Goal: Task Accomplishment & Management: Manage account settings

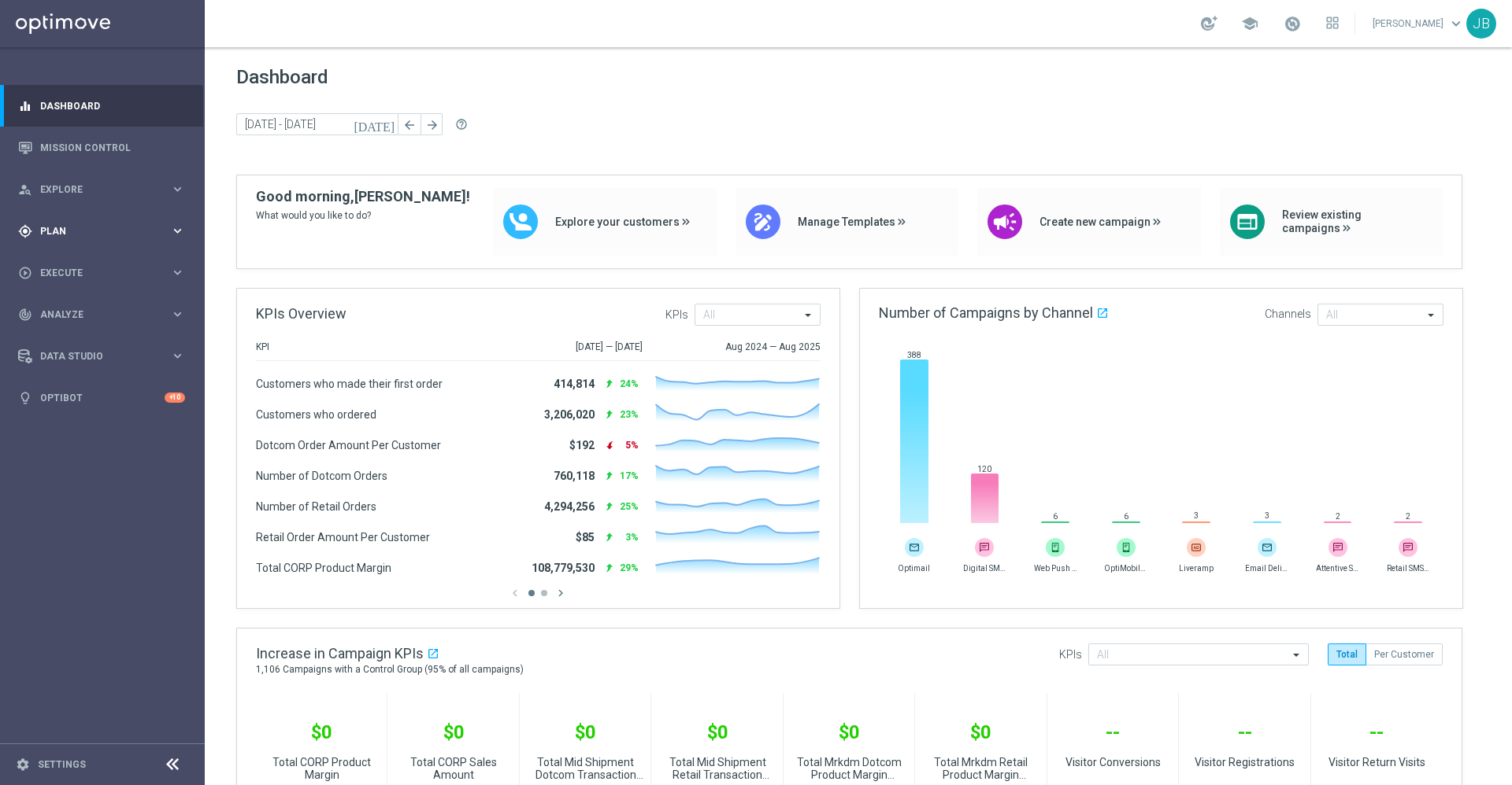
click at [79, 244] on div "gps_fixed Plan keyboard_arrow_right" at bounding box center [102, 231] width 203 height 42
click at [82, 441] on div "track_changes Analyze keyboard_arrow_right" at bounding box center [102, 432] width 203 height 42
click at [86, 466] on span "BI Studio" at bounding box center [98, 465] width 113 height 9
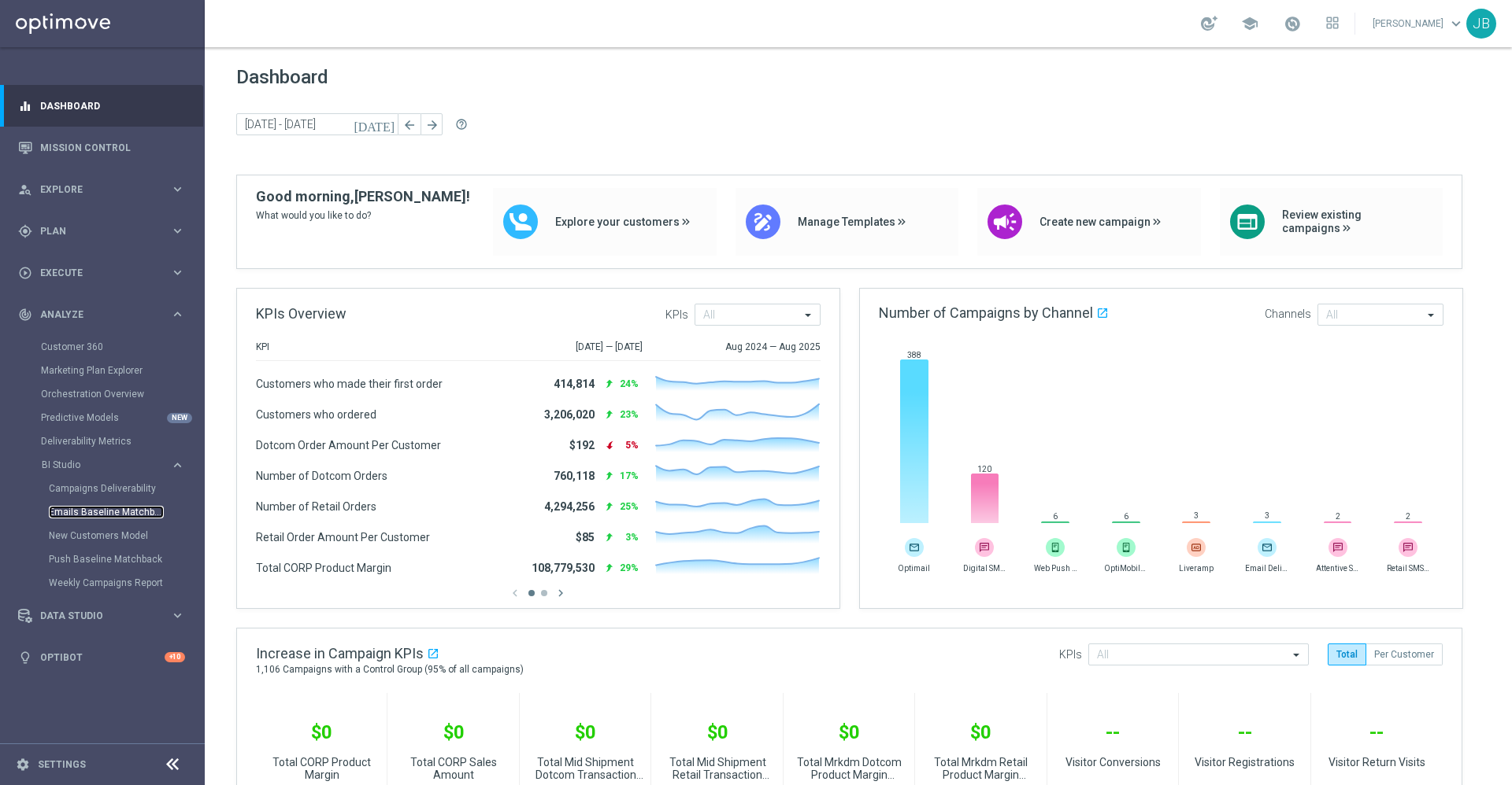
click at [114, 513] on link "Emails Baseline Matchback" at bounding box center [106, 512] width 115 height 13
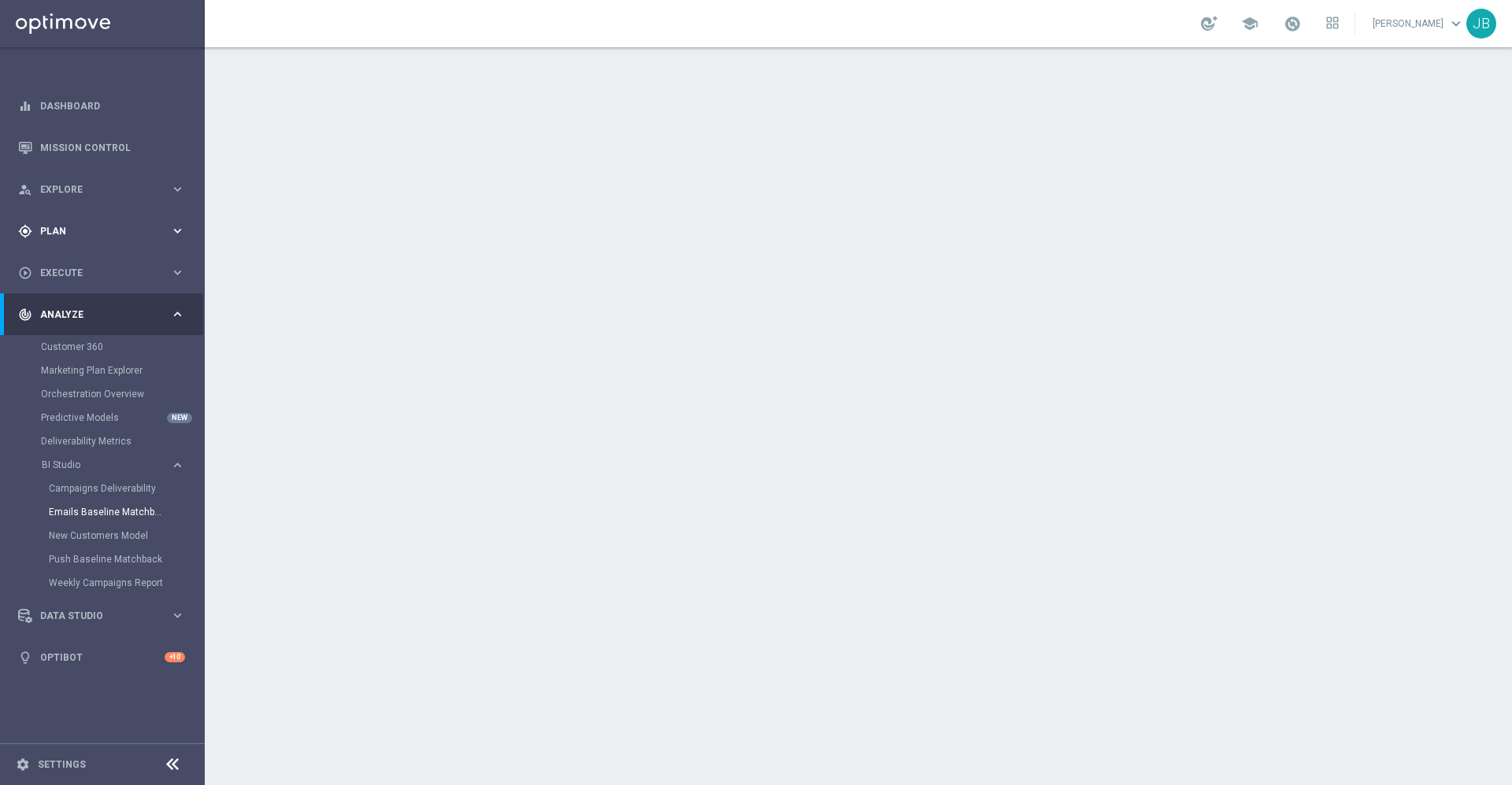
click at [84, 235] on div "gps_fixed Plan" at bounding box center [94, 231] width 152 height 15
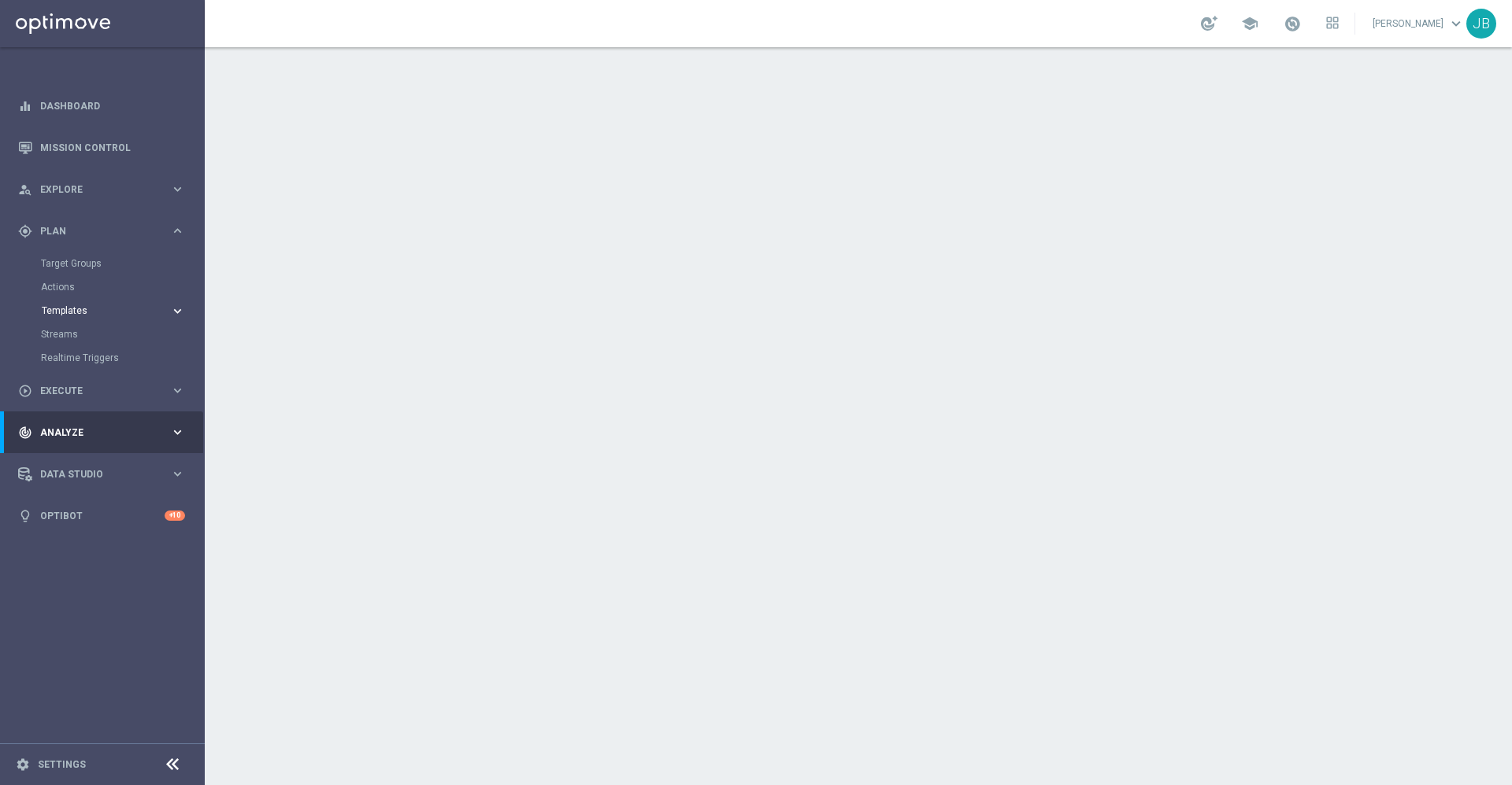
click at [87, 308] on span "Templates" at bounding box center [98, 310] width 113 height 9
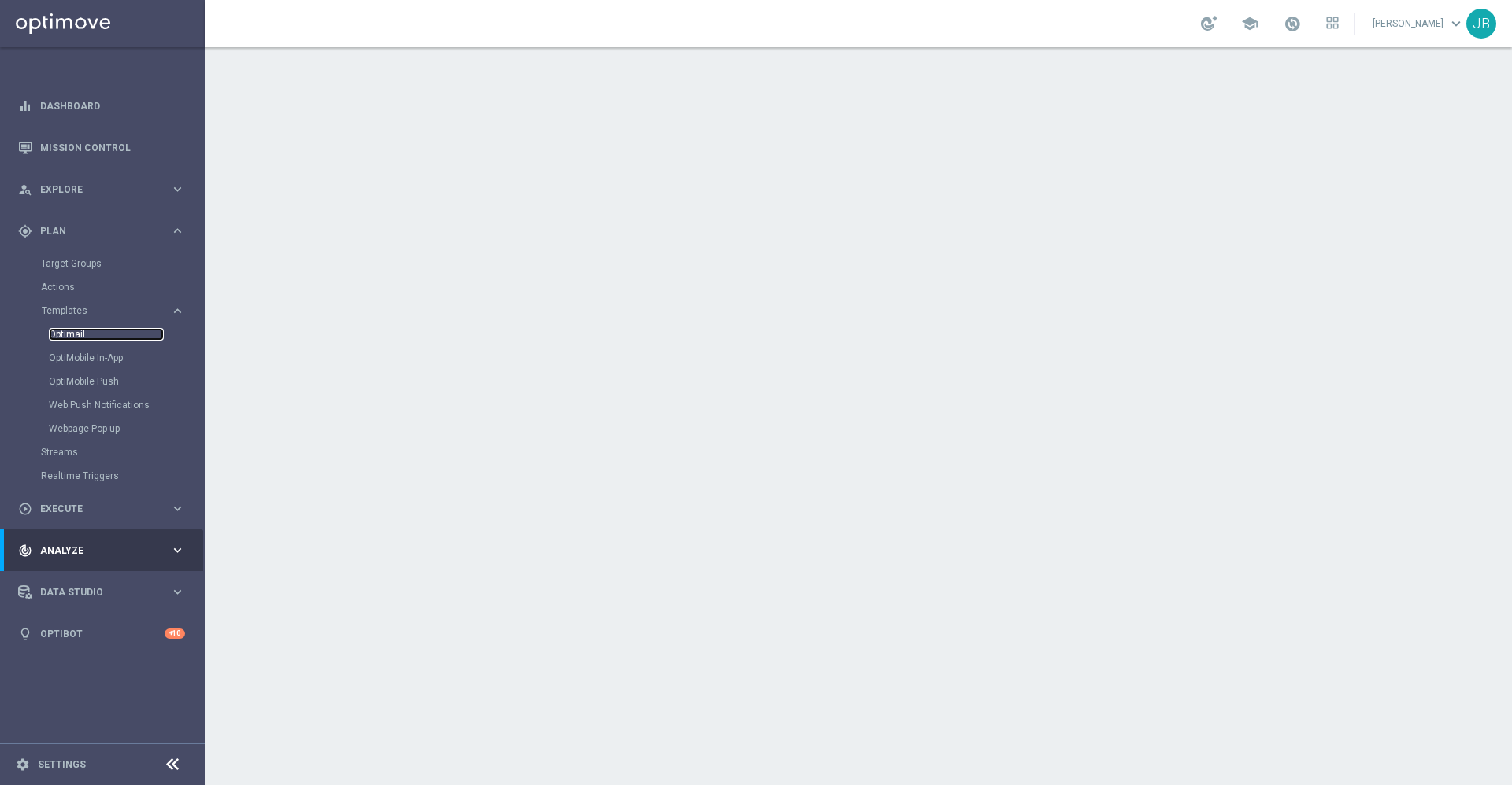
click at [79, 329] on link "Optimail" at bounding box center [106, 334] width 115 height 13
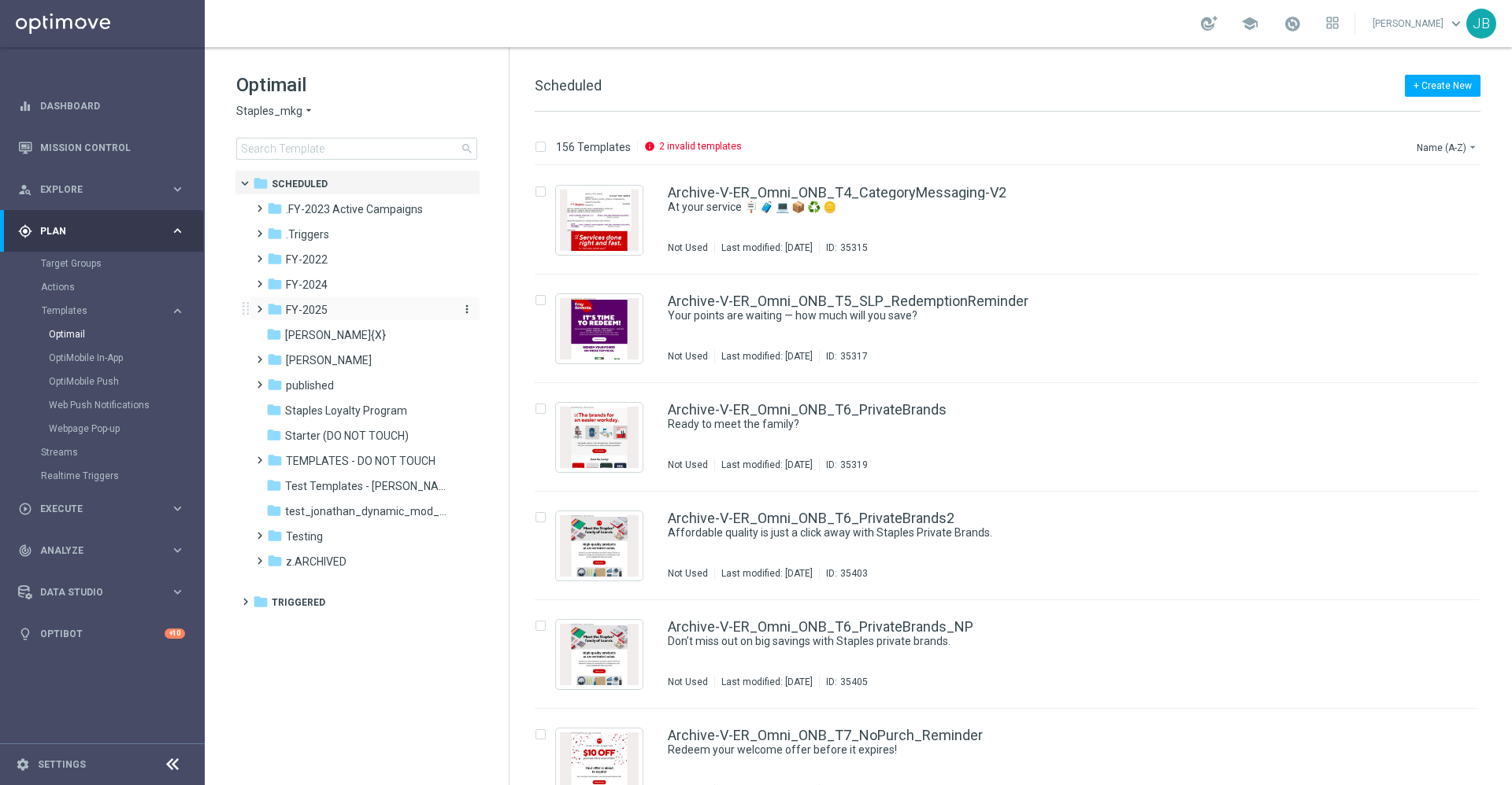
click at [311, 310] on span "FY-2025" at bounding box center [306, 310] width 42 height 15
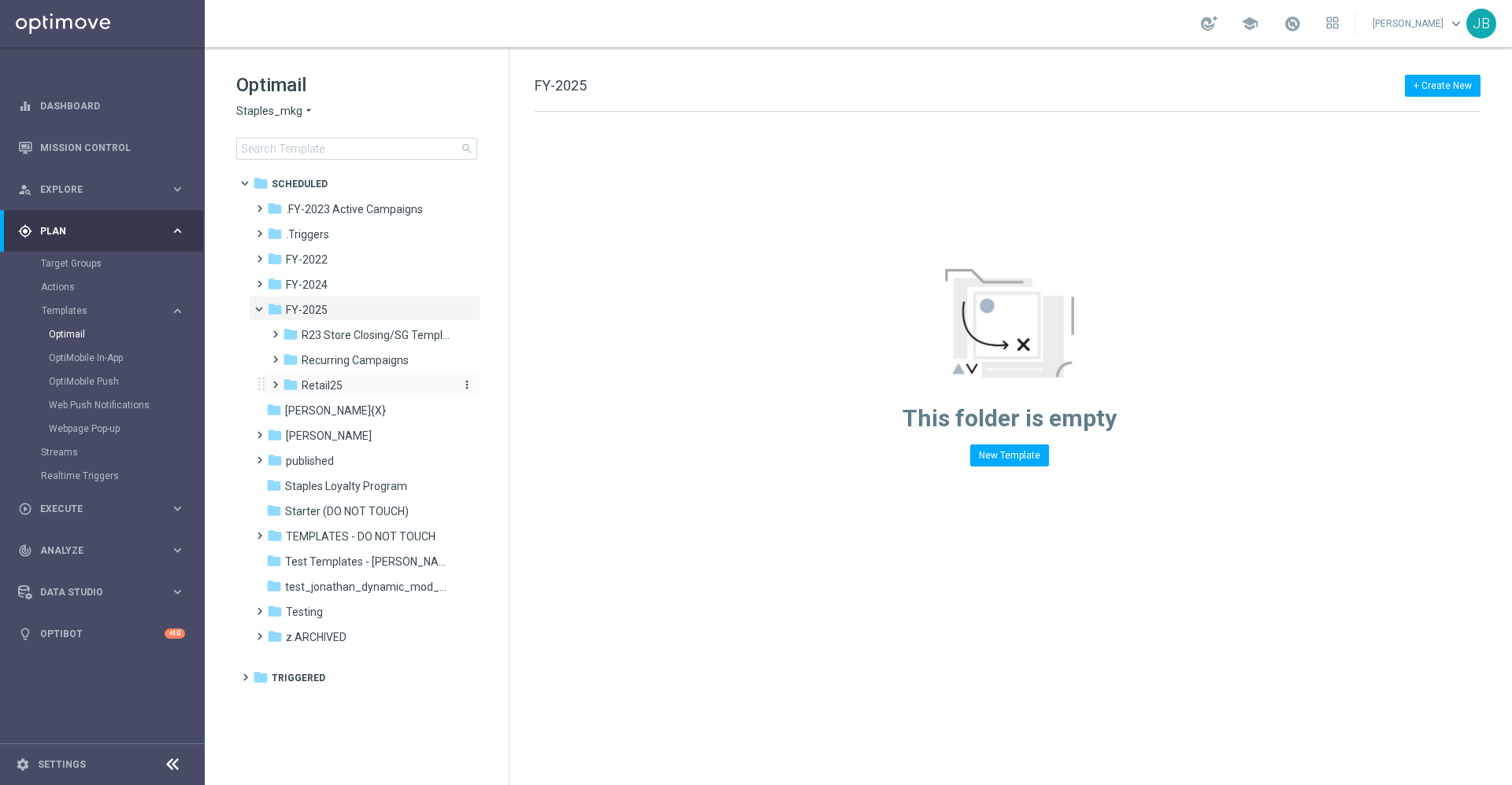
click at [327, 377] on div "folder Retail25" at bounding box center [367, 385] width 168 height 18
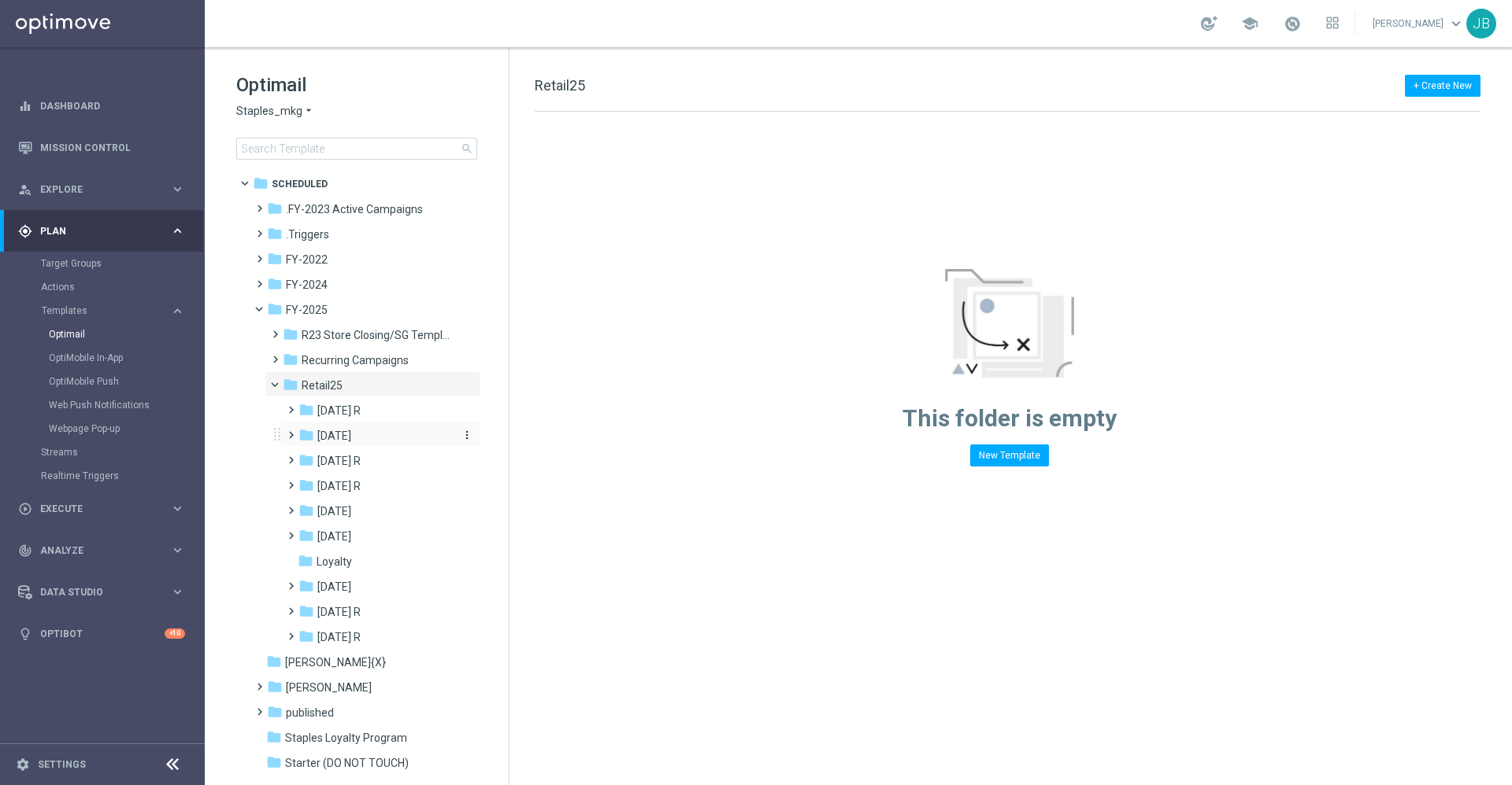
scroll to position [54, 0]
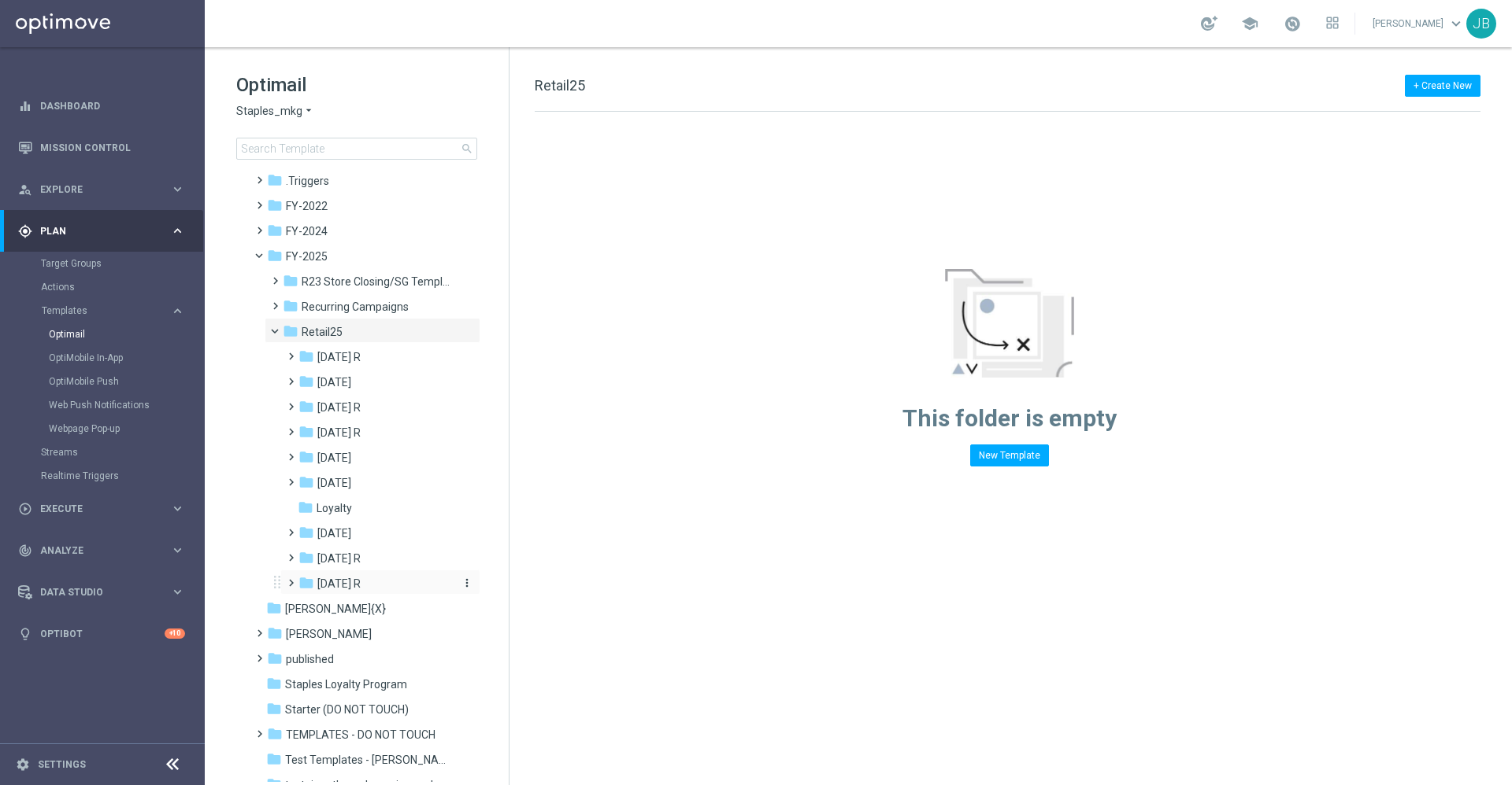
click at [361, 581] on span "Sept 25 R" at bounding box center [338, 583] width 44 height 15
click at [356, 612] on span "WO 9.14" at bounding box center [354, 609] width 41 height 15
click at [382, 634] on span "Tues 9/16" at bounding box center [365, 634] width 34 height 15
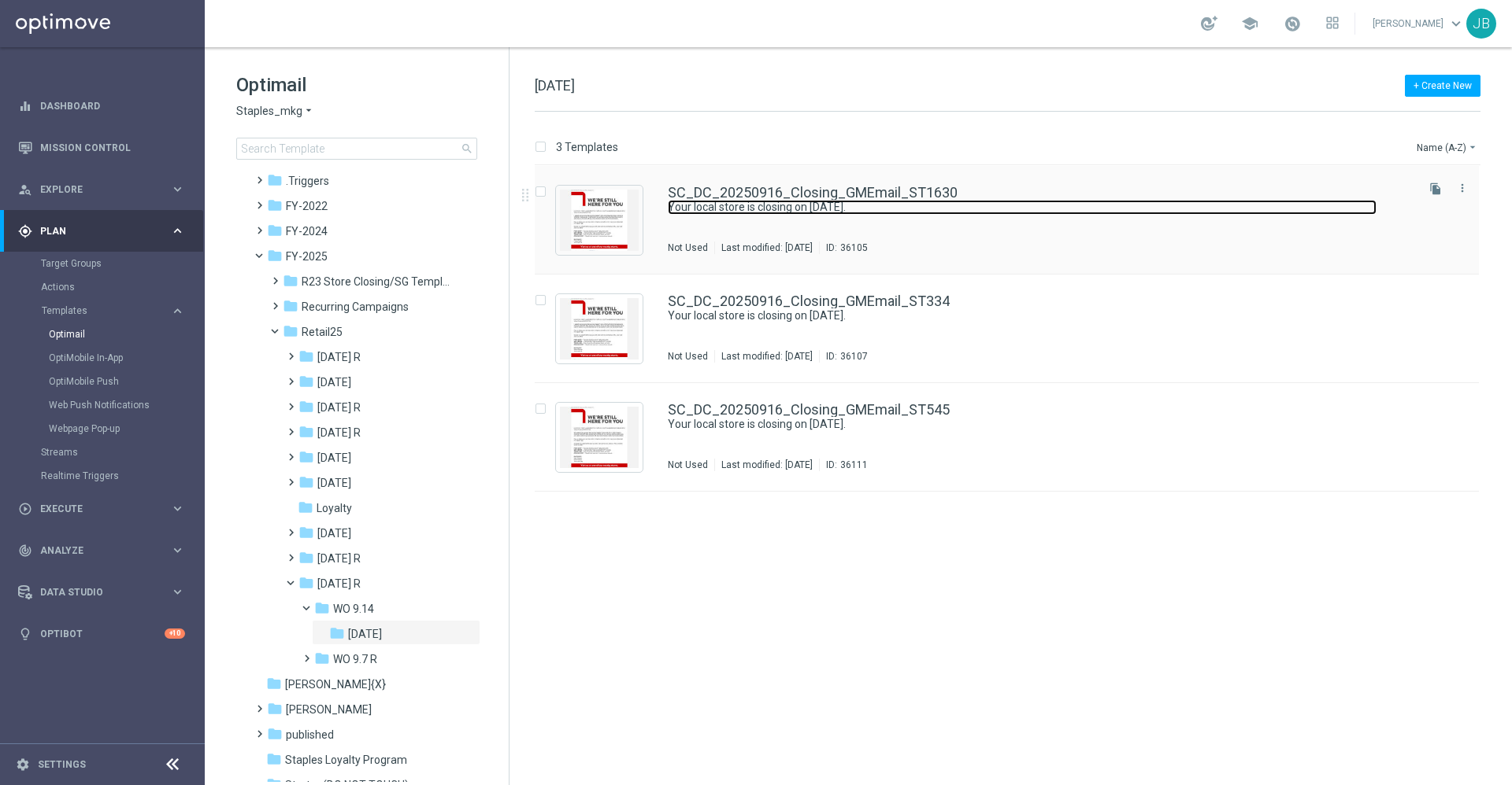
click at [757, 202] on link "Your local store is closing on 10/3/2025." at bounding box center [1021, 208] width 709 height 15
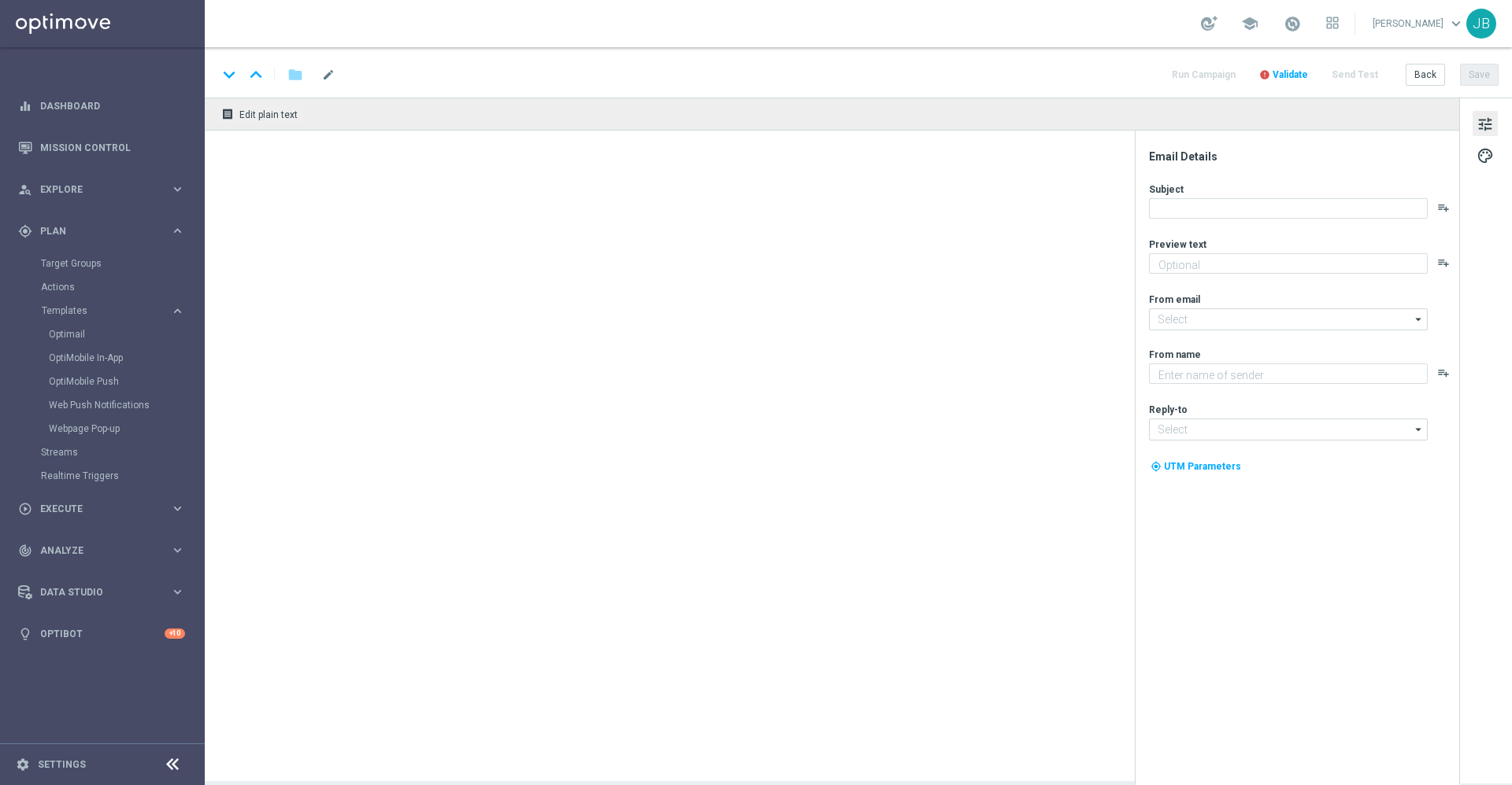
type textarea "Don't worry, we've still got you covered"
type input "staples@connected.staples.com"
type textarea "Staples"
type input "info@staples.com"
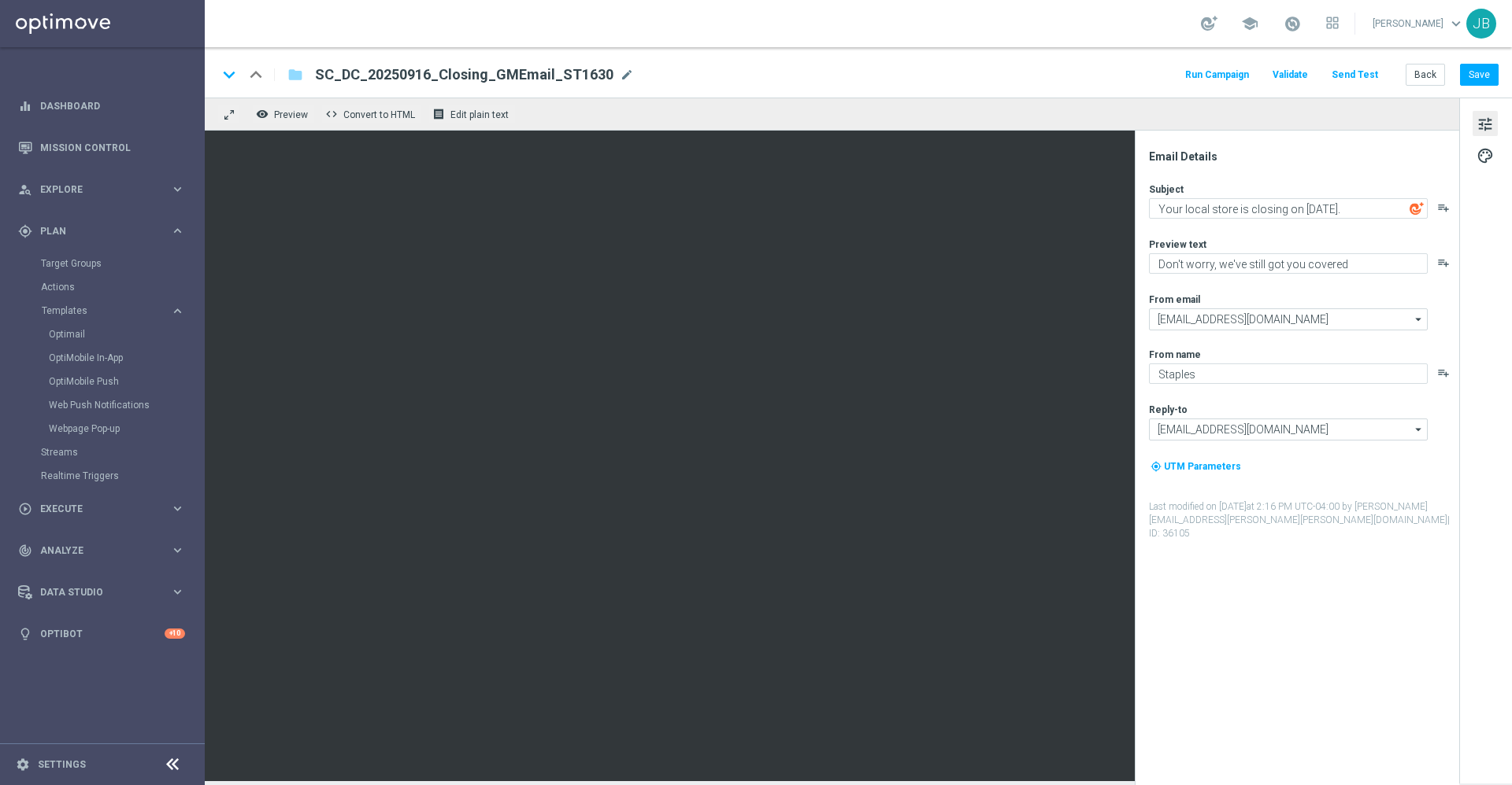
click at [1375, 80] on button "Send Test" at bounding box center [1355, 75] width 51 height 21
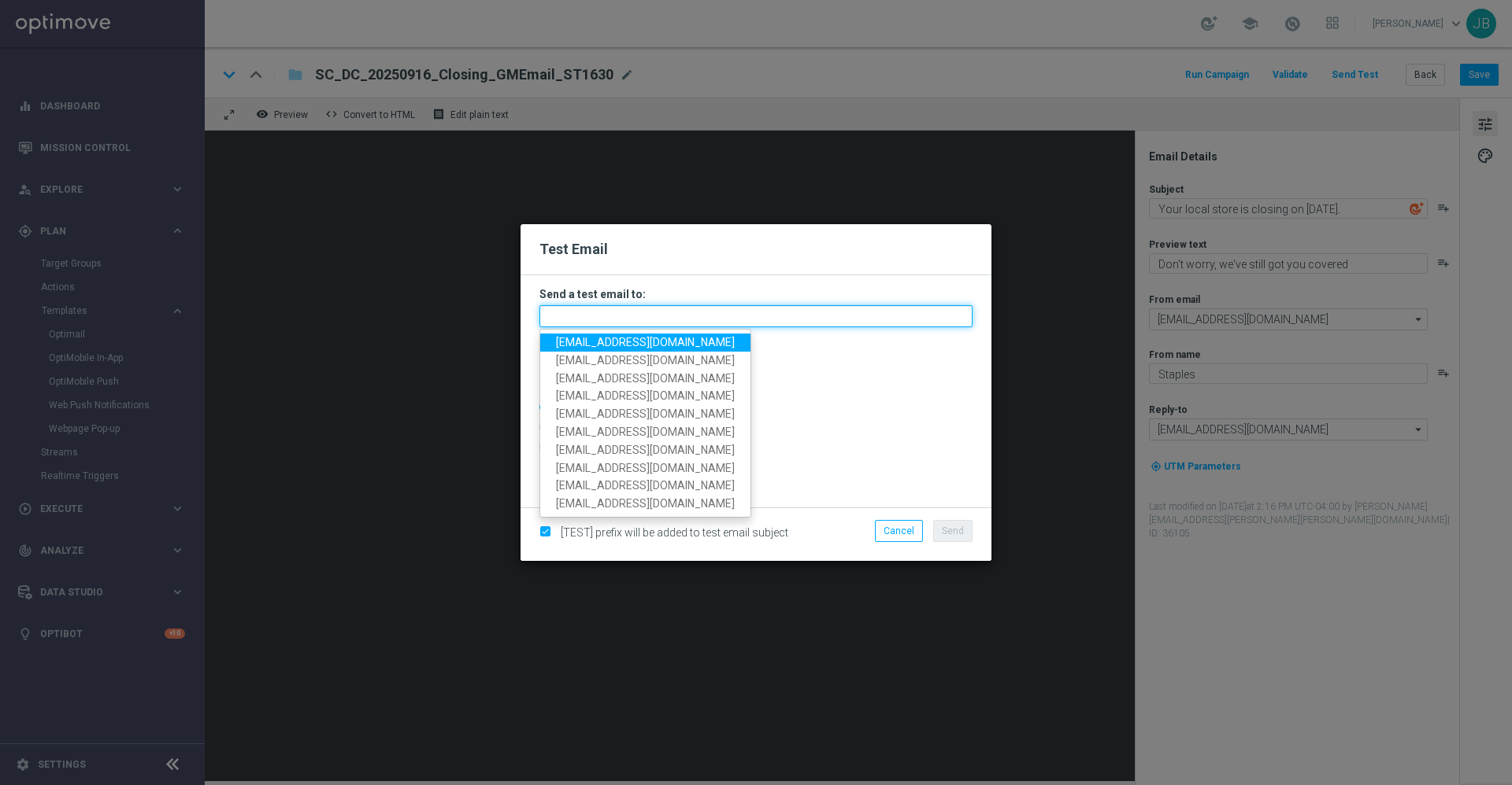
click at [727, 317] on input "text" at bounding box center [756, 316] width 433 height 22
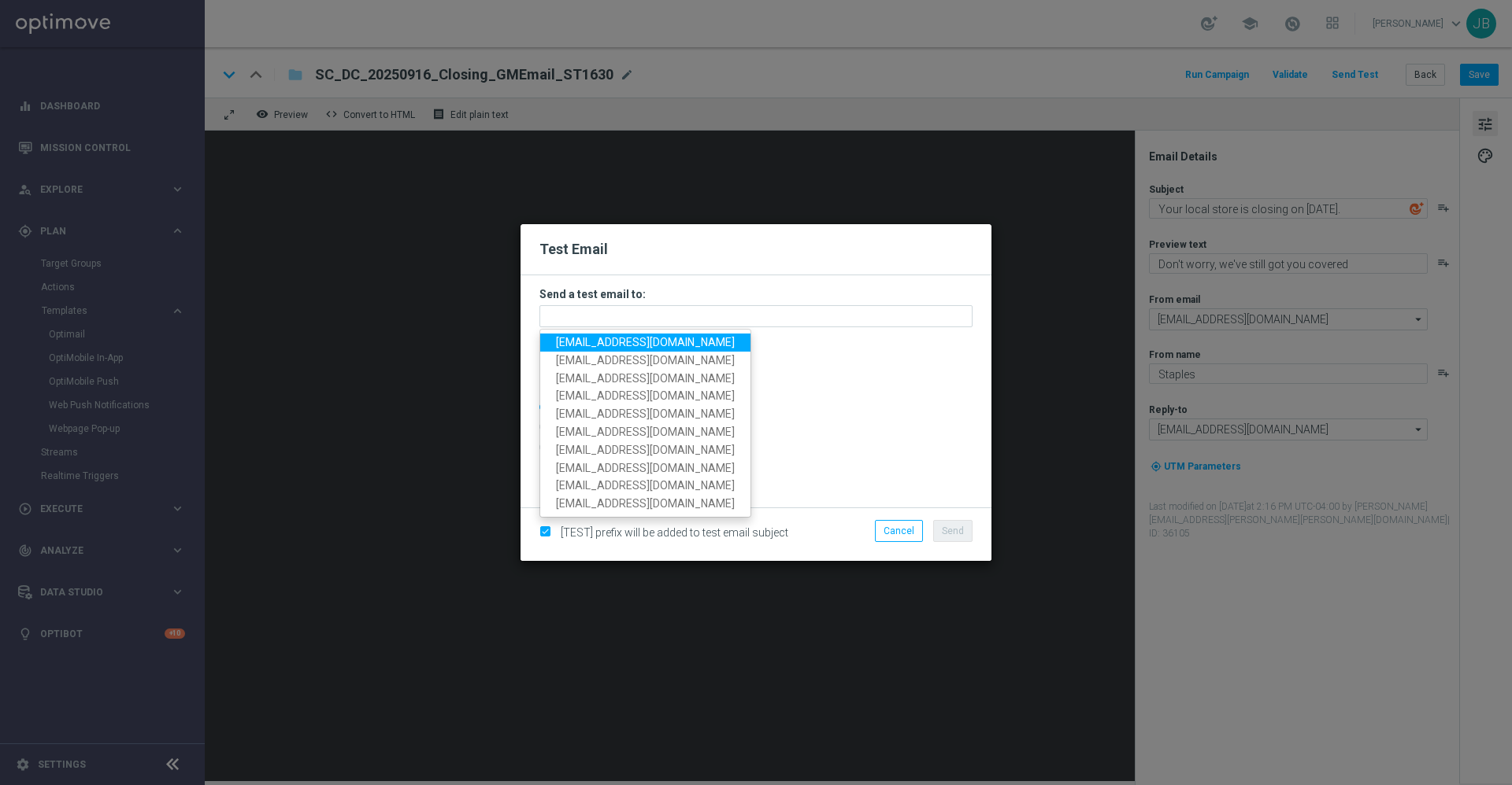
click at [687, 341] on span "staples.336a@litmusemail.com" at bounding box center [644, 342] width 179 height 13
type input "staples.336a@litmusemail.com"
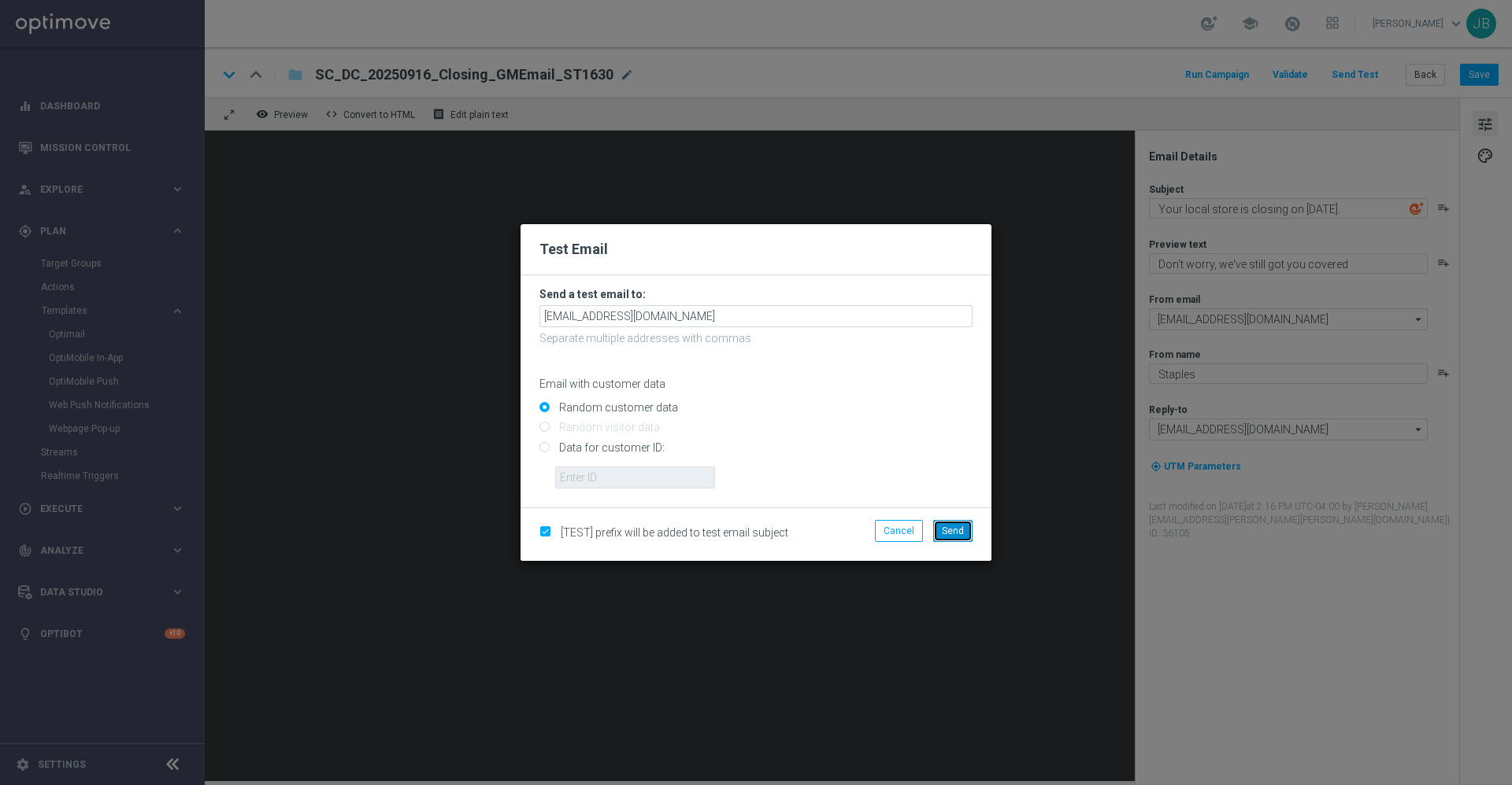
click at [948, 525] on span "Send" at bounding box center [953, 530] width 22 height 11
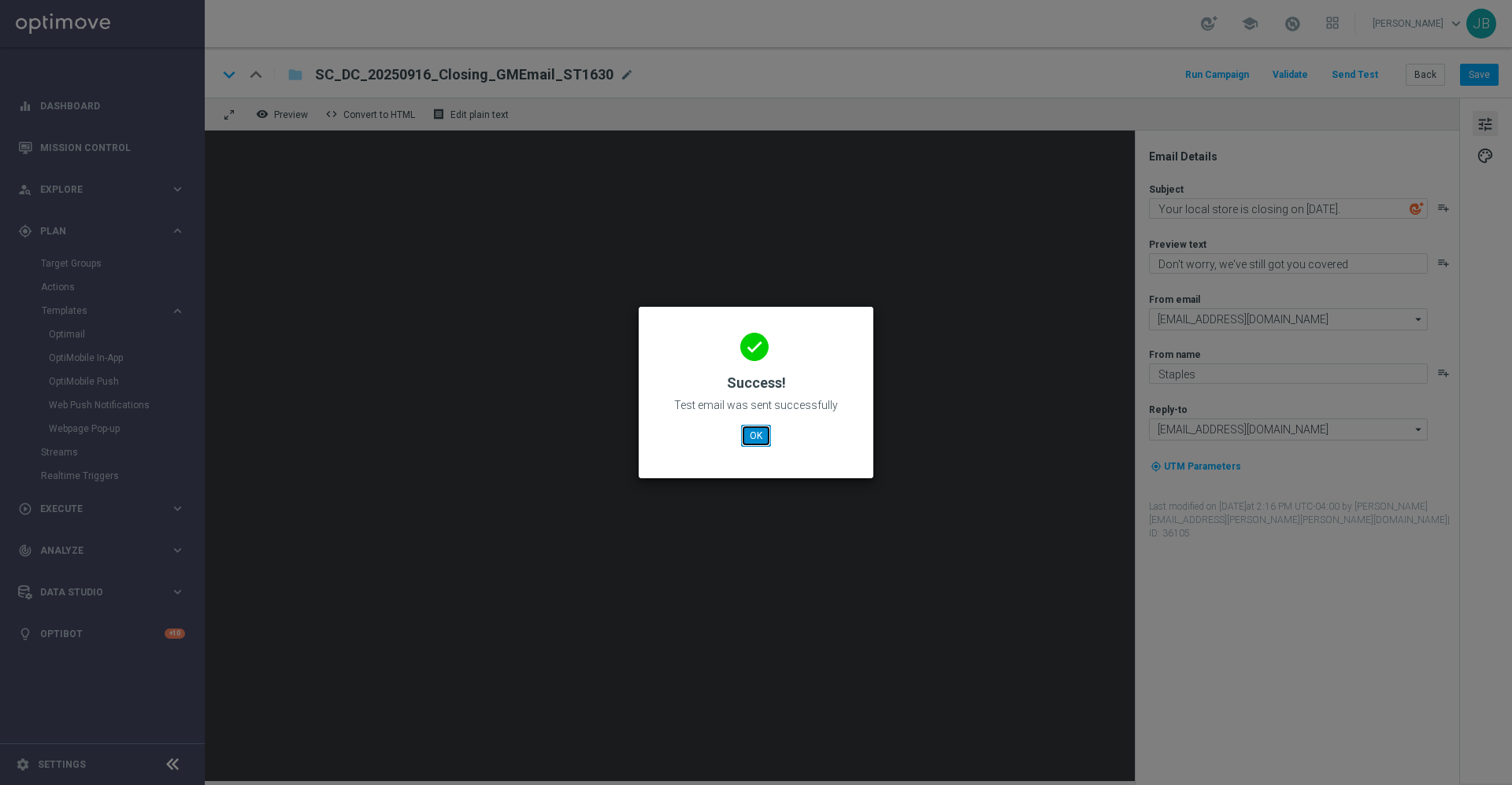
click at [762, 434] on button "OK" at bounding box center [756, 436] width 30 height 22
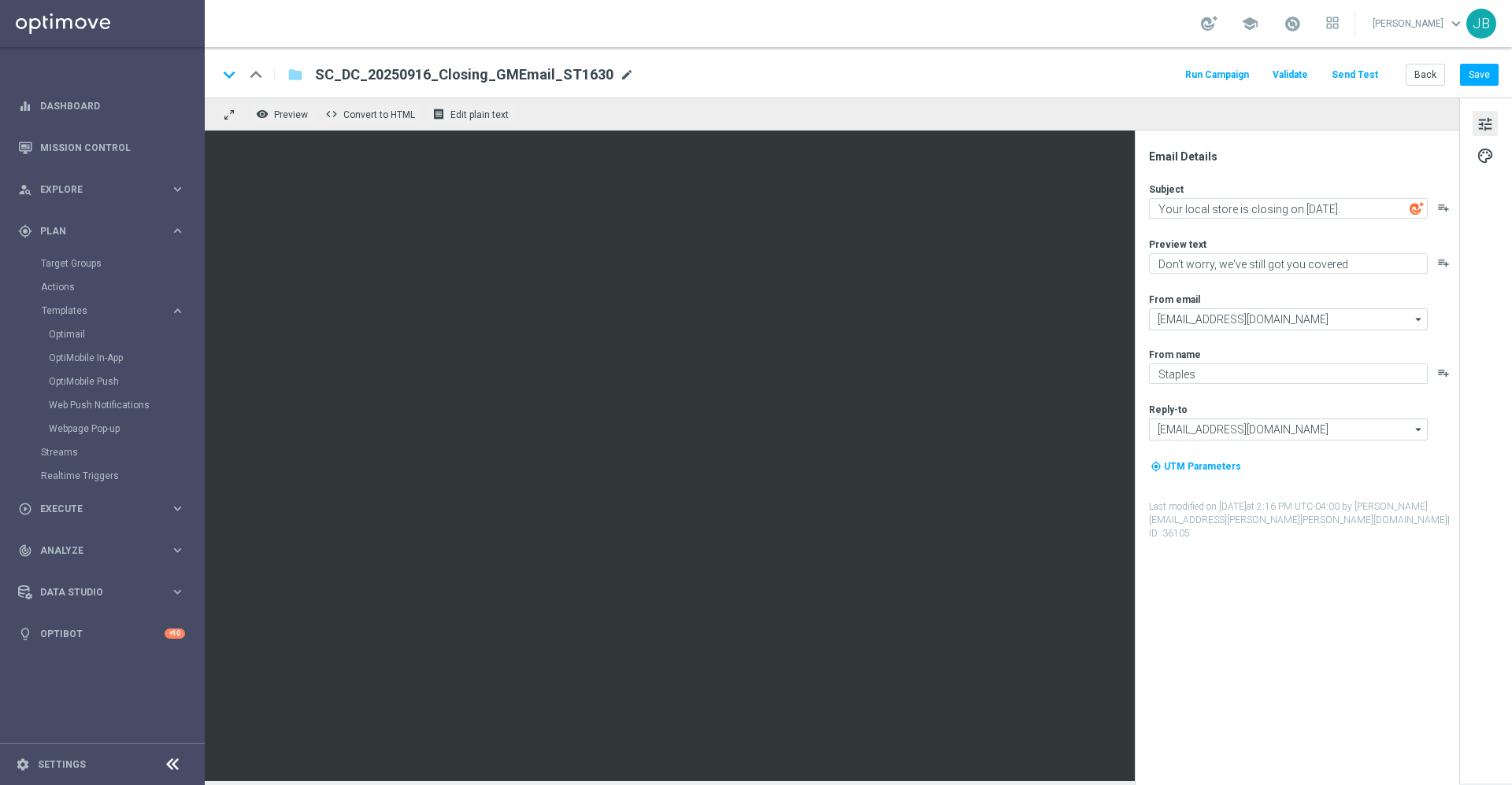
click at [620, 75] on span "mode_edit" at bounding box center [627, 74] width 15 height 15
click at [1431, 68] on button "Back" at bounding box center [1425, 75] width 39 height 22
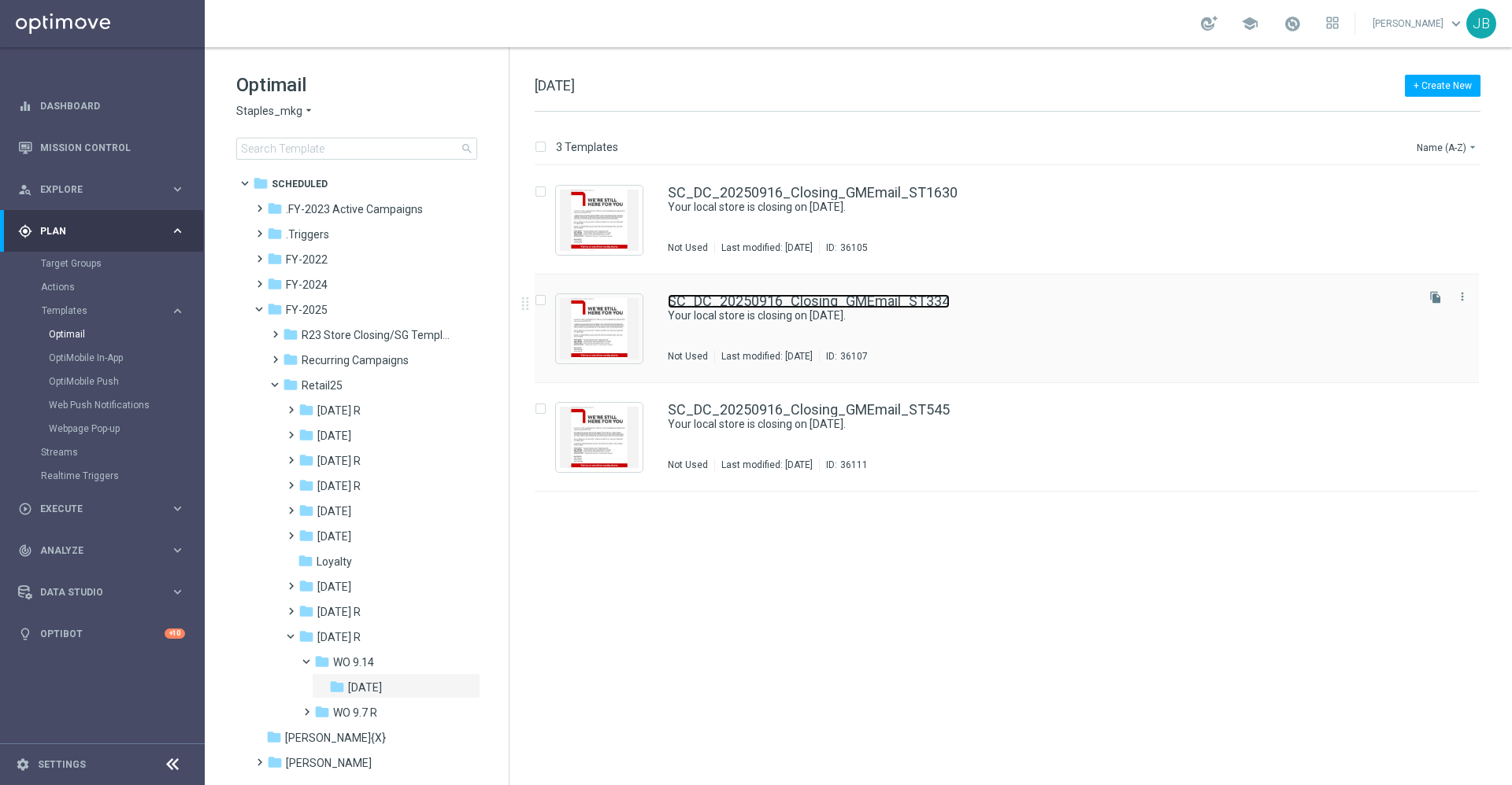
click at [859, 300] on link "SC_DC_20250916_Closing_GMEmail_ST334" at bounding box center [809, 302] width 282 height 15
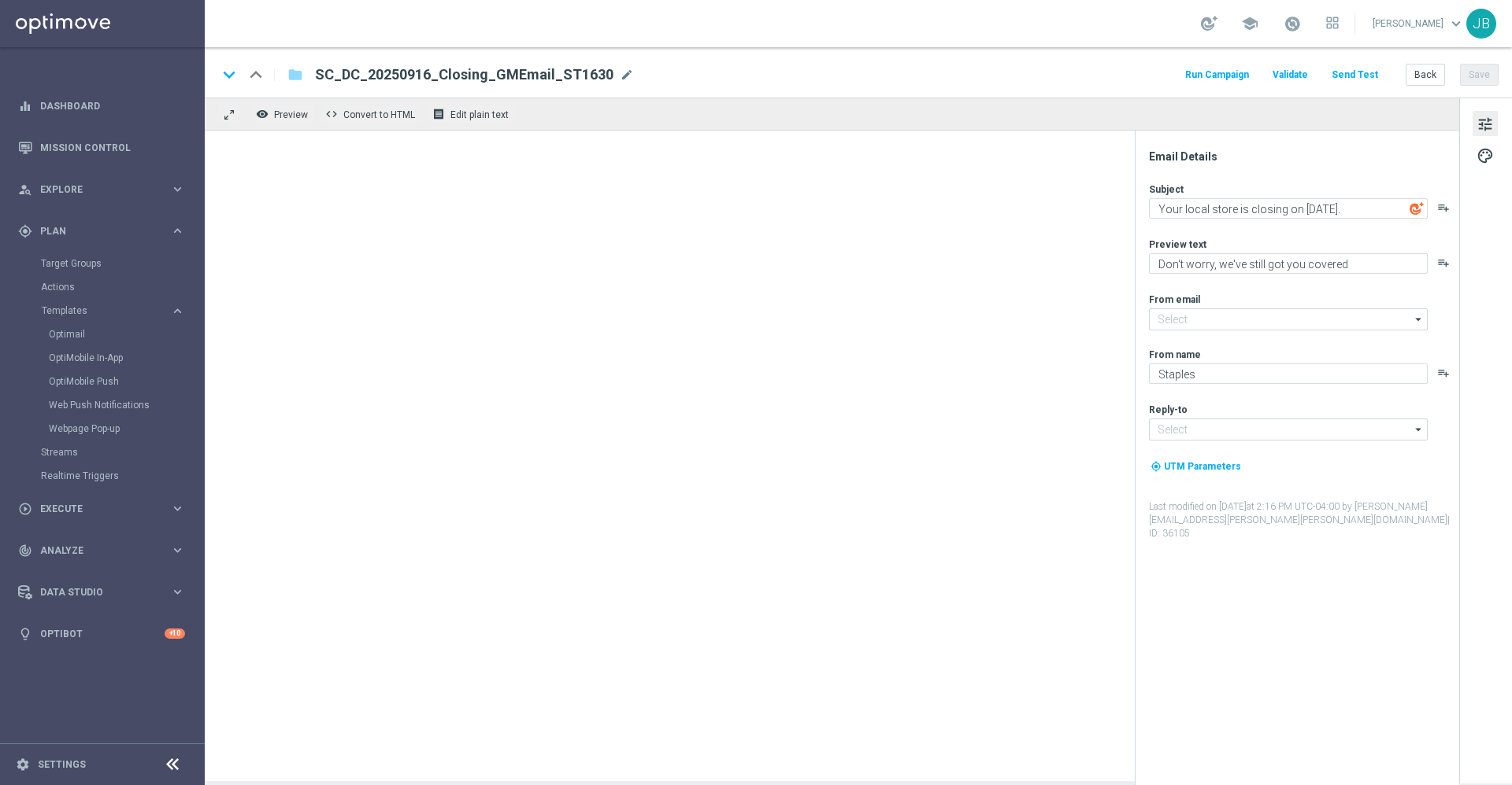
type input "staples@connected.staples.com"
type input "info@staples.com"
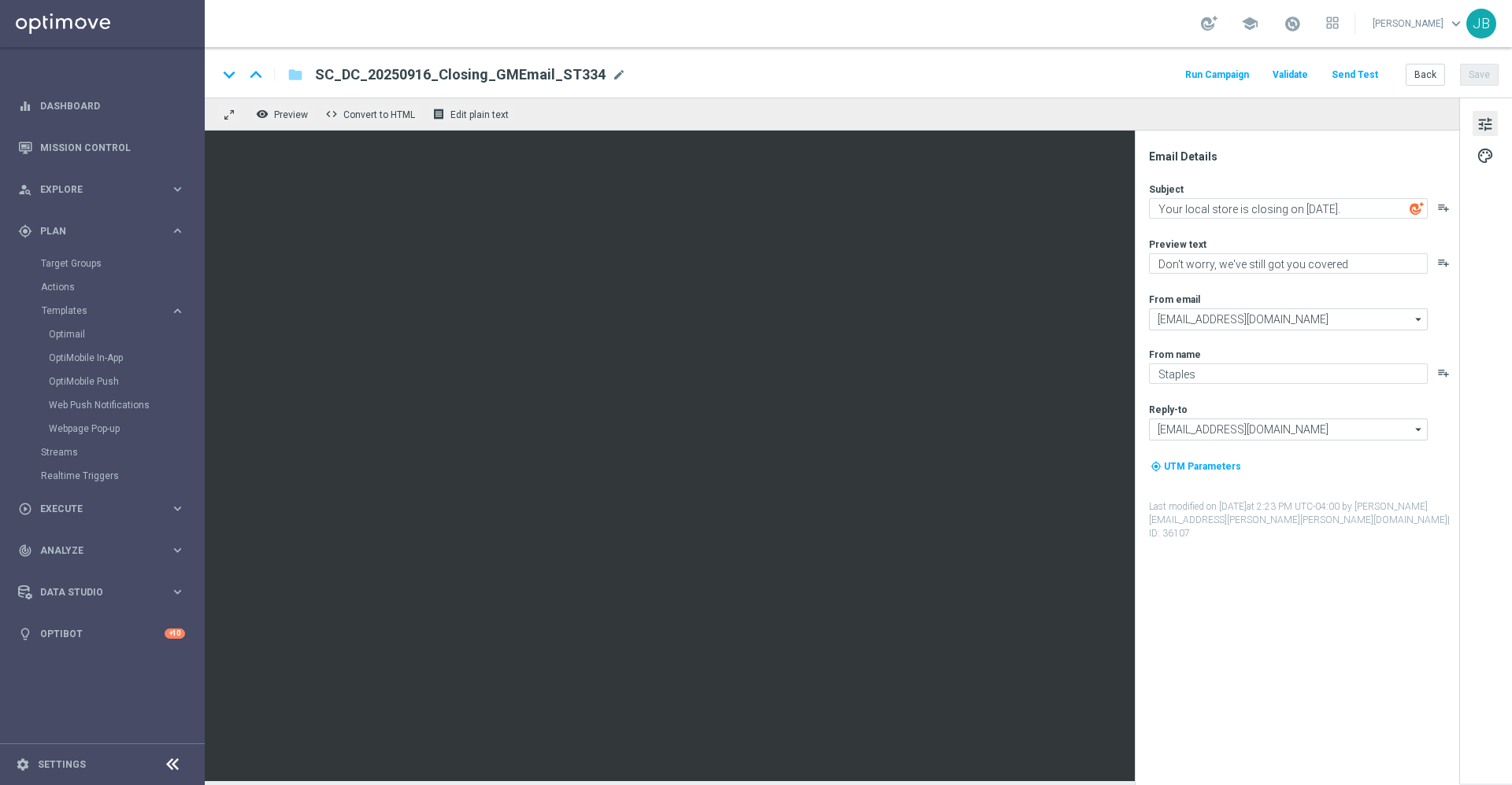
click at [1368, 76] on button "Send Test" at bounding box center [1355, 75] width 51 height 21
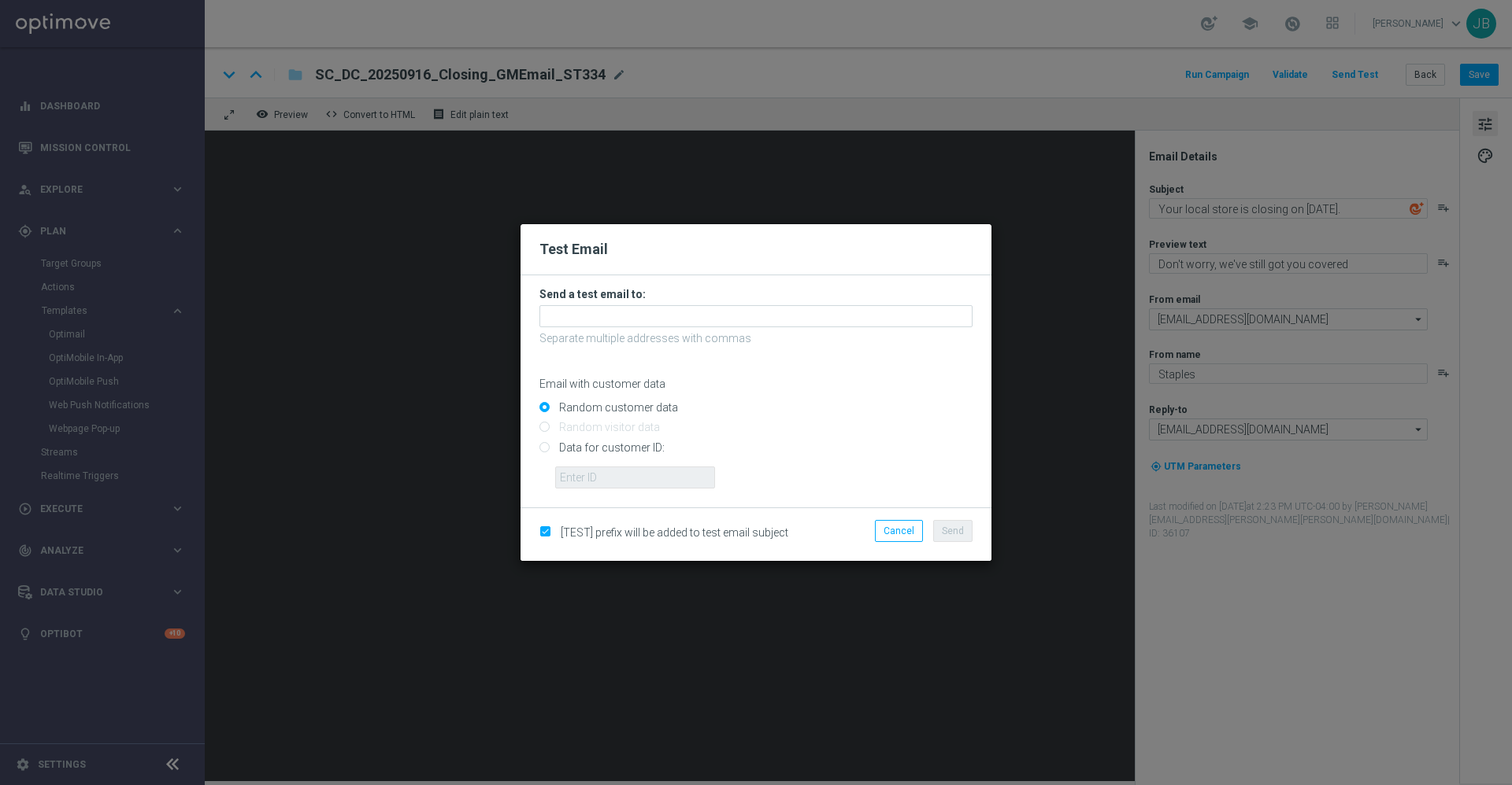
click at [544, 446] on input "Data for customer ID:" at bounding box center [756, 454] width 433 height 22
radio input "true"
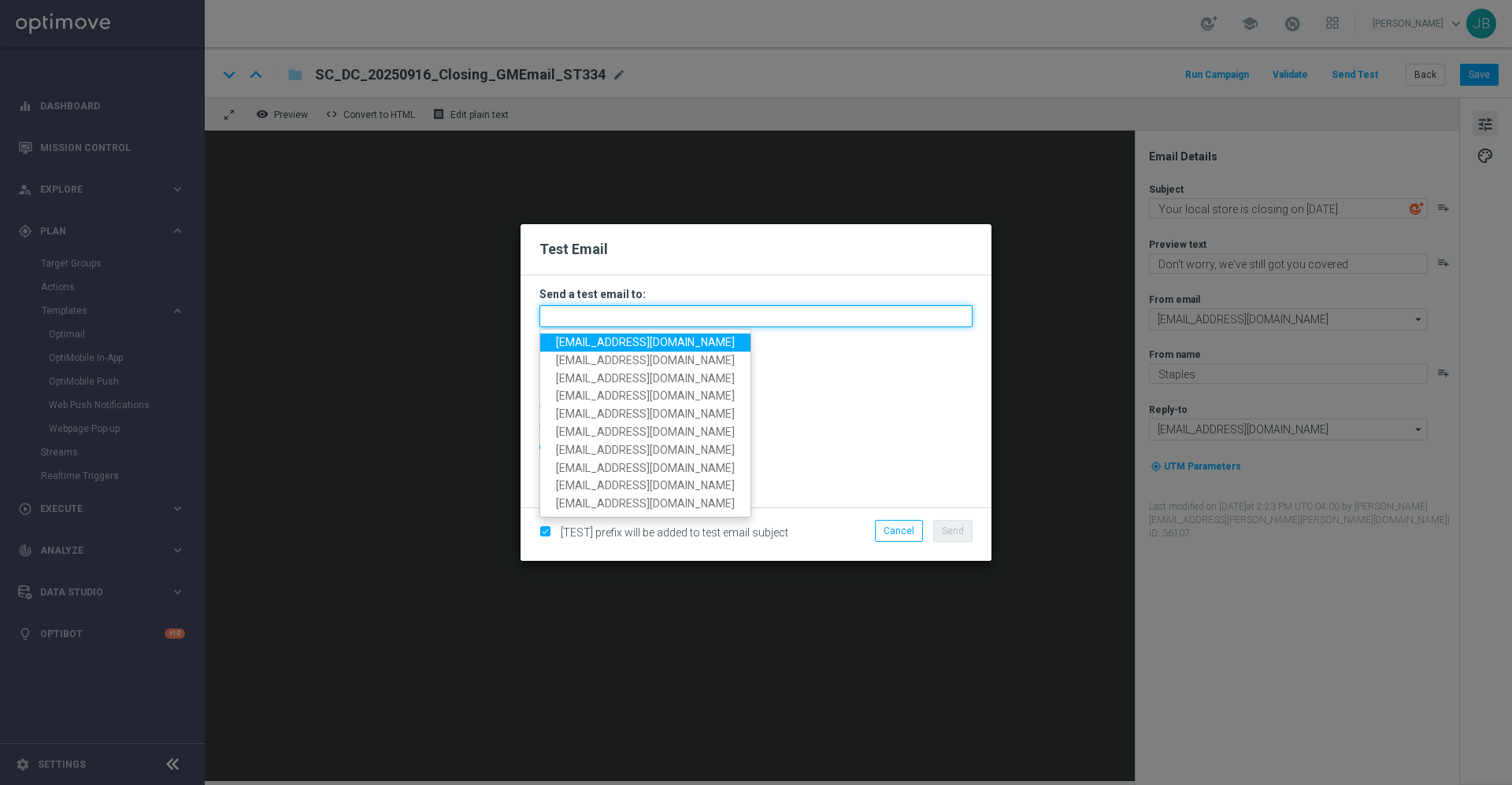
click at [670, 315] on input "text" at bounding box center [756, 316] width 433 height 22
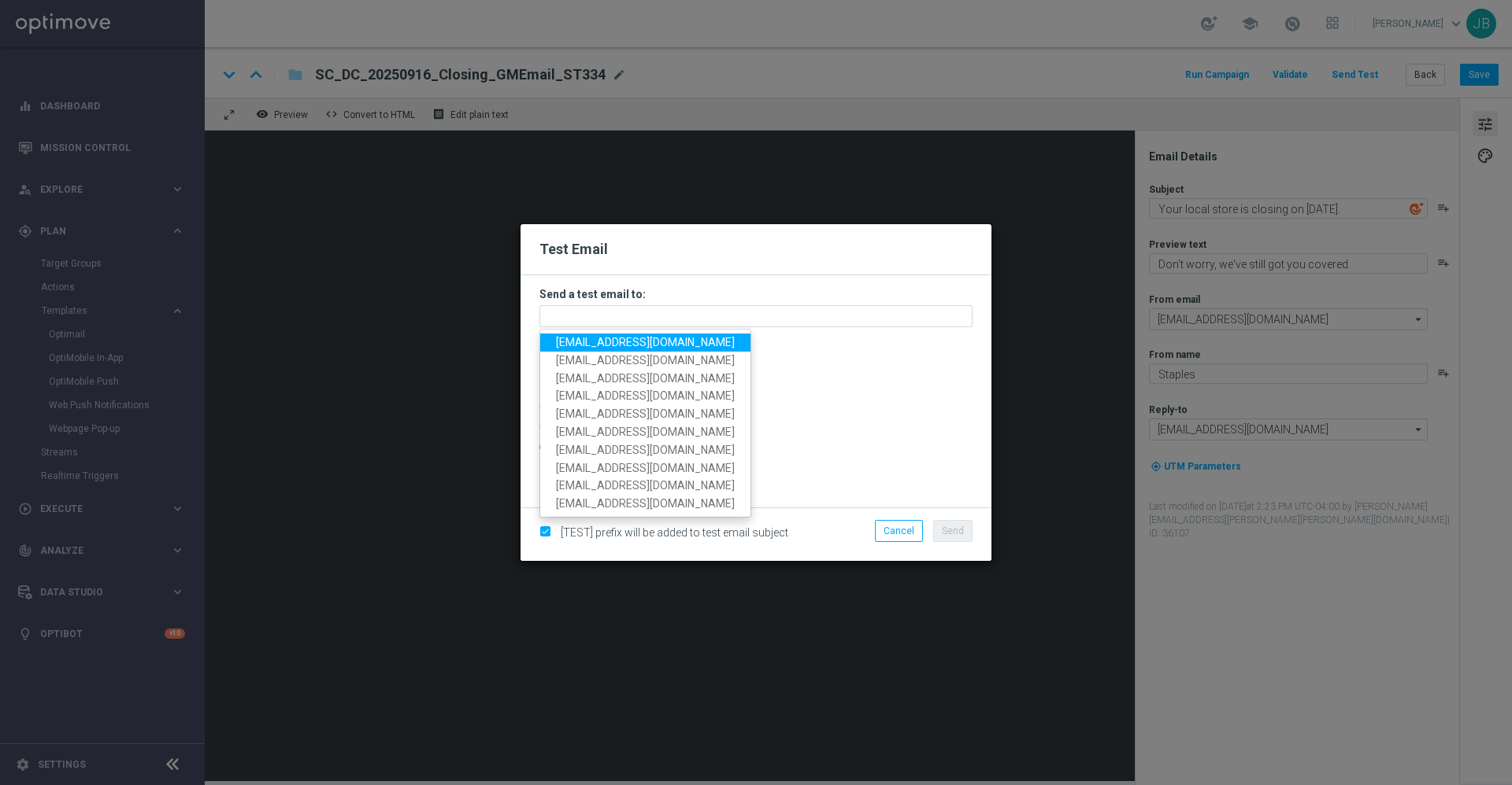
click at [624, 338] on span "staples.336a@litmusemail.com" at bounding box center [644, 342] width 179 height 13
type input "staples.336a@litmusemail.com"
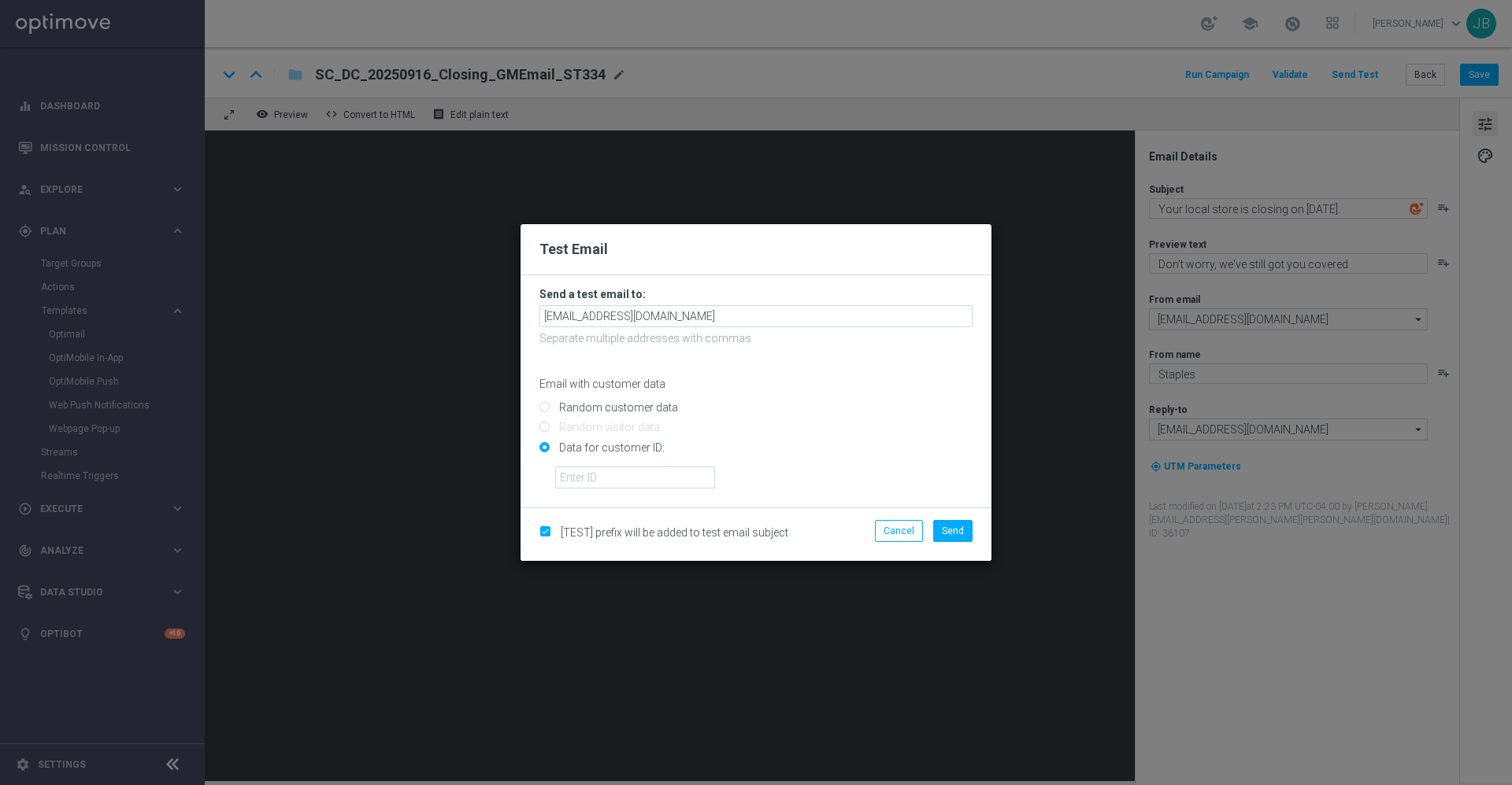
click at [542, 408] on input "Random customer data" at bounding box center [756, 415] width 433 height 22
radio input "true"
click at [964, 524] on button "Send" at bounding box center [953, 531] width 39 height 22
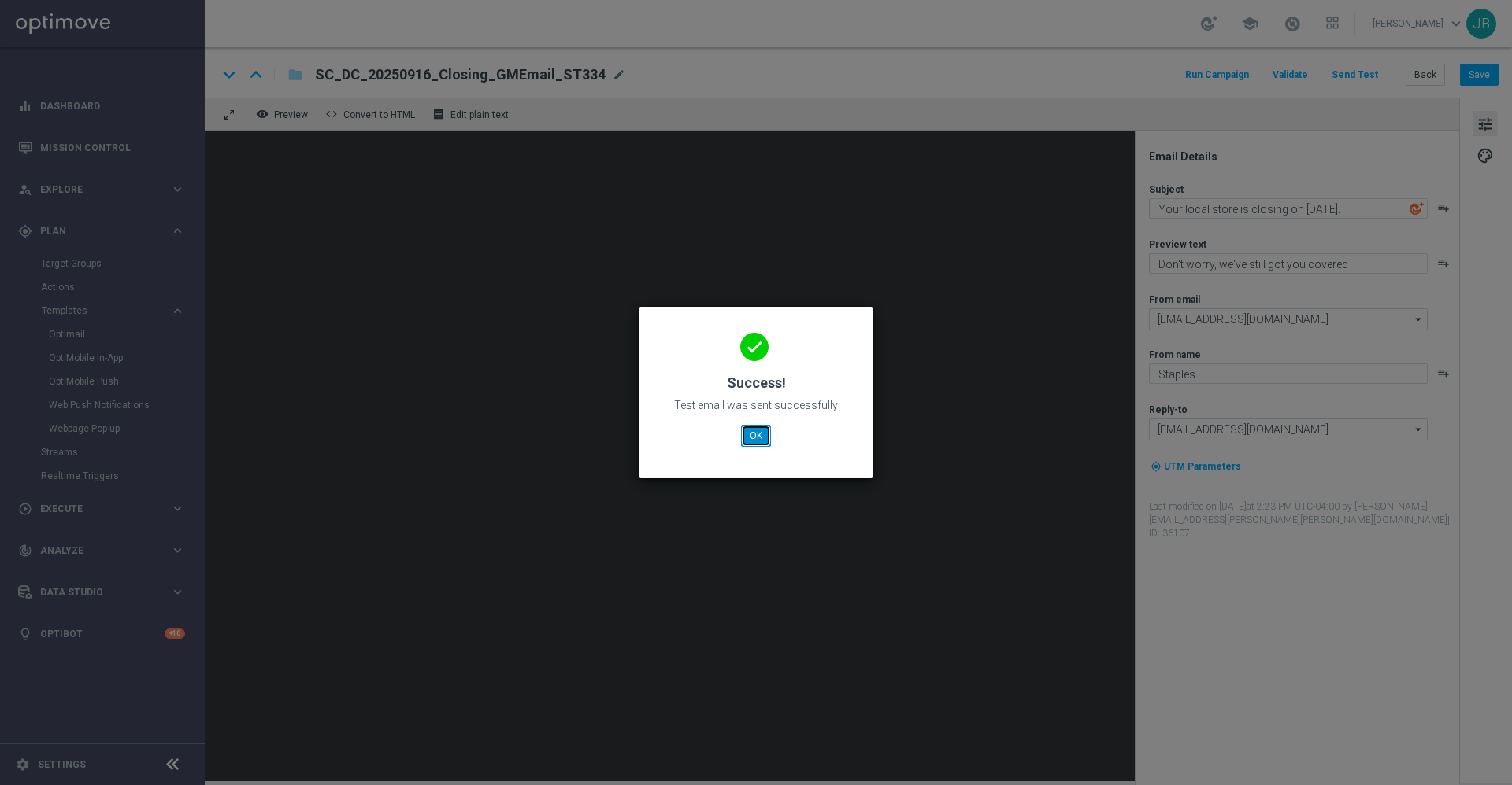
click at [756, 440] on button "OK" at bounding box center [756, 436] width 30 height 22
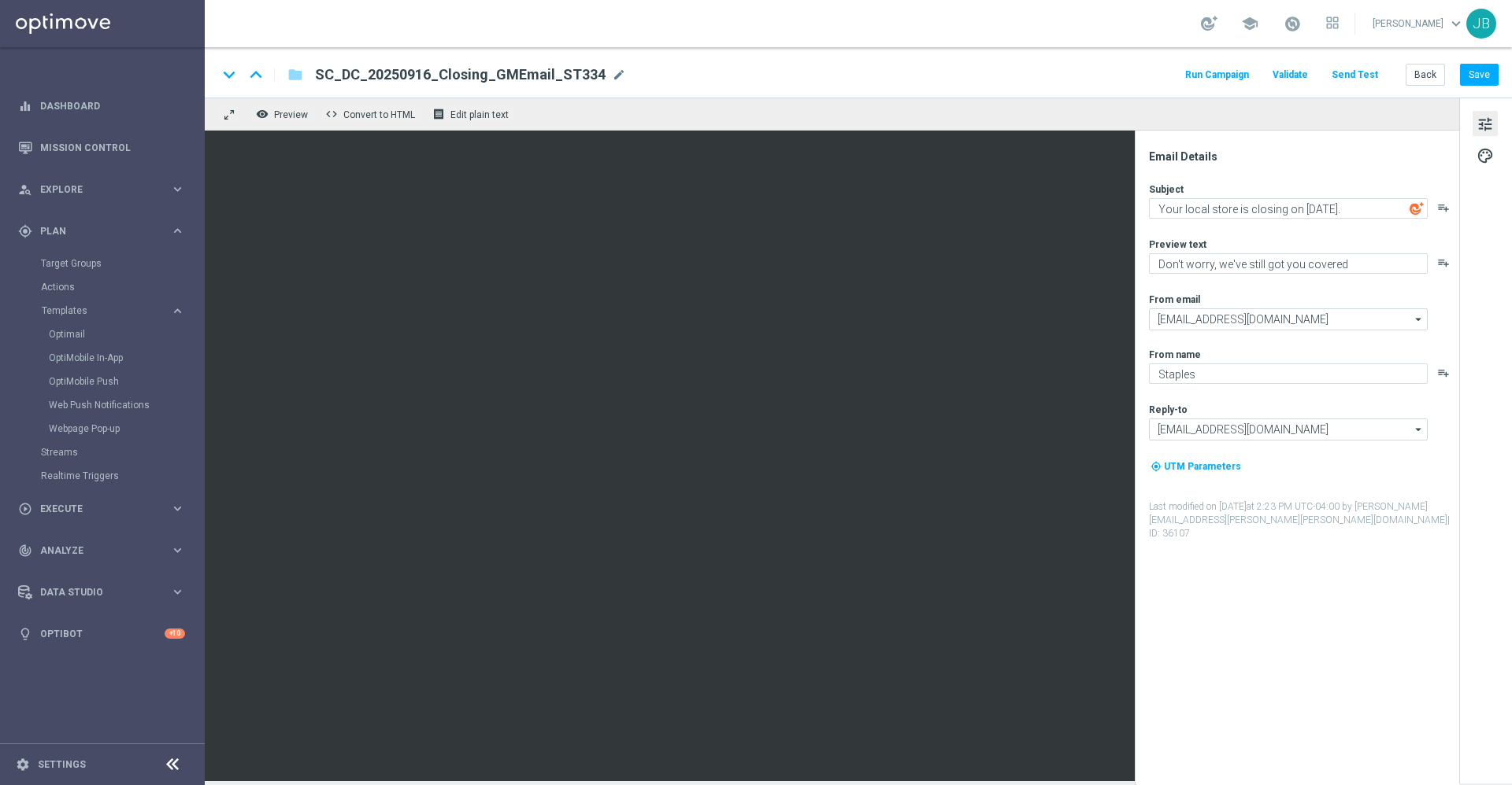
click at [1350, 84] on button "Send Test" at bounding box center [1355, 75] width 51 height 21
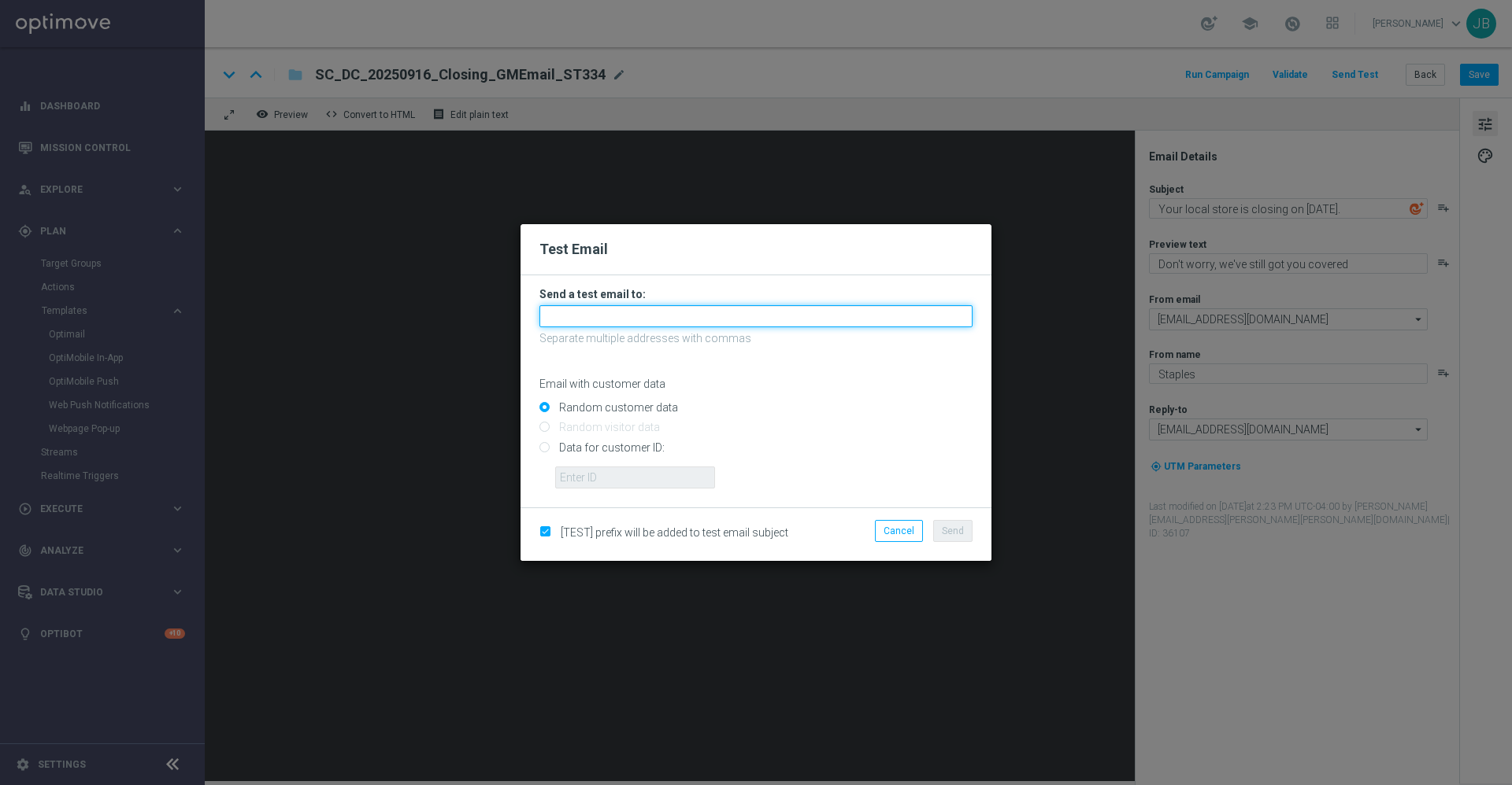
click at [732, 315] on input "text" at bounding box center [756, 316] width 433 height 22
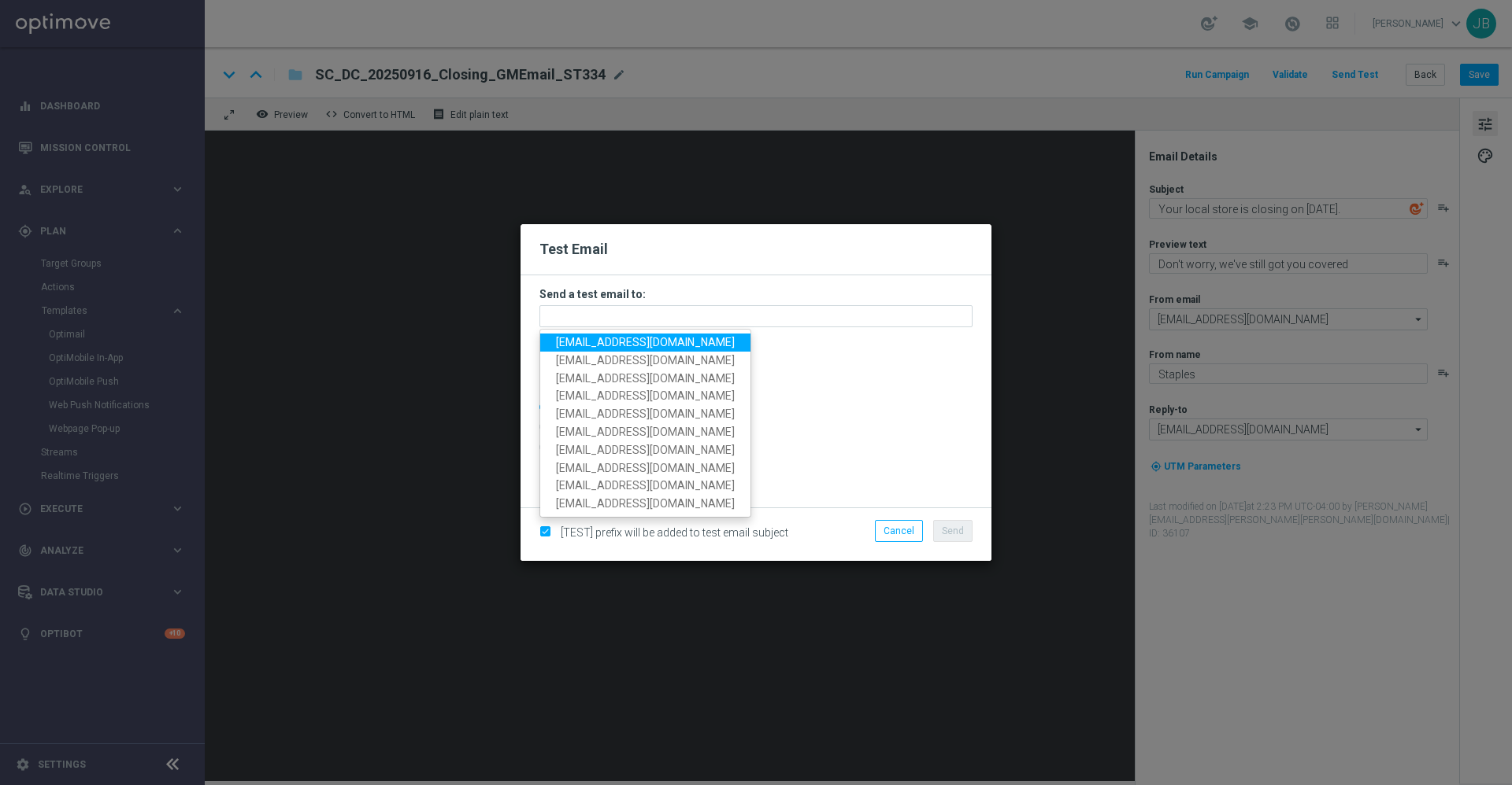
click at [673, 345] on span "staples.336a@litmusemail.com" at bounding box center [644, 342] width 179 height 13
type input "staples.336a@litmusemail.com"
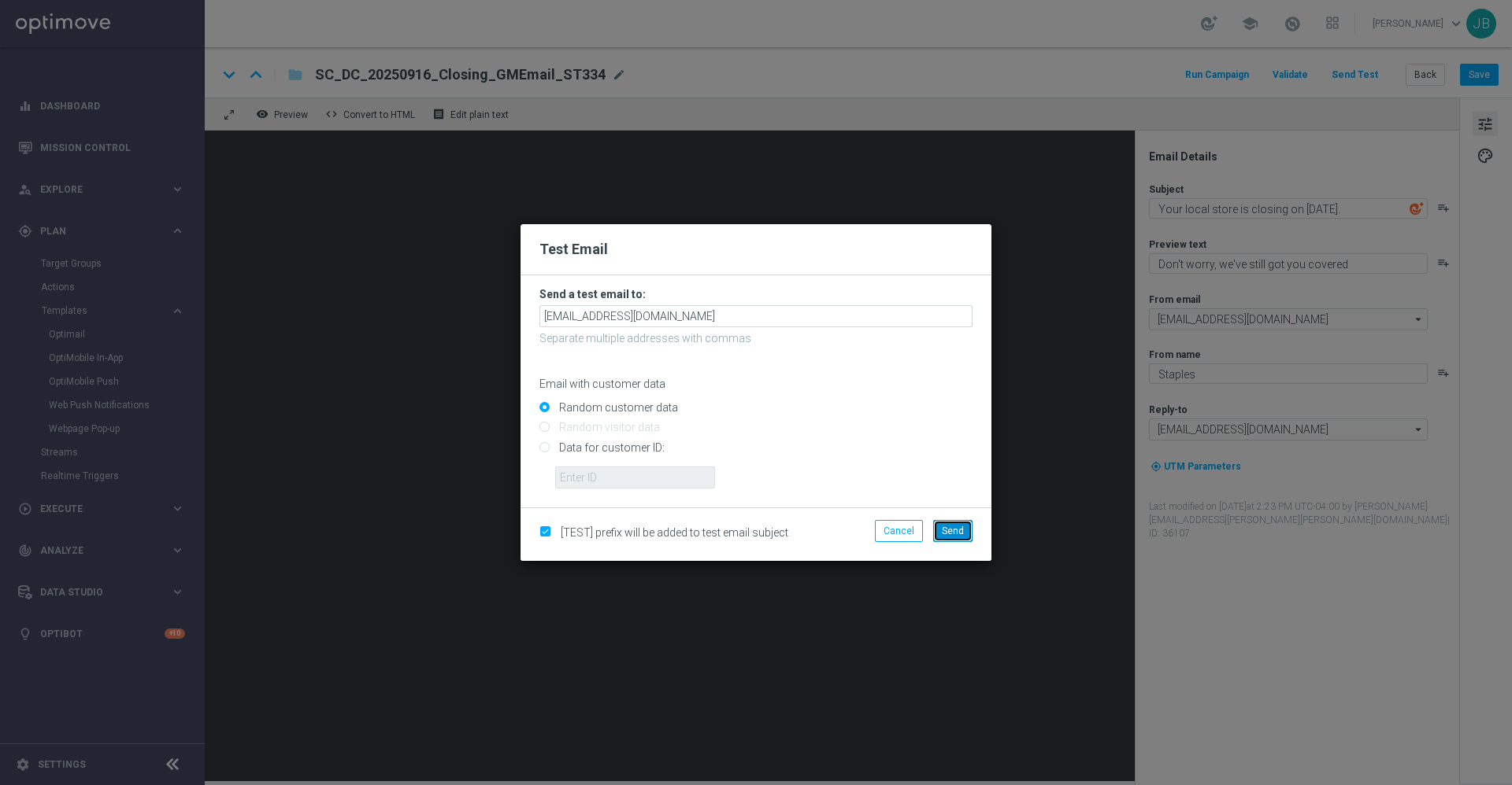
click at [964, 525] on button "Send" at bounding box center [953, 531] width 39 height 22
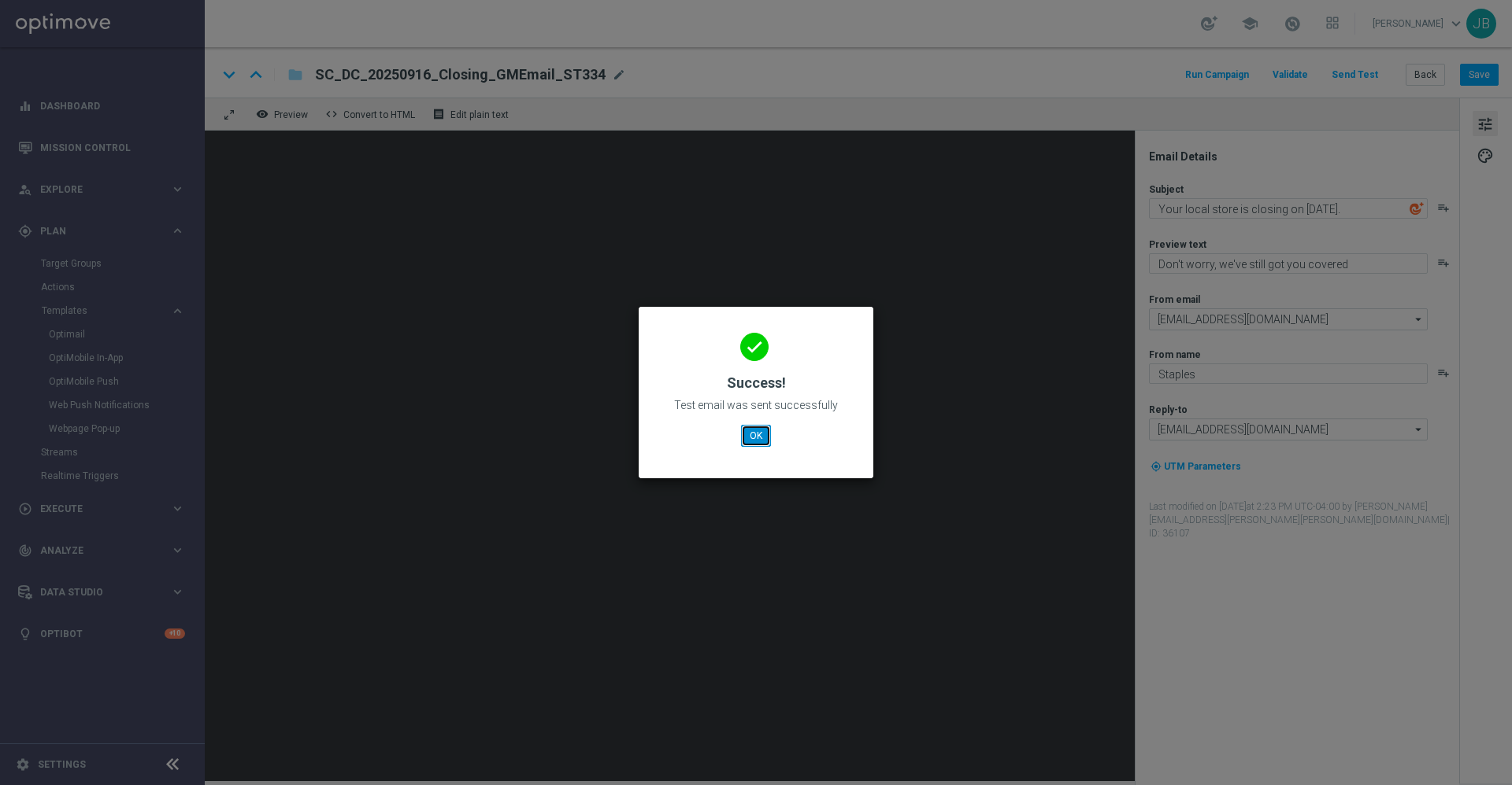
click at [748, 431] on button "OK" at bounding box center [756, 436] width 30 height 22
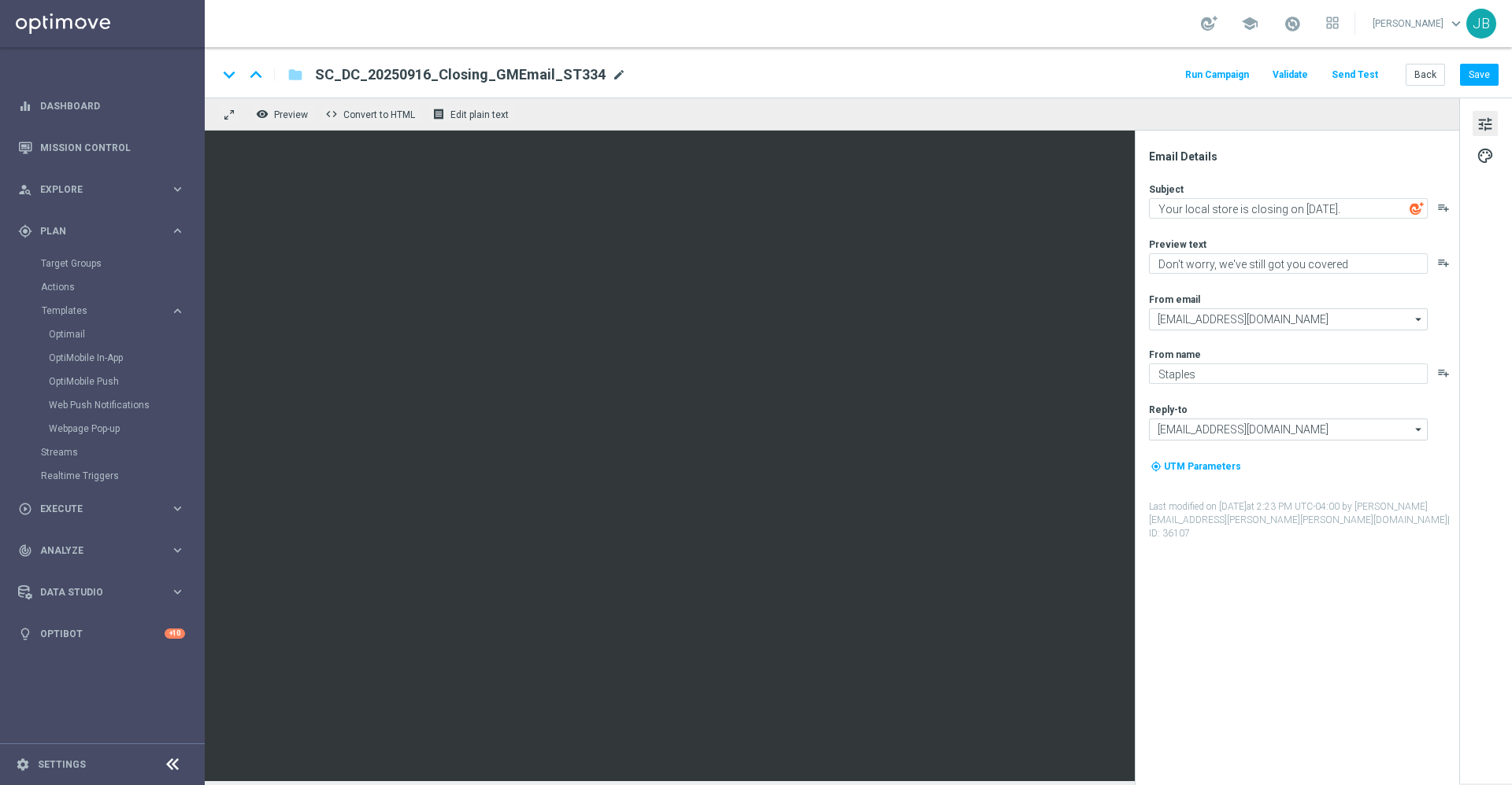
click at [612, 75] on span "mode_edit" at bounding box center [619, 74] width 15 height 15
click at [1423, 79] on button "Back" at bounding box center [1425, 75] width 39 height 22
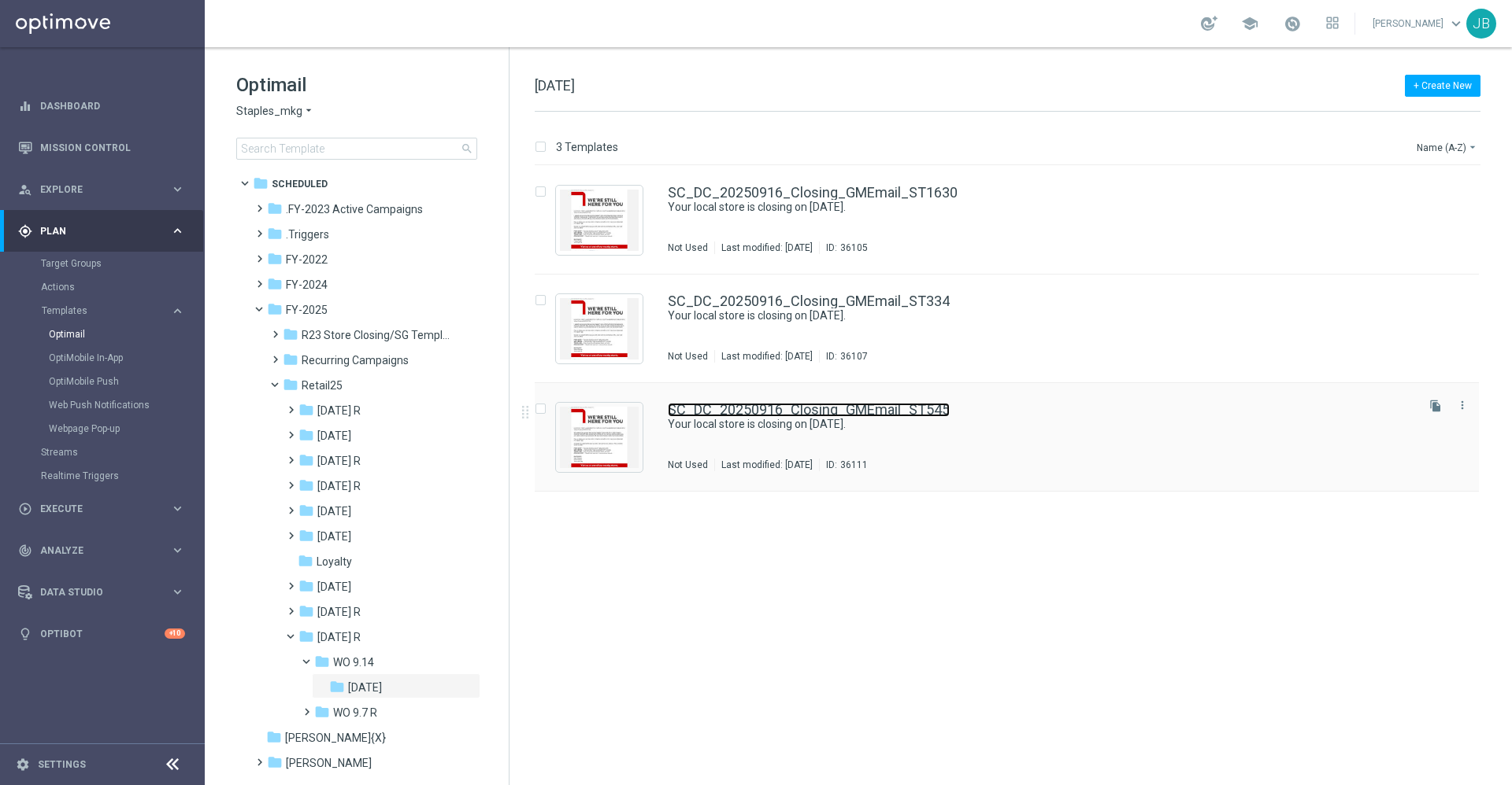
click at [853, 403] on link "SC_DC_20250916_Closing_GMEmail_ST545" at bounding box center [809, 410] width 282 height 15
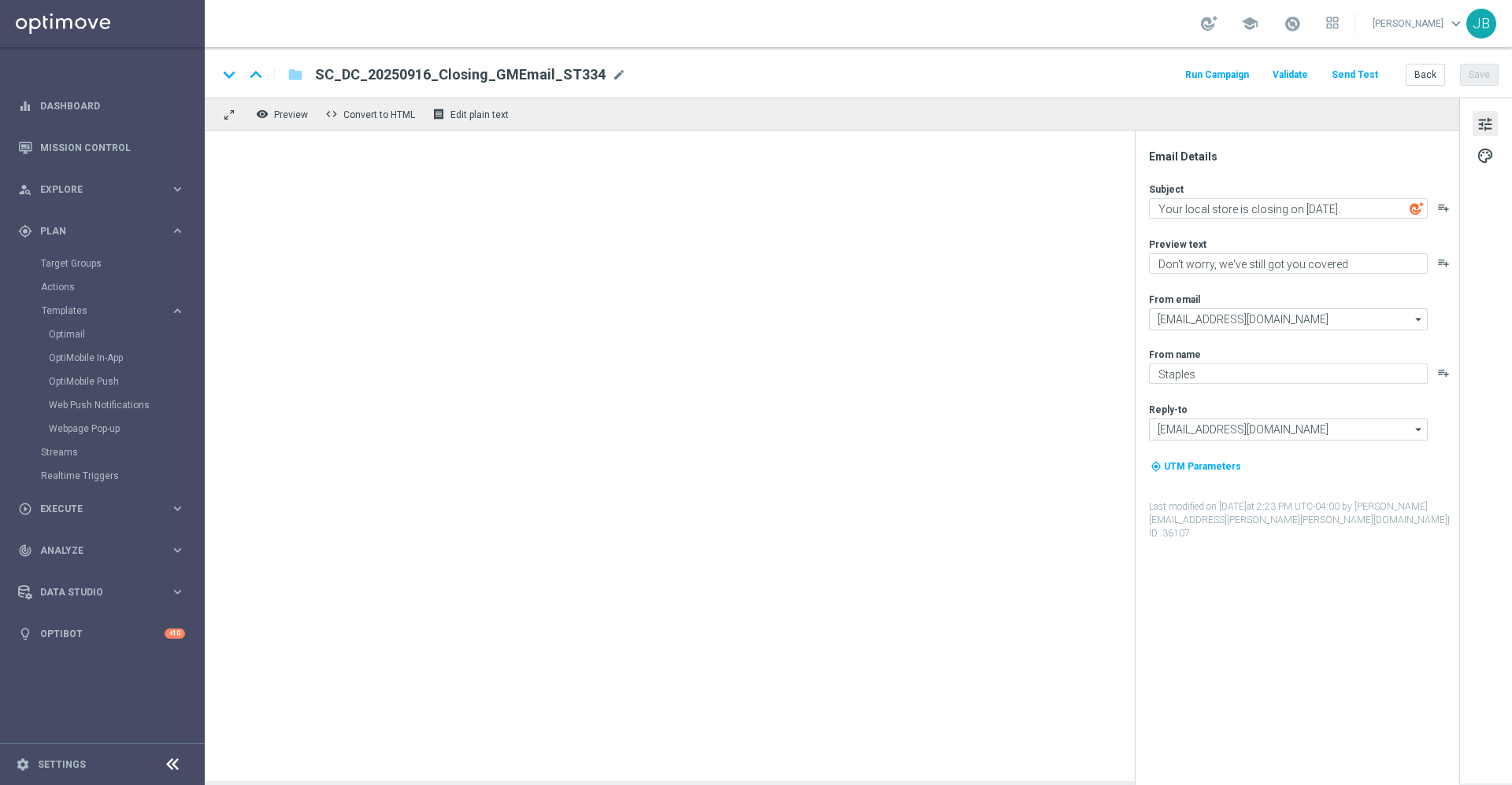
type textarea "Don’t worry, we’ve still got you covered."
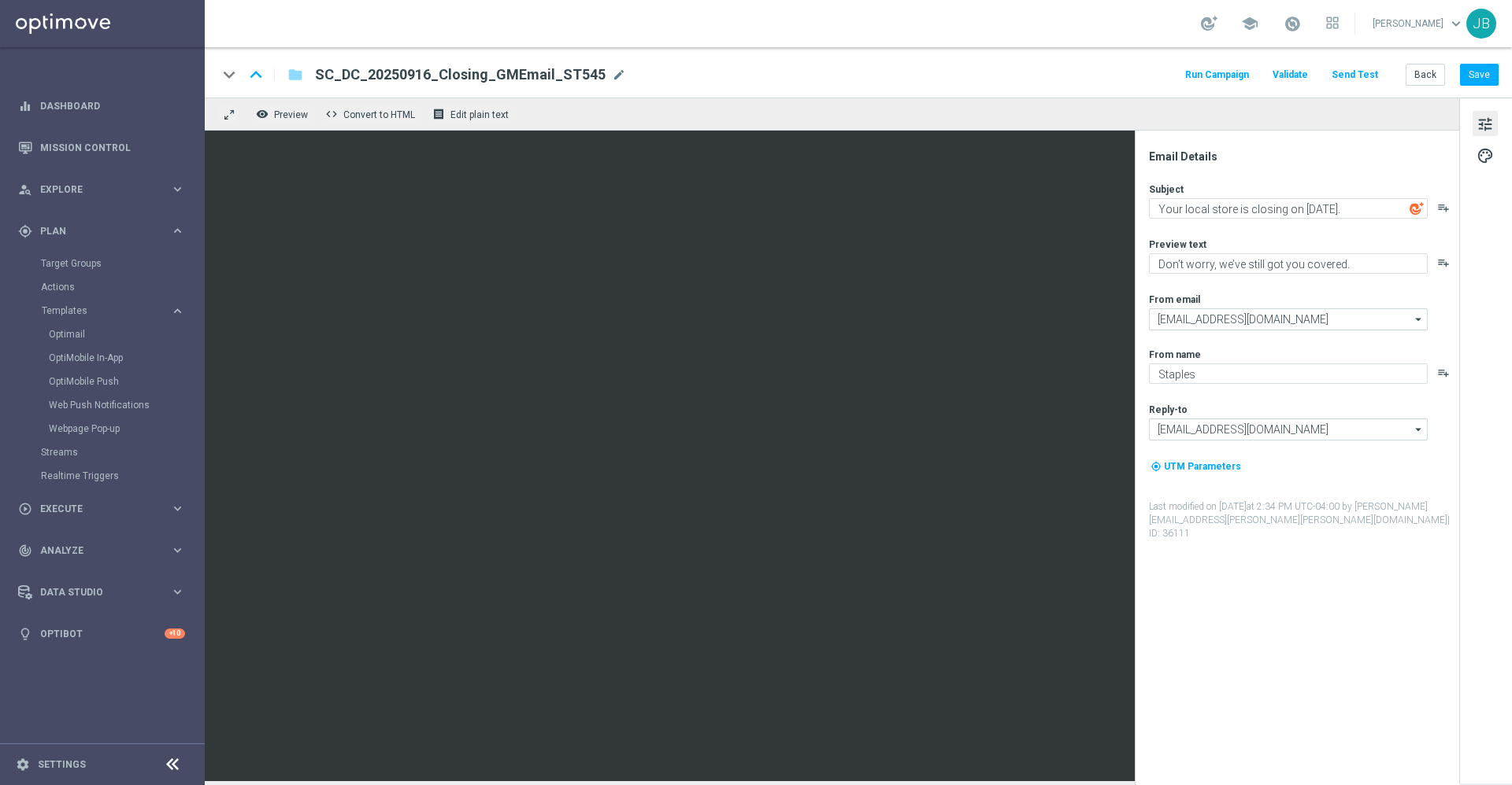
click at [1351, 72] on button "Send Test" at bounding box center [1355, 75] width 51 height 21
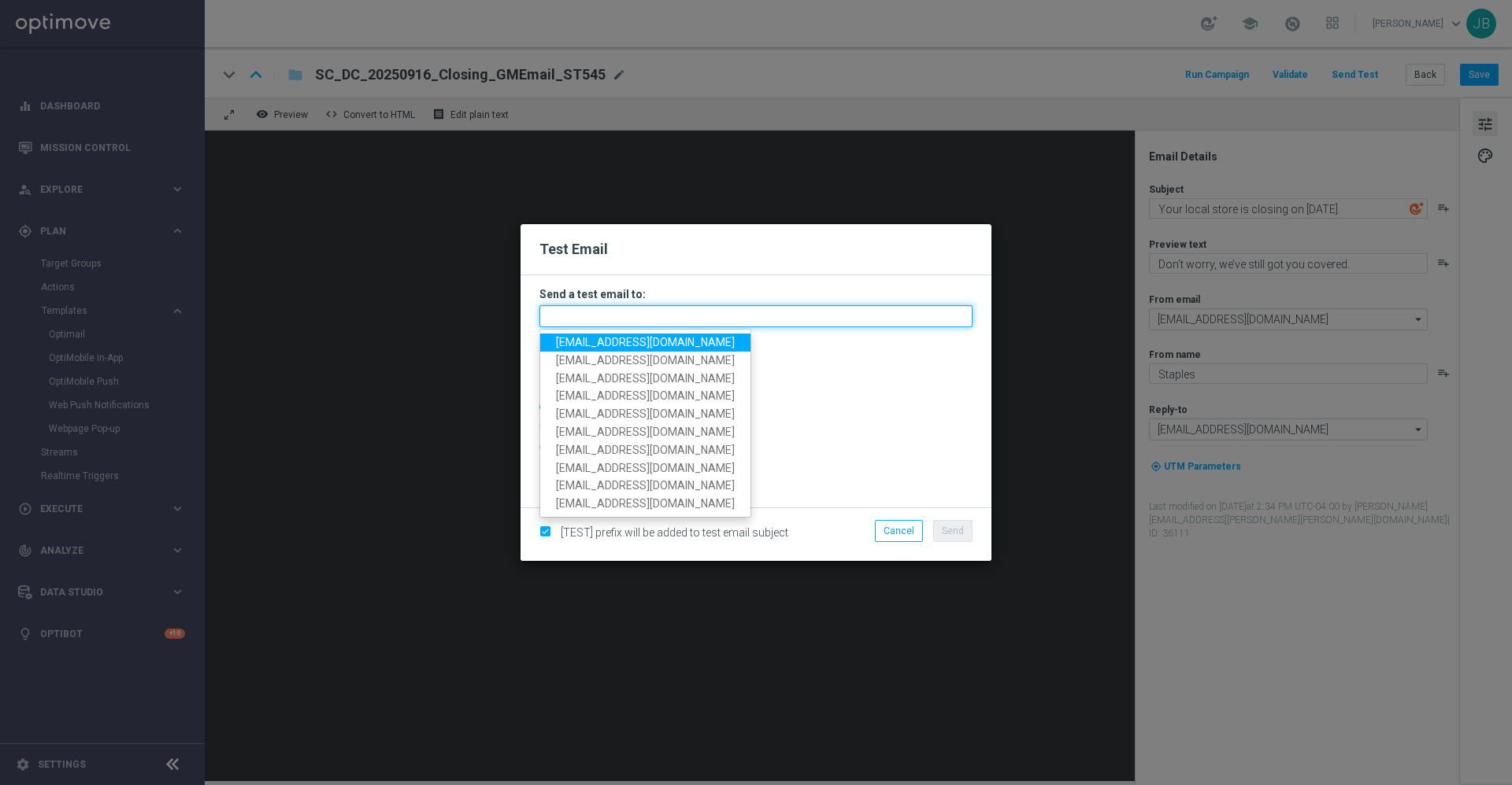
click at [748, 318] on input "text" at bounding box center [756, 316] width 433 height 22
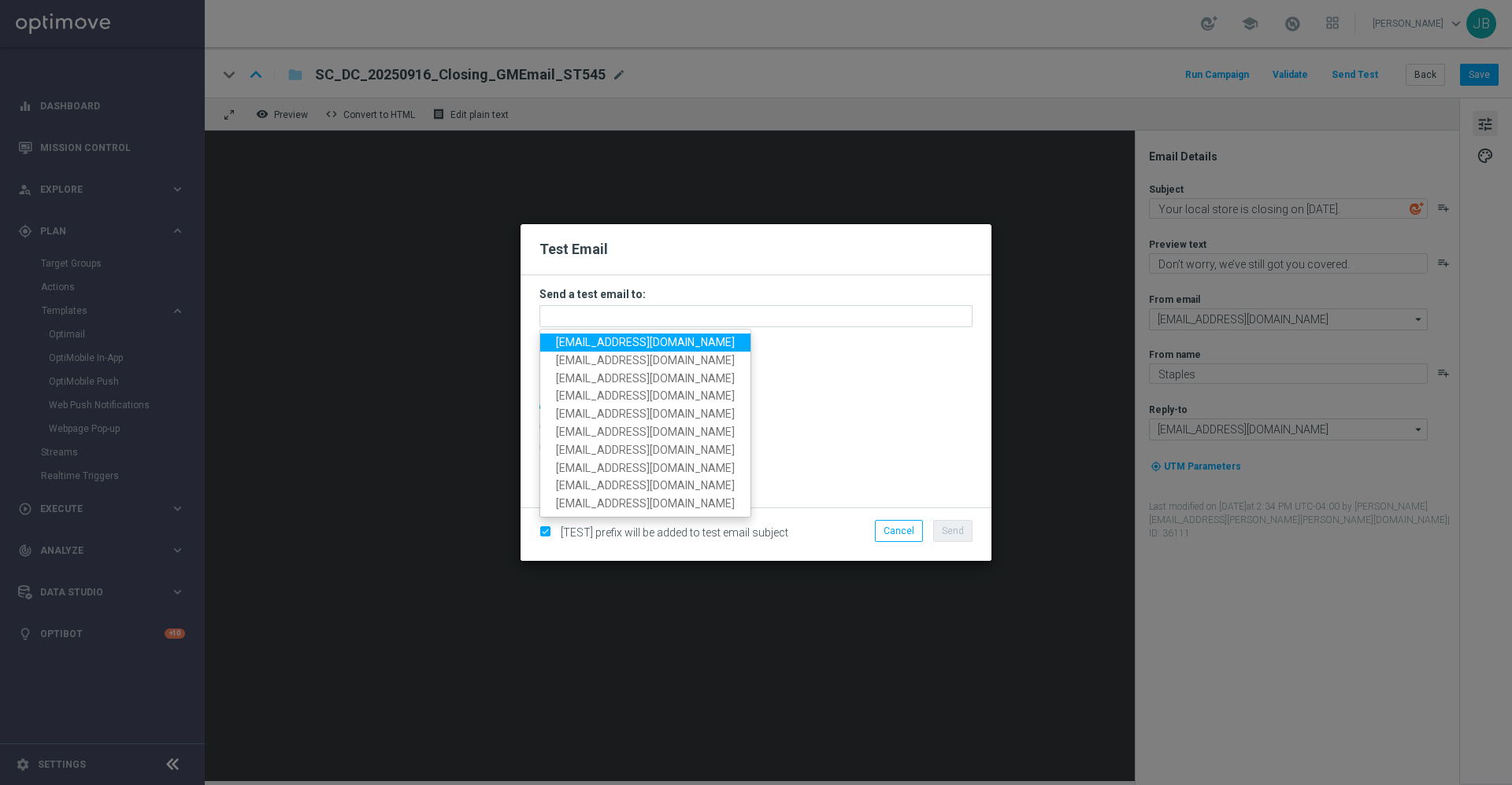
click at [710, 346] on span "staples.336a@litmusemail.com" at bounding box center [644, 342] width 179 height 13
type input "staples.336a@litmusemail.com"
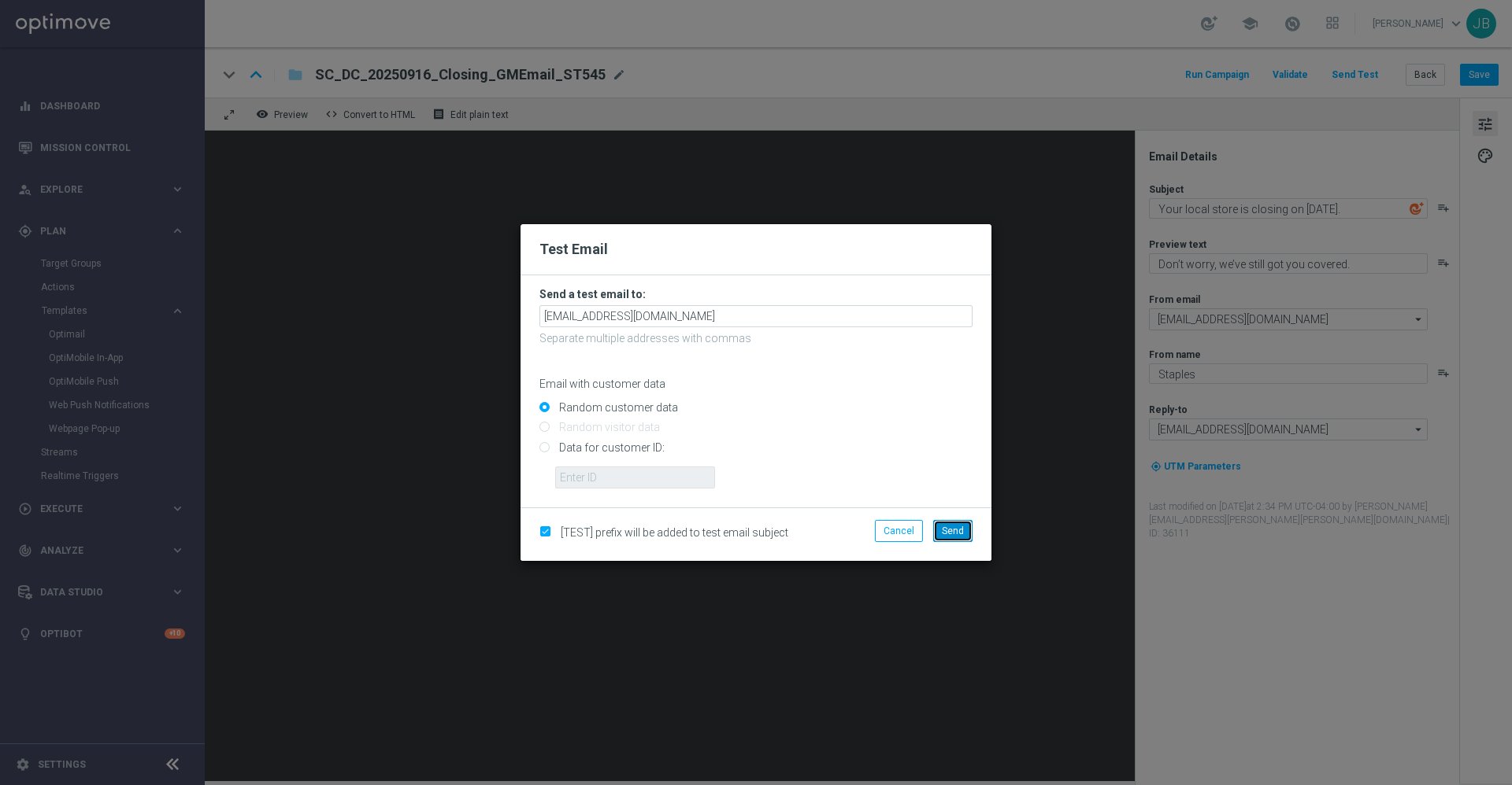
click at [956, 533] on span "Send" at bounding box center [953, 530] width 22 height 11
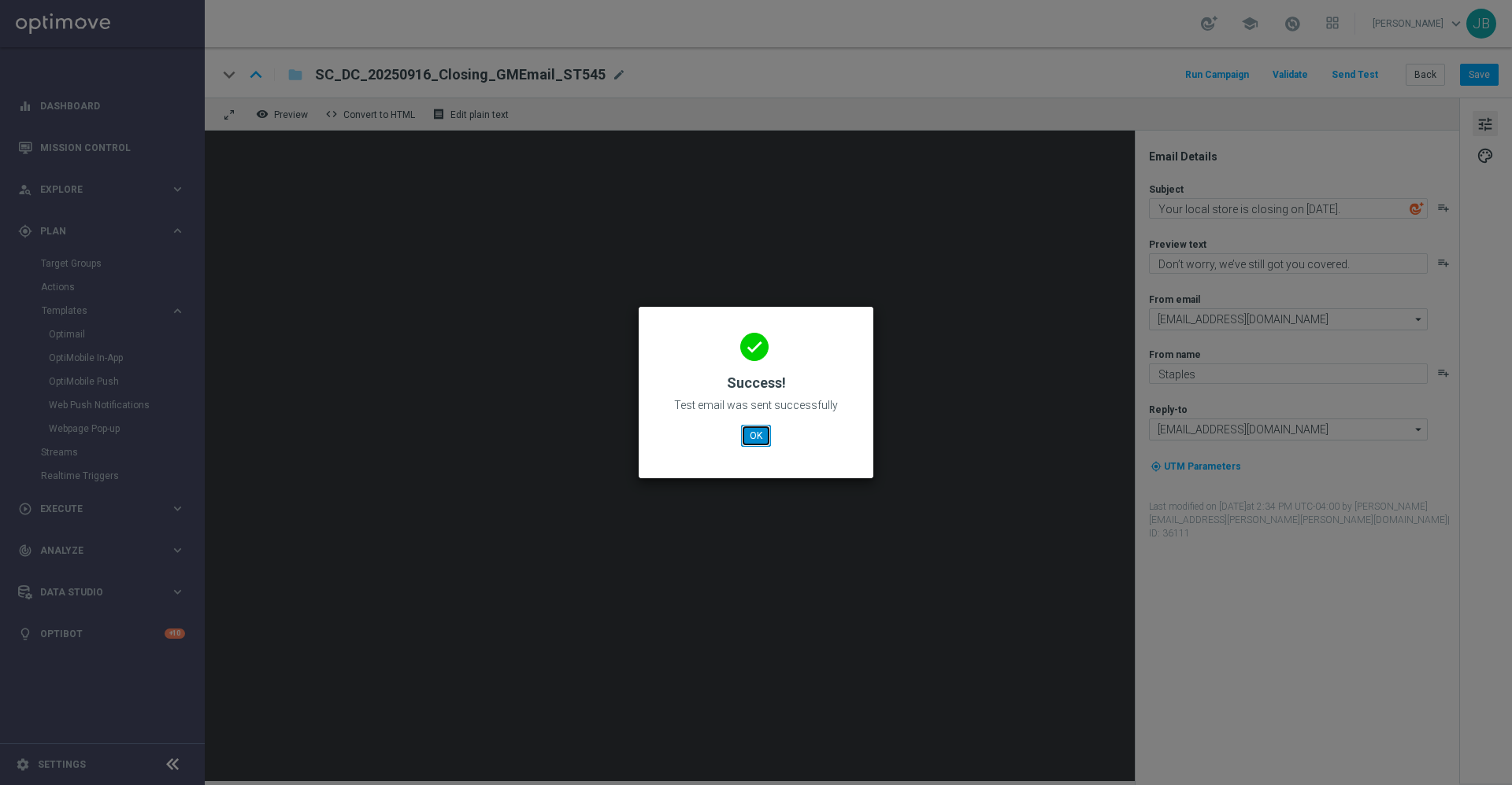
click at [760, 431] on button "OK" at bounding box center [756, 436] width 30 height 22
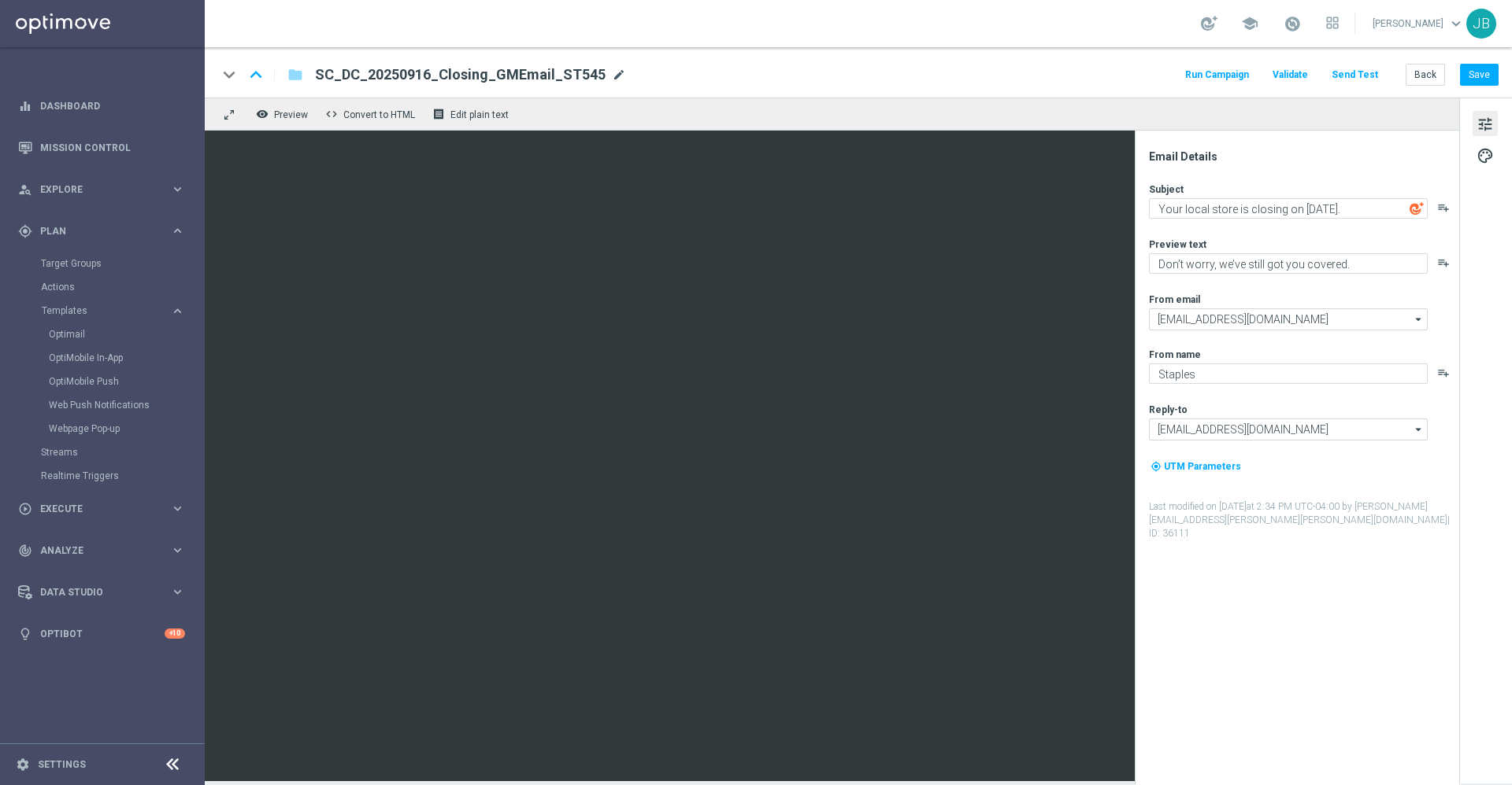
click at [612, 73] on span "mode_edit" at bounding box center [619, 74] width 15 height 15
click at [147, 156] on link "Mission Control" at bounding box center [113, 147] width 145 height 42
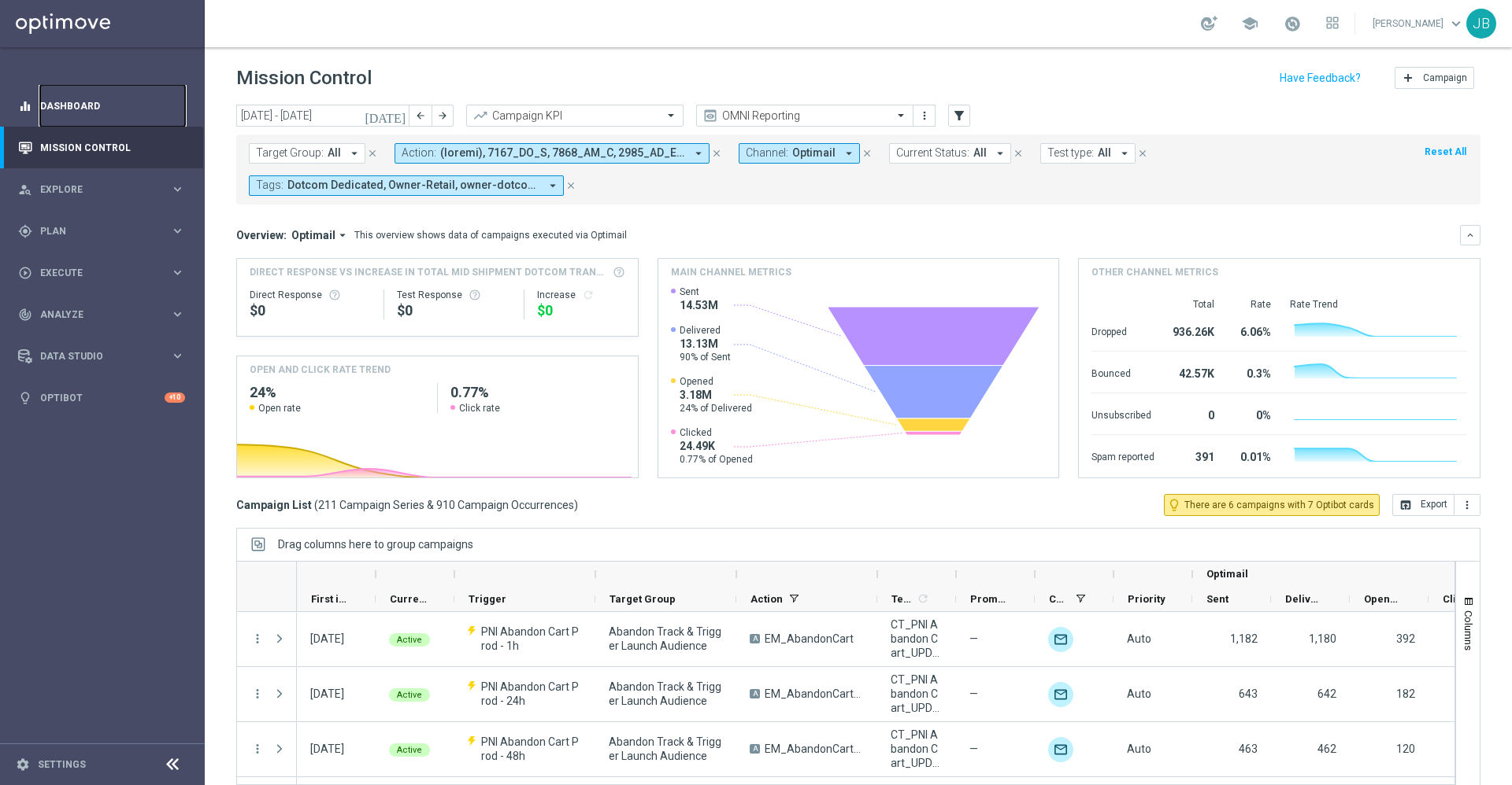
click at [95, 111] on link "Dashboard" at bounding box center [113, 105] width 145 height 42
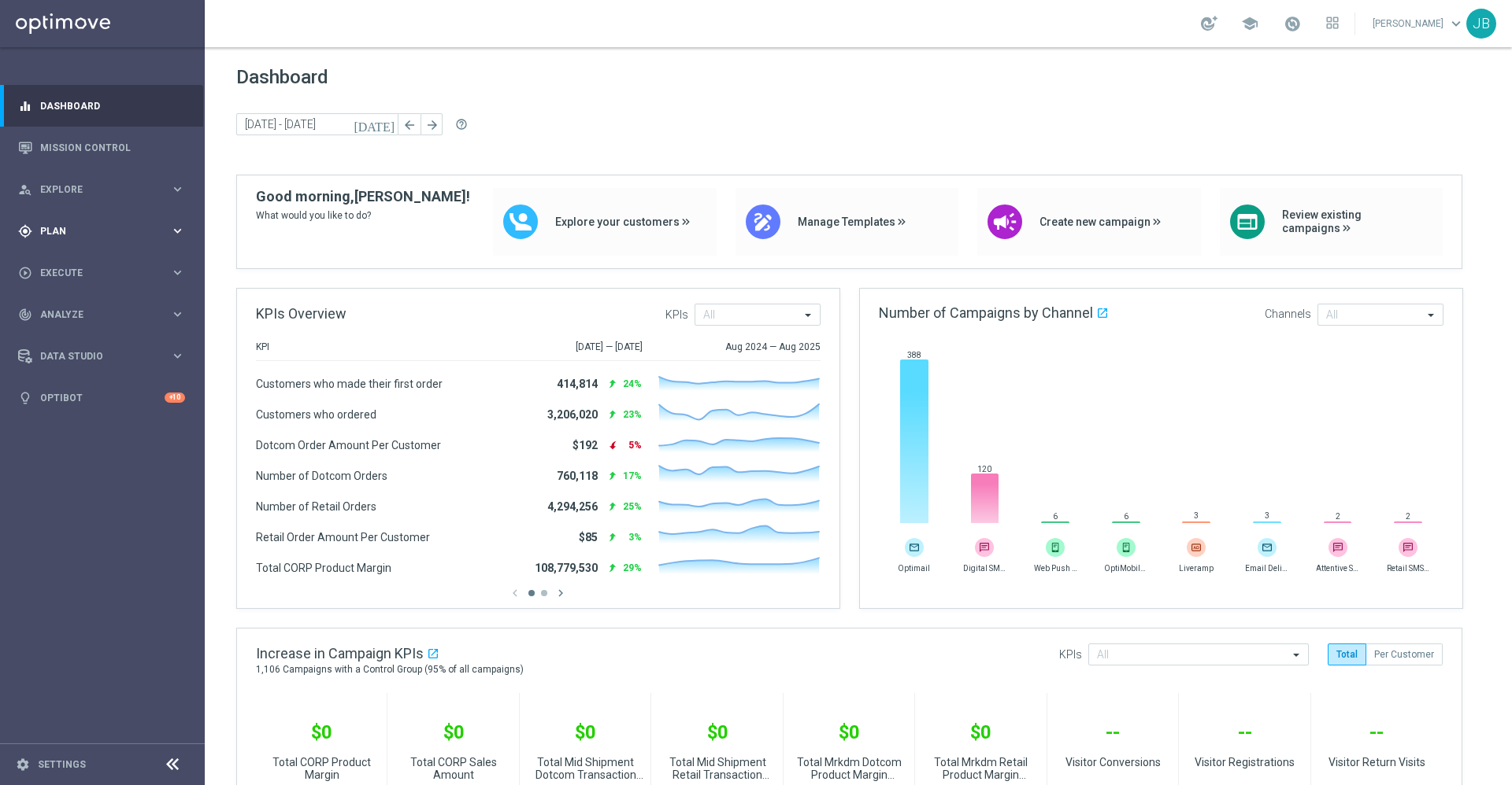
click at [75, 242] on div "gps_fixed Plan keyboard_arrow_right" at bounding box center [102, 231] width 203 height 42
click at [80, 313] on span "Templates" at bounding box center [98, 310] width 113 height 9
click at [80, 313] on span "Templates" at bounding box center [98, 310] width 113 height 9
click at [88, 335] on link "Optimail" at bounding box center [106, 334] width 115 height 13
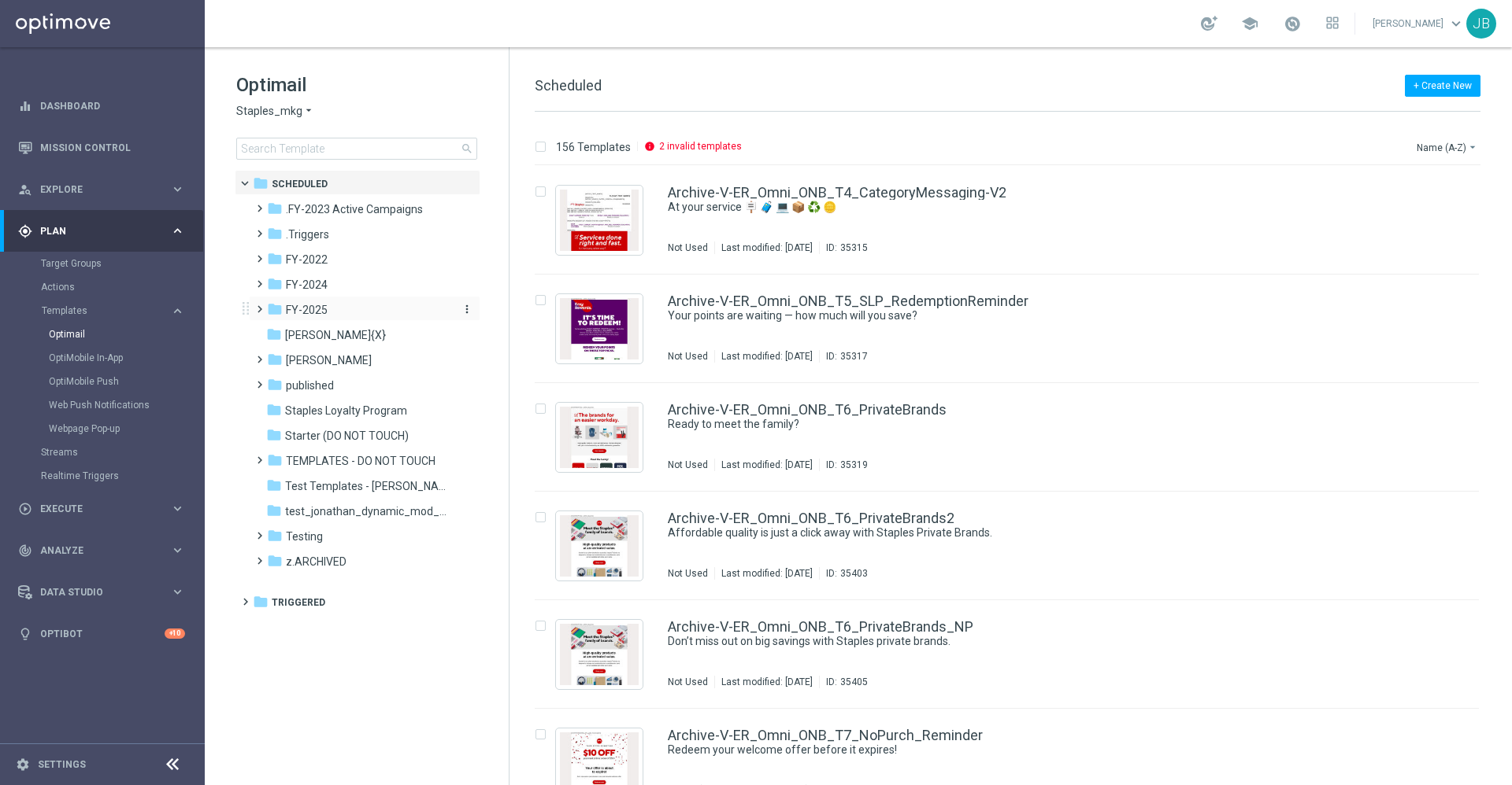
click at [315, 308] on span "FY-2025" at bounding box center [306, 310] width 42 height 15
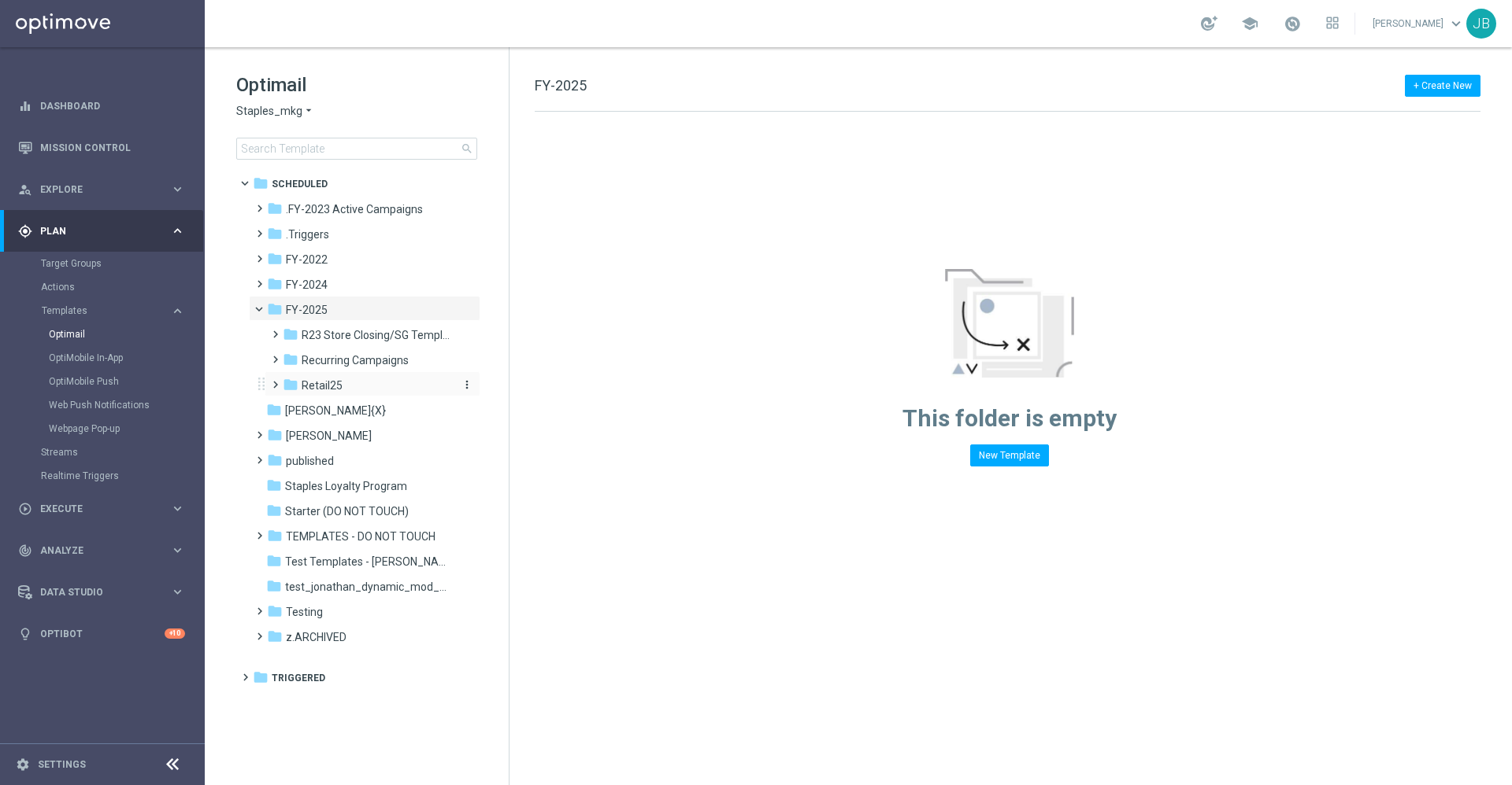
click at [327, 381] on span "Retail25" at bounding box center [322, 385] width 41 height 15
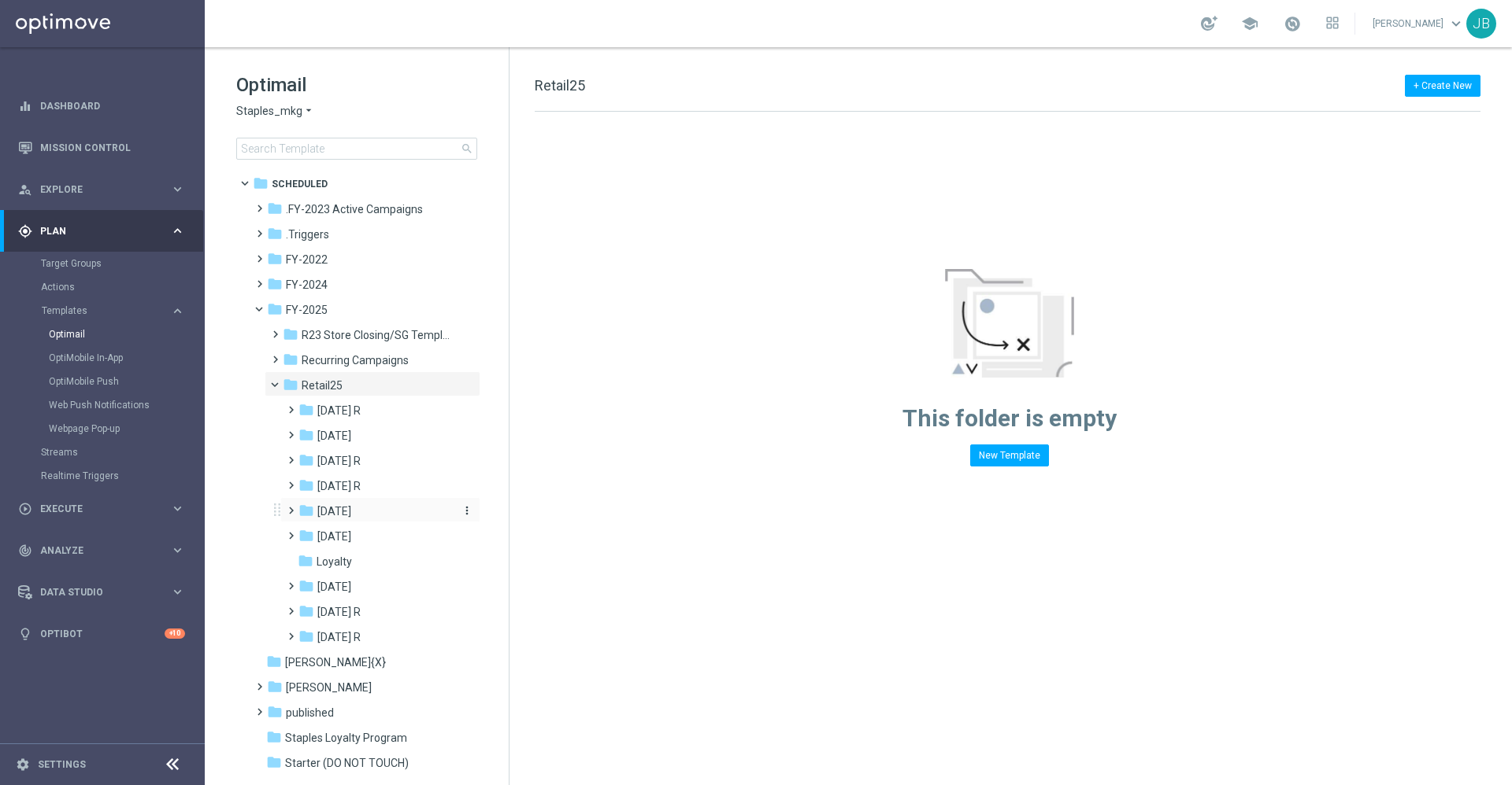
click at [354, 511] on div "folder July 25" at bounding box center [375, 512] width 155 height 18
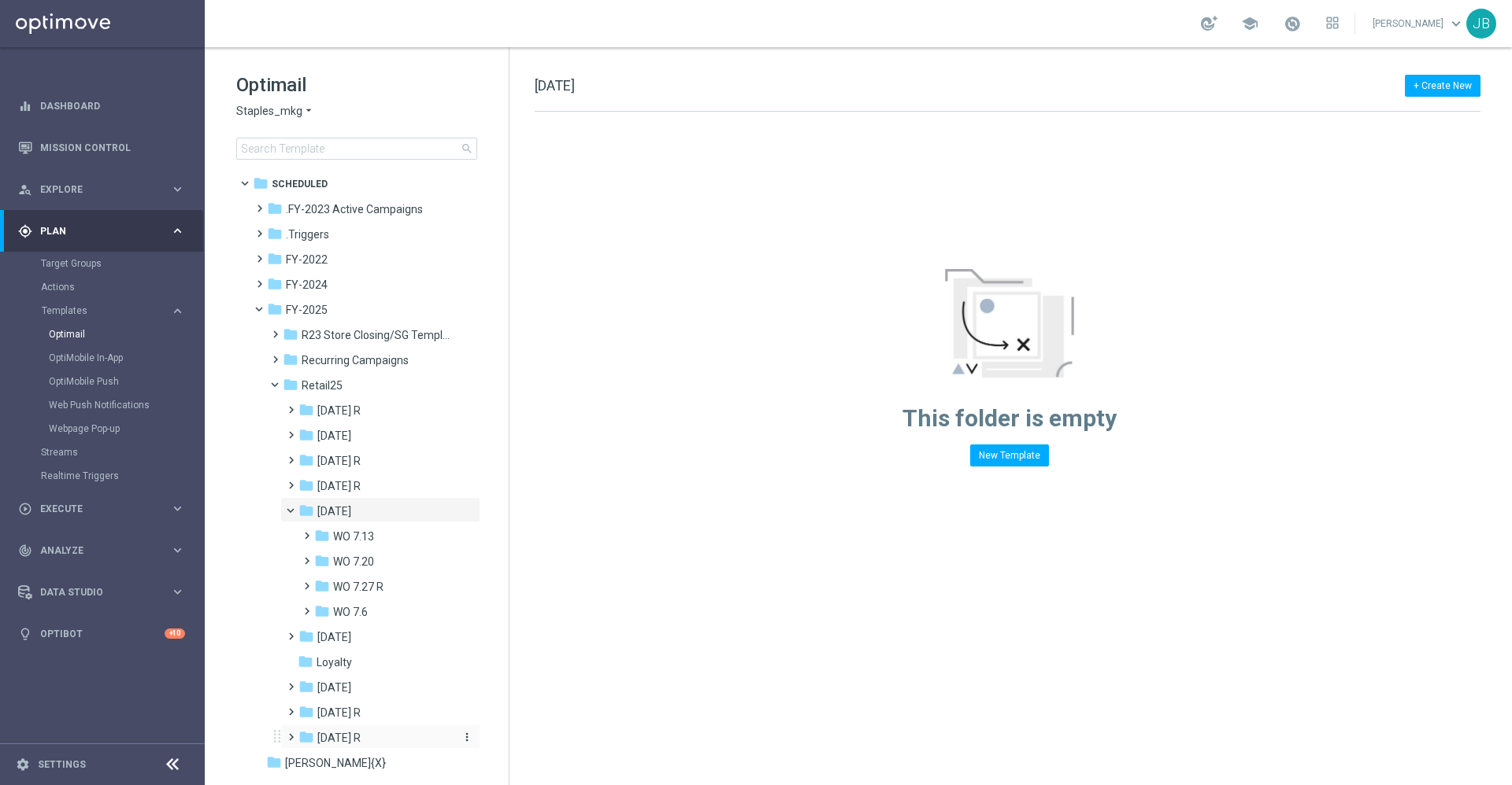
click at [338, 738] on span "Sept 25 R" at bounding box center [338, 738] width 44 height 15
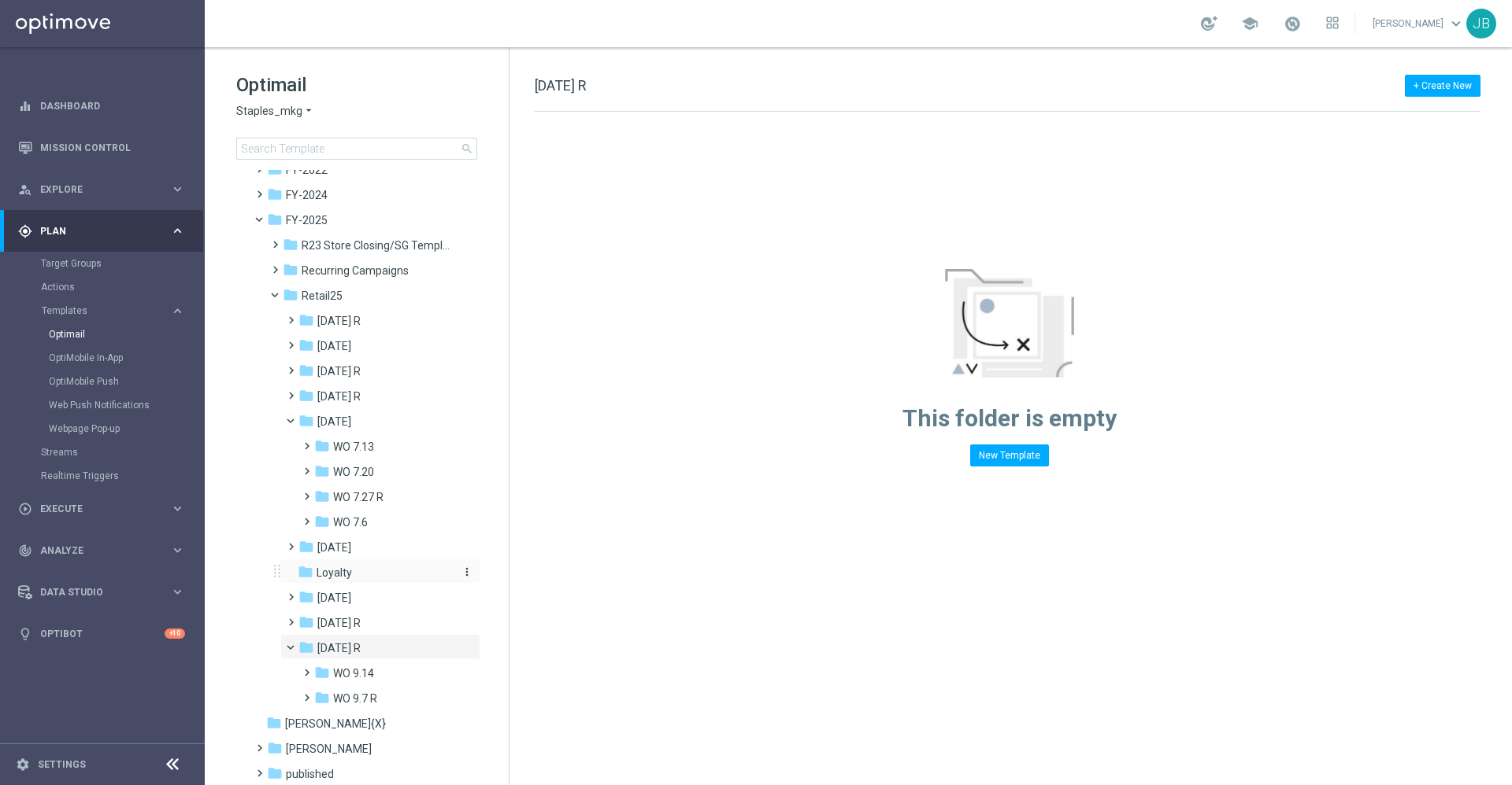
scroll to position [98, 0]
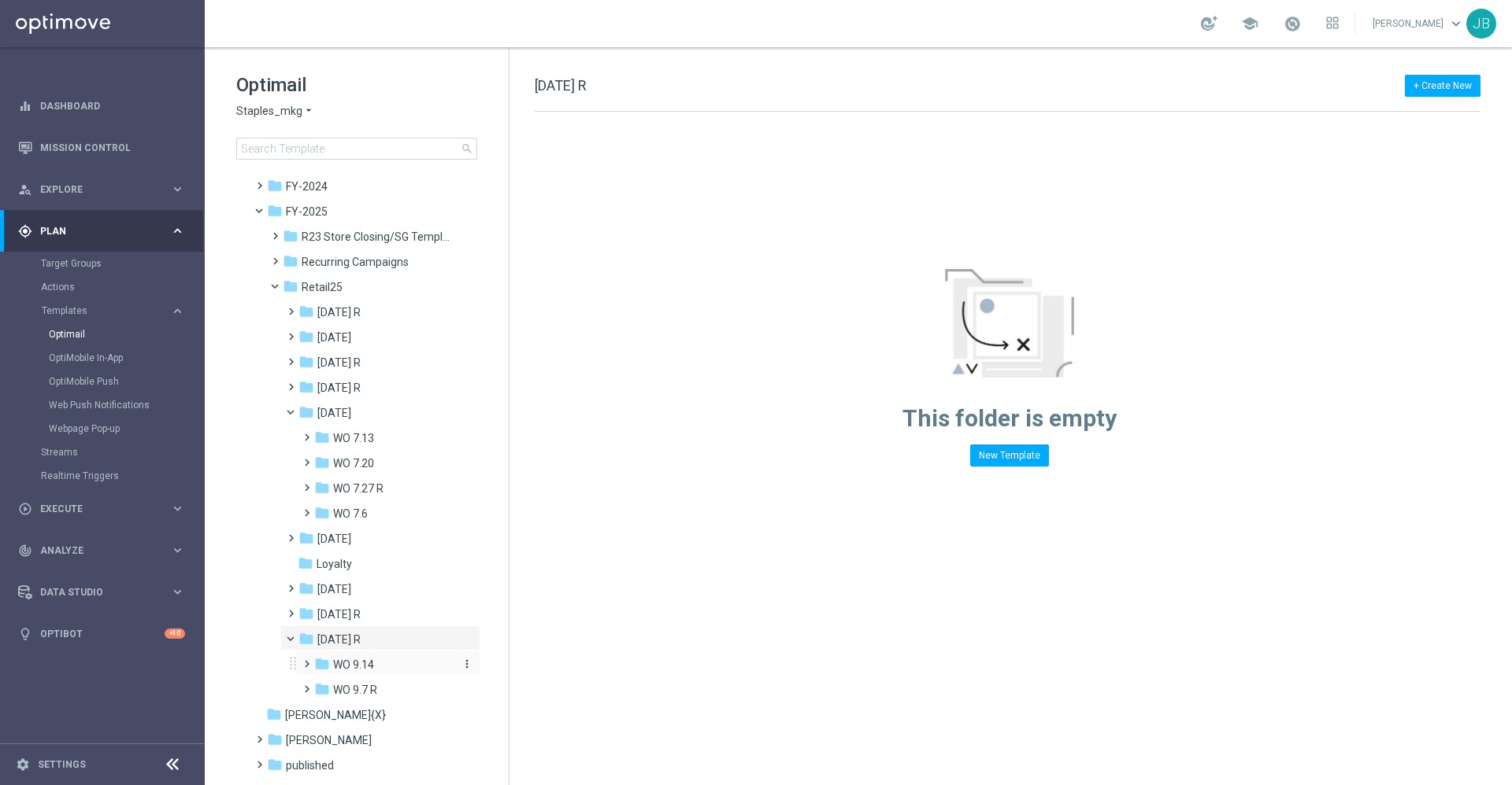
click at [354, 661] on span "WO 9.14" at bounding box center [354, 665] width 41 height 15
click at [374, 686] on span "Tues 9/16" at bounding box center [365, 690] width 34 height 15
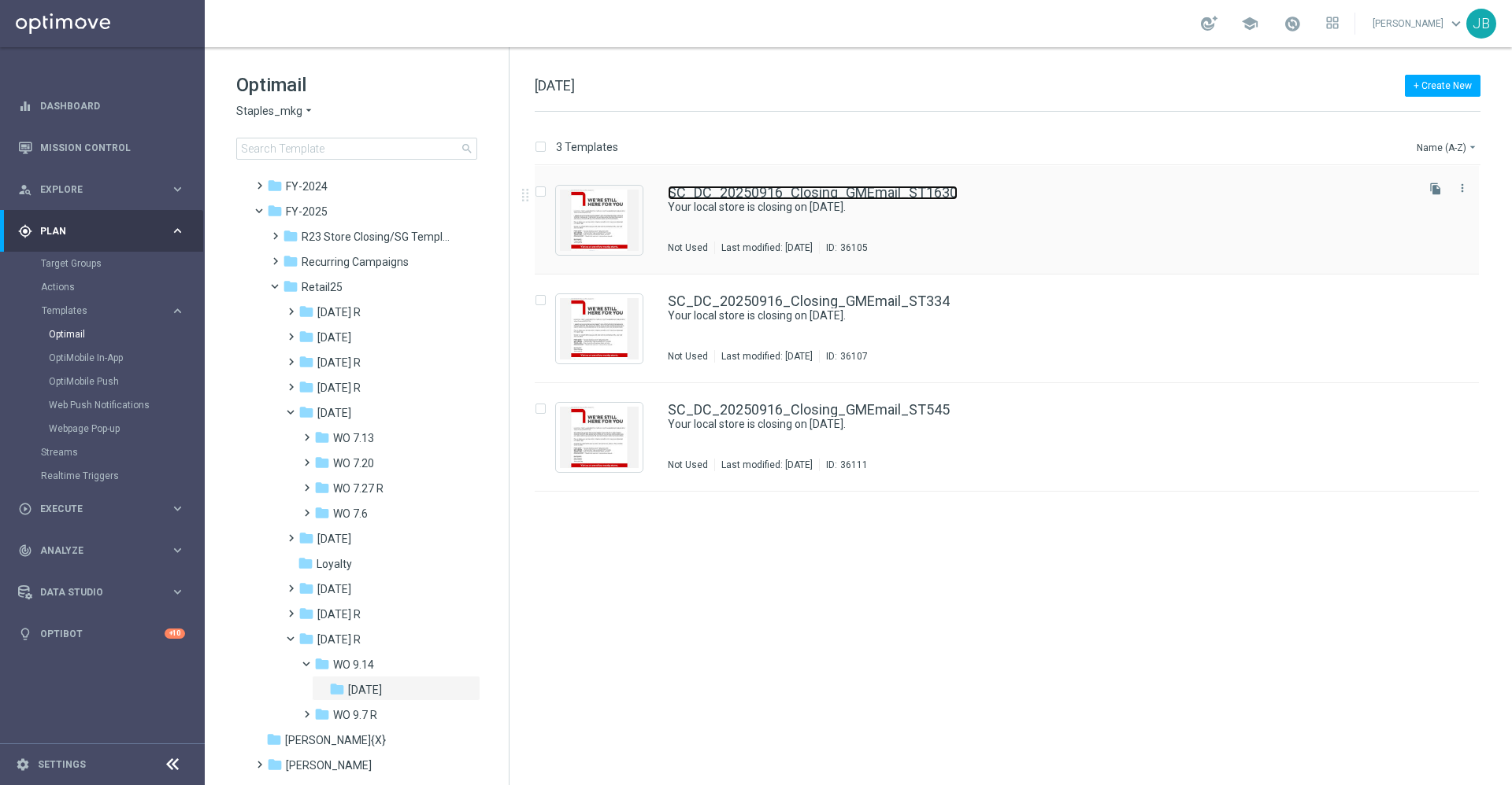
click at [782, 194] on link "SC_DC_20250916_Closing_GMEmail_ST1630" at bounding box center [812, 192] width 290 height 15
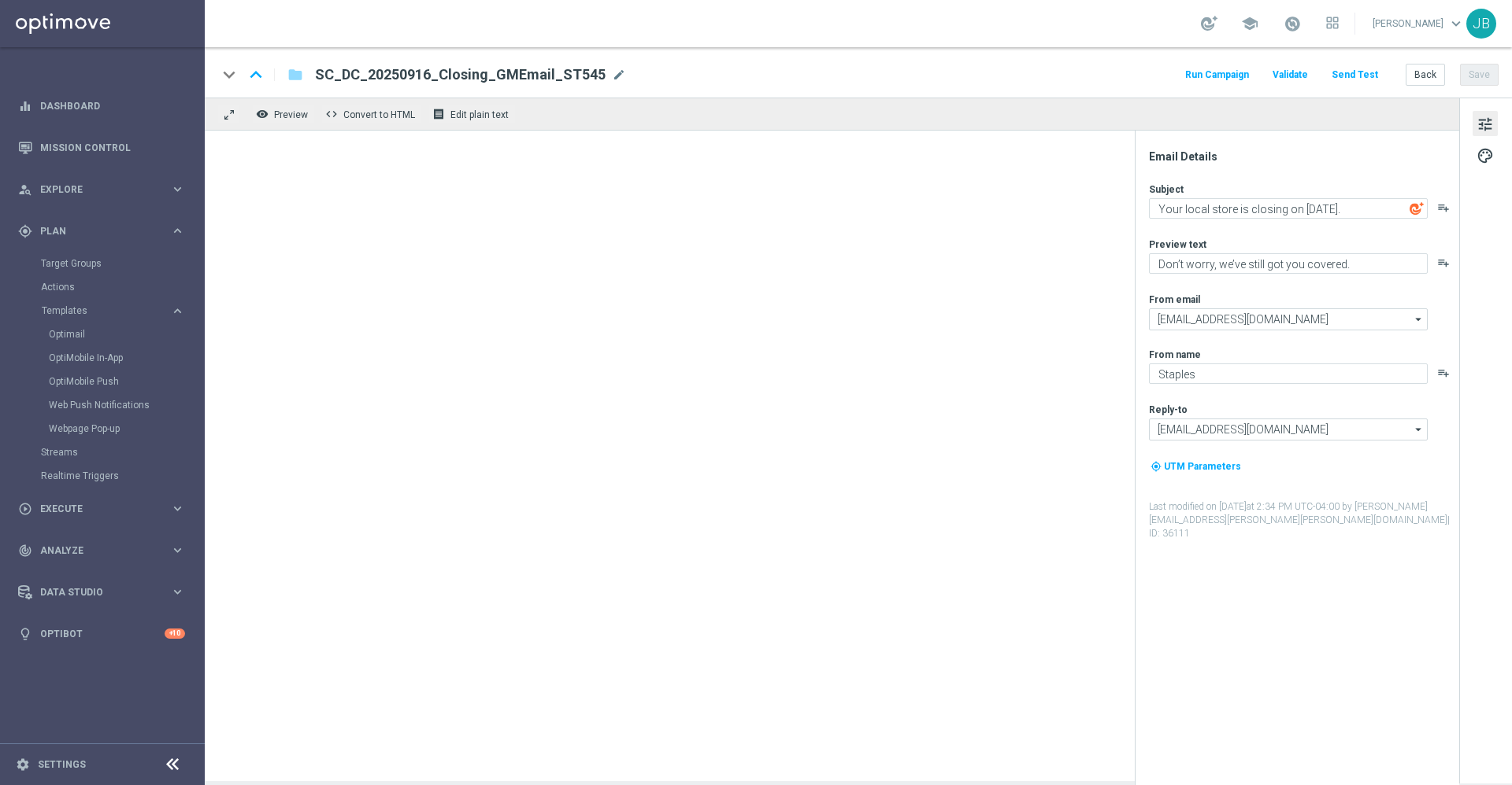
type textarea "Don't worry, we've still got you covered"
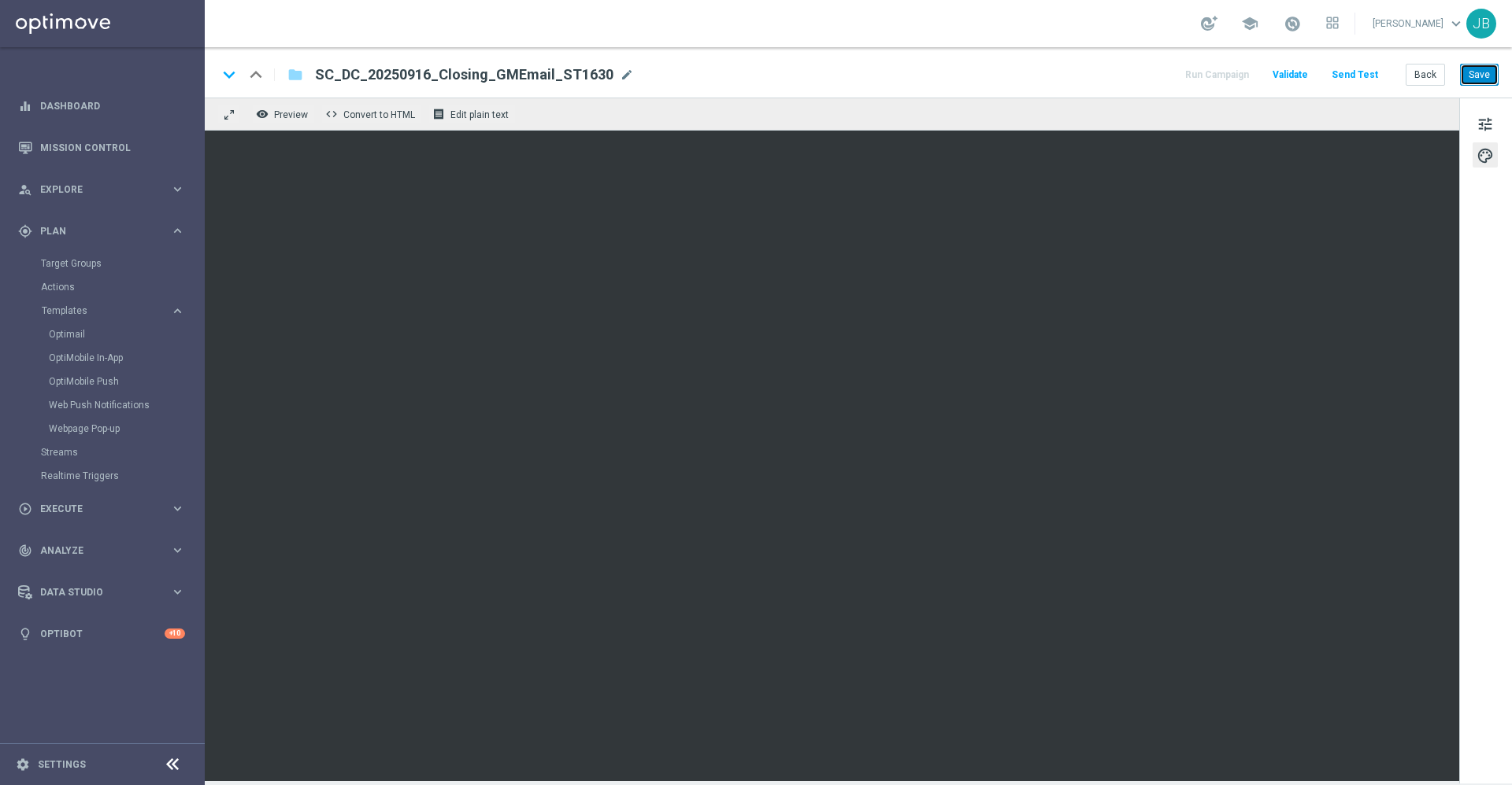
click at [1484, 80] on button "Save" at bounding box center [1479, 75] width 38 height 22
click at [1349, 81] on button "Send Test" at bounding box center [1355, 75] width 51 height 21
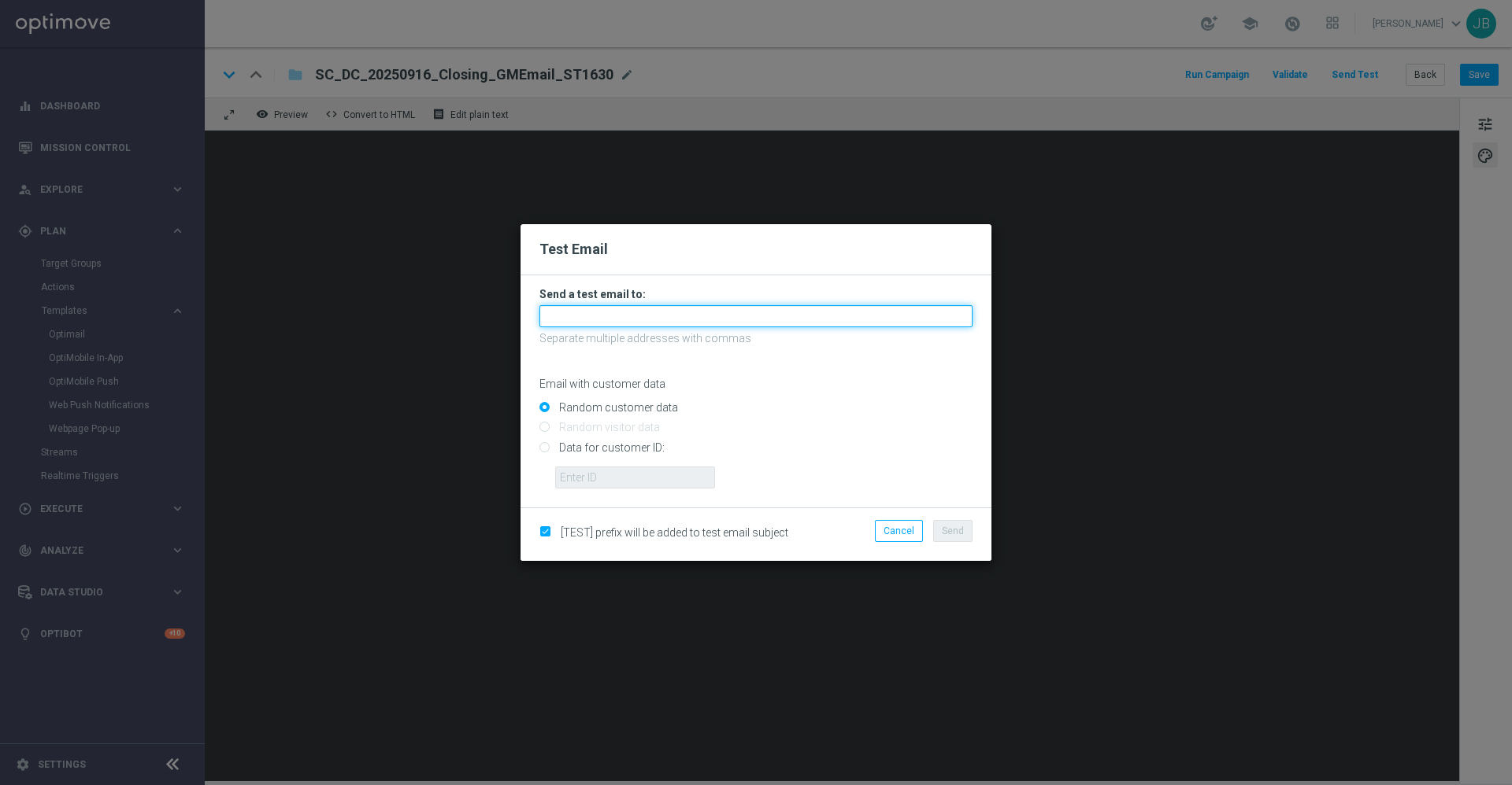
click at [732, 310] on input "text" at bounding box center [756, 316] width 433 height 22
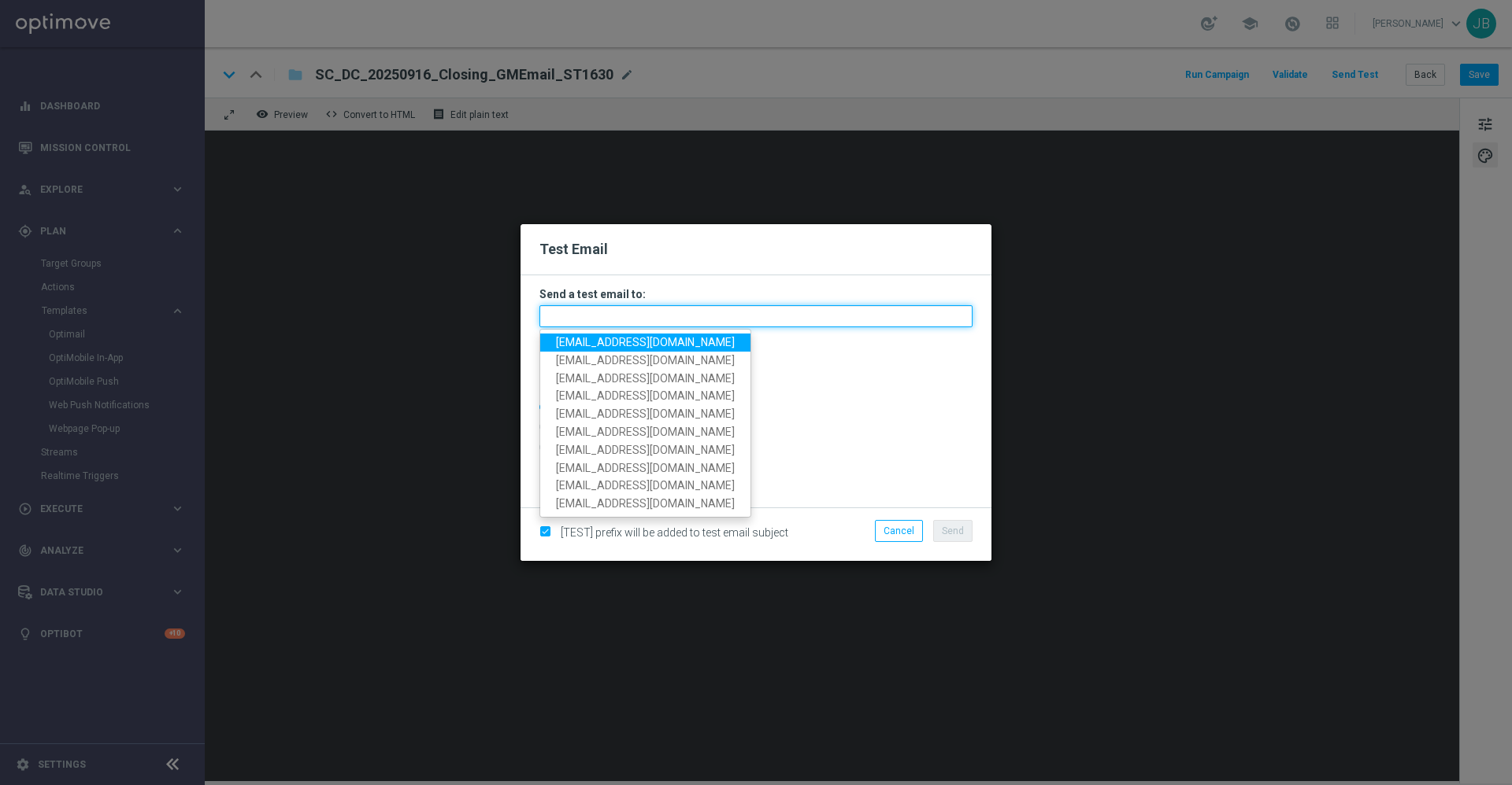
paste input "staples.336a-bdqqw@litmusemail.com"
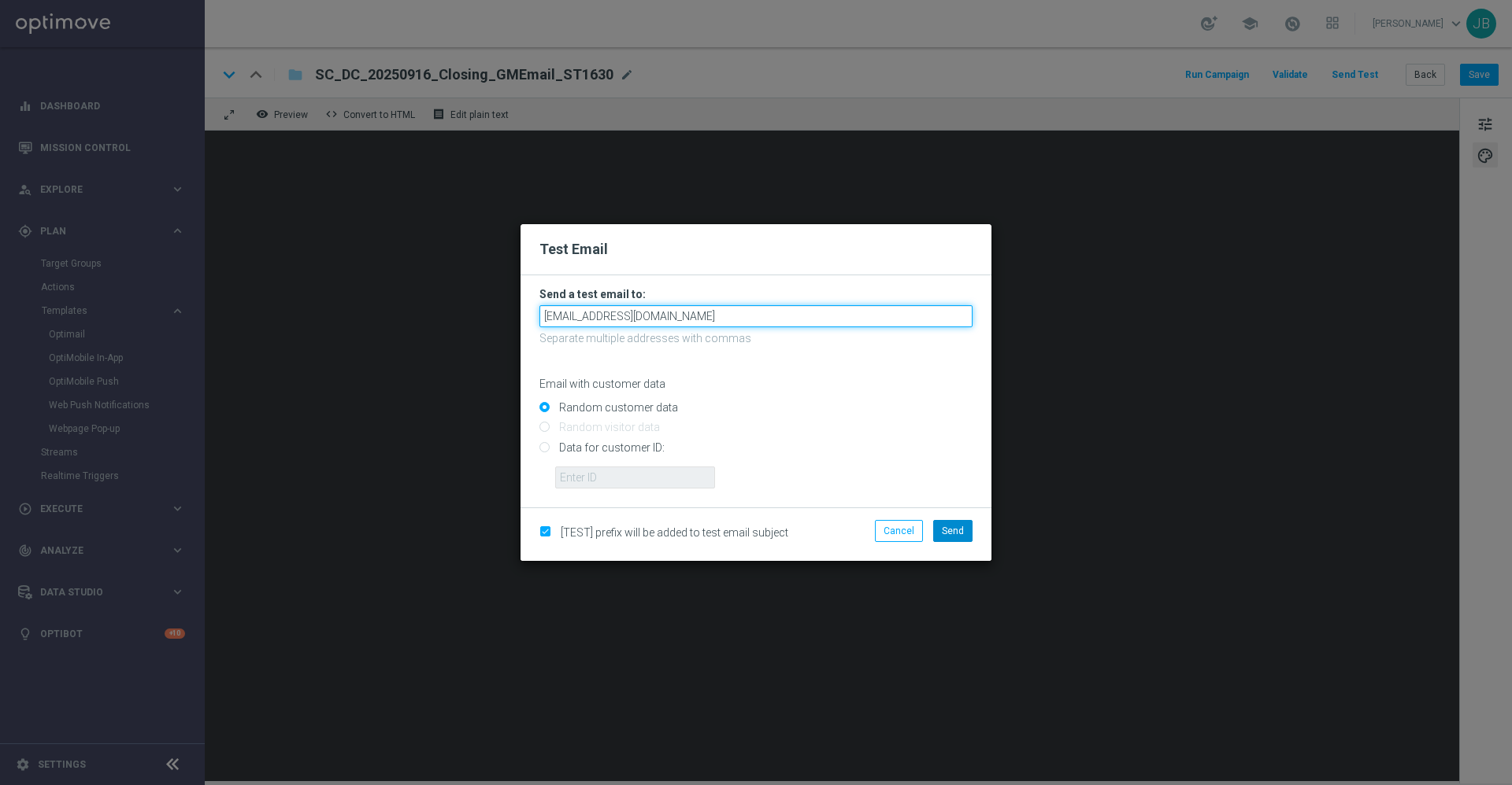
type input "staples.336a-bdqqw@litmusemail.com"
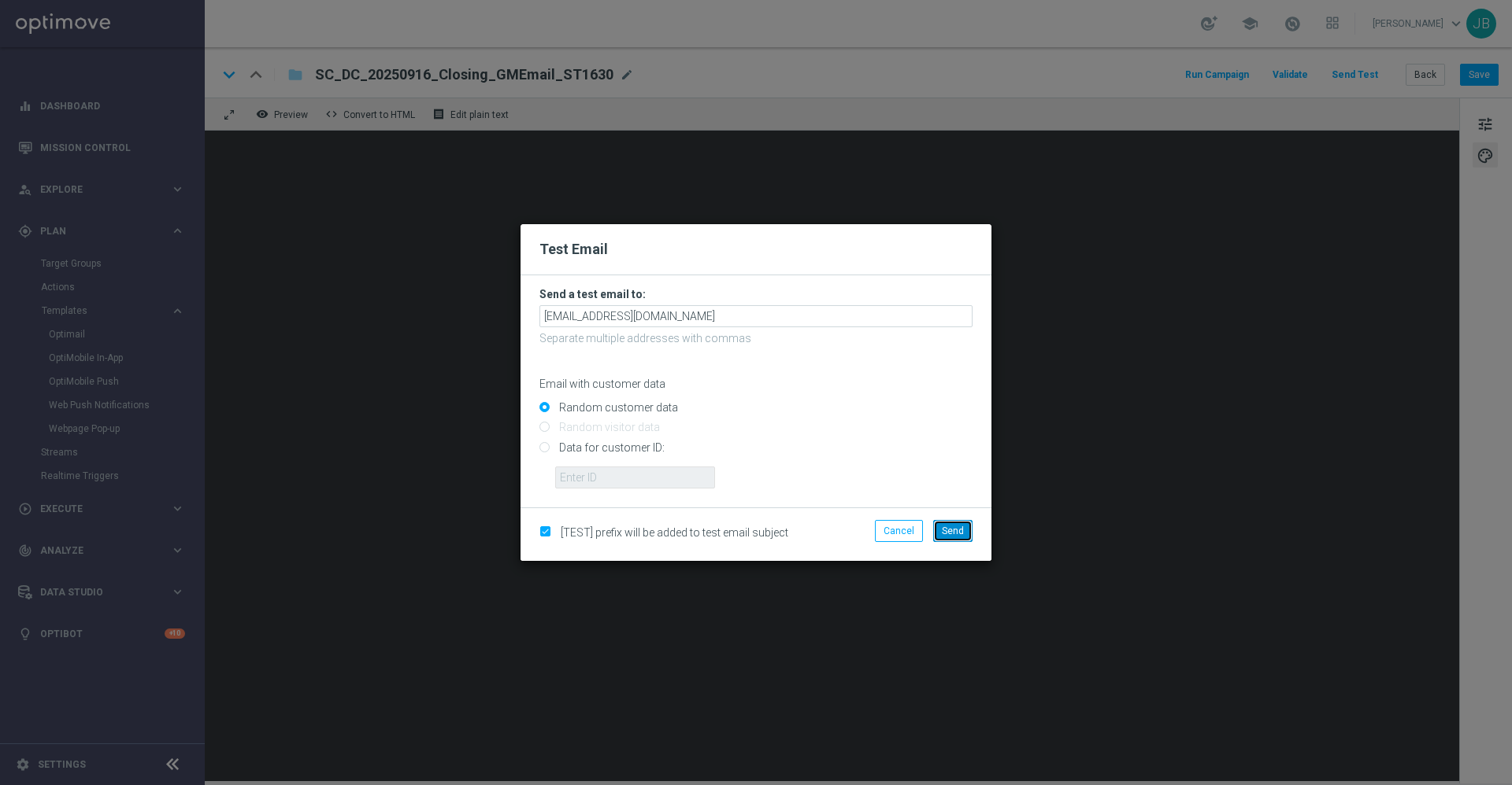
click at [960, 531] on span "Send" at bounding box center [953, 530] width 22 height 11
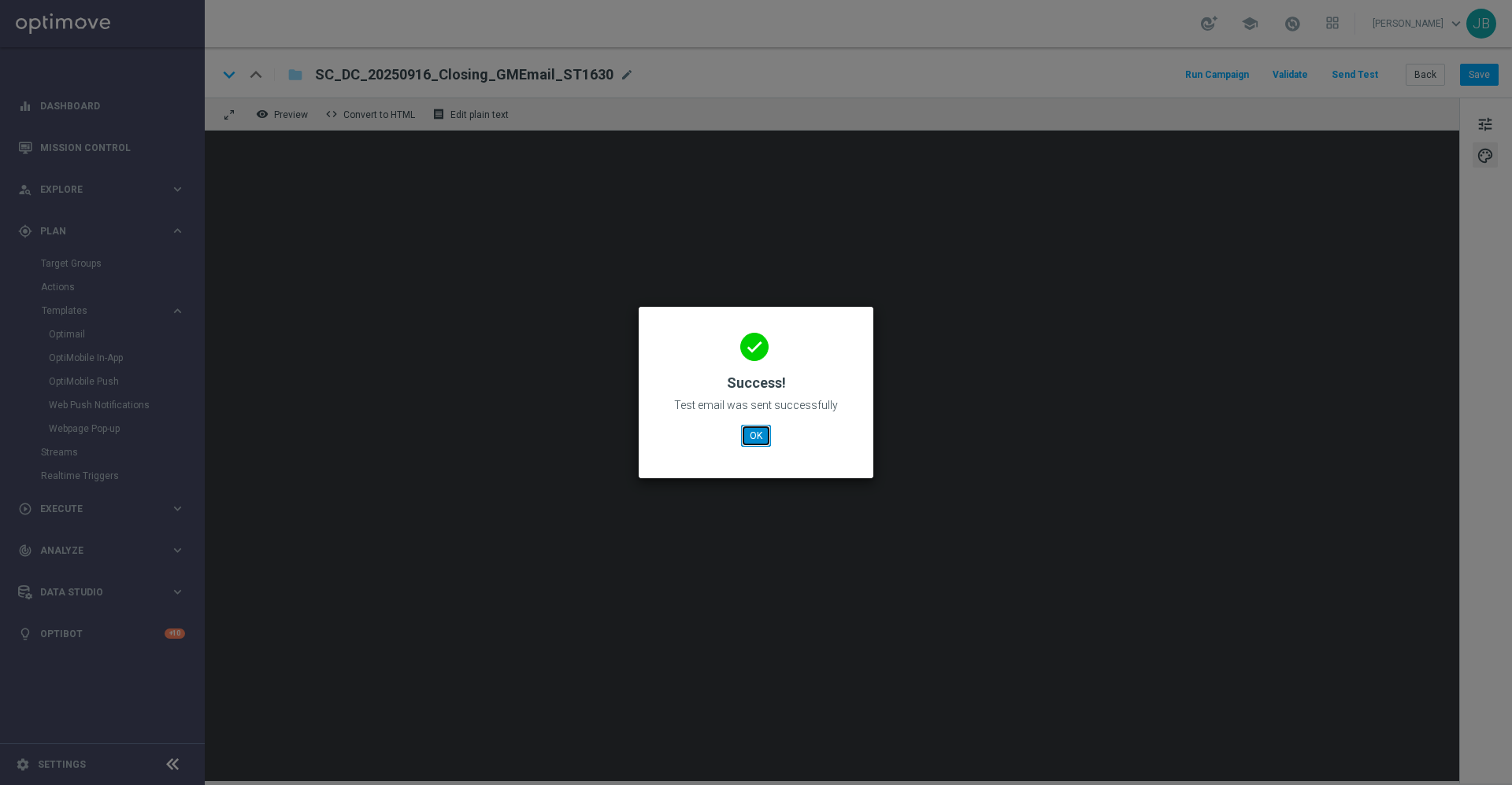
click at [752, 436] on button "OK" at bounding box center [756, 436] width 30 height 22
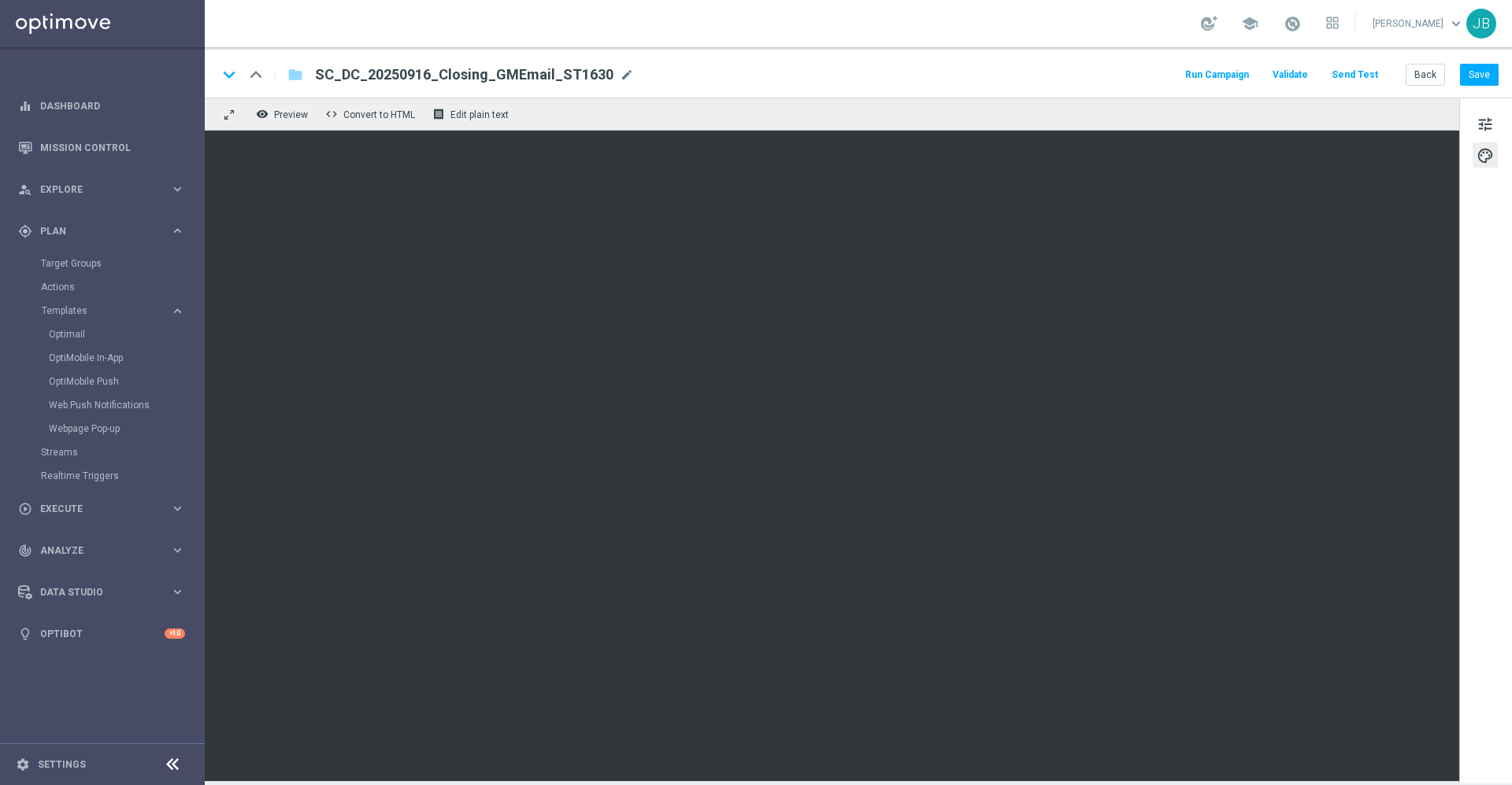
click at [1371, 73] on button "Send Test" at bounding box center [1355, 75] width 51 height 21
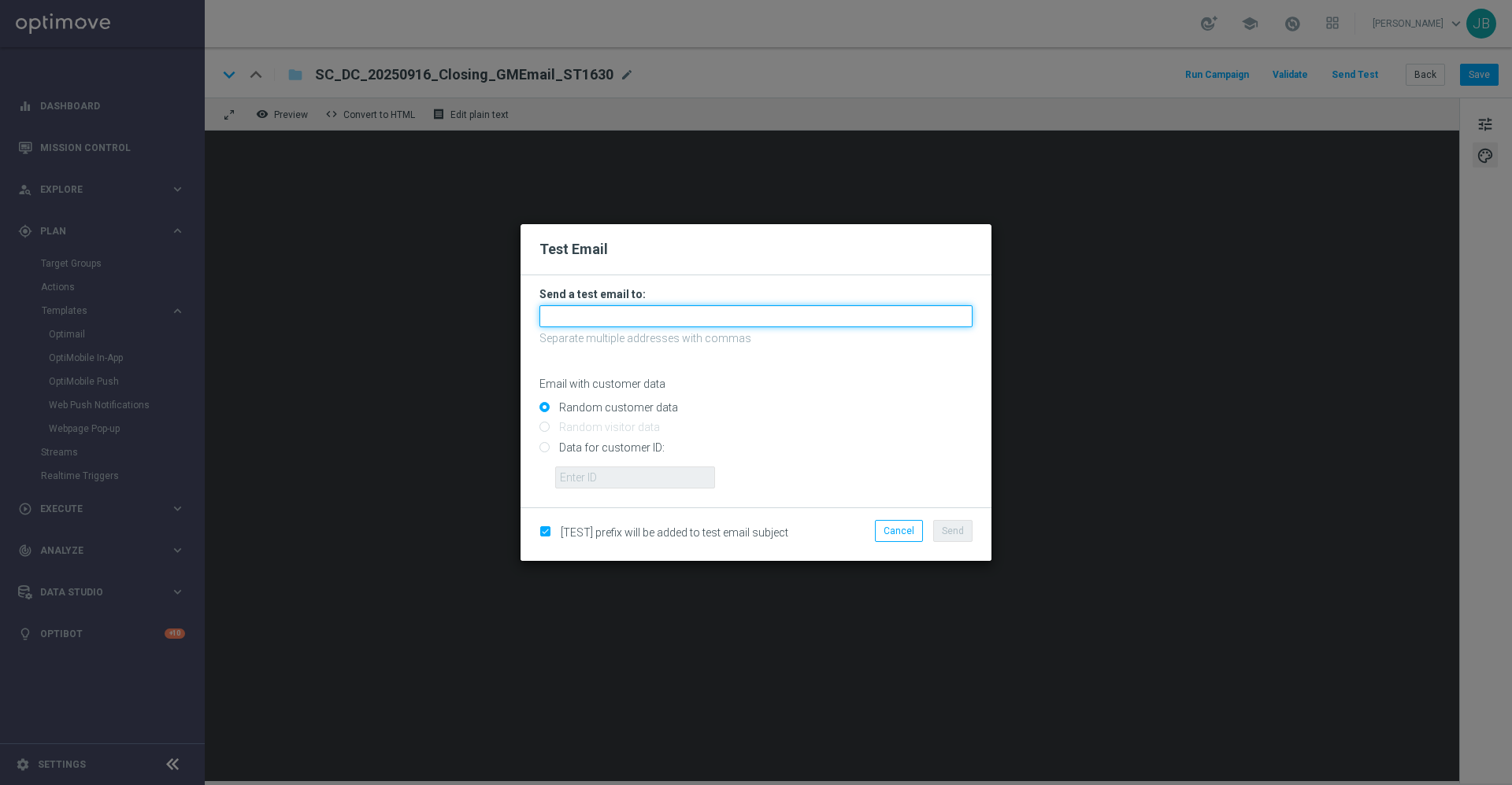
click at [709, 319] on input "text" at bounding box center [756, 316] width 433 height 22
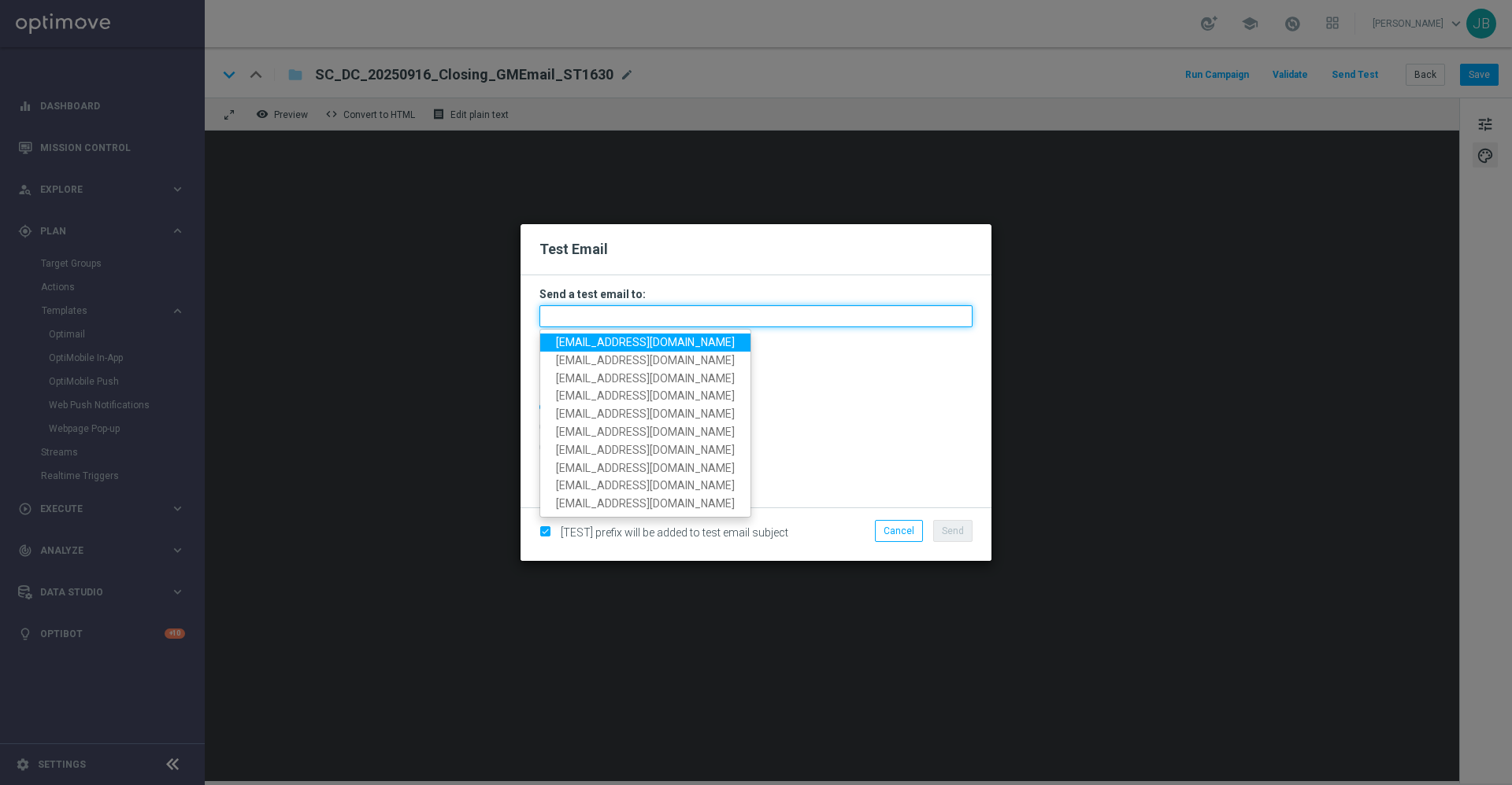
paste input "staples.336a-bdqqw@litmusemail.com"
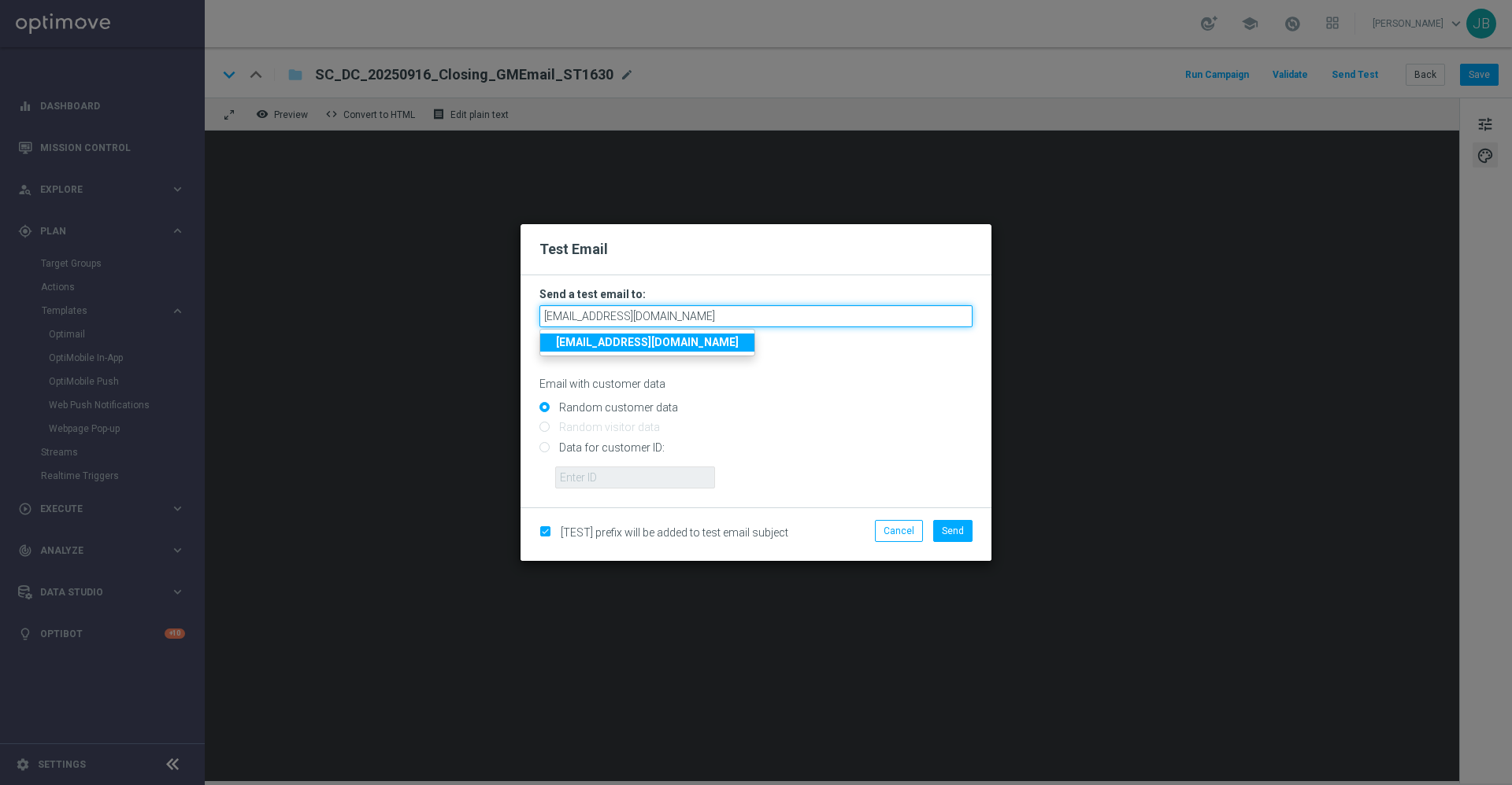
type input "staples.336a-bdqqw@litmusemail.com"
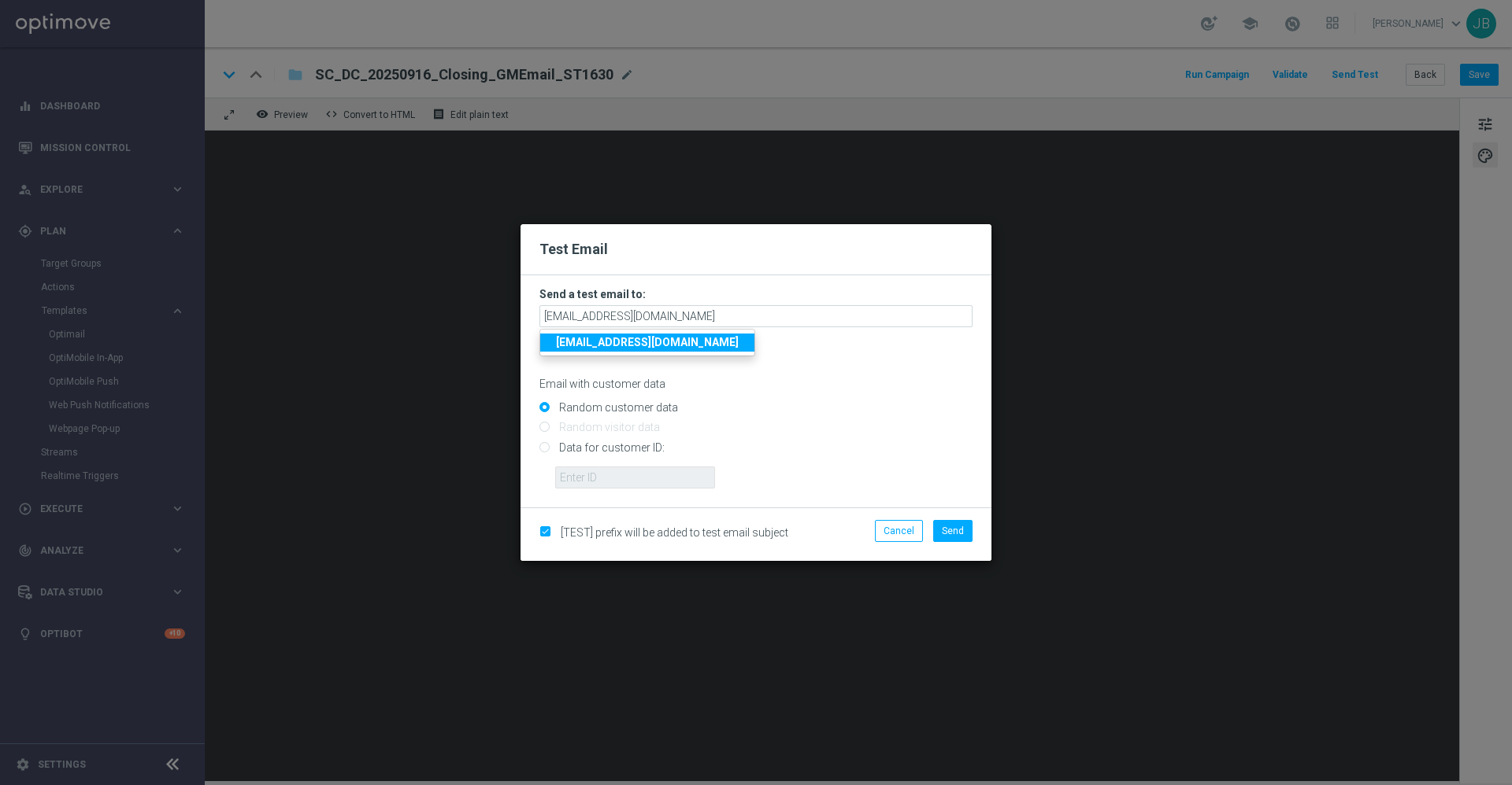
click at [659, 345] on strong "staples.336a-bdqqw@litmusemail.com" at bounding box center [647, 342] width 183 height 13
click at [956, 529] on span "Send" at bounding box center [953, 530] width 22 height 11
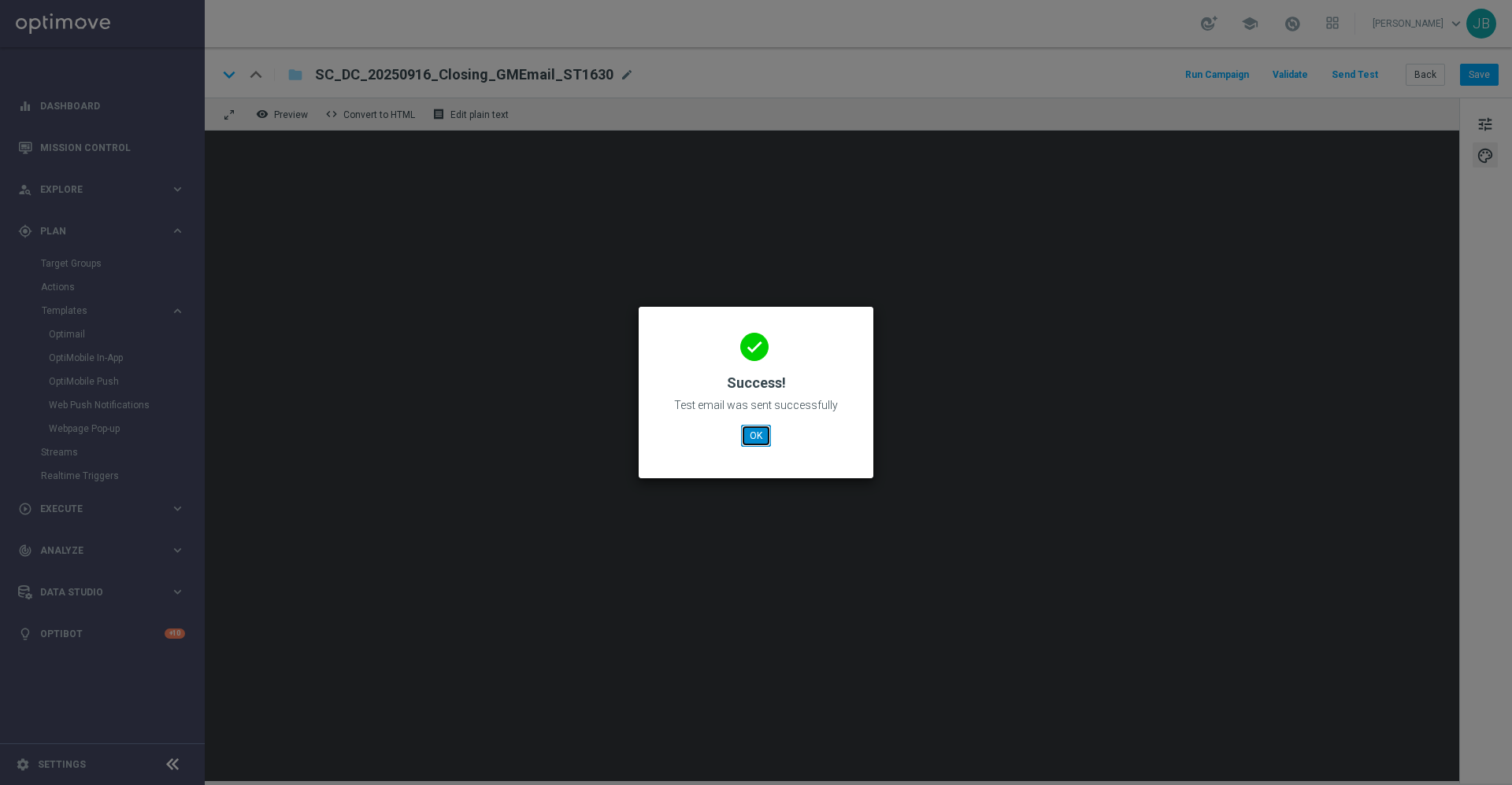
click at [760, 442] on button "OK" at bounding box center [756, 436] width 30 height 22
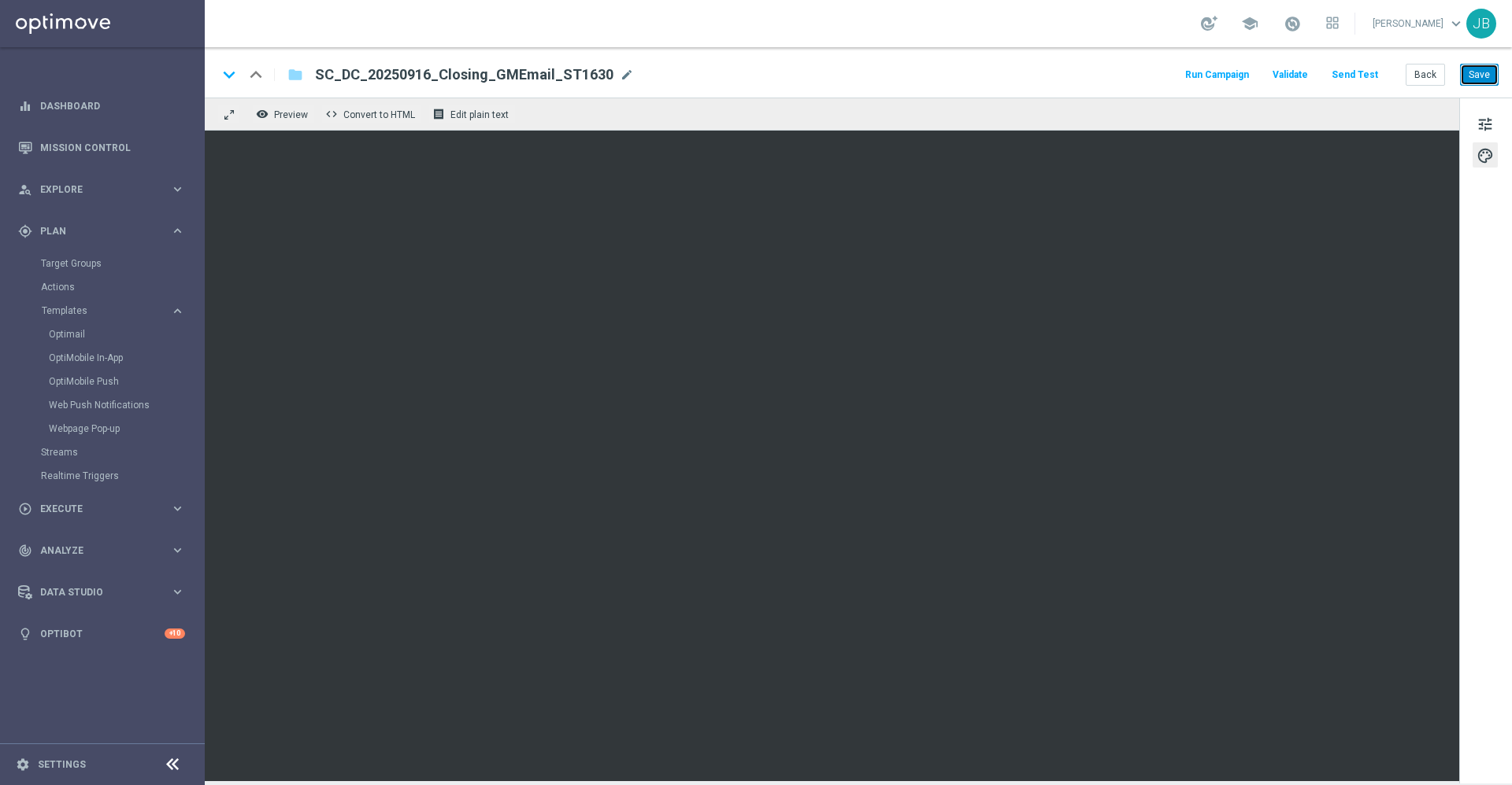
click at [1474, 70] on button "Save" at bounding box center [1479, 75] width 38 height 22
click at [1419, 75] on button "Back" at bounding box center [1425, 75] width 39 height 22
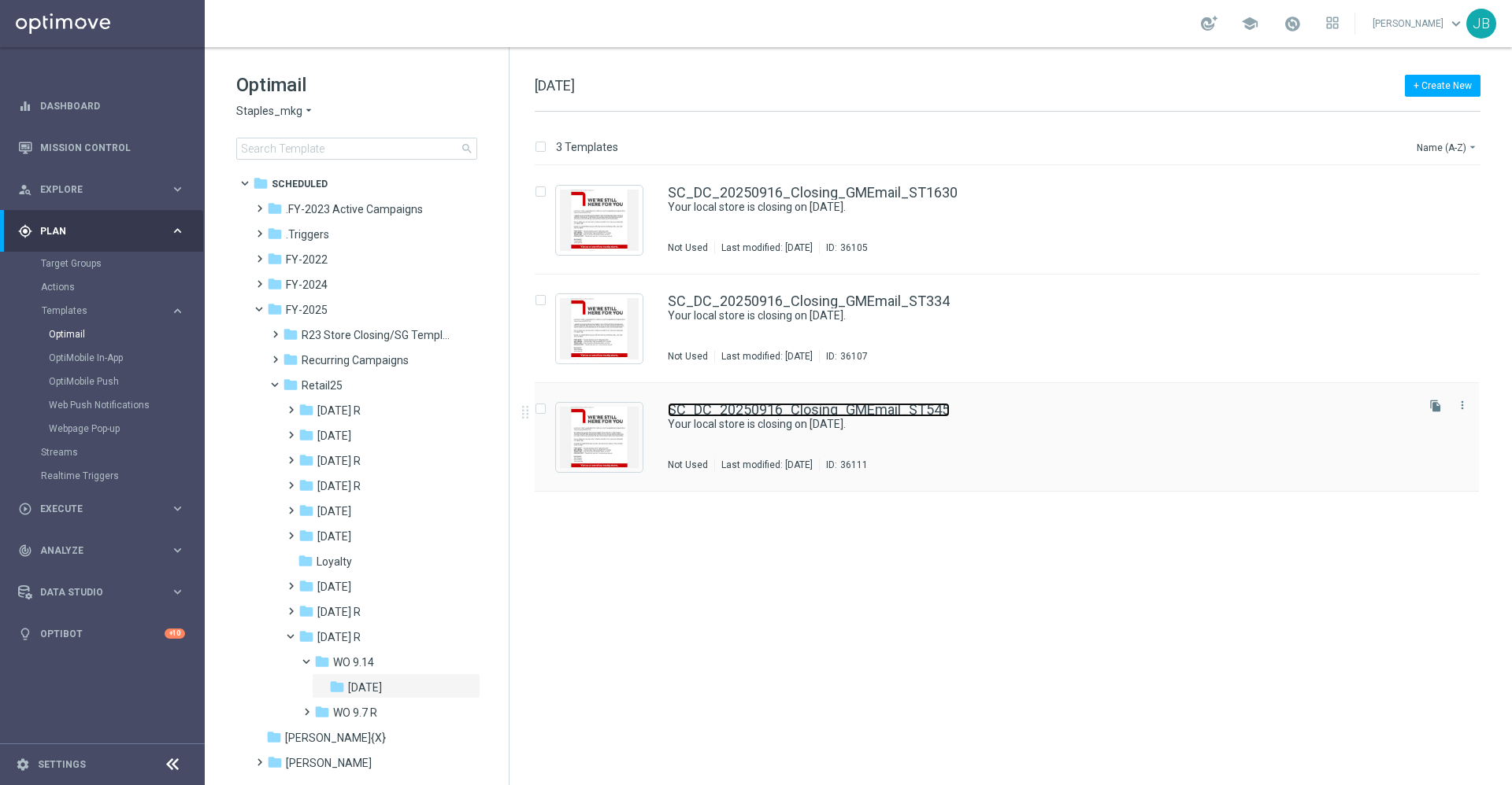
click at [870, 410] on link "SC_DC_20250916_Closing_GMEmail_ST545" at bounding box center [809, 410] width 282 height 15
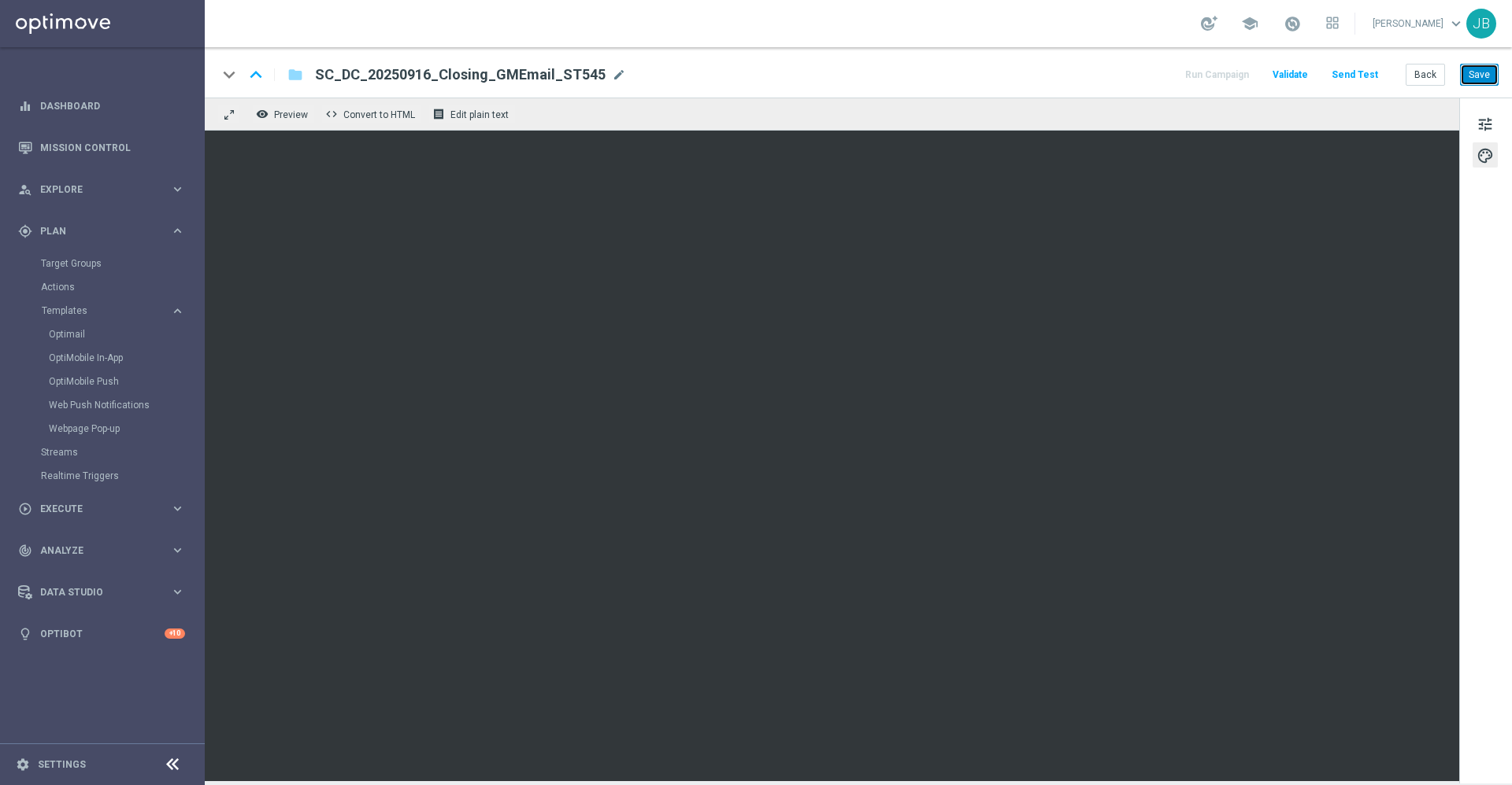
click at [1476, 69] on button "Save" at bounding box center [1479, 75] width 38 height 22
click at [1372, 71] on button "Send Test" at bounding box center [1355, 75] width 51 height 21
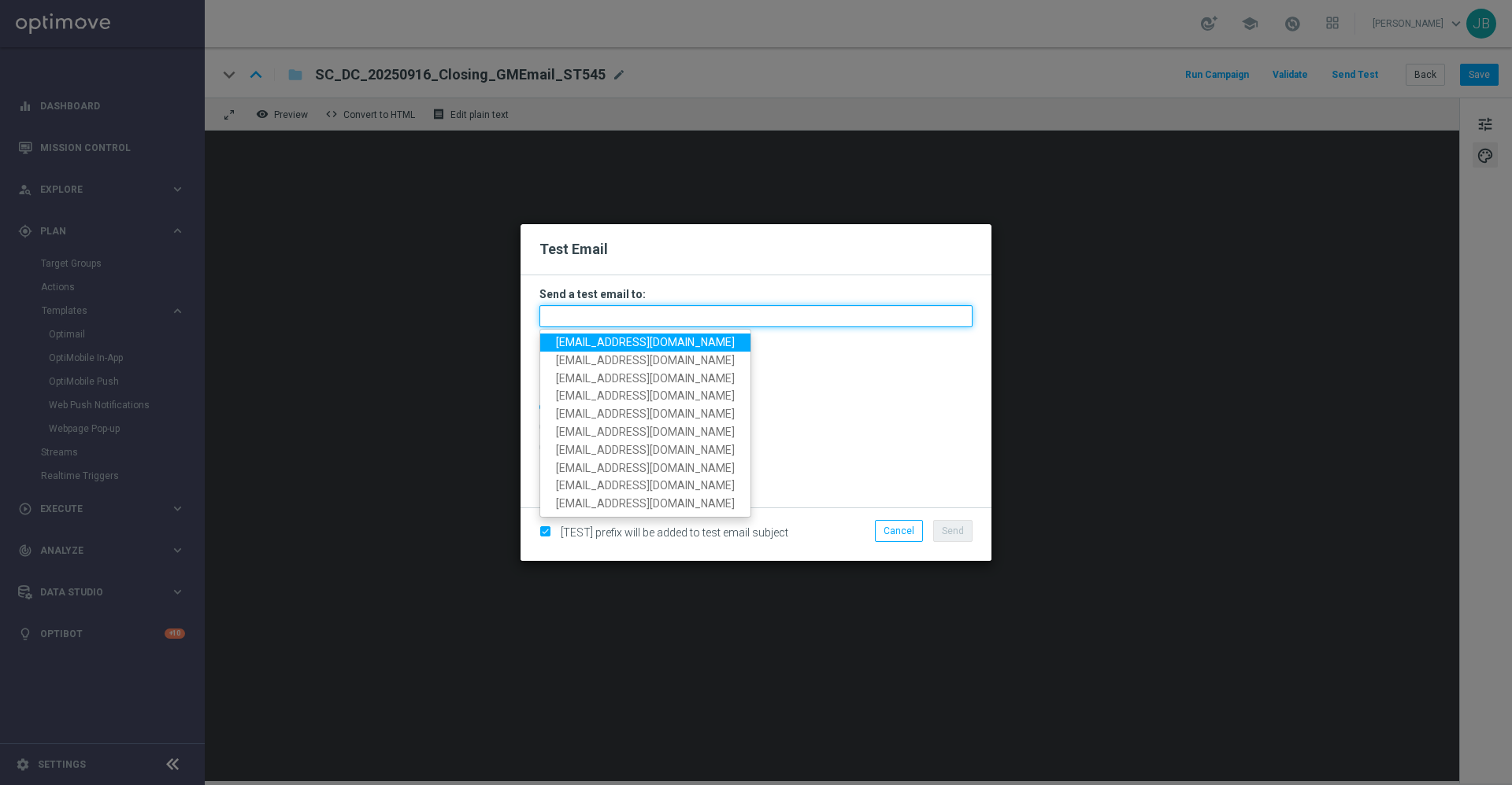
click at [690, 317] on input "text" at bounding box center [756, 316] width 433 height 22
paste input "staples.336a-bdqsz@litmusemail.com"
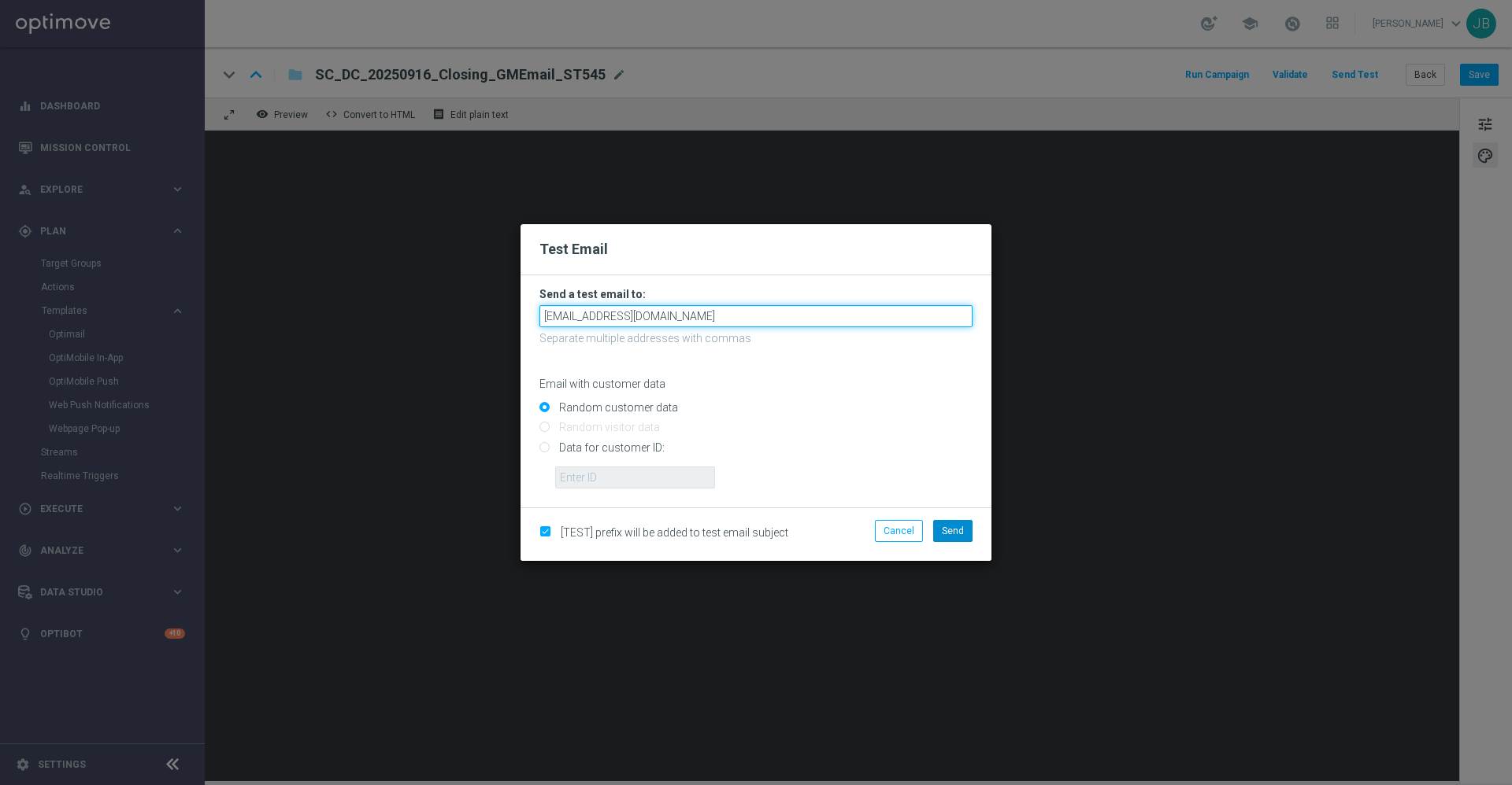
type input "staples.336a-bdqsz@litmusemail.com"
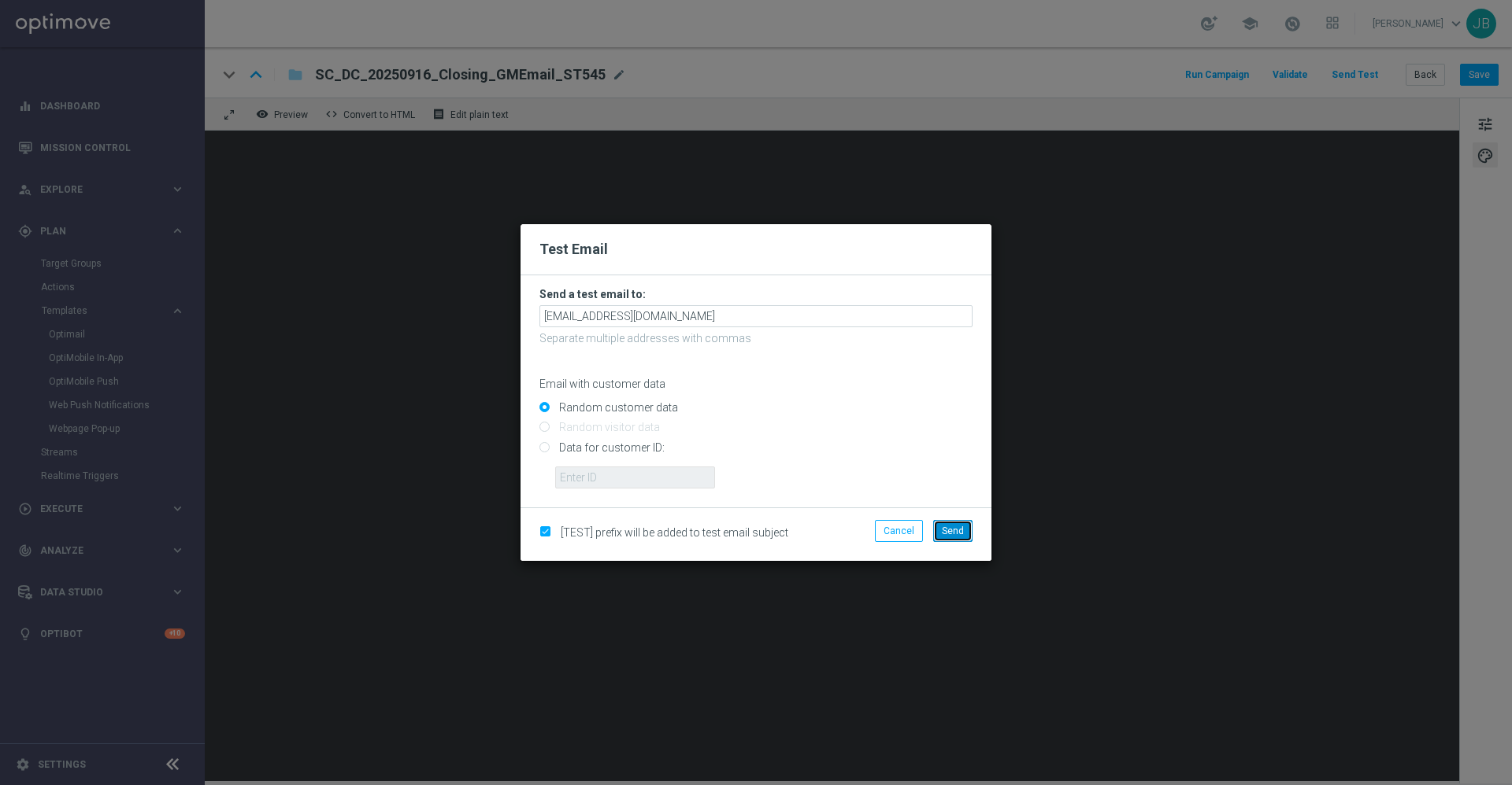
click at [965, 530] on button "Send" at bounding box center [953, 531] width 39 height 22
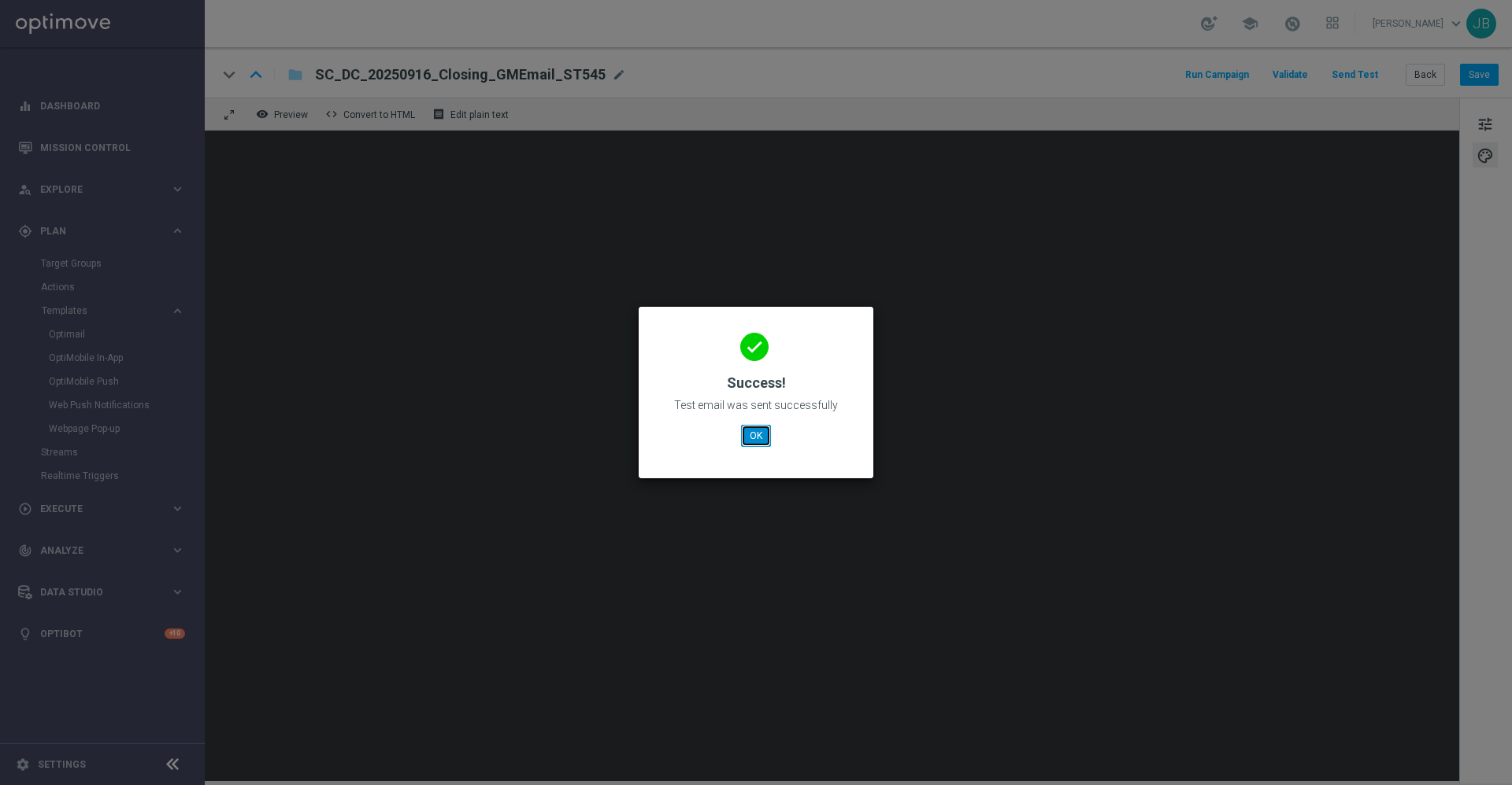
click at [745, 435] on button "OK" at bounding box center [756, 436] width 30 height 22
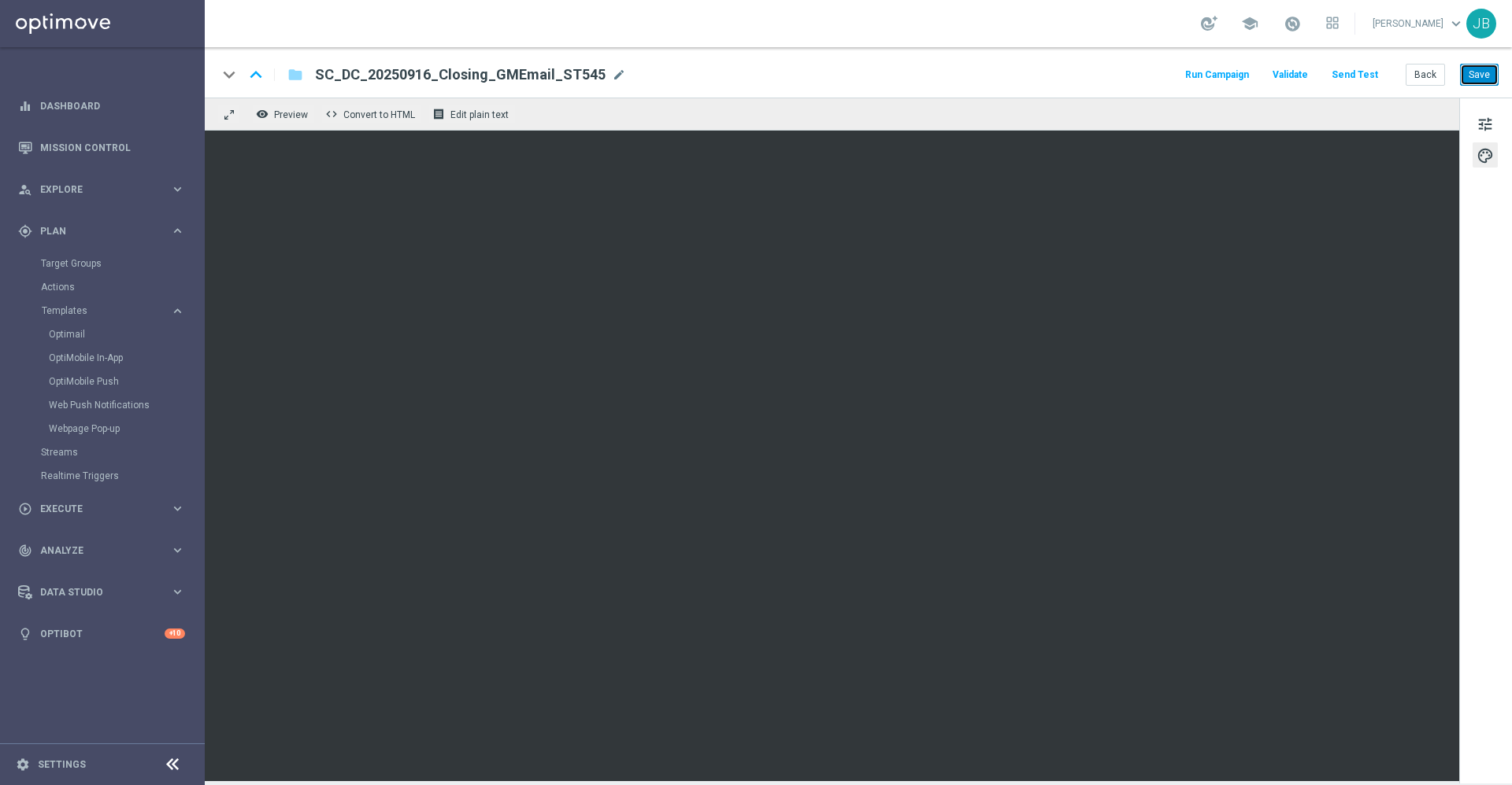
click at [1472, 75] on button "Save" at bounding box center [1479, 75] width 38 height 22
click at [115, 146] on link "Mission Control" at bounding box center [113, 147] width 145 height 42
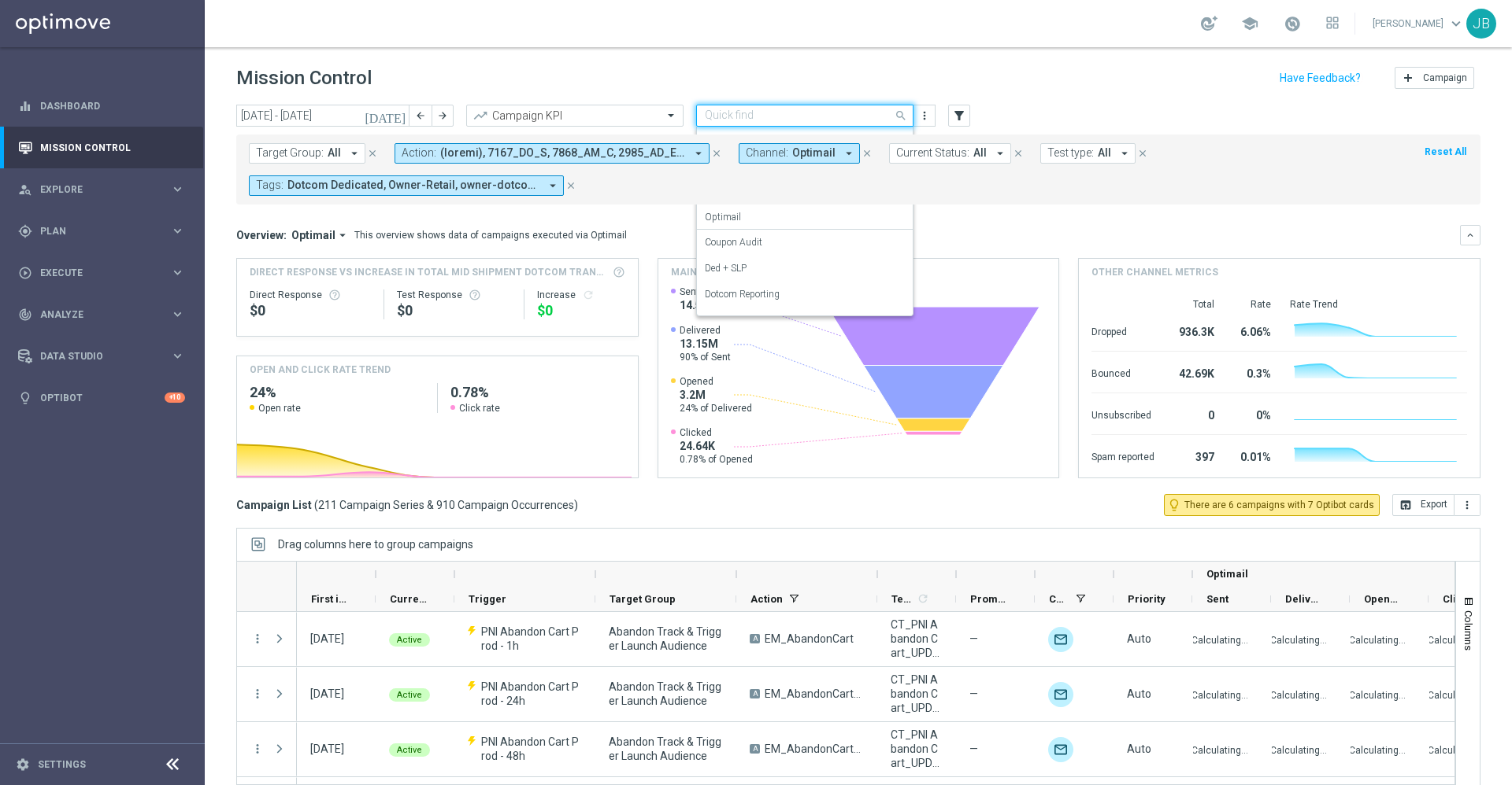
click at [761, 109] on input "text" at bounding box center [789, 116] width 168 height 14
click at [756, 295] on label "Store Closing" at bounding box center [732, 302] width 55 height 14
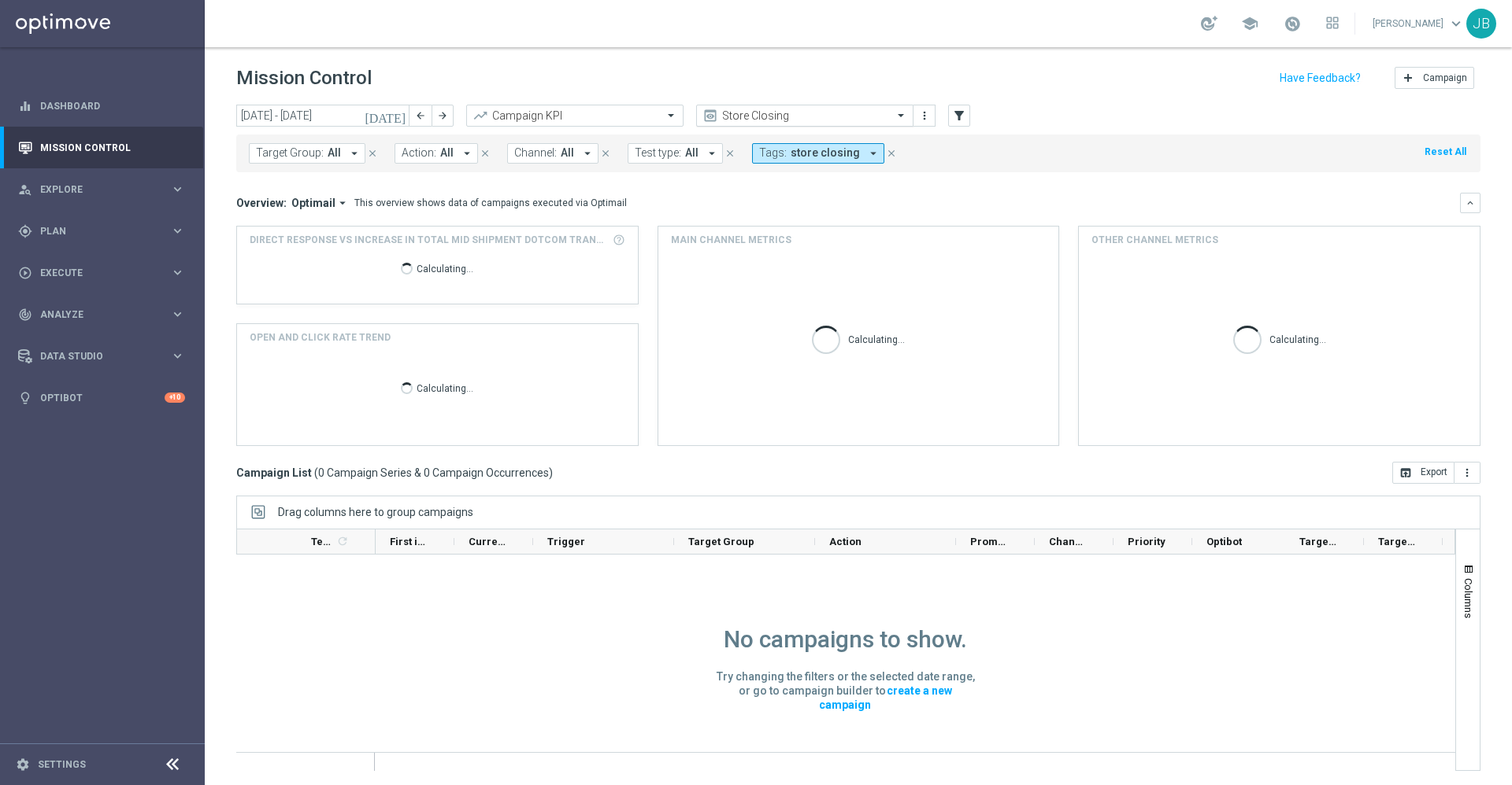
click at [732, 118] on input "text" at bounding box center [789, 116] width 168 height 14
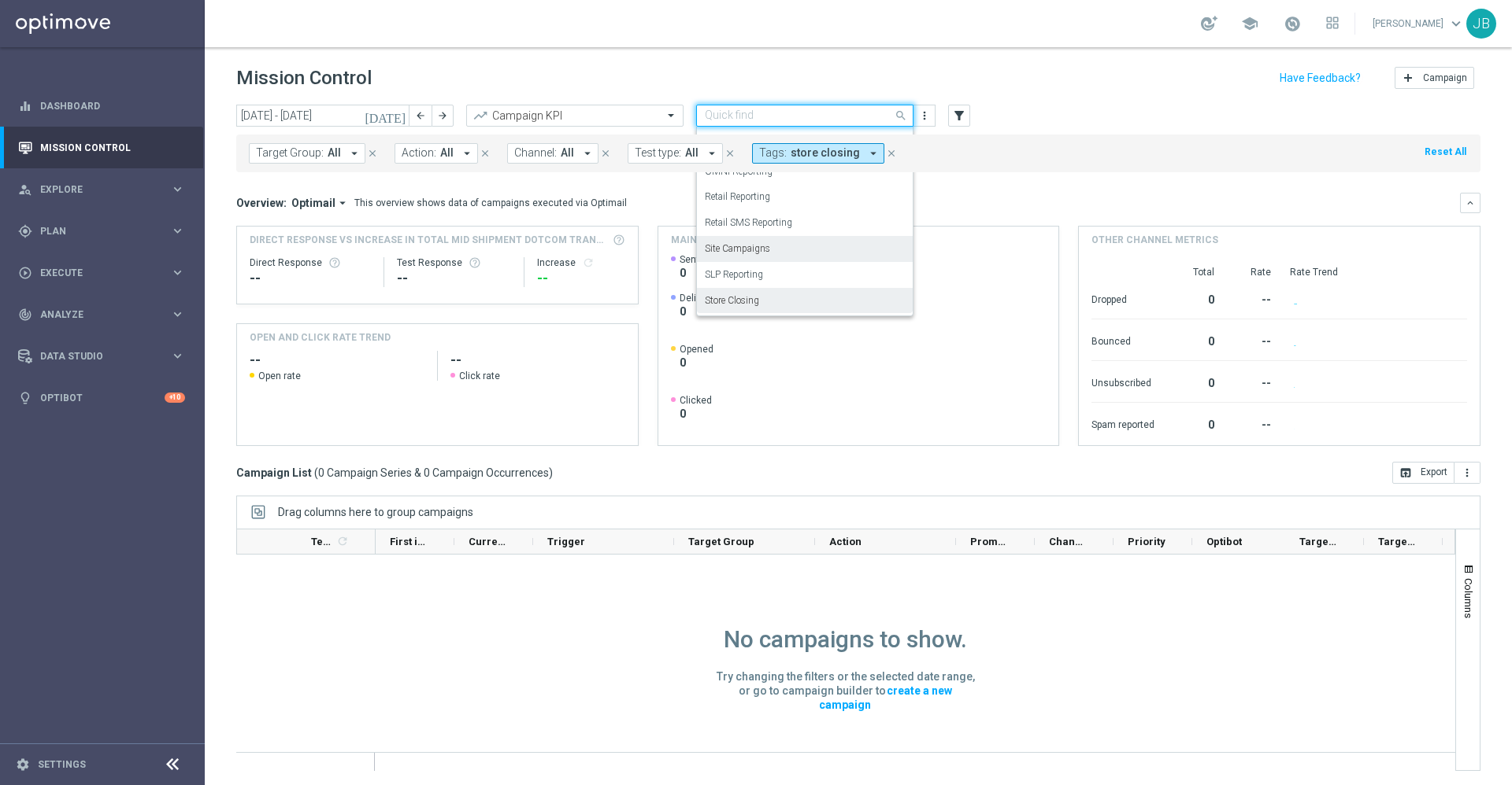
scroll to position [163, 0]
click at [750, 284] on label "SLP Reporting" at bounding box center [734, 287] width 58 height 14
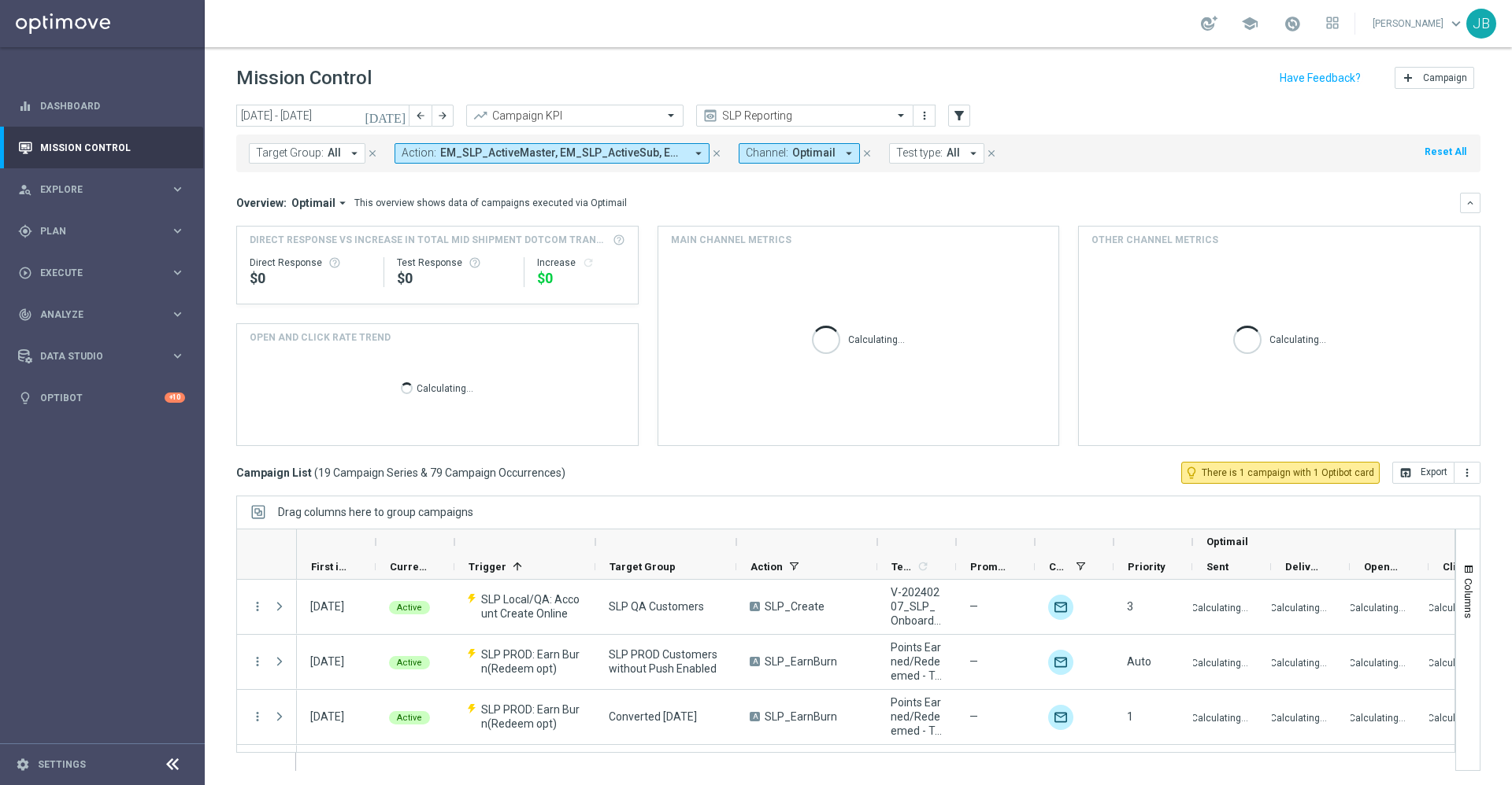
click at [396, 114] on icon "[DATE]" at bounding box center [386, 115] width 43 height 15
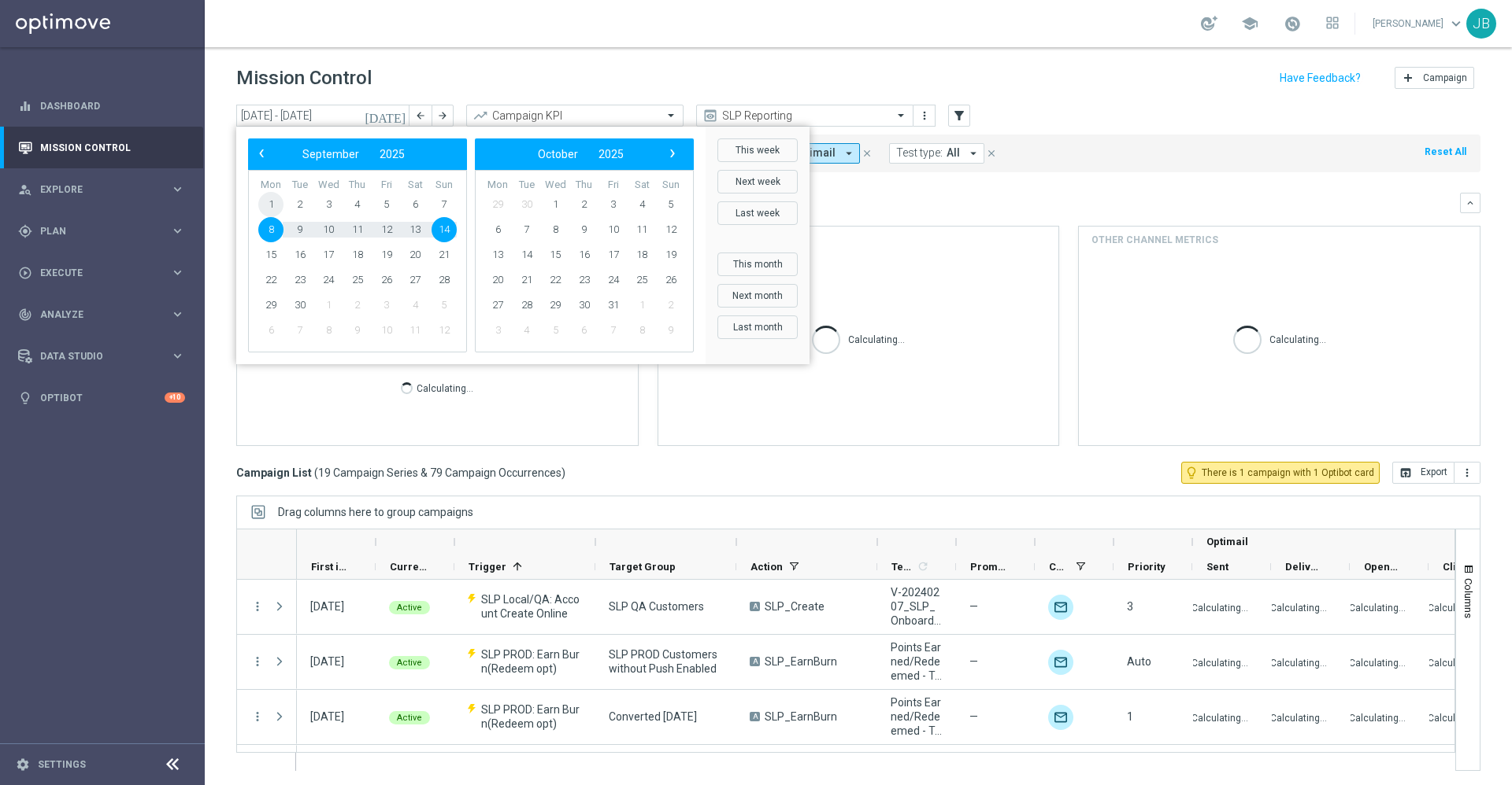
click at [274, 195] on span "1" at bounding box center [270, 204] width 25 height 25
click at [261, 157] on span "‹" at bounding box center [262, 154] width 21 height 21
click at [391, 202] on span "1" at bounding box center [386, 204] width 25 height 25
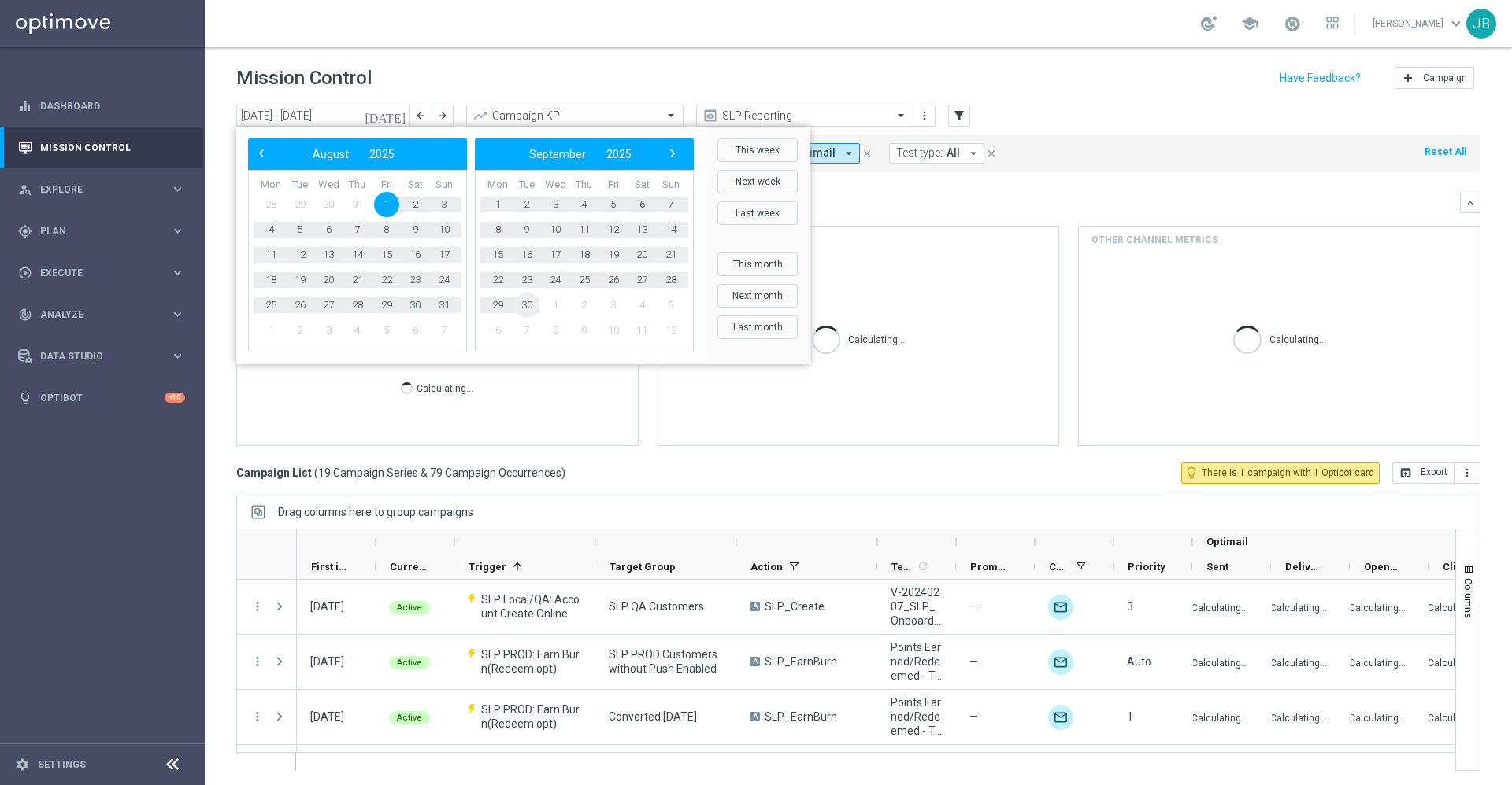
click at [515, 305] on span "30" at bounding box center [527, 305] width 25 height 25
type input "[DATE] - [DATE]"
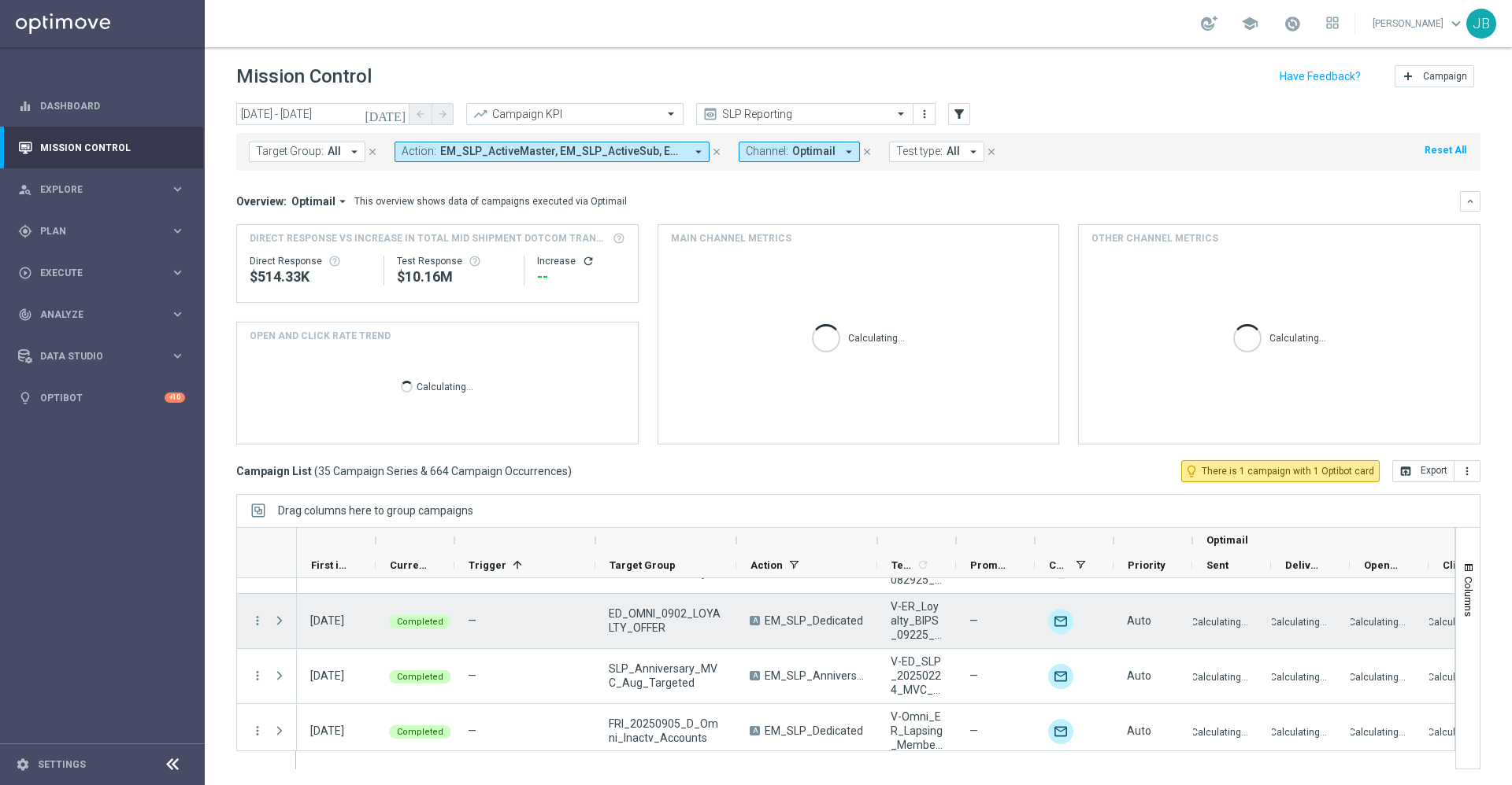
scroll to position [1517, 0]
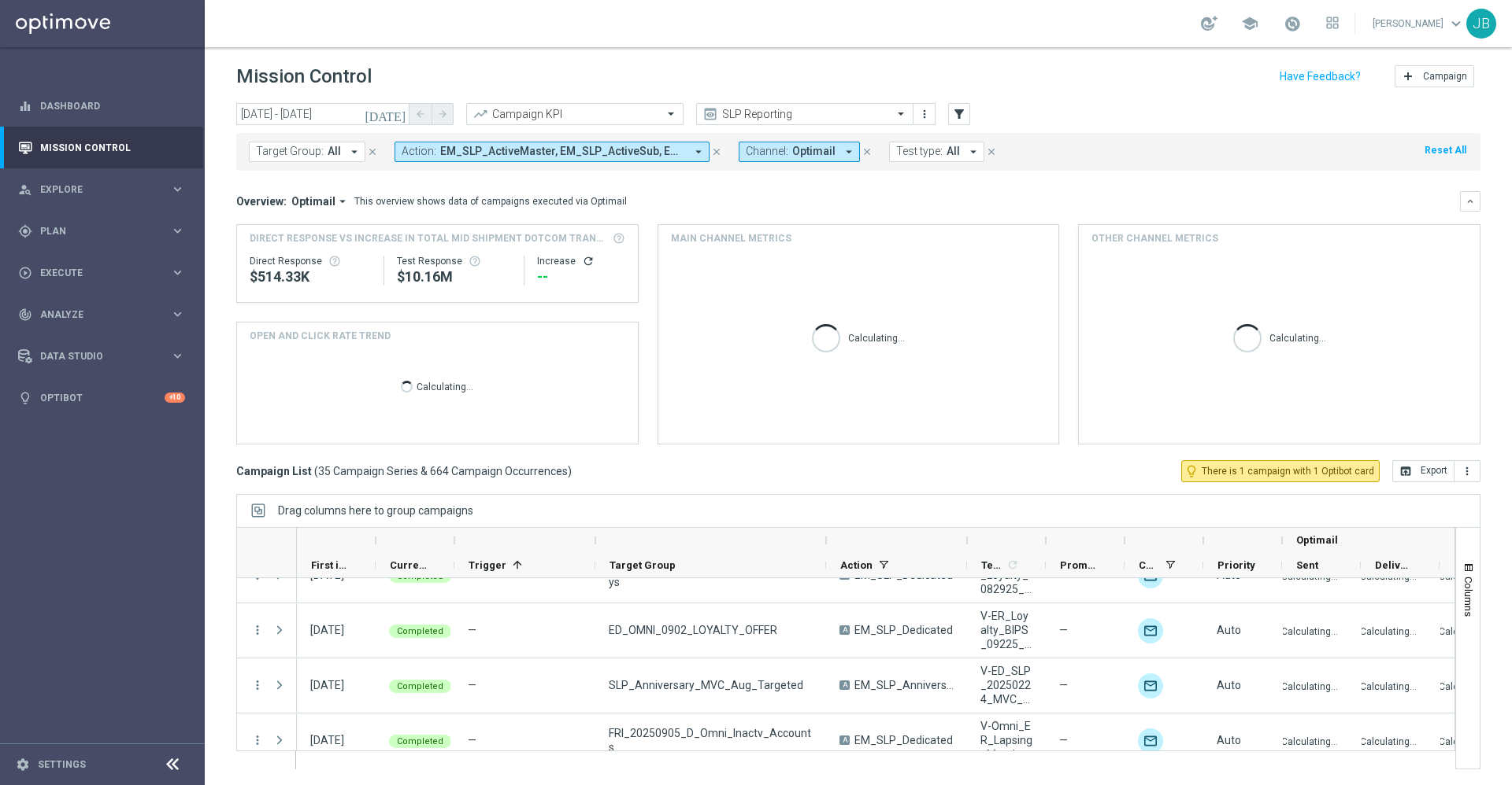
drag, startPoint x: 735, startPoint y: 542, endPoint x: 862, endPoint y: 554, distance: 127.6
click at [862, 554] on div "Optimail First in Range" at bounding box center [988, 553] width 1383 height 50
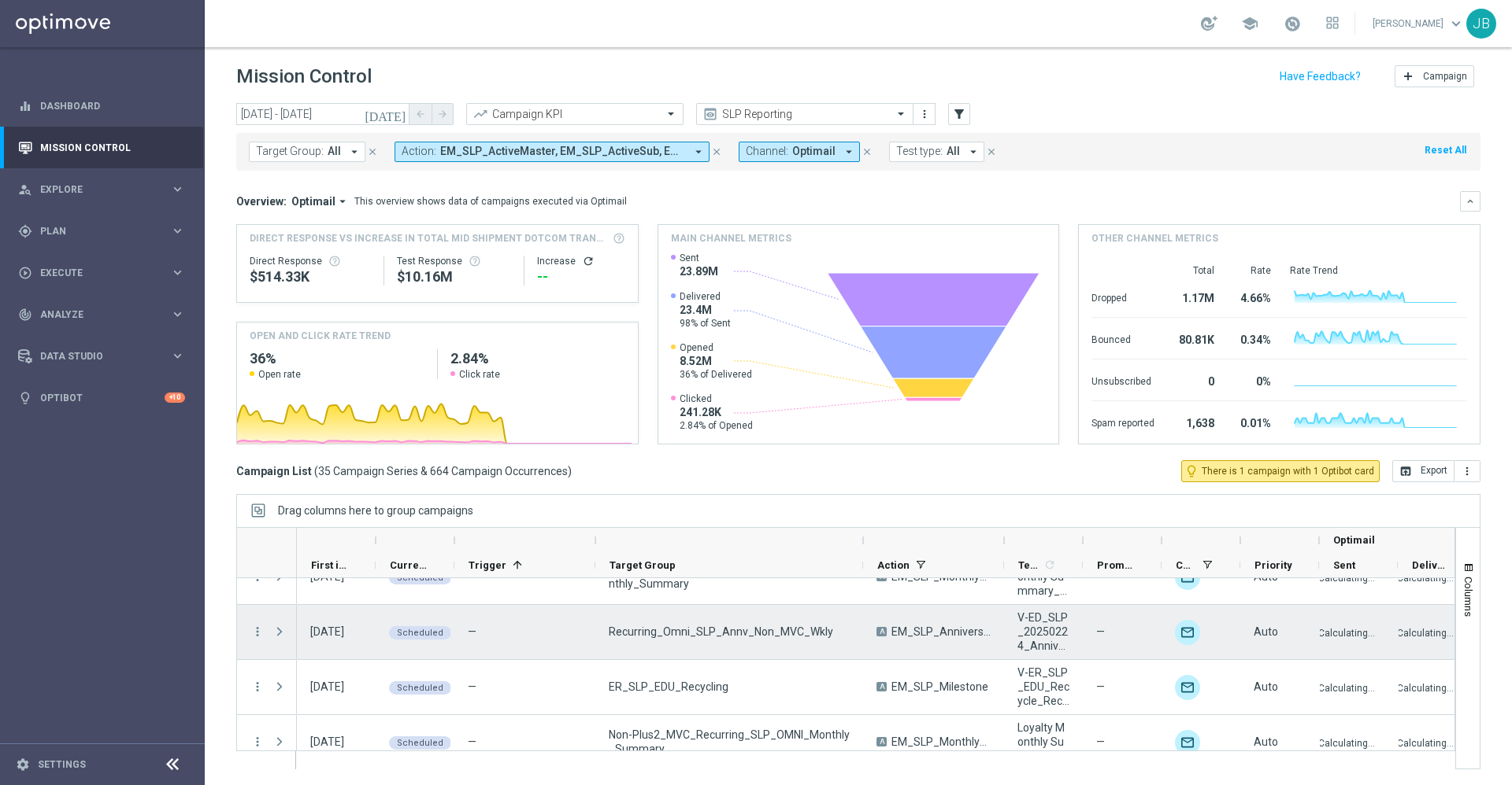
scroll to position [457, 0]
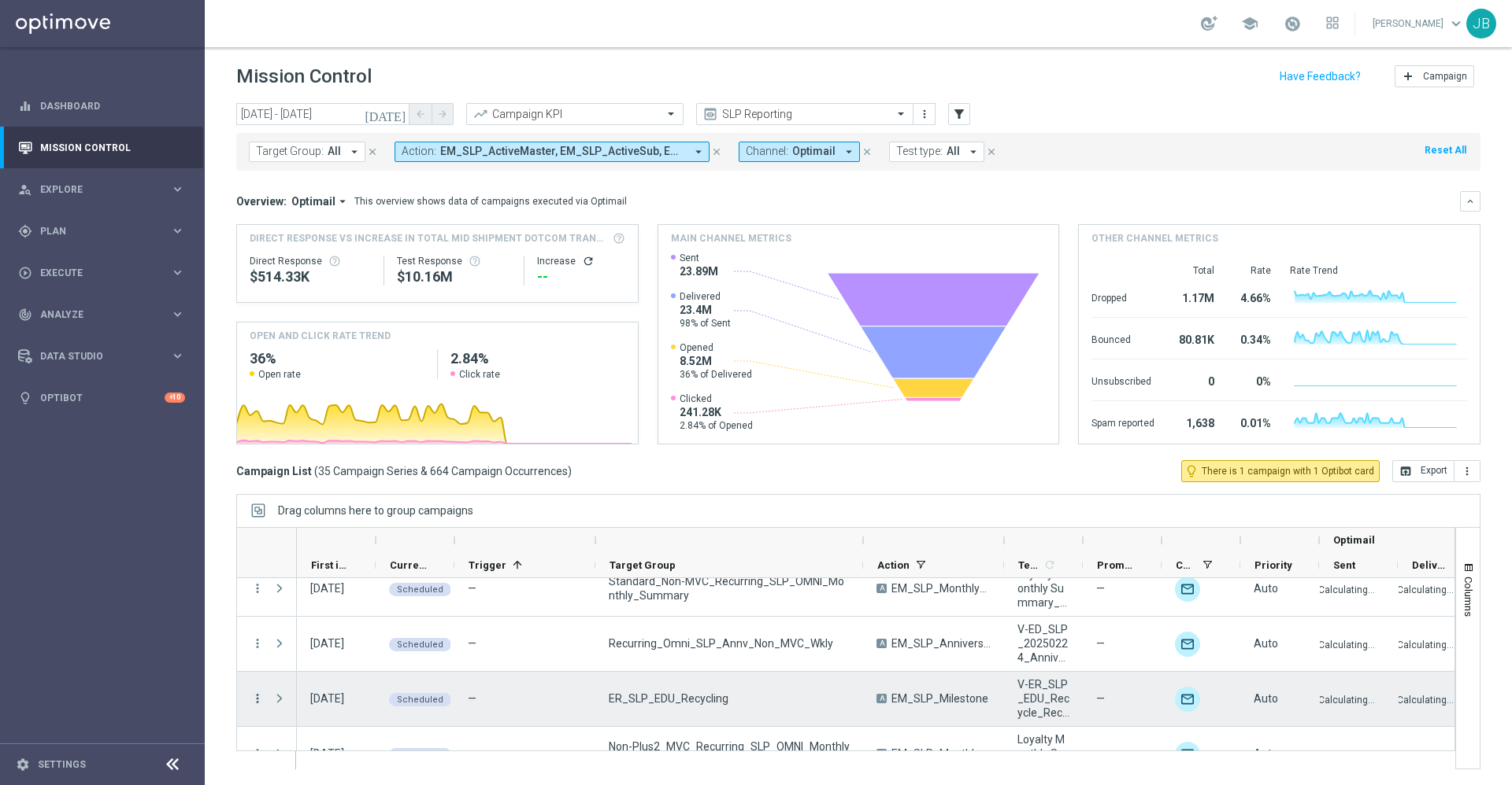
click at [255, 701] on icon "more_vert" at bounding box center [257, 699] width 15 height 15
click at [307, 653] on div "Edit" at bounding box center [361, 651] width 146 height 11
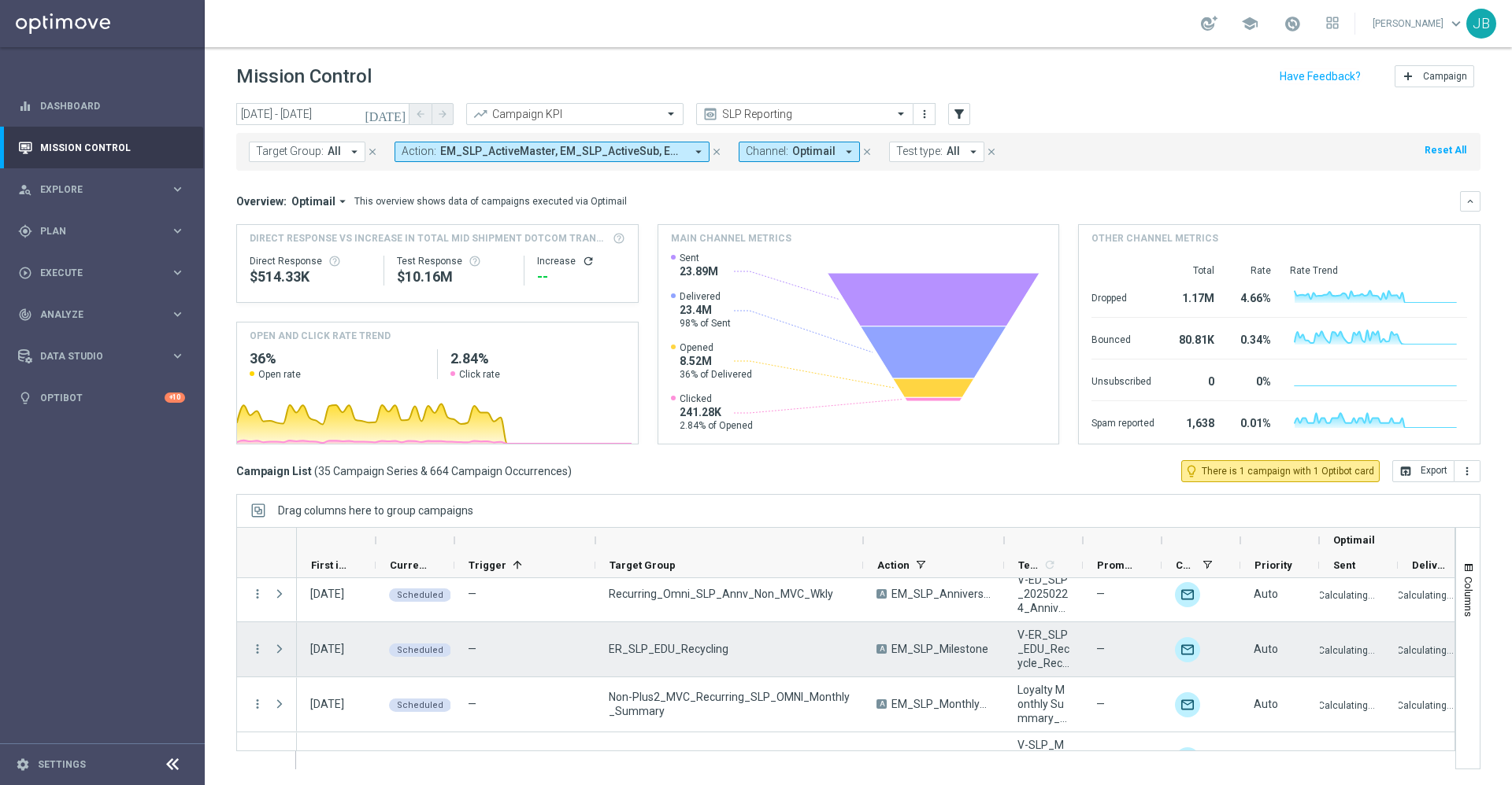
scroll to position [508, 0]
click at [259, 648] on icon "more_vert" at bounding box center [257, 647] width 15 height 15
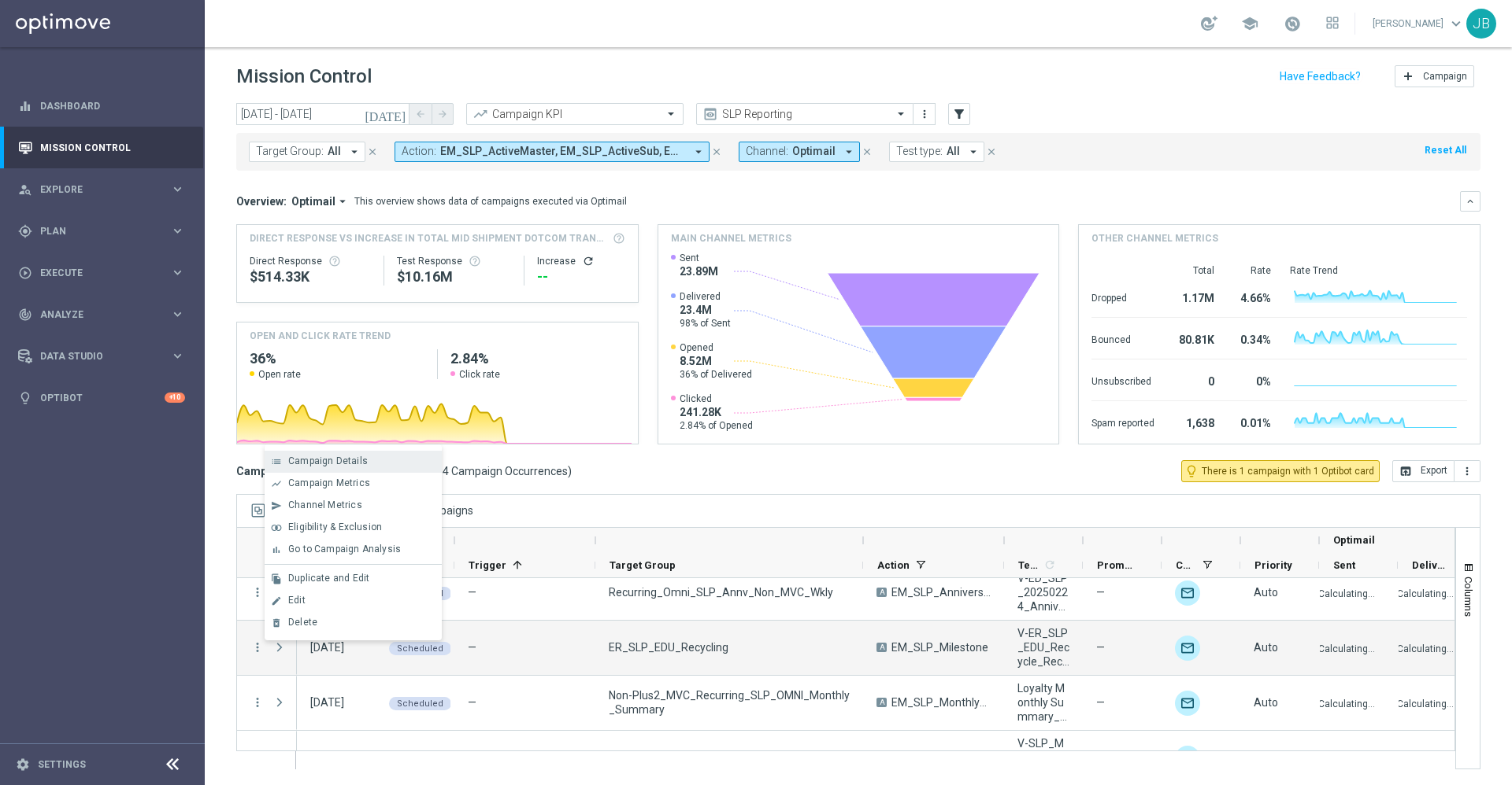
click at [352, 467] on div "list Campaign Details" at bounding box center [353, 462] width 177 height 22
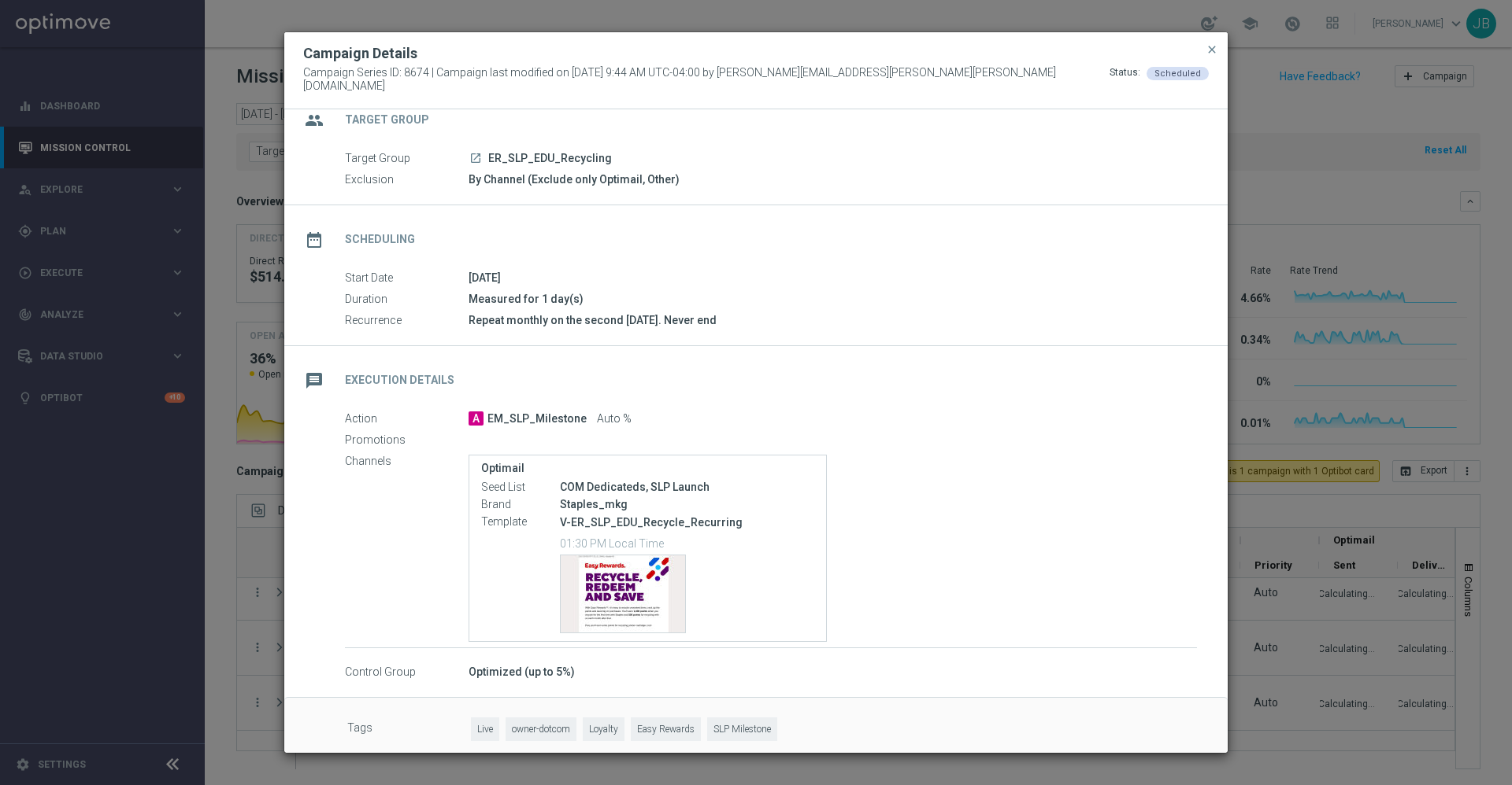
scroll to position [35, 0]
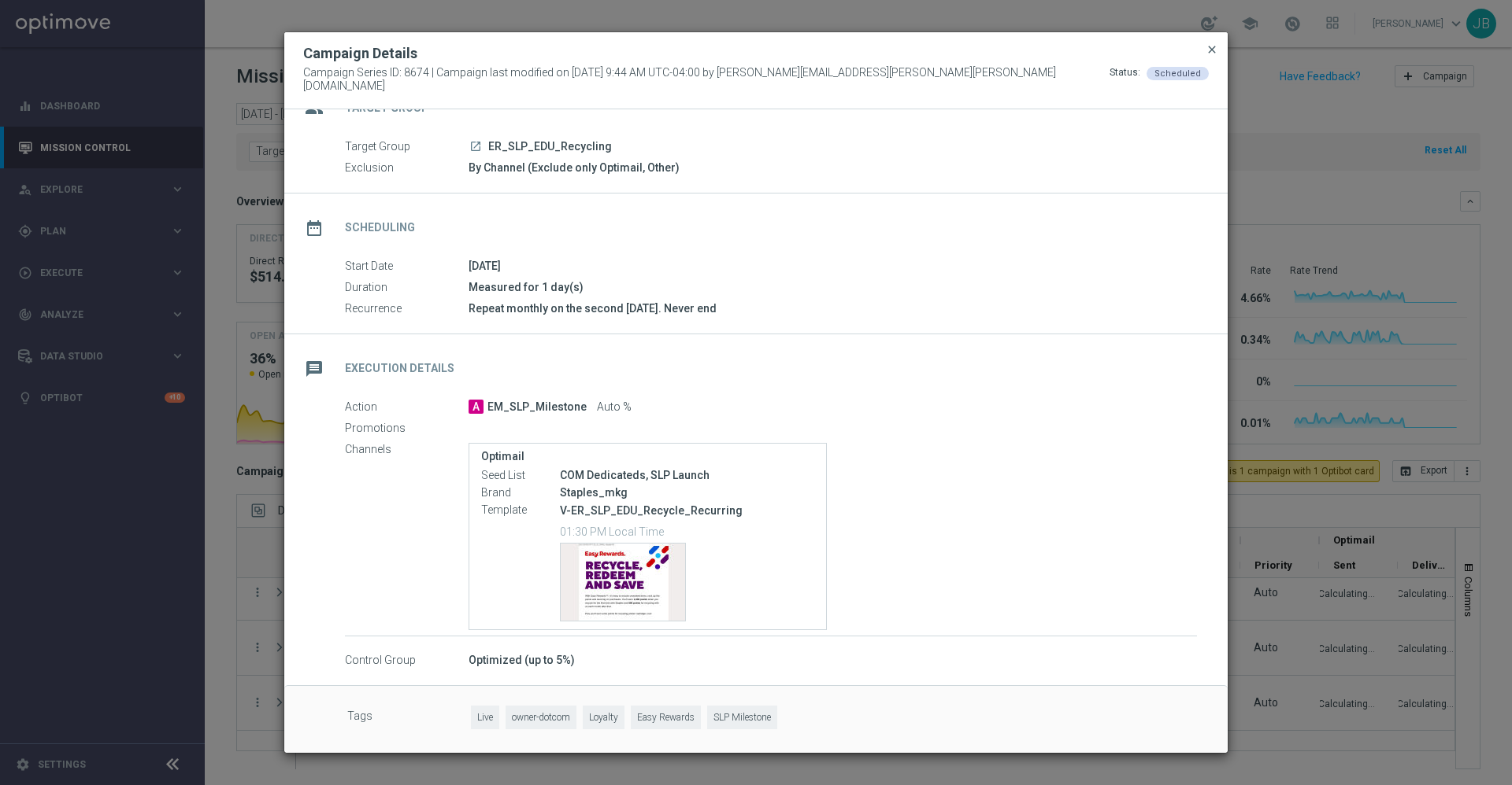
click at [1209, 56] on span "close" at bounding box center [1211, 50] width 13 height 13
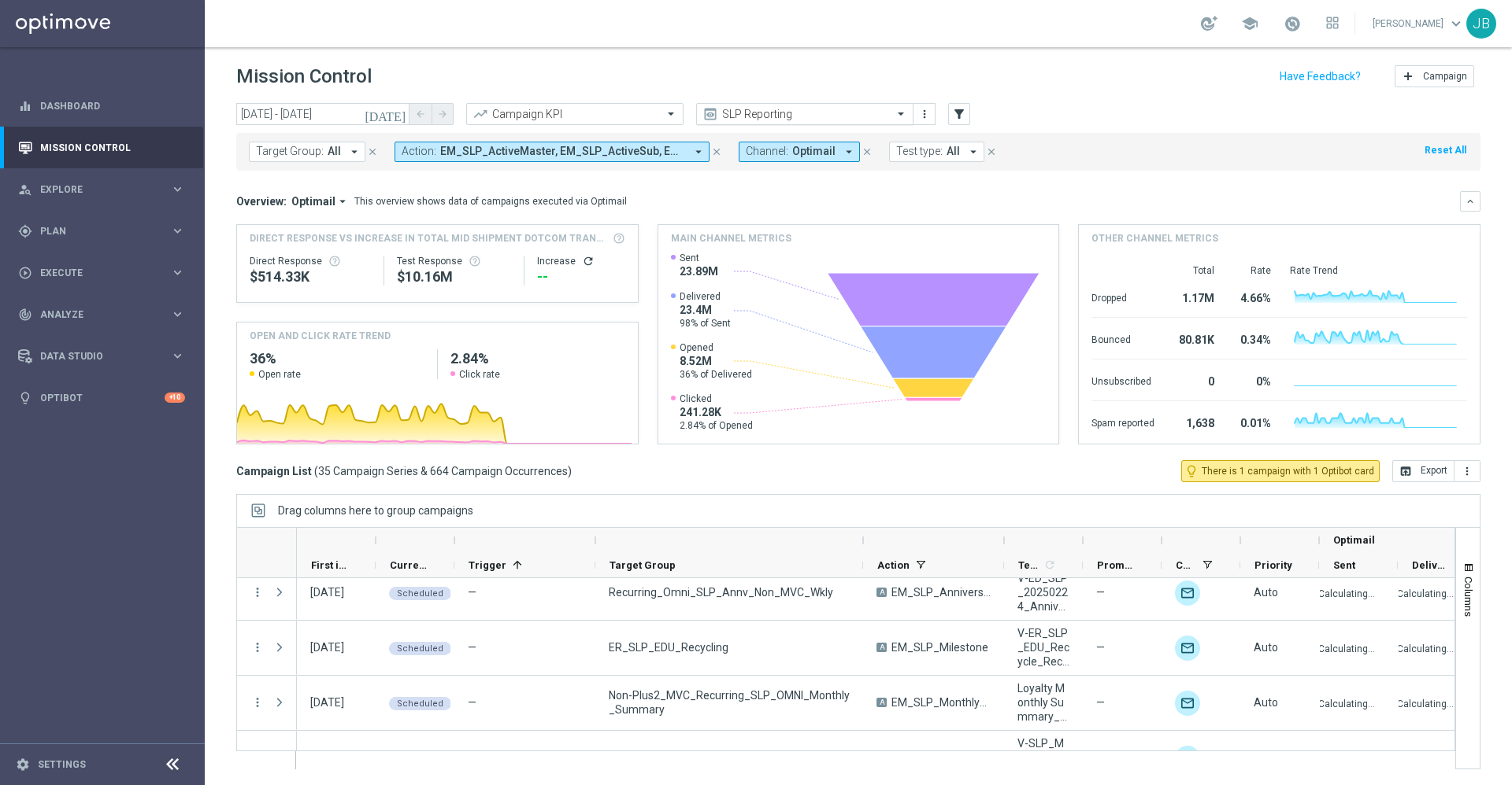
click at [759, 114] on input "text" at bounding box center [789, 114] width 168 height 14
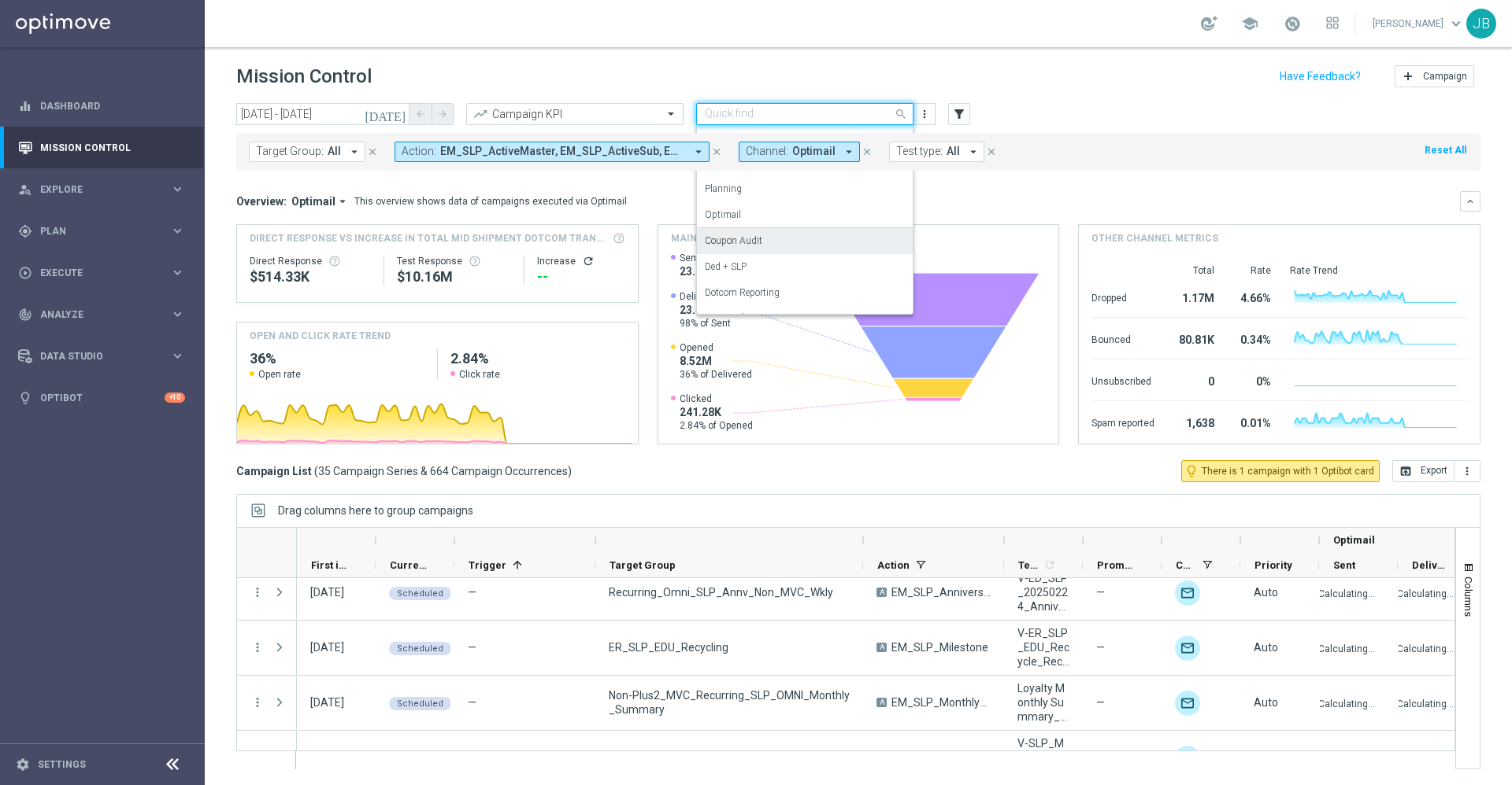
scroll to position [175, 0]
click at [744, 298] on label "Store Closing" at bounding box center [732, 300] width 55 height 14
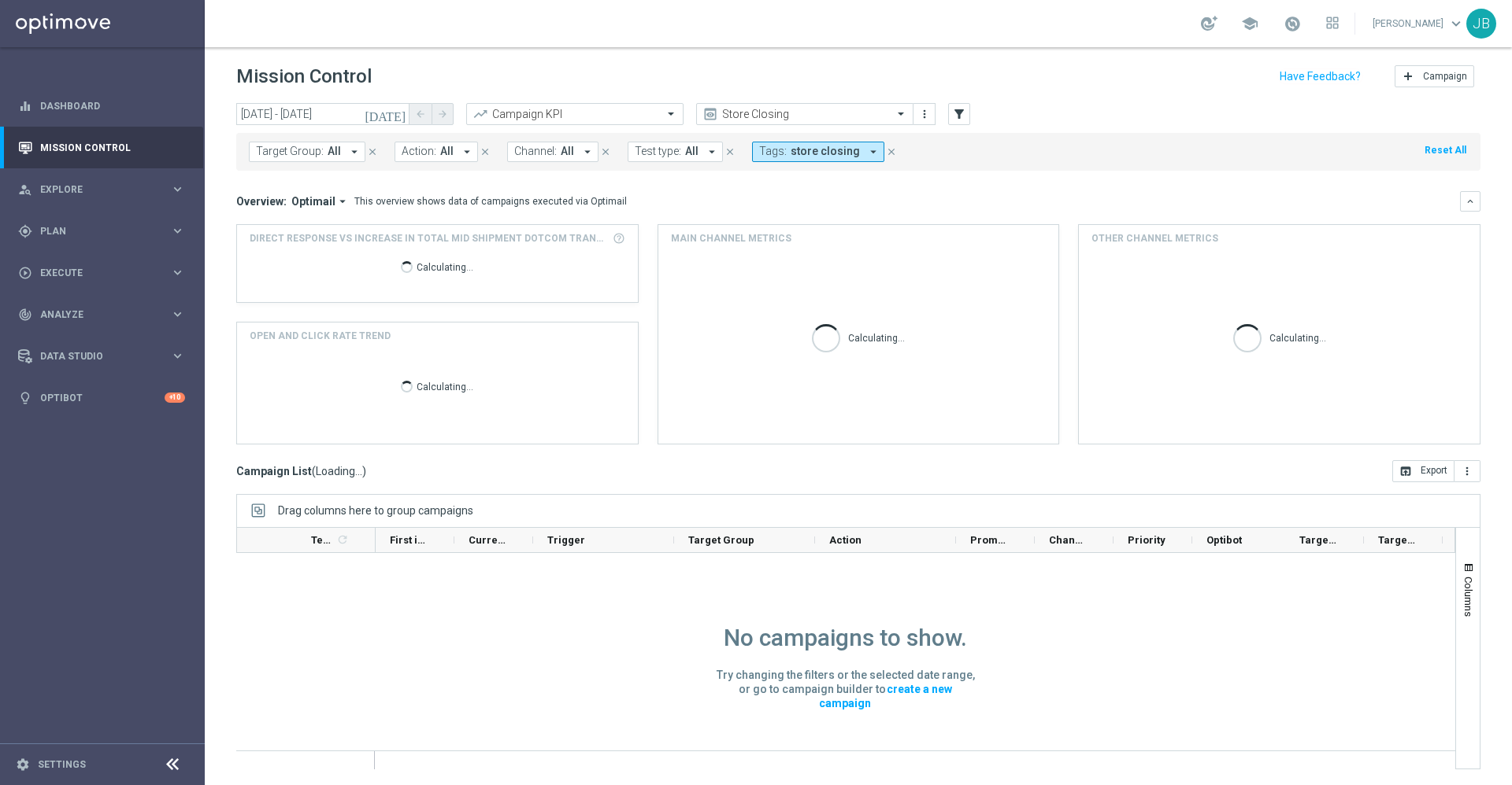
scroll to position [0, 0]
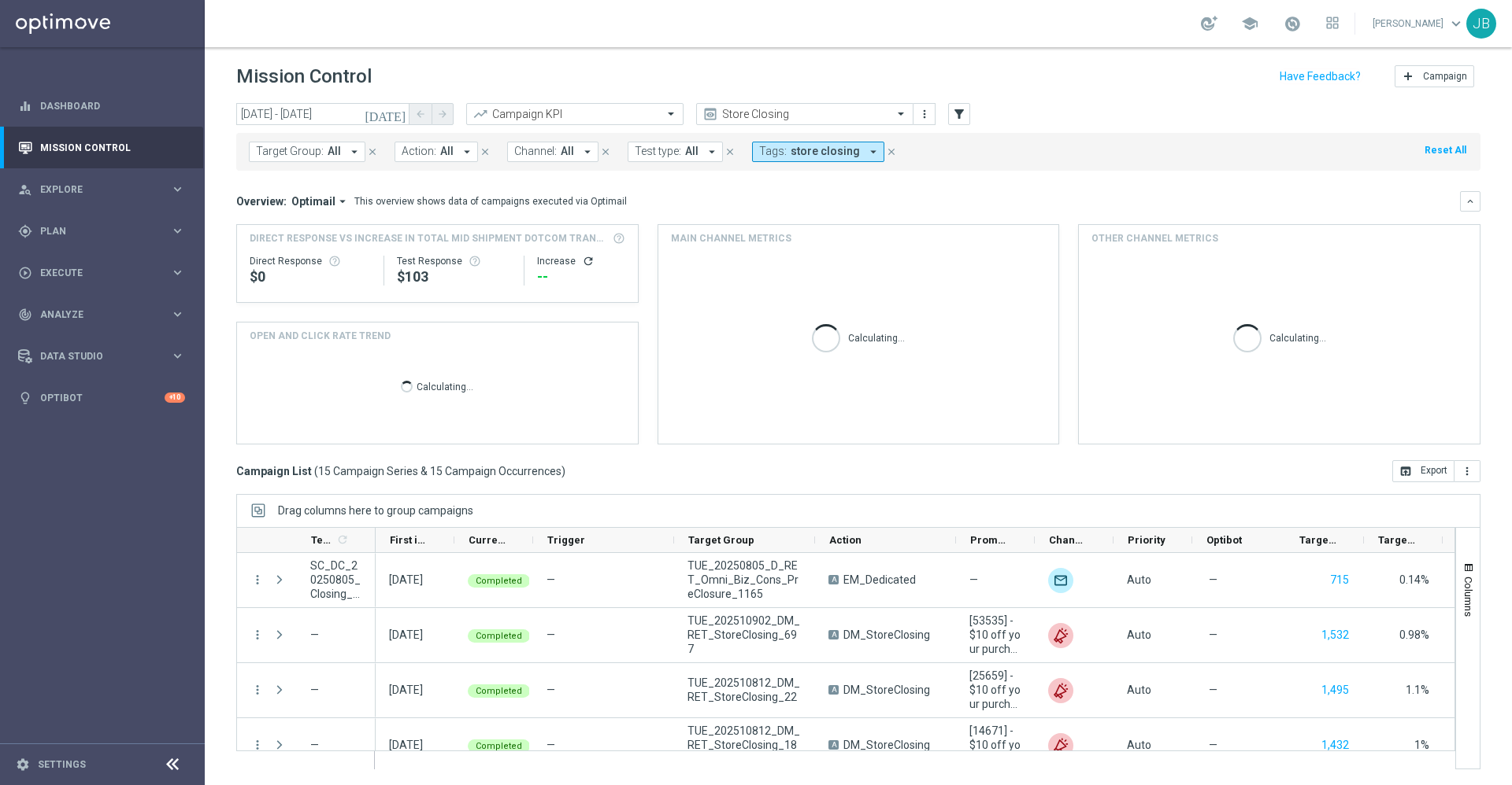
click at [341, 154] on button "Target Group: All arrow_drop_down" at bounding box center [307, 152] width 116 height 21
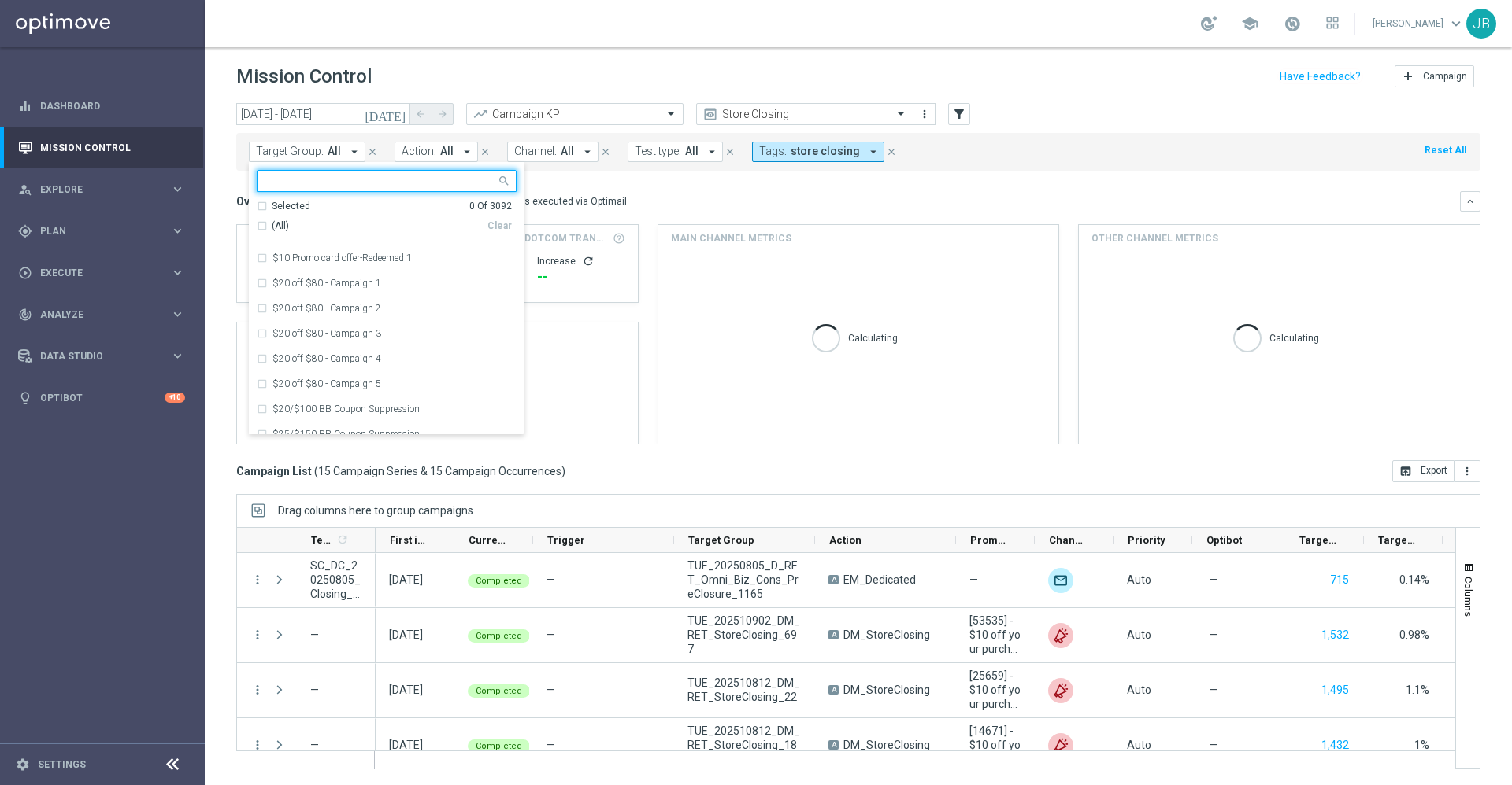
click at [640, 193] on div "Overview: Optimail arrow_drop_down This overview shows data of campaigns execut…" at bounding box center [858, 202] width 1244 height 21
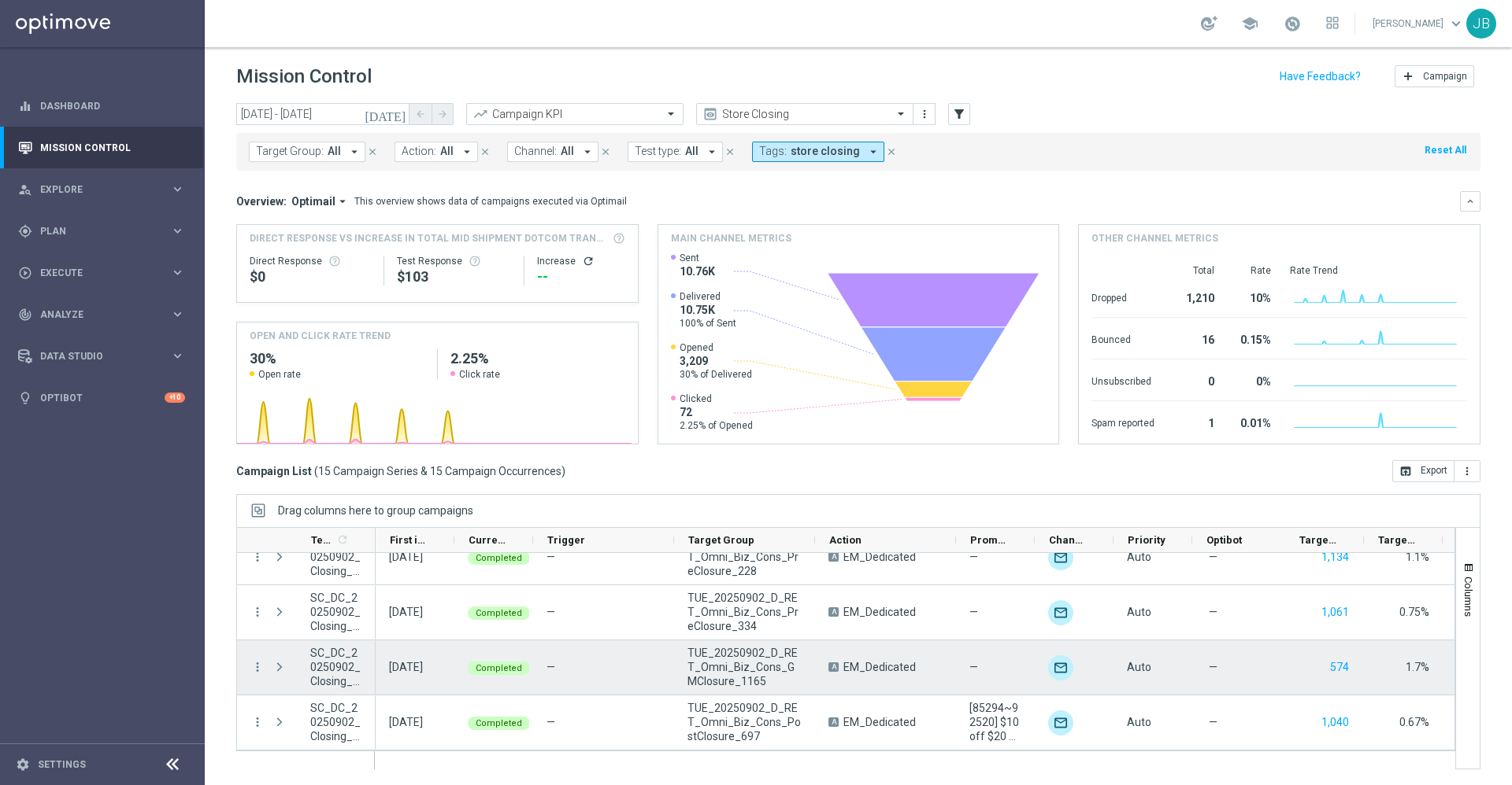
scroll to position [622, 0]
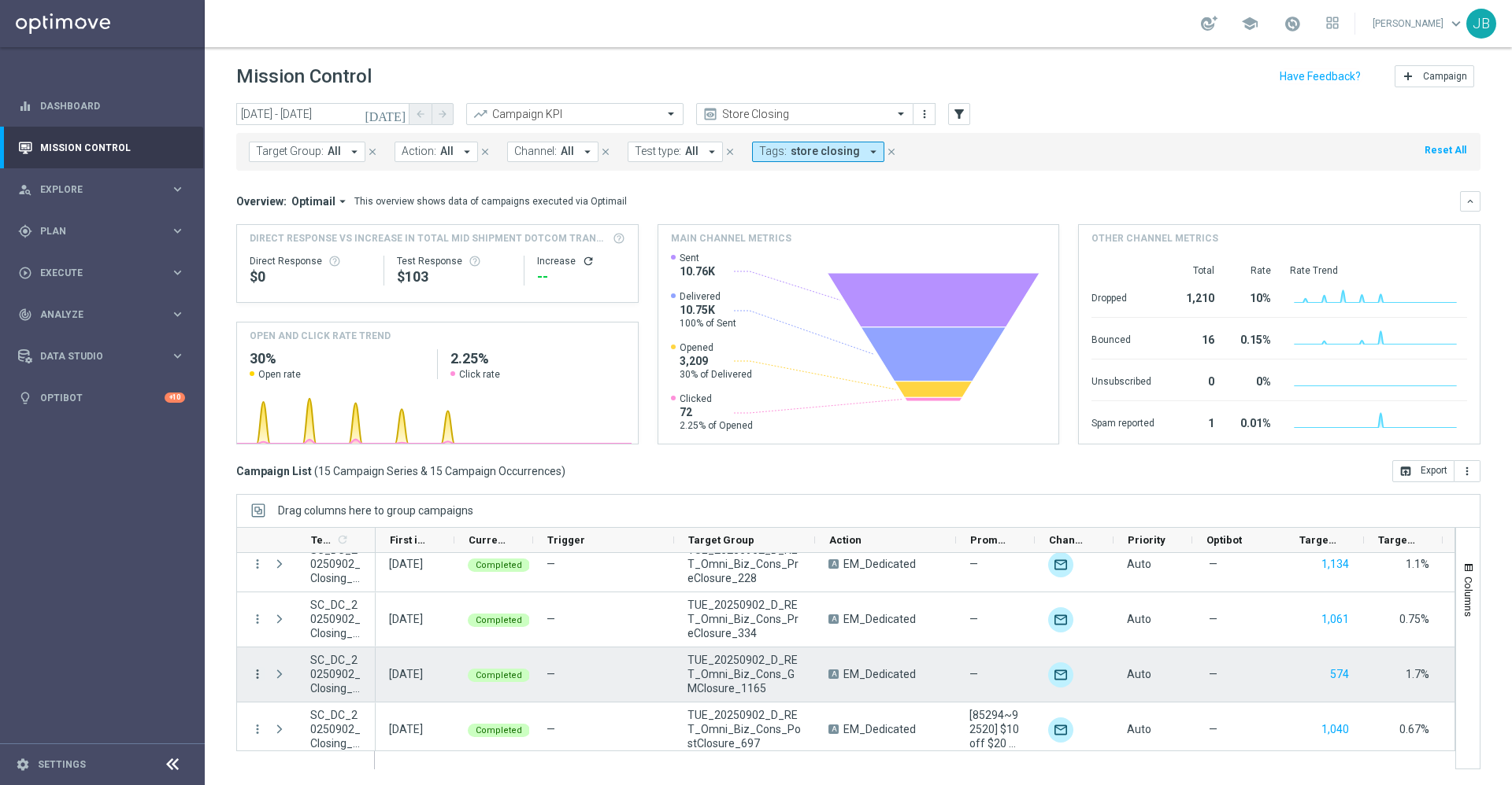
click at [256, 676] on icon "more_vert" at bounding box center [257, 674] width 15 height 15
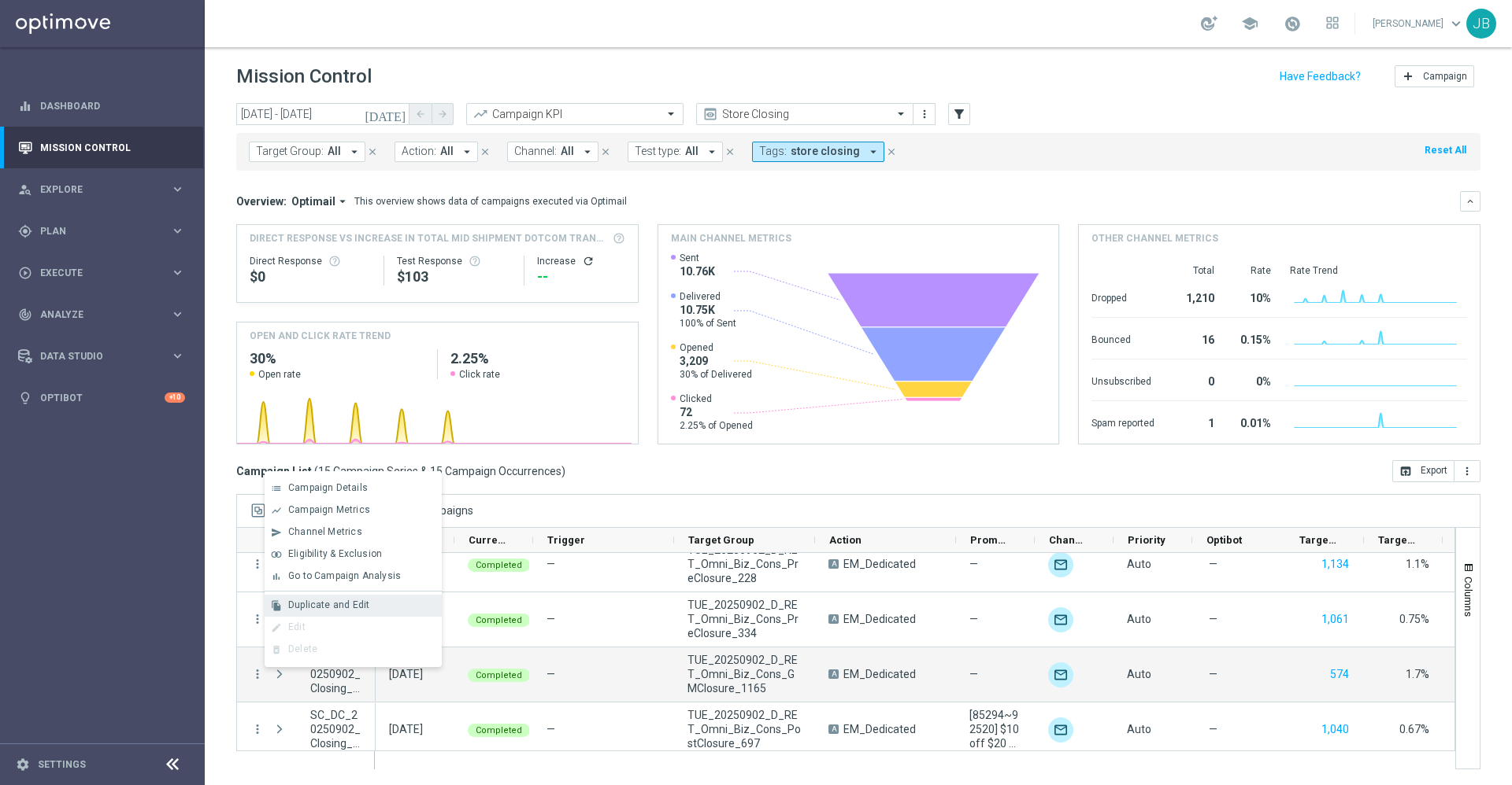
click at [325, 600] on span "Duplicate and Edit" at bounding box center [328, 605] width 81 height 11
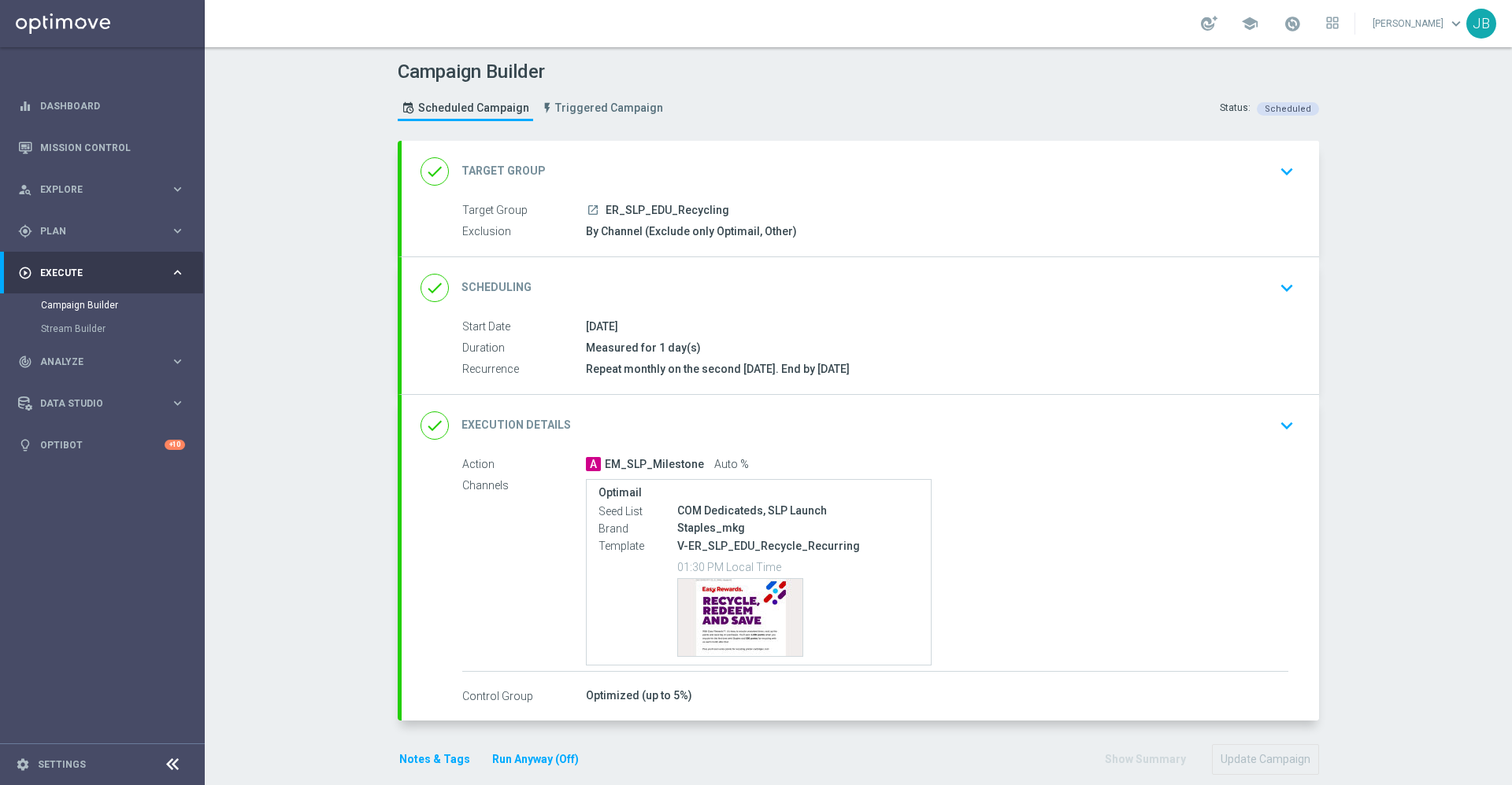
click at [504, 287] on h2 "Scheduling" at bounding box center [497, 288] width 70 height 15
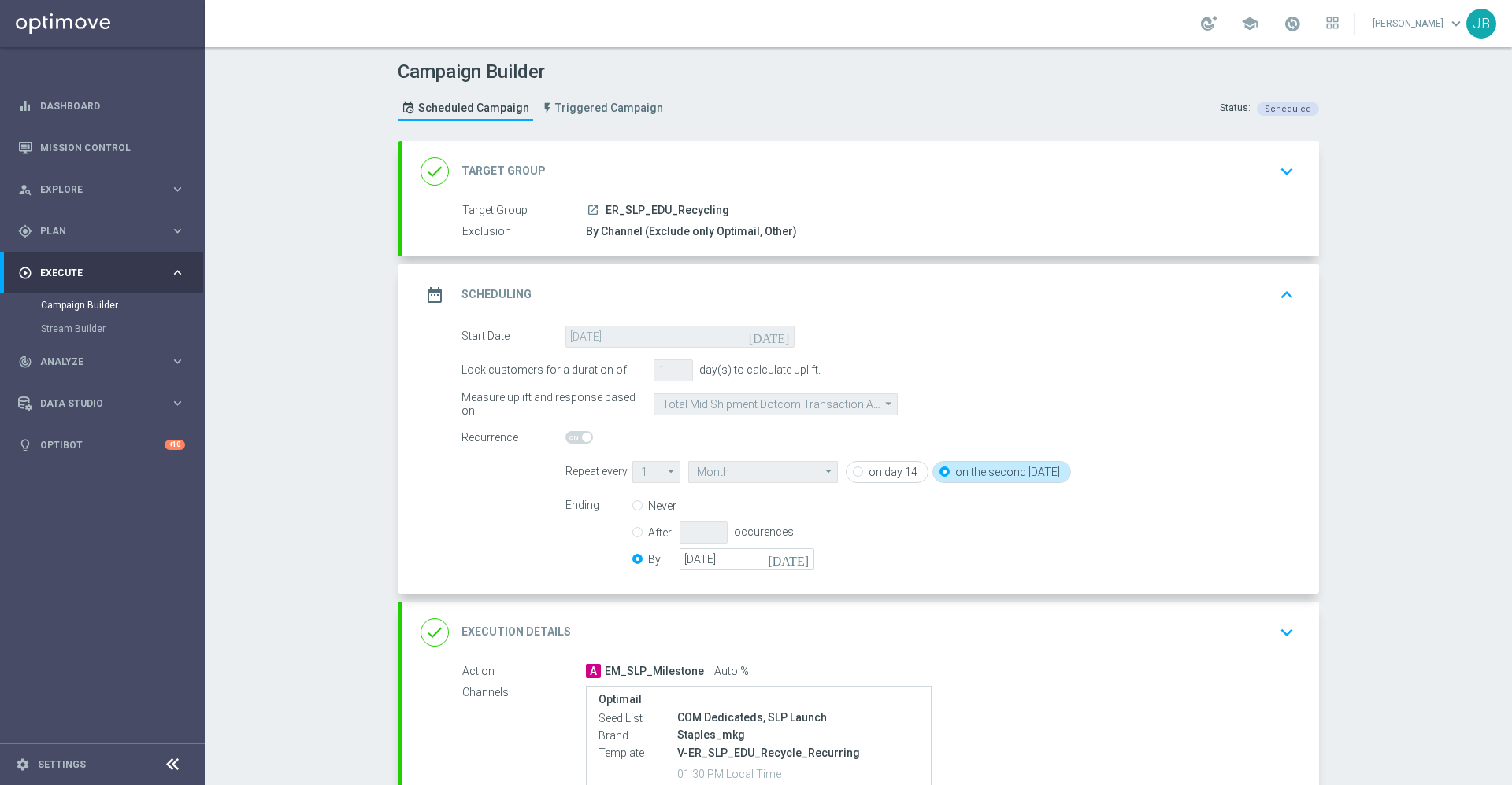
click at [905, 551] on div "Ending Never After occurences By 14 Sep 2025 today" at bounding box center [930, 535] width 753 height 80
click at [632, 506] on input "Never" at bounding box center [638, 507] width 10 height 10
radio input "true"
radio input "false"
click at [511, 174] on h2 "Target Group" at bounding box center [503, 172] width 85 height 15
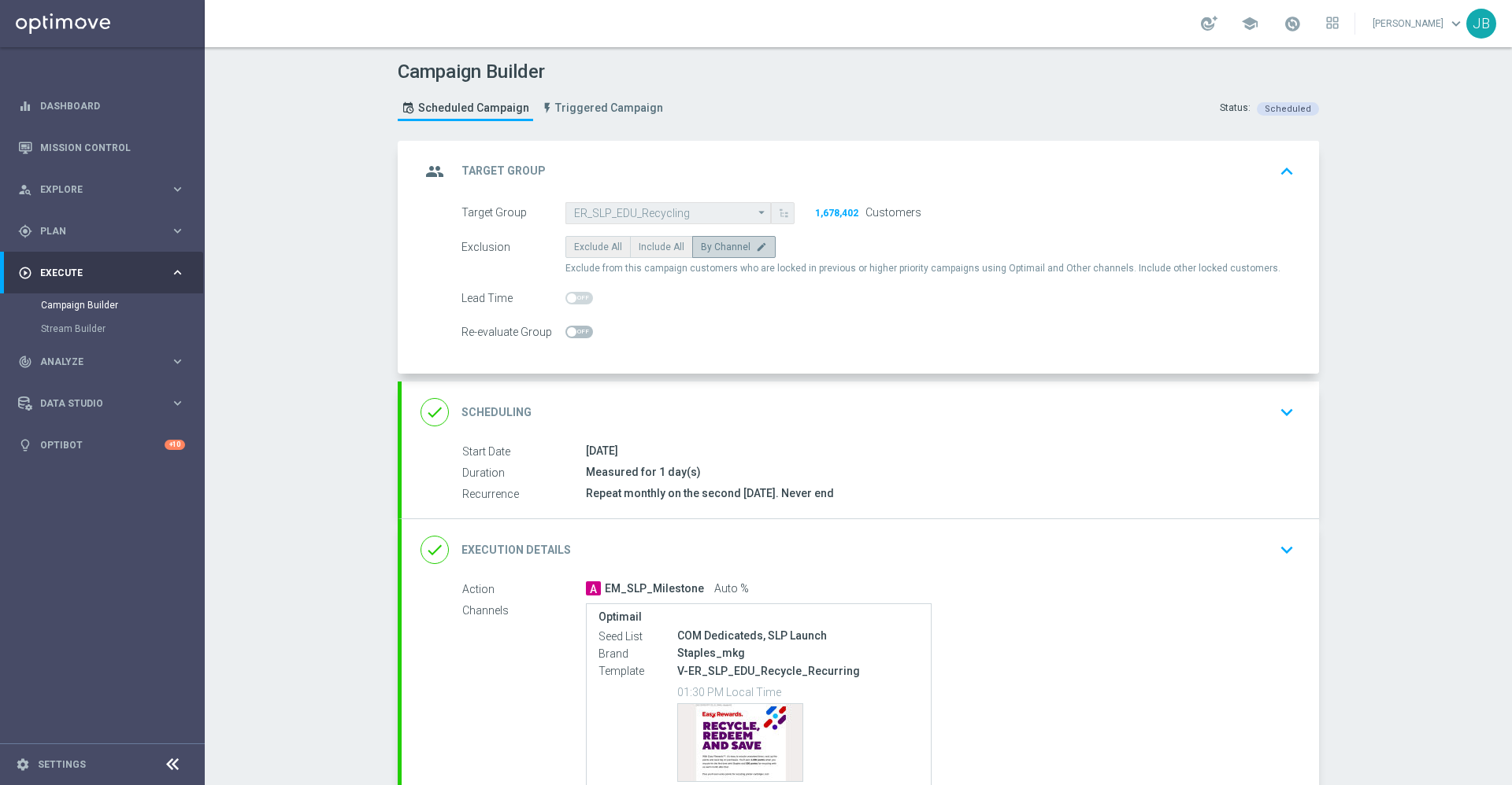
click at [513, 408] on h2 "Scheduling" at bounding box center [497, 413] width 70 height 15
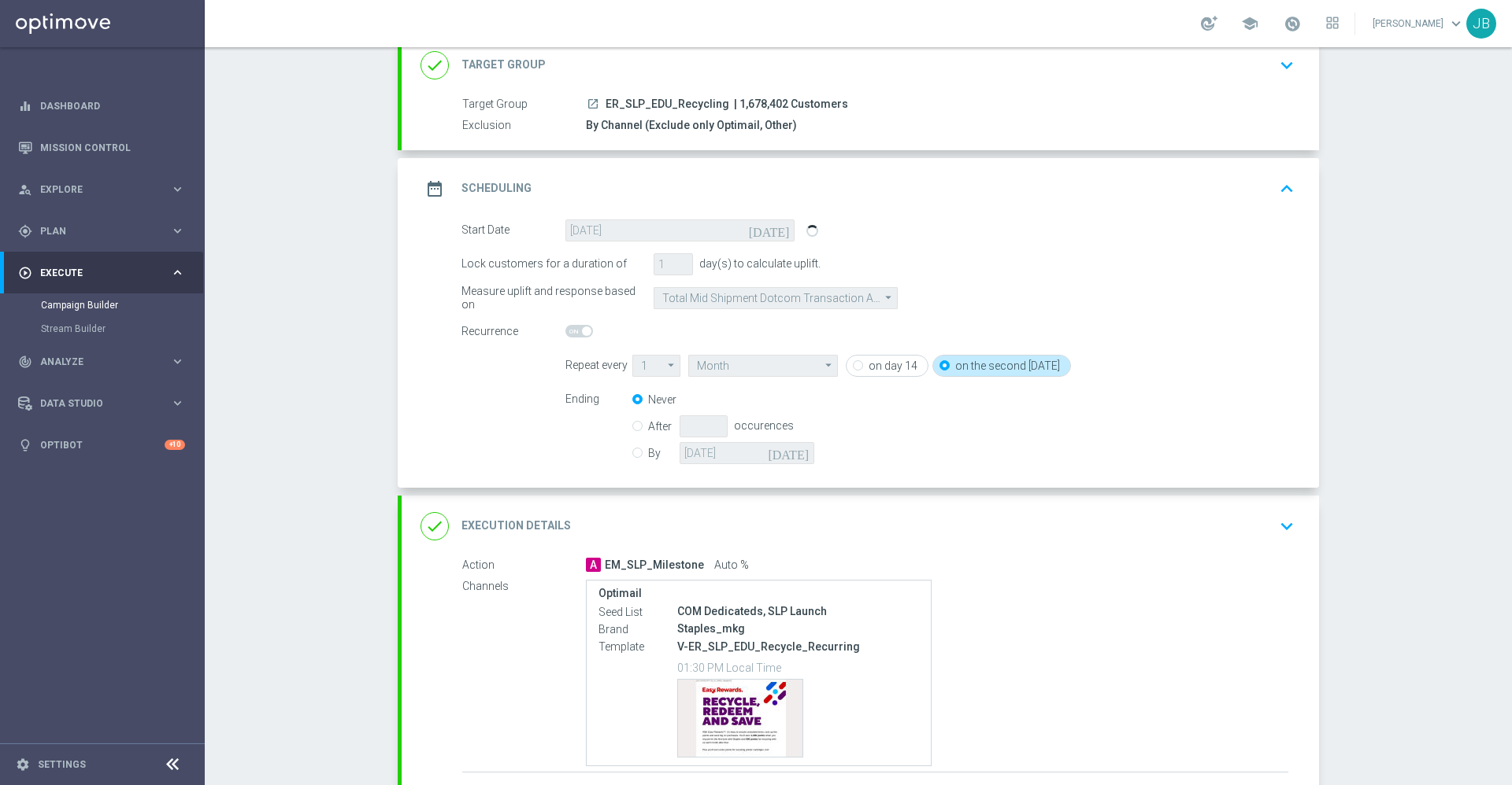
scroll to position [228, 0]
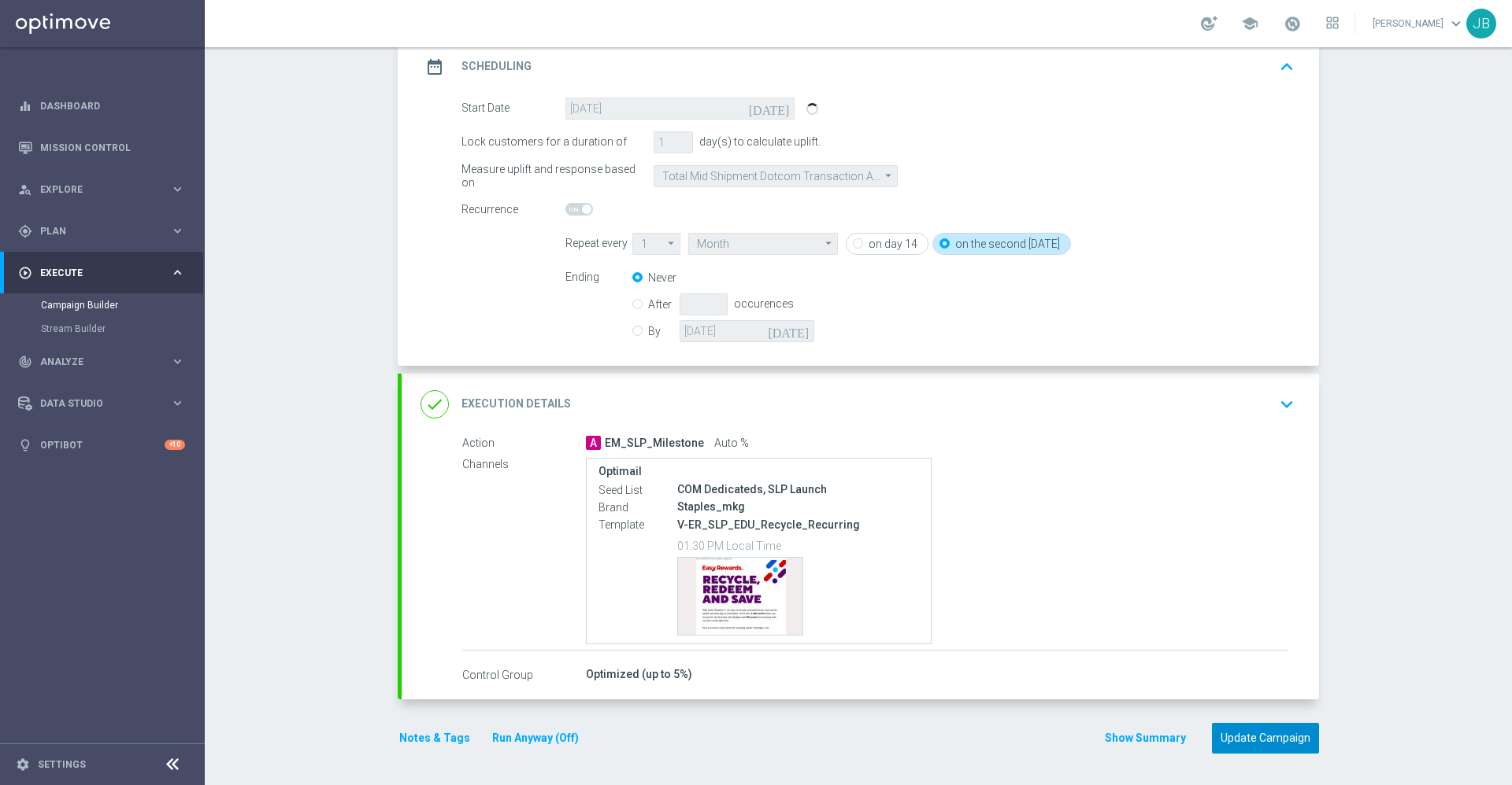
click at [1268, 743] on button "Update Campaign" at bounding box center [1265, 739] width 107 height 31
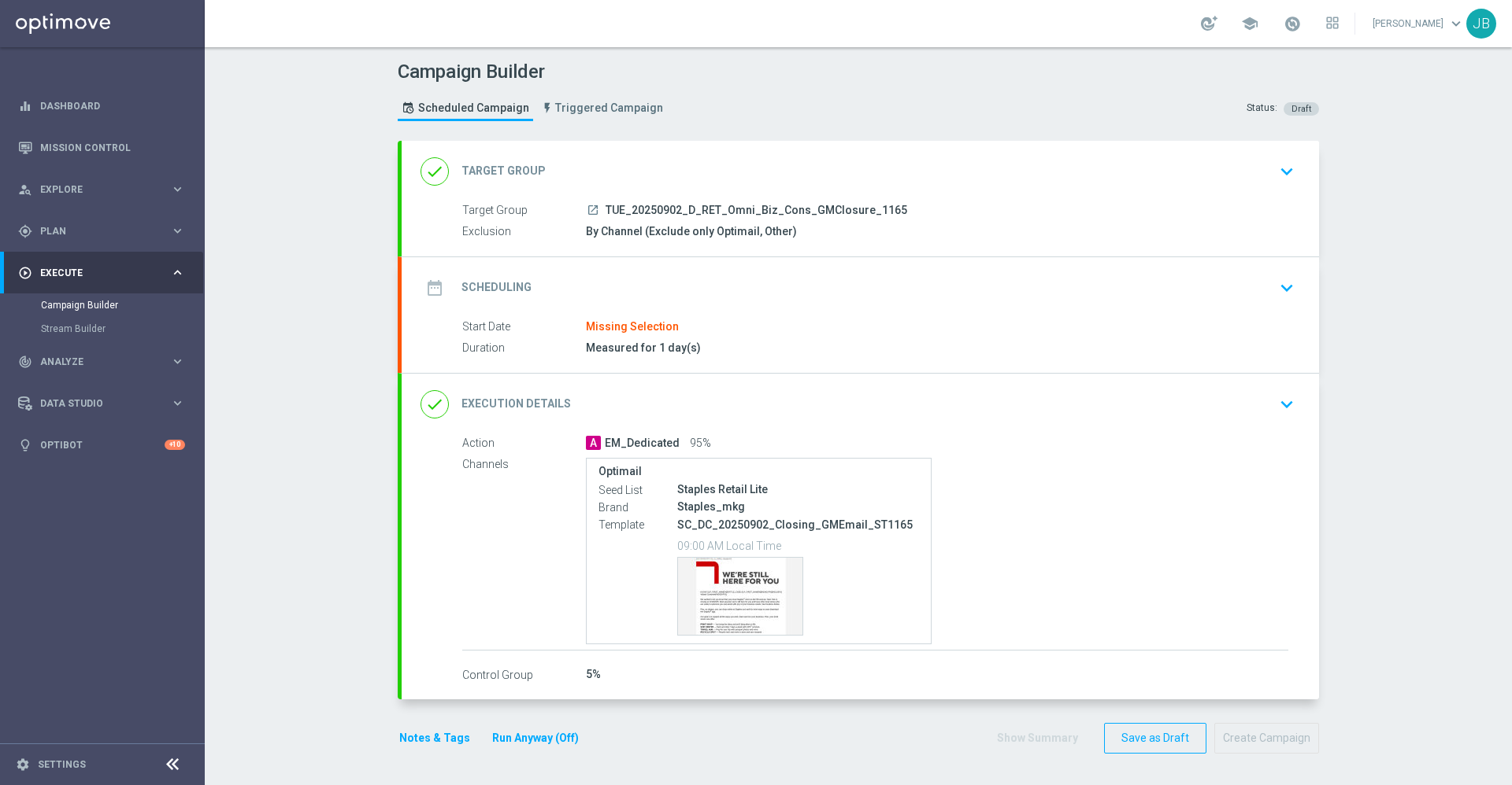
click at [517, 171] on h2 "Target Group" at bounding box center [503, 172] width 85 height 15
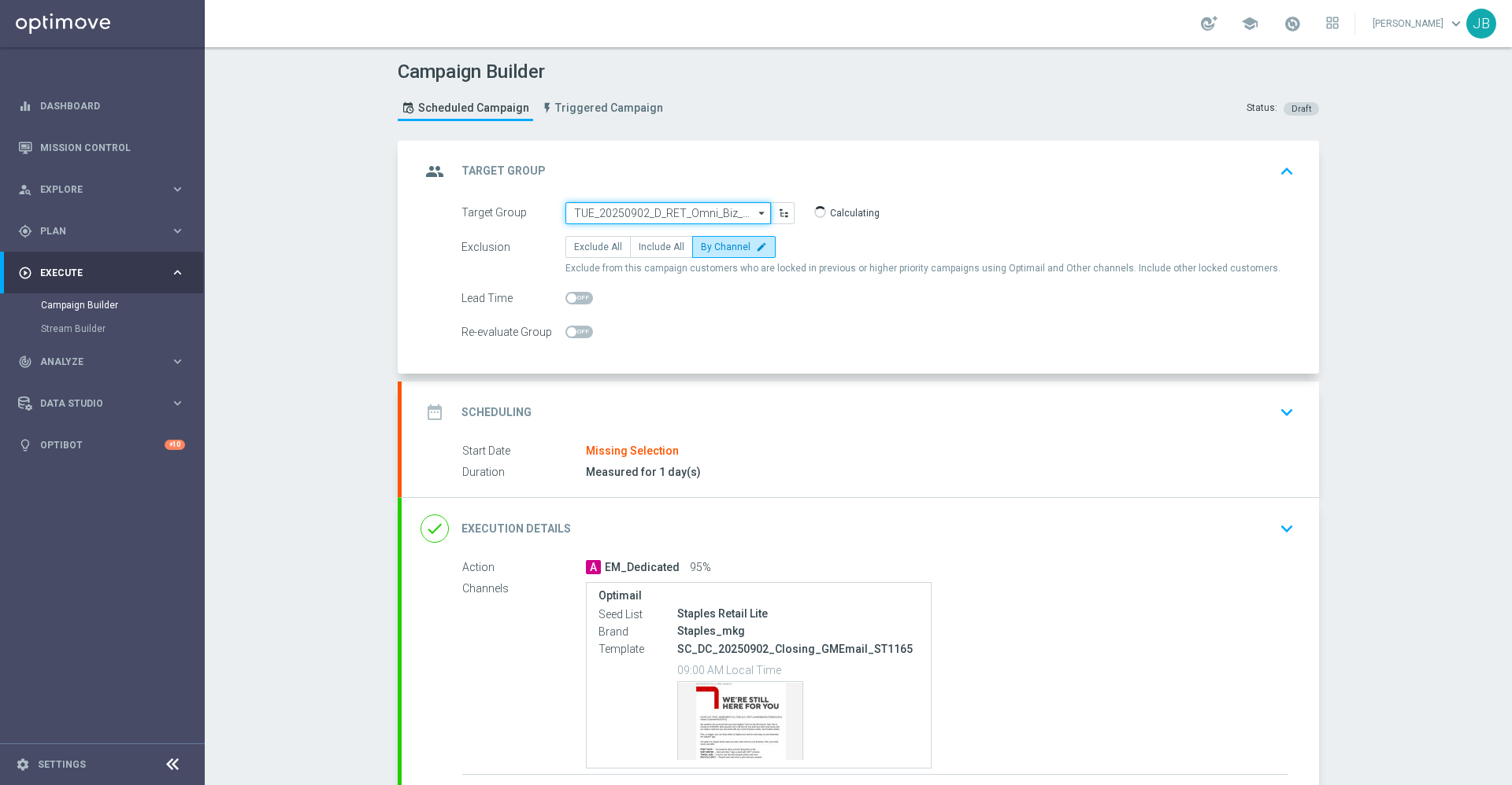
click at [630, 210] on input "TUE_20250902_D_RET_Omni_Biz_Cons_GMClosure_1165" at bounding box center [668, 214] width 205 height 22
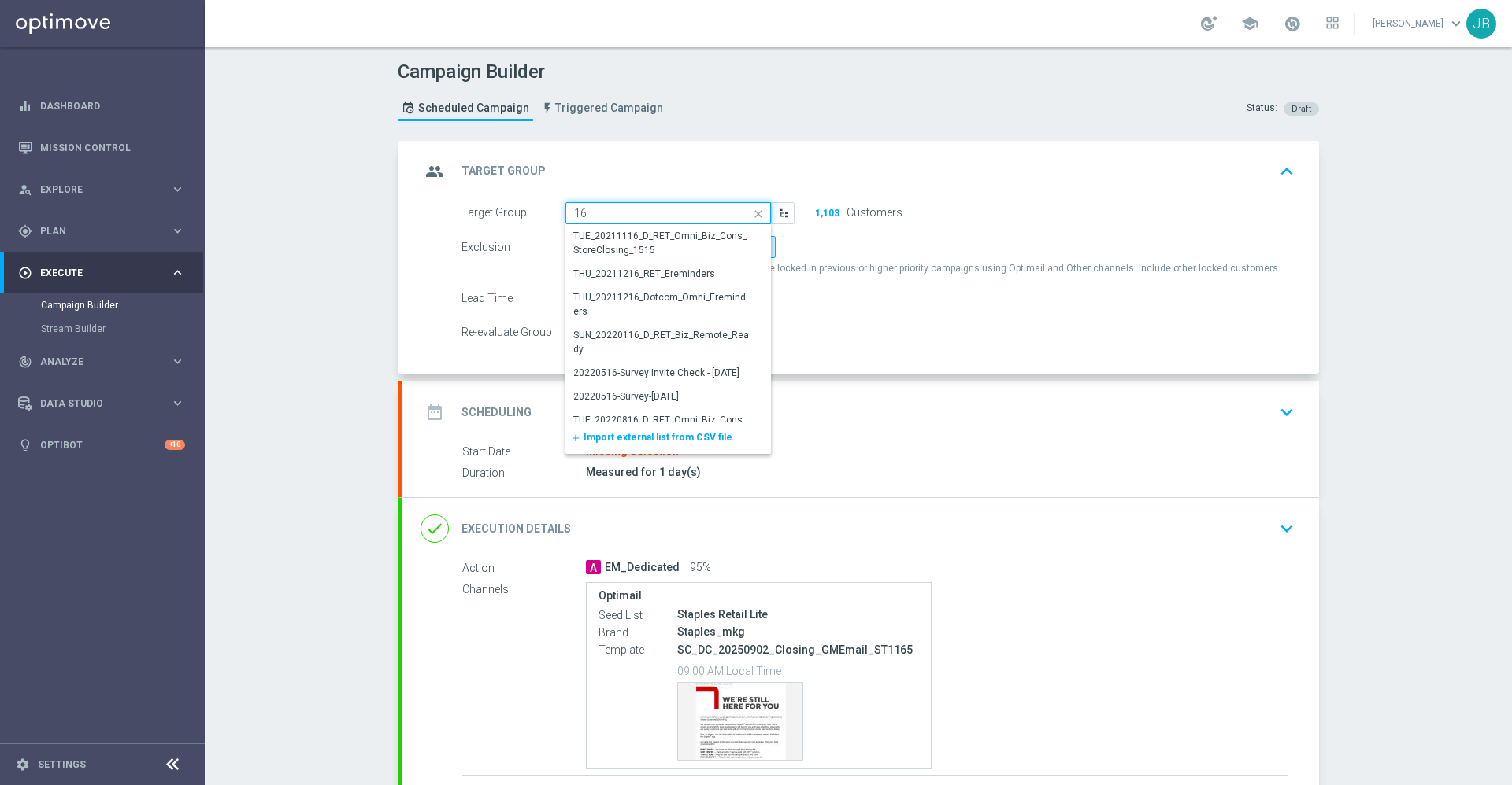
type input "1"
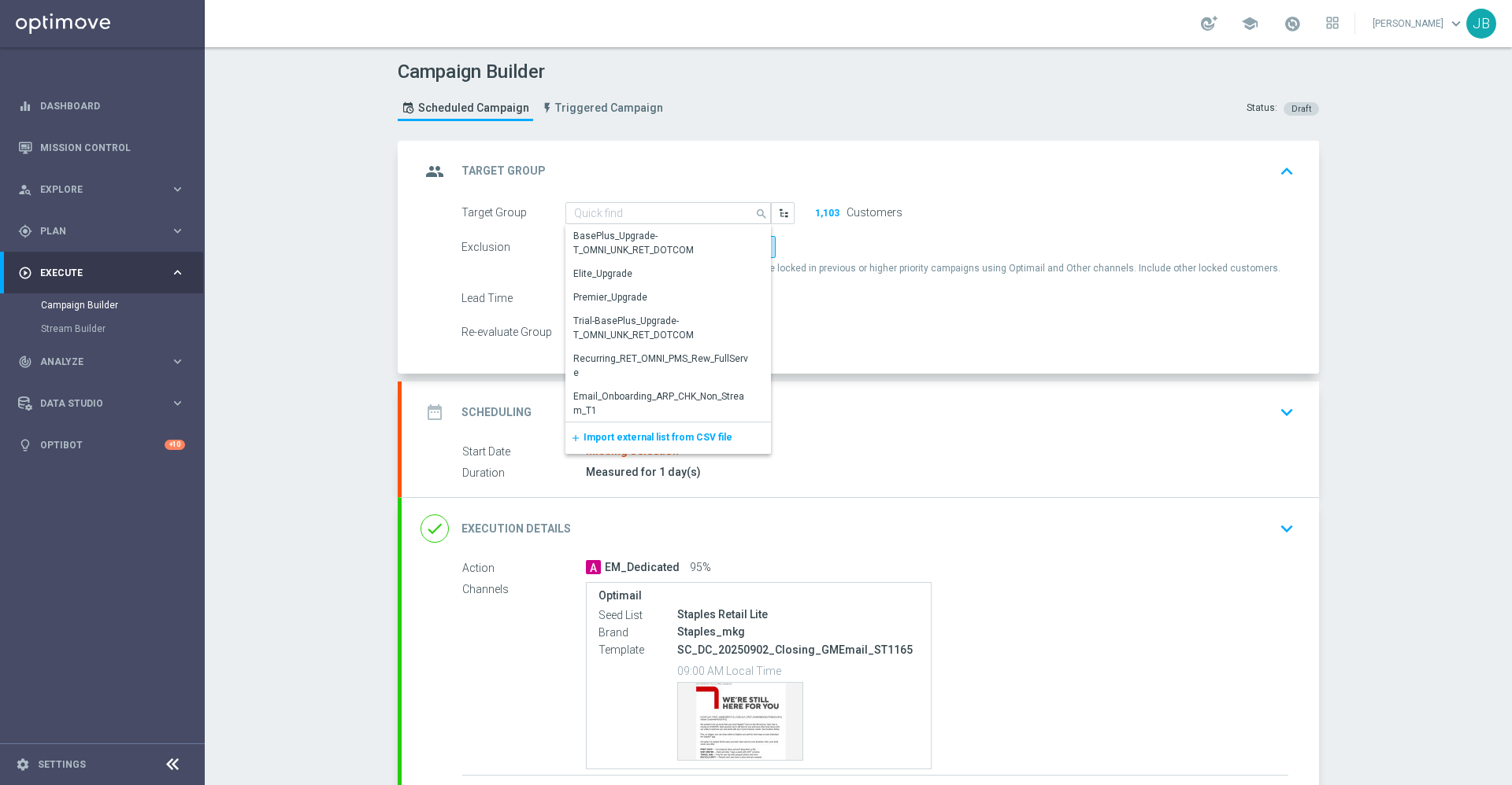
click at [1015, 338] on div "Re-evaluate Group" at bounding box center [878, 332] width 856 height 22
type input "TUE_20250902_D_RET_Omni_Biz_Cons_GMClosure_1165"
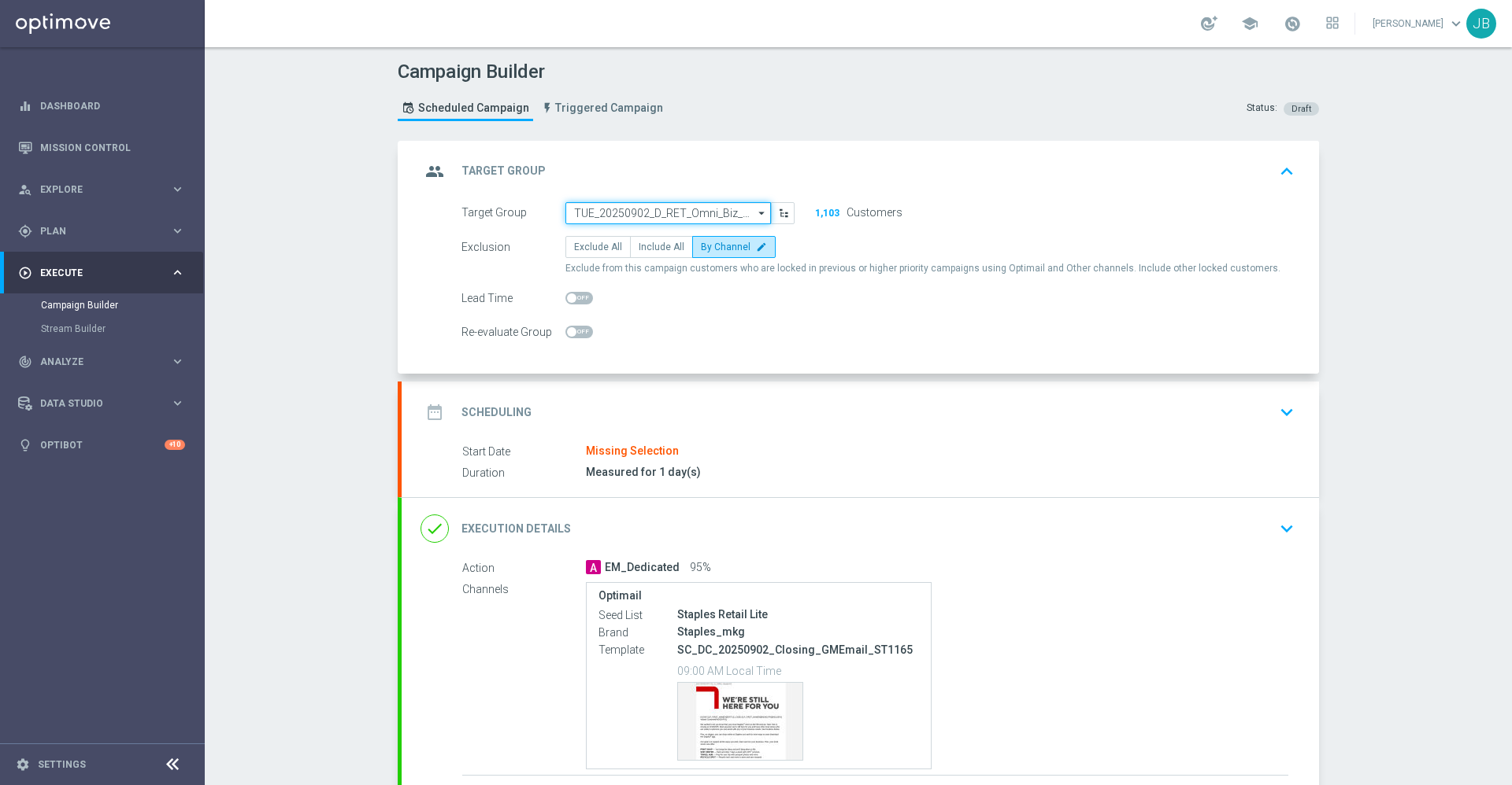
click at [699, 219] on input "TUE_20250902_D_RET_Omni_Biz_Cons_GMClosure_1165" at bounding box center [668, 214] width 205 height 22
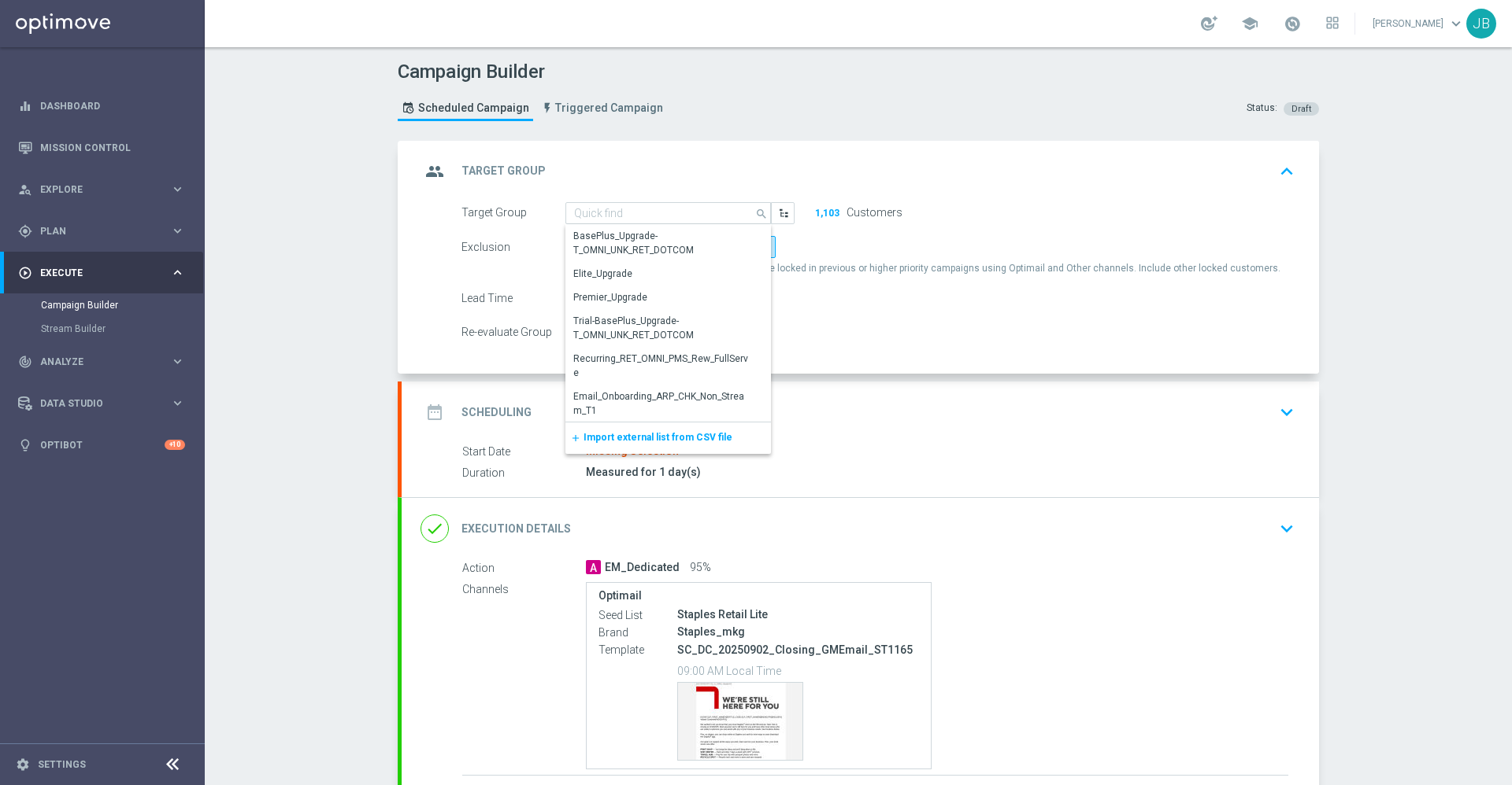
click at [876, 328] on div "Re-evaluate Group" at bounding box center [878, 332] width 856 height 22
type input "TUE_20250902_D_RET_Omni_Biz_Cons_GMClosure_1165"
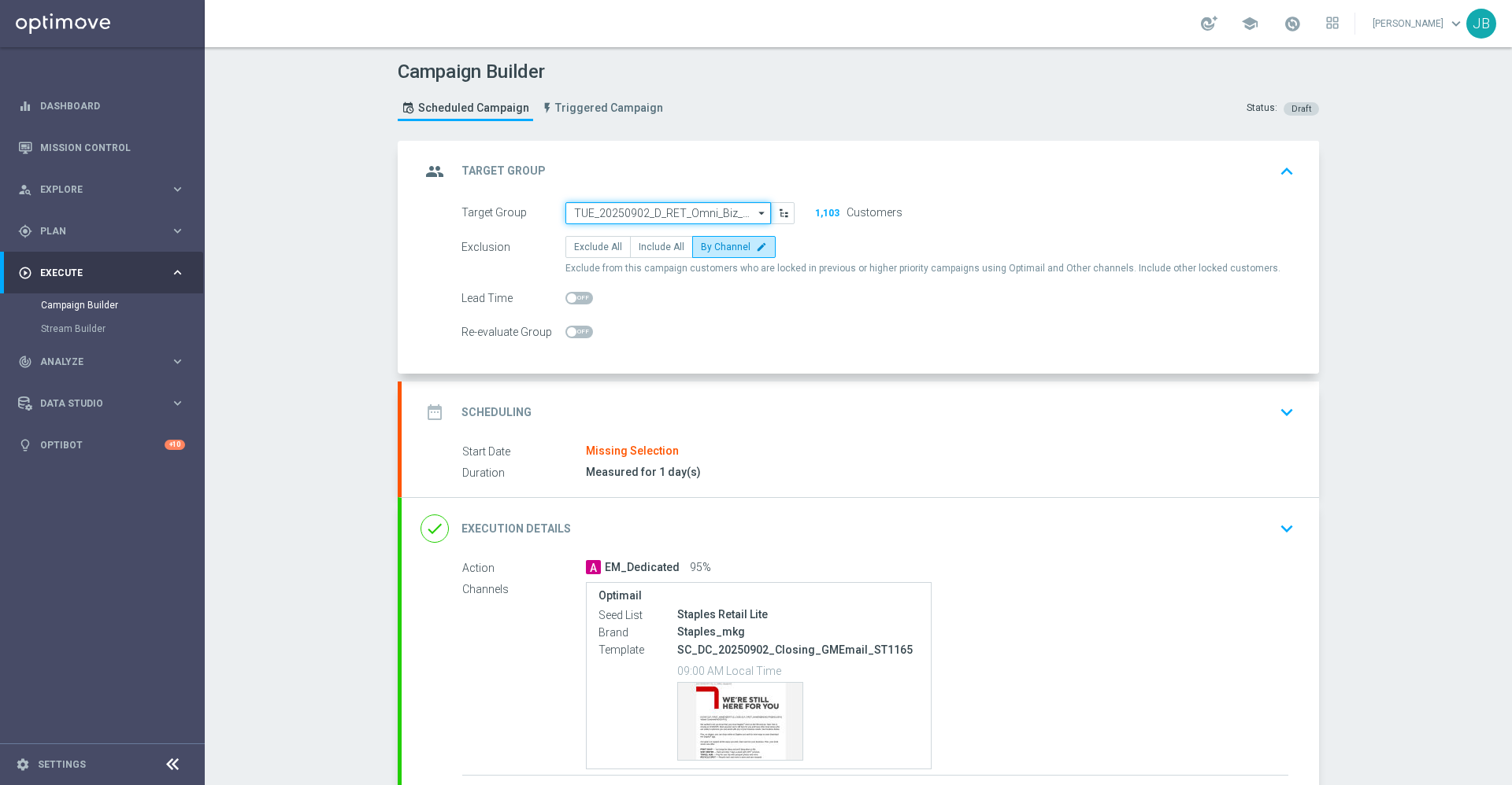
click at [734, 217] on input "TUE_20250902_D_RET_Omni_Biz_Cons_GMClosure_1165" at bounding box center [668, 214] width 205 height 22
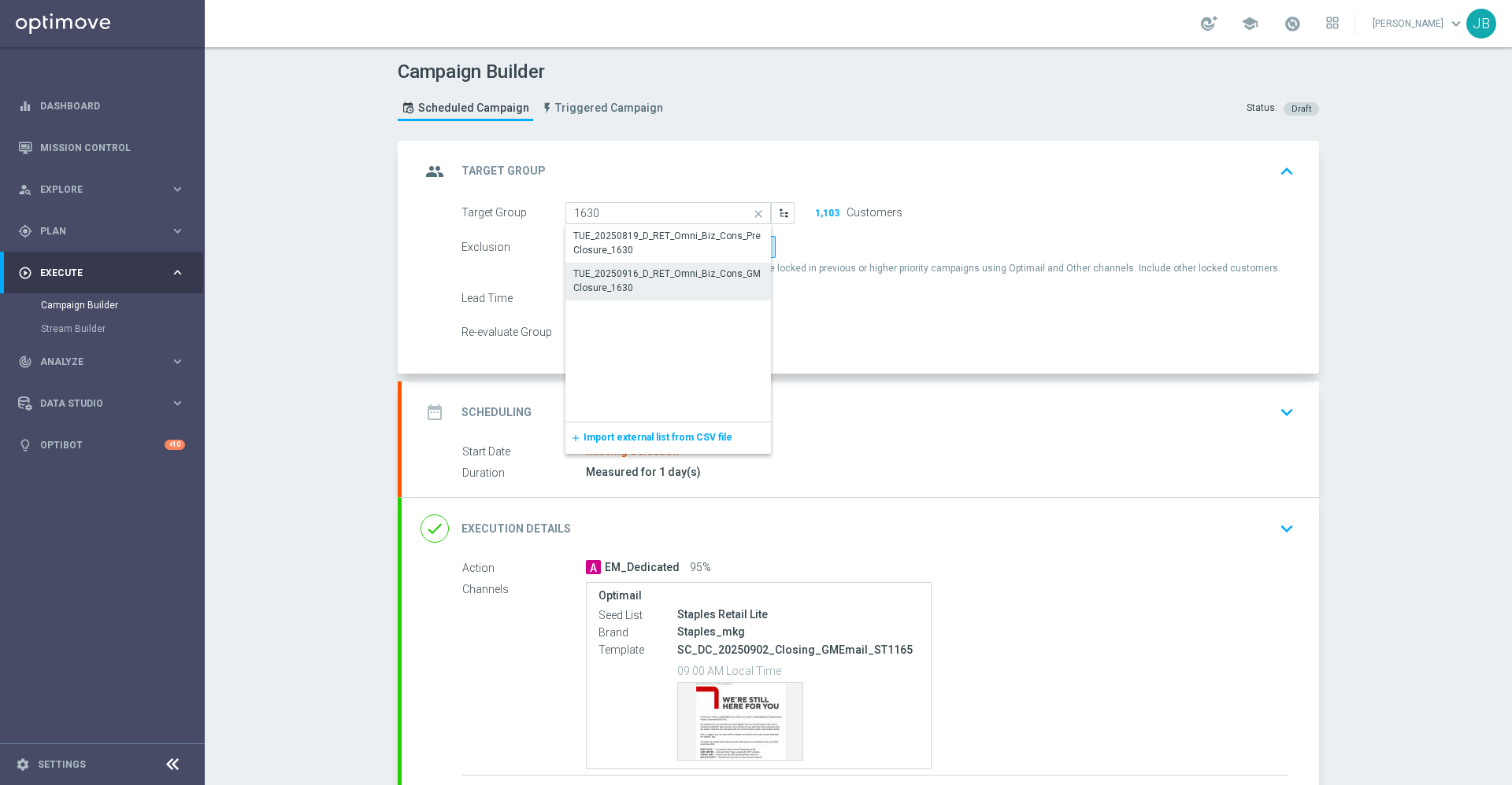
click at [679, 285] on div "TUE_20250916_D_RET_Omni_Biz_Cons_GMClosure_1630" at bounding box center [668, 280] width 190 height 28
type input "TUE_20250916_D_RET_Omni_Biz_Cons_GMClosure_1630"
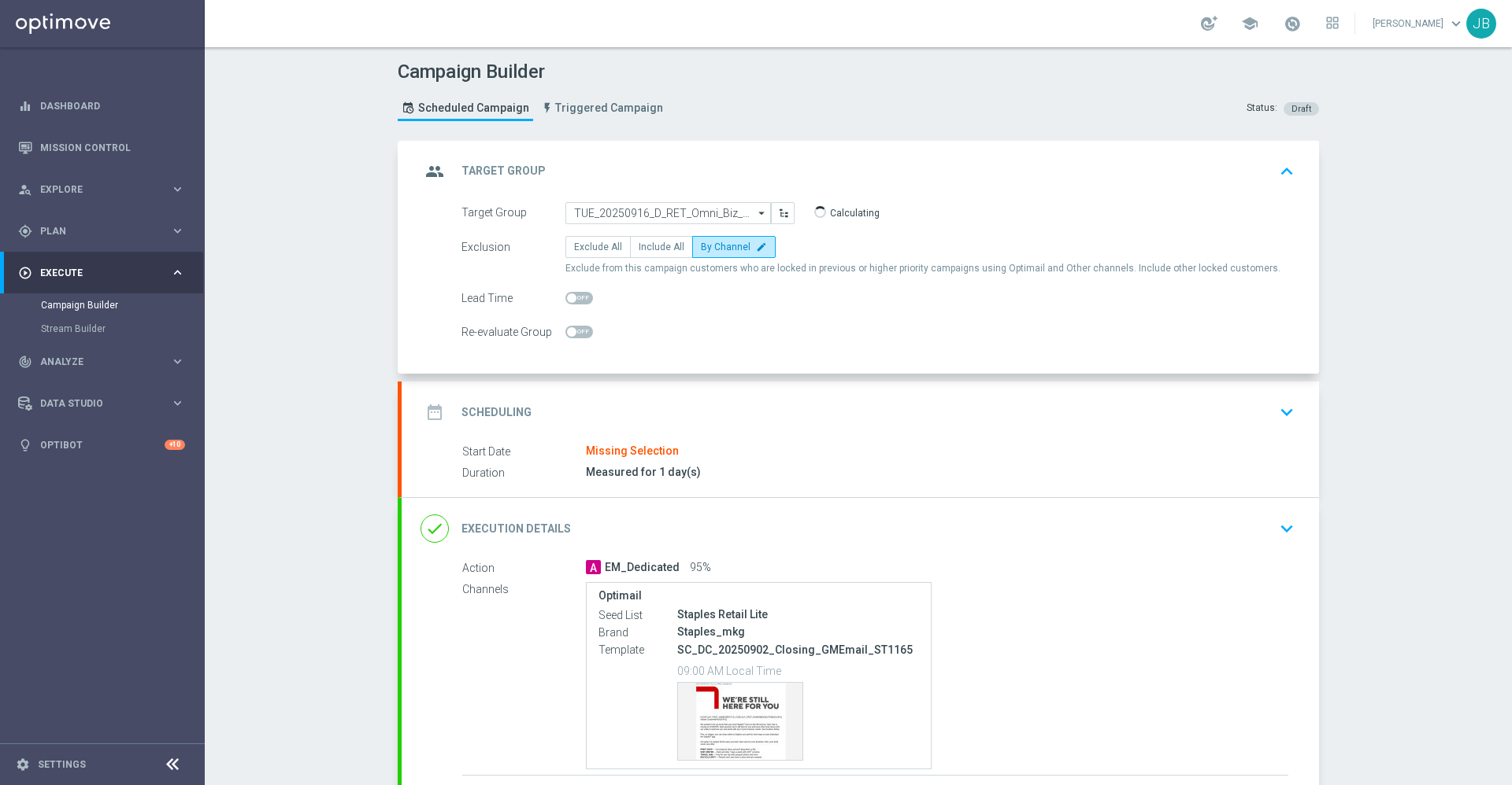
click at [492, 407] on h2 "Scheduling" at bounding box center [497, 413] width 70 height 15
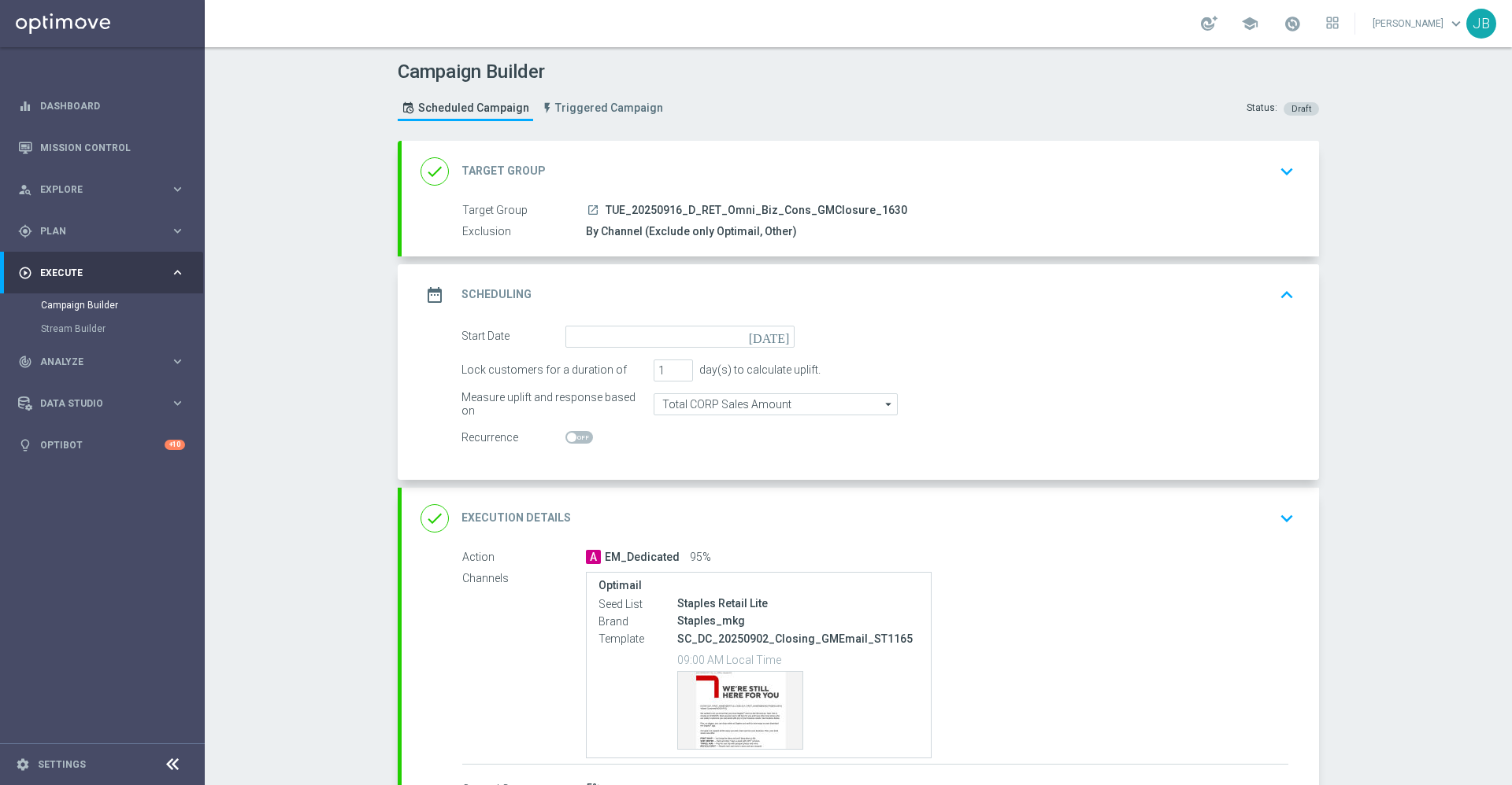
click at [772, 335] on icon "[DATE]" at bounding box center [772, 334] width 46 height 17
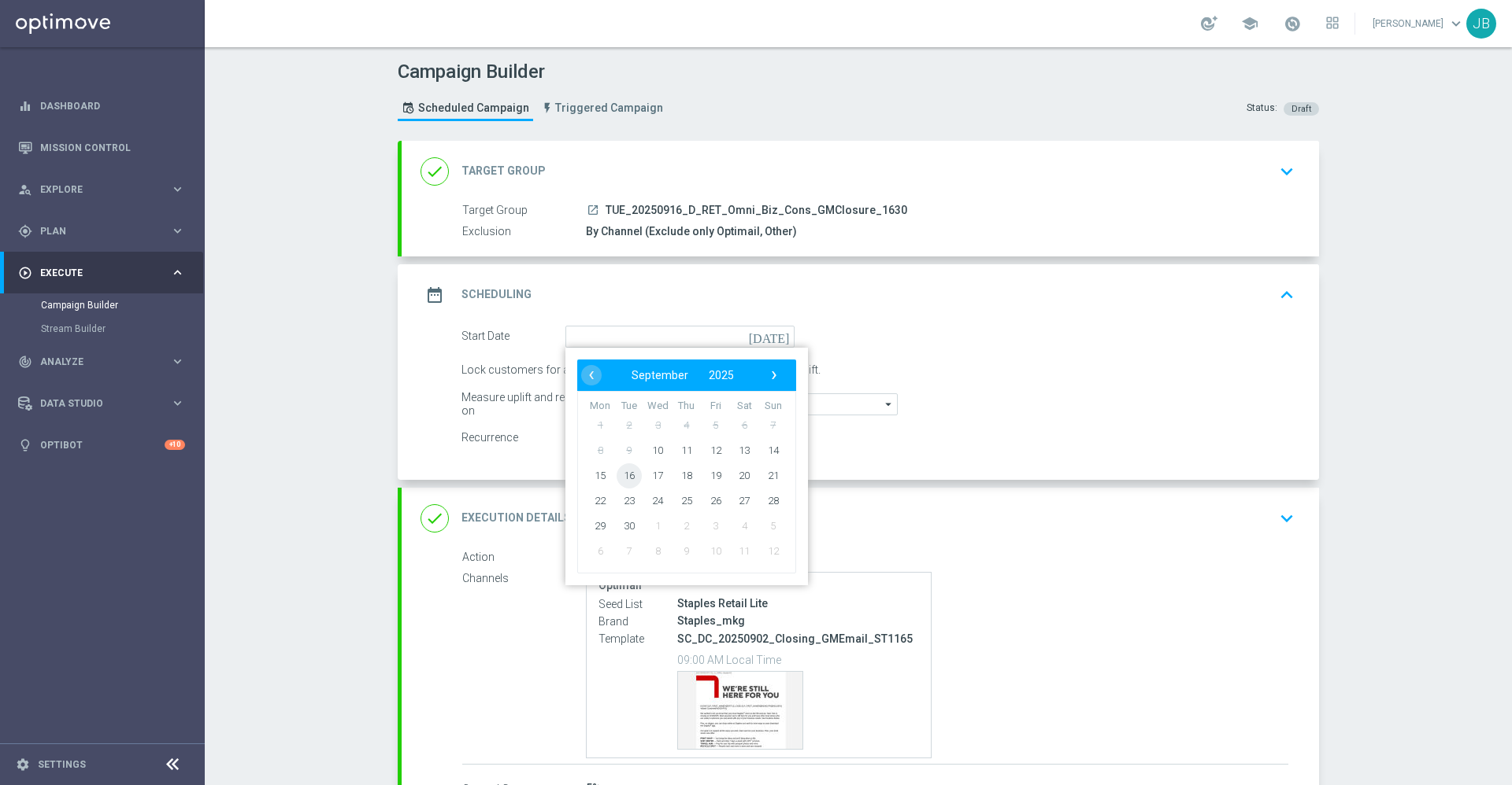
click at [624, 476] on span "16" at bounding box center [628, 475] width 25 height 25
type input "16 Sep 2025"
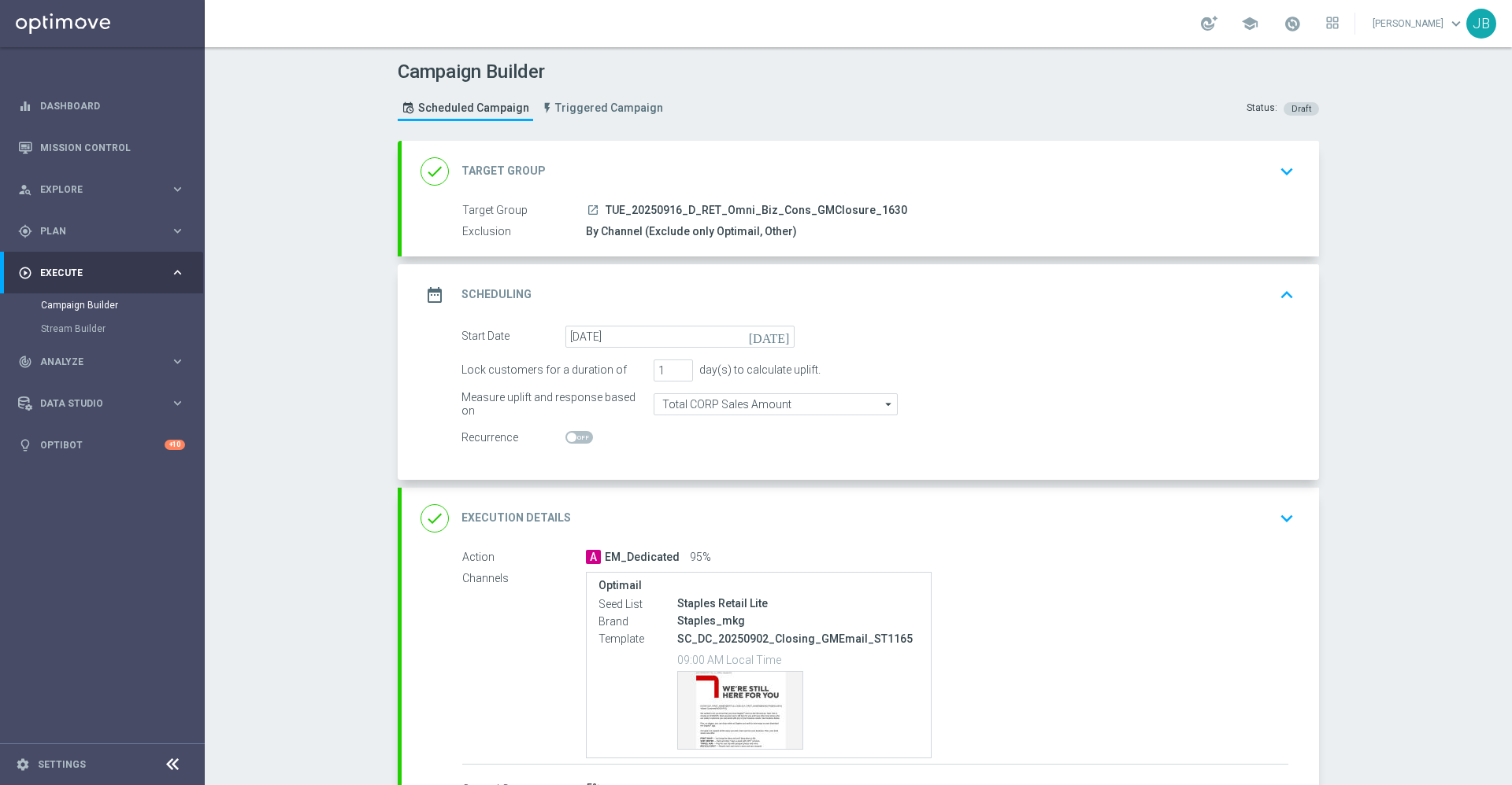
click at [519, 166] on h2 "Target Group" at bounding box center [503, 172] width 85 height 15
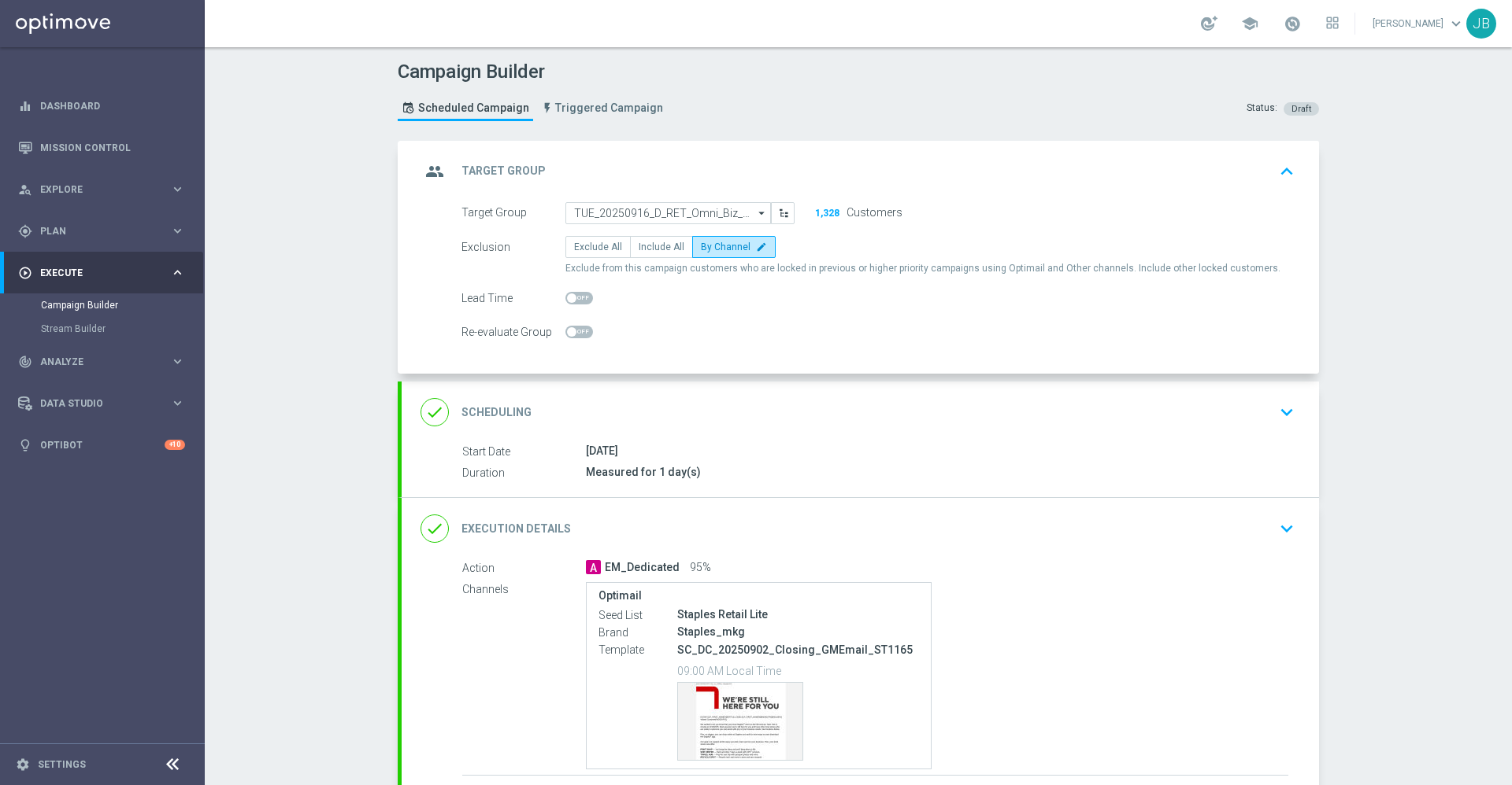
click at [498, 406] on h2 "Scheduling" at bounding box center [497, 413] width 70 height 15
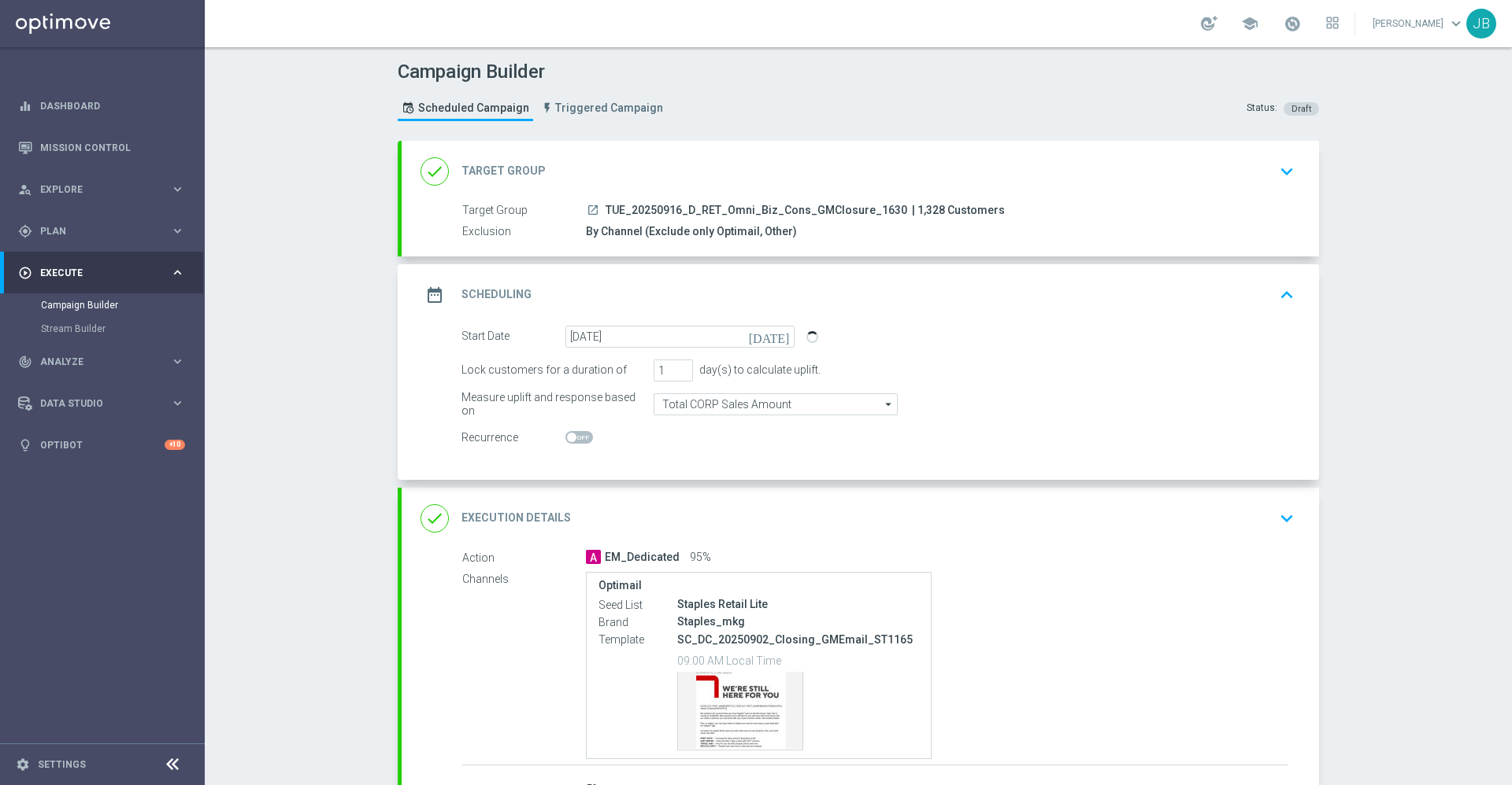
scroll to position [35, 0]
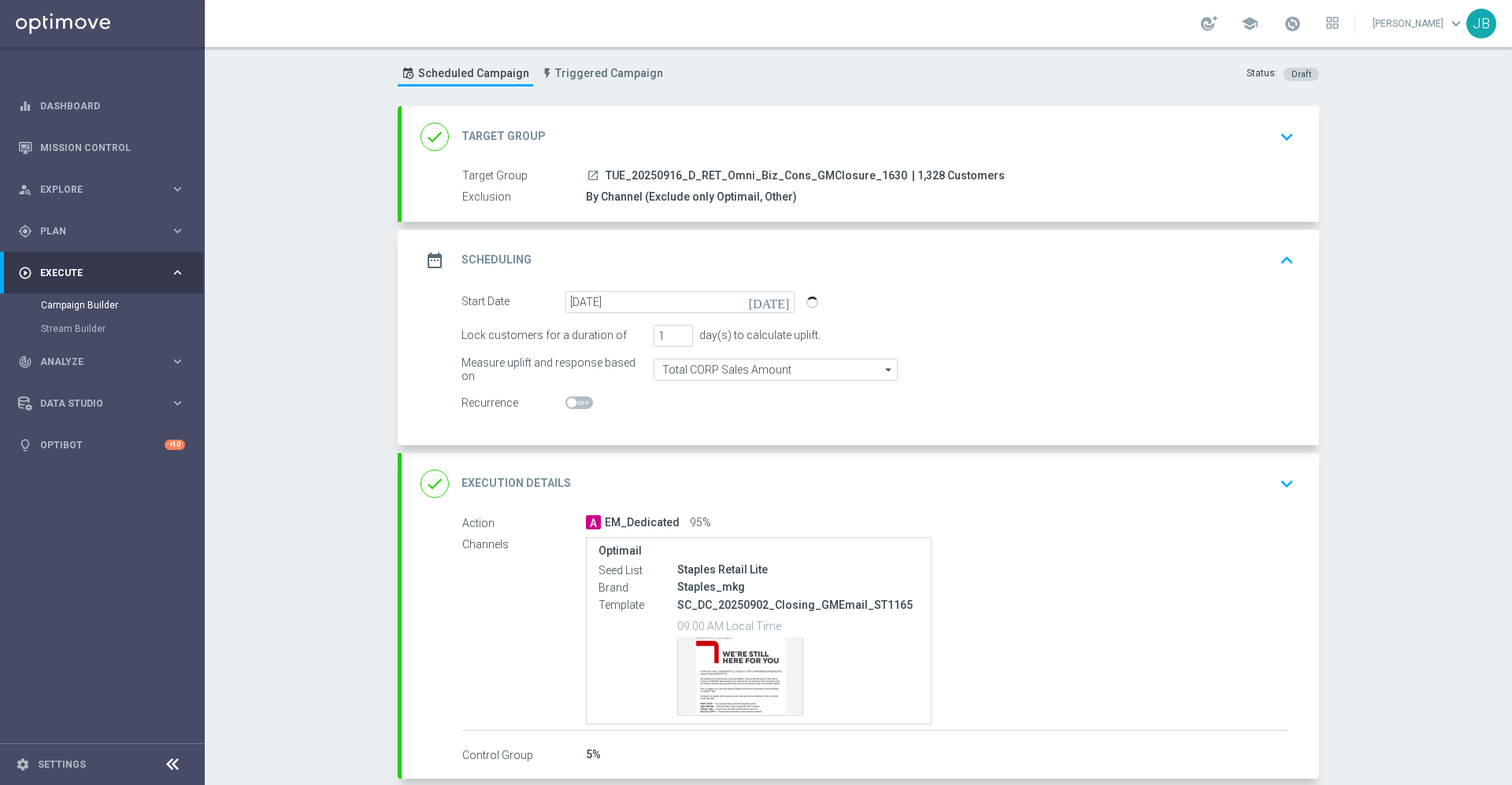
click at [500, 138] on h2 "Target Group" at bounding box center [503, 137] width 85 height 15
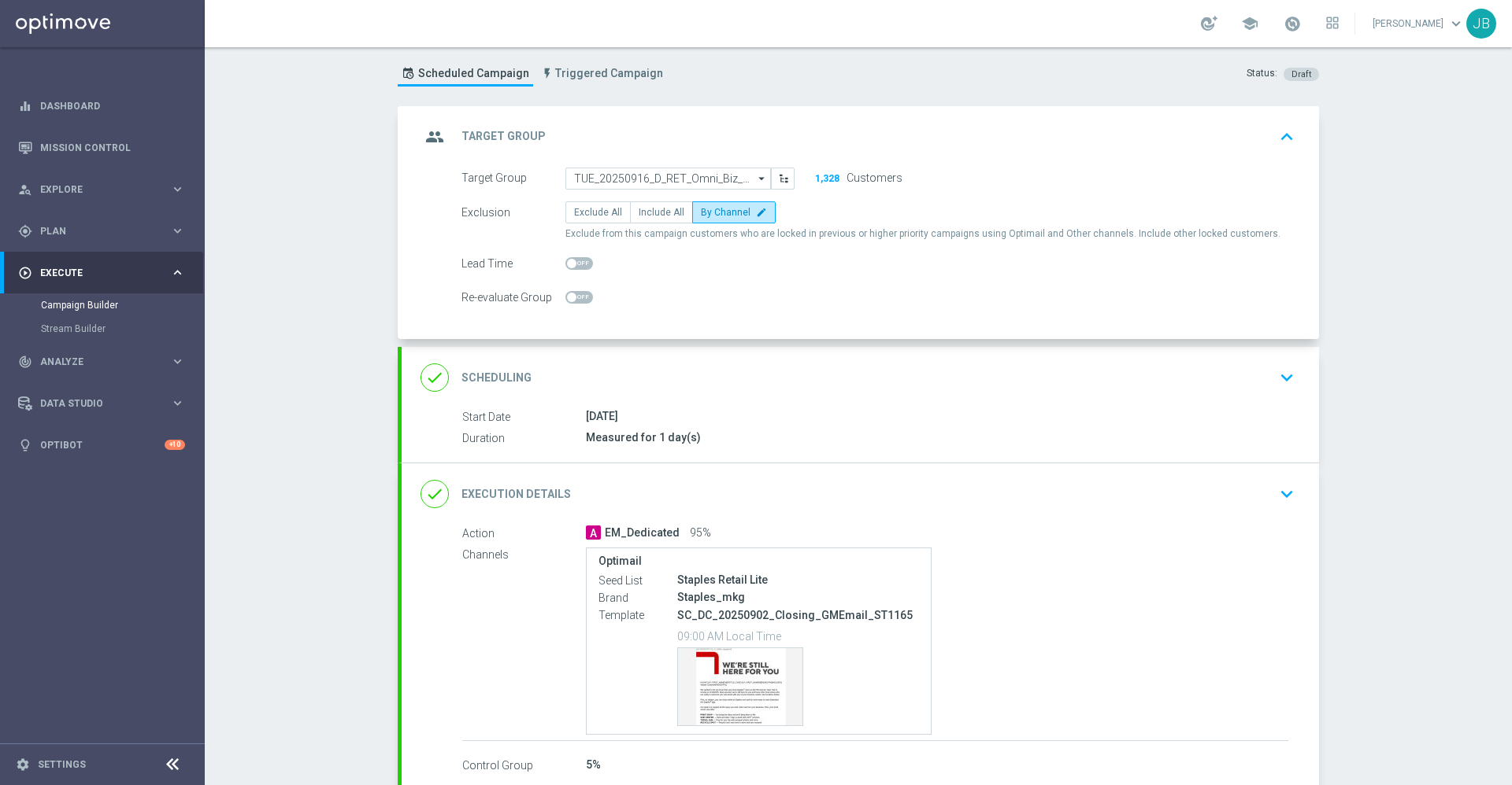
click at [499, 376] on h2 "Scheduling" at bounding box center [497, 378] width 70 height 15
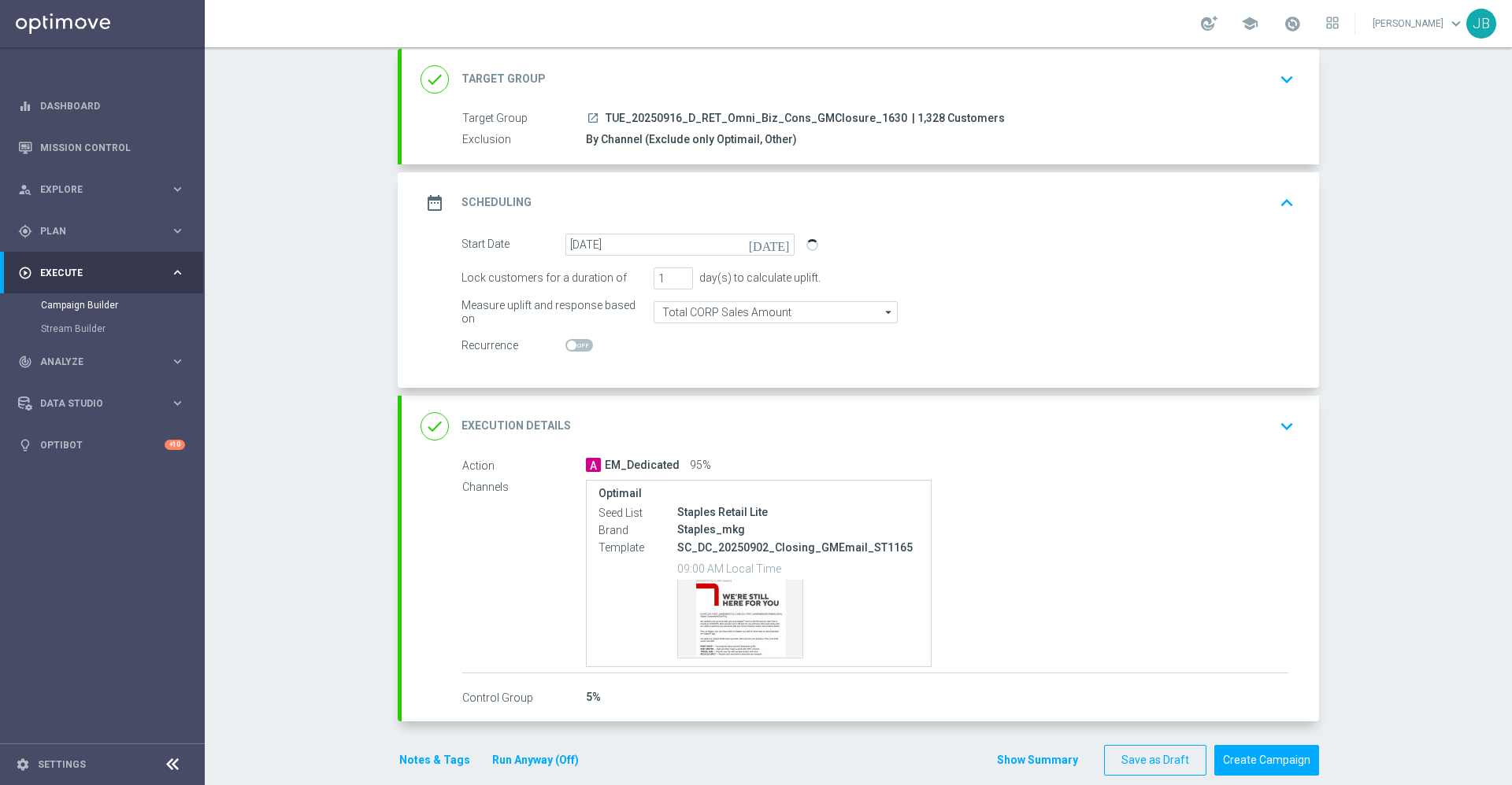
scroll to position [94, 0]
click at [520, 426] on h2 "Execution Details" at bounding box center [516, 425] width 109 height 15
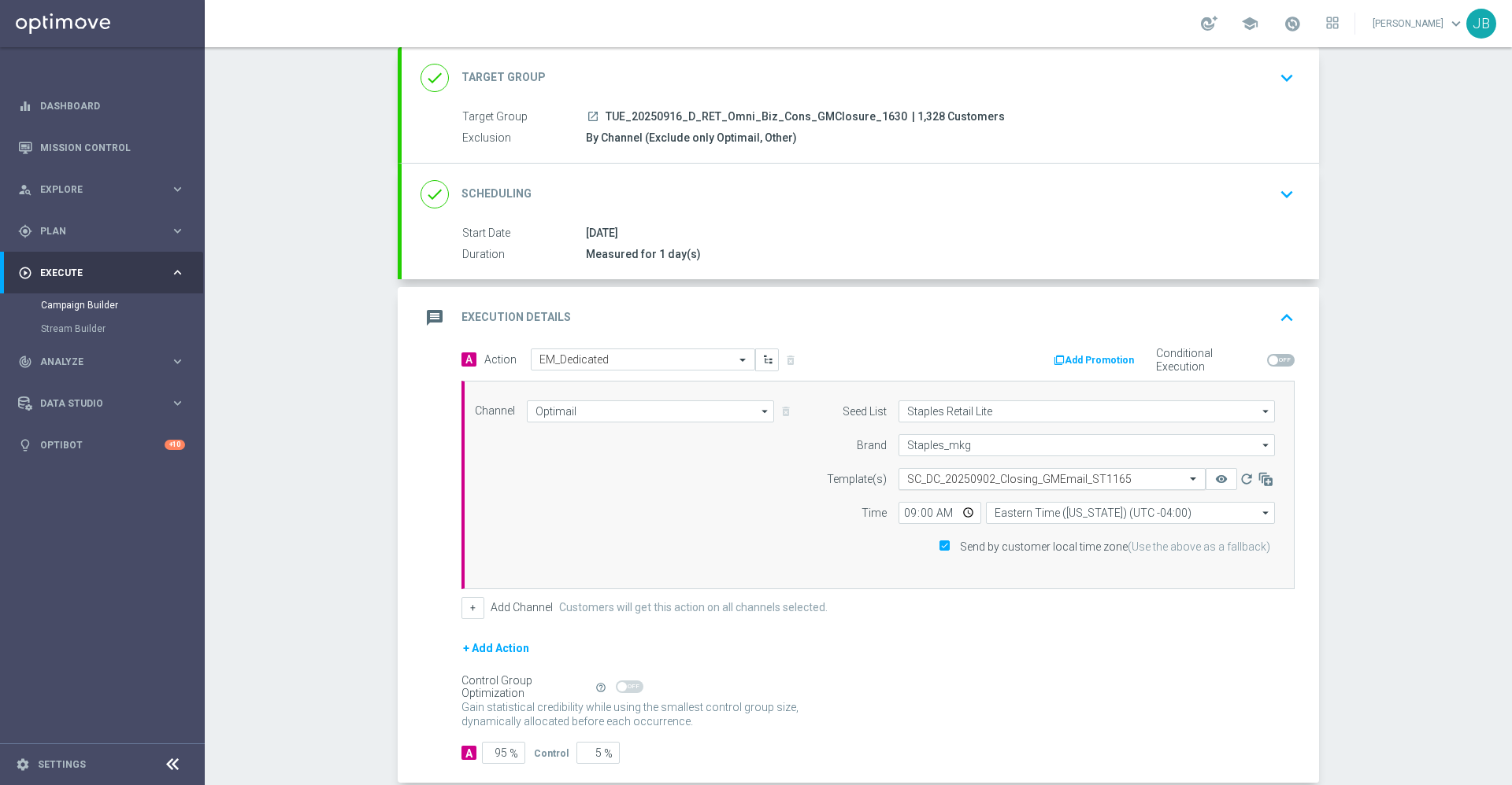
click at [1022, 475] on input "text" at bounding box center [1036, 480] width 258 height 14
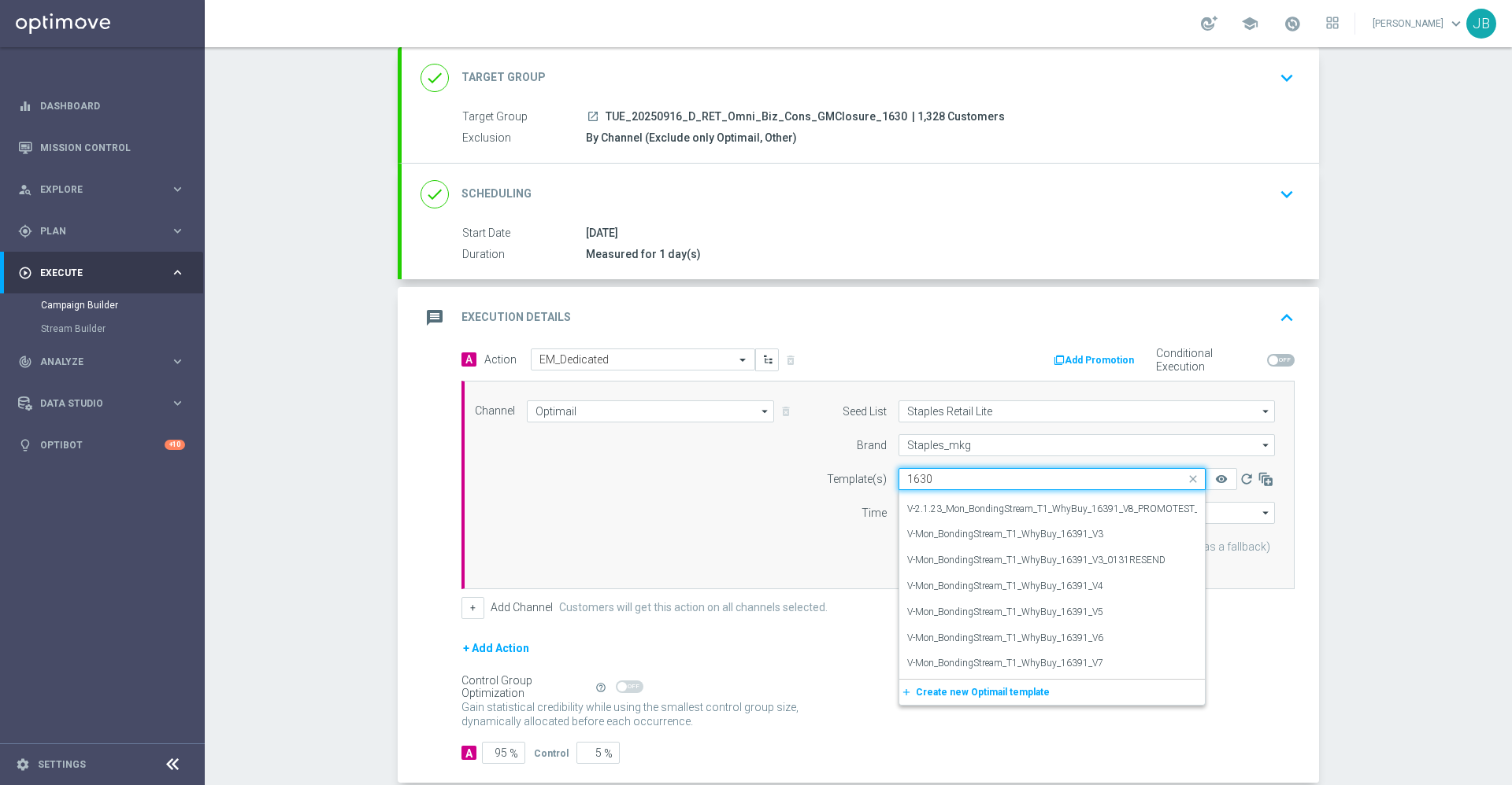
scroll to position [0, 0]
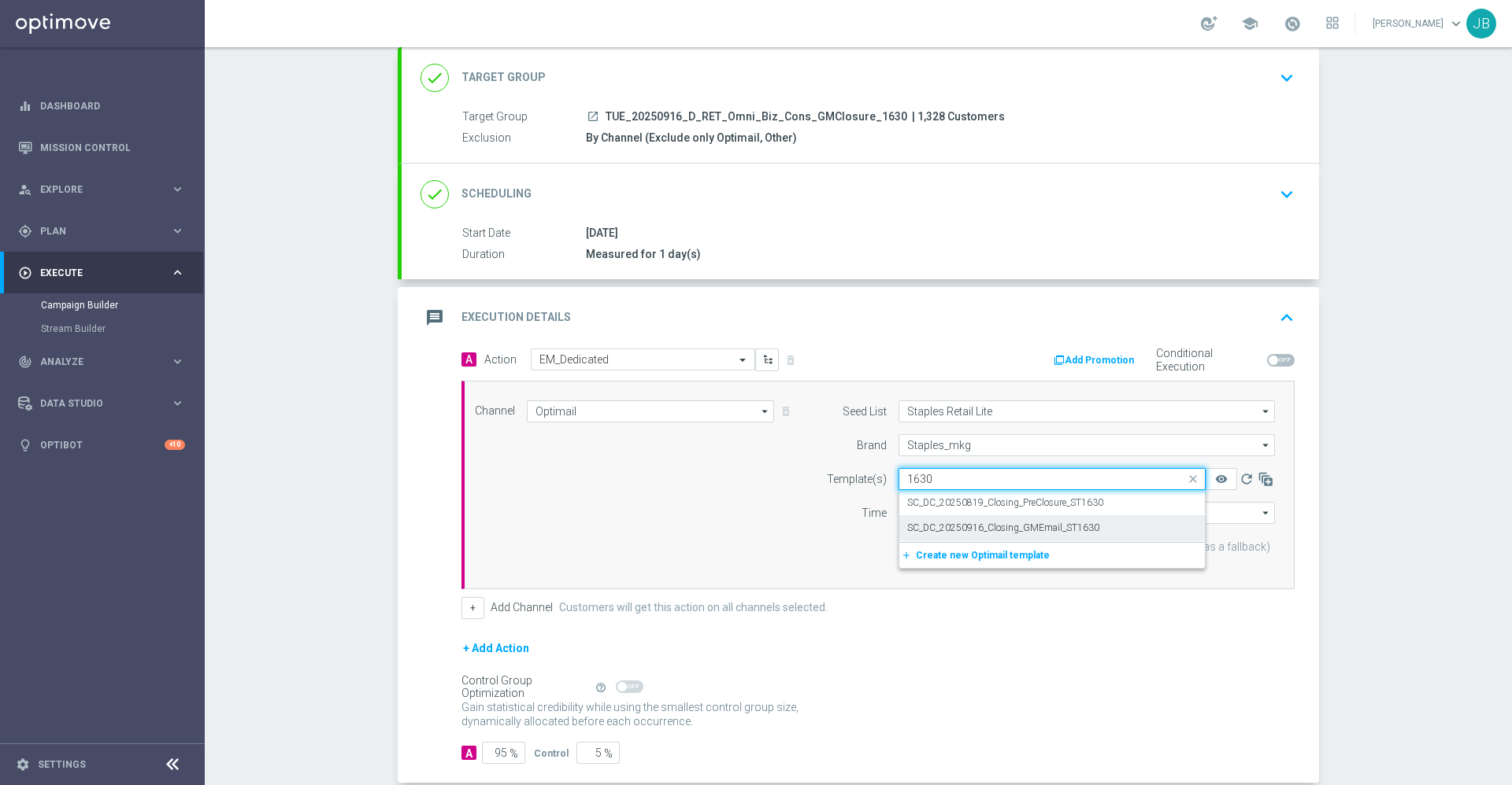
click at [1015, 526] on label "SC_DC_20250916_Closing_GMEmail_ST1630" at bounding box center [1003, 529] width 192 height 14
type input "1630"
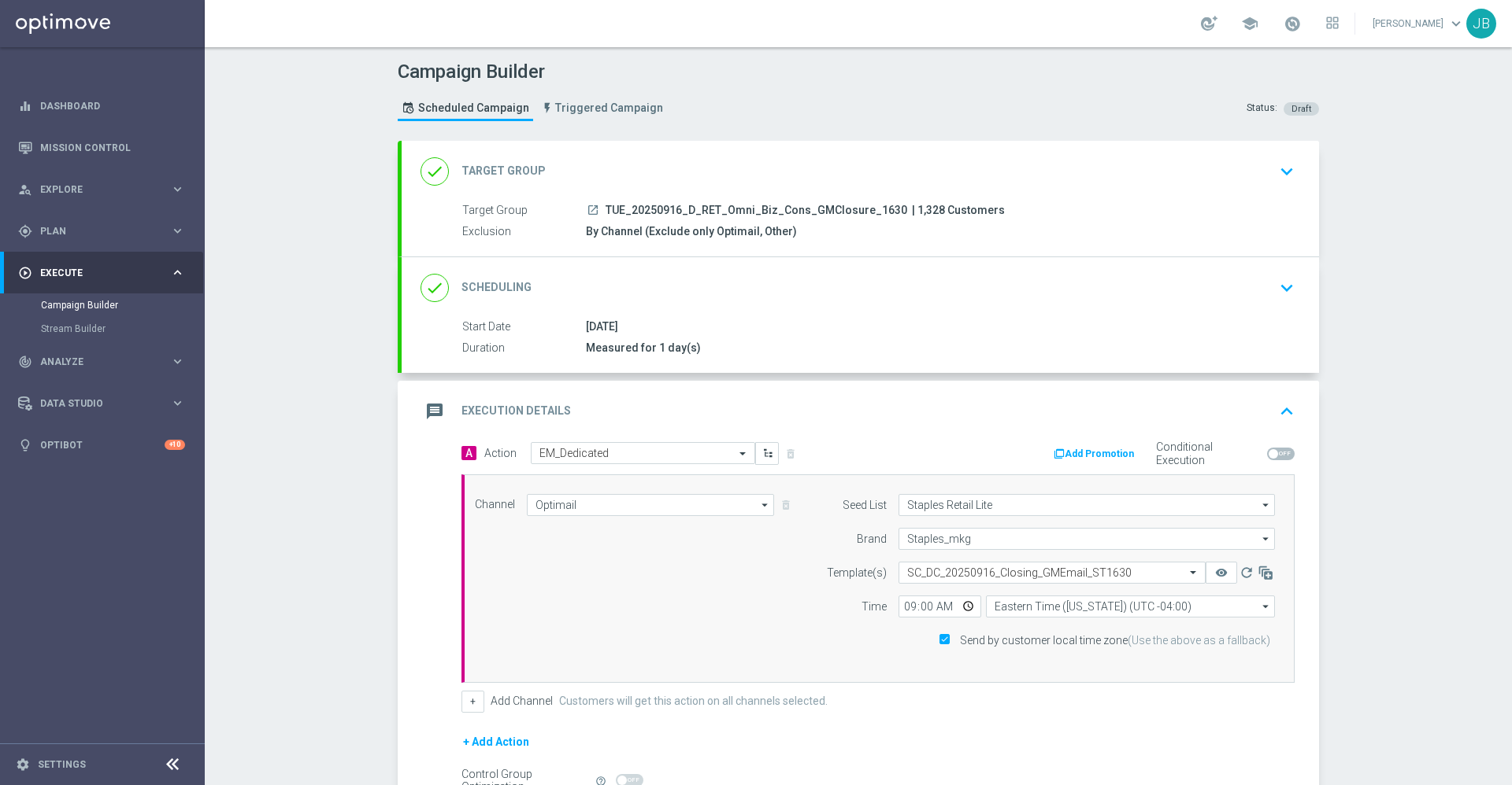
click at [487, 165] on h2 "Target Group" at bounding box center [503, 172] width 85 height 15
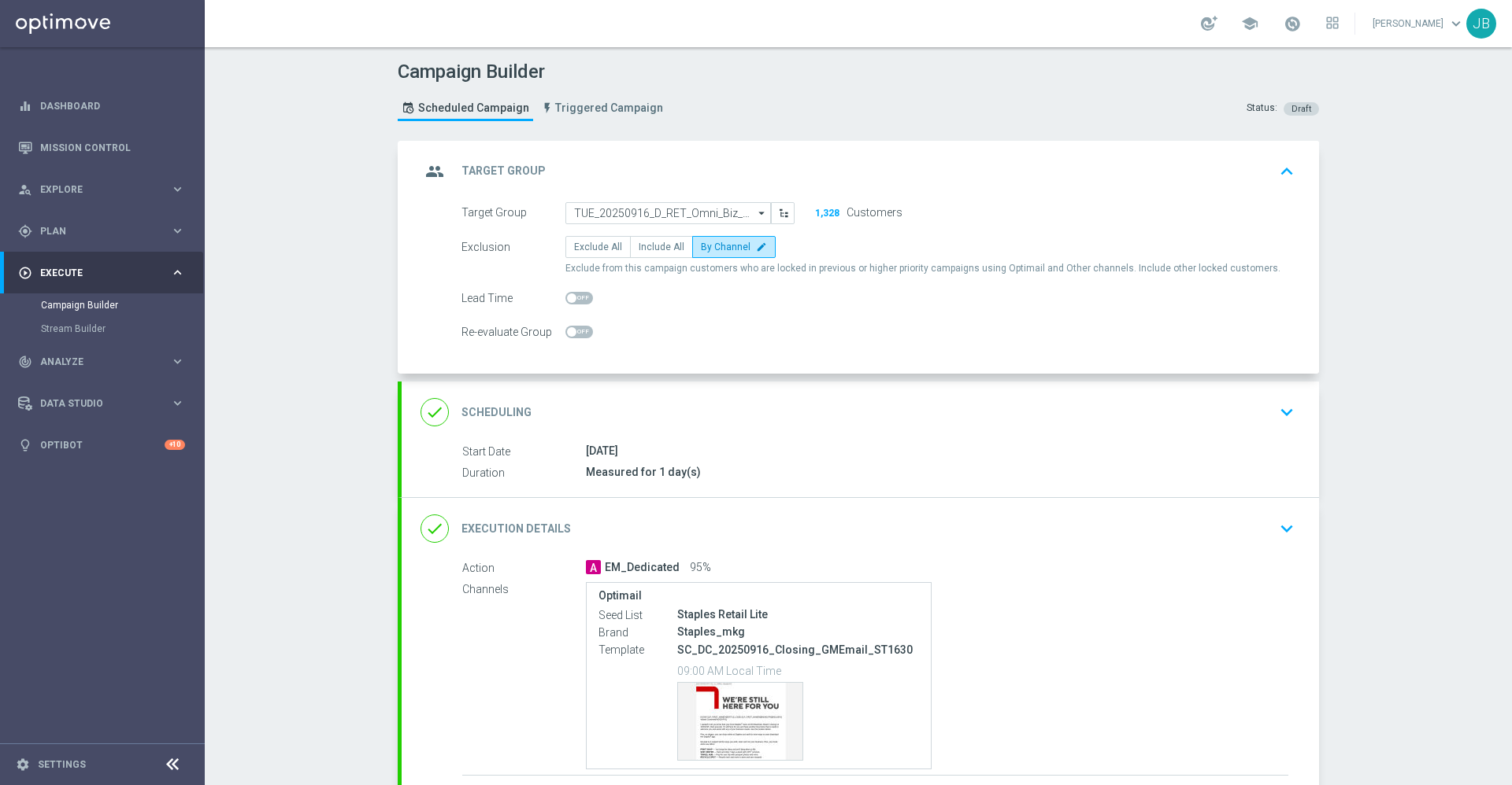
click at [490, 172] on h2 "Target Group" at bounding box center [503, 172] width 85 height 15
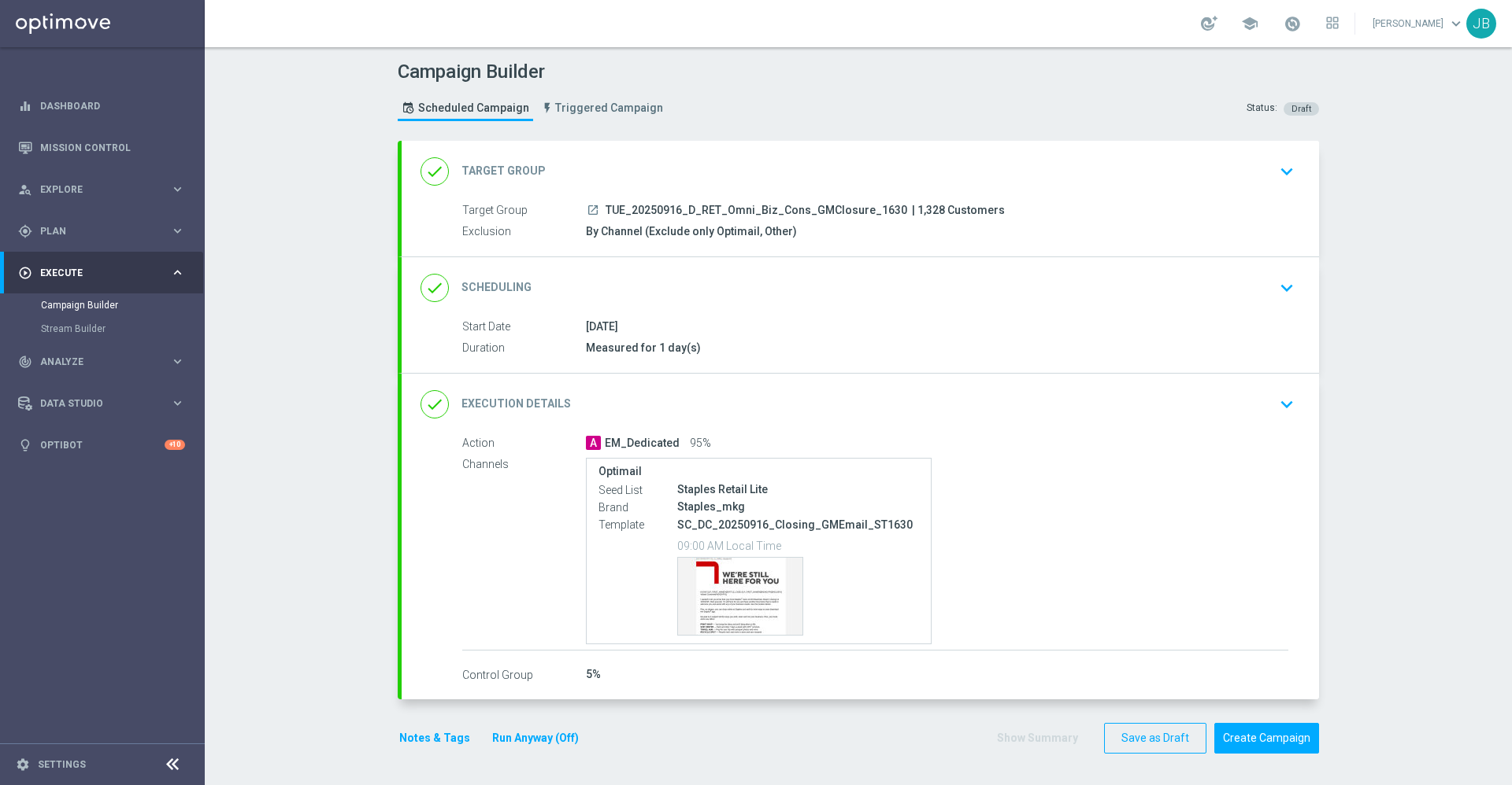
click at [510, 292] on h2 "Scheduling" at bounding box center [497, 288] width 70 height 15
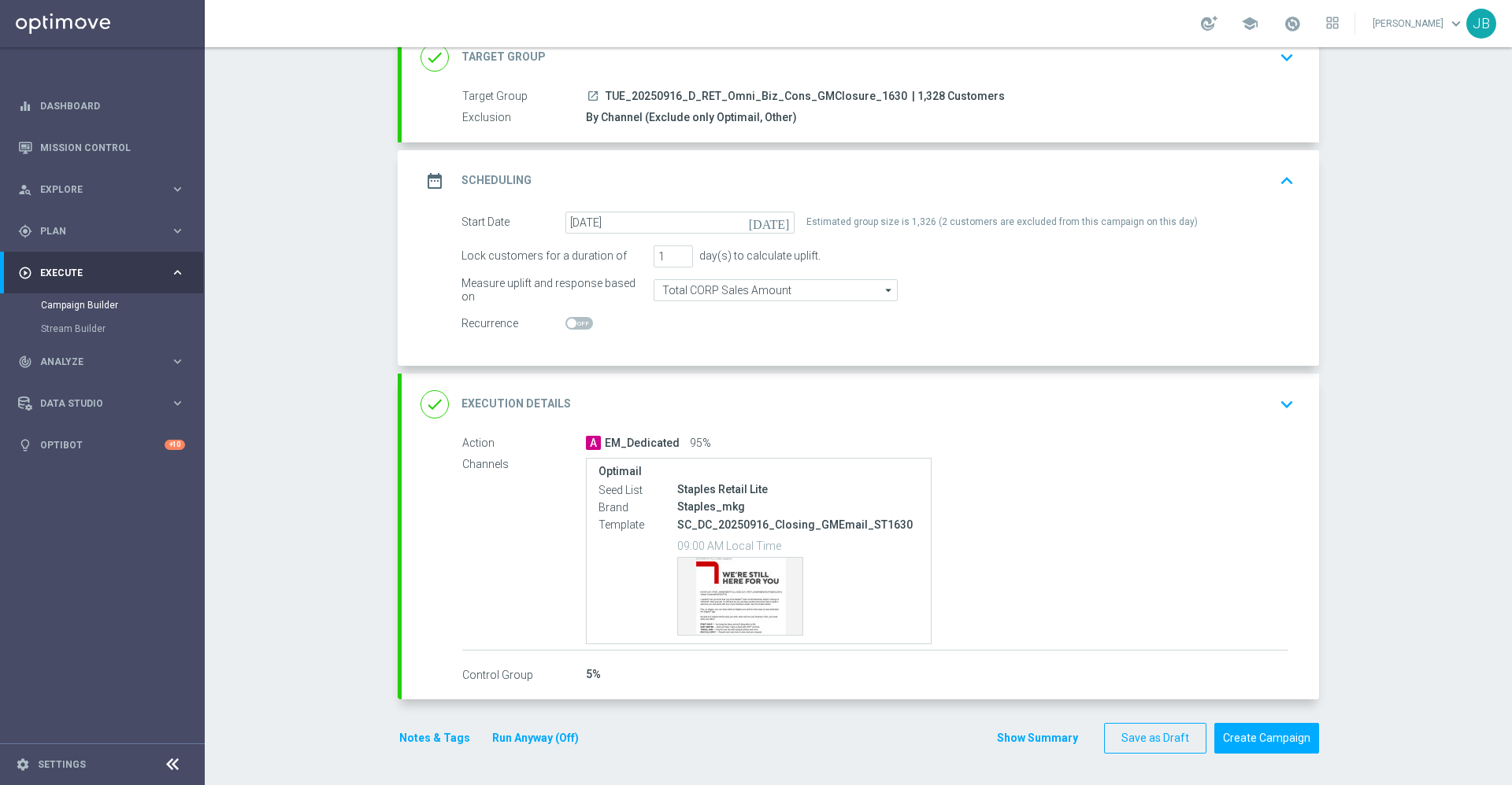
click at [525, 399] on h2 "Execution Details" at bounding box center [516, 404] width 109 height 15
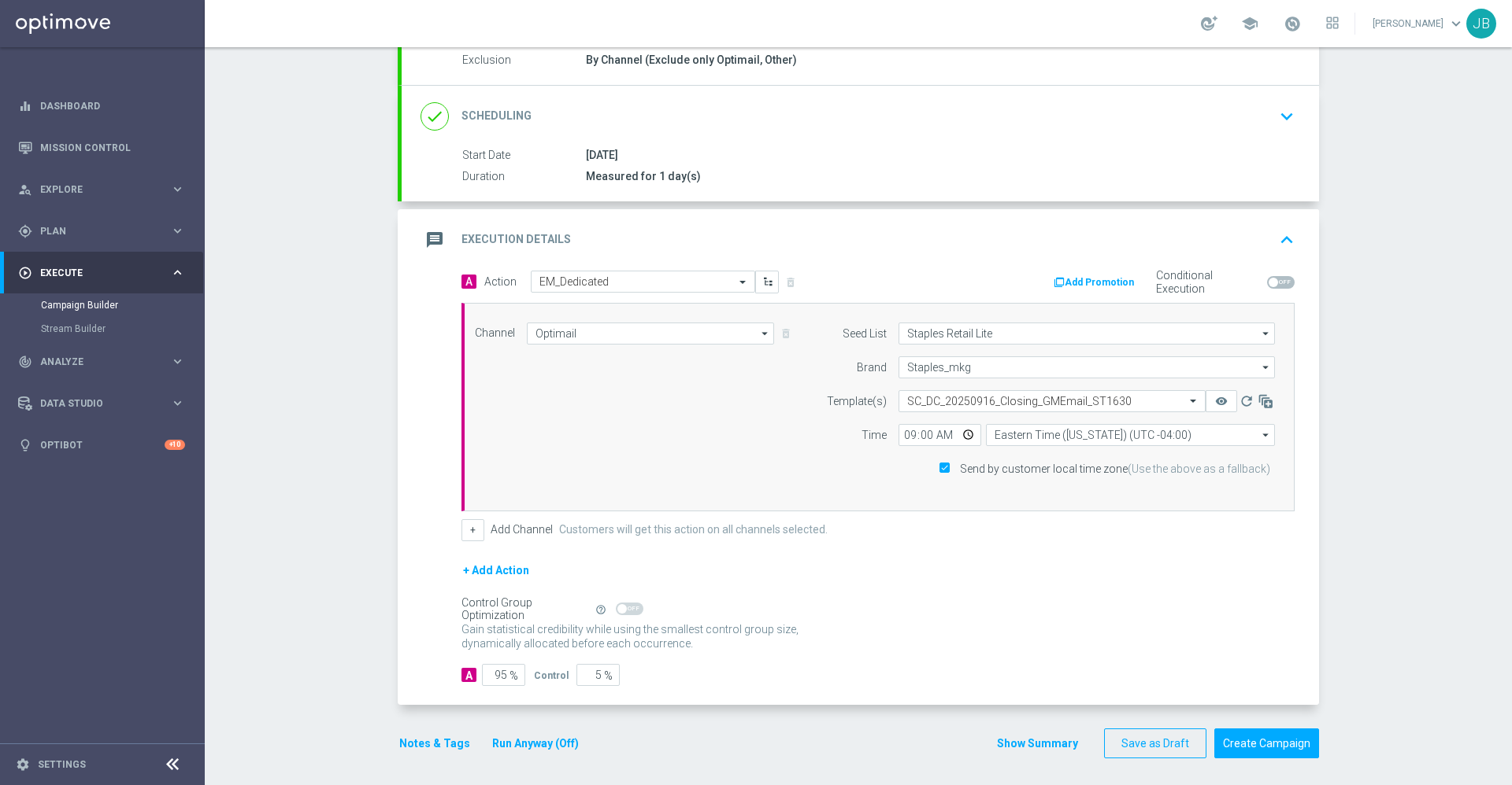
scroll to position [171, 0]
click at [1234, 750] on button "Create Campaign" at bounding box center [1267, 745] width 105 height 31
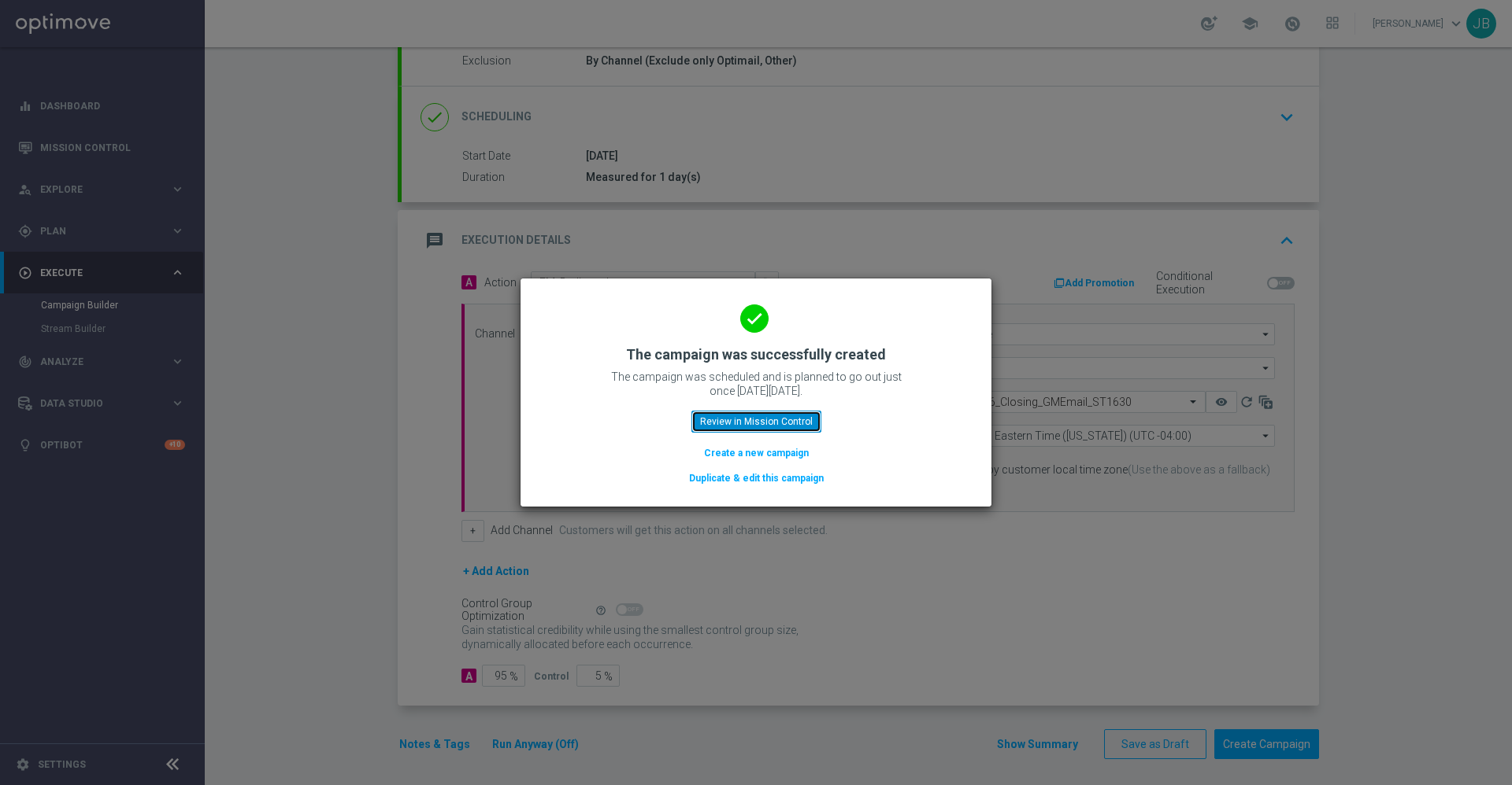
click at [790, 416] on button "Review in Mission Control" at bounding box center [756, 422] width 130 height 22
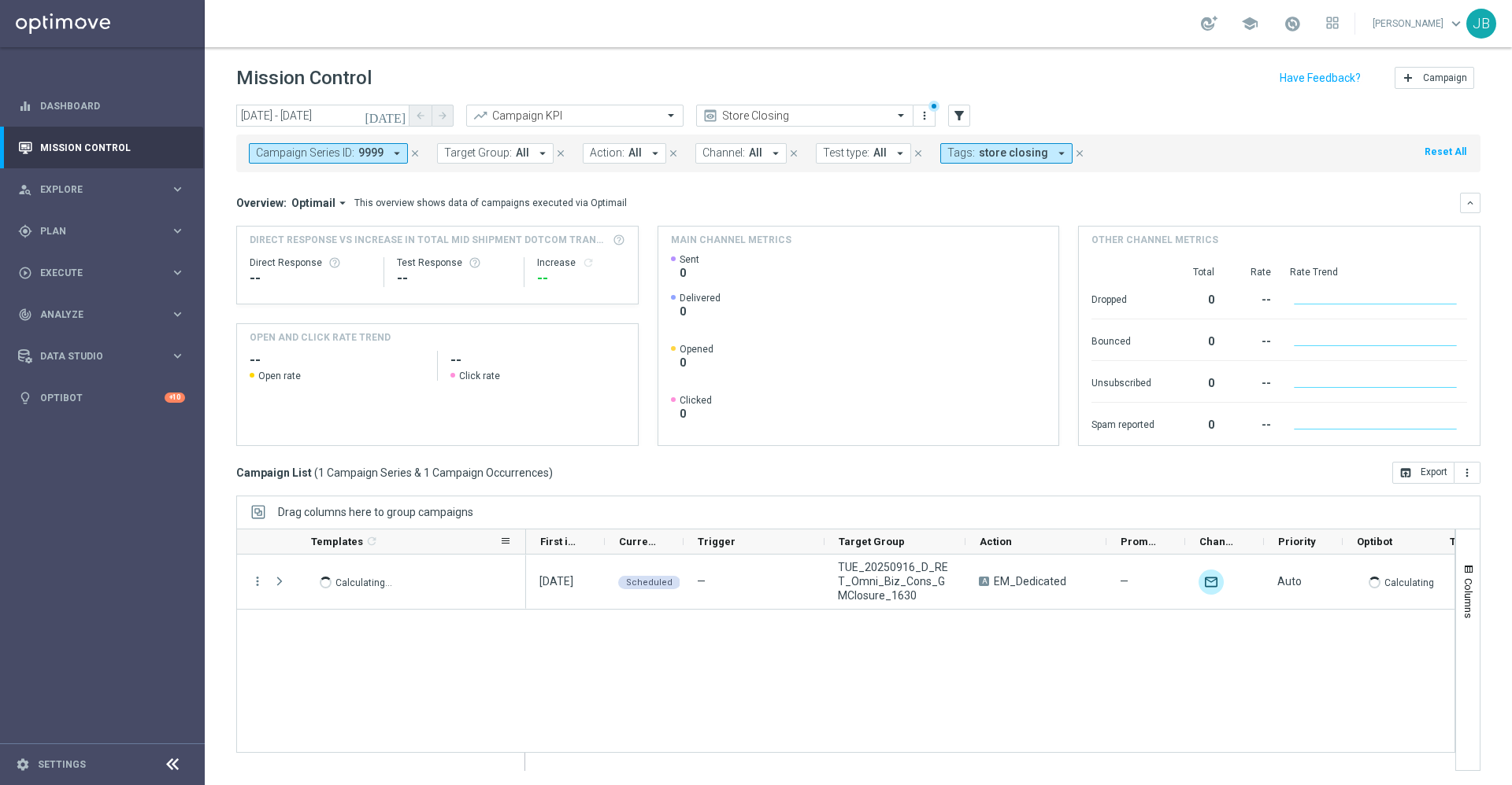
drag, startPoint x: 373, startPoint y: 536, endPoint x: 523, endPoint y: 549, distance: 150.6
click at [523, 549] on div at bounding box center [526, 542] width 6 height 25
drag, startPoint x: 965, startPoint y: 541, endPoint x: 1049, endPoint y: 534, distance: 84.3
click at [1049, 534] on div at bounding box center [1050, 542] width 6 height 25
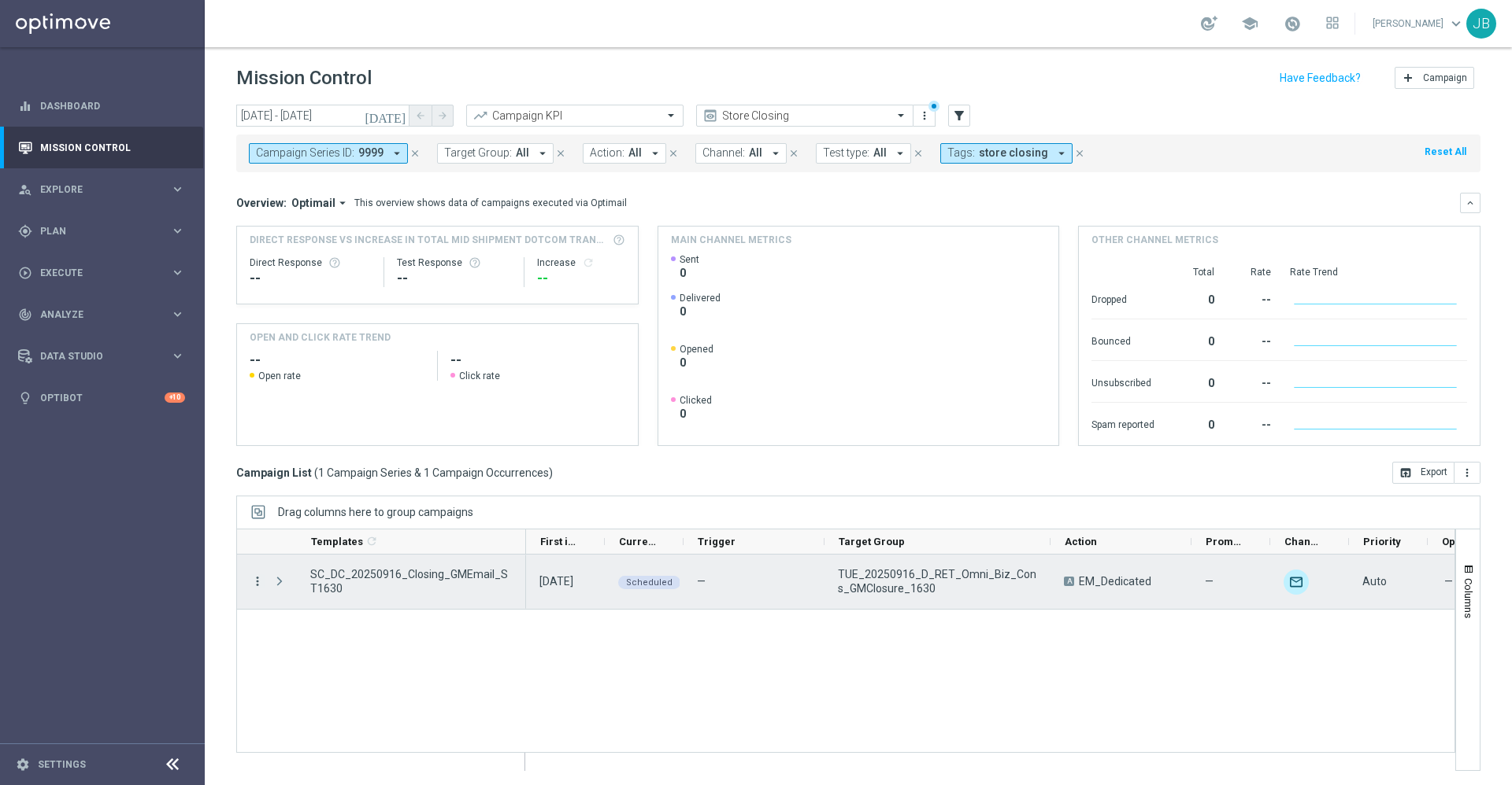
click at [255, 581] on icon "more_vert" at bounding box center [257, 582] width 15 height 15
click at [327, 690] on span "Duplicate and Edit" at bounding box center [328, 686] width 81 height 11
click at [250, 588] on overflow-menu "more_vert" at bounding box center [257, 582] width 15 height 13
click at [258, 580] on icon "more_vert" at bounding box center [257, 582] width 15 height 15
click at [385, 687] on div "Duplicate and Edit" at bounding box center [361, 686] width 146 height 11
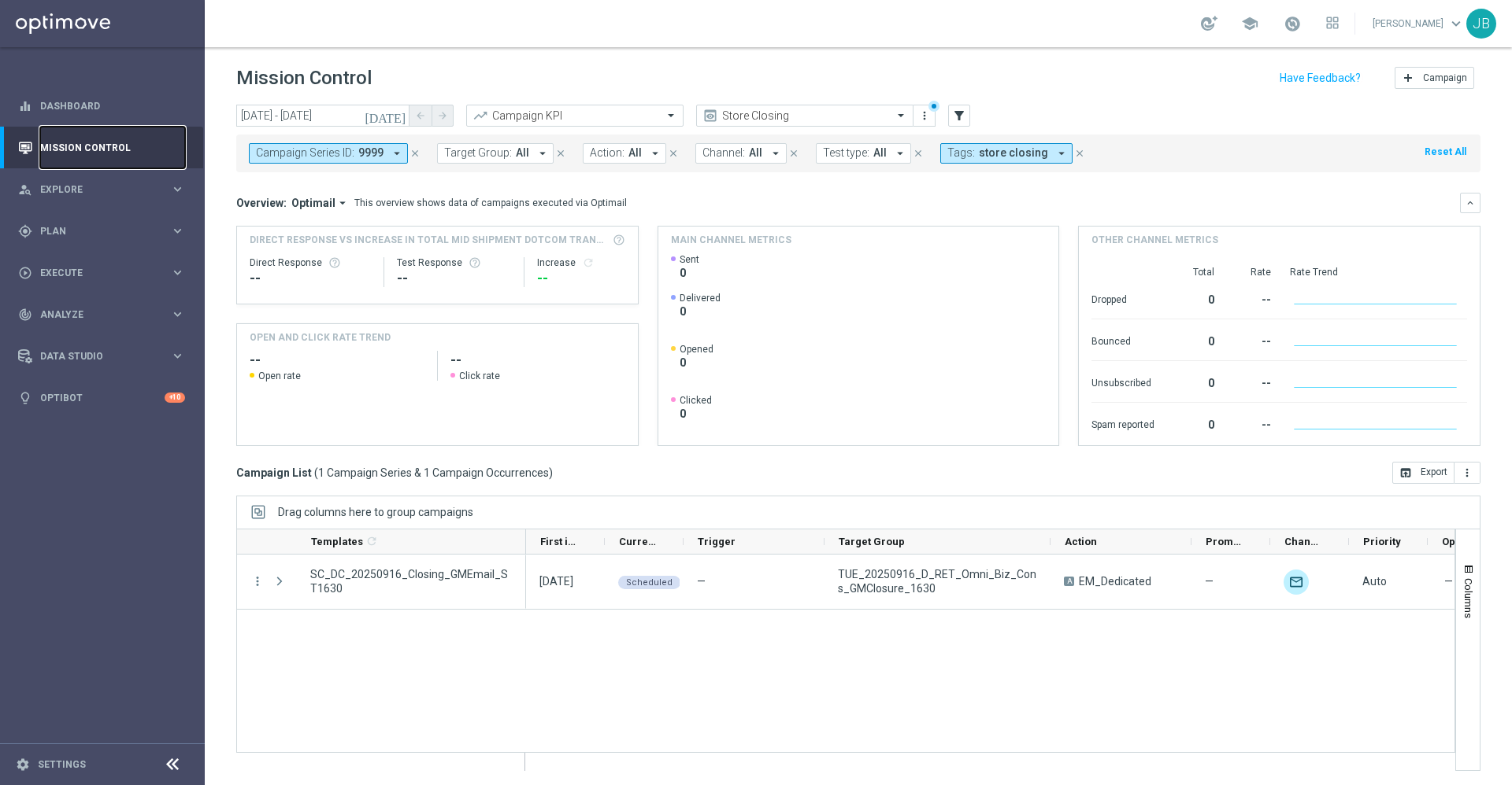
click at [145, 155] on link "Mission Control" at bounding box center [113, 147] width 145 height 42
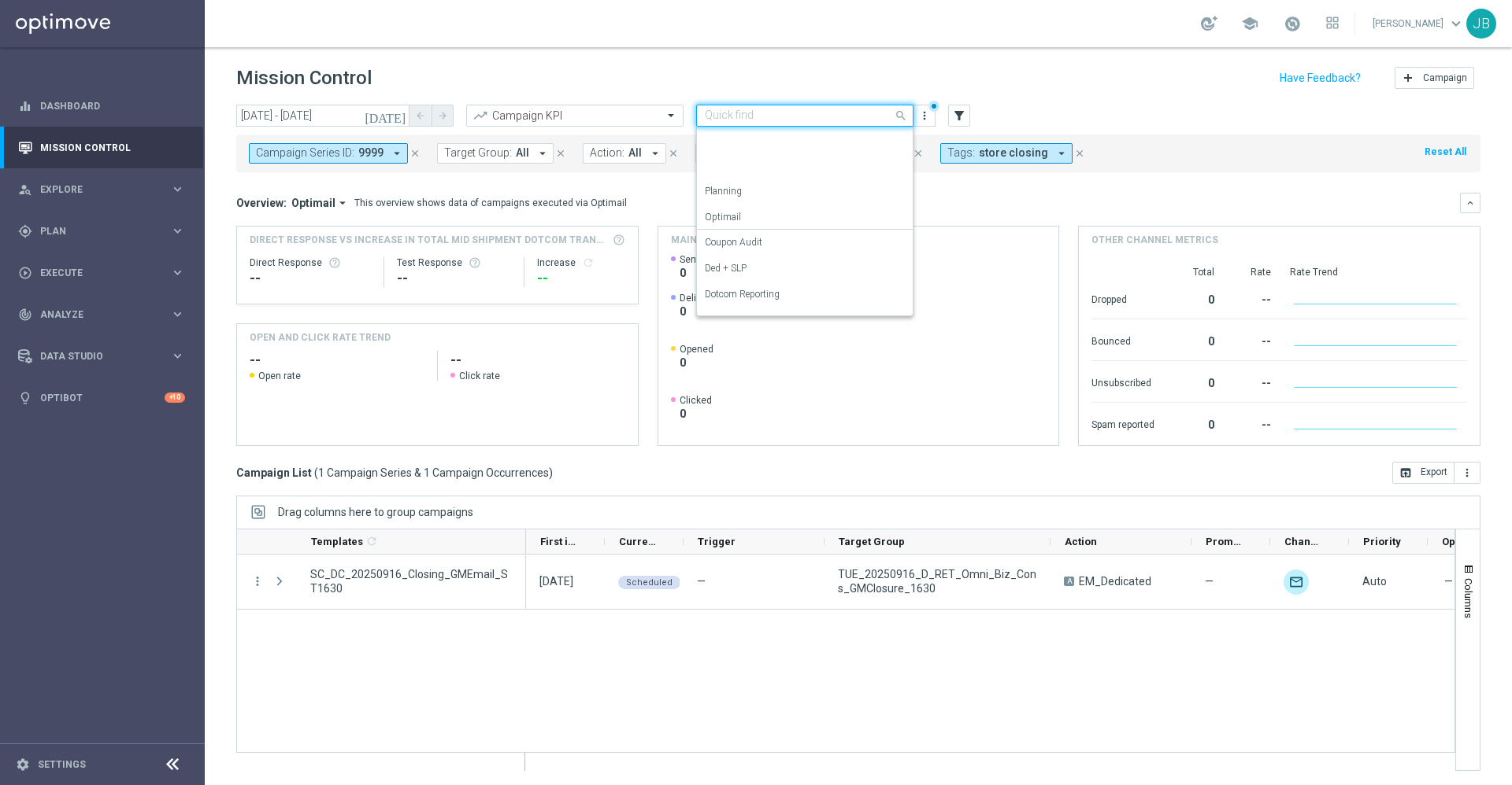
click at [729, 115] on input "text" at bounding box center [789, 116] width 168 height 14
click at [751, 267] on div "SLP Reporting" at bounding box center [805, 275] width 200 height 26
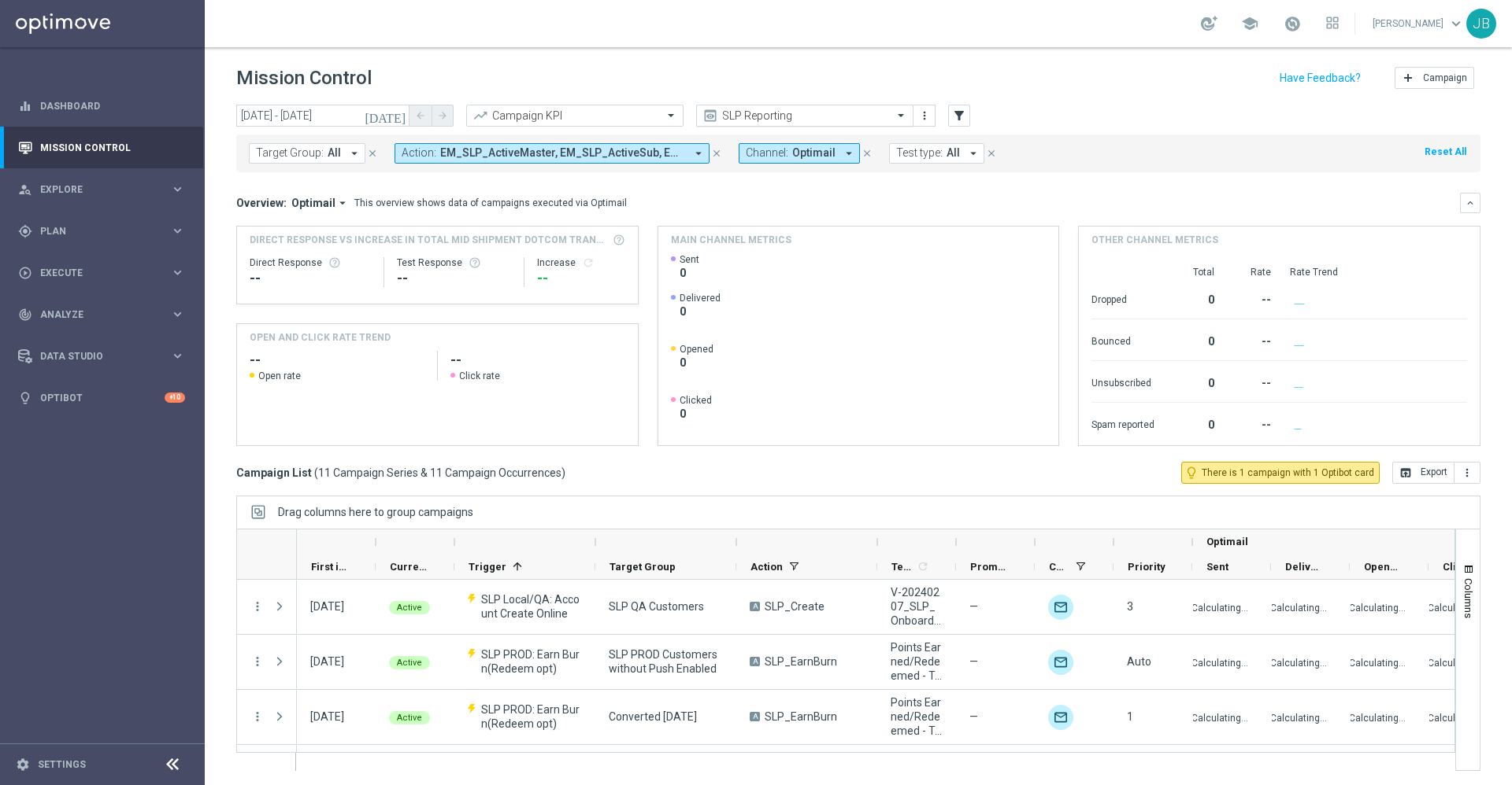
click at [765, 110] on input "text" at bounding box center [789, 116] width 168 height 14
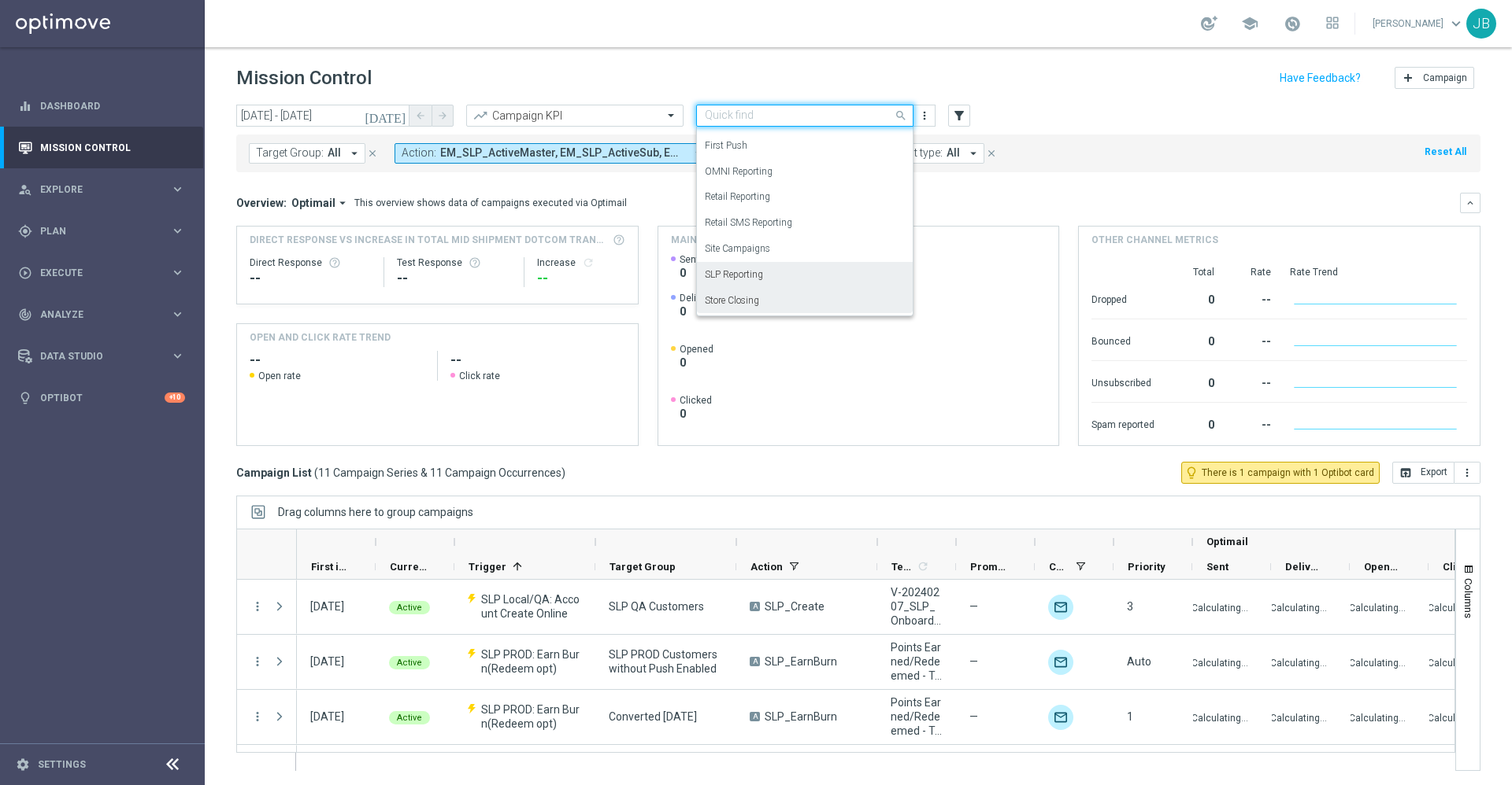
click at [744, 298] on label "Store Closing" at bounding box center [732, 302] width 55 height 14
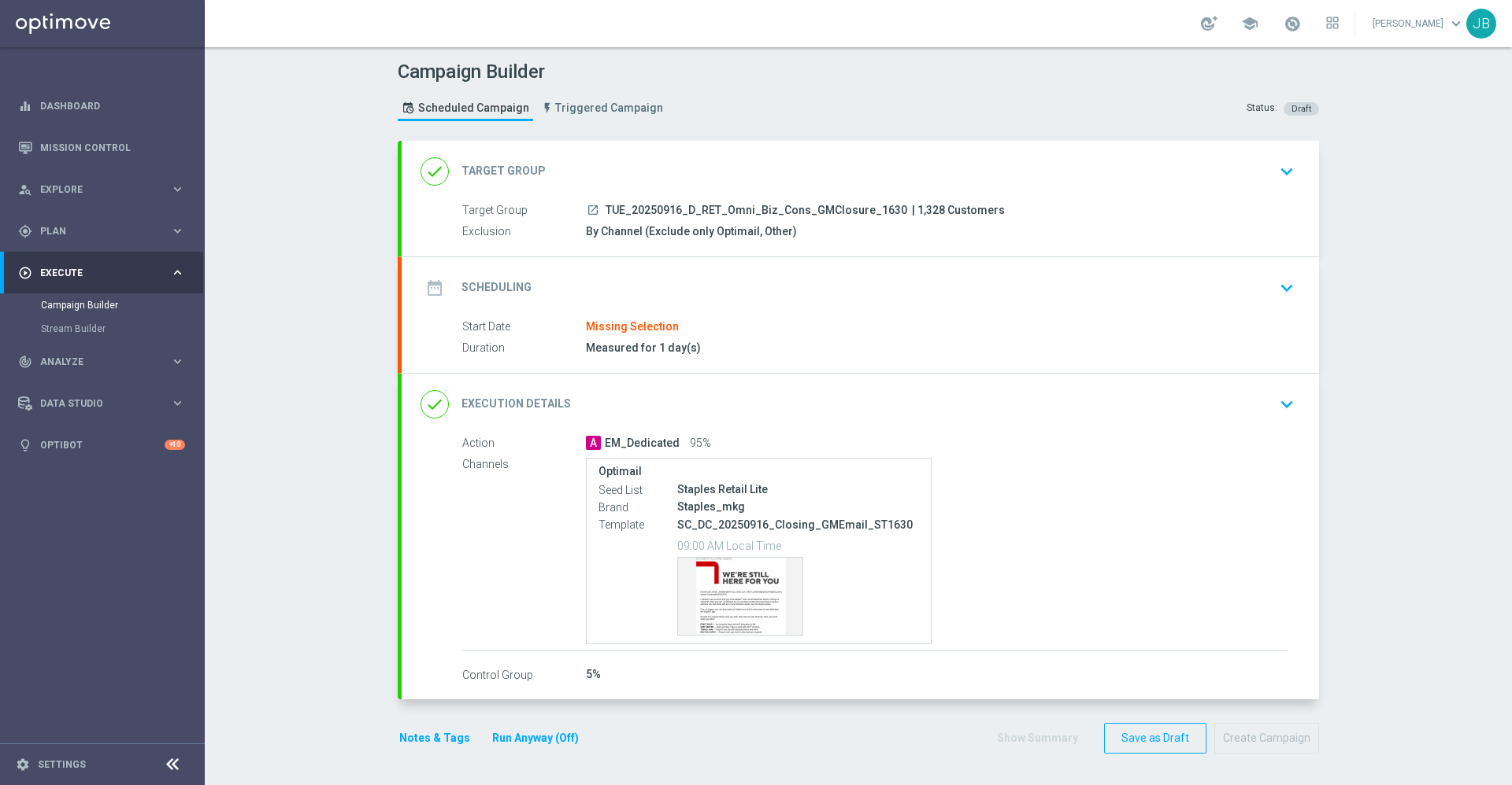
click at [505, 173] on h2 "Target Group" at bounding box center [503, 172] width 85 height 15
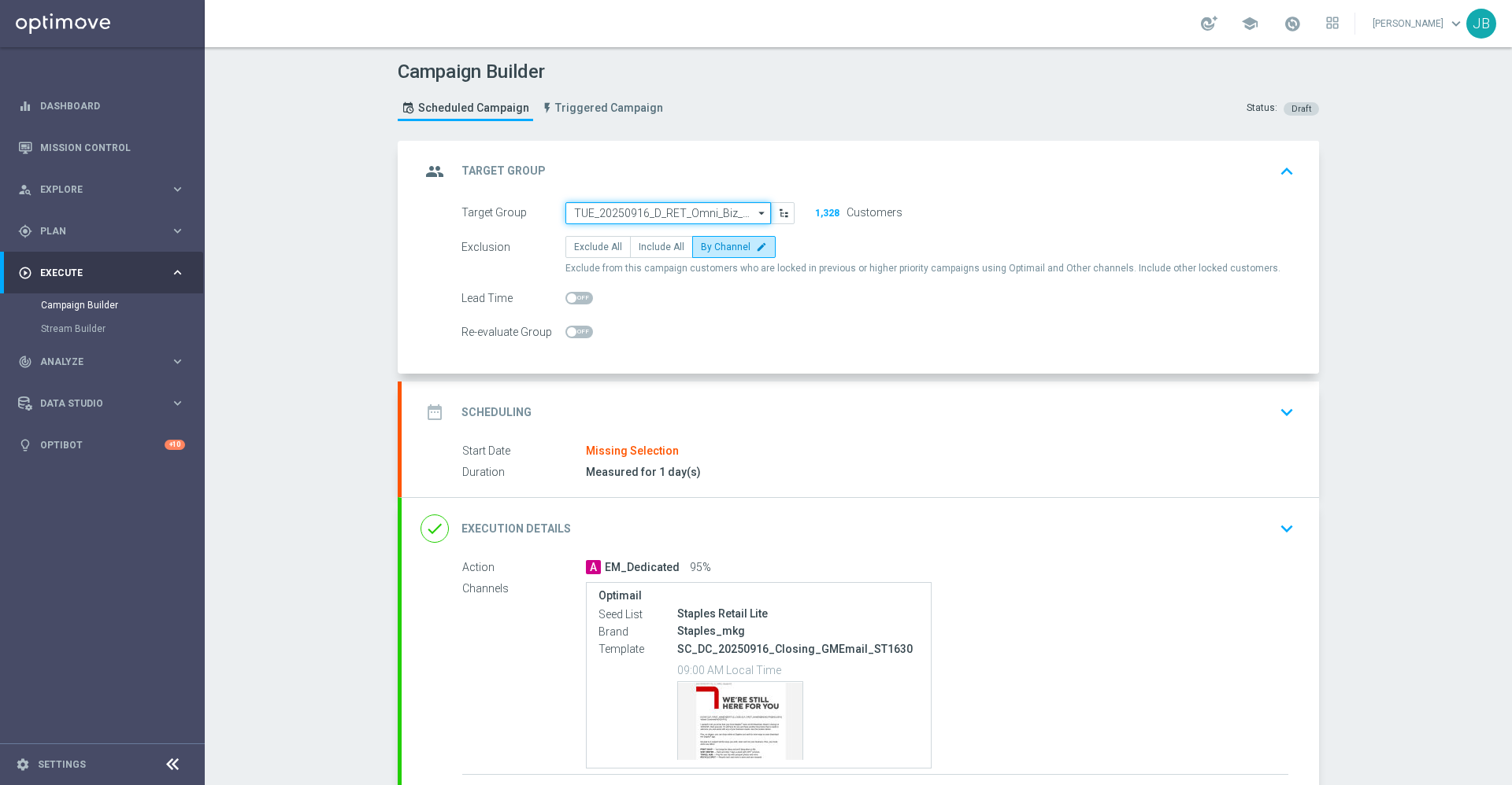
click at [597, 214] on input "TUE_20250916_D_RET_Omni_Biz_Cons_GMClosure_1630" at bounding box center [668, 214] width 205 height 22
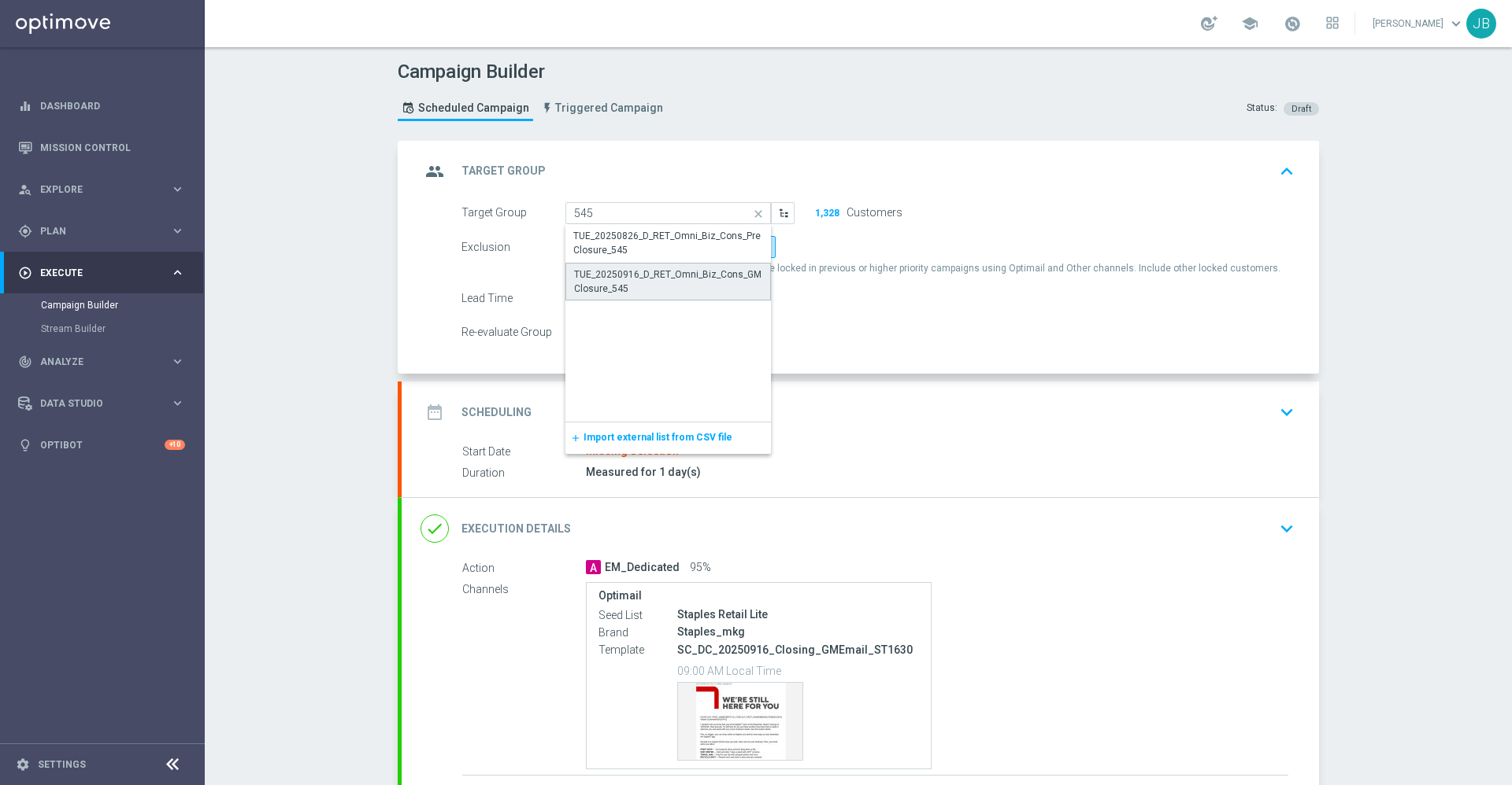
click at [652, 281] on div "TUE_20250916_D_RET_Omni_Biz_Cons_GMClosure_545" at bounding box center [668, 281] width 188 height 28
type input "TUE_20250916_D_RET_Omni_Biz_Cons_GMClosure_545"
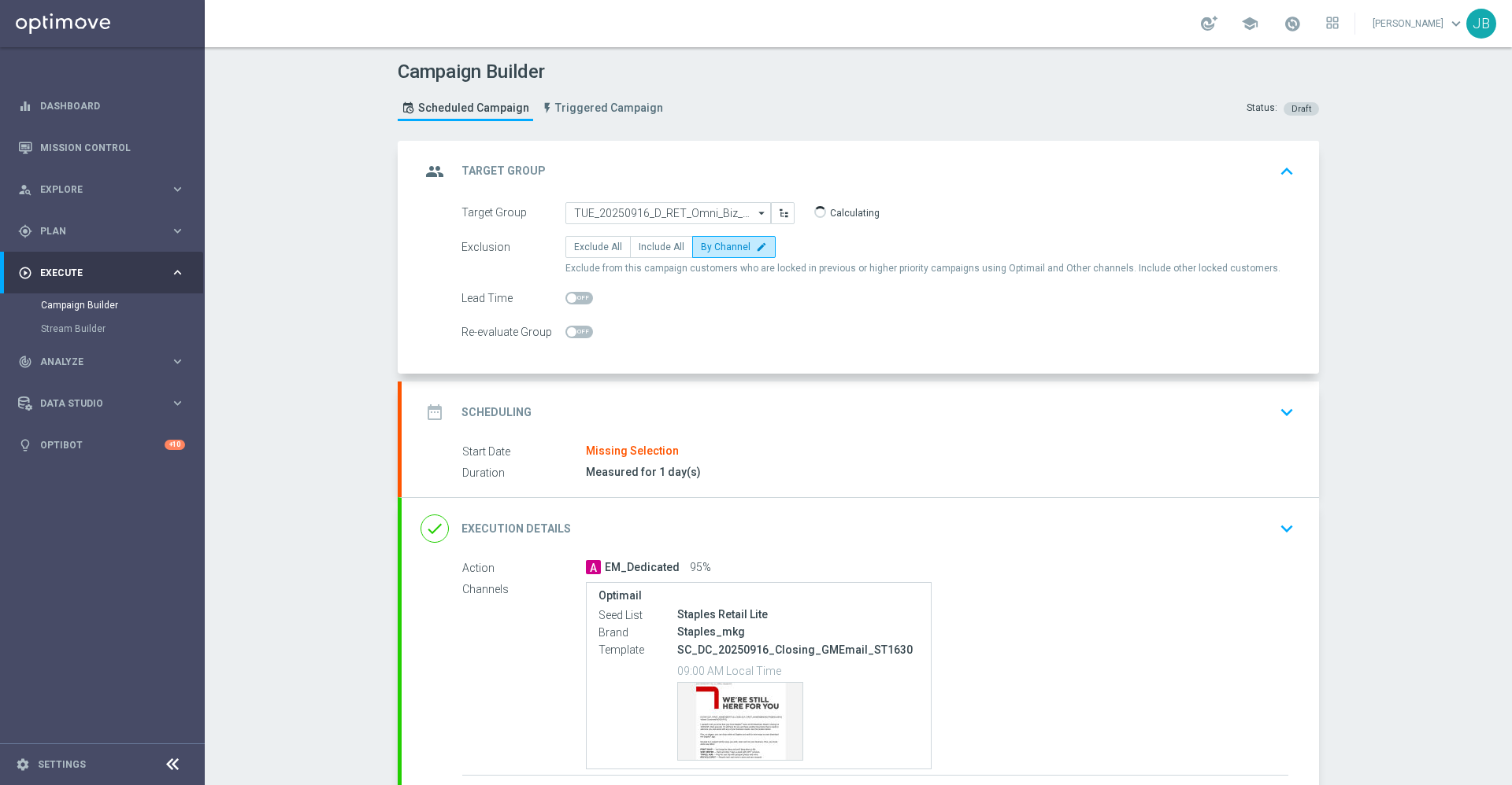
click at [495, 415] on h2 "Scheduling" at bounding box center [497, 413] width 70 height 15
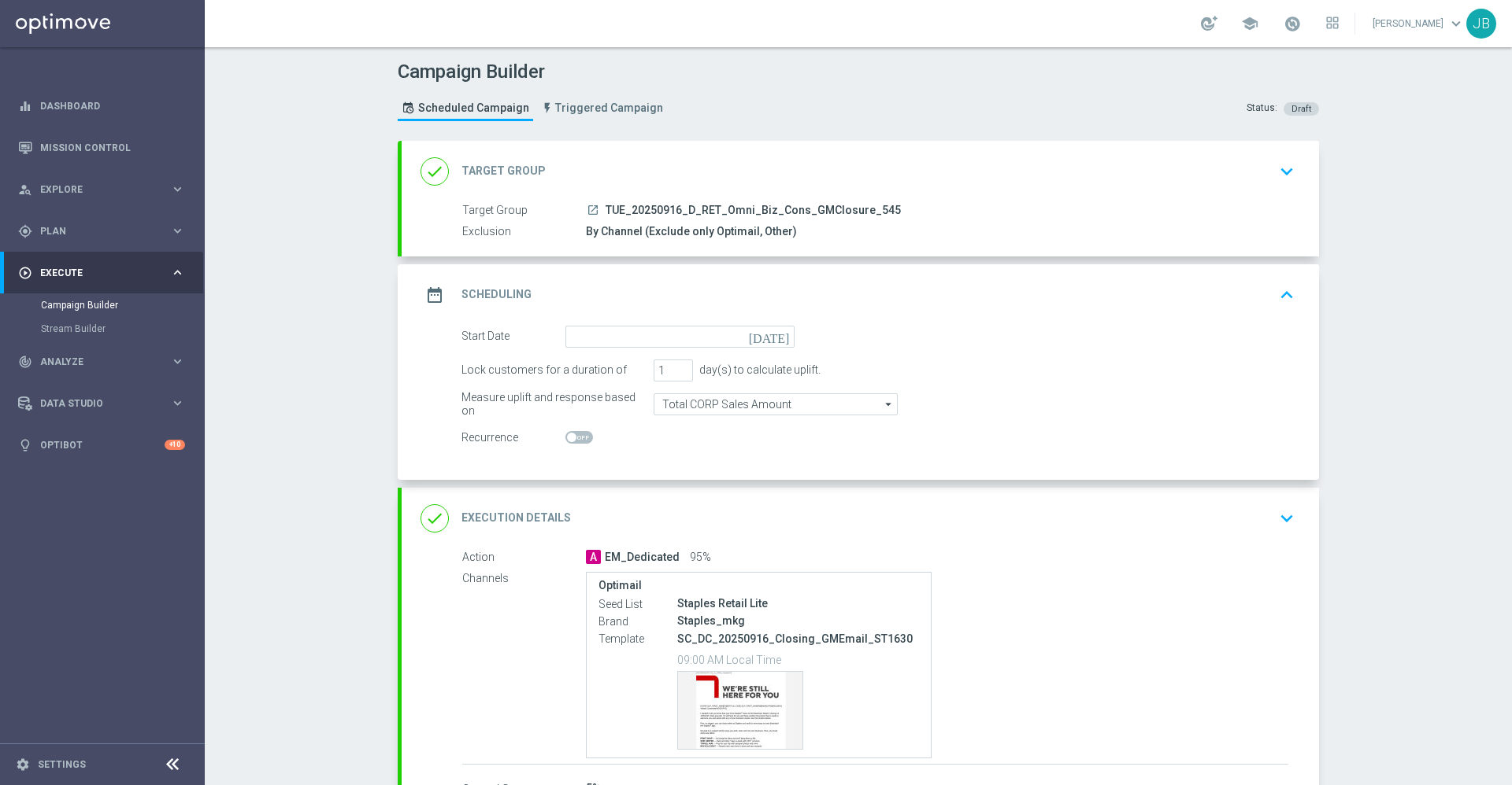
click at [771, 339] on icon "[DATE]" at bounding box center [772, 334] width 46 height 17
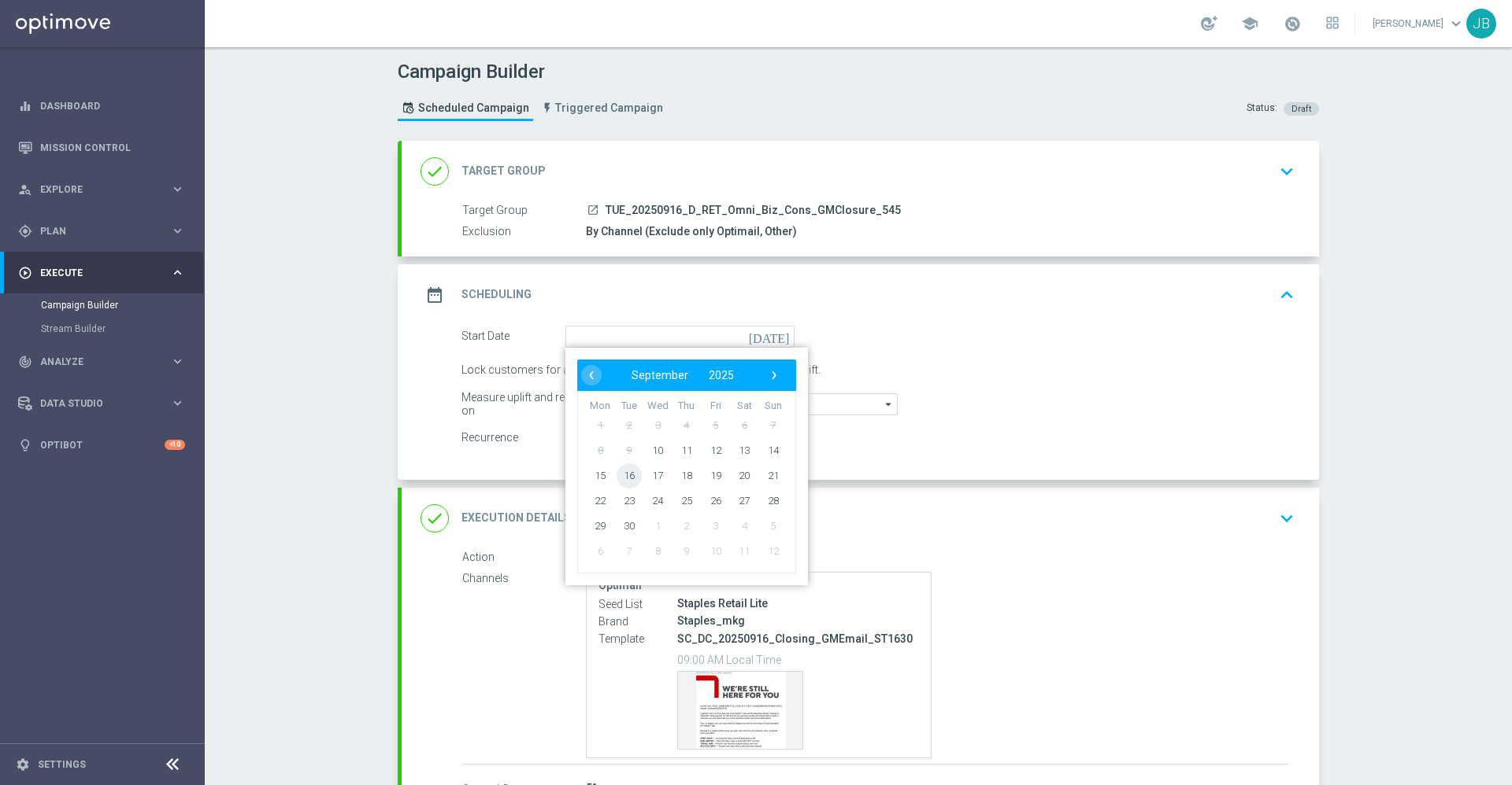
click at [619, 472] on span "16" at bounding box center [628, 475] width 25 height 25
type input "16 Sep 2025"
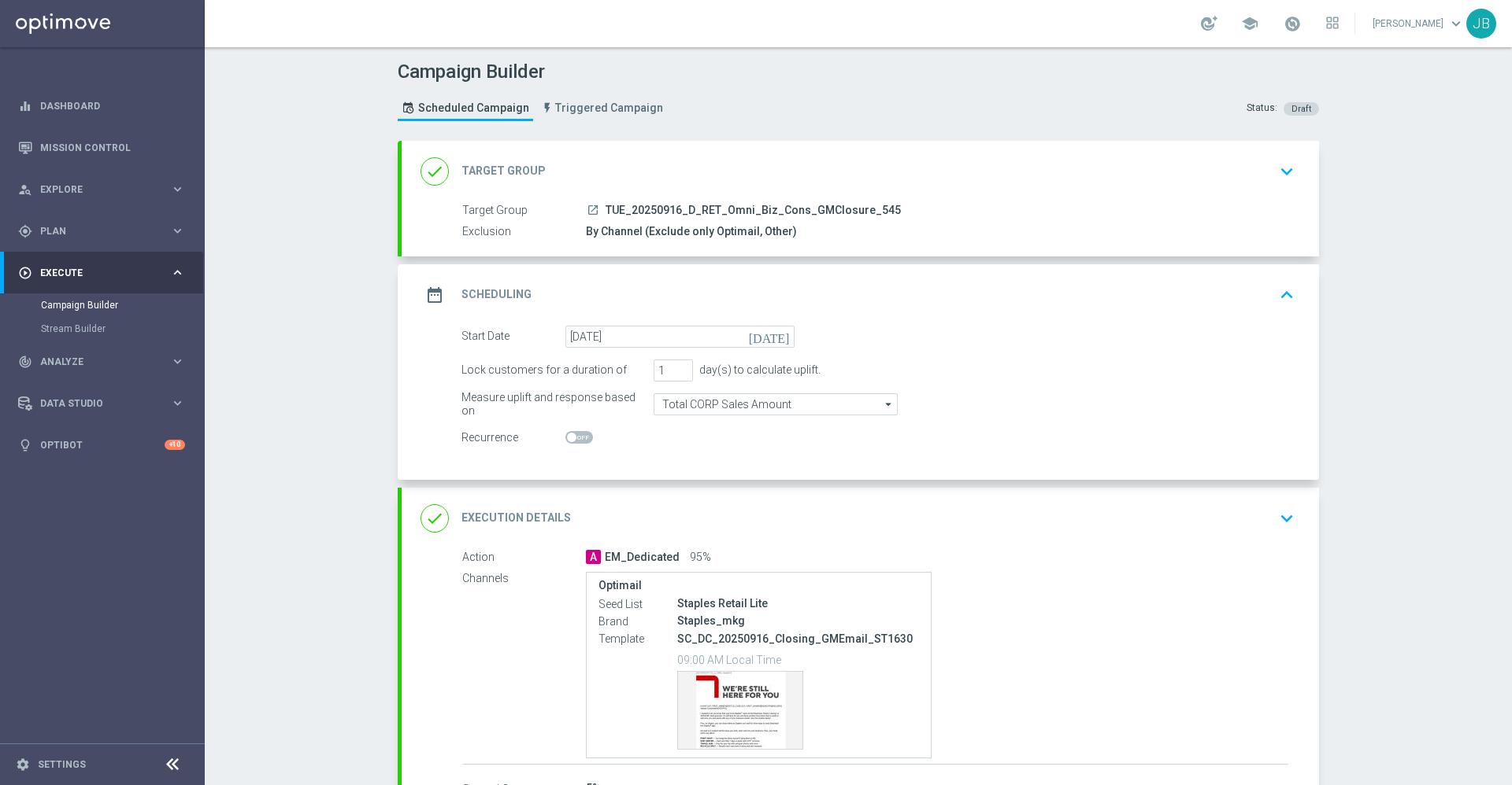
scroll to position [114, 0]
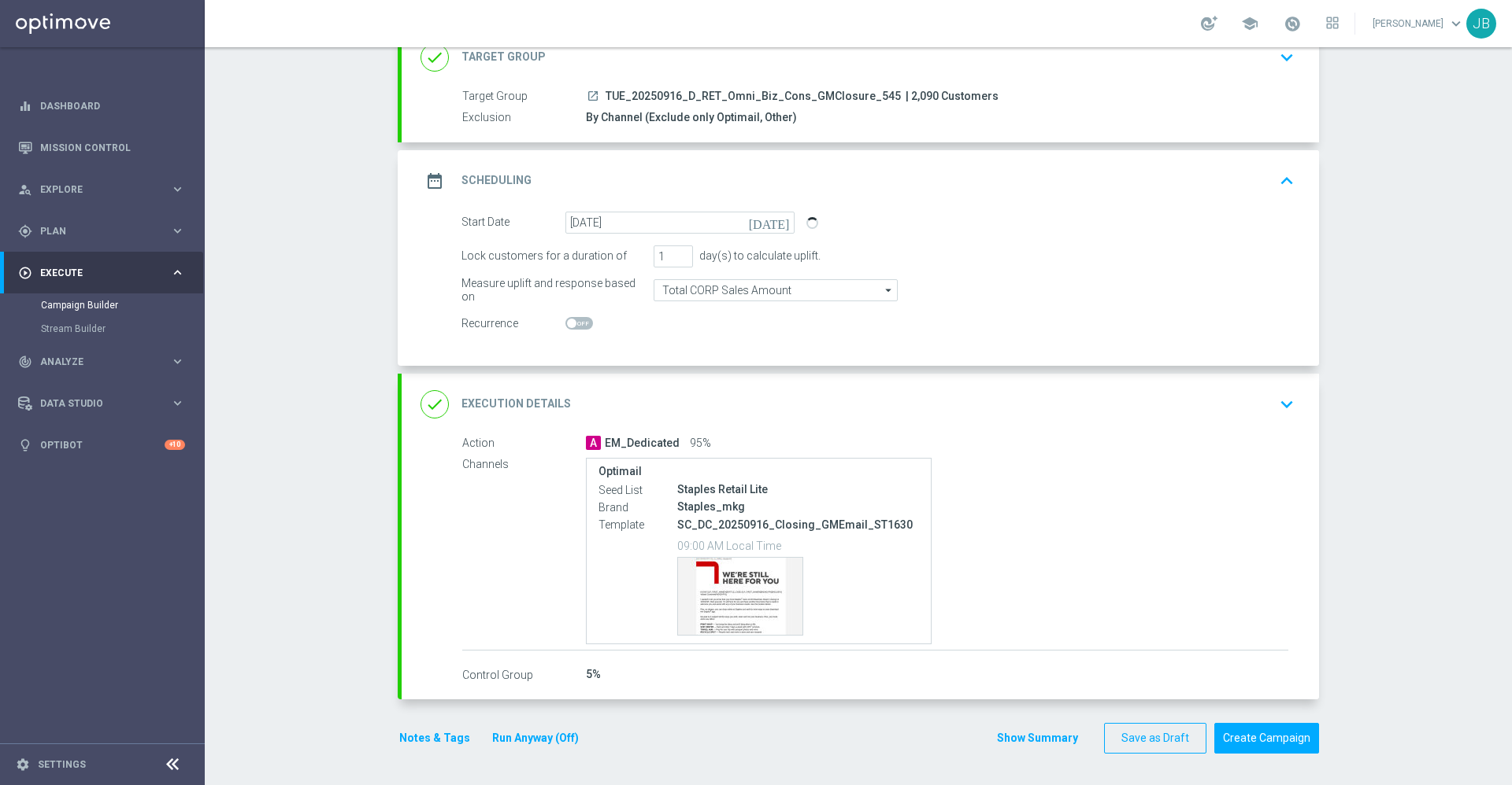
click at [484, 392] on div "done Execution Details" at bounding box center [496, 404] width 150 height 28
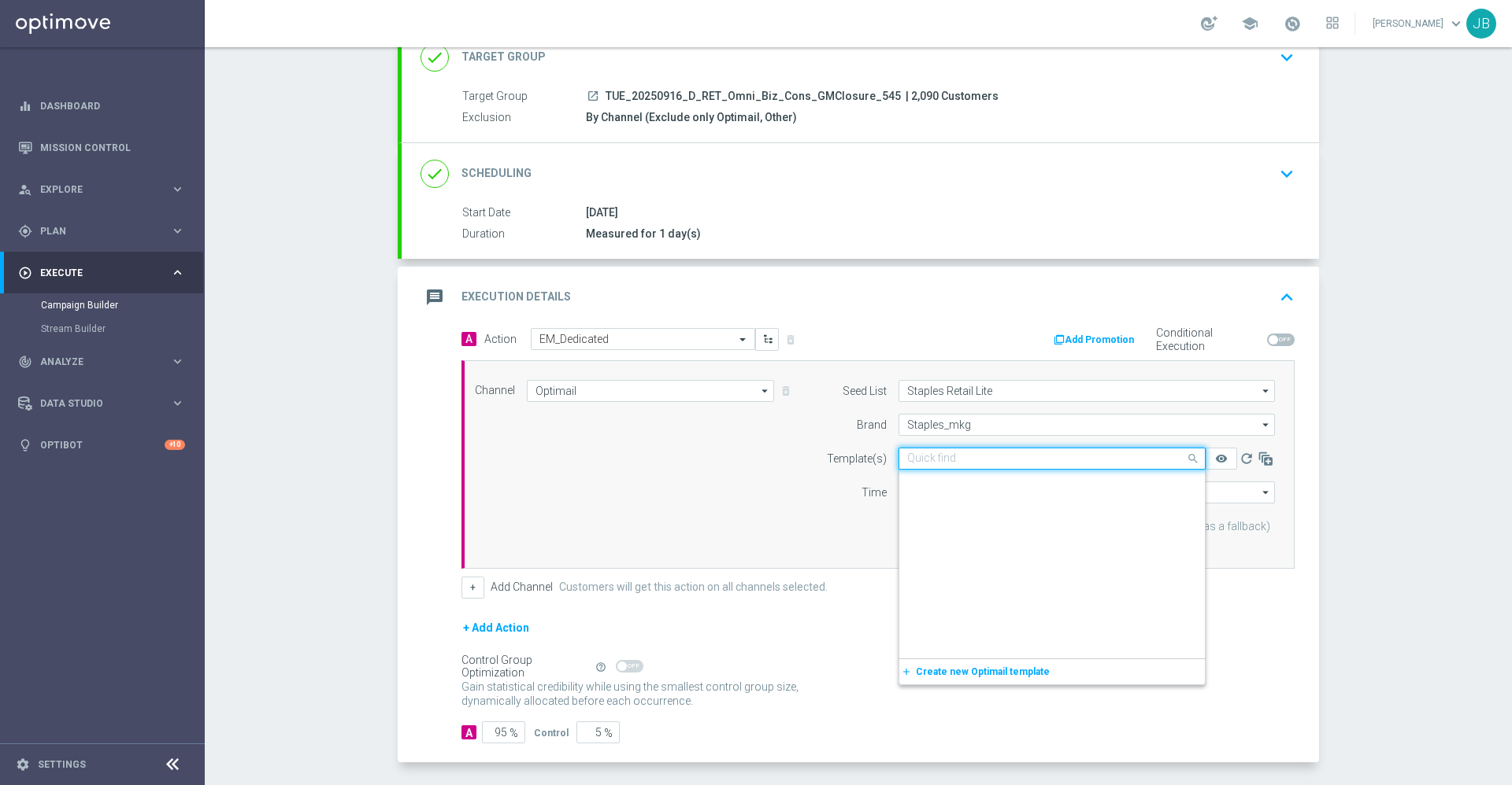
click at [945, 459] on input "text" at bounding box center [1036, 460] width 258 height 14
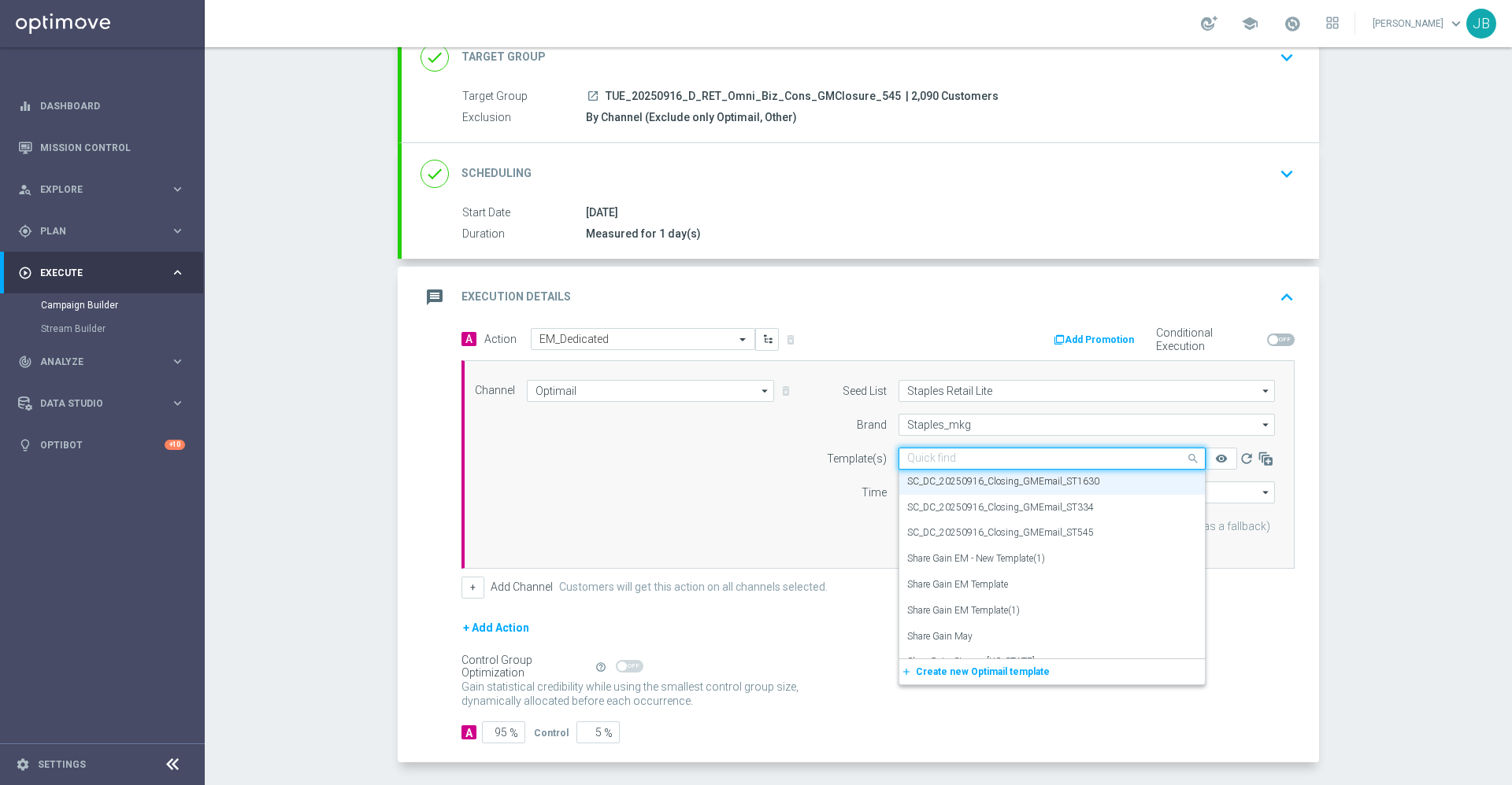
click at [943, 460] on input "text" at bounding box center [1036, 460] width 258 height 14
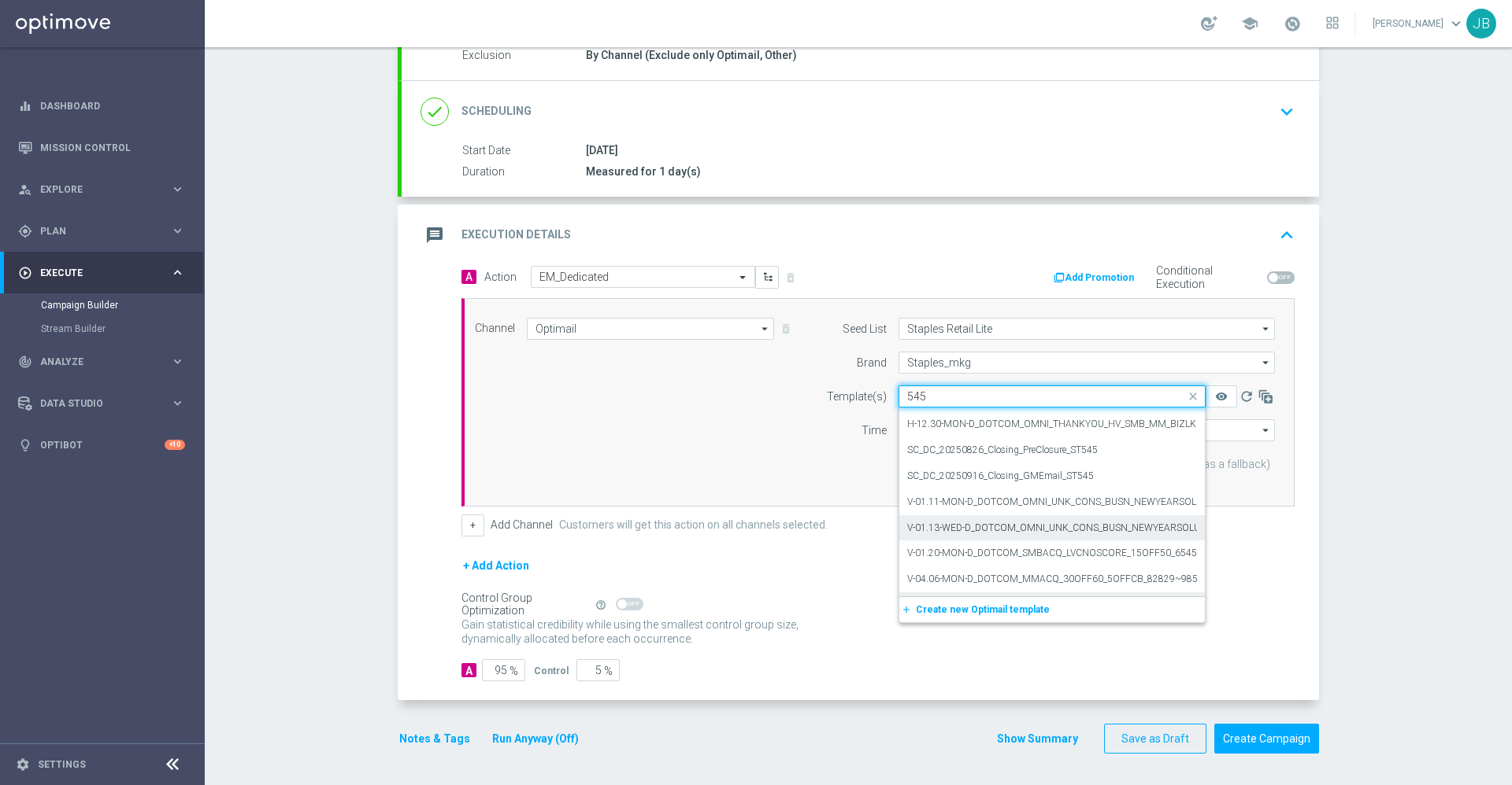
scroll to position [0, 0]
click at [1009, 503] on label "SC_DC_20250916_Closing_GMEmail_ST545" at bounding box center [1000, 498] width 186 height 14
type input "545"
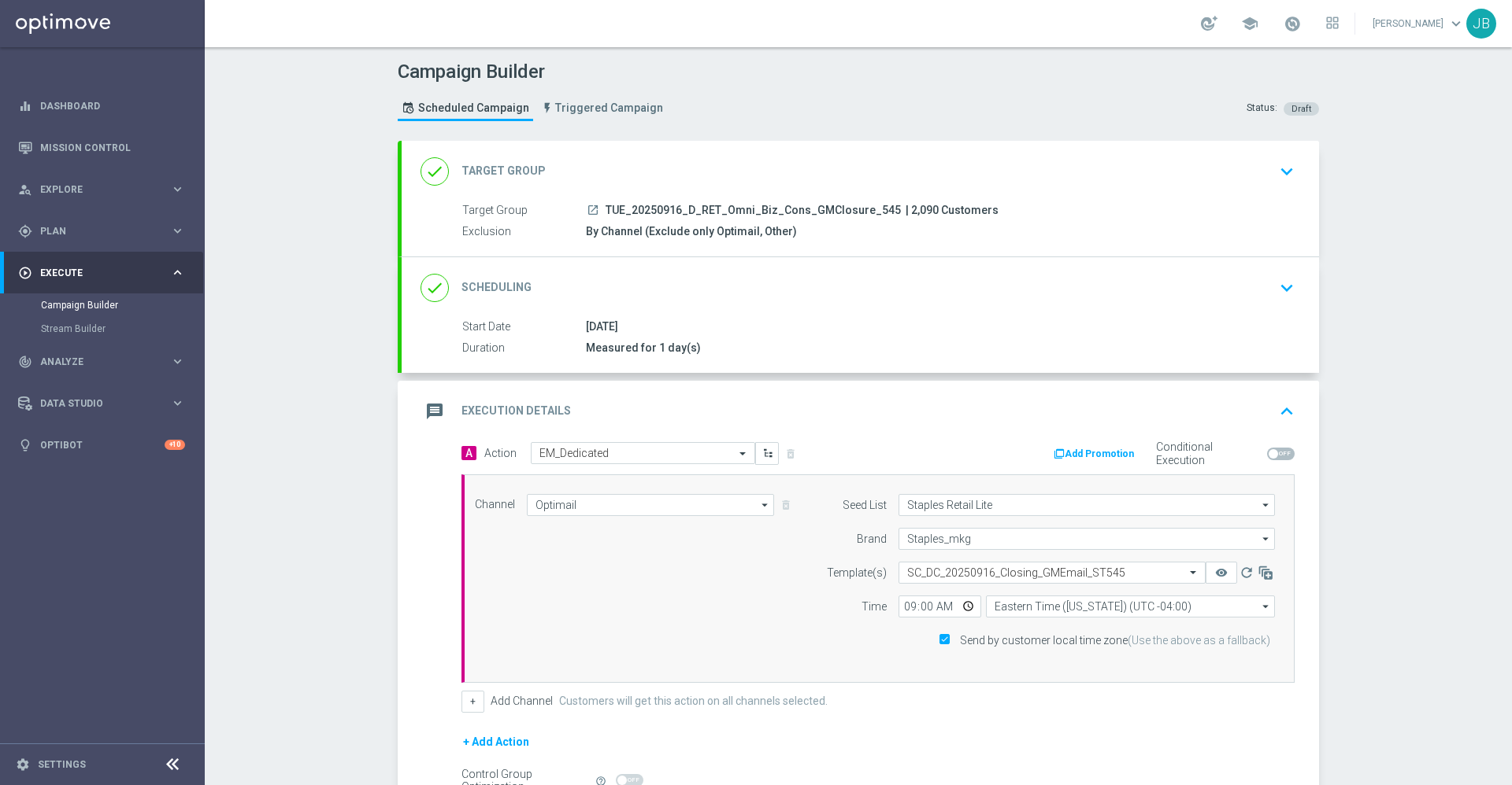
click at [518, 172] on h2 "Target Group" at bounding box center [503, 172] width 85 height 15
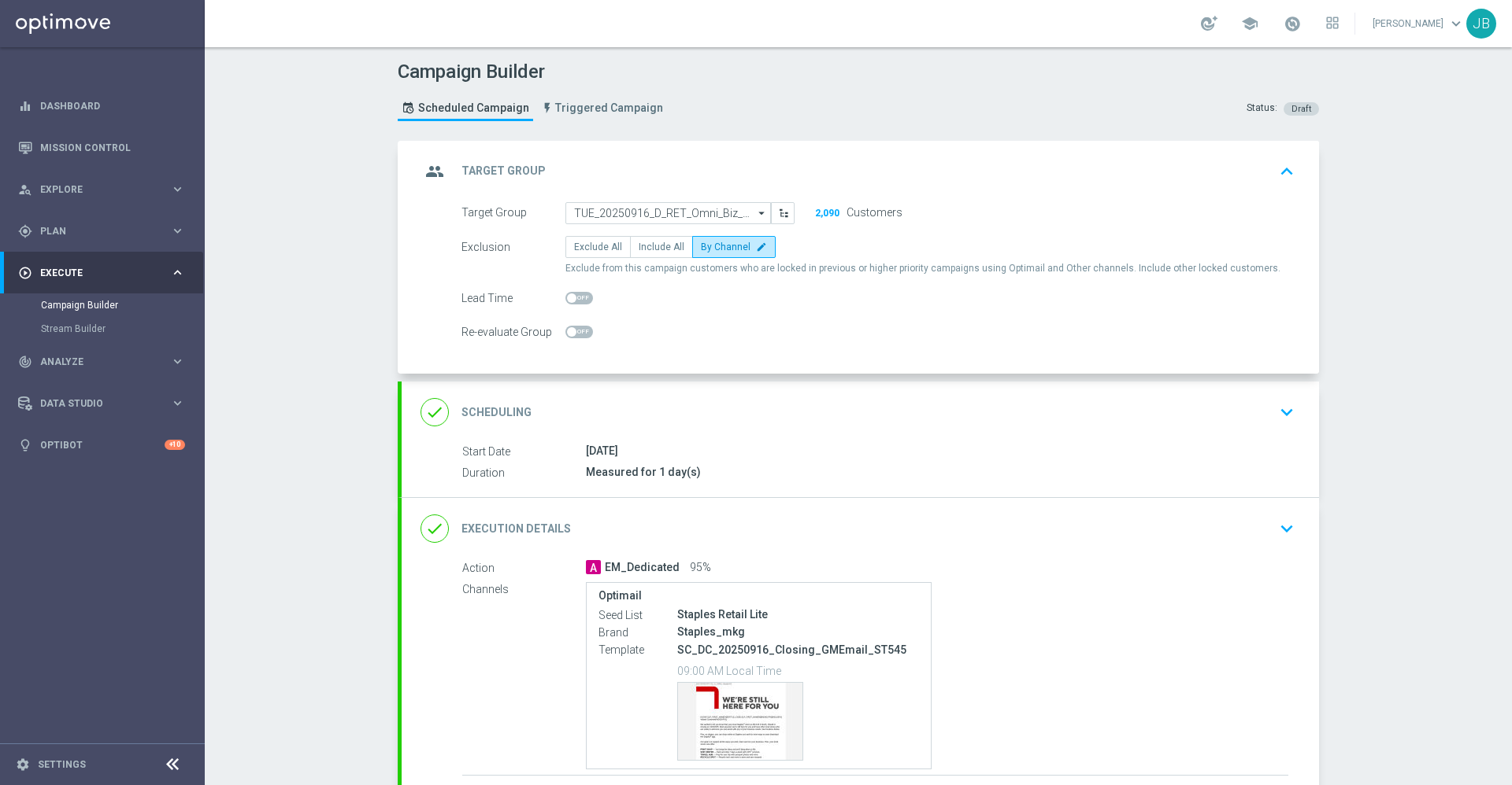
click at [503, 161] on div "group Target Group" at bounding box center [483, 171] width 125 height 28
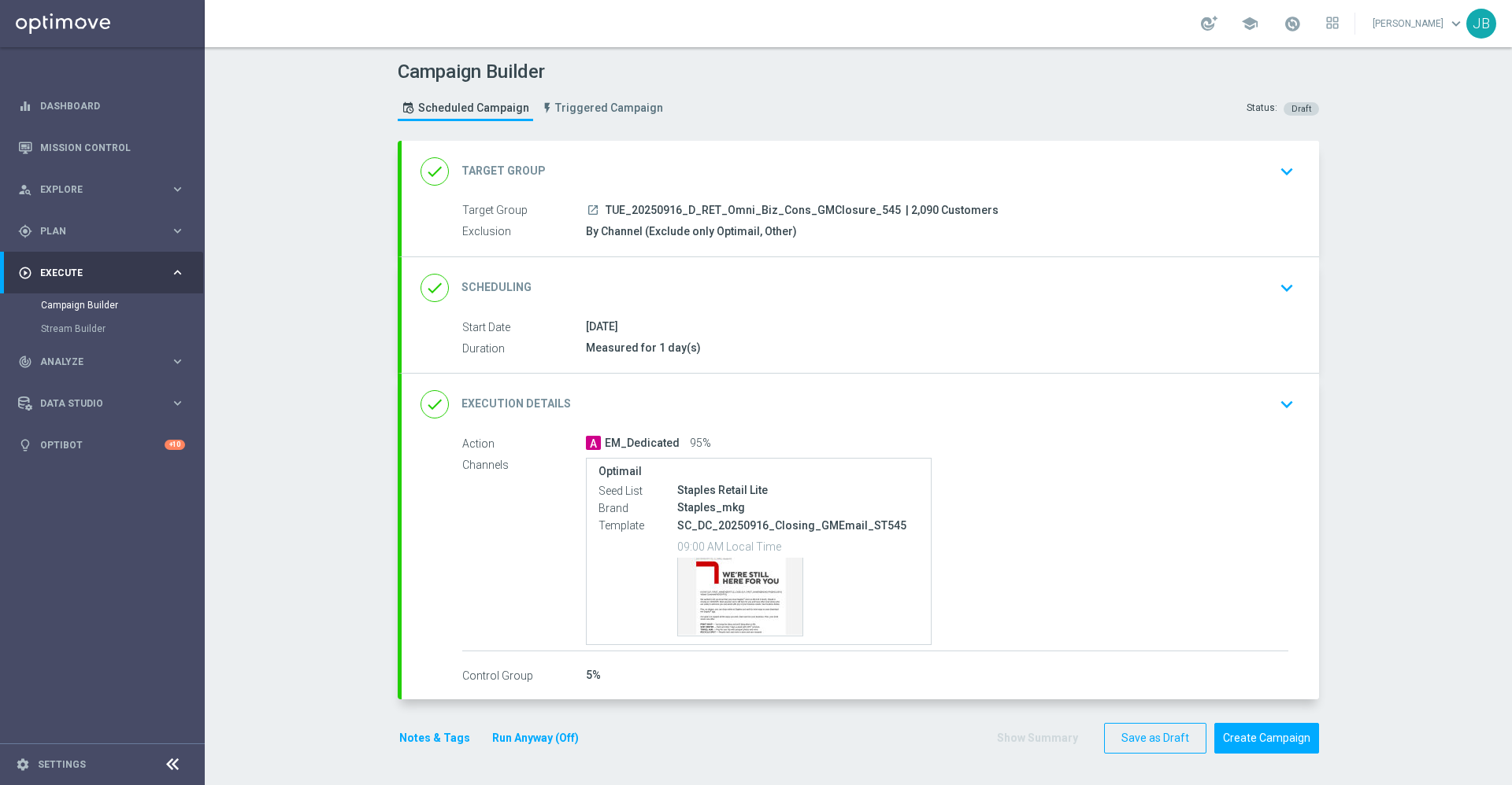
click at [506, 289] on h2 "Scheduling" at bounding box center [497, 288] width 70 height 15
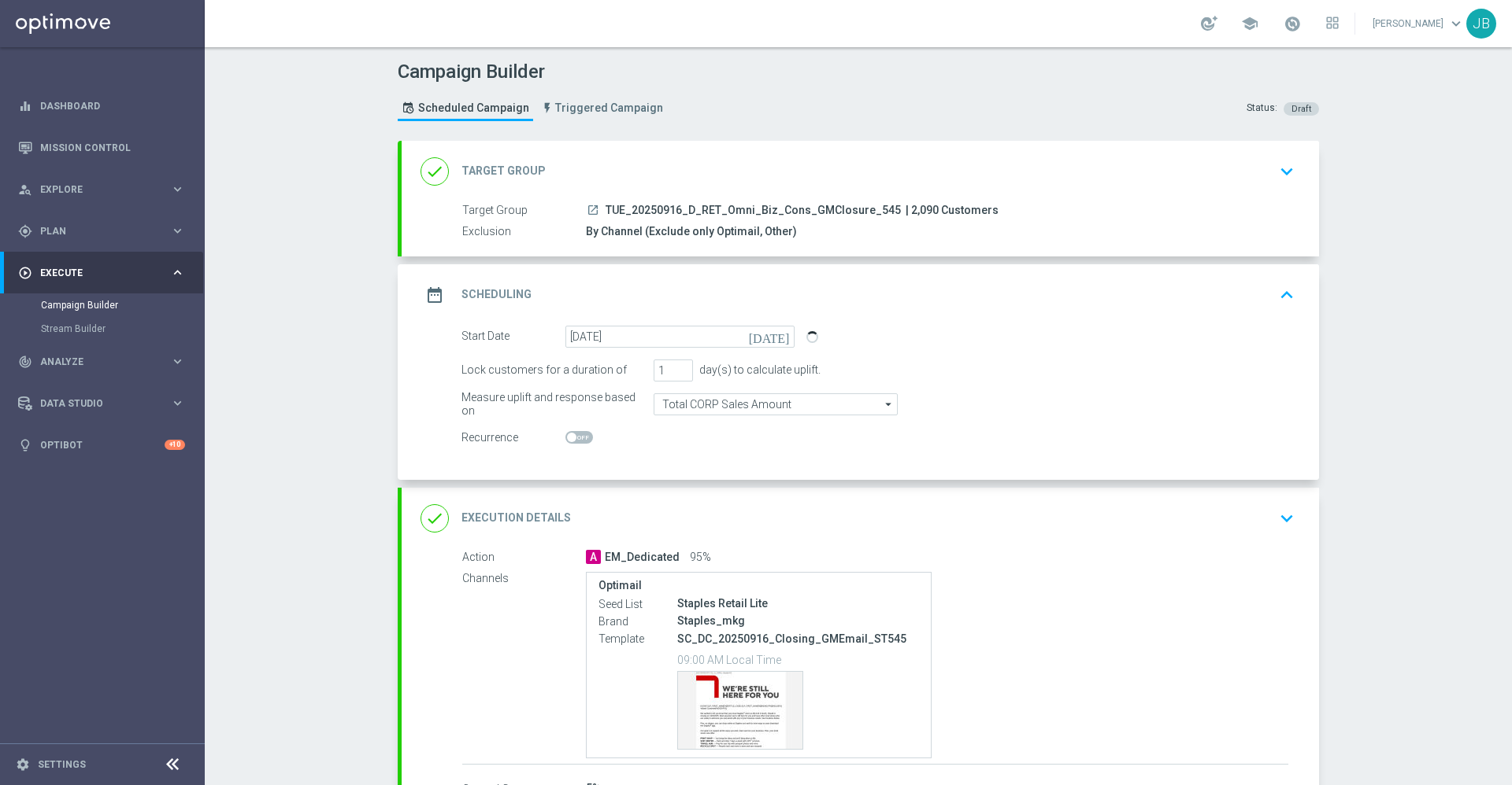
scroll to position [79, 0]
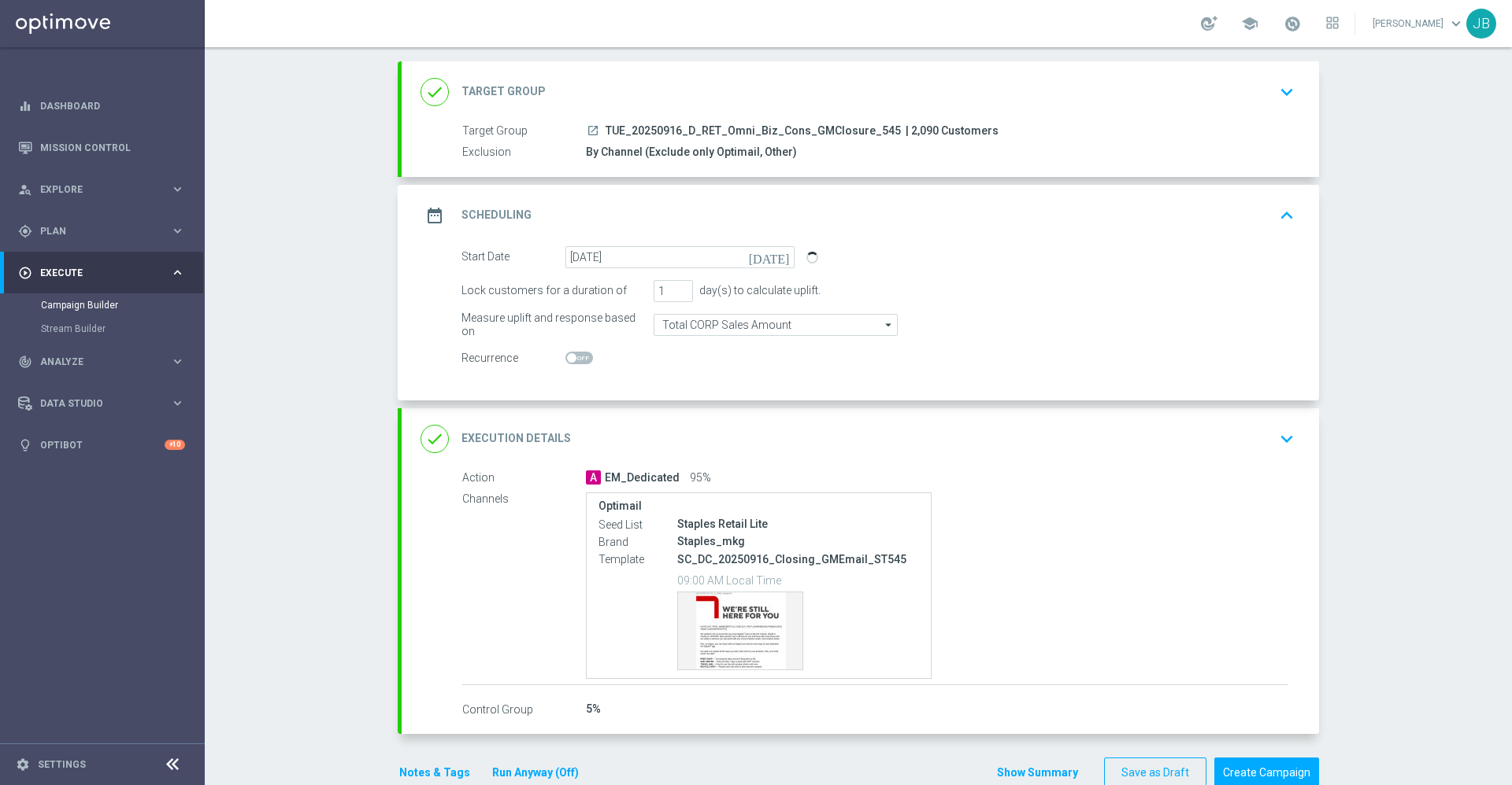
click at [532, 436] on h2 "Execution Details" at bounding box center [516, 439] width 109 height 15
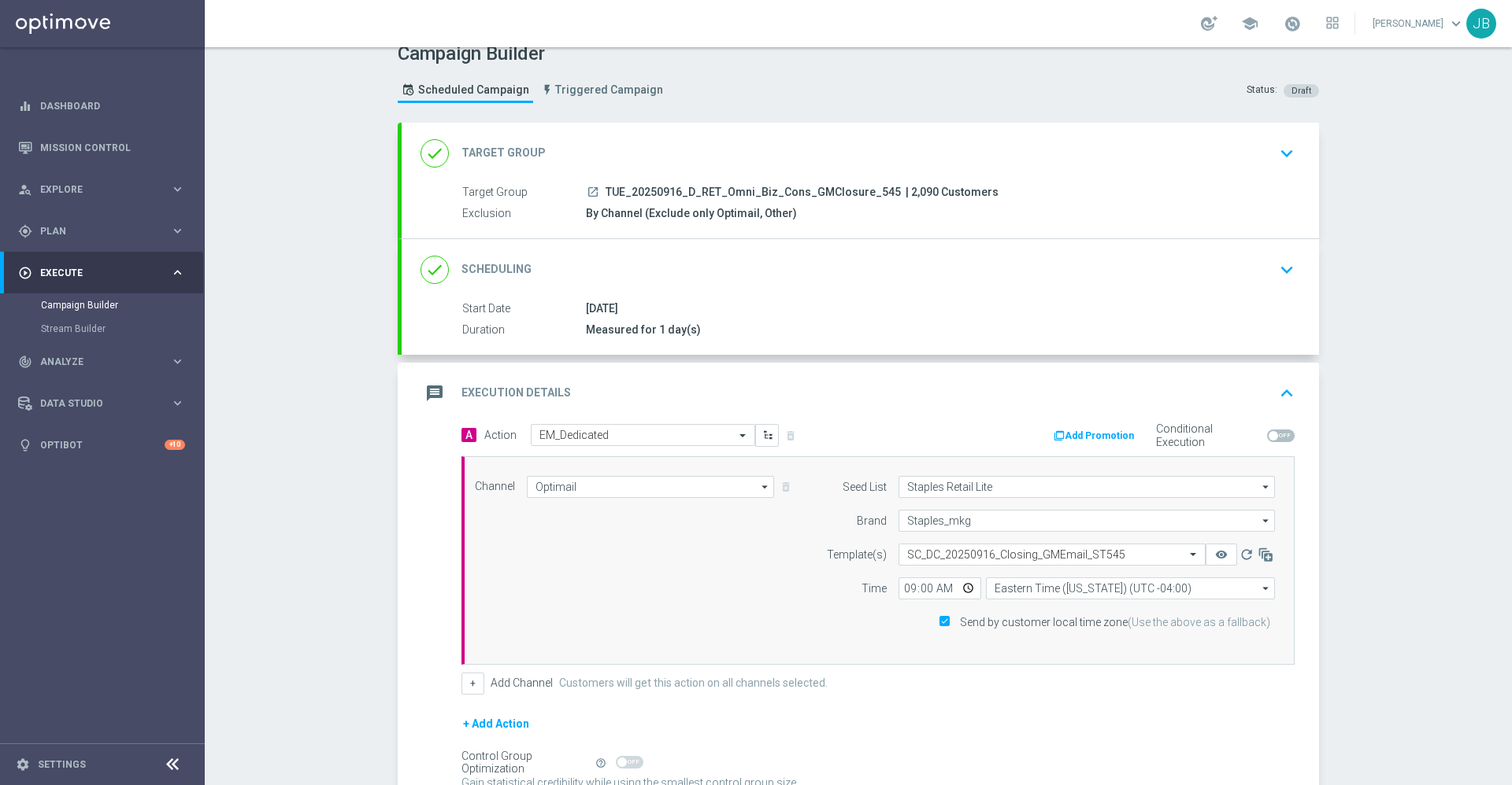
scroll to position [17, 0]
click at [513, 276] on h2 "Scheduling" at bounding box center [497, 271] width 70 height 15
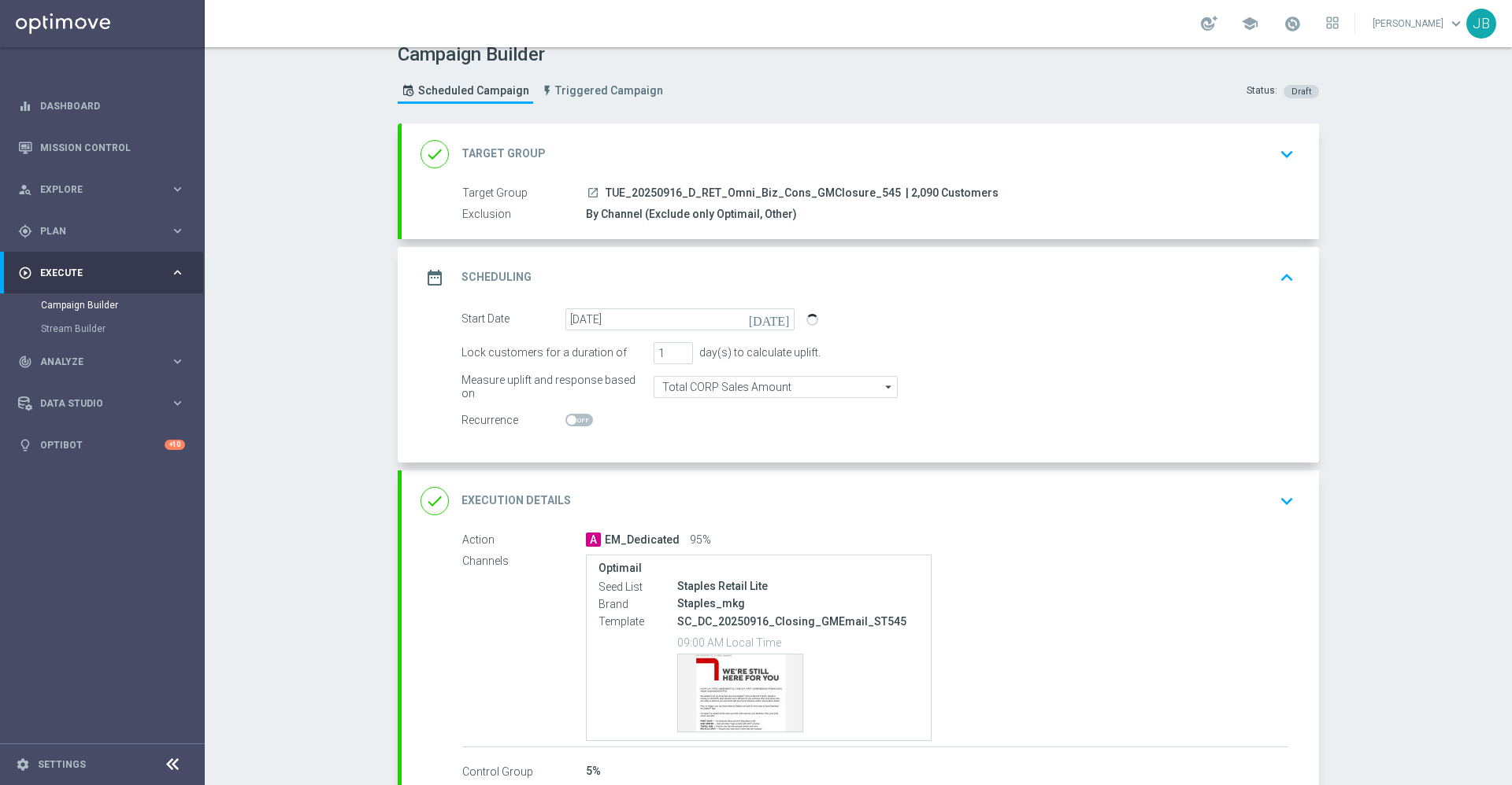
click at [505, 162] on div "done Target Group" at bounding box center [483, 154] width 125 height 28
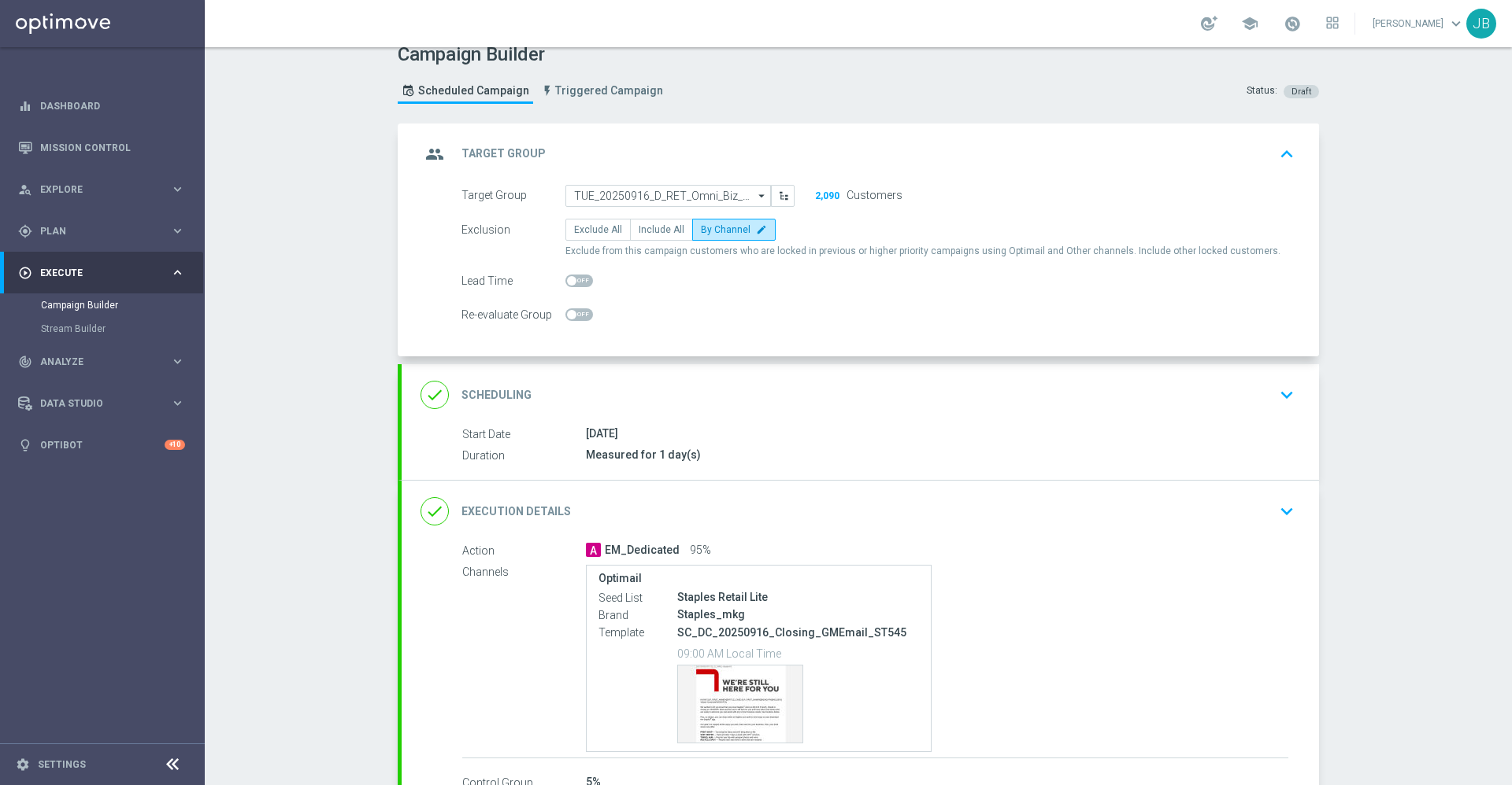
click at [470, 385] on div "done Scheduling" at bounding box center [476, 395] width 111 height 28
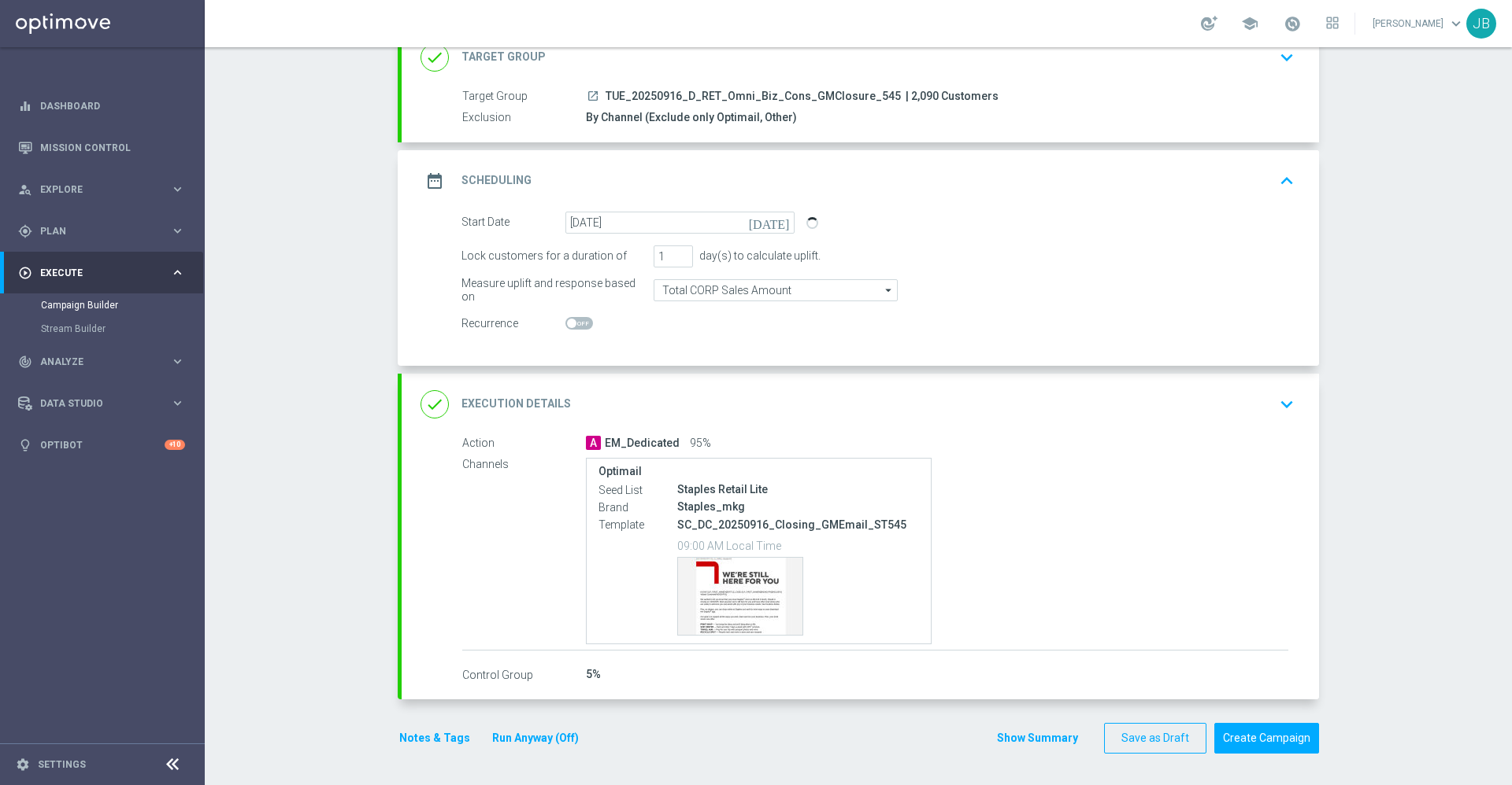
click at [504, 403] on h2 "Execution Details" at bounding box center [516, 404] width 109 height 15
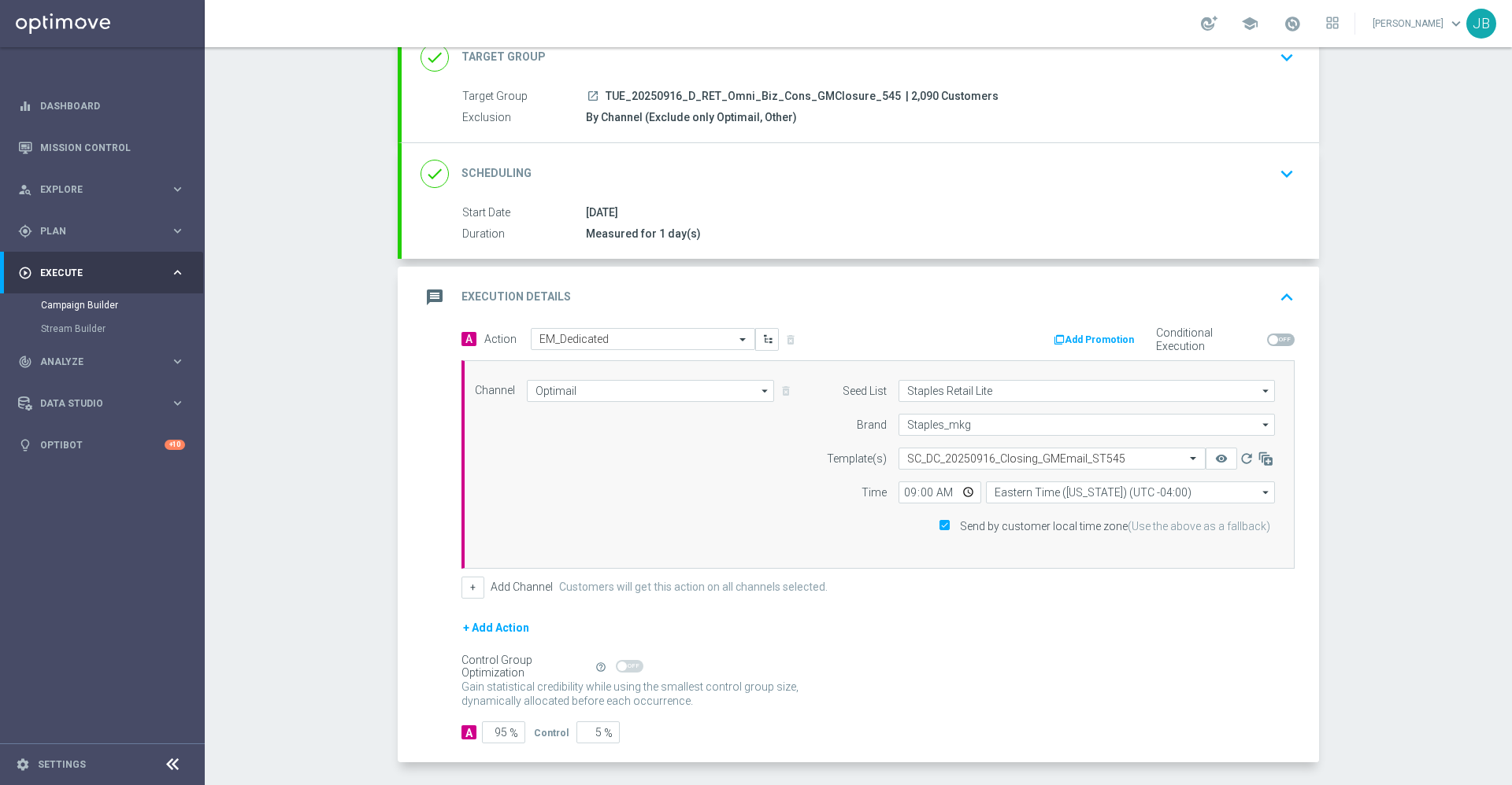
scroll to position [176, 0]
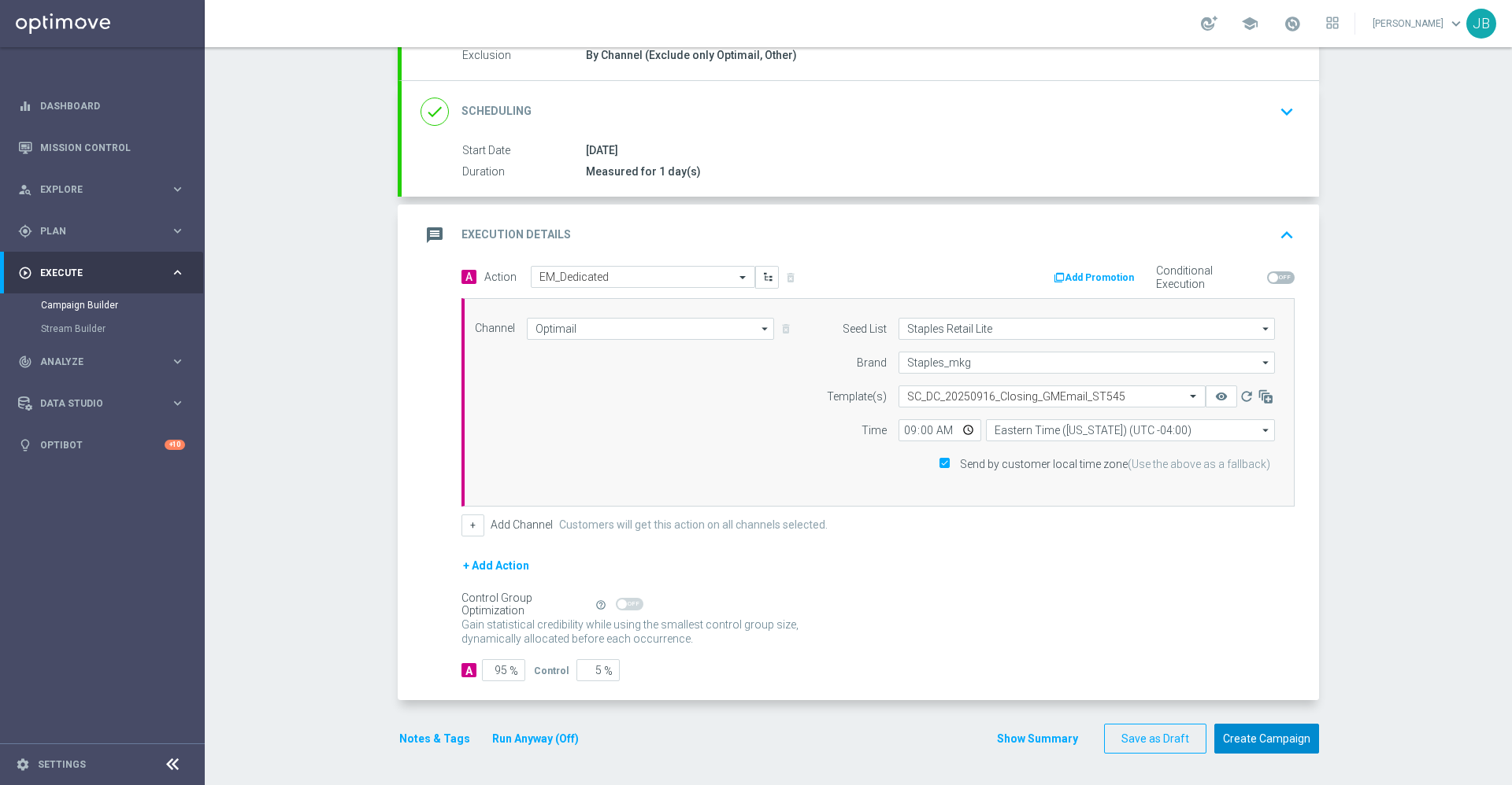
click at [1217, 727] on button "Create Campaign" at bounding box center [1267, 740] width 105 height 31
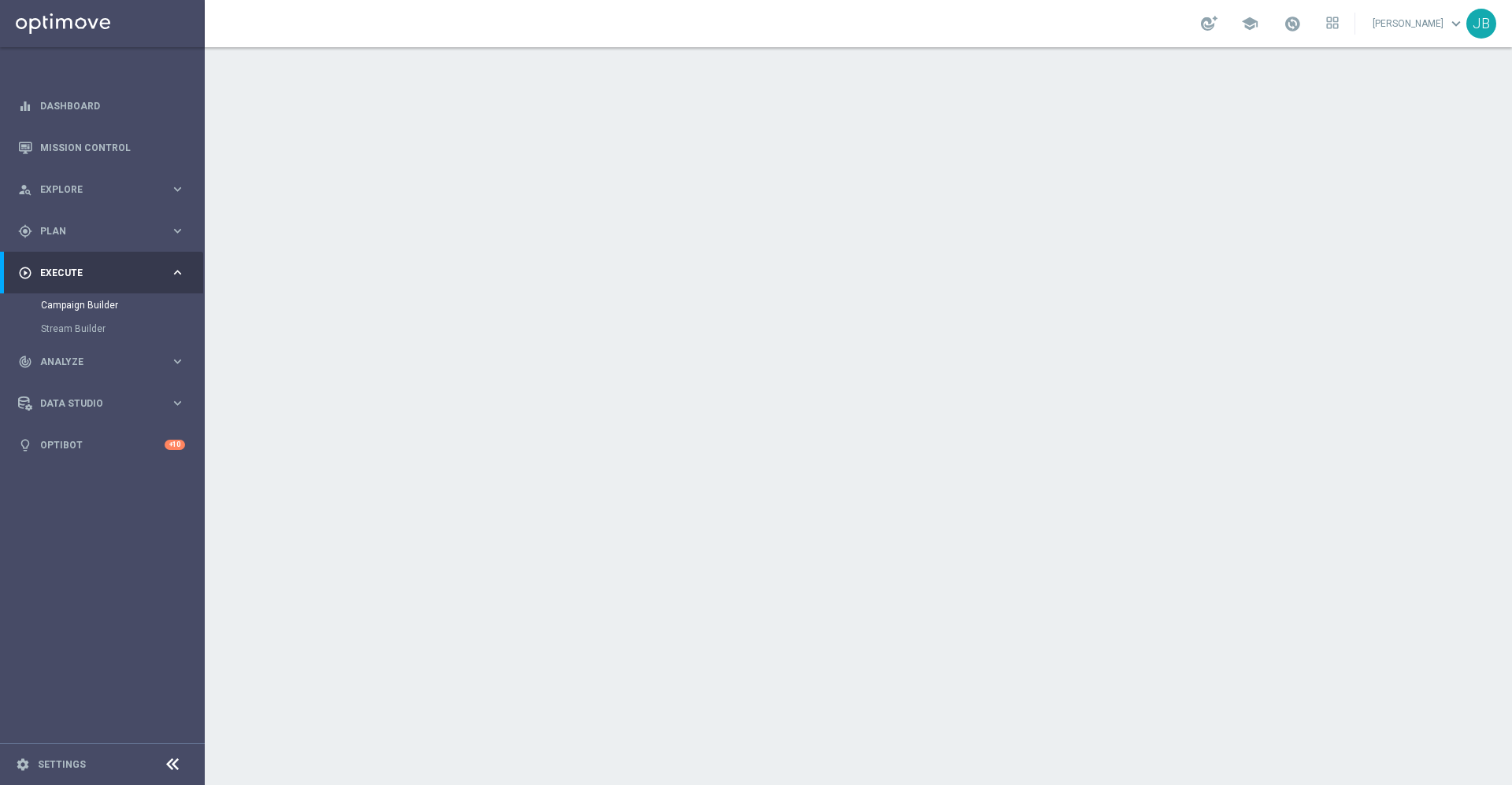
click at [520, 164] on h2 "Target Group" at bounding box center [503, 172] width 85 height 15
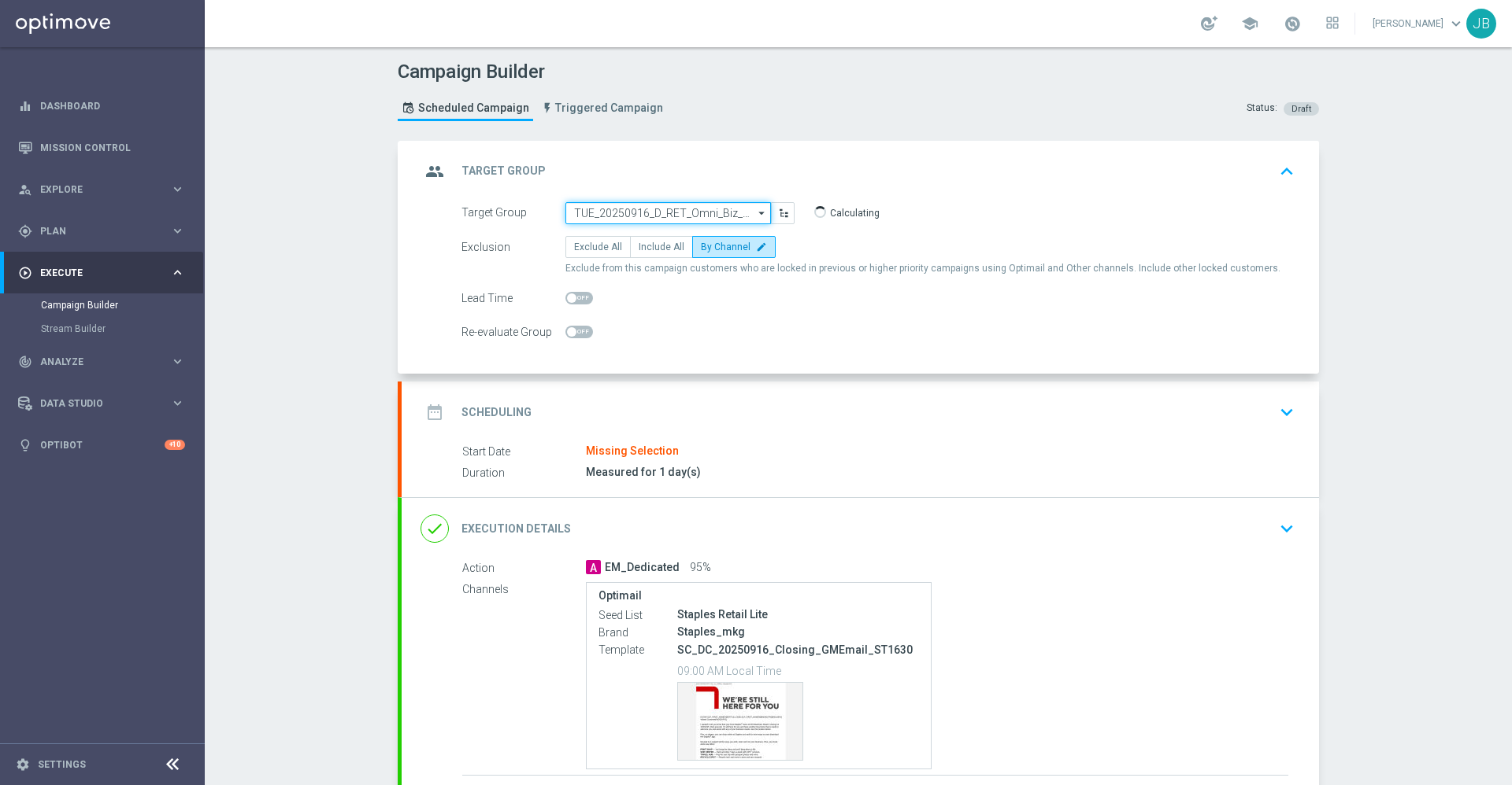
click at [649, 214] on input "TUE_20250916_D_RET_Omni_Biz_Cons_GMClosure_1630" at bounding box center [668, 214] width 205 height 22
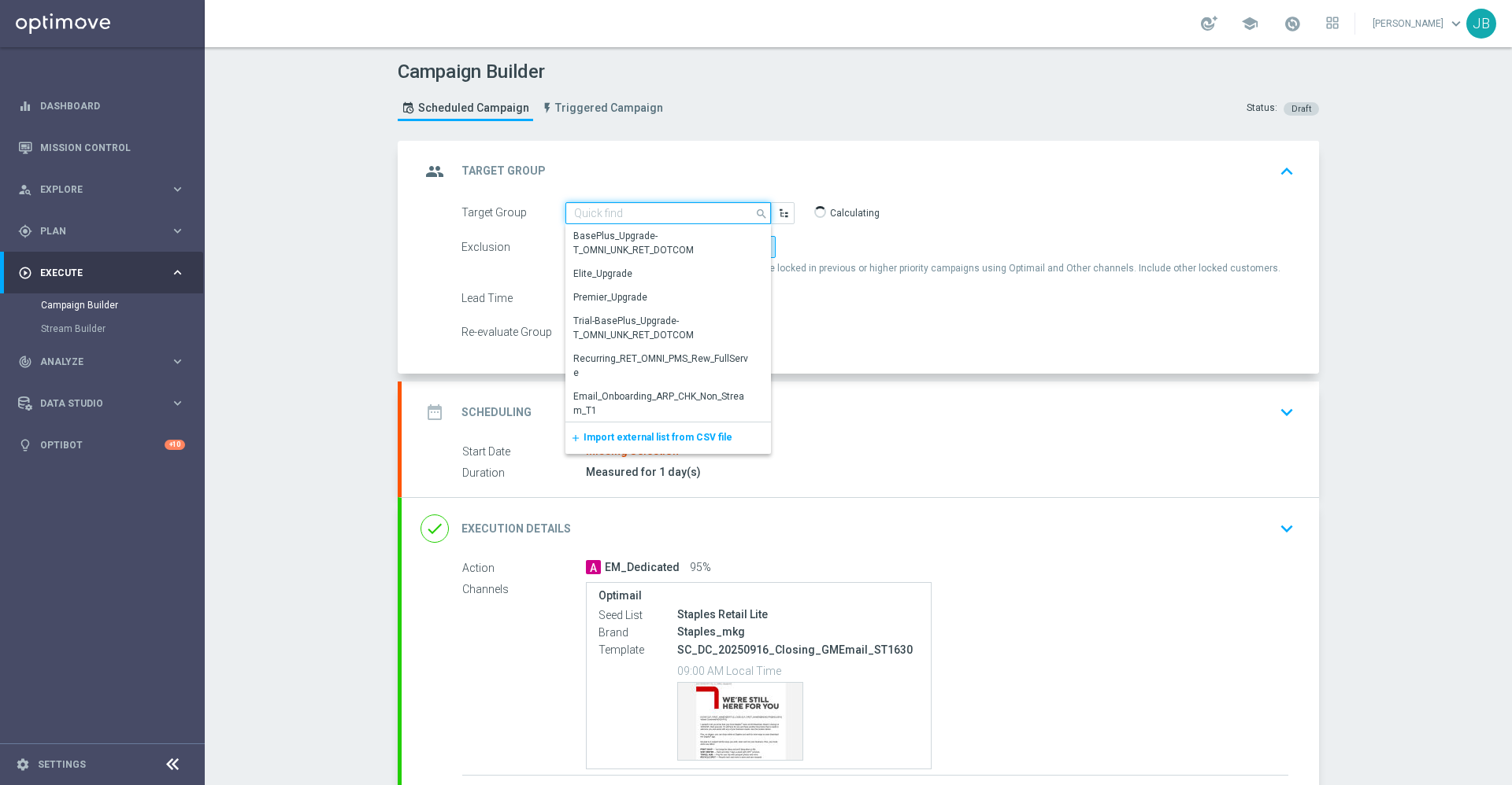
click at [627, 207] on input at bounding box center [668, 214] width 205 height 22
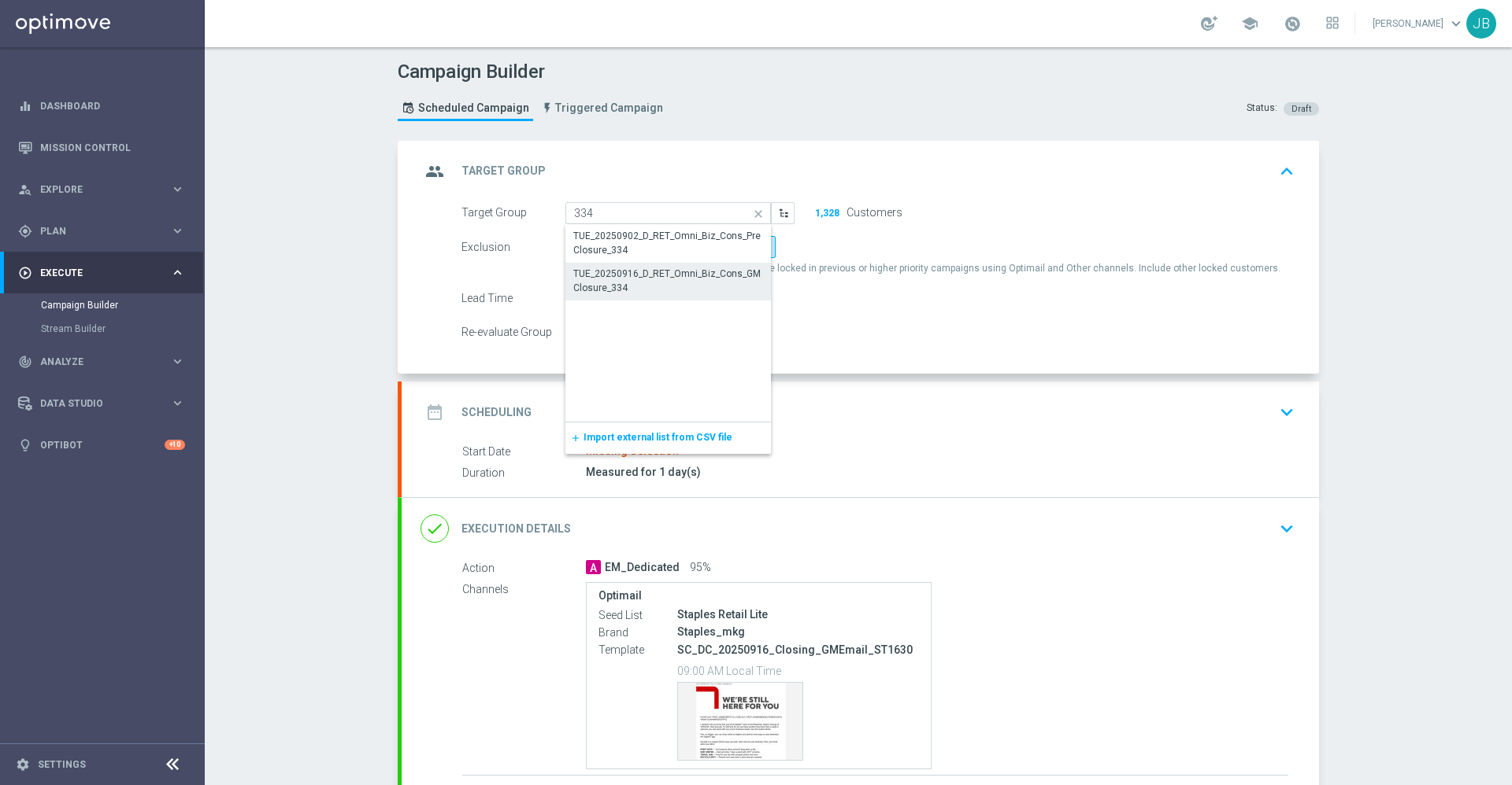
click at [650, 284] on div "TUE_20250916_D_RET_Omni_Biz_Cons_GMClosure_334" at bounding box center [668, 280] width 190 height 28
type input "TUE_20250916_D_RET_Omni_Biz_Cons_GMClosure_334"
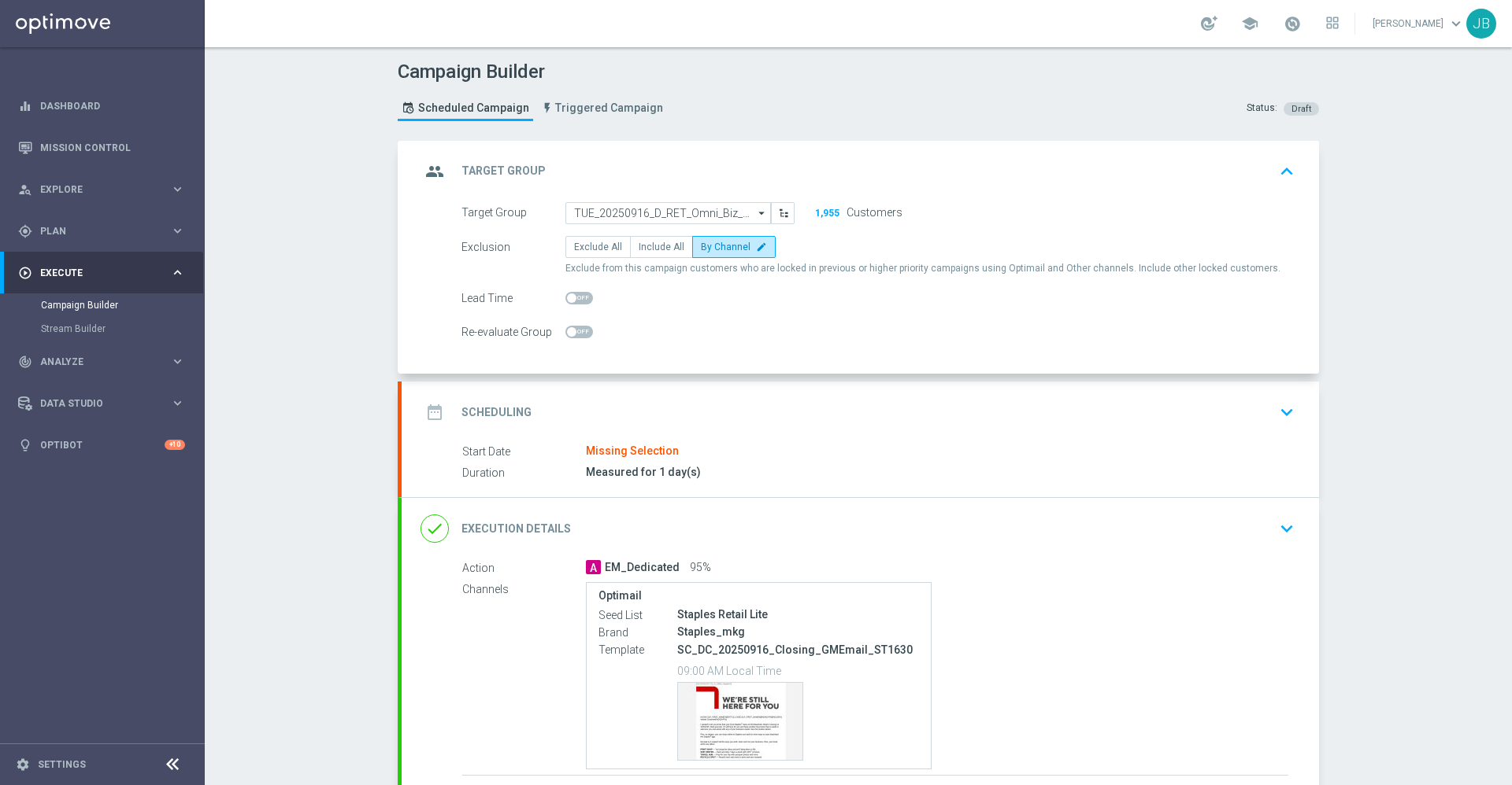
click at [495, 410] on h2 "Scheduling" at bounding box center [497, 413] width 70 height 15
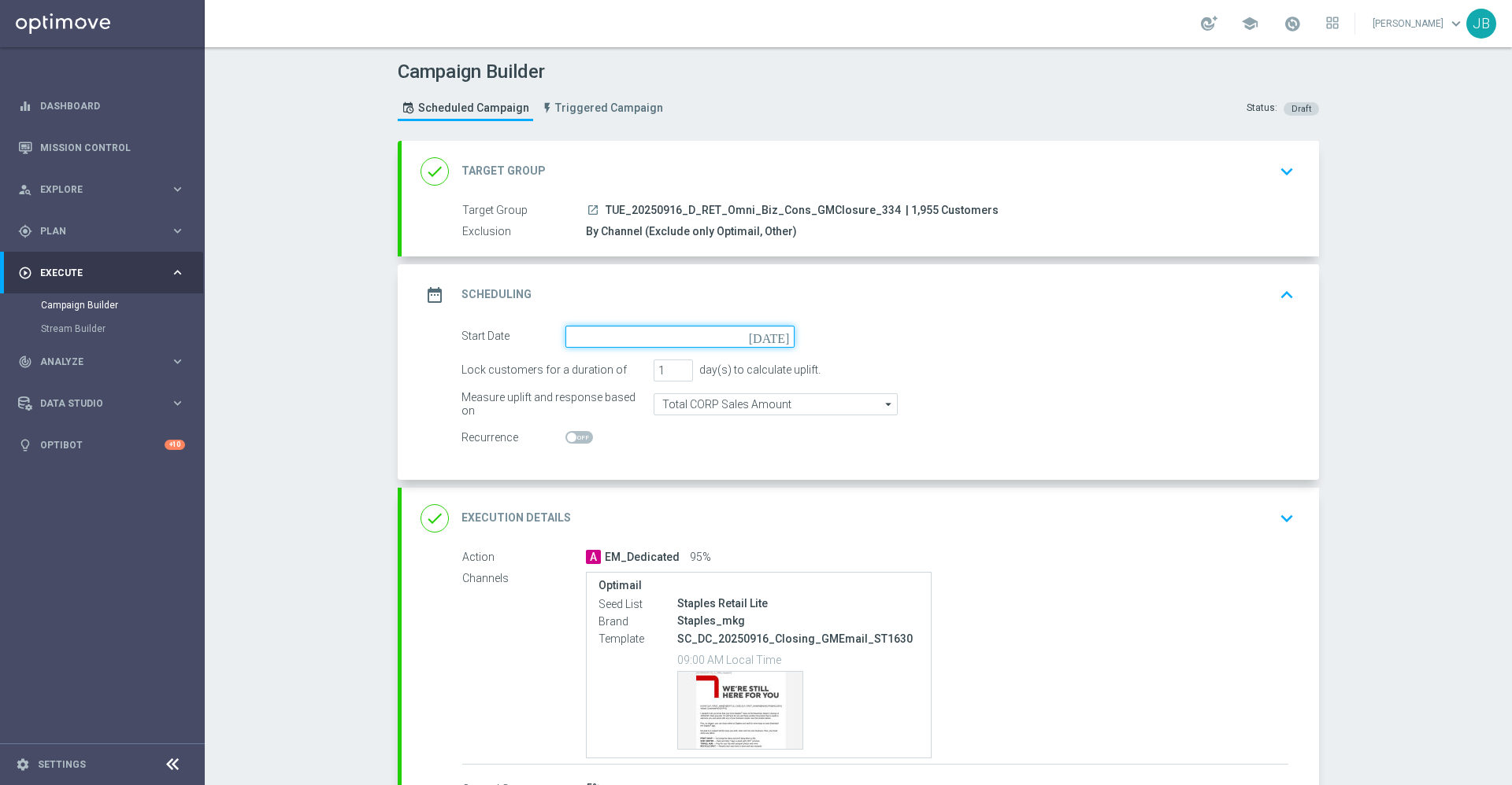
click at [627, 337] on input at bounding box center [680, 337] width 229 height 22
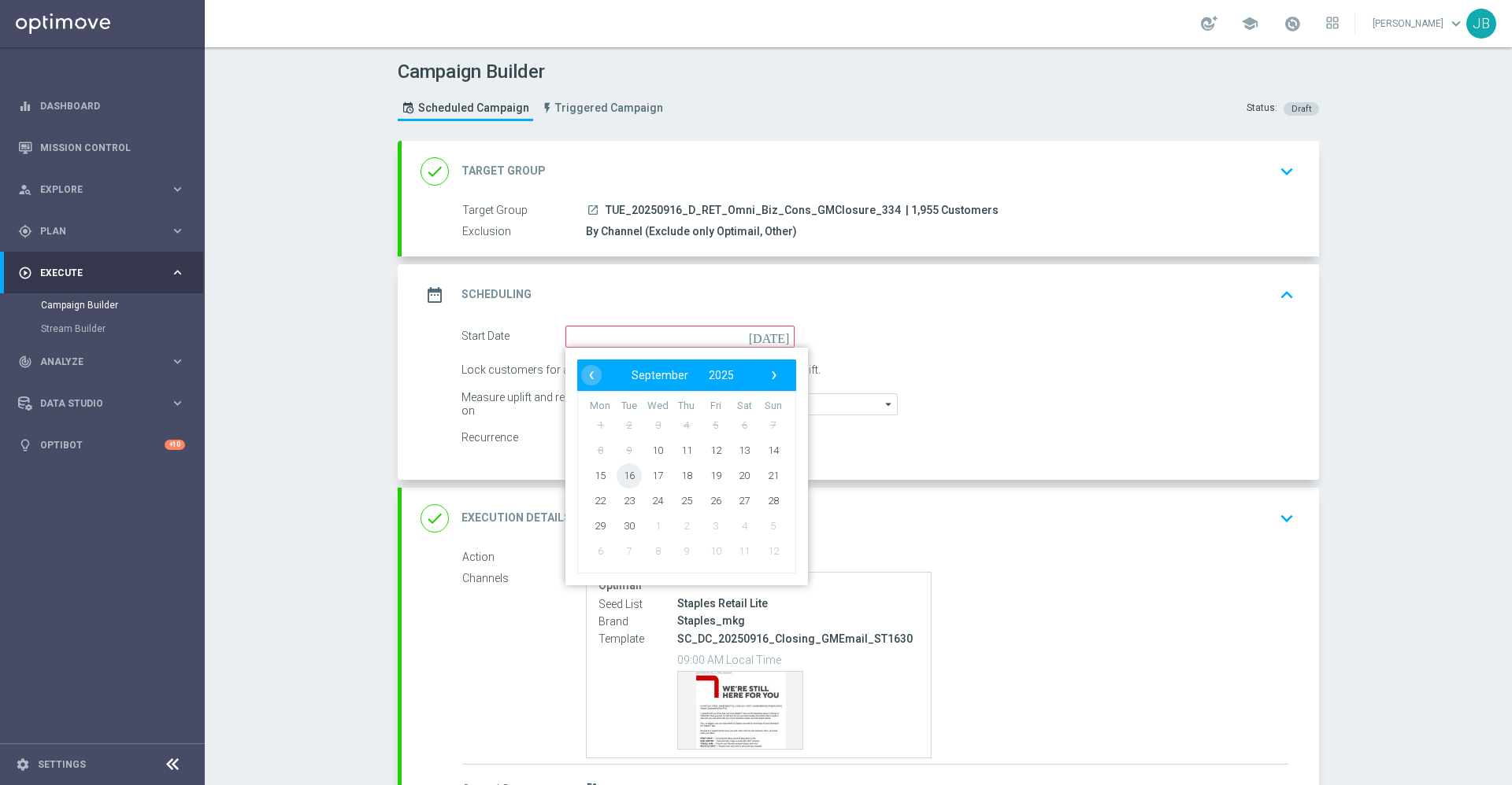
click at [626, 474] on span "16" at bounding box center [628, 475] width 25 height 25
type input "[DATE]"
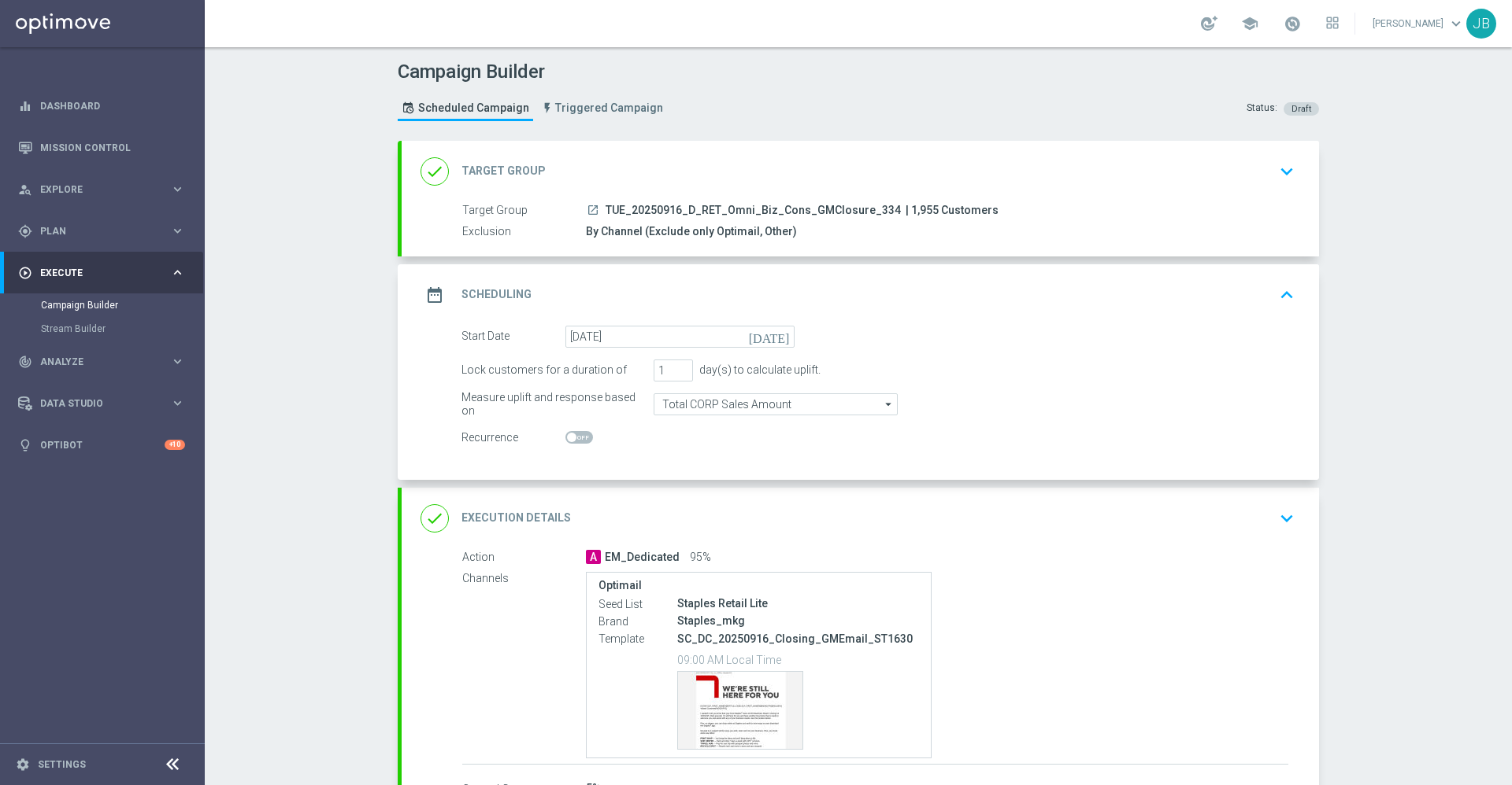
click at [543, 515] on h2 "Execution Details" at bounding box center [516, 518] width 109 height 15
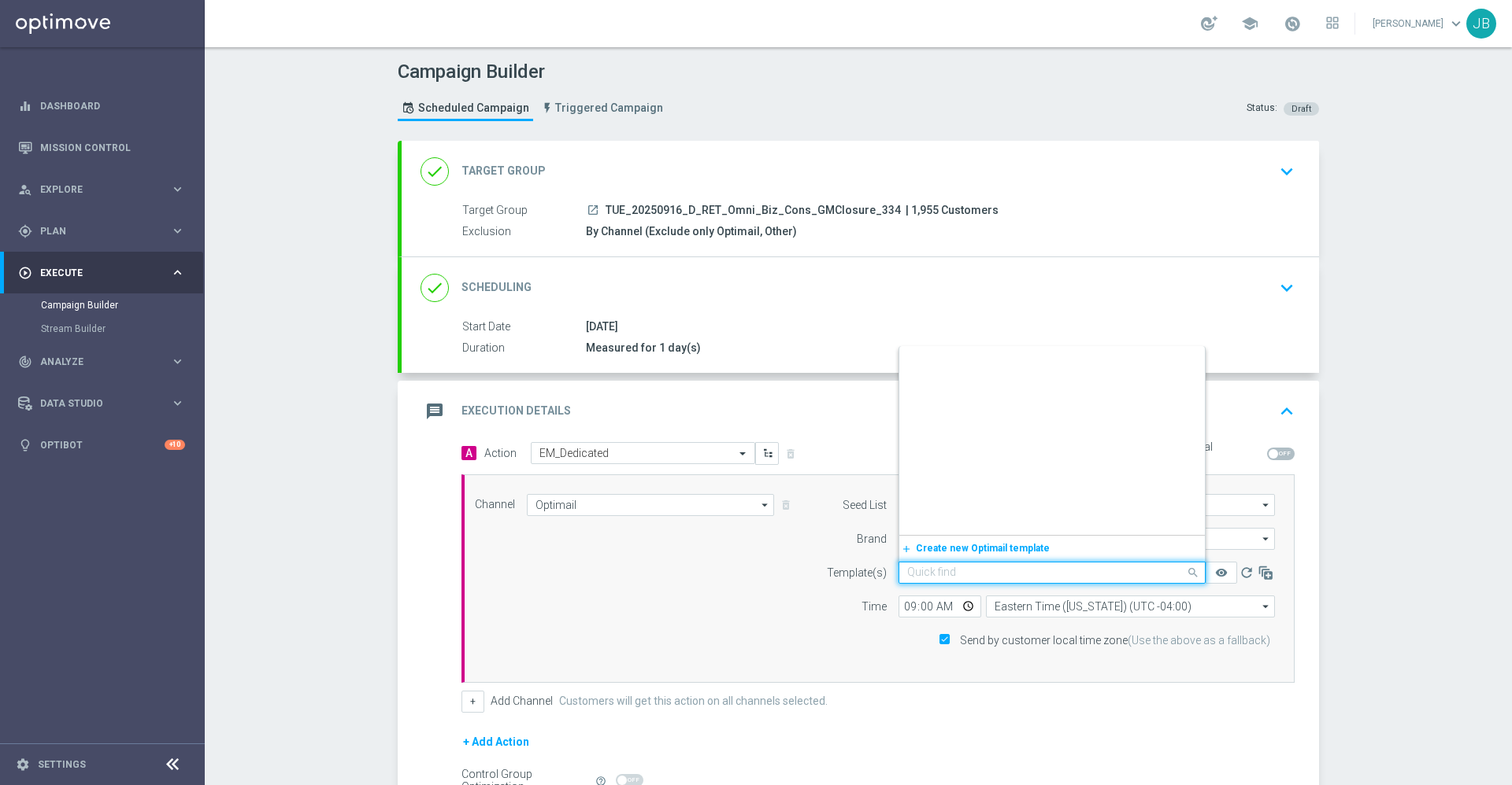
click at [994, 576] on input "text" at bounding box center [1036, 573] width 258 height 14
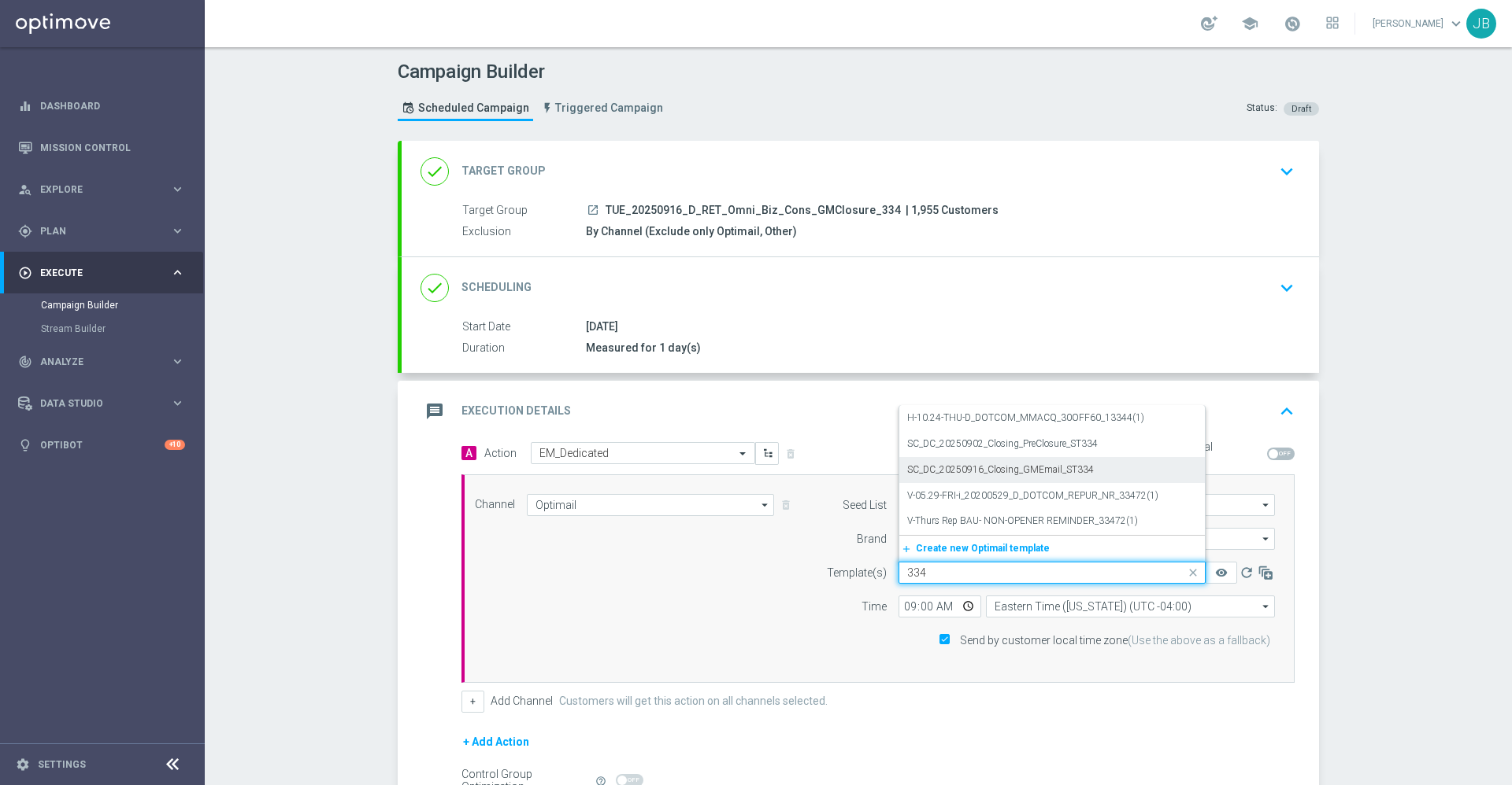
click at [1040, 469] on label "SC_DC_20250916_Closing_GMEmail_ST334" at bounding box center [1000, 471] width 186 height 14
type input "334"
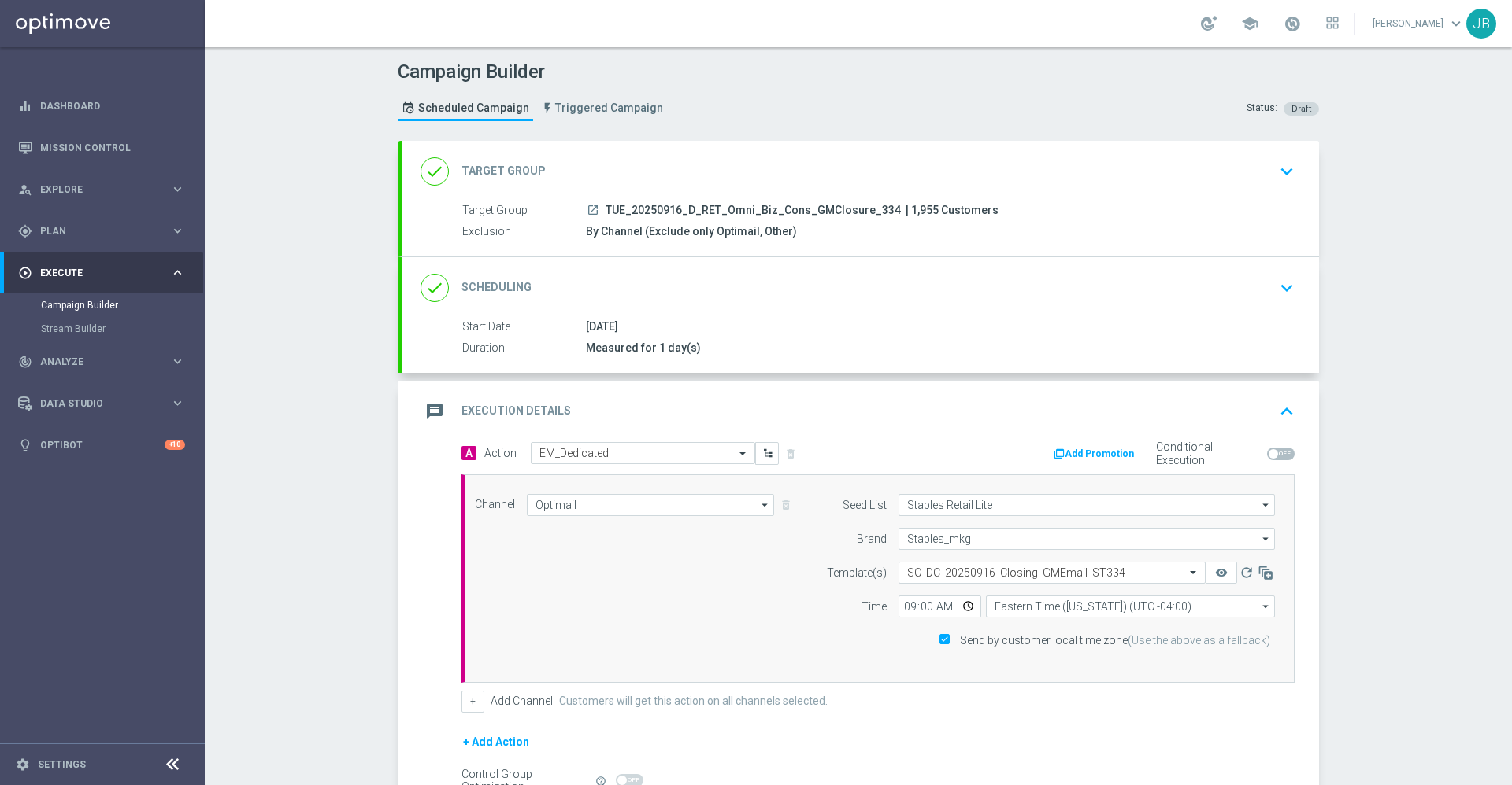
click at [507, 166] on h2 "Target Group" at bounding box center [503, 172] width 85 height 15
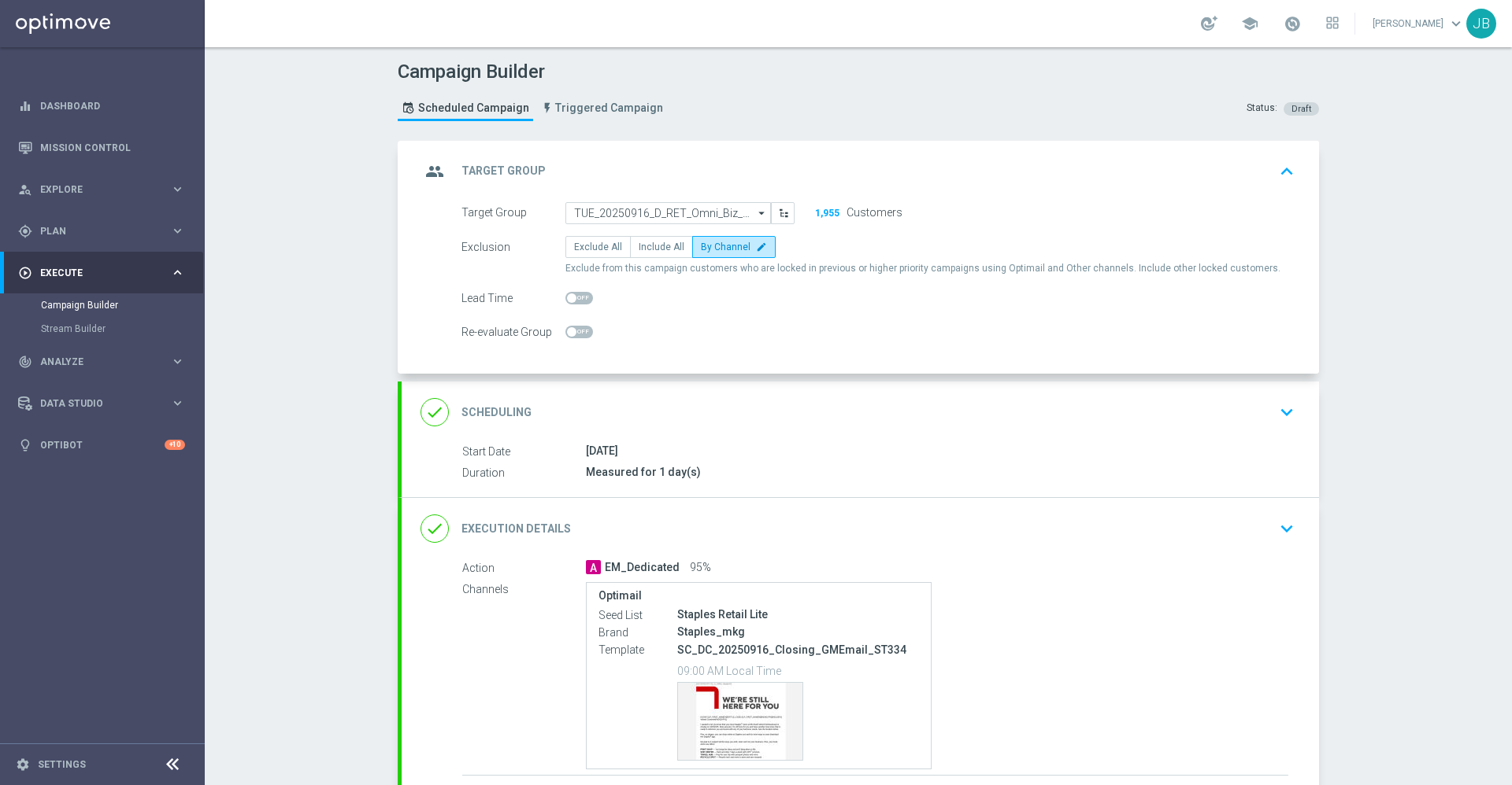
click at [515, 169] on h2 "Target Group" at bounding box center [503, 172] width 85 height 15
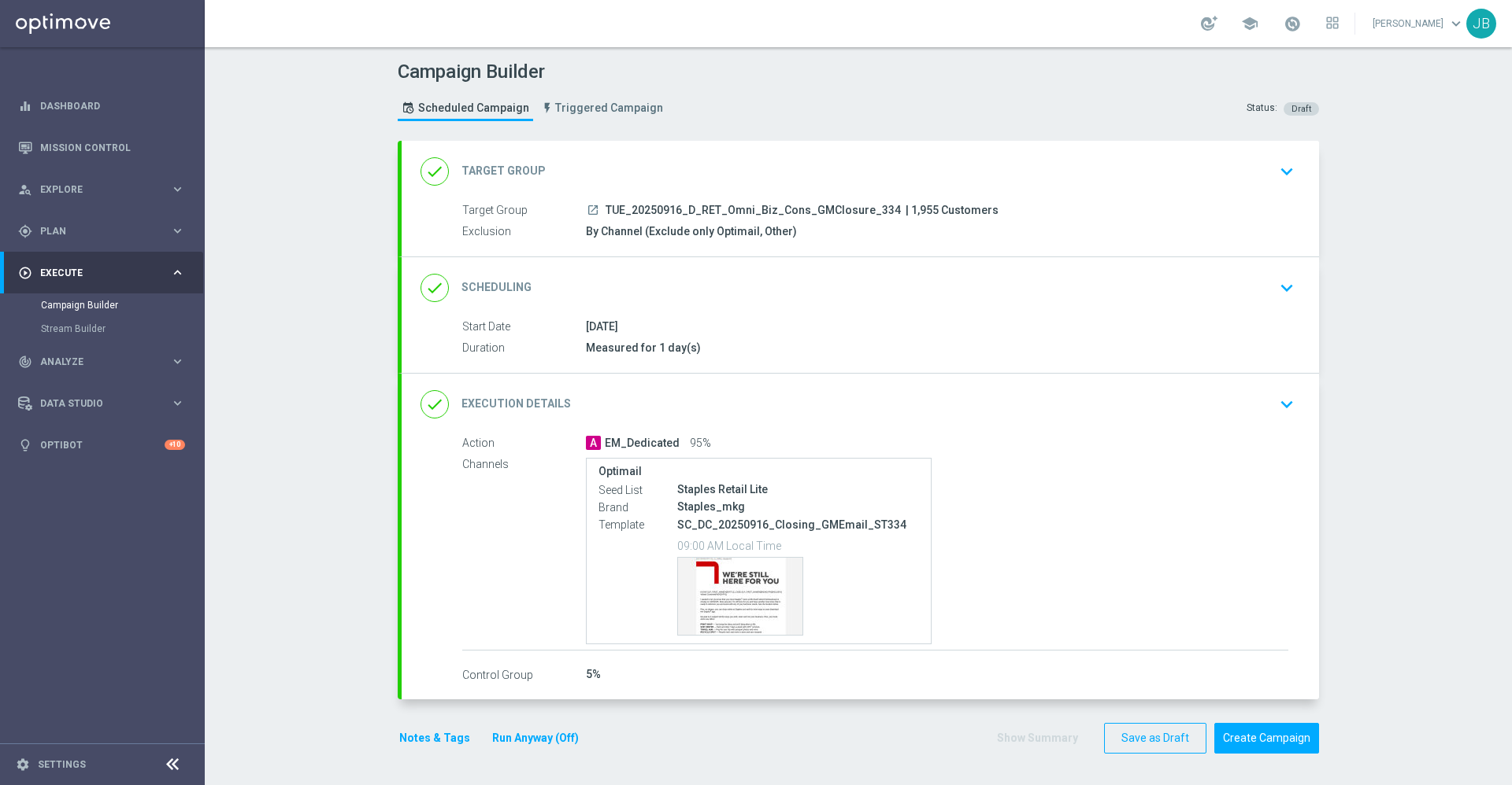
click at [517, 172] on h2 "Target Group" at bounding box center [503, 172] width 85 height 15
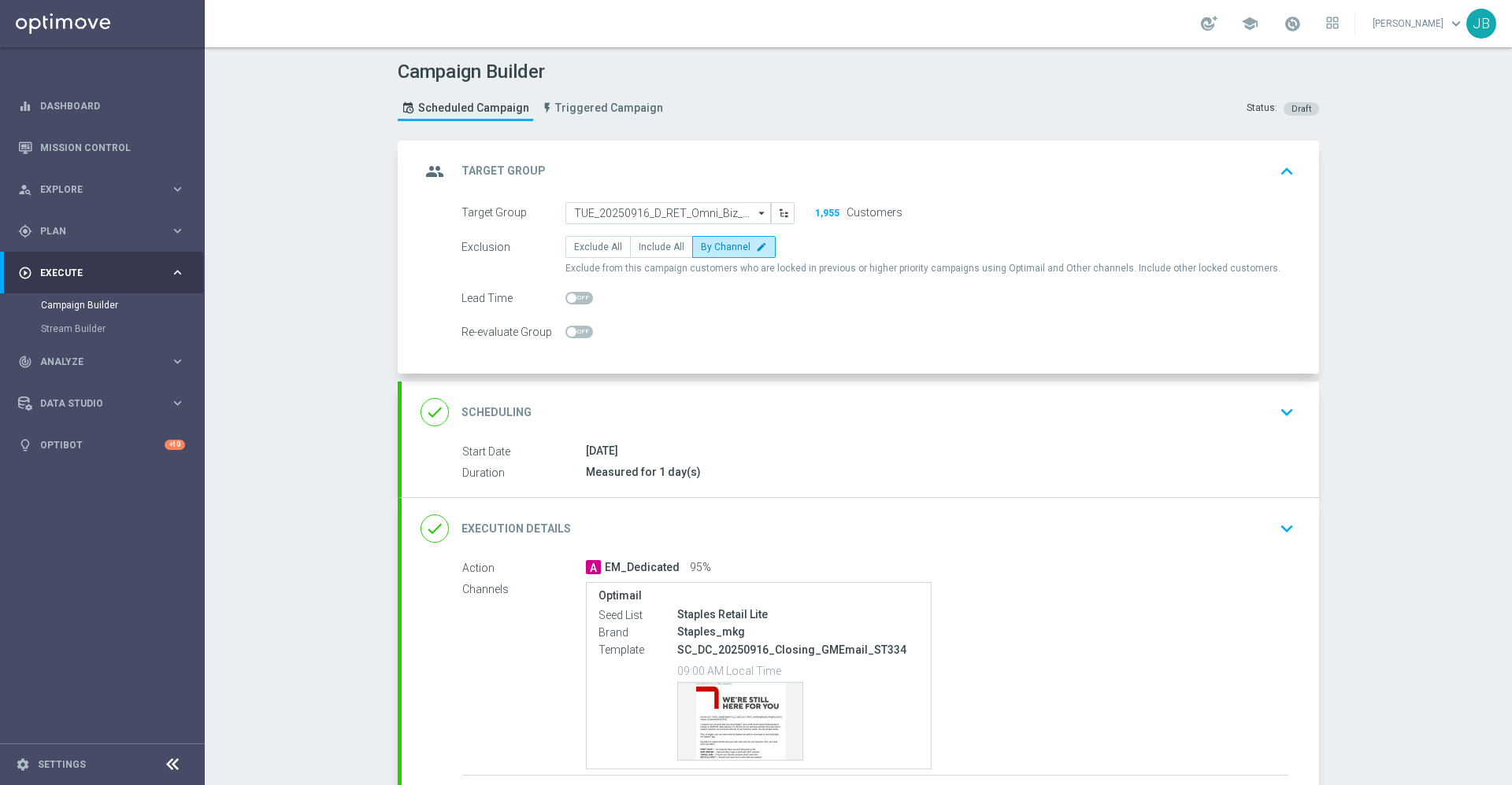
click at [501, 400] on div "done Scheduling" at bounding box center [476, 412] width 111 height 28
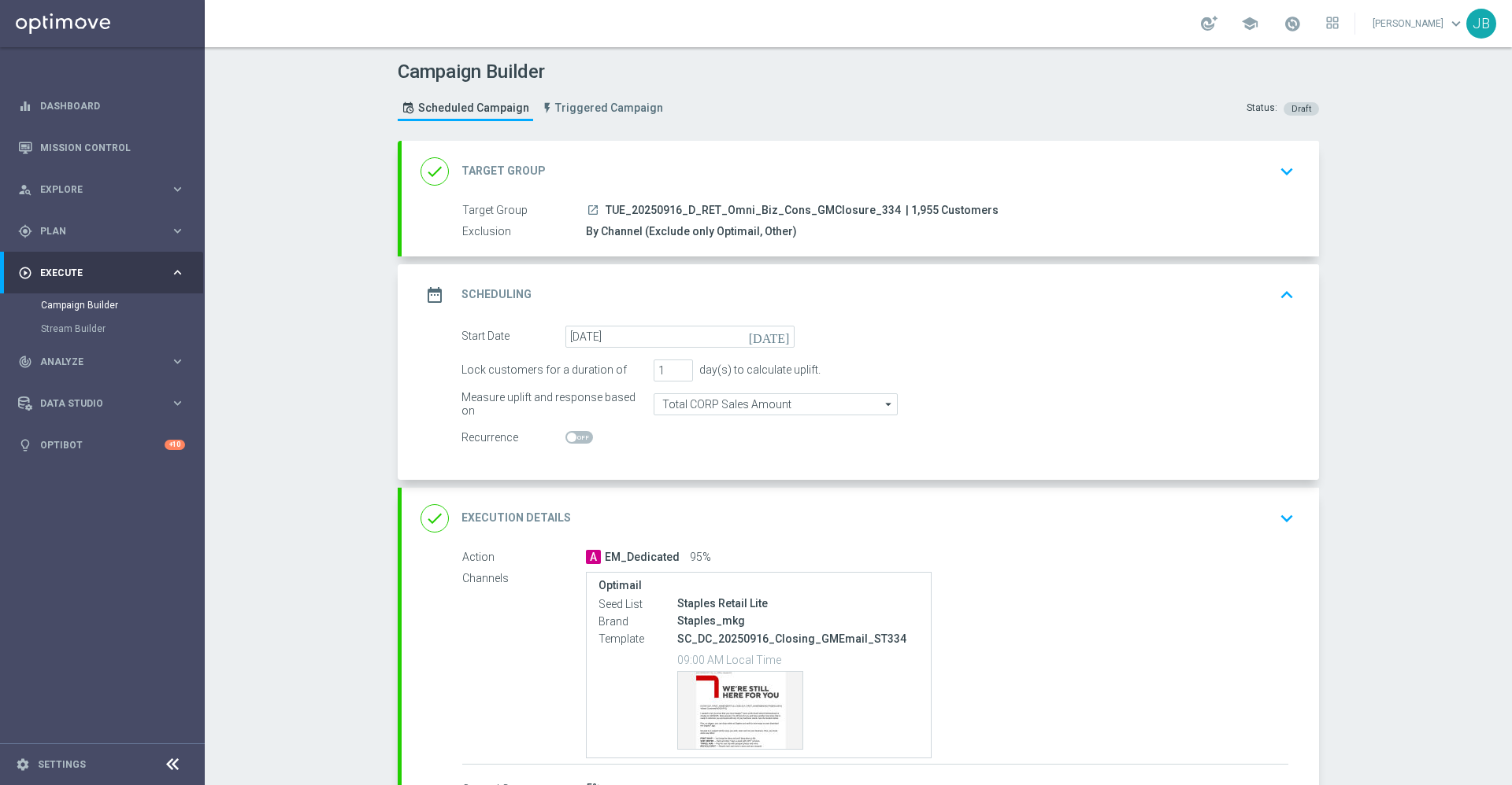
click at [537, 523] on h2 "Execution Details" at bounding box center [516, 518] width 109 height 15
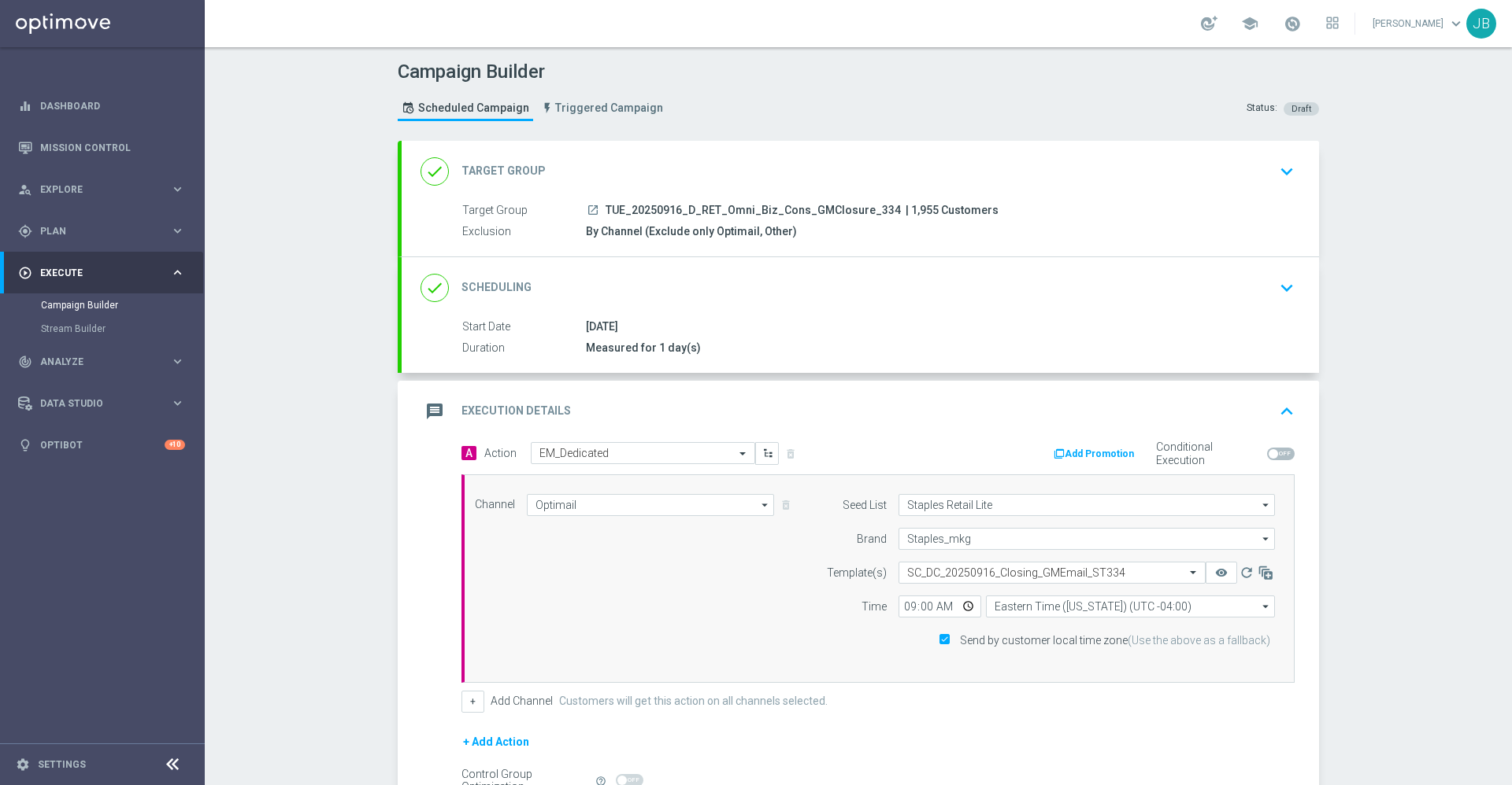
click at [525, 175] on h2 "Target Group" at bounding box center [503, 172] width 85 height 15
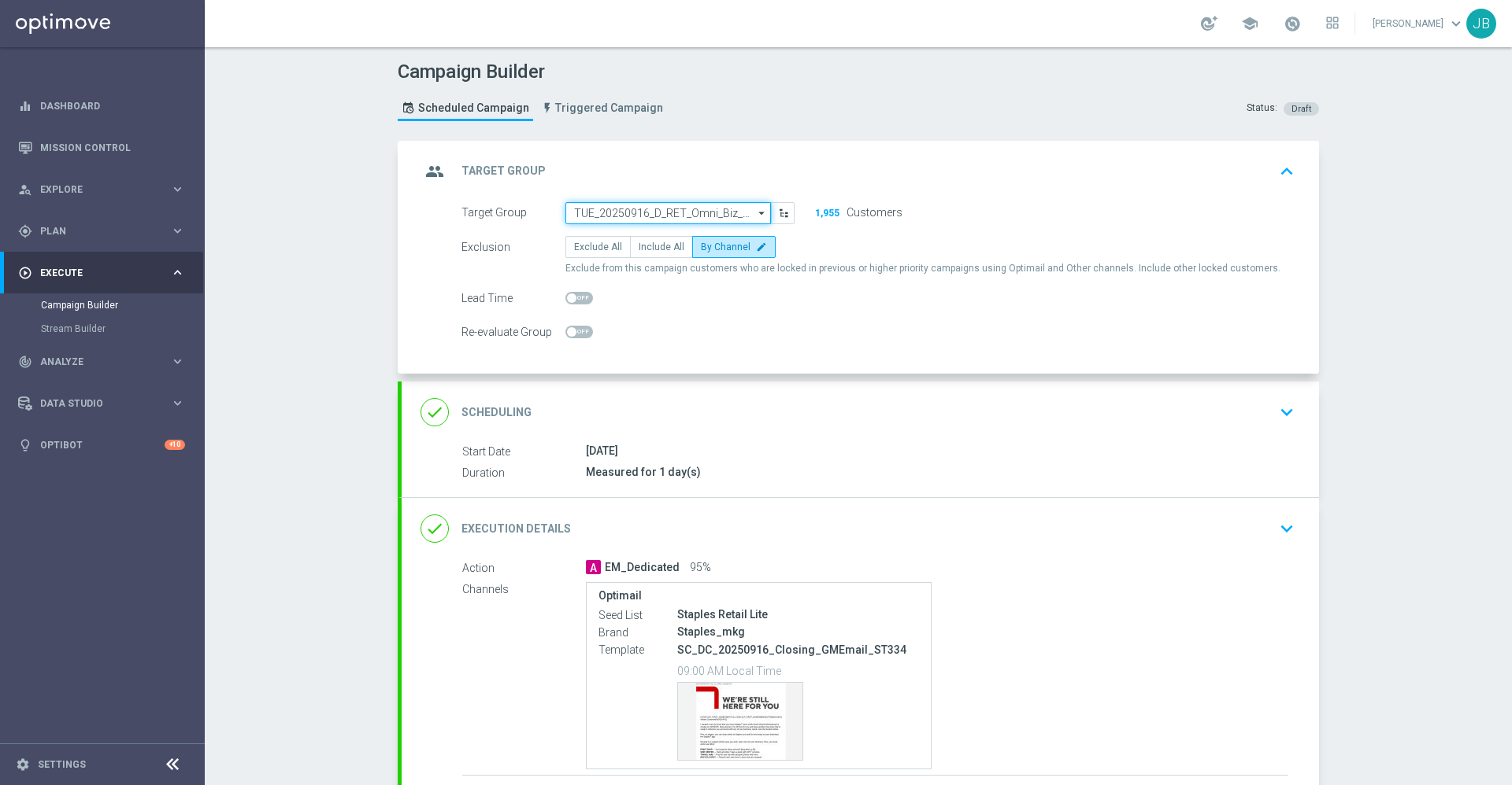
click at [629, 214] on input "TUE_20250916_D_RET_Omni_Biz_Cons_GMClosure_334" at bounding box center [668, 214] width 205 height 22
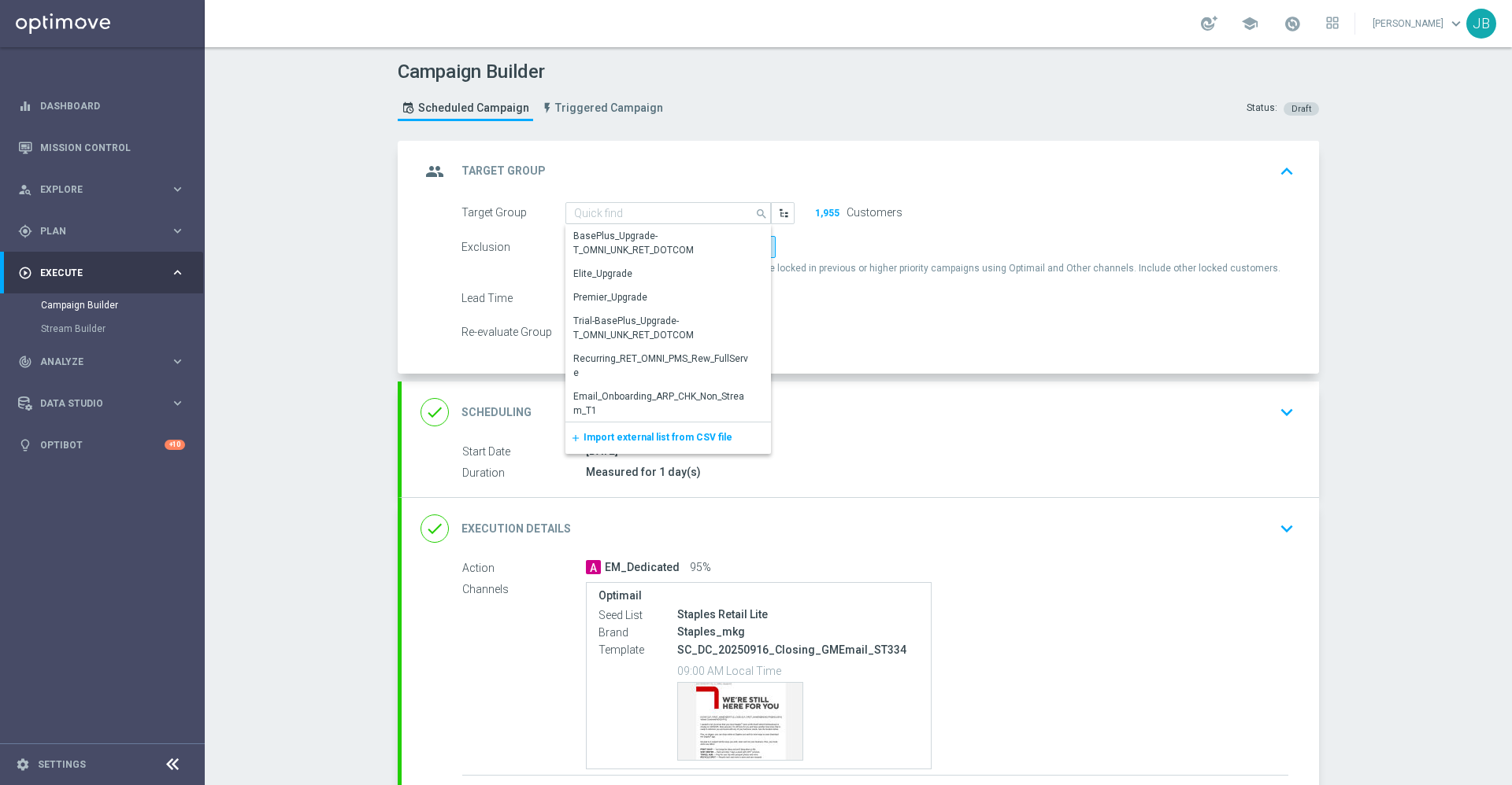
click at [956, 271] on span "Exclude from this campaign customers who are locked in previous or higher prior…" at bounding box center [922, 269] width 715 height 14
type input "TUE_20250916_D_RET_Omni_Biz_Cons_GMClosure_334"
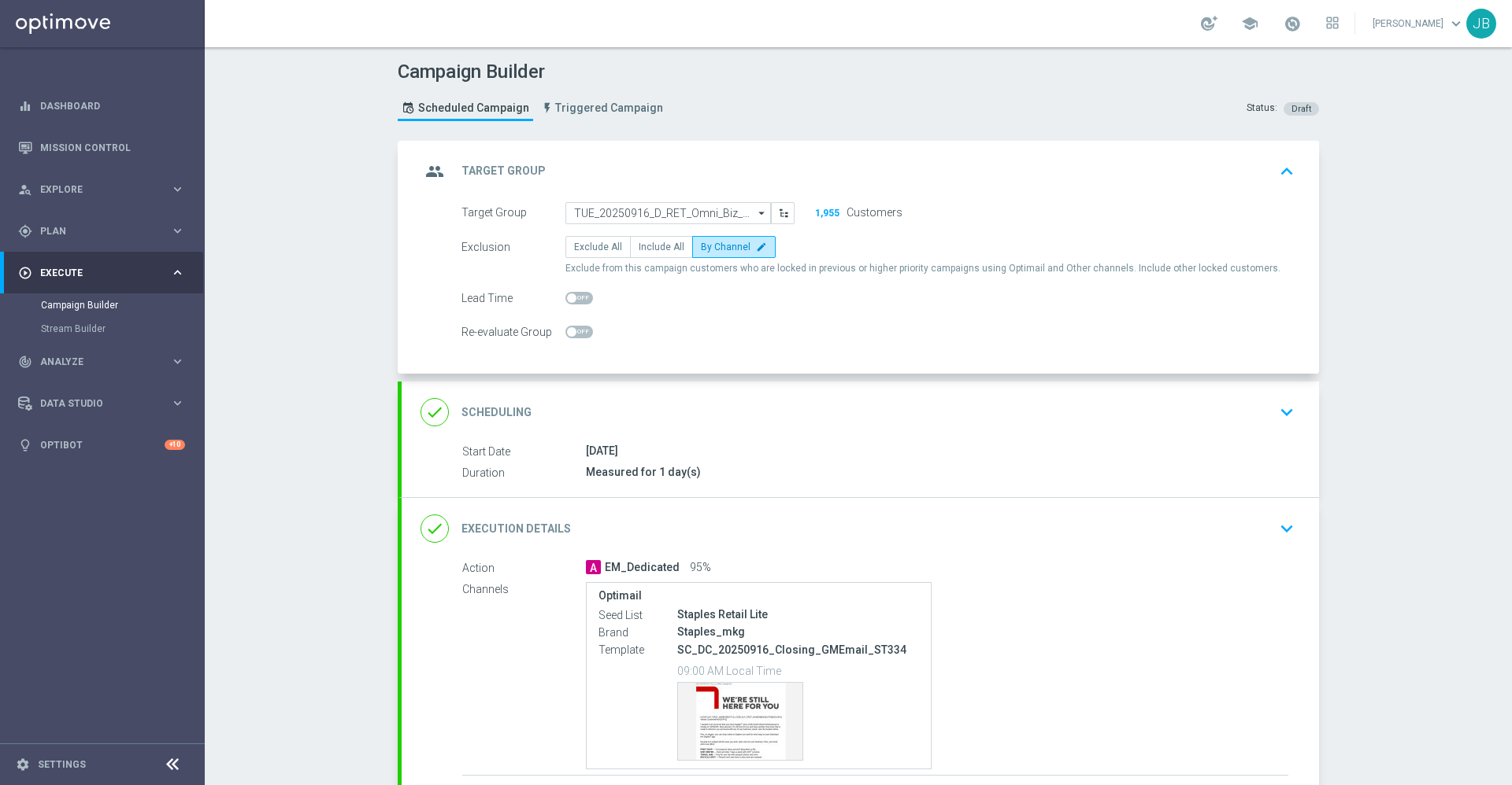
click at [493, 406] on h2 "Scheduling" at bounding box center [497, 413] width 70 height 15
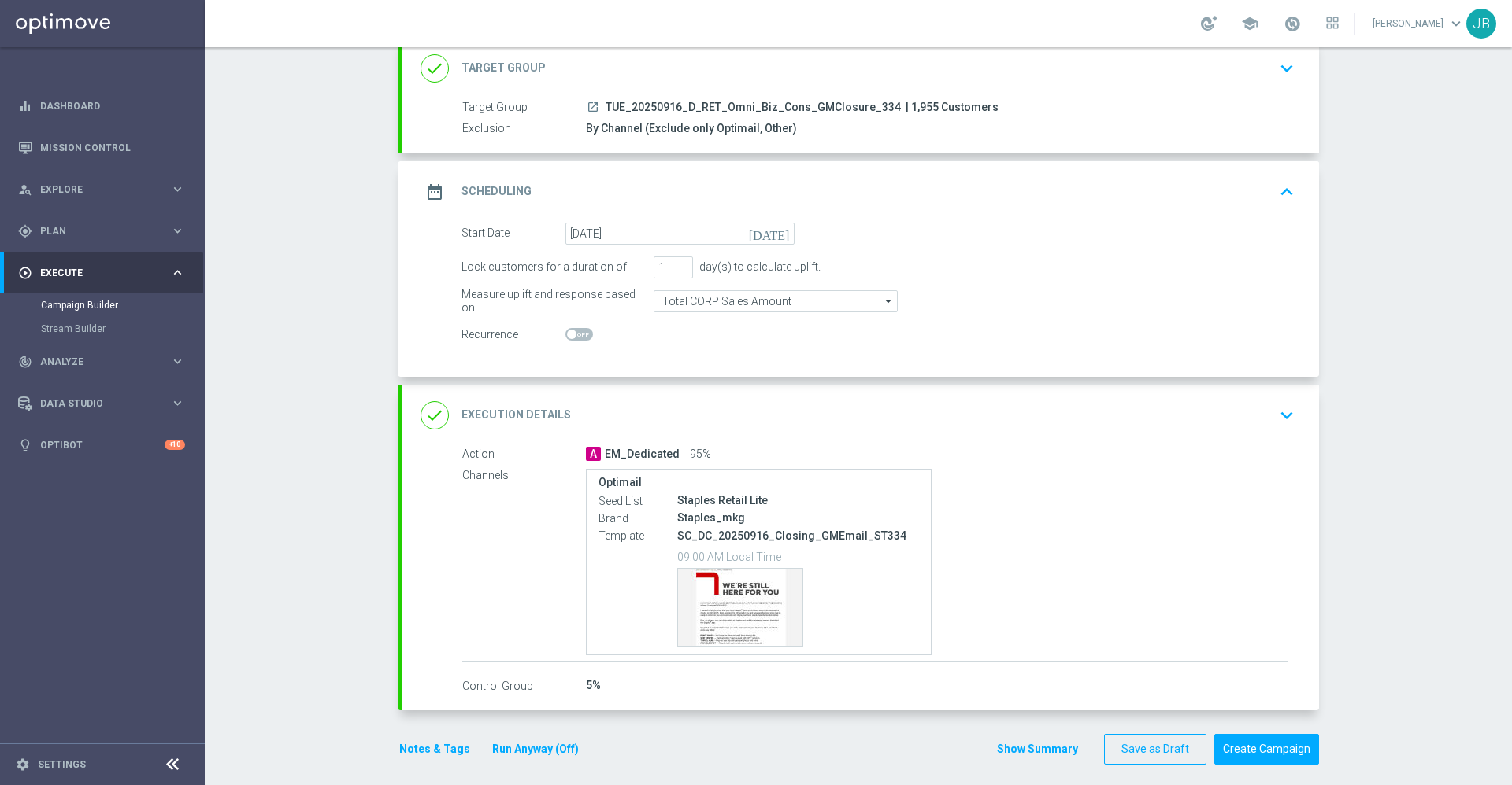
click at [518, 415] on h2 "Execution Details" at bounding box center [516, 415] width 109 height 15
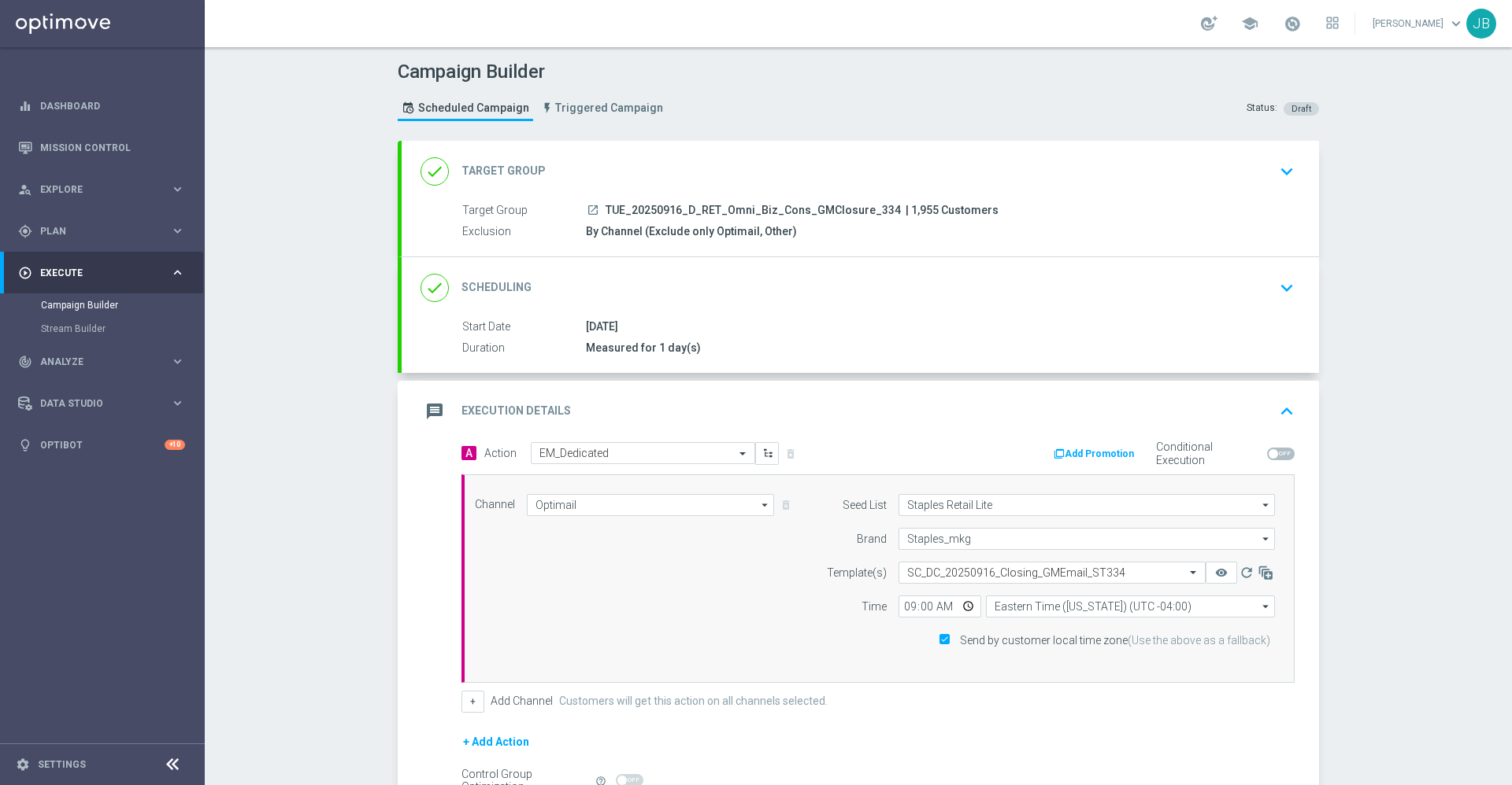
click at [515, 288] on h2 "Scheduling" at bounding box center [497, 288] width 70 height 15
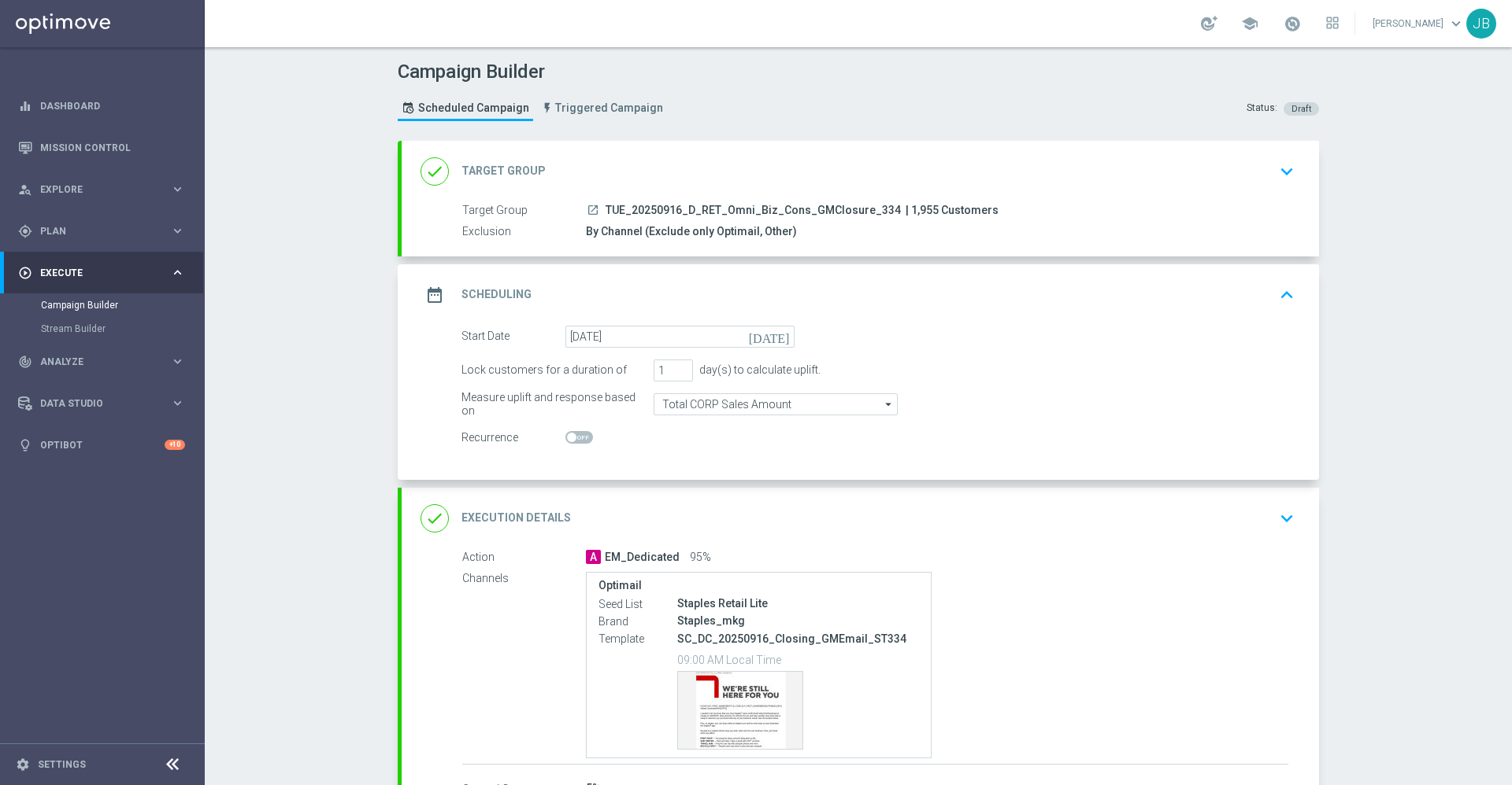
click at [517, 159] on div "done Target Group" at bounding box center [483, 171] width 125 height 28
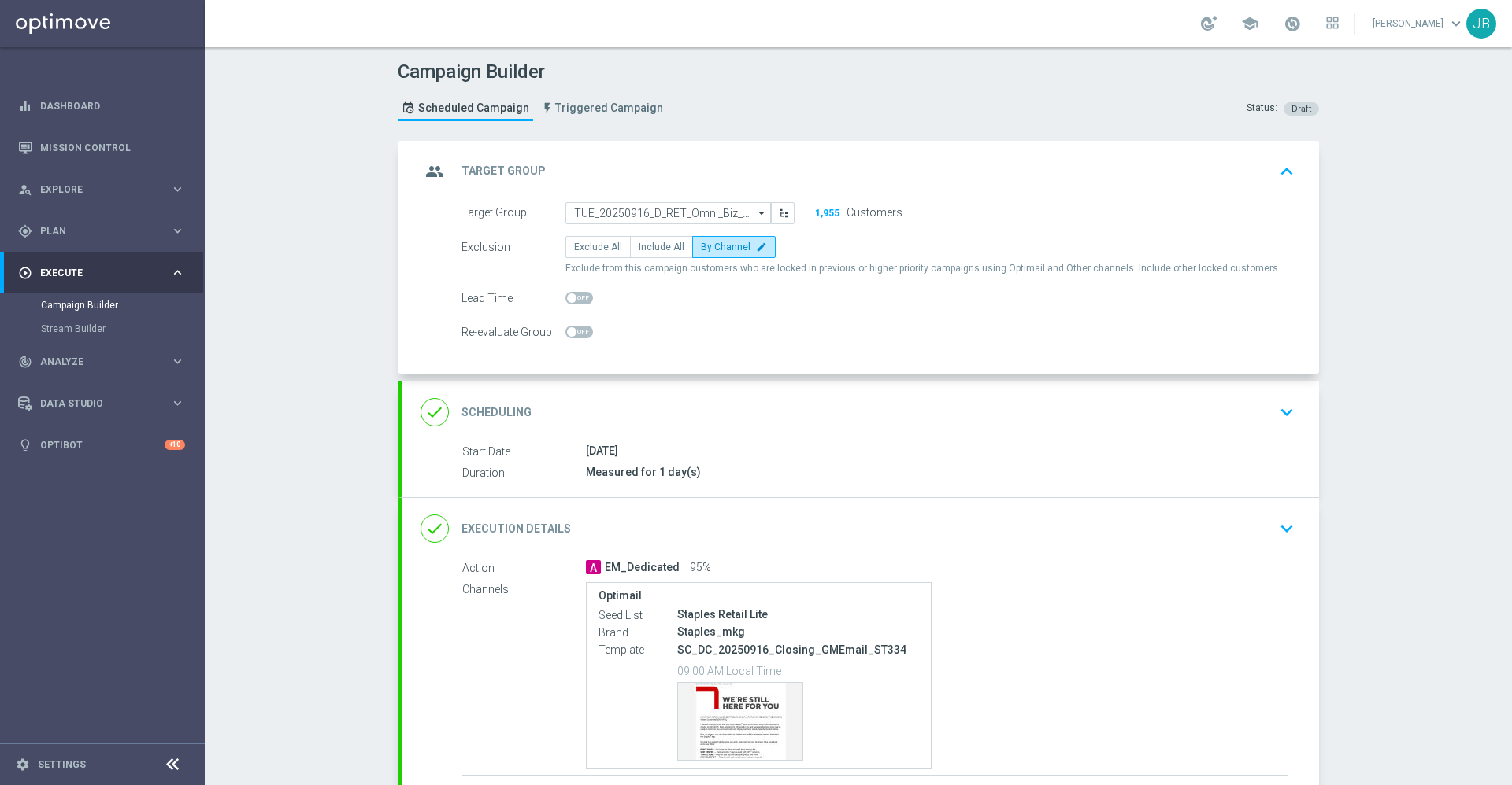
scroll to position [125, 0]
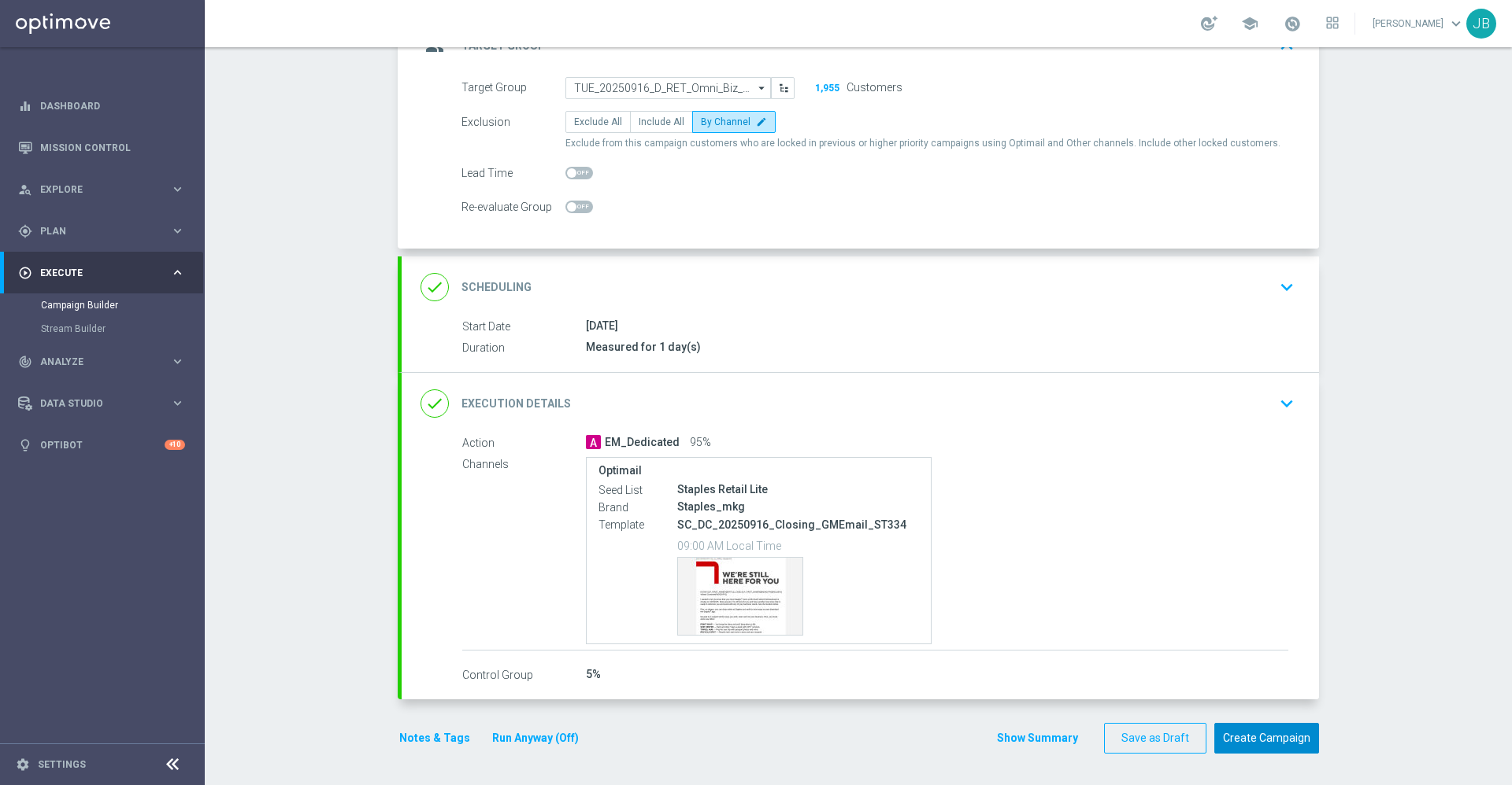
click at [1271, 737] on button "Create Campaign" at bounding box center [1267, 739] width 105 height 31
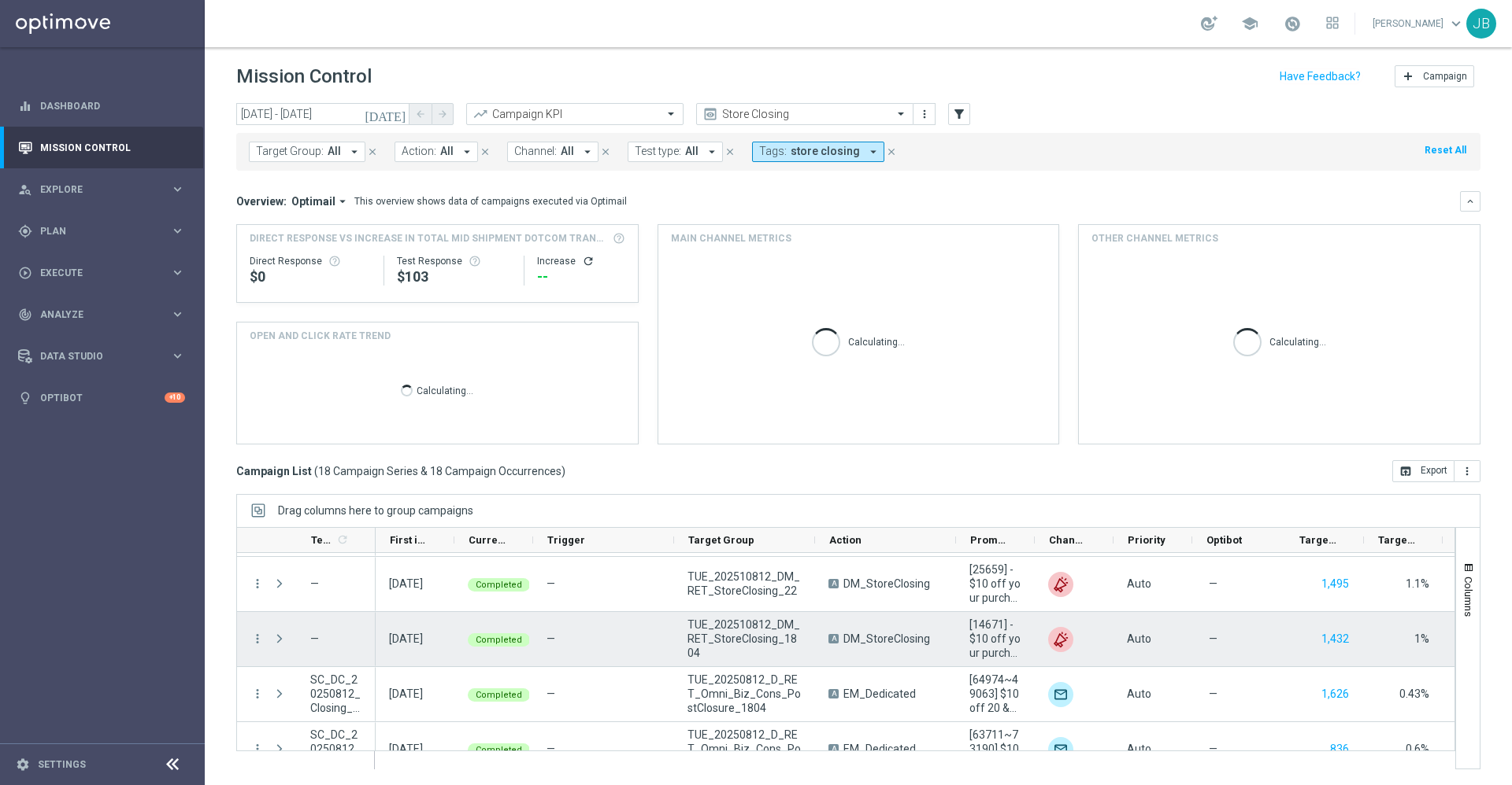
scroll to position [108, 0]
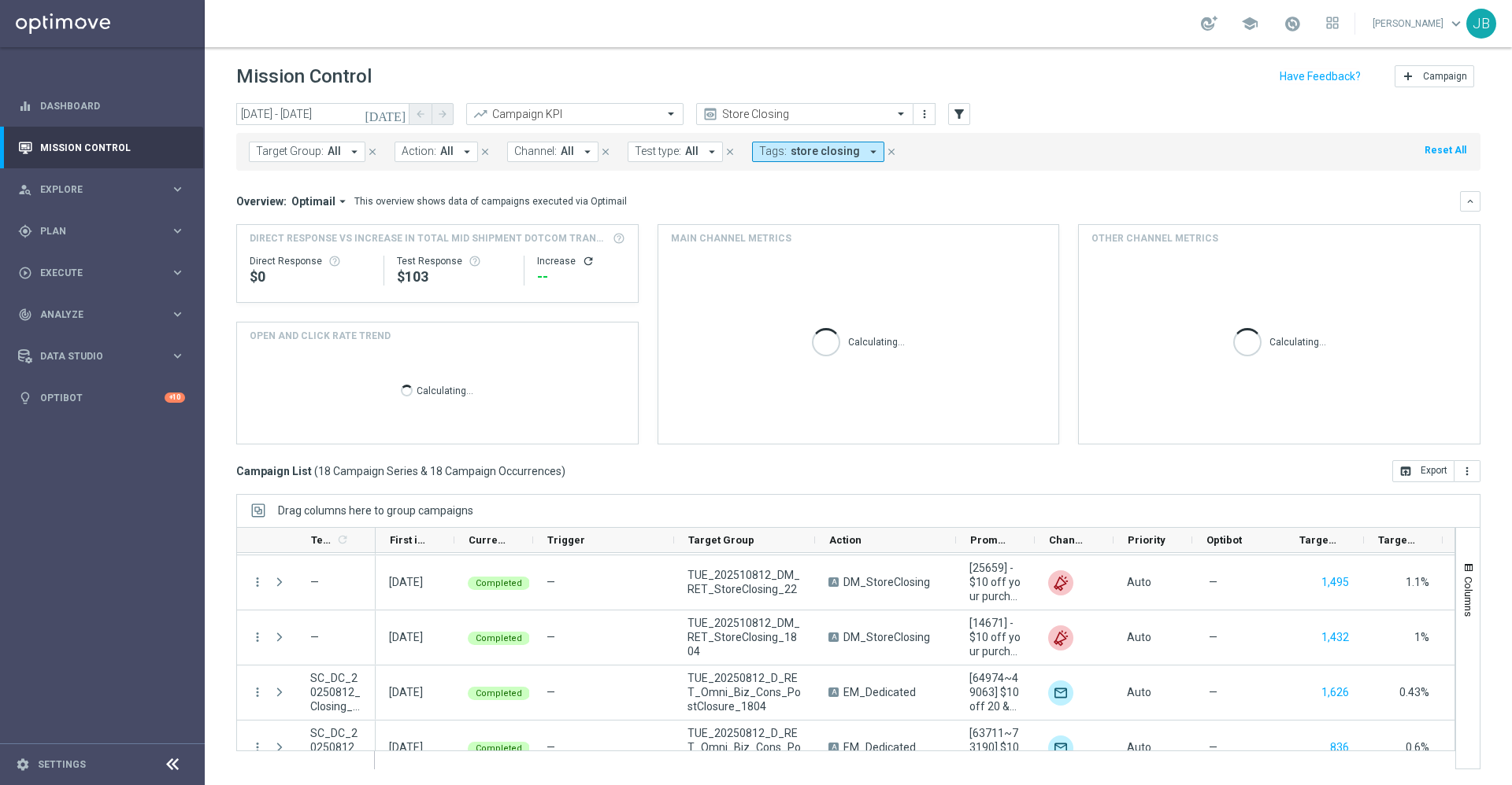
click at [395, 114] on icon "[DATE]" at bounding box center [386, 114] width 43 height 15
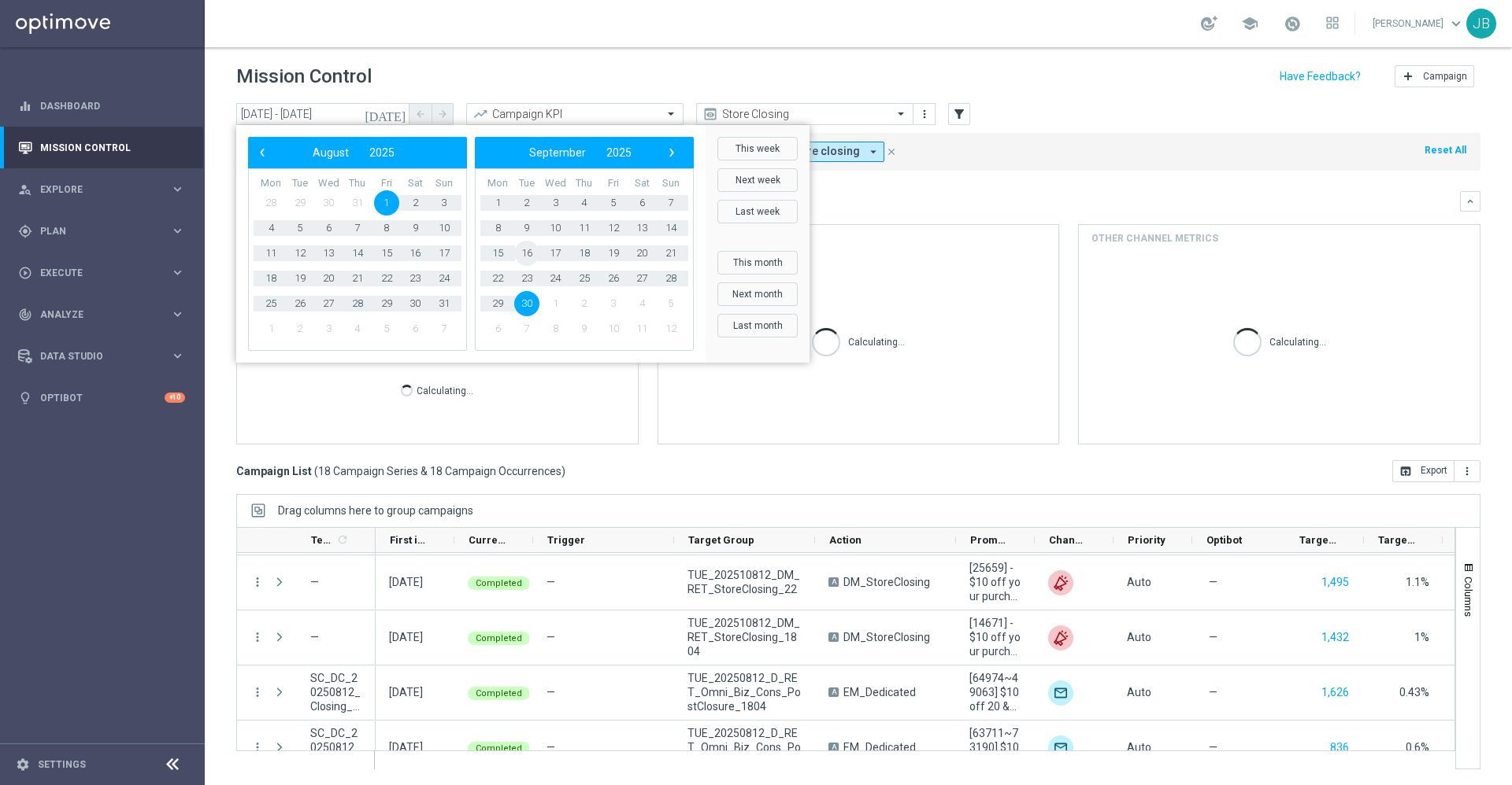
click at [533, 254] on span "16" at bounding box center [527, 253] width 25 height 25
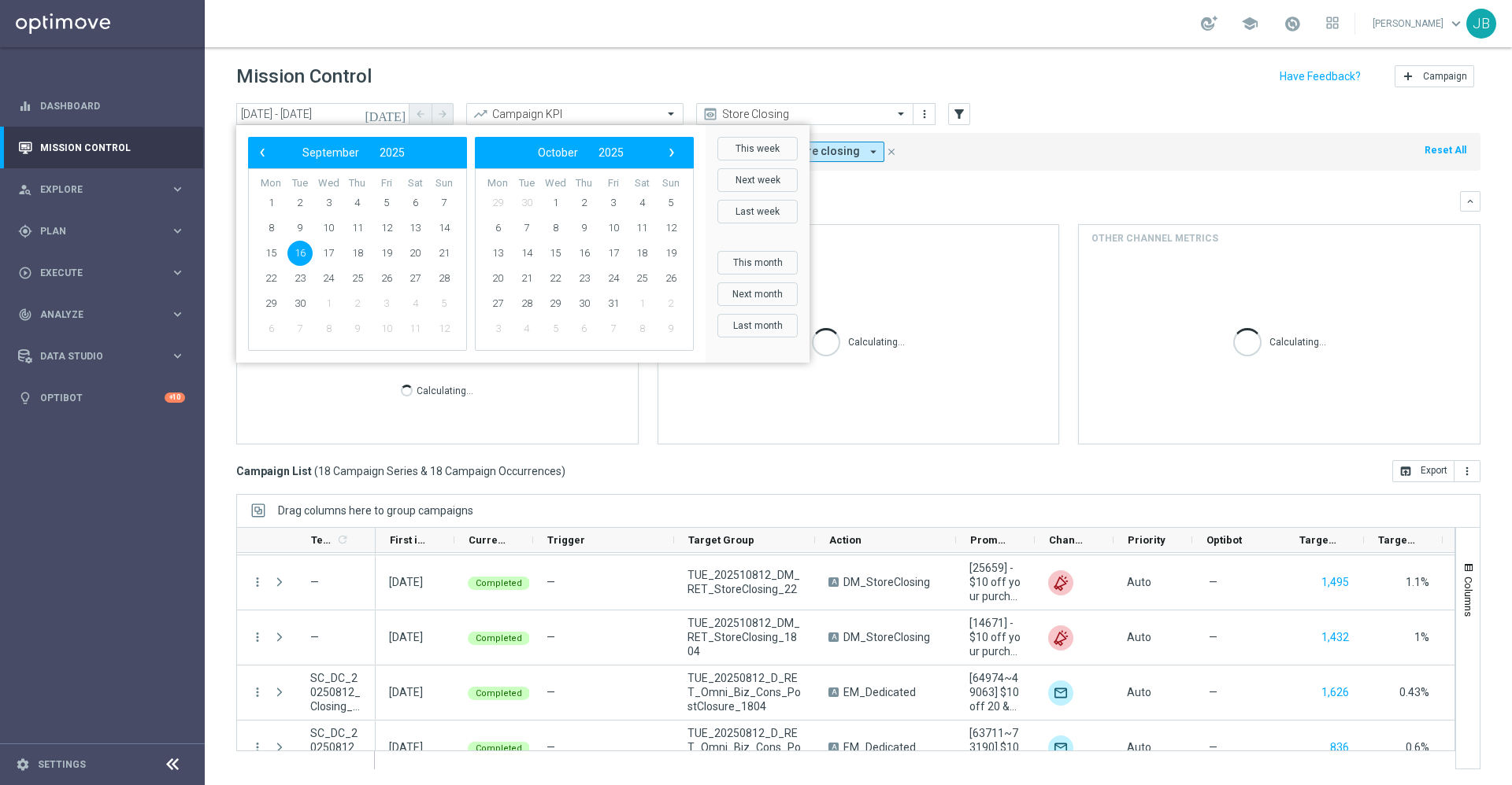
click at [301, 255] on span "16" at bounding box center [299, 253] width 25 height 25
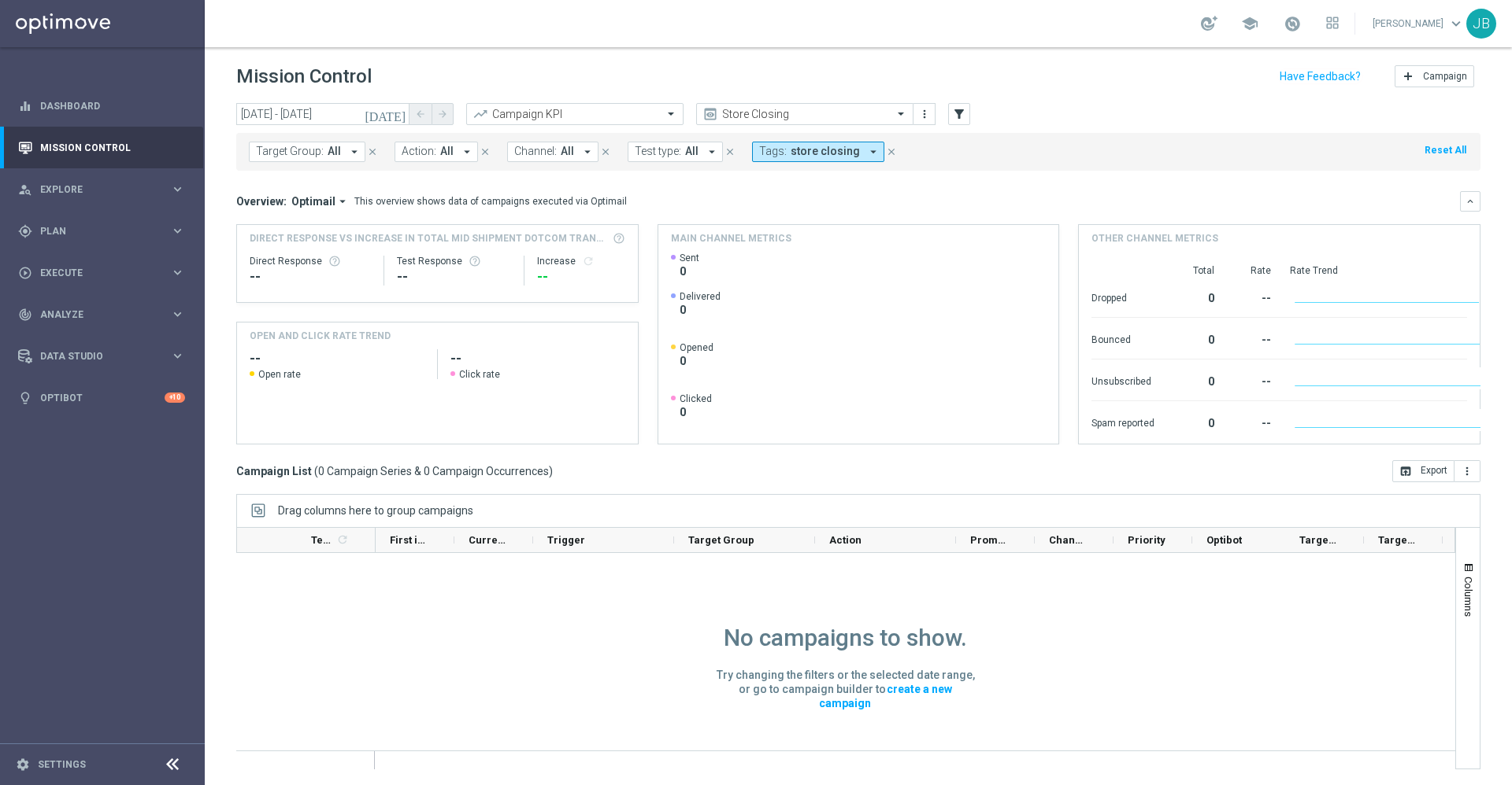
scroll to position [0, 0]
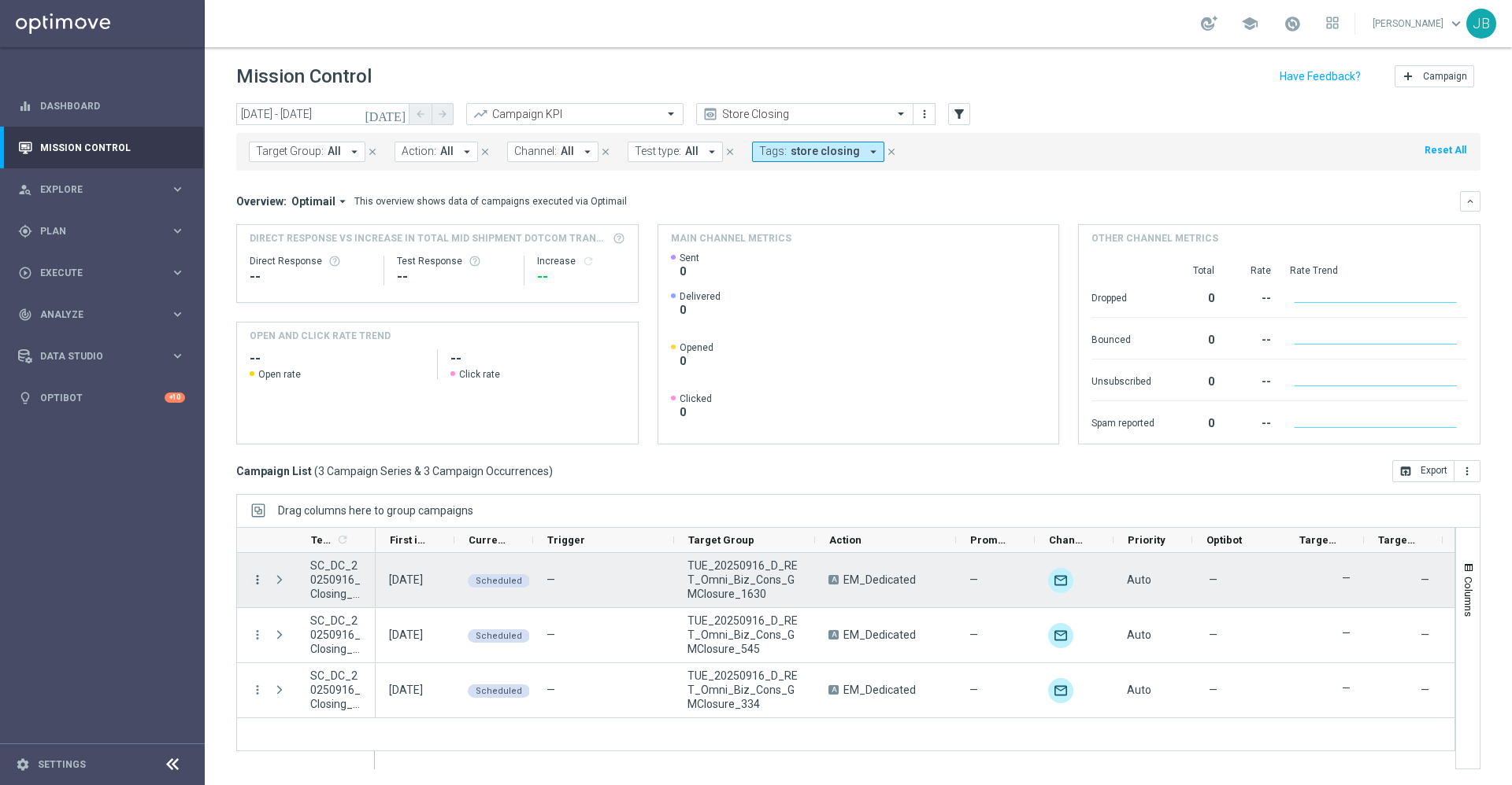
click at [256, 579] on icon "more_vert" at bounding box center [257, 580] width 15 height 15
click at [543, 490] on div "[DATE] [DATE] - [DATE] arrow_back arrow_forward Campaign KPI trending_up Store …" at bounding box center [858, 436] width 1307 height 666
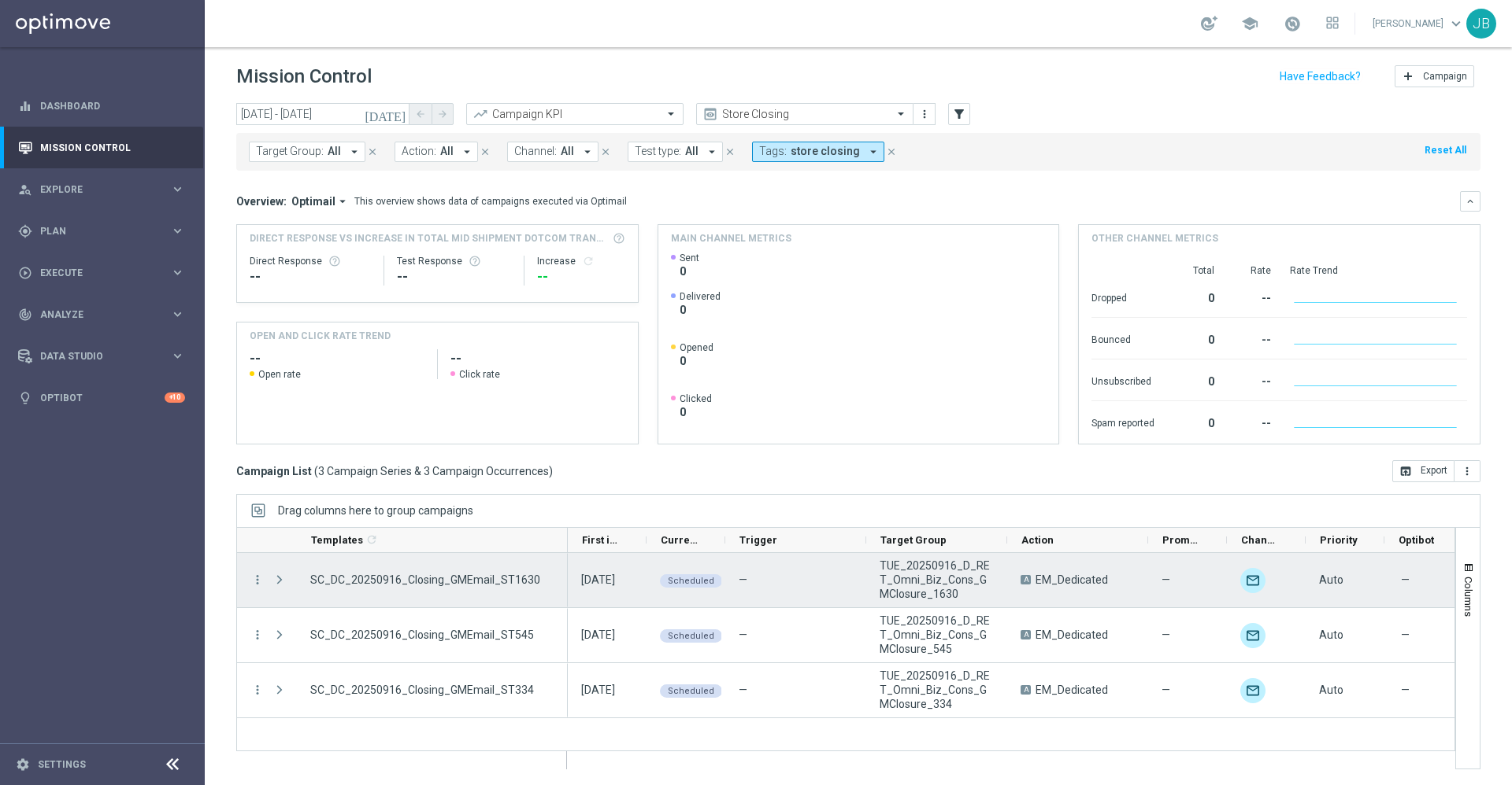
drag, startPoint x: 374, startPoint y: 536, endPoint x: 568, endPoint y: 564, distance: 196.0
click at [568, 564] on div "Templates 1 refresh" at bounding box center [845, 648] width 1219 height 243
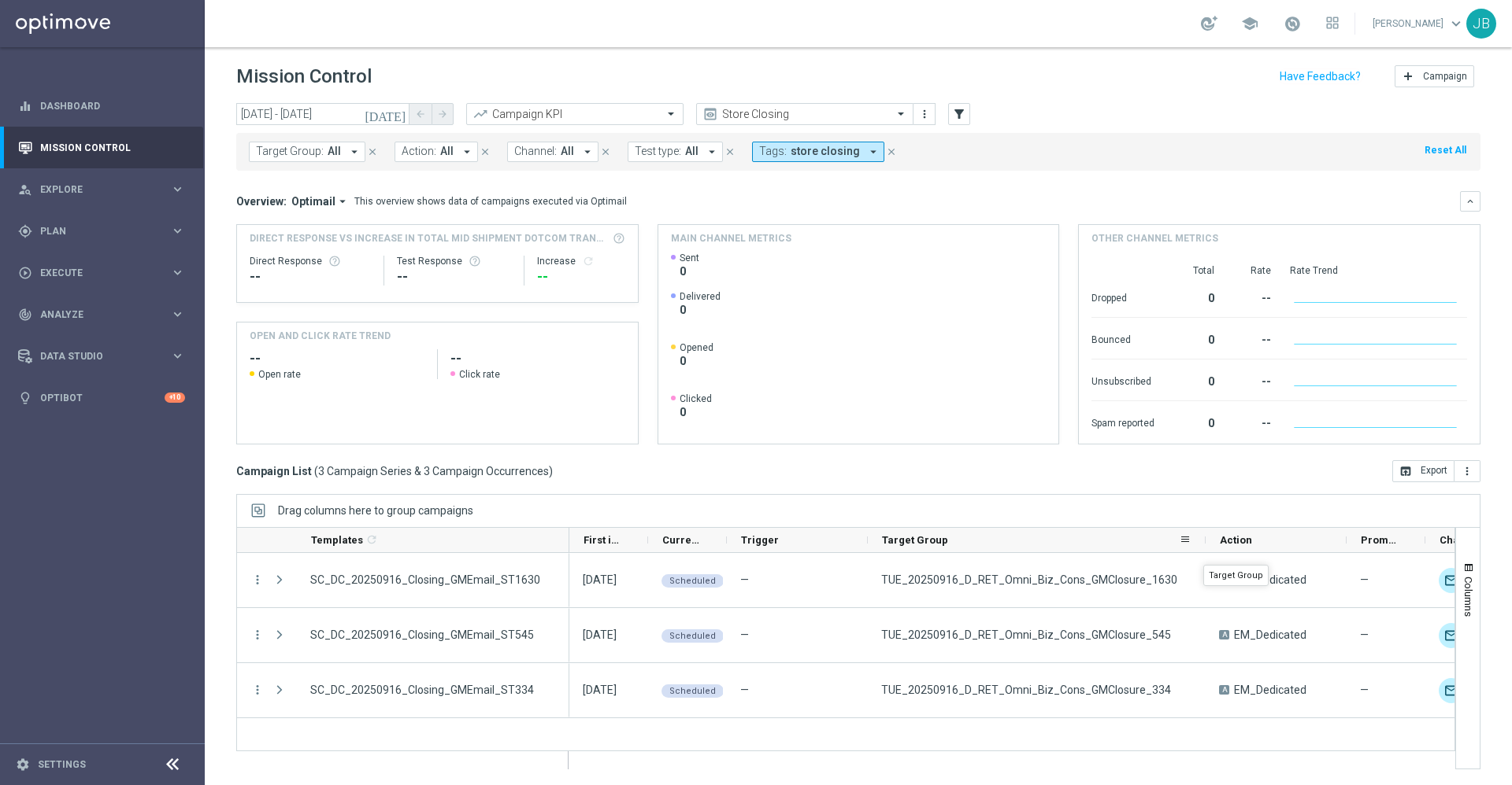
drag, startPoint x: 1006, startPoint y: 535, endPoint x: 1203, endPoint y: 551, distance: 197.6
click at [1203, 551] on div at bounding box center [1205, 540] width 6 height 25
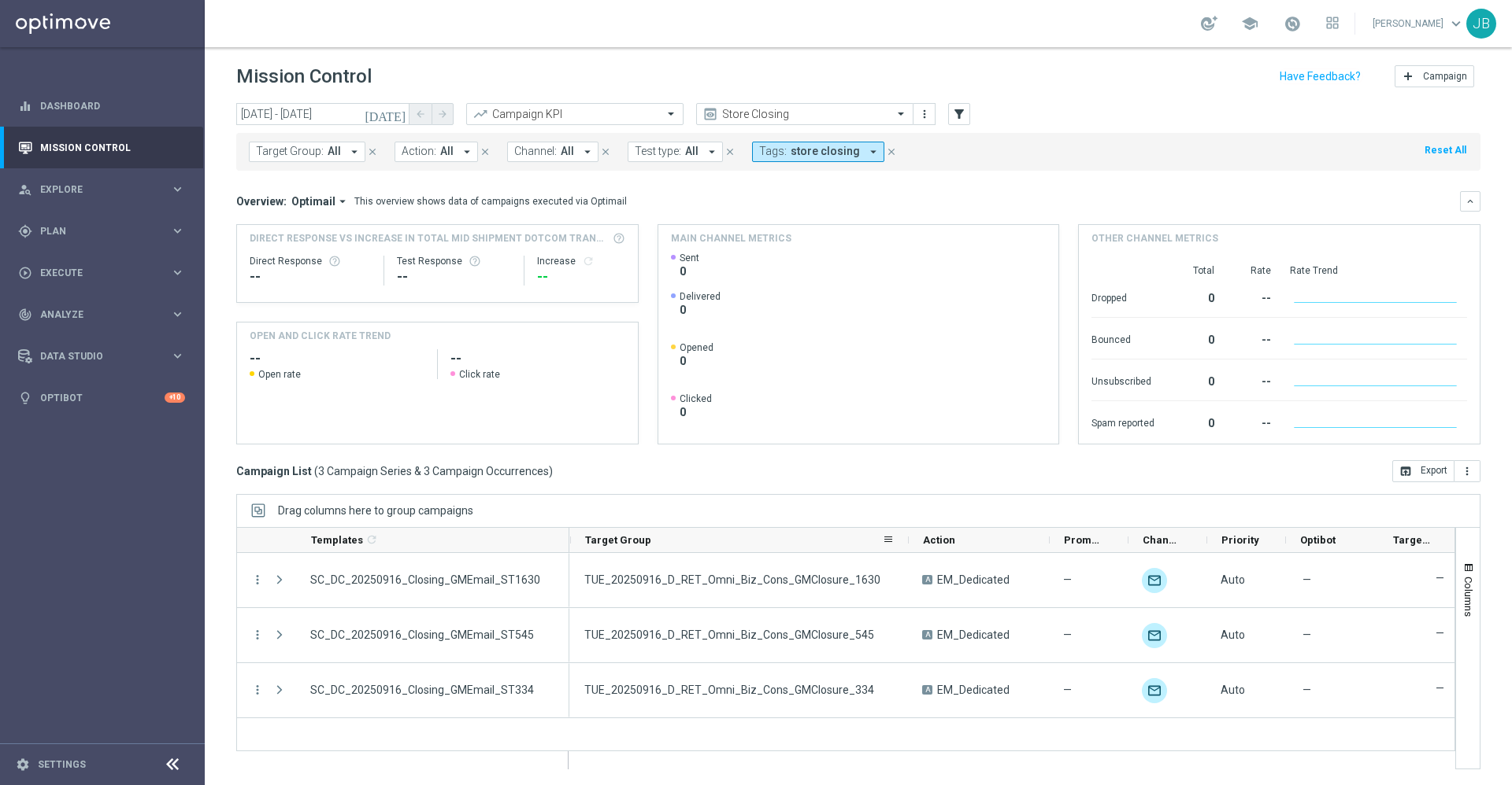
click at [395, 117] on icon "[DATE]" at bounding box center [386, 114] width 43 height 15
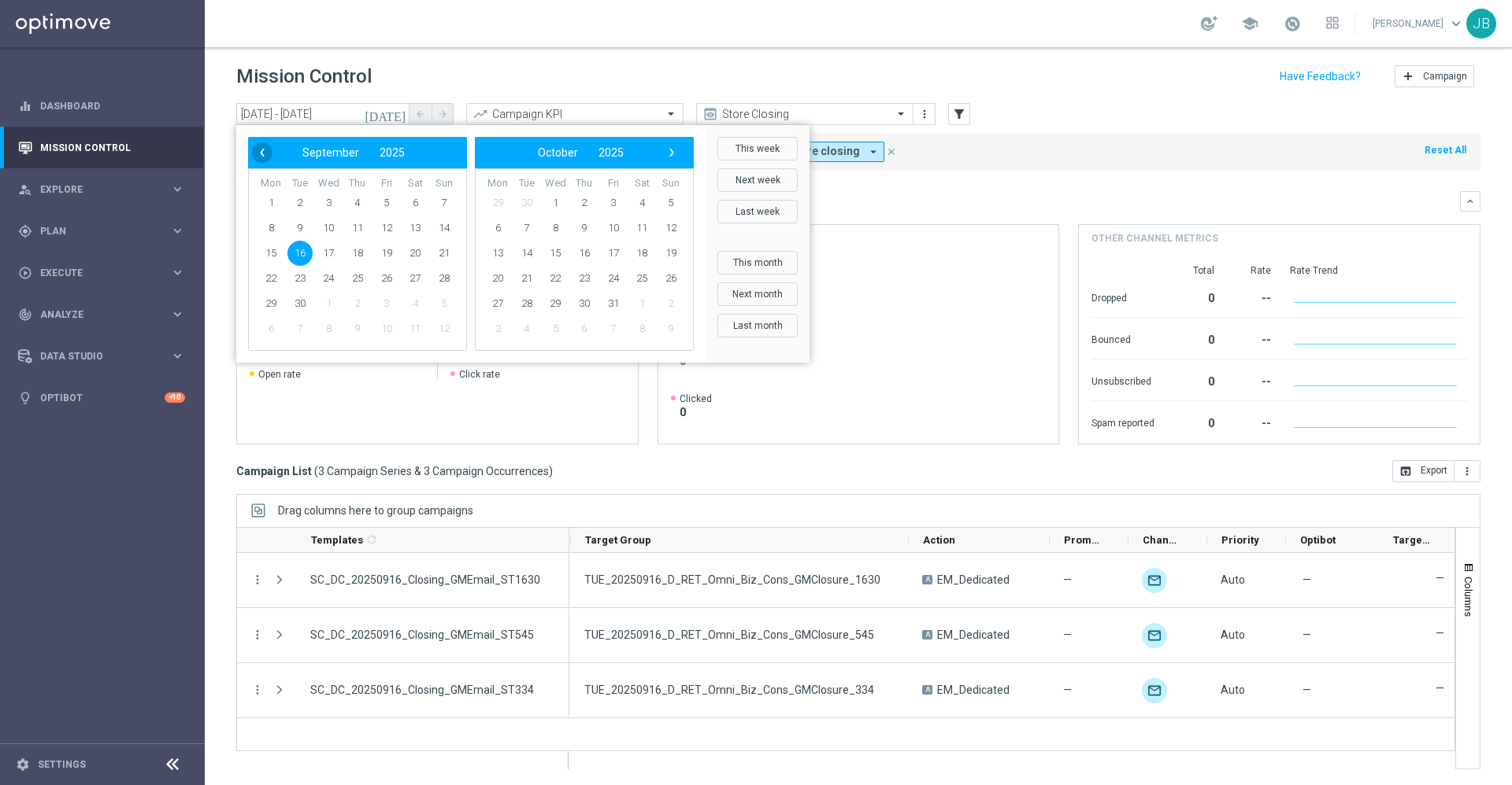
click at [261, 150] on span "‹" at bounding box center [262, 153] width 21 height 21
click at [335, 292] on td "27" at bounding box center [329, 303] width 29 height 25
click at [332, 305] on span "27" at bounding box center [327, 303] width 25 height 25
click at [305, 305] on span "26" at bounding box center [299, 303] width 25 height 25
click at [329, 305] on span "27" at bounding box center [327, 303] width 25 height 25
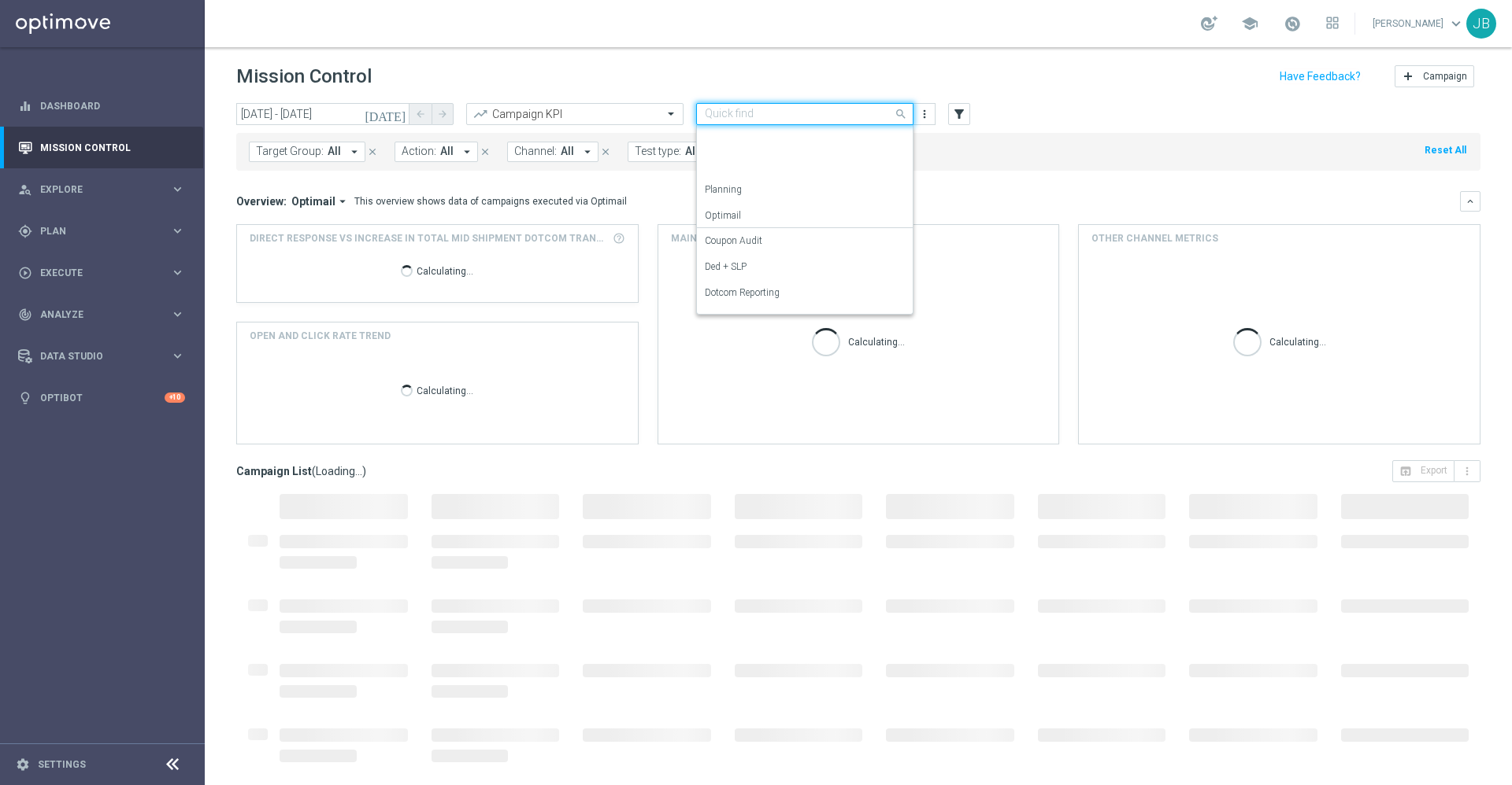
click at [885, 116] on div at bounding box center [804, 114] width 215 height 14
click at [768, 179] on label "OMNI Reporting" at bounding box center [738, 185] width 68 height 14
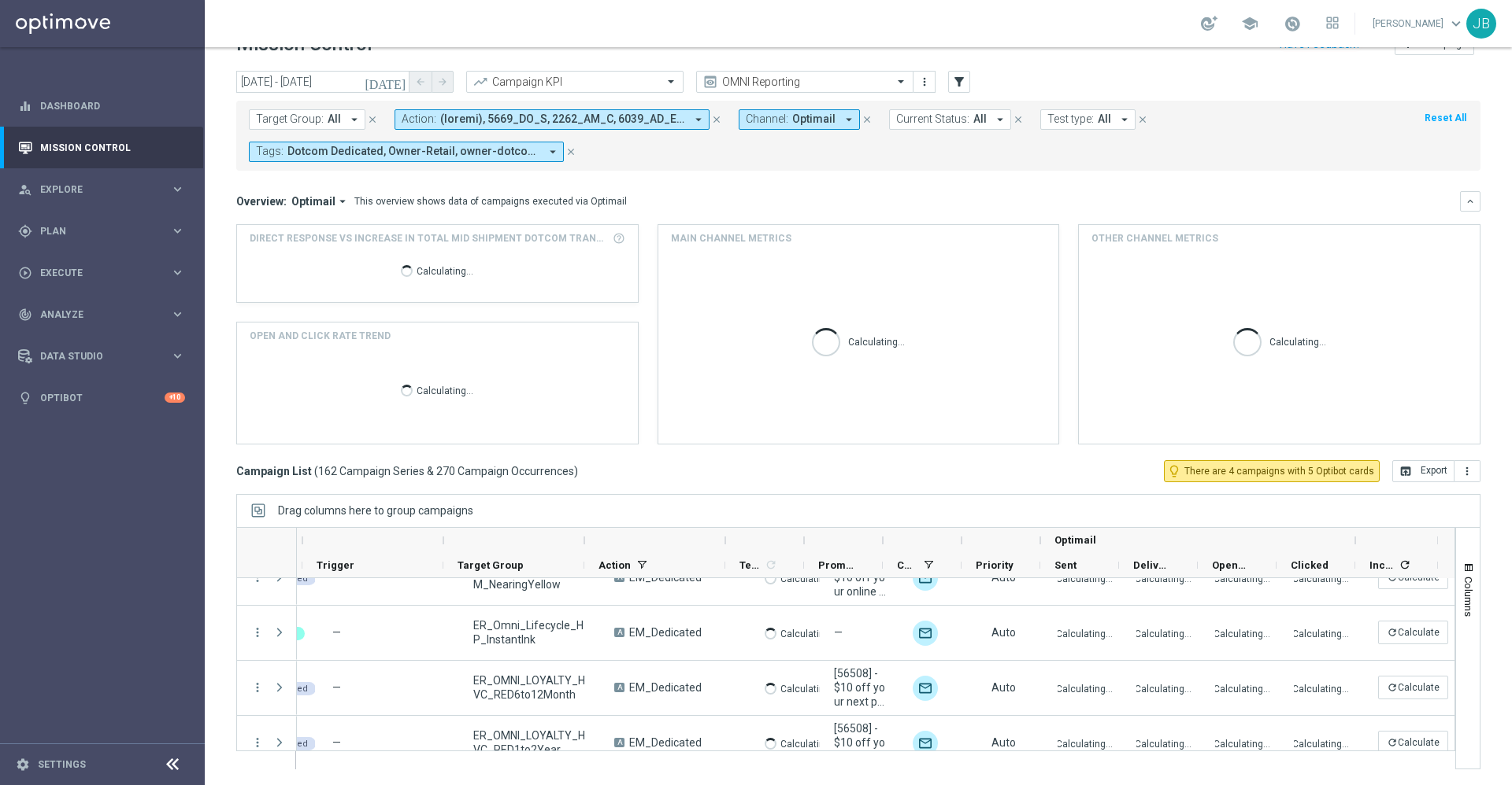
scroll to position [8751, 0]
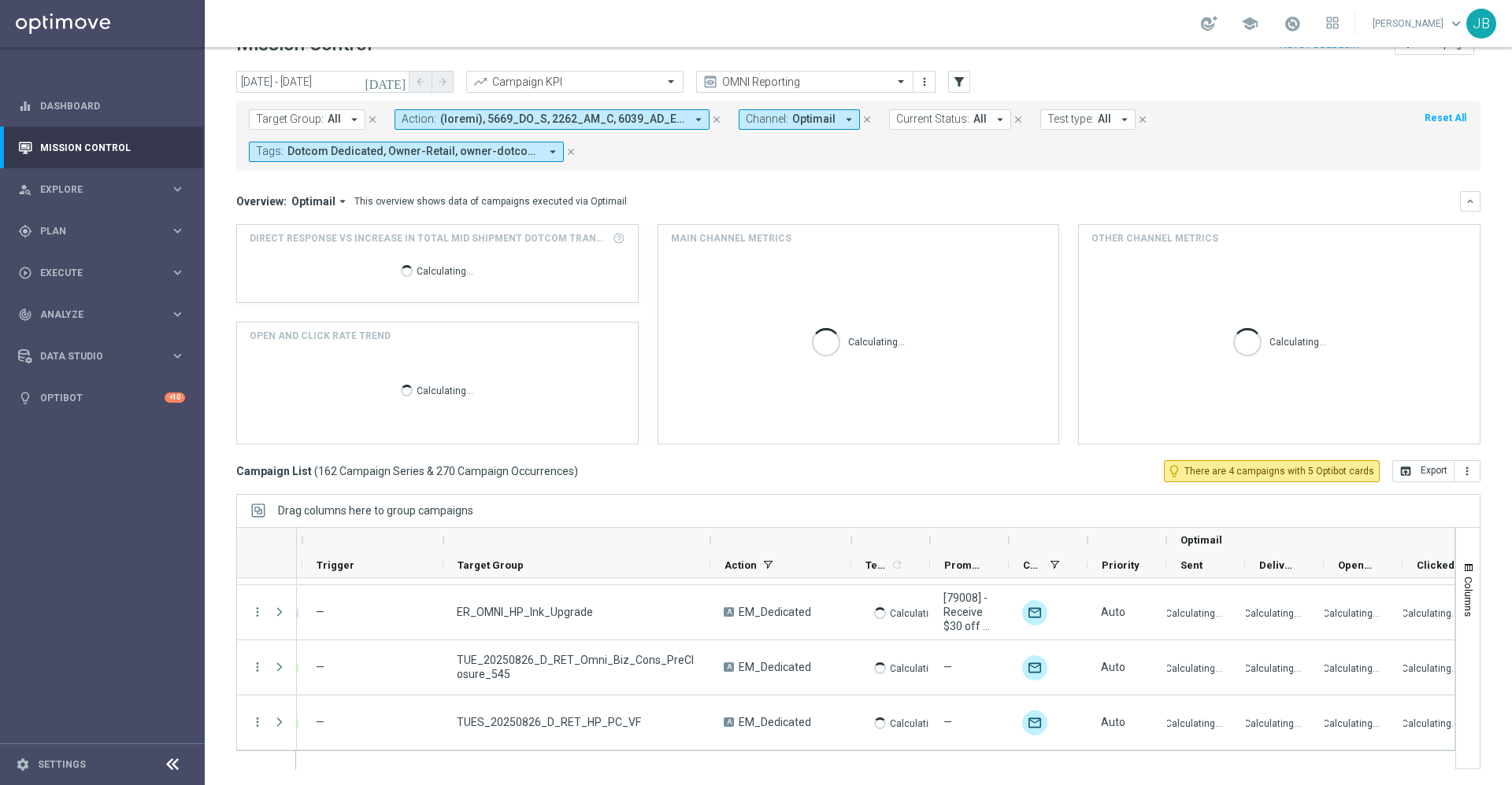
drag, startPoint x: 585, startPoint y: 537, endPoint x: 711, endPoint y: 542, distance: 126.1
click at [711, 542] on div at bounding box center [709, 540] width 6 height 25
click at [400, 79] on icon "[DATE]" at bounding box center [386, 82] width 43 height 15
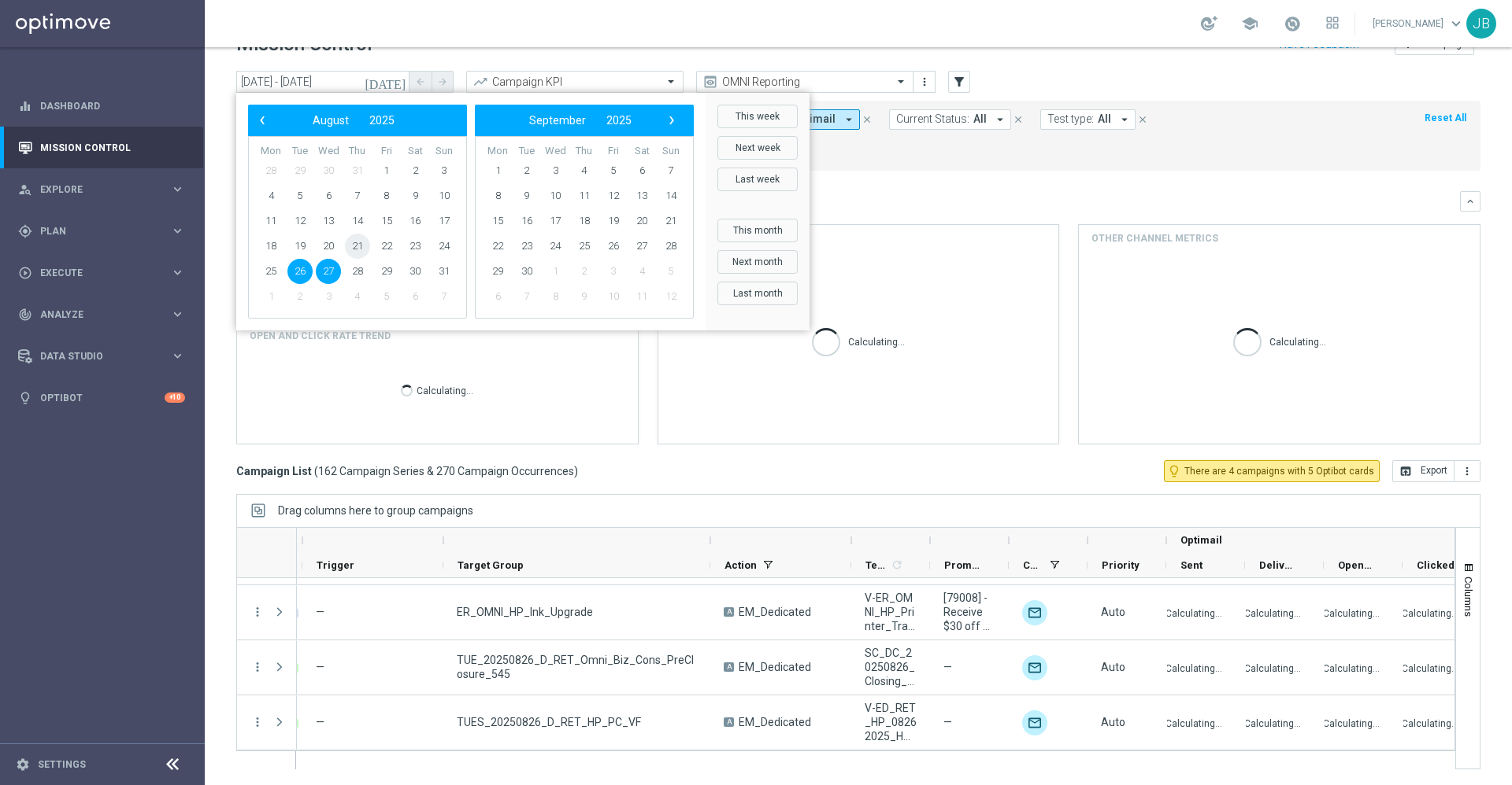
click at [361, 245] on span "21" at bounding box center [357, 246] width 25 height 25
type input "[DATE] - [DATE]"
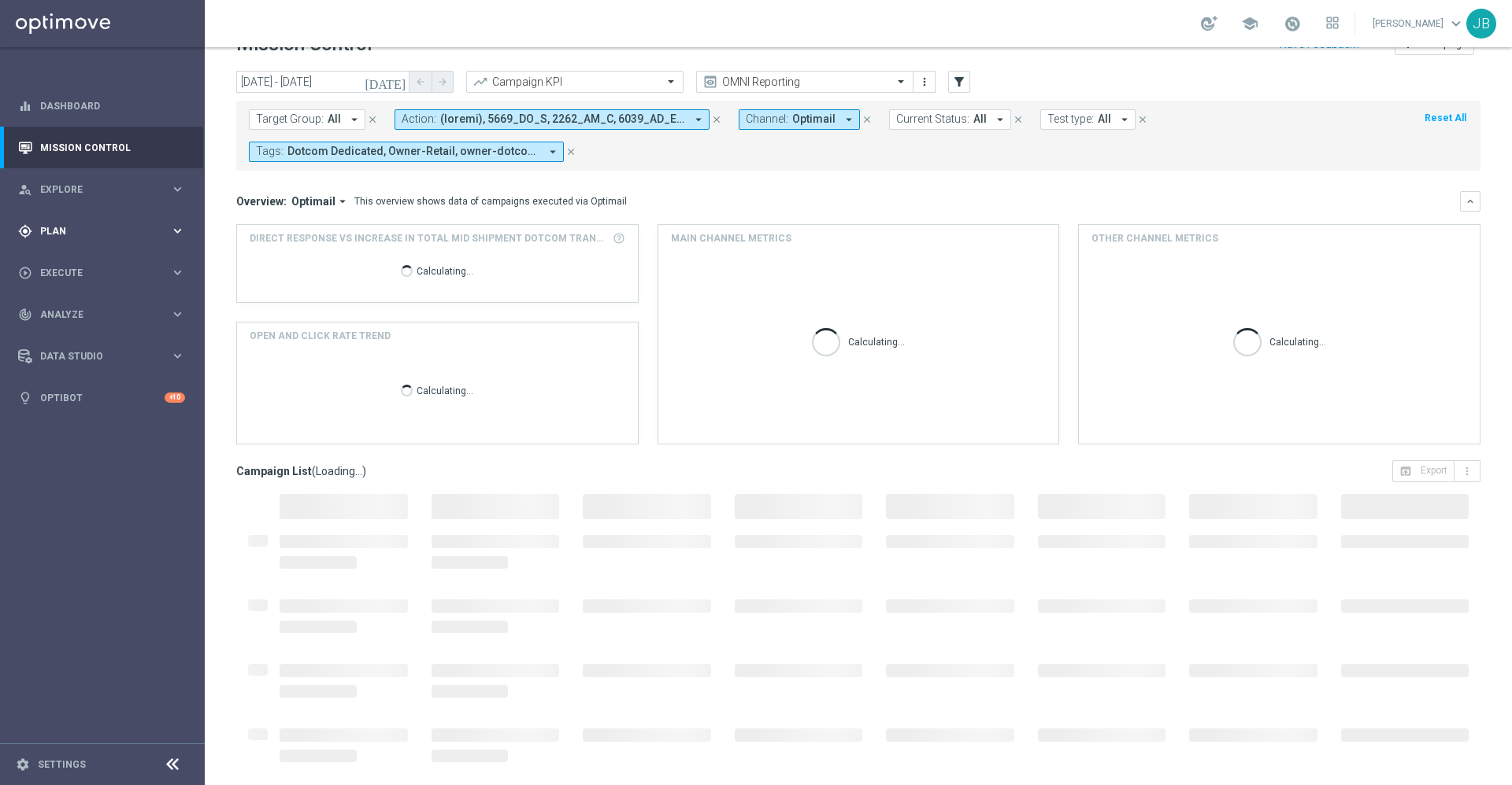
click at [122, 226] on span "Plan" at bounding box center [105, 231] width 130 height 9
click at [109, 262] on link "Target Groups" at bounding box center [103, 263] width 123 height 13
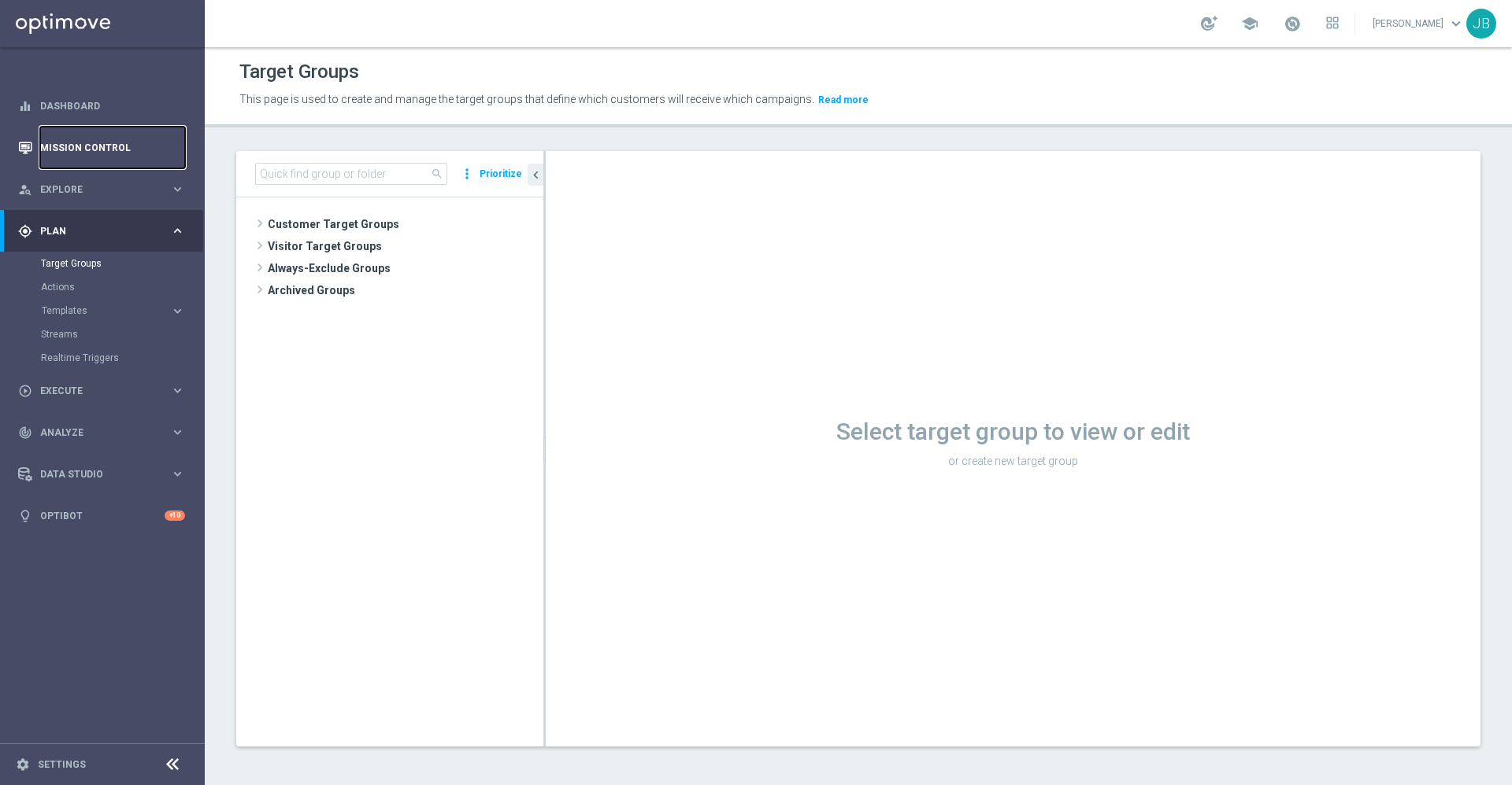
click at [126, 142] on link "Mission Control" at bounding box center [113, 147] width 145 height 42
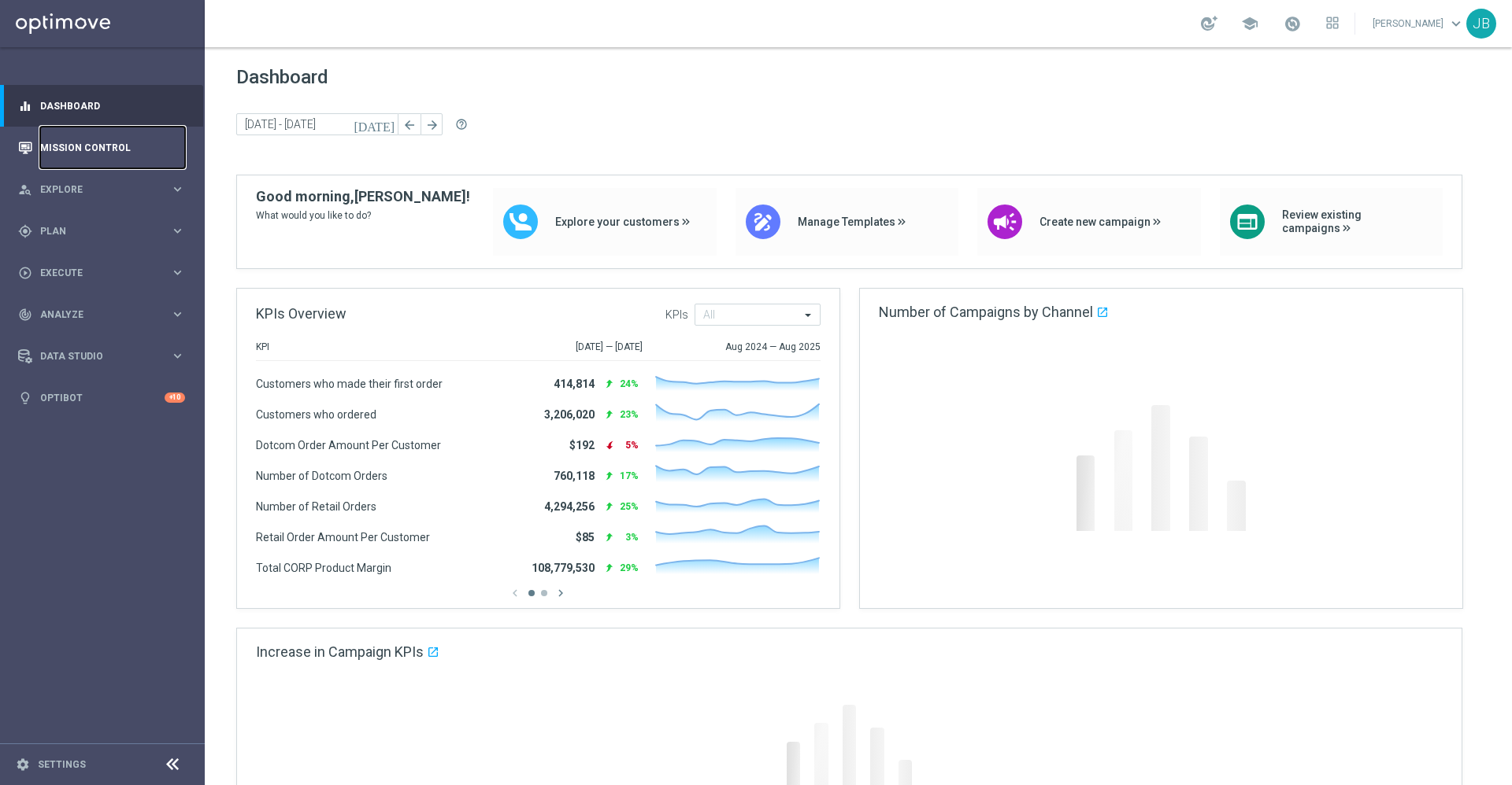
click at [125, 140] on link "Mission Control" at bounding box center [113, 147] width 145 height 42
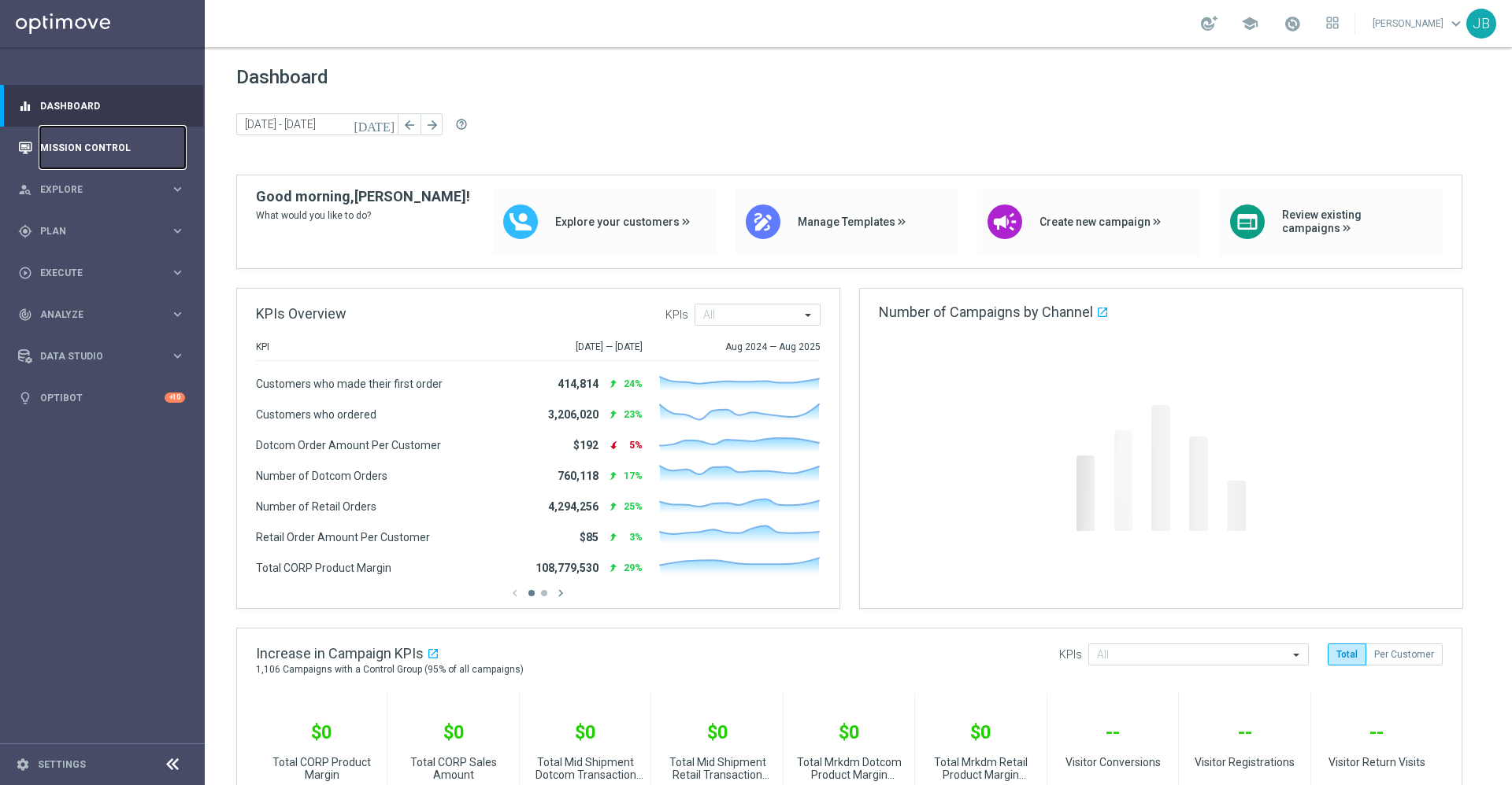
click at [125, 148] on link "Mission Control" at bounding box center [113, 147] width 145 height 42
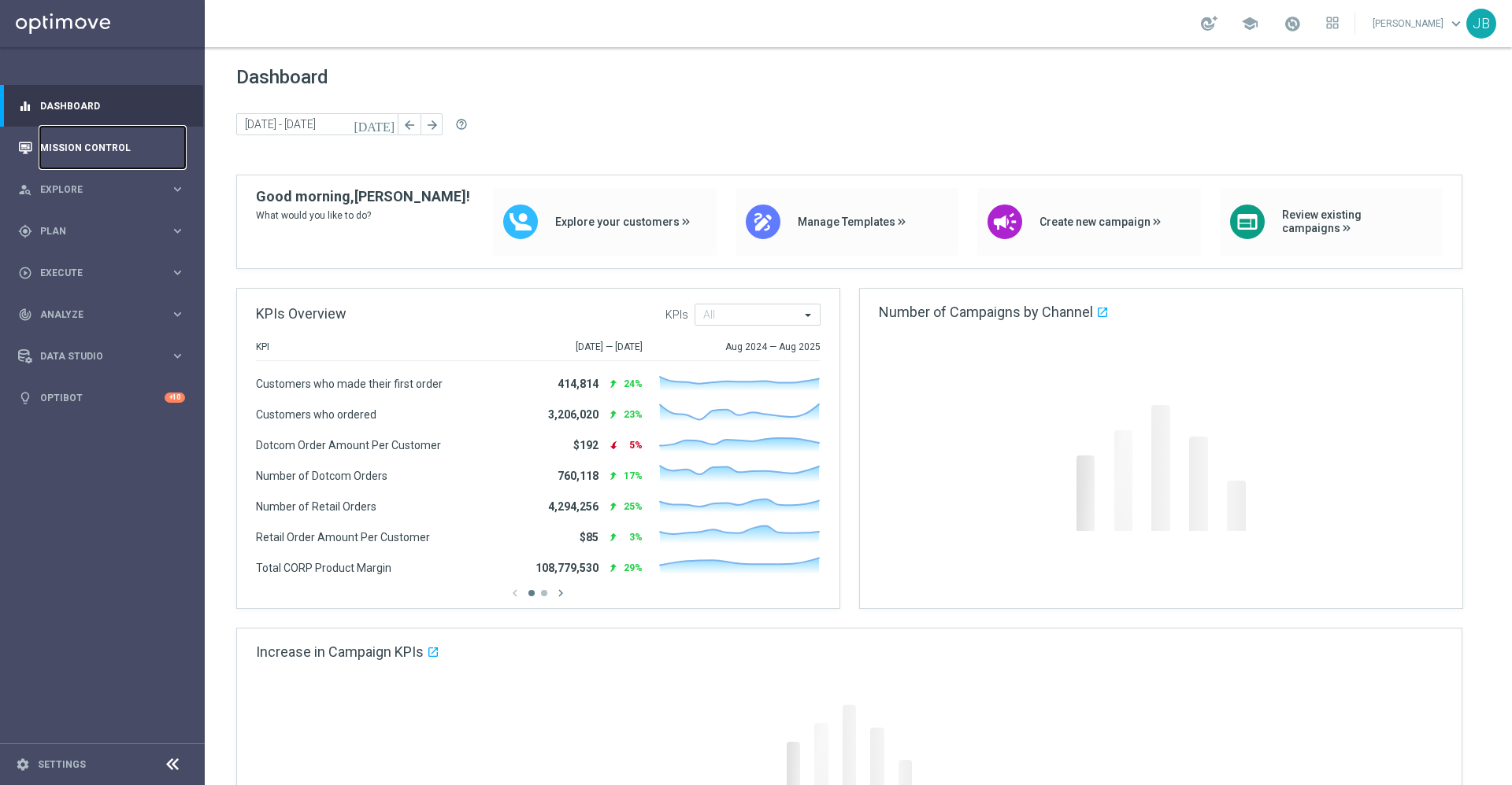
click at [98, 148] on link "Mission Control" at bounding box center [113, 147] width 145 height 42
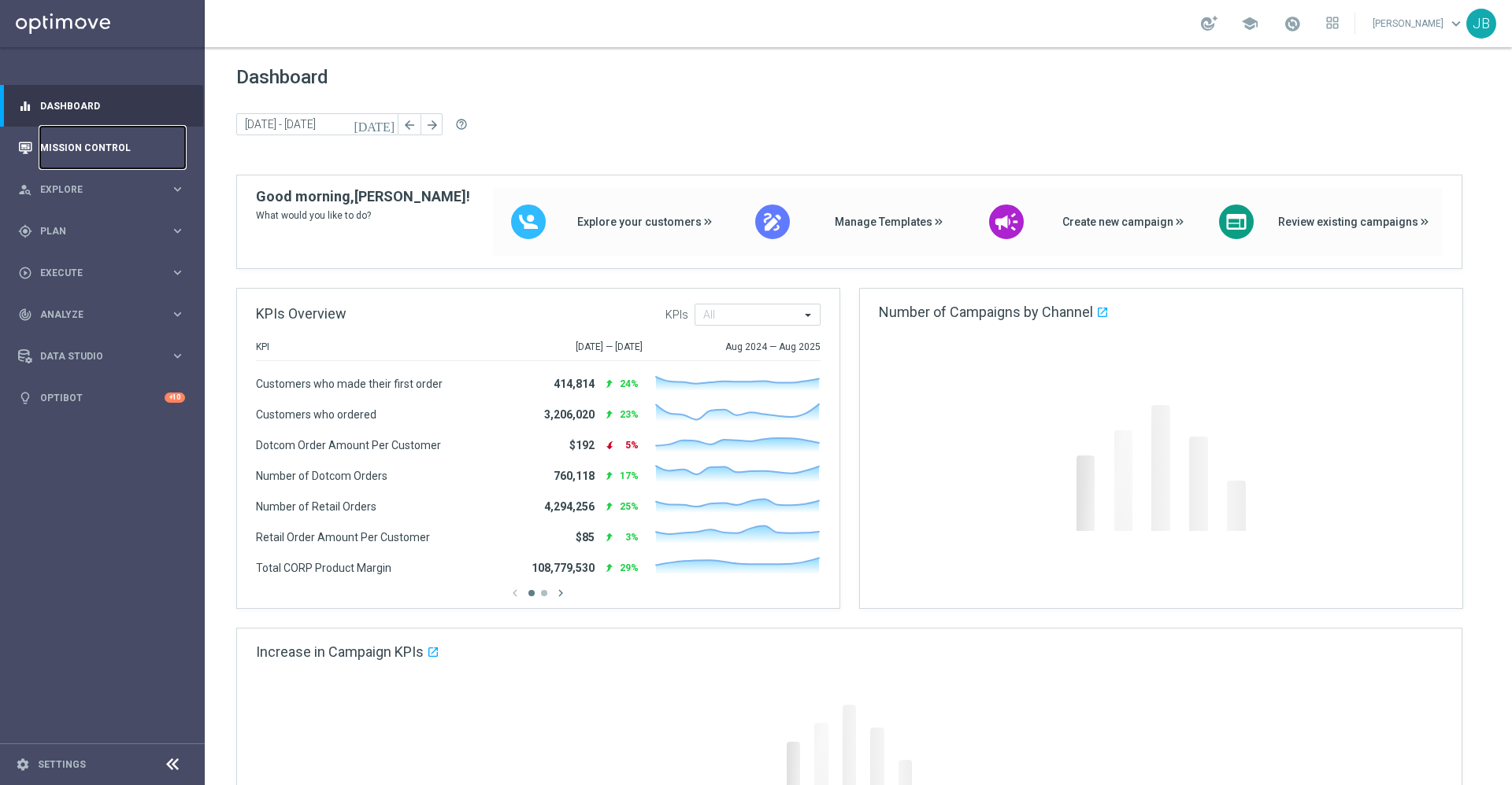
click at [102, 149] on link "Mission Control" at bounding box center [113, 147] width 145 height 42
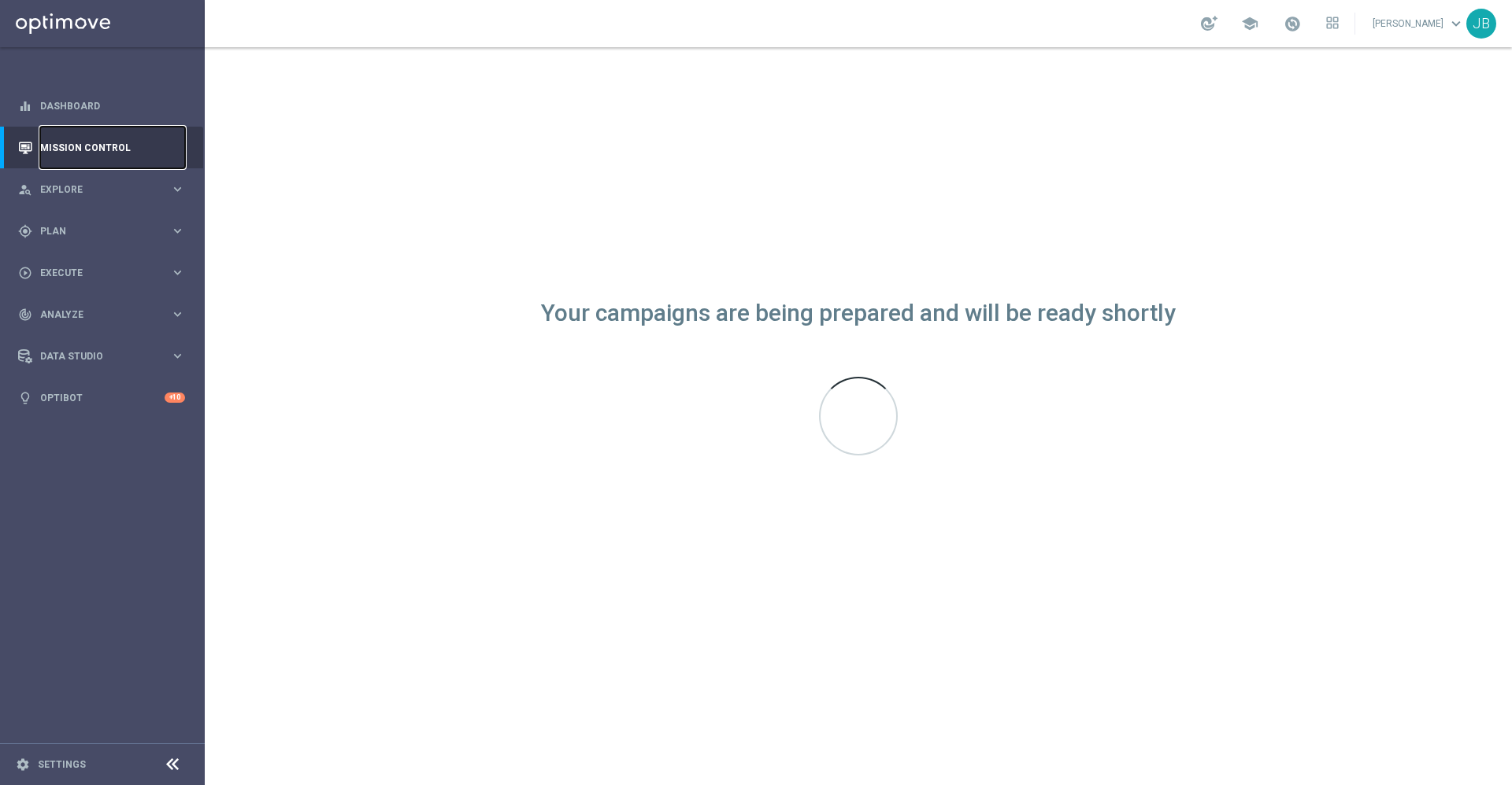
click at [115, 136] on link "Mission Control" at bounding box center [113, 147] width 145 height 42
click at [83, 236] on div "gps_fixed Plan" at bounding box center [94, 231] width 152 height 15
click at [90, 264] on link "Target Groups" at bounding box center [103, 263] width 123 height 13
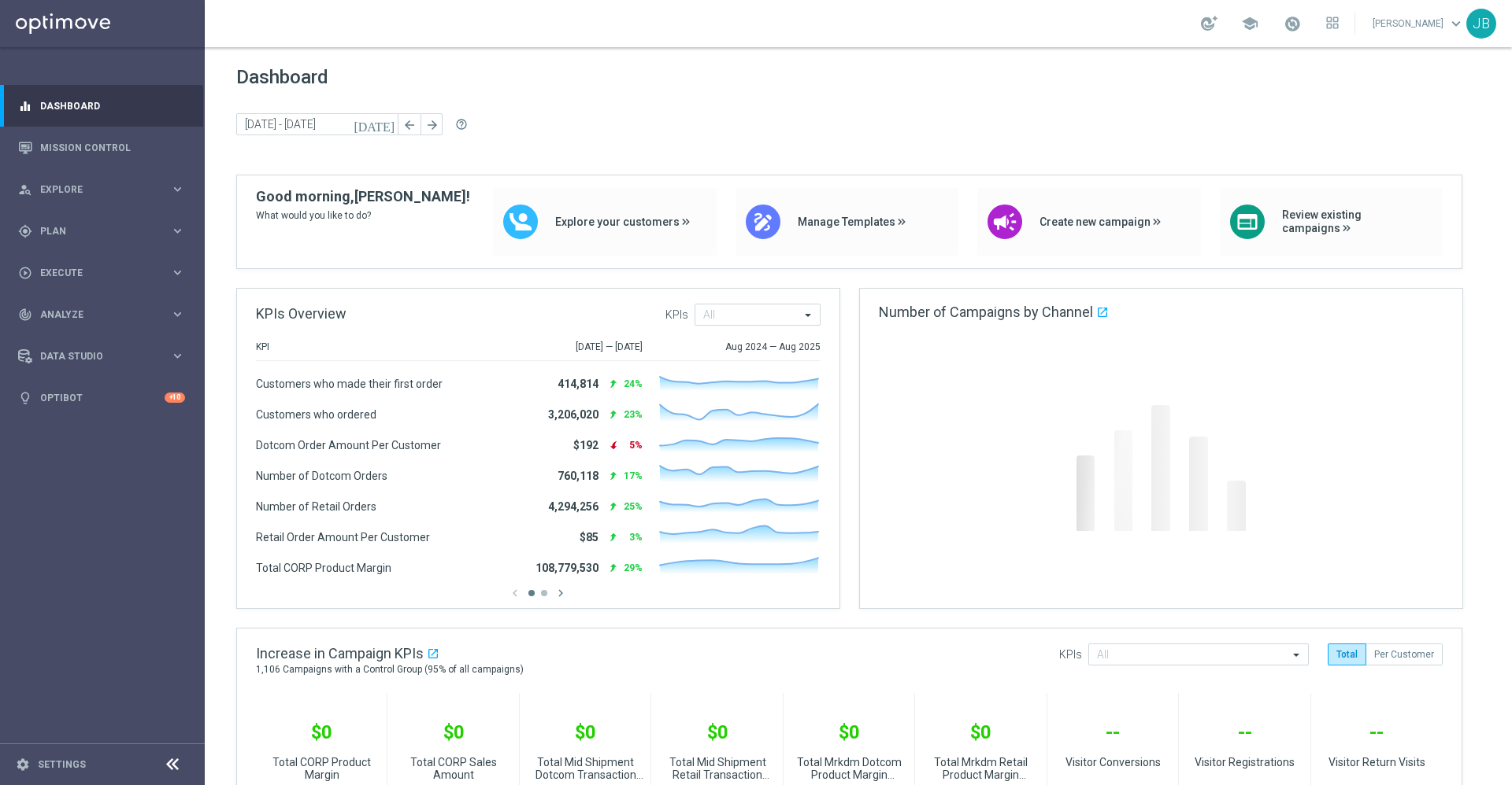
click at [1188, 277] on gridster "Dashboard [DATE] [DATE] - [DATE] arrow_back arrow_forward help_outline KPIs Ove…" at bounding box center [858, 790] width 1307 height 1487
click at [98, 230] on span "Plan" at bounding box center [105, 231] width 130 height 9
click at [103, 263] on link "Target Groups" at bounding box center [103, 263] width 123 height 13
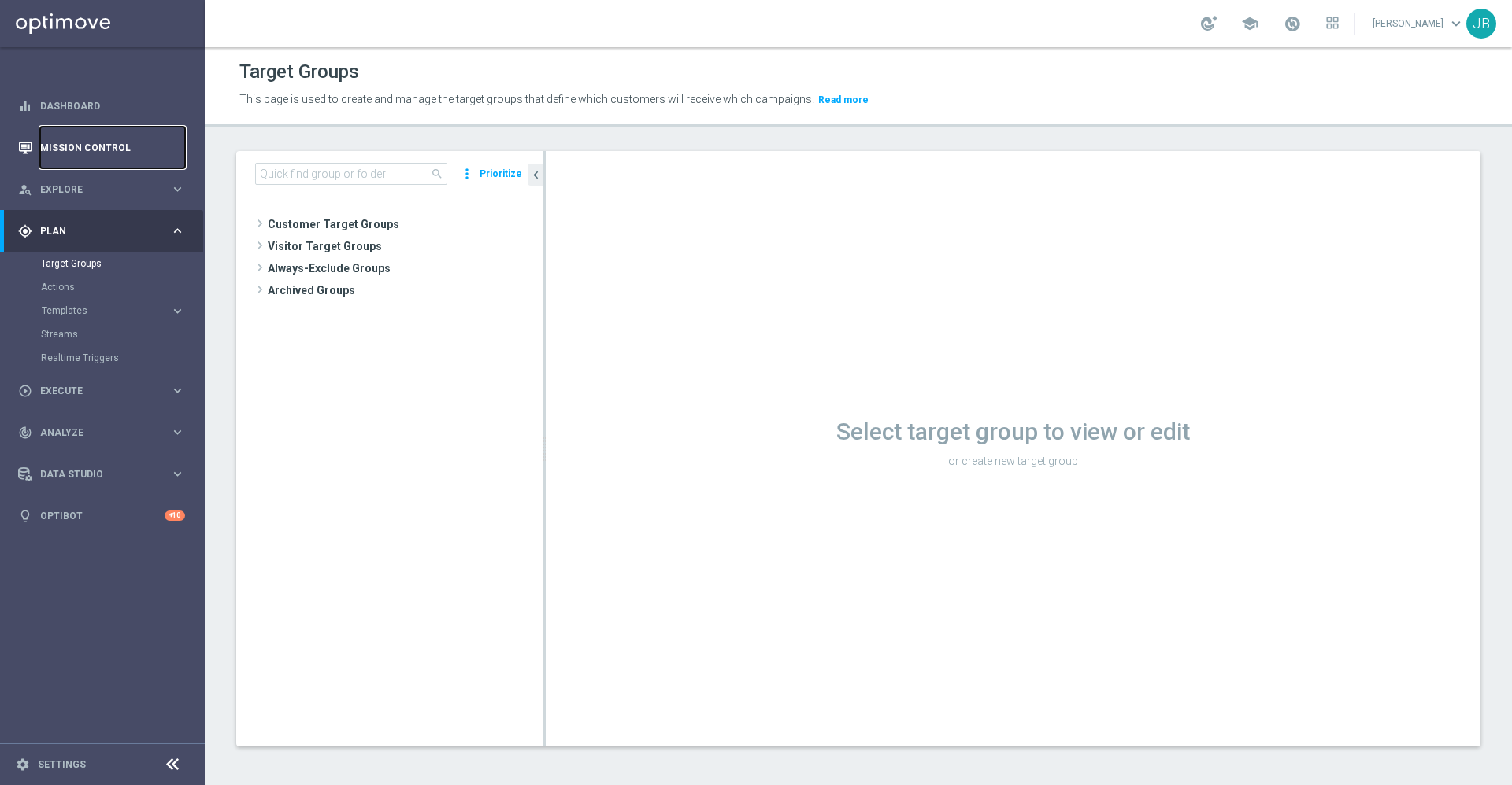
click at [97, 146] on link "Mission Control" at bounding box center [113, 147] width 145 height 42
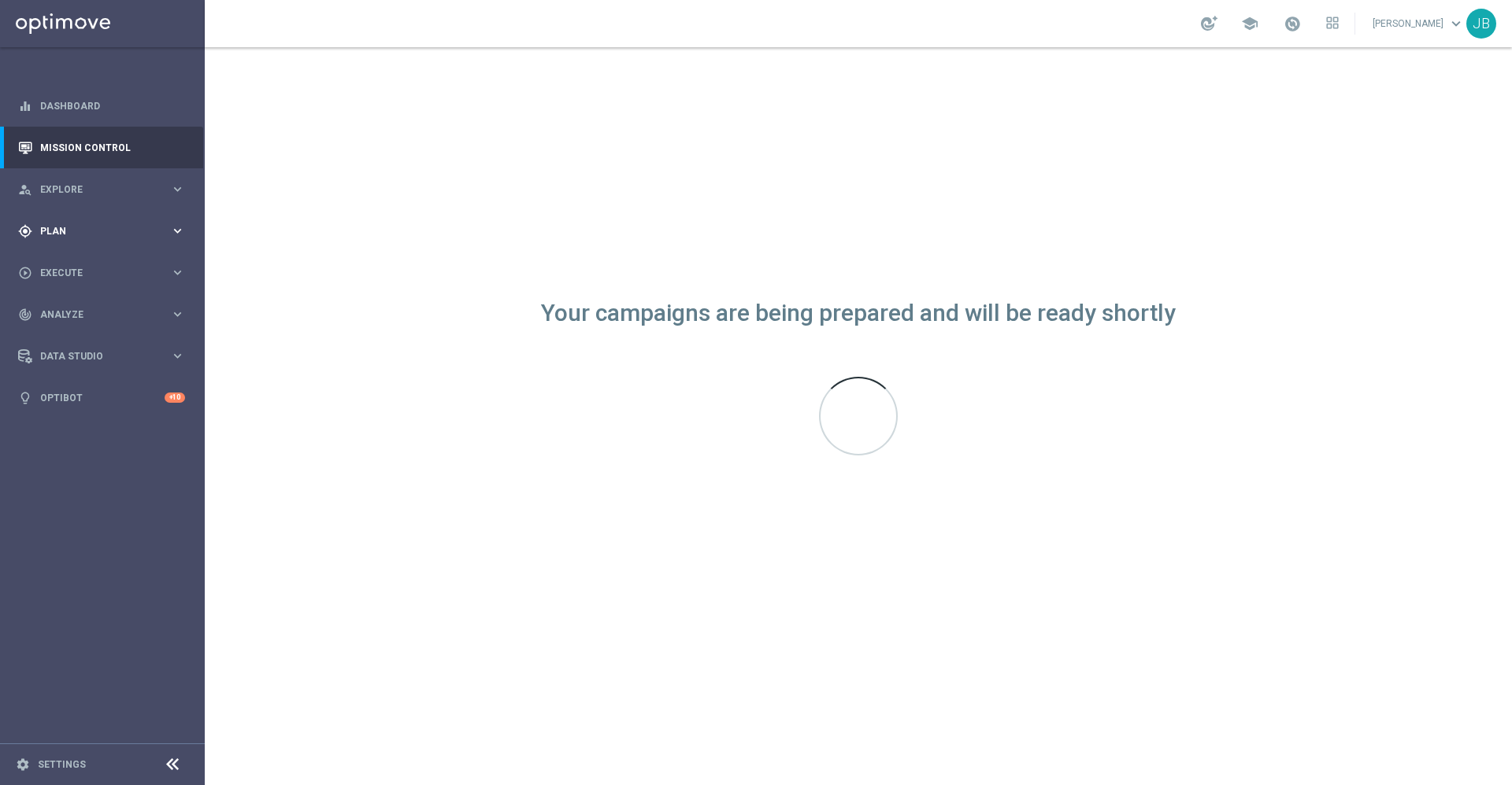
click at [39, 230] on div "gps_fixed Plan" at bounding box center [94, 231] width 152 height 15
click at [94, 228] on span "Plan" at bounding box center [105, 231] width 130 height 9
click at [91, 229] on span "Plan" at bounding box center [105, 231] width 130 height 9
click at [77, 266] on link "Target Groups" at bounding box center [103, 263] width 123 height 13
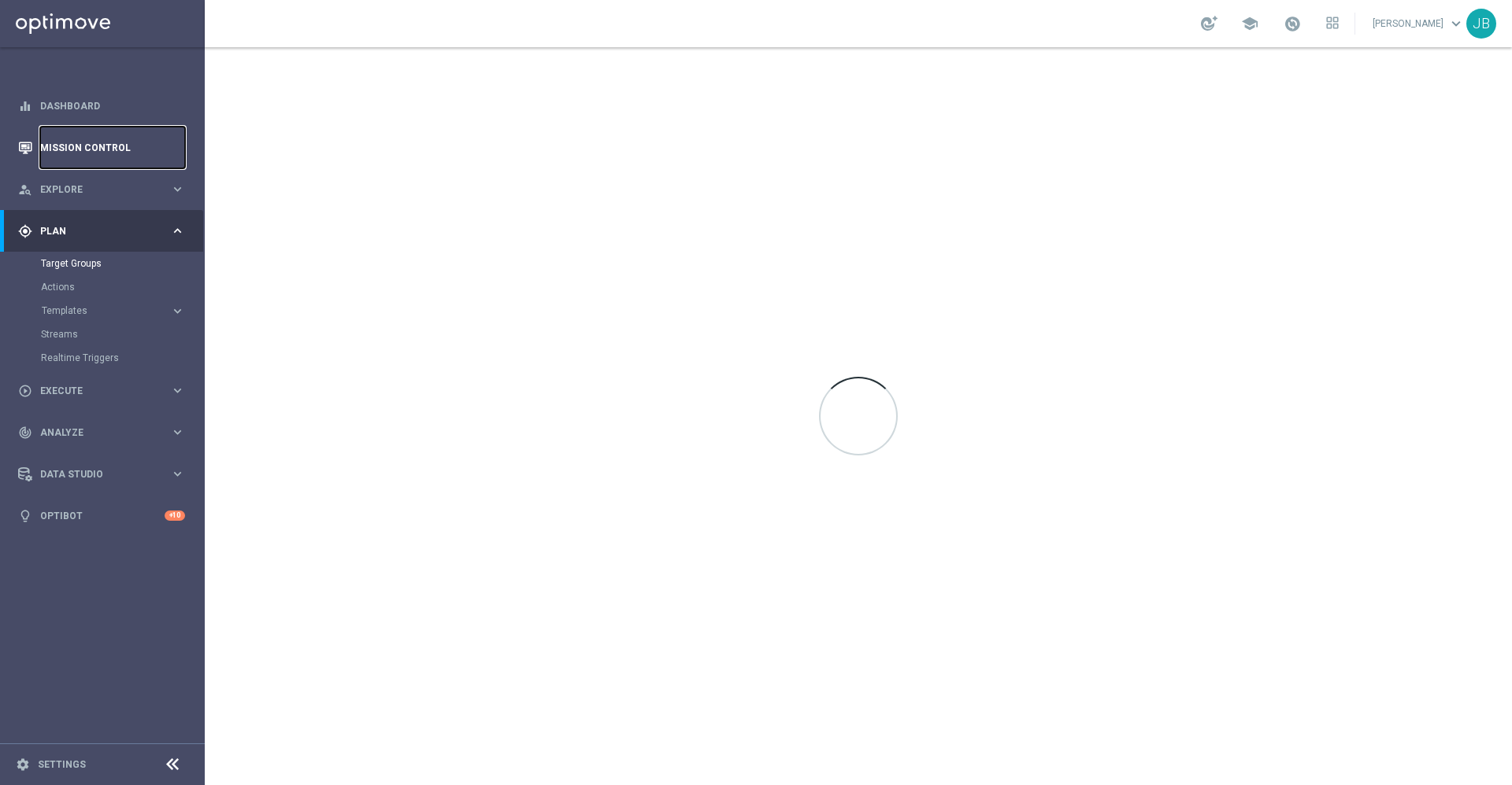
click at [157, 156] on link "Mission Control" at bounding box center [113, 147] width 145 height 42
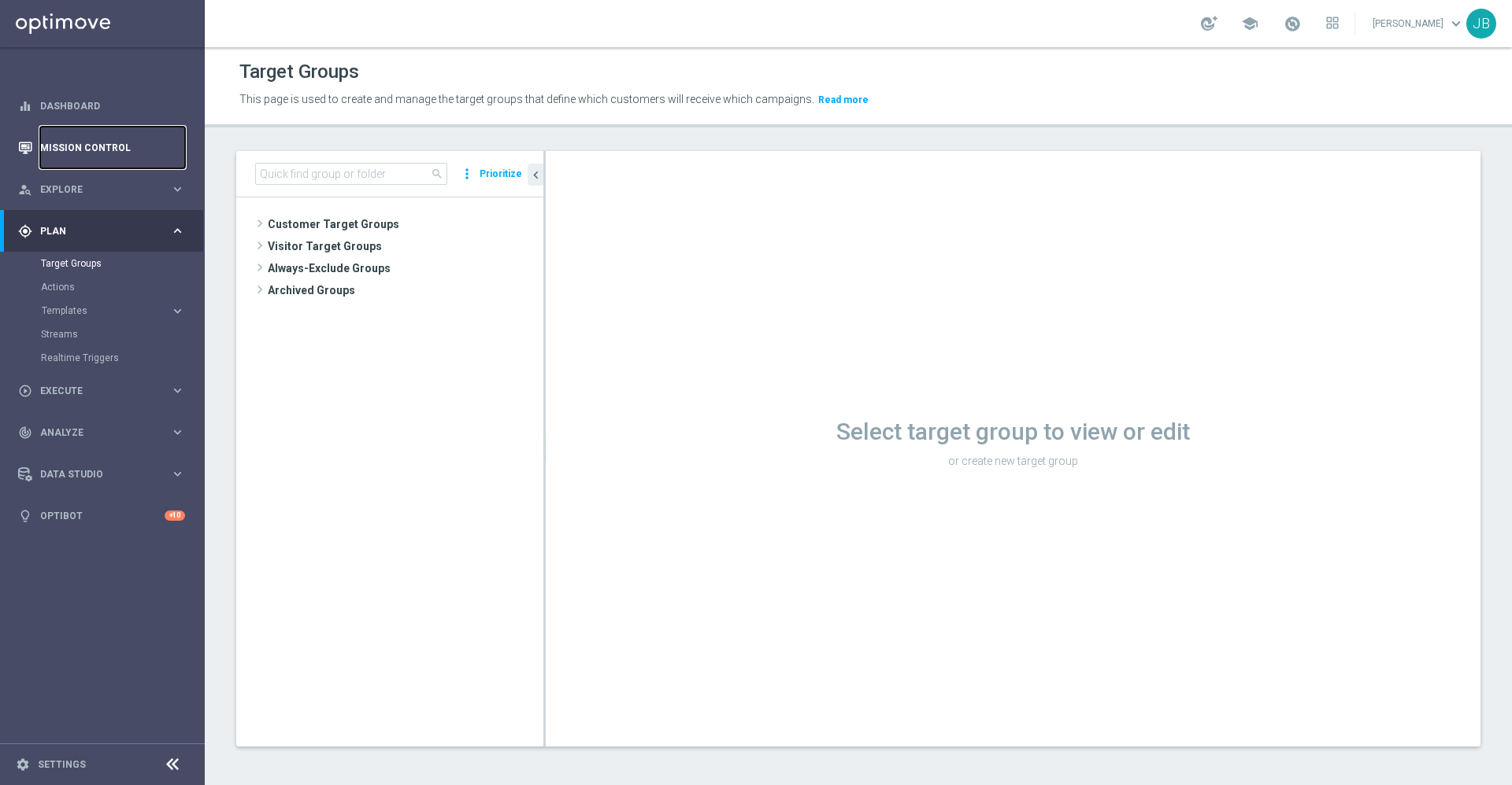
click at [106, 150] on link "Mission Control" at bounding box center [113, 147] width 145 height 42
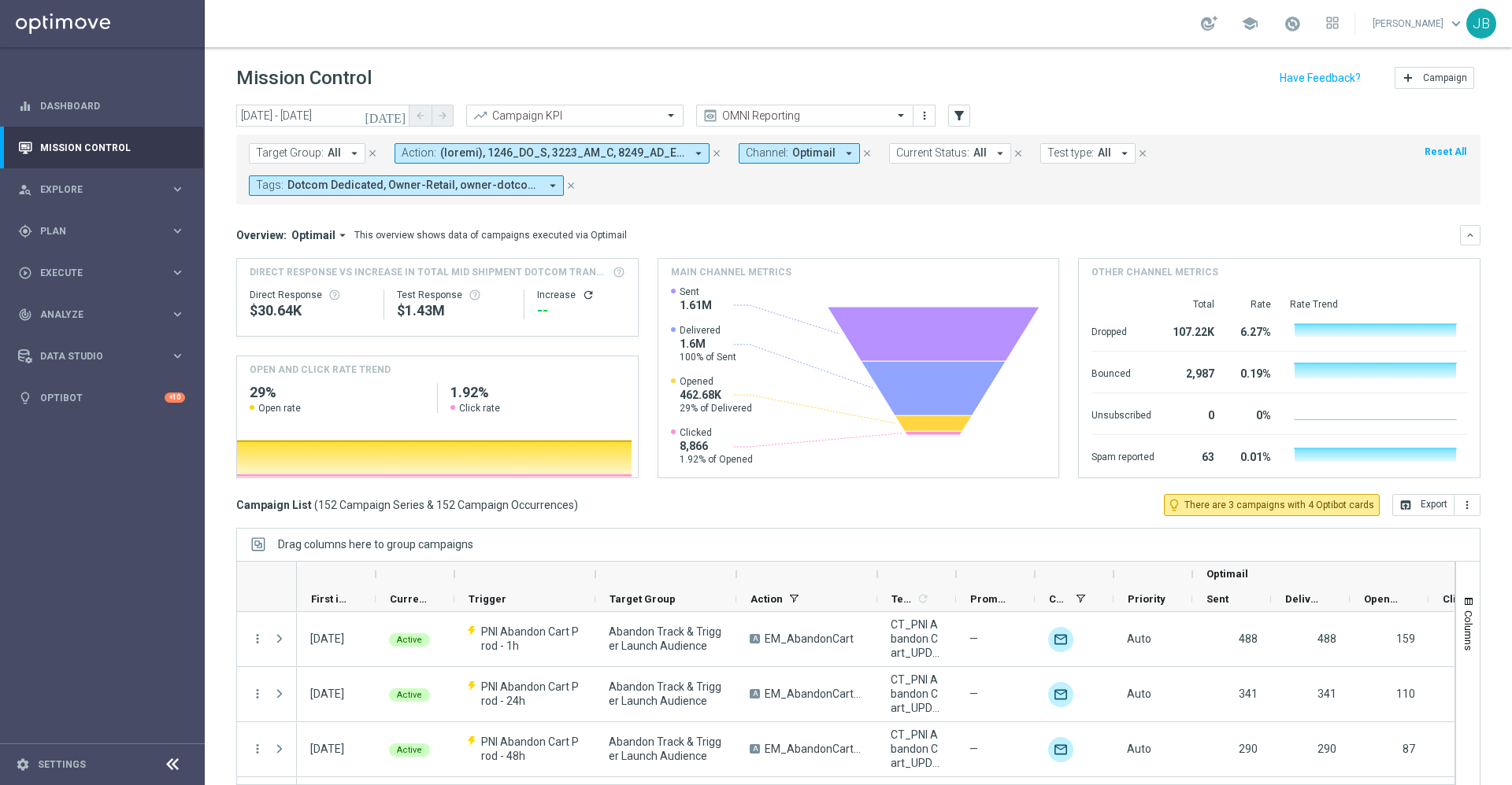
click at [338, 151] on span "All" at bounding box center [334, 153] width 14 height 14
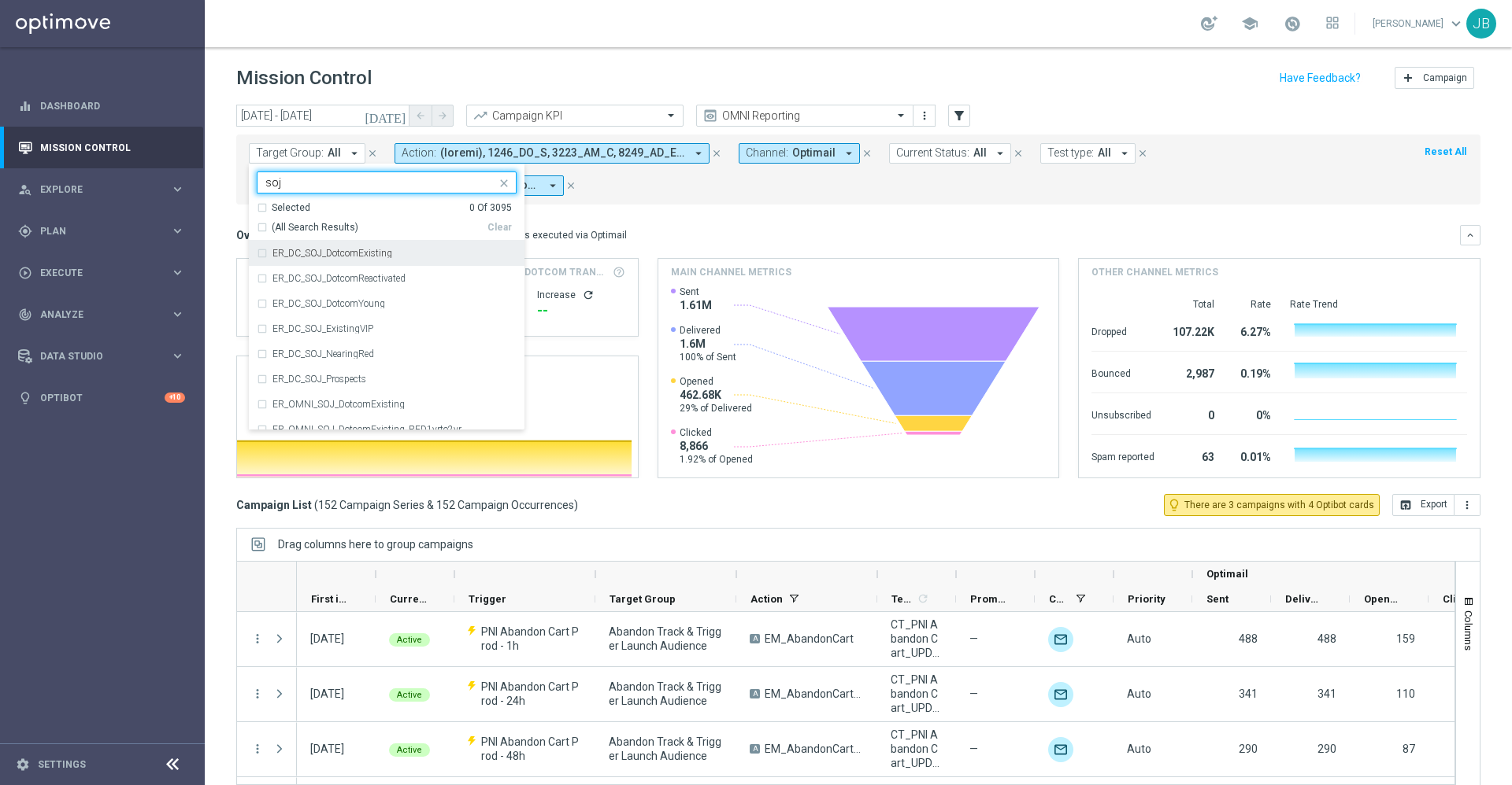
click at [261, 229] on div "(All Search Results)" at bounding box center [372, 228] width 231 height 14
type input "soj"
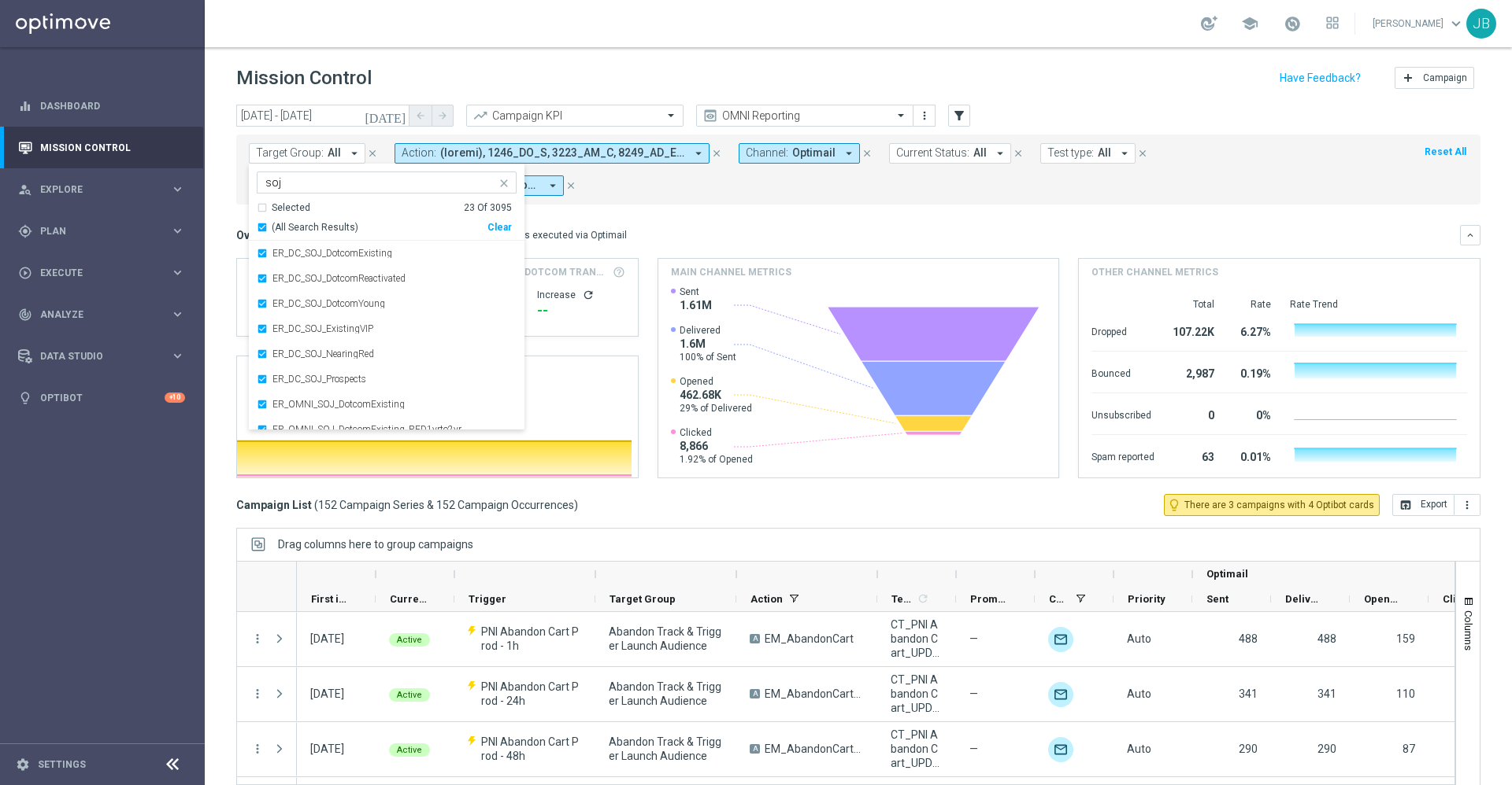
click at [634, 217] on mini-dashboard "Overview: Optimail arrow_drop_down This overview shows data of campaigns execut…" at bounding box center [858, 349] width 1244 height 290
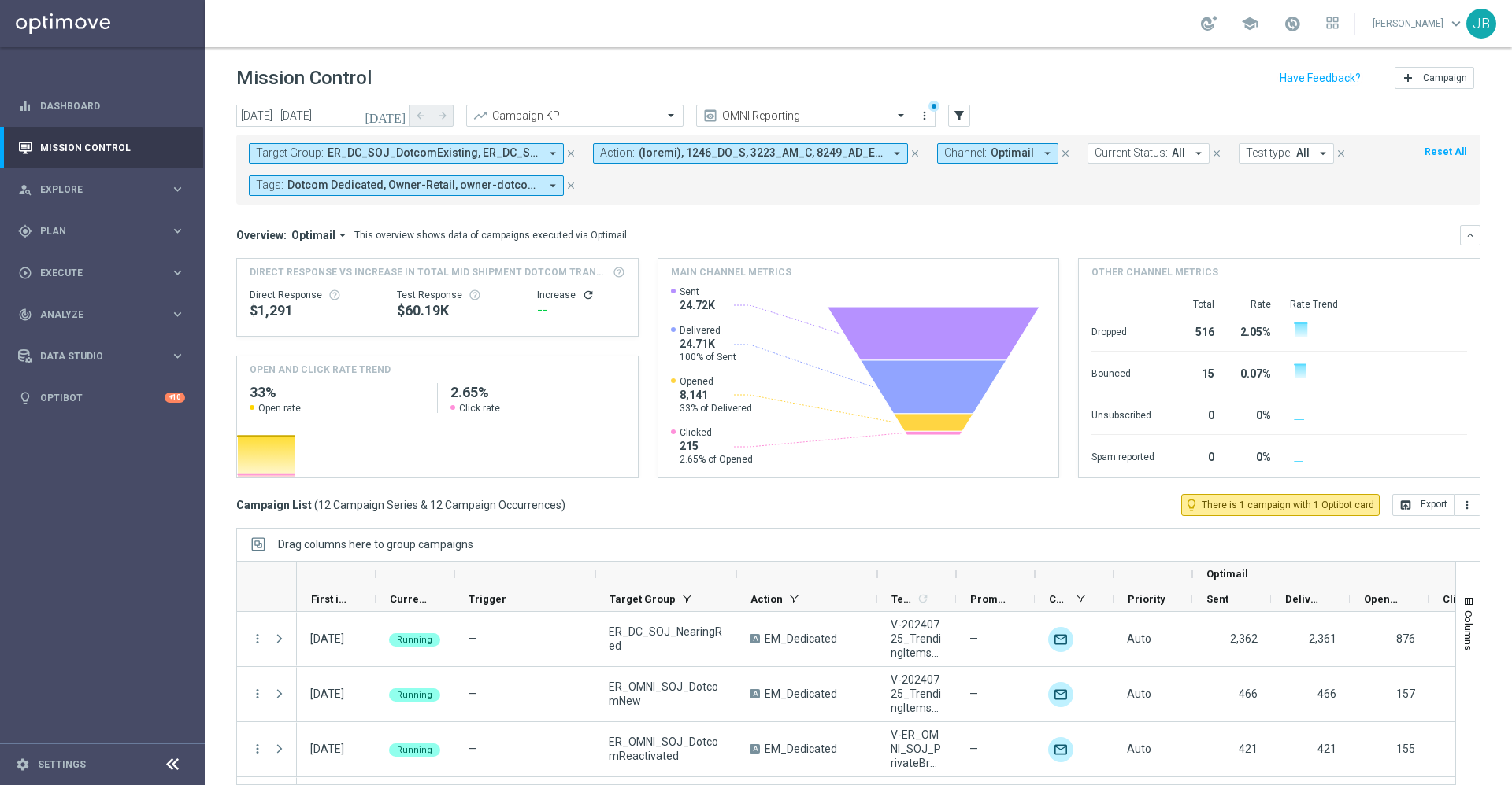
click at [395, 119] on icon "[DATE]" at bounding box center [386, 115] width 43 height 15
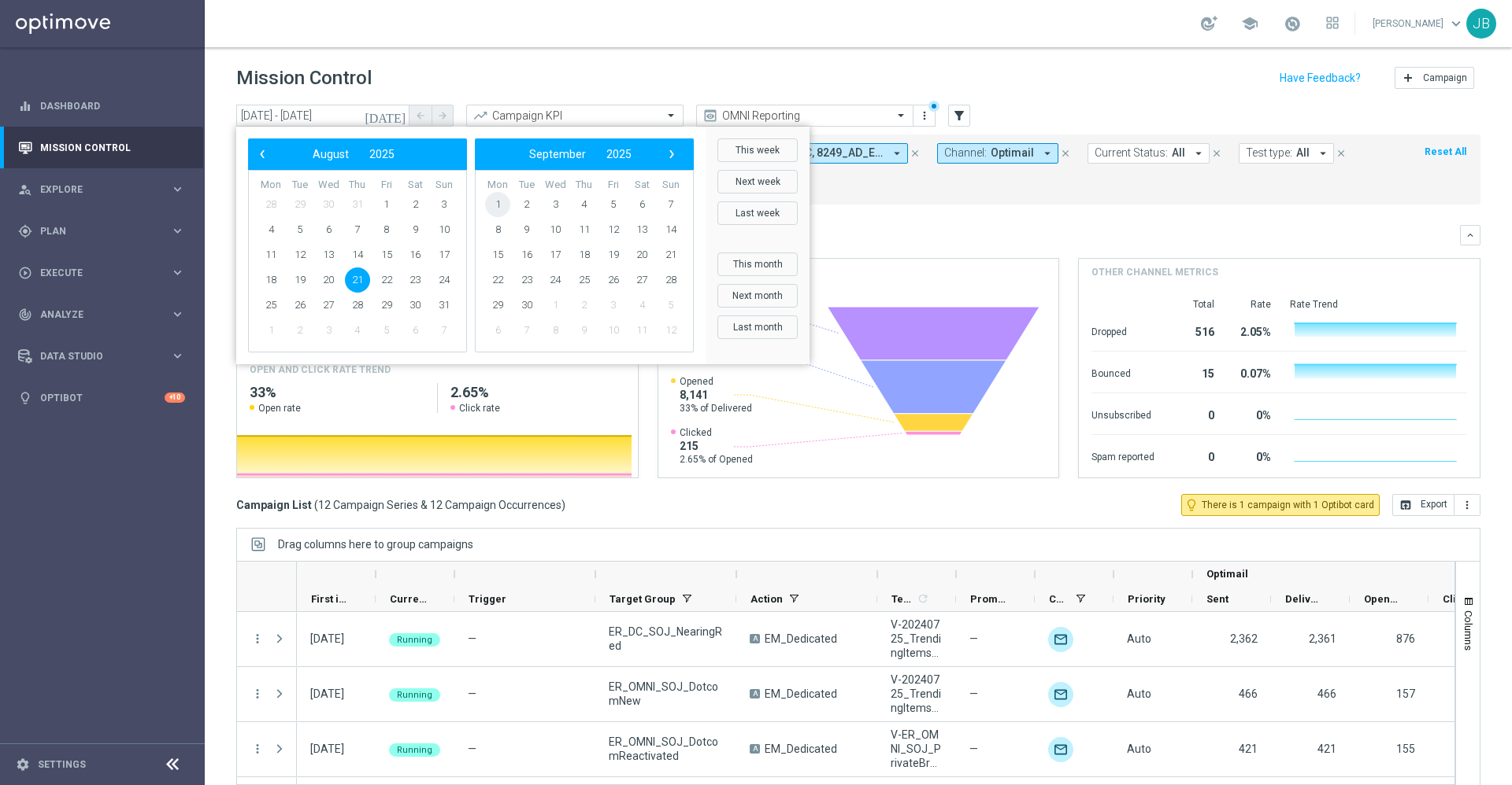
click at [498, 203] on span "1" at bounding box center [497, 204] width 25 height 25
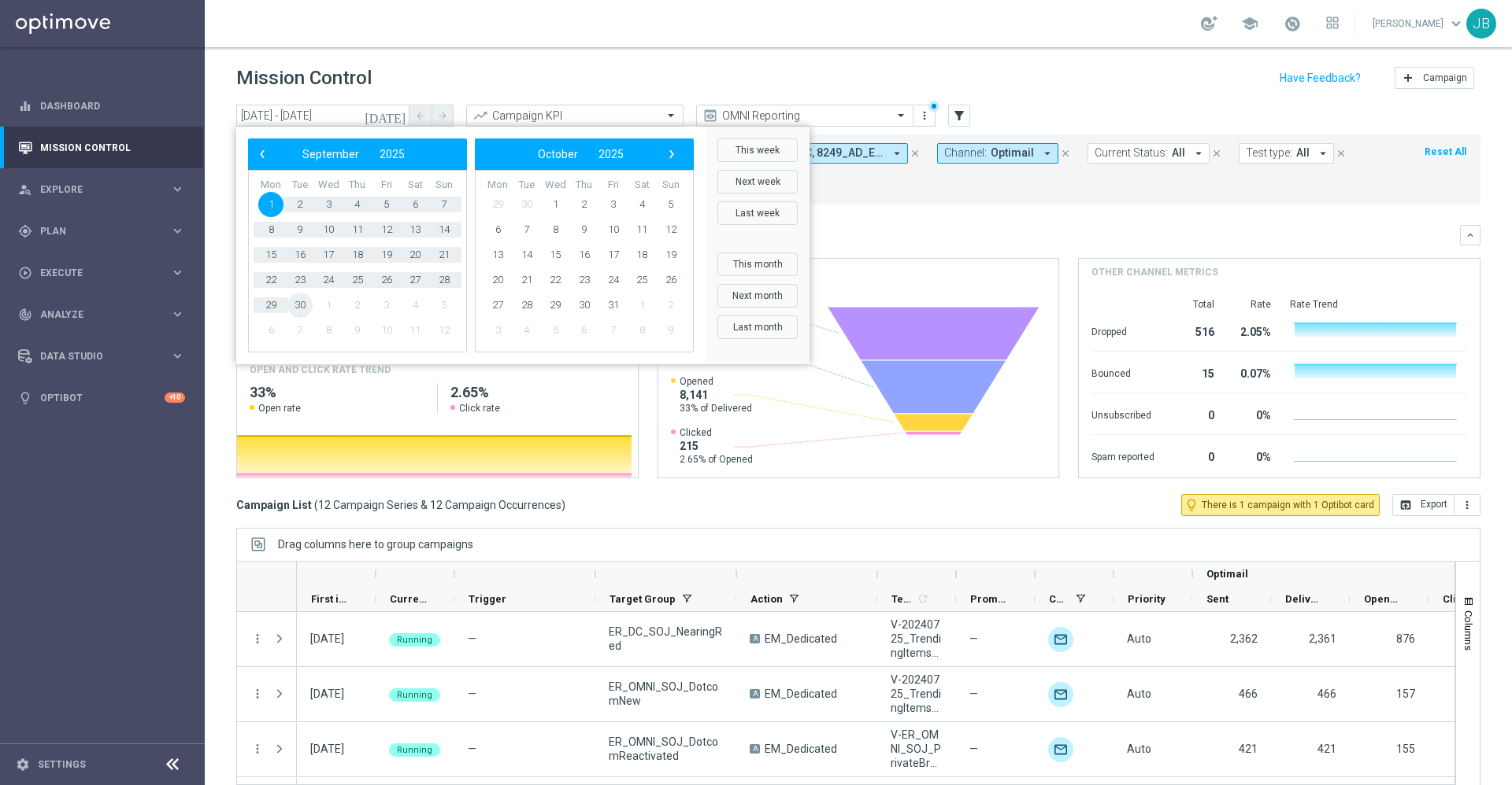
click at [302, 306] on span "30" at bounding box center [299, 305] width 25 height 25
type input "[DATE] - [DATE]"
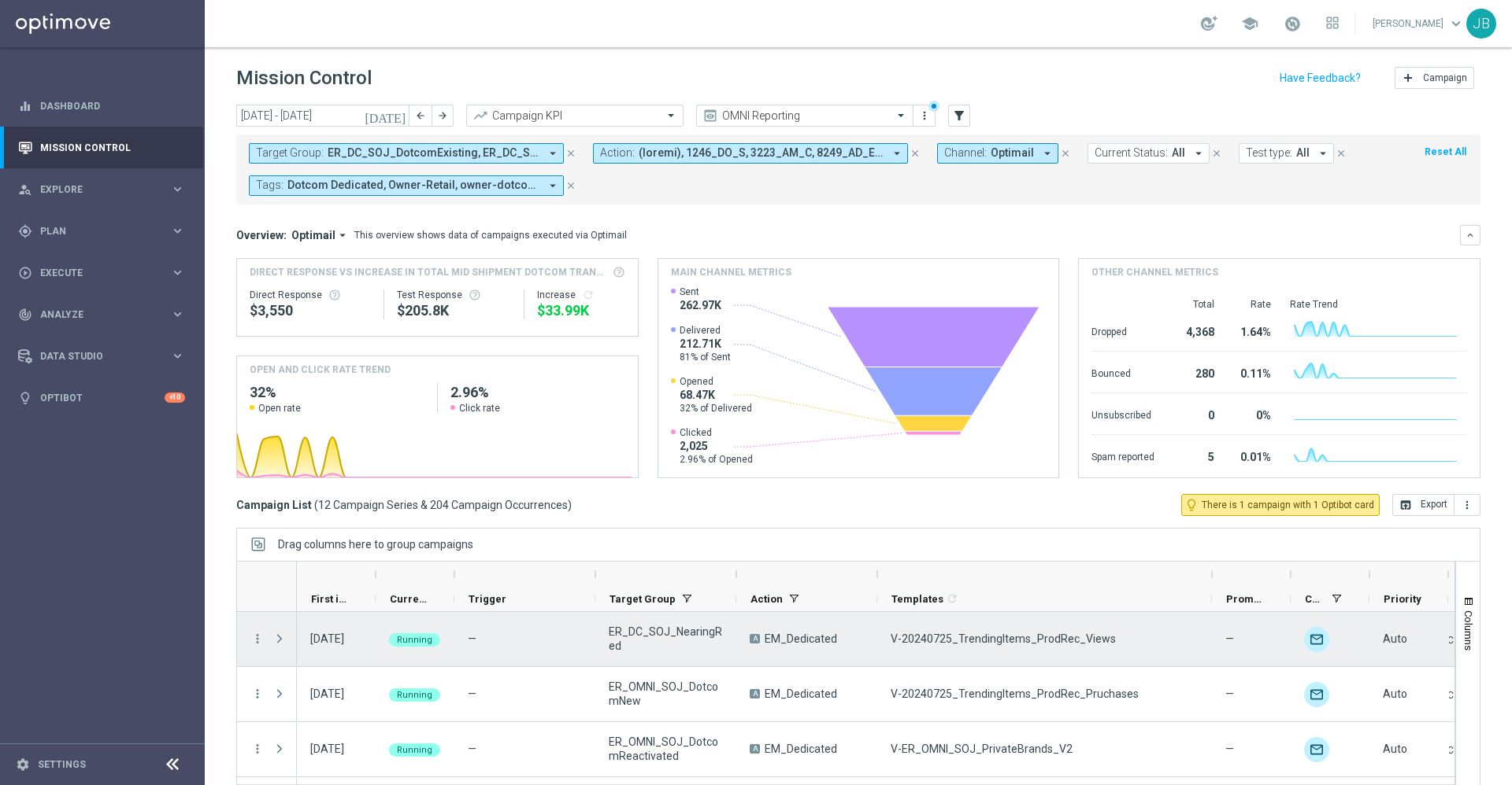
drag, startPoint x: 954, startPoint y: 577, endPoint x: 1209, endPoint y: 630, distance: 260.4
click at [1209, 630] on div at bounding box center [845, 682] width 1219 height 243
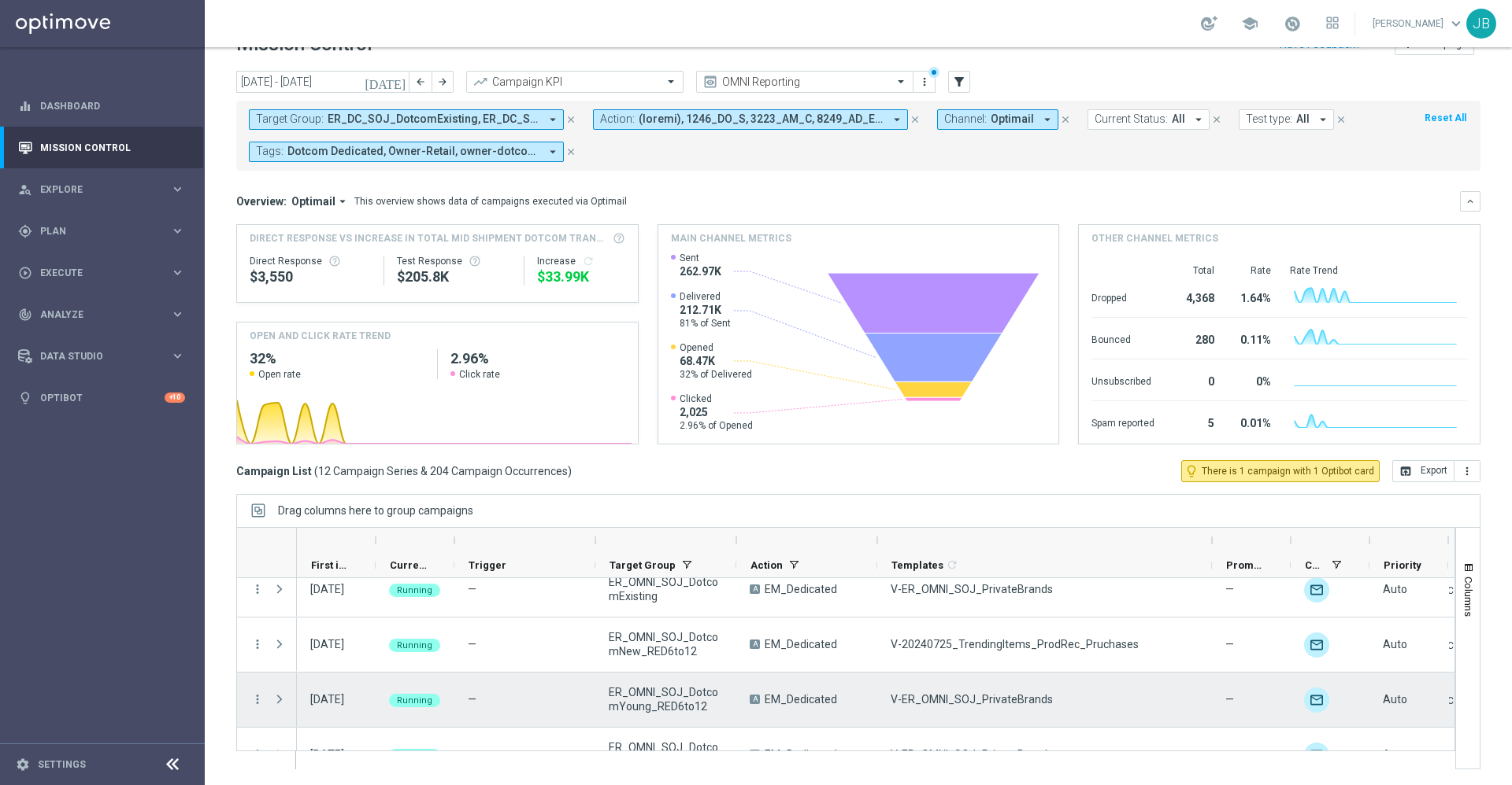
scroll to position [340, 0]
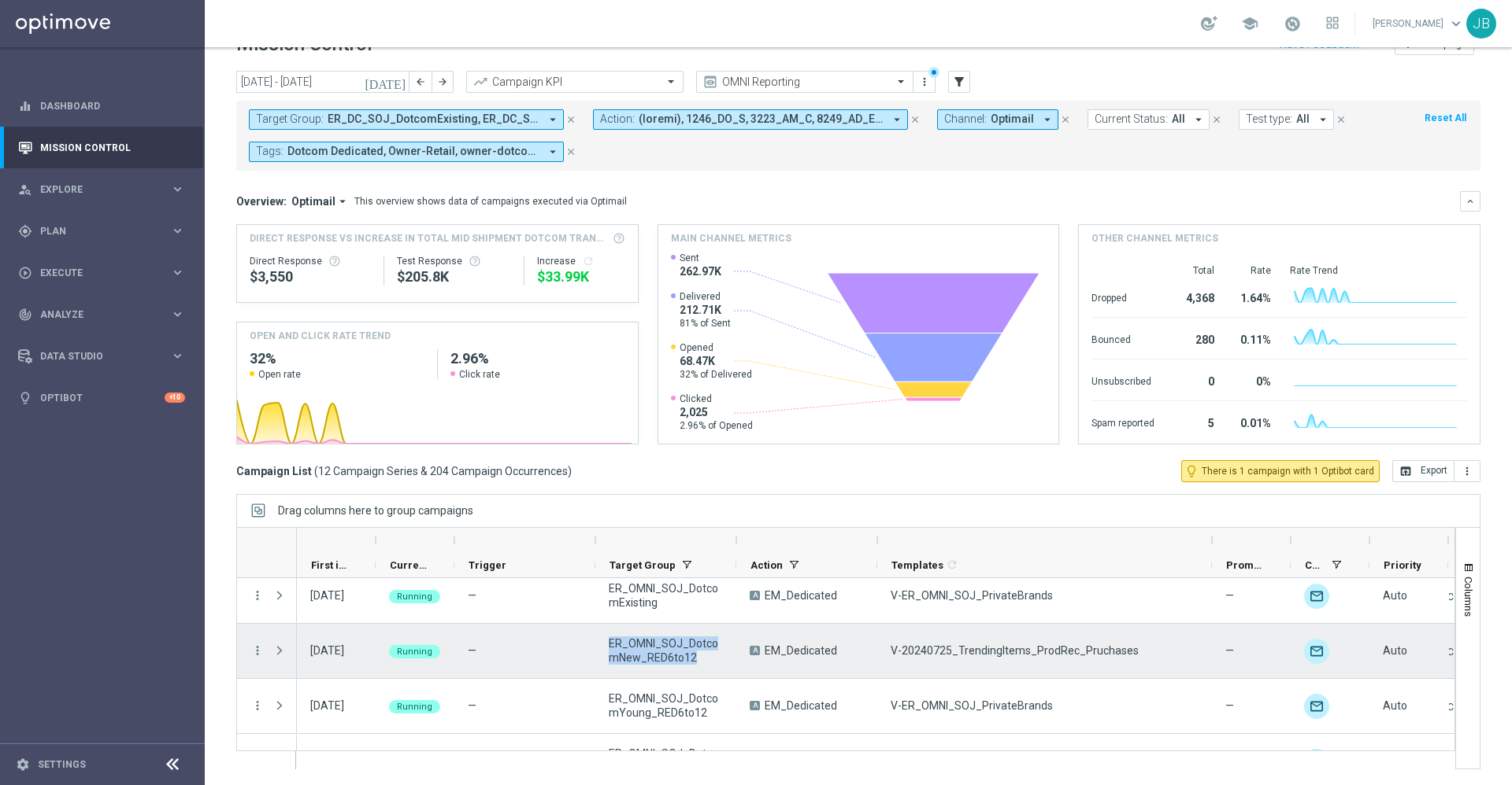
drag, startPoint x: 712, startPoint y: 658, endPoint x: 610, endPoint y: 647, distance: 102.6
click at [610, 647] on span "ER_OMNI_SOJ_DotcomNew_RED6to12" at bounding box center [666, 650] width 115 height 28
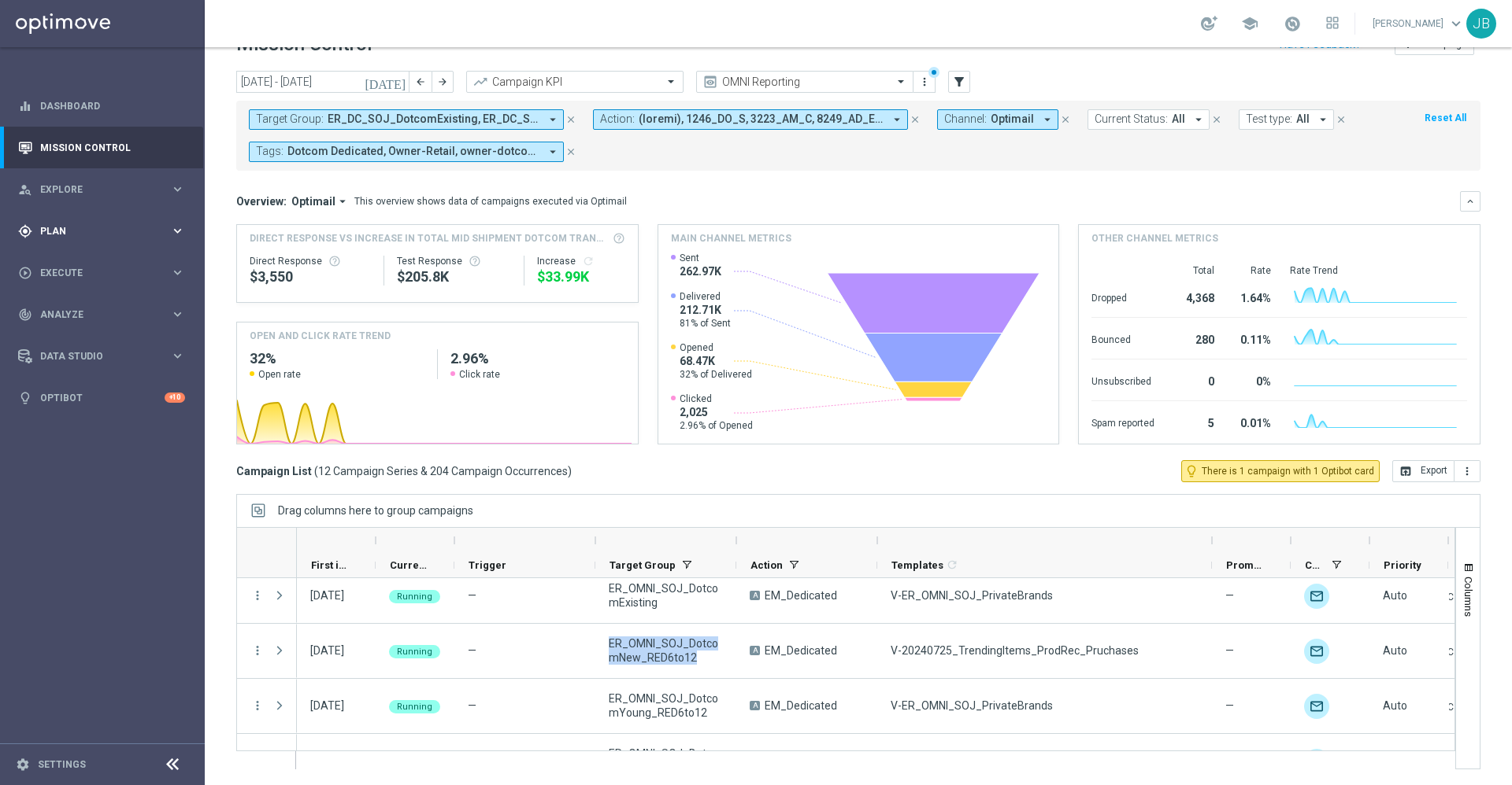
click at [150, 231] on span "Plan" at bounding box center [105, 231] width 130 height 9
click at [97, 262] on link "Target Groups" at bounding box center [103, 263] width 123 height 13
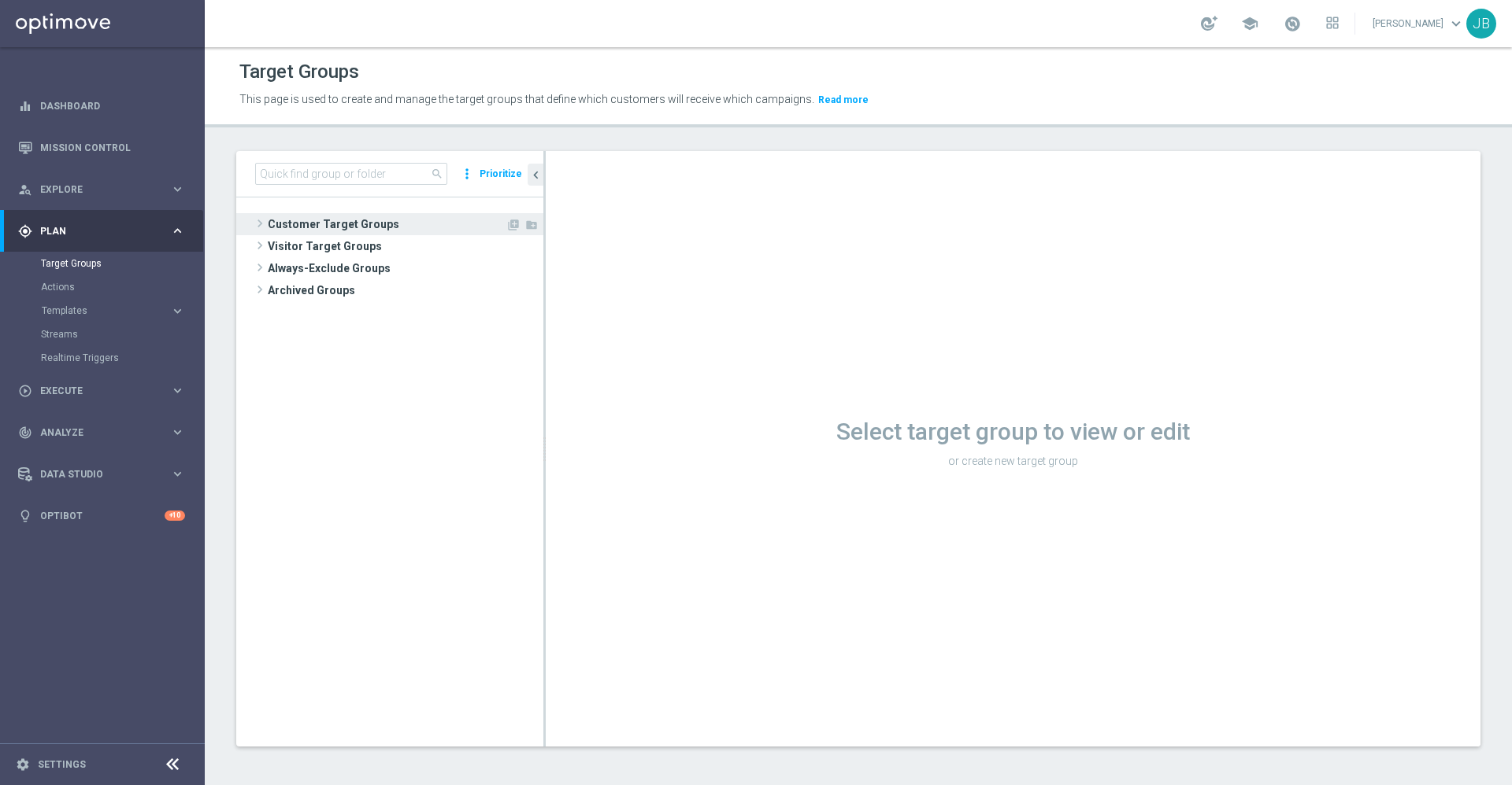
click at [316, 220] on span "Customer Target Groups" at bounding box center [386, 225] width 238 height 22
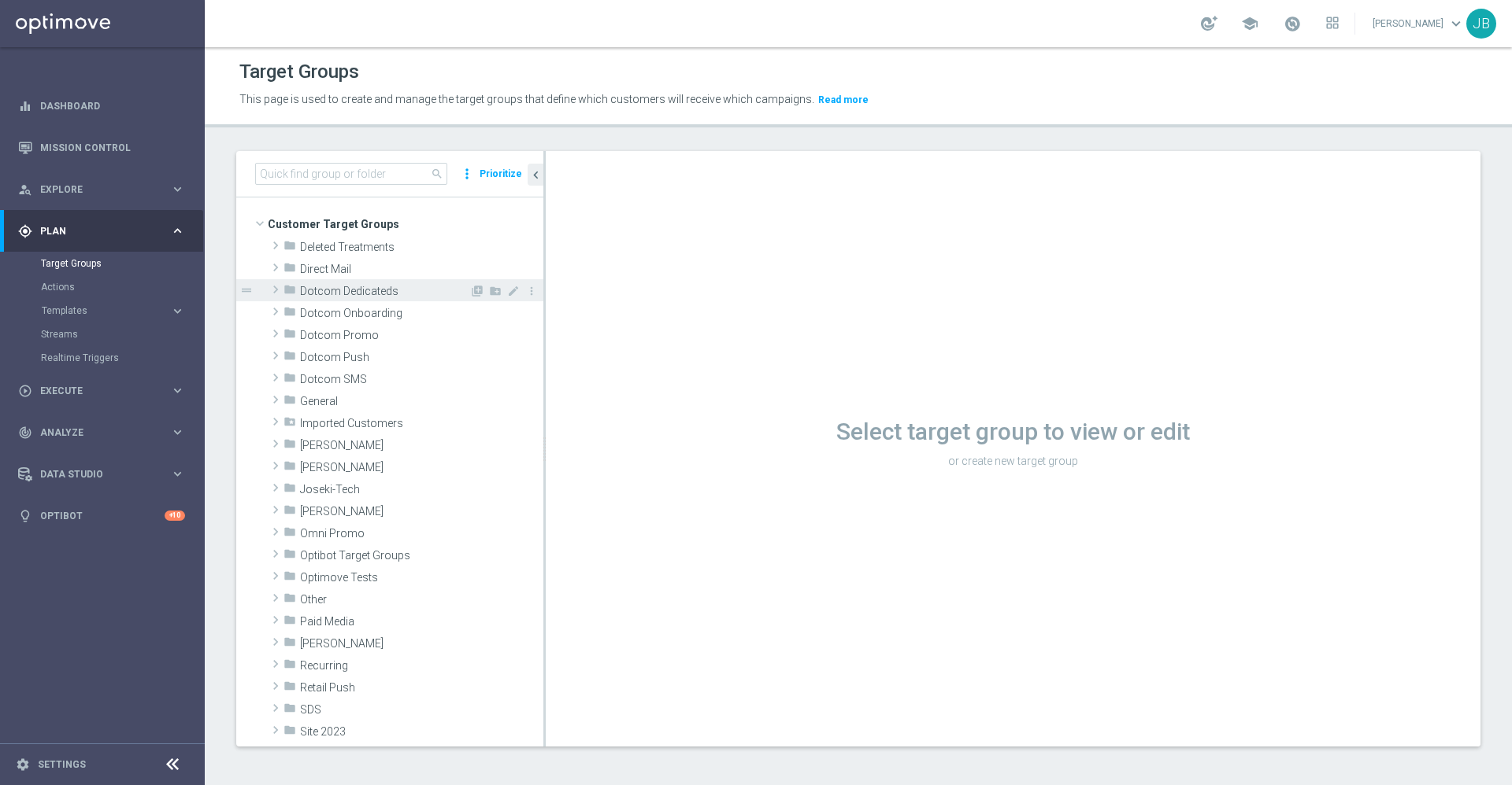
click at [350, 295] on span "Dotcom Dedicateds" at bounding box center [385, 292] width 169 height 14
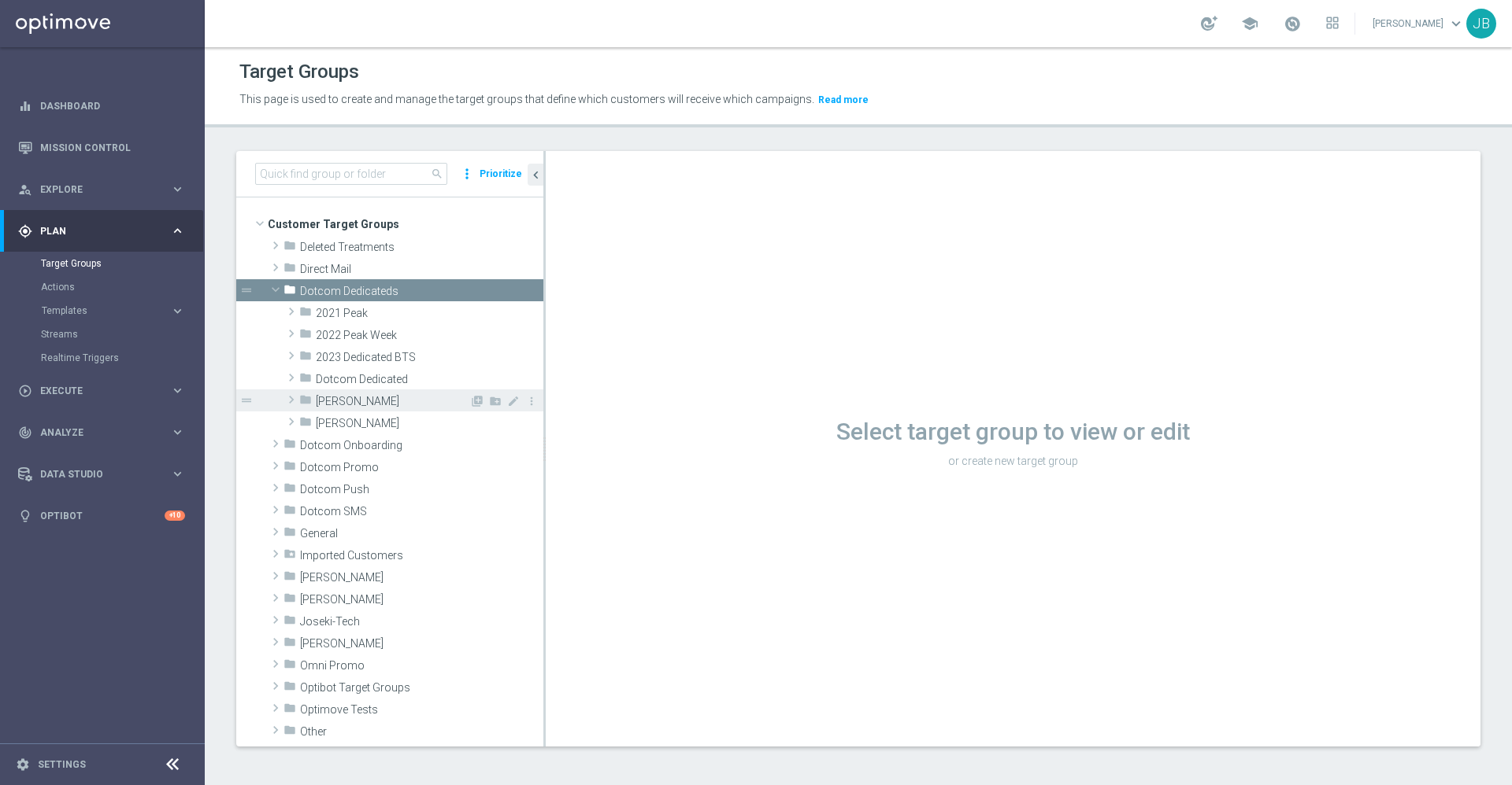
click at [348, 403] on span "Johnny" at bounding box center [392, 401] width 154 height 14
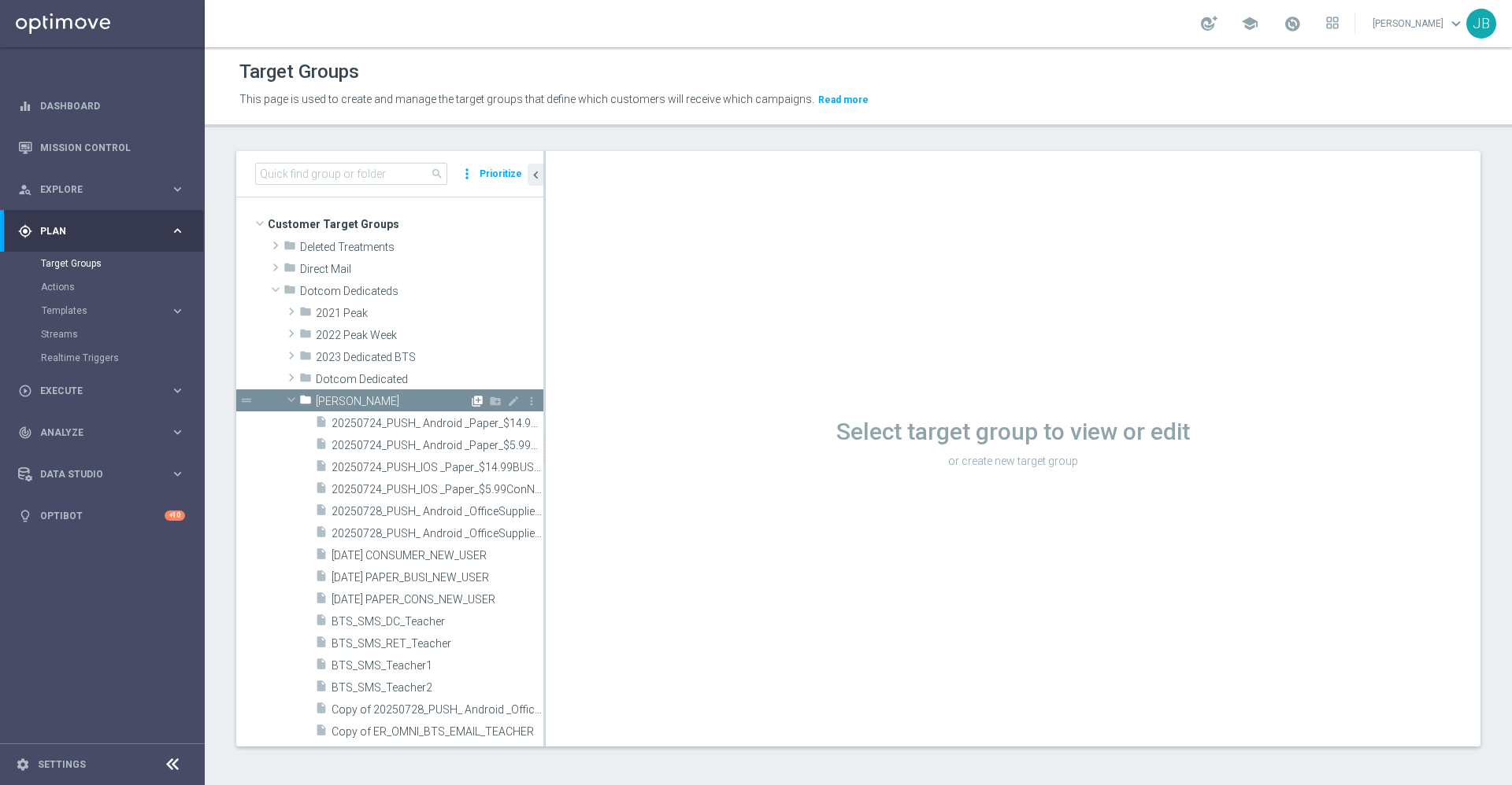
click at [471, 402] on icon "library_add" at bounding box center [477, 401] width 13 height 13
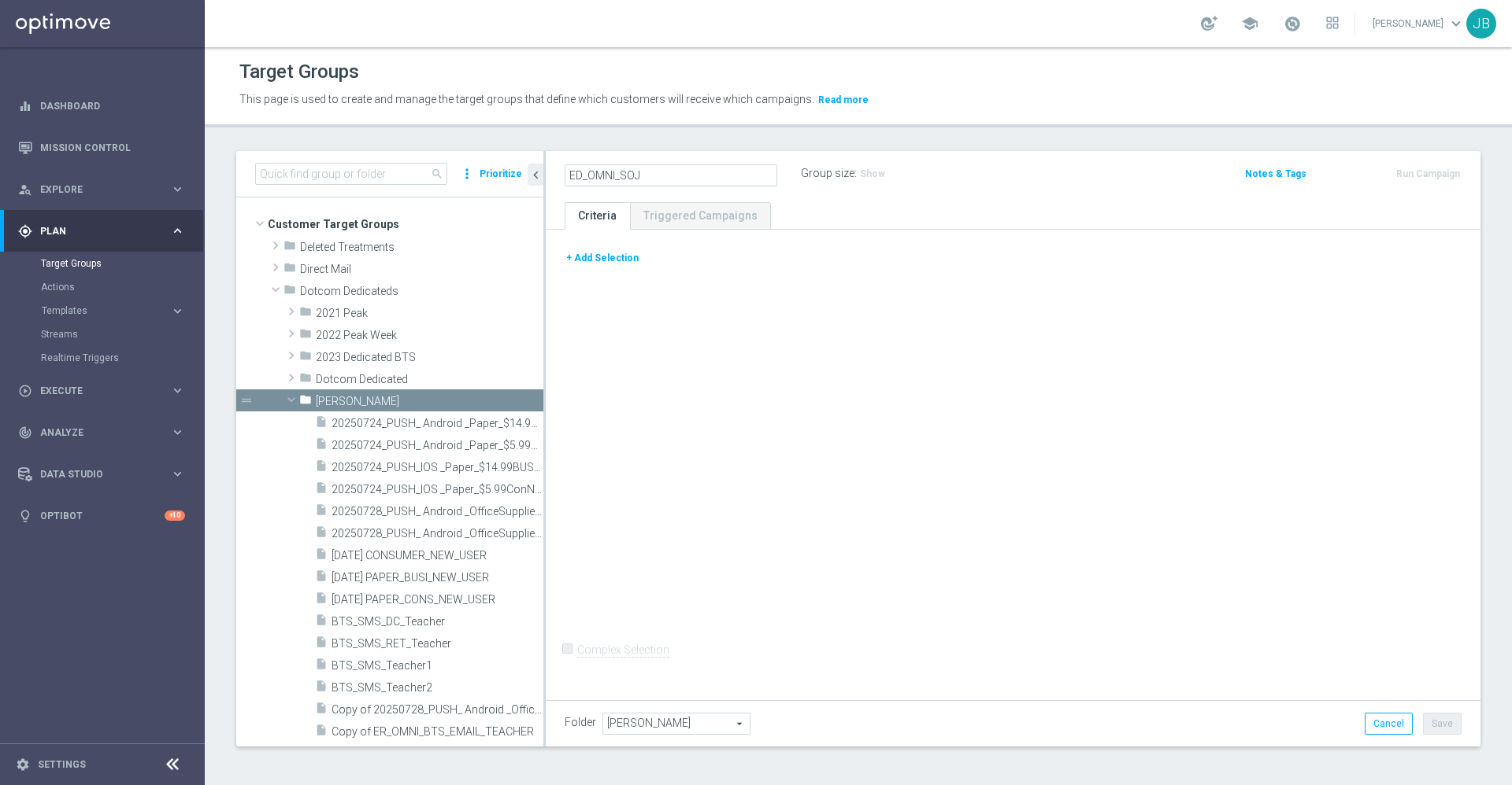
type input "ED_OMNI_SOJ"
click at [668, 169] on div at bounding box center [667, 166] width 15 height 8
click at [670, 177] on icon "mode_edit" at bounding box center [672, 174] width 15 height 19
click at [669, 177] on input "ED_OMNI_SOJ" at bounding box center [671, 176] width 213 height 22
type input "ED_OMNI_SOJ_ACTIVE"
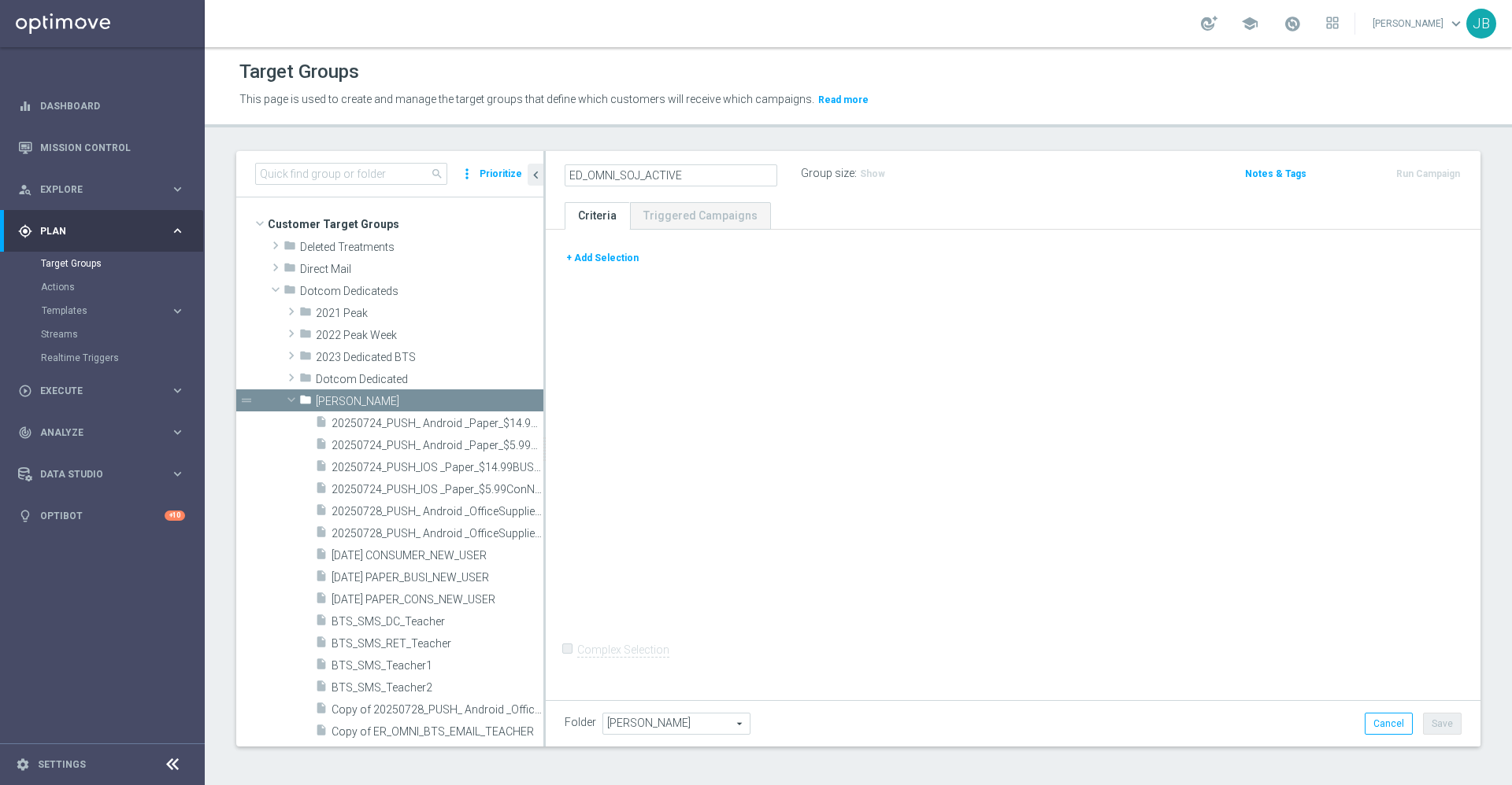
click at [619, 261] on button "+ Add Selection" at bounding box center [603, 258] width 75 height 17
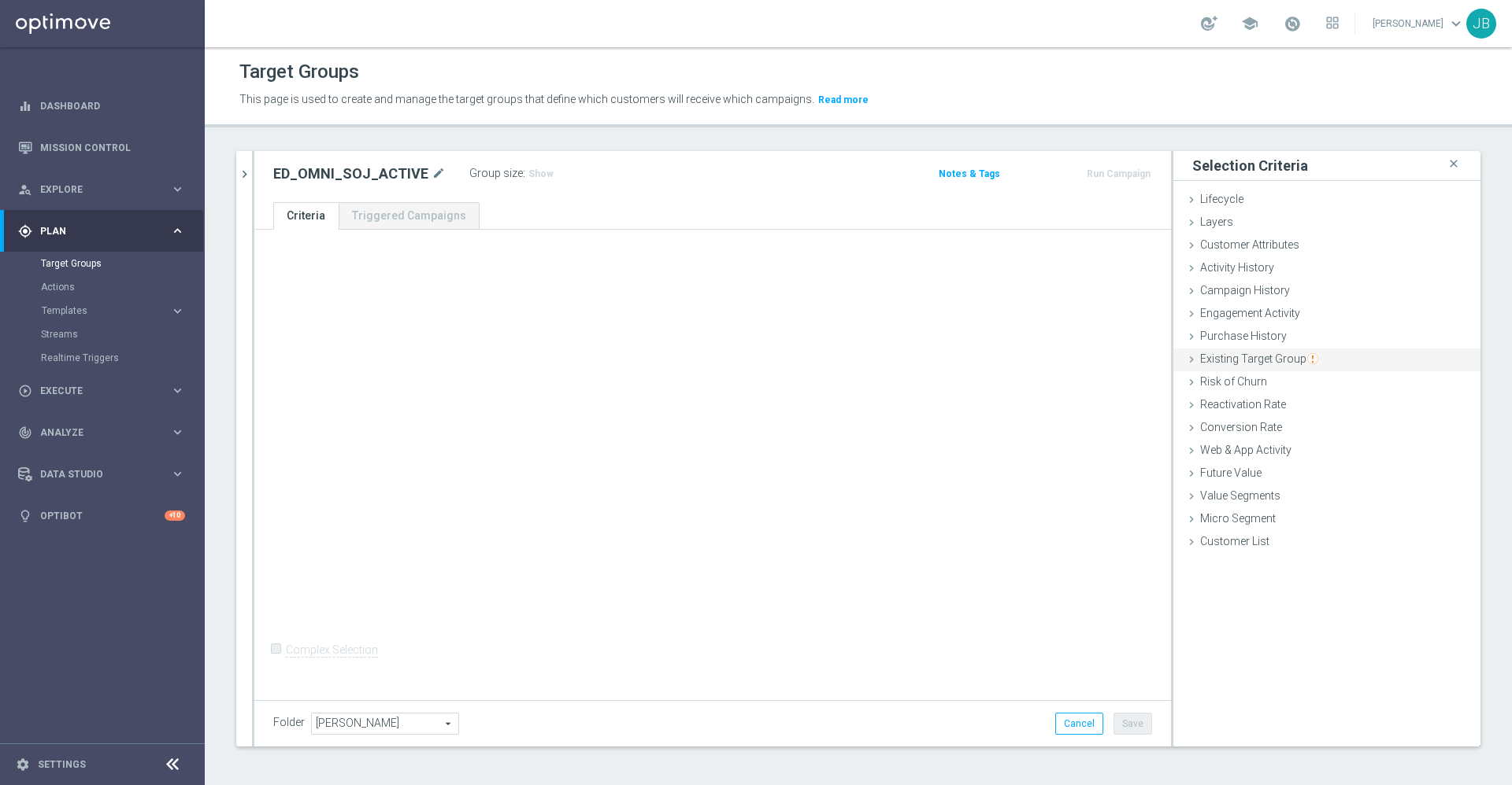
click at [1216, 366] on div "Existing Target Group done" at bounding box center [1327, 360] width 307 height 24
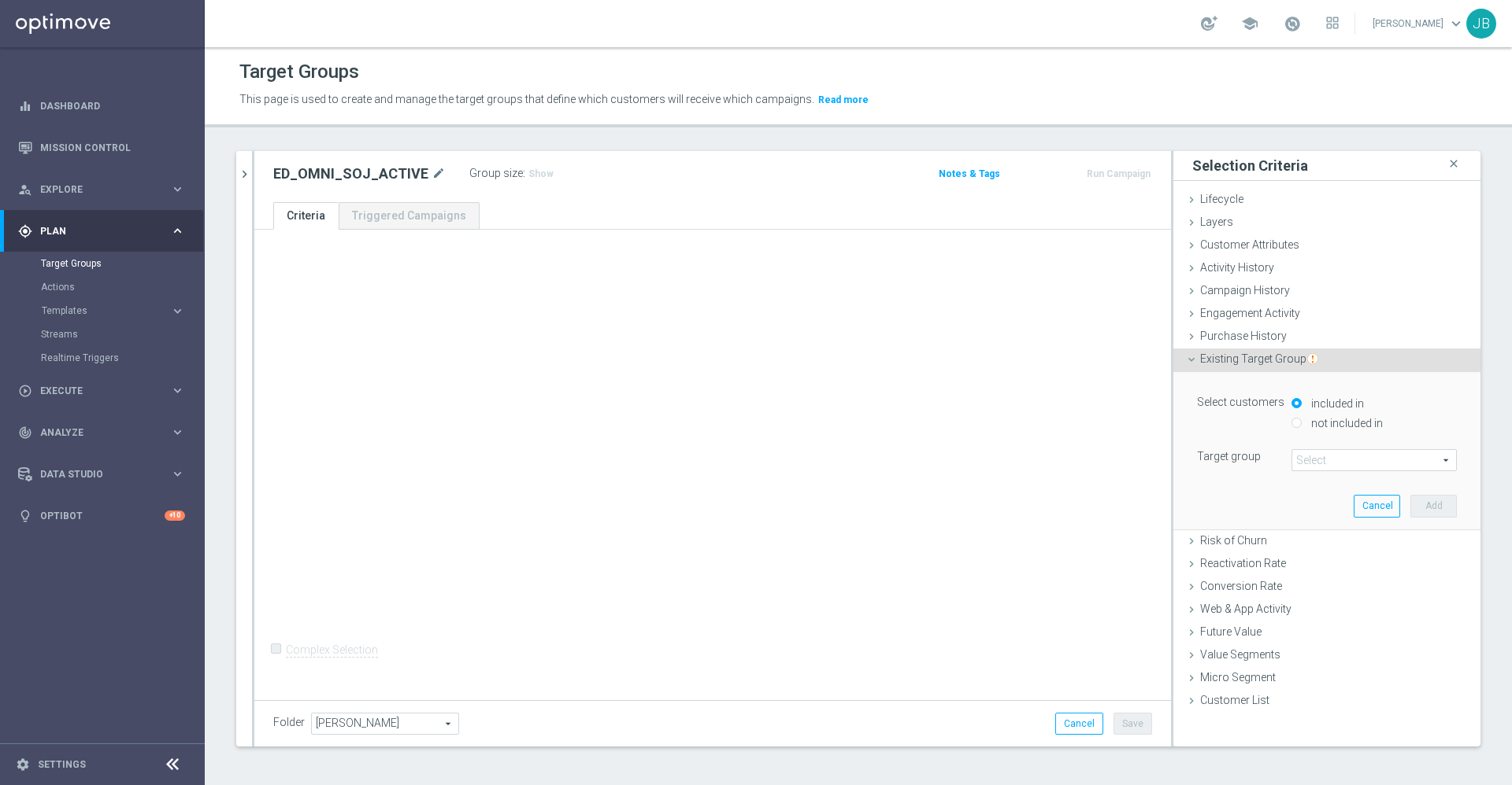
click at [1294, 454] on span at bounding box center [1374, 460] width 164 height 21
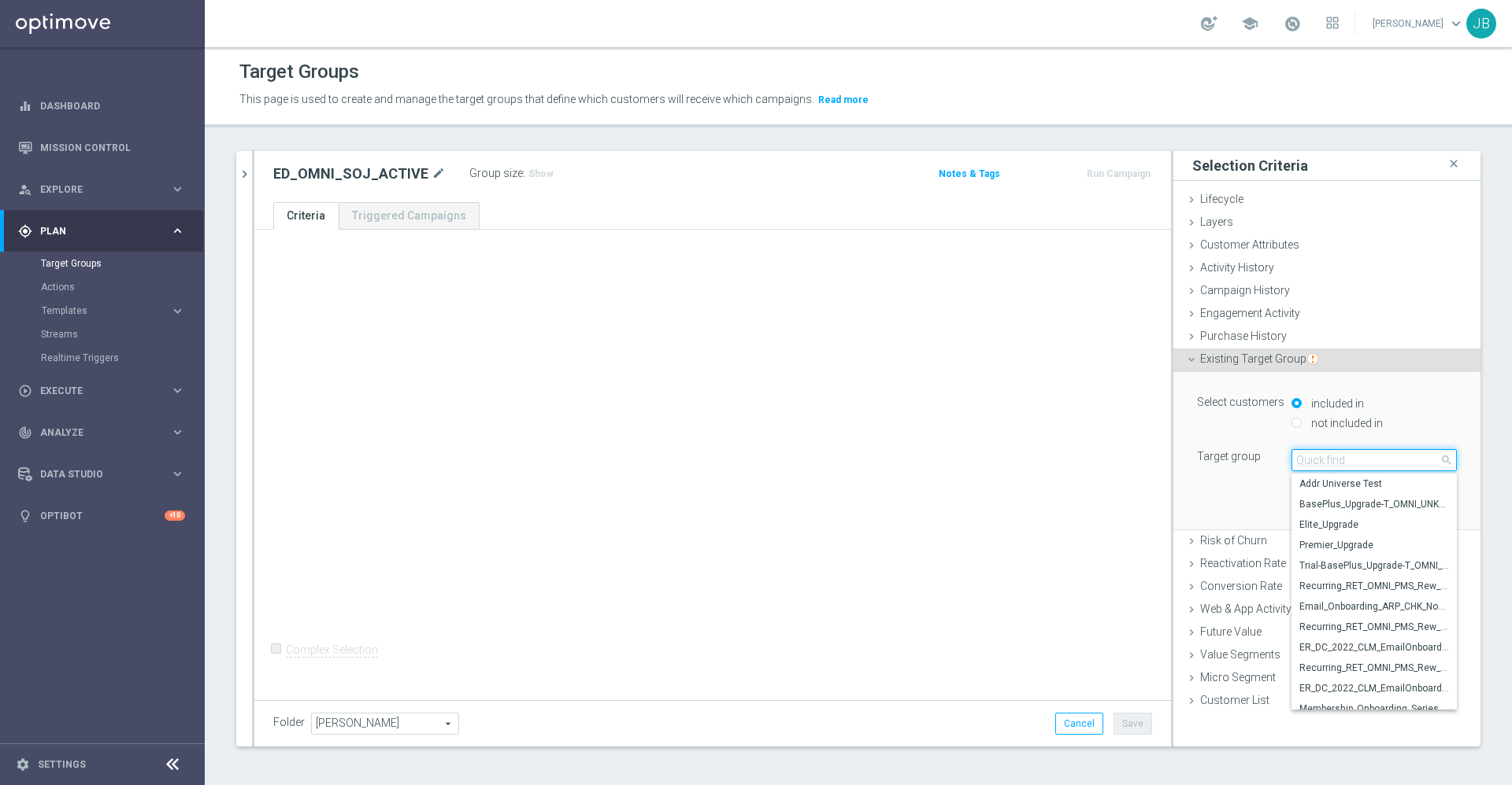
click at [1294, 459] on input "search" at bounding box center [1374, 460] width 165 height 22
click at [1296, 464] on input "search" at bounding box center [1374, 460] width 165 height 22
paste input "ER_OMNI_SOJ_DotcomExisting"
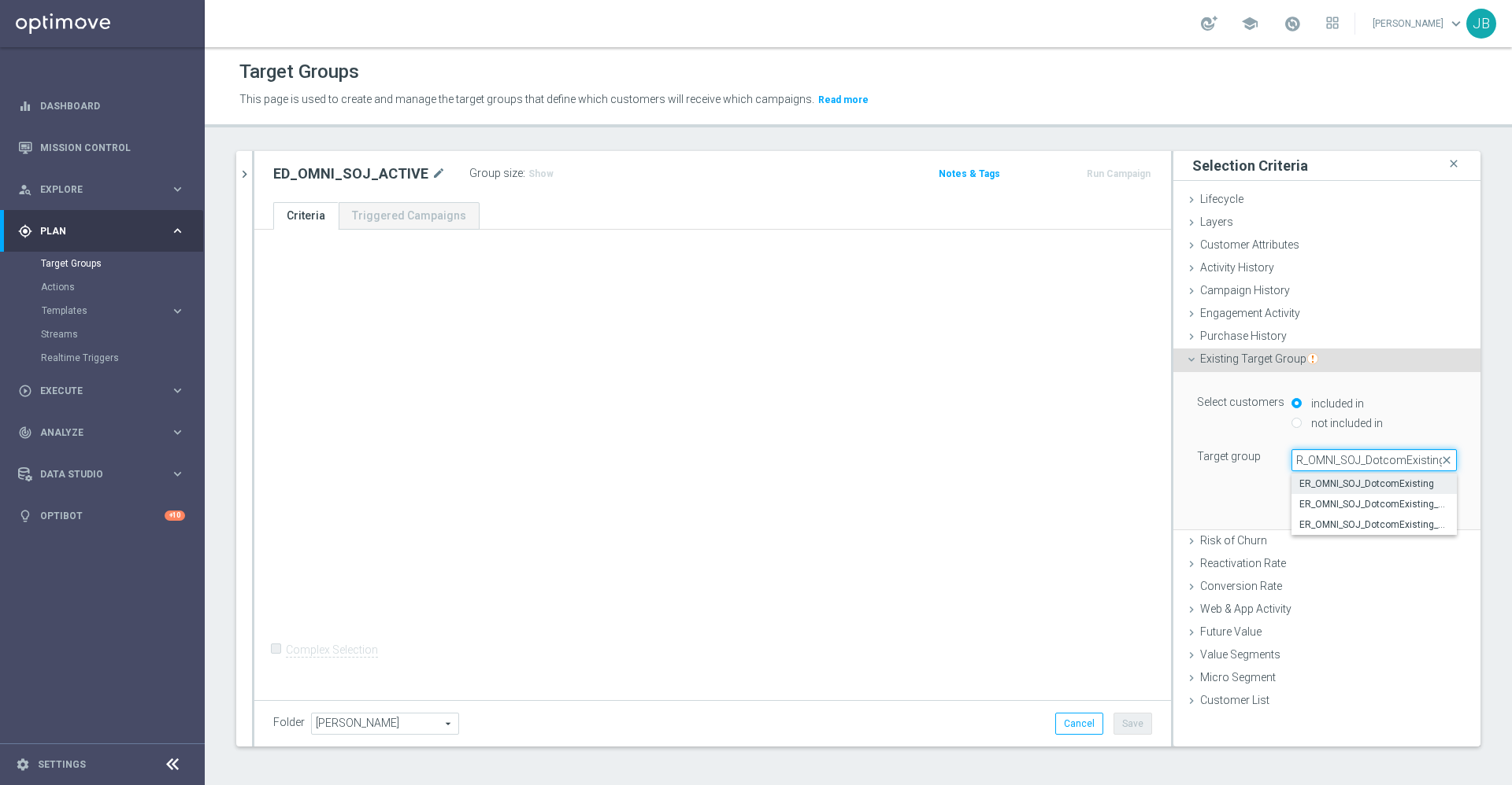
type input "ER_OMNI_SOJ_DotcomExisting"
click at [1317, 480] on span "ER_OMNI_SOJ_DotcomExisting" at bounding box center [1374, 483] width 150 height 13
type input "ER_OMNI_SOJ_DotcomExisting"
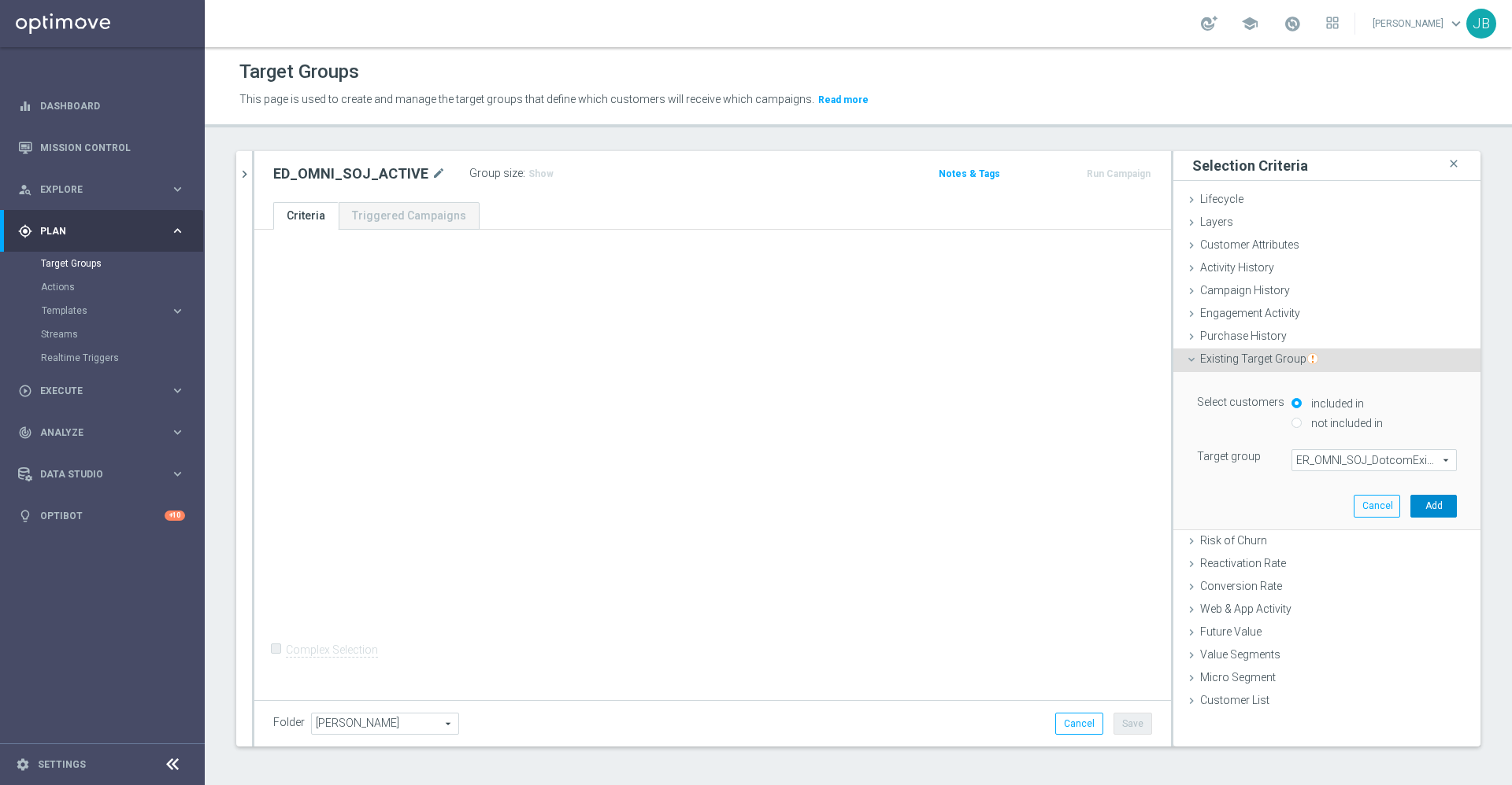
click at [1415, 510] on button "Add" at bounding box center [1433, 506] width 46 height 22
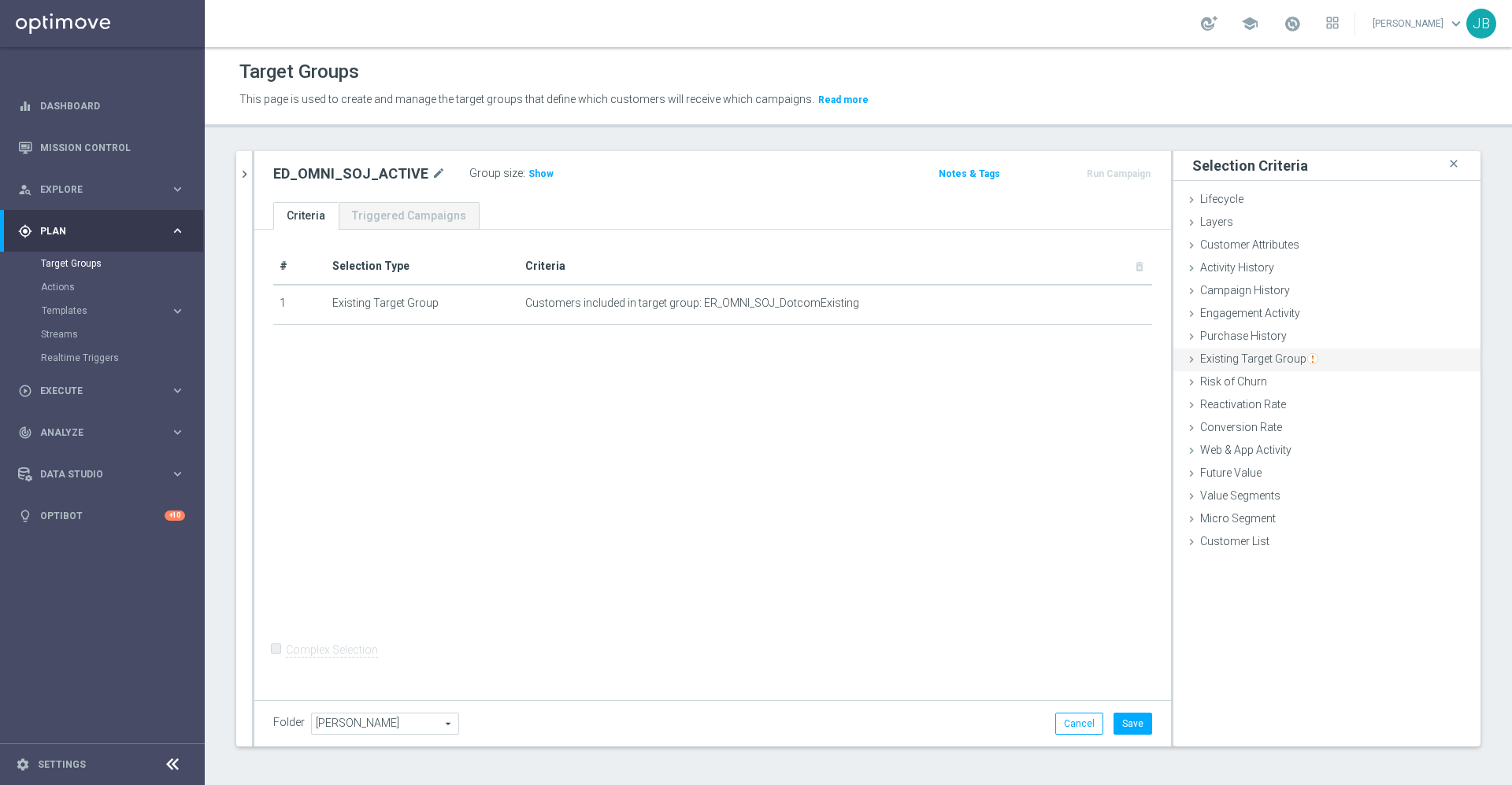
click at [1240, 362] on span "Existing Target Group" at bounding box center [1259, 359] width 118 height 13
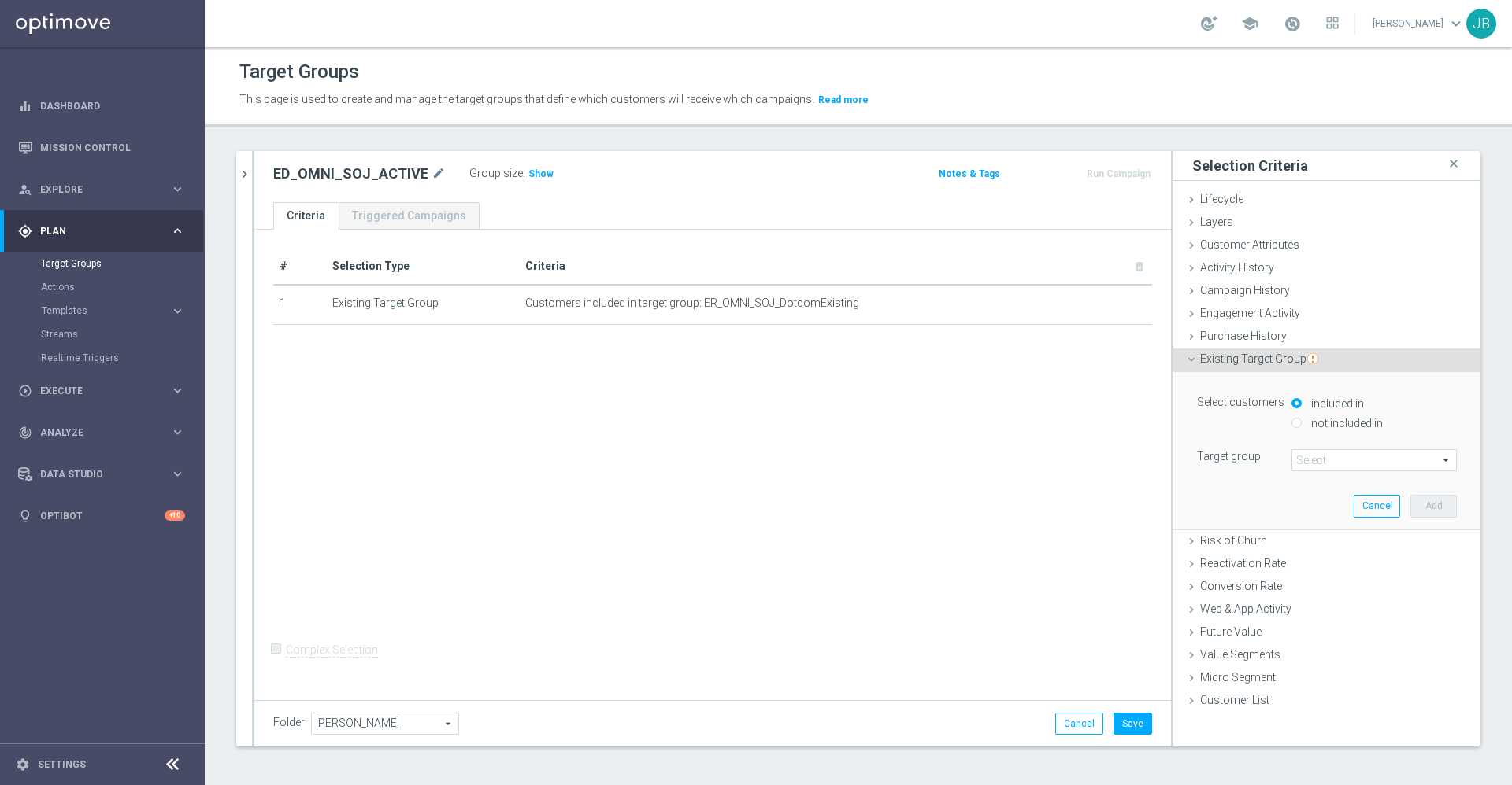
click at [1305, 458] on span at bounding box center [1374, 460] width 164 height 21
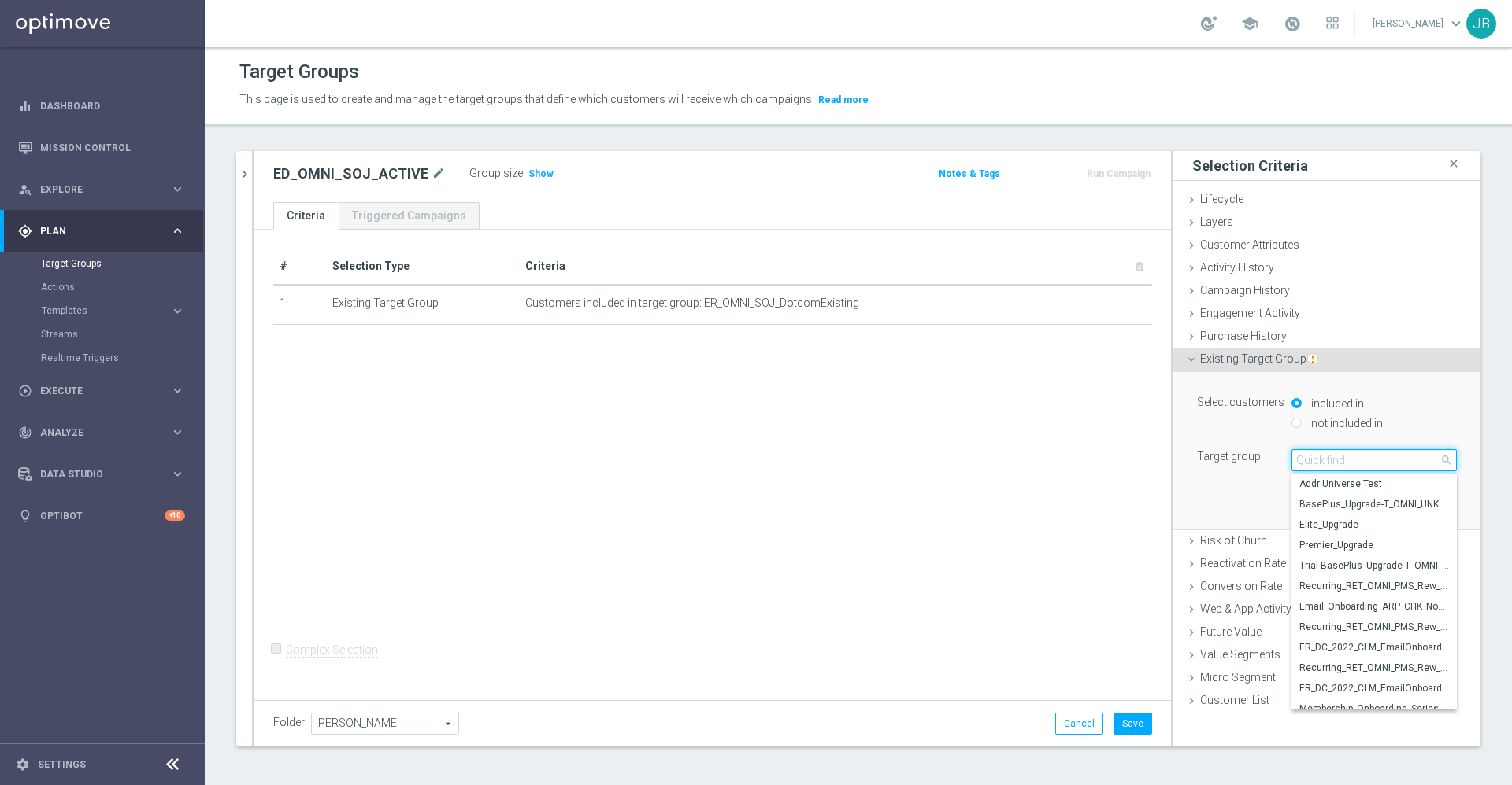
click at [1308, 465] on input "search" at bounding box center [1374, 460] width 165 height 22
click at [1291, 470] on input "search" at bounding box center [1374, 460] width 165 height 22
paste input "ER_OMNI_SOJ_DotcomYoung"
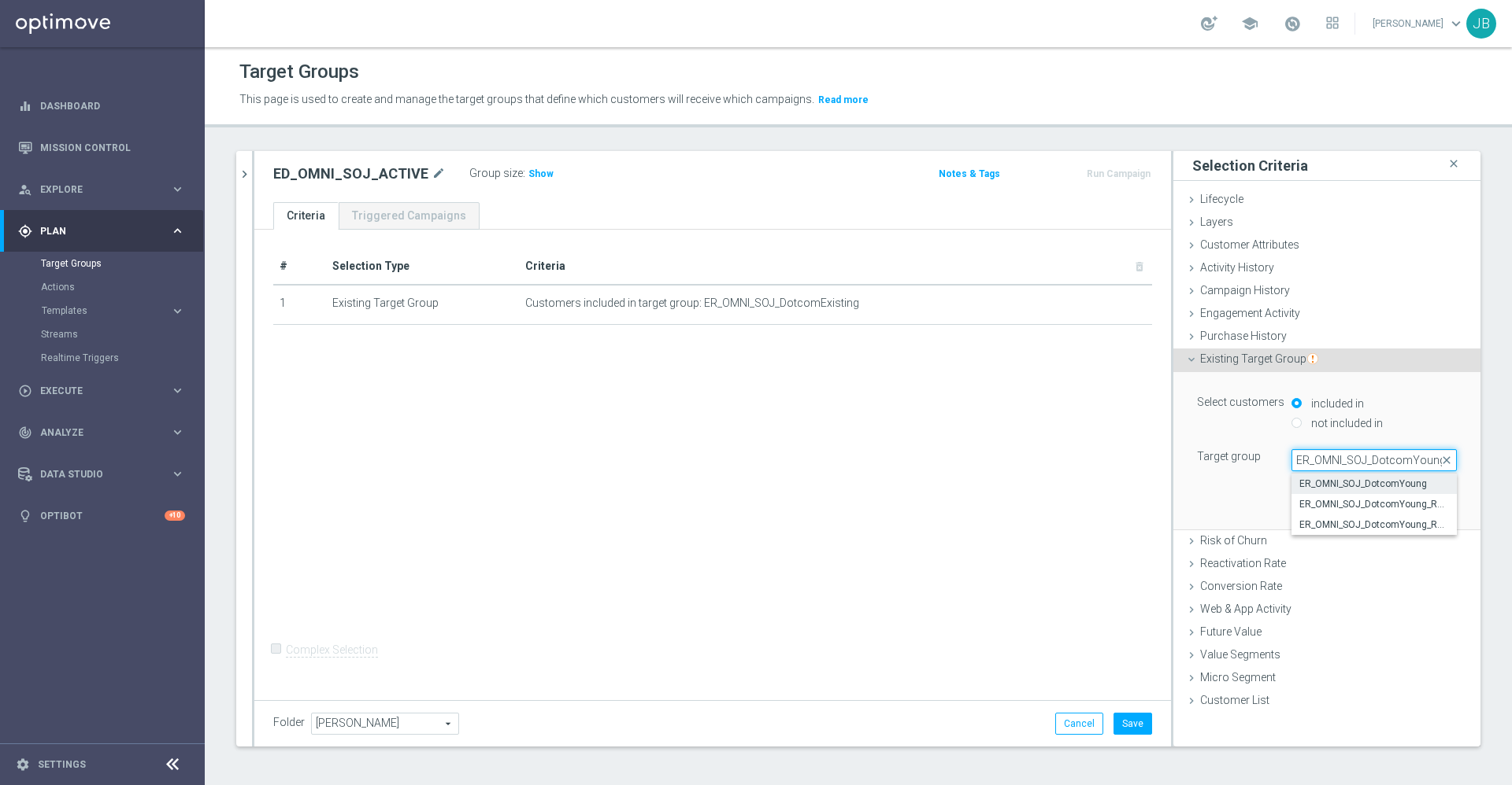
type input "ER_OMNI_SOJ_DotcomYoung"
click at [1315, 485] on span "ER_OMNI_SOJ_DotcomYoung" at bounding box center [1374, 483] width 150 height 13
type input "ER_OMNI_SOJ_DotcomYoung"
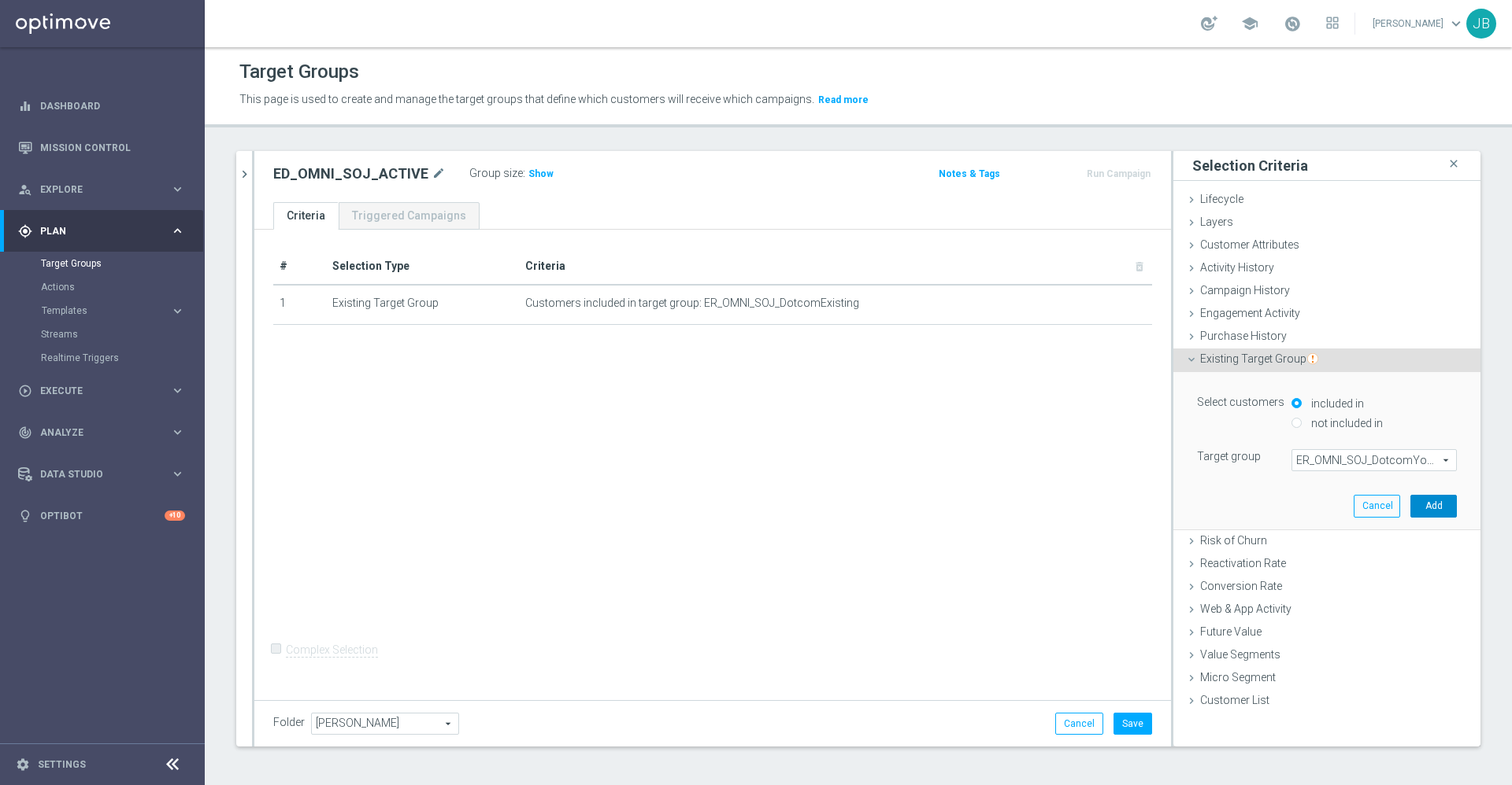
click at [1410, 500] on button "Add" at bounding box center [1433, 506] width 46 height 22
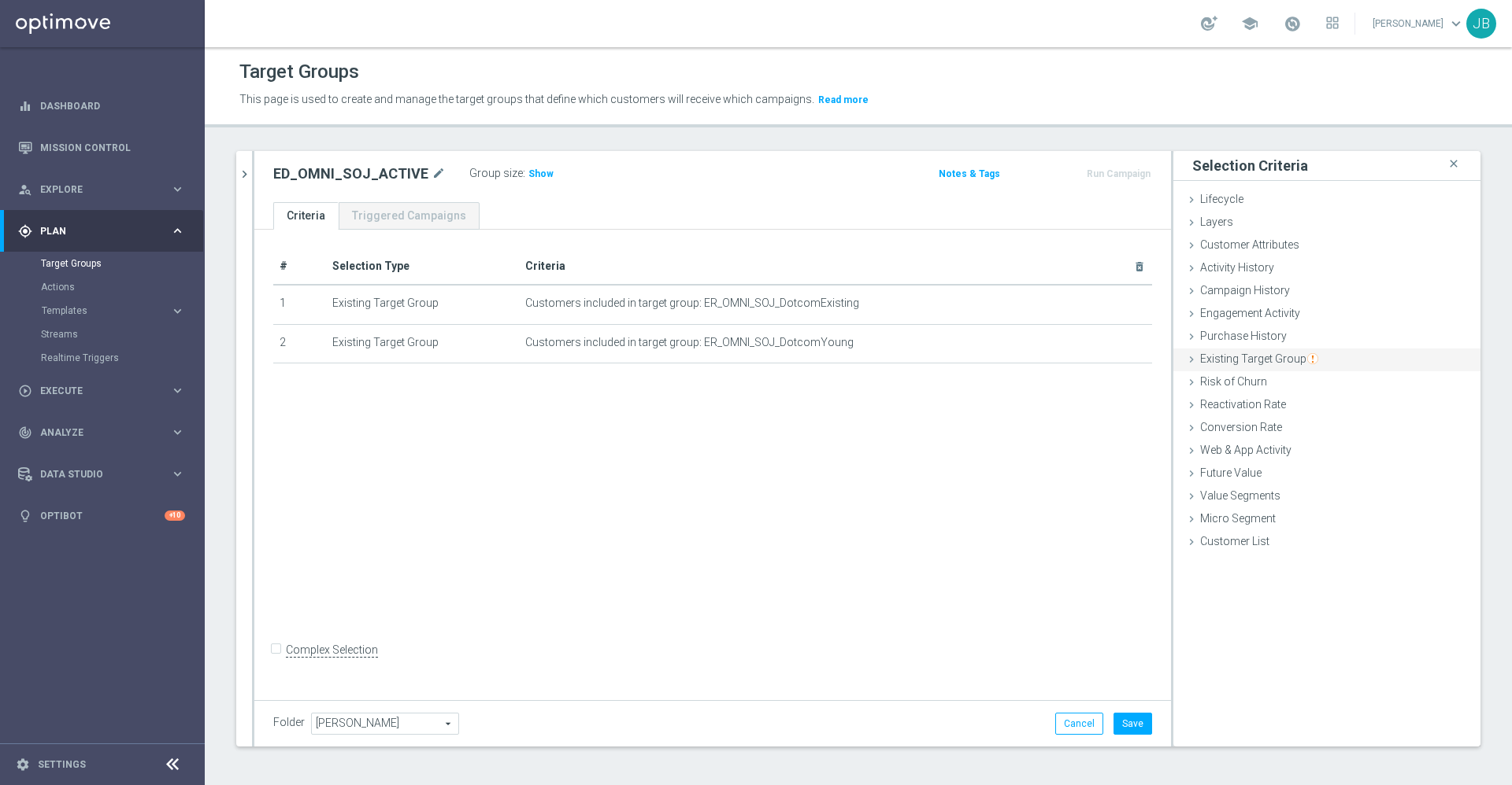
click at [1233, 355] on span "Existing Target Group" at bounding box center [1259, 359] width 118 height 13
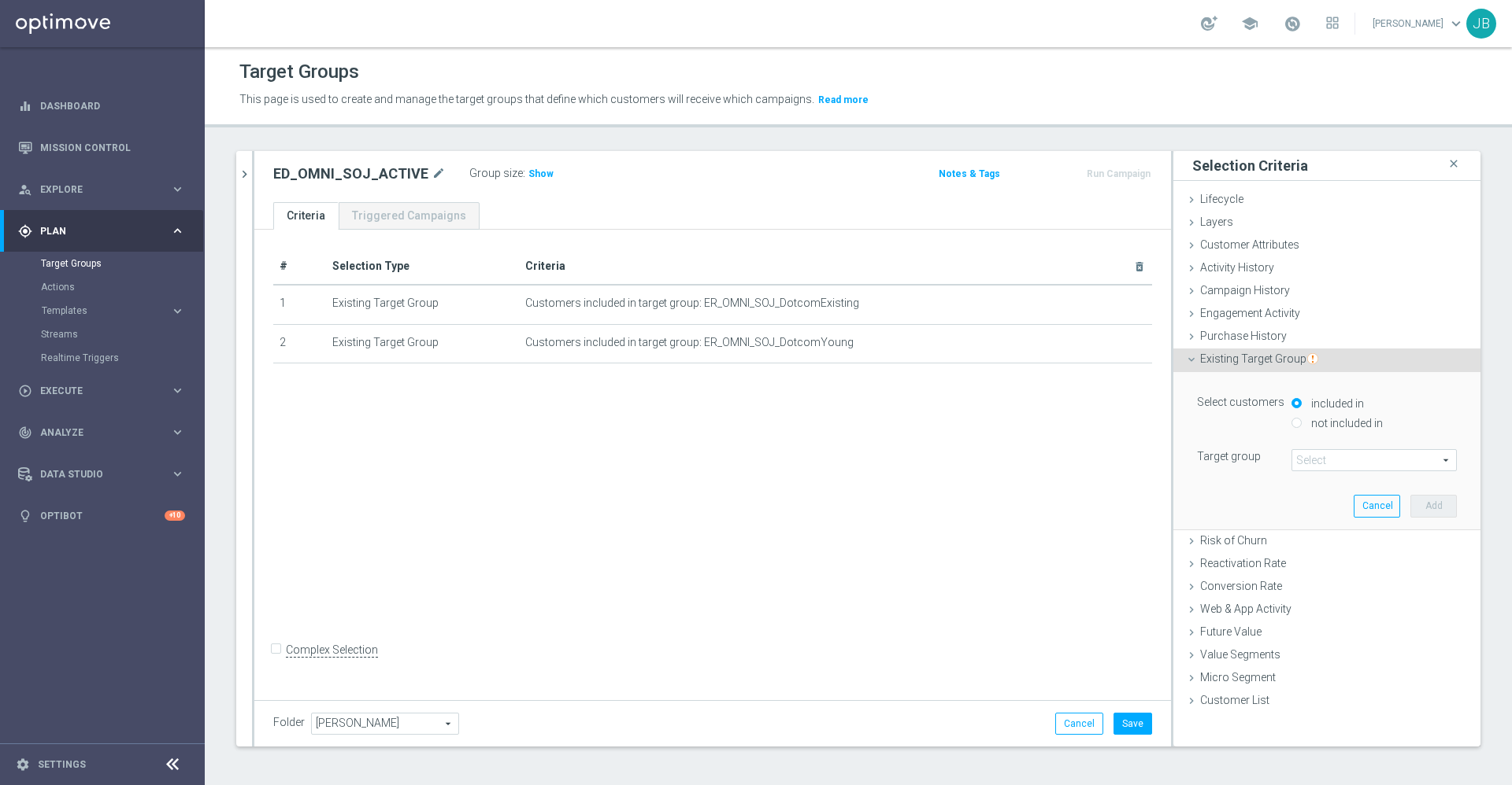
click at [1292, 466] on span at bounding box center [1374, 460] width 164 height 21
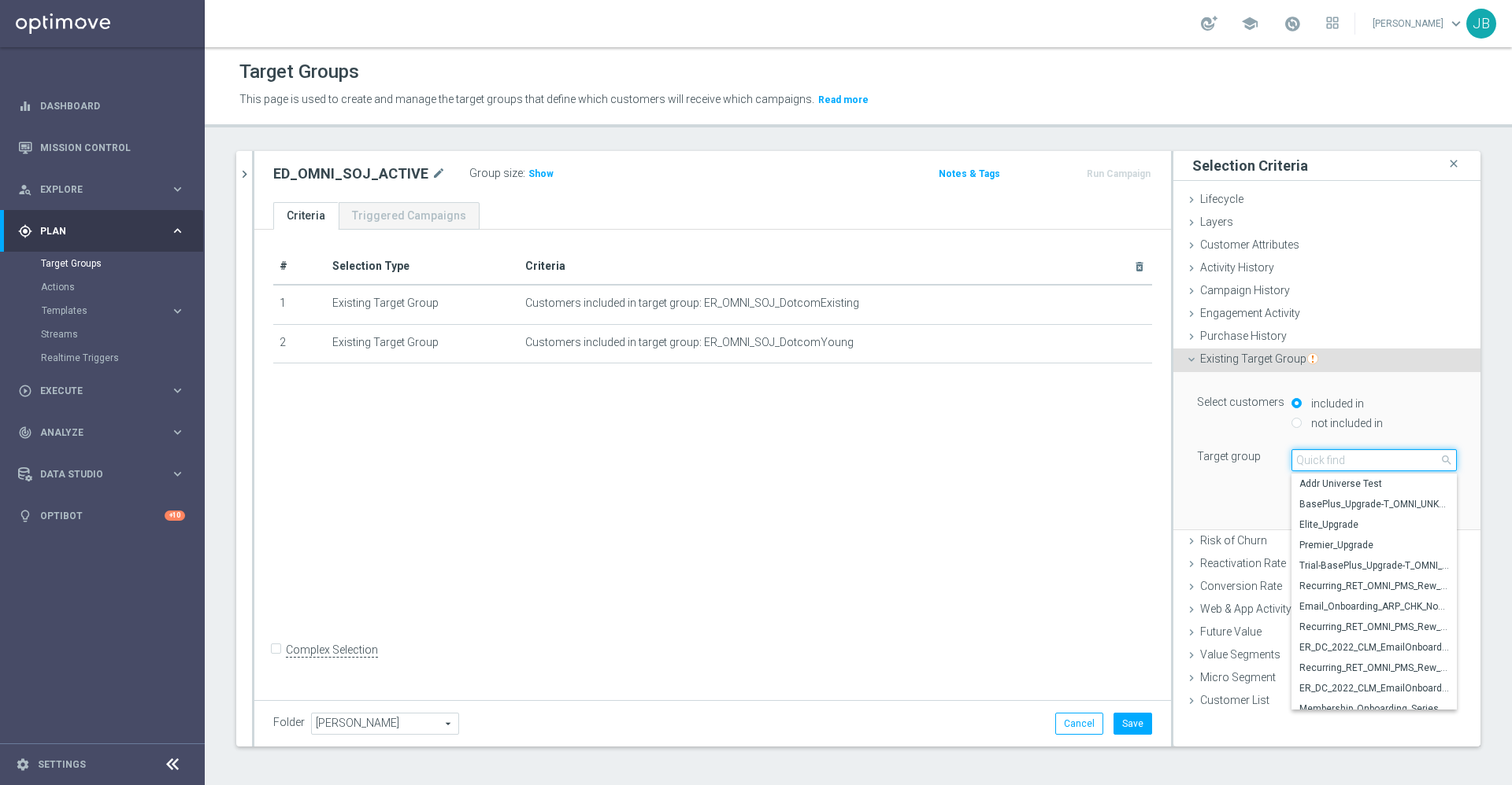
click at [1291, 466] on input "search" at bounding box center [1374, 460] width 165 height 22
paste input "ER_OMNI_SOJ_DotcomReactivated"
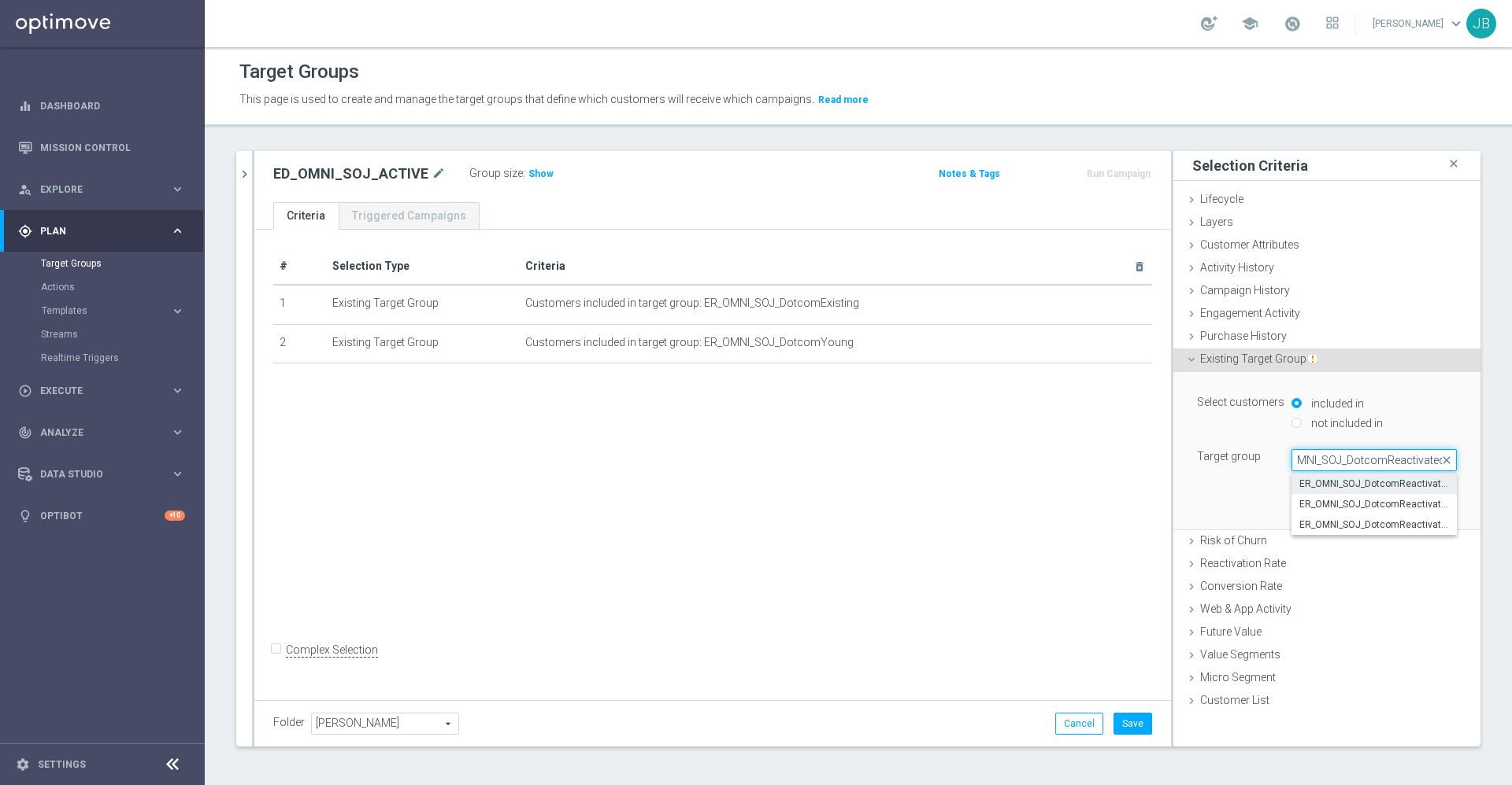
type input "ER_OMNI_SOJ_DotcomReactivated"
click at [1337, 488] on span "ER_OMNI_SOJ_DotcomReactivated" at bounding box center [1374, 483] width 150 height 13
type input "ER_OMNI_SOJ_DotcomReactivated"
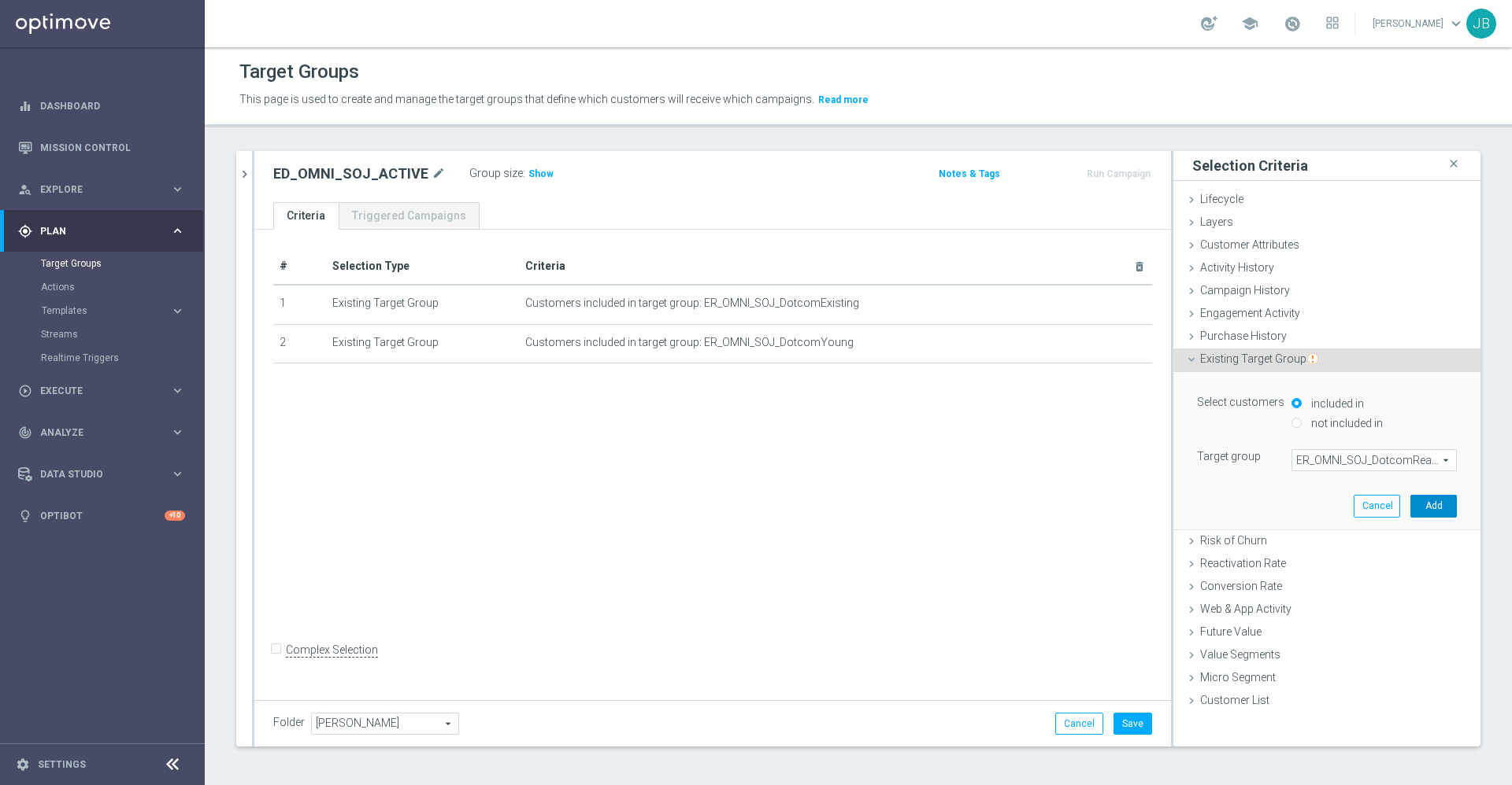
click at [1410, 504] on button "Add" at bounding box center [1433, 506] width 46 height 22
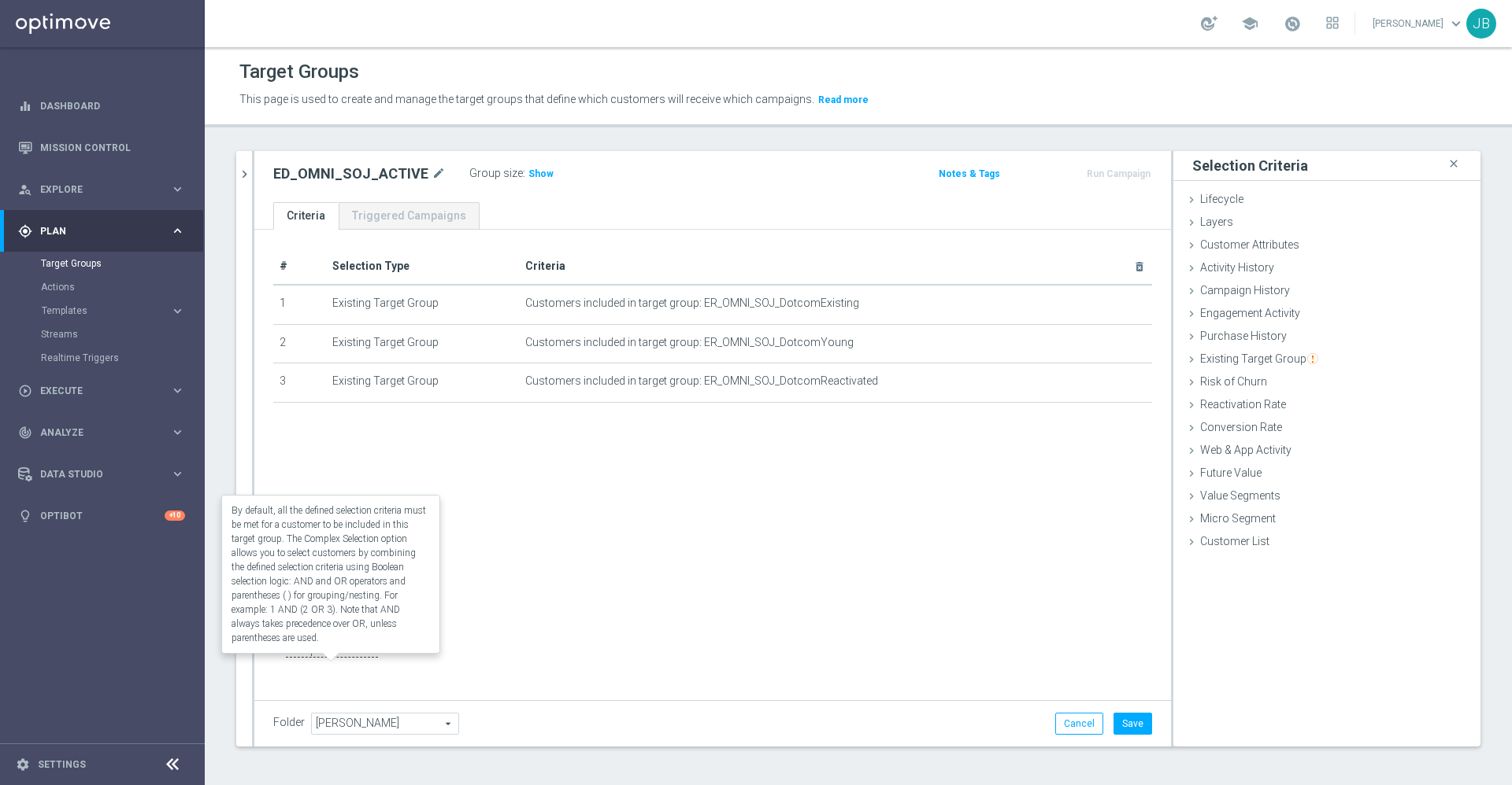
click at [285, 658] on label "Complex Selection" at bounding box center [332, 651] width 92 height 15
click at [274, 662] on input "Complex Selection" at bounding box center [279, 652] width 10 height 22
checkbox input "true"
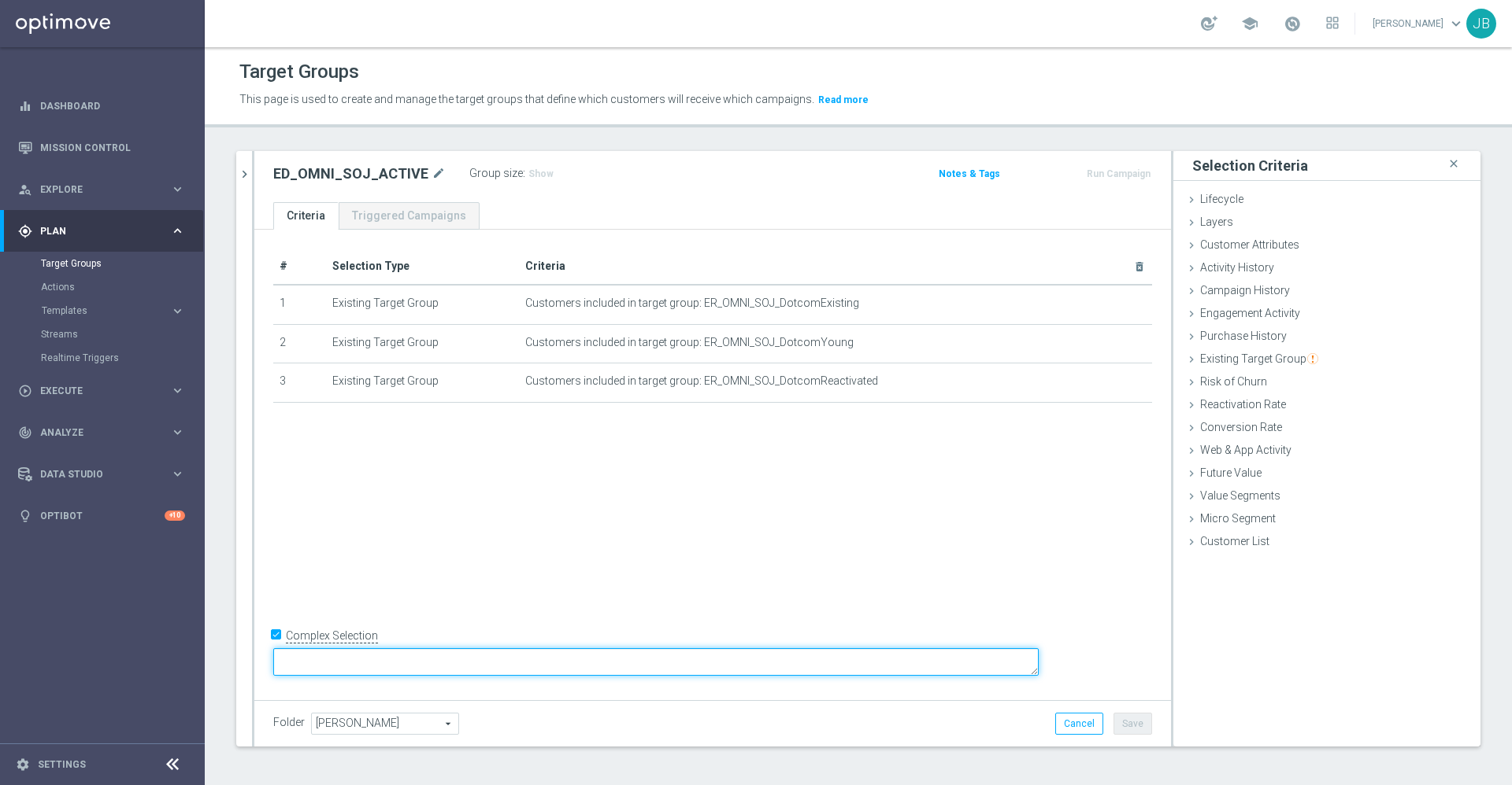
click at [409, 659] on textarea at bounding box center [656, 662] width 765 height 27
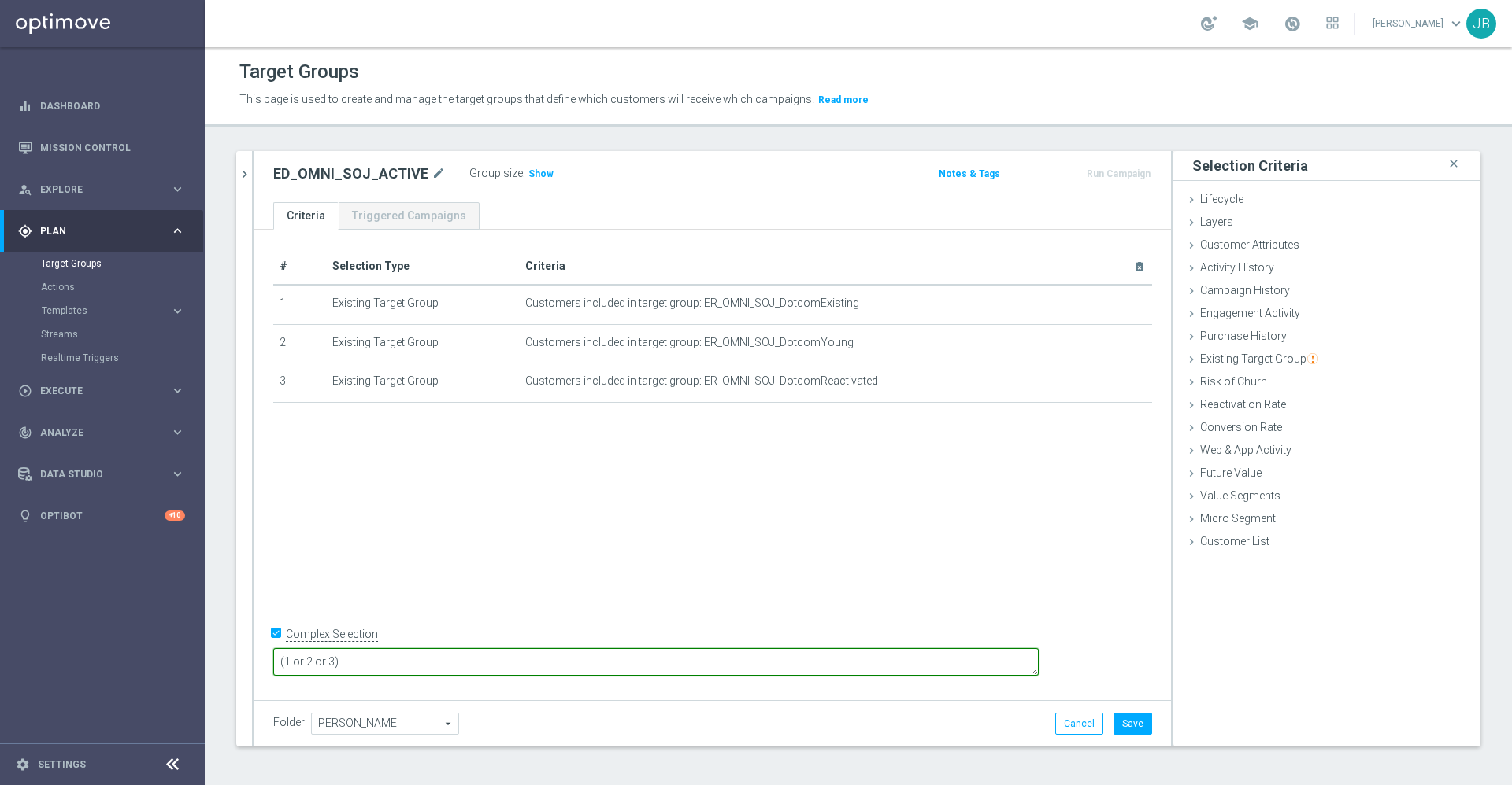
type textarea "(1 or 2 or 3)"
click at [634, 563] on div "# Selection Type Criteria delete_forever 1 Existing Target Group Customers incl…" at bounding box center [713, 462] width 916 height 466
click at [1125, 728] on button "Save" at bounding box center [1133, 724] width 38 height 22
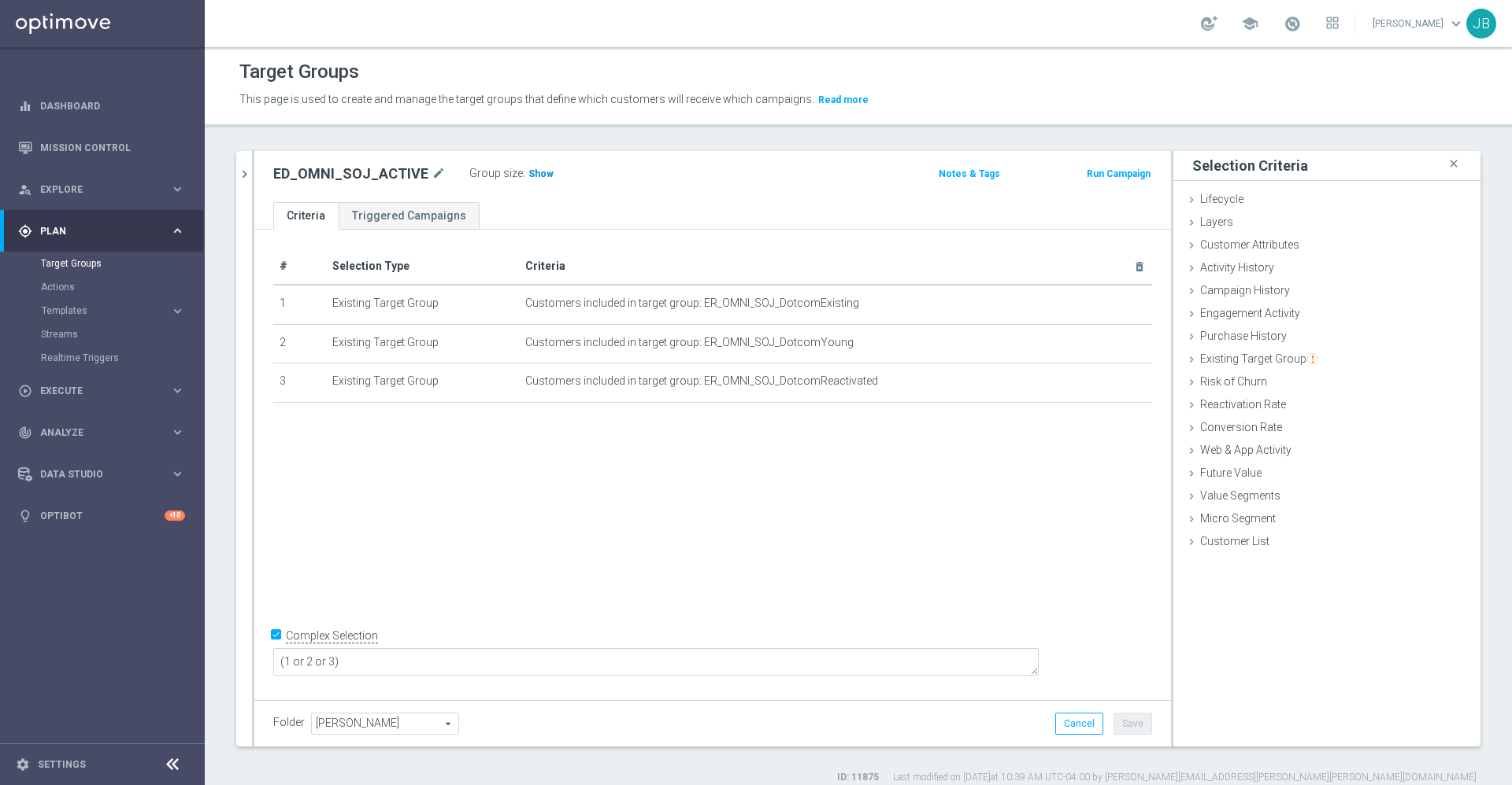
click at [528, 173] on span "Show" at bounding box center [540, 173] width 25 height 11
click at [433, 175] on icon "mode_edit" at bounding box center [438, 174] width 15 height 19
click at [290, 179] on input "ED_OMNI_SOJ_ACTIVE" at bounding box center [379, 176] width 213 height 22
type input "ER_OMNI_SOJ_ACTIVE"
click at [438, 460] on div "# Selection Type Criteria delete_forever 1 Existing Target Group Customers incl…" at bounding box center [713, 462] width 916 height 466
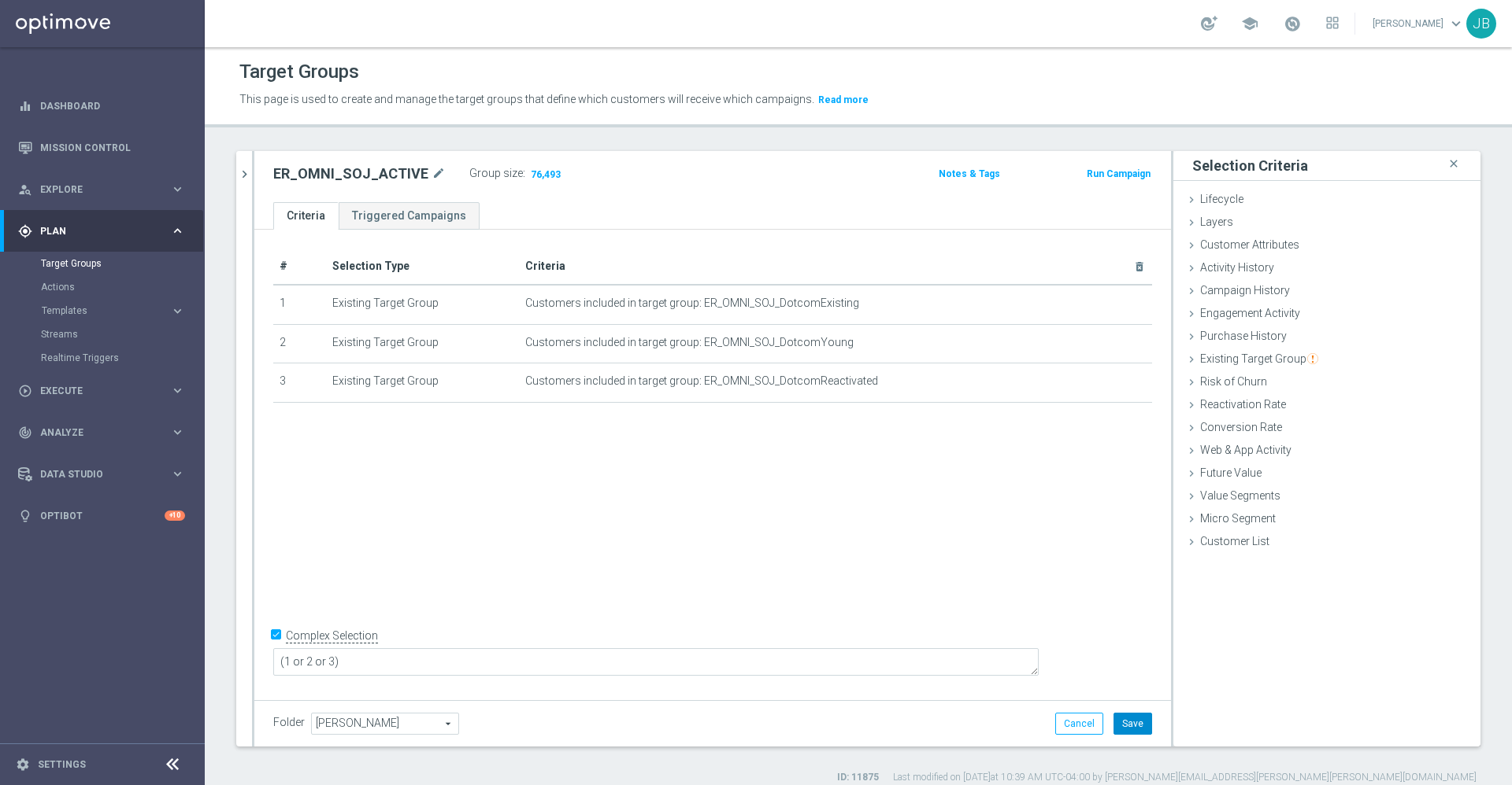
click at [1115, 720] on button "Save" at bounding box center [1133, 724] width 38 height 22
click at [433, 173] on icon "mode_edit" at bounding box center [438, 174] width 15 height 19
click at [246, 173] on icon "chevron_right" at bounding box center [244, 174] width 15 height 15
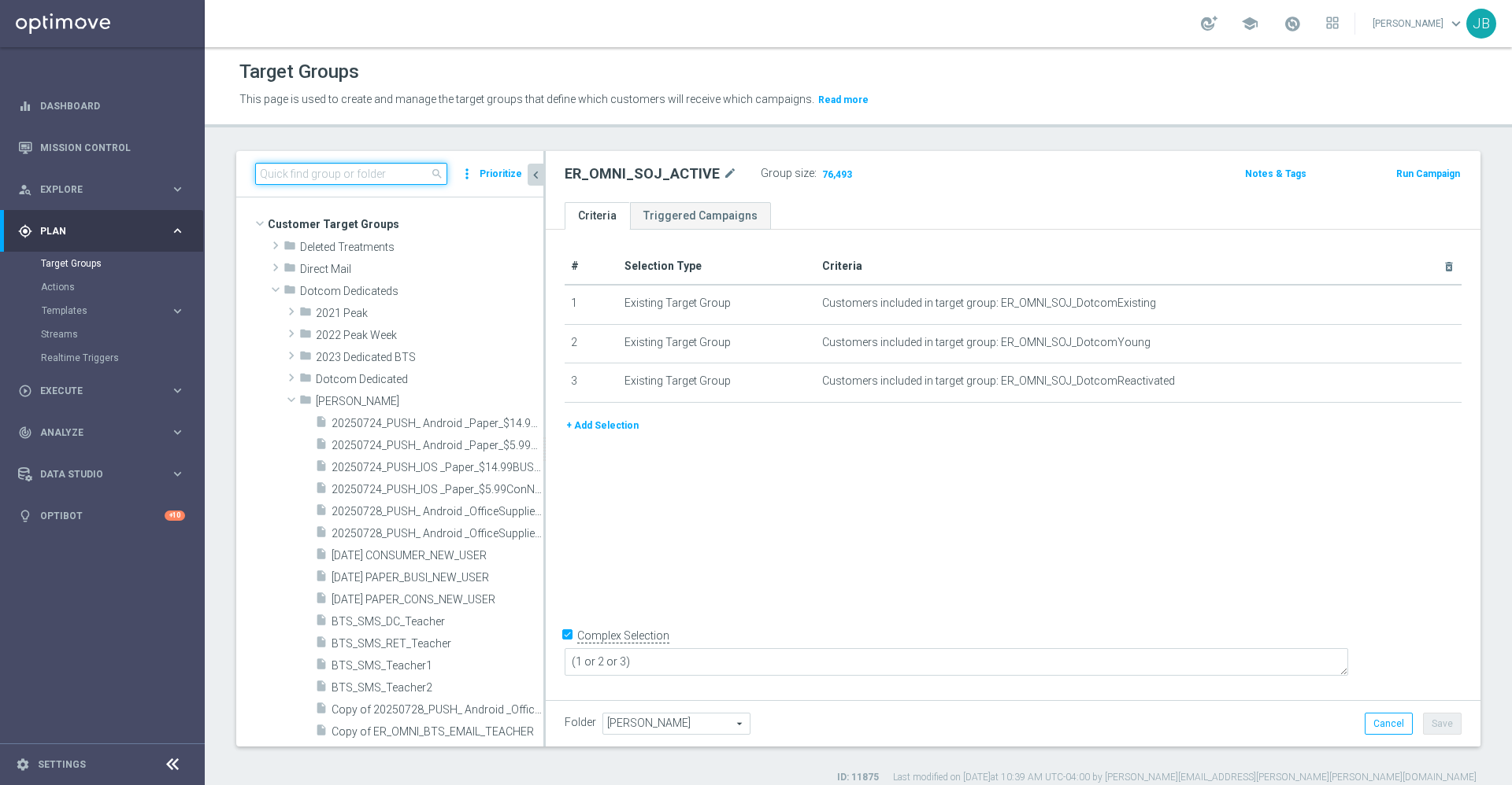
click at [391, 179] on input at bounding box center [350, 174] width 192 height 22
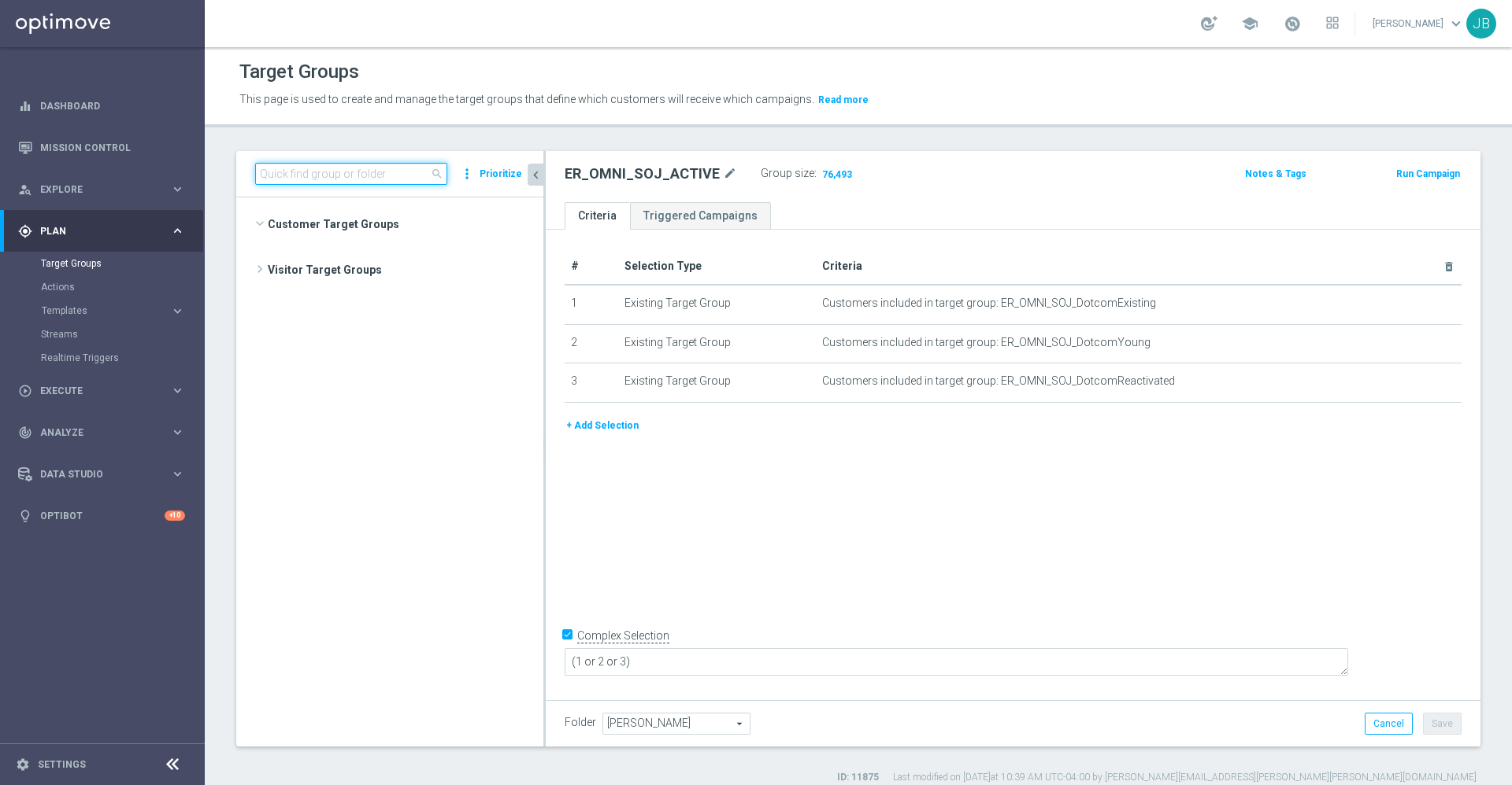
scroll to position [585, 0]
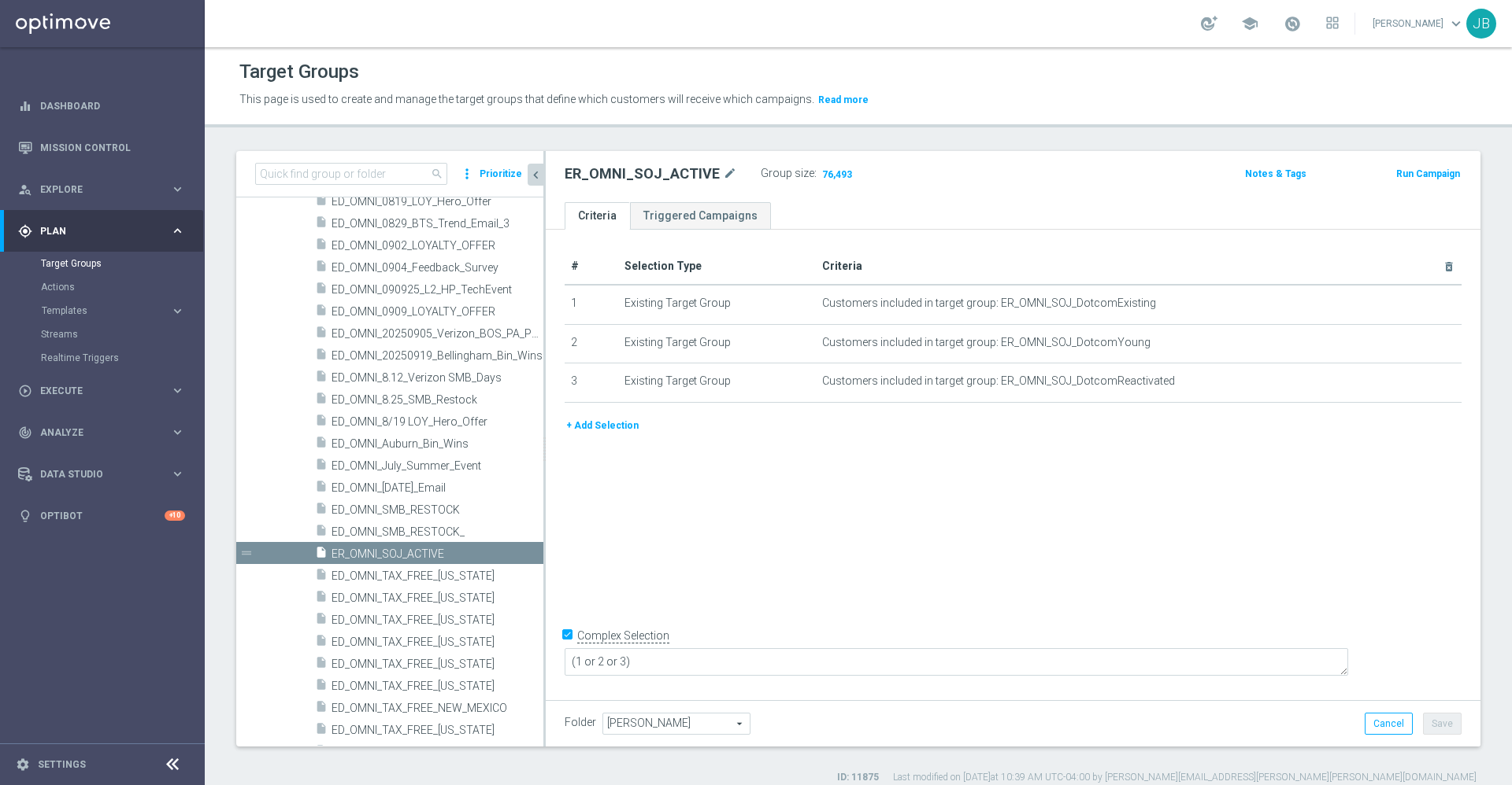
click at [635, 566] on div "# Selection Type Criteria delete_forever 1 Existing Target Group Customers incl…" at bounding box center [1013, 462] width 935 height 466
click at [309, 172] on input at bounding box center [350, 174] width 192 height 22
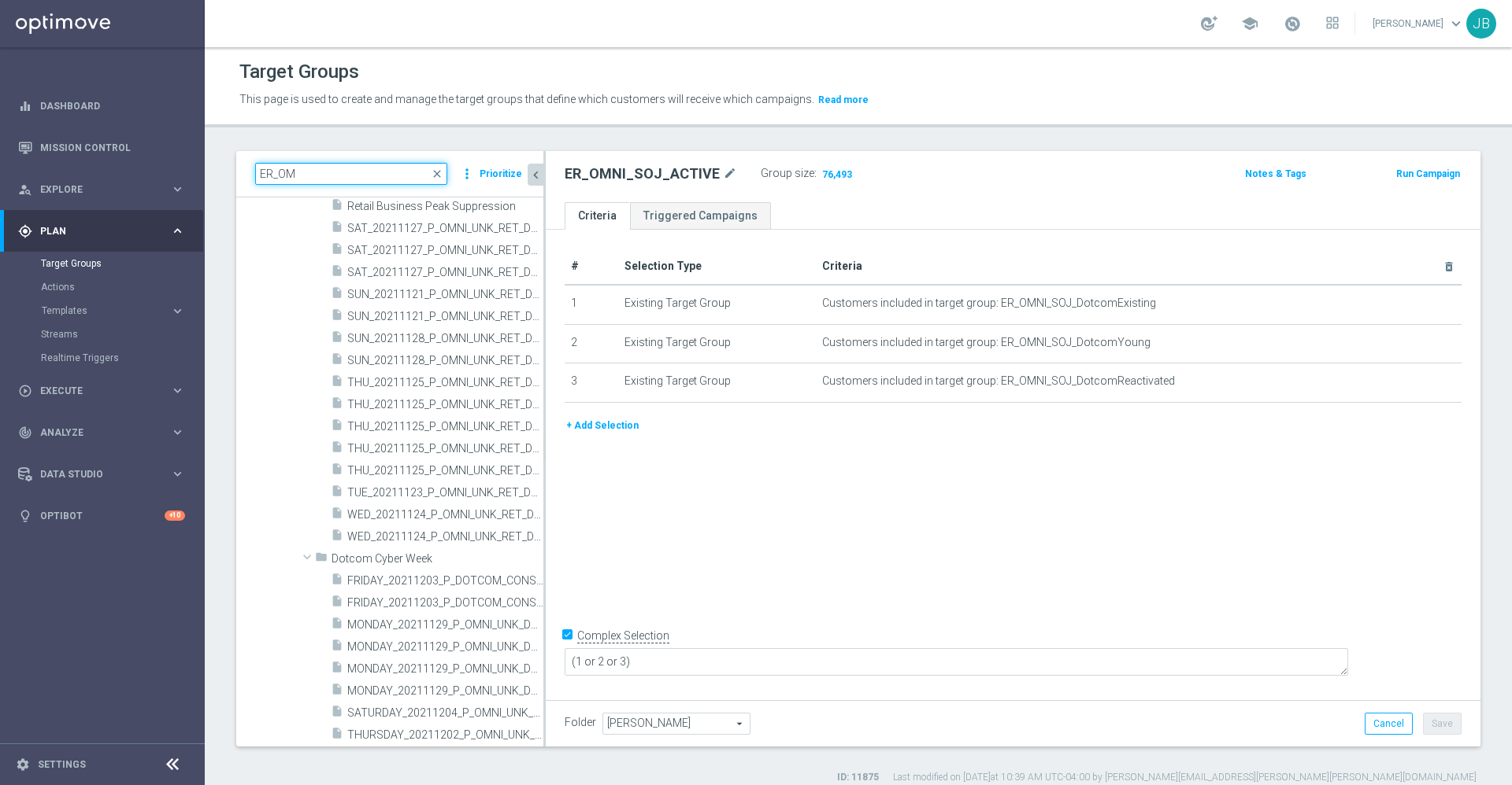
click at [309, 172] on input "ER_OM" at bounding box center [350, 174] width 192 height 22
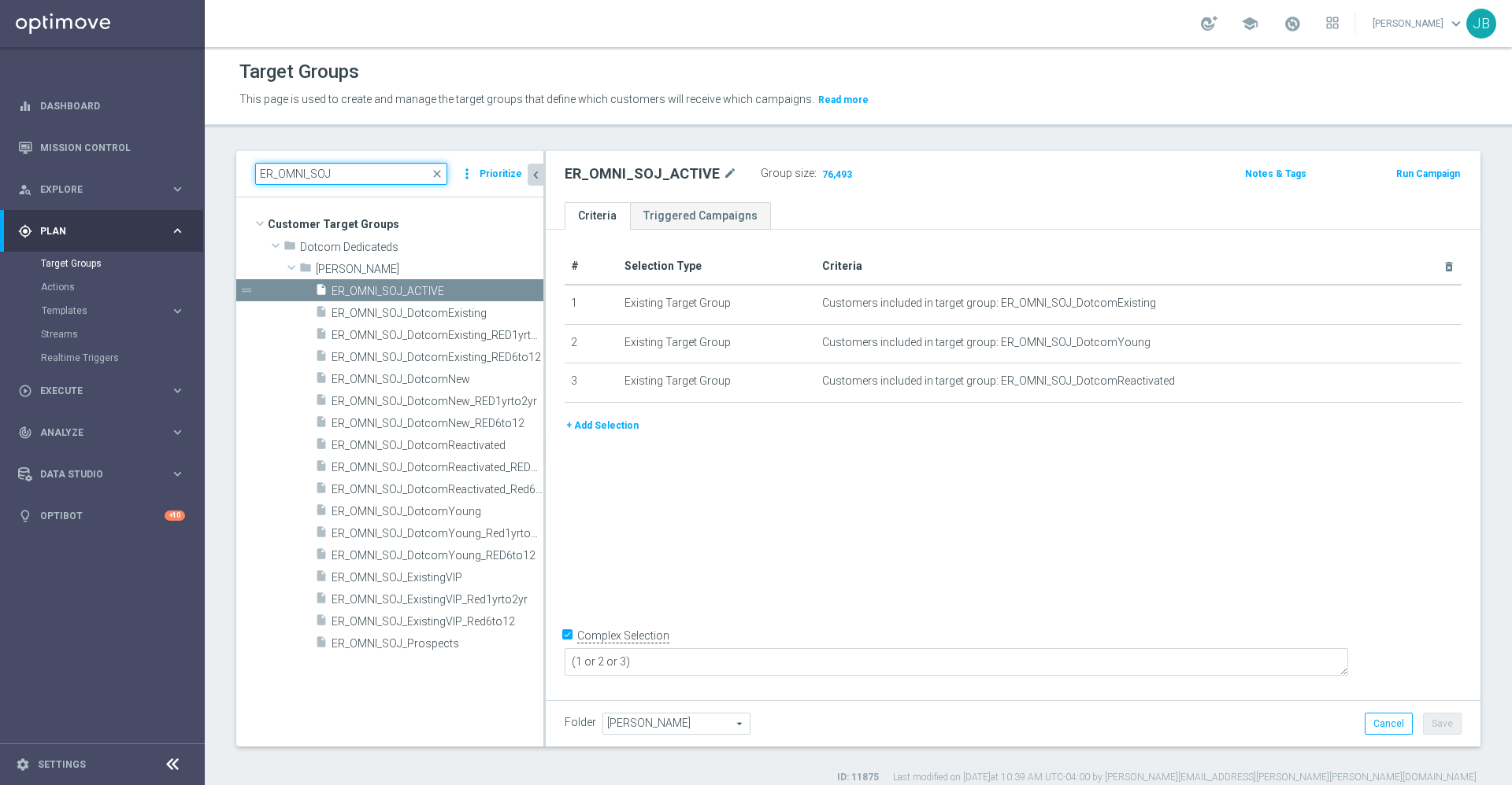
scroll to position [0, 0]
type input "ER_OMNI_SOJ"
click at [512, 290] on icon "content_copy" at bounding box center [513, 291] width 13 height 13
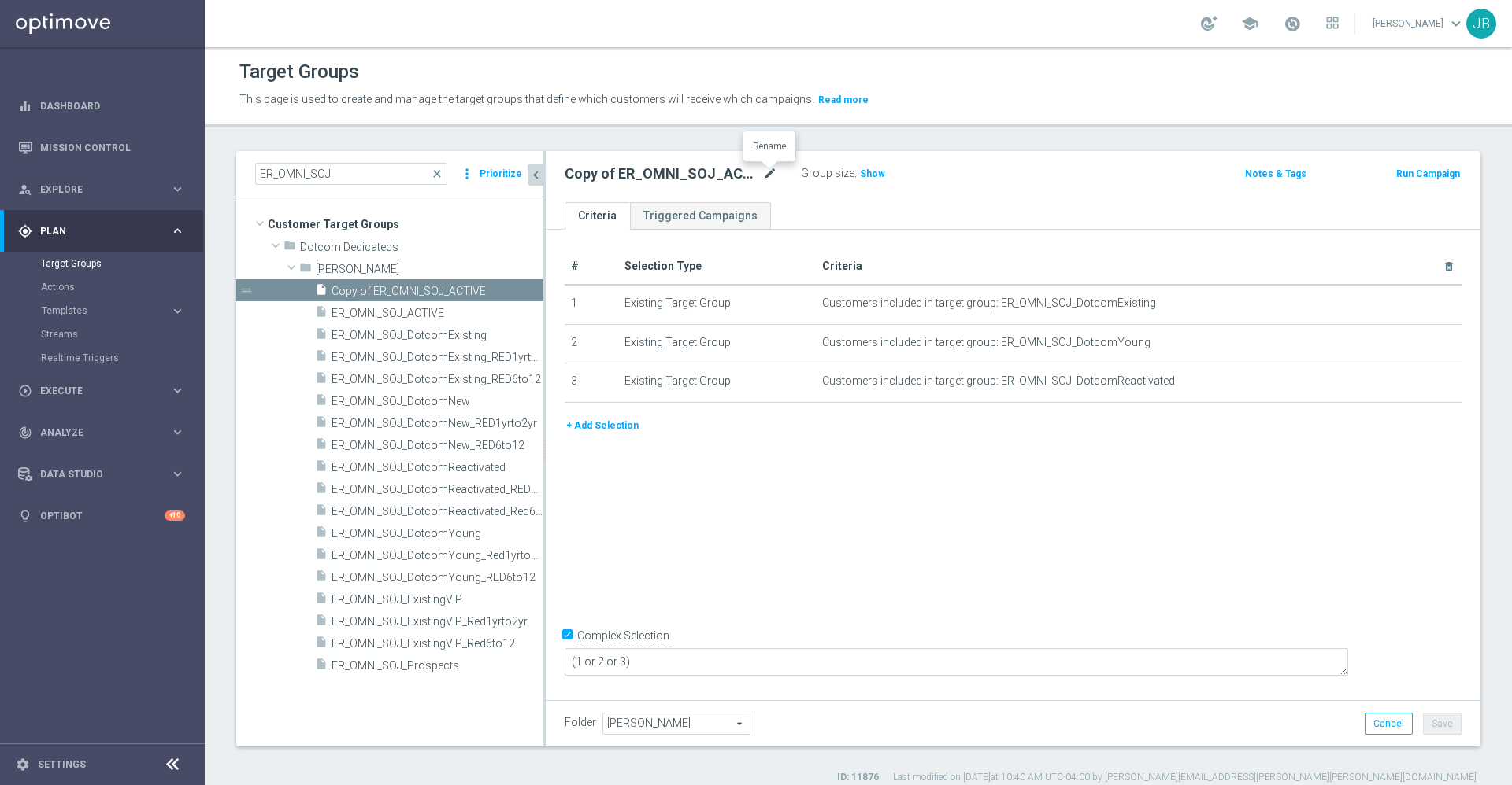
click at [768, 180] on icon "mode_edit" at bounding box center [770, 174] width 15 height 19
click at [595, 172] on input "Copy of ER_OMNI_SOJ_ACTIVE" at bounding box center [671, 176] width 213 height 22
drag, startPoint x: 606, startPoint y: 175, endPoint x: 509, endPoint y: 176, distance: 97.0
click at [509, 176] on as-split "ER_OMNI_SOJ close more_vert Prioritize Customer Target Groups library_add creat…" at bounding box center [858, 448] width 1244 height 595
drag, startPoint x: 704, startPoint y: 168, endPoint x: 589, endPoint y: 178, distance: 115.4
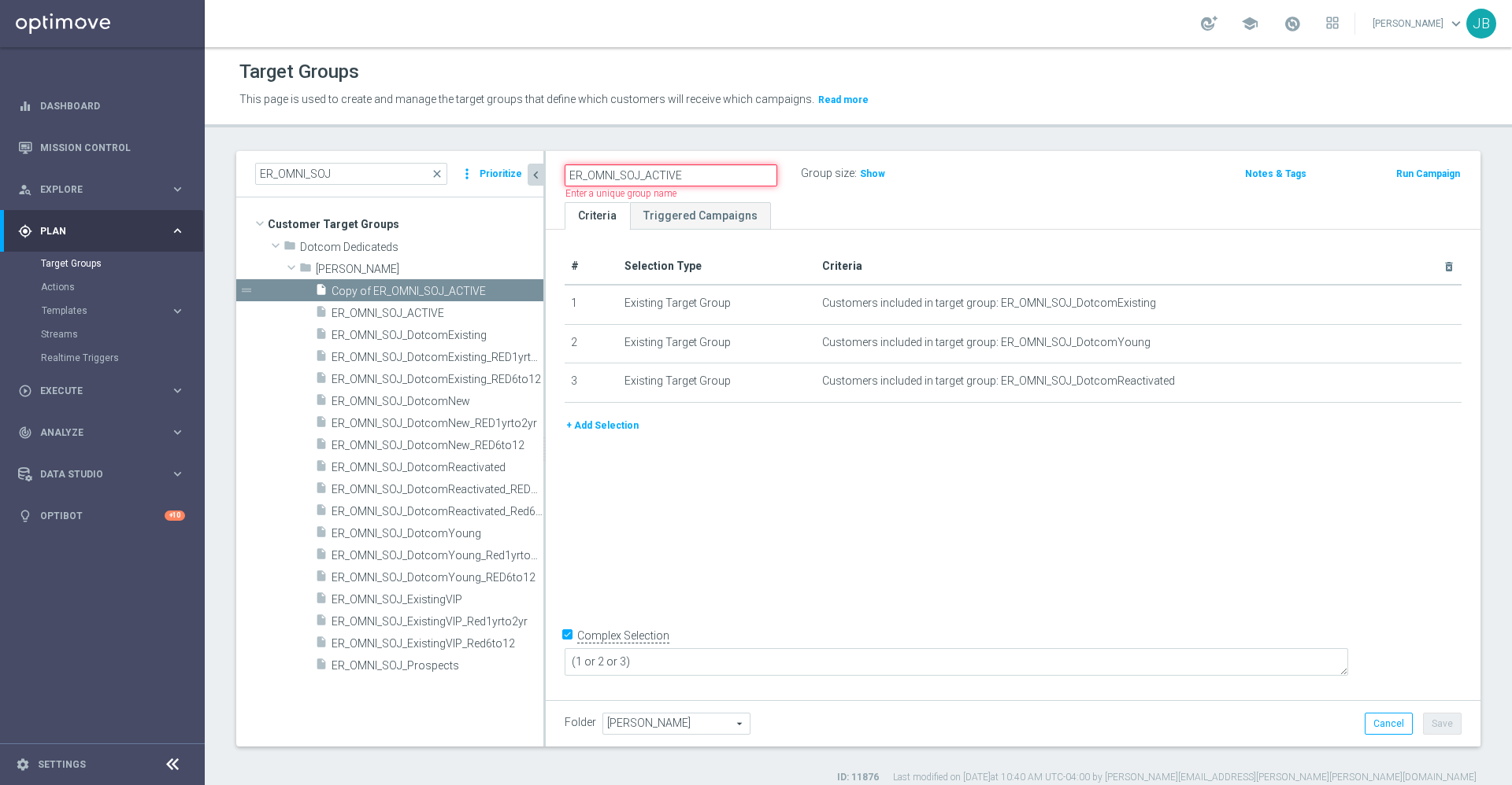
click at [589, 178] on input "ER_OMNI_SOJ_ACTIVE" at bounding box center [671, 176] width 213 height 22
paste input "OMNI_SOJ_Red"
type input "ER_OMNI_SOJ_Red"
click at [787, 474] on div "# Selection Type Criteria delete_forever 1 Existing Target Group Customers incl…" at bounding box center [1013, 462] width 935 height 466
click at [1431, 719] on button "Save" at bounding box center [1442, 724] width 38 height 22
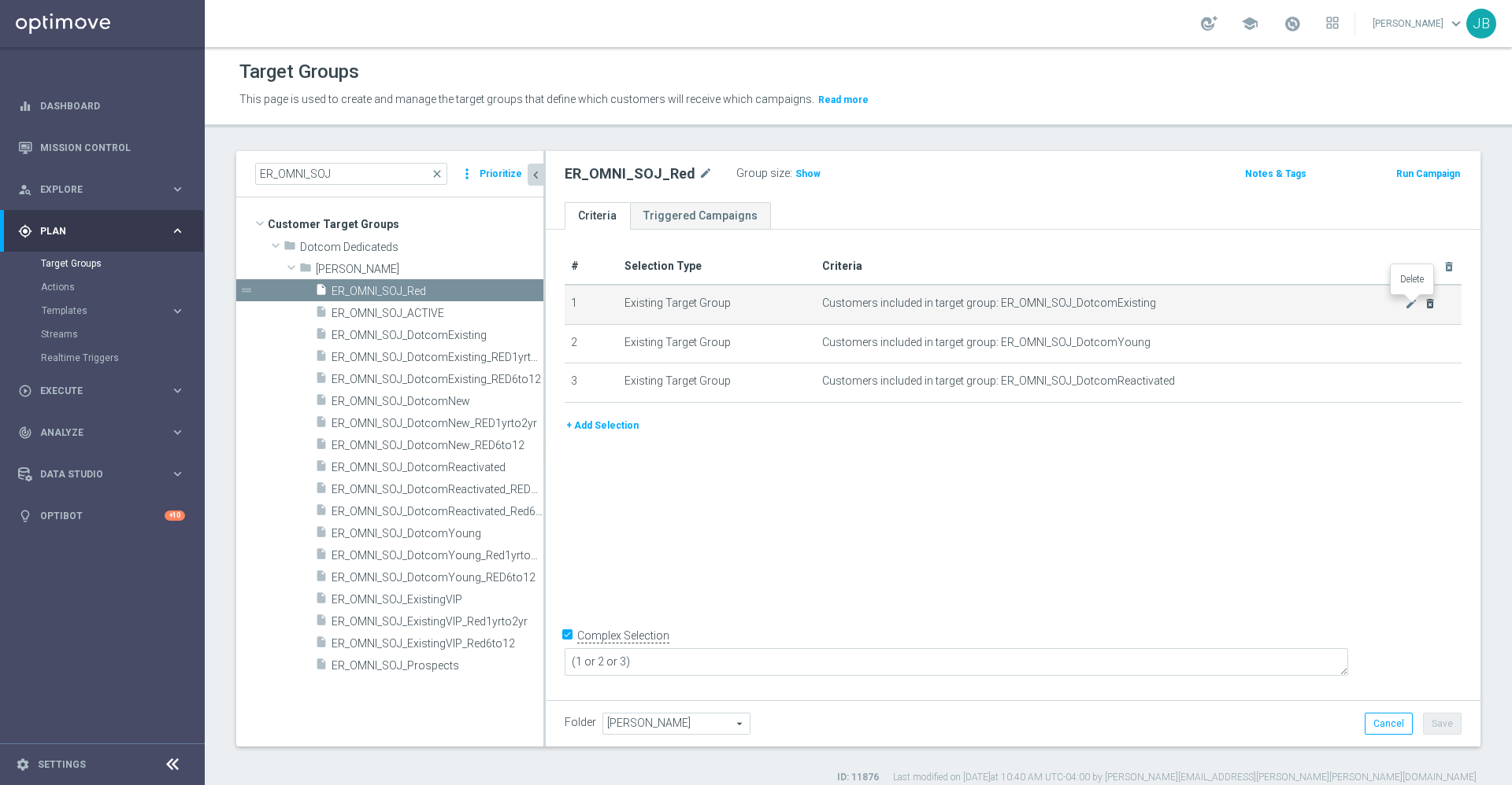
click at [1424, 305] on icon "delete_forever" at bounding box center [1430, 303] width 13 height 13
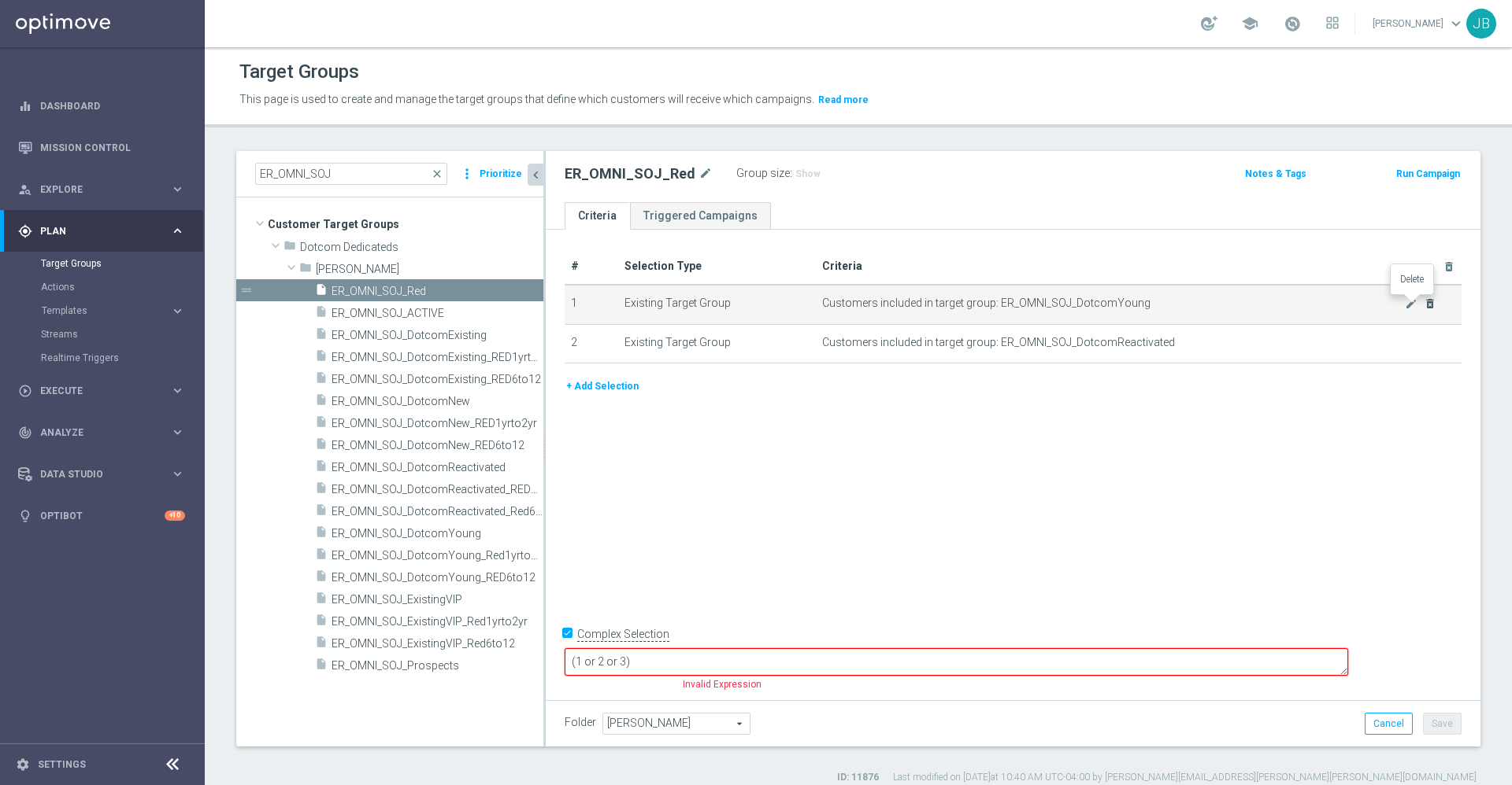
click at [1424, 305] on icon "delete_forever" at bounding box center [1430, 303] width 13 height 13
checkbox input "false"
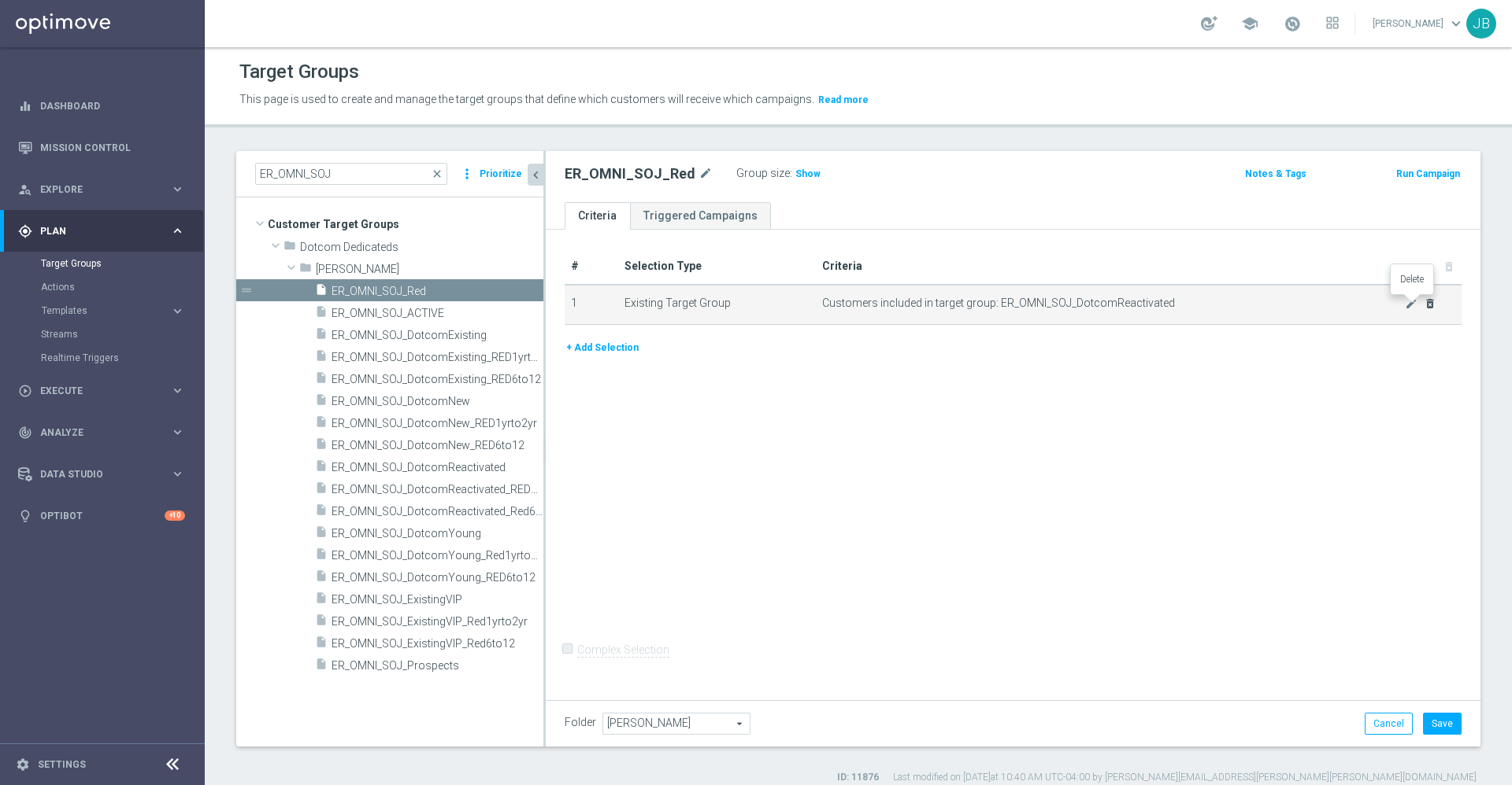
click at [1424, 305] on icon "delete_forever" at bounding box center [1430, 303] width 13 height 13
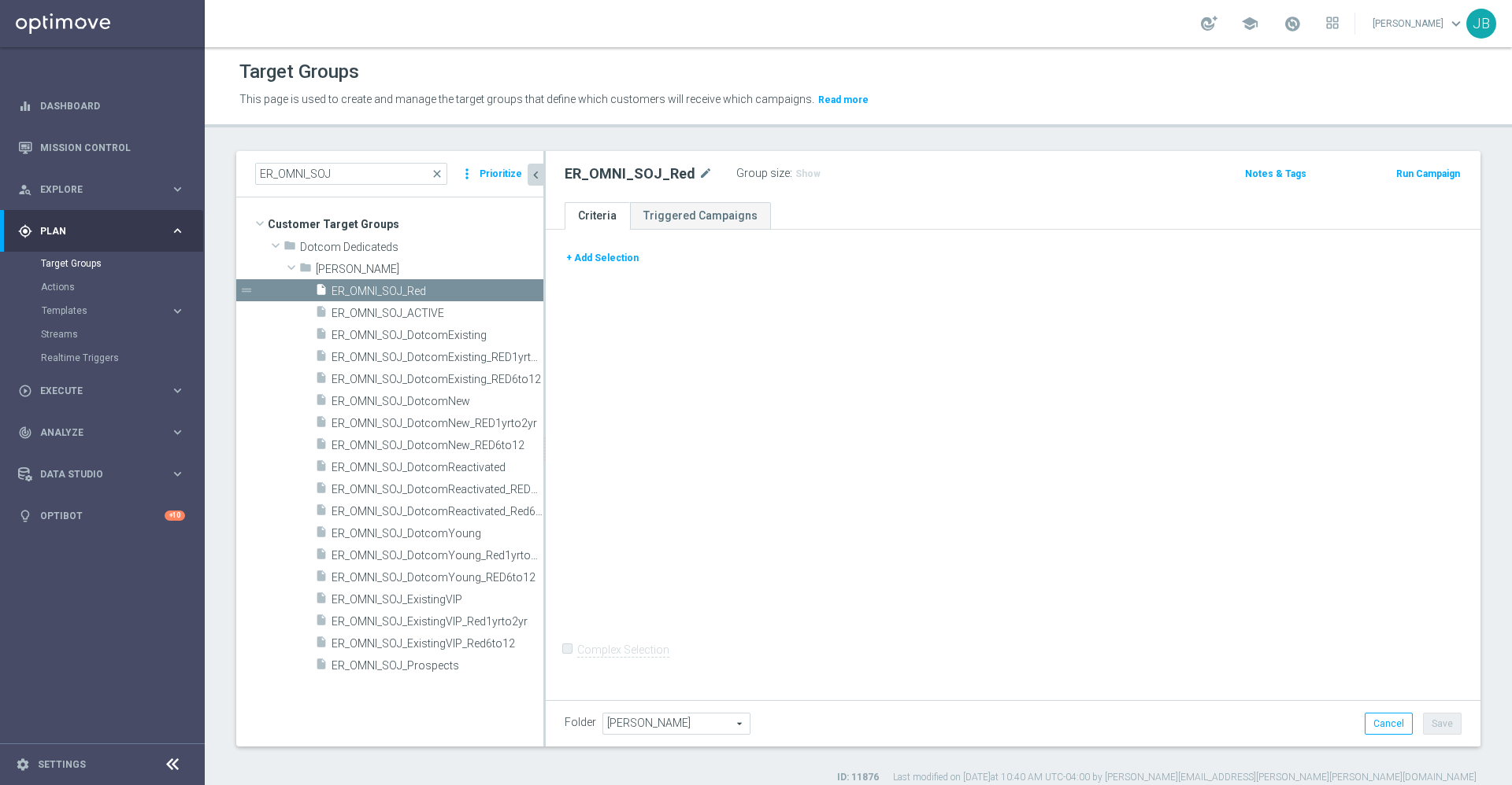
click at [626, 265] on button "+ Add Selection" at bounding box center [603, 258] width 75 height 17
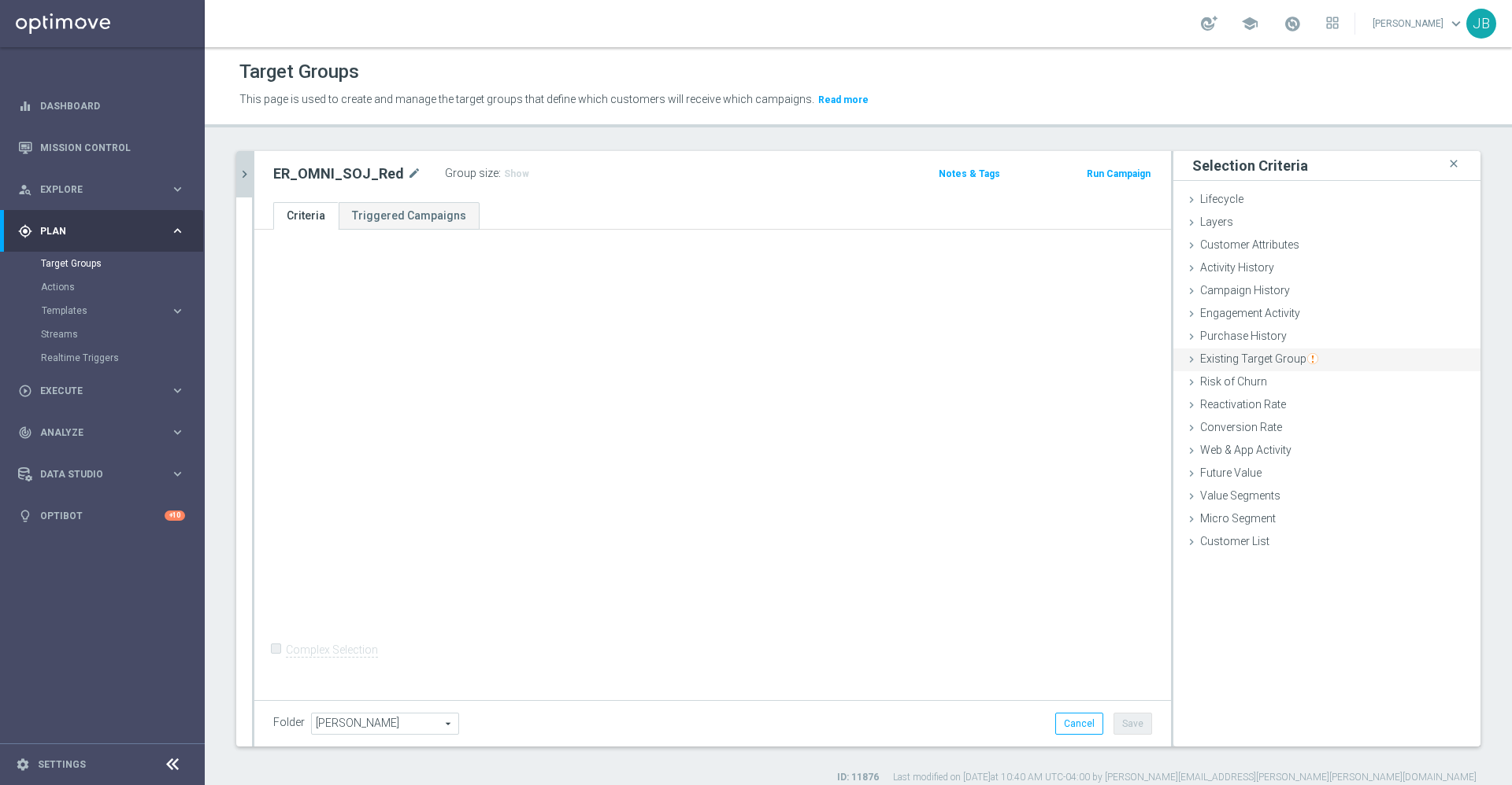
click at [1234, 363] on span "Existing Target Group" at bounding box center [1259, 359] width 118 height 13
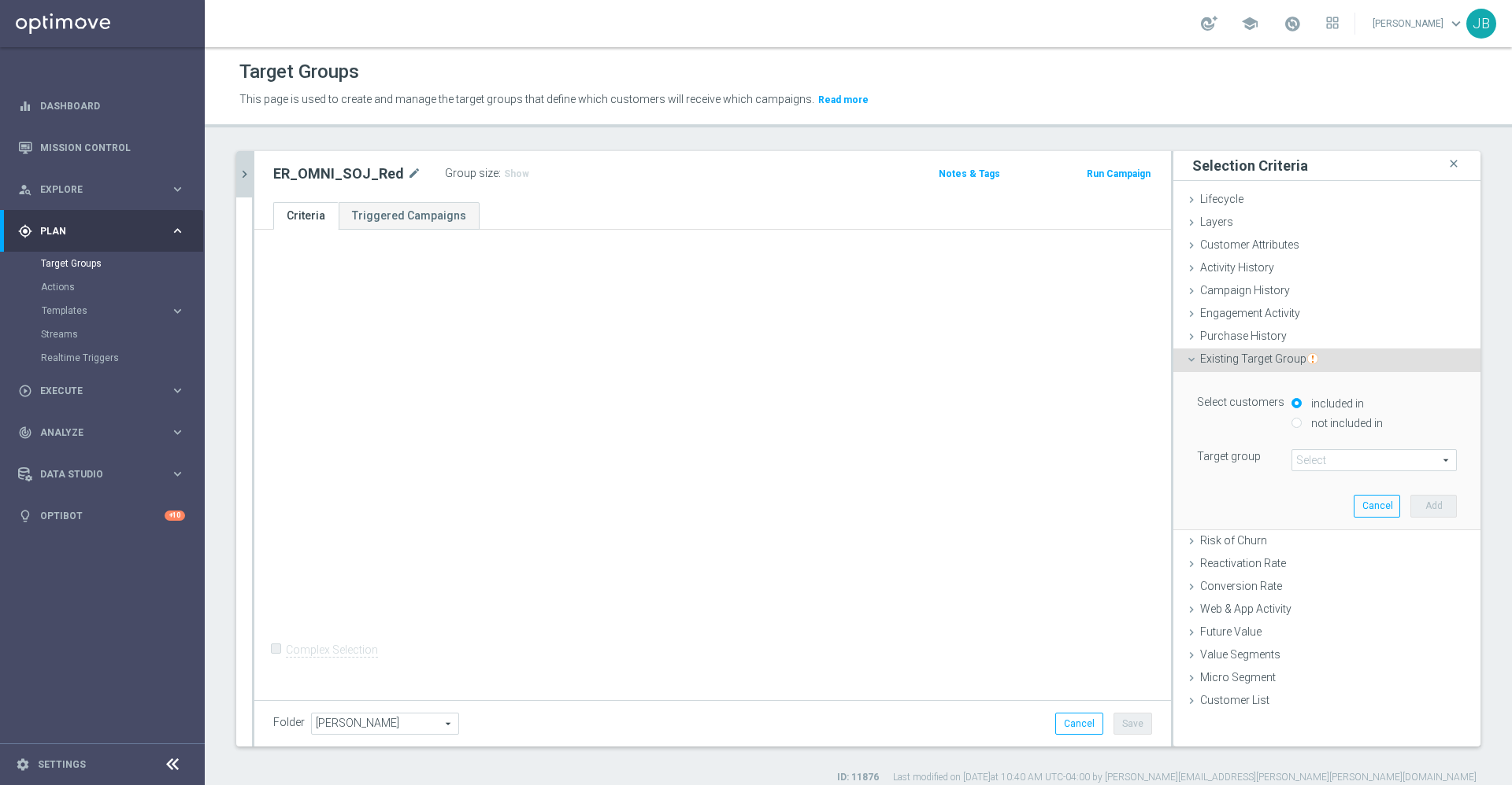
click at [1291, 424] on input "not included in" at bounding box center [1297, 423] width 10 height 10
radio input "true"
click at [1305, 460] on span at bounding box center [1374, 460] width 164 height 21
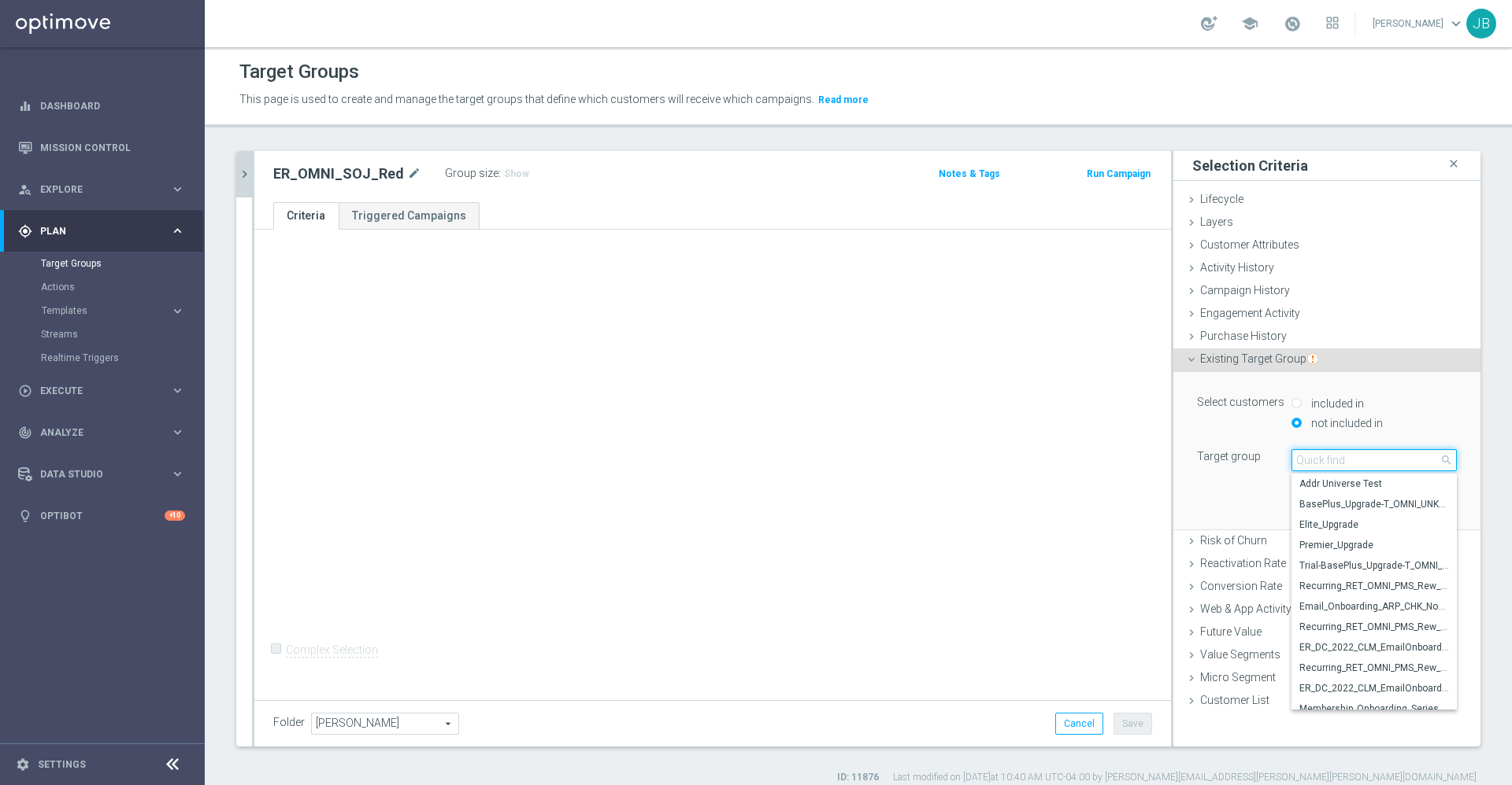
click at [1305, 460] on input "search" at bounding box center [1374, 460] width 165 height 22
click at [1291, 399] on input "included in" at bounding box center [1297, 403] width 10 height 10
radio input "true"
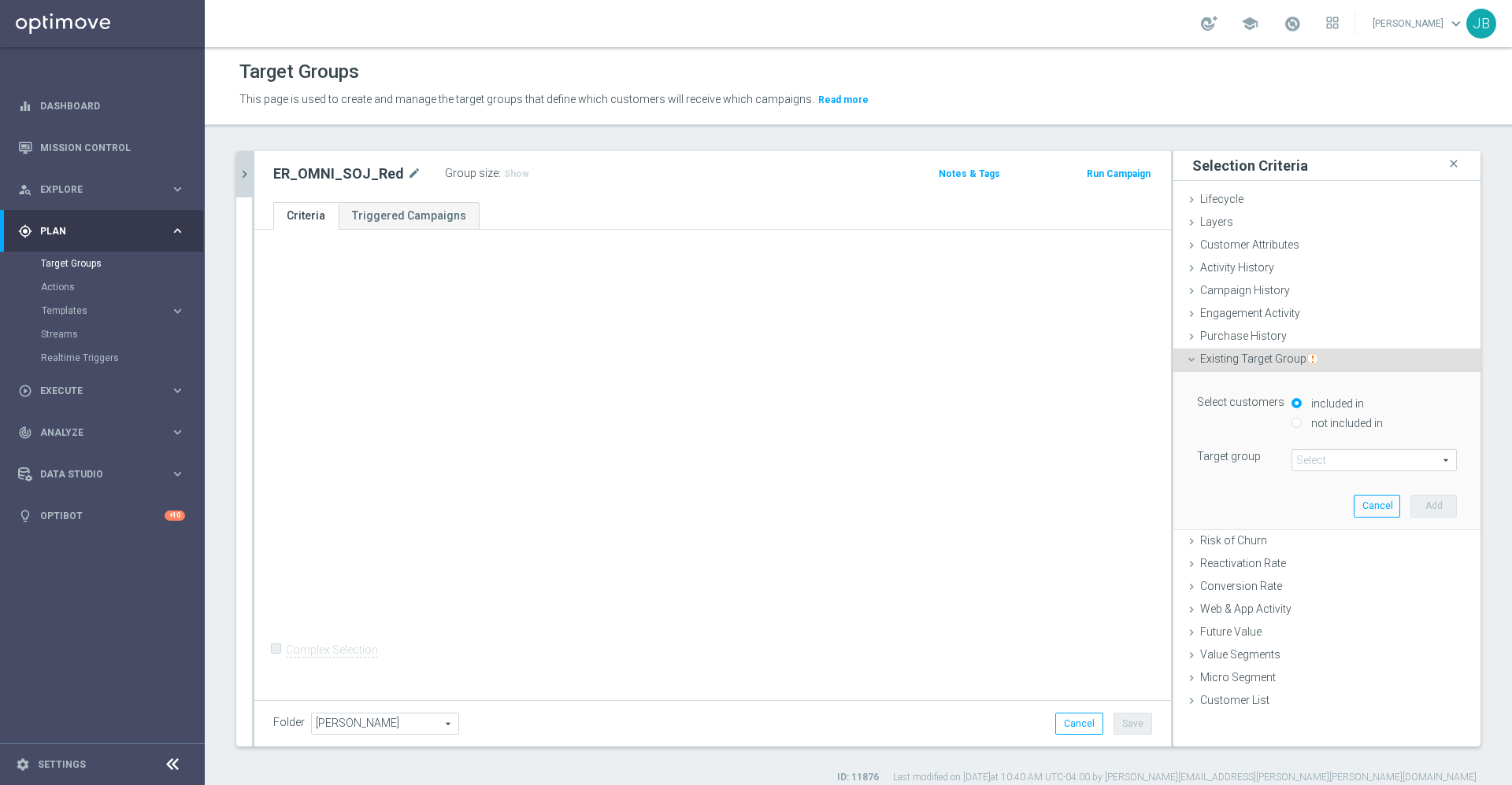
click at [1305, 454] on span at bounding box center [1374, 460] width 164 height 21
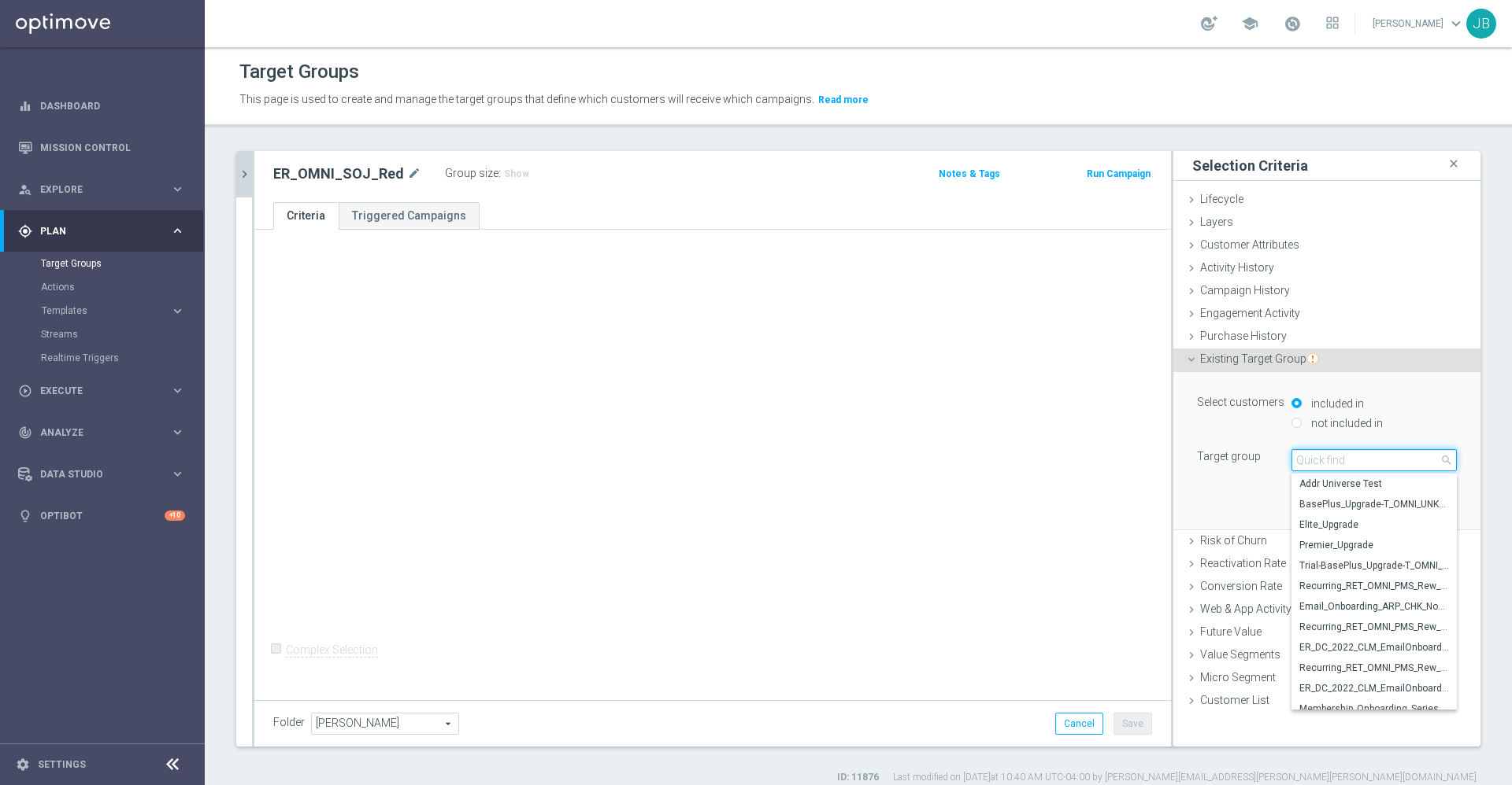
click at [1305, 454] on input "search" at bounding box center [1374, 460] width 165 height 22
paste input "ER_OMNI_SOJ_DotcomExisting_RED6to12"
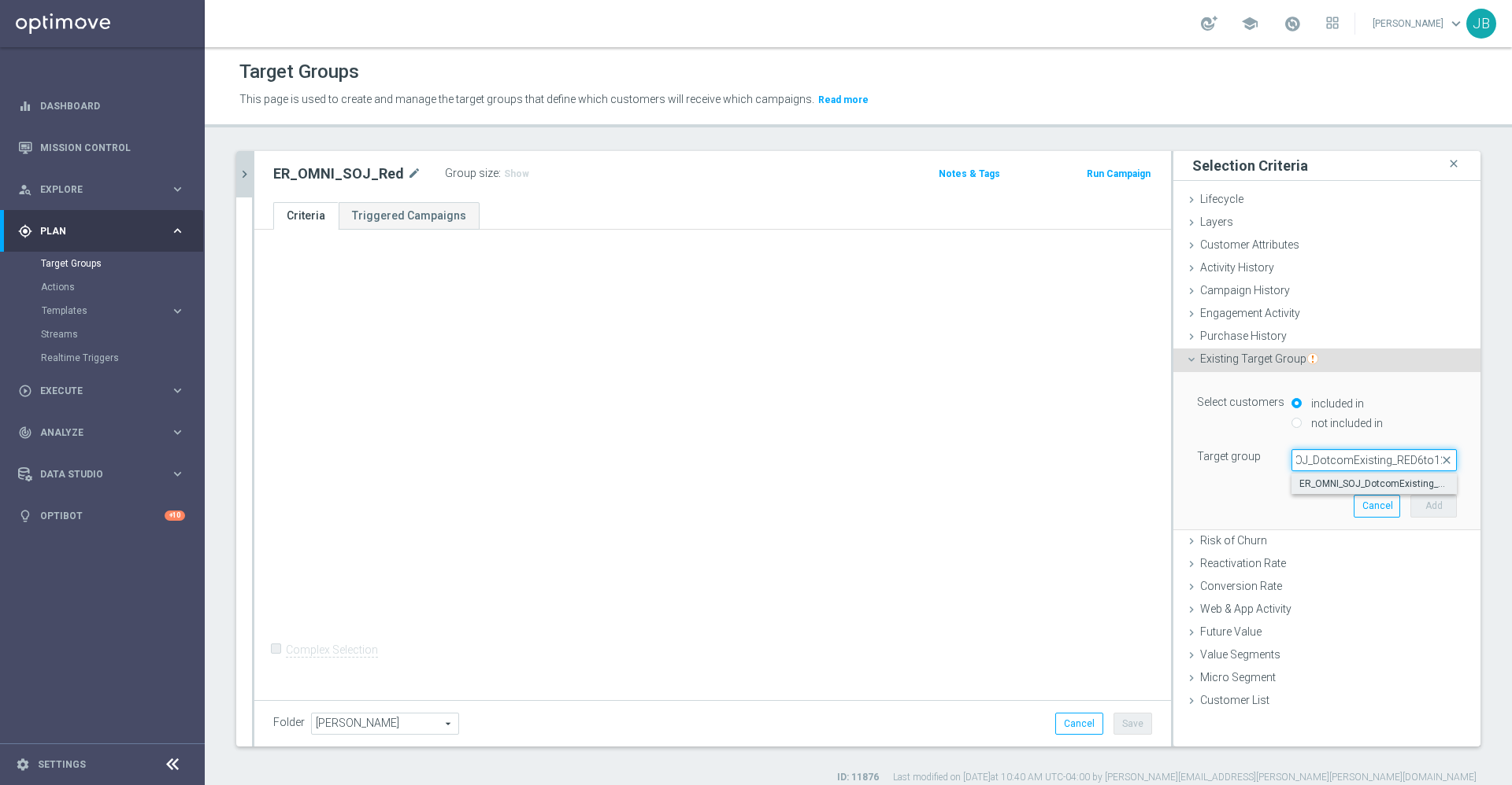
type input "ER_OMNI_SOJ_DotcomExisting_RED6to12"
click at [1315, 480] on span "ER_OMNI_SOJ_DotcomExisting_RED6to12" at bounding box center [1374, 483] width 150 height 13
type input "ER_OMNI_SOJ_DotcomExisting_RED6to12"
click at [1415, 505] on button "Add" at bounding box center [1433, 506] width 46 height 22
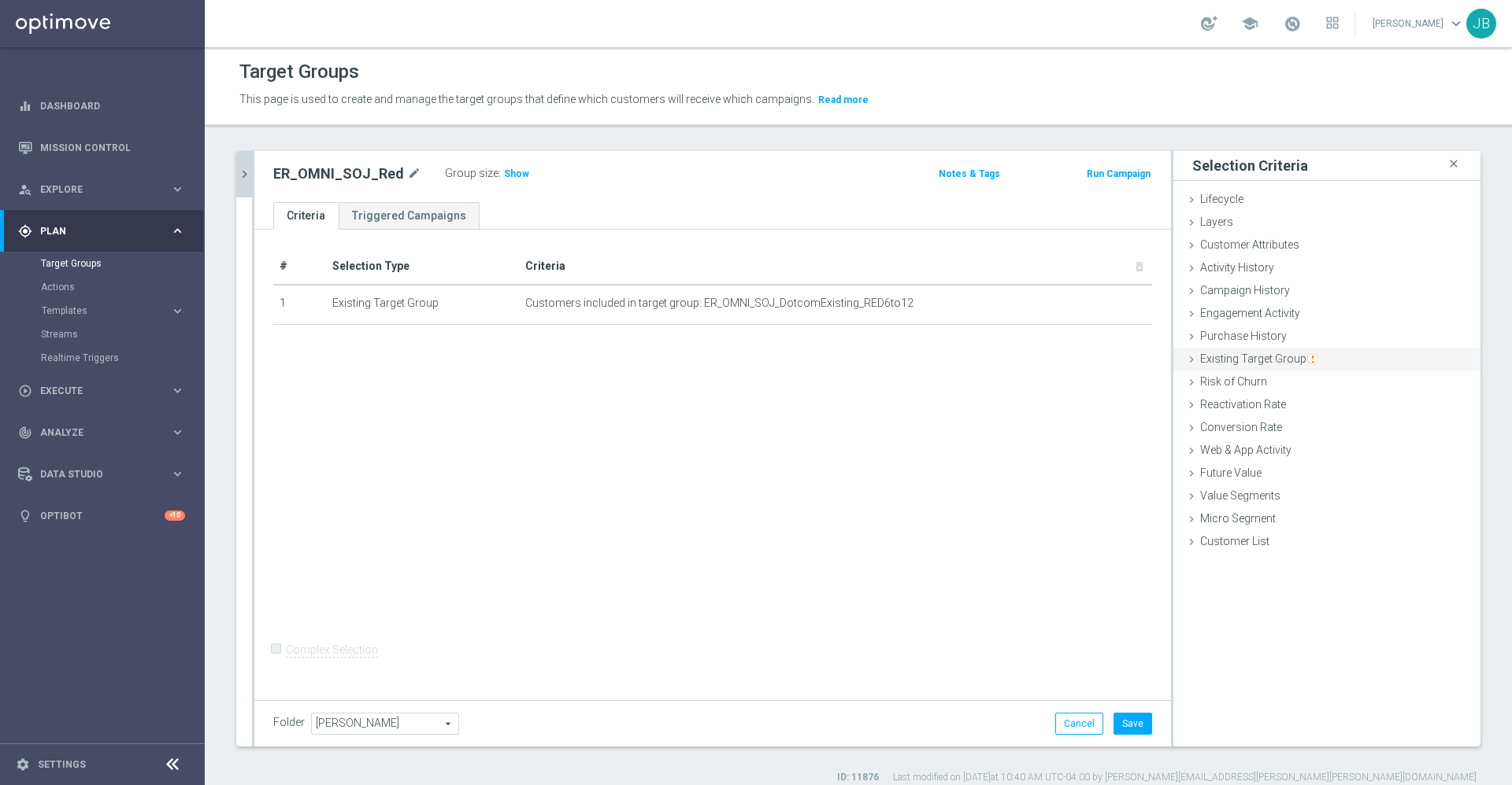
click at [1256, 365] on span "Existing Target Group" at bounding box center [1259, 359] width 118 height 13
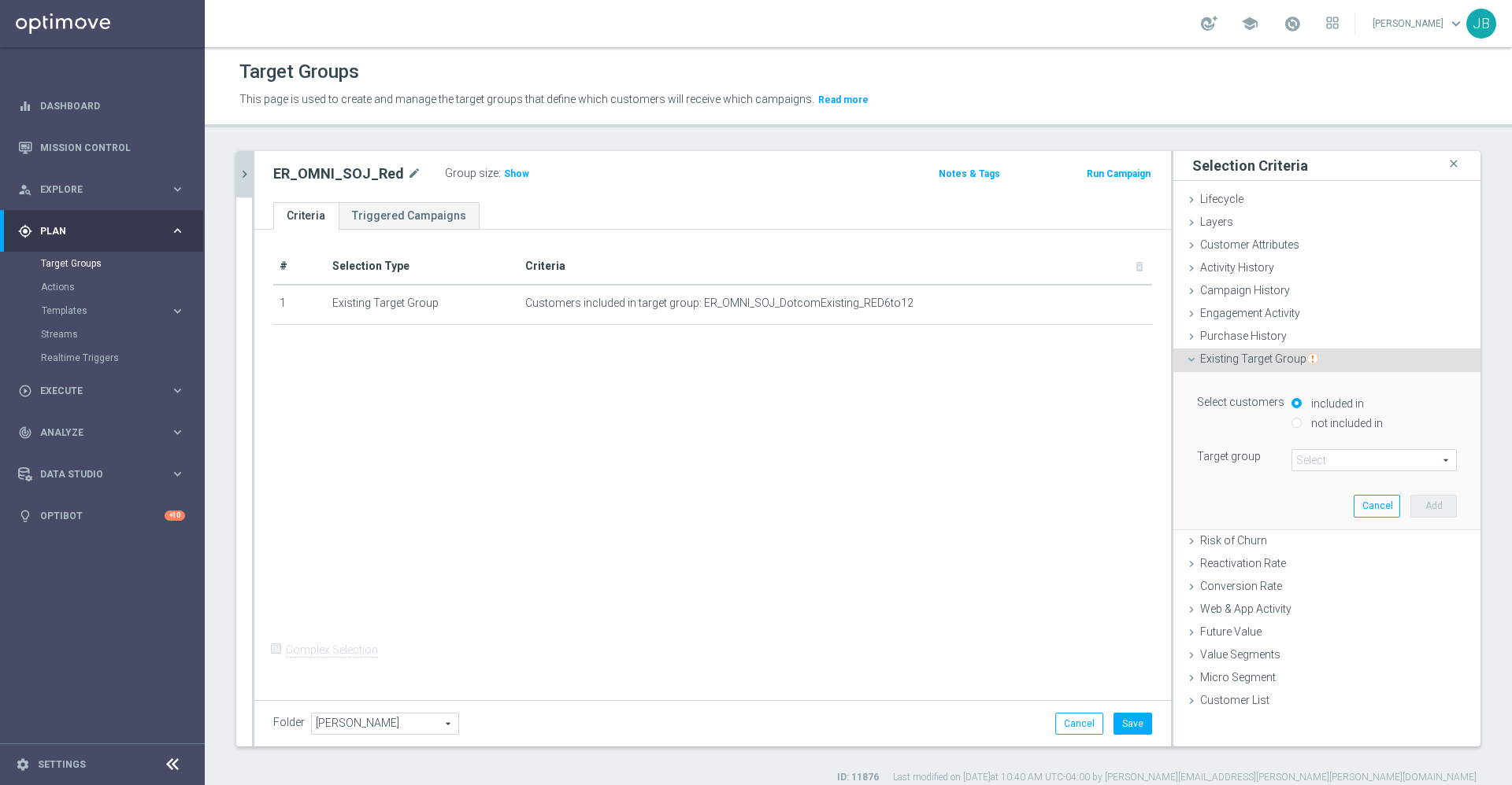
click at [1307, 452] on span at bounding box center [1374, 460] width 164 height 21
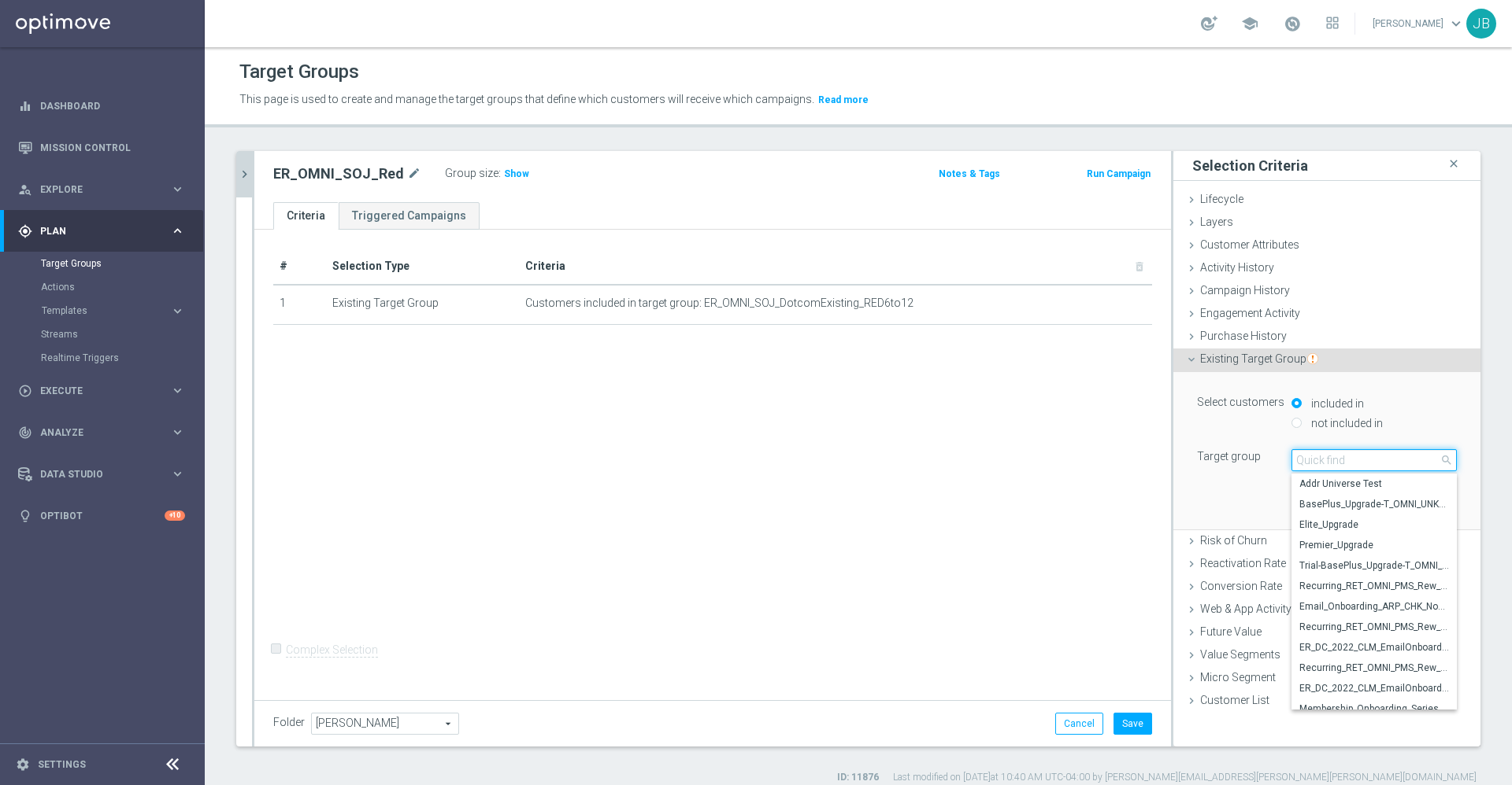
click at [1310, 459] on input "search" at bounding box center [1374, 460] width 165 height 22
paste input "ER_OMNI_SOJ_DotcomReactivated_Red6to12"
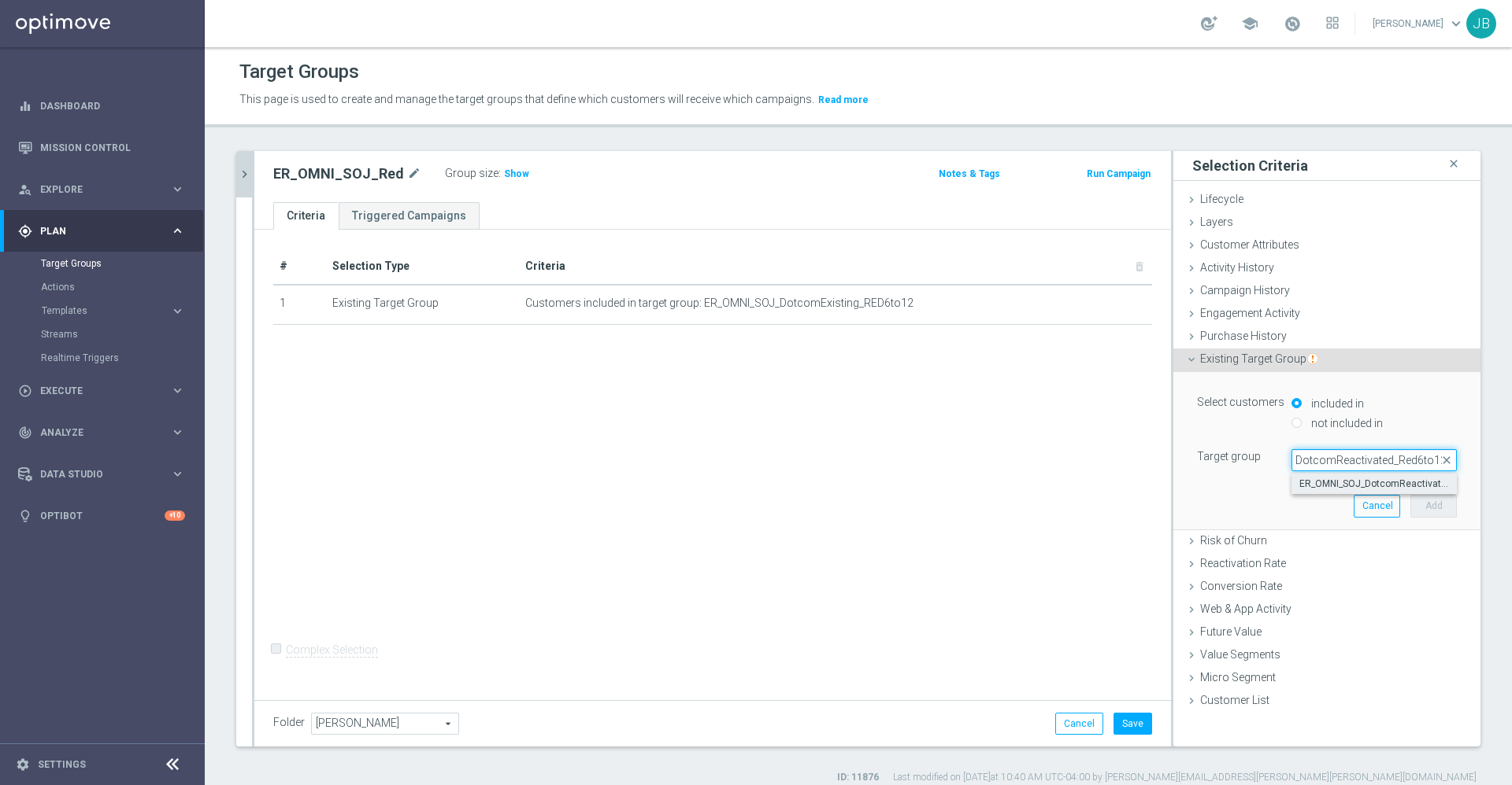
type input "ER_OMNI_SOJ_DotcomReactivated_Red6to12"
click at [1320, 484] on span "ER_OMNI_SOJ_DotcomReactivated_Red6to12" at bounding box center [1374, 483] width 150 height 13
type input "ER_OMNI_SOJ_DotcomReactivated_Red6to12"
click at [1416, 502] on button "Add" at bounding box center [1433, 506] width 46 height 22
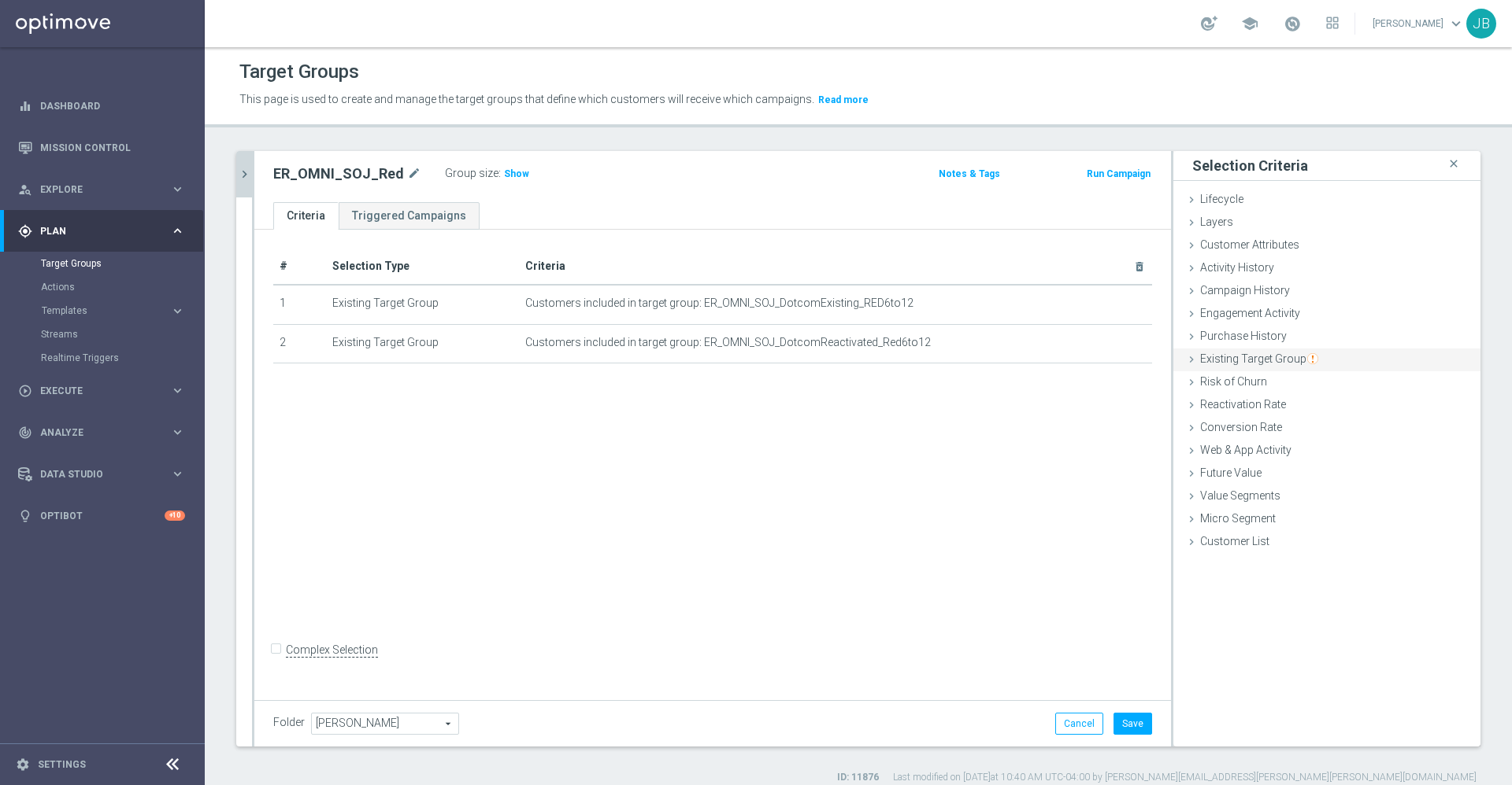
click at [1256, 364] on span "Existing Target Group" at bounding box center [1259, 359] width 118 height 13
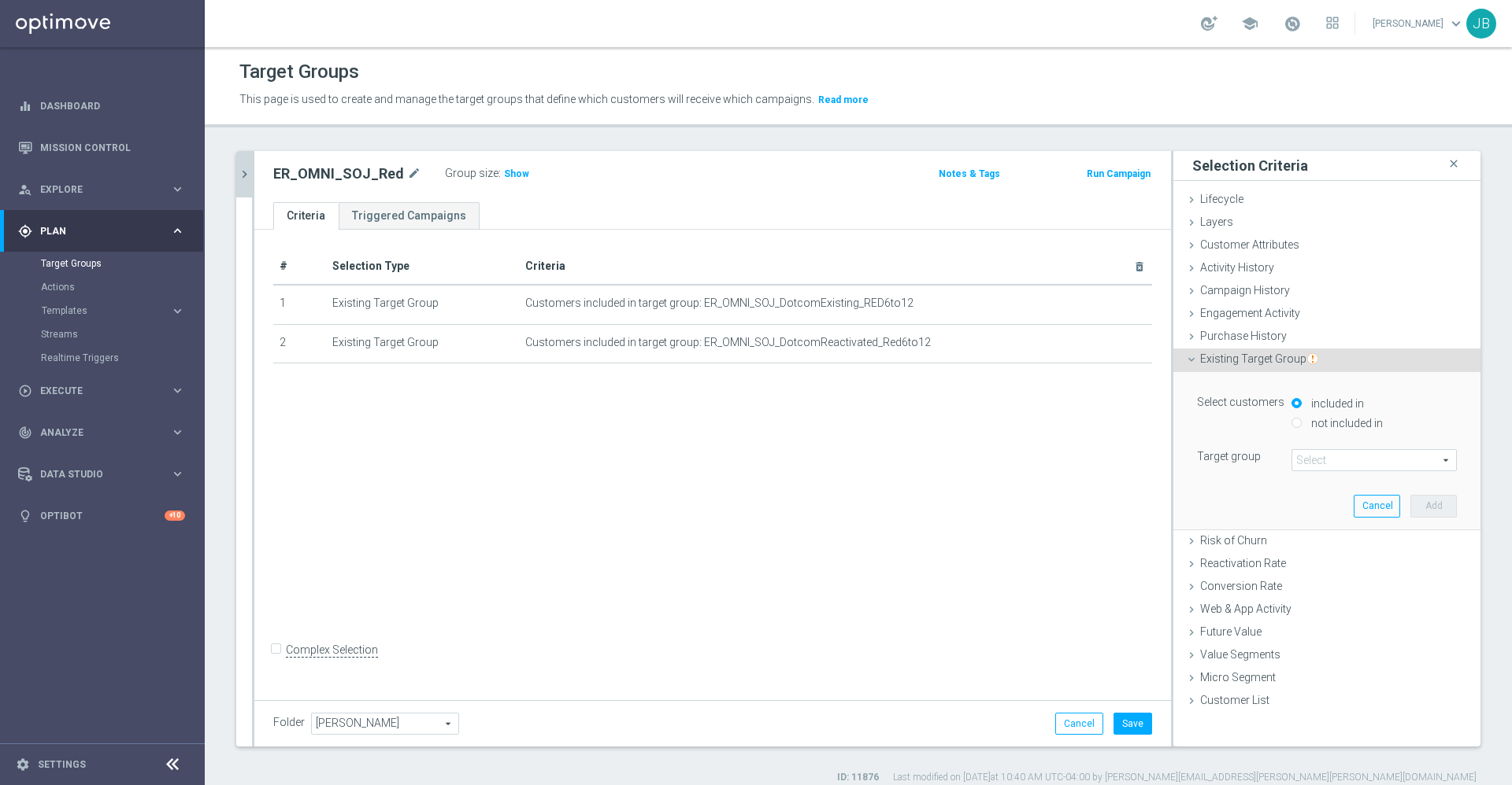
click at [1292, 459] on span at bounding box center [1374, 460] width 164 height 21
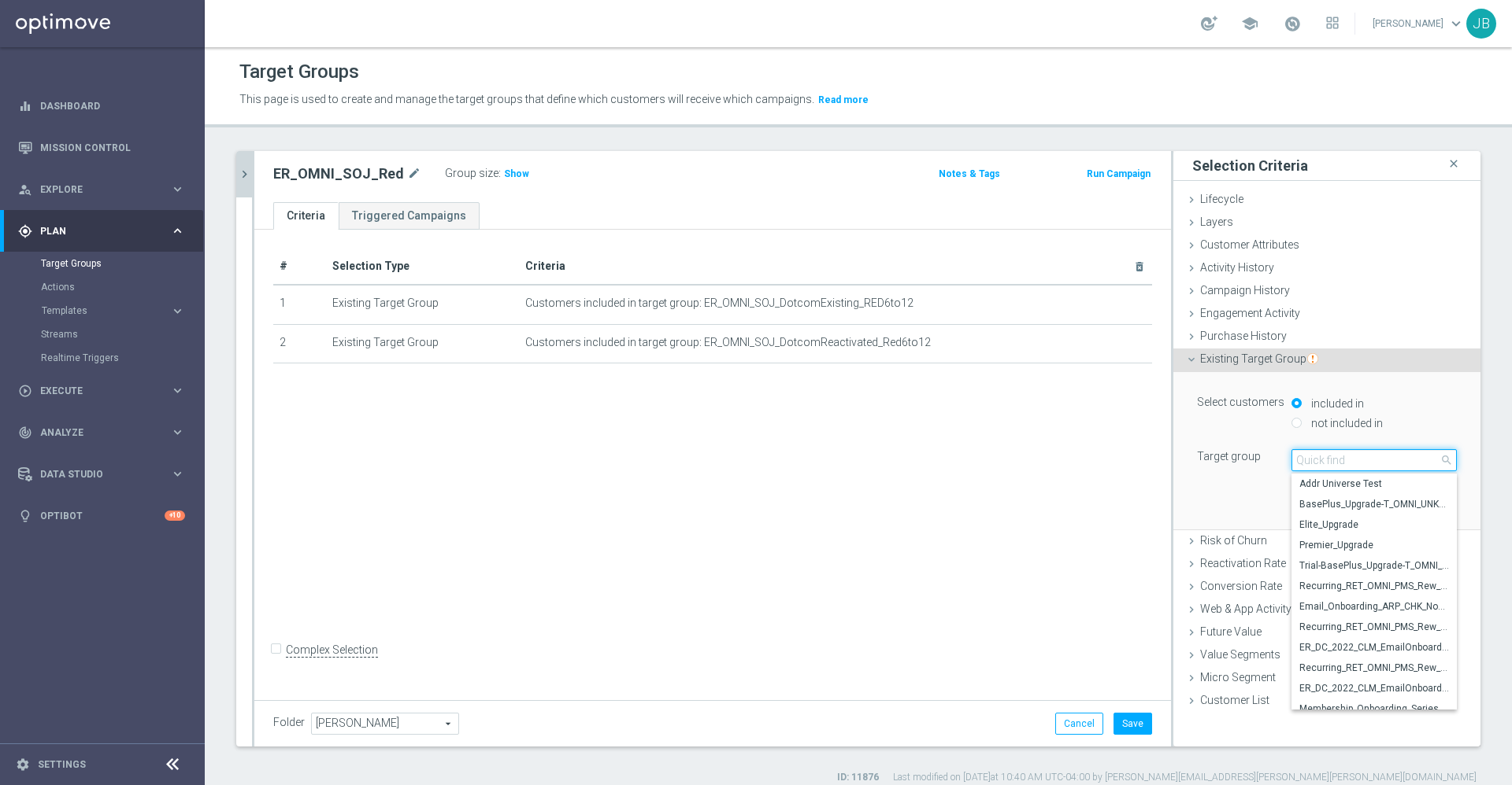
click at [1291, 459] on input "search" at bounding box center [1374, 460] width 165 height 22
paste input "ER_OMNI_SOJ_ExistingVIP_Red6to12"
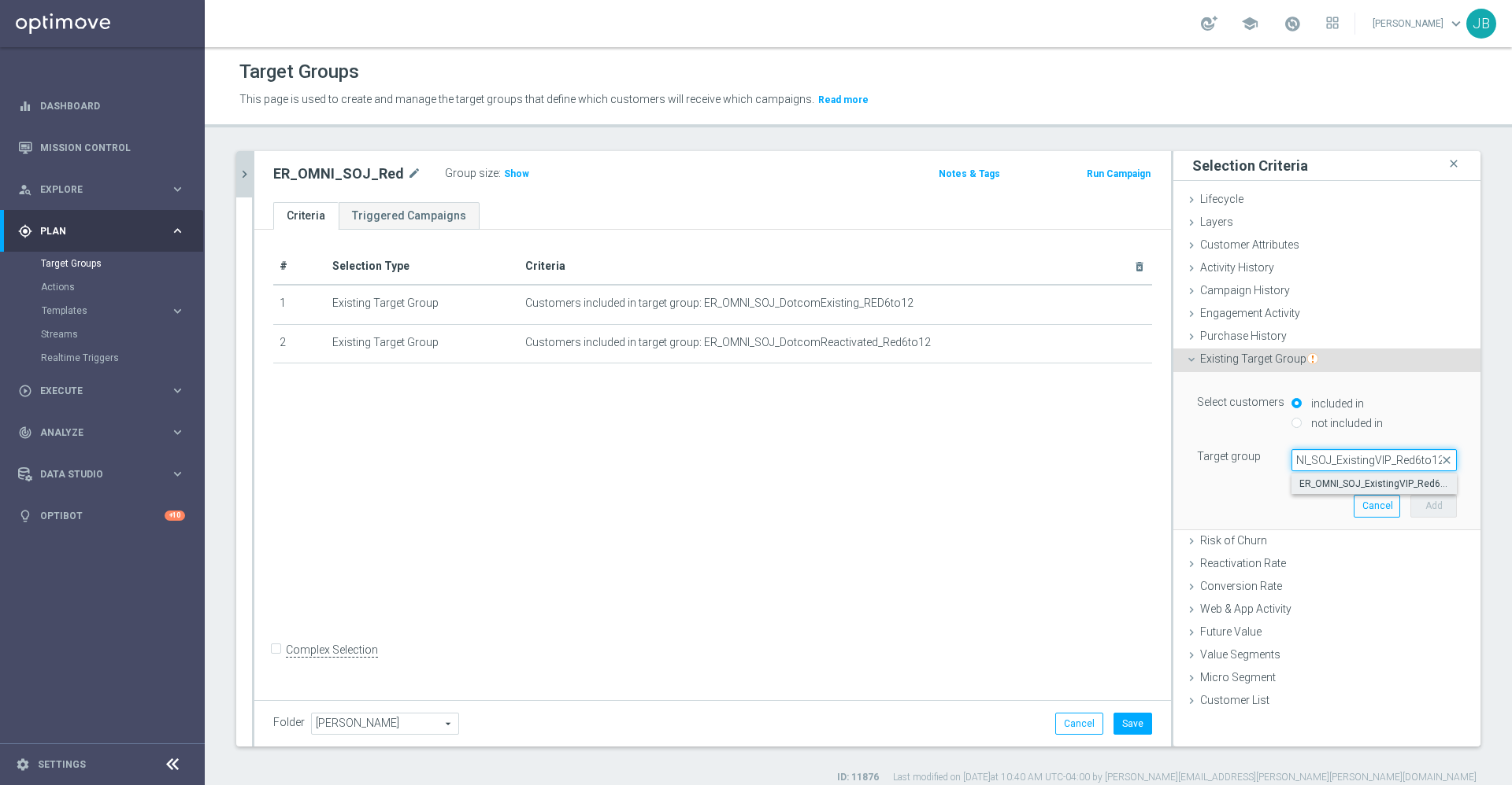
type input "ER_OMNI_SOJ_ExistingVIP_Red6to12"
click at [1302, 482] on span "ER_OMNI_SOJ_ExistingVIP_Red6to12" at bounding box center [1374, 483] width 150 height 13
type input "ER_OMNI_SOJ_ExistingVIP_Red6to12"
click at [1410, 503] on button "Add" at bounding box center [1433, 506] width 46 height 22
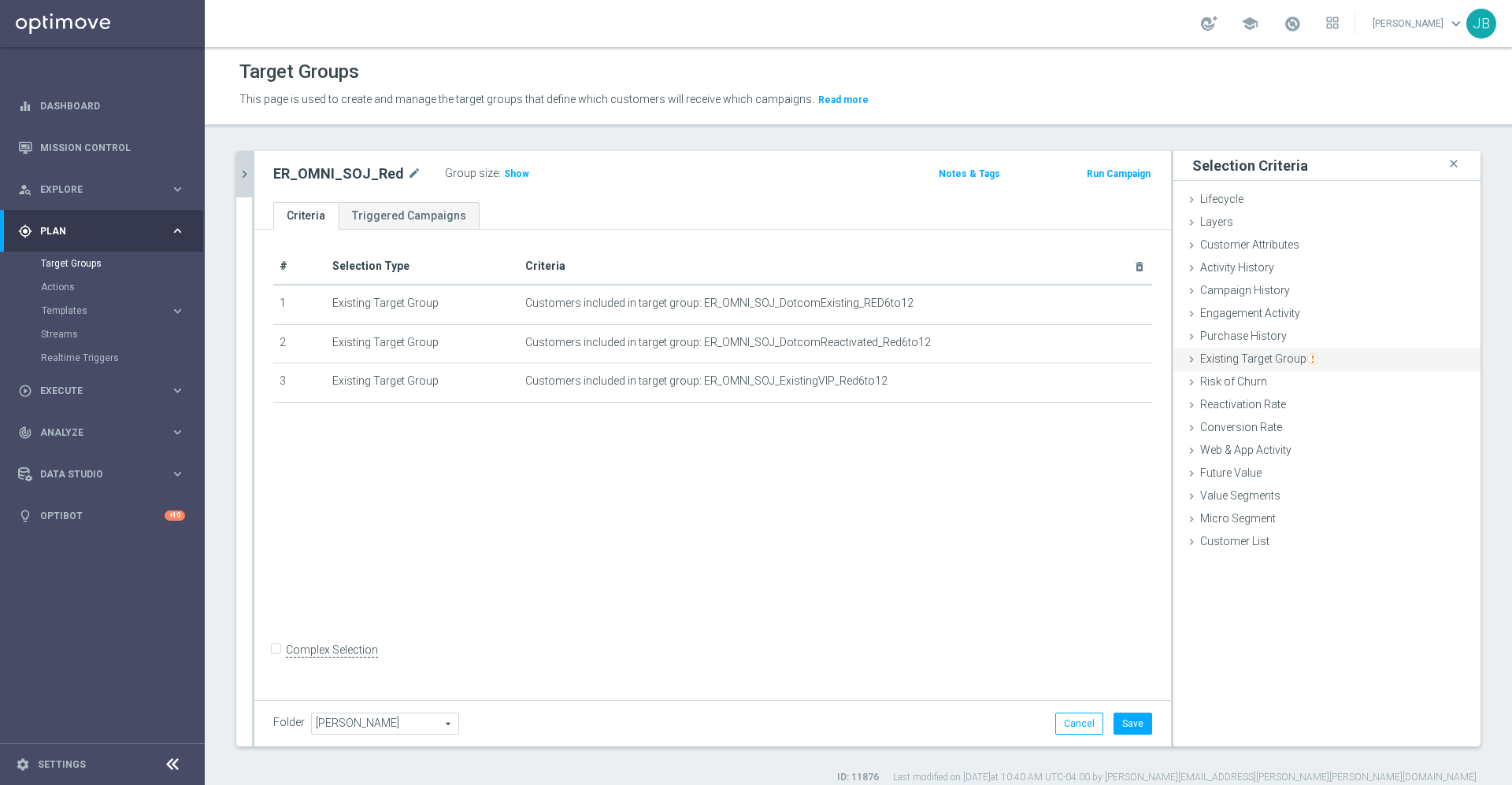
click at [1250, 361] on span "Existing Target Group" at bounding box center [1259, 359] width 118 height 13
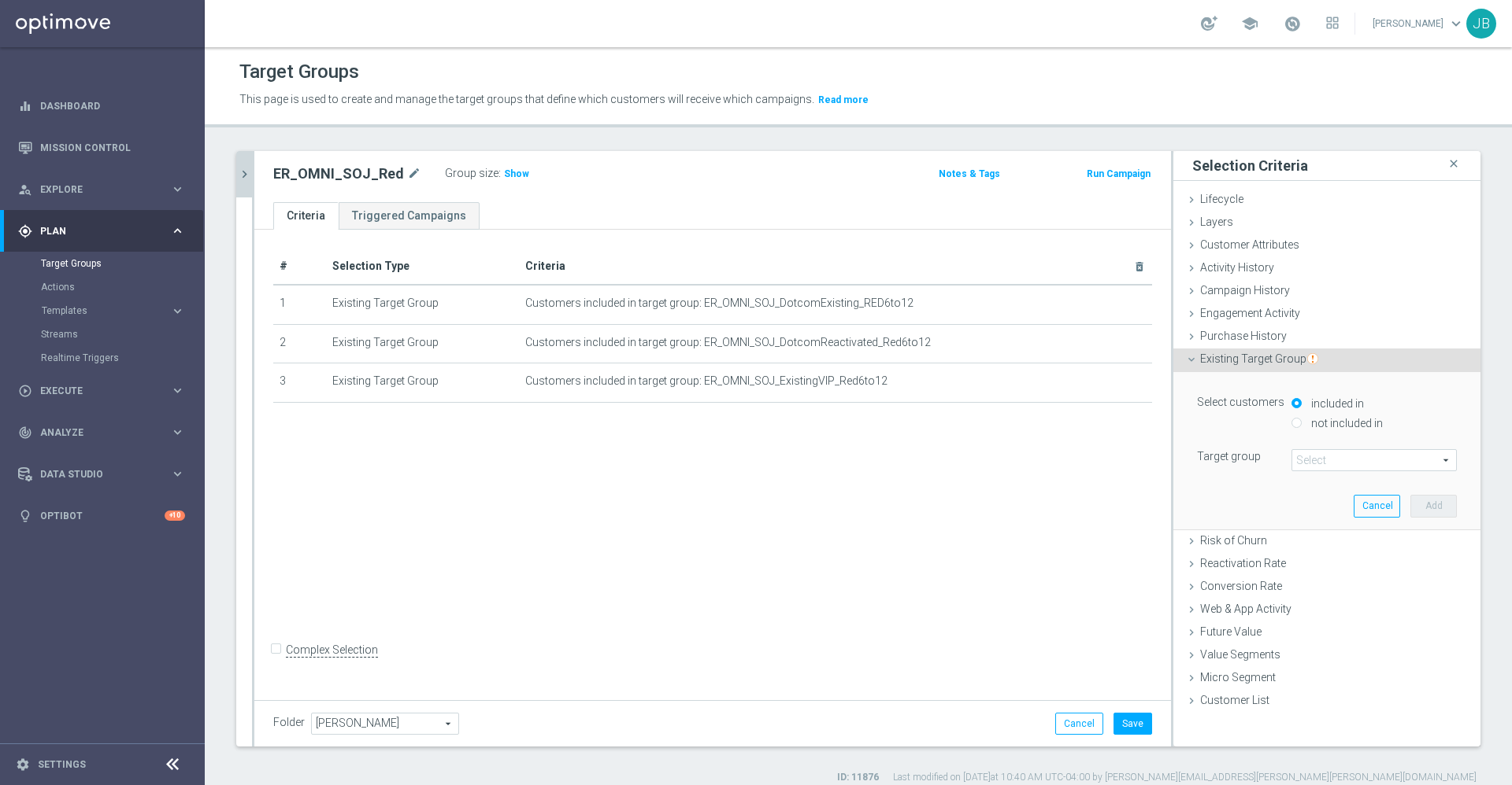
click at [1293, 454] on span at bounding box center [1374, 460] width 164 height 21
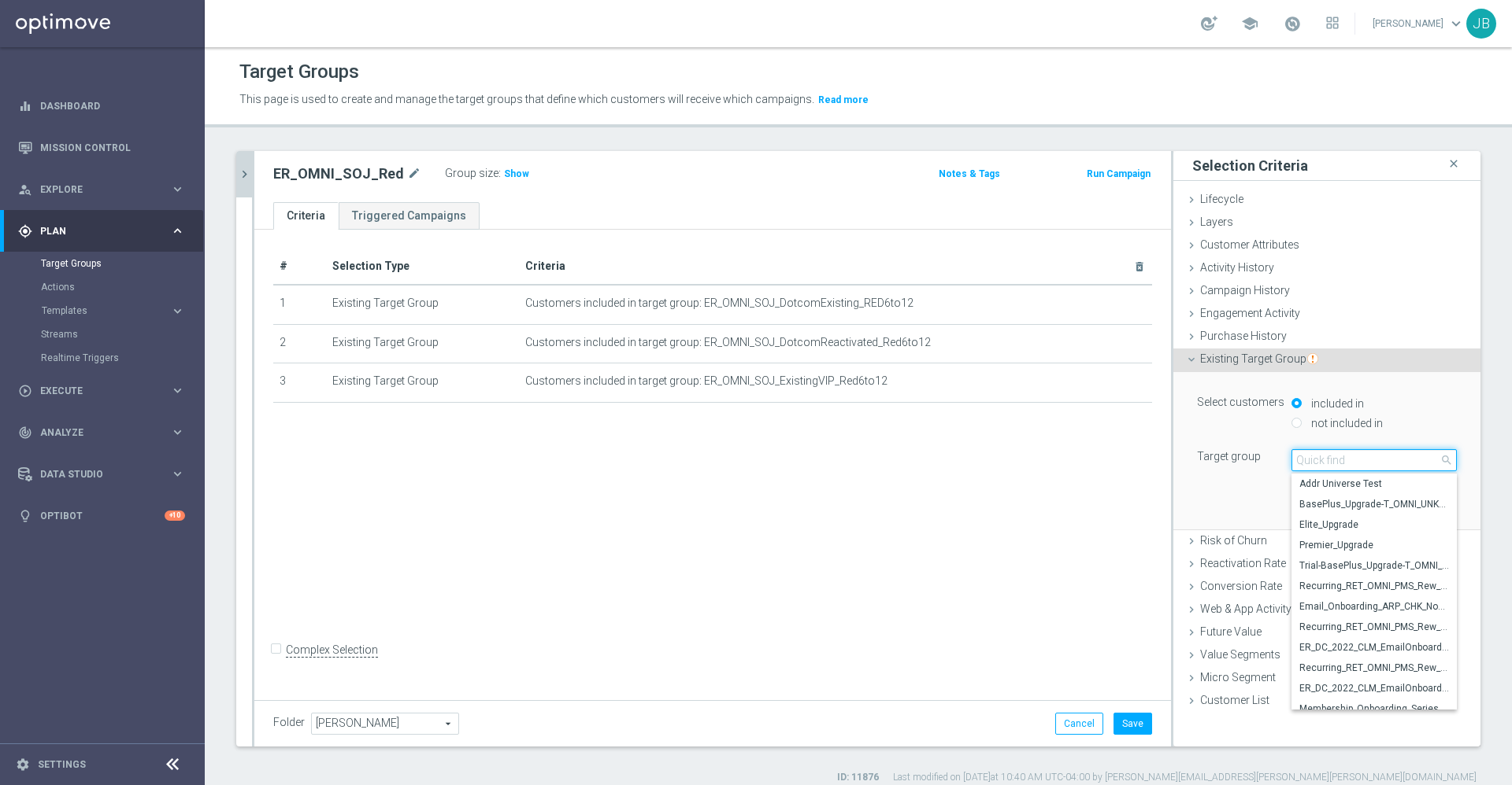
click at [1293, 454] on input "search" at bounding box center [1374, 460] width 165 height 22
paste input "ER_OMNI_SOJ_DotcomYoung_RED6to12"
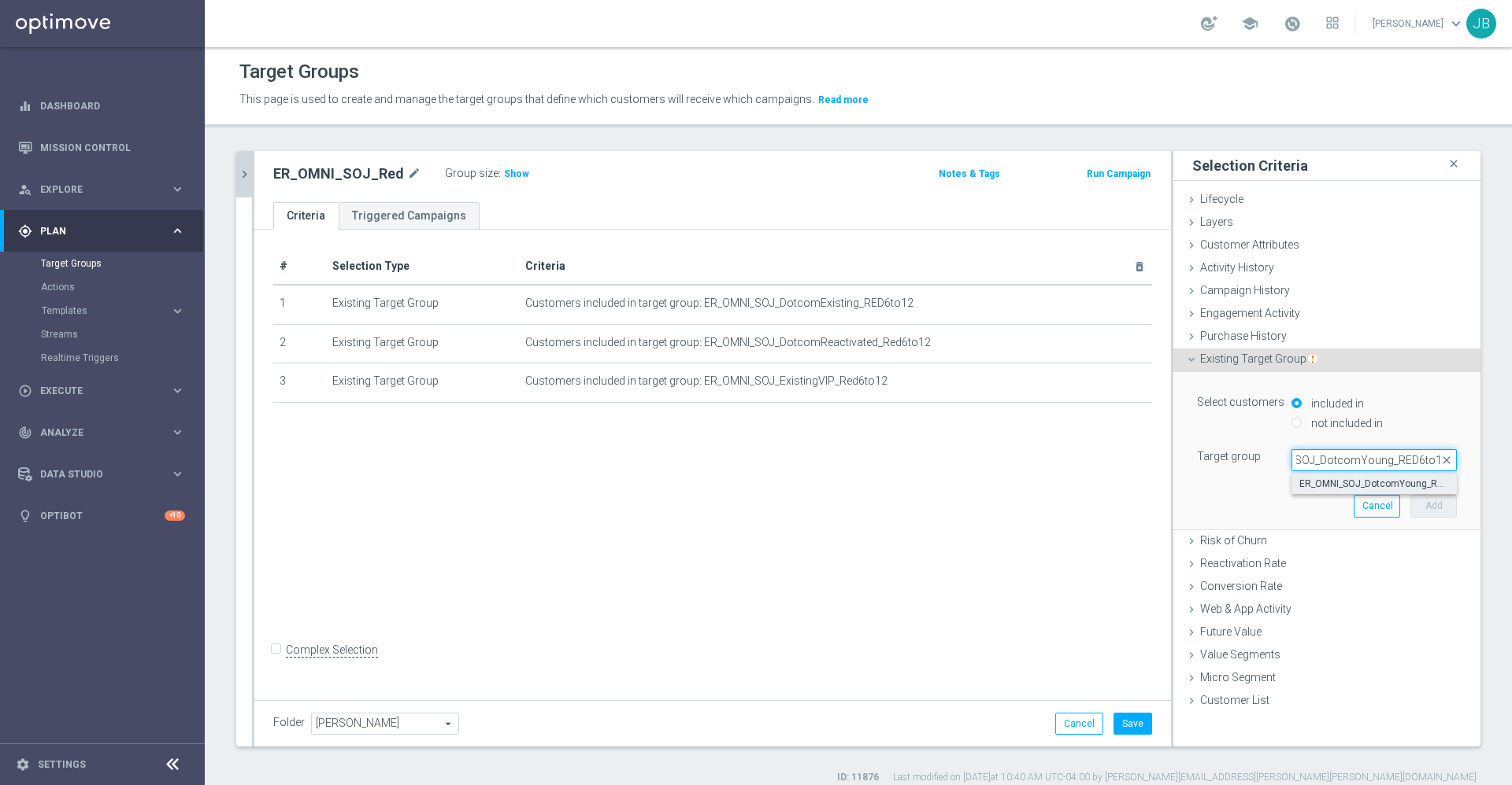
type input "ER_OMNI_SOJ_DotcomYoung_RED6to12"
click at [1304, 484] on span "ER_OMNI_SOJ_DotcomYoung_RED6to12" at bounding box center [1374, 483] width 150 height 13
type input "ER_OMNI_SOJ_DotcomYoung_RED6to12"
click at [1419, 507] on button "Add" at bounding box center [1433, 506] width 46 height 22
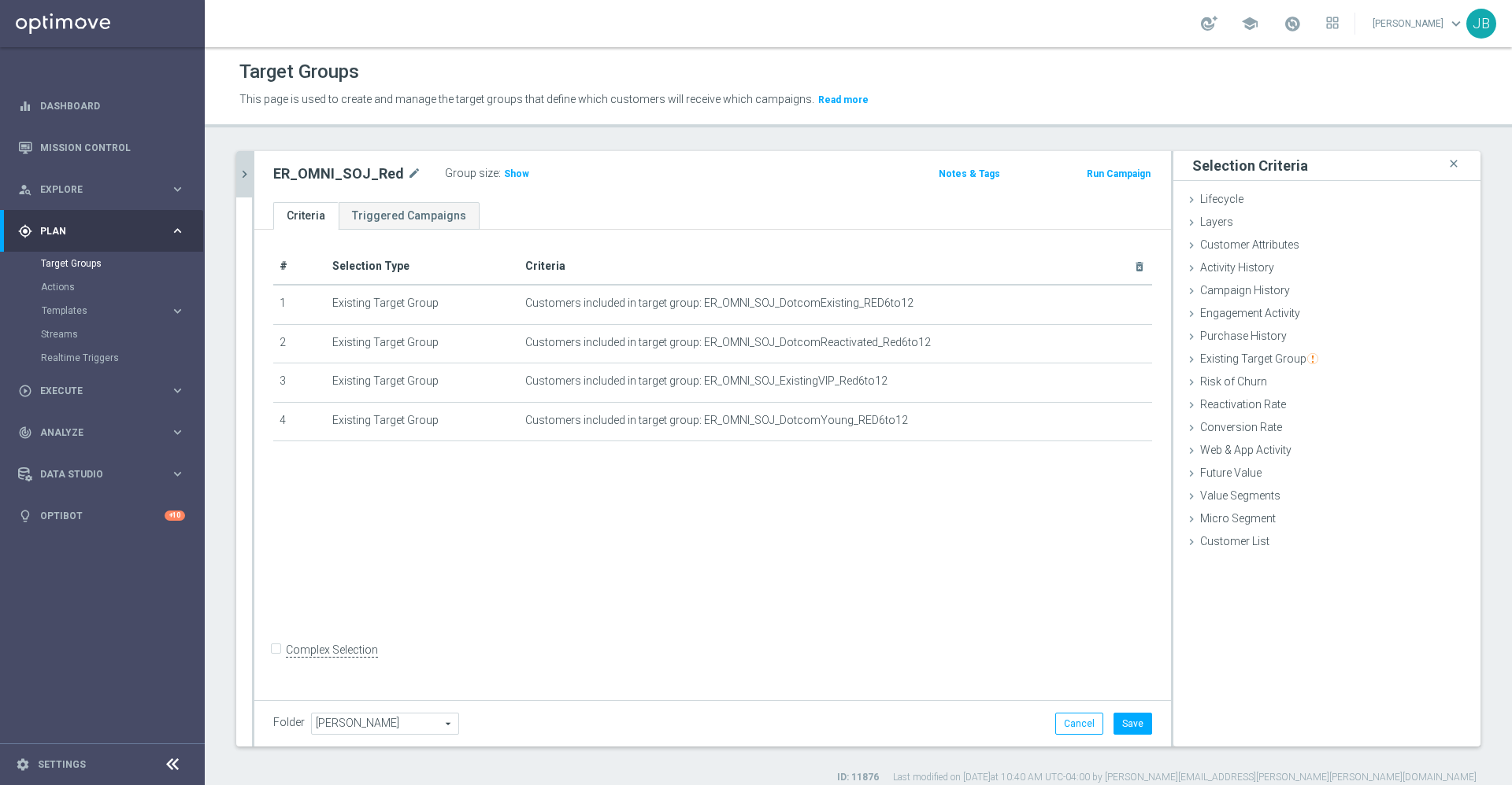
click at [279, 663] on input "Complex Selection" at bounding box center [279, 652] width 10 height 22
checkbox input "true"
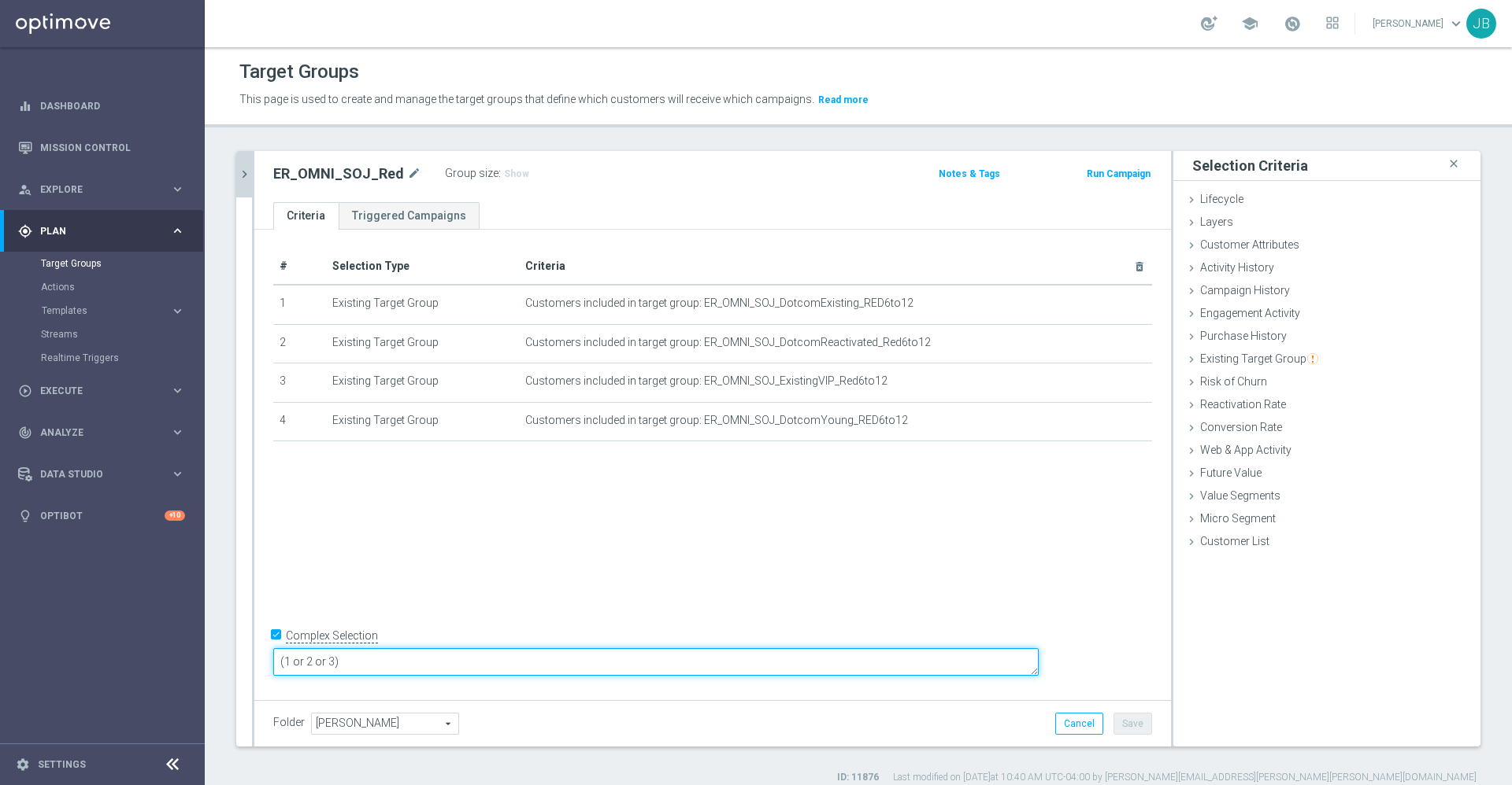
click at [485, 665] on textarea "(1 or 2 or 3)" at bounding box center [656, 662] width 765 height 27
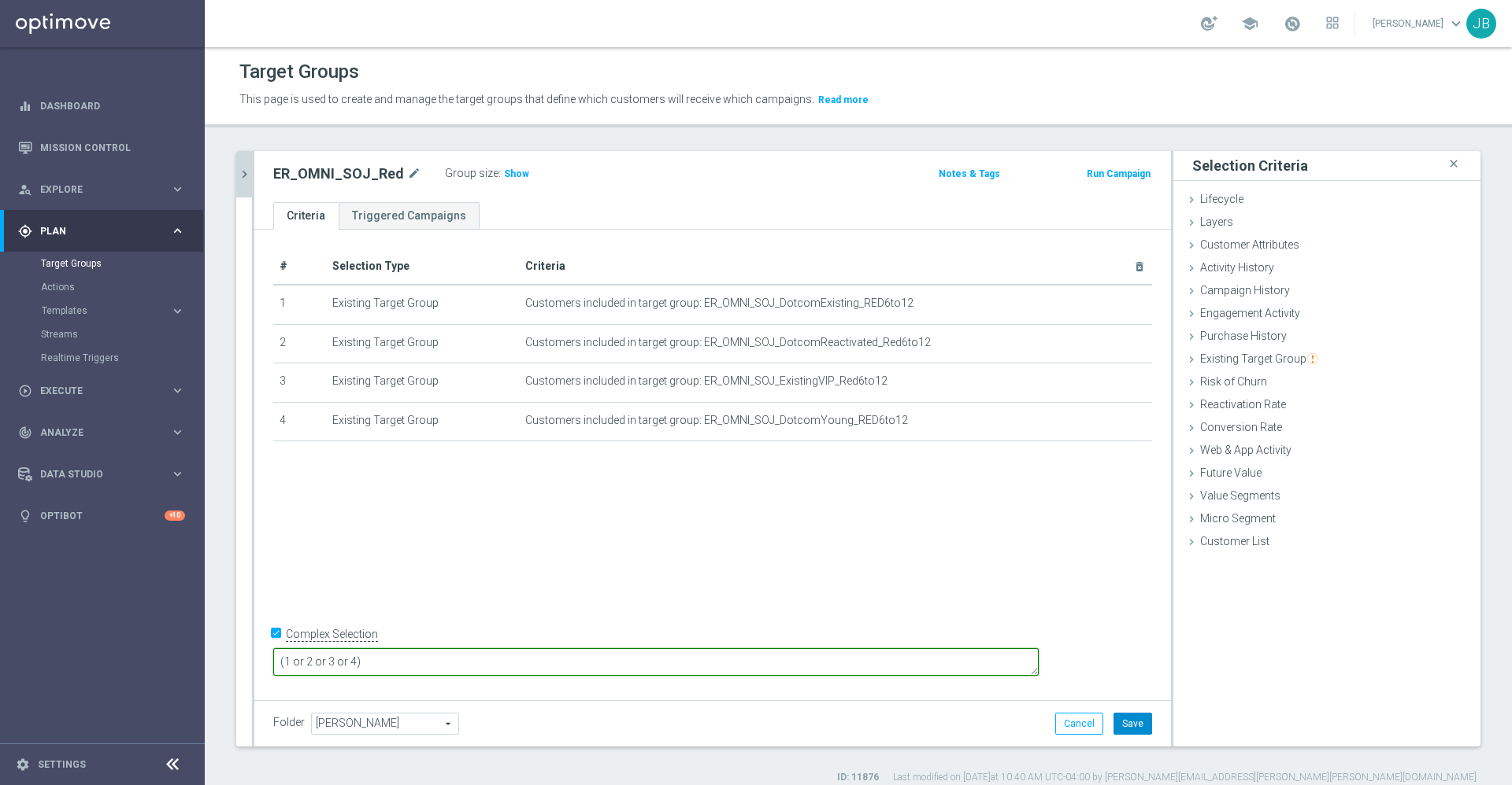
type textarea "(1 or 2 or 3 or 4)"
click at [1126, 721] on button "Save" at bounding box center [1133, 724] width 38 height 22
click at [407, 175] on icon "mode_edit" at bounding box center [414, 174] width 15 height 19
click at [506, 176] on span "Show" at bounding box center [516, 173] width 25 height 11
click at [248, 179] on icon "chevron_right" at bounding box center [244, 174] width 15 height 15
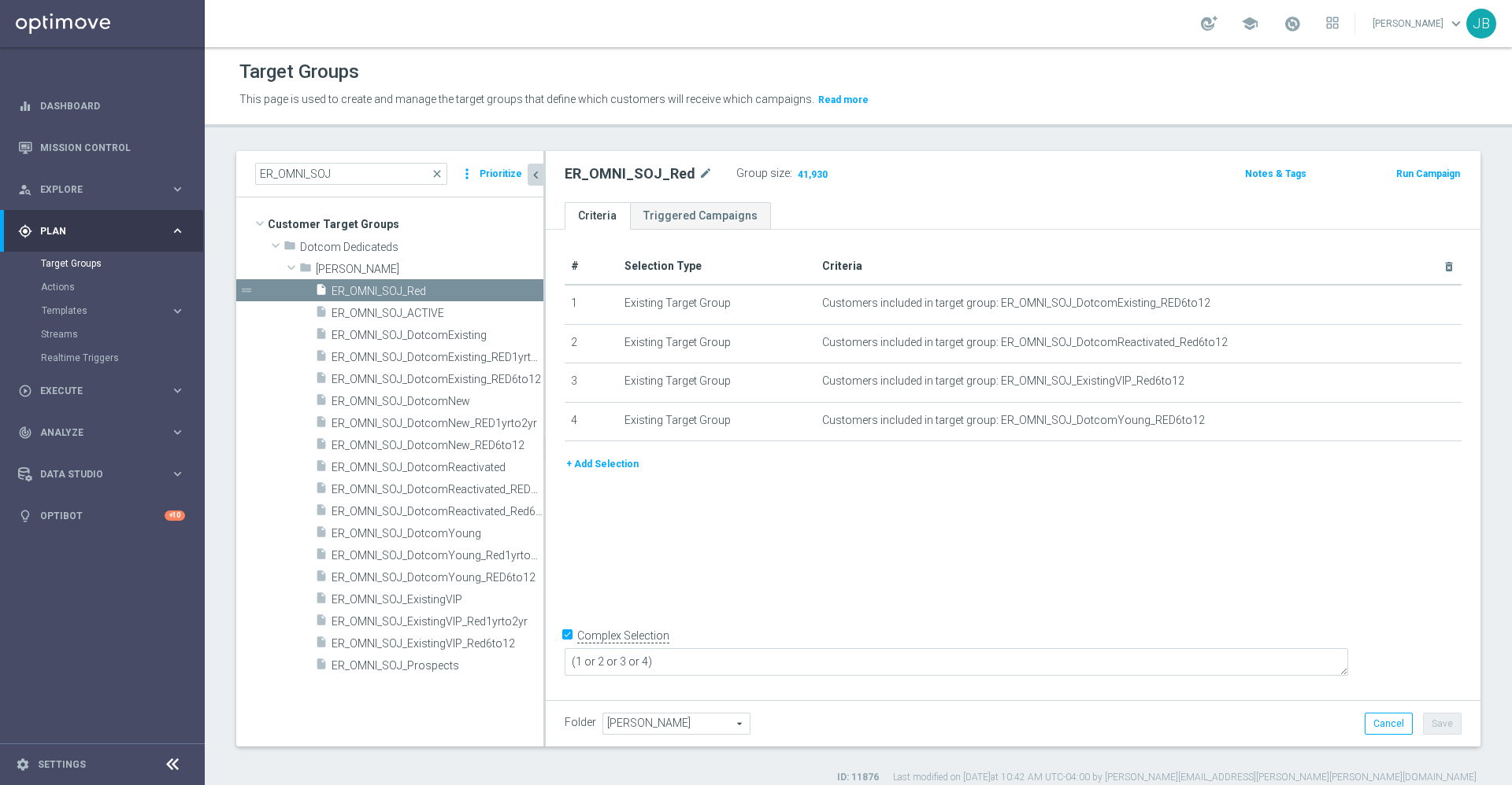
click at [444, 171] on span "close" at bounding box center [437, 173] width 13 height 13
click at [387, 171] on input "ER_OMNI_SOJ" at bounding box center [350, 174] width 192 height 22
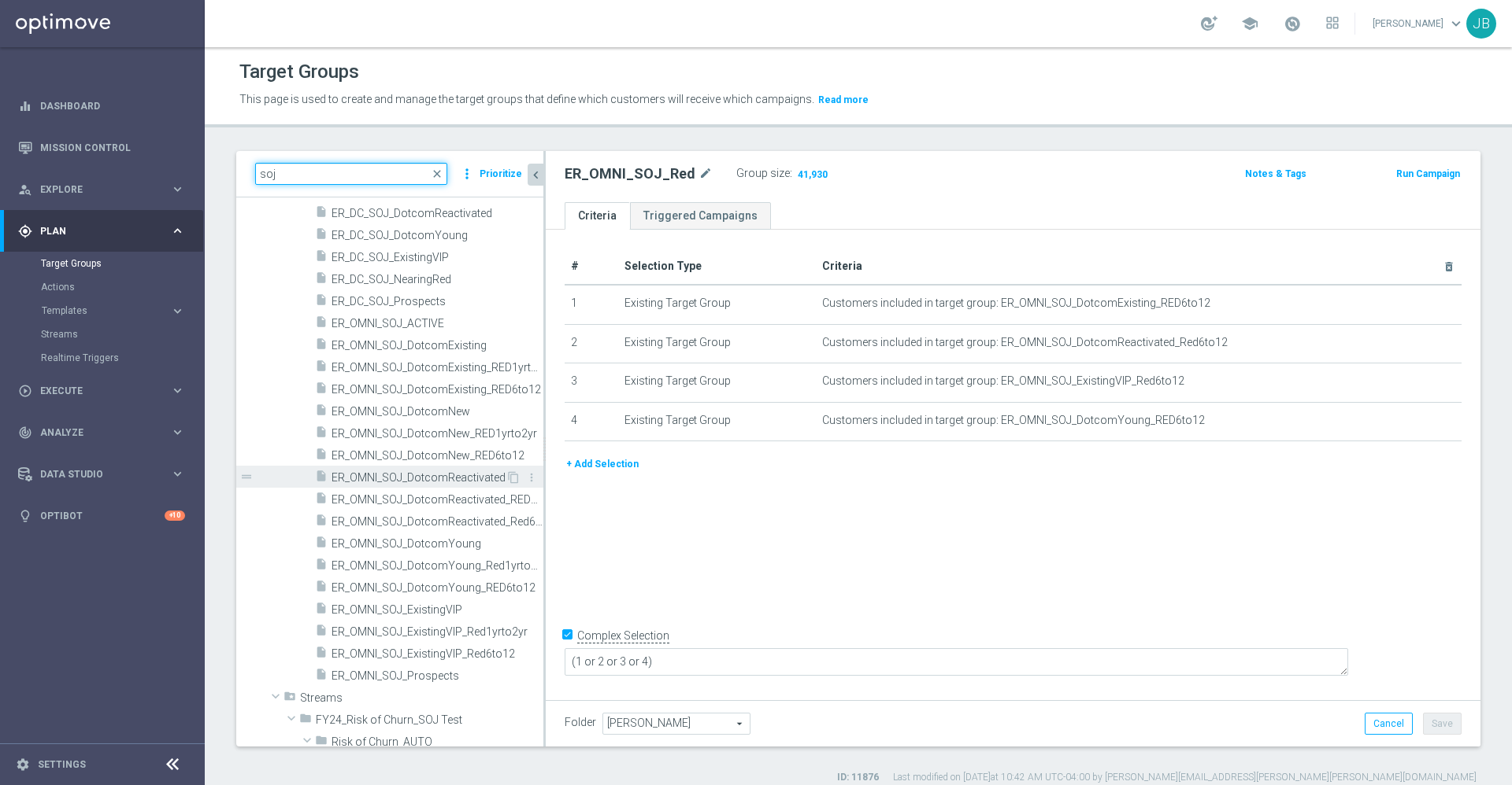
scroll to position [136, 0]
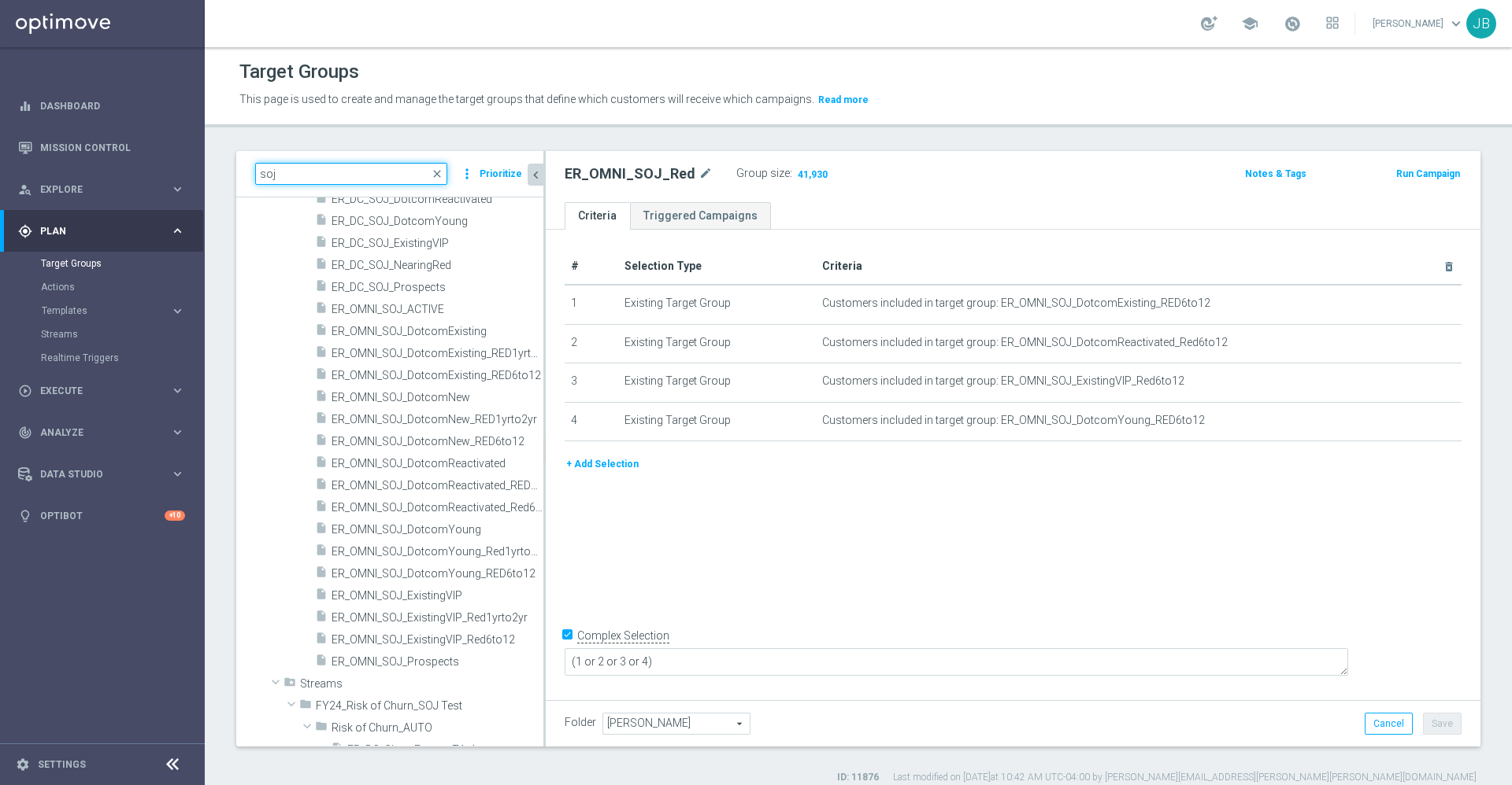
type input "soj"
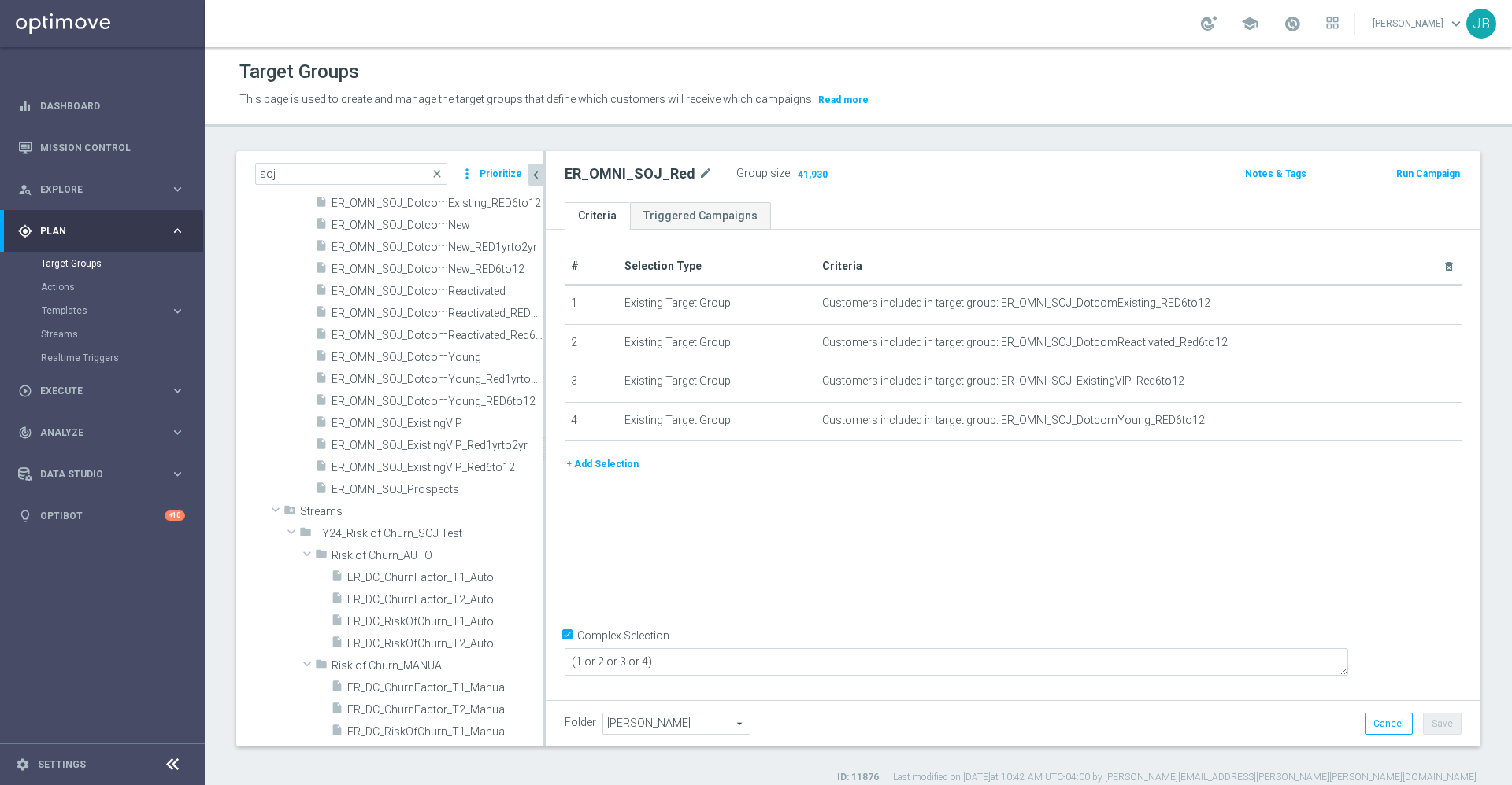
scroll to position [339, 0]
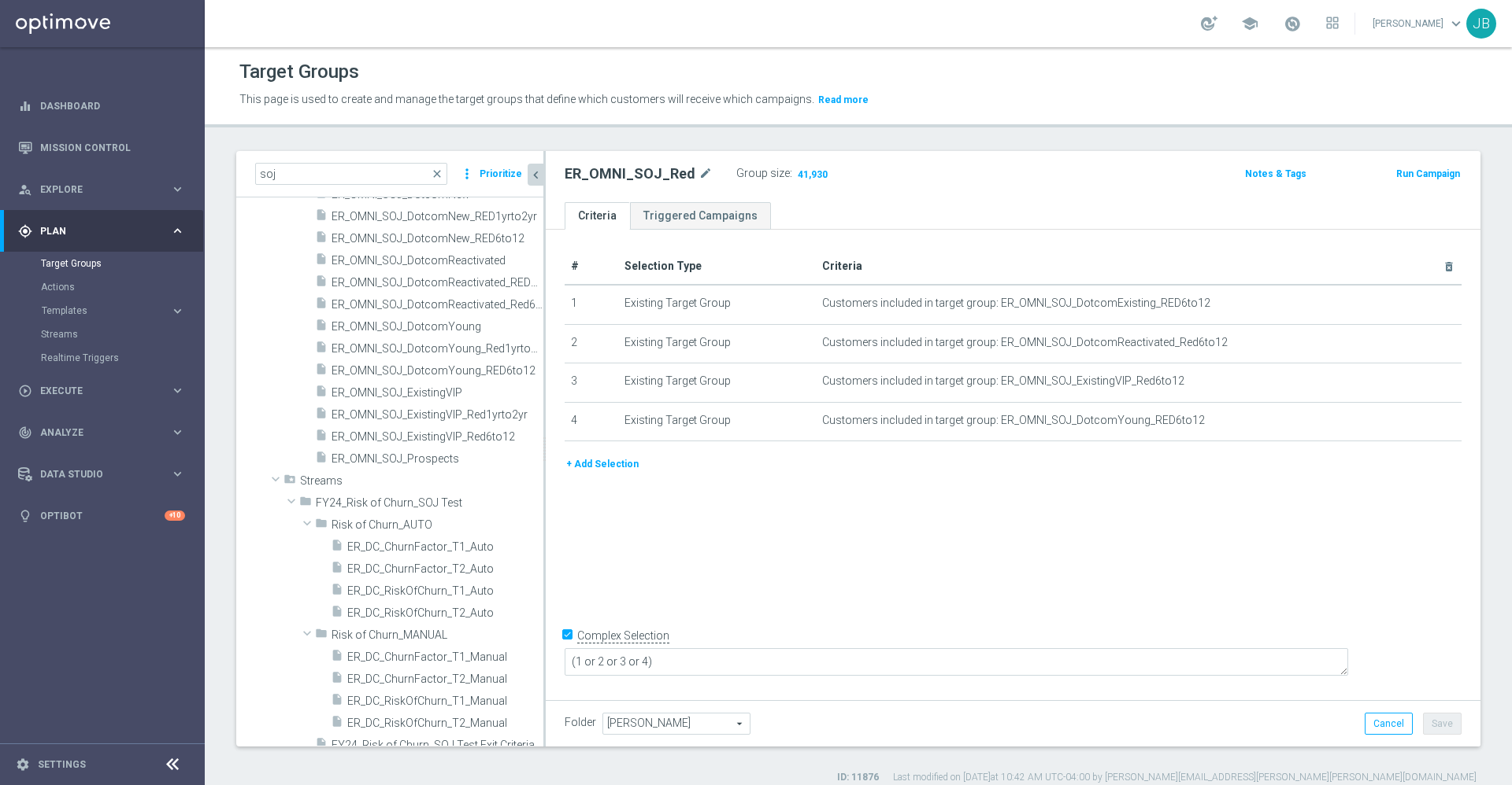
click at [686, 529] on div "# Selection Type Criteria delete_forever 1 Existing Target Group Customers incl…" at bounding box center [1013, 462] width 935 height 466
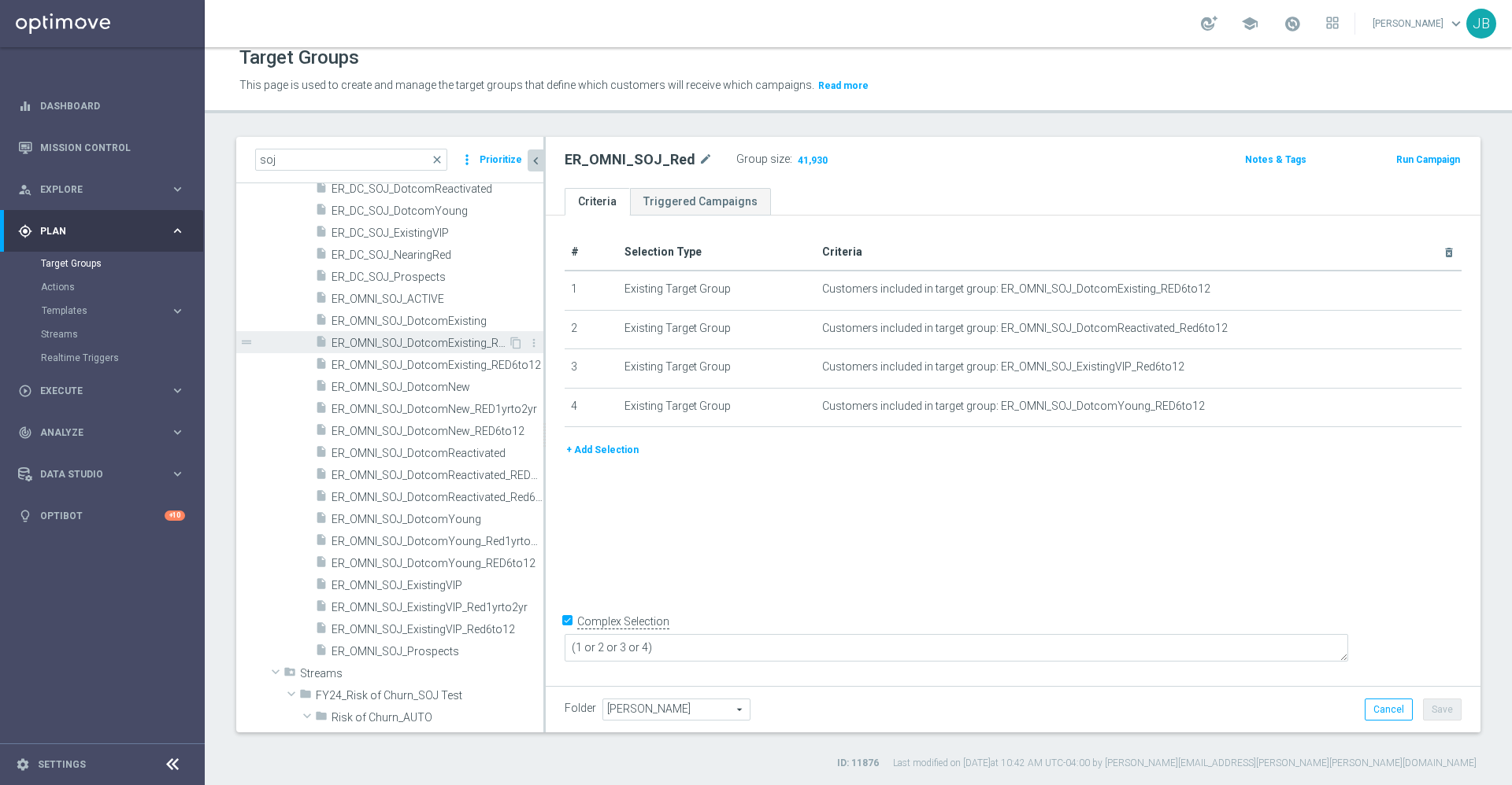
scroll to position [126, 0]
click at [437, 303] on span "ER_OMNI_SOJ_ACTIVE" at bounding box center [419, 305] width 174 height 14
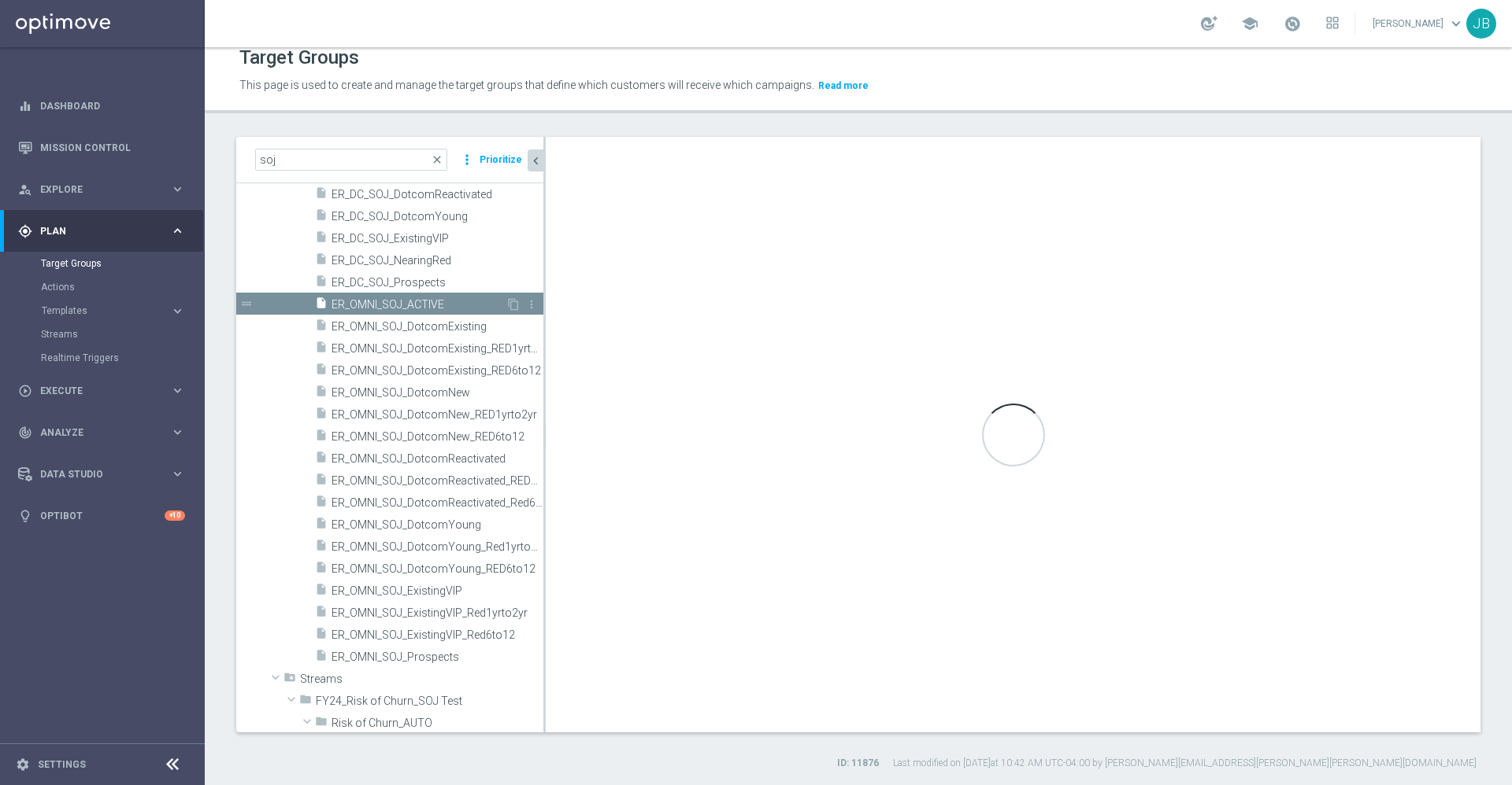
type textarea "(1 or 2 or 3)"
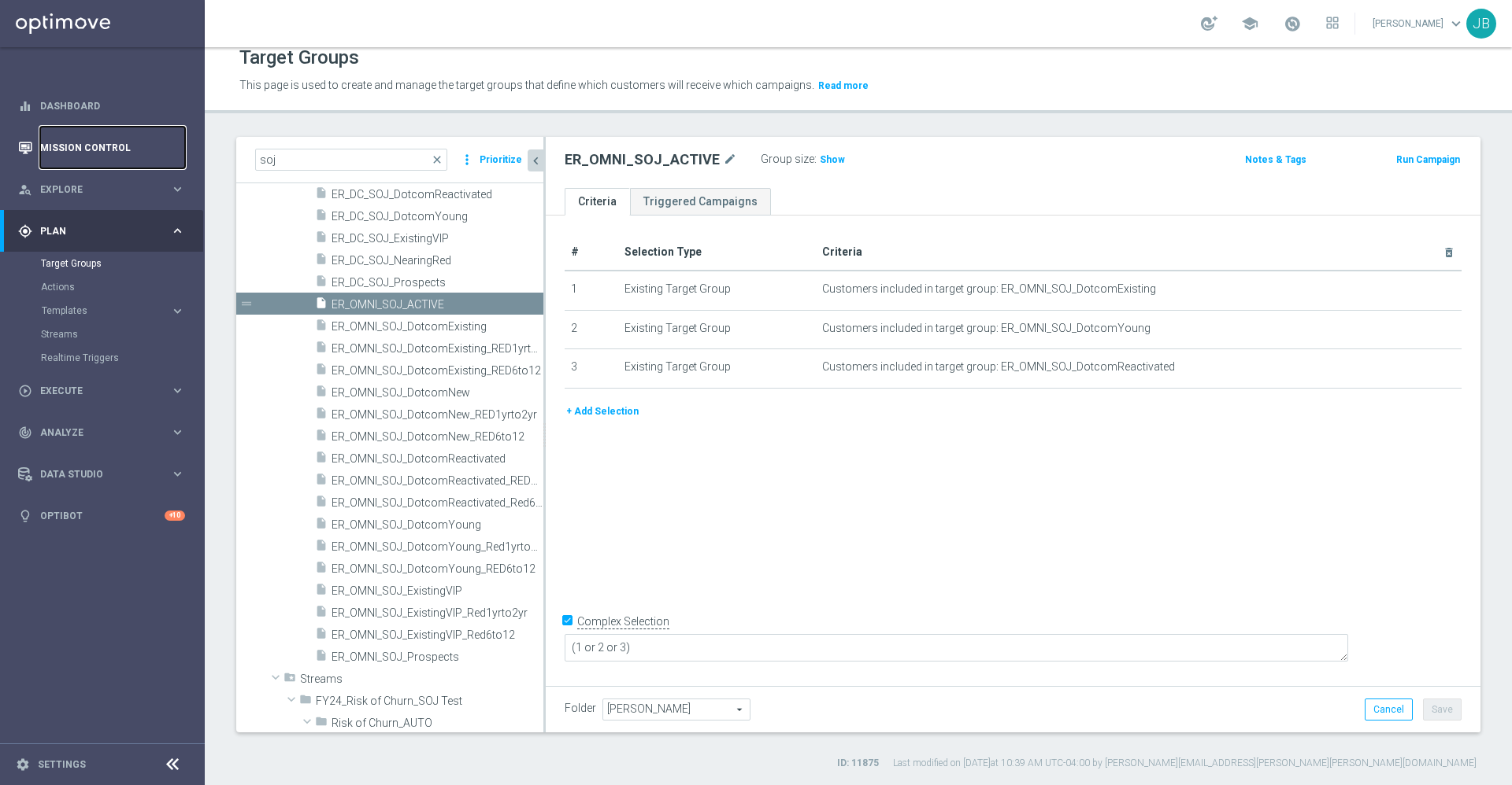
click at [148, 145] on link "Mission Control" at bounding box center [113, 147] width 145 height 42
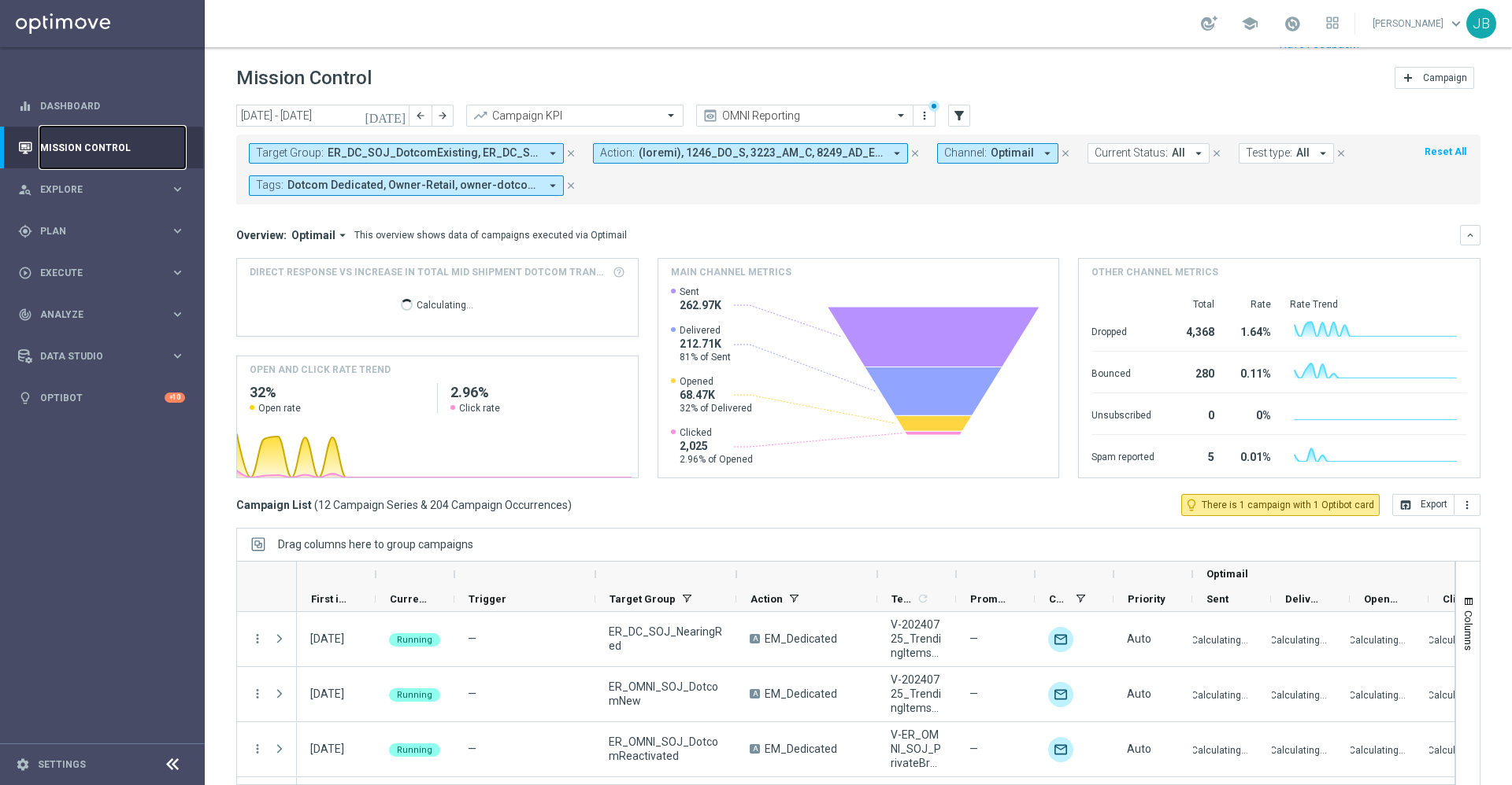
scroll to position [33, 0]
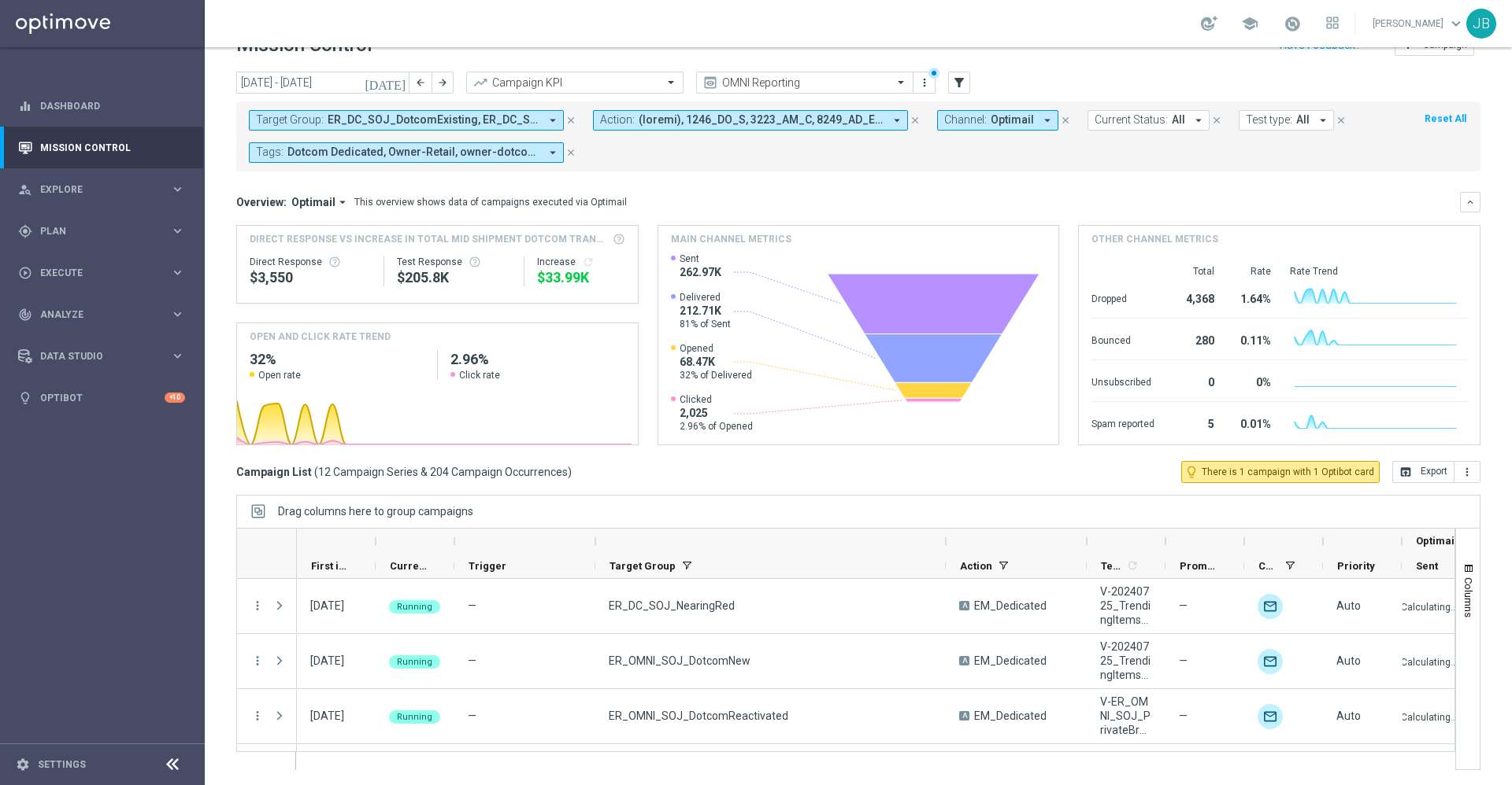
drag, startPoint x: 736, startPoint y: 541, endPoint x: 957, endPoint y: 542, distance: 221.0
click at [949, 542] on div at bounding box center [945, 541] width 6 height 25
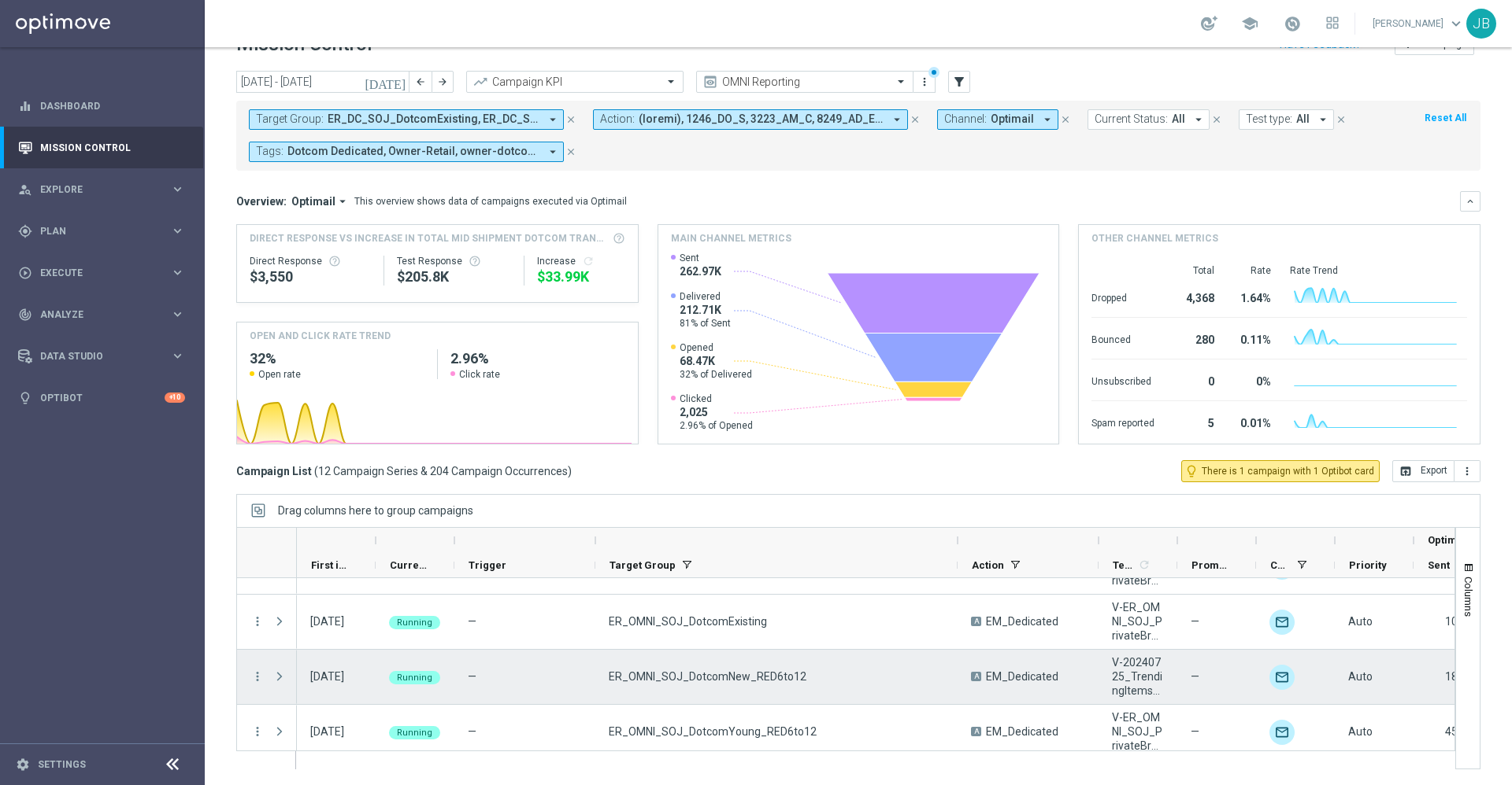
scroll to position [313, 0]
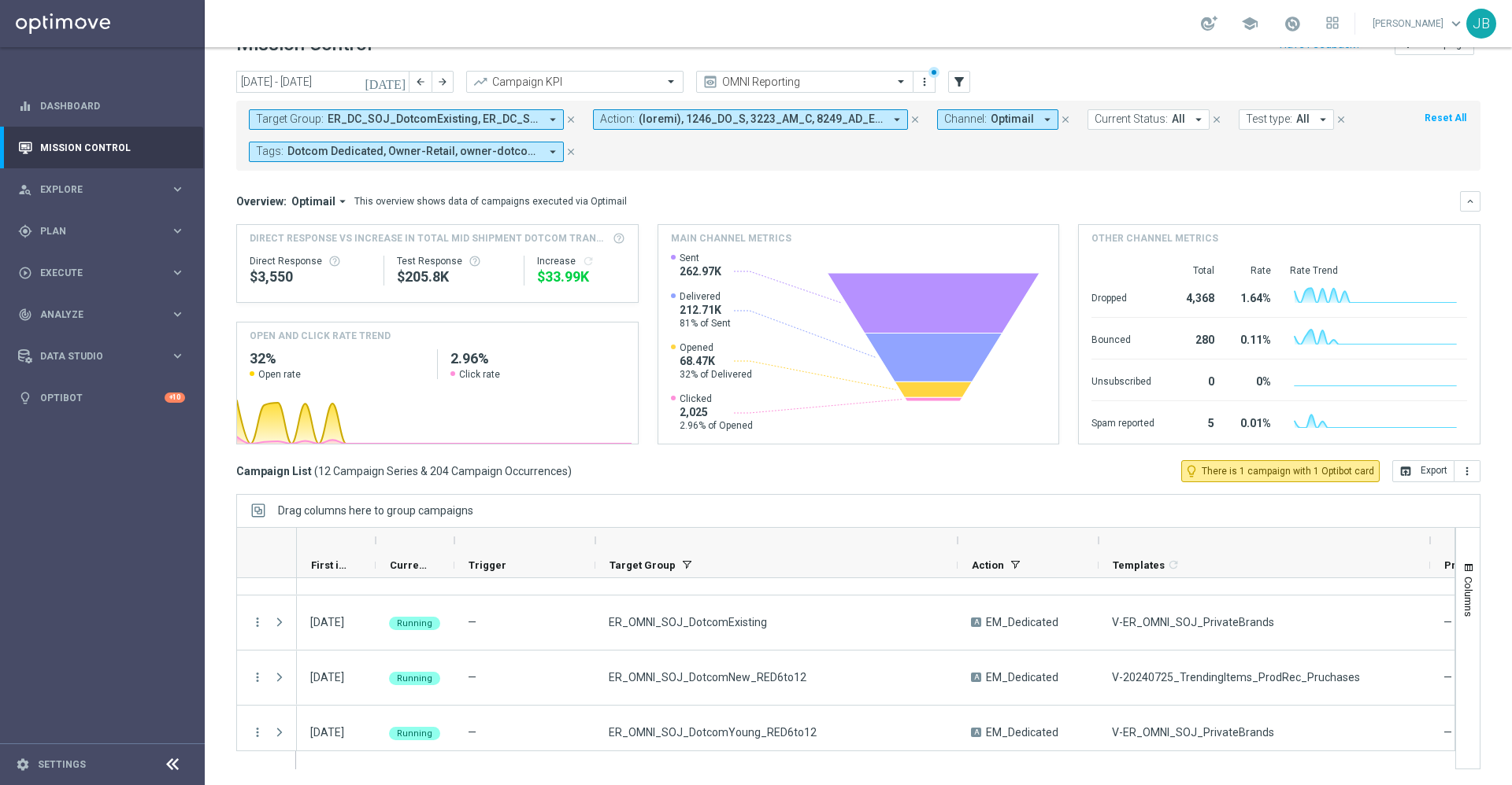
drag, startPoint x: 1177, startPoint y: 540, endPoint x: 1433, endPoint y: 554, distance: 256.4
click at [1433, 554] on div "First in Range" at bounding box center [1180, 553] width 1767 height 50
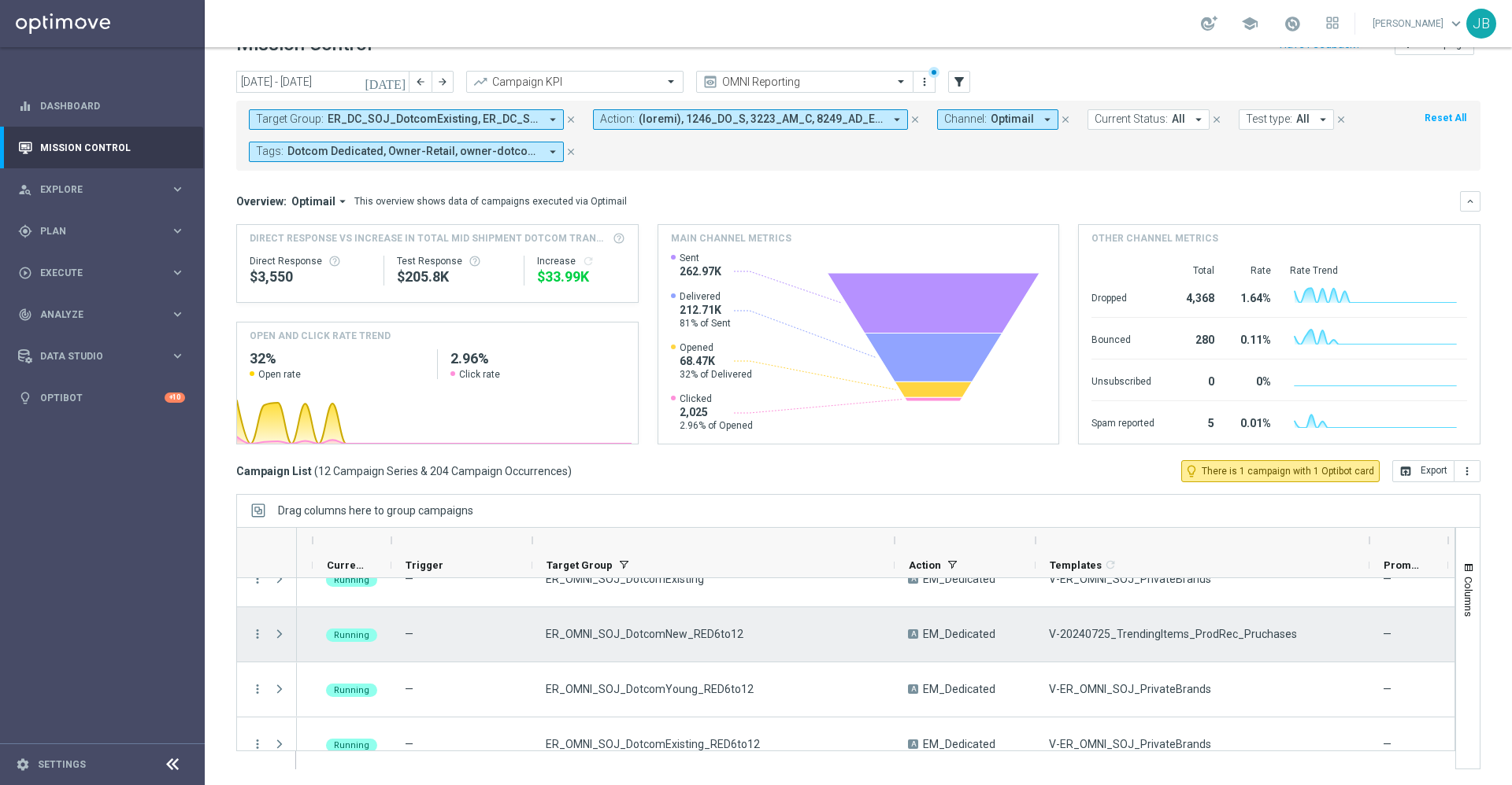
scroll to position [355, 0]
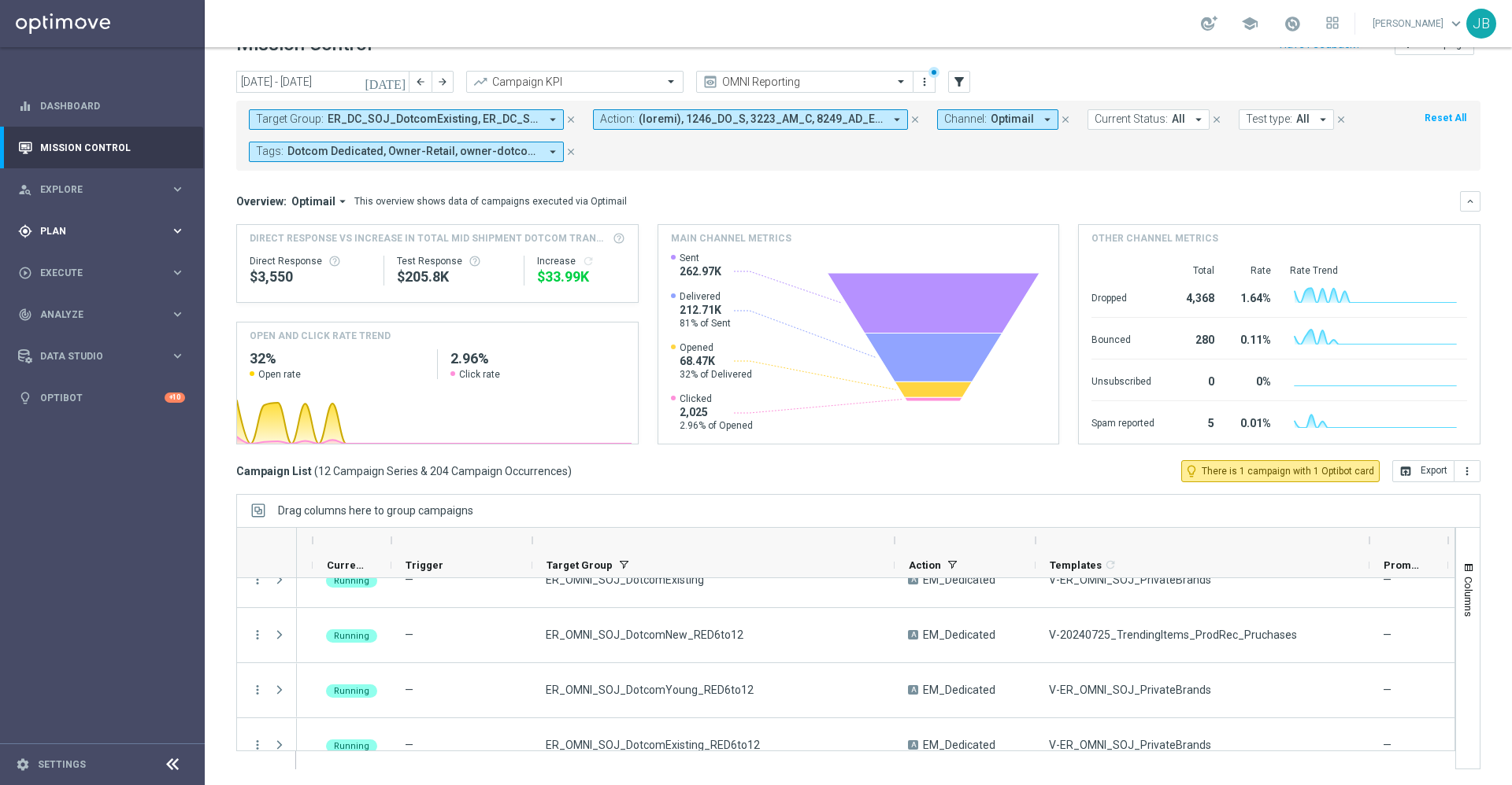
click at [74, 225] on div "gps_fixed Plan" at bounding box center [94, 231] width 152 height 15
click at [97, 260] on link "Target Groups" at bounding box center [103, 263] width 123 height 13
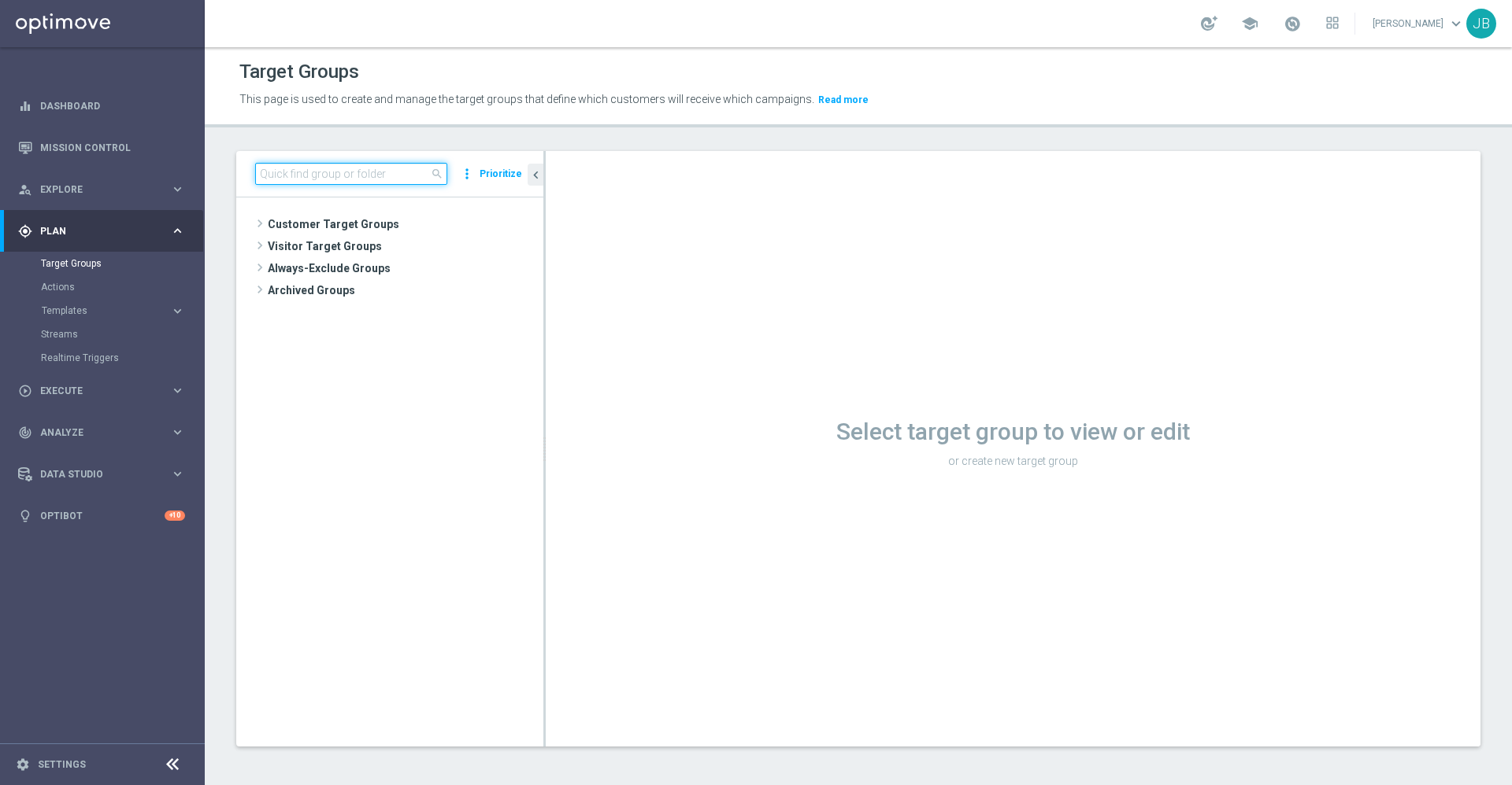
click at [289, 172] on input at bounding box center [350, 174] width 192 height 22
paste input "List of customers who are allocated promo card 8/3-8/16"
type input "List of customers who are allocated promo card 8/3-8/16"
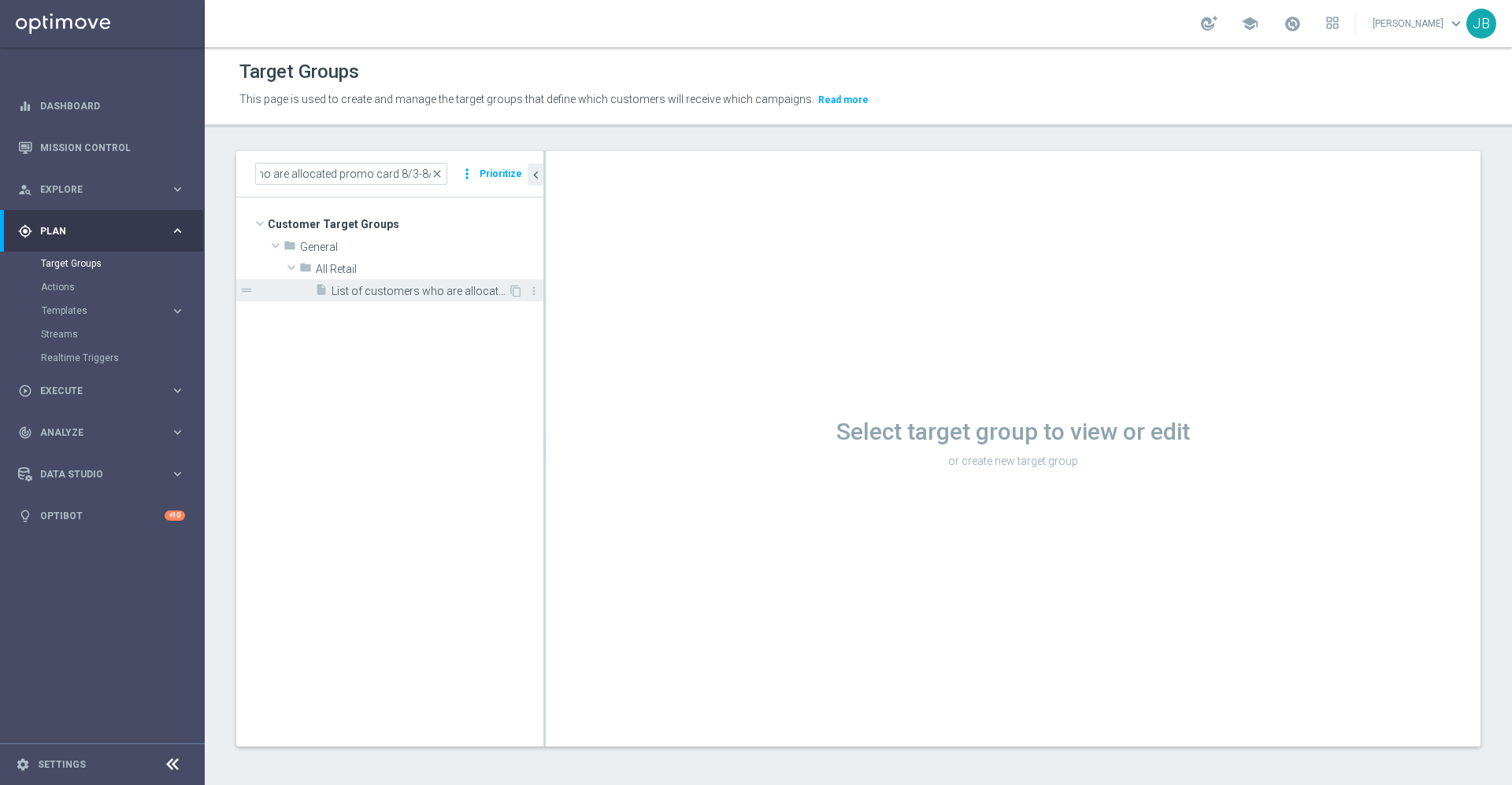
scroll to position [0, 0]
click at [374, 289] on span "List of customers who are allocated promo card 8/3-8/16" at bounding box center [420, 292] width 176 height 14
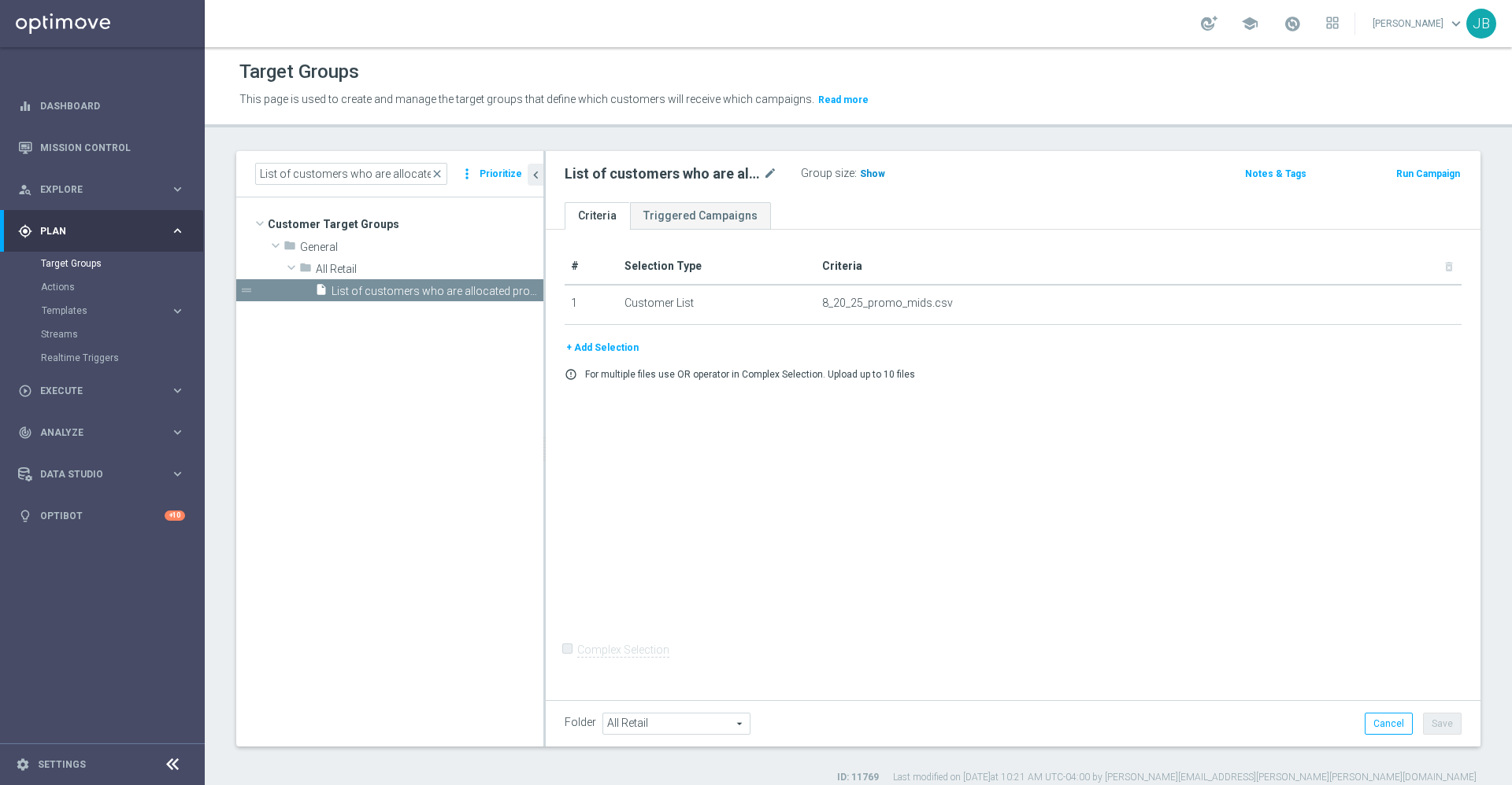
click at [867, 177] on span "Show" at bounding box center [872, 173] width 25 height 11
click at [442, 173] on span "close" at bounding box center [437, 173] width 13 height 13
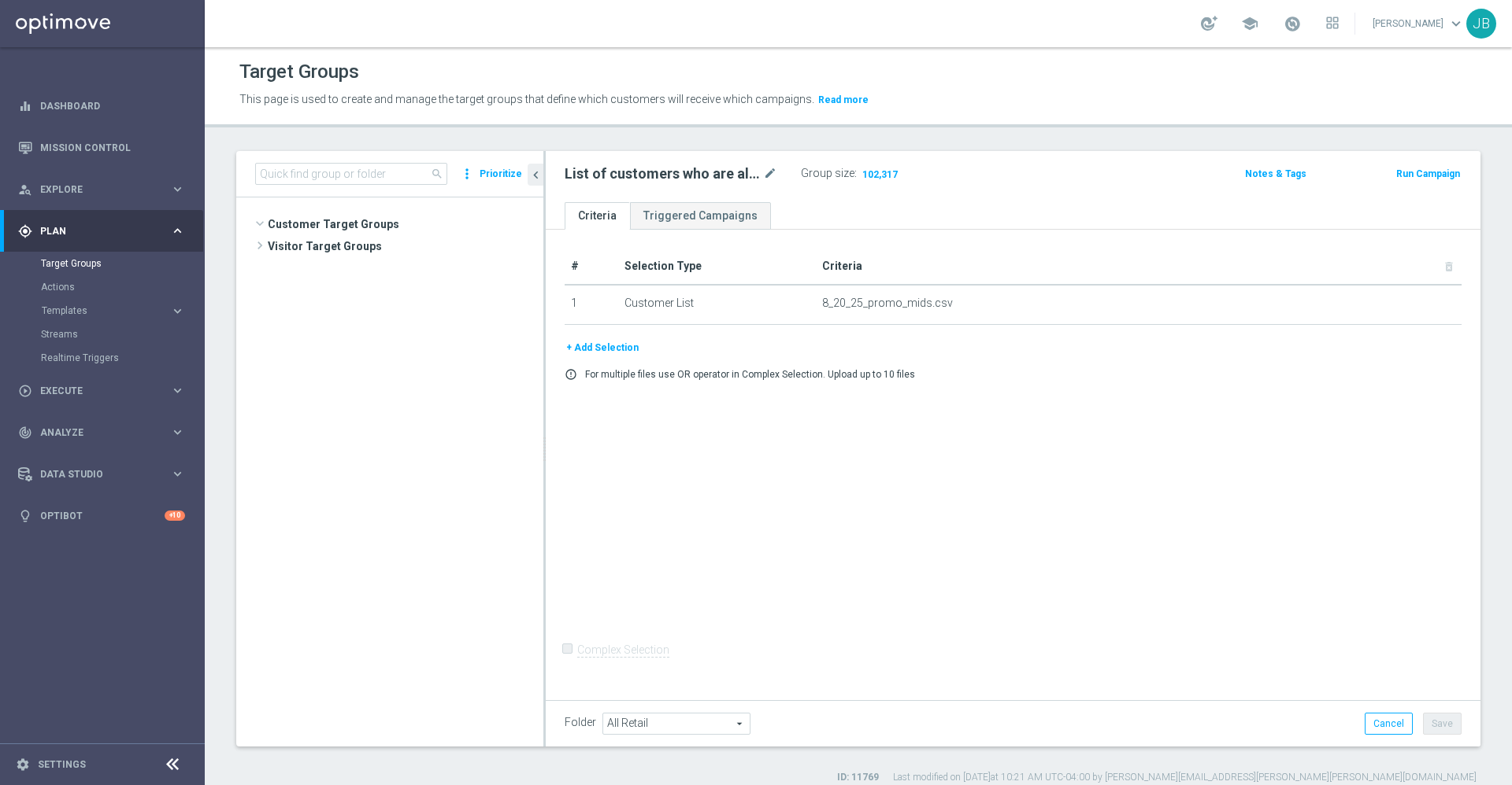
scroll to position [852, 0]
click at [367, 175] on input at bounding box center [350, 174] width 192 height 22
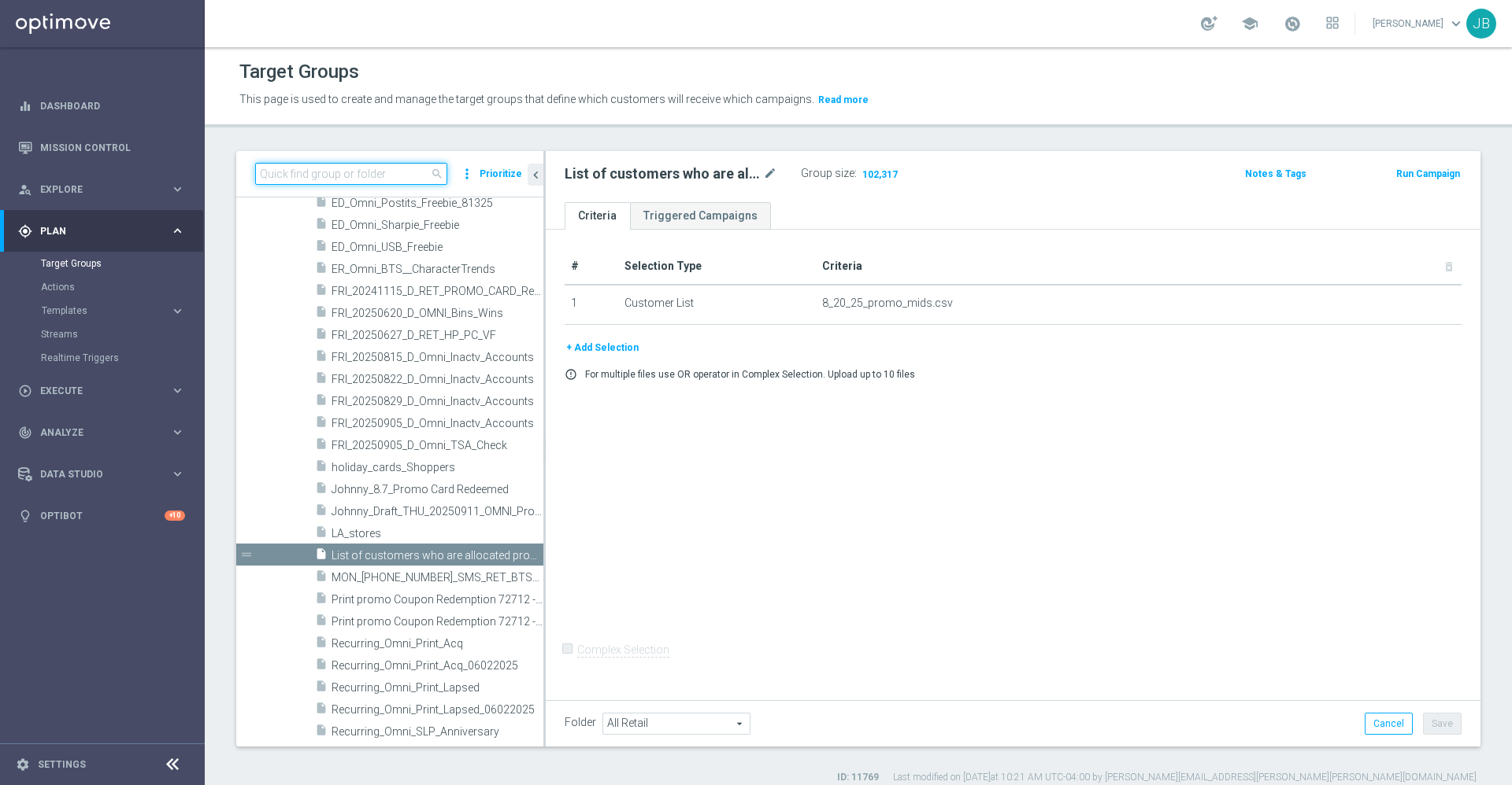
paste input "94897 redeemers"
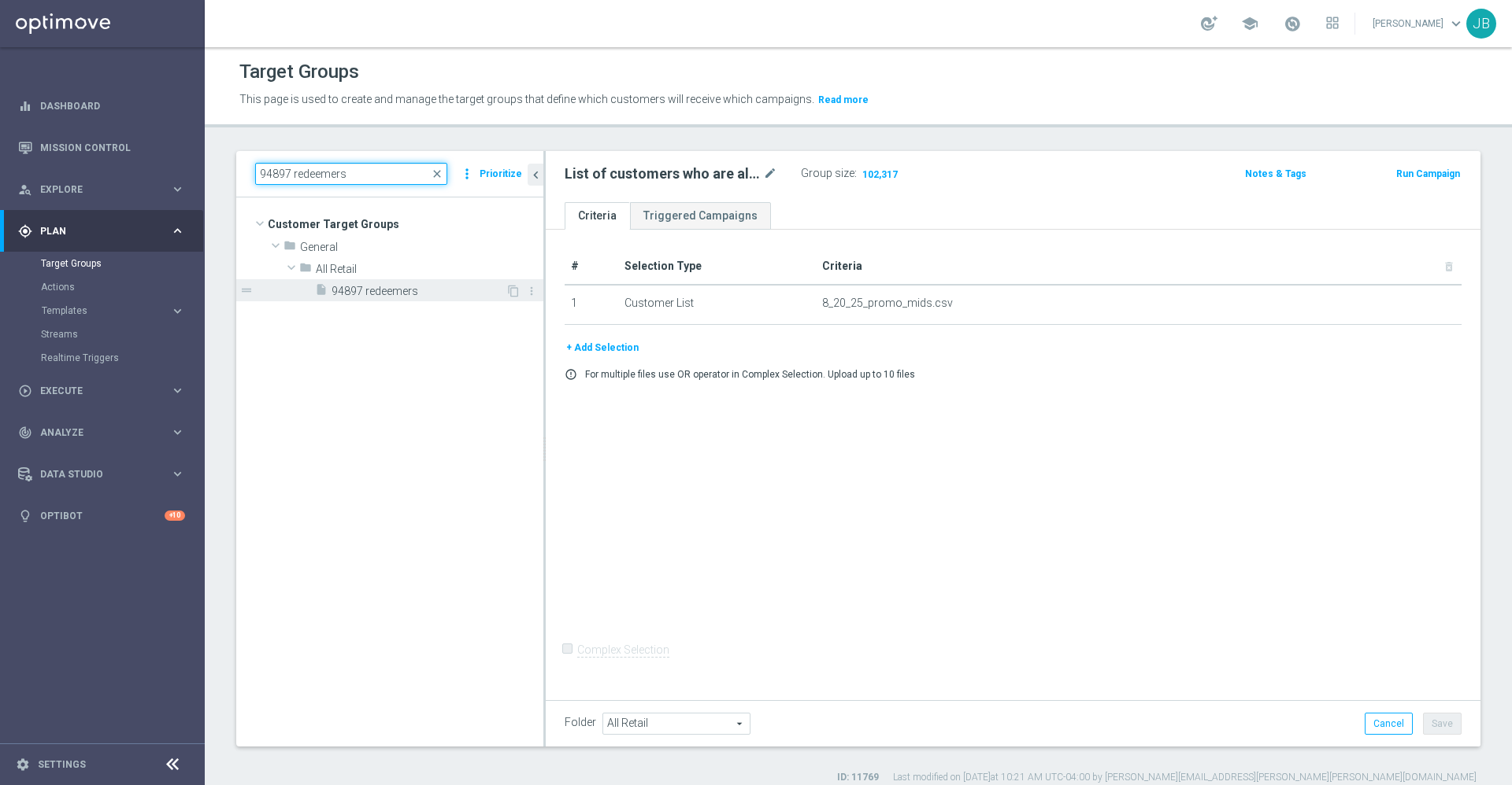
type input "94897 redeemers"
click at [409, 286] on span "94897 redeemers" at bounding box center [419, 292] width 174 height 14
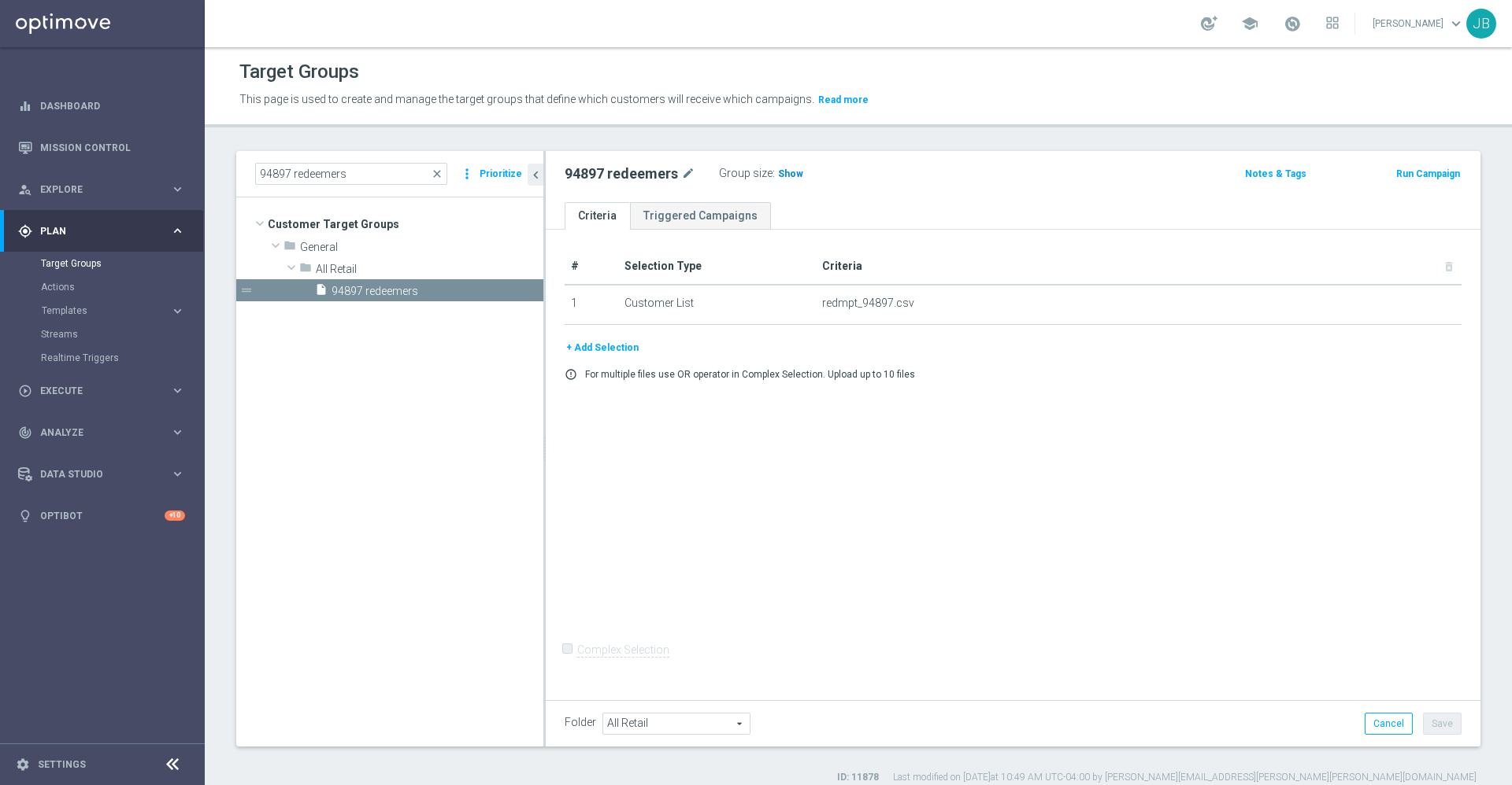
click at [794, 176] on span "Show" at bounding box center [790, 173] width 25 height 11
click at [440, 175] on span "close" at bounding box center [437, 173] width 13 height 13
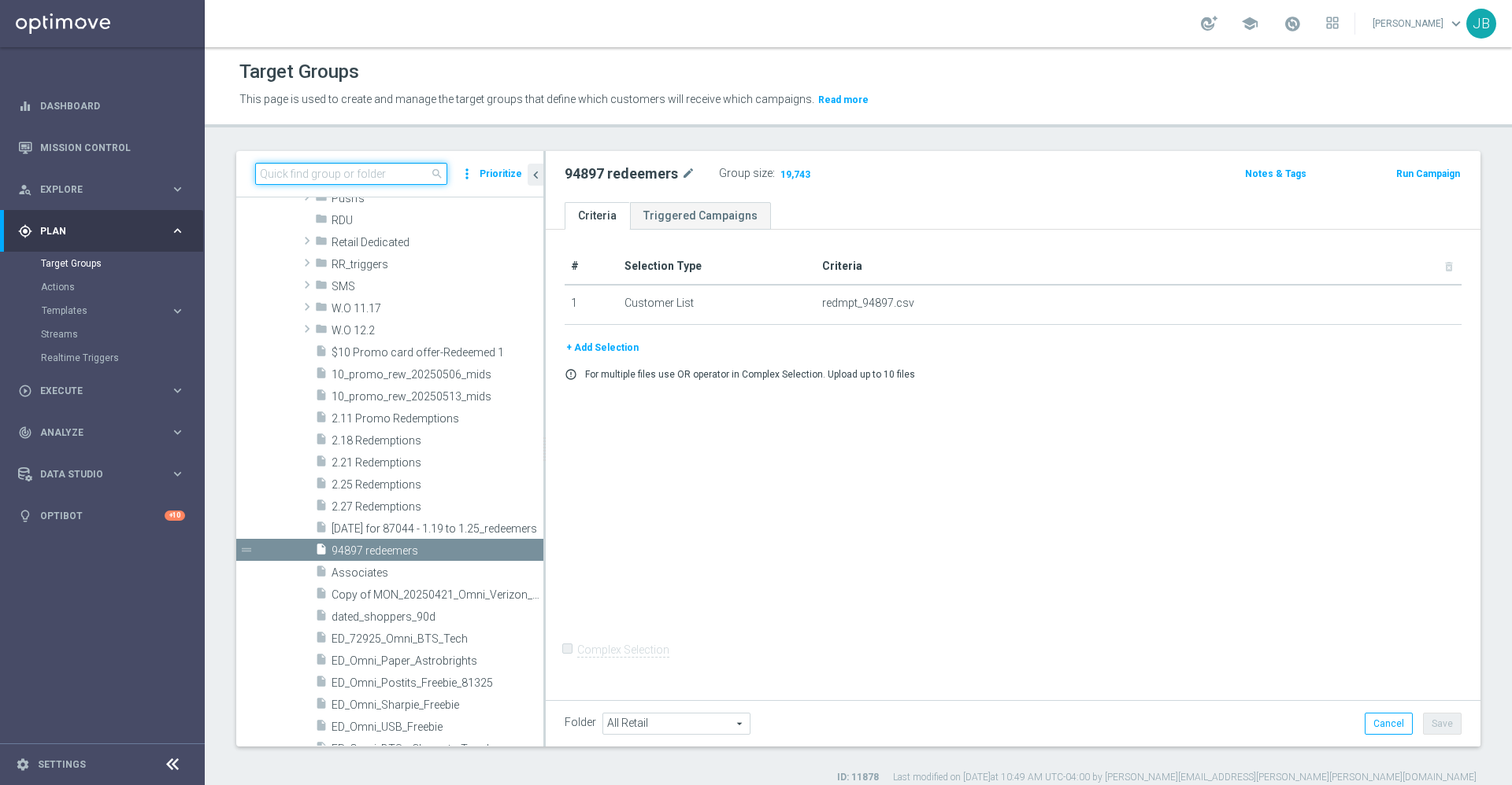
click at [397, 179] on input at bounding box center [350, 174] width 192 height 22
paste input "List of customers who are allocated promo card 8/3-8/16"
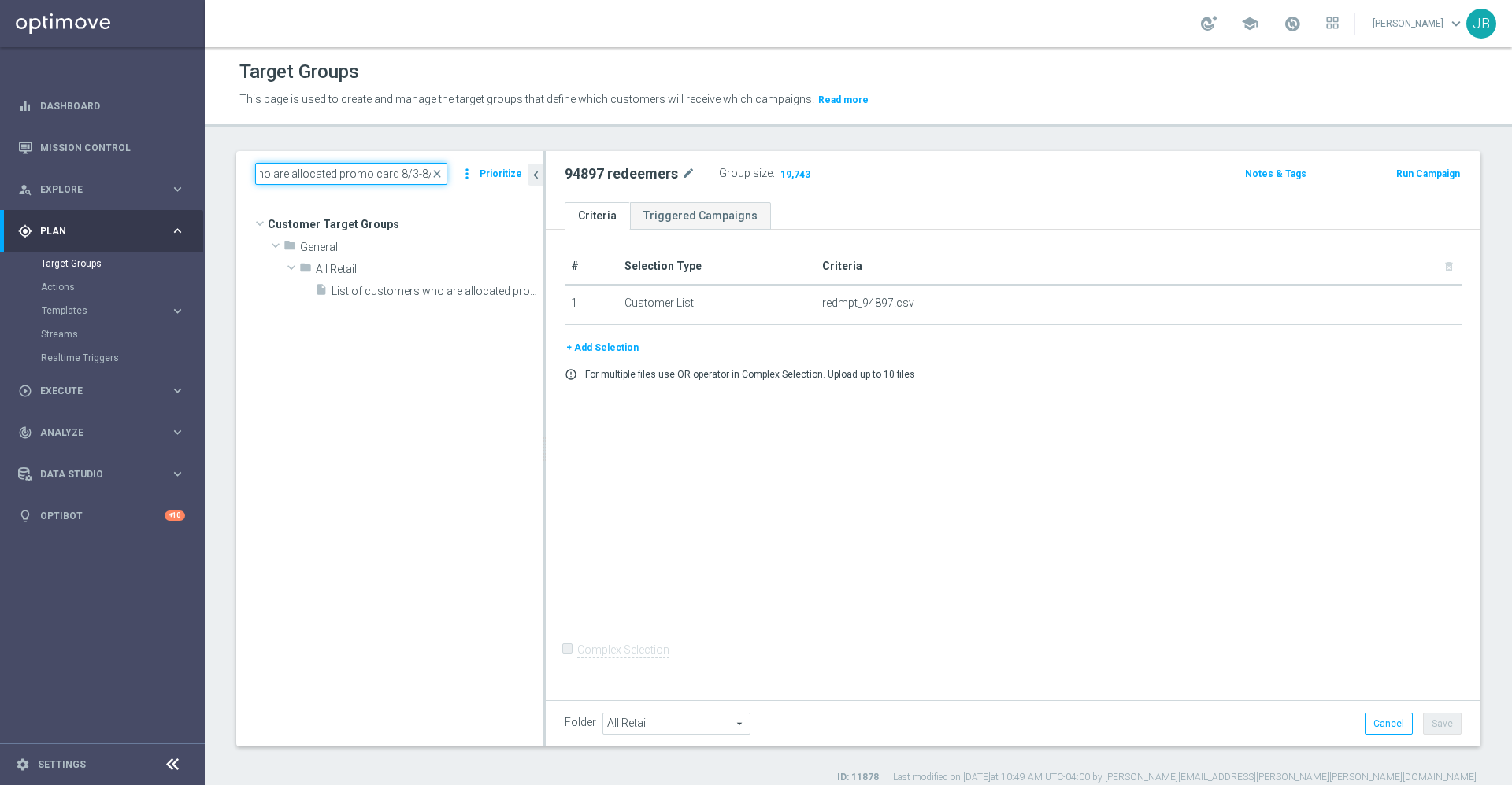
scroll to position [0, 0]
type input "List of customers who are allocated promo card 8/3-8/16"
click at [439, 290] on span "List of customers who are allocated promo card 8/3-8/16" at bounding box center [420, 292] width 176 height 14
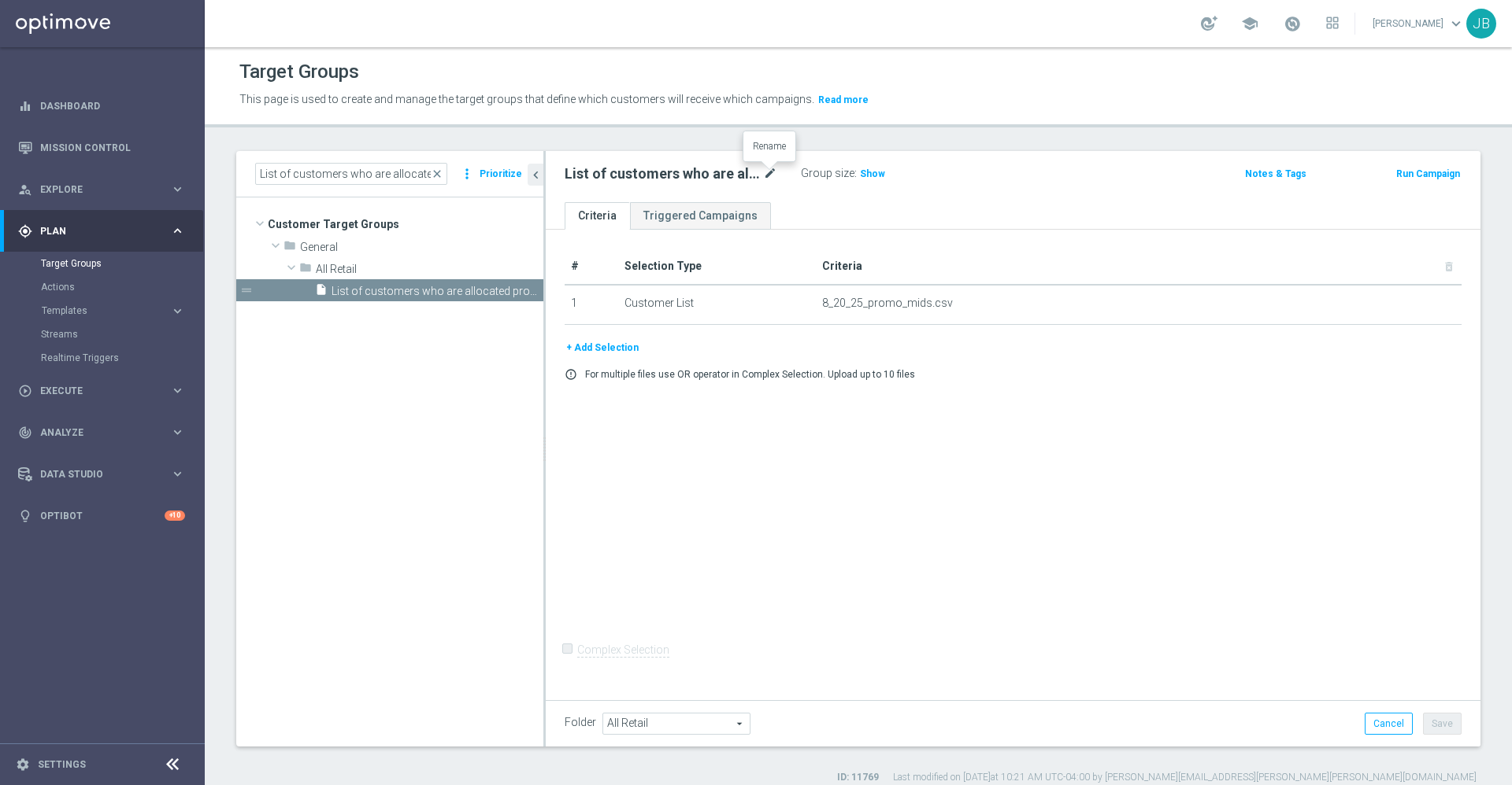
click at [770, 175] on icon "mode_edit" at bounding box center [770, 174] width 15 height 19
type input "ED_"
click at [601, 166] on div at bounding box center [597, 166] width 15 height 8
click at [602, 175] on icon "mode_edit" at bounding box center [599, 174] width 15 height 19
click at [595, 185] on input "ED_" at bounding box center [671, 176] width 213 height 22
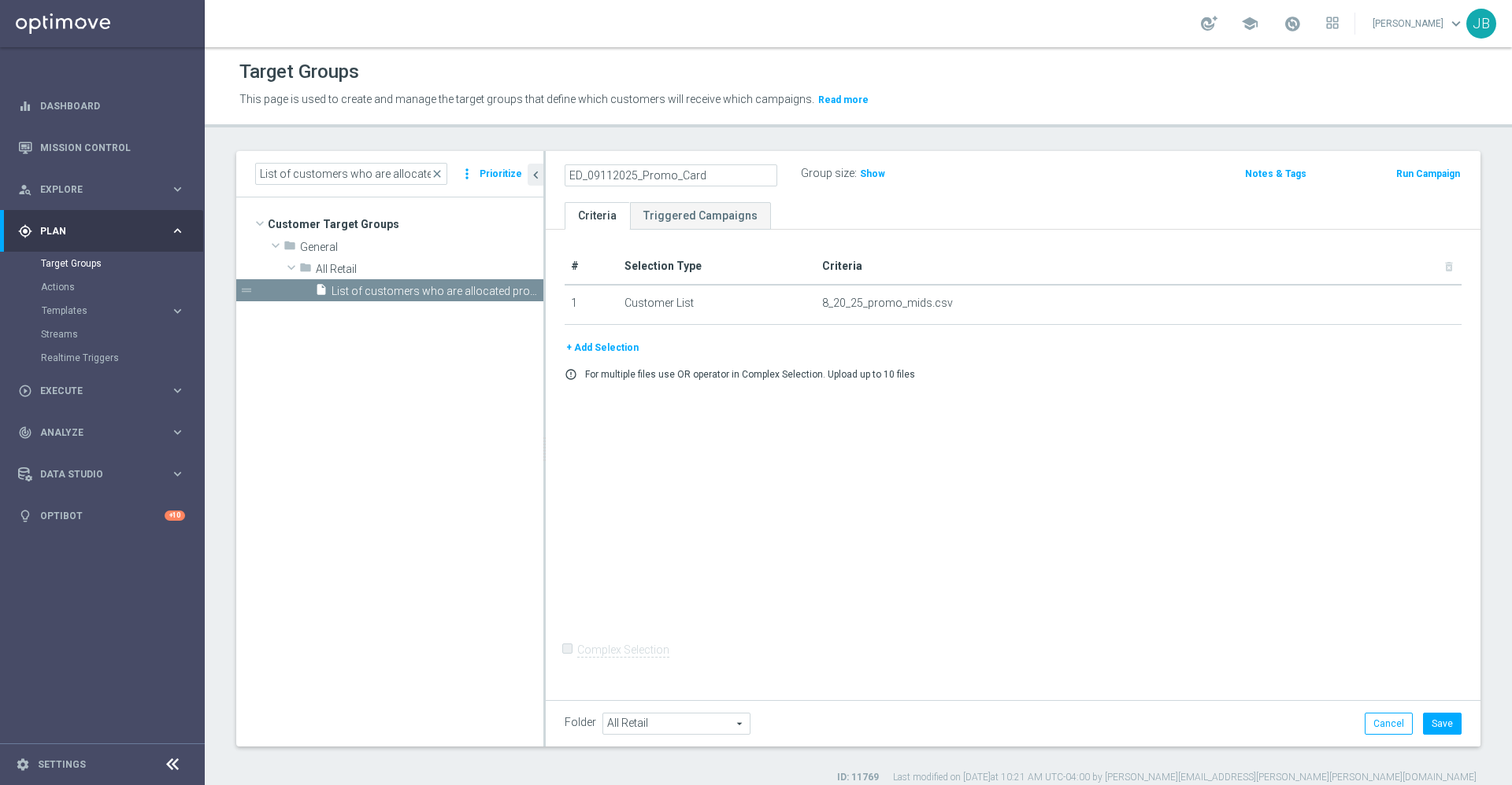
type input "ED_09112025_Promo_Card"
click at [888, 519] on div "# Selection Type Criteria delete_forever 1 Customer List 8_20_25_promo_mids.csv…" at bounding box center [1013, 462] width 935 height 466
click at [599, 350] on button "+ Add Selection" at bounding box center [603, 348] width 75 height 17
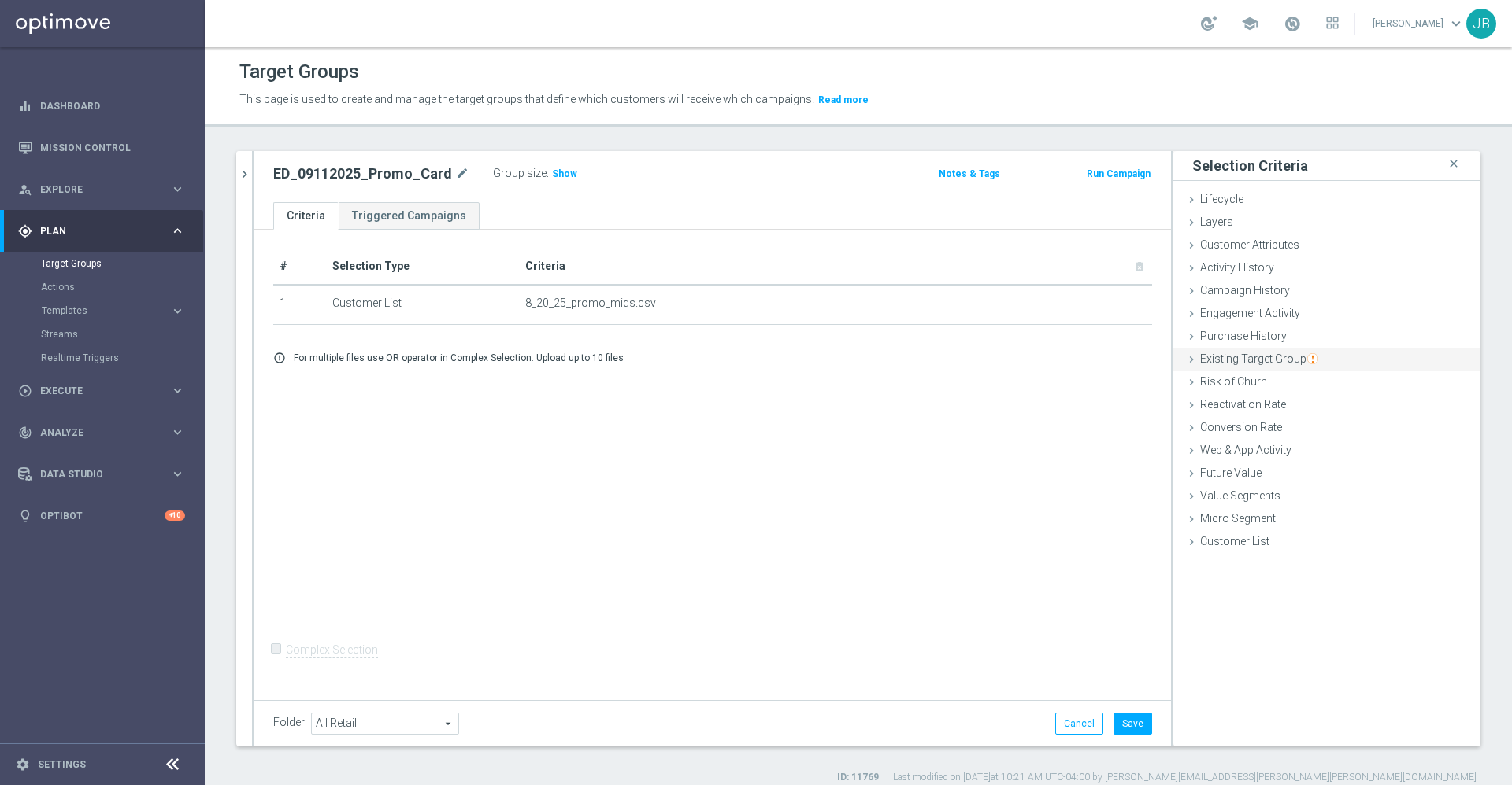
click at [1253, 366] on div "Existing Target Group done" at bounding box center [1327, 360] width 307 height 24
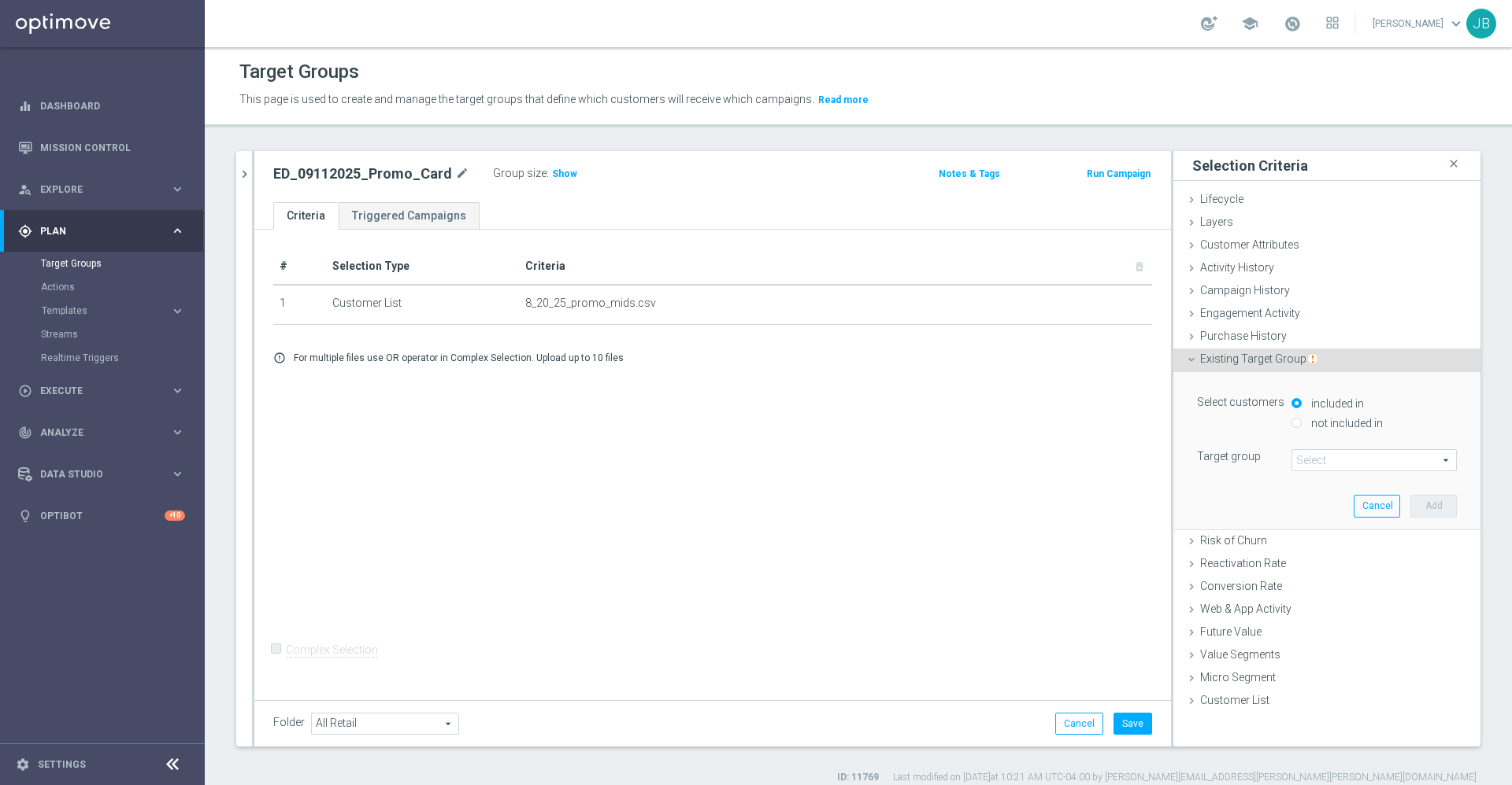
click at [1291, 425] on input "not included in" at bounding box center [1297, 423] width 10 height 10
radio input "true"
click at [1321, 463] on span at bounding box center [1374, 460] width 164 height 21
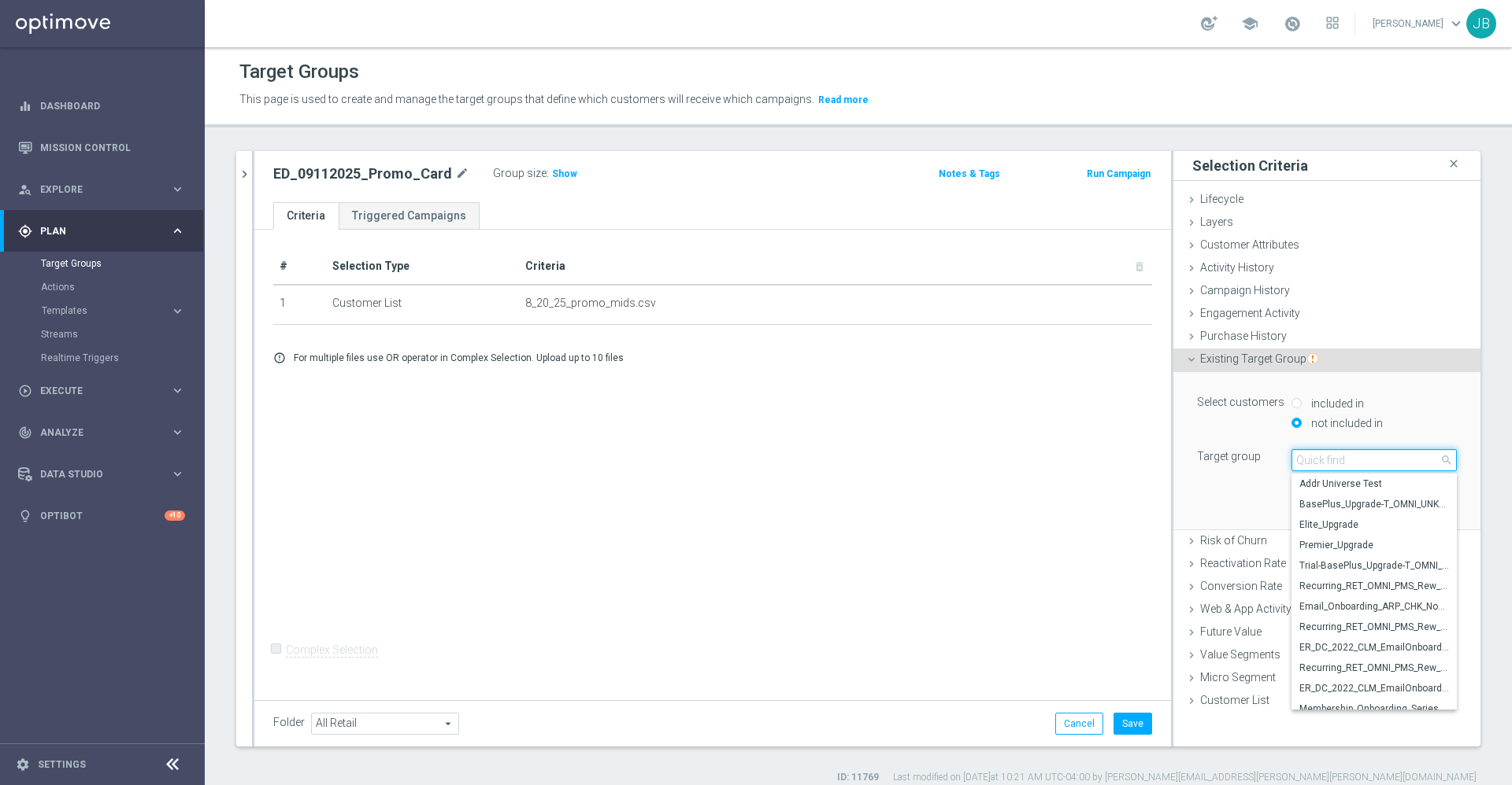
click at [1311, 458] on input "search" at bounding box center [1374, 460] width 165 height 22
paste input "94897 redeemers"
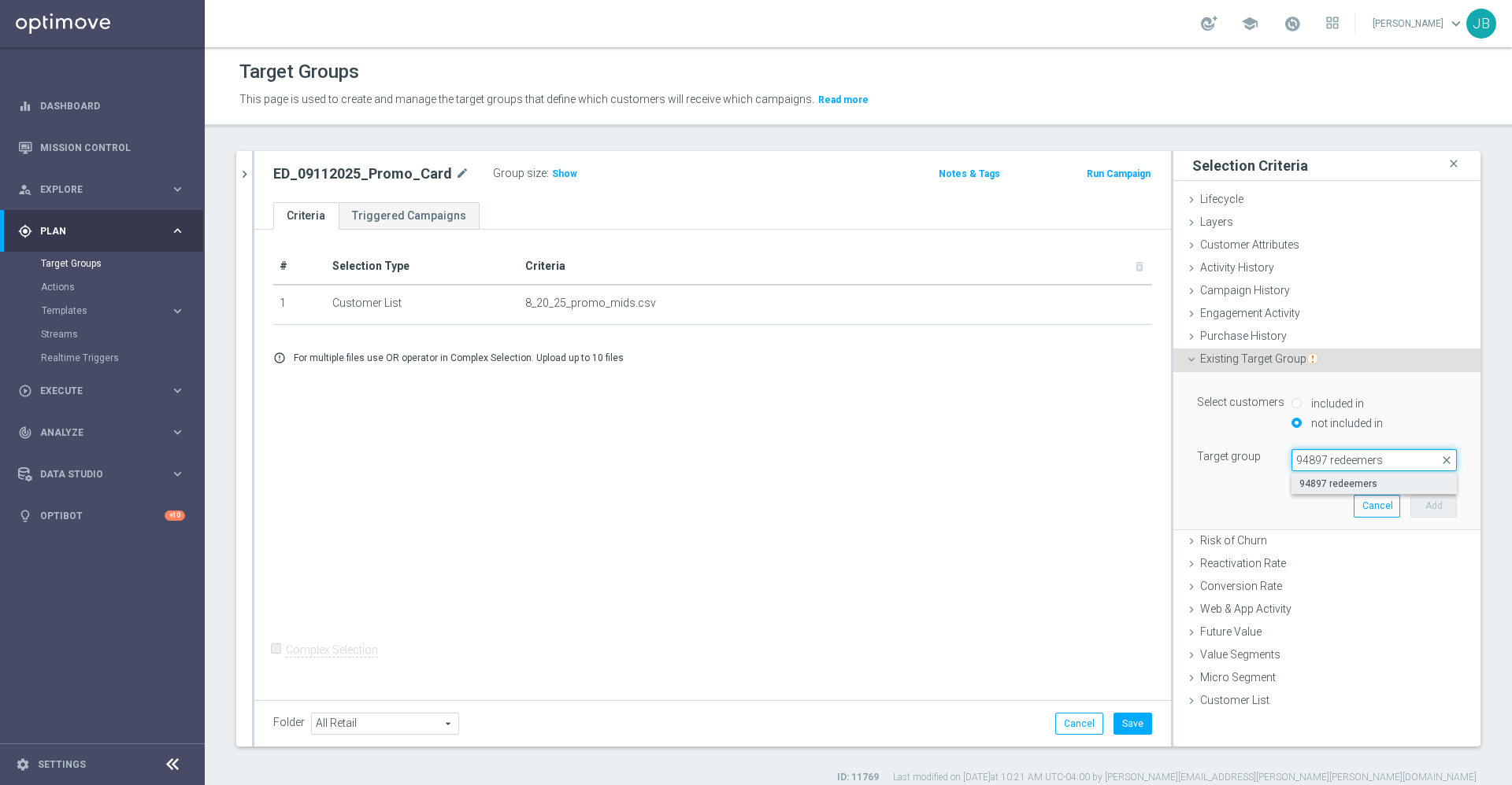
type input "94897 redeemers"
click at [1309, 485] on span "94897 redeemers" at bounding box center [1374, 483] width 150 height 13
type input "94897 redeemers"
click at [1410, 503] on button "Add" at bounding box center [1433, 506] width 46 height 22
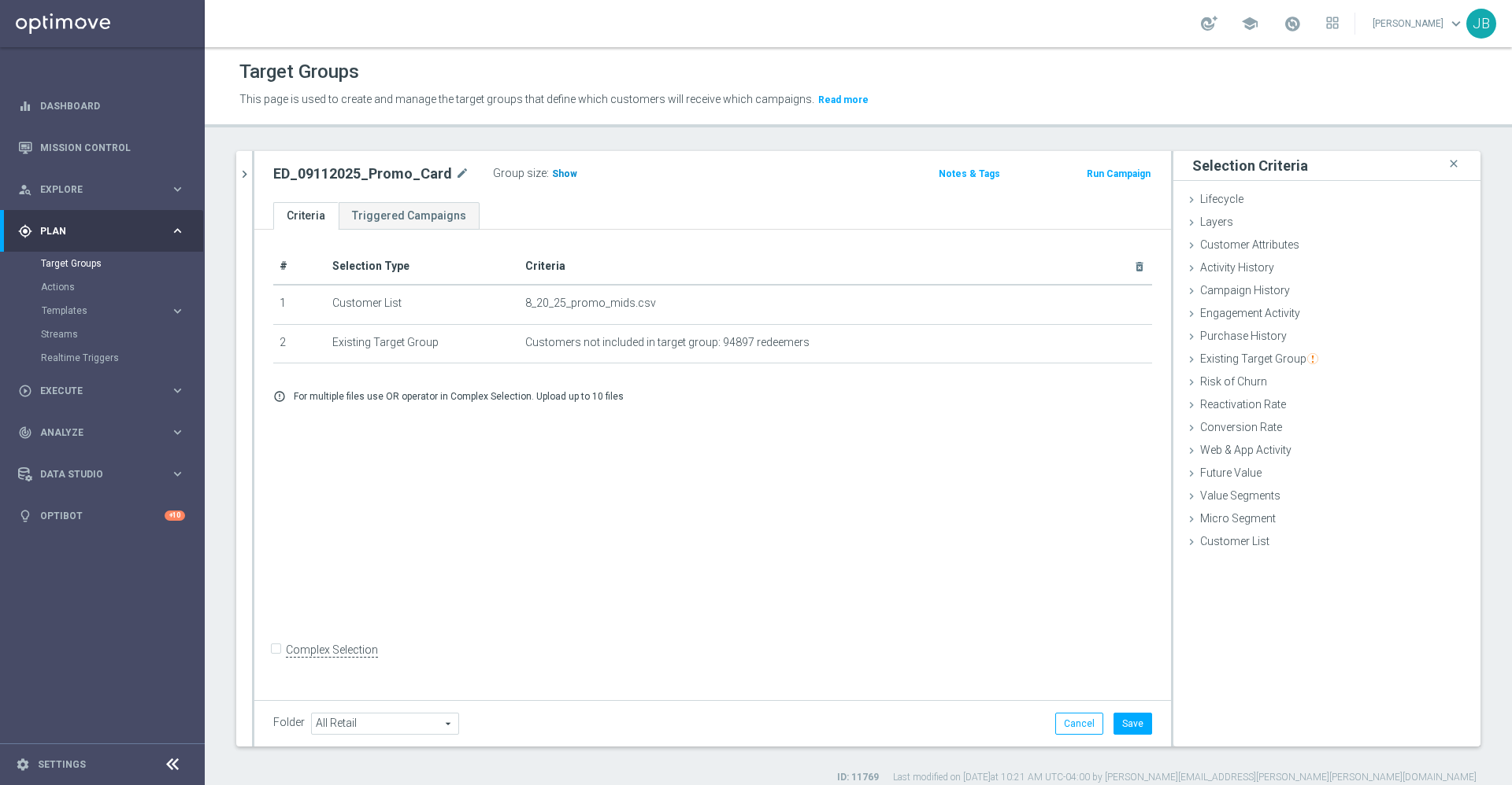
click at [552, 173] on span "Show" at bounding box center [564, 173] width 25 height 11
click at [1118, 729] on button "Save" at bounding box center [1133, 724] width 38 height 22
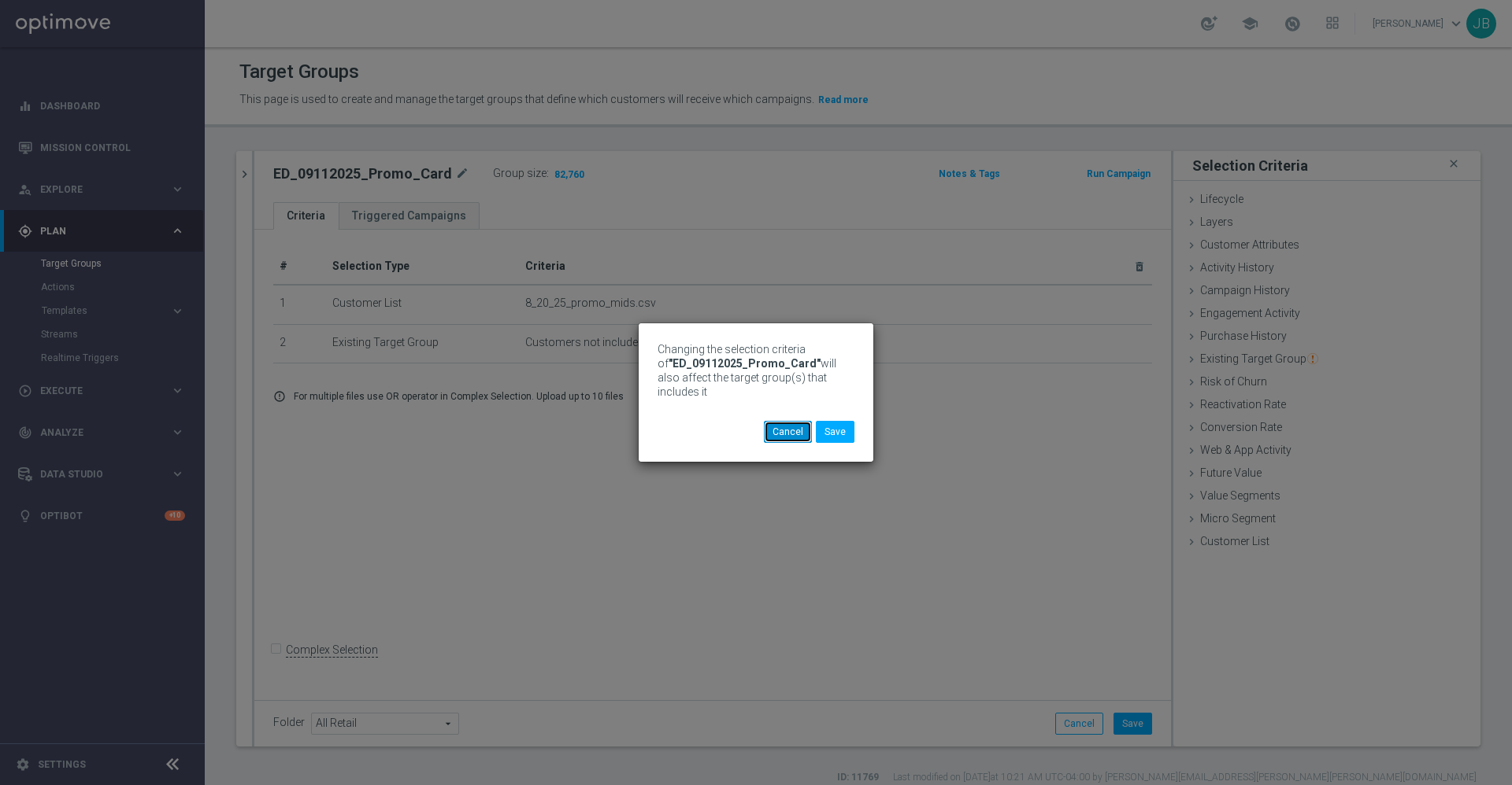
click at [785, 431] on button "Cancel" at bounding box center [788, 432] width 48 height 22
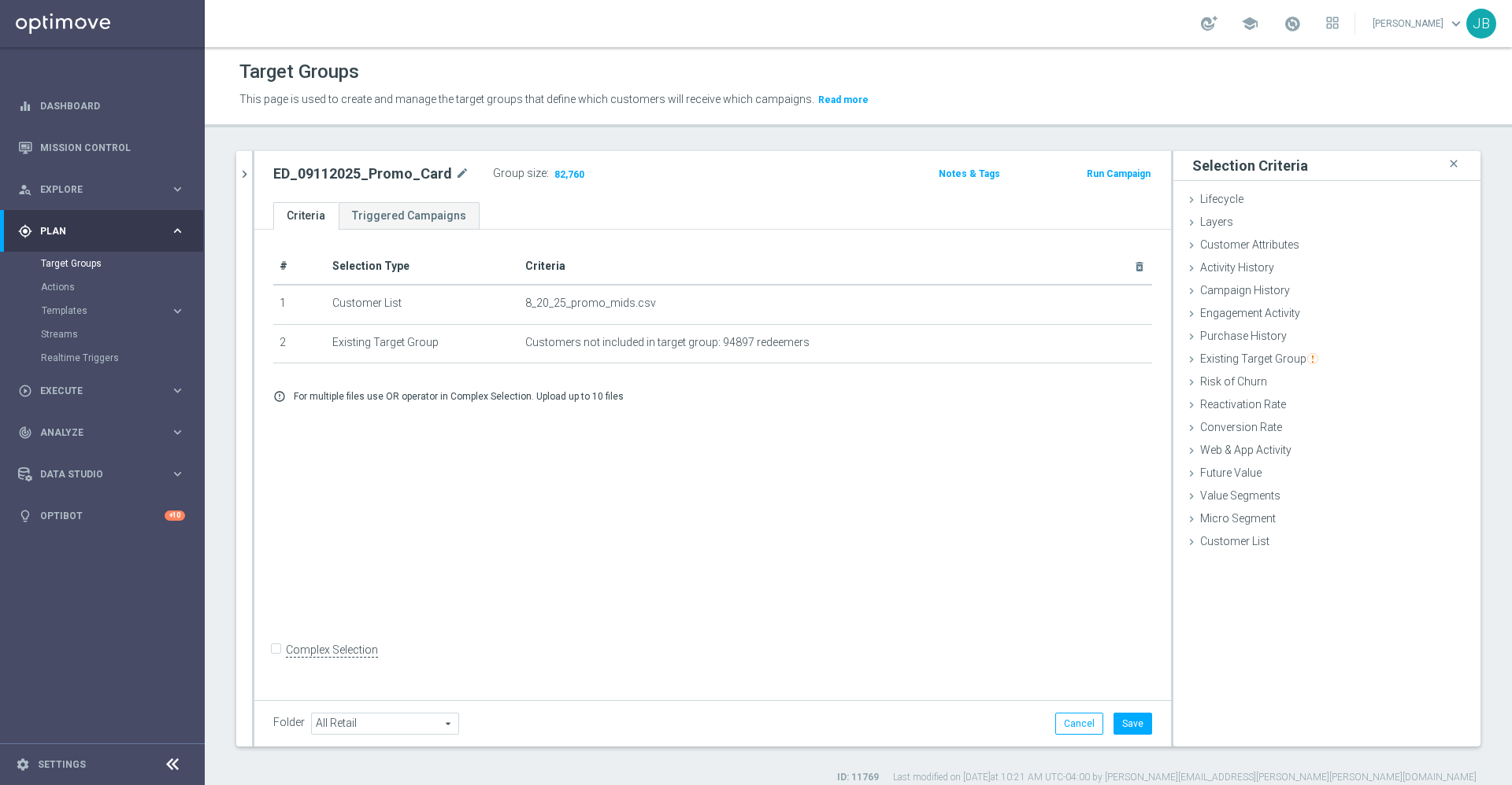
scroll to position [15, 0]
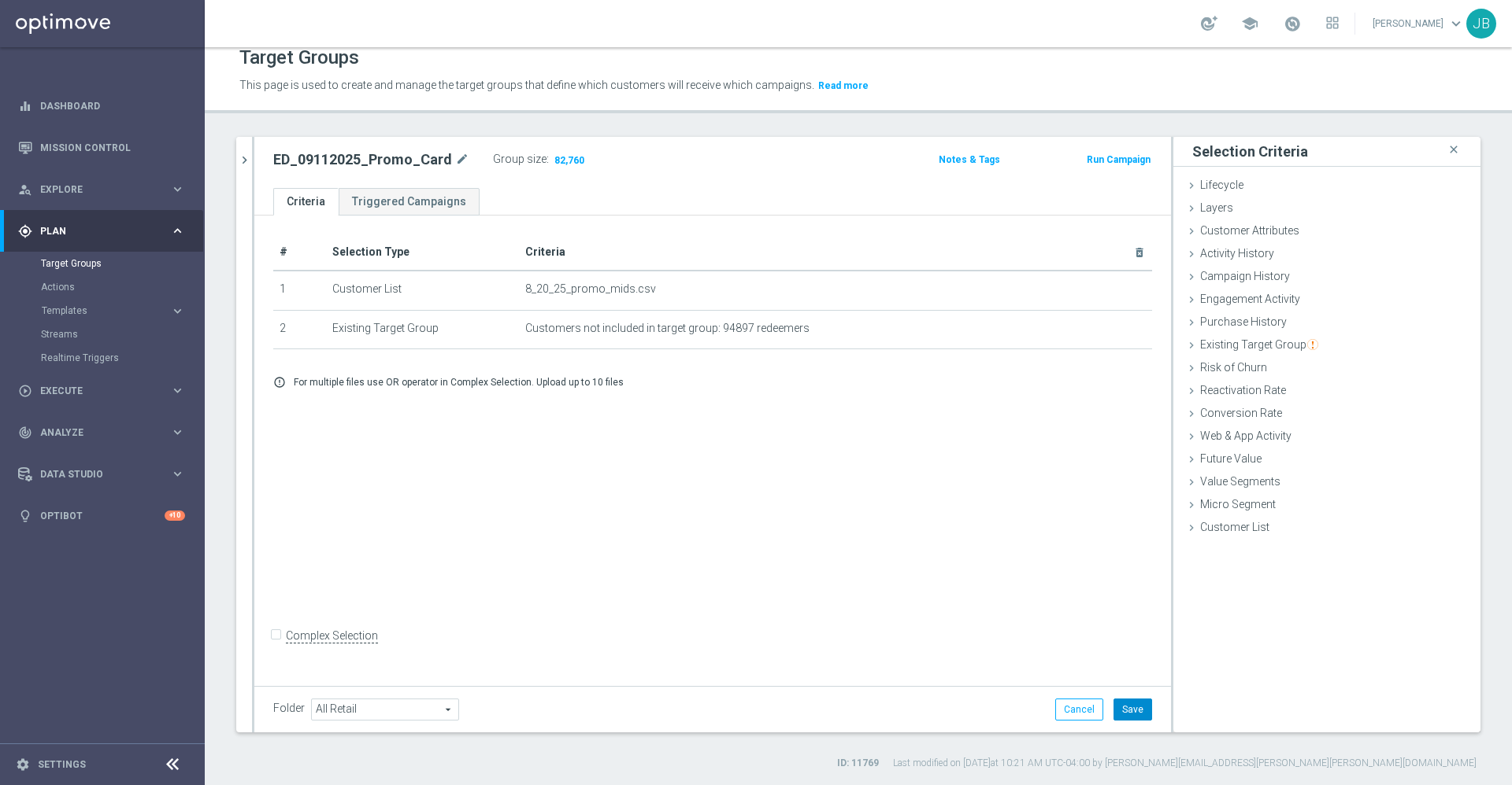
click at [1114, 708] on button "Save" at bounding box center [1133, 710] width 38 height 22
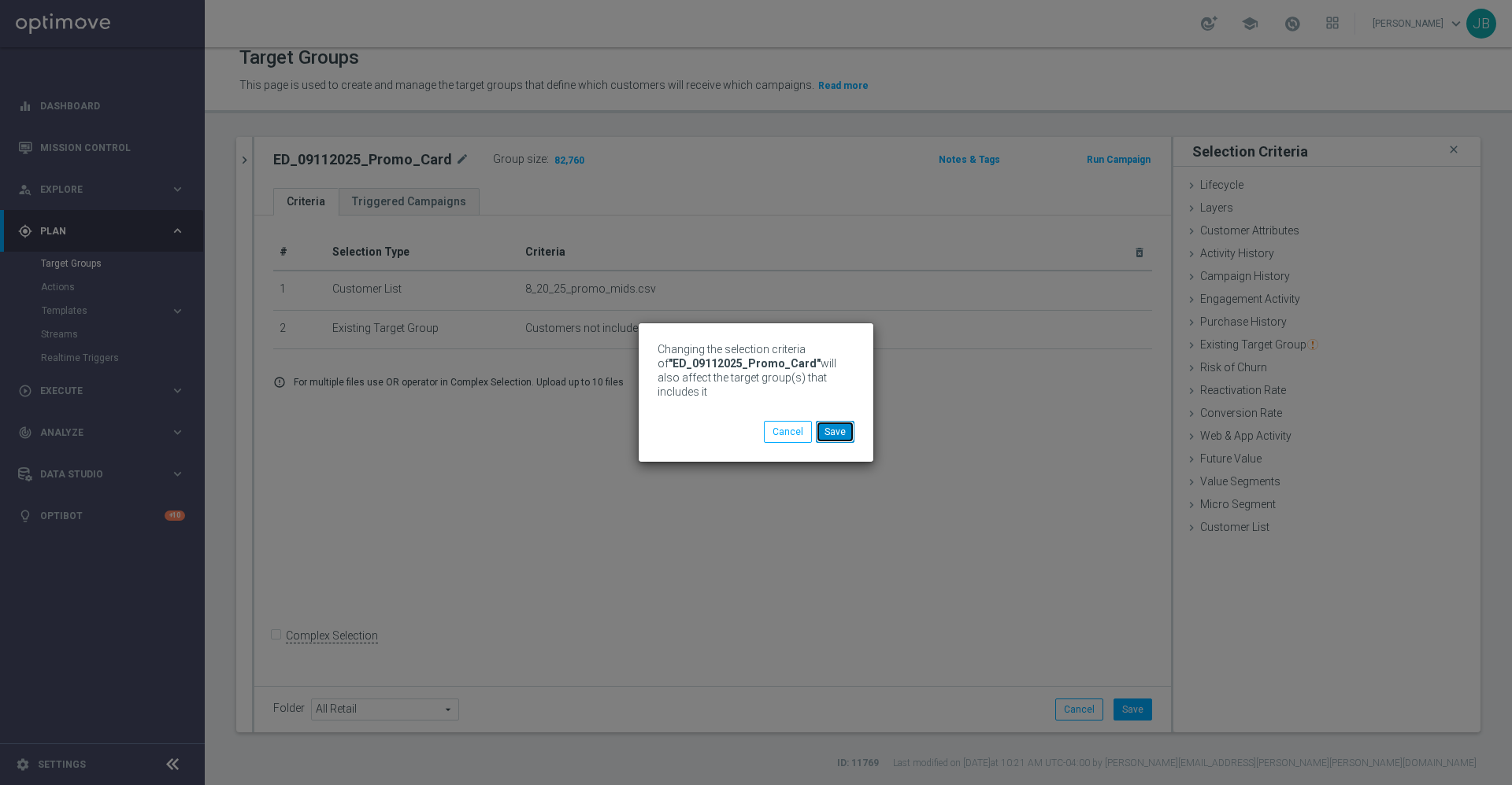
click at [835, 432] on button "Save" at bounding box center [834, 432] width 38 height 22
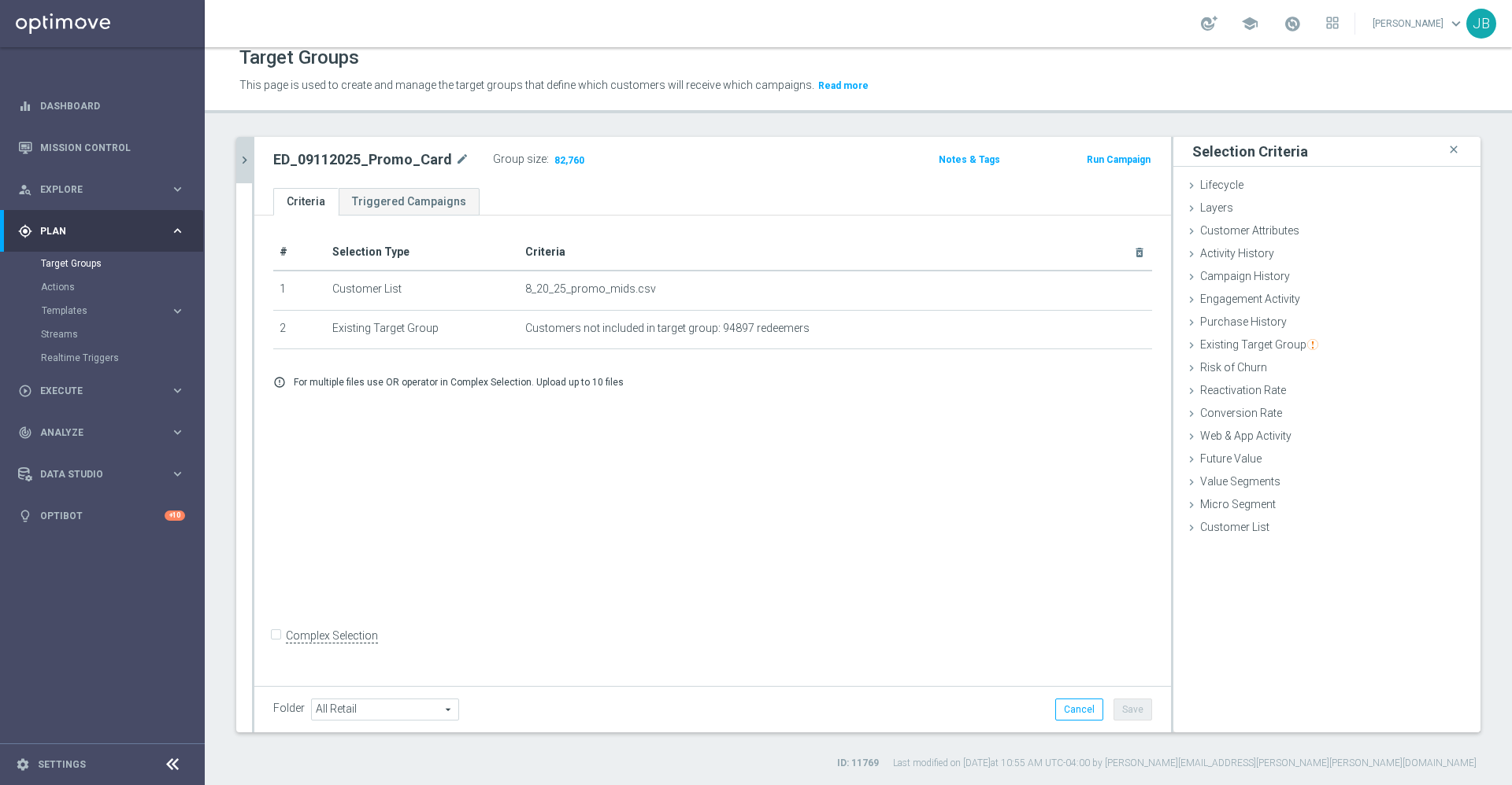
click at [245, 158] on icon "chevron_right" at bounding box center [244, 161] width 15 height 15
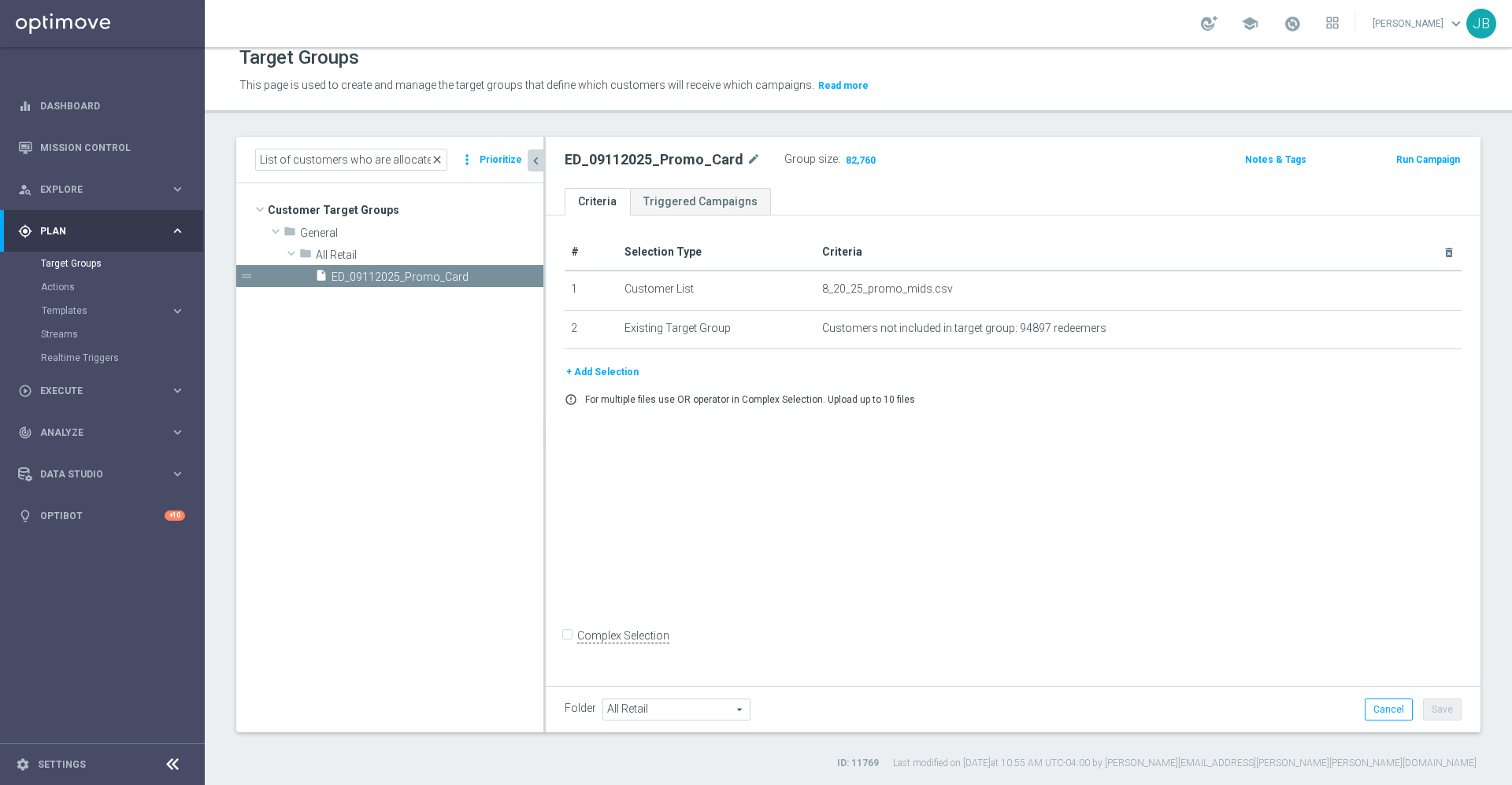
click at [441, 155] on span "close" at bounding box center [437, 160] width 13 height 13
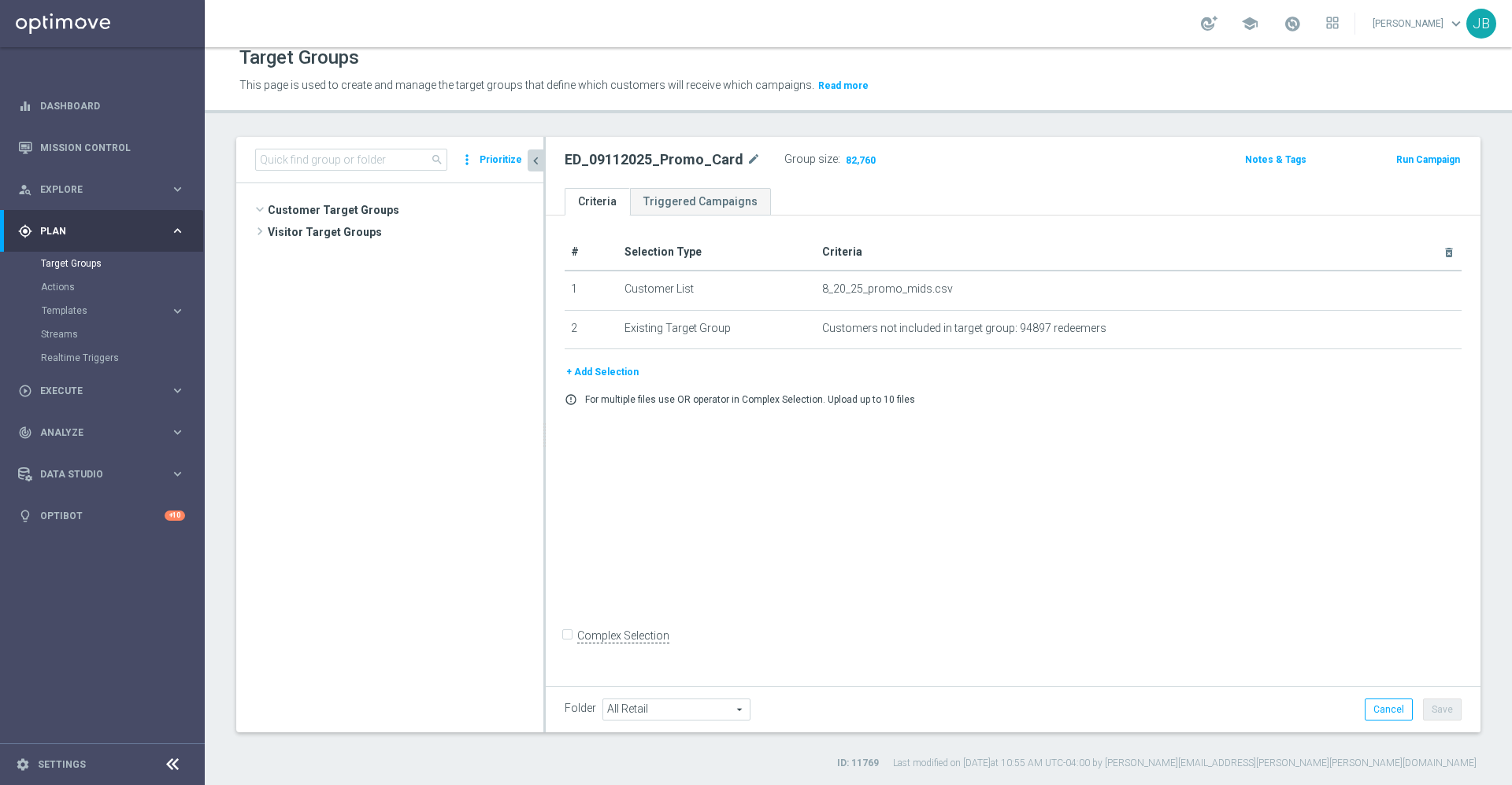
scroll to position [852, 0]
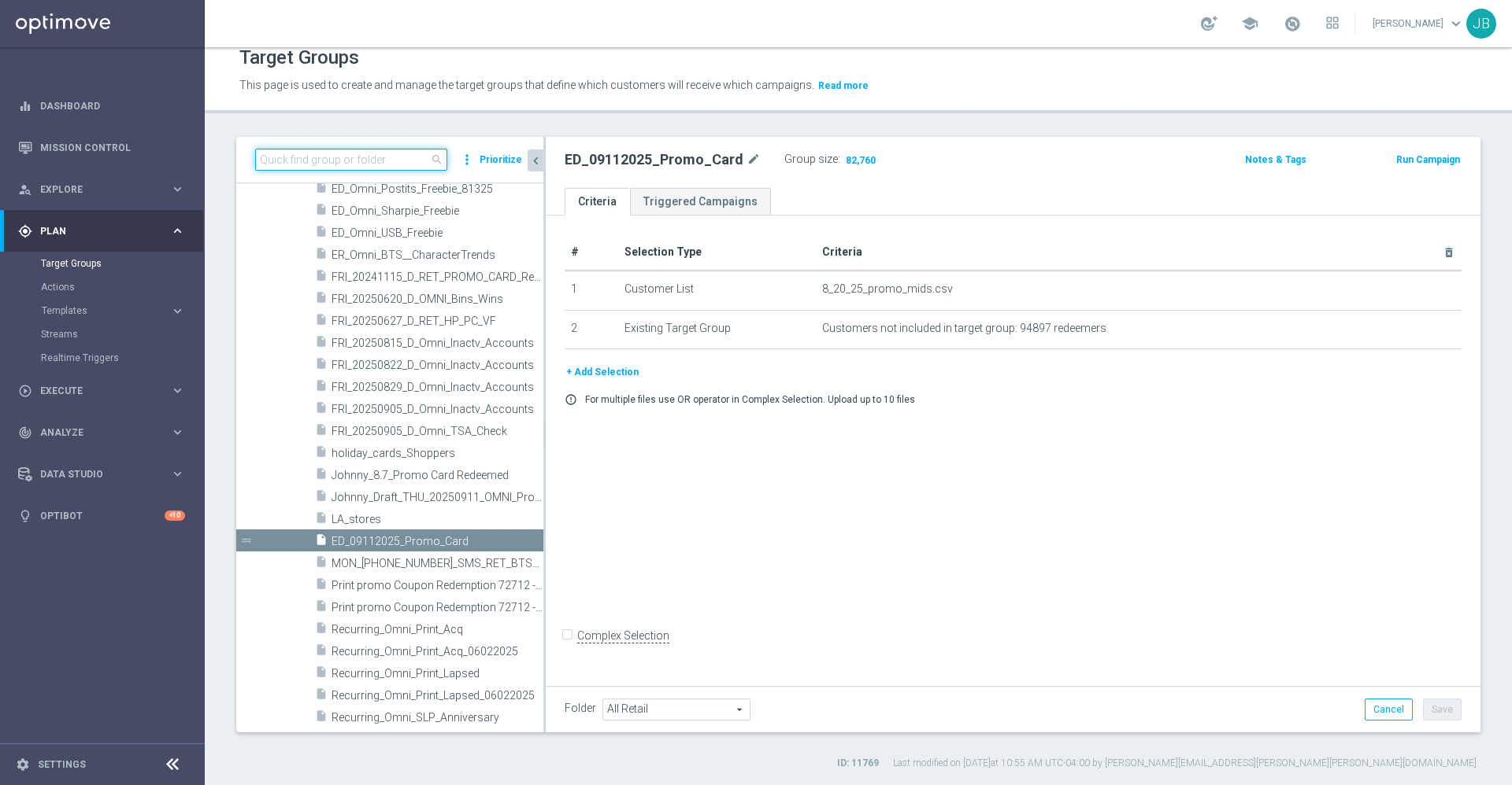
click at [369, 163] on input at bounding box center [350, 160] width 192 height 22
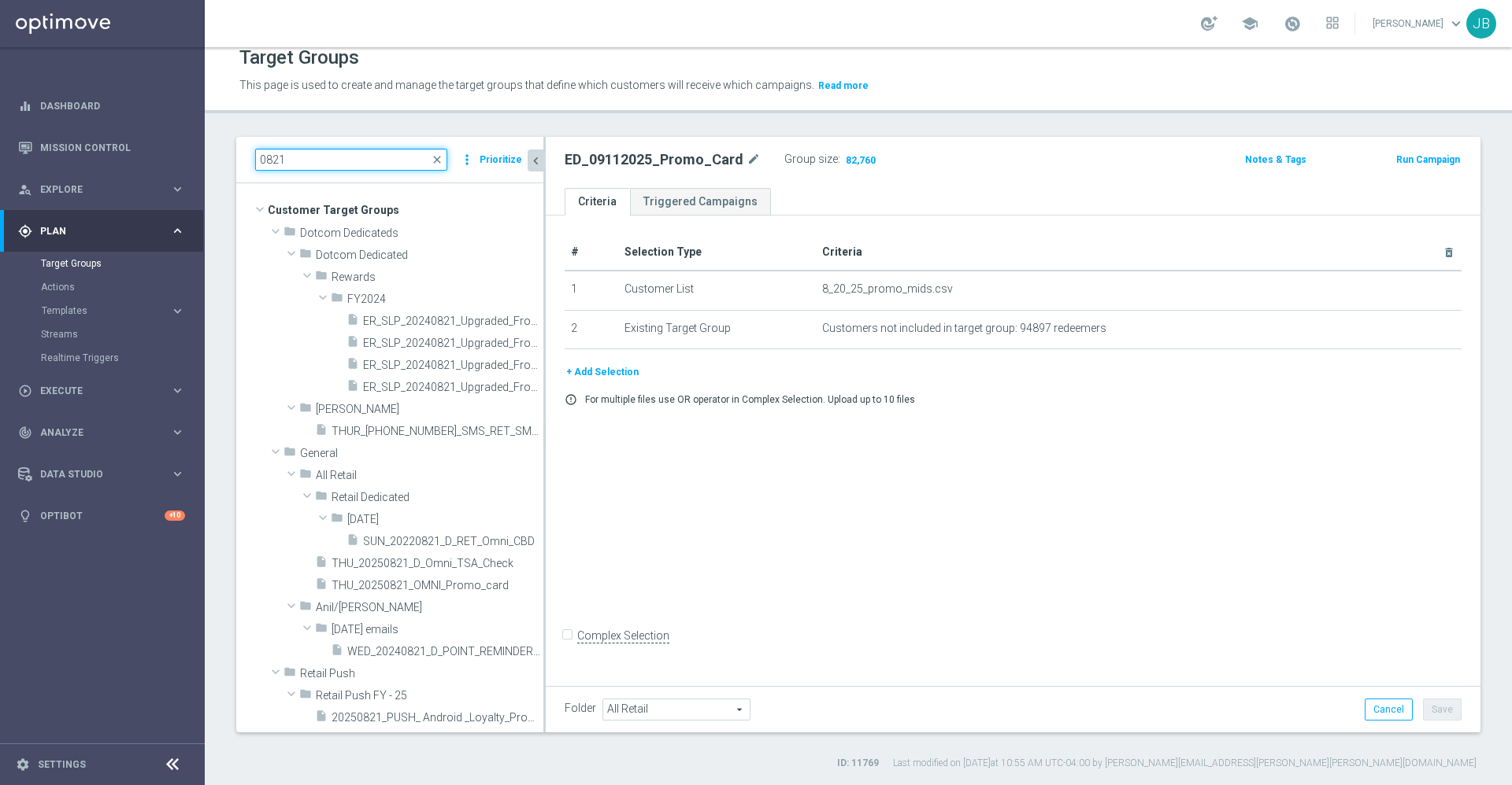
scroll to position [0, 0]
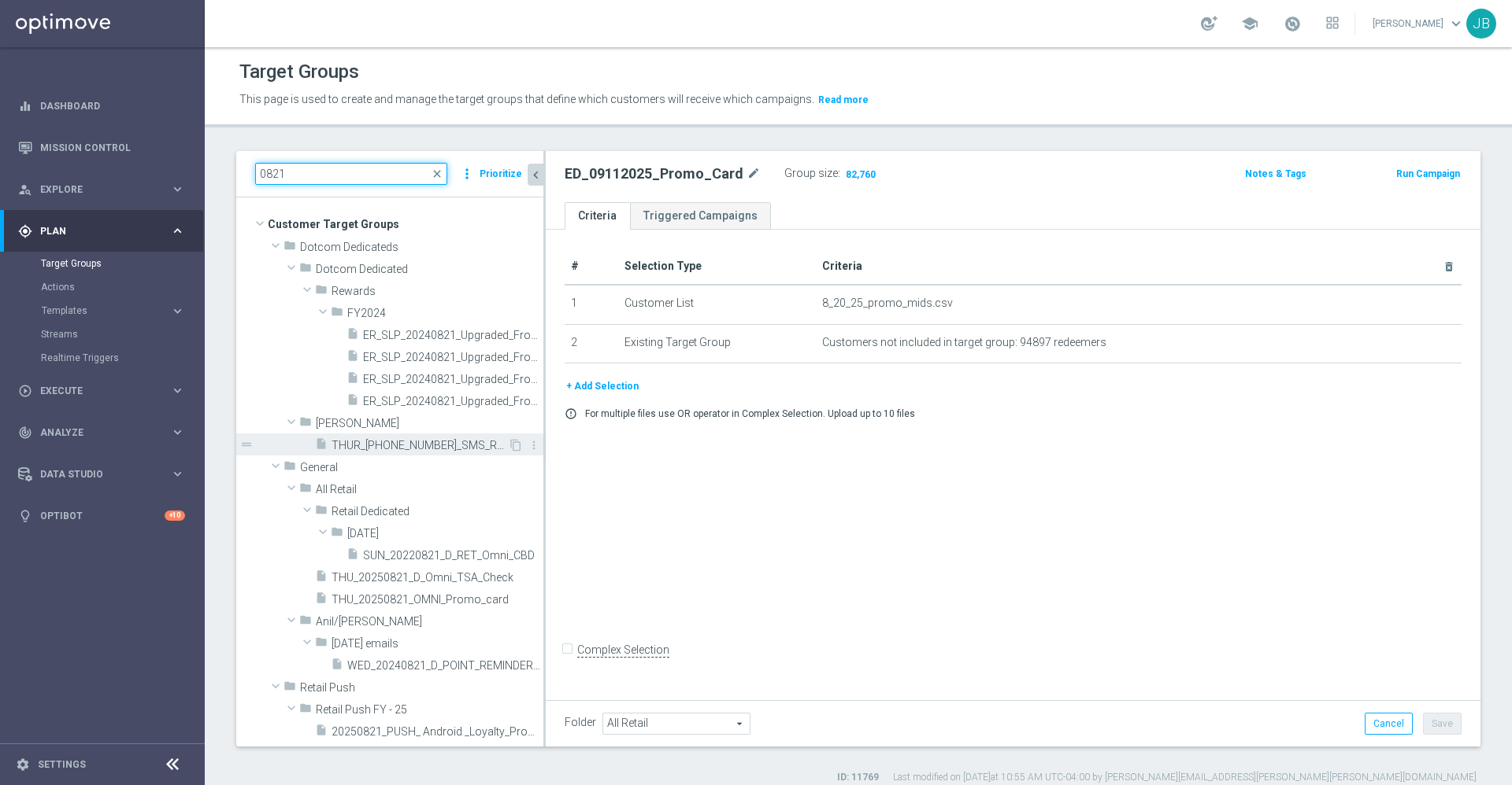
type input "0821"
click at [426, 449] on span "THUR_20250821_SMS_RET_SMBRESTOCK" at bounding box center [420, 446] width 176 height 14
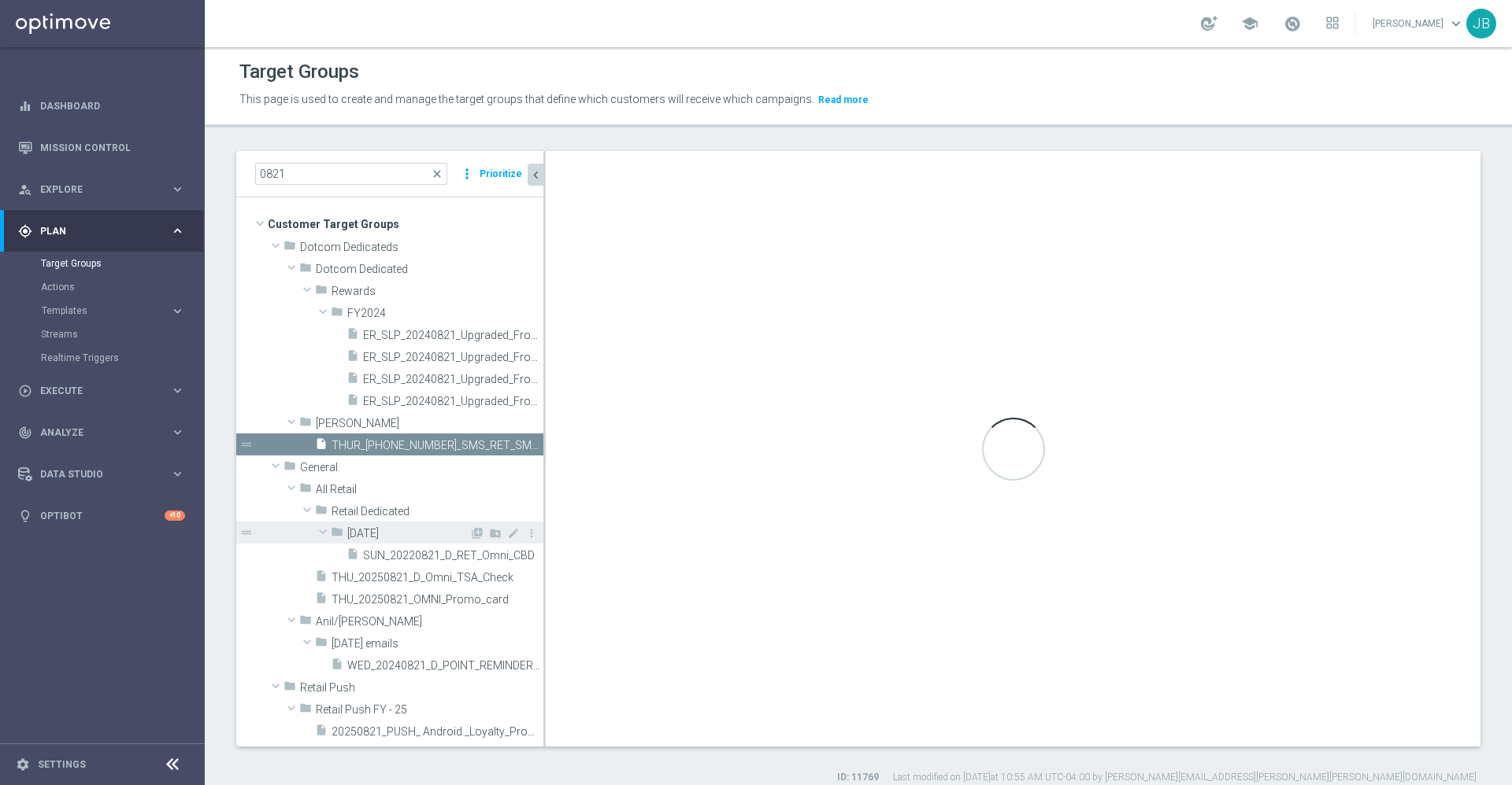
checkbox input "true"
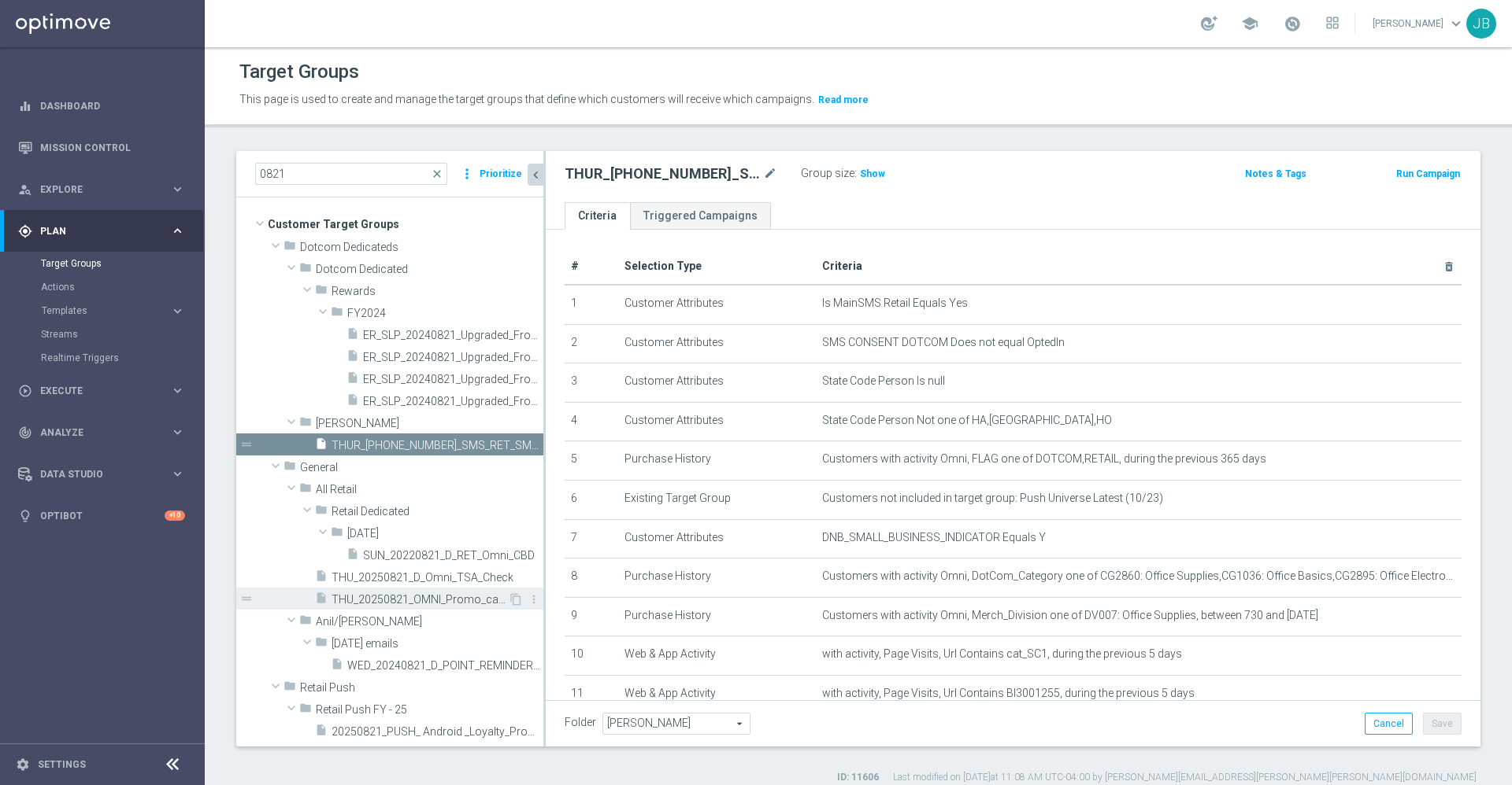
click at [430, 600] on span "THU_20250821_OMNI_Promo_card" at bounding box center [420, 600] width 176 height 14
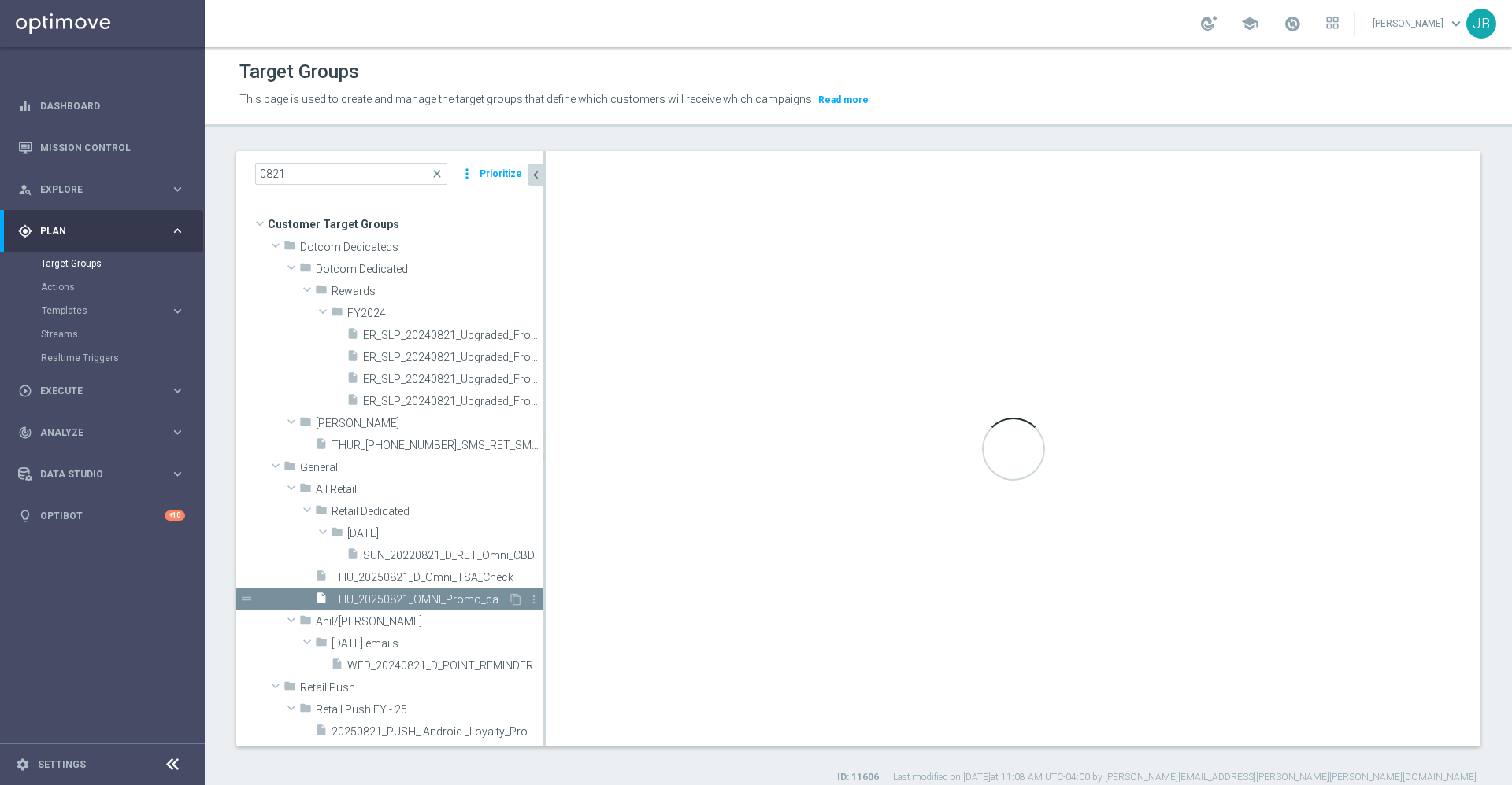
type input "All Retail"
type textarea "1 and 2 and (3 or 4 or 5)"
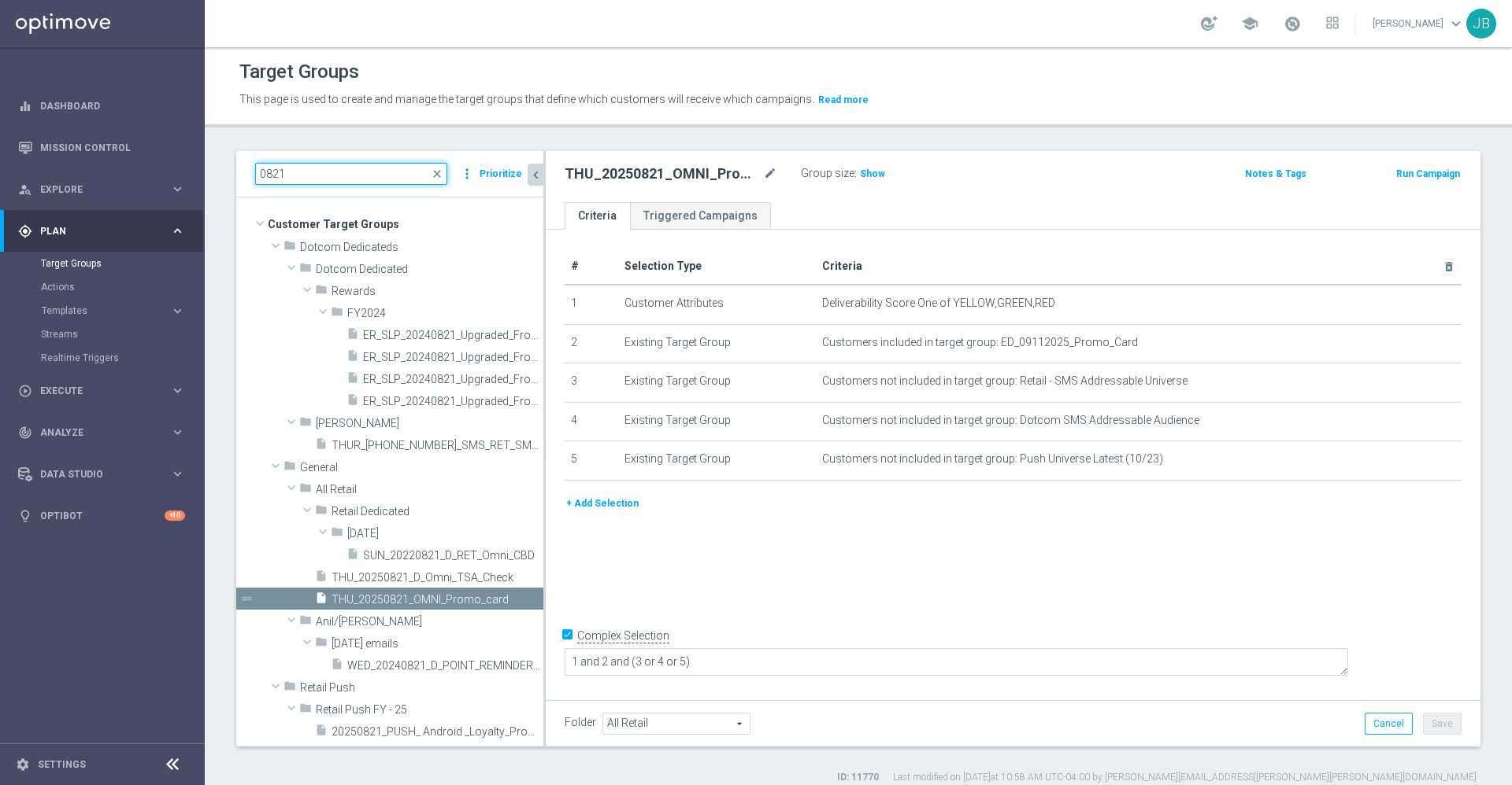
click at [332, 174] on input "0821" at bounding box center [350, 174] width 192 height 22
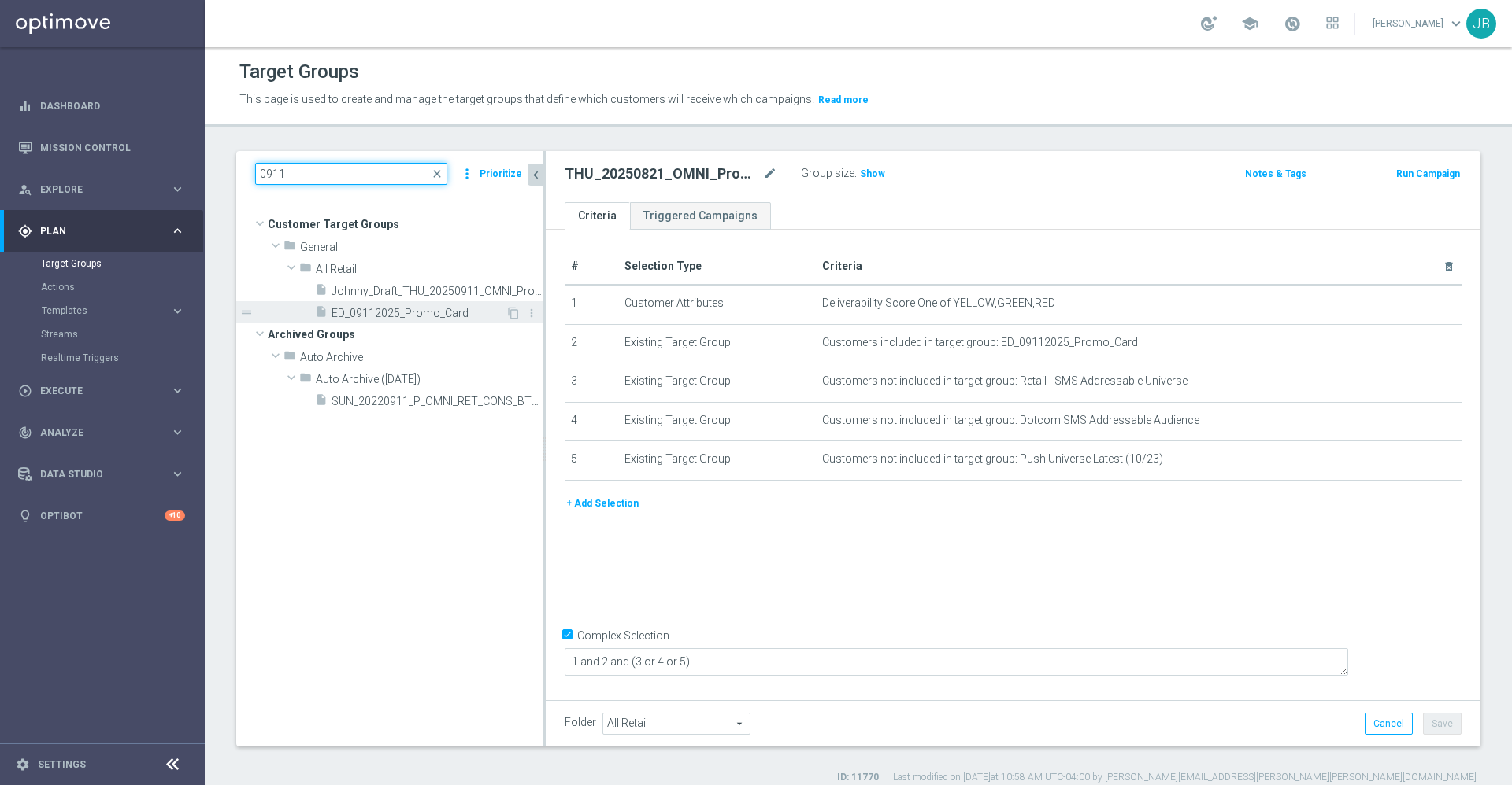
type input "0911"
click at [393, 318] on span "ED_09112025_Promo_Card" at bounding box center [419, 313] width 174 height 14
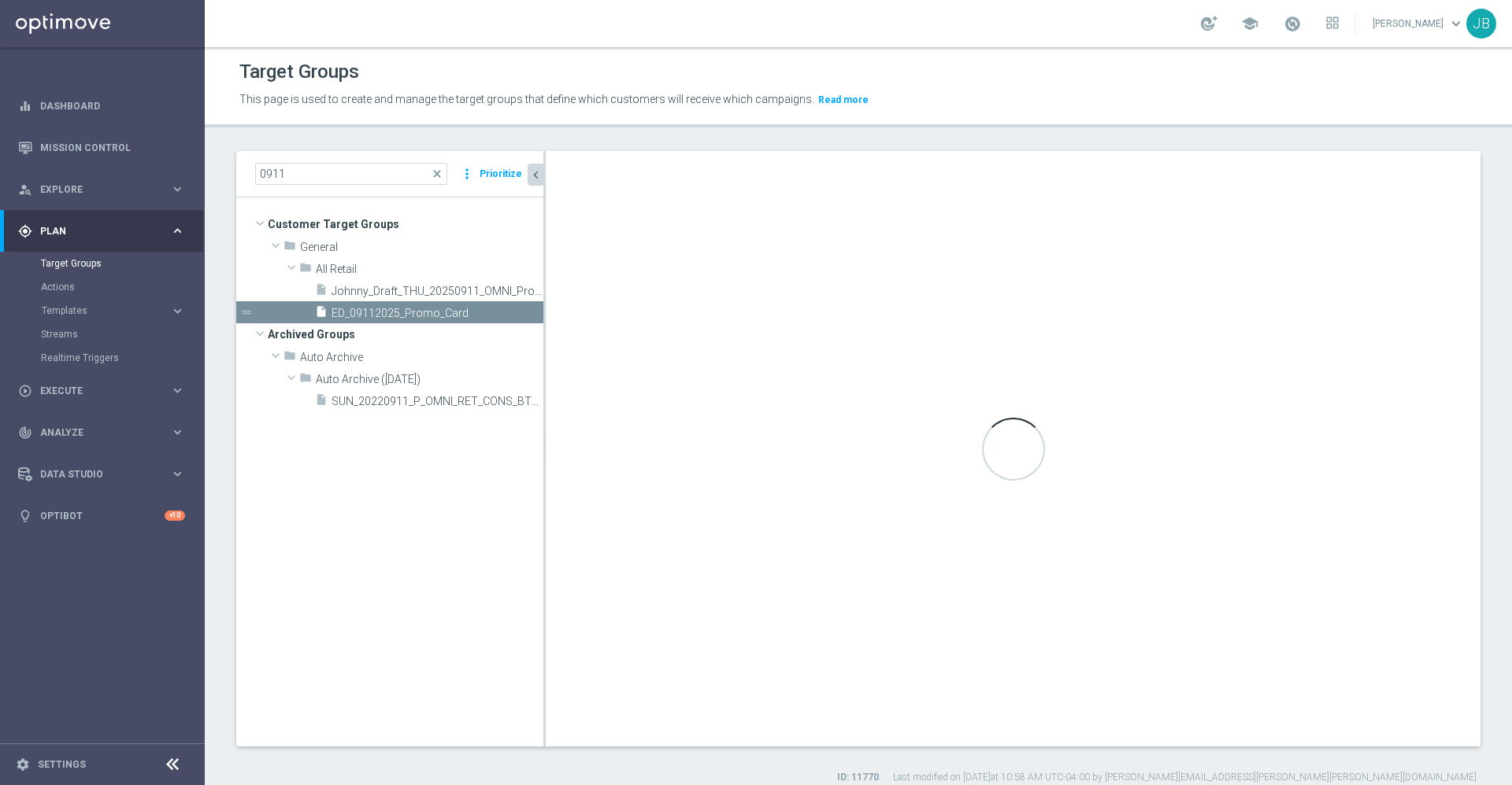
checkbox input "false"
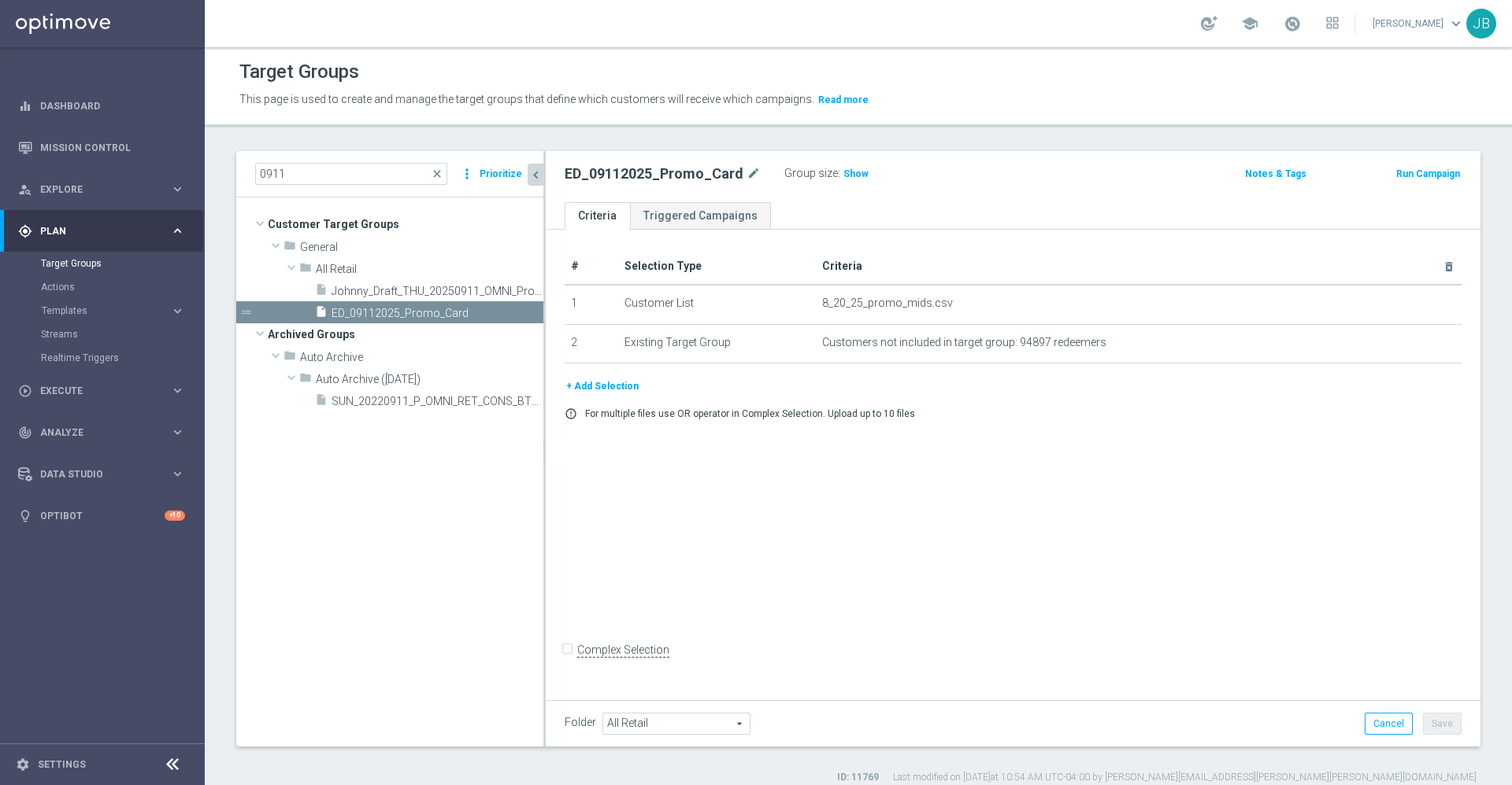
click at [603, 389] on button "+ Add Selection" at bounding box center [603, 386] width 75 height 17
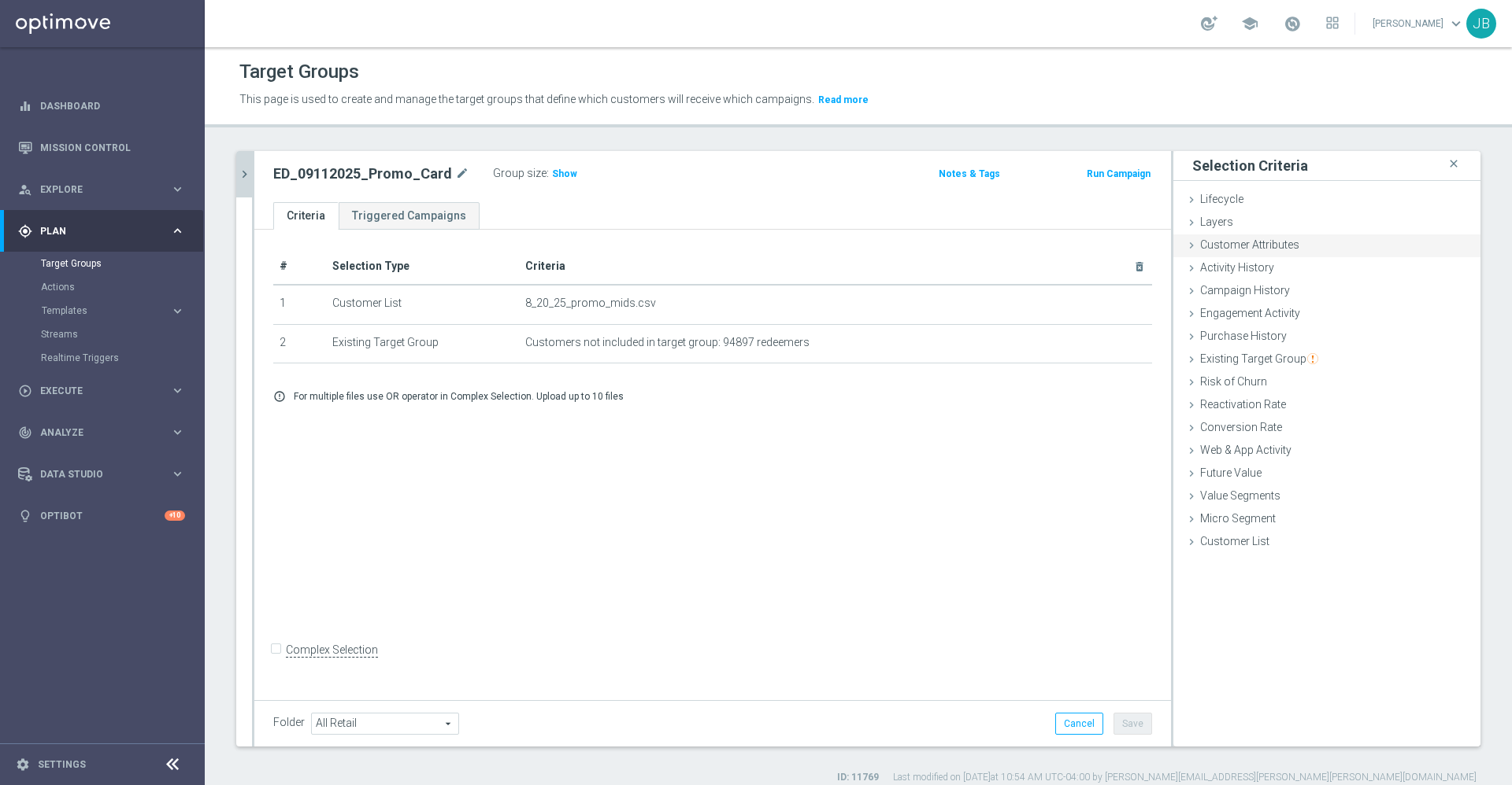
click at [1244, 240] on span "Customer Attributes" at bounding box center [1250, 244] width 99 height 13
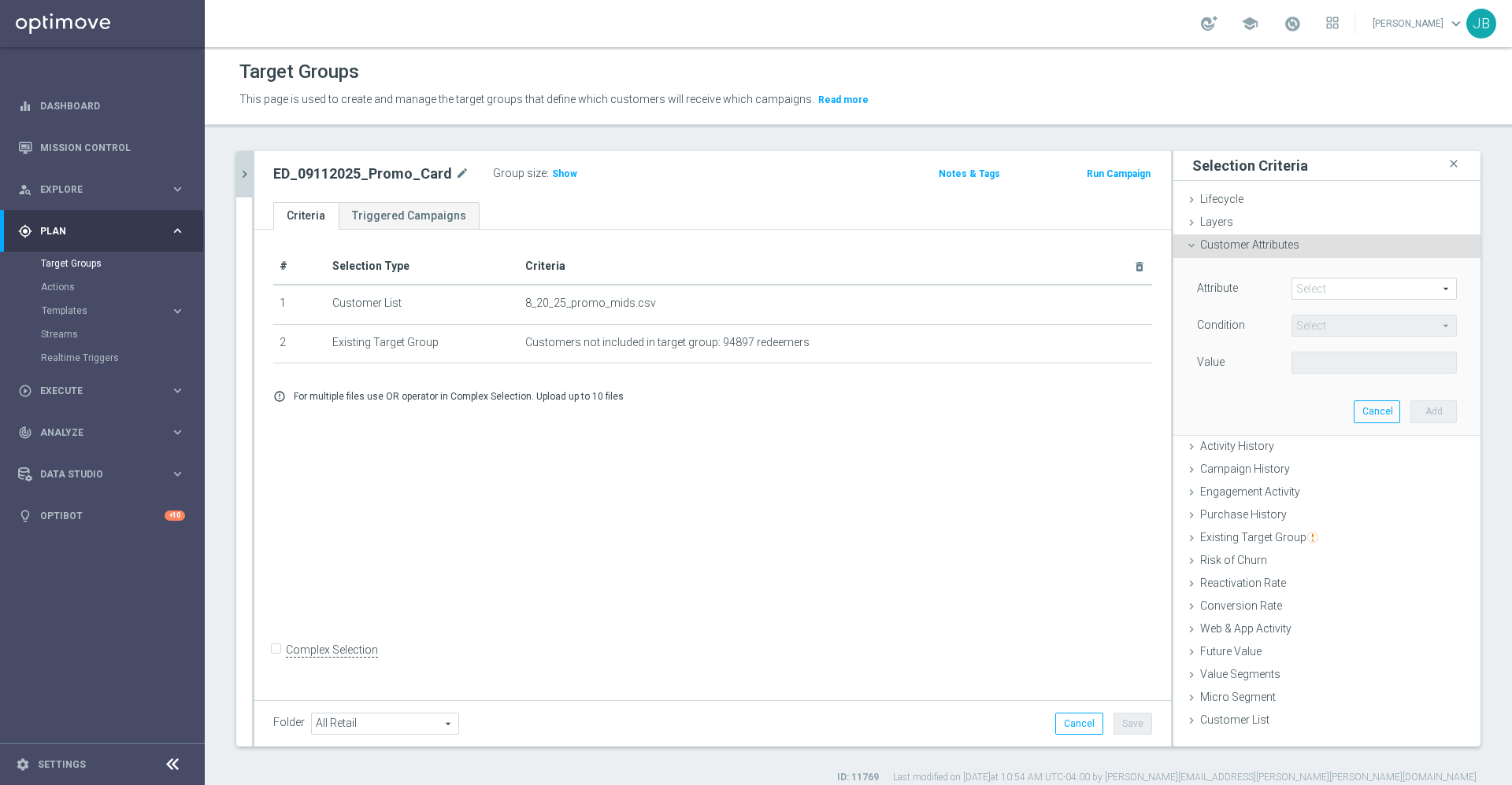
click at [1297, 284] on span at bounding box center [1374, 289] width 164 height 21
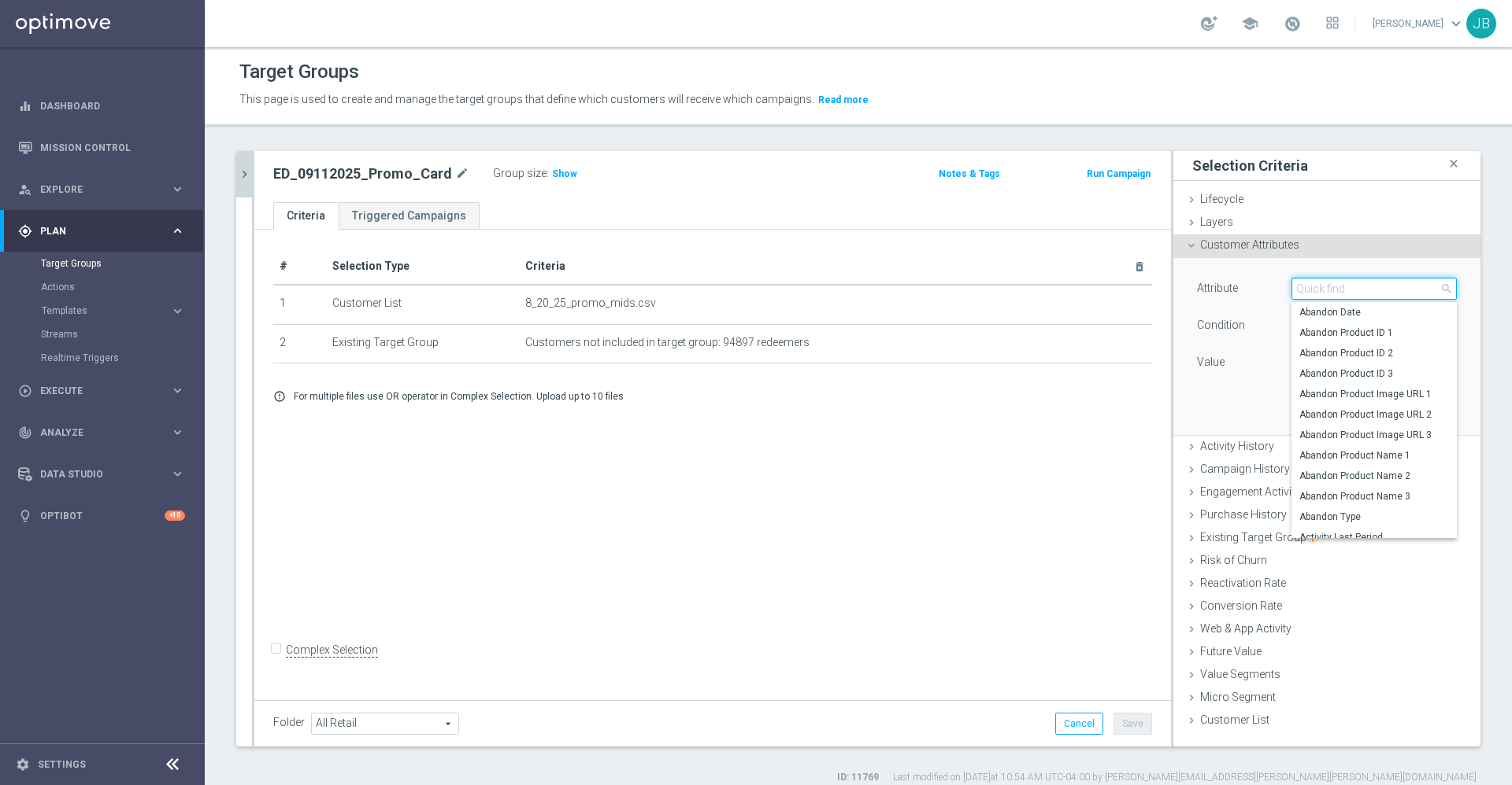
click at [1297, 284] on input "search" at bounding box center [1374, 289] width 165 height 22
type input "g"
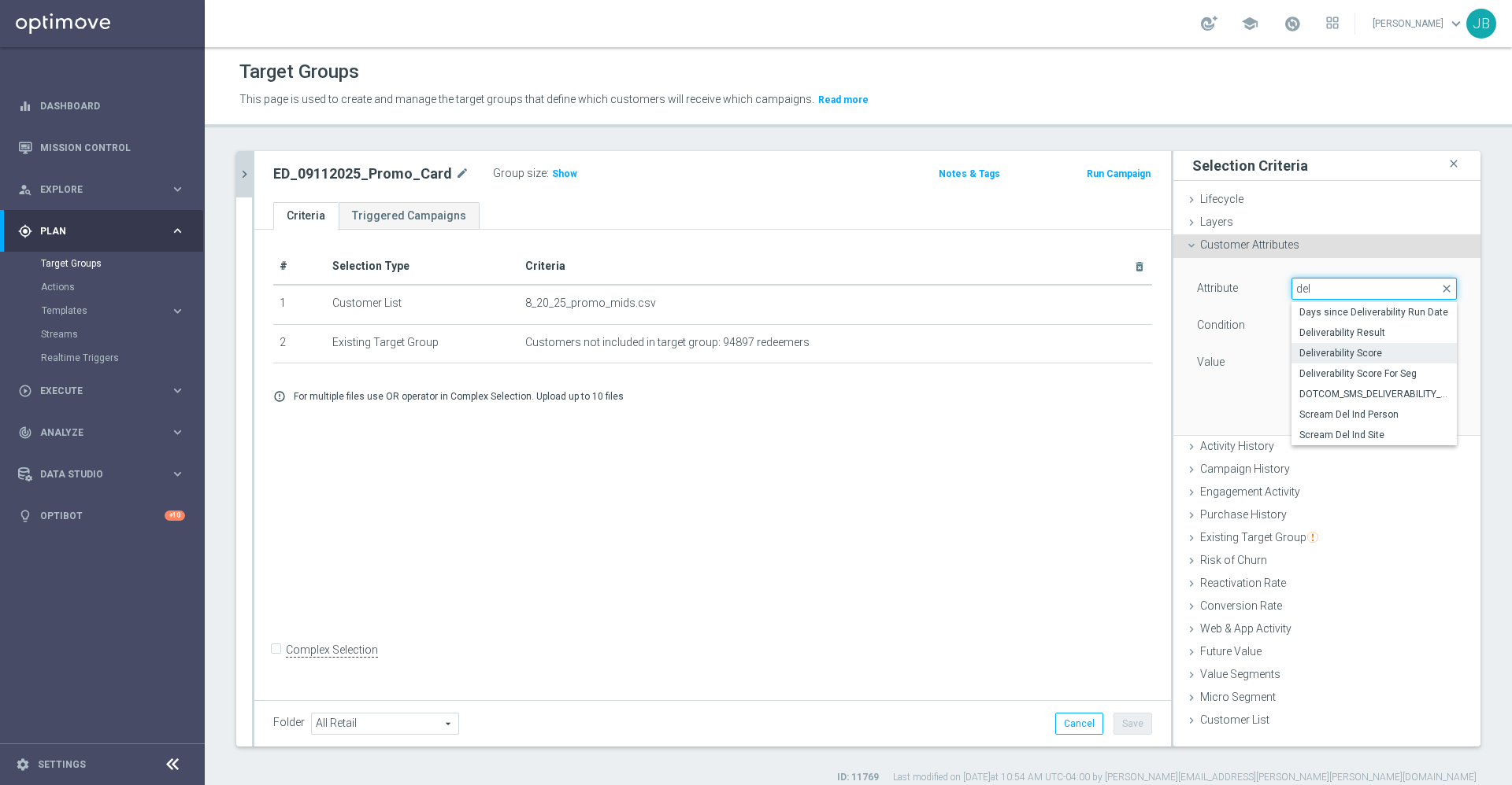
type input "del"
click at [1368, 357] on span "Deliverability Score" at bounding box center [1374, 353] width 150 height 13
type input "Deliverability Score"
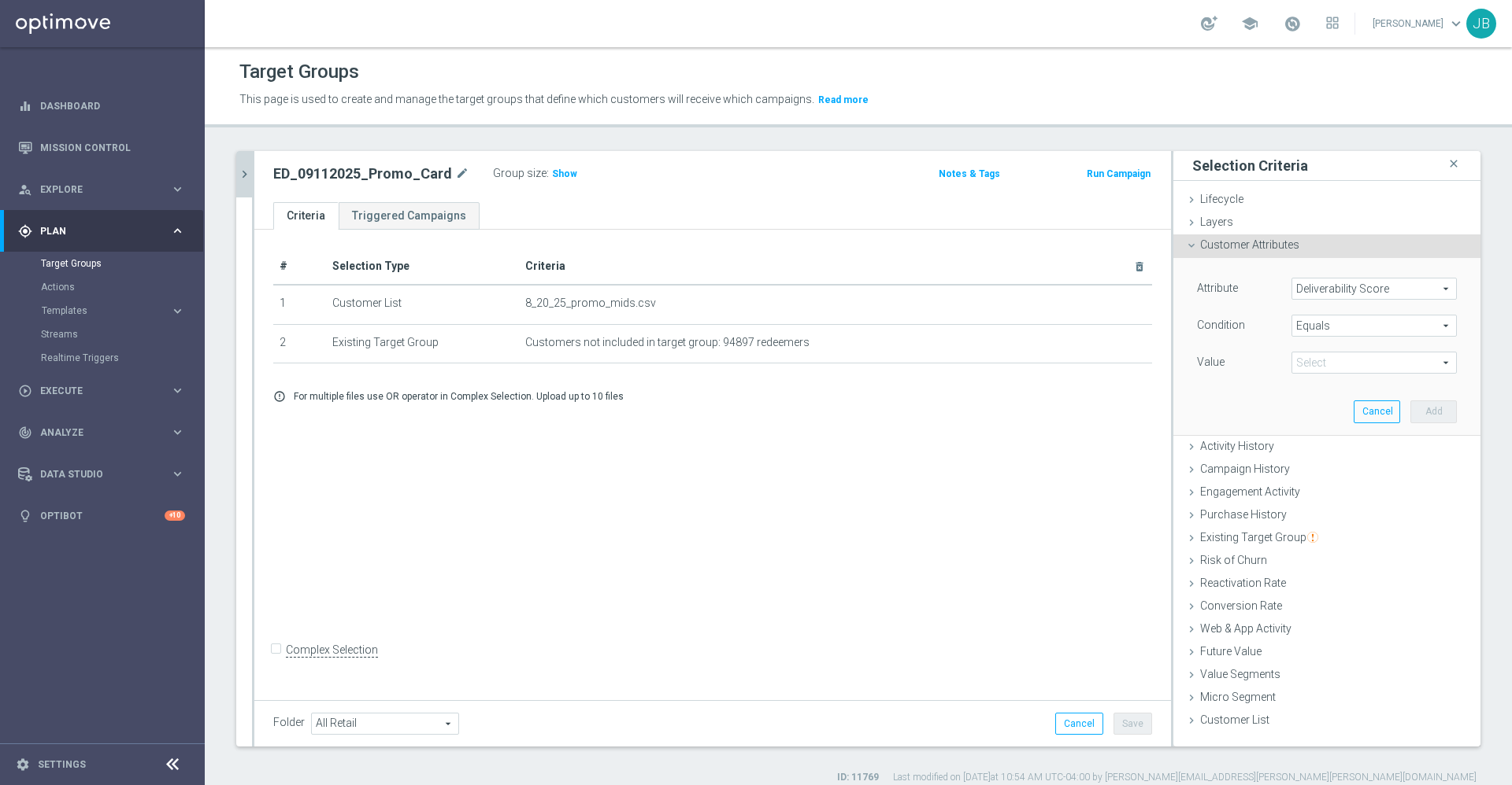
click at [1332, 327] on span "Equals" at bounding box center [1374, 325] width 164 height 21
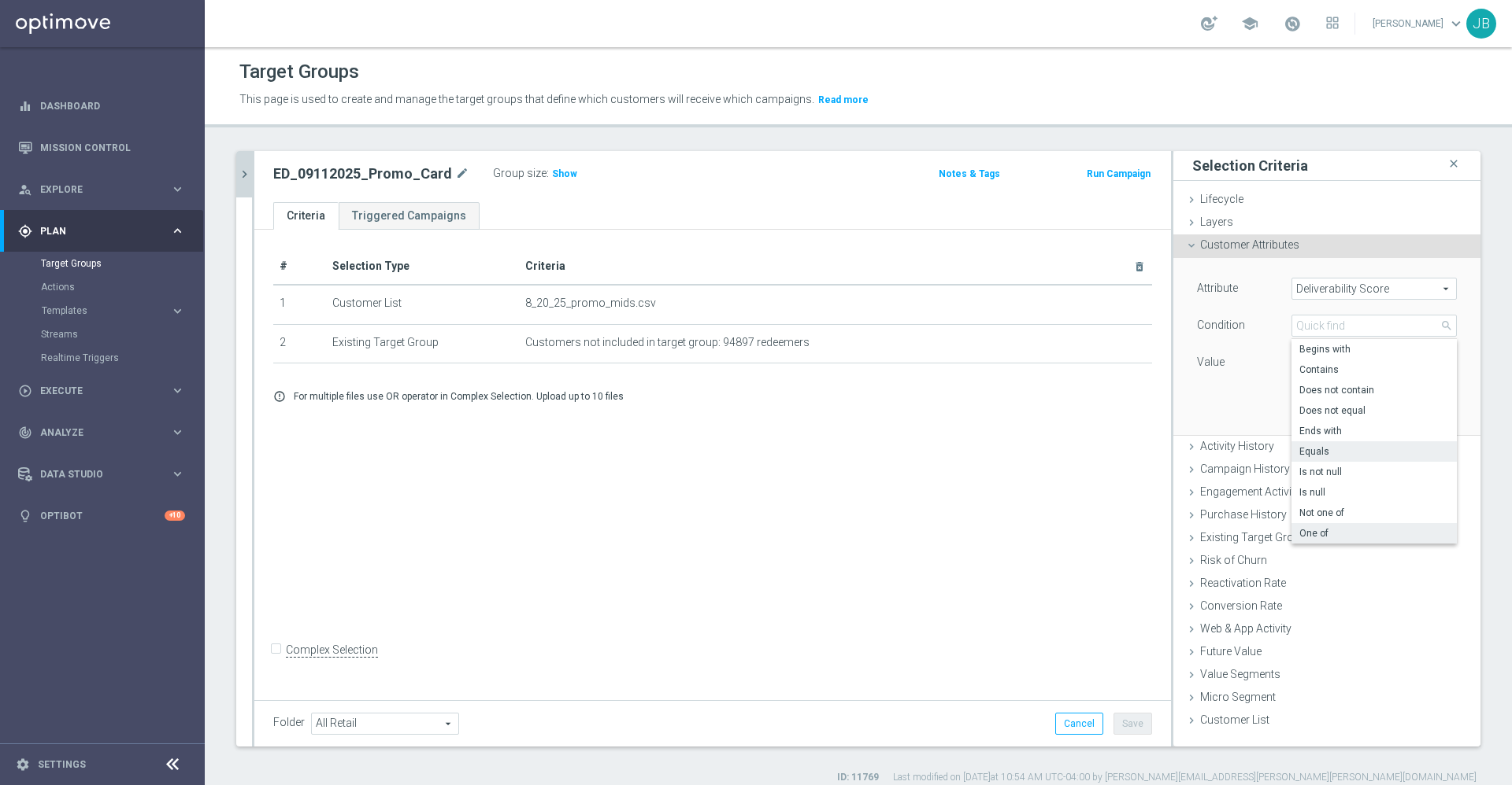
click at [1315, 527] on span "One of" at bounding box center [1374, 533] width 150 height 13
type input "One of"
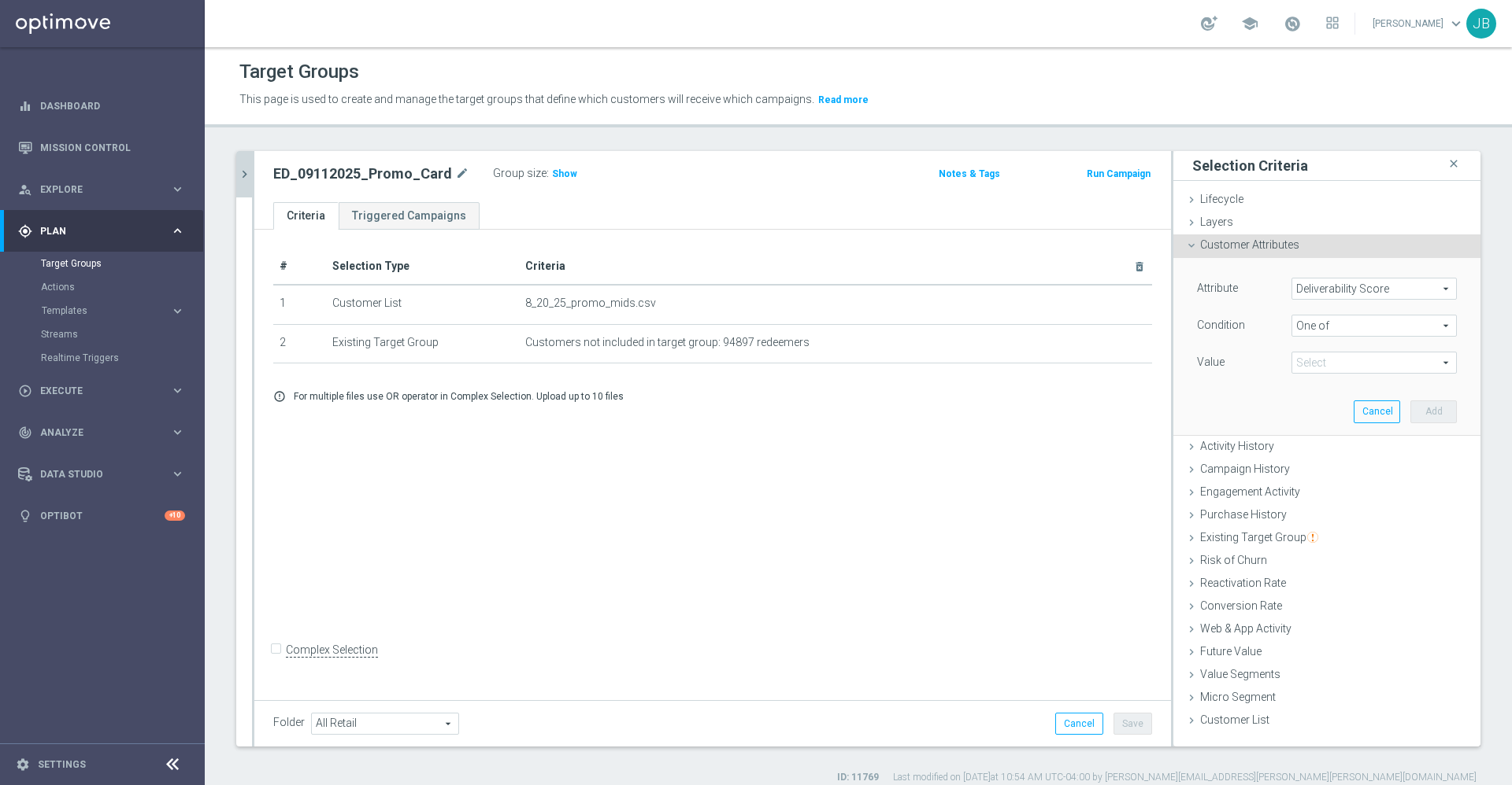
click at [1340, 364] on span at bounding box center [1374, 363] width 164 height 21
click at [1303, 447] on input "GREEN" at bounding box center [1309, 448] width 10 height 10
checkbox input "true"
type input "GREEN"
click at [1303, 465] on input "RED" at bounding box center [1309, 469] width 10 height 10
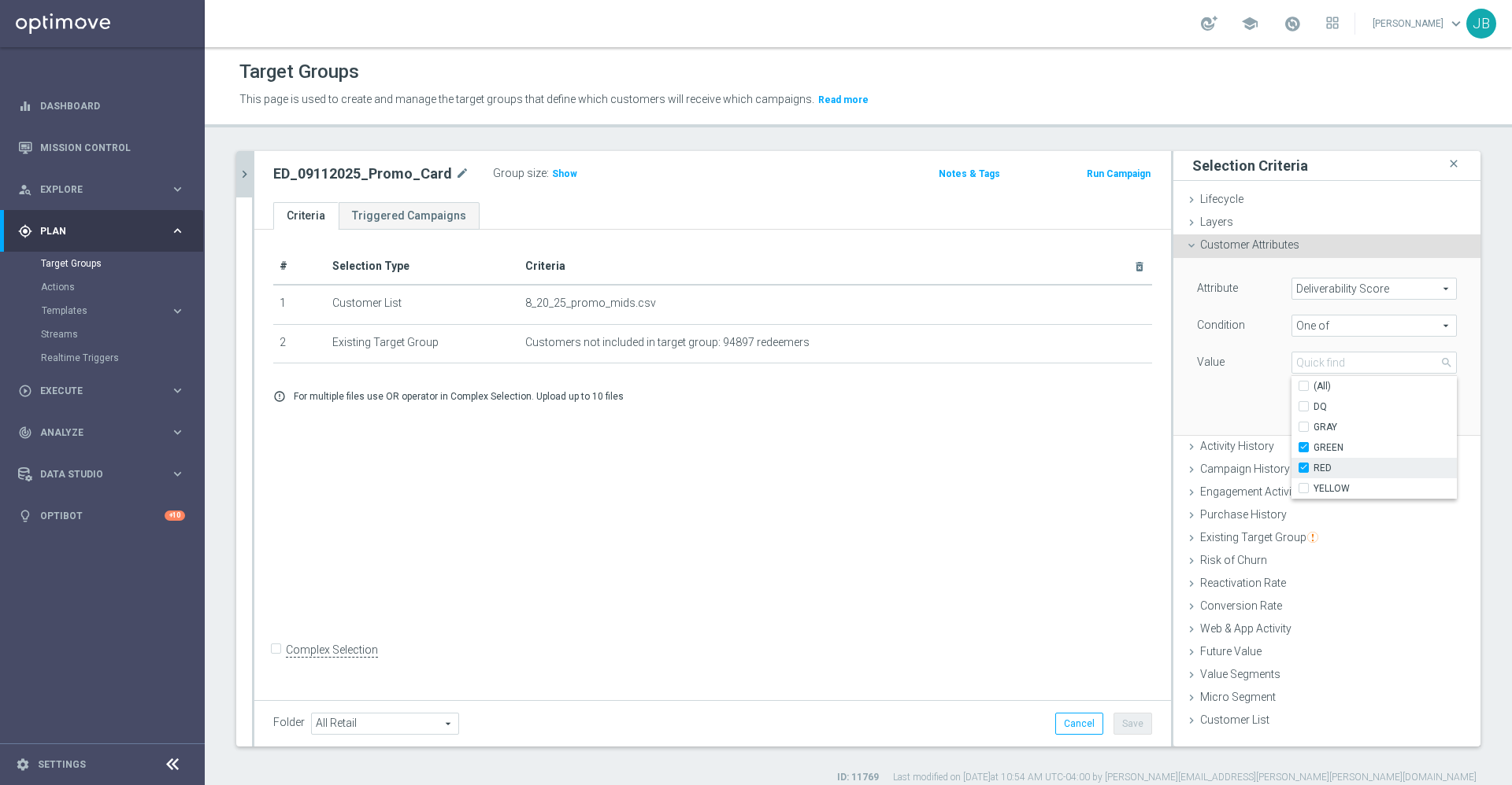
checkbox input "true"
type input "Selected 2 of 5"
click at [1303, 488] on input "YELLOW" at bounding box center [1309, 489] width 10 height 10
checkbox input "true"
type input "Selected 3 of 5"
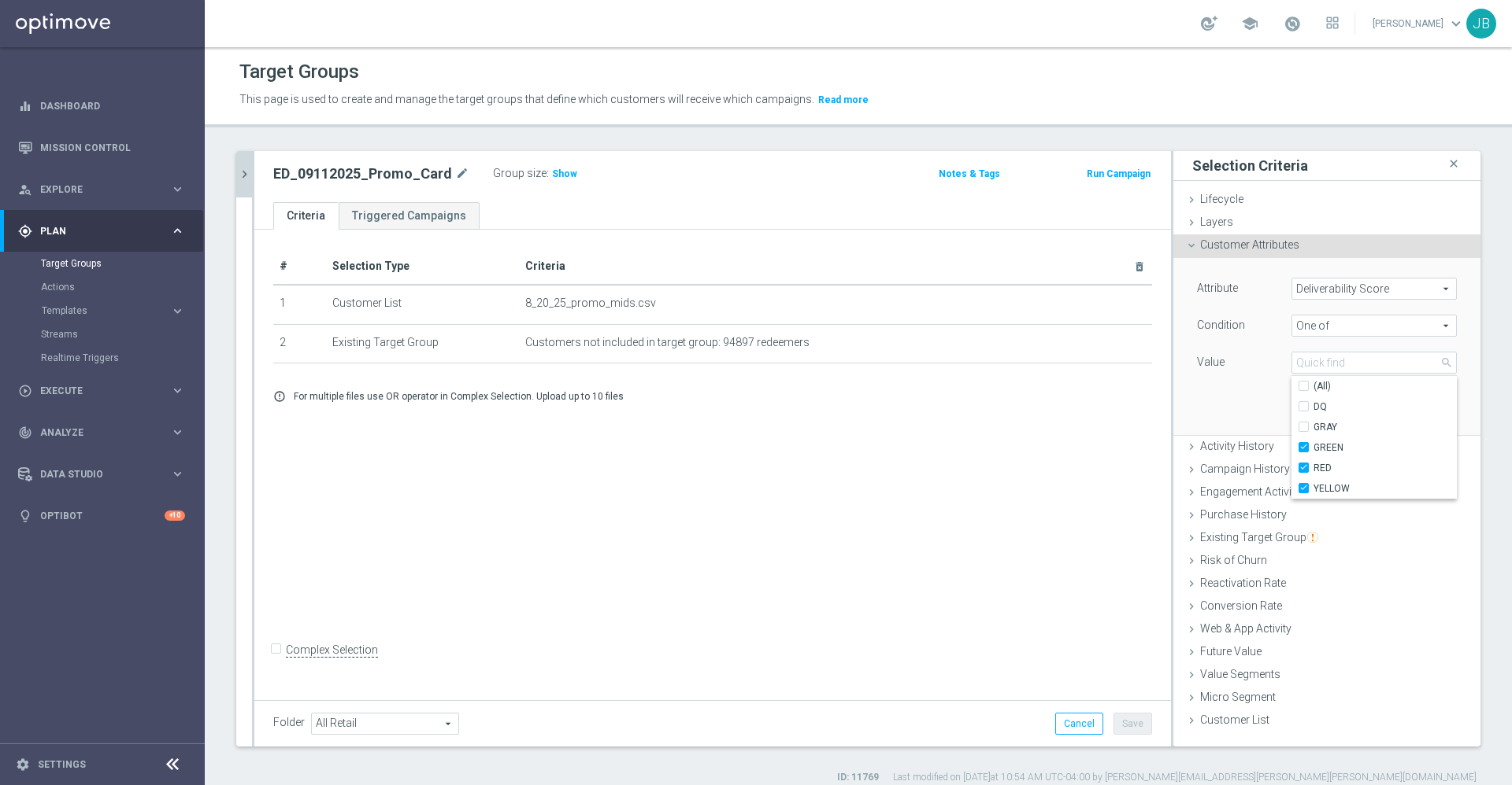
click at [1195, 398] on div "Attribute Deliverability Score Deliverability Score arrow_drop_down search Cond…" at bounding box center [1327, 346] width 284 height 176
click at [1410, 404] on button "Add" at bounding box center [1433, 412] width 46 height 22
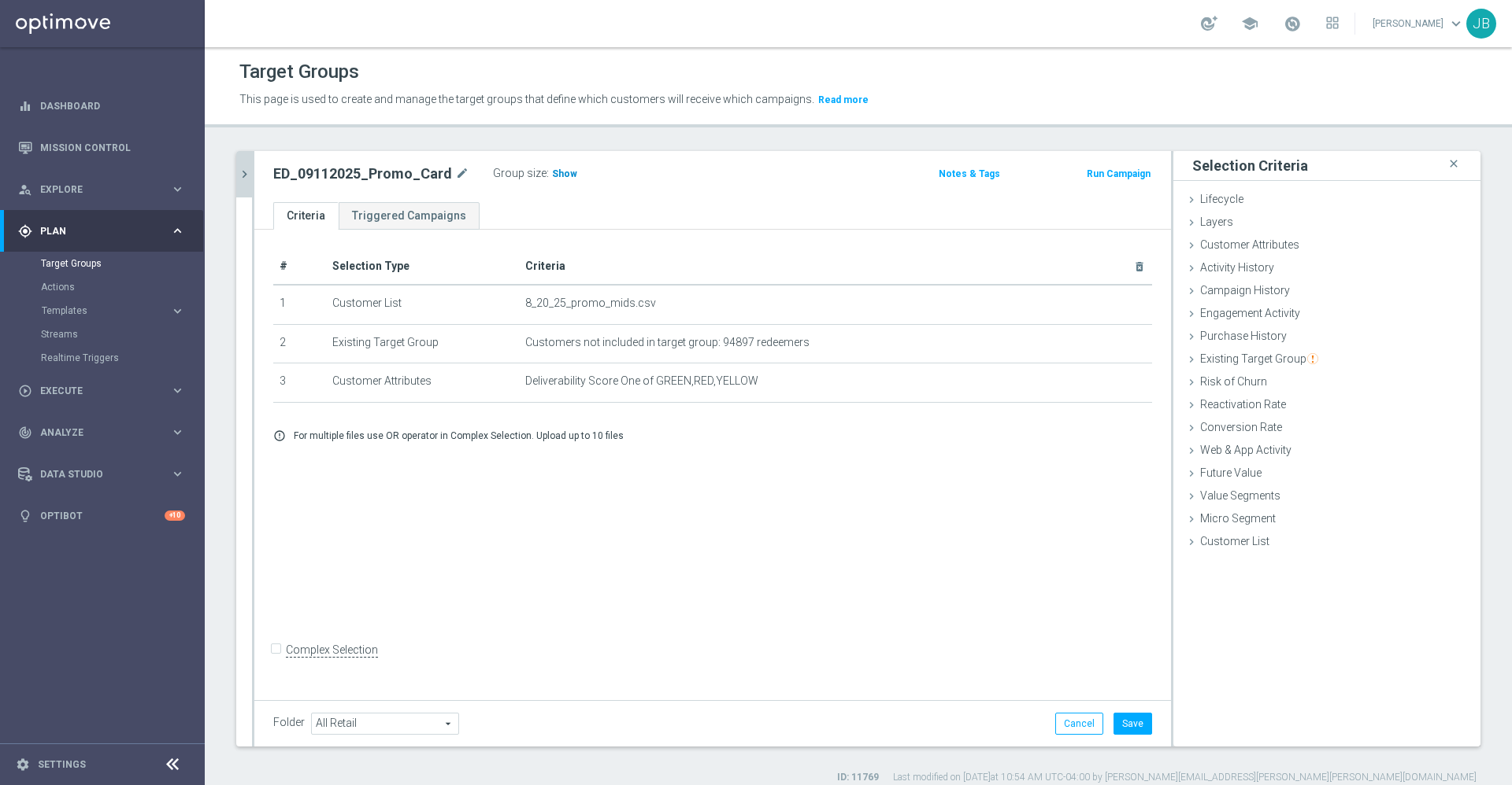
click at [554, 168] on span "Show" at bounding box center [564, 173] width 25 height 11
click at [1125, 726] on button "Save" at bounding box center [1133, 724] width 38 height 22
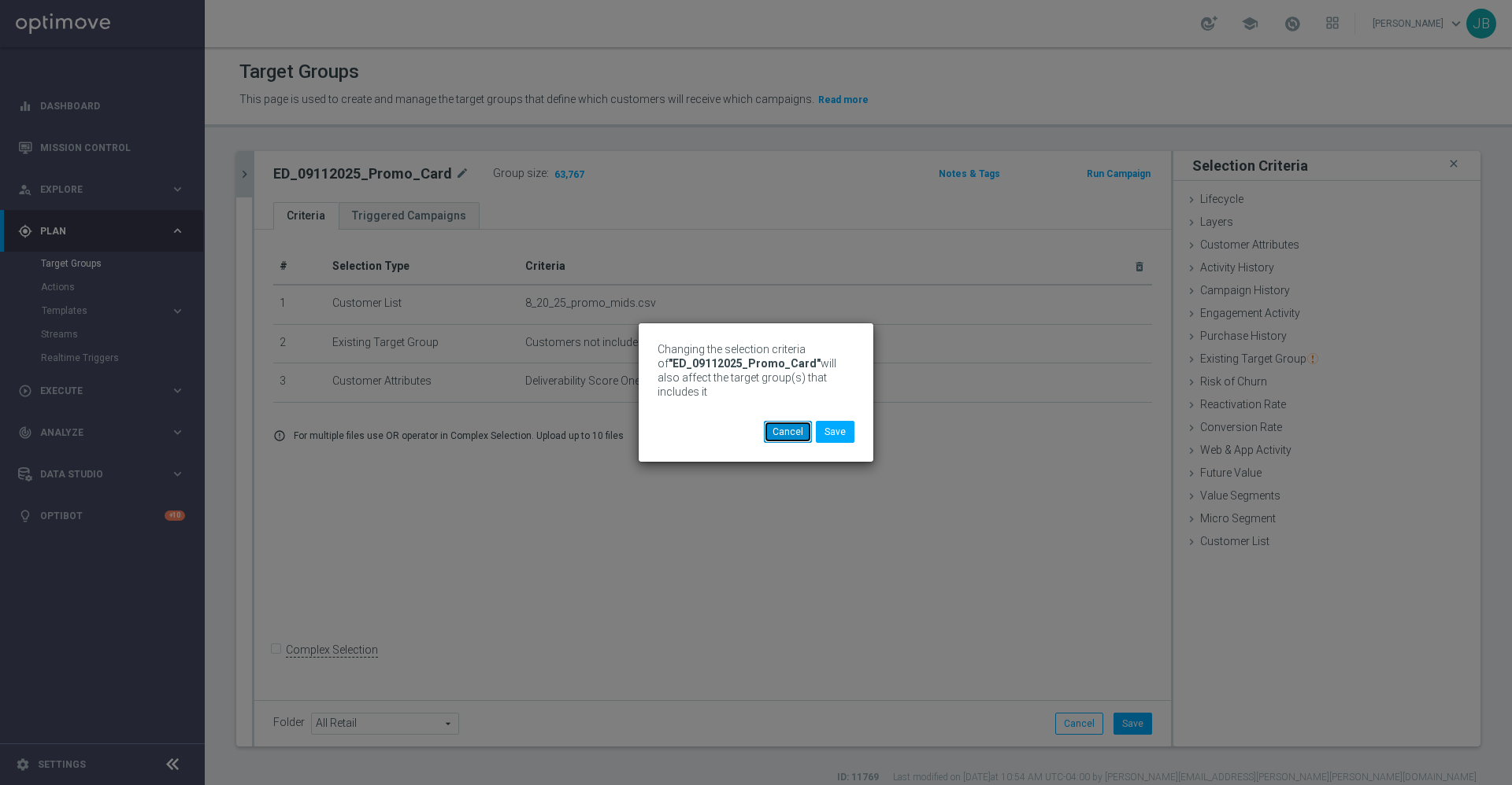
click at [792, 436] on button "Cancel" at bounding box center [788, 432] width 48 height 22
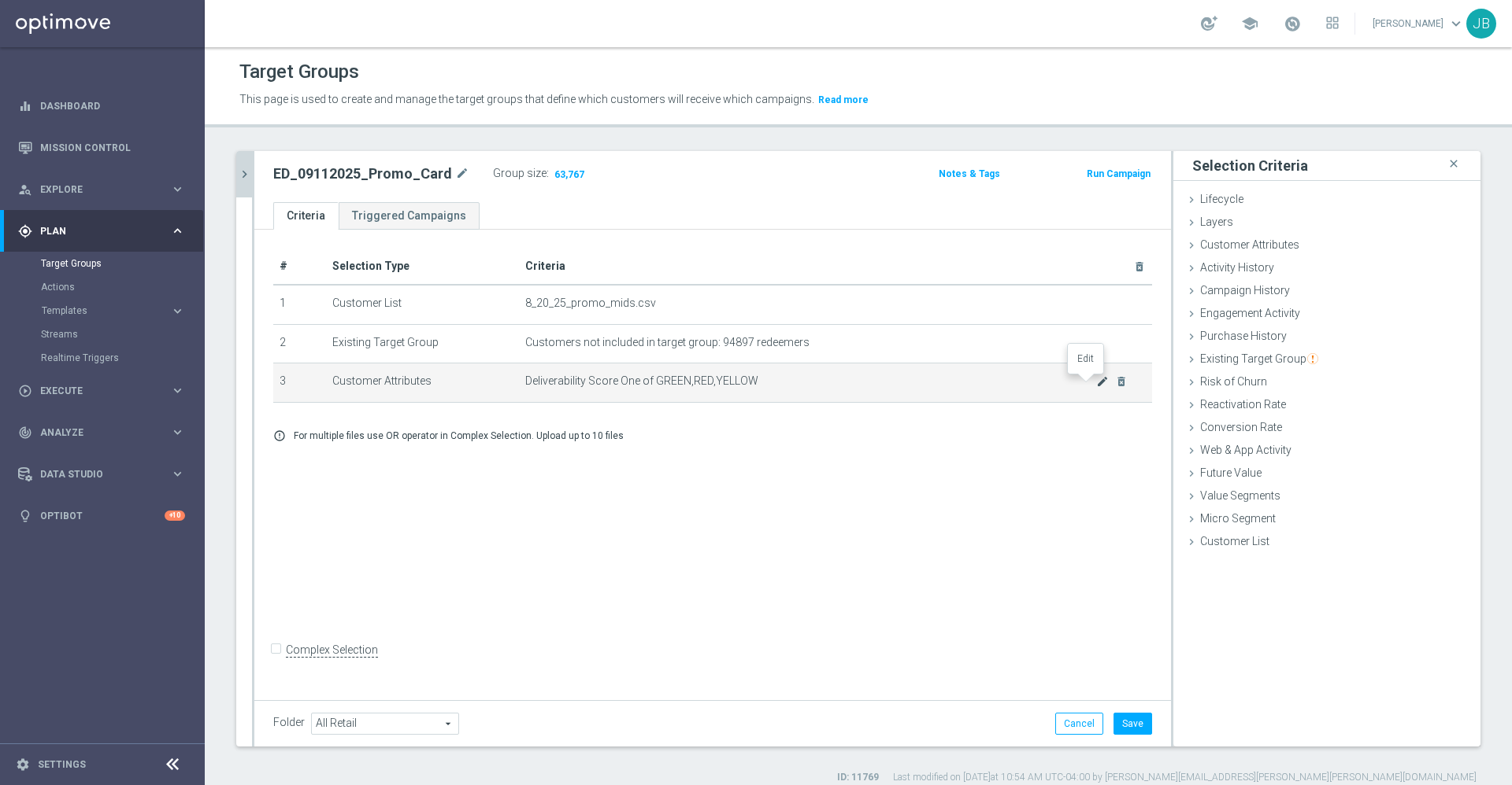
click at [1096, 386] on icon "mode_edit" at bounding box center [1102, 381] width 13 height 13
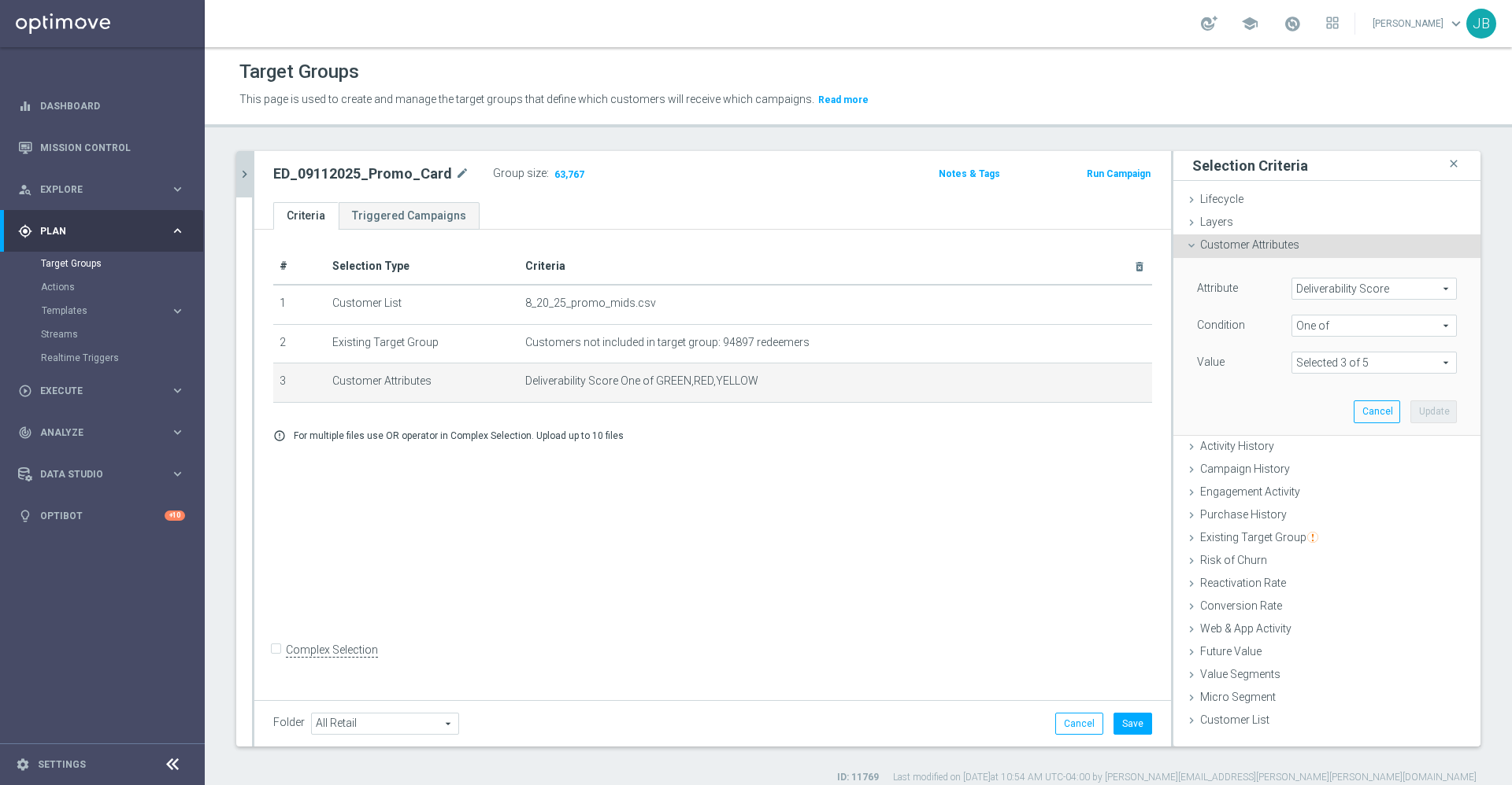
click at [1292, 370] on span at bounding box center [1374, 363] width 164 height 21
click at [1303, 425] on input "GRAY" at bounding box center [1309, 428] width 10 height 10
checkbox input "true"
type input "Selected 4 of 5"
click at [1056, 489] on div "# Selection Type Criteria delete_forever 1 Customer List 8_20_25_promo_mids.csv…" at bounding box center [713, 462] width 916 height 466
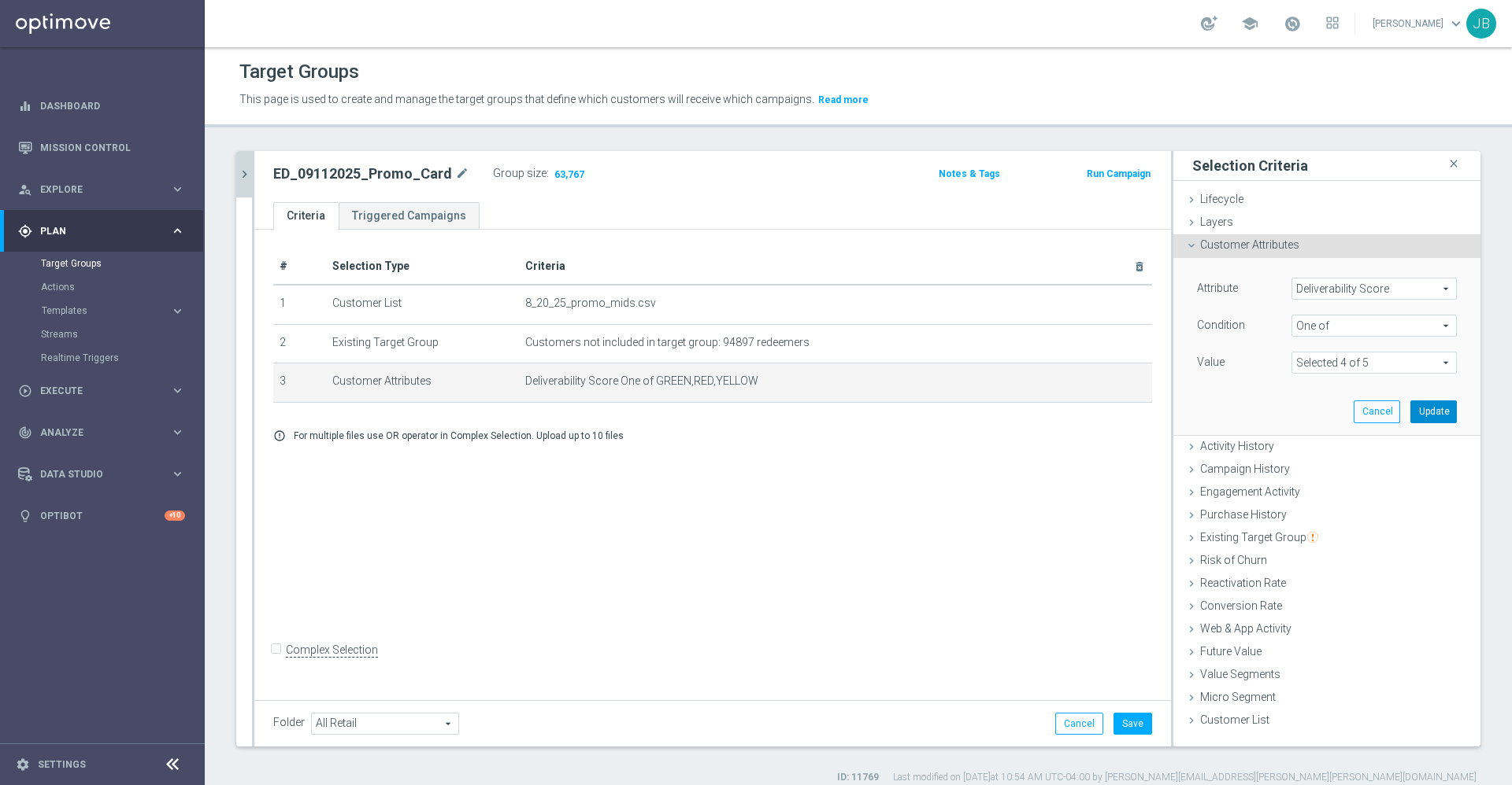
click at [1415, 407] on button "Update" at bounding box center [1433, 412] width 46 height 22
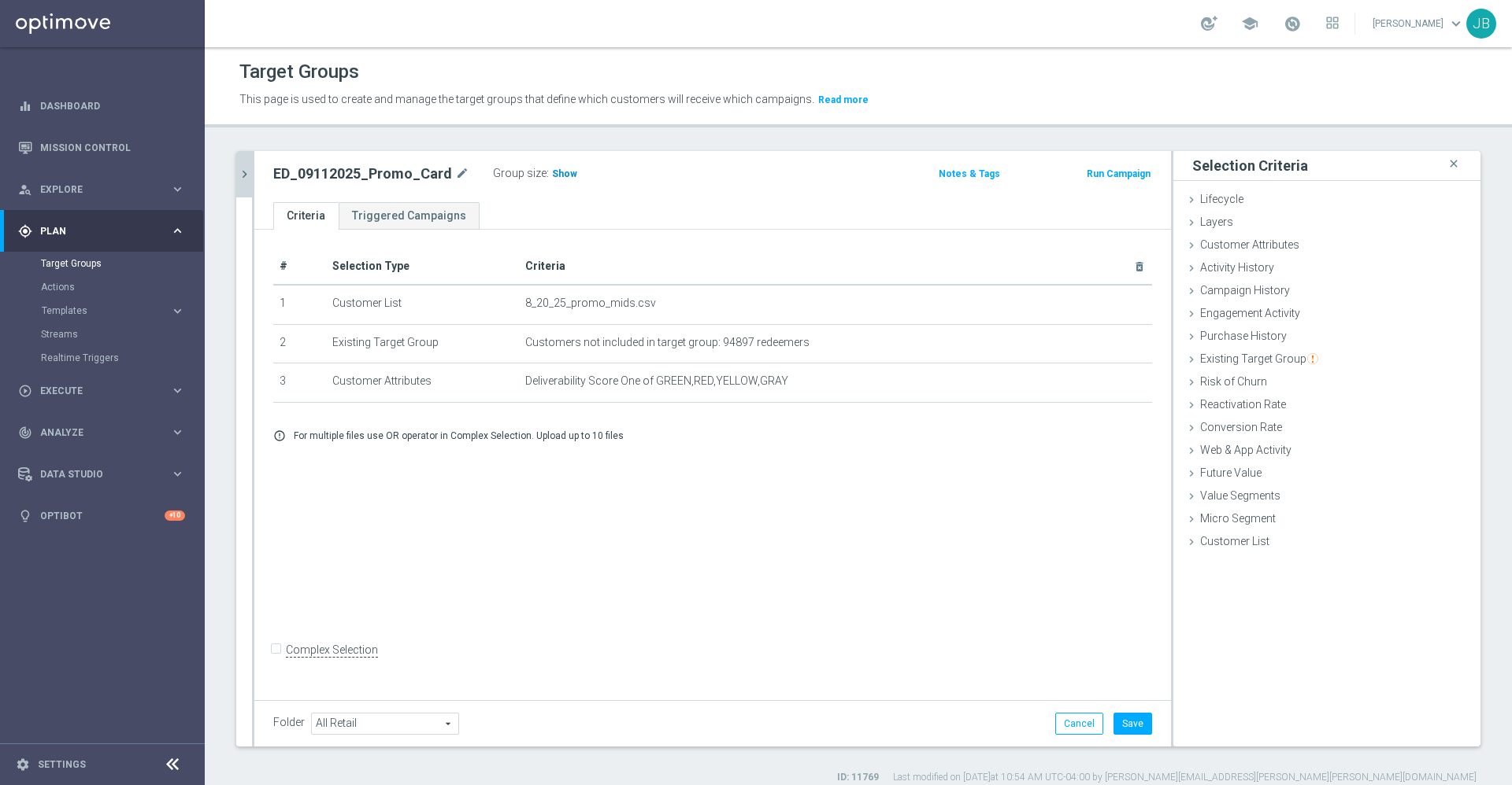
click at [562, 178] on span "Show" at bounding box center [564, 173] width 25 height 11
click at [1096, 384] on icon "mode_edit" at bounding box center [1102, 381] width 13 height 13
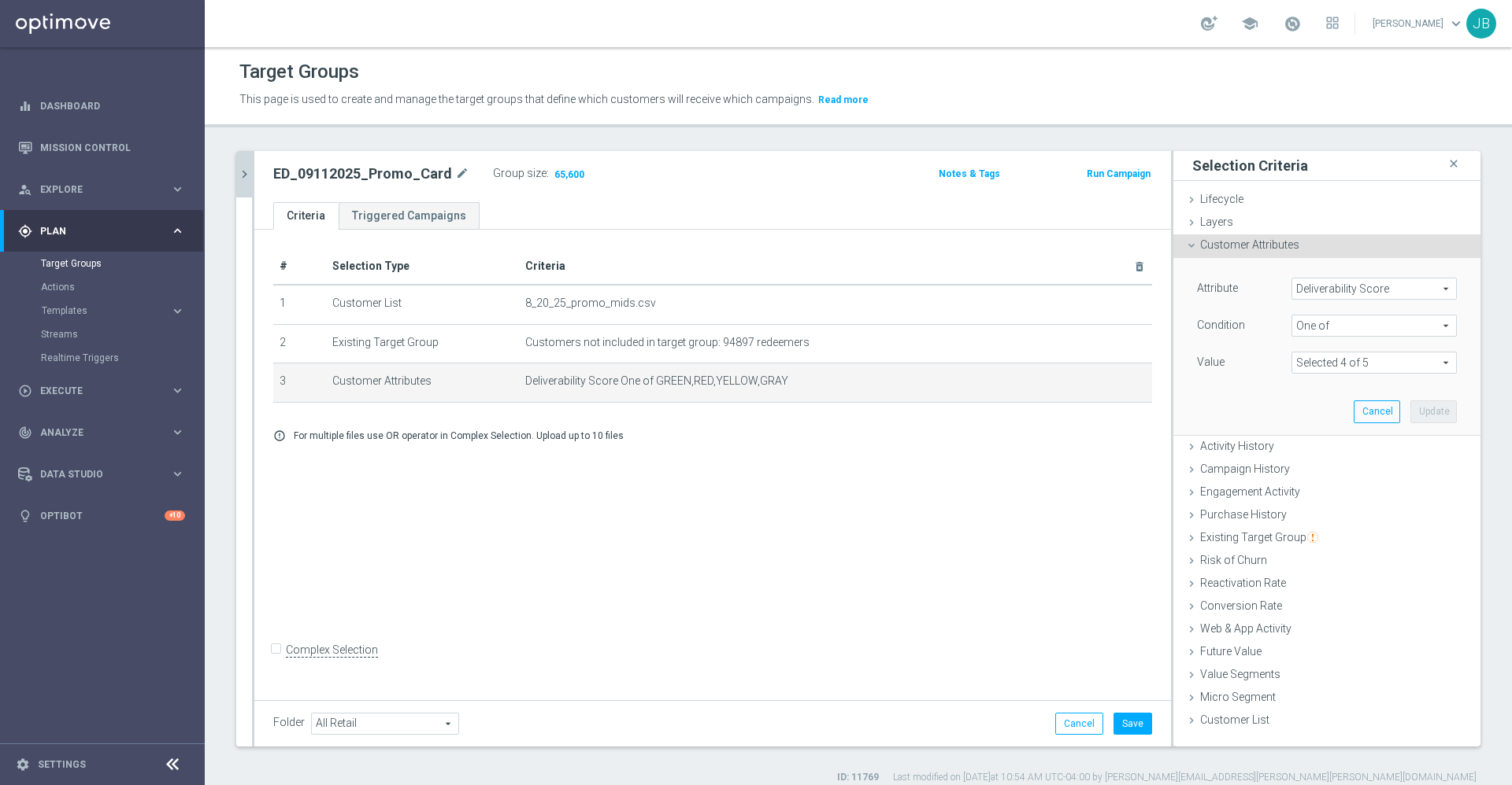
click at [1292, 365] on span at bounding box center [1374, 363] width 164 height 21
click at [1004, 427] on div "+ Add Selection error_outline For multiple files use OR operator in Complex Sel…" at bounding box center [713, 435] width 903 height 37
click at [1115, 385] on icon "delete_forever" at bounding box center [1121, 381] width 13 height 13
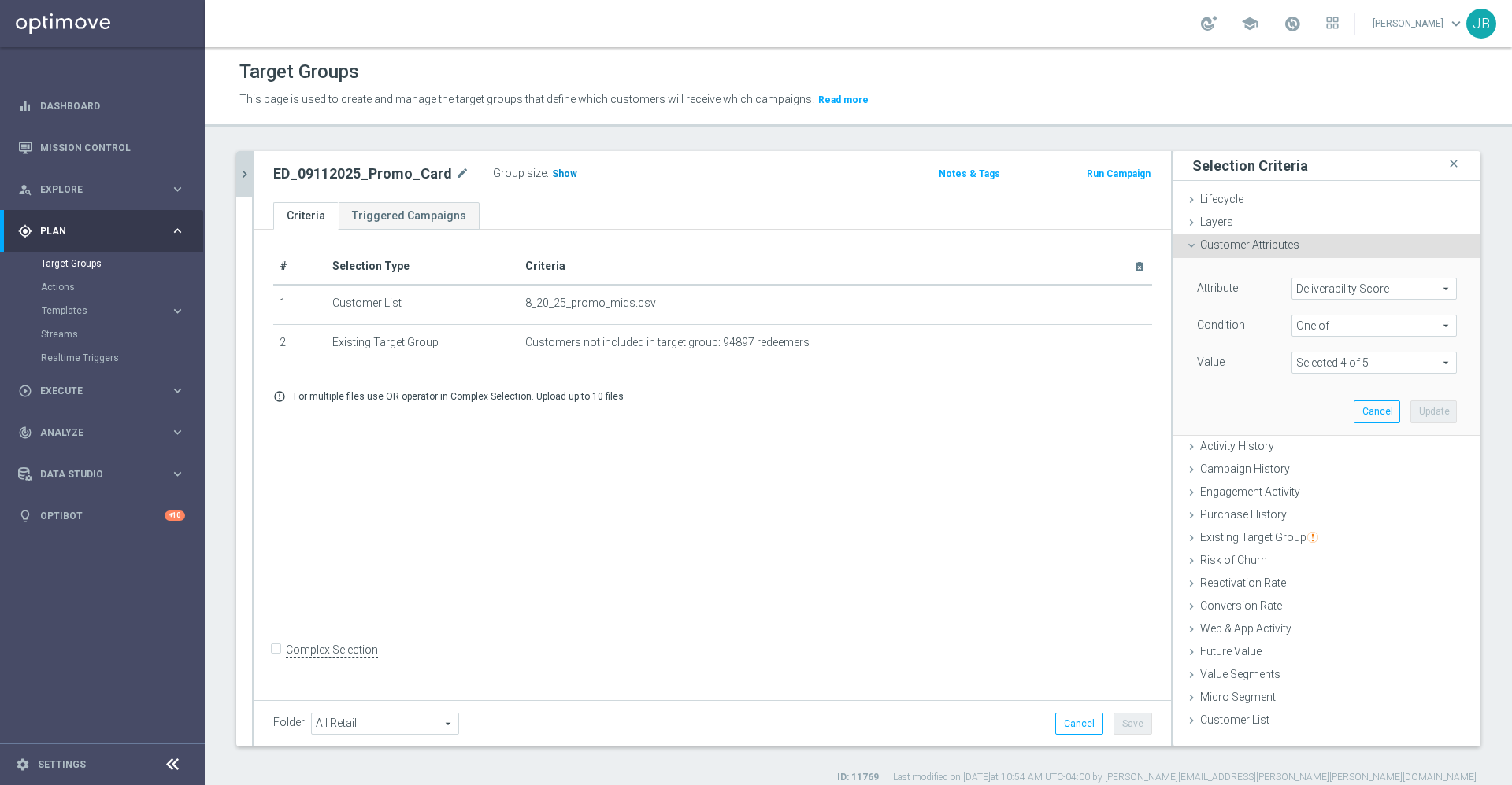
click at [552, 178] on span "Show" at bounding box center [564, 173] width 25 height 11
click at [1374, 362] on span at bounding box center [1374, 363] width 164 height 21
click at [1212, 395] on div "Attribute Deliverability Score Deliverability Score arrow_drop_down search Cond…" at bounding box center [1327, 346] width 284 height 176
click at [1354, 415] on button "Cancel" at bounding box center [1377, 412] width 46 height 22
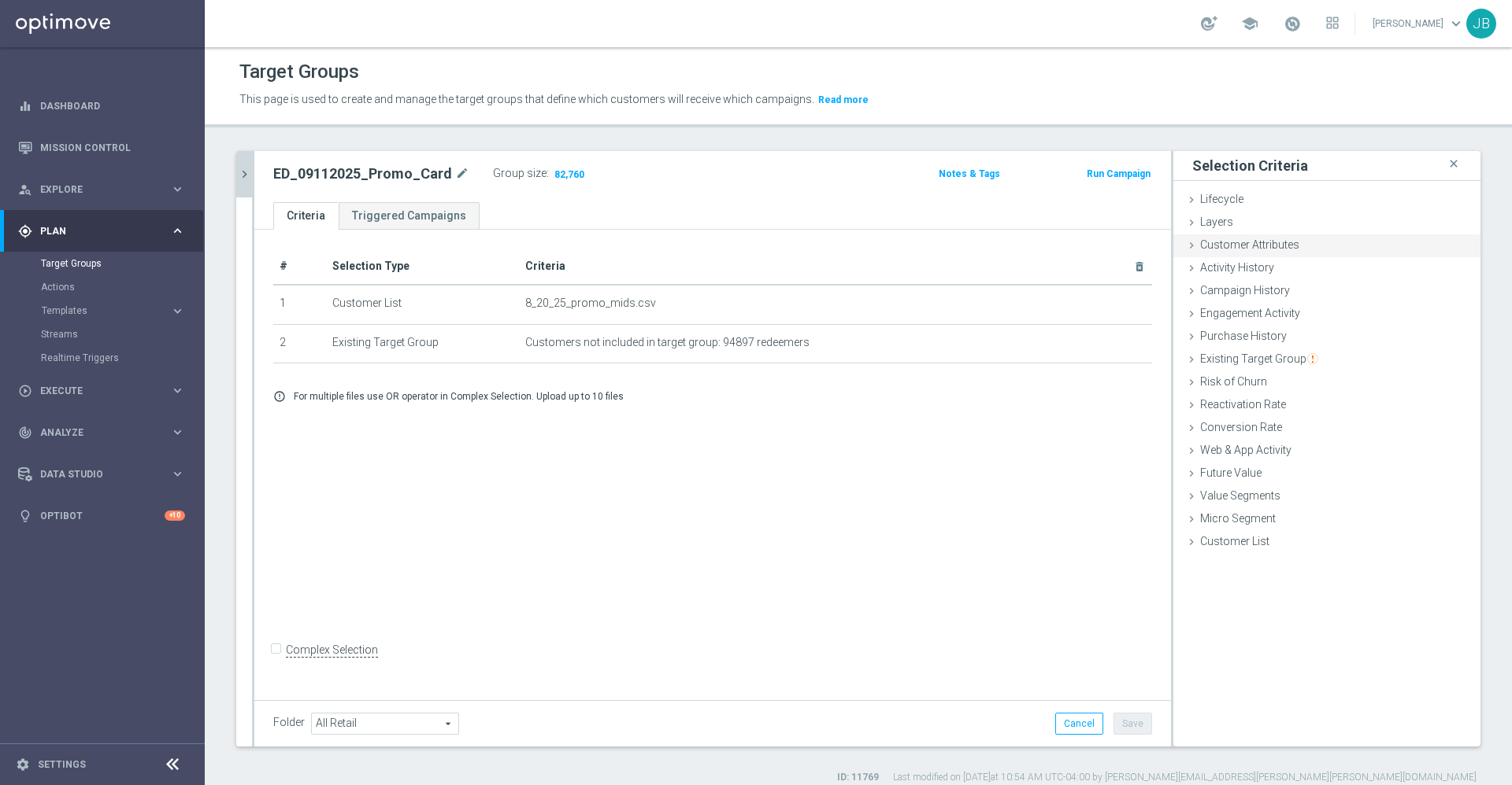
click at [1229, 254] on div "Customer Attributes done selection updated" at bounding box center [1327, 247] width 307 height 24
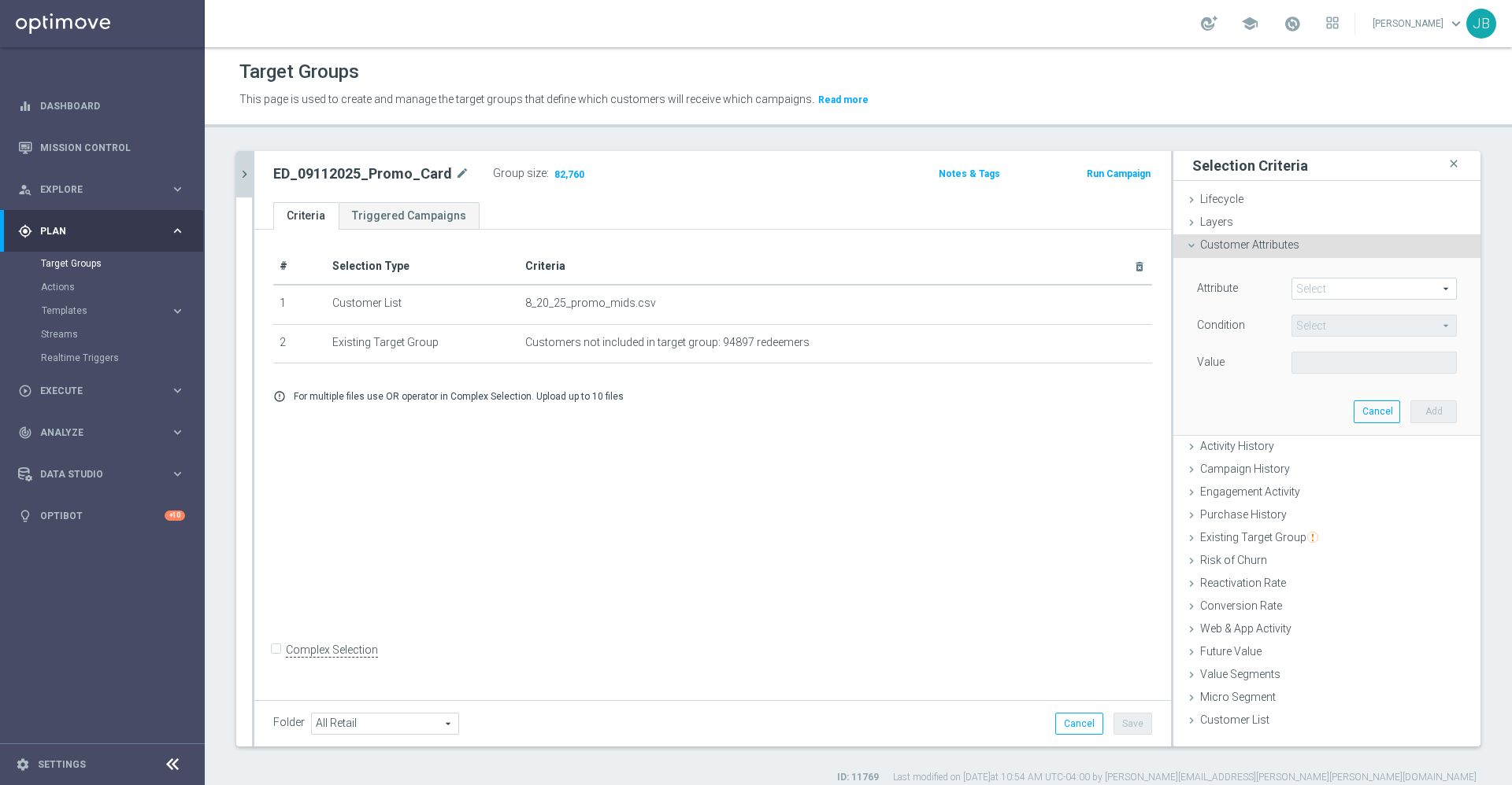
click at [1314, 287] on span at bounding box center [1374, 289] width 164 height 21
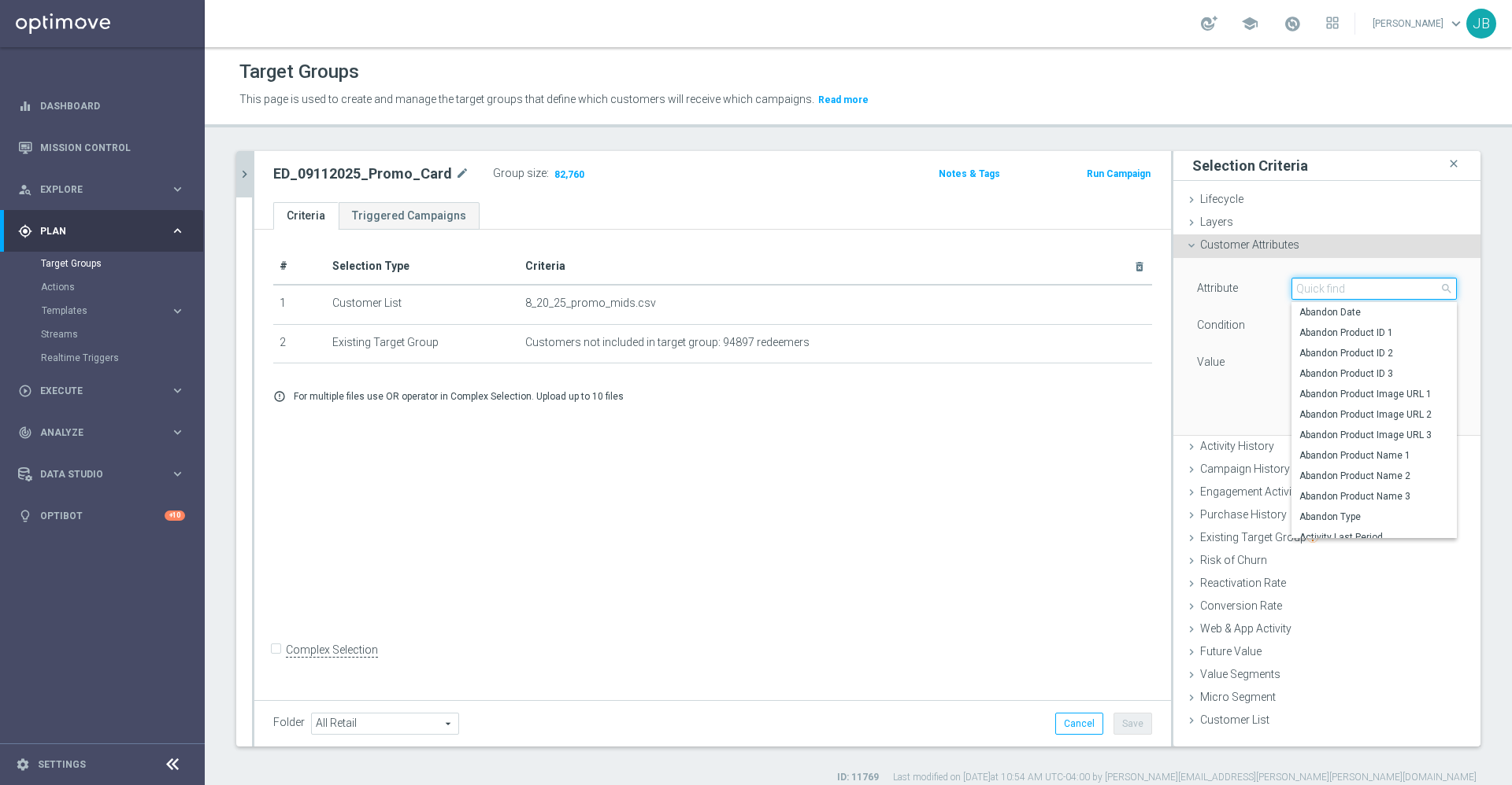
click at [1314, 287] on input "search" at bounding box center [1374, 289] width 165 height 22
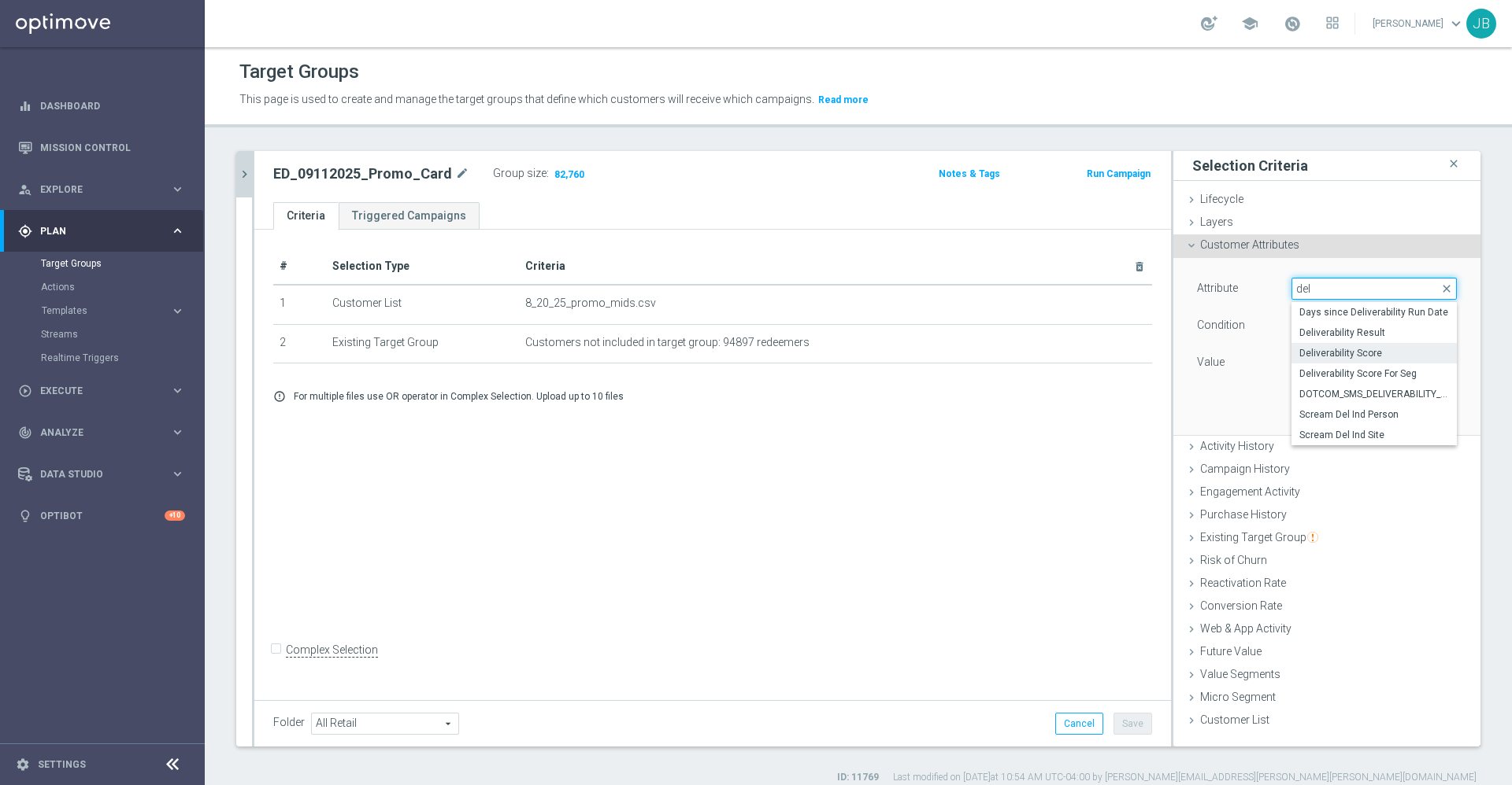
type input "del"
click at [1303, 354] on span "Deliverability Score" at bounding box center [1374, 353] width 150 height 13
type input "Deliverability Score"
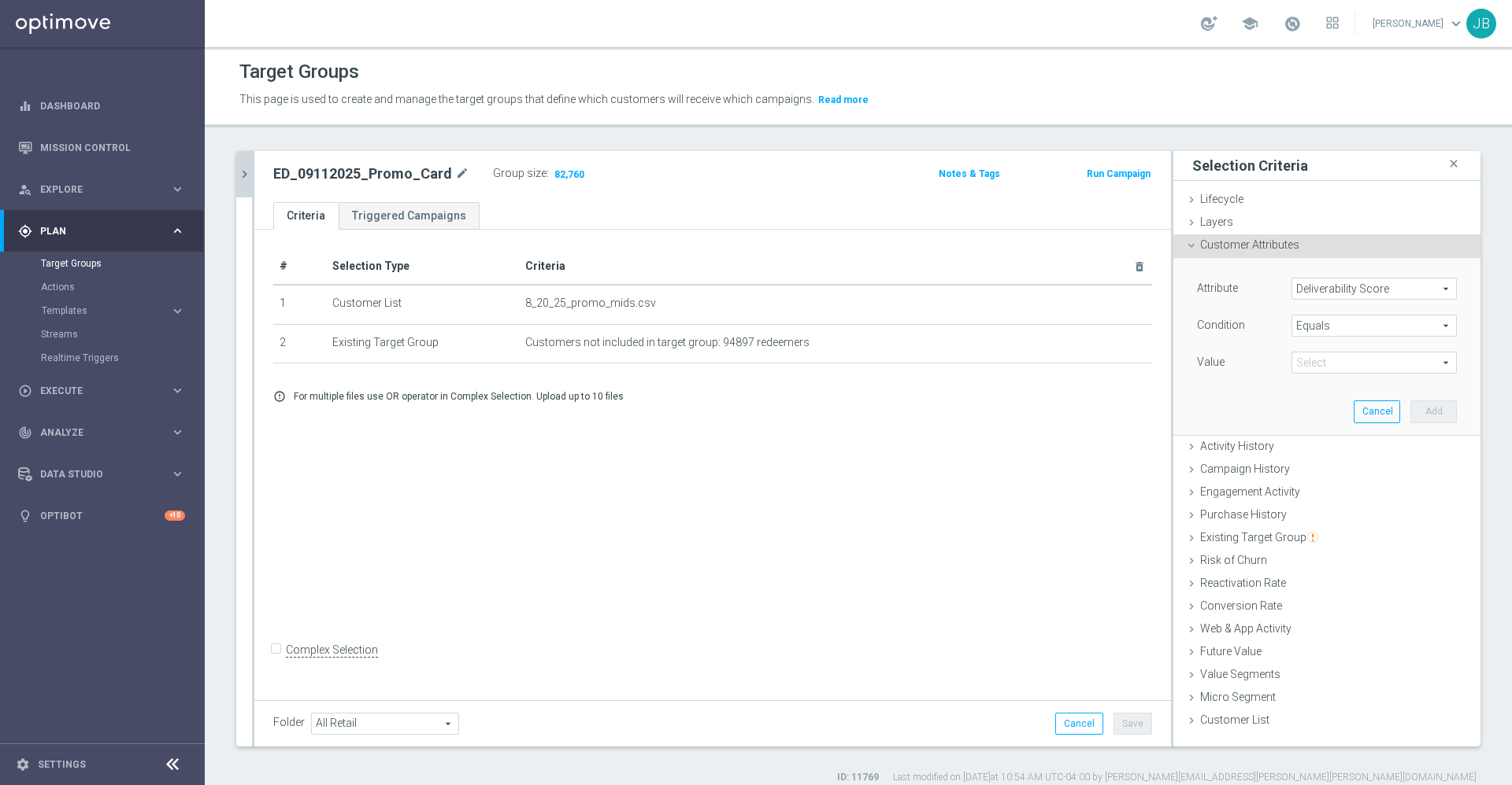
click at [1317, 327] on span "Equals" at bounding box center [1374, 325] width 164 height 21
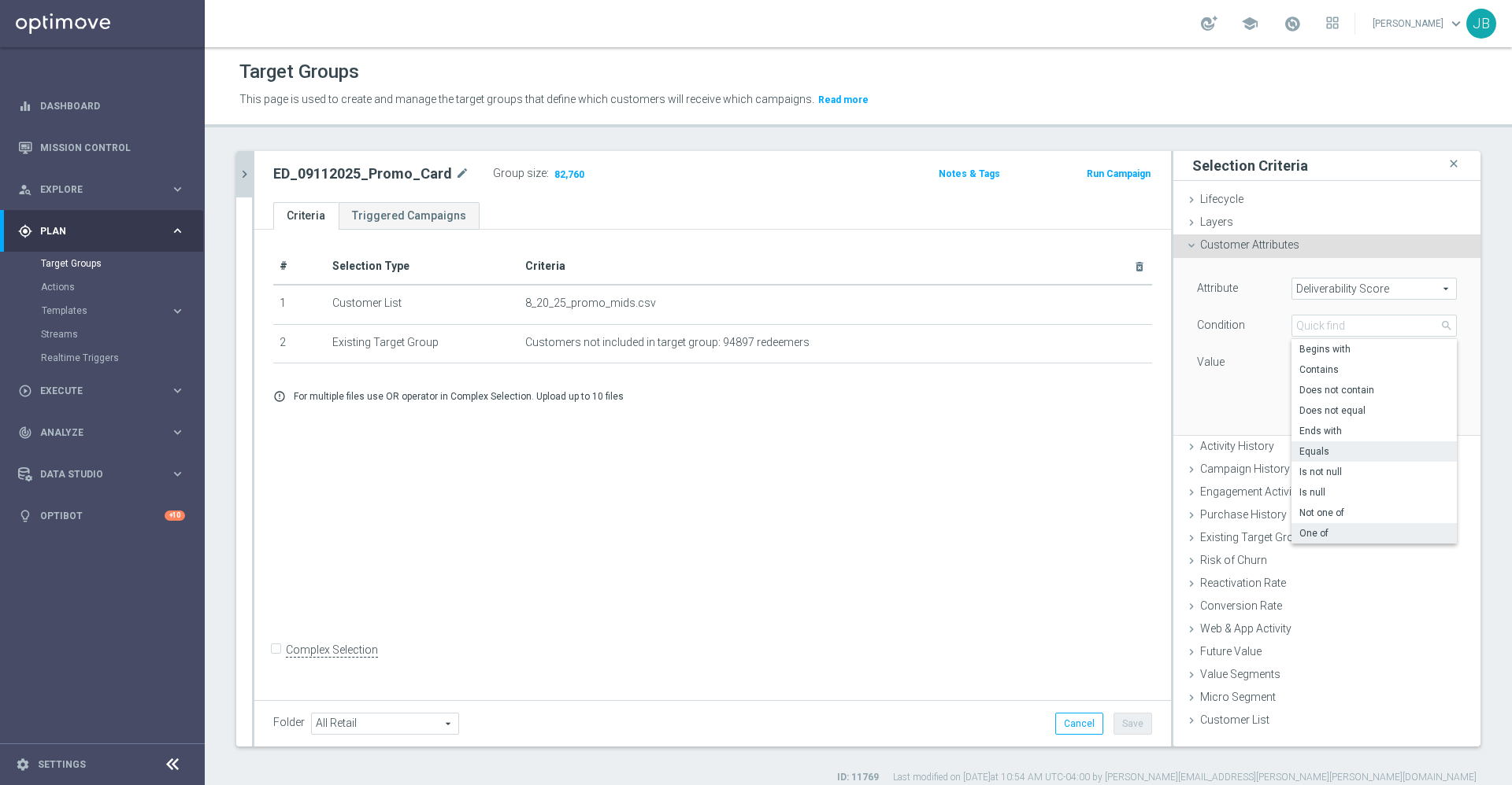
click at [1309, 532] on span "One of" at bounding box center [1374, 533] width 150 height 13
type input "One of"
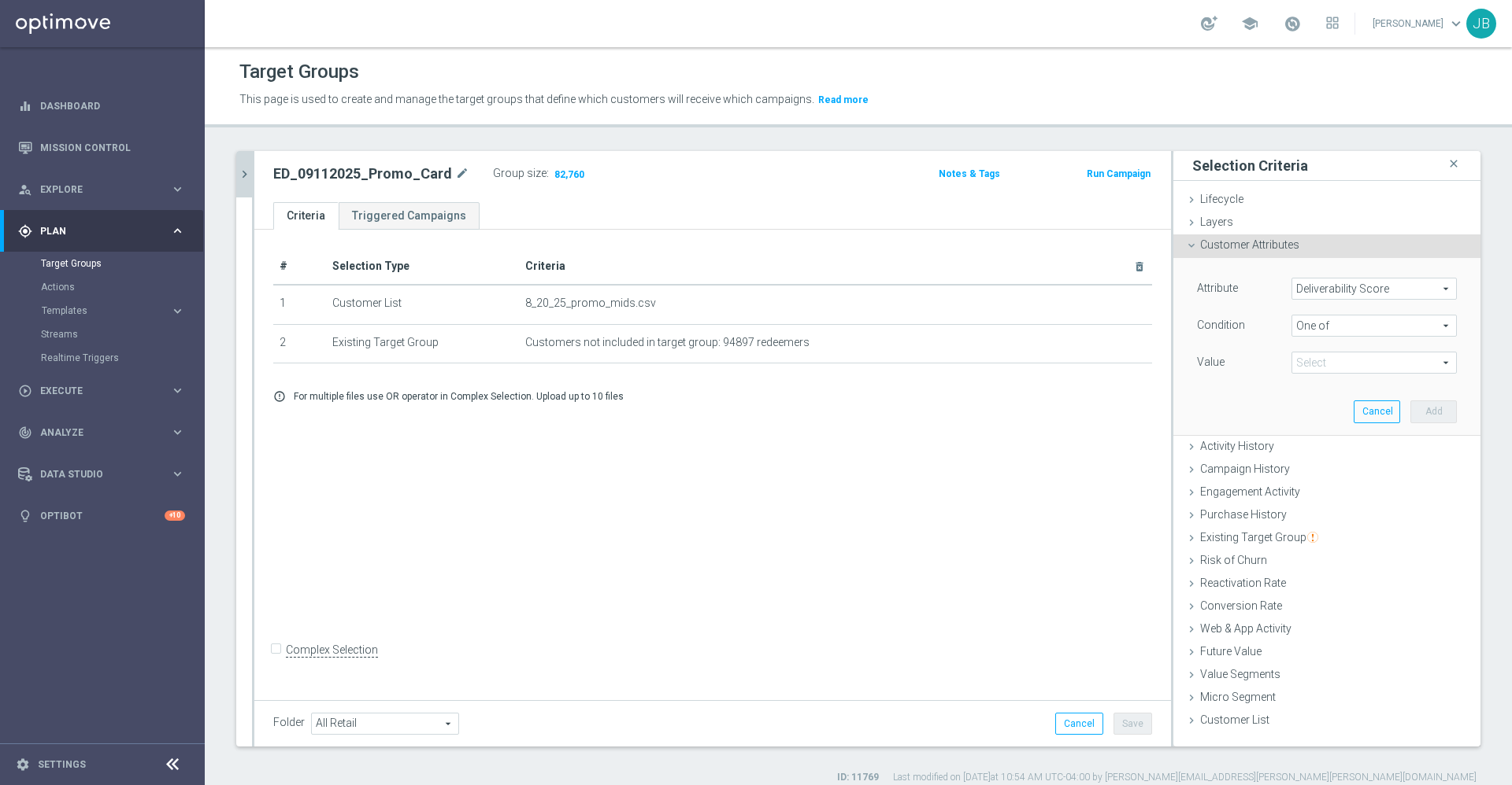
click at [1325, 366] on span at bounding box center [1374, 363] width 164 height 21
click at [1303, 445] on input "GREEN" at bounding box center [1309, 448] width 10 height 10
checkbox input "true"
type input "GREEN"
click at [1303, 465] on input "RED" at bounding box center [1309, 469] width 10 height 10
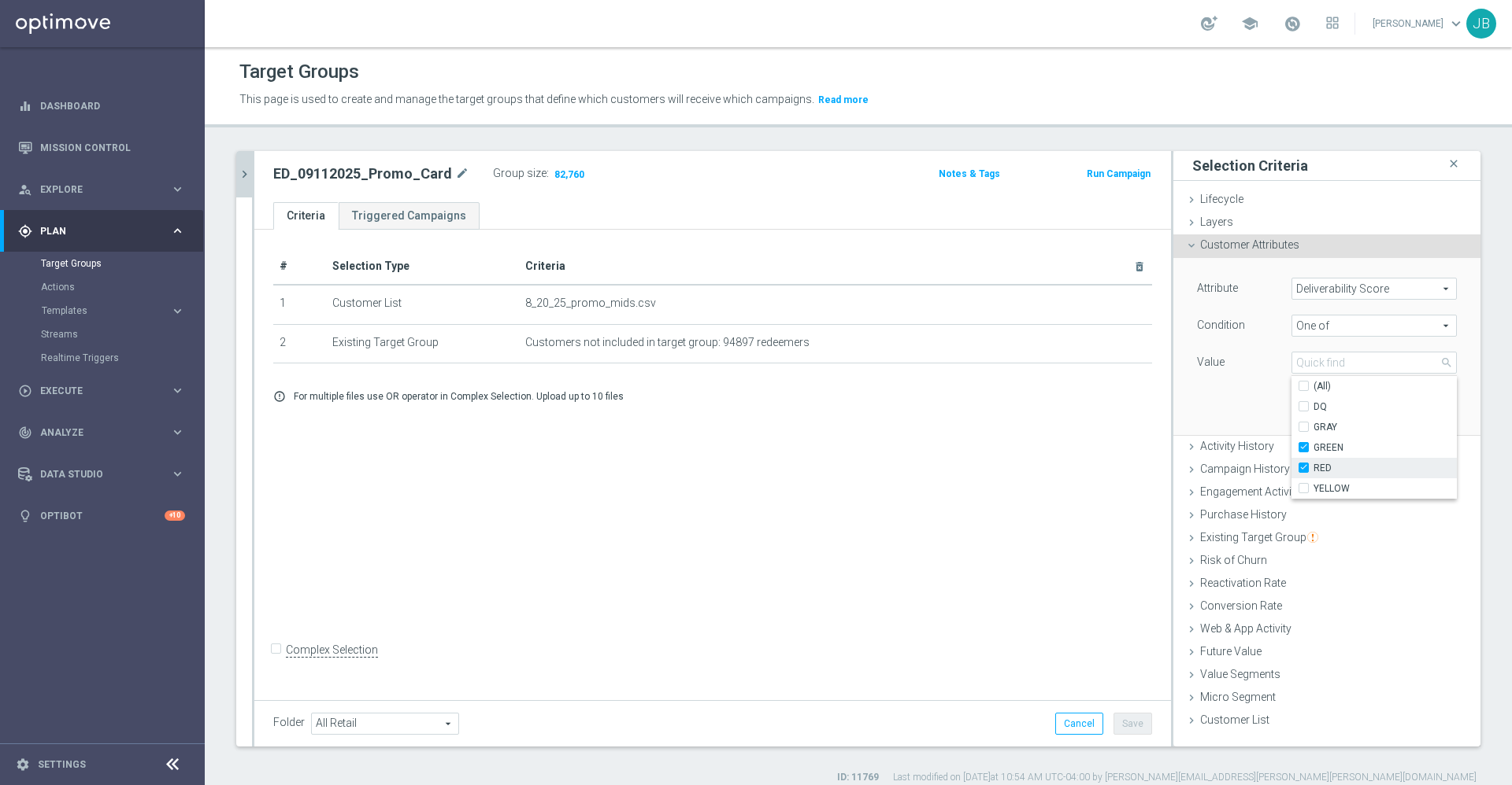
checkbox input "true"
type input "Selected 2 of 5"
click at [1303, 485] on input "YELLOW" at bounding box center [1309, 489] width 10 height 10
checkbox input "true"
type input "Selected 3 of 5"
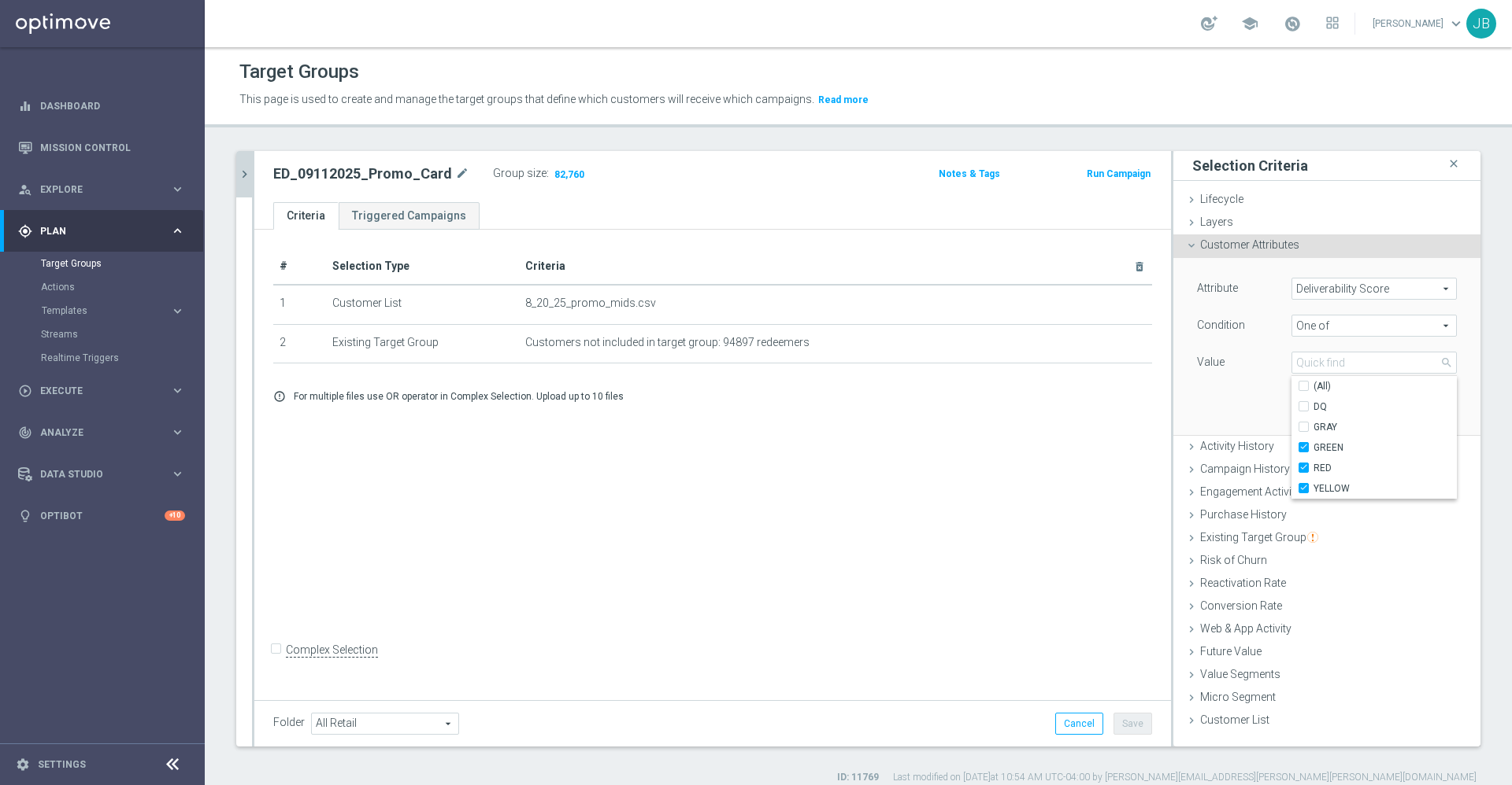
click at [1229, 410] on div "Attribute Deliverability Score Deliverability Score arrow_drop_down search Cond…" at bounding box center [1327, 346] width 284 height 176
click at [1410, 410] on button "Add" at bounding box center [1433, 412] width 46 height 22
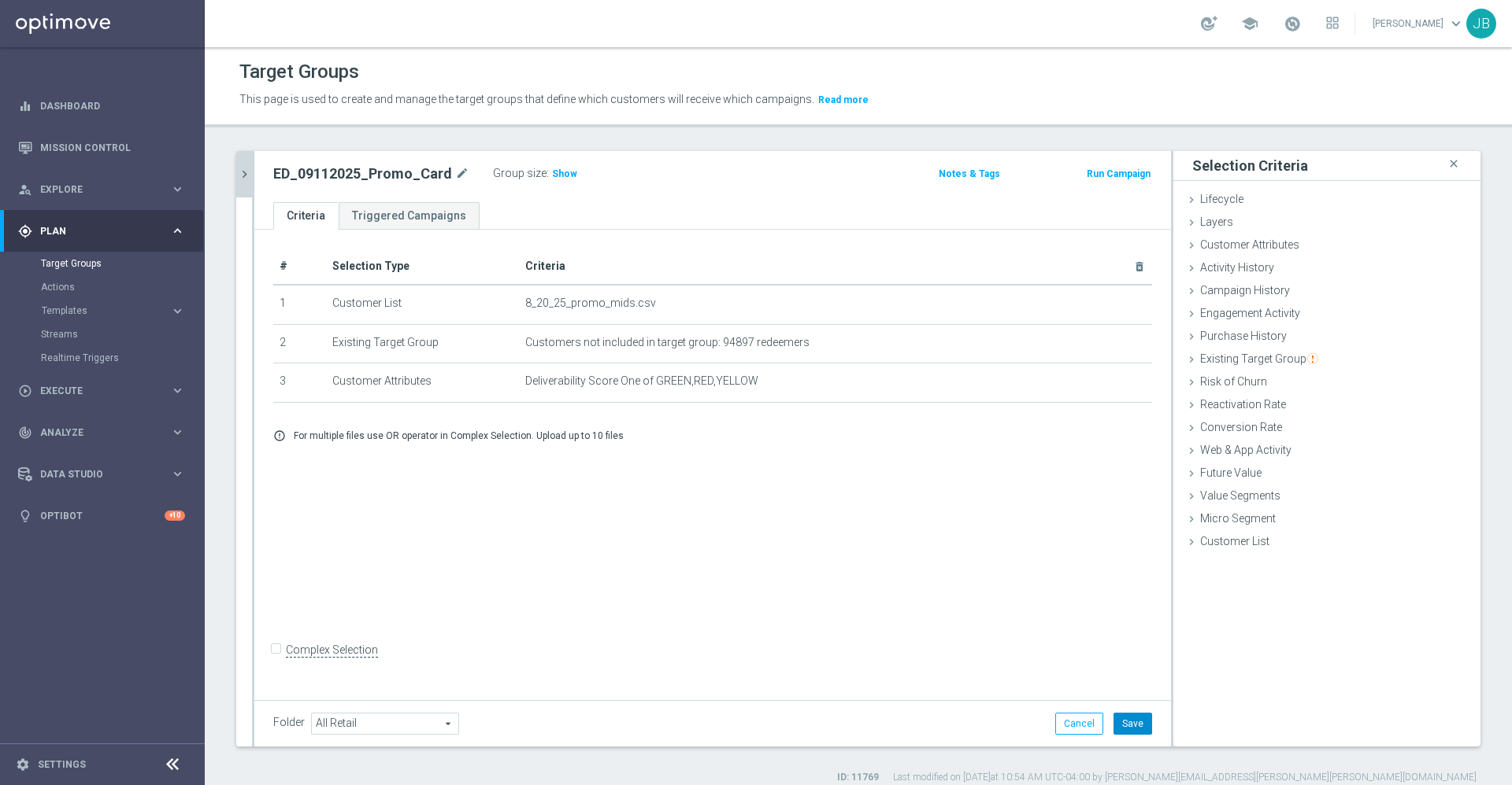
click at [1117, 729] on button "Save" at bounding box center [1133, 724] width 38 height 22
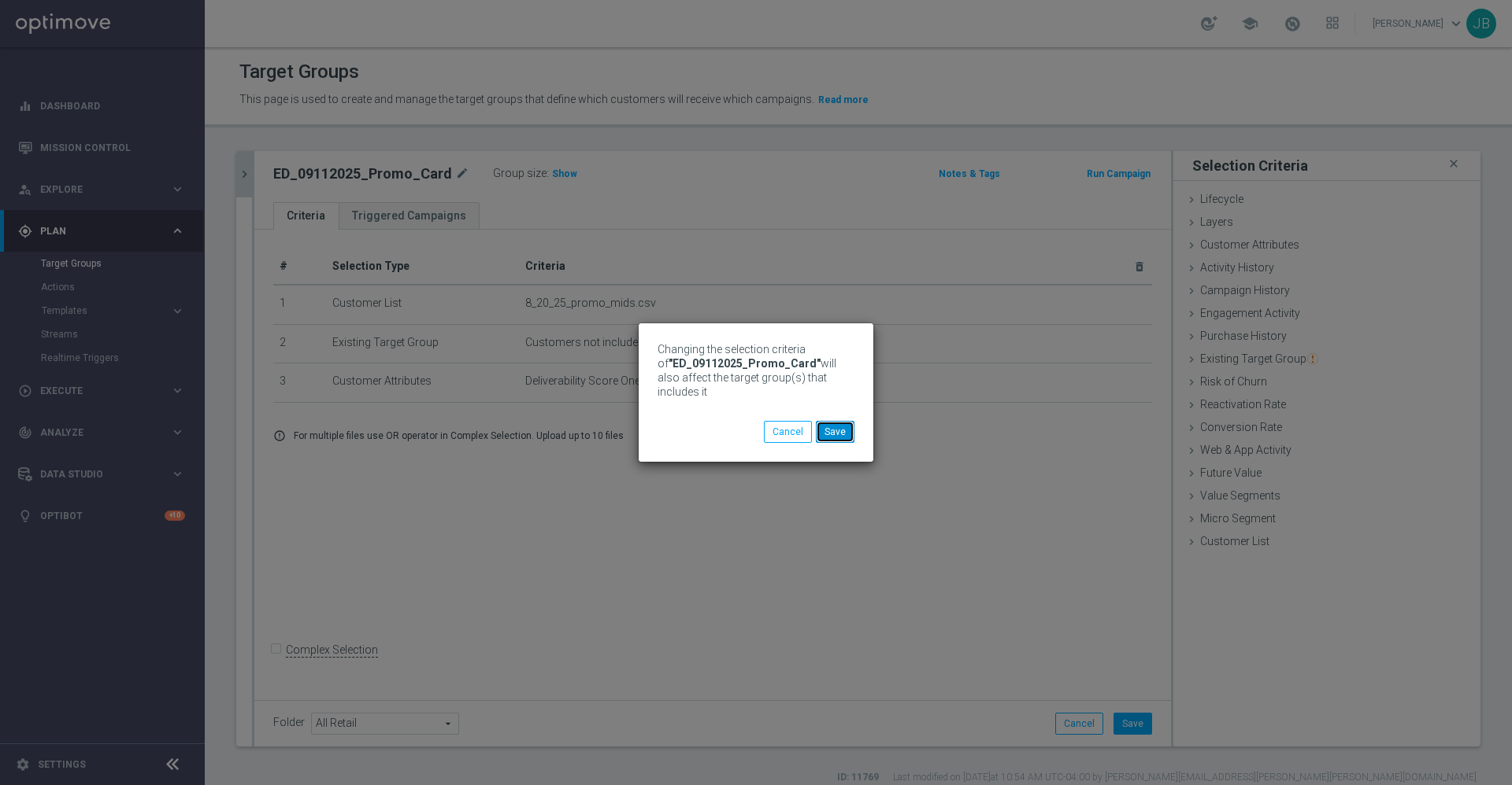
click at [847, 435] on button "Save" at bounding box center [834, 432] width 38 height 22
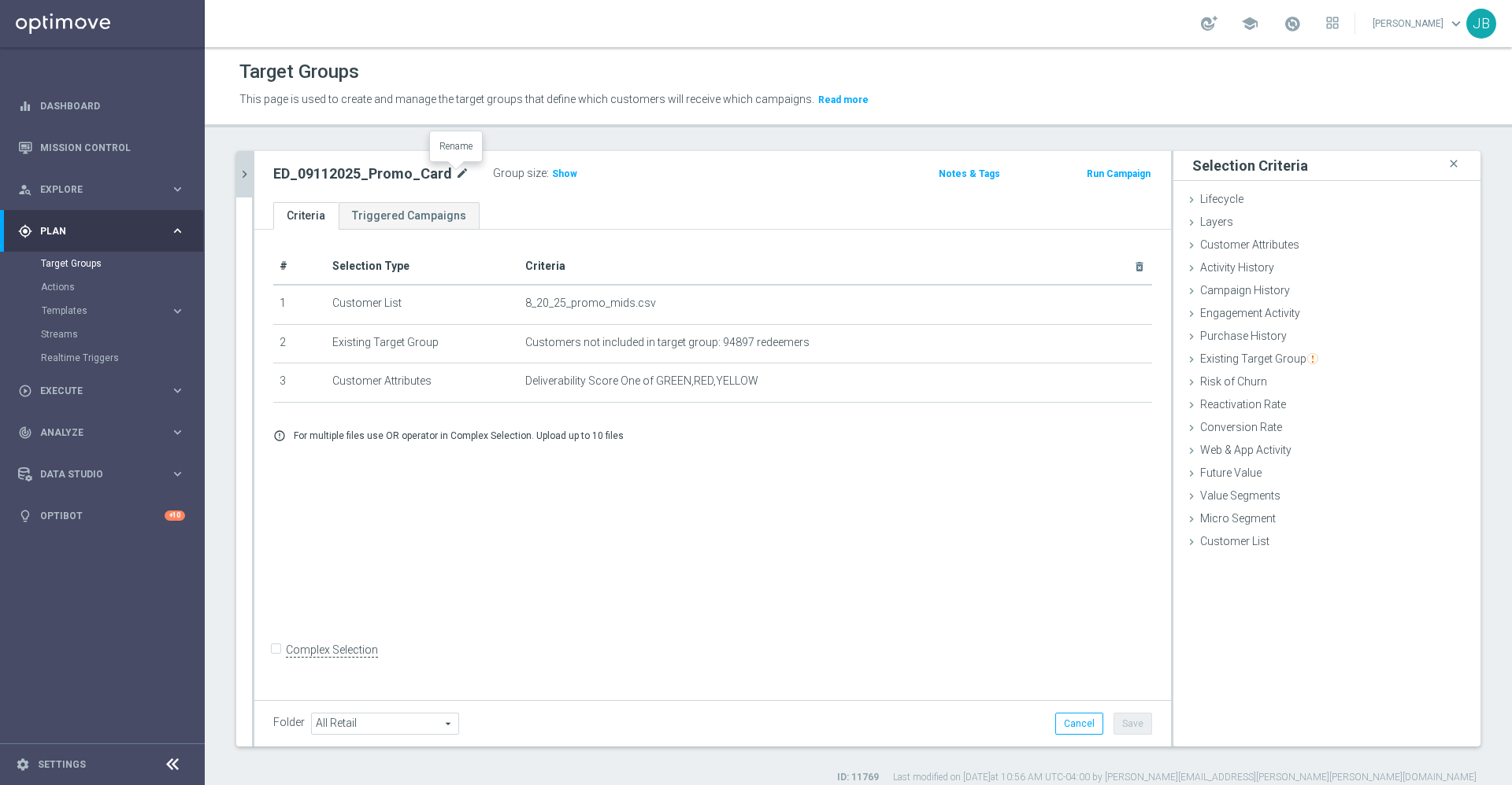
click at [456, 175] on icon "mode_edit" at bounding box center [462, 174] width 15 height 19
click at [456, 173] on icon "mode_edit" at bounding box center [462, 174] width 15 height 19
click at [302, 176] on input "ED_09112025_Promo_Card" at bounding box center [379, 176] width 213 height 22
click at [298, 176] on input "ED_09112025_Promo_Card" at bounding box center [379, 176] width 213 height 22
type input "ED_OMNI_09112025_Promo_Card"
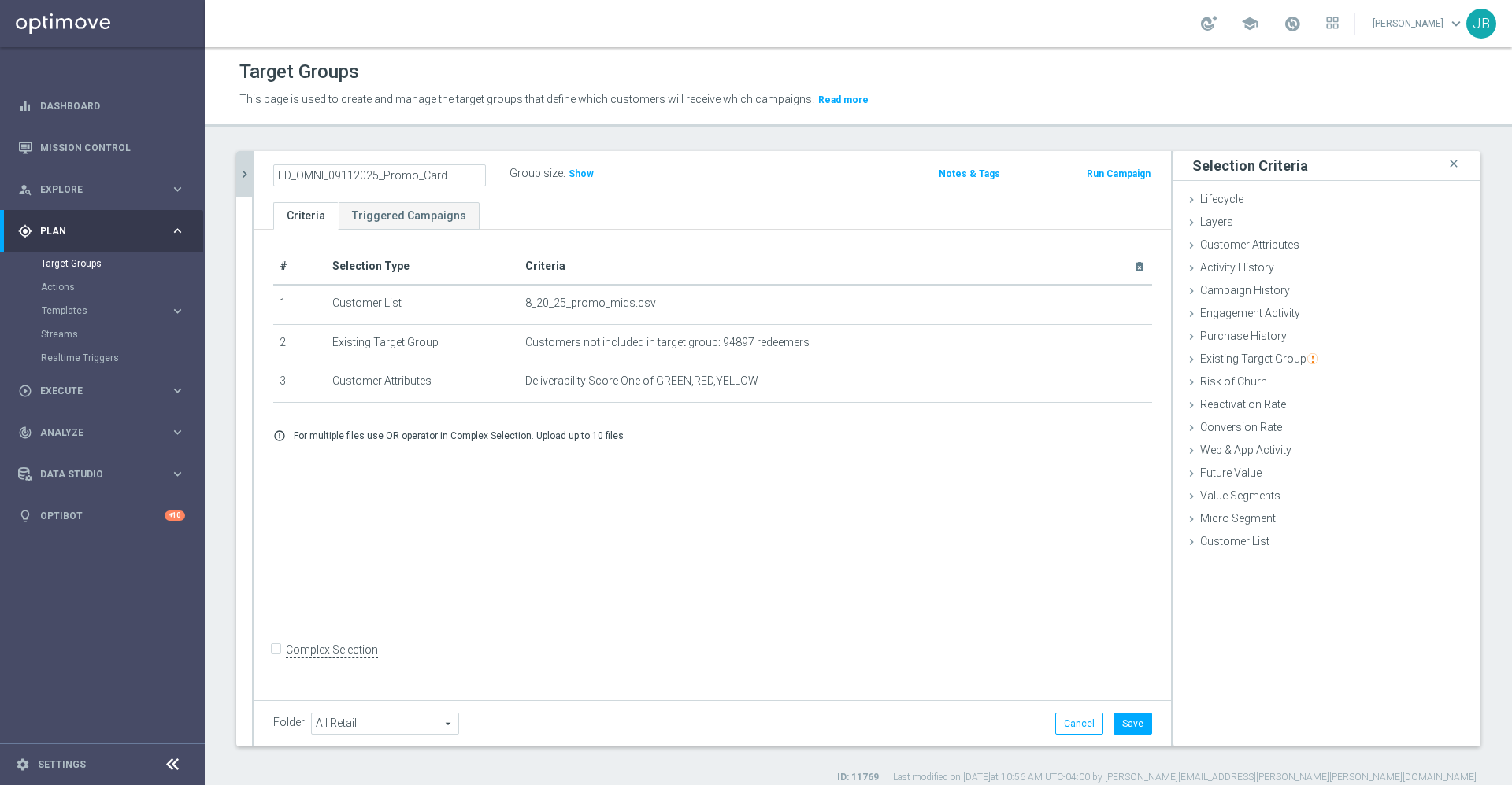
click at [525, 489] on div "# Selection Type Criteria delete_forever 1 Customer List 8_20_25_promo_mids.csv…" at bounding box center [713, 462] width 916 height 466
click at [1115, 726] on button "Save" at bounding box center [1133, 724] width 38 height 22
click at [582, 171] on span "Show" at bounding box center [580, 173] width 25 height 11
click at [659, 526] on div "# Selection Type Criteria delete_forever 1 Customer List 8_20_25_promo_mids.csv…" at bounding box center [713, 462] width 916 height 466
click at [108, 138] on link "Mission Control" at bounding box center [113, 147] width 145 height 42
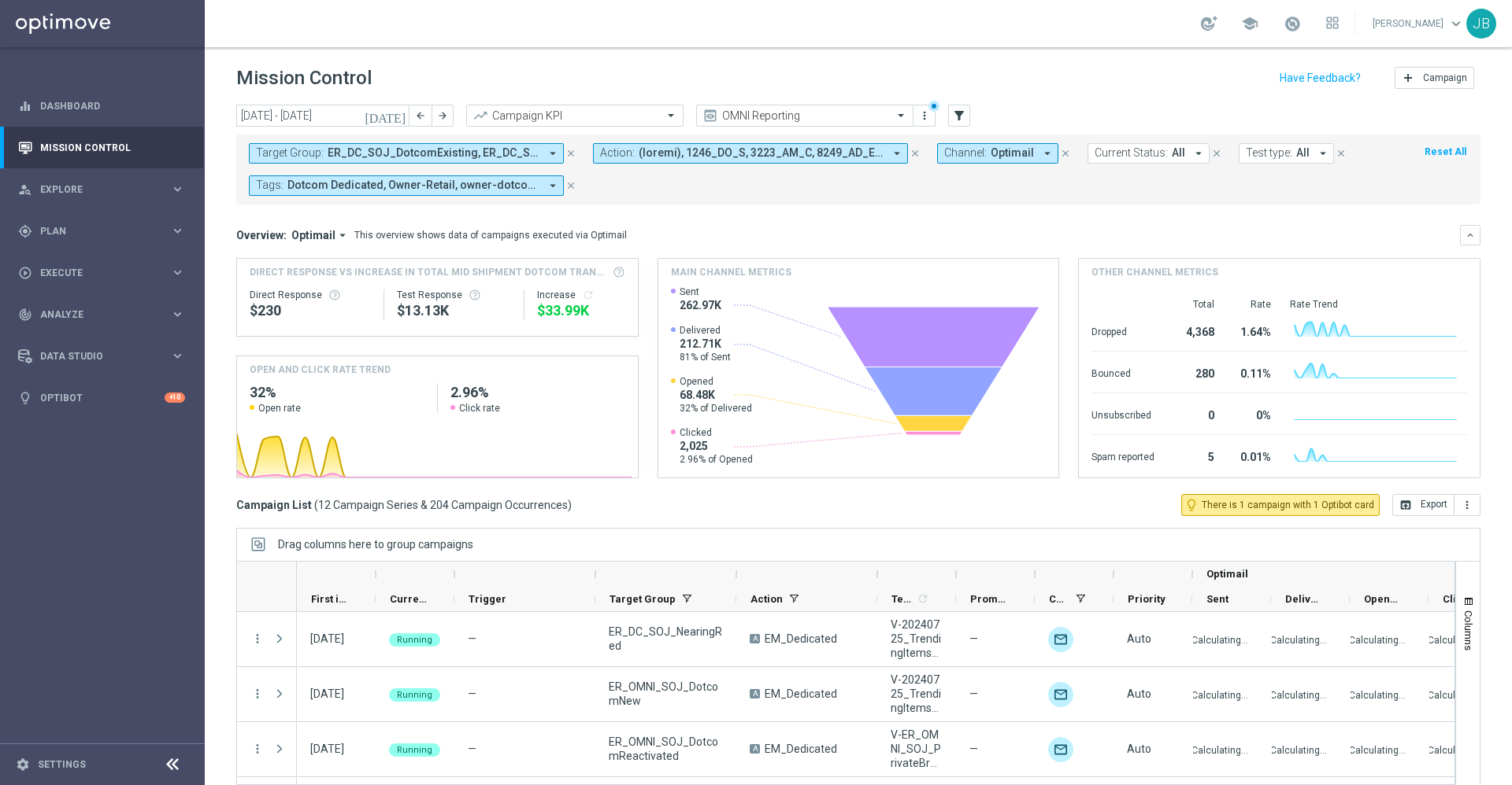
click at [402, 112] on icon "[DATE]" at bounding box center [386, 115] width 43 height 15
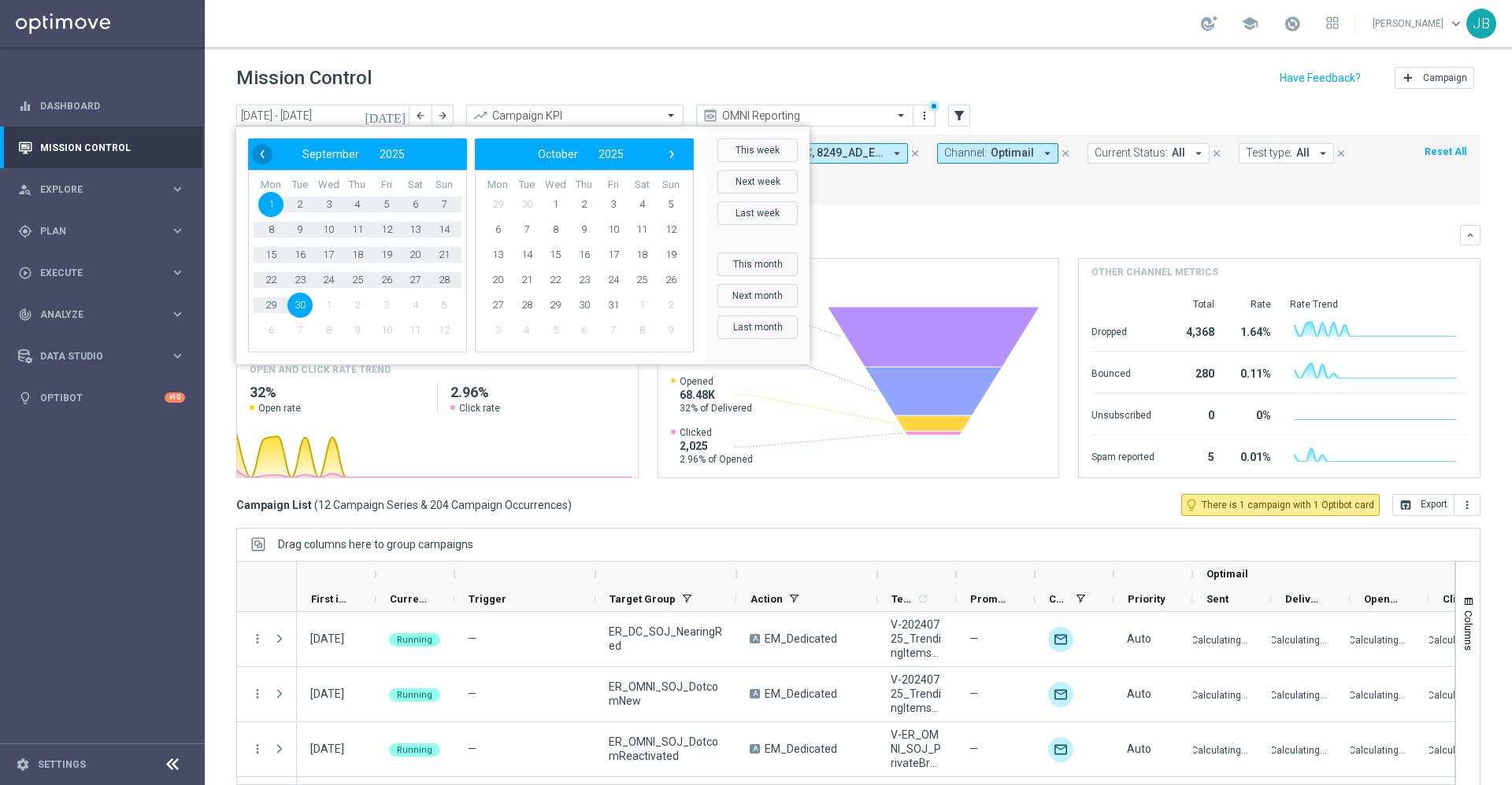
click at [255, 149] on span "‹" at bounding box center [262, 155] width 21 height 21
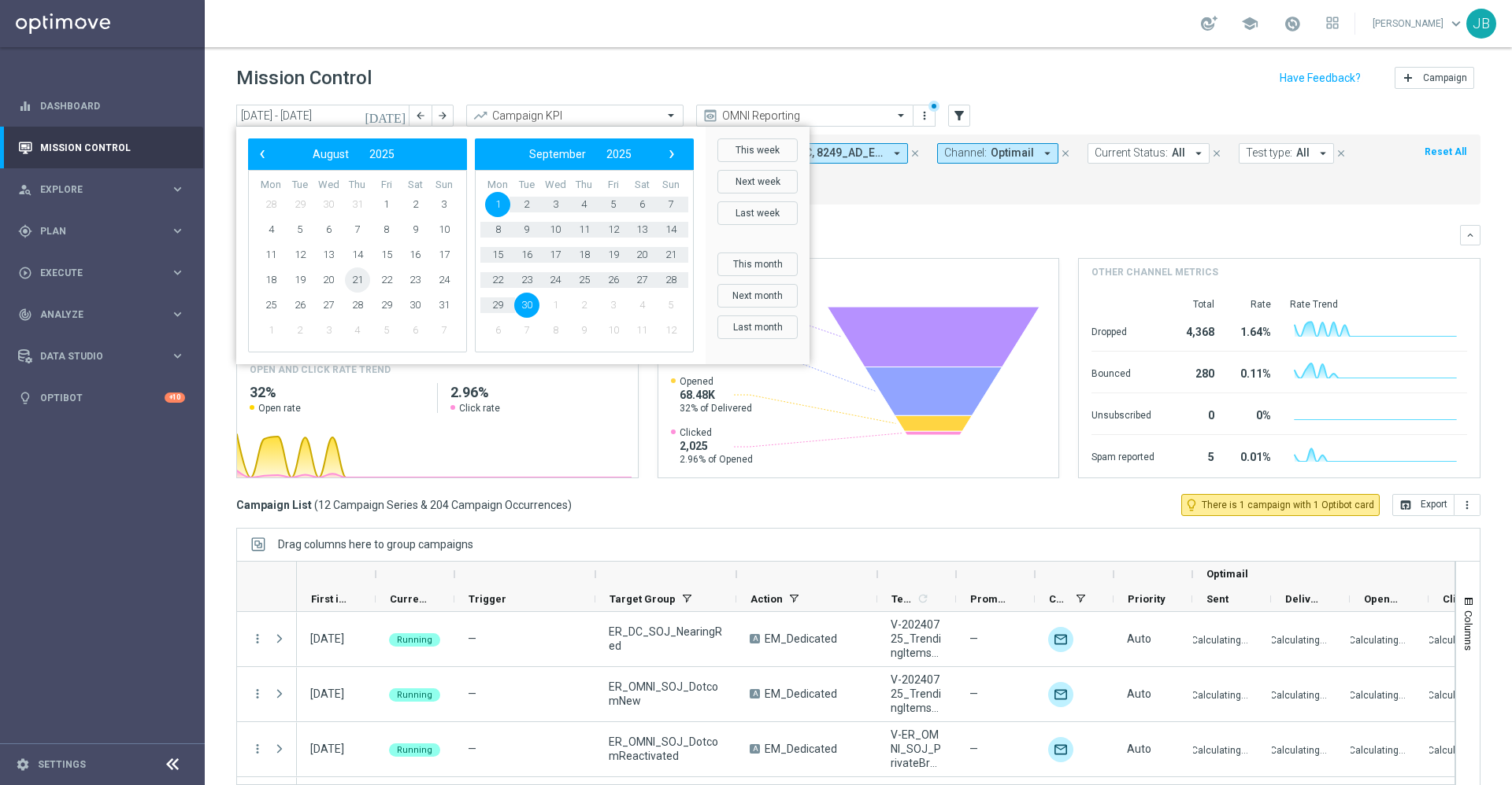
click at [362, 282] on span "21" at bounding box center [357, 279] width 25 height 25
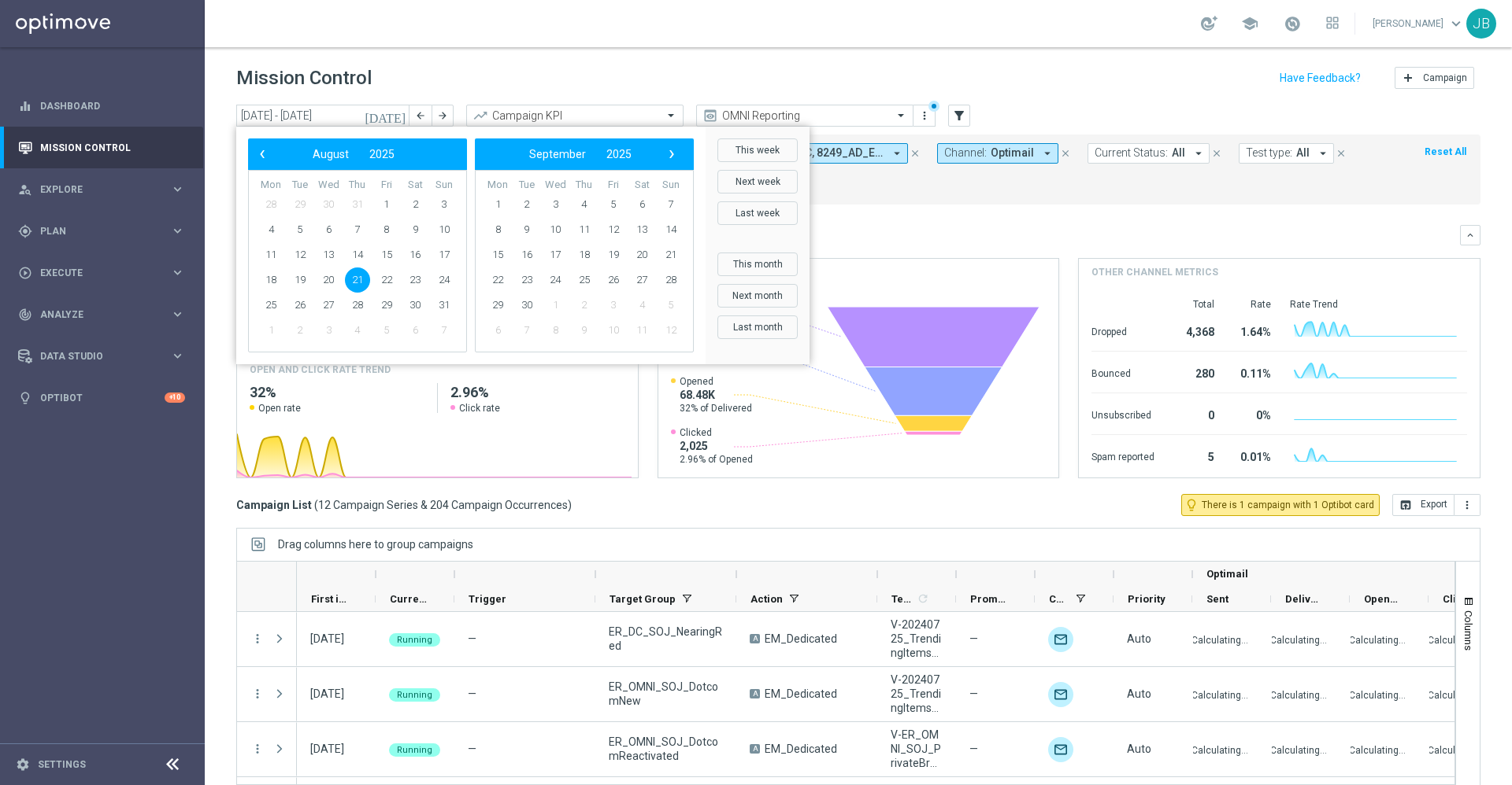
click at [362, 282] on span "21" at bounding box center [357, 279] width 25 height 25
type input "21 Aug 2025 - 21 Aug 2025"
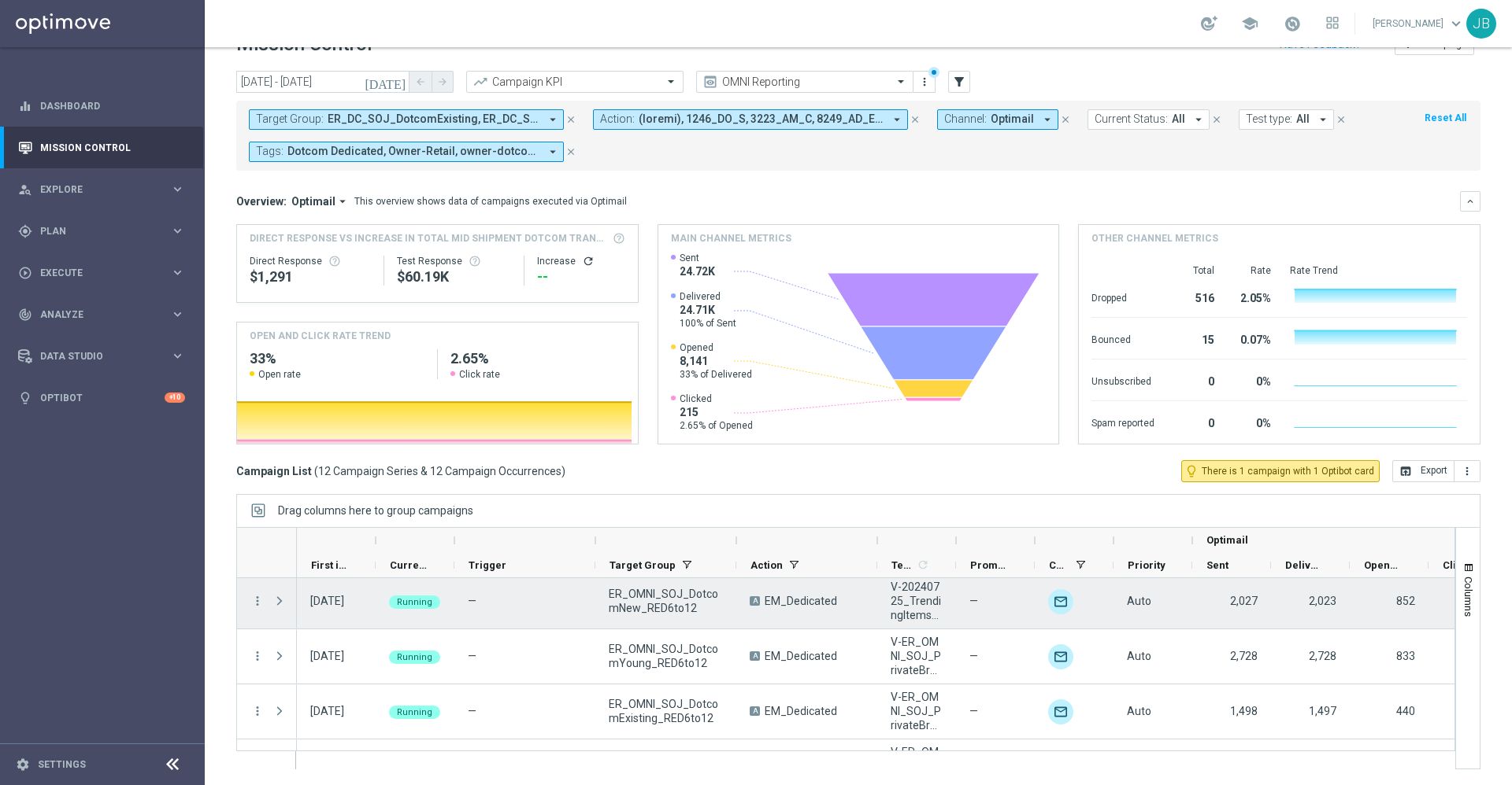
scroll to position [389, 0]
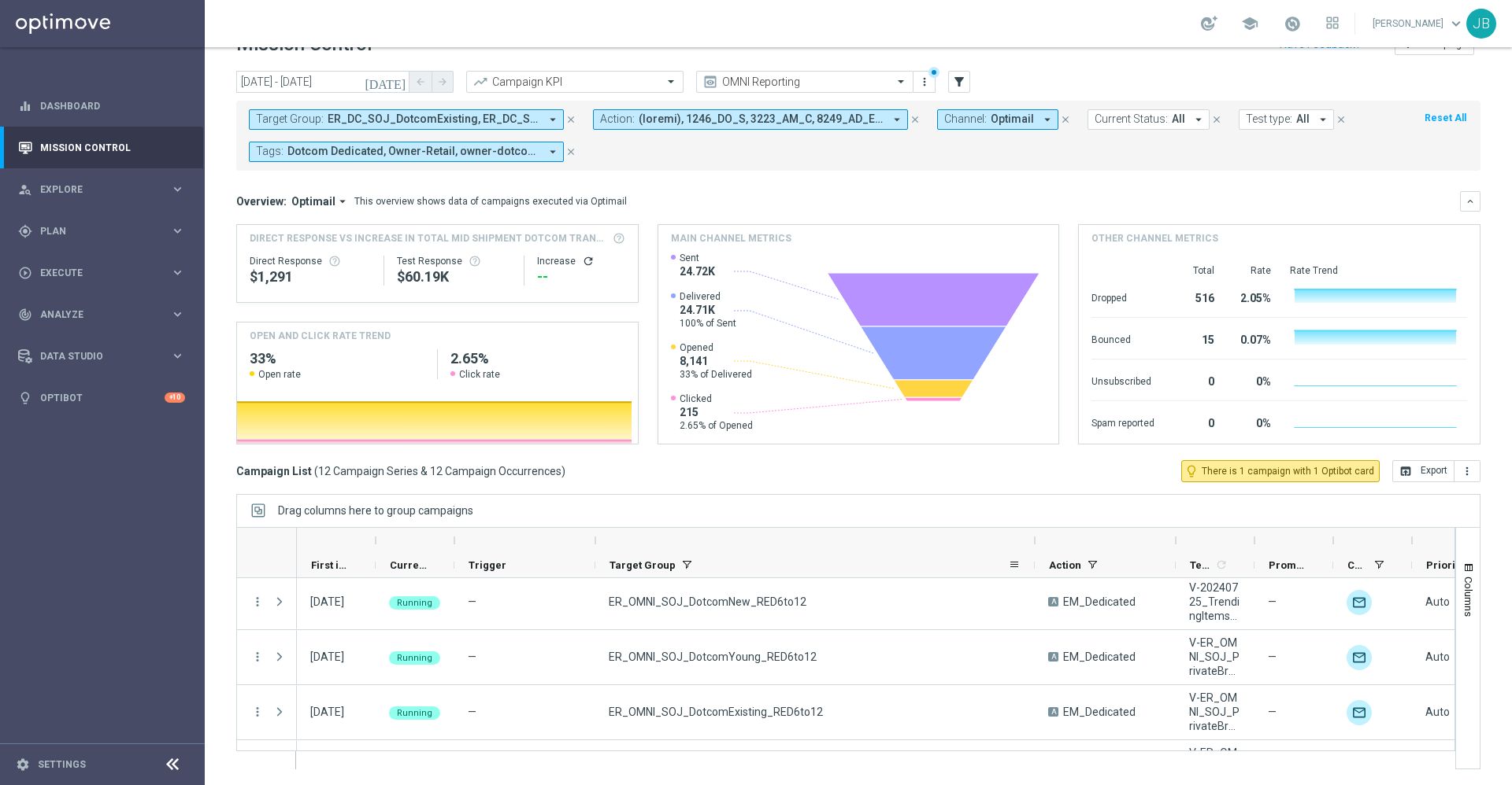
drag, startPoint x: 735, startPoint y: 537, endPoint x: 1034, endPoint y: 555, distance: 299.5
click at [1034, 555] on div "Optimail First in Range" at bounding box center [1092, 553] width 1591 height 50
click at [571, 120] on icon "close" at bounding box center [570, 120] width 11 height 11
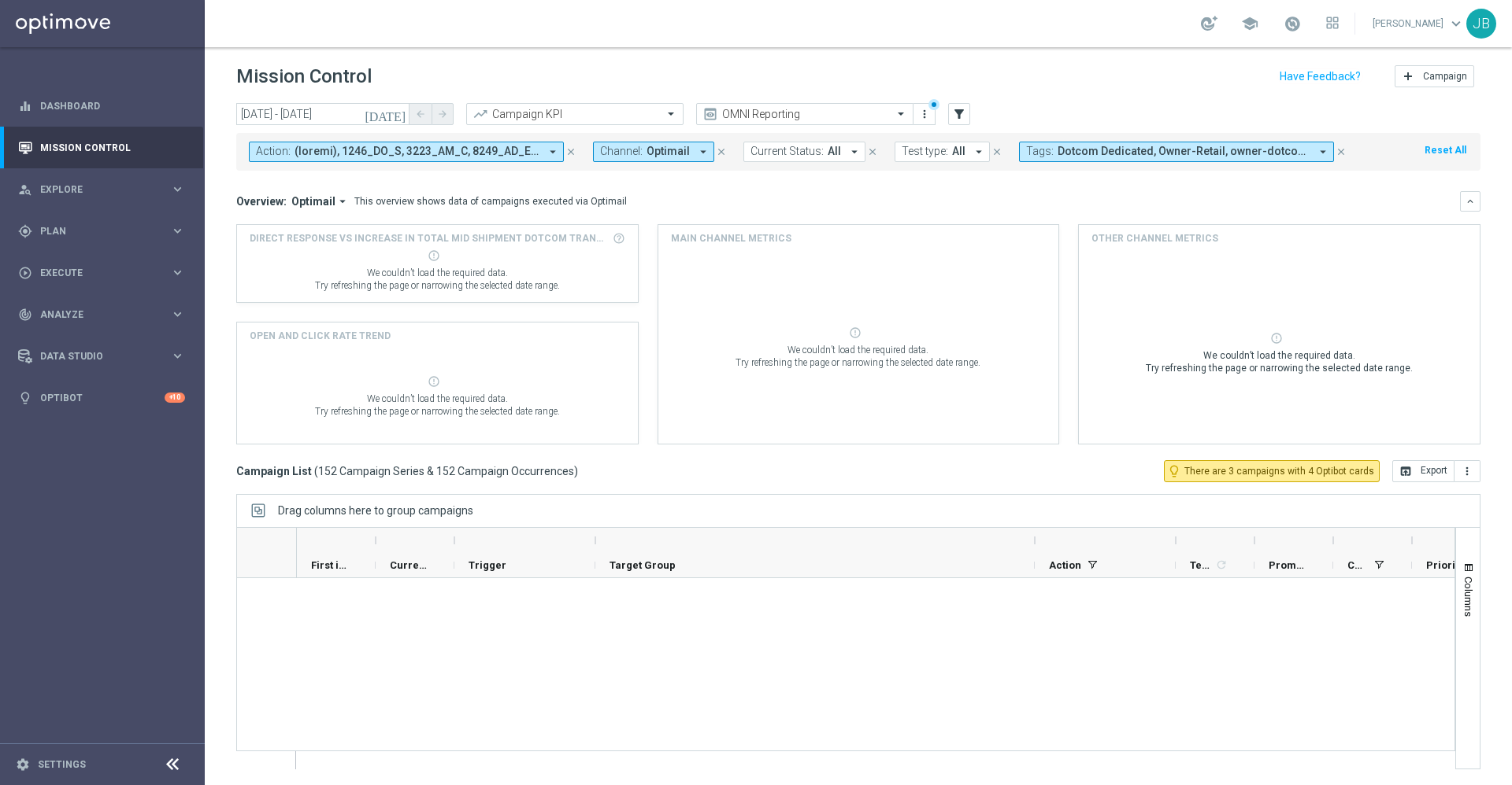
scroll to position [4060, 0]
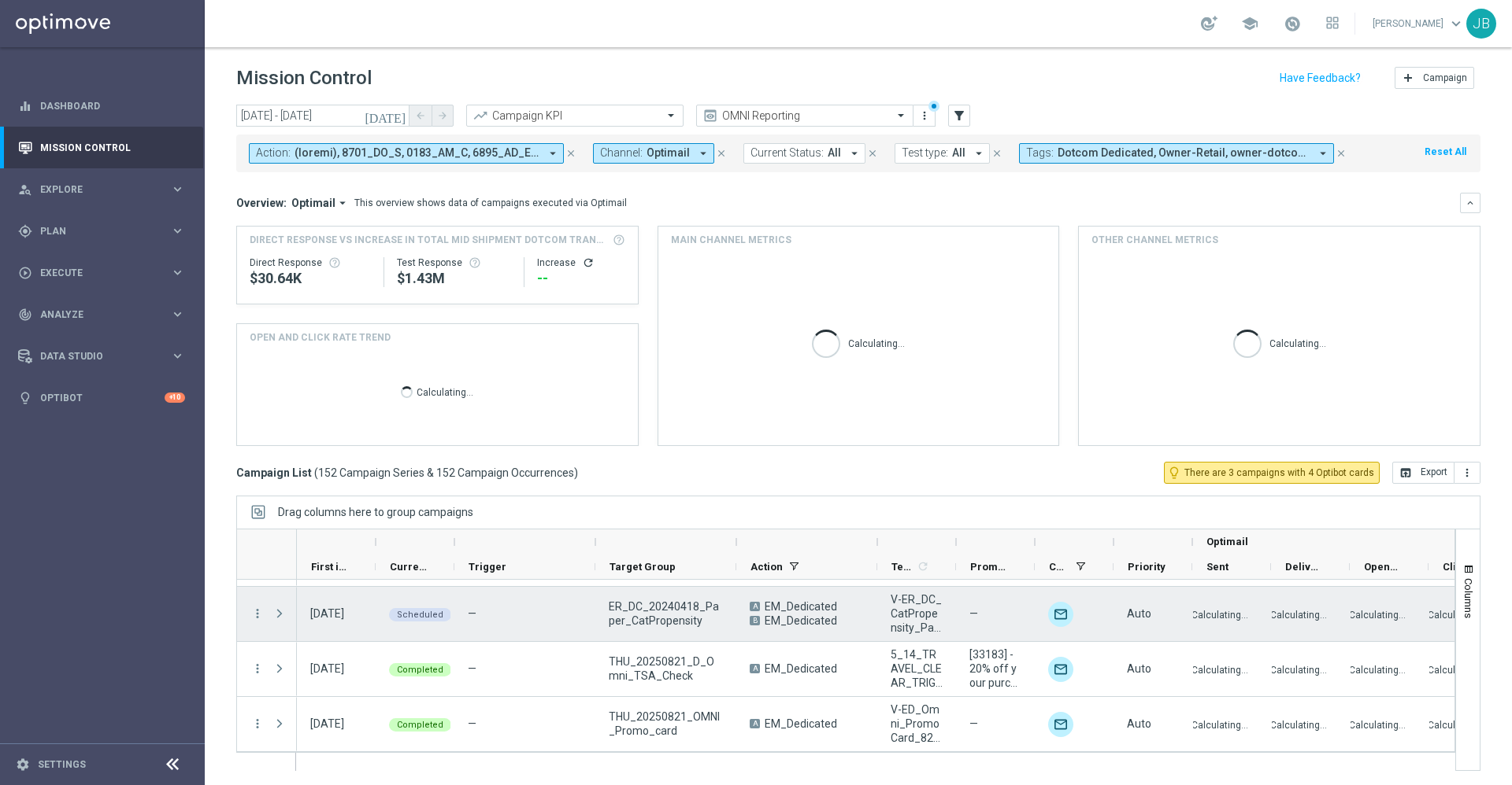
scroll to position [2, 0]
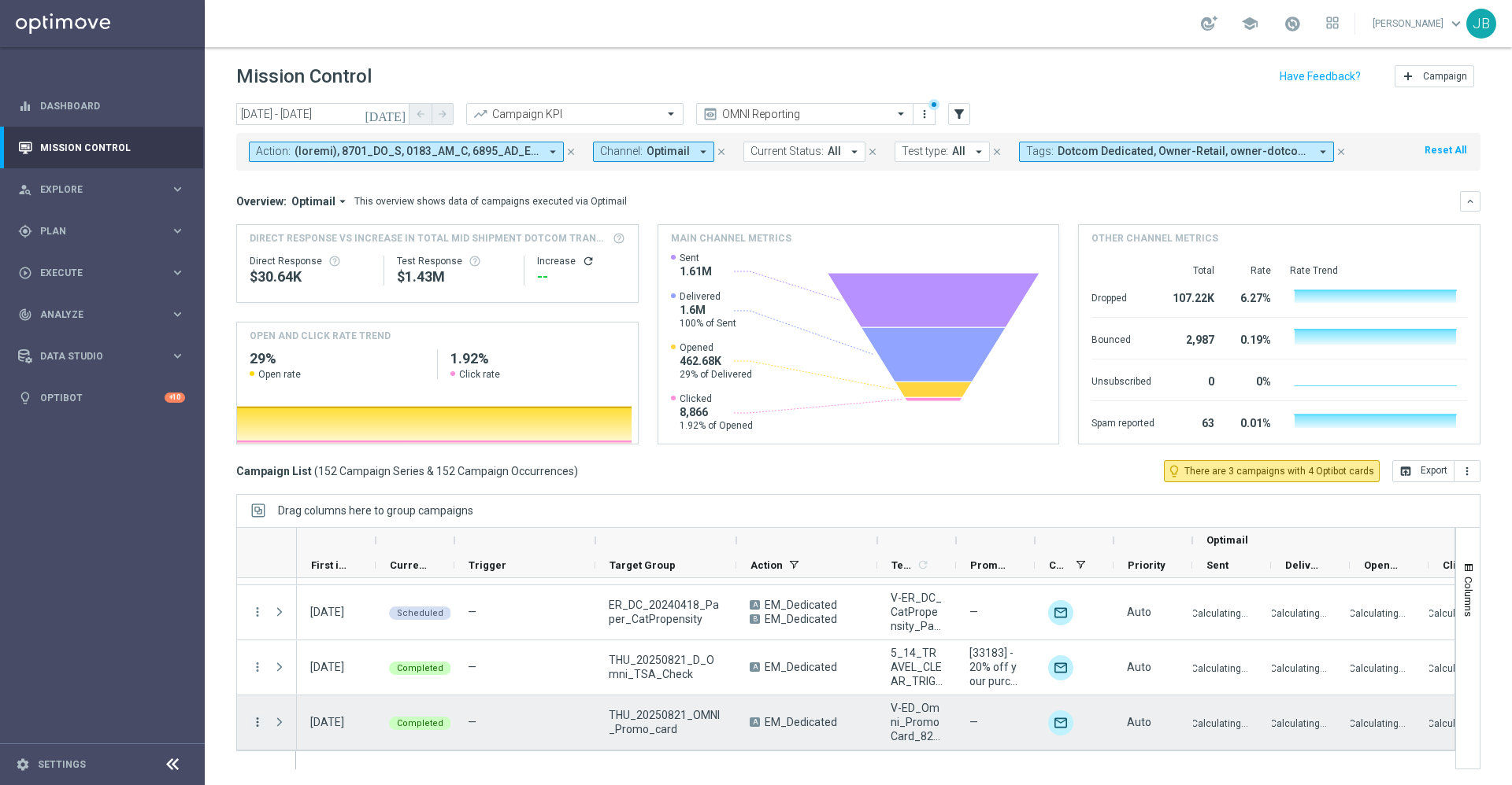
click at [258, 718] on icon "more_vert" at bounding box center [257, 722] width 15 height 15
click at [351, 658] on span "Duplicate and Edit" at bounding box center [328, 653] width 81 height 11
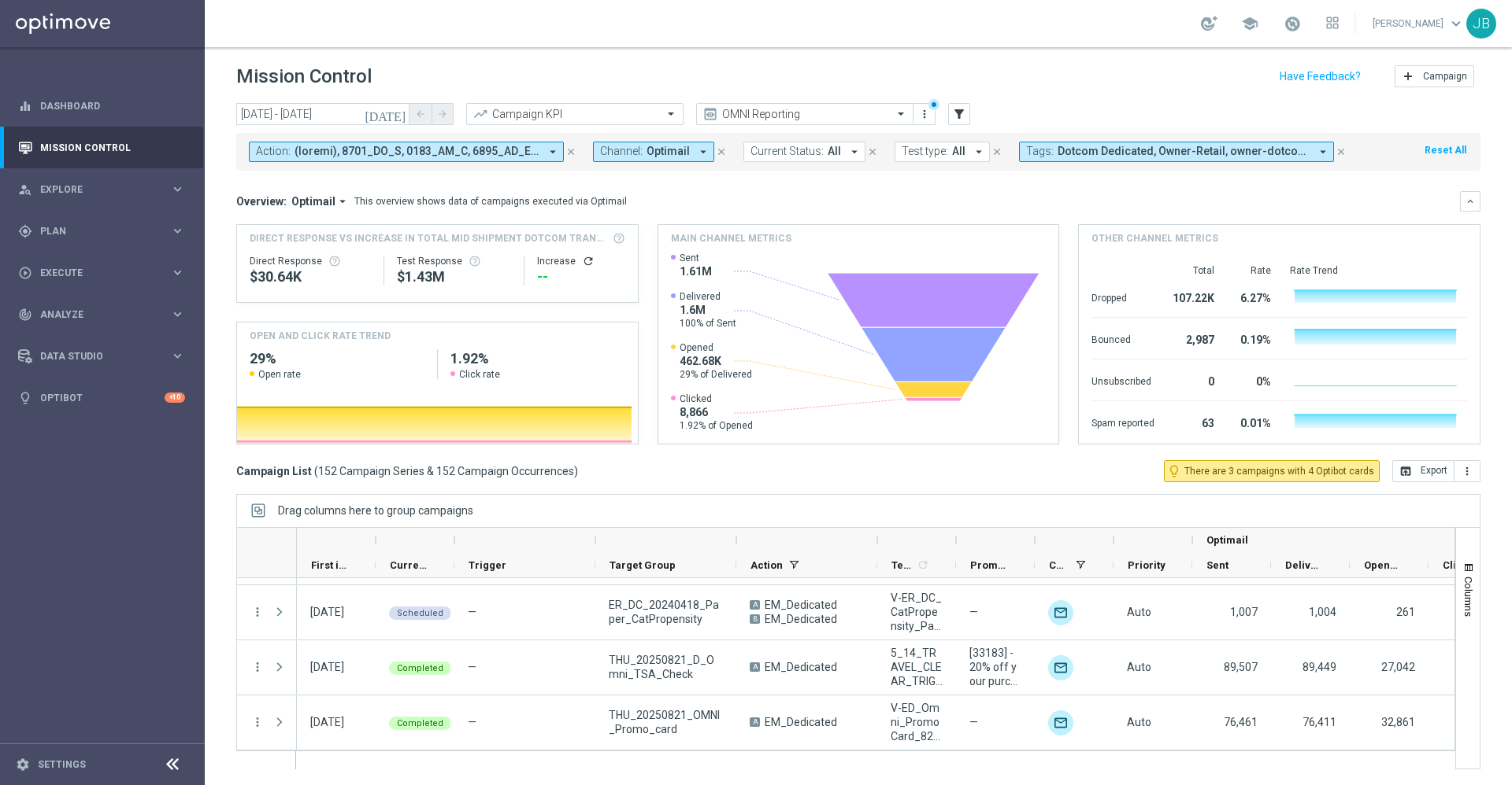
click at [404, 107] on icon "[DATE]" at bounding box center [386, 114] width 43 height 15
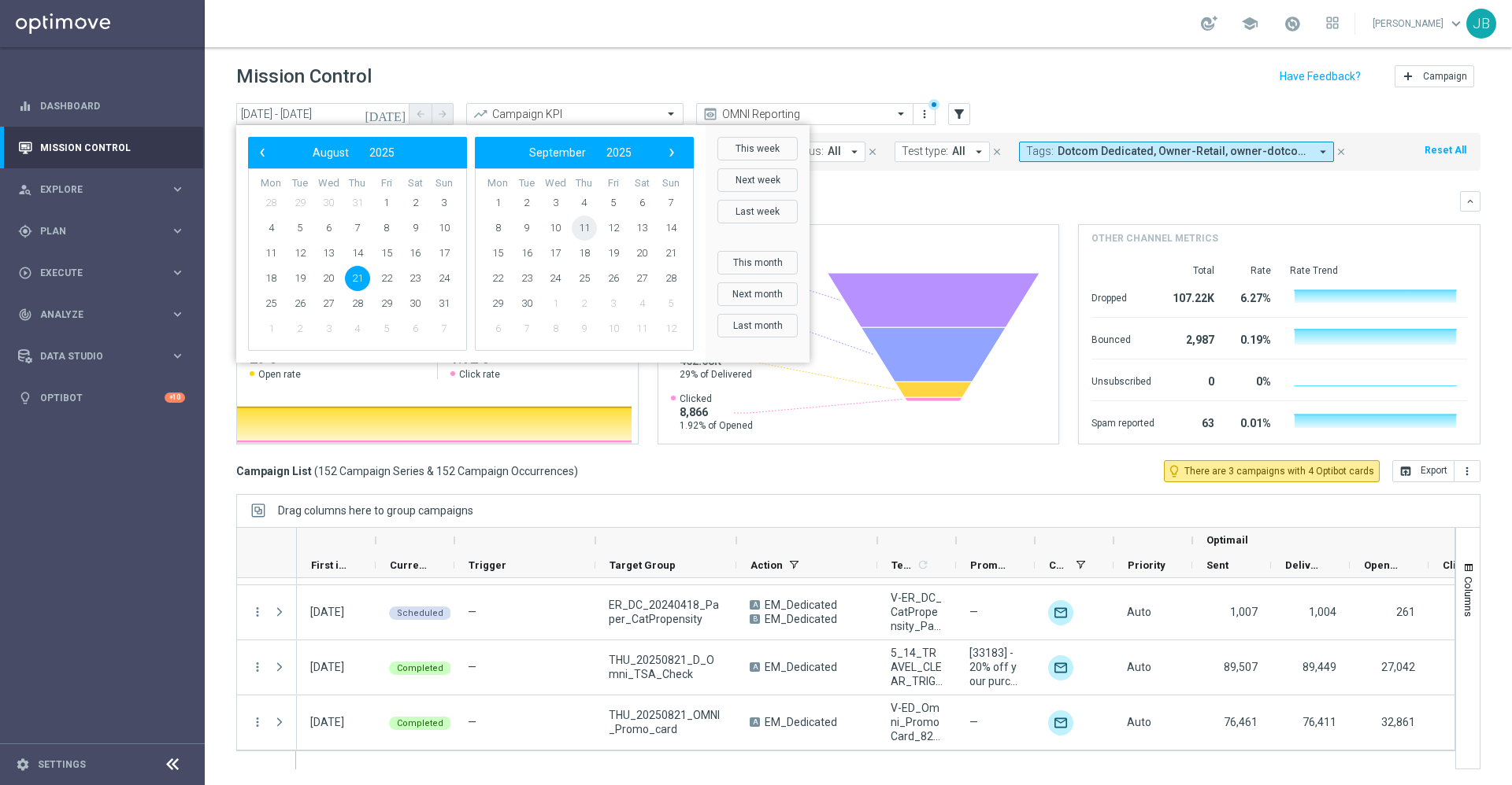
click at [579, 233] on span "11" at bounding box center [584, 227] width 25 height 25
click at [355, 225] on span "11" at bounding box center [357, 227] width 25 height 25
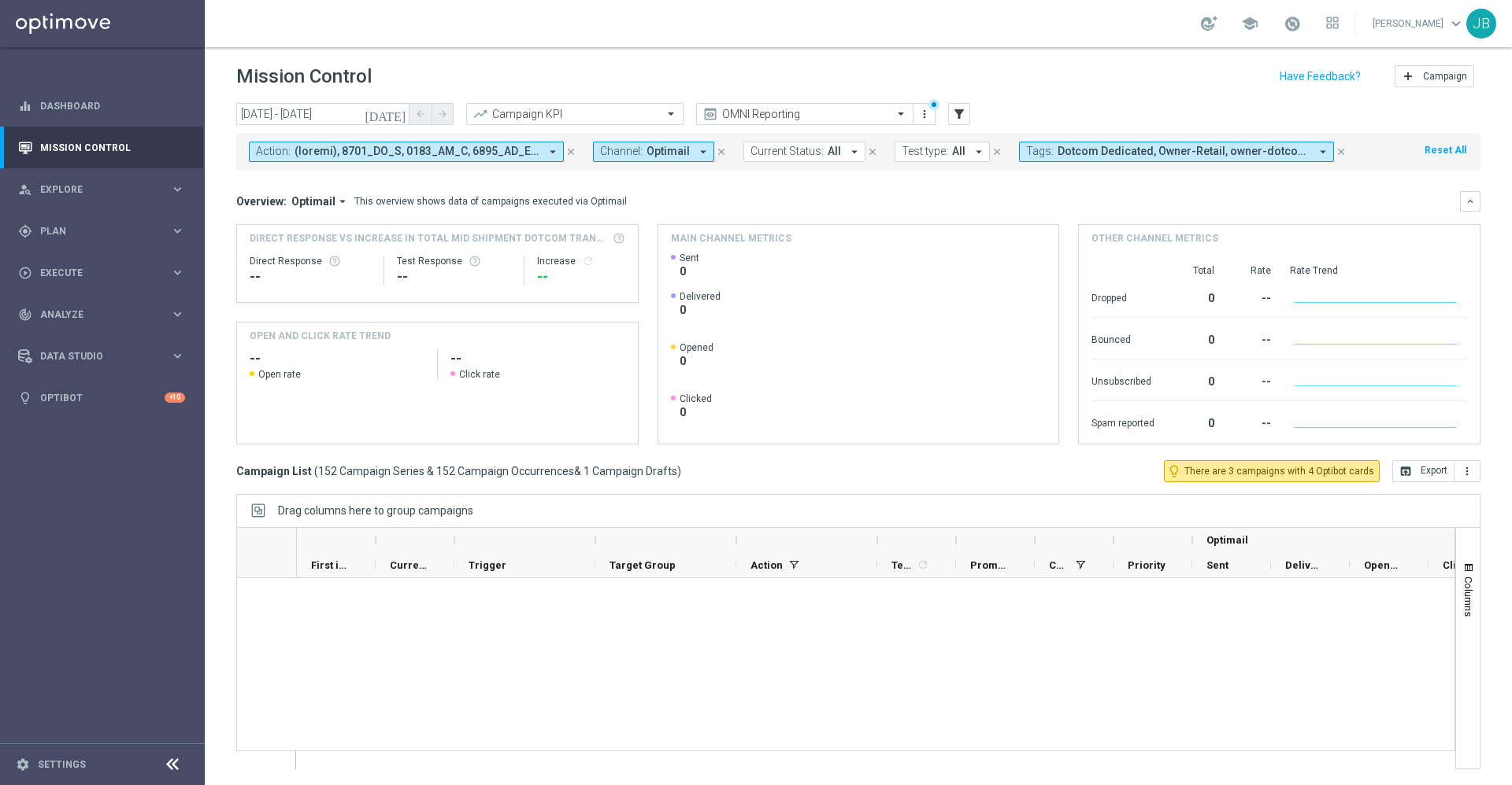
scroll to position [8256, 0]
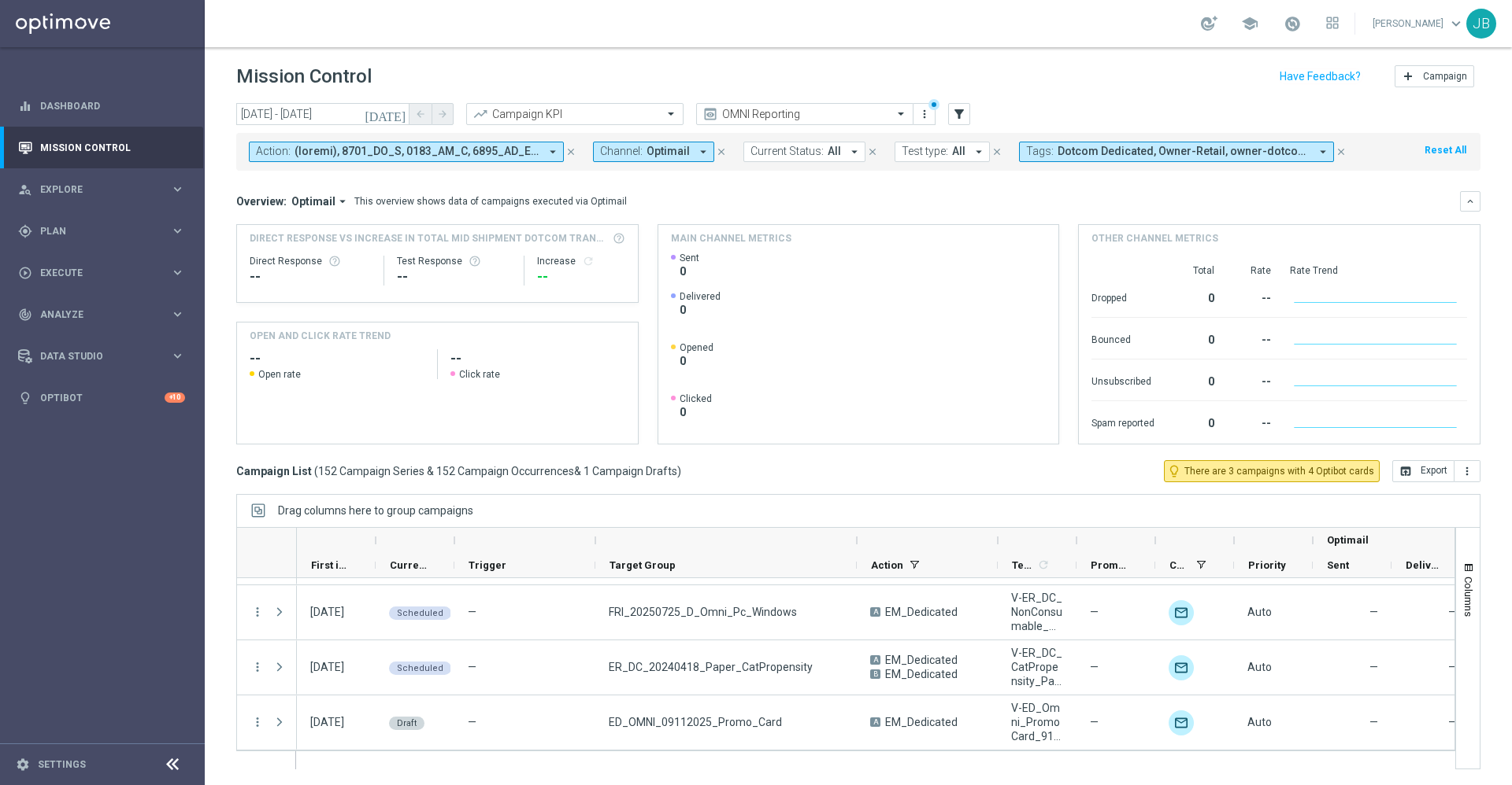
drag, startPoint x: 735, startPoint y: 538, endPoint x: 869, endPoint y: 541, distance: 134.0
click at [860, 541] on div at bounding box center [856, 540] width 6 height 25
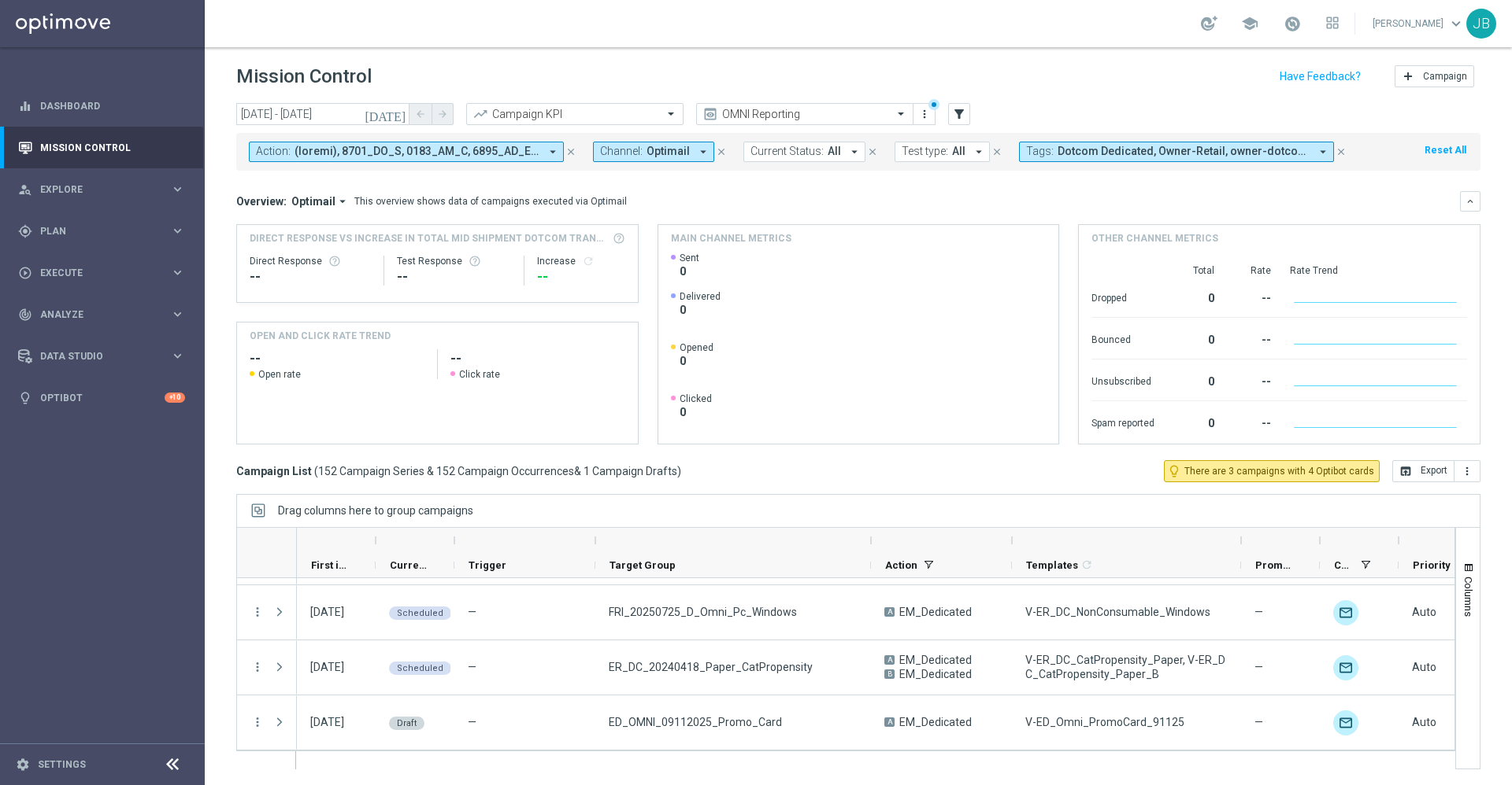
drag, startPoint x: 1093, startPoint y: 540, endPoint x: 1244, endPoint y: 536, distance: 151.1
click at [1244, 536] on div at bounding box center [1240, 540] width 6 height 25
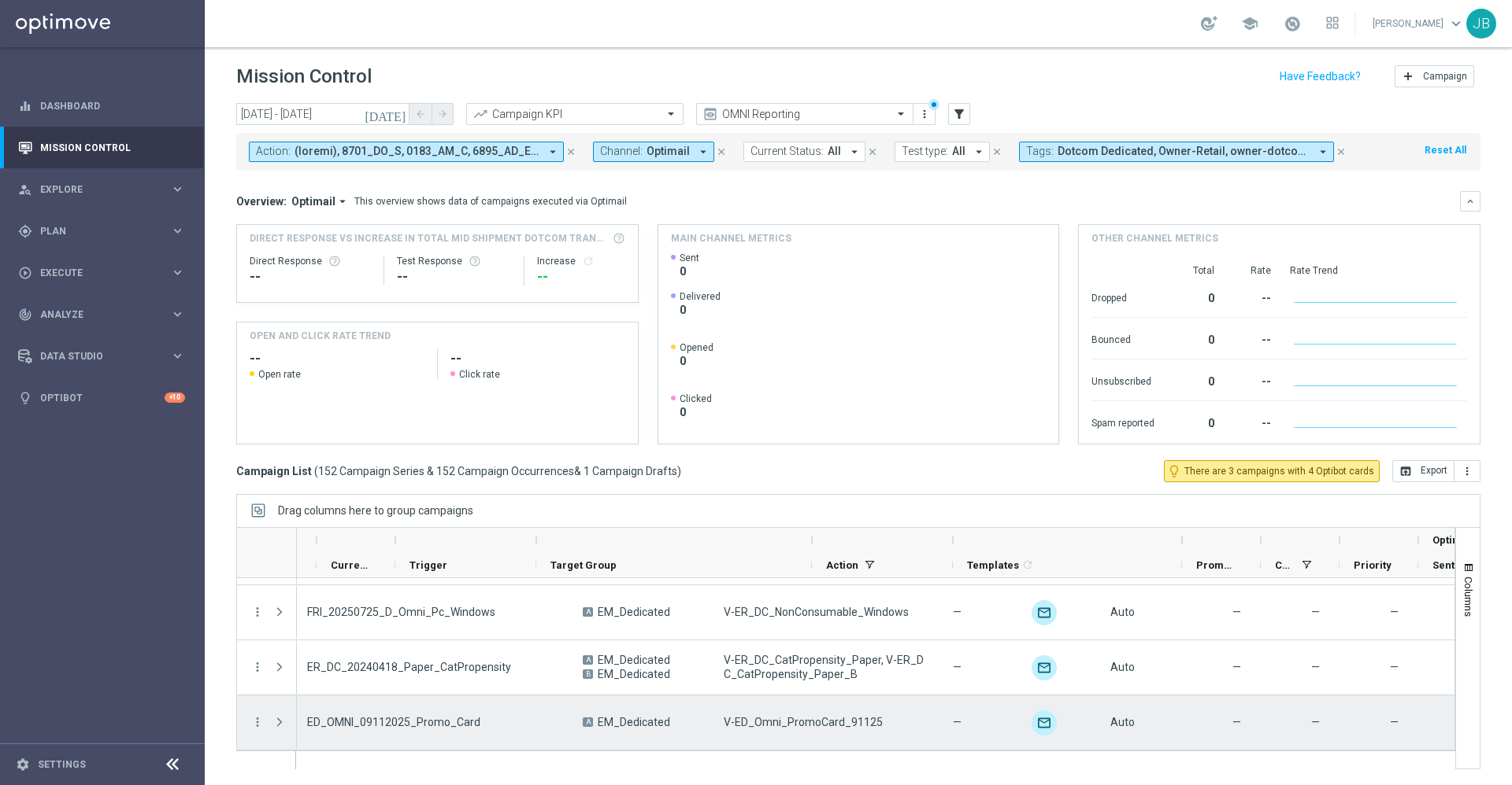
scroll to position [0, 0]
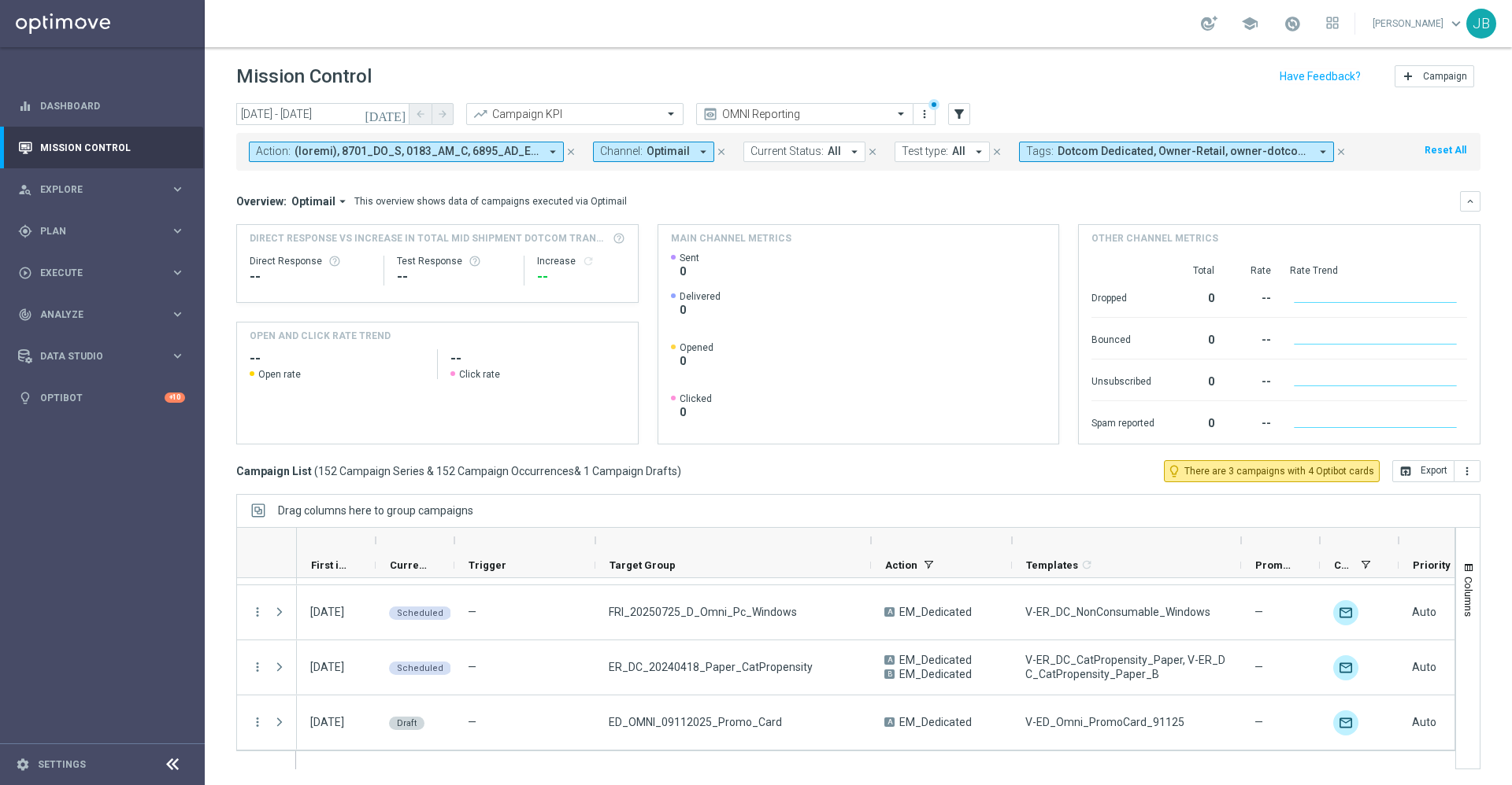
click at [398, 117] on icon "[DATE]" at bounding box center [386, 114] width 43 height 15
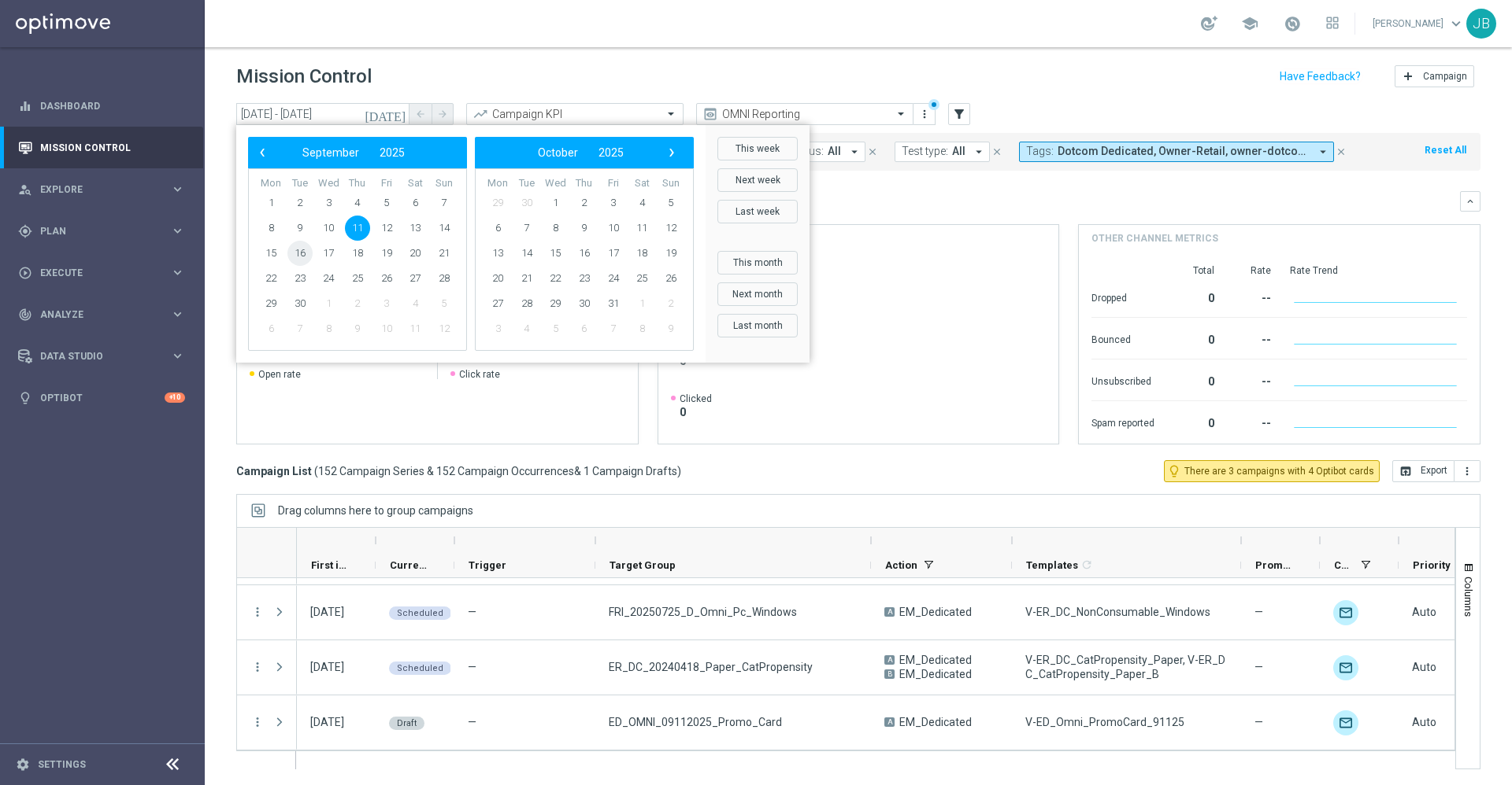
click at [305, 255] on span "16" at bounding box center [299, 253] width 25 height 25
click at [297, 252] on span "16" at bounding box center [299, 253] width 25 height 25
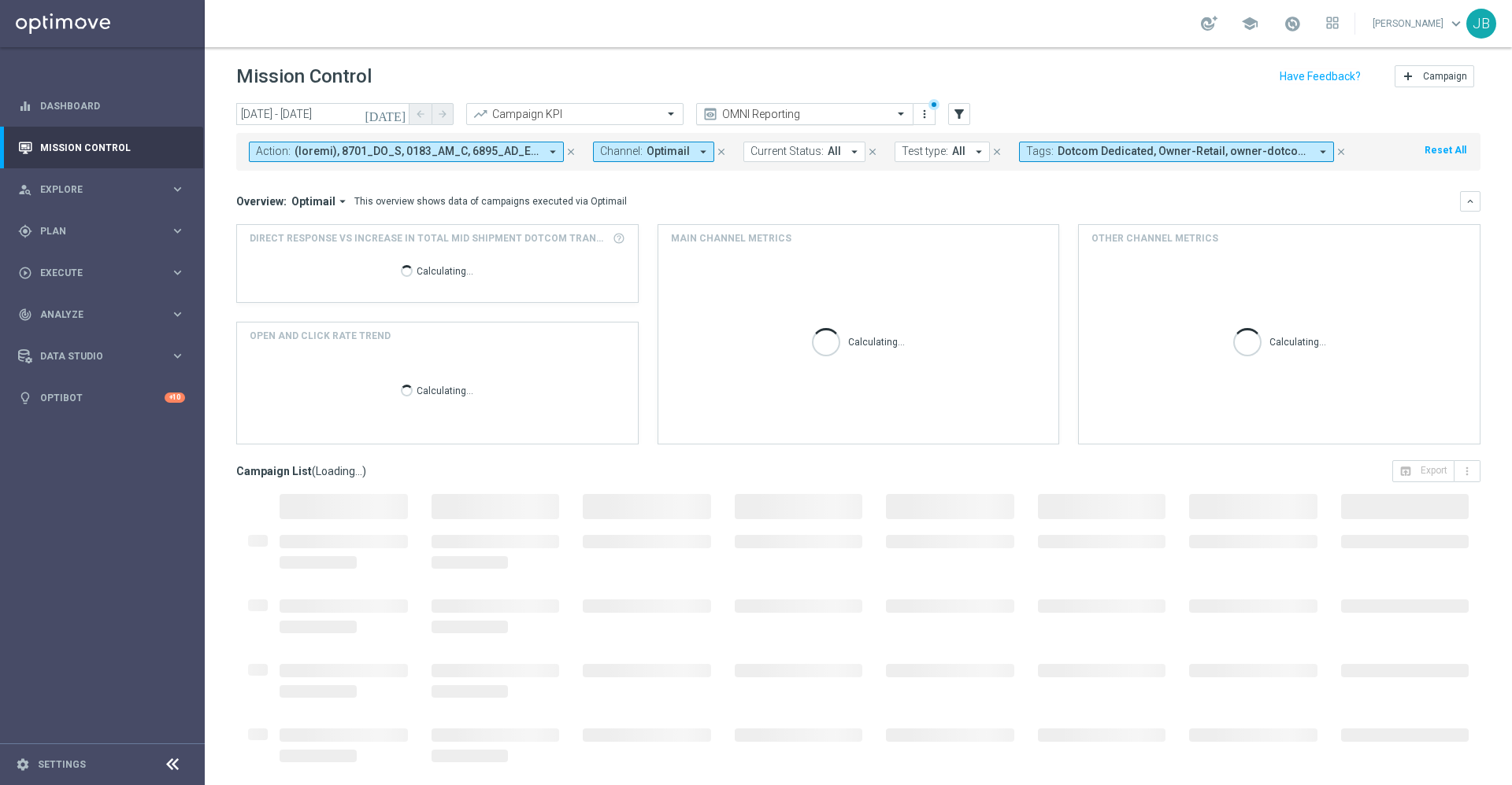
click at [801, 114] on input "text" at bounding box center [789, 114] width 168 height 14
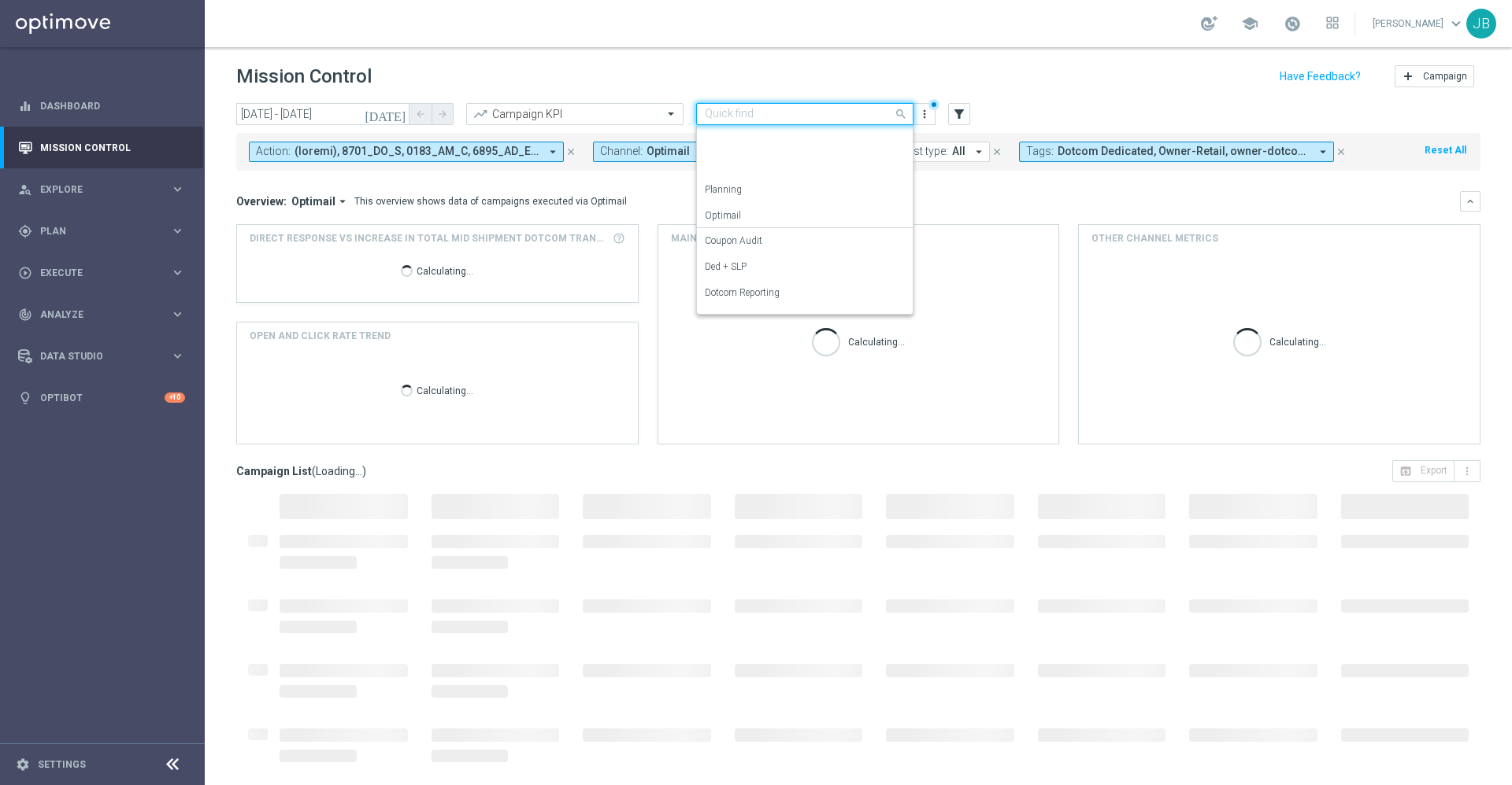
scroll to position [175, 0]
click at [747, 295] on label "Store Closing" at bounding box center [732, 300] width 55 height 14
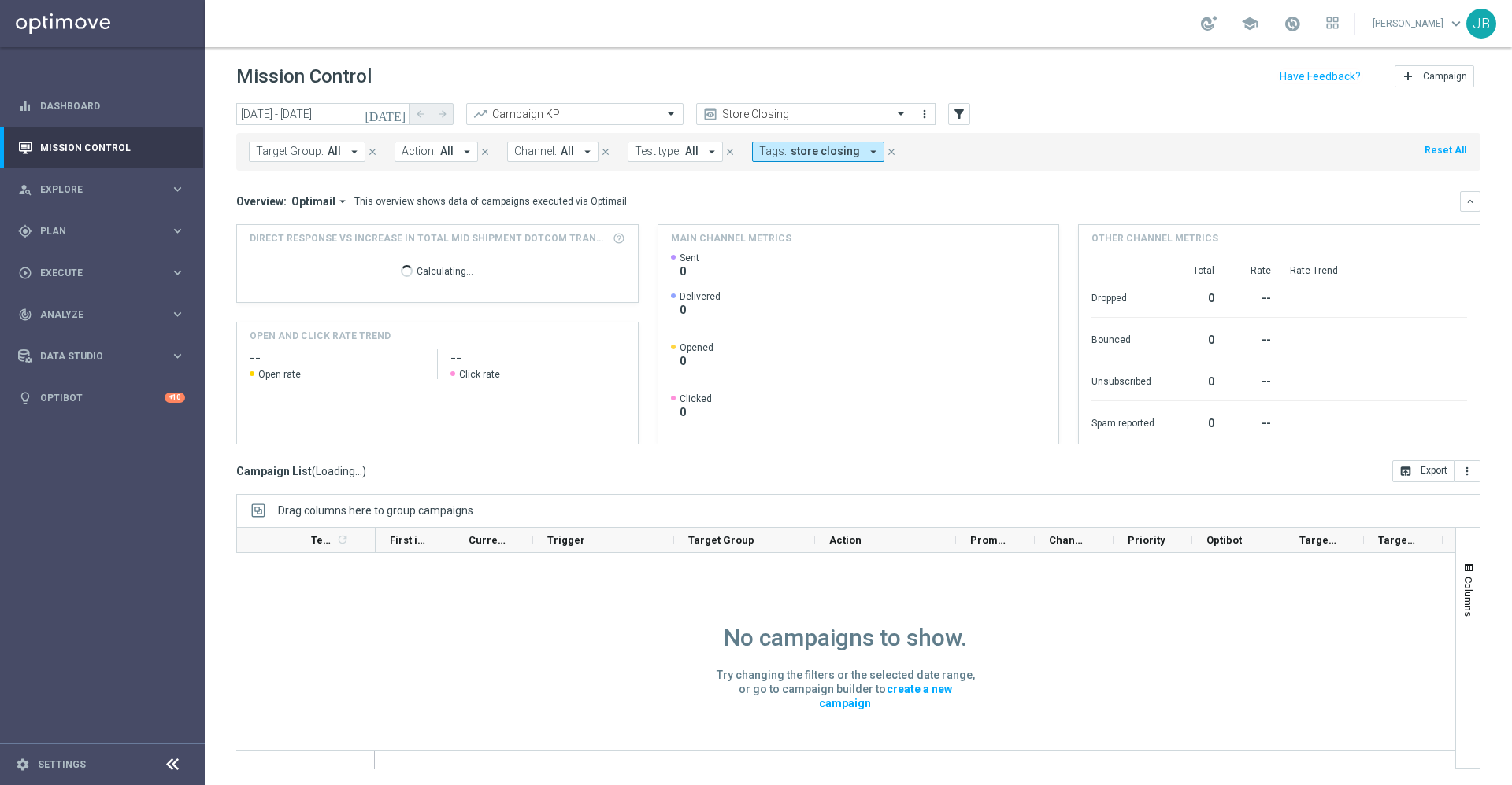
scroll to position [0, 0]
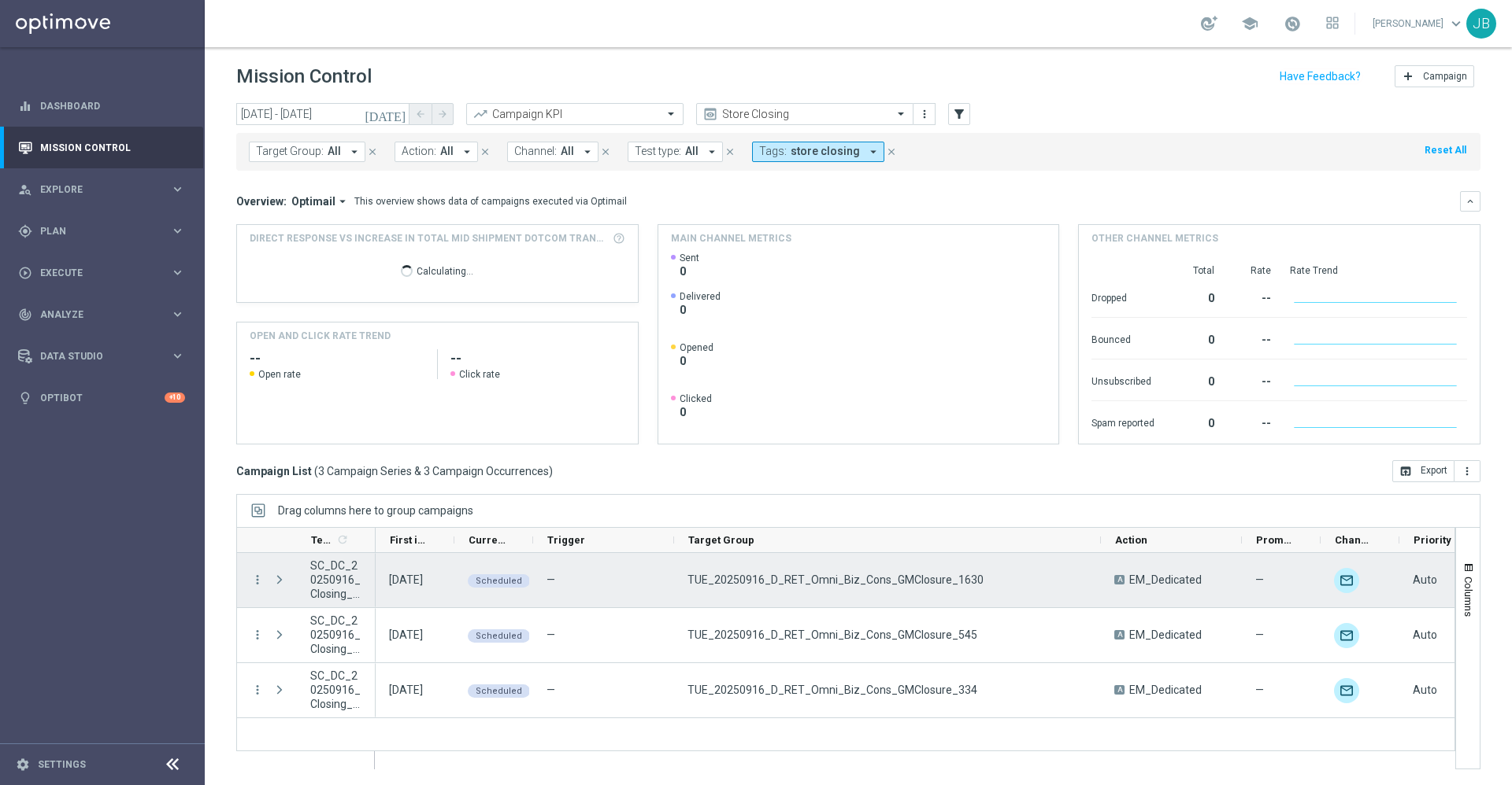
drag, startPoint x: 815, startPoint y: 539, endPoint x: 1100, endPoint y: 570, distance: 286.7
click at [1100, 570] on div "Templates 1 refresh" at bounding box center [845, 648] width 1219 height 243
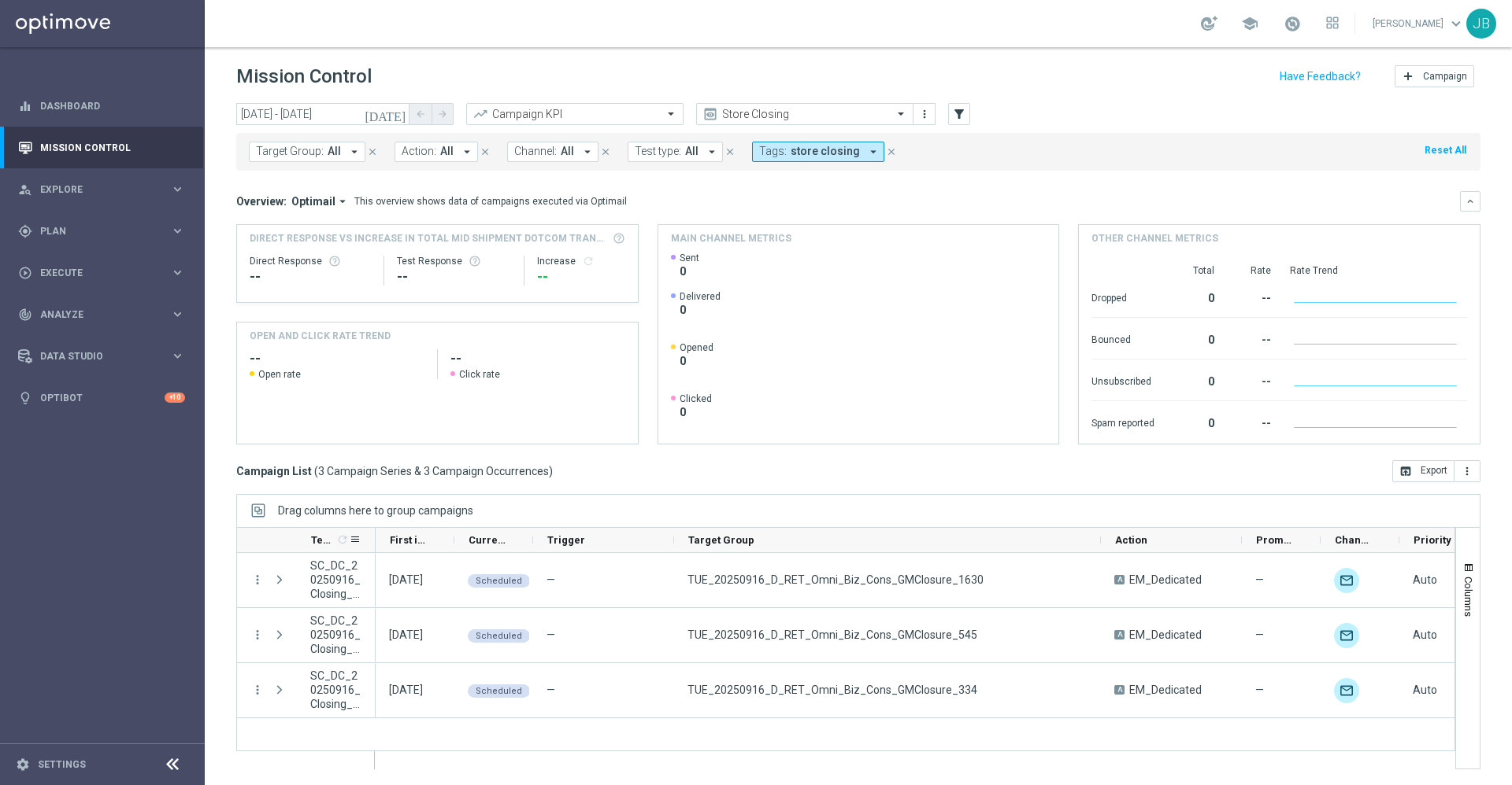
click at [371, 533] on icon-header "Templates 1 refresh" at bounding box center [336, 540] width 79 height 25
drag, startPoint x: 372, startPoint y: 534, endPoint x: 333, endPoint y: 532, distance: 39.1
drag, startPoint x: 326, startPoint y: 535, endPoint x: 281, endPoint y: 536, distance: 45.0
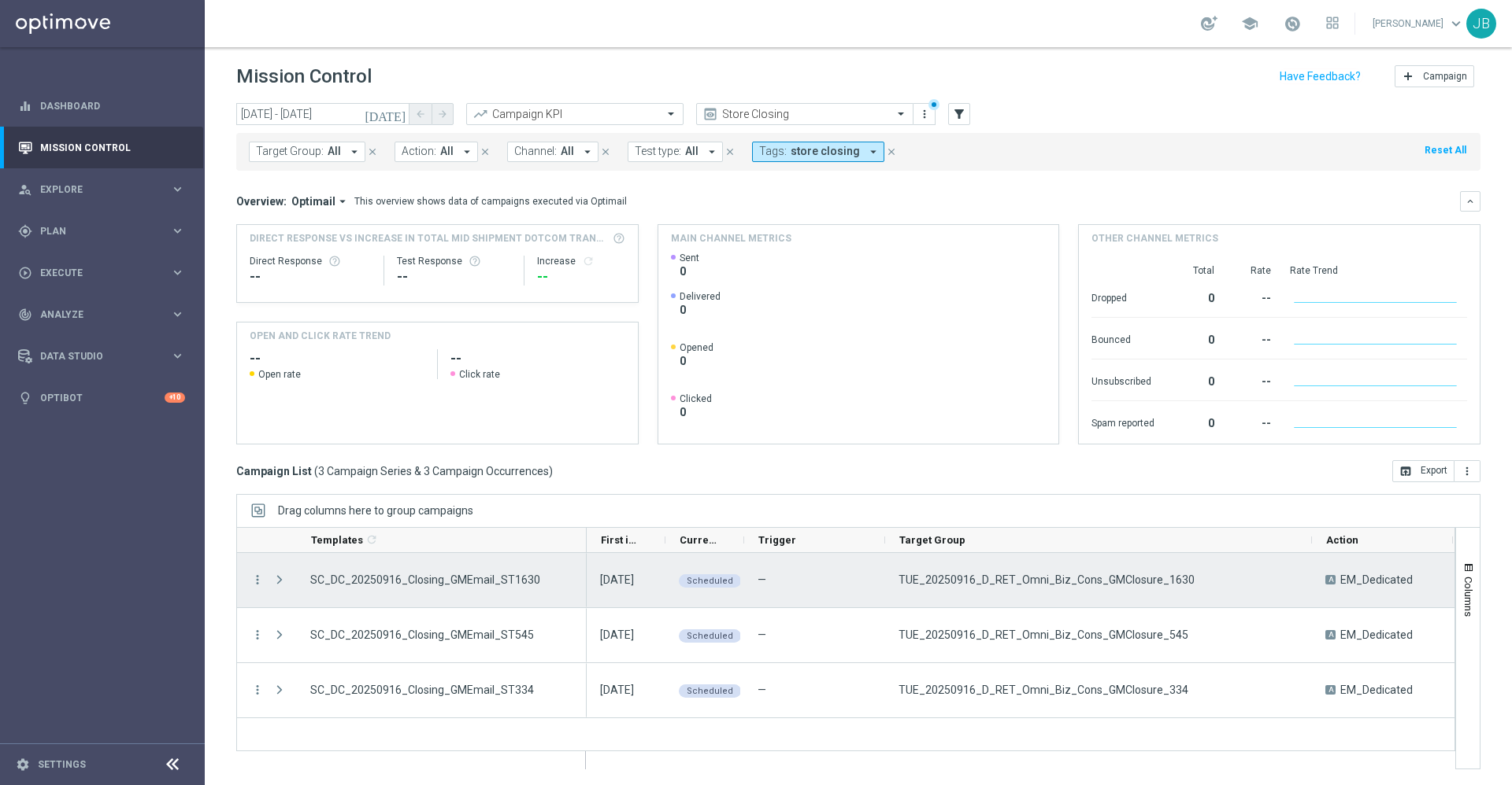
drag, startPoint x: 373, startPoint y: 536, endPoint x: 584, endPoint y: 555, distance: 211.9
click at [584, 555] on div "Templates 1 refresh" at bounding box center [845, 648] width 1219 height 243
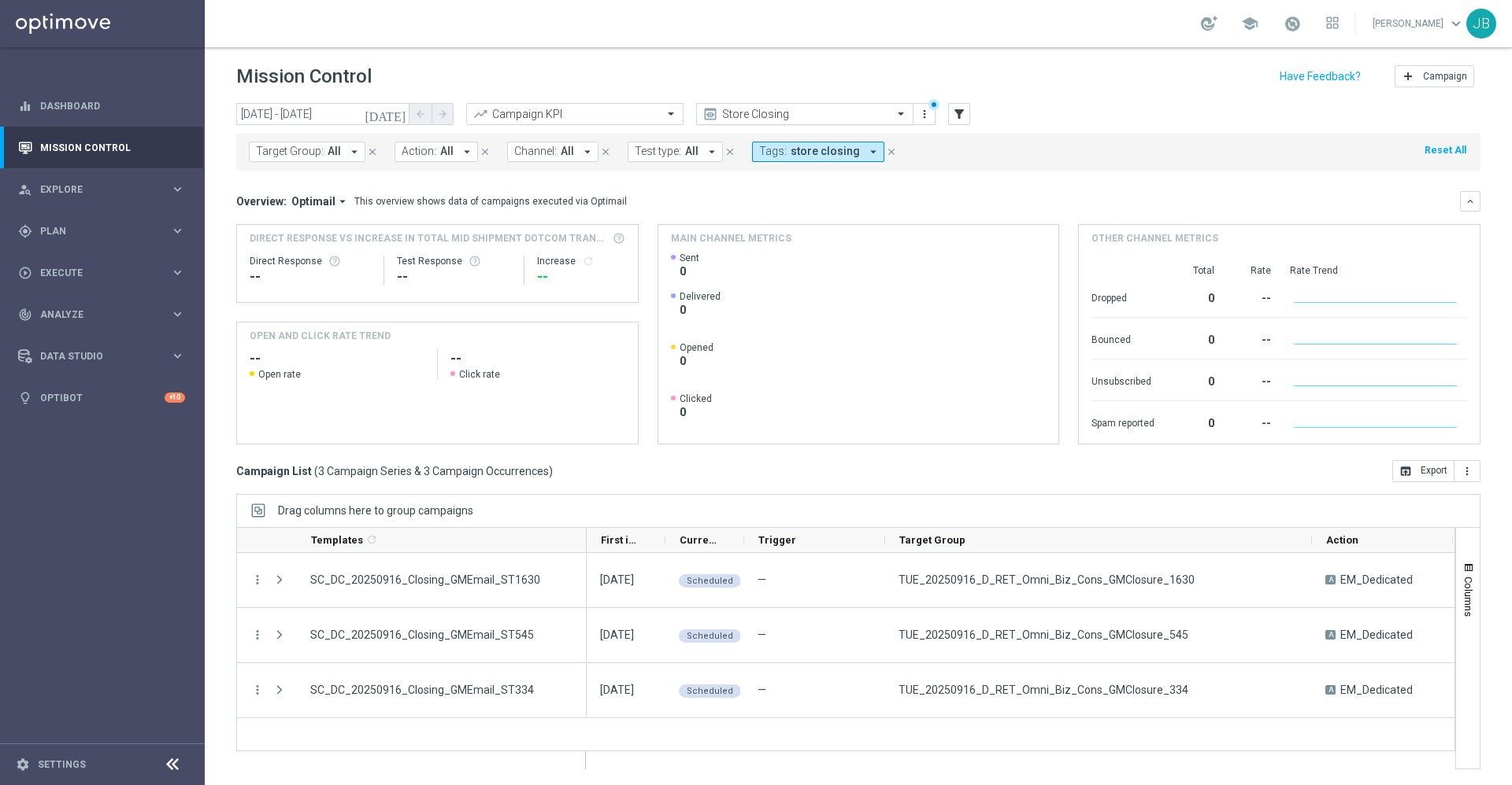
click at [765, 110] on input "text" at bounding box center [789, 114] width 168 height 14
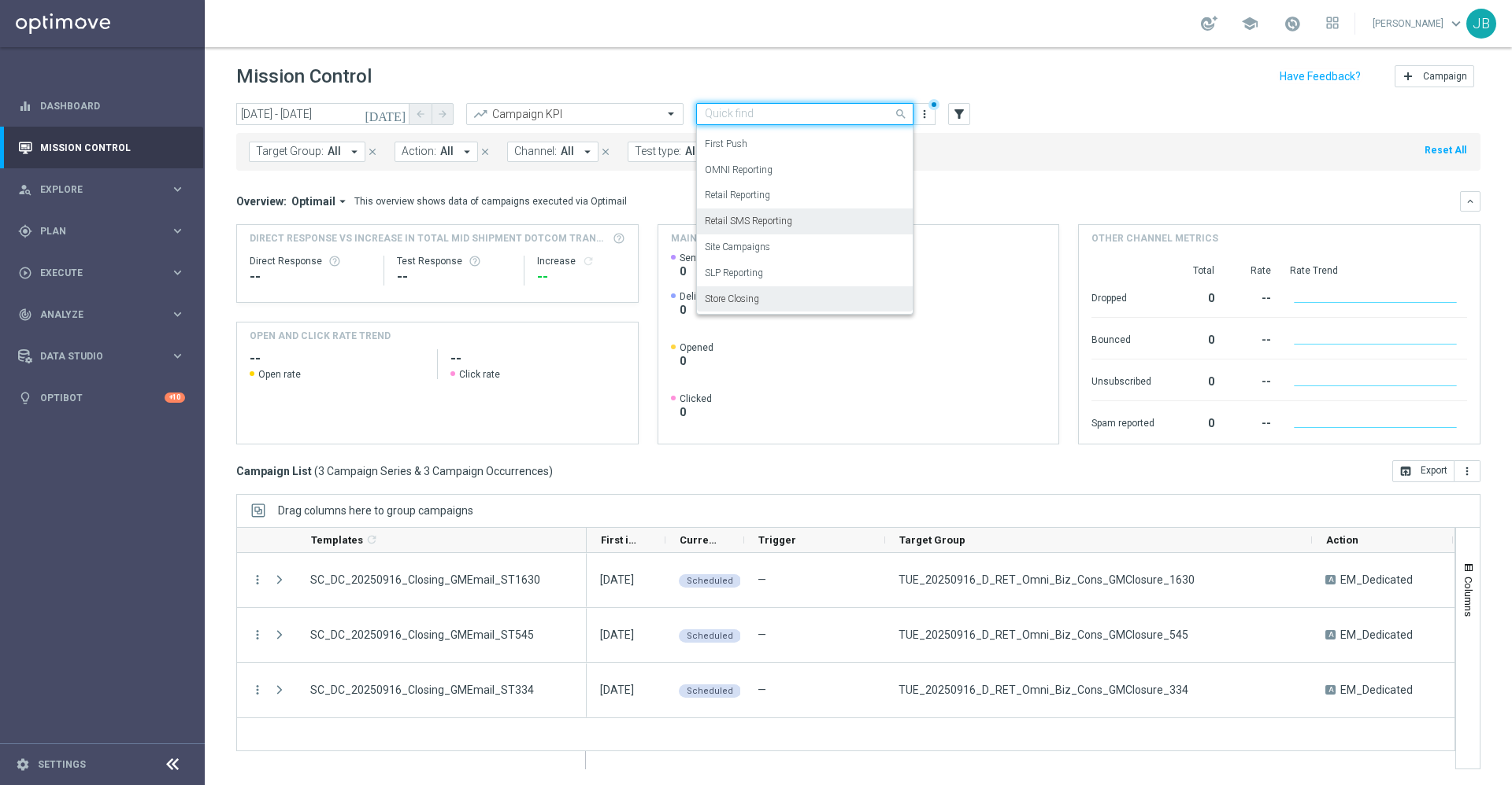
scroll to position [165, 0]
click at [751, 179] on label "OMNI Reporting" at bounding box center [738, 180] width 68 height 14
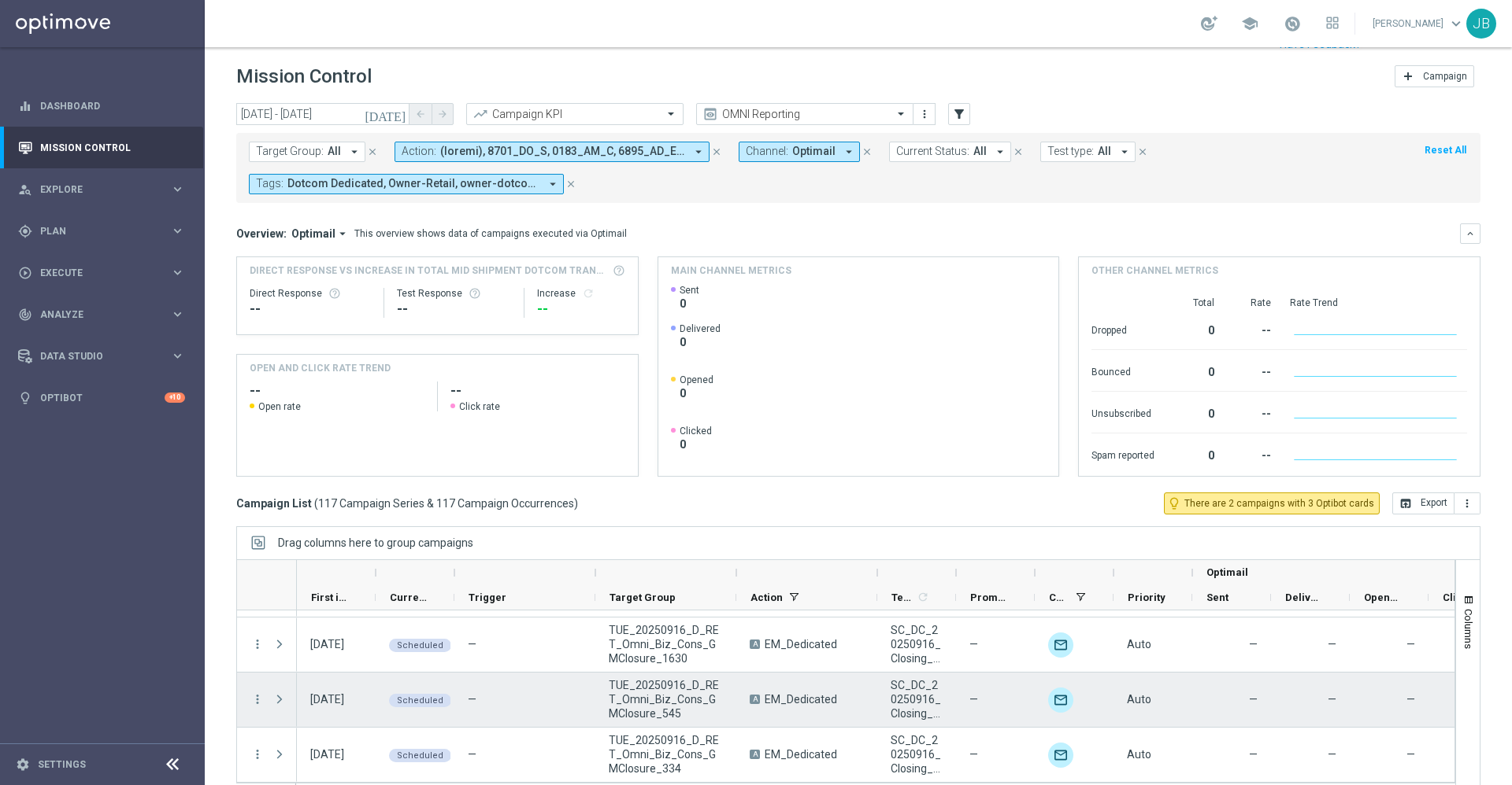
scroll to position [34, 0]
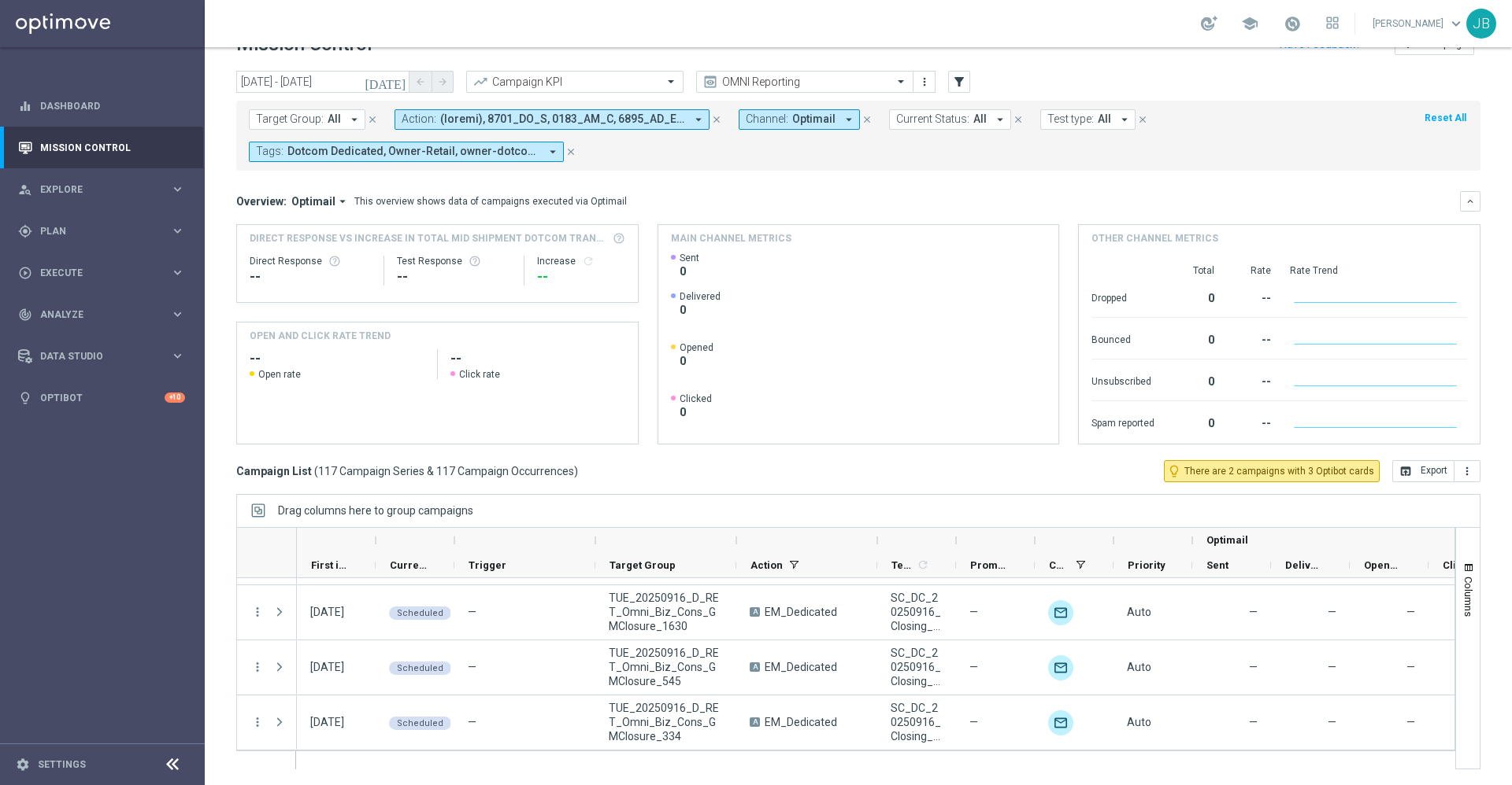
click at [401, 85] on icon "[DATE]" at bounding box center [386, 82] width 43 height 15
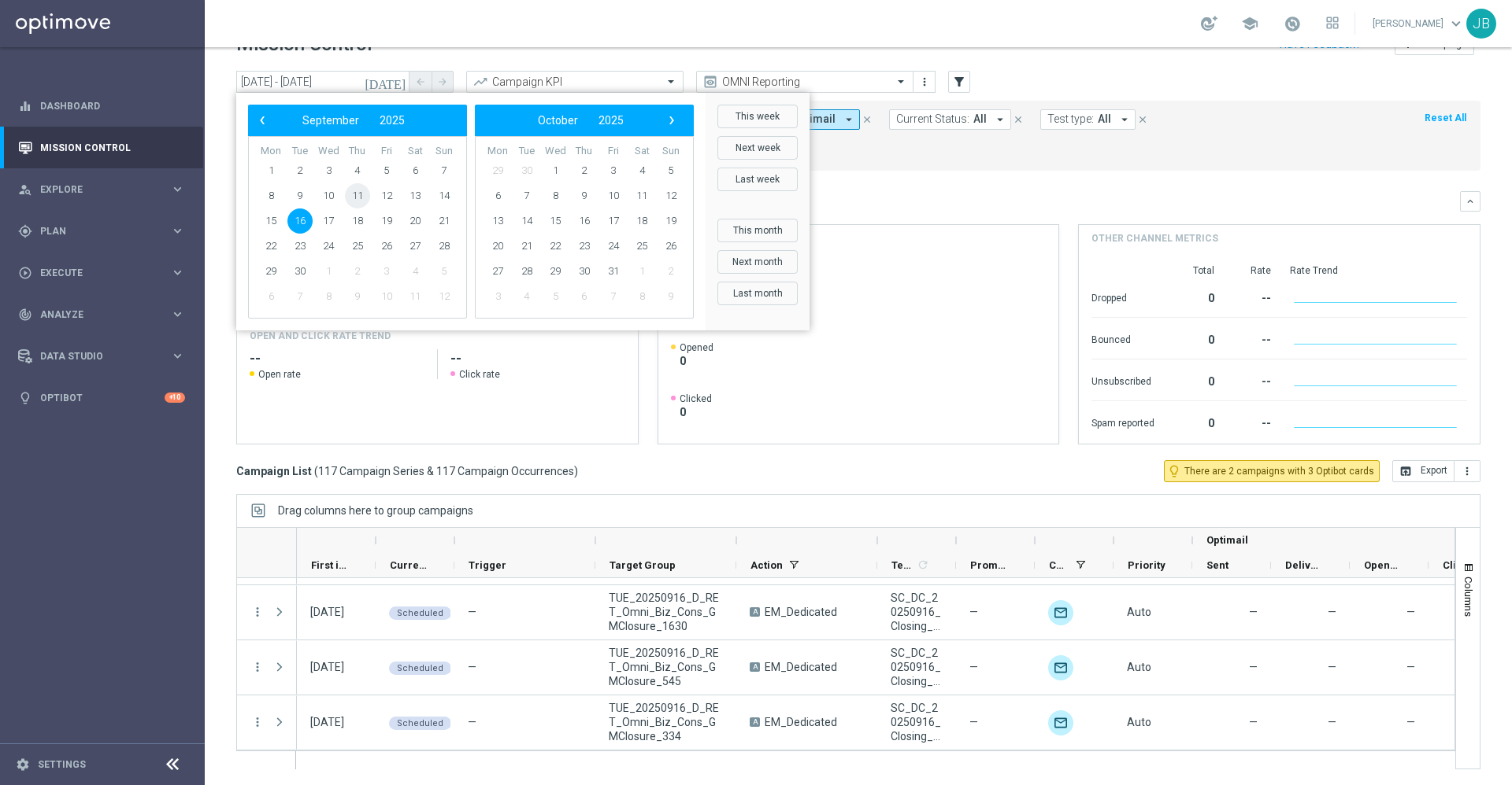
click at [360, 195] on span "11" at bounding box center [357, 196] width 25 height 25
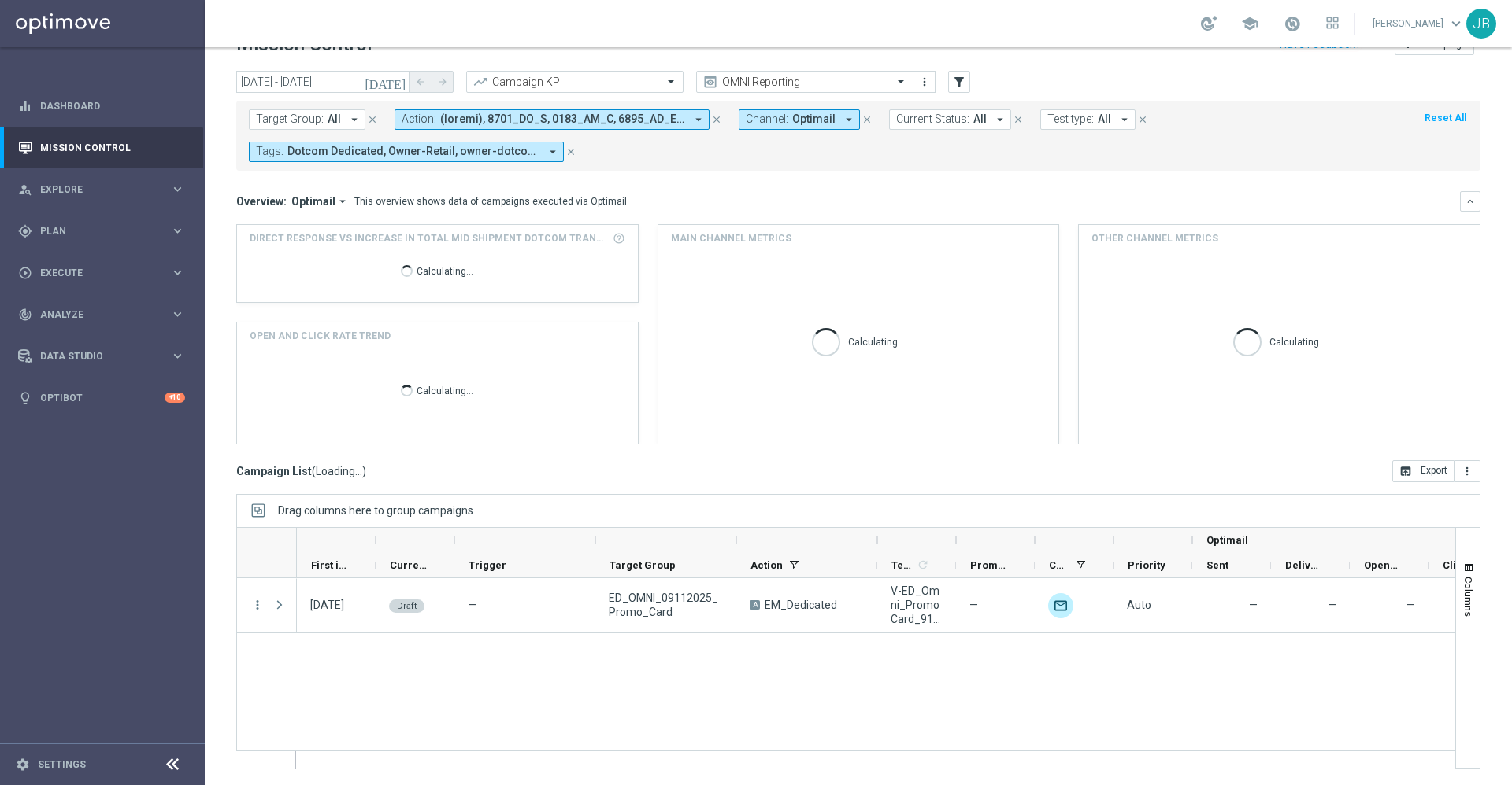
scroll to position [0, 0]
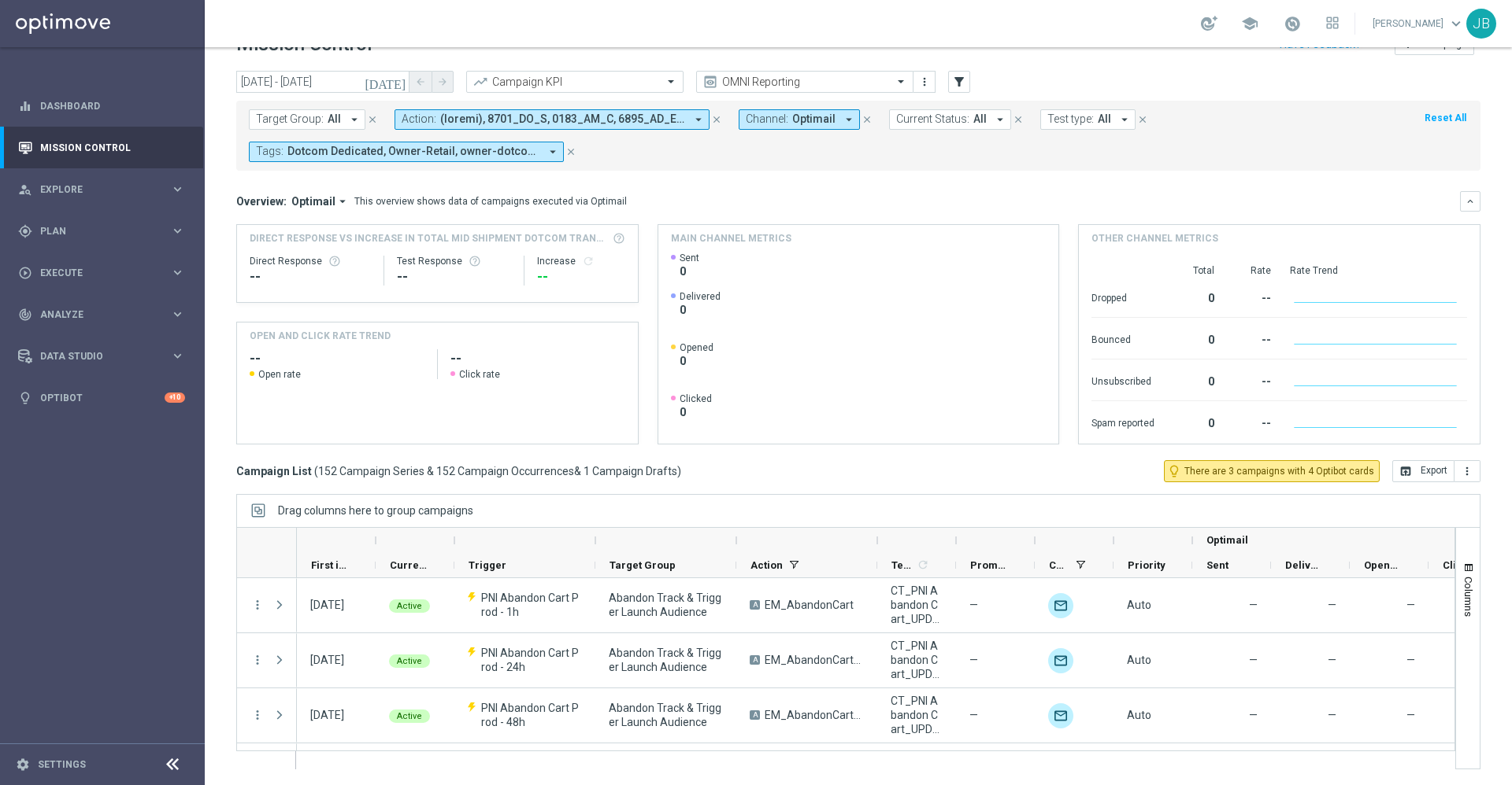
click at [405, 80] on icon "[DATE]" at bounding box center [386, 82] width 43 height 15
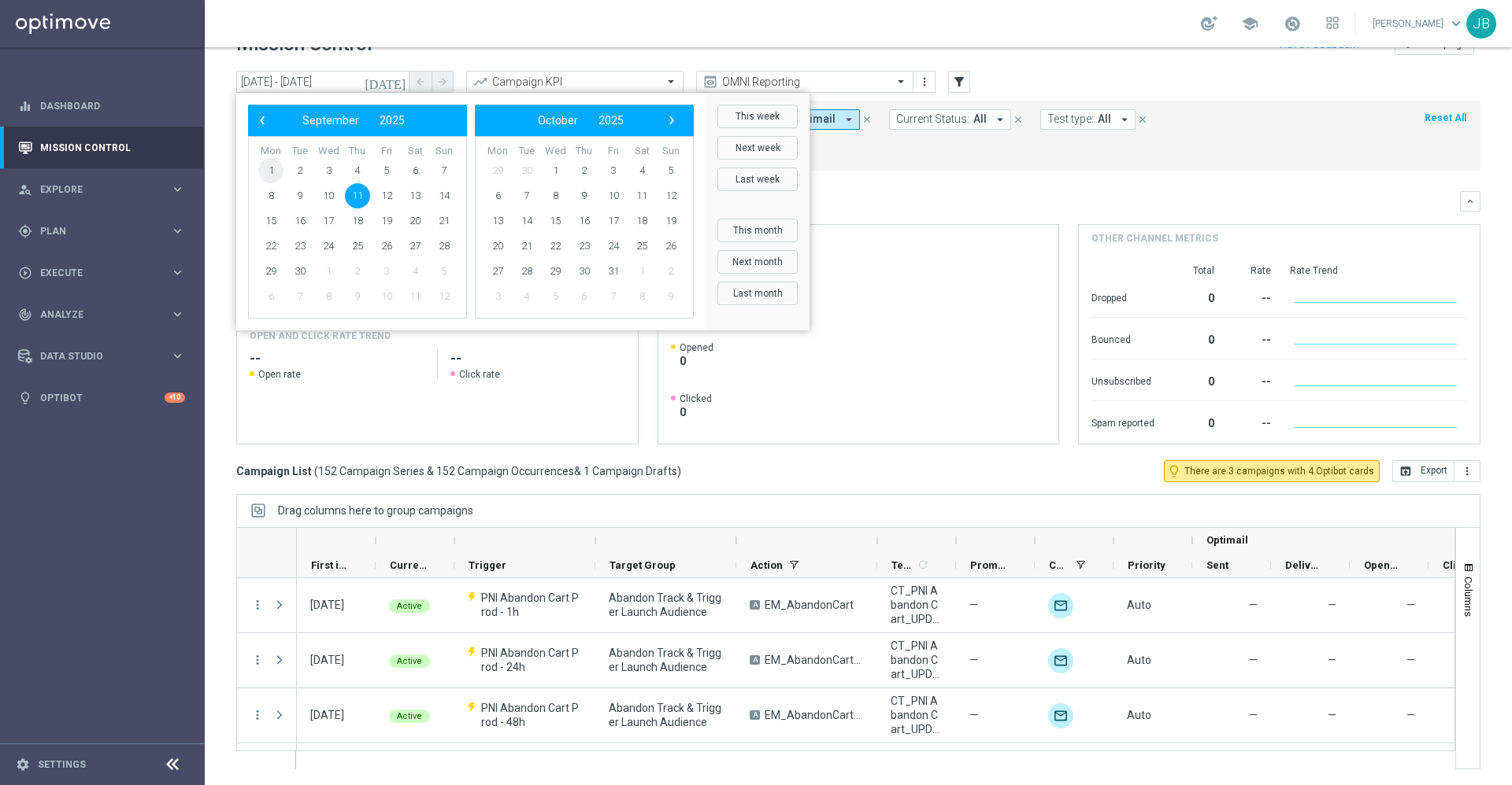
click at [272, 165] on span "1" at bounding box center [270, 170] width 25 height 25
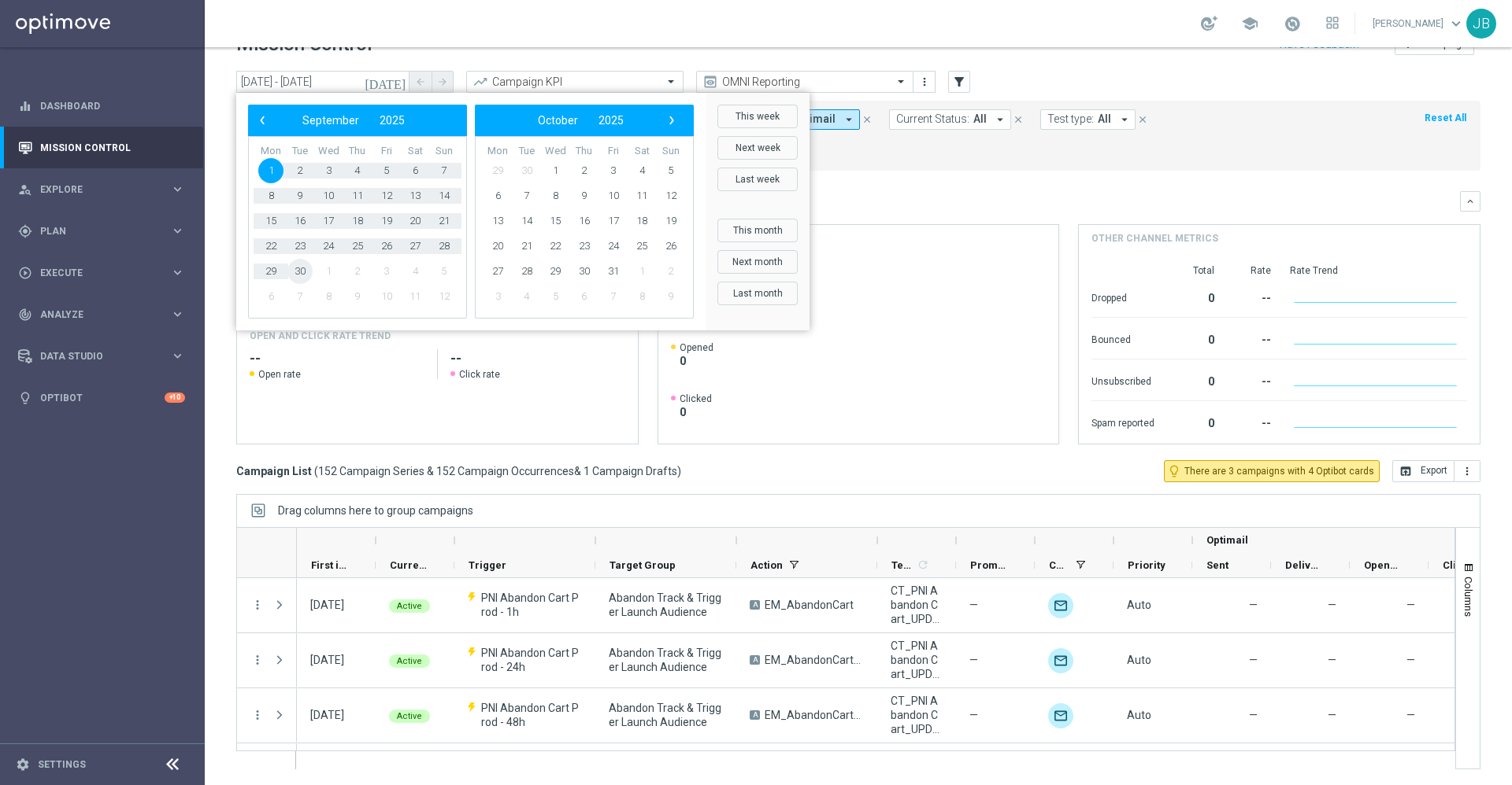
click at [298, 272] on span "30" at bounding box center [299, 271] width 25 height 25
type input "01 Sep 2025 - 30 Sep 2025"
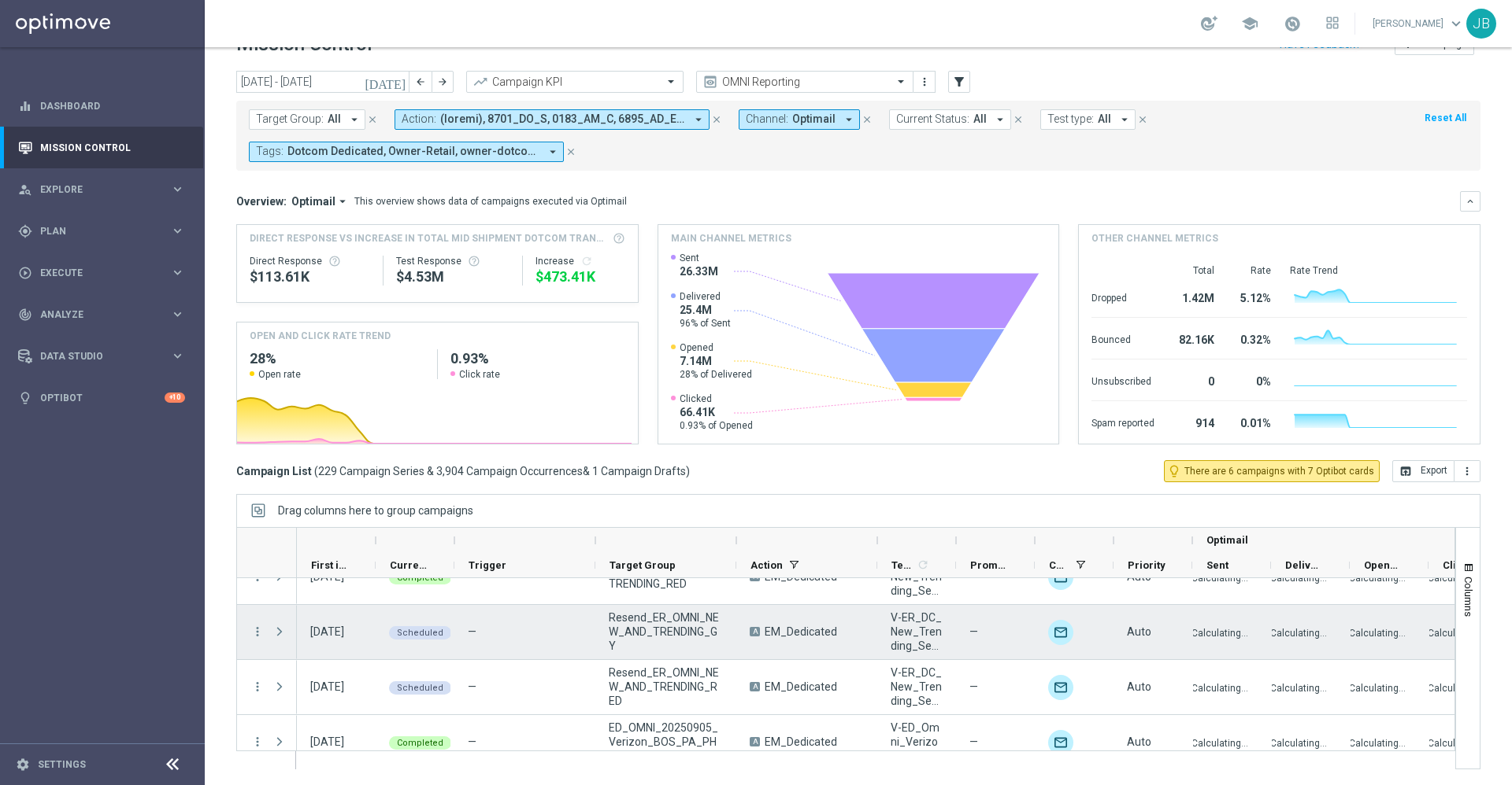
scroll to position [12498, 0]
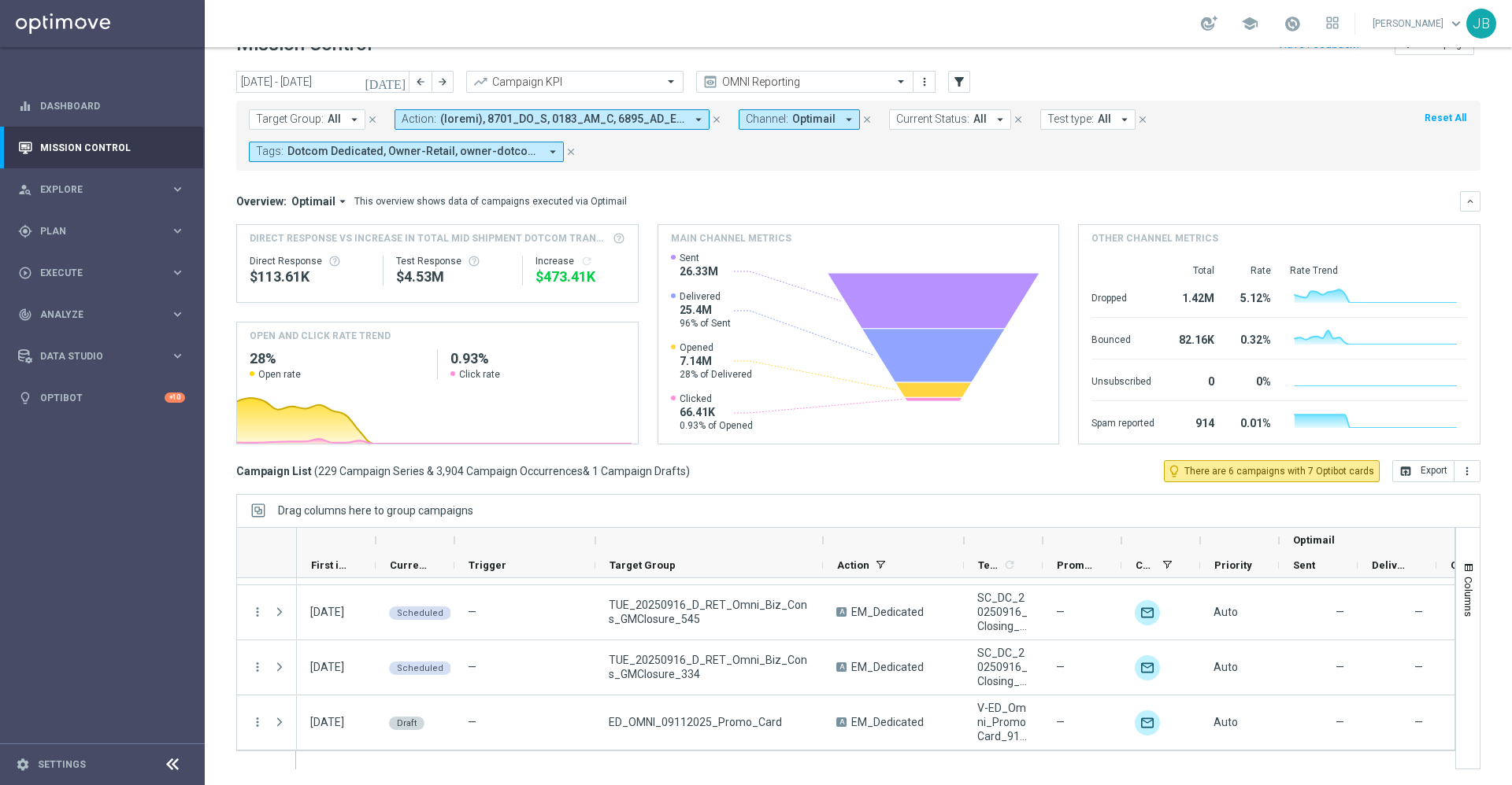
drag, startPoint x: 736, startPoint y: 541, endPoint x: 823, endPoint y: 548, distance: 87.3
click at [823, 548] on div at bounding box center [822, 540] width 6 height 25
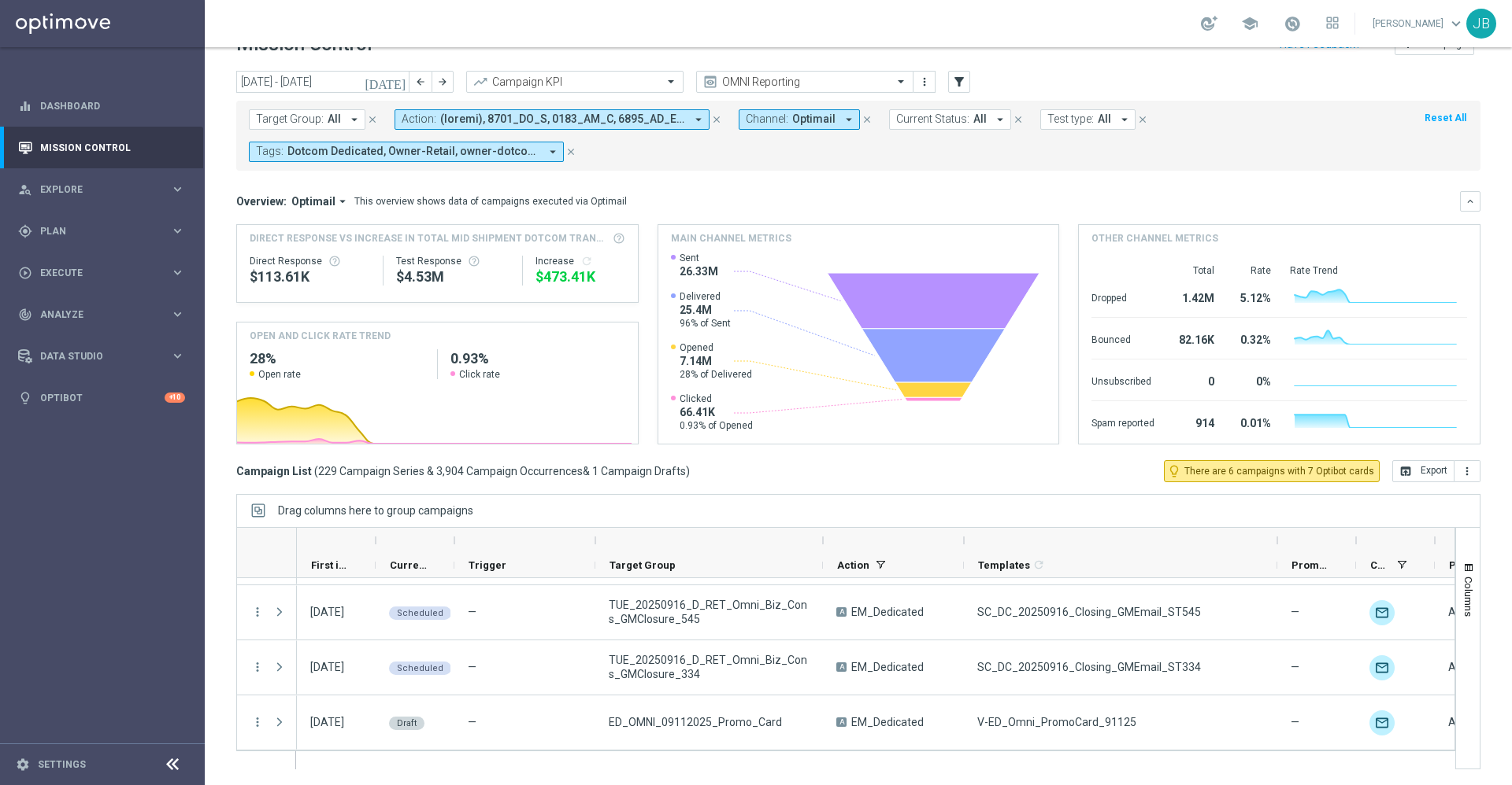
drag, startPoint x: 1041, startPoint y: 538, endPoint x: 1275, endPoint y: 533, distance: 234.1
click at [1275, 533] on div at bounding box center [1277, 540] width 6 height 25
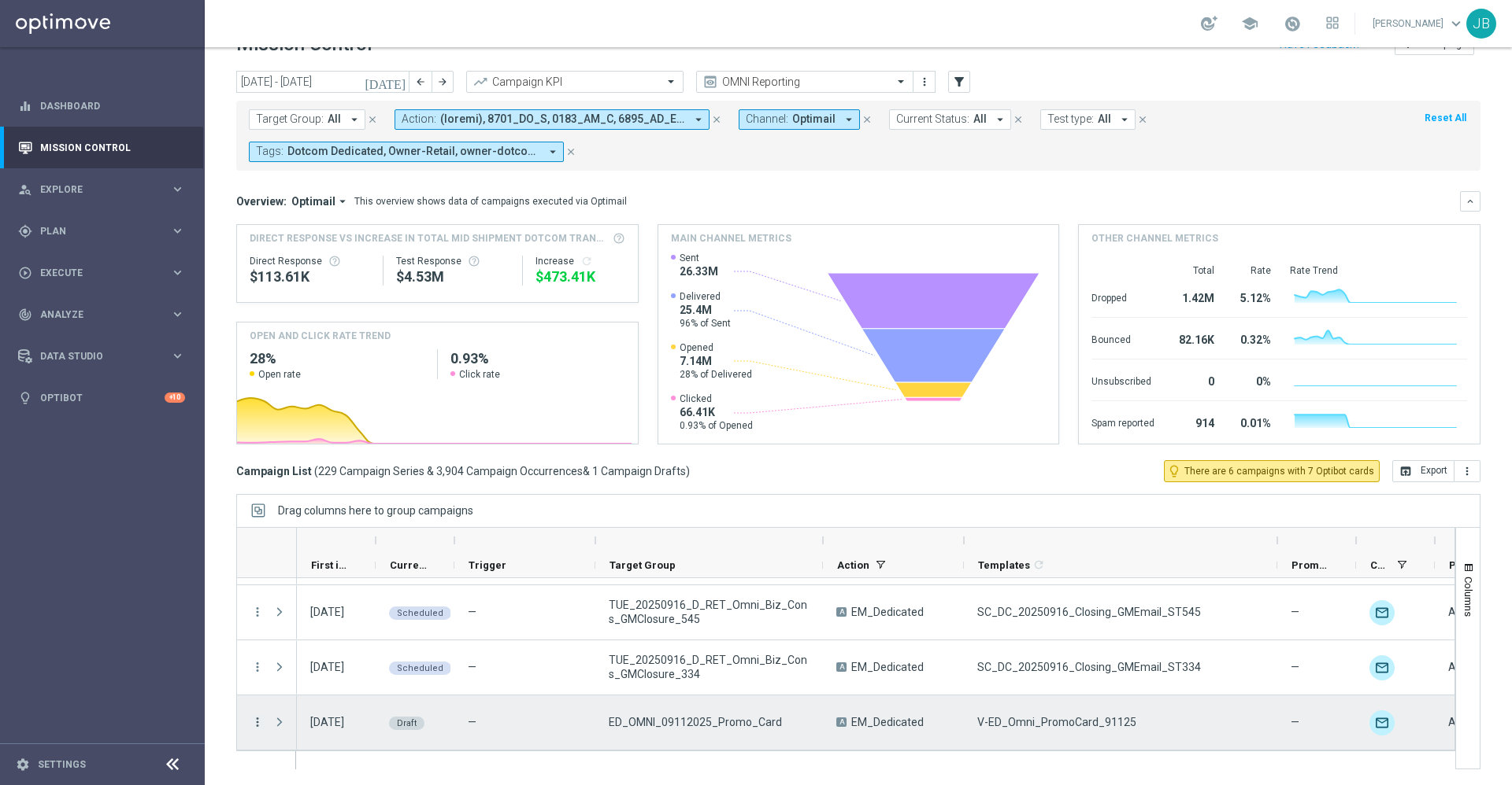
click at [256, 722] on icon "more_vert" at bounding box center [257, 722] width 15 height 15
click at [350, 618] on span "Campaign Details" at bounding box center [327, 624] width 79 height 11
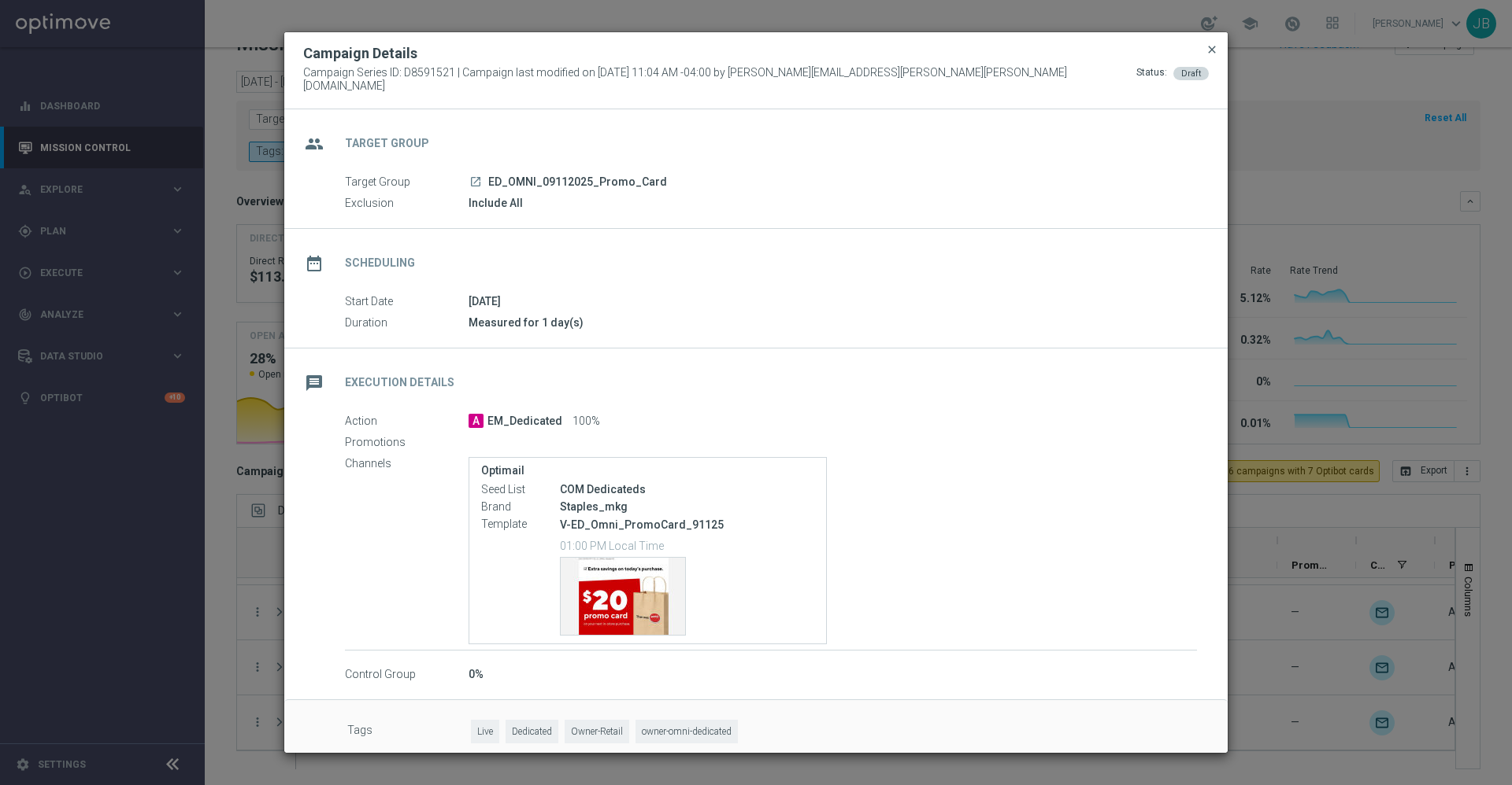
click at [1209, 55] on span "close" at bounding box center [1211, 50] width 13 height 13
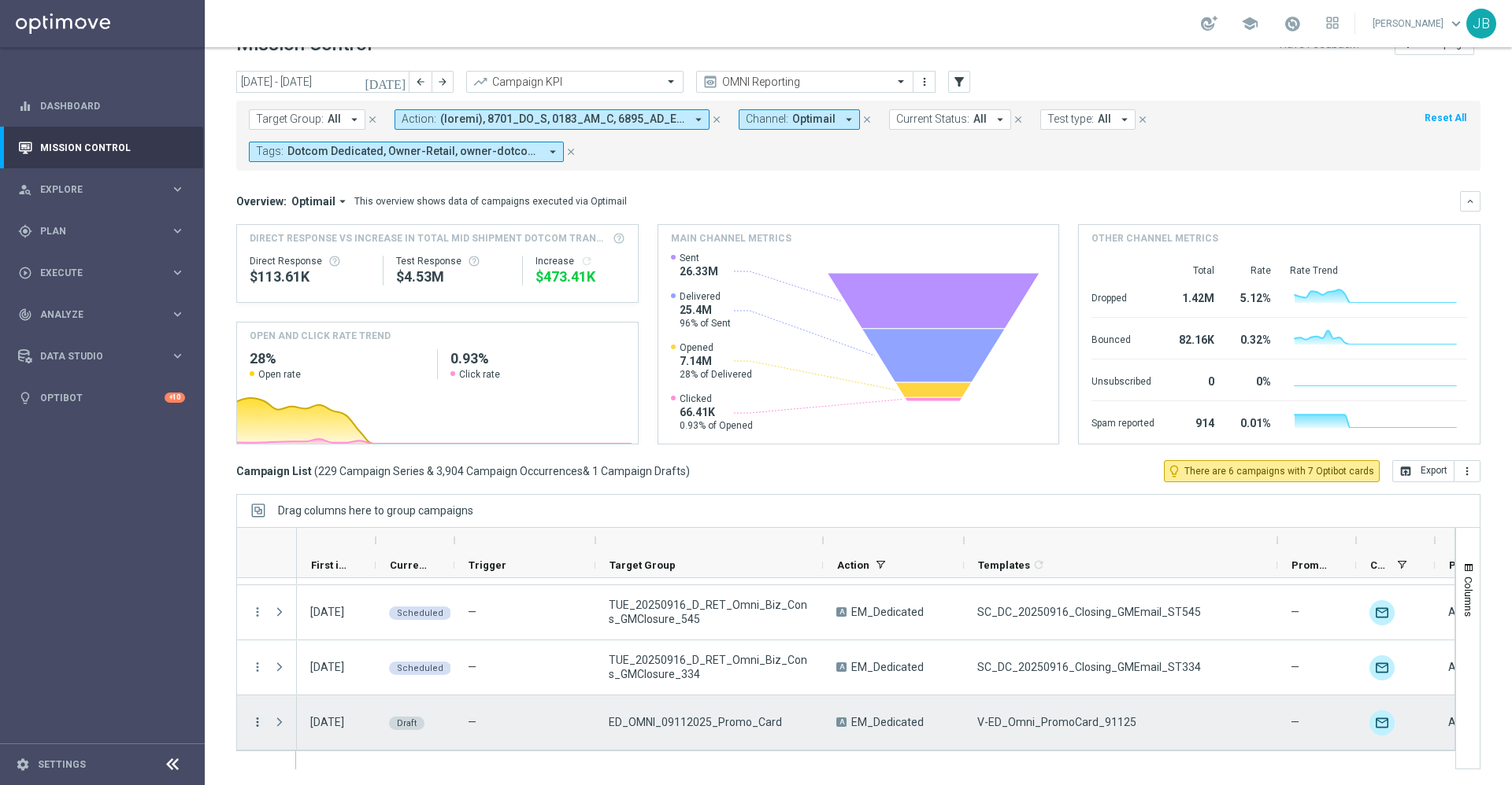
click at [256, 723] on icon "more_vert" at bounding box center [257, 722] width 15 height 15
click at [315, 679] on div "Edit" at bounding box center [361, 675] width 146 height 11
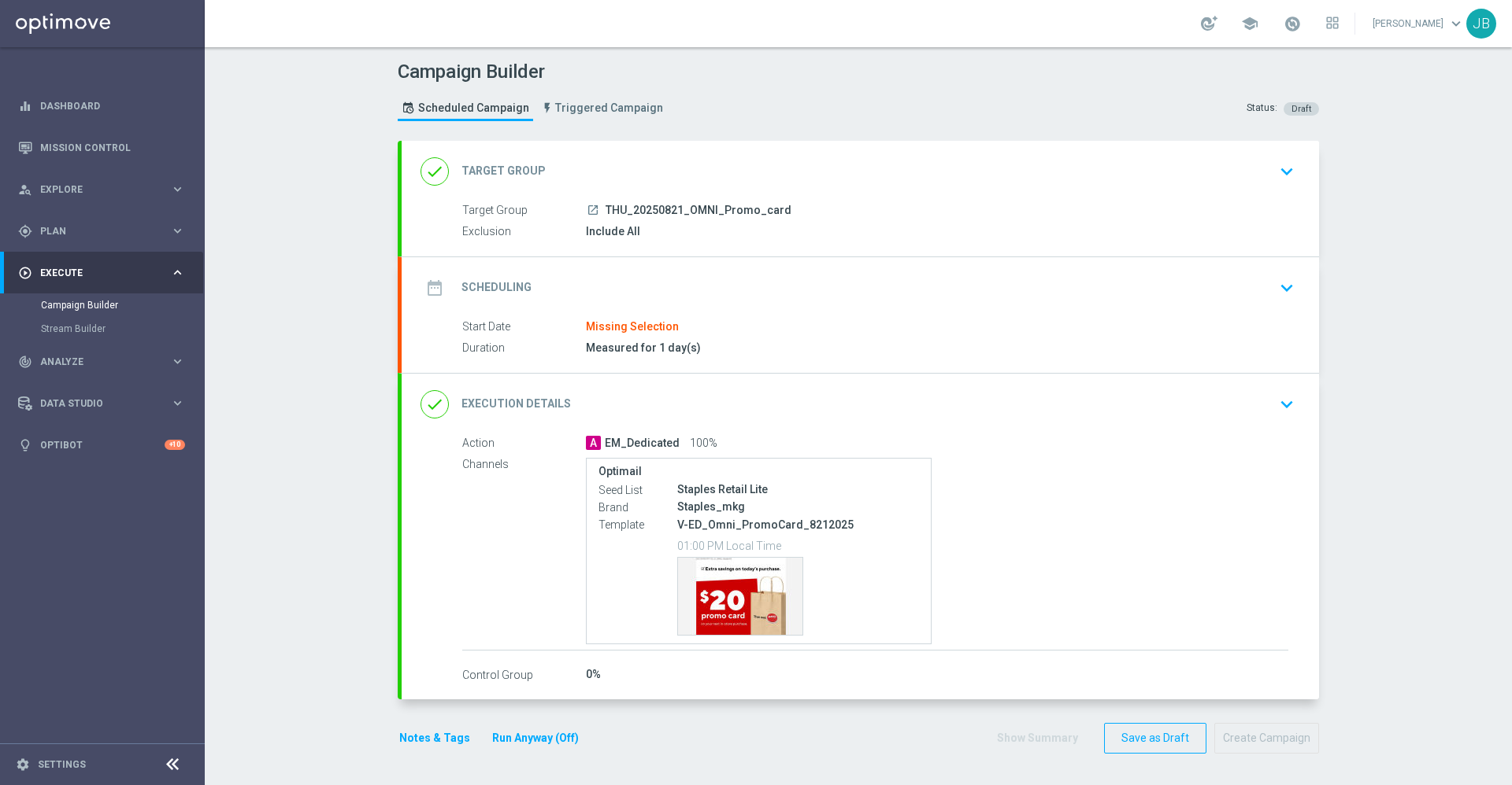
click at [514, 172] on h2 "Target Group" at bounding box center [503, 172] width 85 height 15
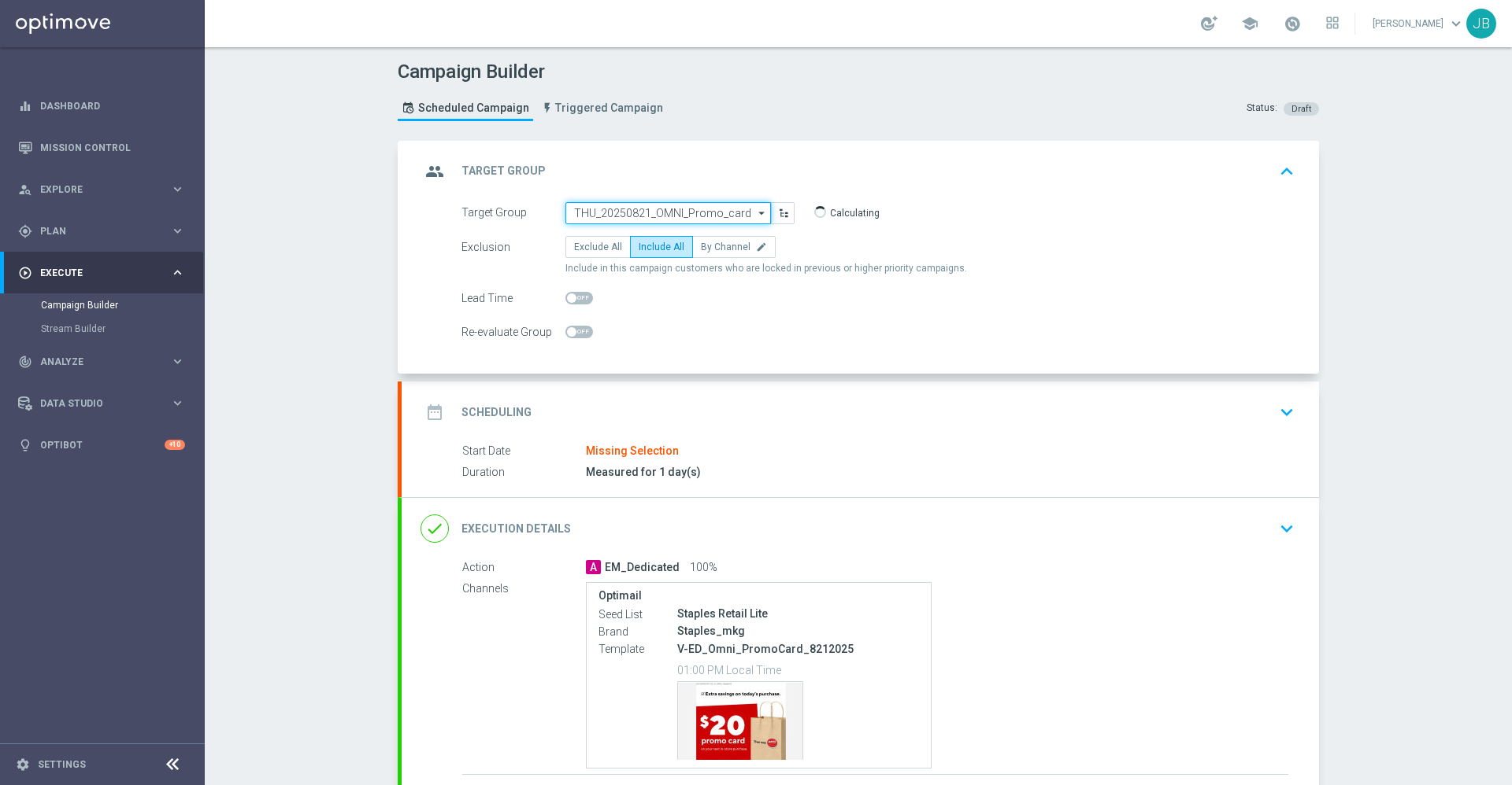
click at [652, 205] on input "THU_20250821_OMNI_Promo_card" at bounding box center [668, 214] width 205 height 22
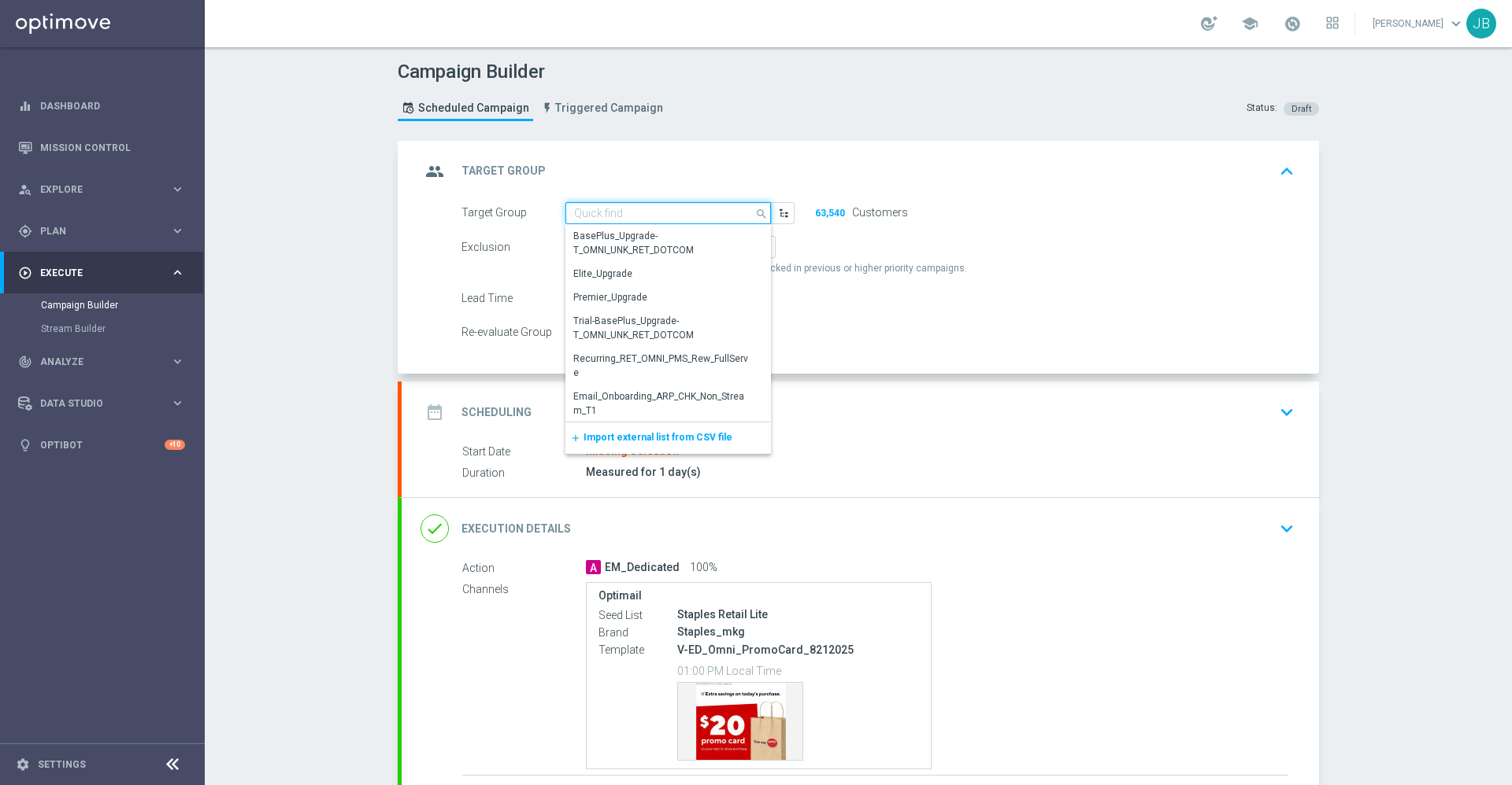
click at [618, 209] on input at bounding box center [668, 214] width 205 height 22
paste input "ED_OMNI_09112025_Promo_Card"
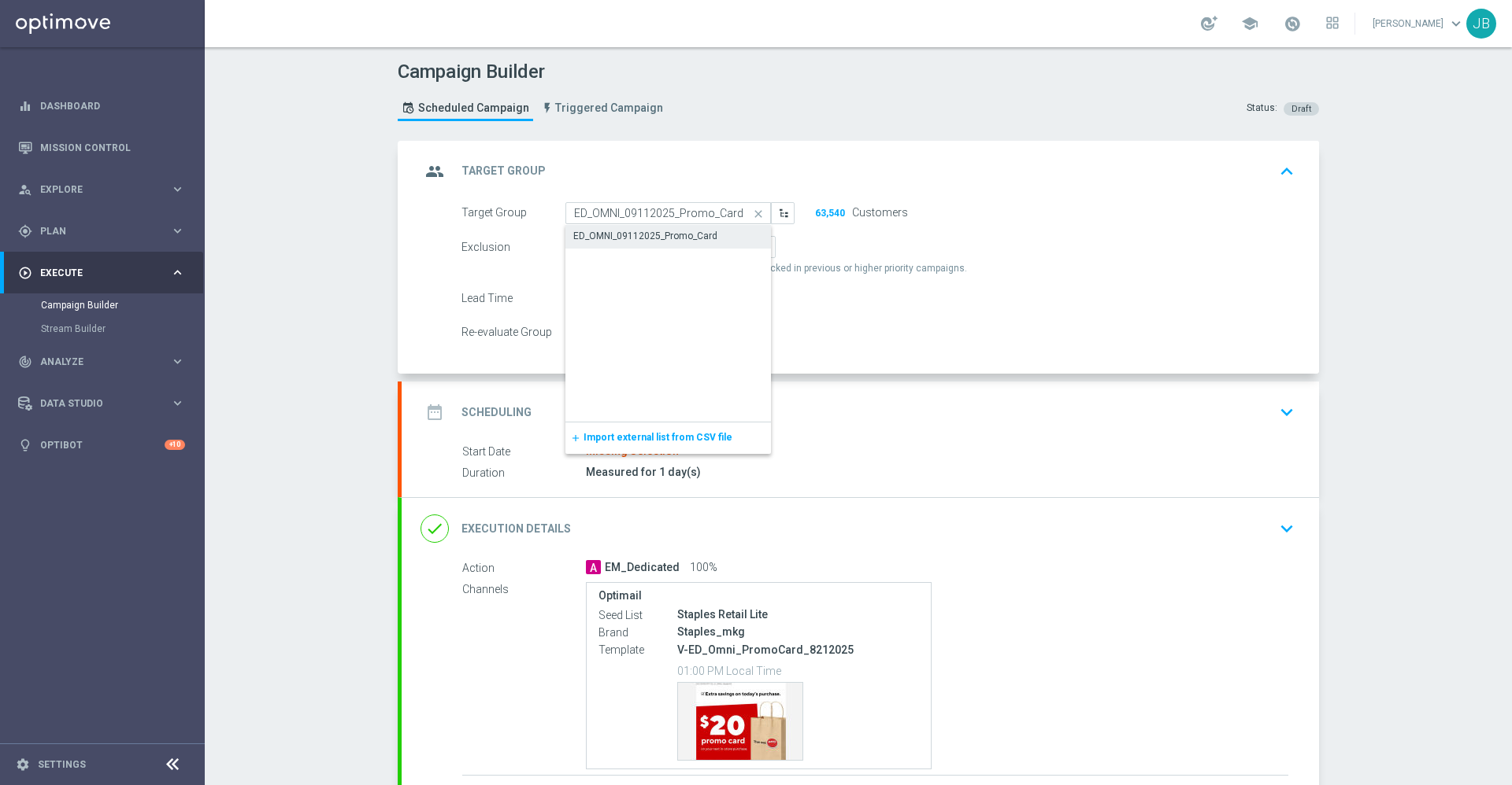
click at [625, 234] on div "ED_OMNI_09112025_Promo_Card" at bounding box center [645, 236] width 144 height 15
type input "ED_OMNI_09112025_Promo_Card"
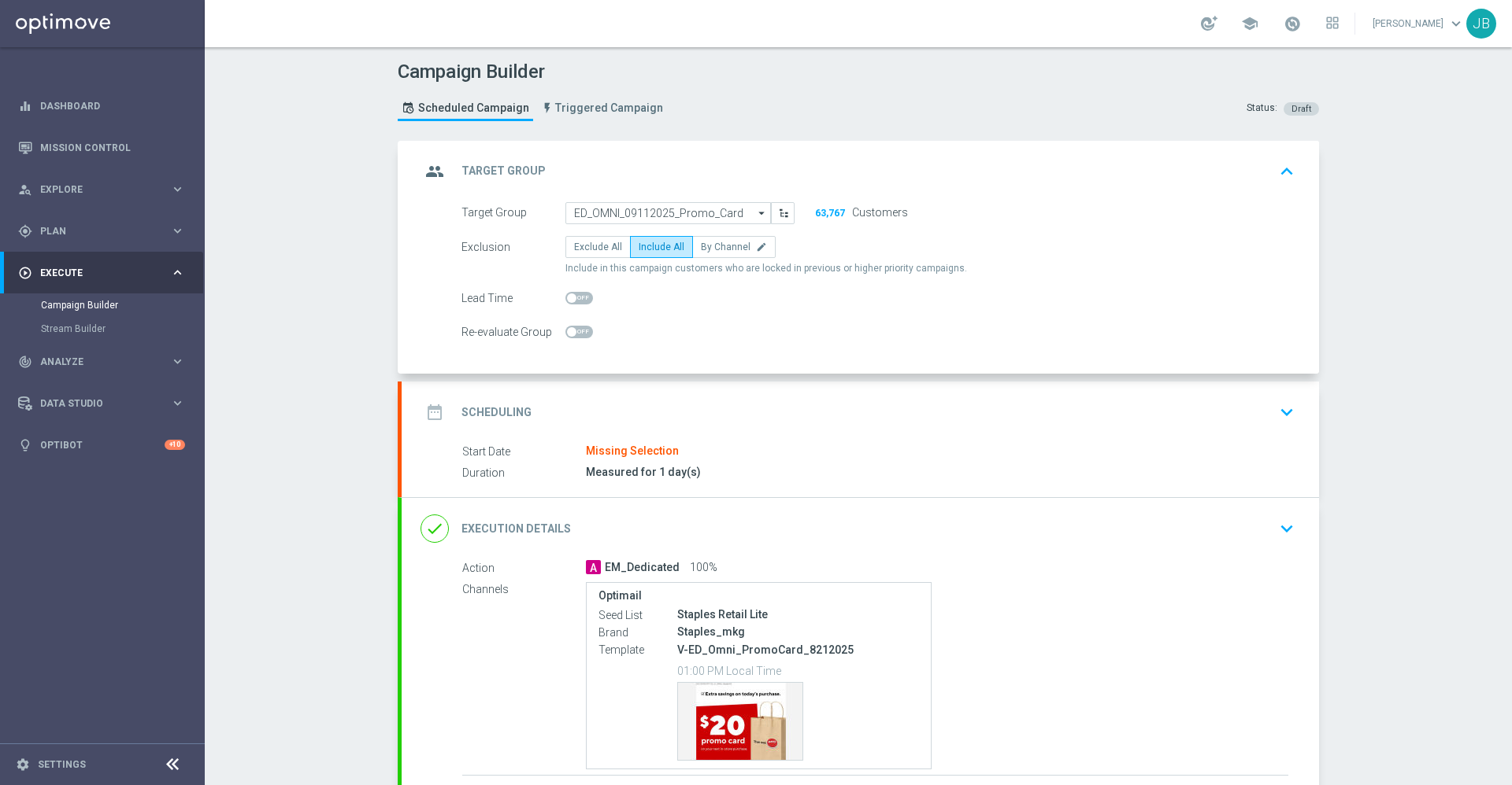
click at [507, 411] on h2 "Scheduling" at bounding box center [497, 413] width 70 height 15
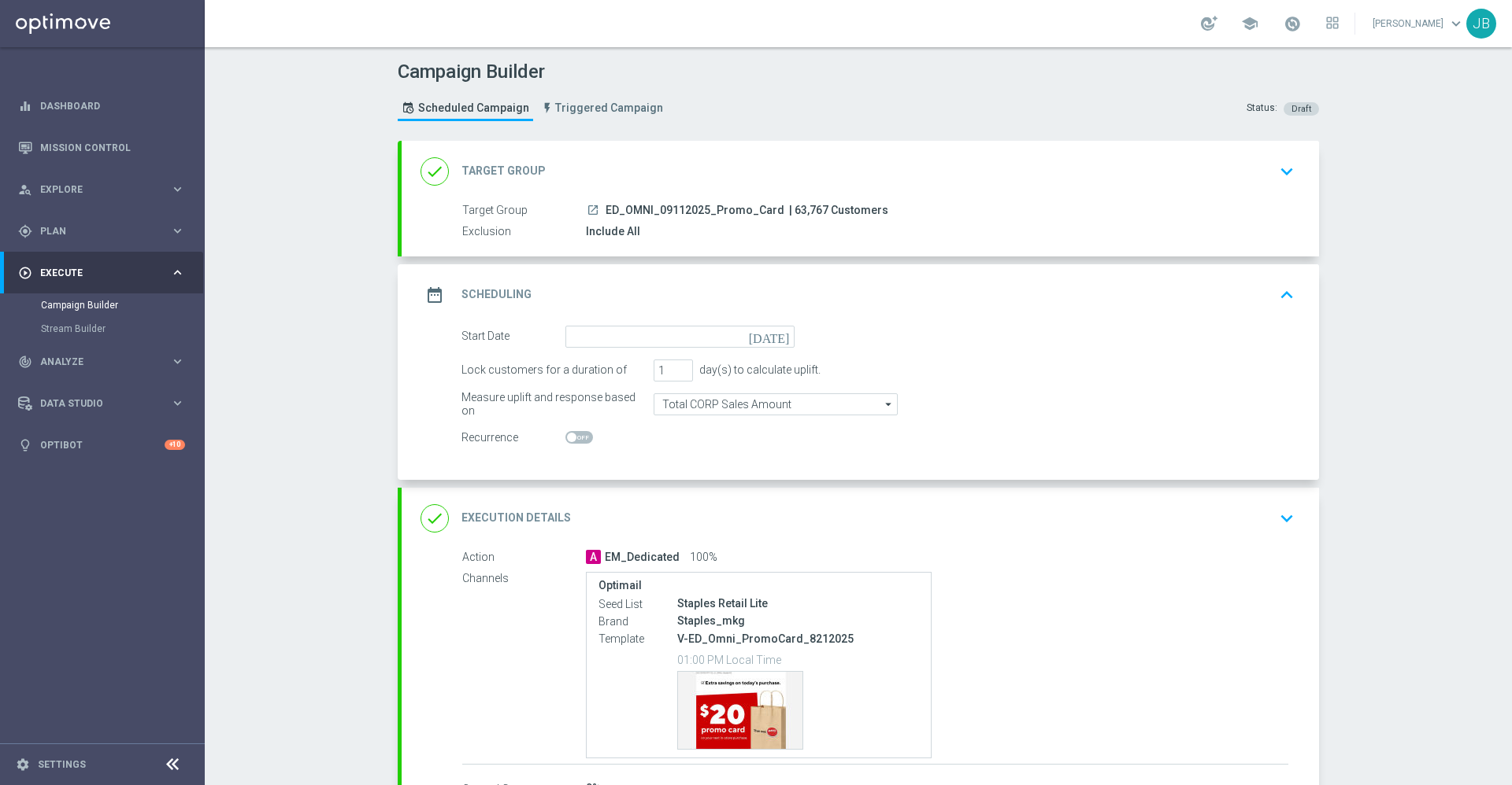
click at [772, 335] on icon "[DATE]" at bounding box center [772, 334] width 46 height 17
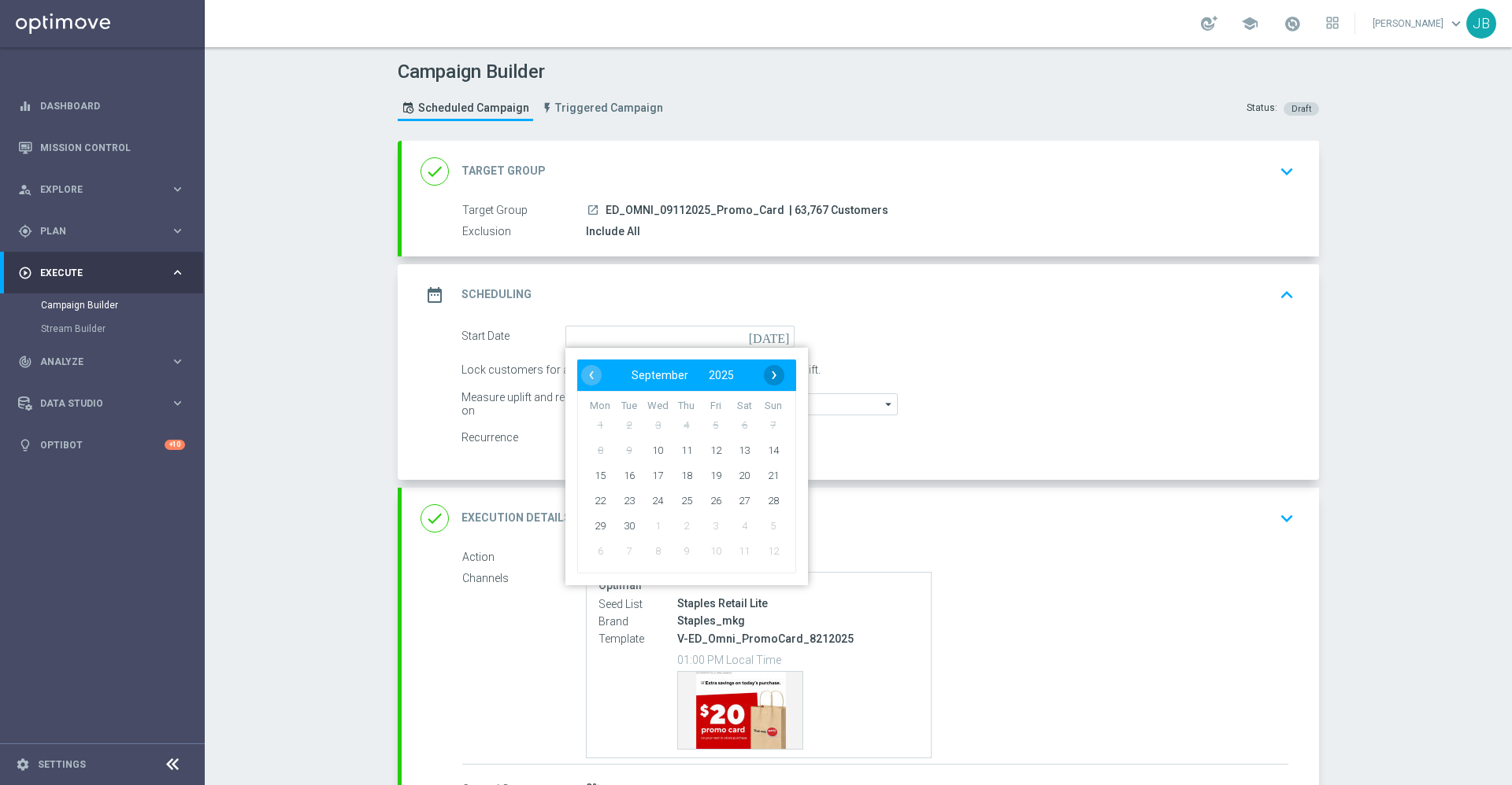
click at [768, 374] on span "›" at bounding box center [774, 375] width 21 height 21
click at [581, 376] on span "‹" at bounding box center [591, 375] width 21 height 21
click at [679, 457] on span "11" at bounding box center [686, 449] width 25 height 25
type input "[DATE]"
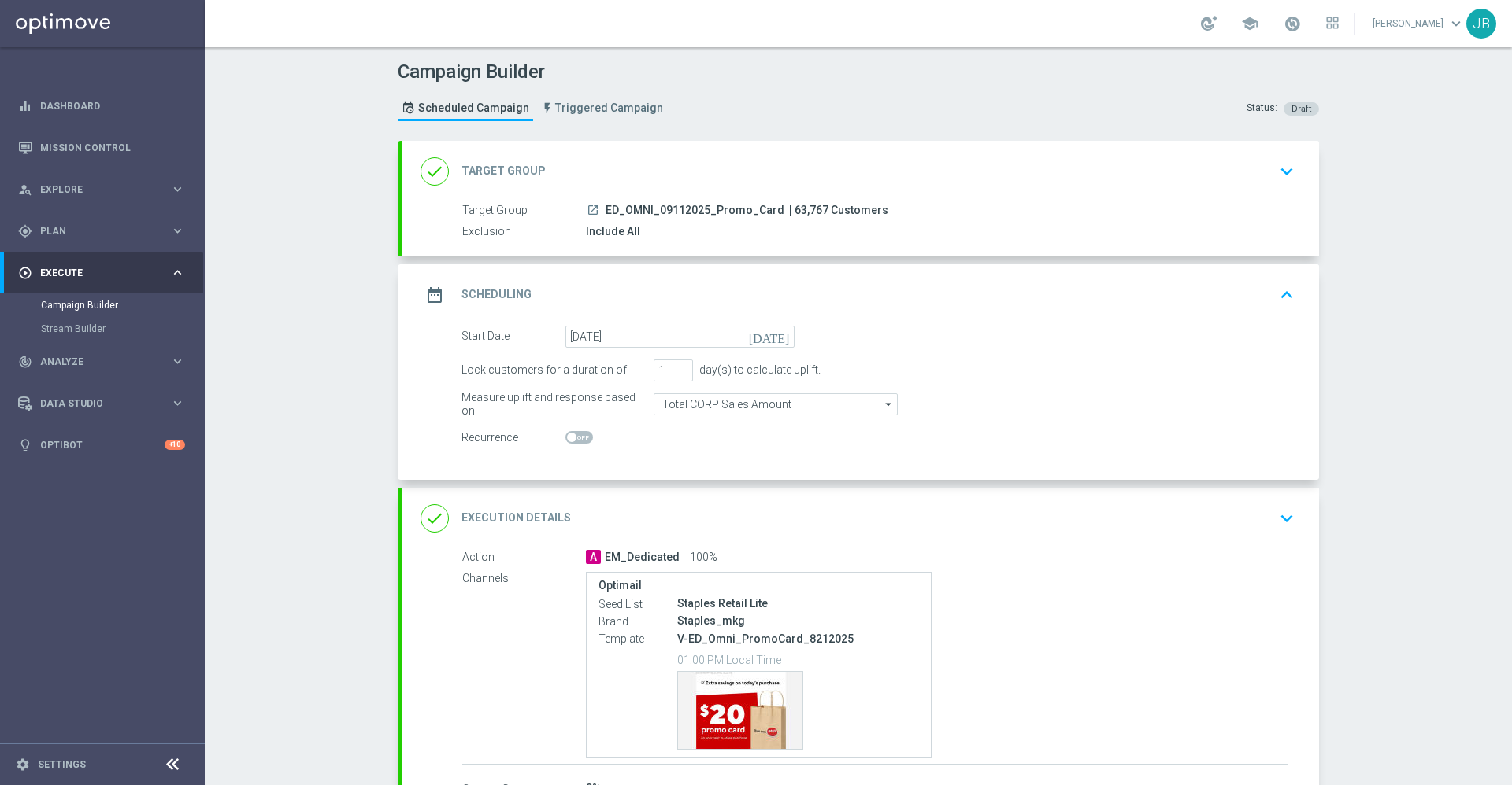
click at [509, 180] on div "done Target Group" at bounding box center [483, 171] width 125 height 28
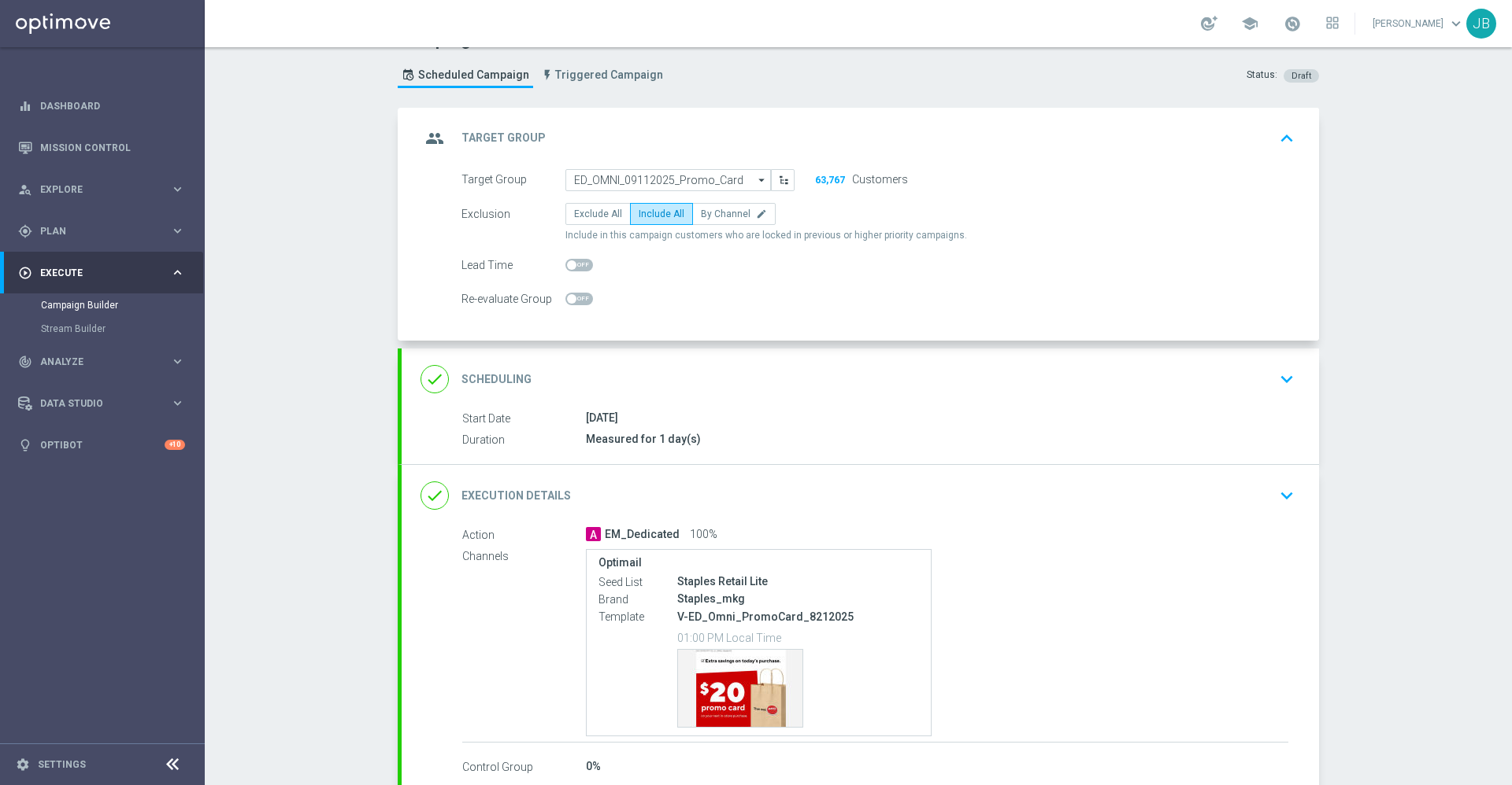
scroll to position [55, 0]
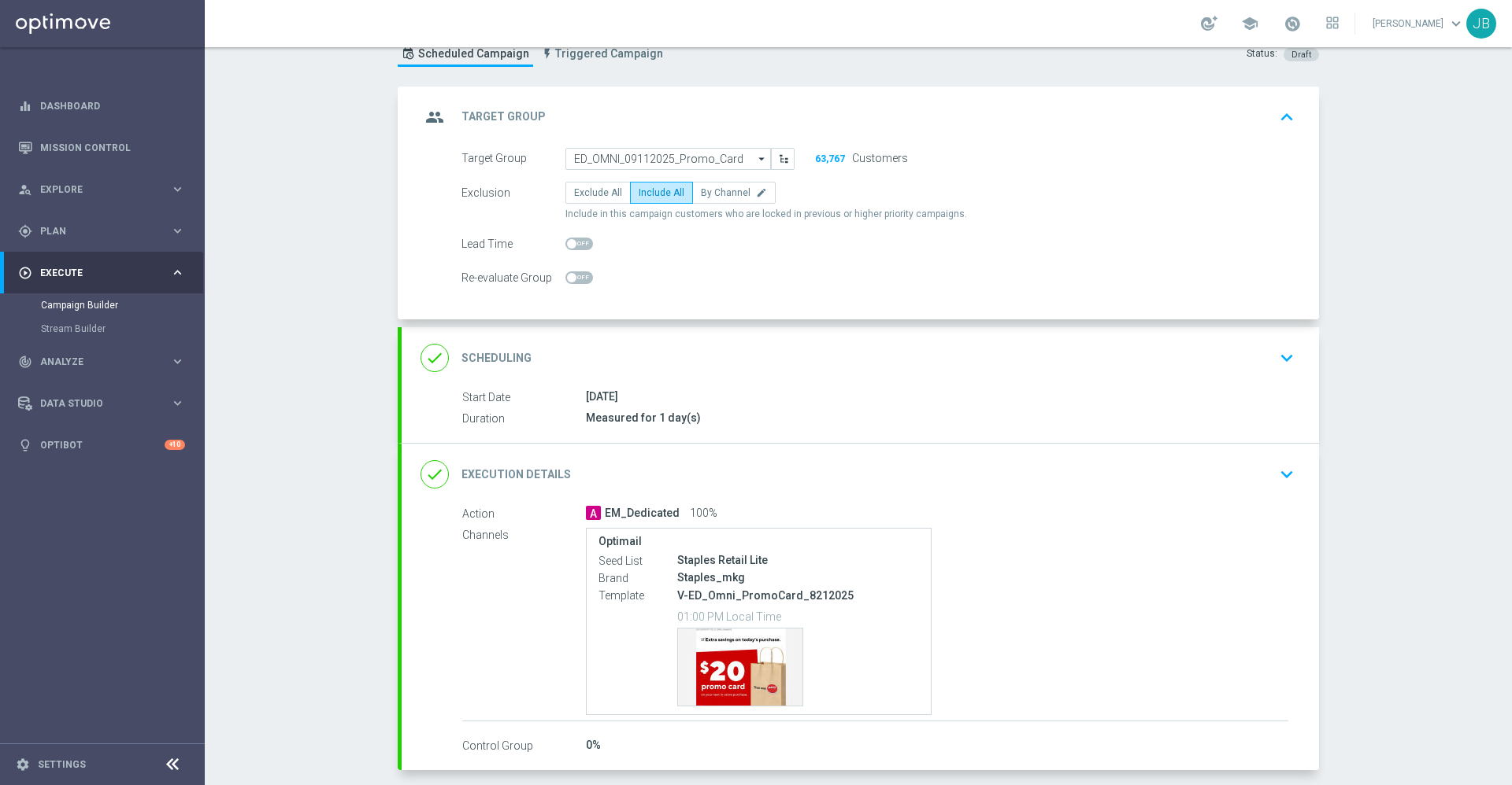
click at [532, 463] on div "done Execution Details" at bounding box center [496, 474] width 150 height 28
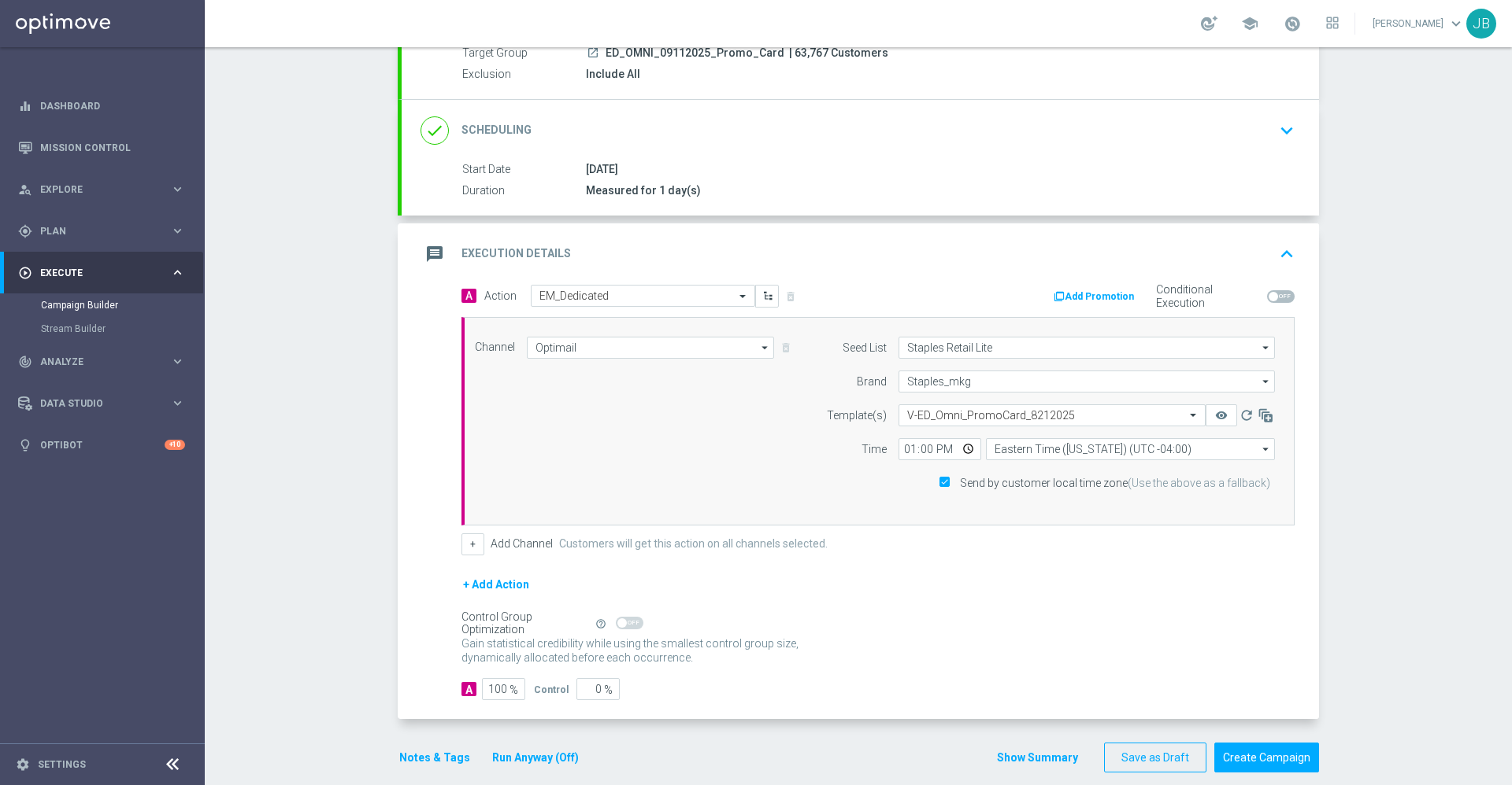
scroll to position [158, 0]
click at [953, 415] on input "text" at bounding box center [1036, 415] width 258 height 14
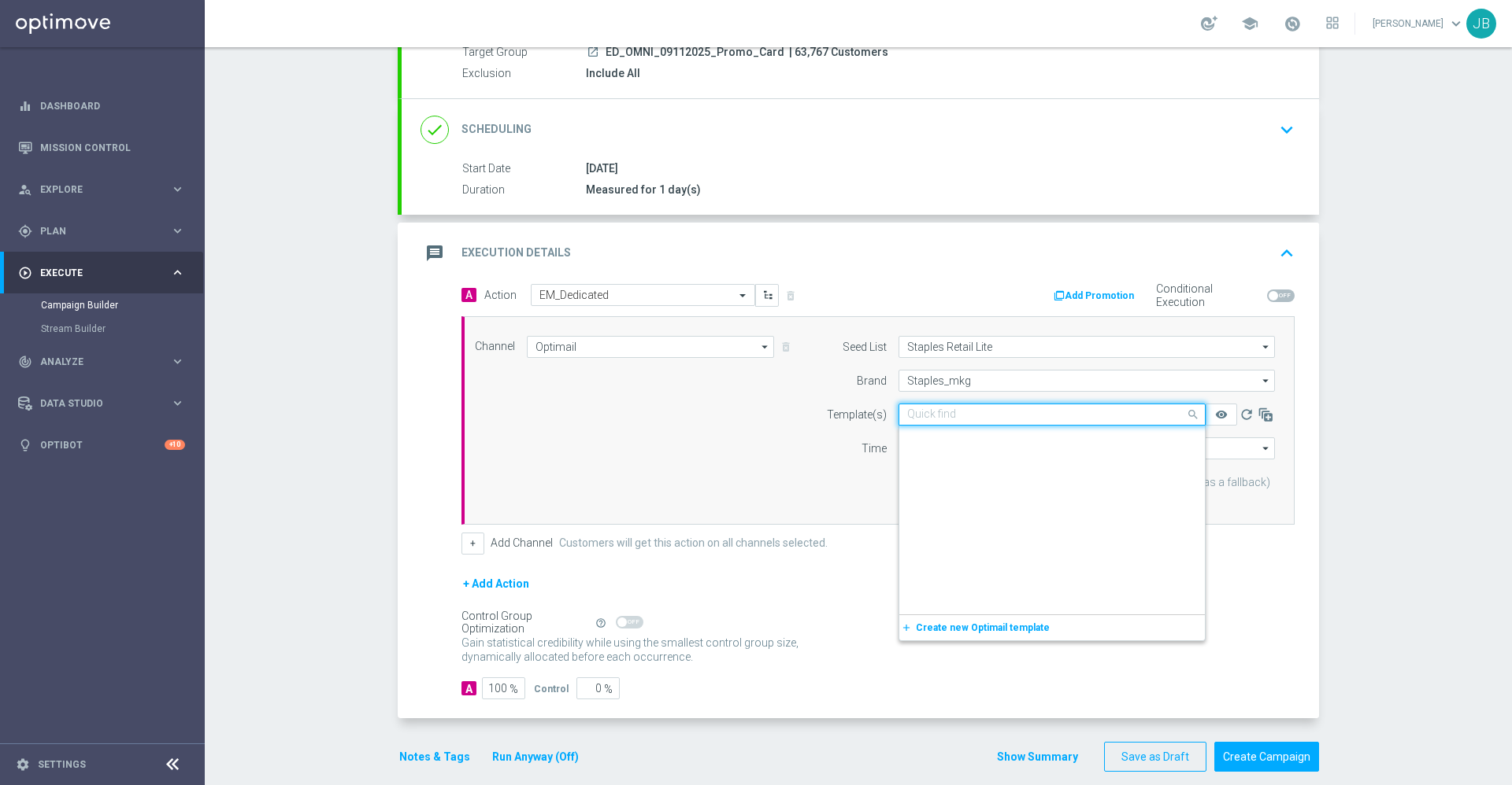
scroll to position [349907, 0]
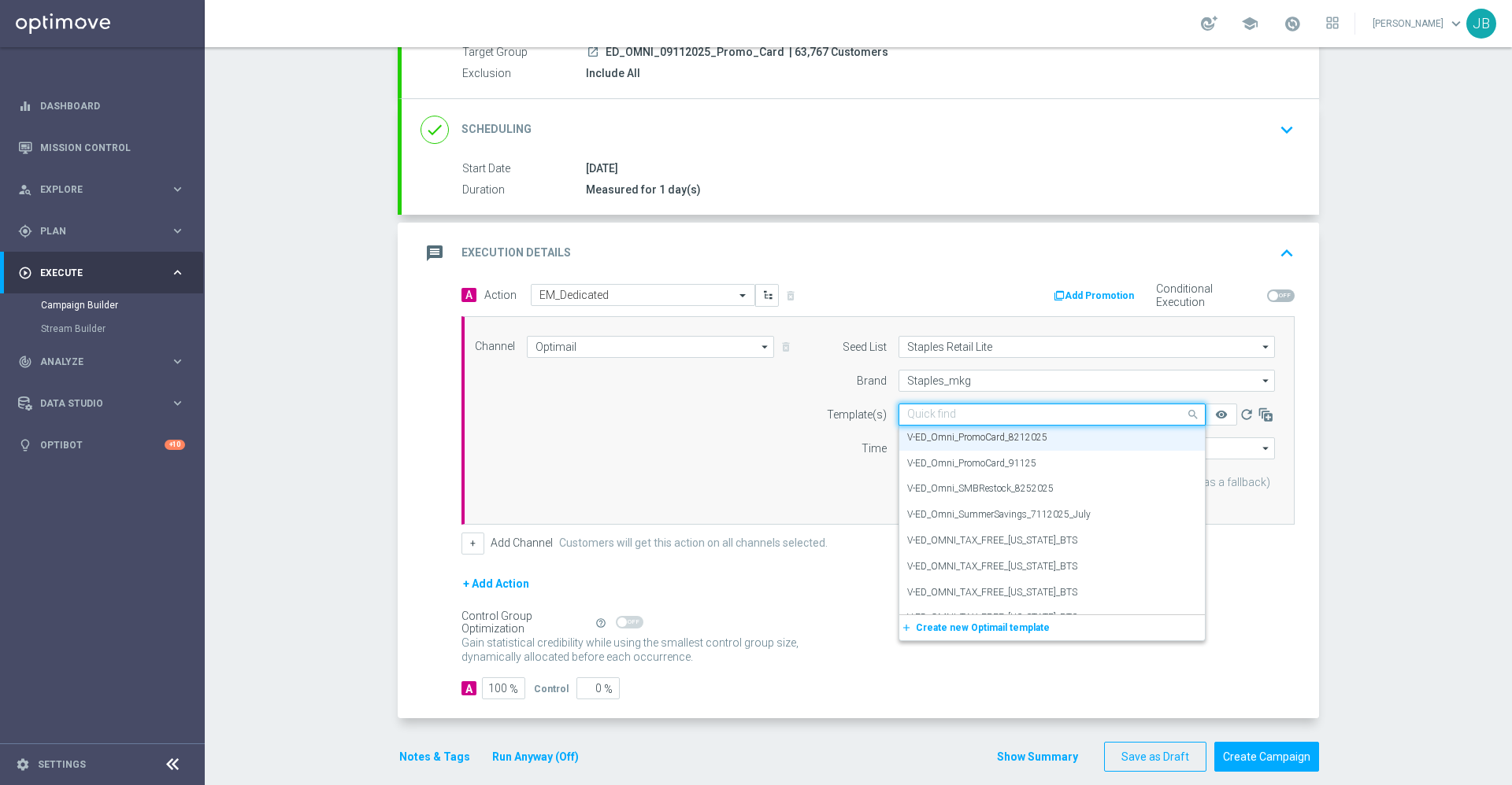
click at [920, 405] on div "Quick find V-ED_Omni_PromoCard_8212025" at bounding box center [1051, 415] width 307 height 22
paste input "V-ED_Omni_PromoCard_91125"
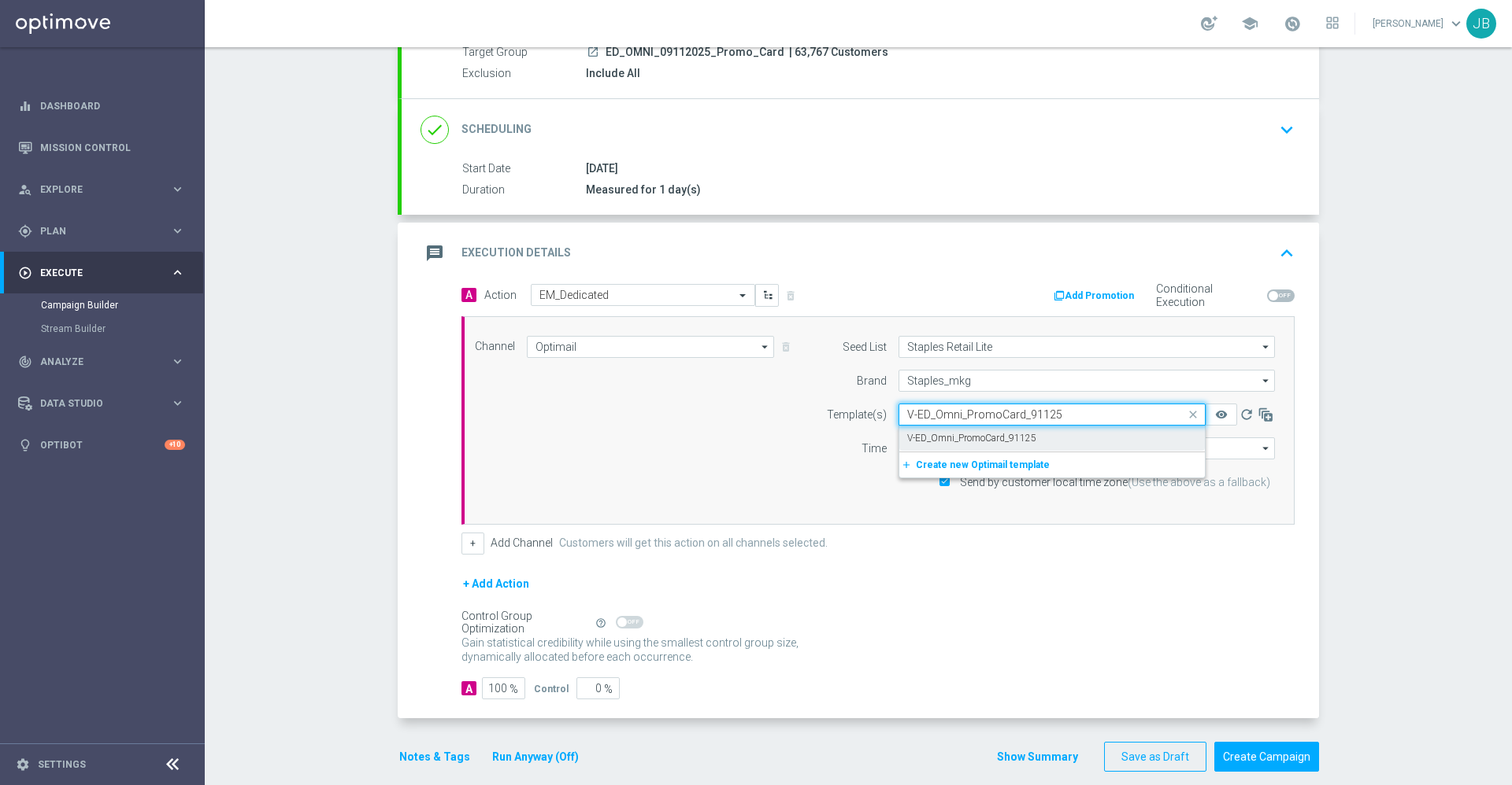
click at [950, 437] on label "V-ED_Omni_PromoCard_91125" at bounding box center [971, 439] width 129 height 14
type input "V-ED_Omni_PromoCard_91125"
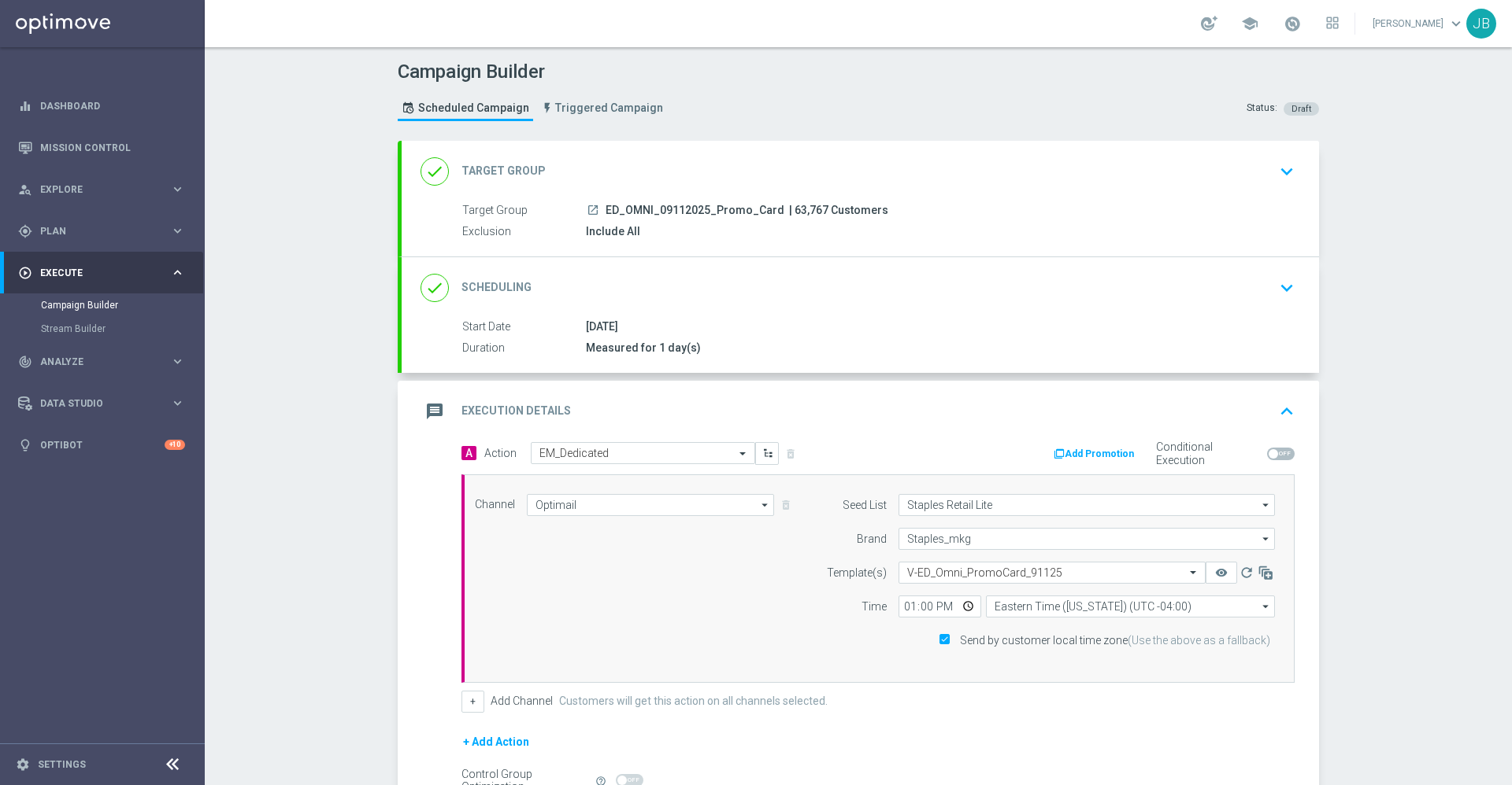
click at [497, 167] on h2 "Target Group" at bounding box center [503, 172] width 85 height 15
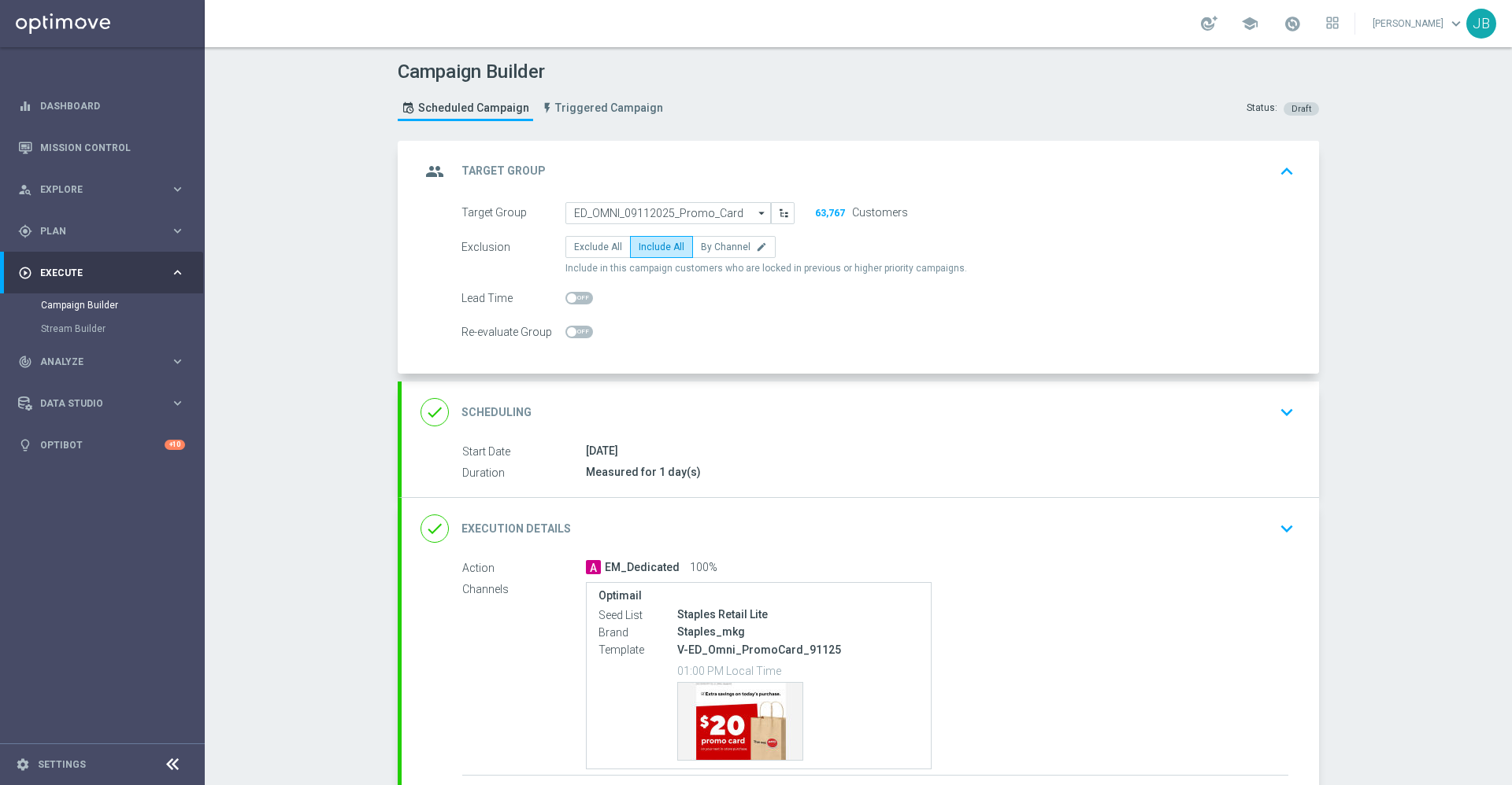
click at [517, 175] on h2 "Target Group" at bounding box center [503, 172] width 85 height 15
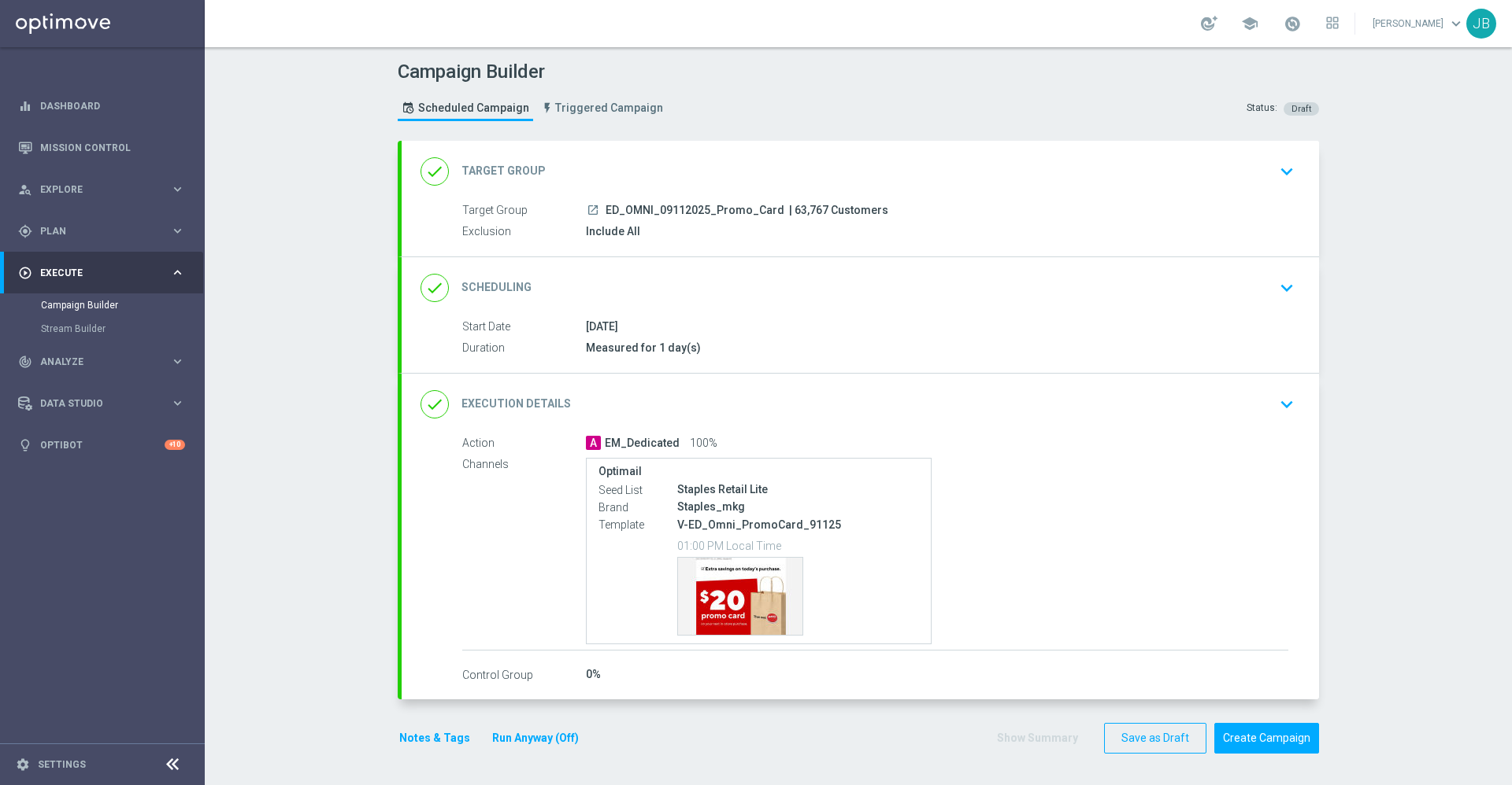
click at [499, 284] on h2 "Scheduling" at bounding box center [497, 288] width 70 height 15
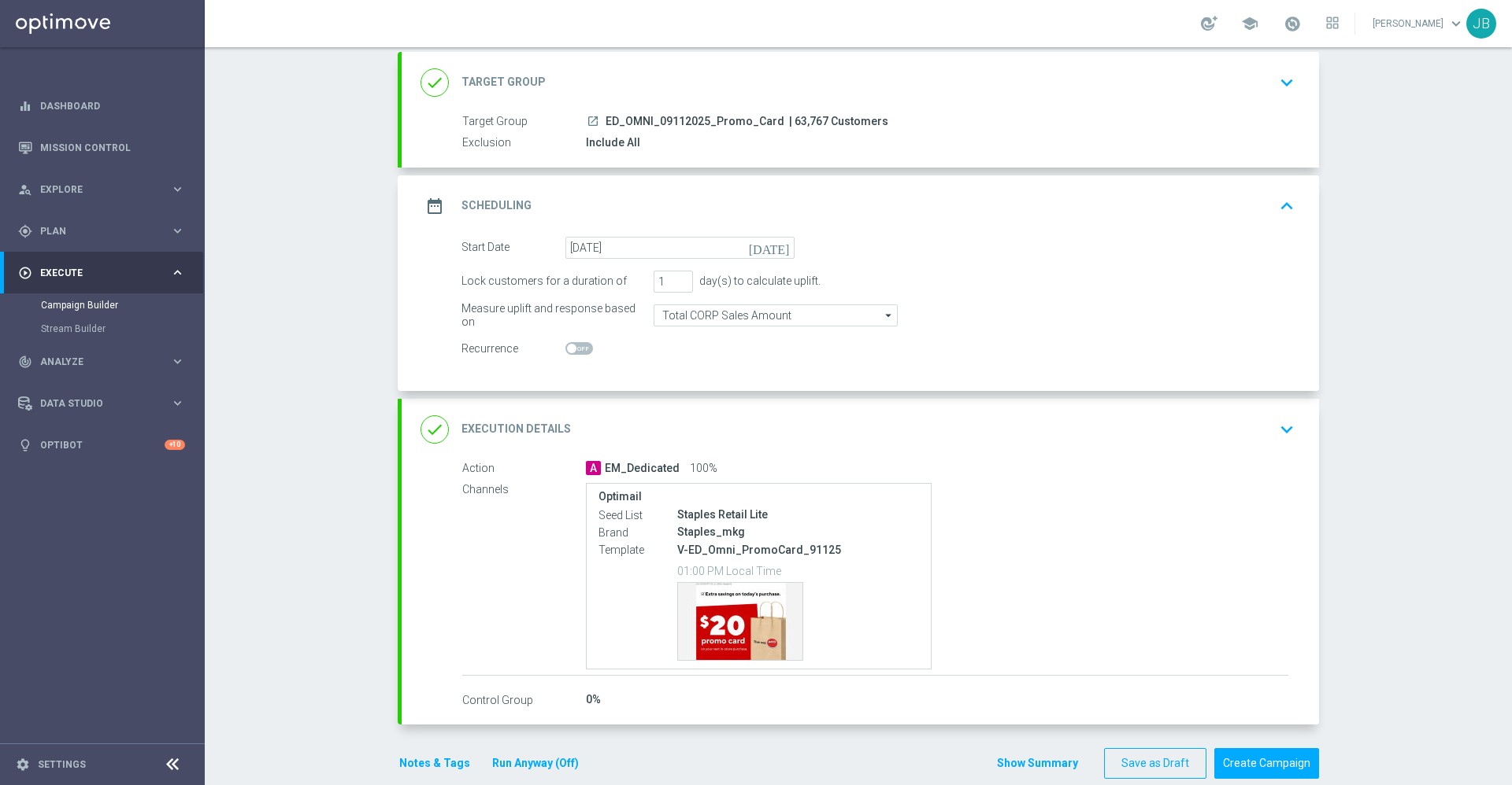
scroll to position [90, 0]
click at [512, 436] on div "done Execution Details" at bounding box center [496, 429] width 150 height 28
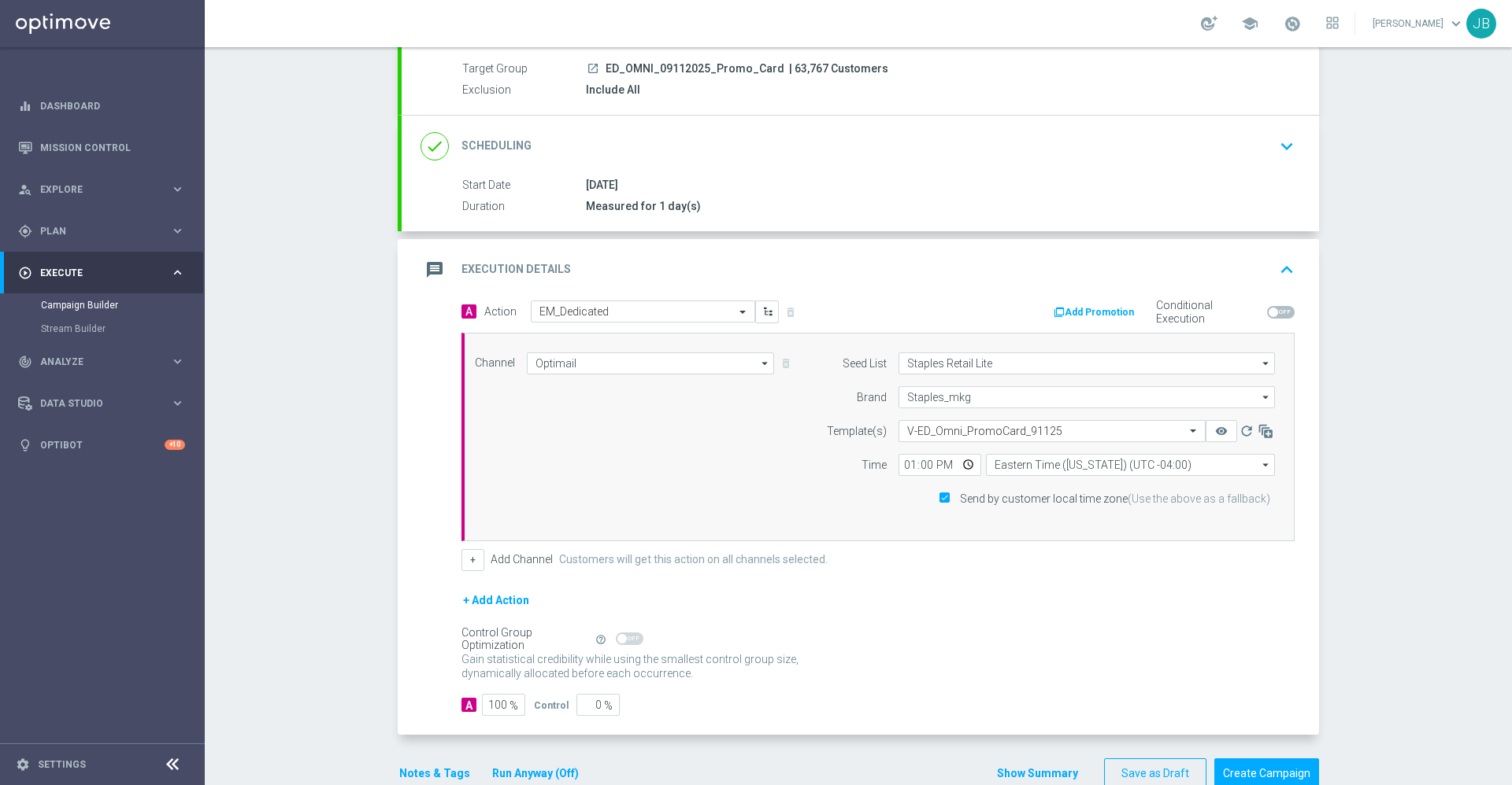
scroll to position [176, 0]
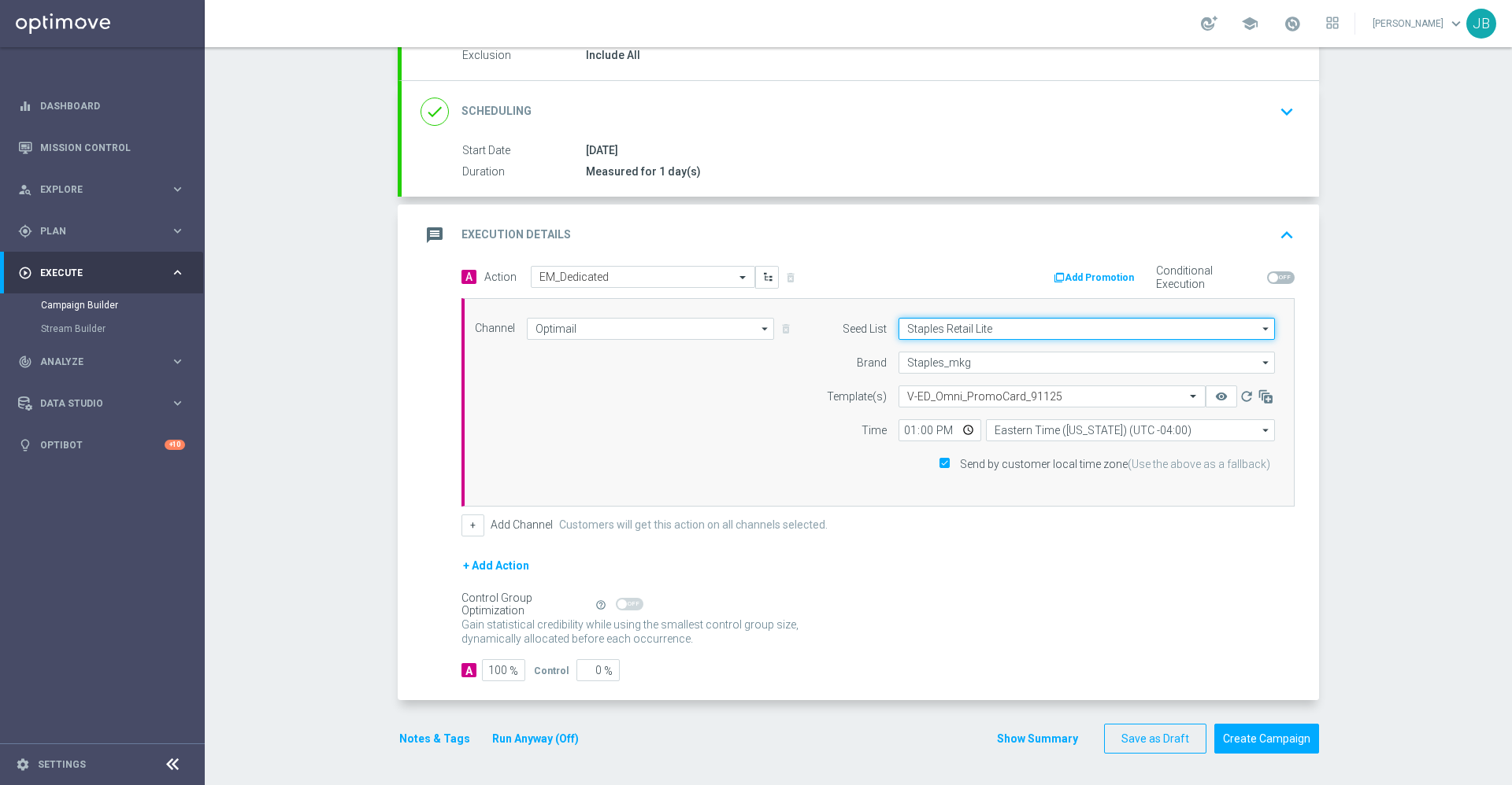
click at [1051, 325] on input "Staples Retail Lite" at bounding box center [1086, 329] width 376 height 22
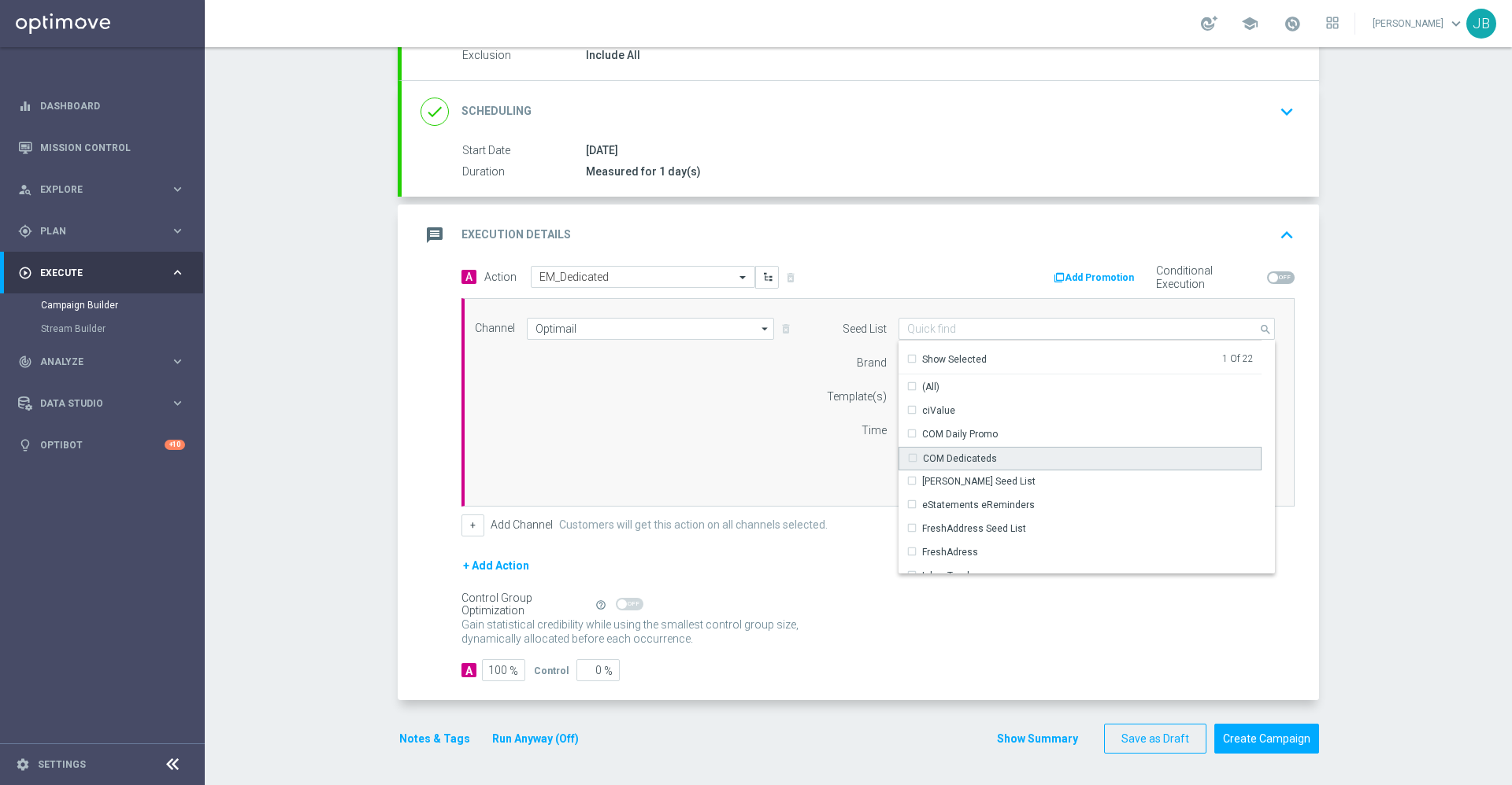
click at [979, 456] on div "COM Dedicateds" at bounding box center [960, 459] width 74 height 15
click at [1332, 437] on div "Campaign Builder Scheduled Campaign Triggered Campaign Status: Draft done Targe…" at bounding box center [858, 416] width 1307 height 738
type input "Selected 2 of 22"
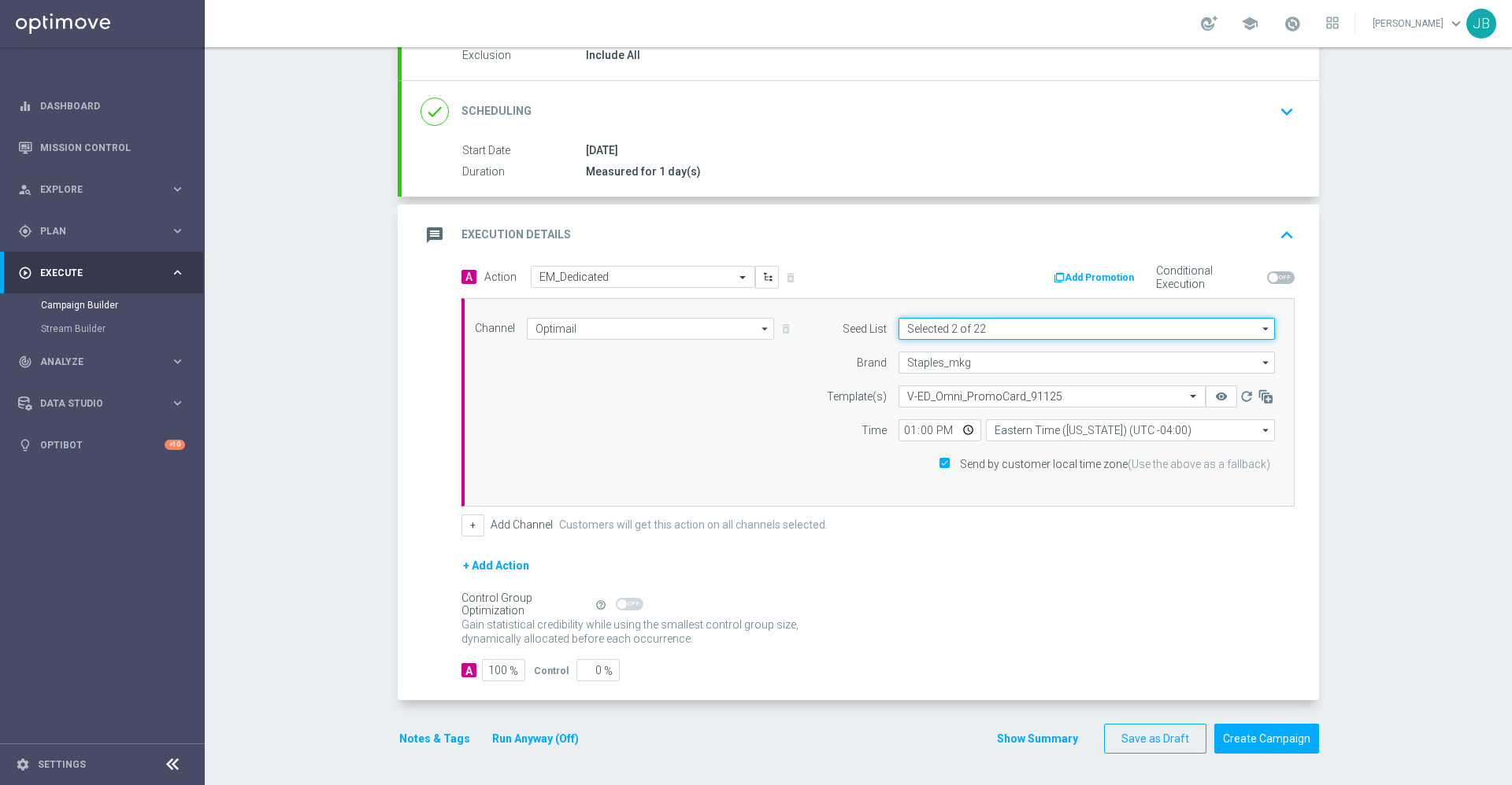
click at [1068, 327] on input "Selected 2 of 22" at bounding box center [1086, 329] width 376 height 22
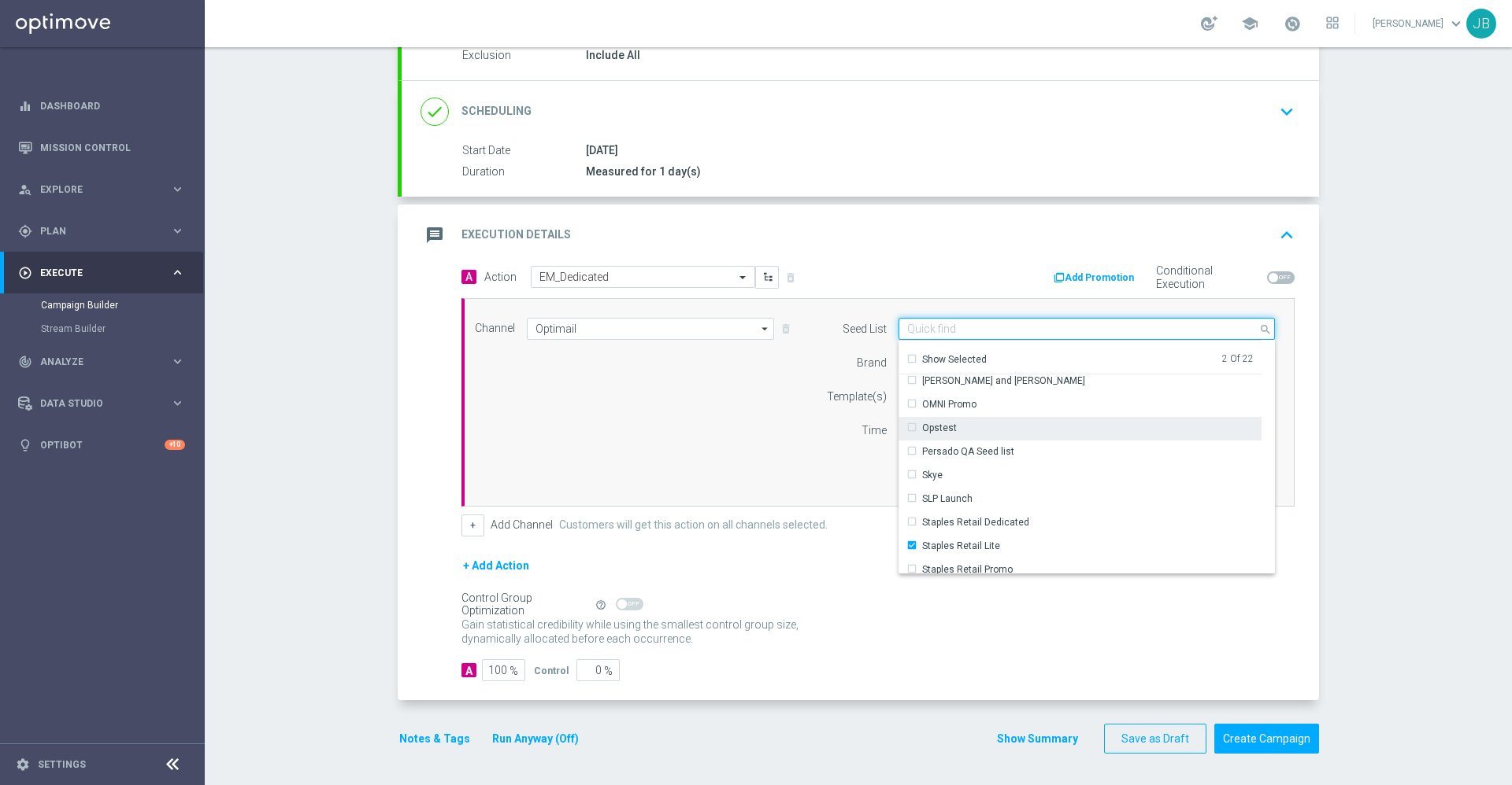
scroll to position [345, 0]
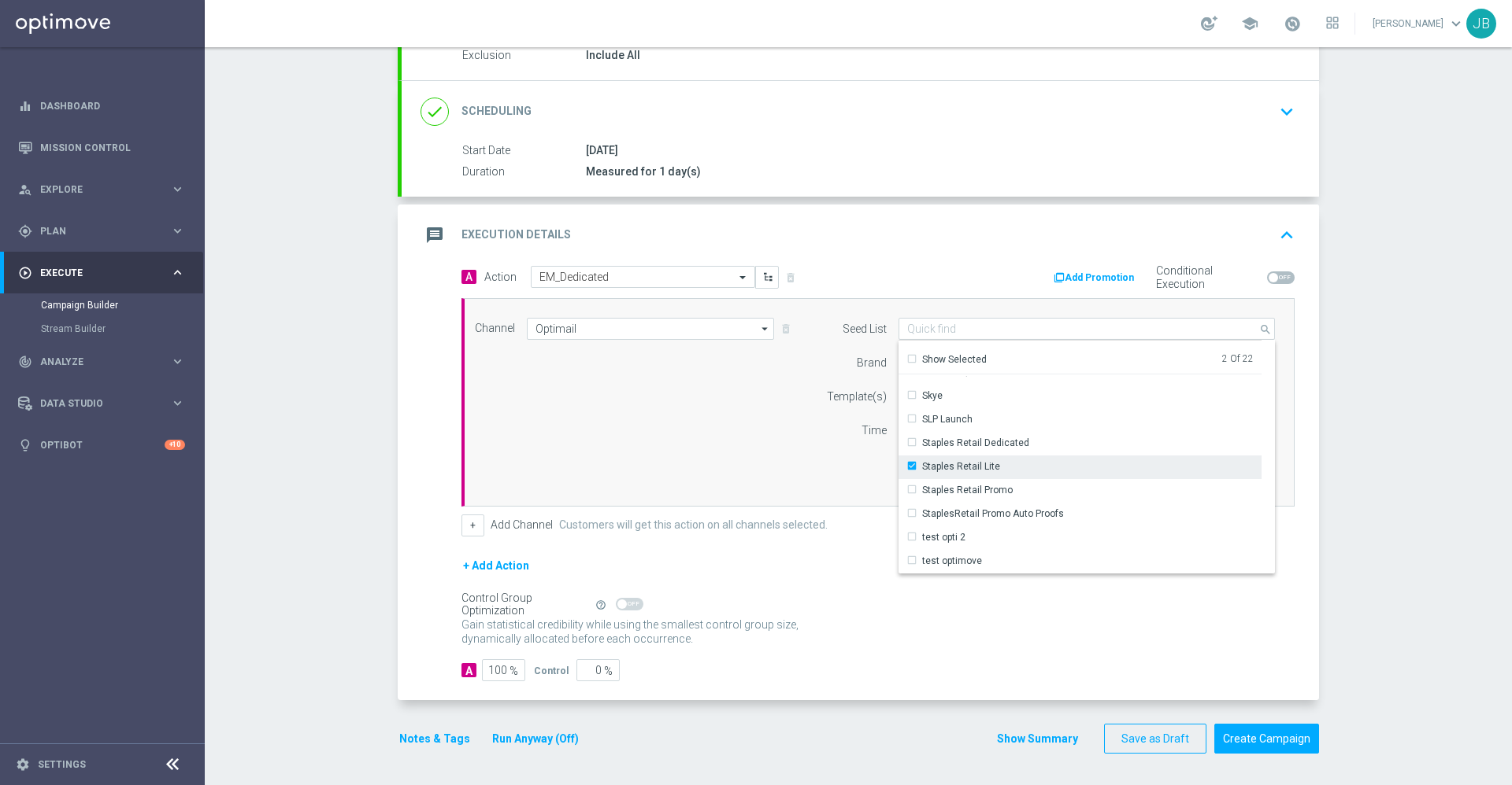
click at [922, 469] on div "Staples Retail Lite" at bounding box center [961, 466] width 78 height 15
click at [1359, 449] on div "Campaign Builder Scheduled Campaign Triggered Campaign Status: Draft done Targe…" at bounding box center [858, 416] width 1307 height 738
type input "COM Dedicateds"
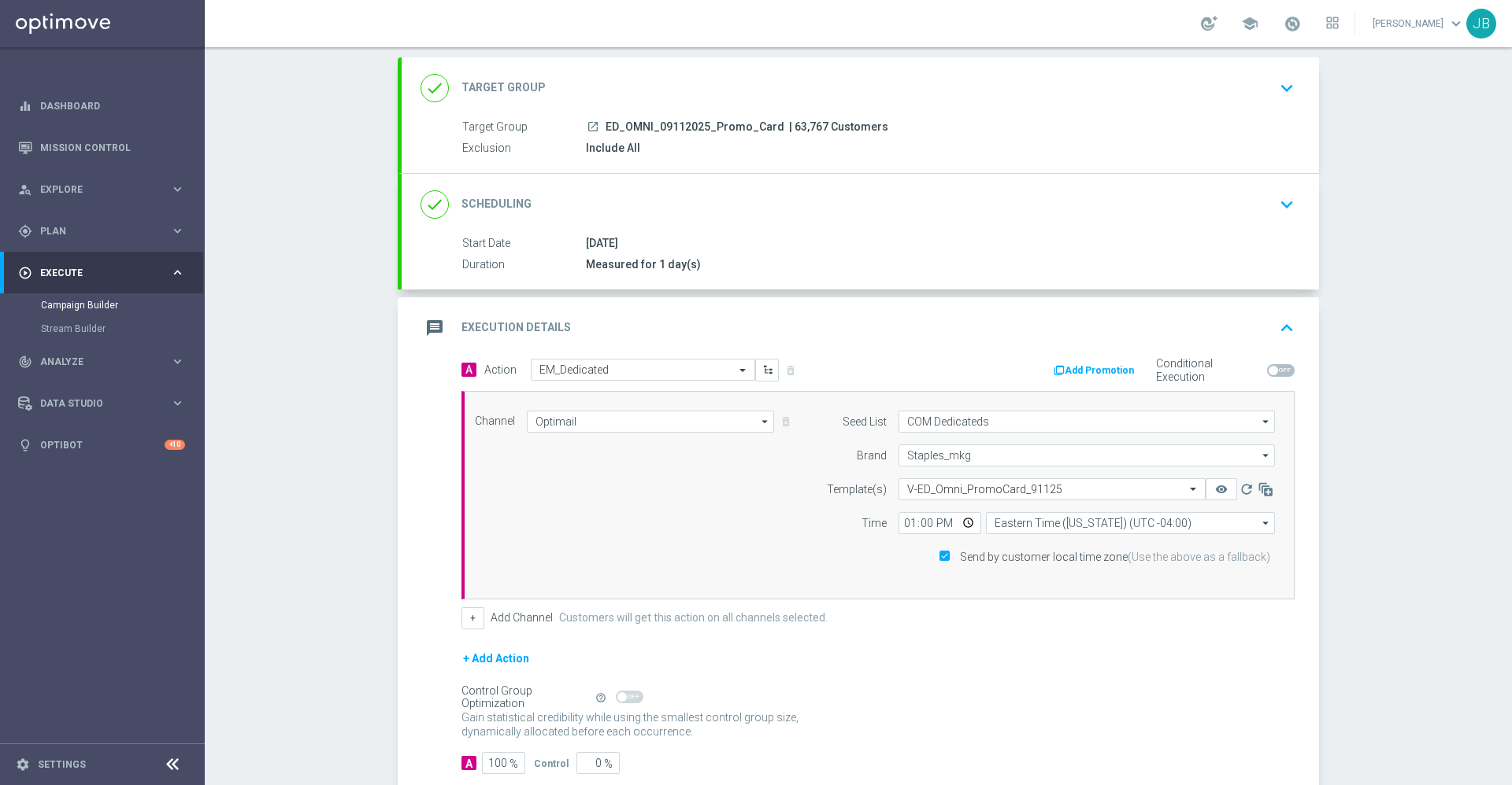
scroll to position [0, 0]
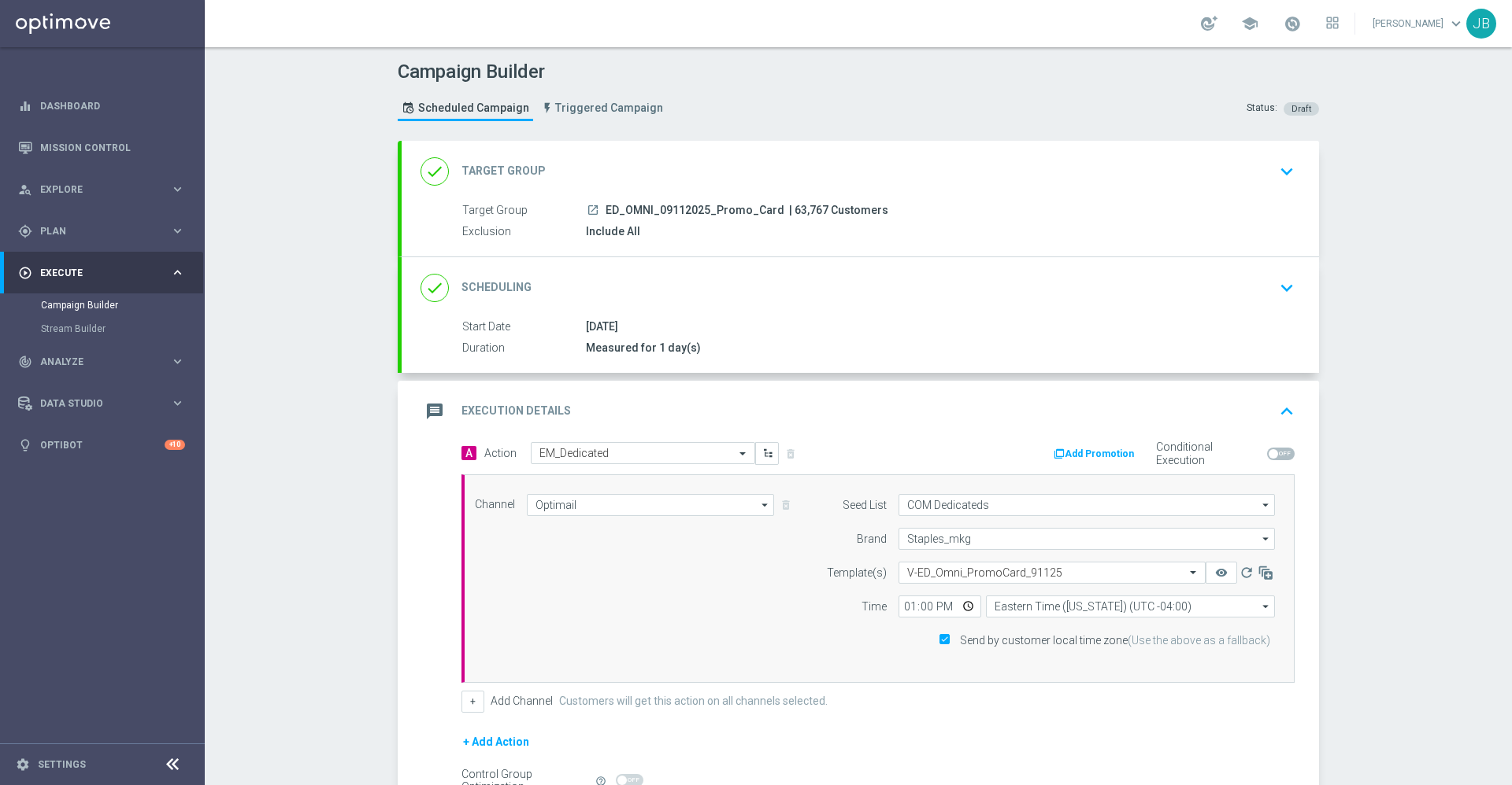
click at [531, 175] on h2 "Target Group" at bounding box center [503, 172] width 85 height 15
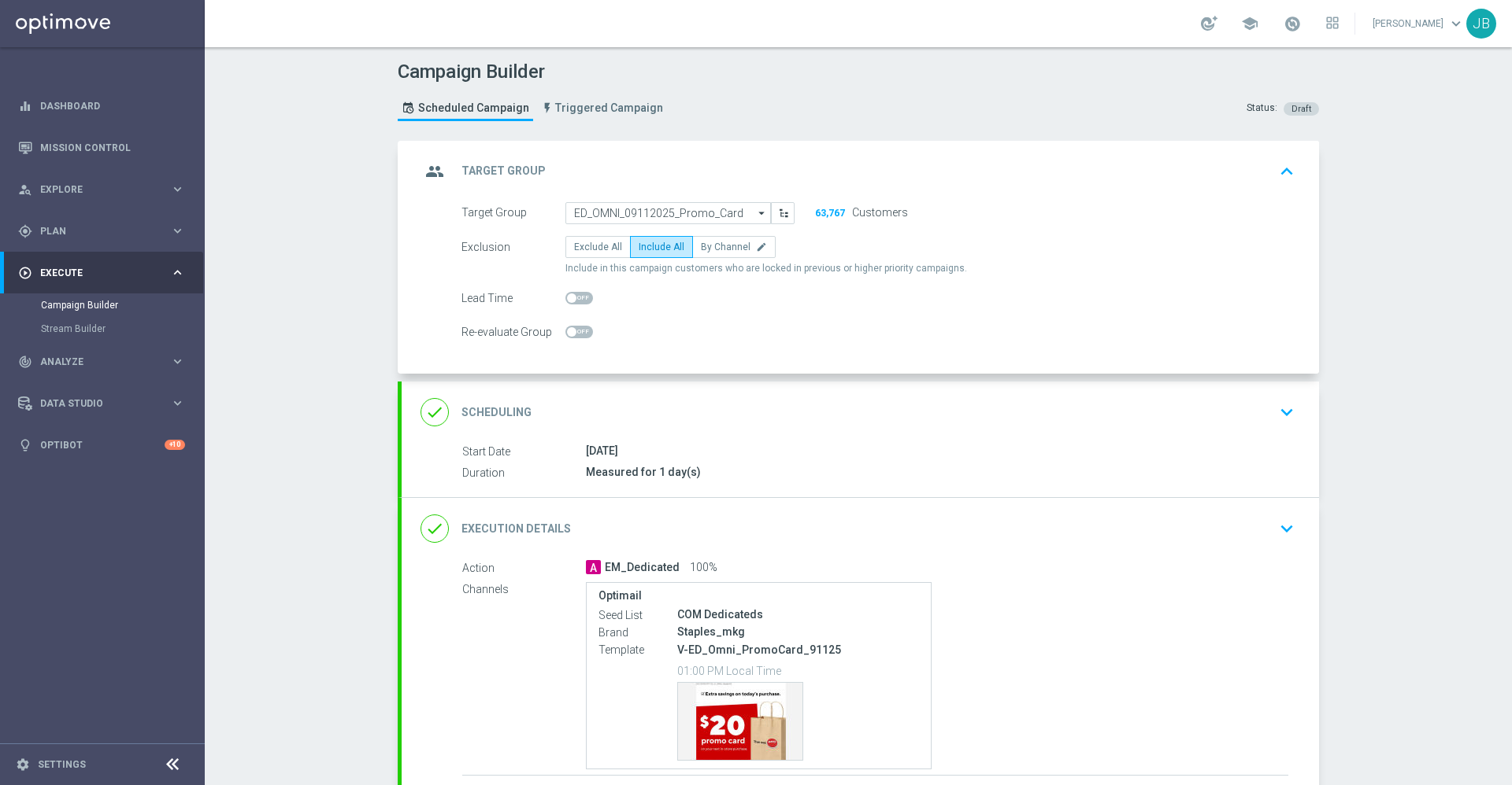
click at [511, 176] on h2 "Target Group" at bounding box center [503, 172] width 85 height 15
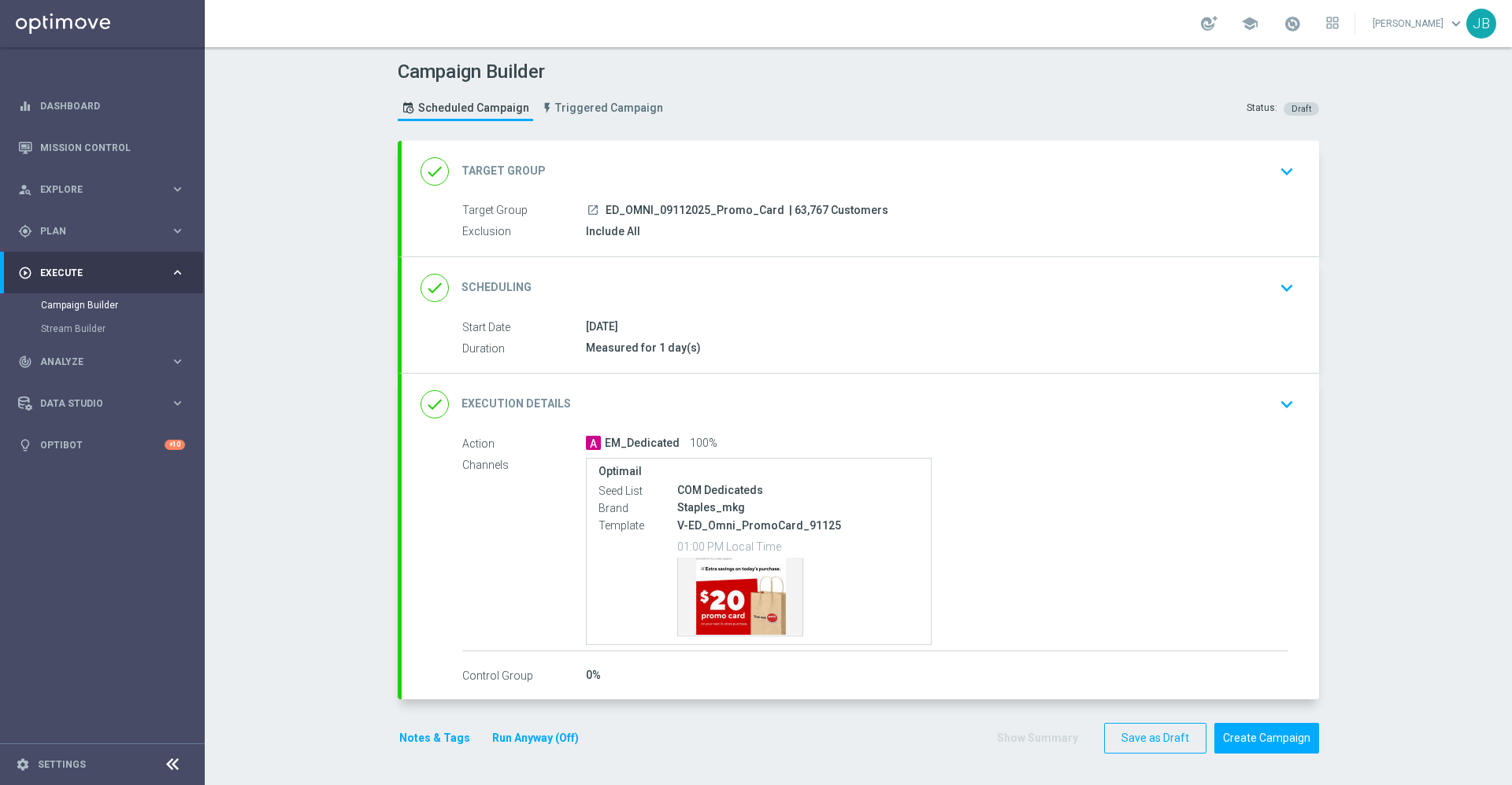
click at [498, 278] on div "done Scheduling" at bounding box center [476, 288] width 111 height 28
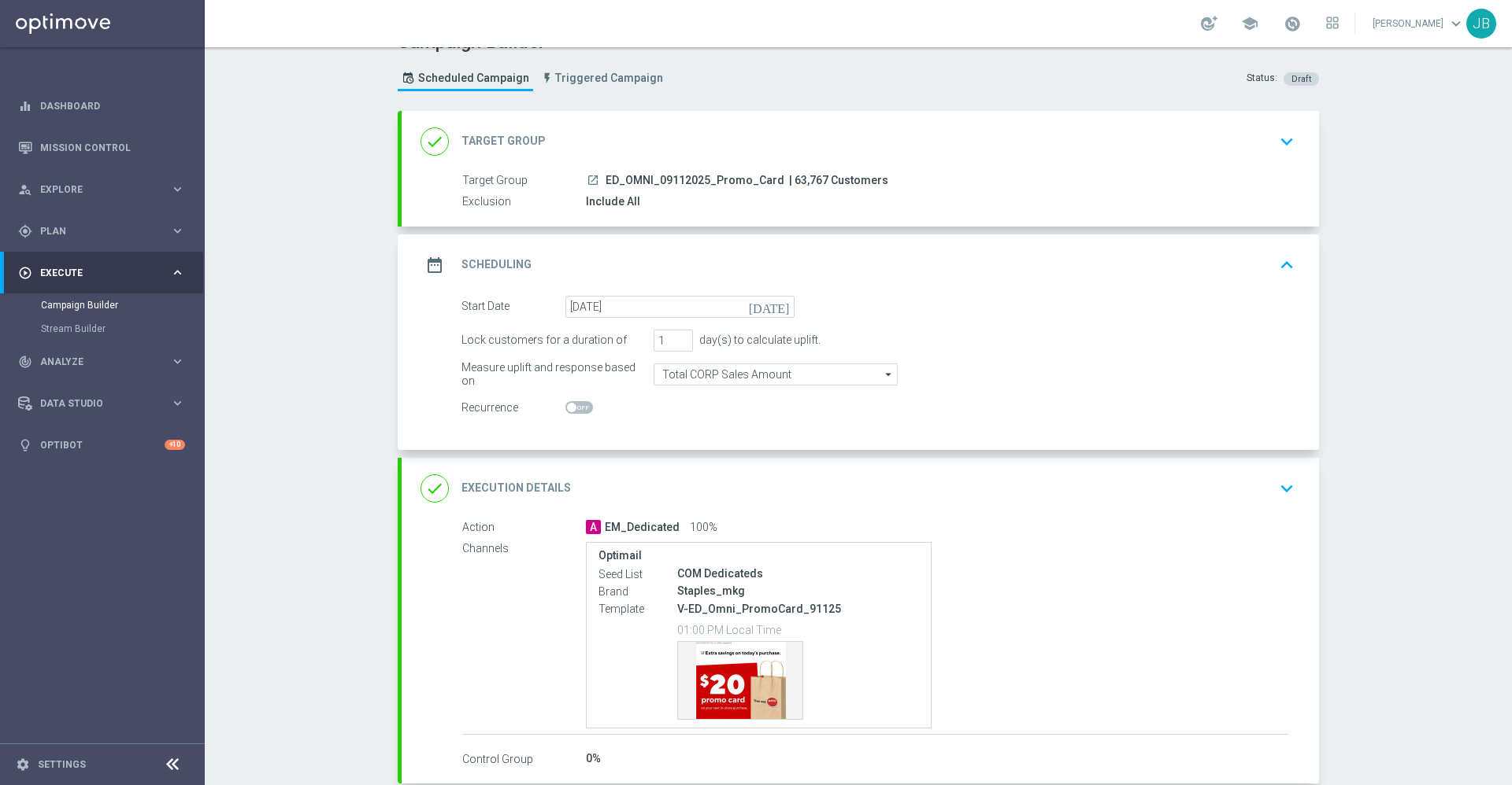
scroll to position [114, 0]
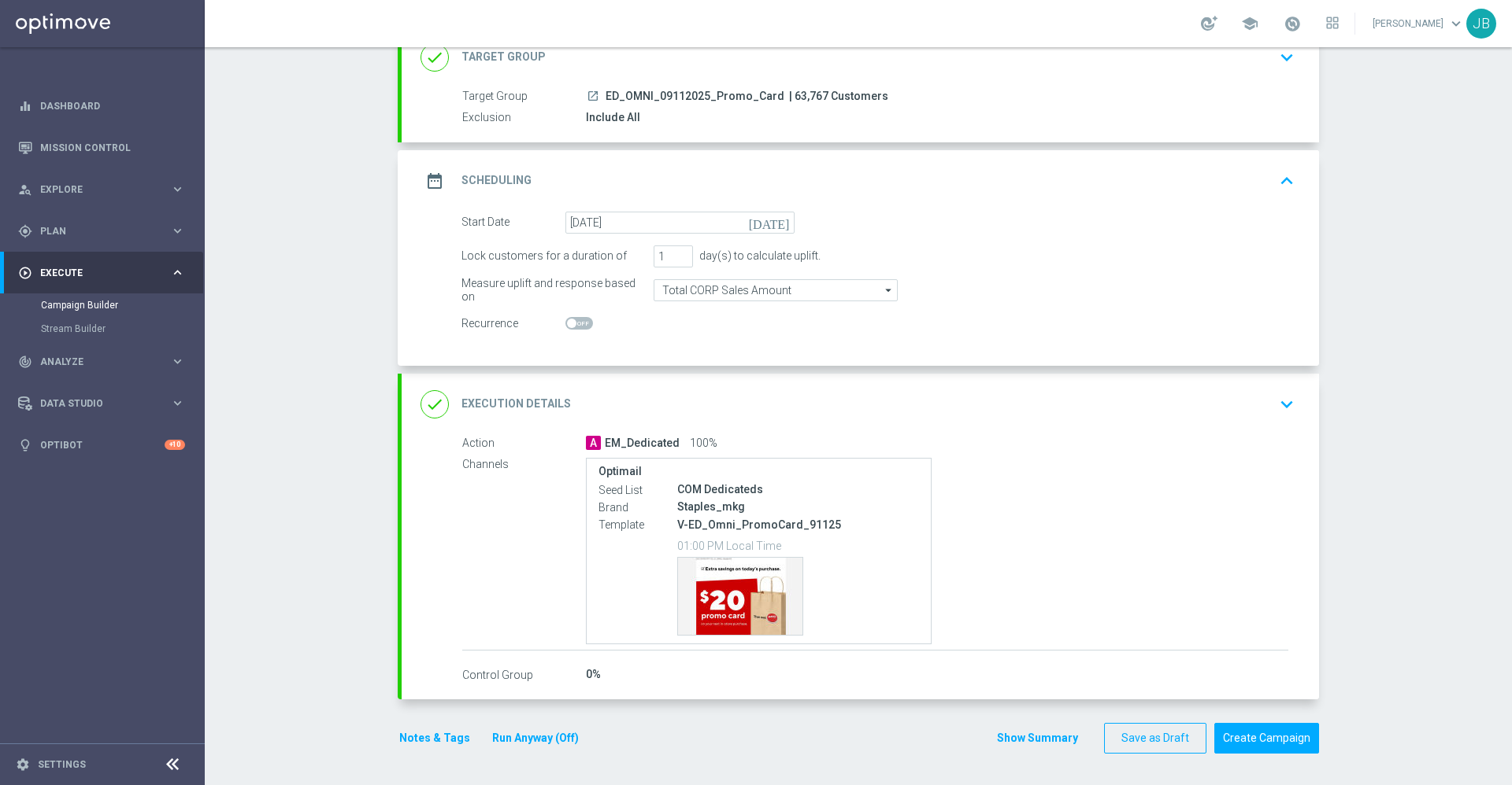
click at [500, 405] on h2 "Execution Details" at bounding box center [516, 404] width 109 height 15
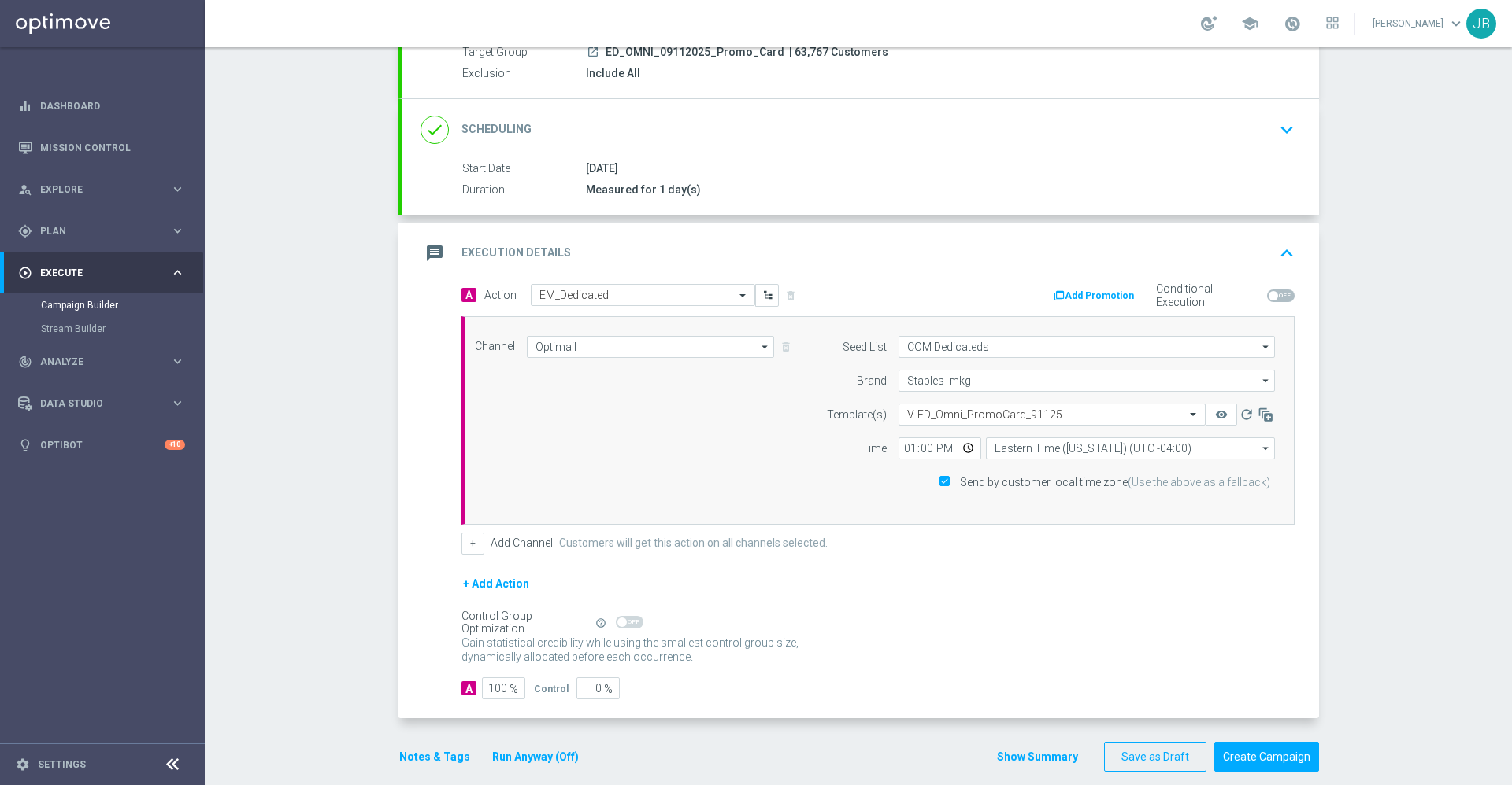
scroll to position [176, 0]
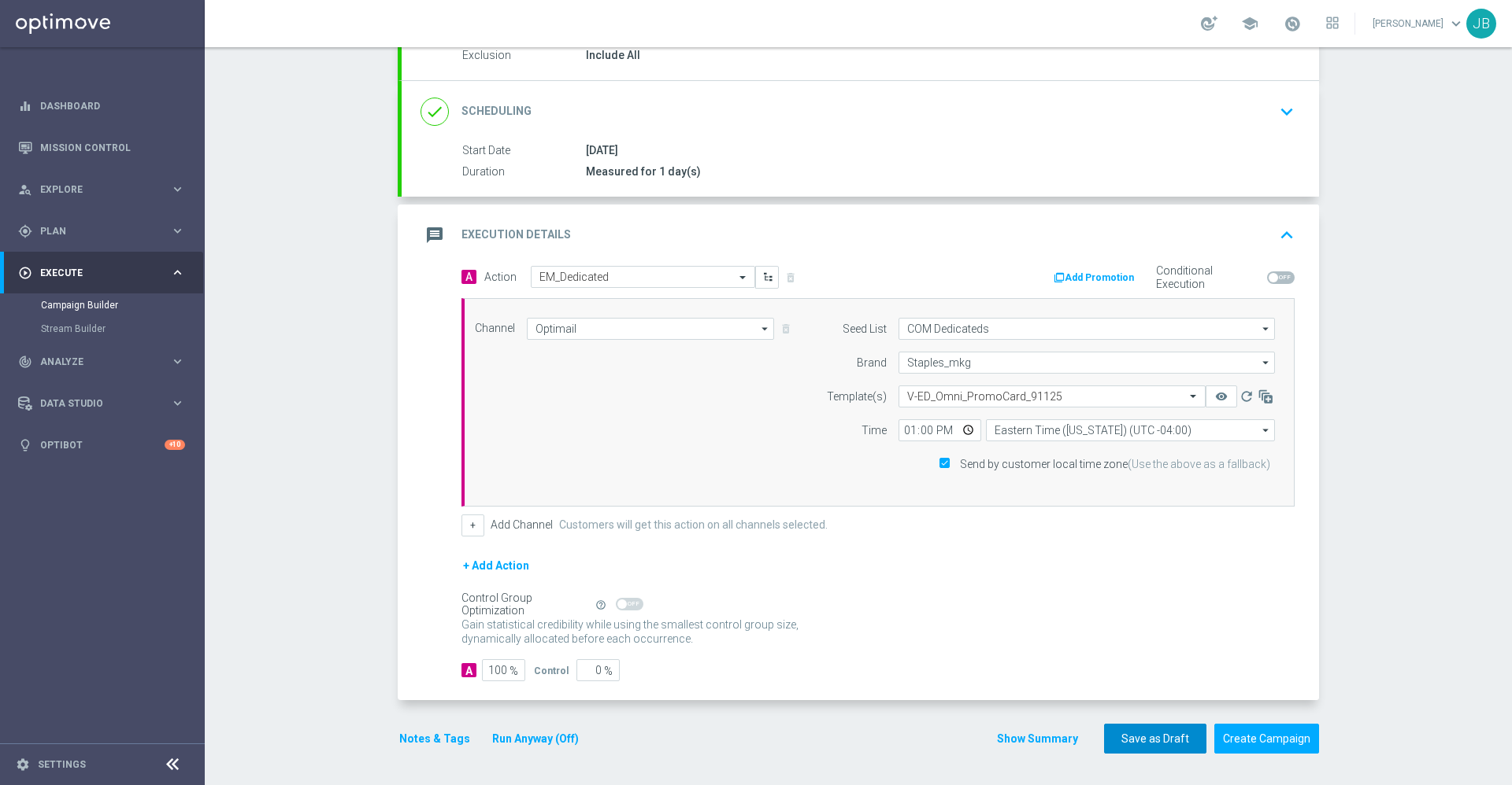
click at [1151, 729] on button "Save as Draft" at bounding box center [1156, 740] width 103 height 31
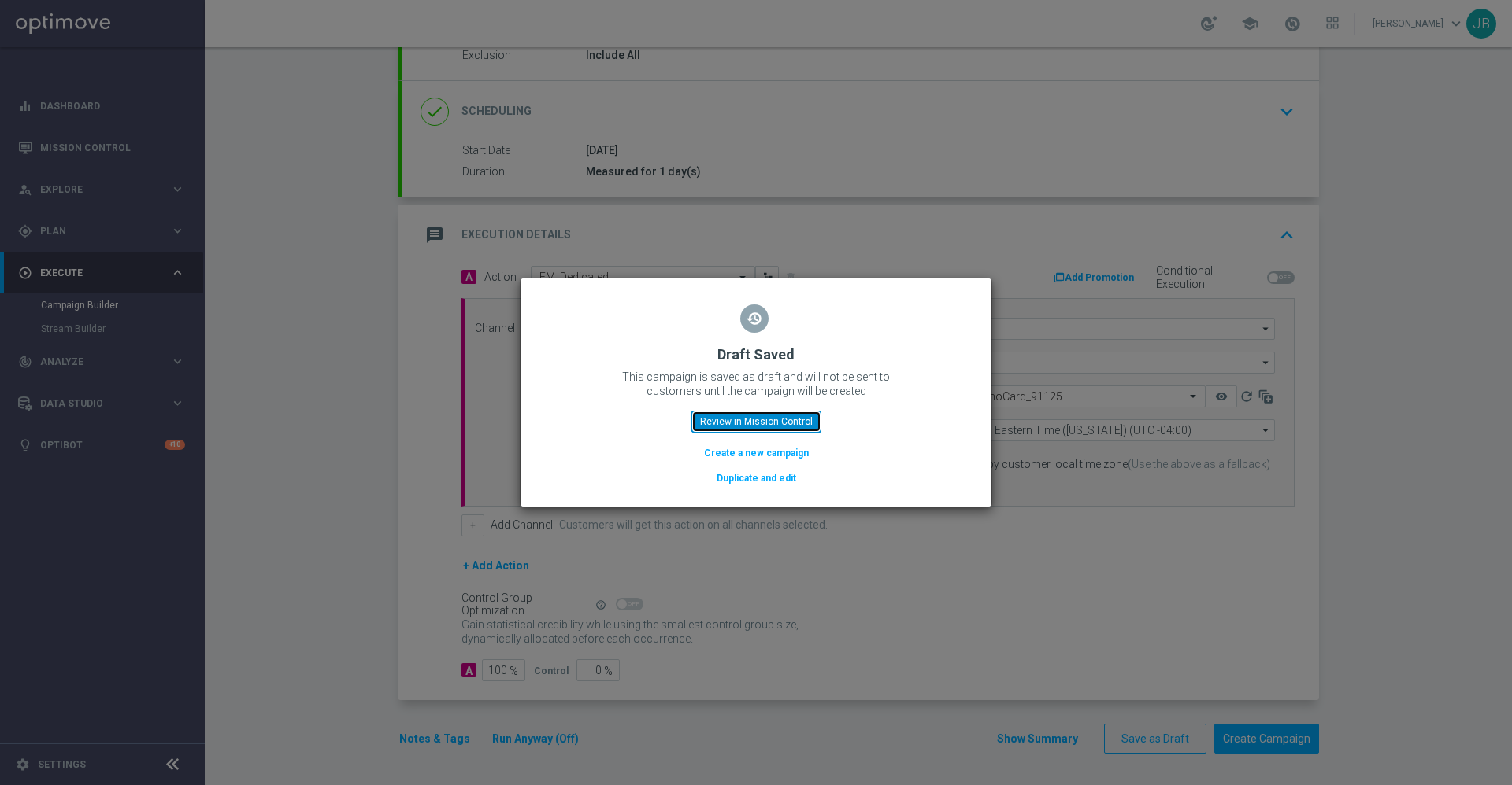
click at [745, 423] on button "Review in Mission Control" at bounding box center [756, 422] width 130 height 22
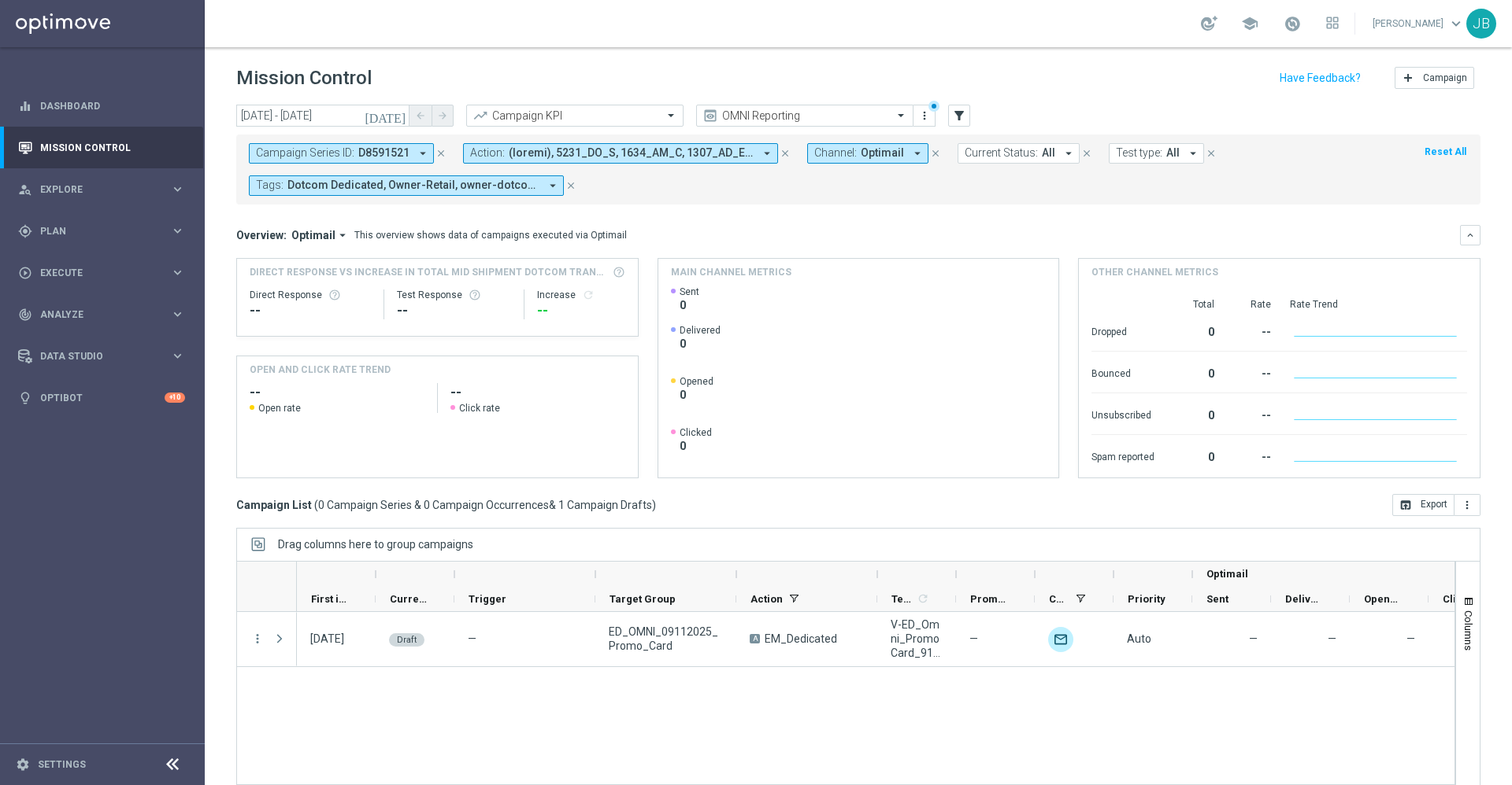
click at [442, 152] on icon "close" at bounding box center [440, 153] width 11 height 11
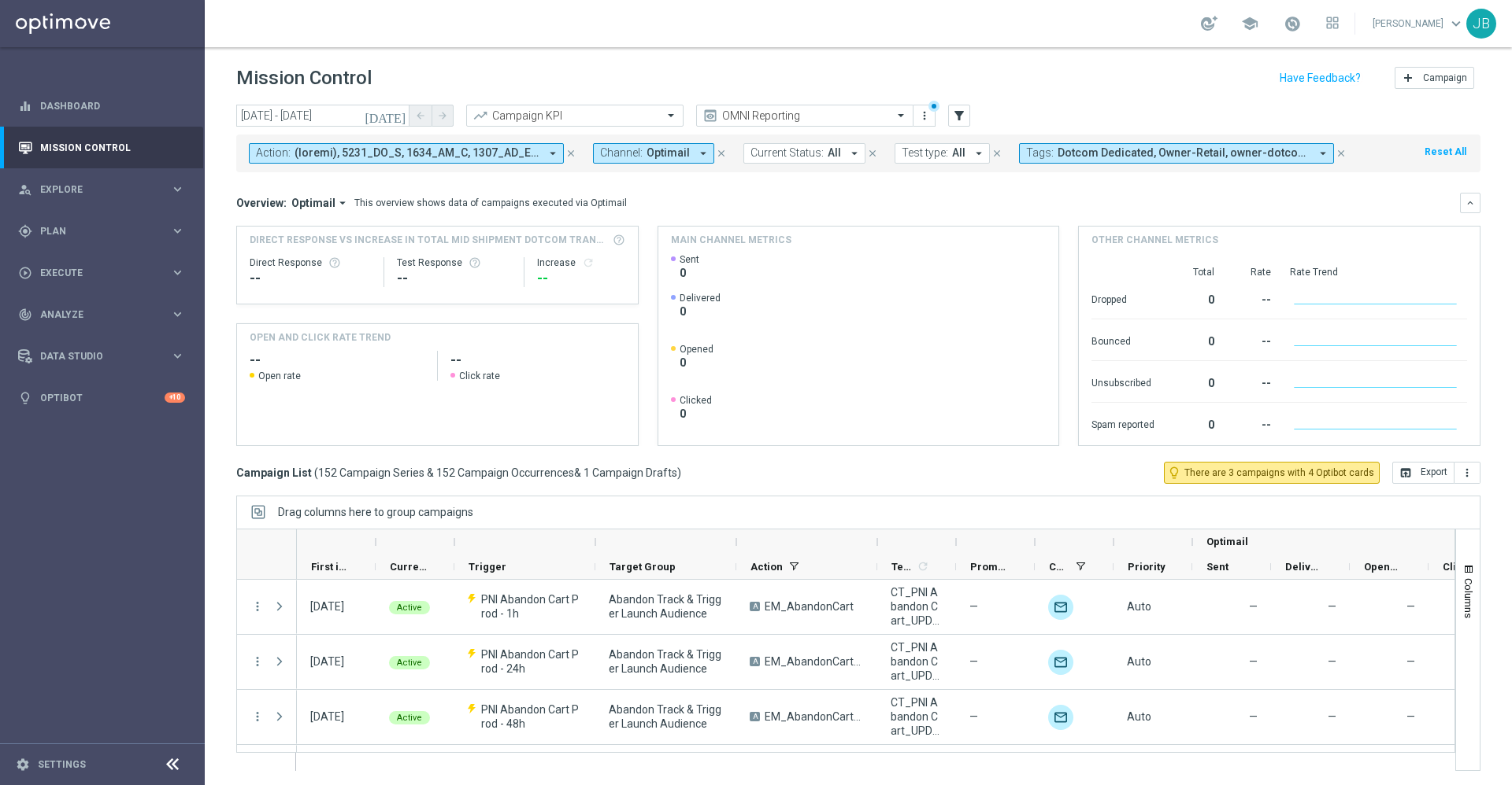
click at [399, 114] on icon "[DATE]" at bounding box center [386, 115] width 43 height 15
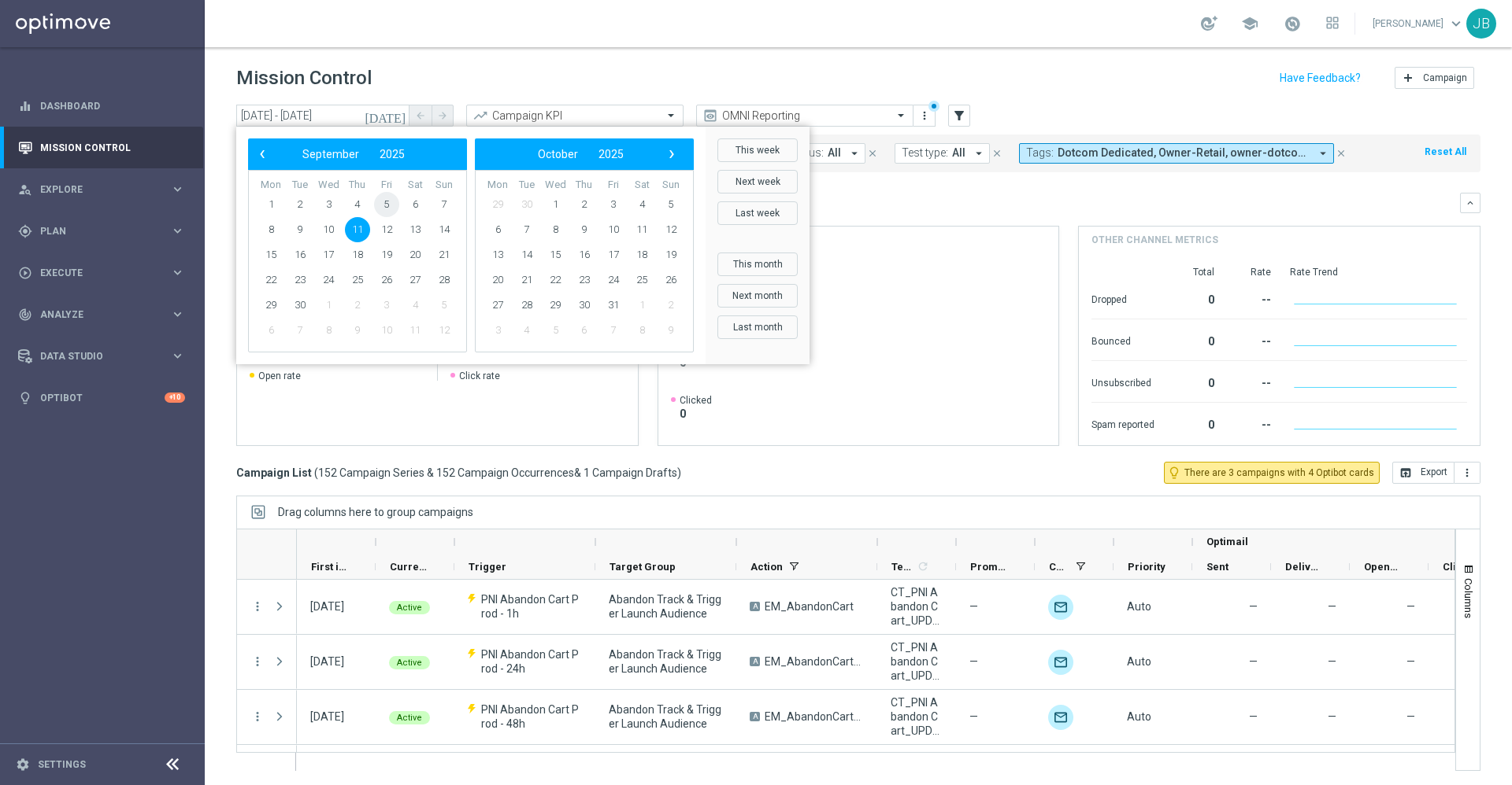
click at [388, 202] on span "5" at bounding box center [386, 204] width 25 height 25
click at [358, 226] on span "11" at bounding box center [357, 229] width 25 height 25
type input "[DATE] - [DATE]"
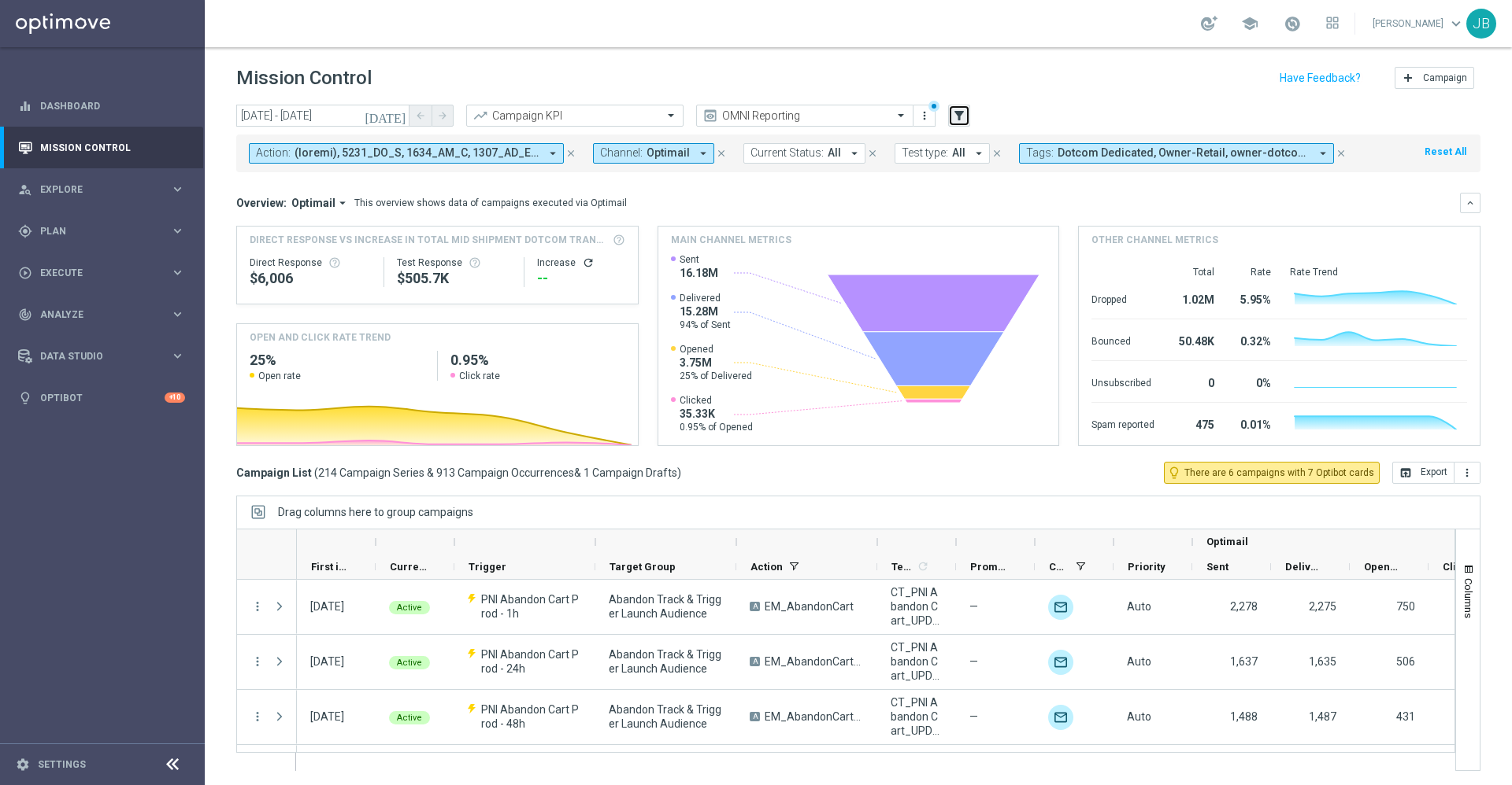
click at [959, 117] on icon "filter_alt" at bounding box center [959, 115] width 15 height 15
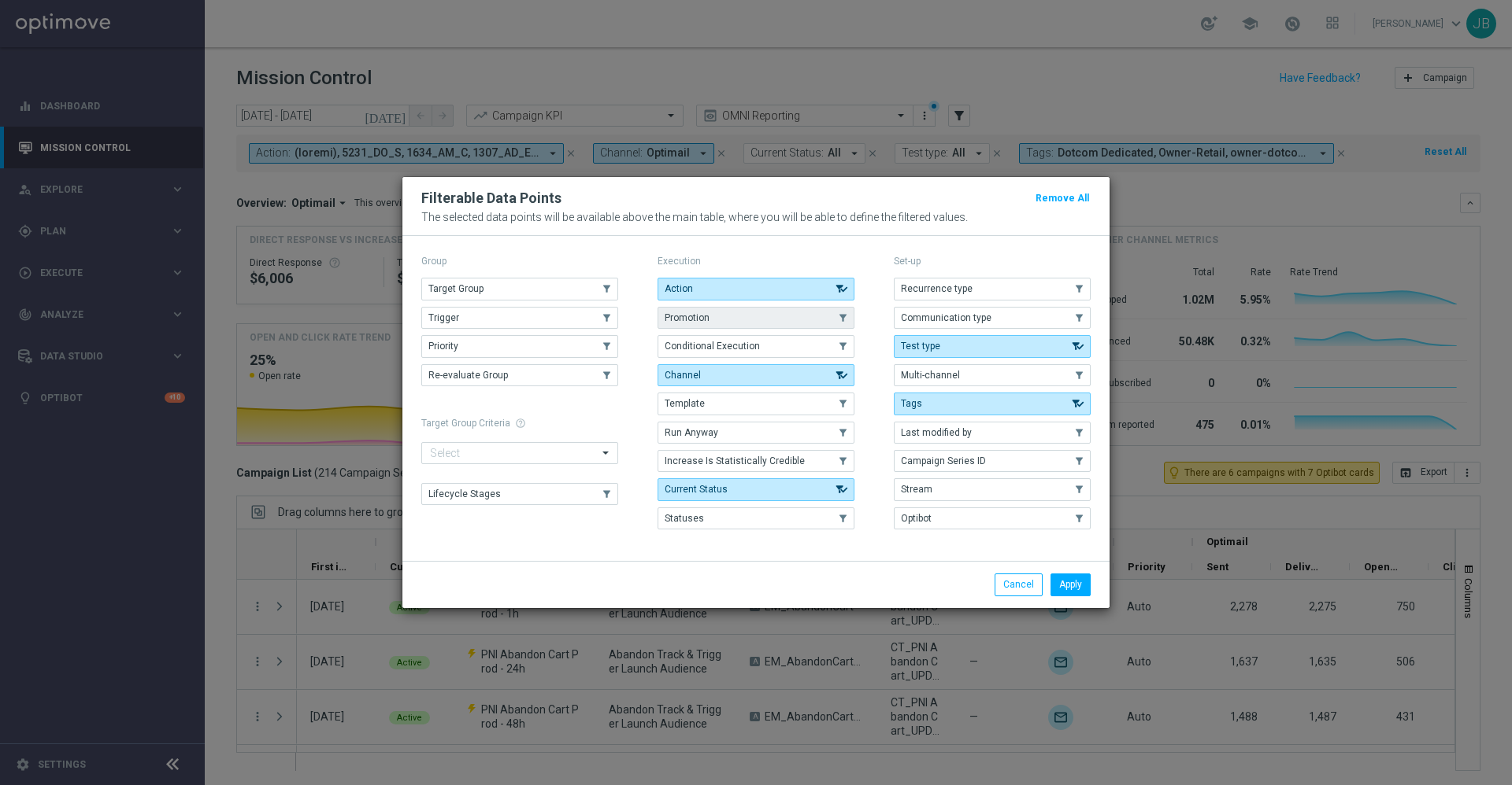
click at [774, 314] on button "Promotion" at bounding box center [756, 318] width 197 height 22
click at [1079, 589] on button "Apply" at bounding box center [1070, 585] width 40 height 22
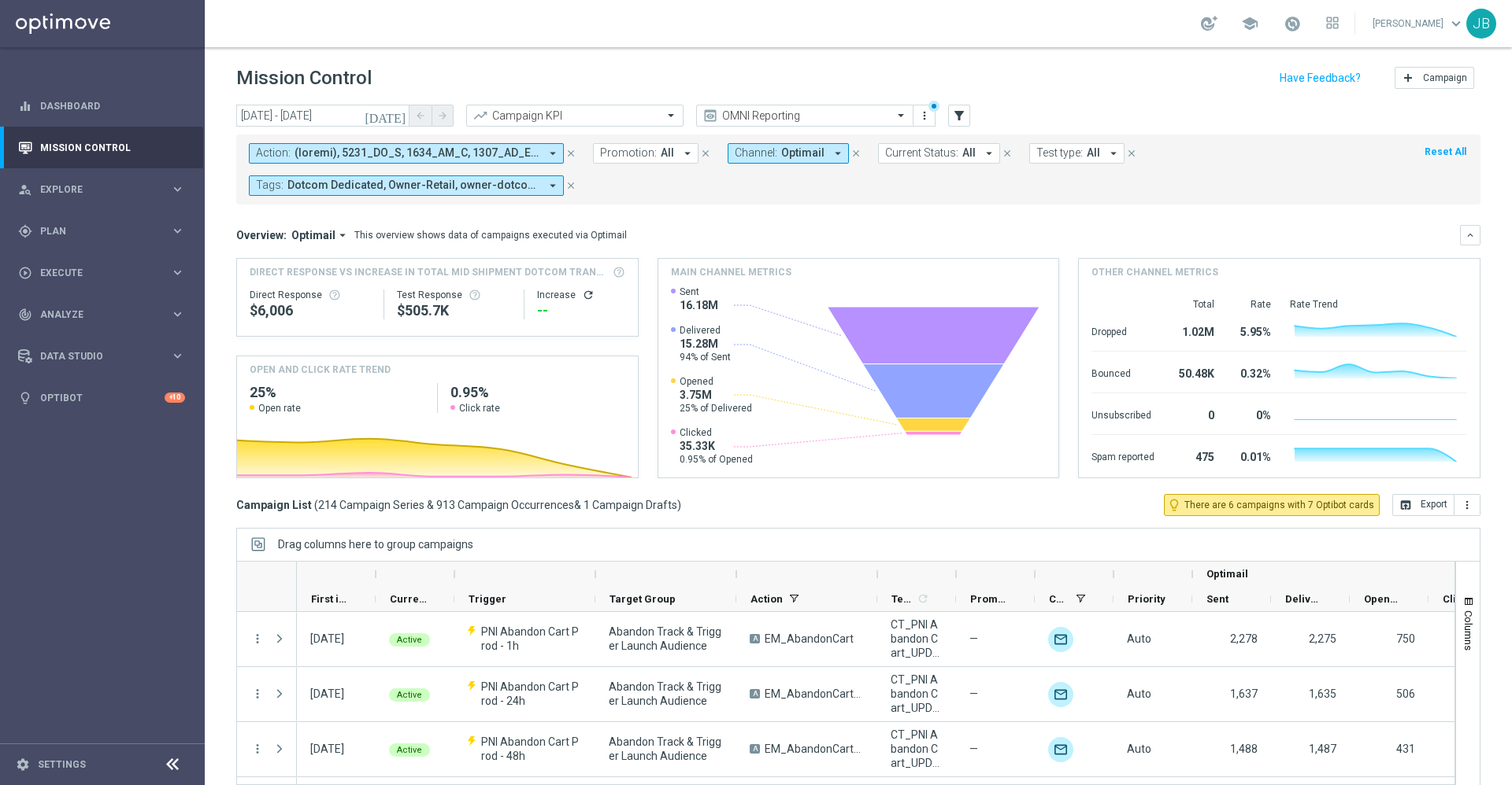
click at [652, 146] on span "Promotion:" at bounding box center [628, 153] width 56 height 14
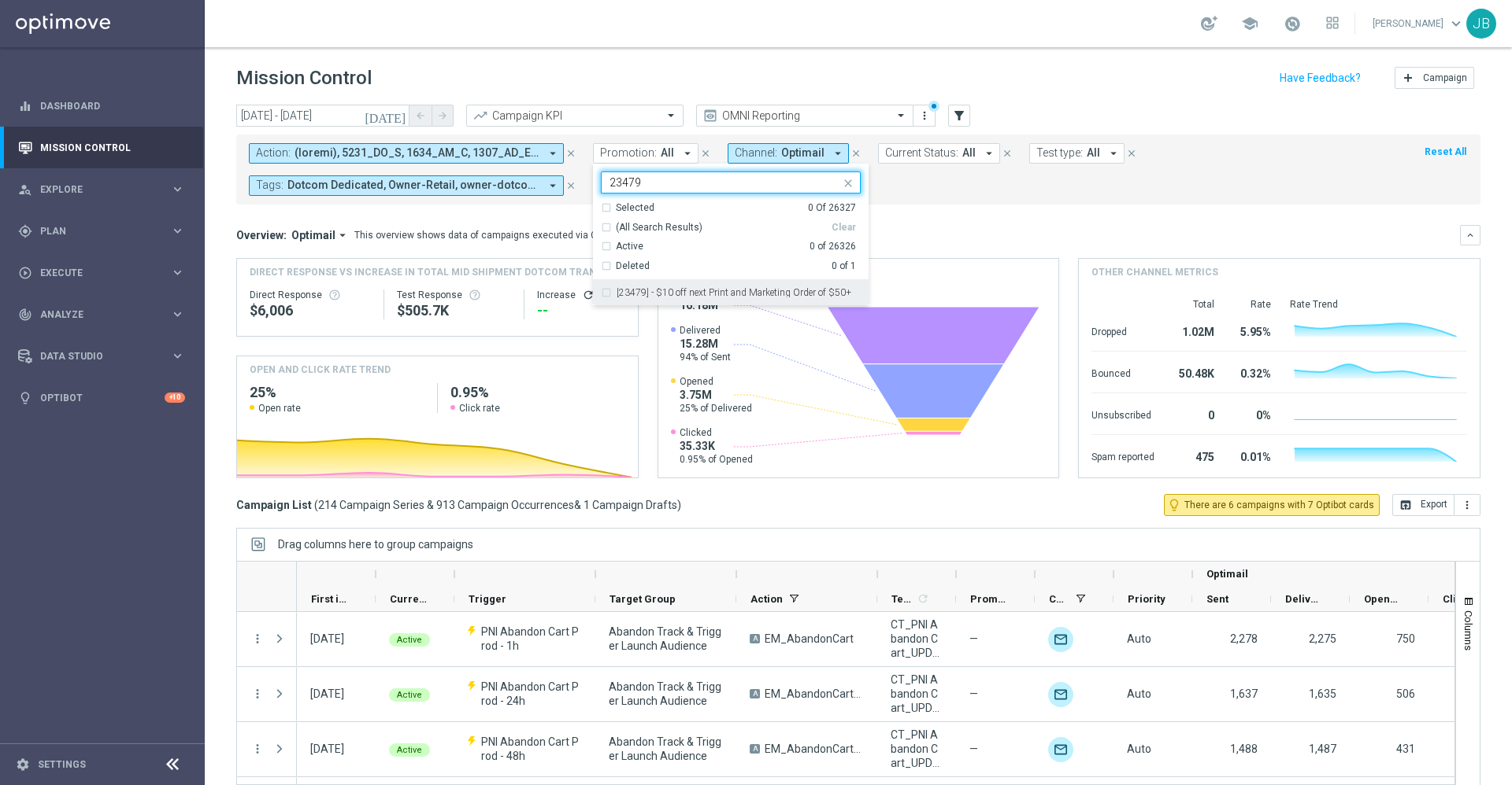
click at [737, 288] on label "[23479] - $10 off next Print and Marketing Order of $50+" at bounding box center [733, 292] width 235 height 9
type input "23479"
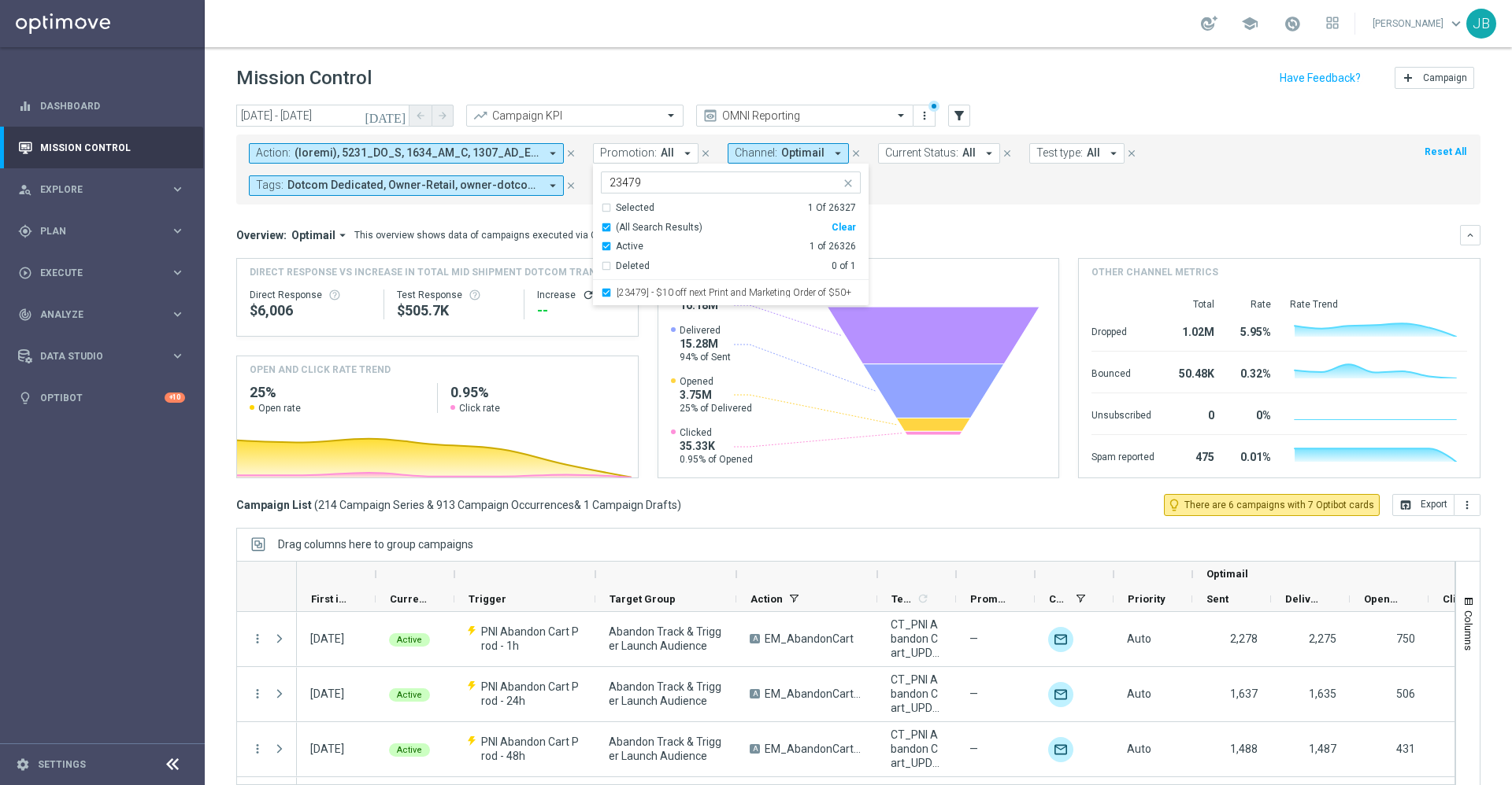
click at [1037, 223] on mini-dashboard "Overview: Optimail arrow_drop_down This overview shows data of campaigns execut…" at bounding box center [858, 349] width 1244 height 290
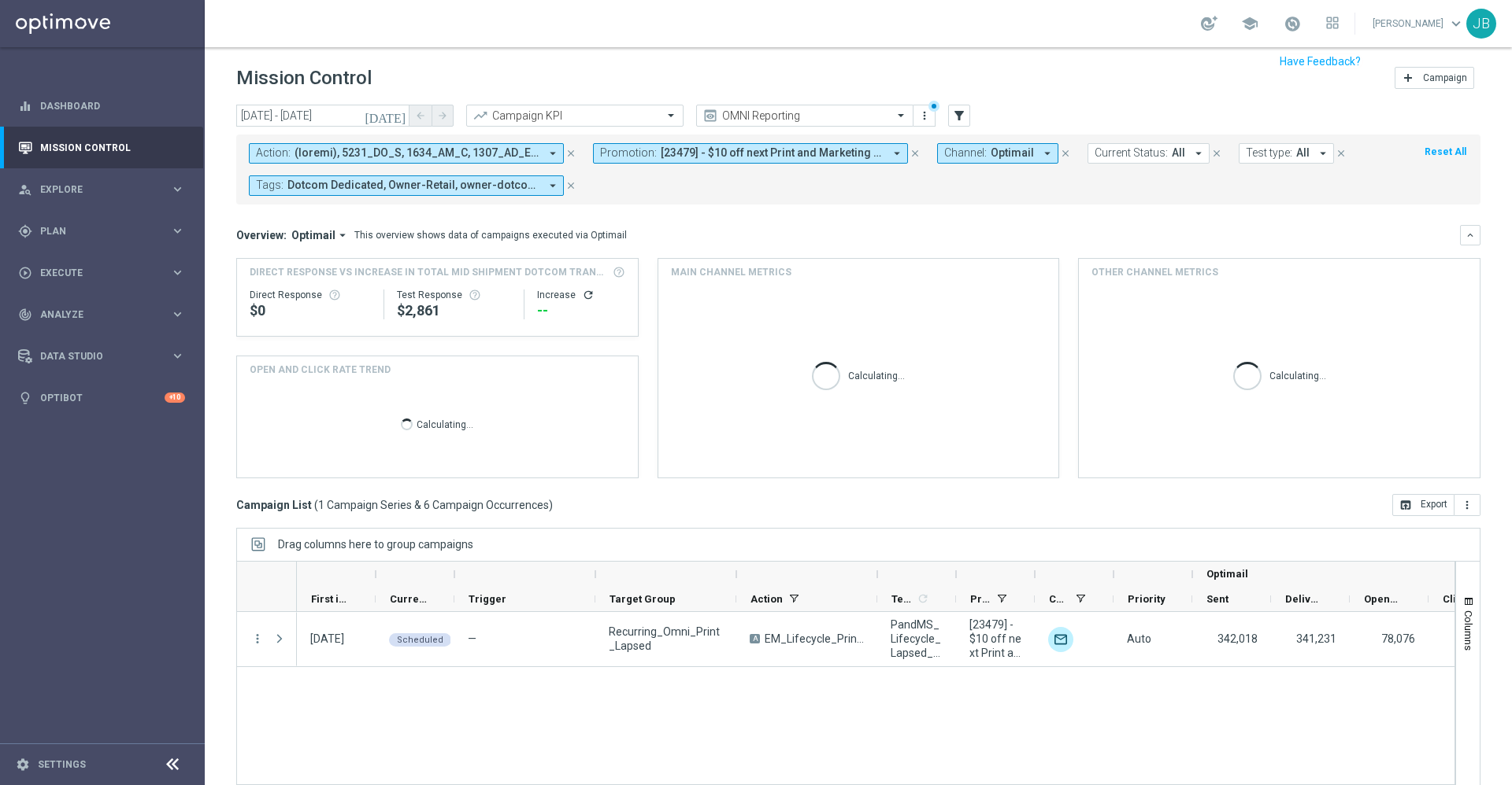
scroll to position [24, 0]
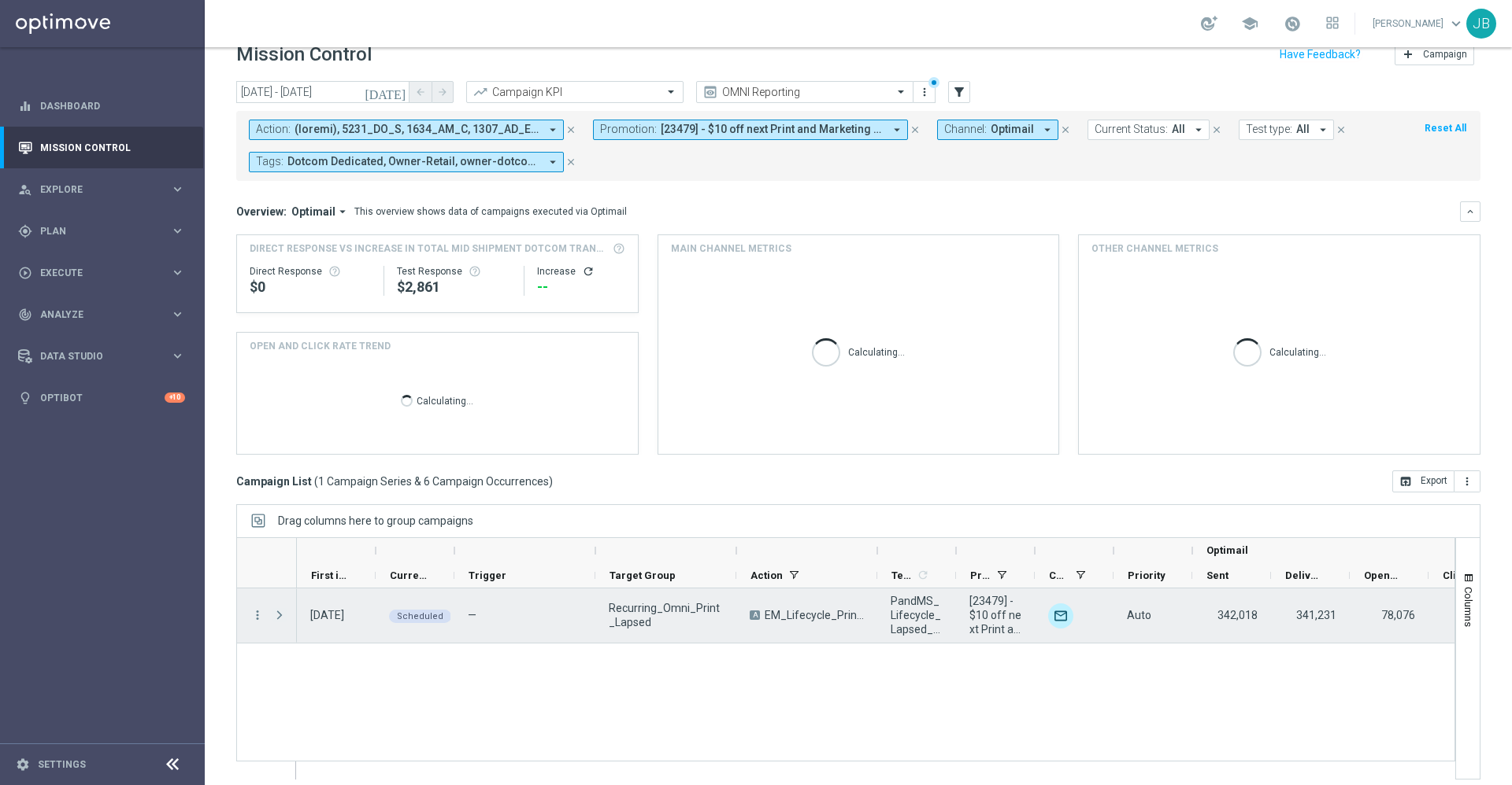
click at [281, 614] on span at bounding box center [279, 615] width 15 height 13
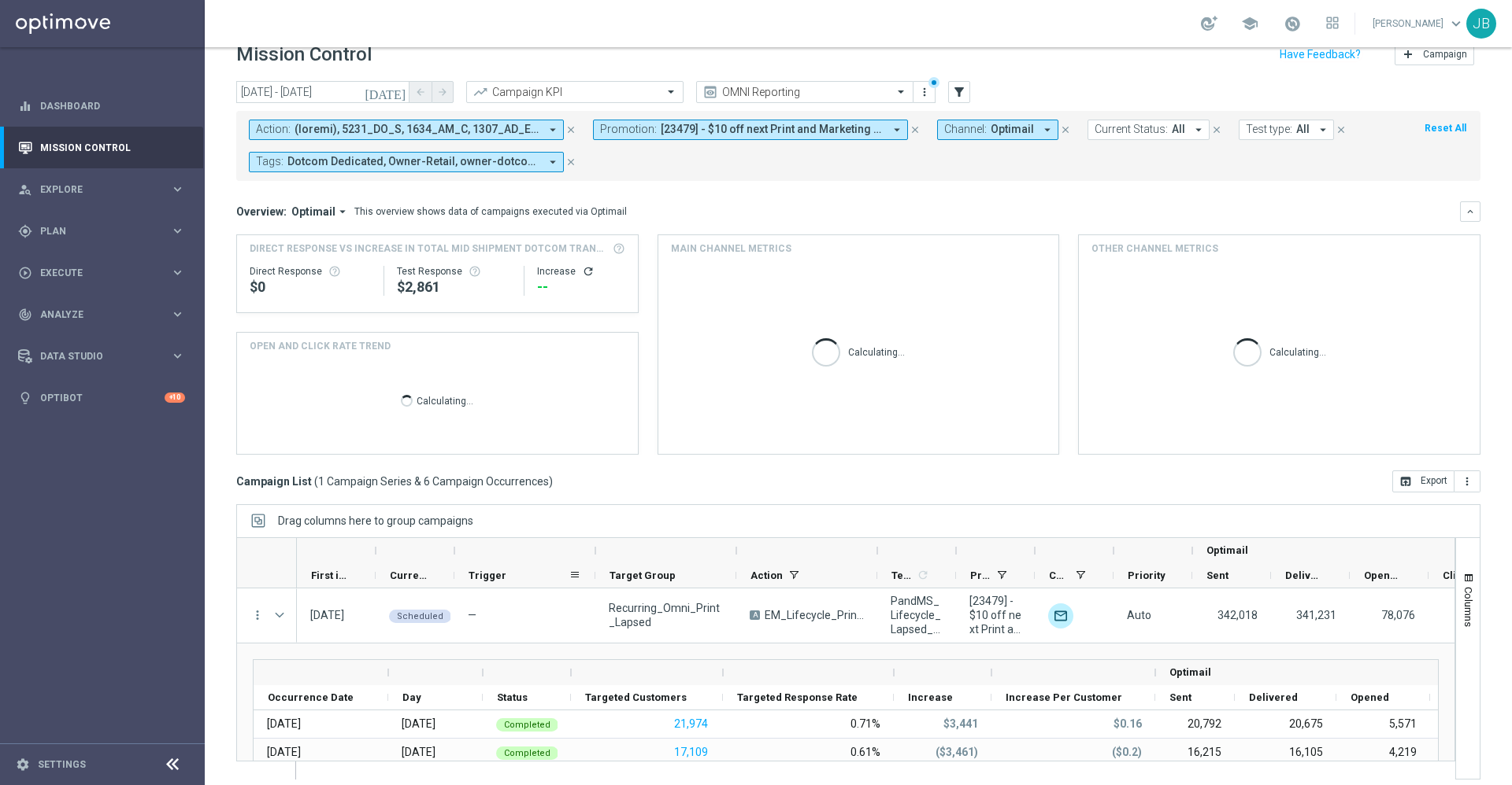
scroll to position [34, 0]
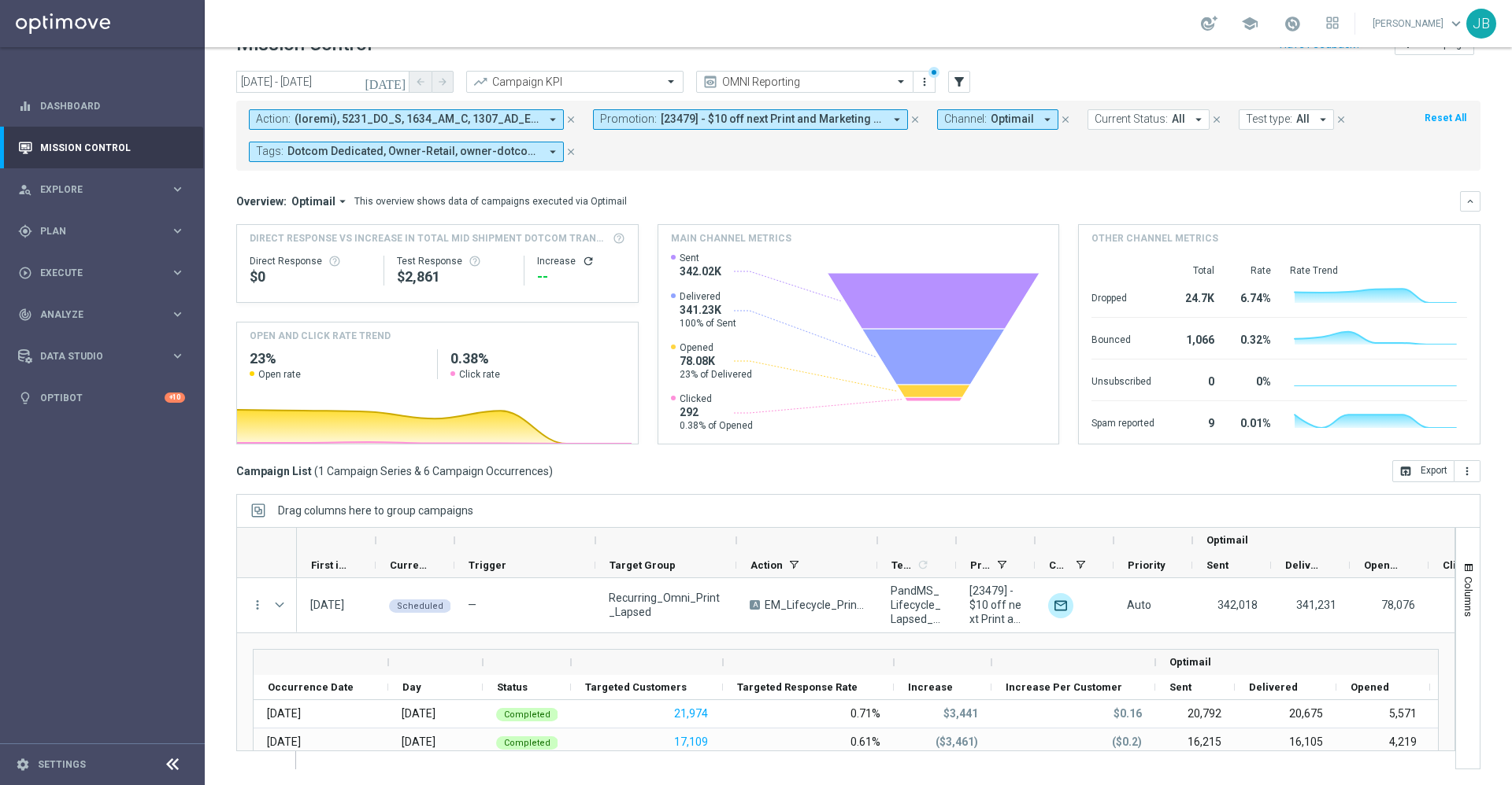
click at [394, 84] on icon "[DATE]" at bounding box center [386, 82] width 43 height 15
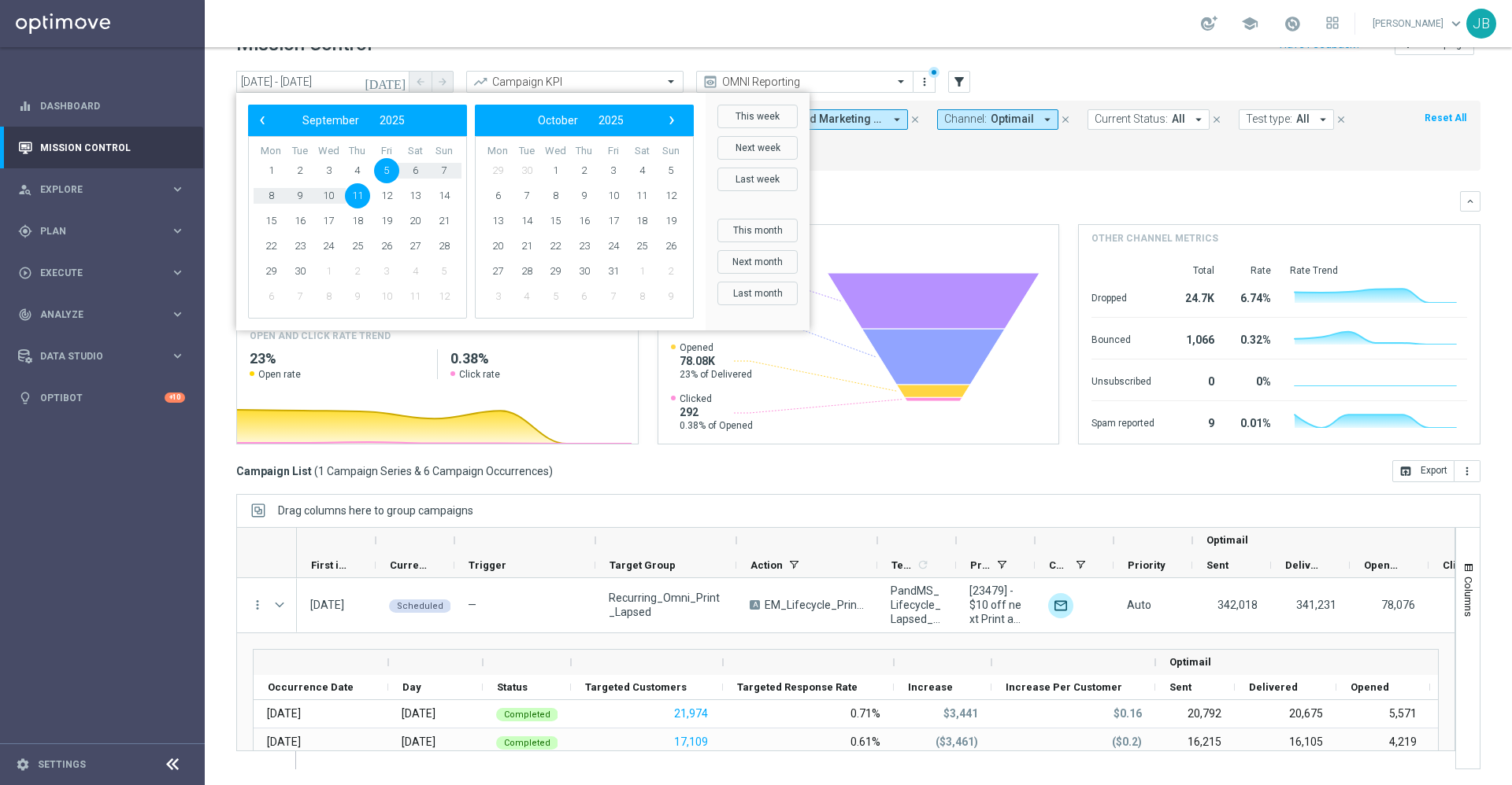
click at [921, 178] on mini-dashboard "Overview: Optimail arrow_drop_down This overview shows data of campaigns execut…" at bounding box center [858, 315] width 1244 height 290
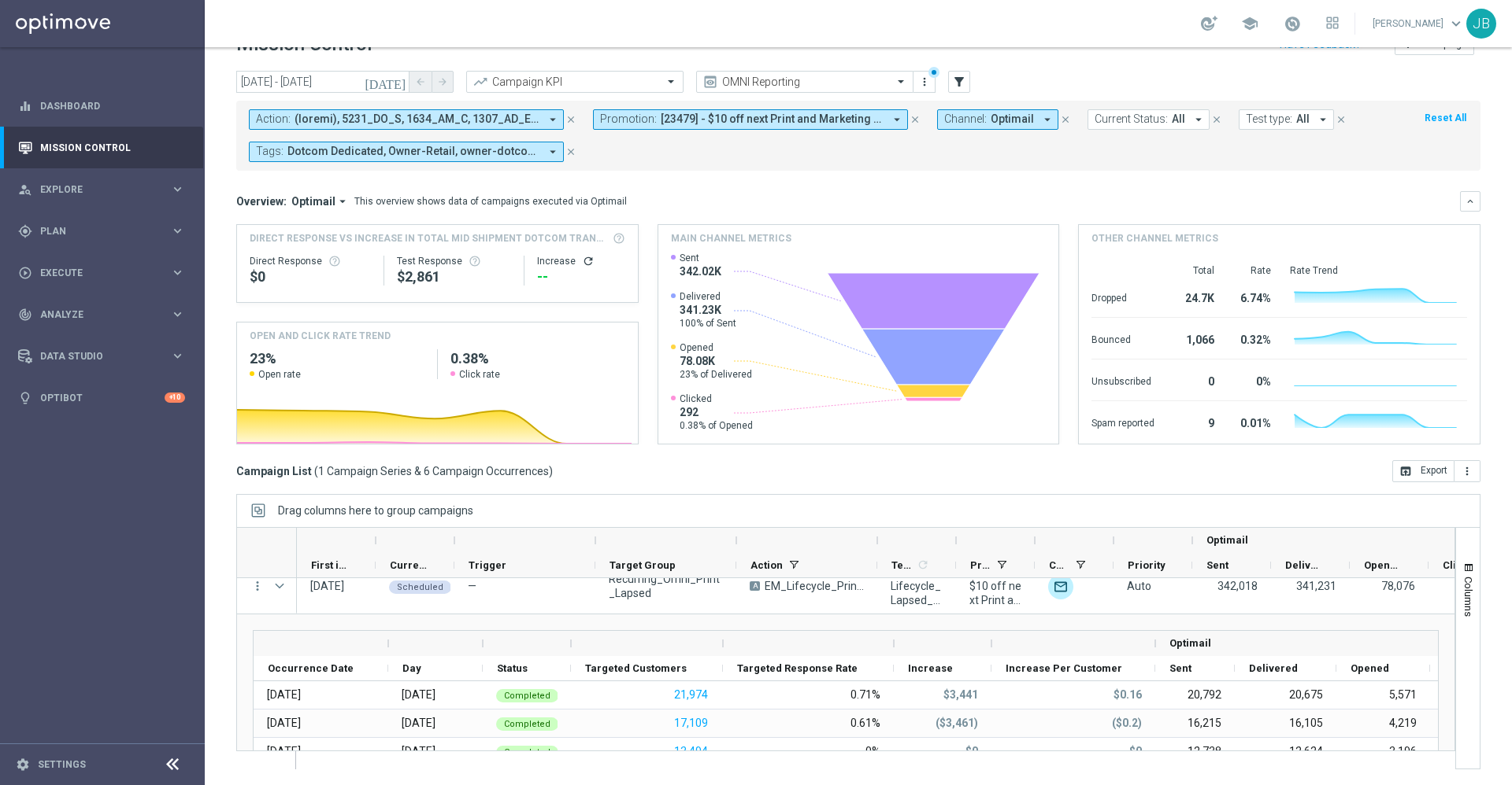
scroll to position [0, 0]
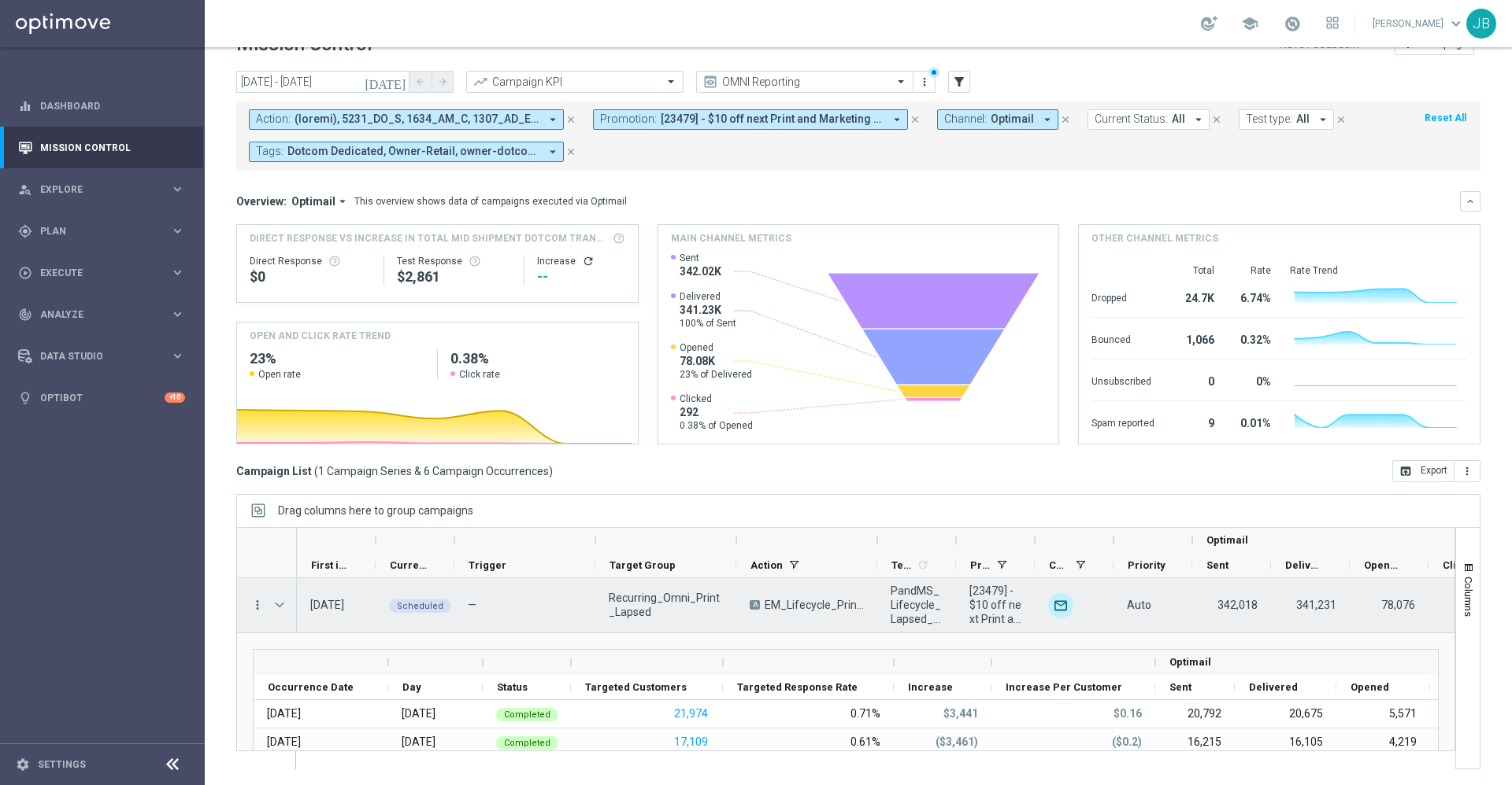
click at [255, 607] on icon "more_vert" at bounding box center [257, 605] width 15 height 15
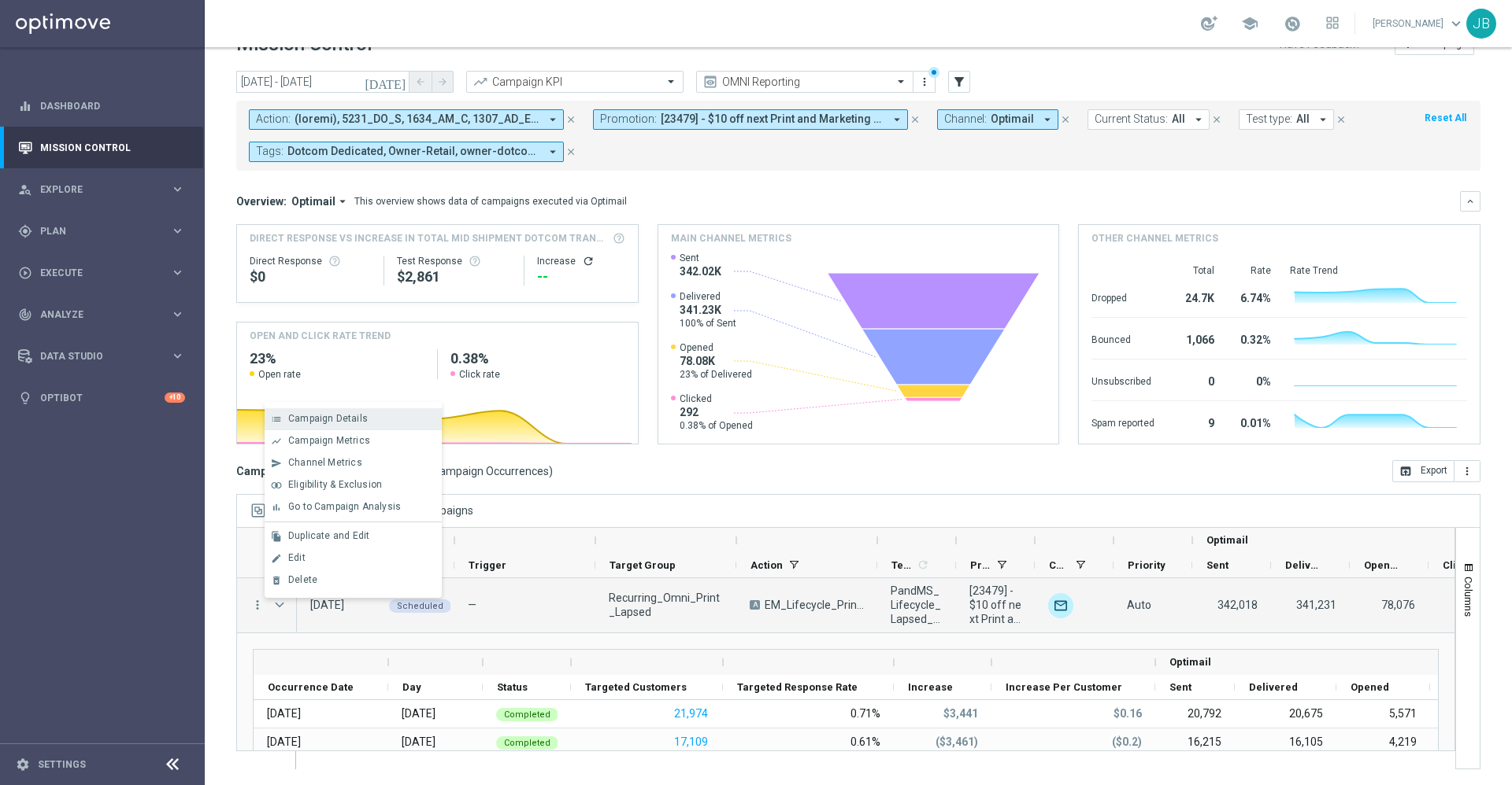
click at [345, 419] on span "Campaign Details" at bounding box center [327, 419] width 79 height 11
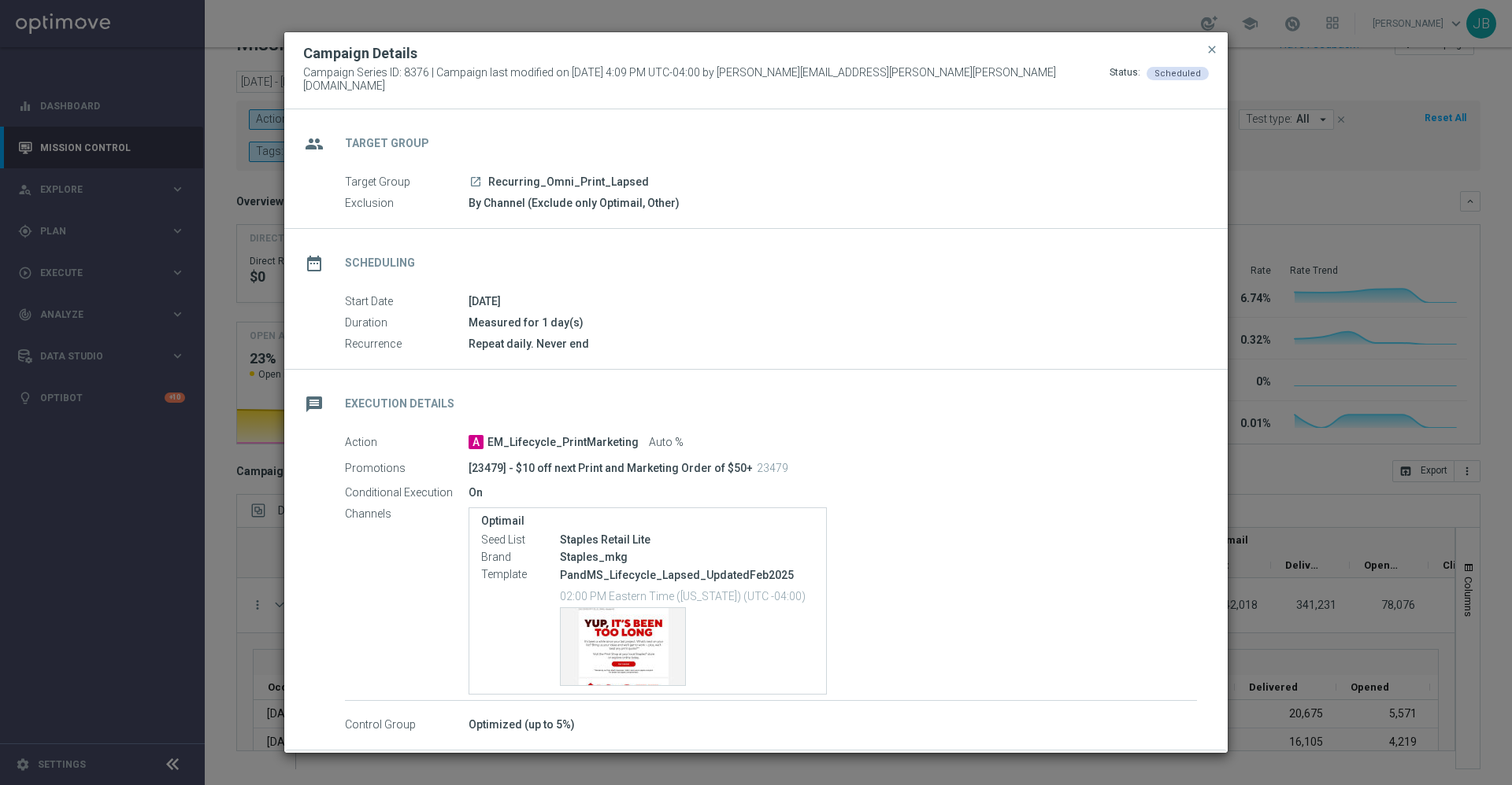
click at [468, 178] on link "launch" at bounding box center [475, 182] width 15 height 15
click at [1210, 59] on button "close" at bounding box center [1212, 50] width 15 height 19
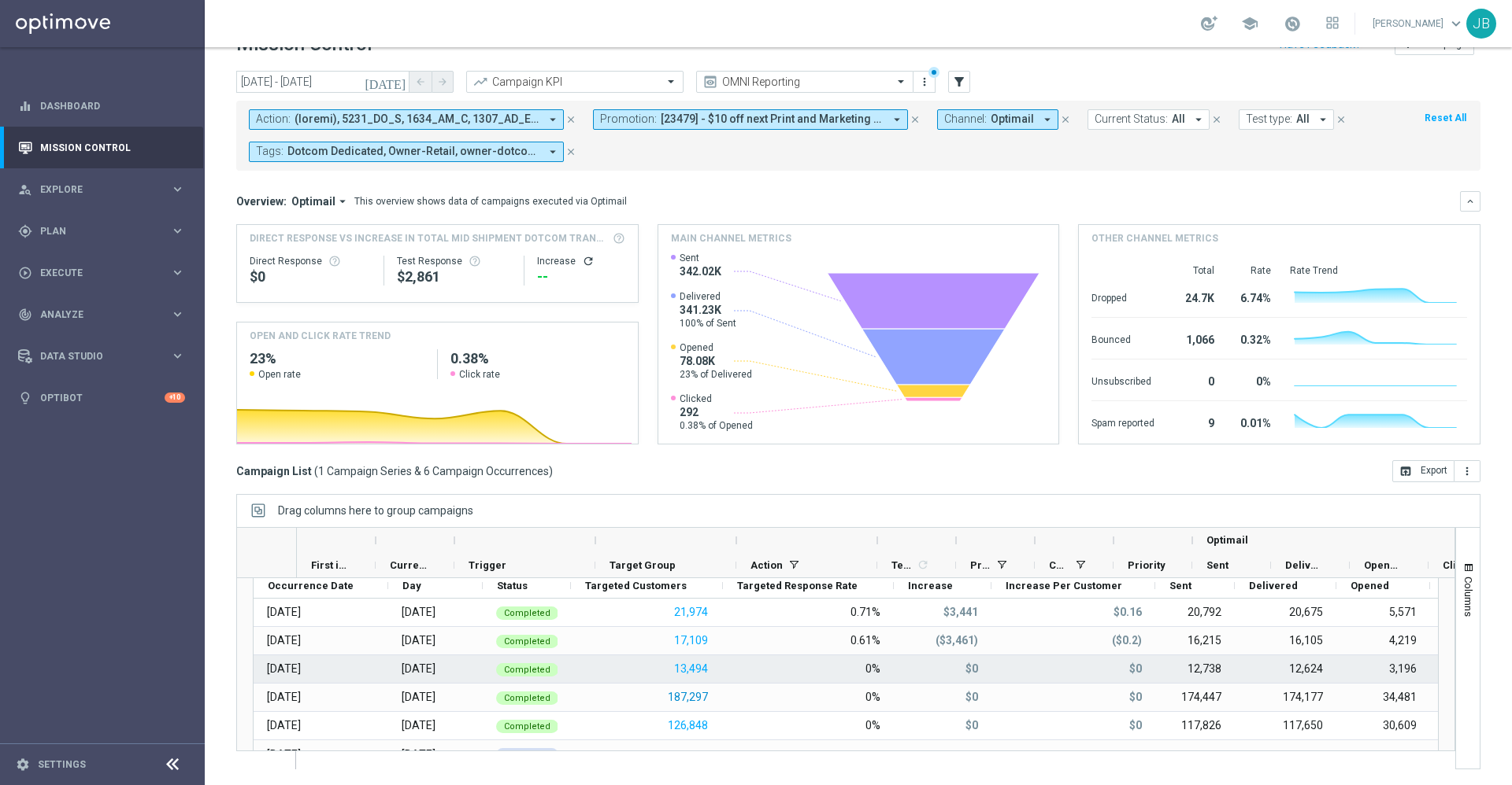
scroll to position [4, 0]
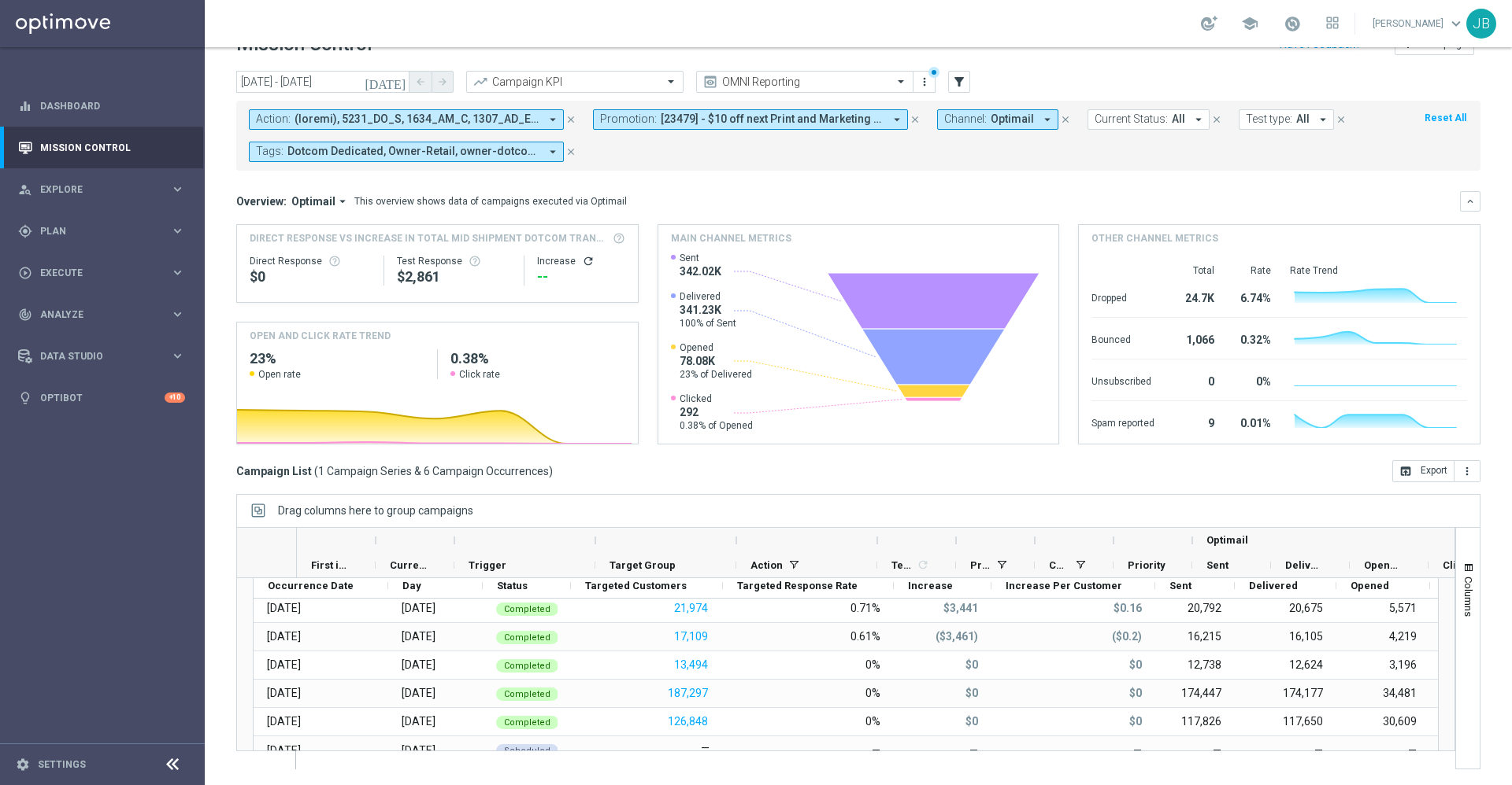
click at [397, 87] on icon "[DATE]" at bounding box center [386, 82] width 43 height 15
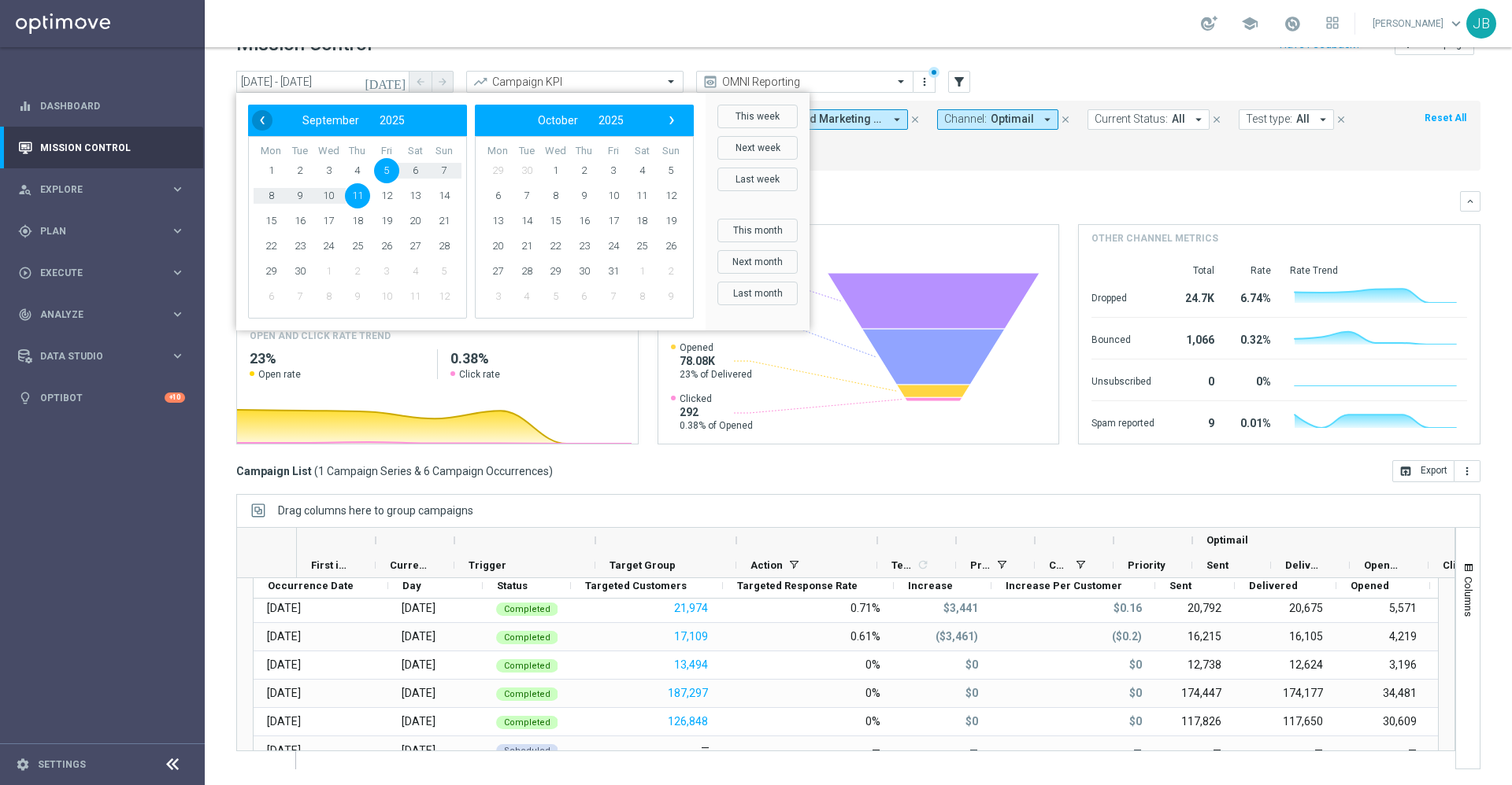
click at [264, 119] on span "‹" at bounding box center [262, 120] width 21 height 21
click at [389, 172] on span "1" at bounding box center [386, 170] width 25 height 25
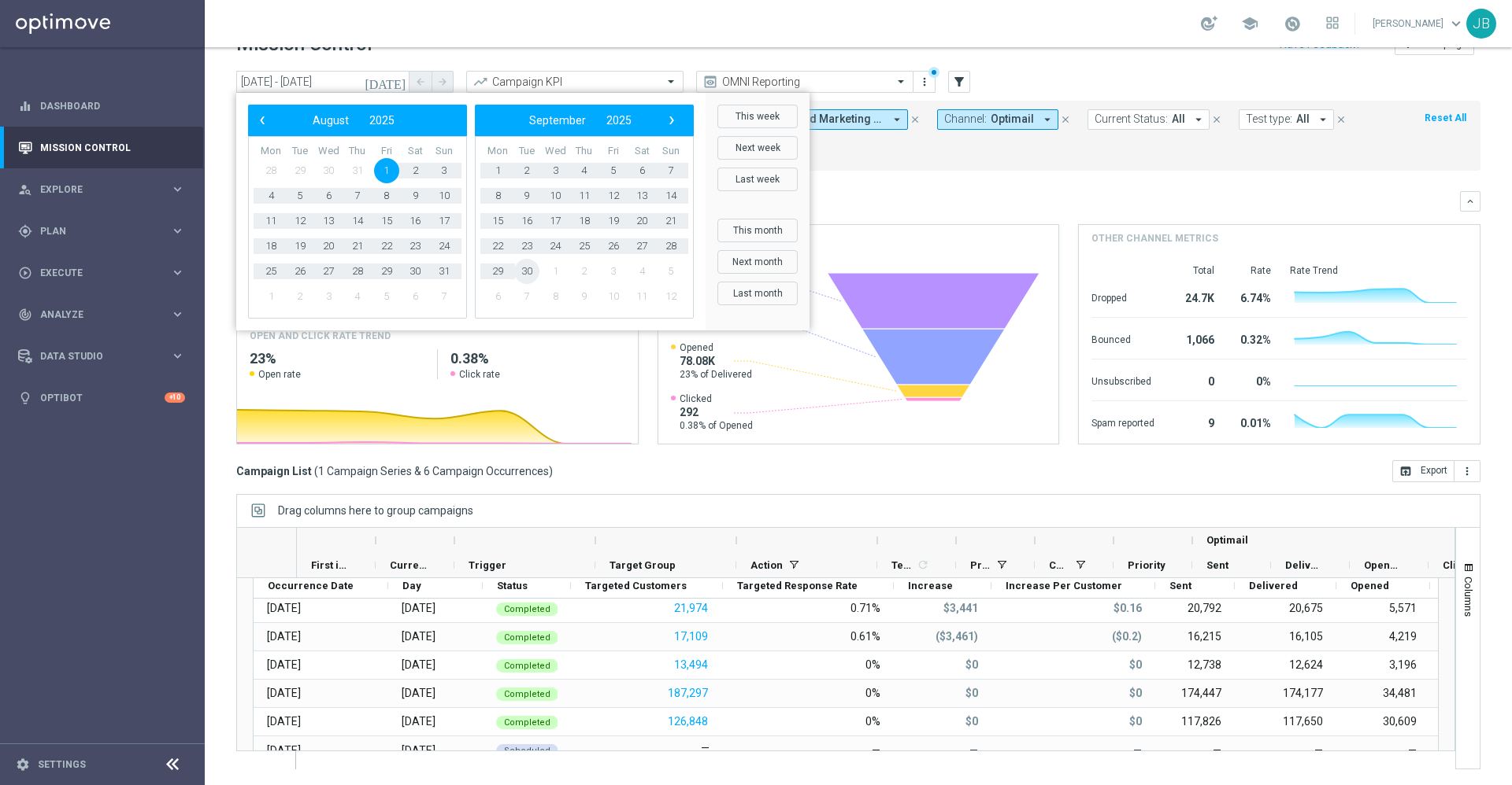
click at [525, 267] on span "30" at bounding box center [527, 271] width 25 height 25
type input "01 Aug 2025 - 30 Sep 2025"
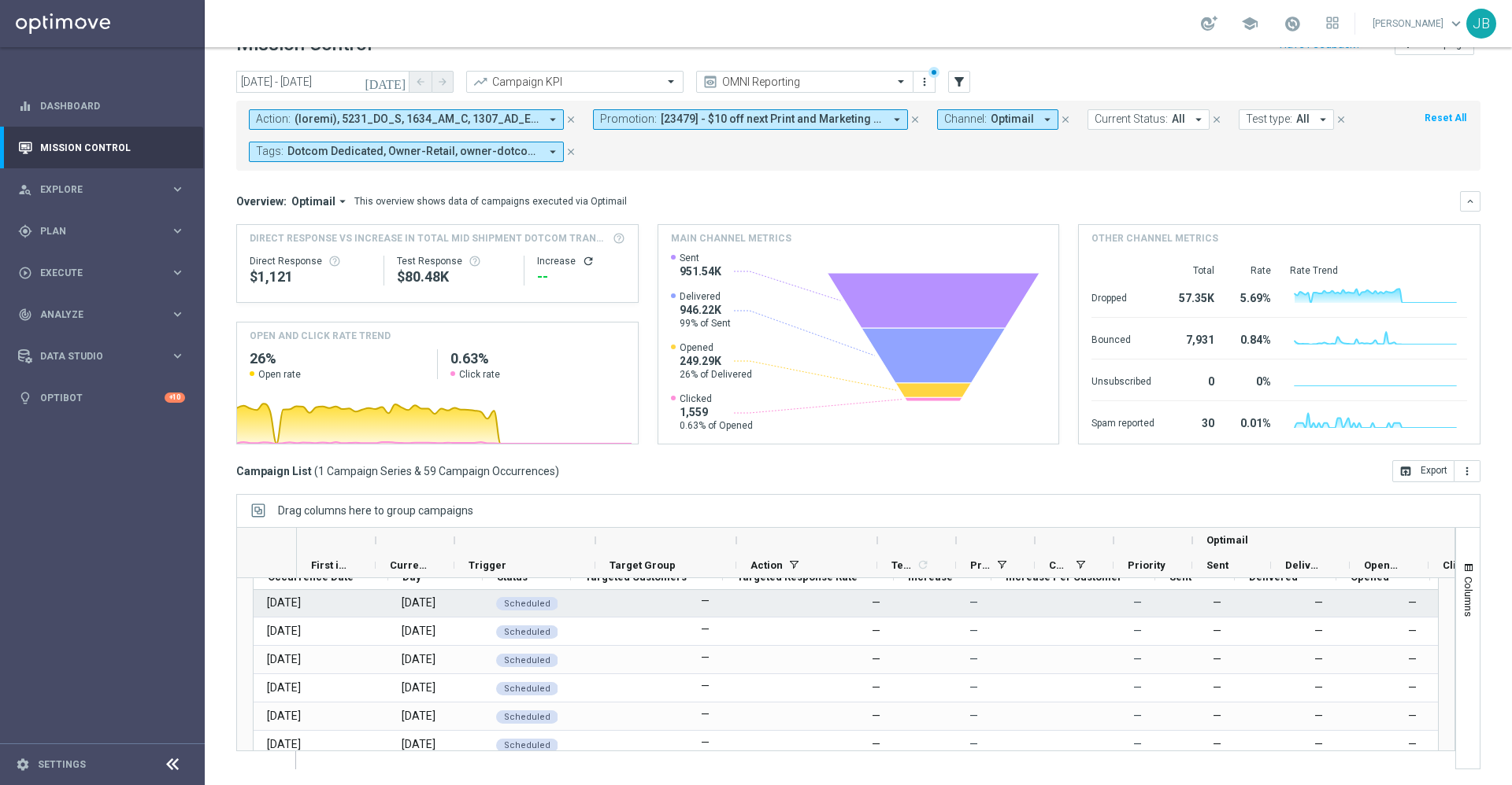
scroll to position [1210, 0]
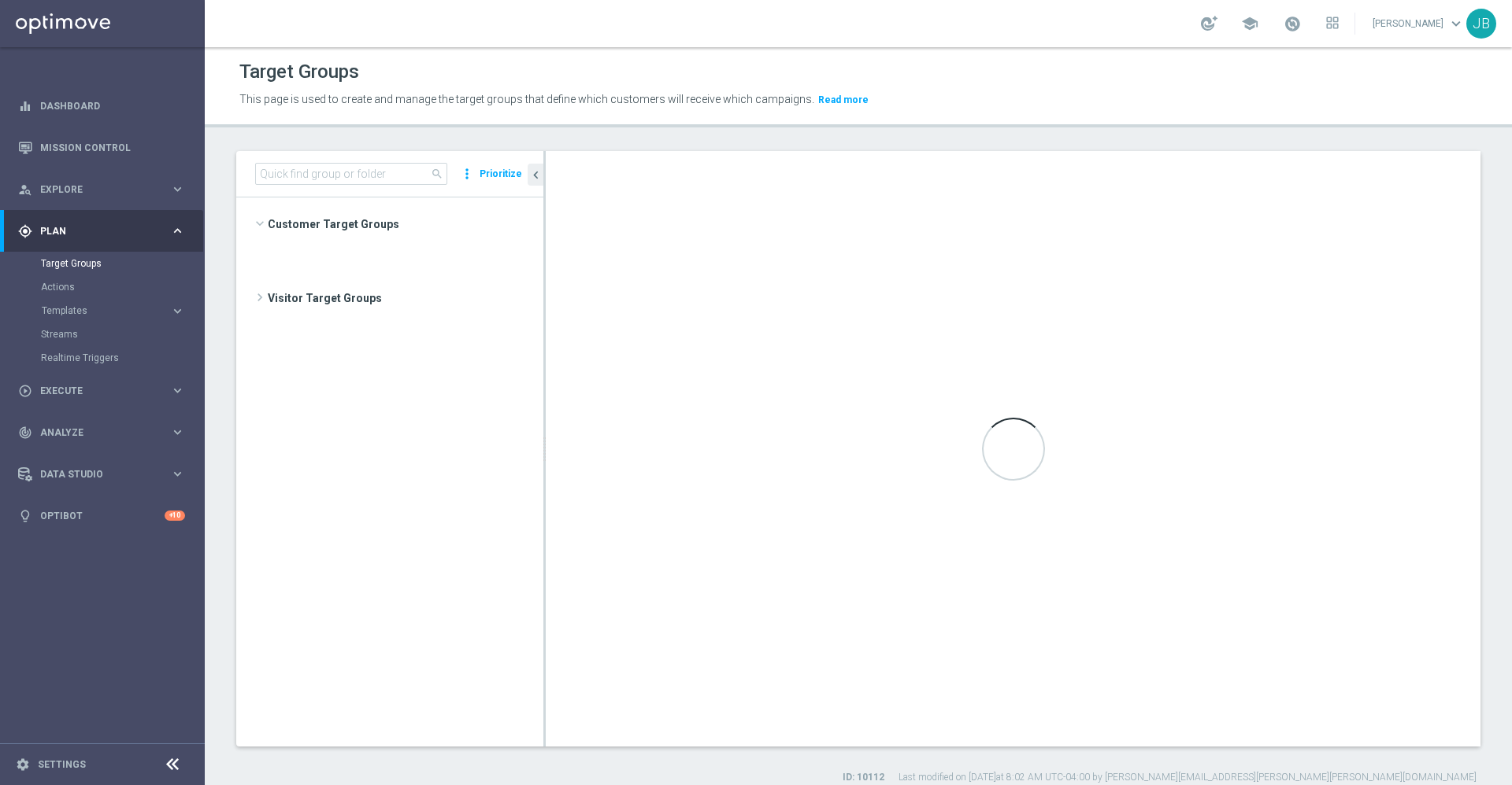
scroll to position [975, 0]
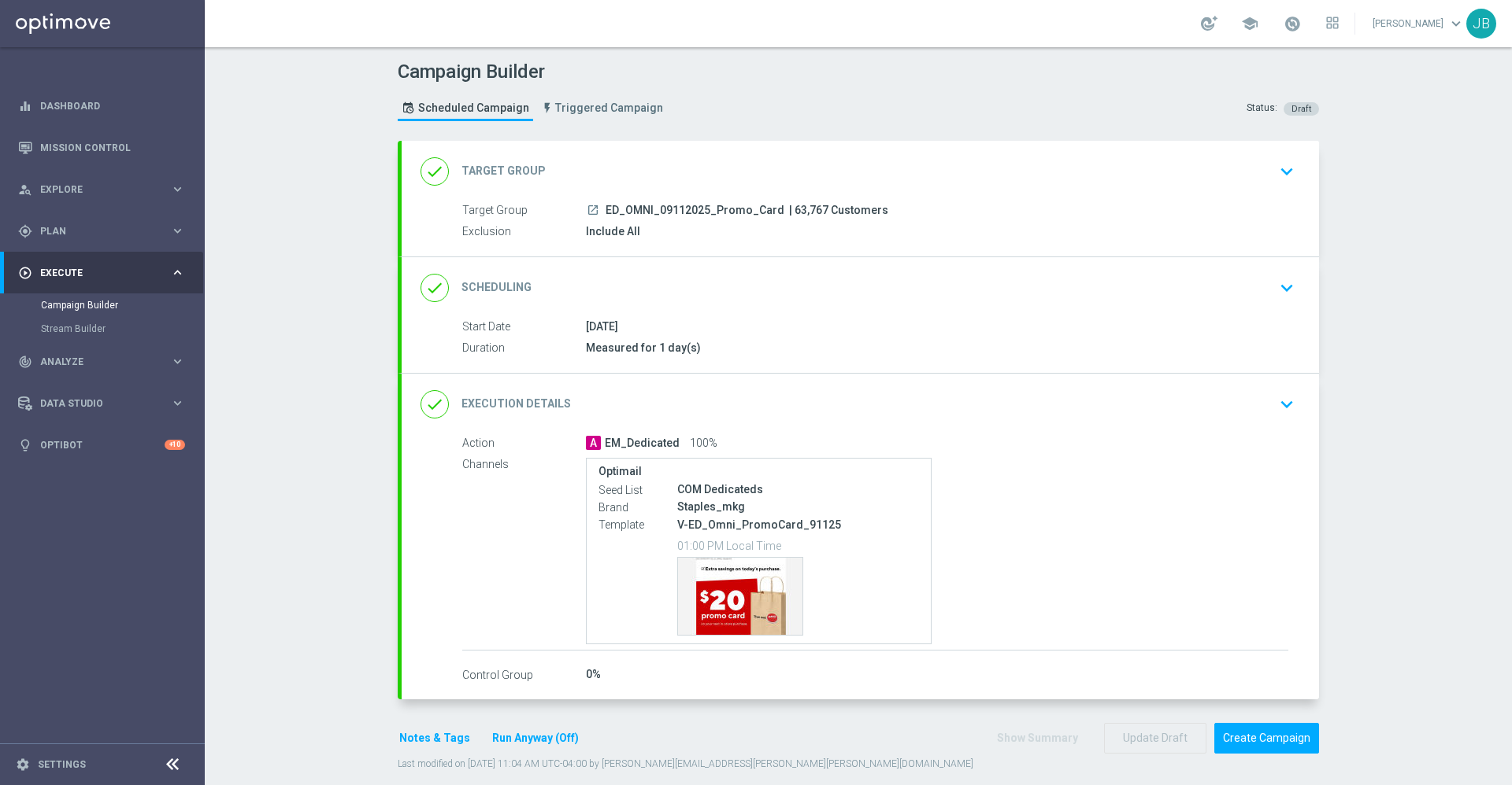
click at [521, 175] on h2 "Target Group" at bounding box center [503, 172] width 85 height 15
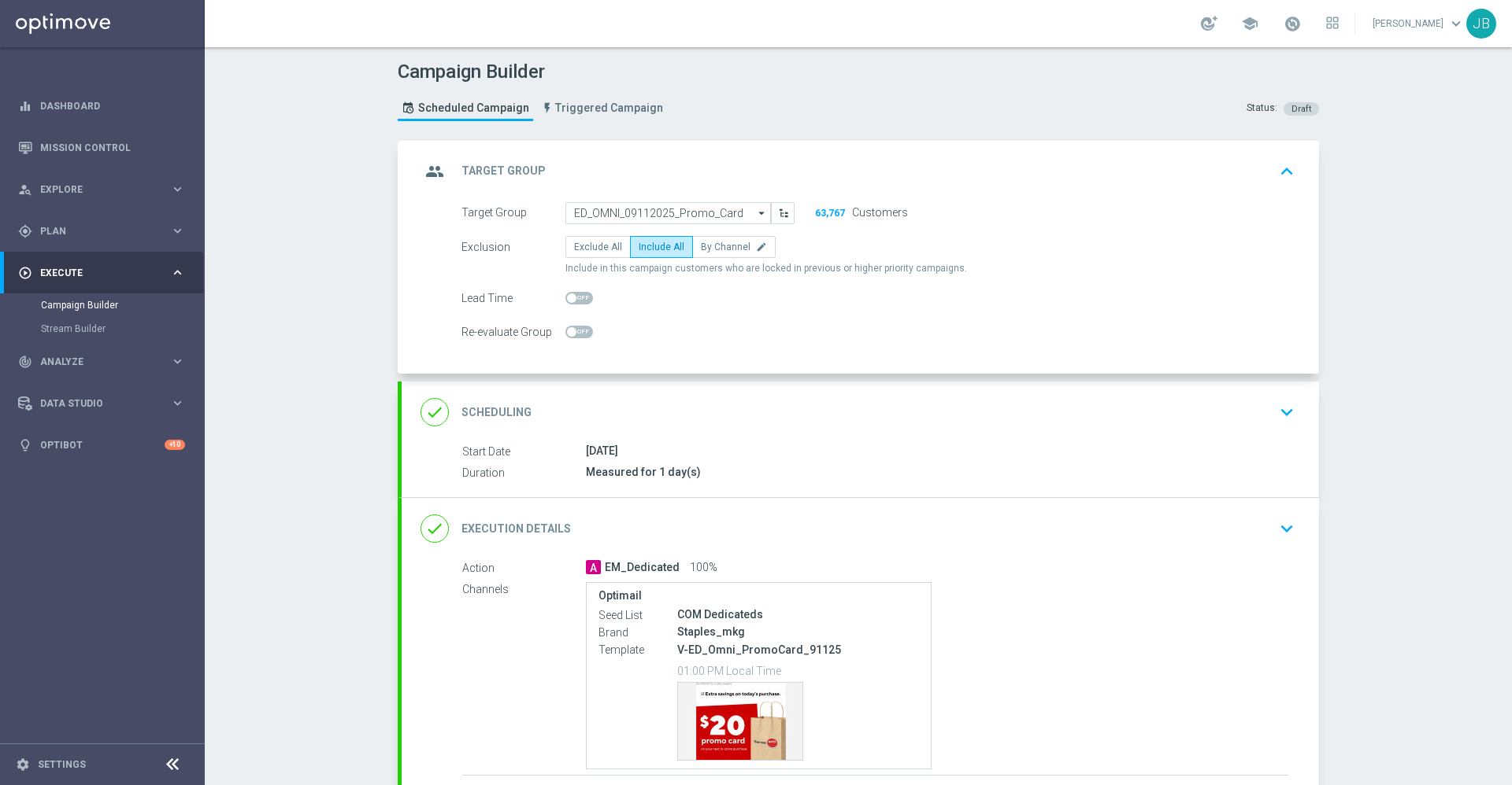
click at [499, 177] on h2 "Target Group" at bounding box center [503, 172] width 85 height 15
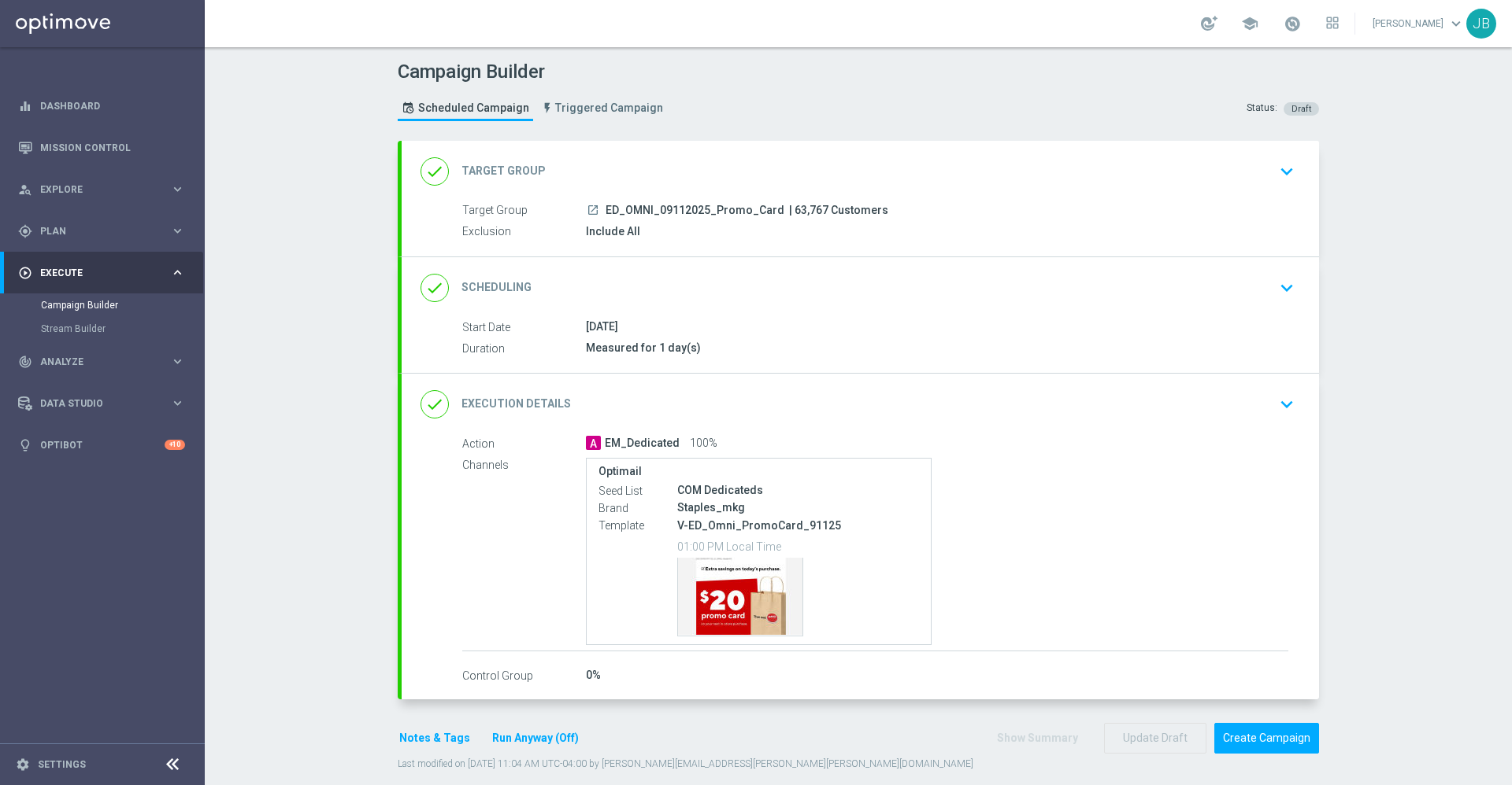
click at [509, 284] on h2 "Scheduling" at bounding box center [497, 288] width 70 height 15
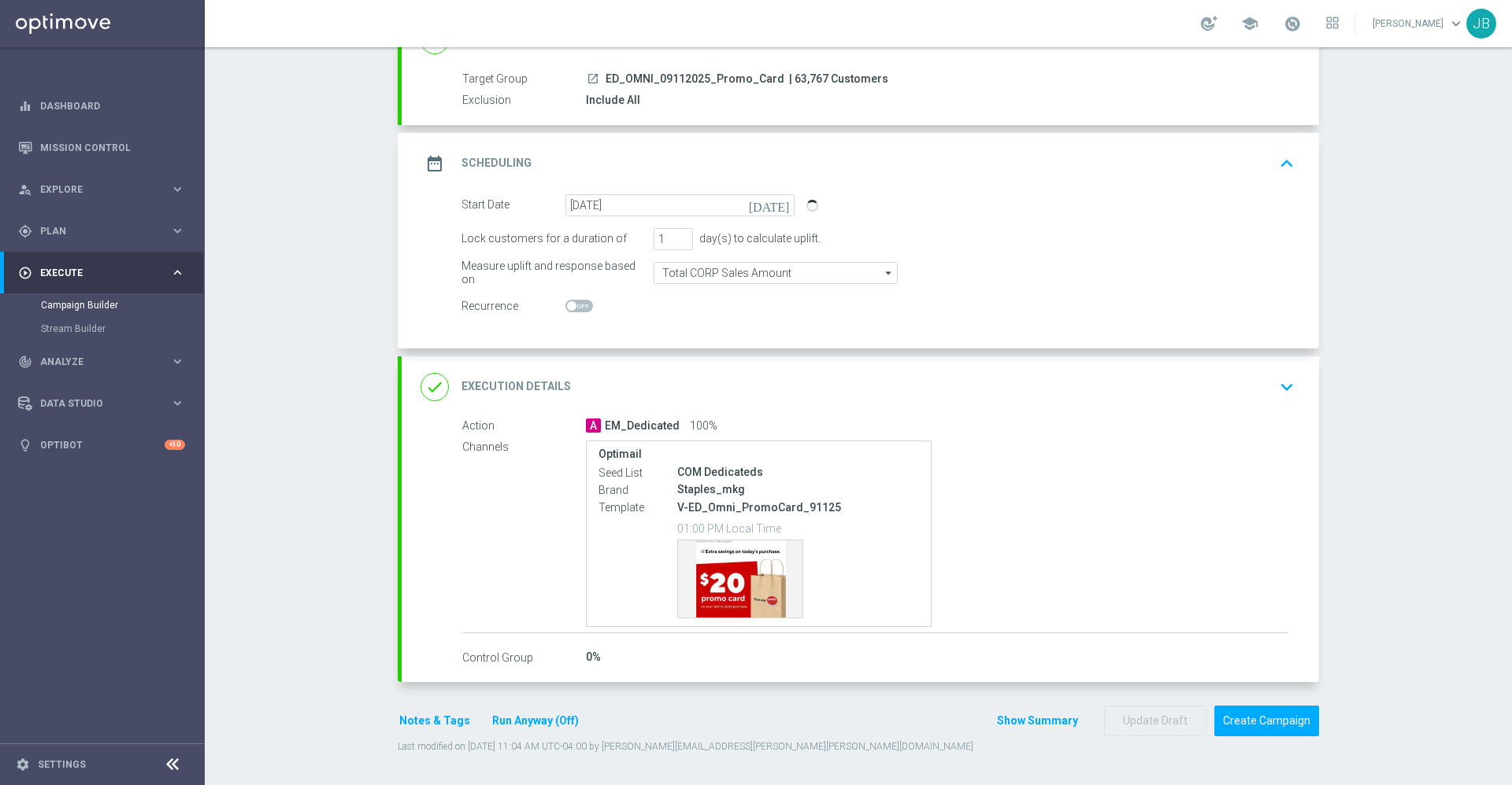
click at [545, 380] on h2 "Execution Details" at bounding box center [516, 387] width 109 height 15
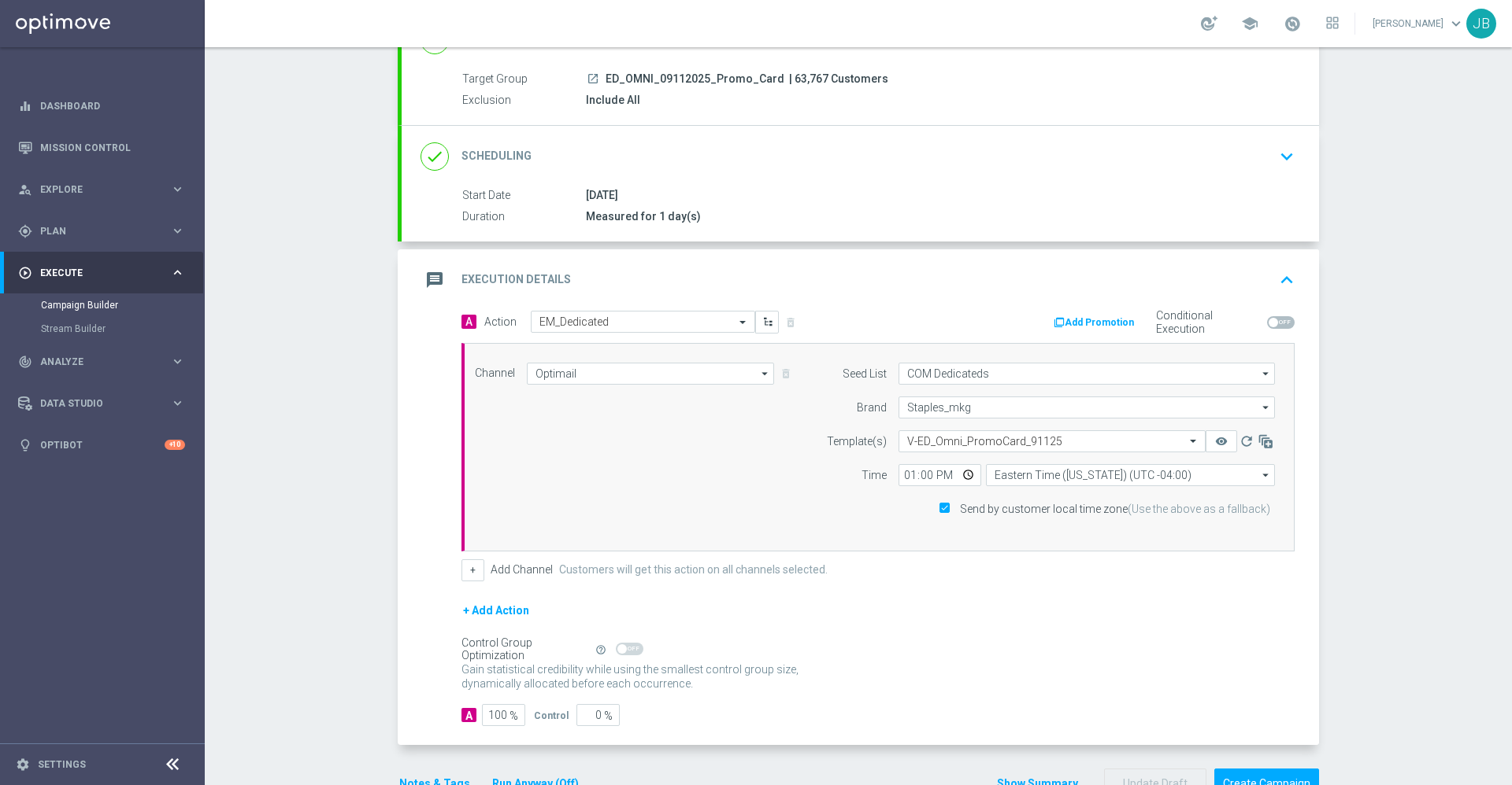
scroll to position [194, 0]
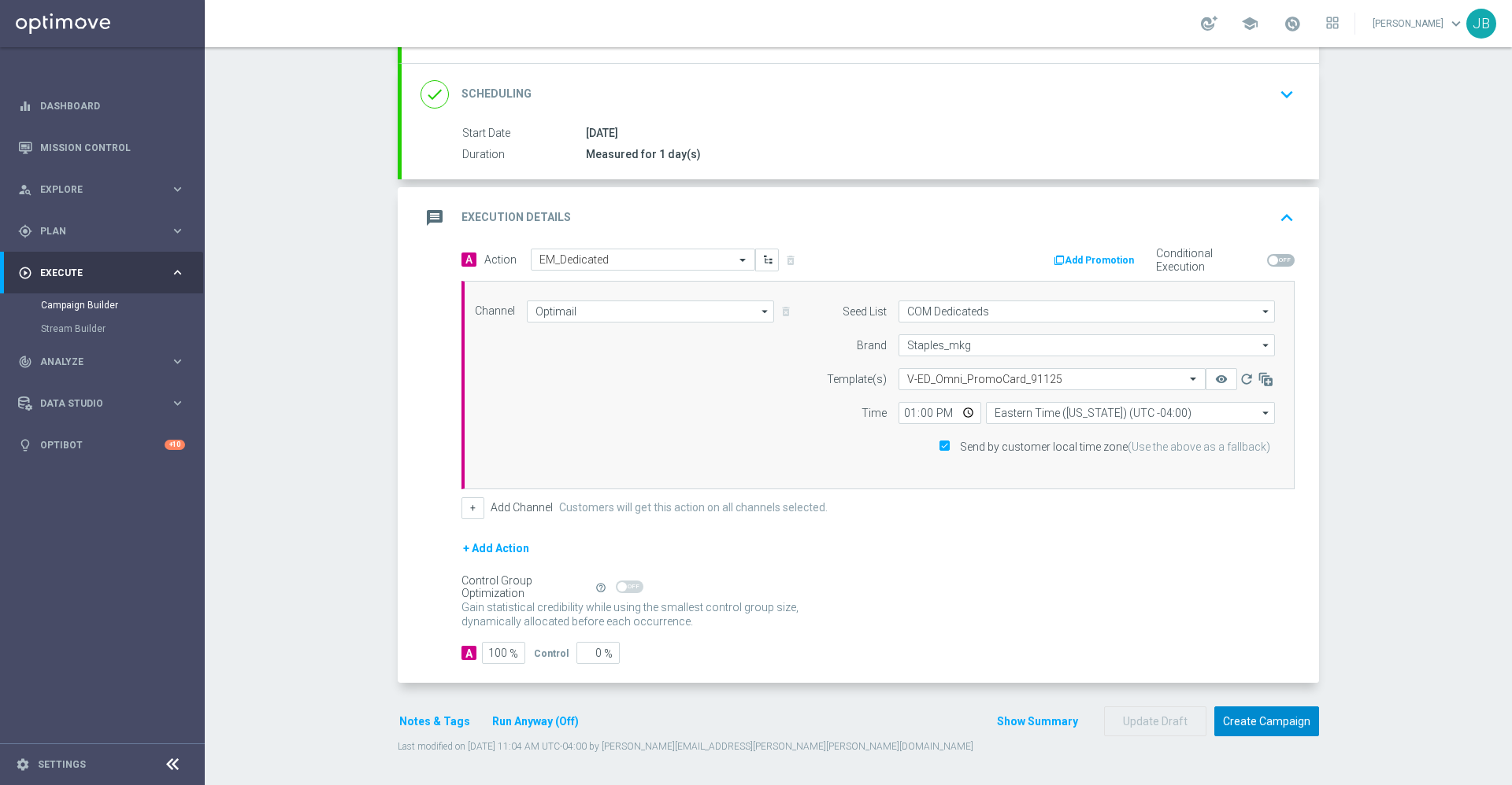
click at [1235, 716] on button "Create Campaign" at bounding box center [1267, 722] width 105 height 31
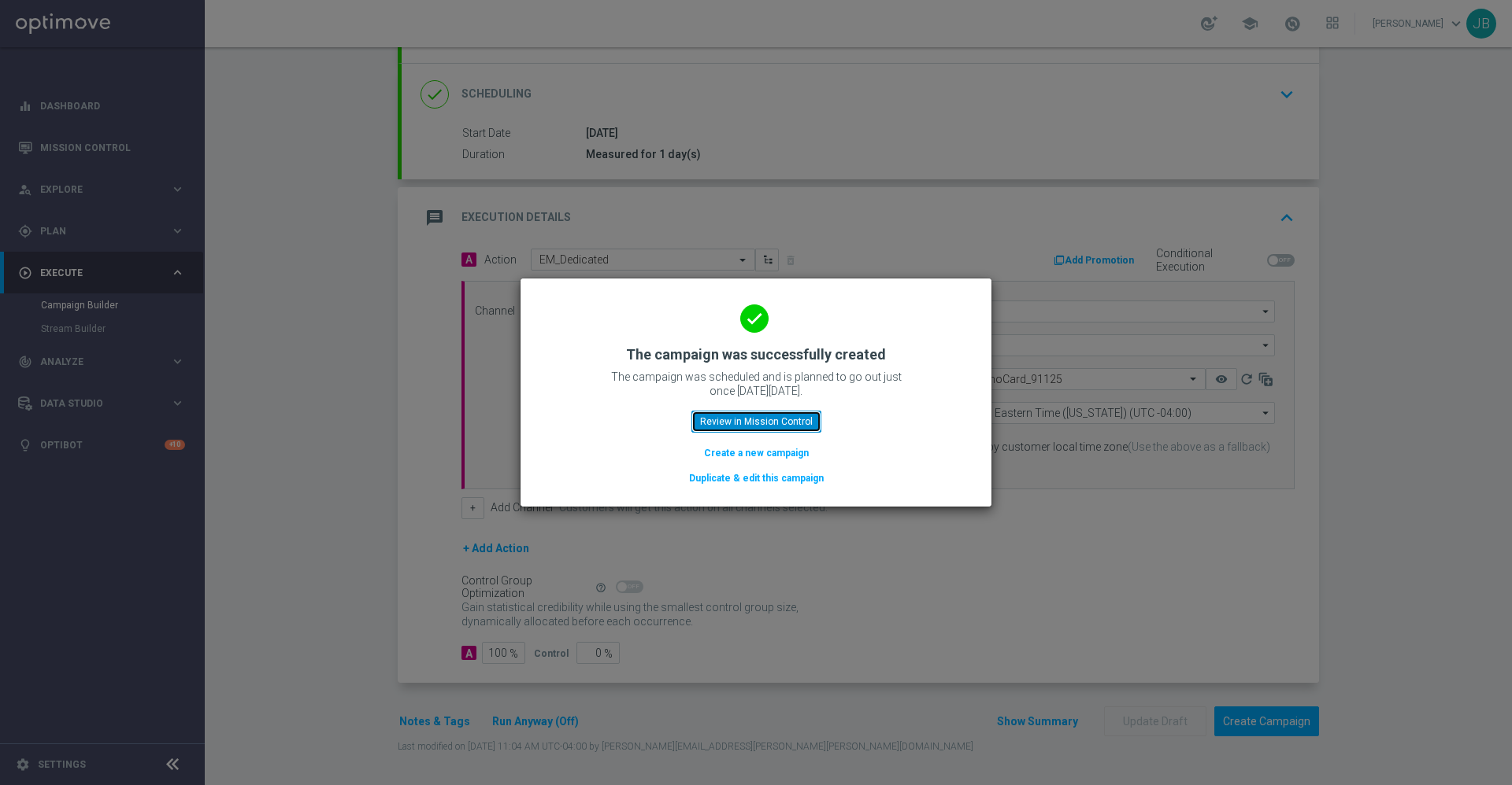
click at [788, 419] on button "Review in Mission Control" at bounding box center [756, 422] width 130 height 22
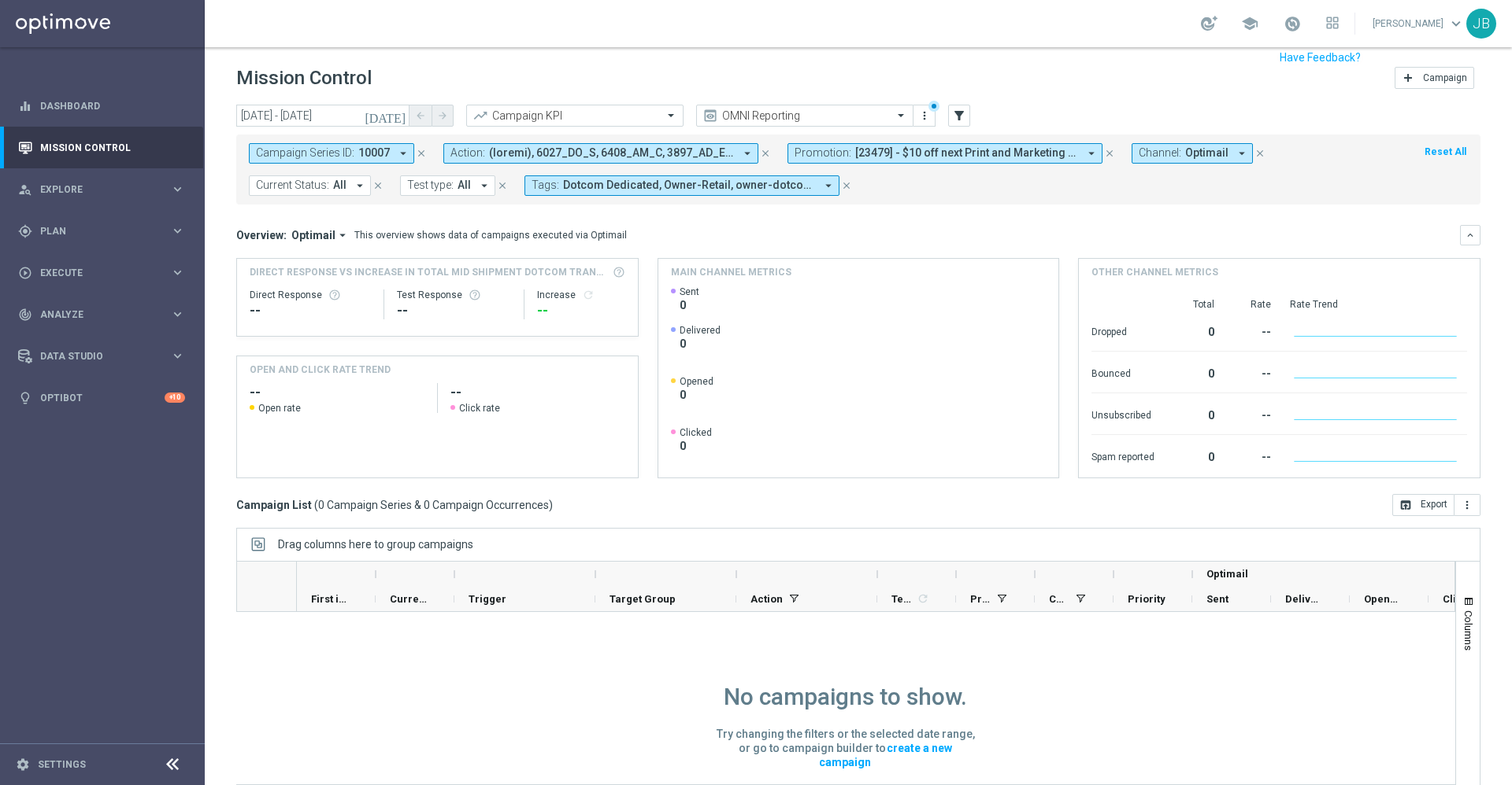
scroll to position [34, 0]
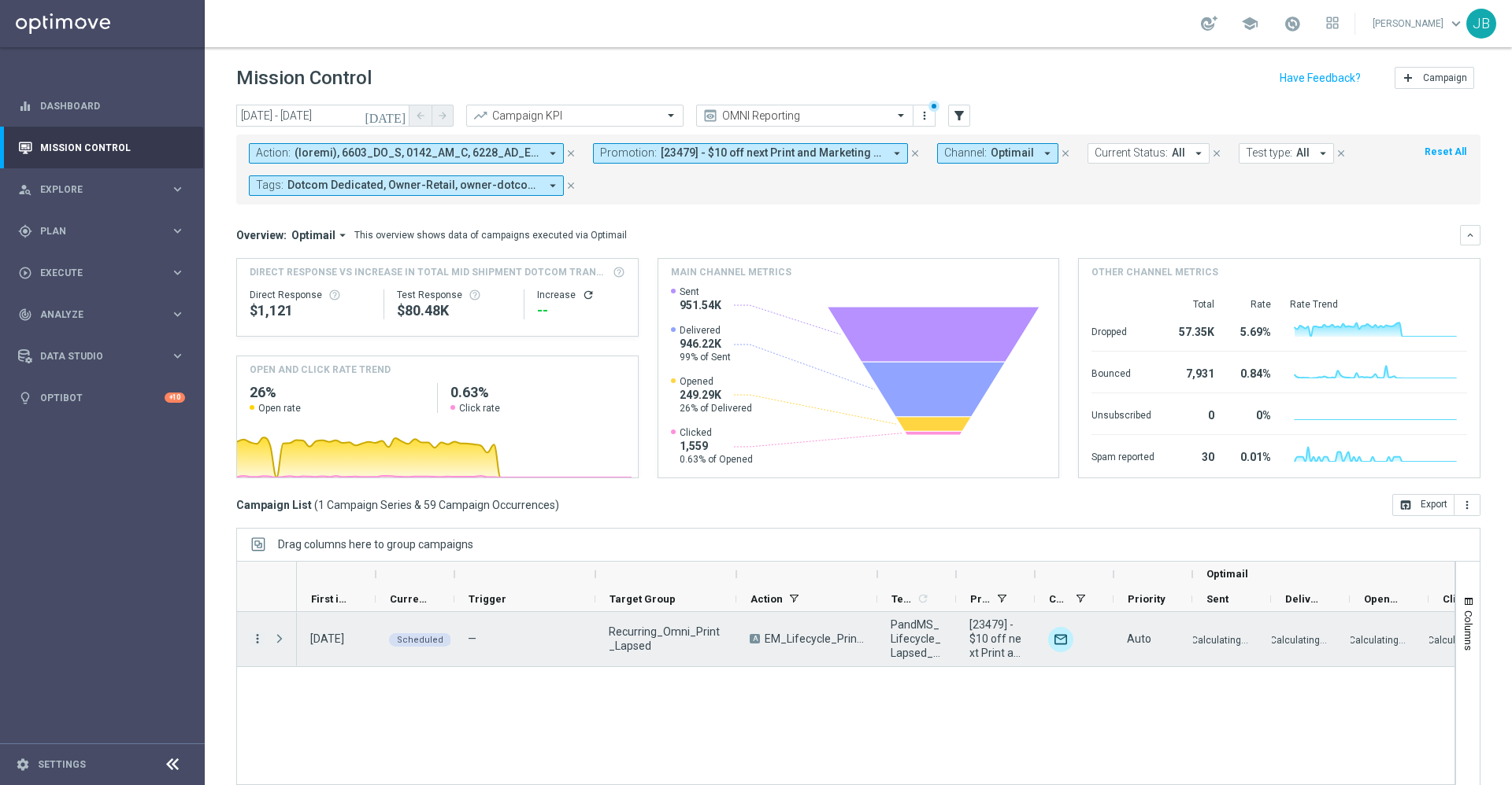
click at [256, 638] on icon "more_vert" at bounding box center [257, 639] width 15 height 15
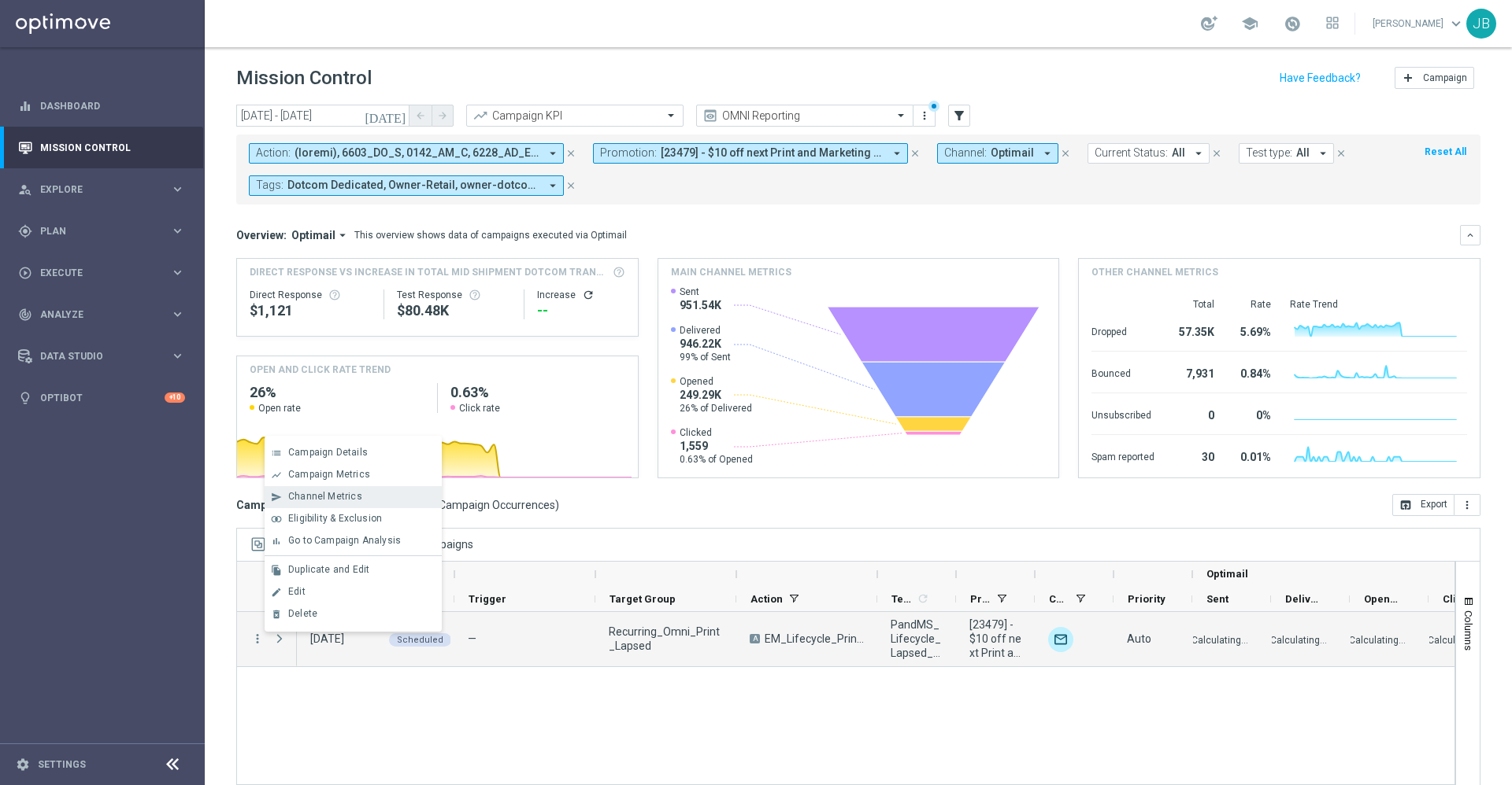
drag, startPoint x: 355, startPoint y: 455, endPoint x: 336, endPoint y: 495, distance: 44.3
click at [336, 495] on div "list Campaign Details show_chart Campaign Metrics send Channel Metrics" at bounding box center [353, 533] width 177 height 196
click at [336, 495] on span "Channel Metrics" at bounding box center [325, 496] width 74 height 11
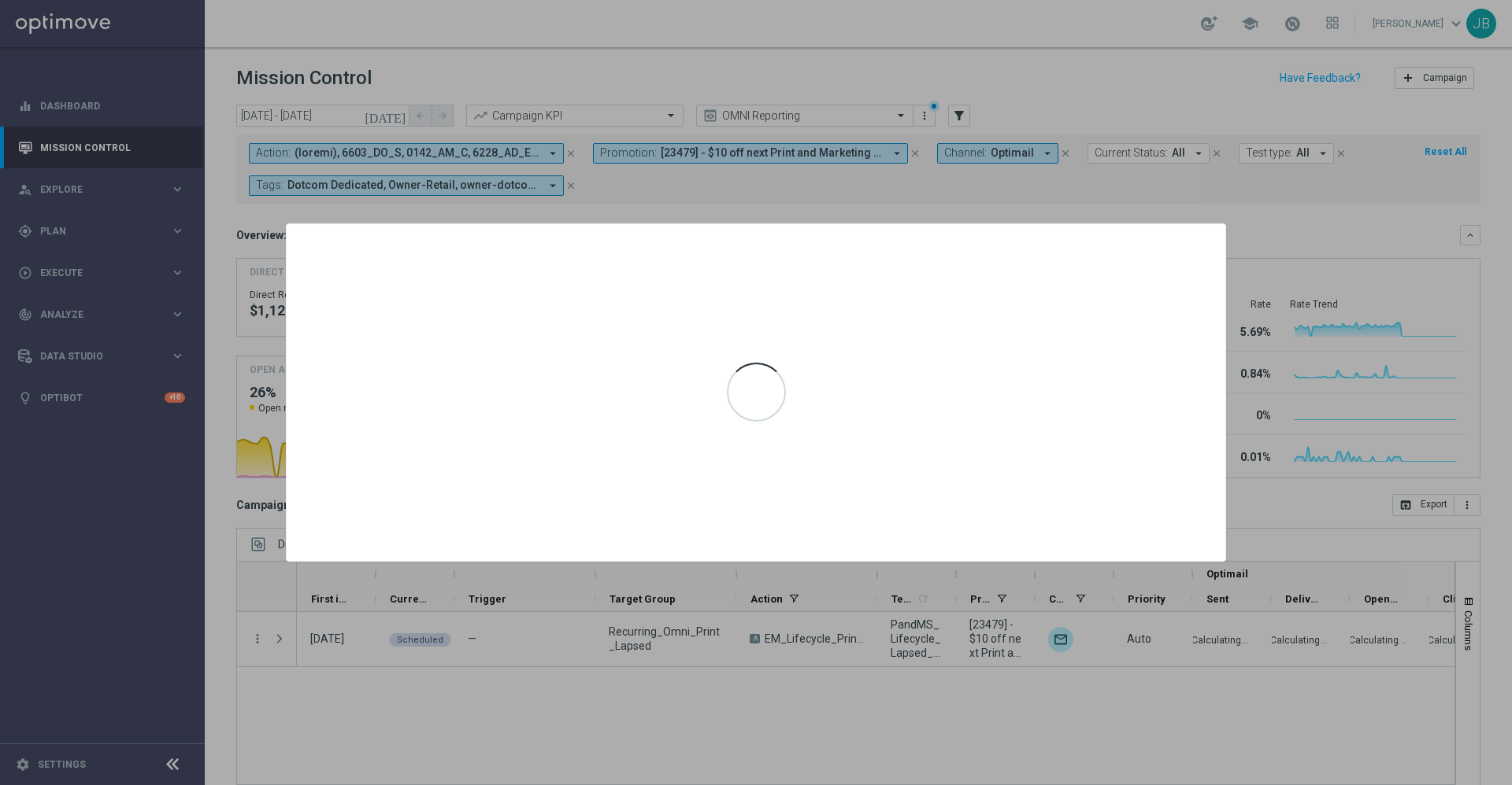
click at [439, 687] on div at bounding box center [756, 392] width 1512 height 785
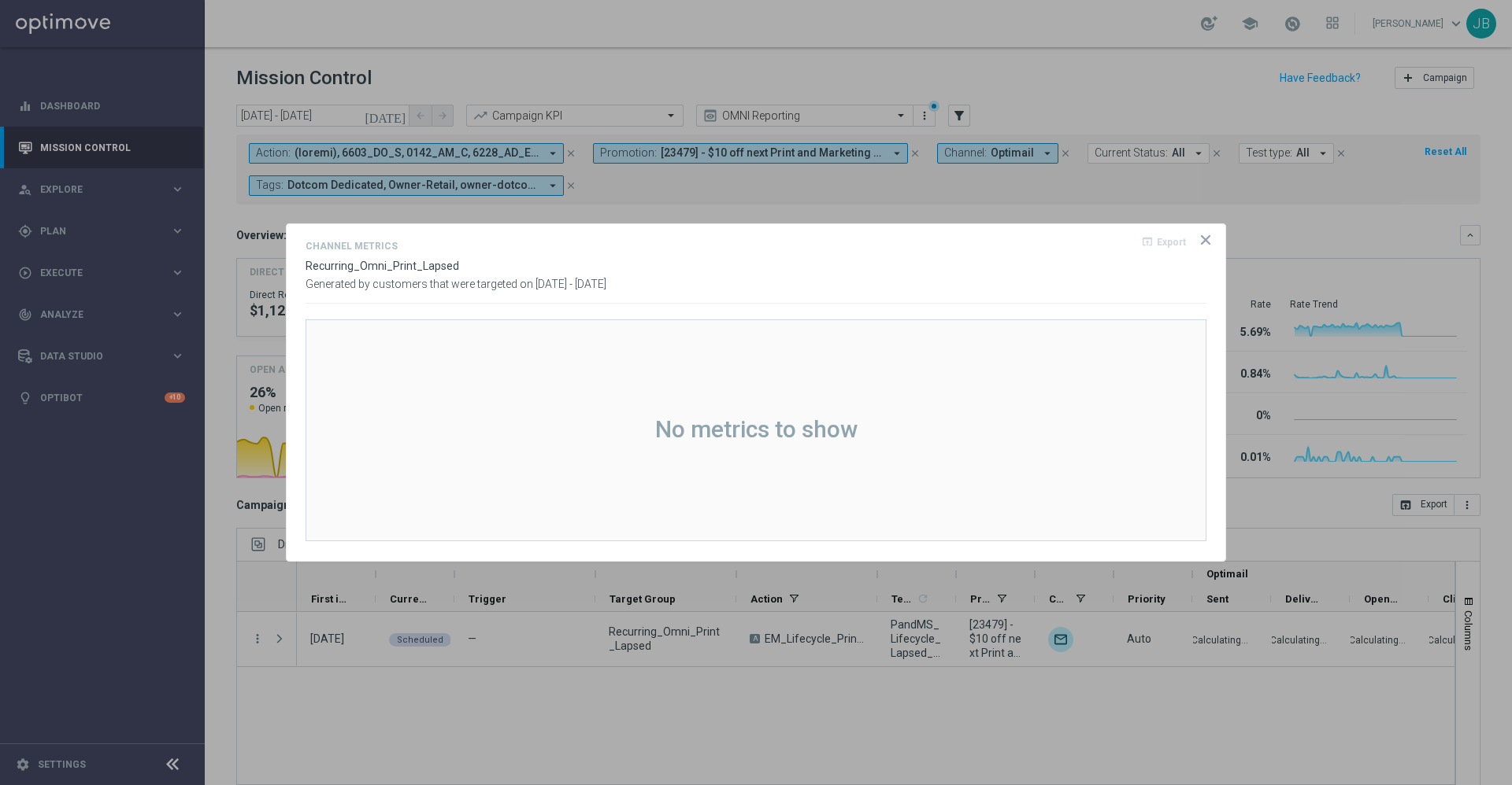
click at [1198, 243] on icon "icon" at bounding box center [1205, 240] width 15 height 15
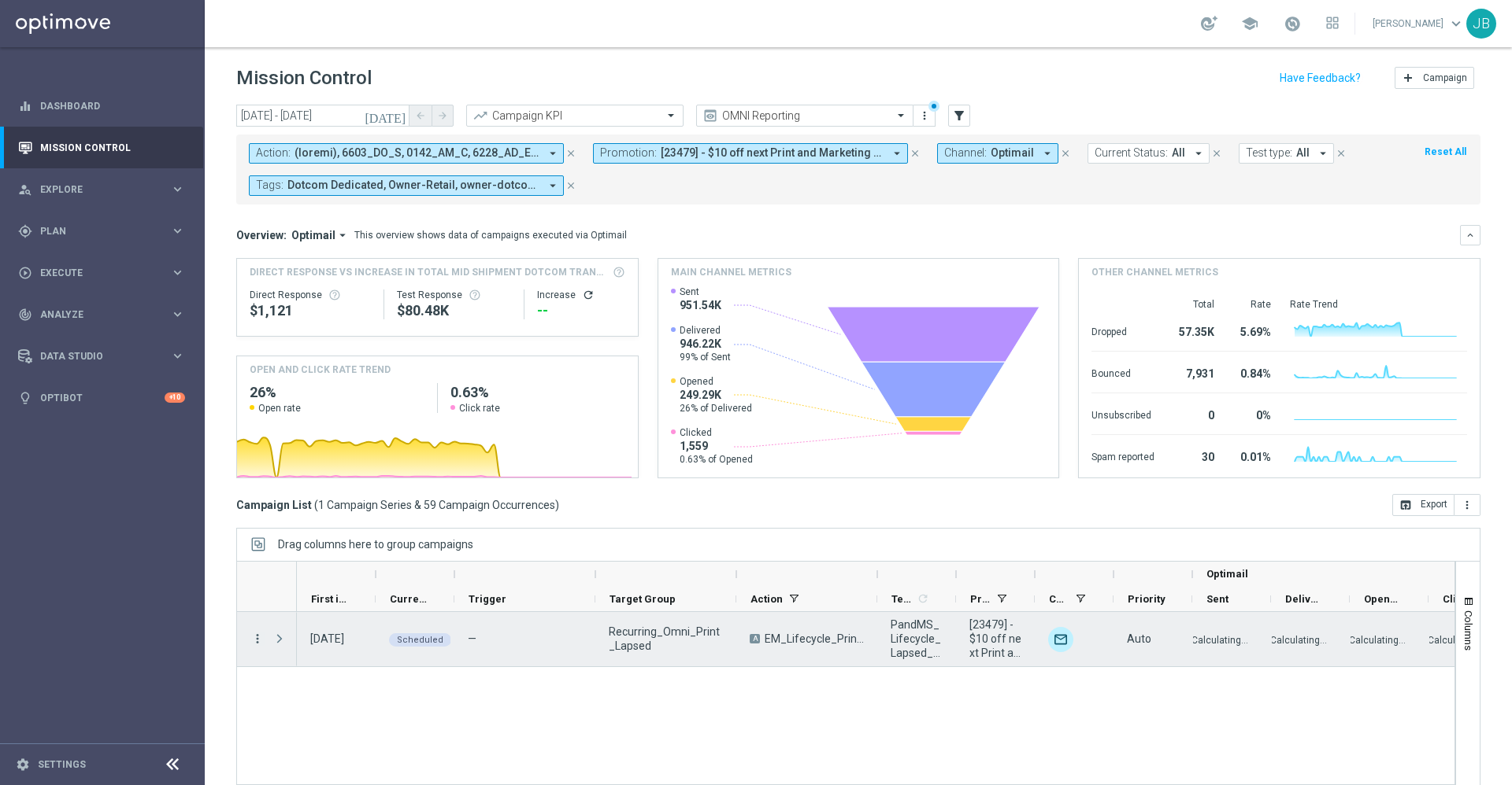
click at [260, 634] on icon "more_vert" at bounding box center [257, 639] width 15 height 15
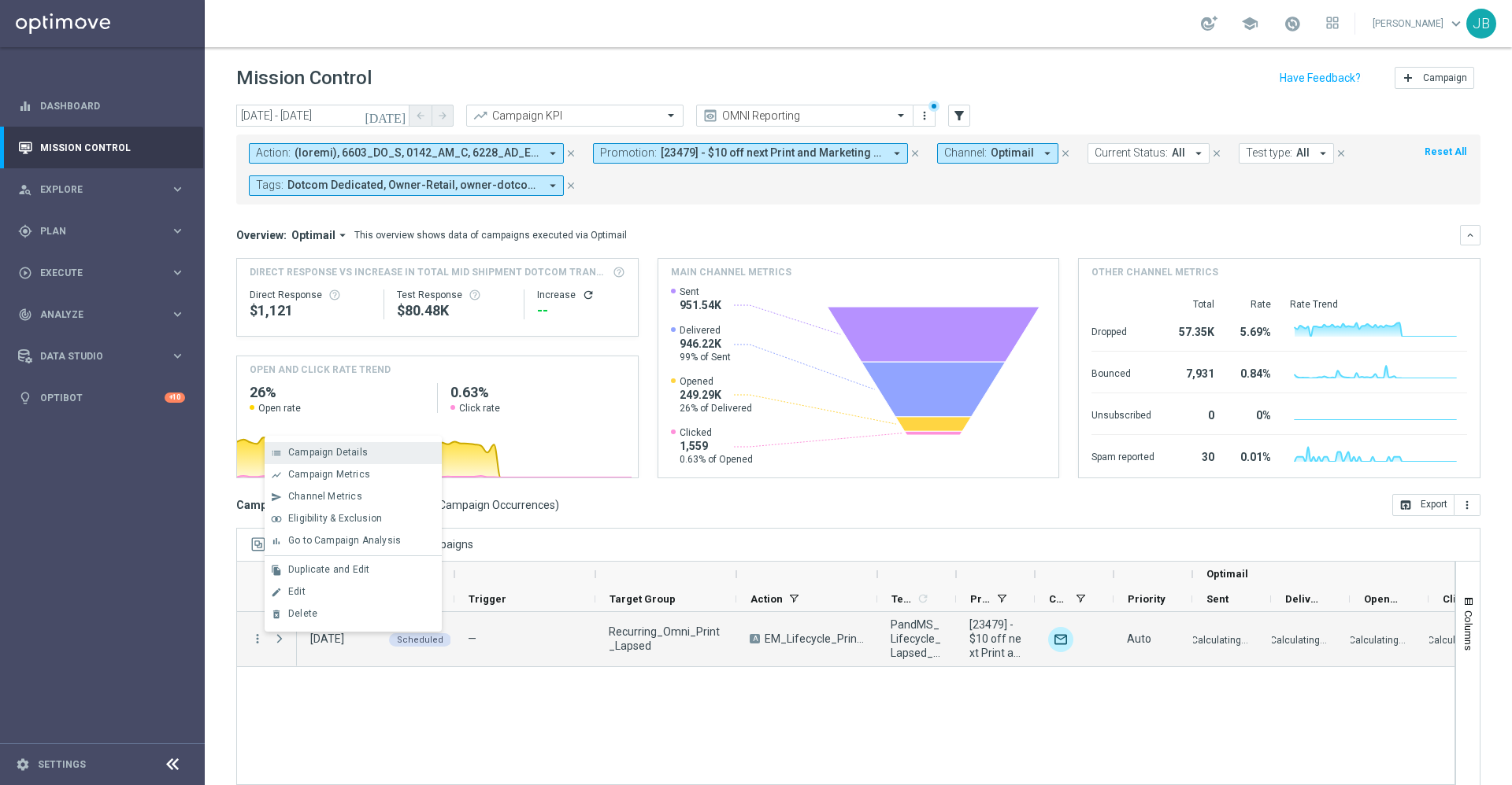
click at [345, 454] on span "Campaign Details" at bounding box center [327, 452] width 79 height 11
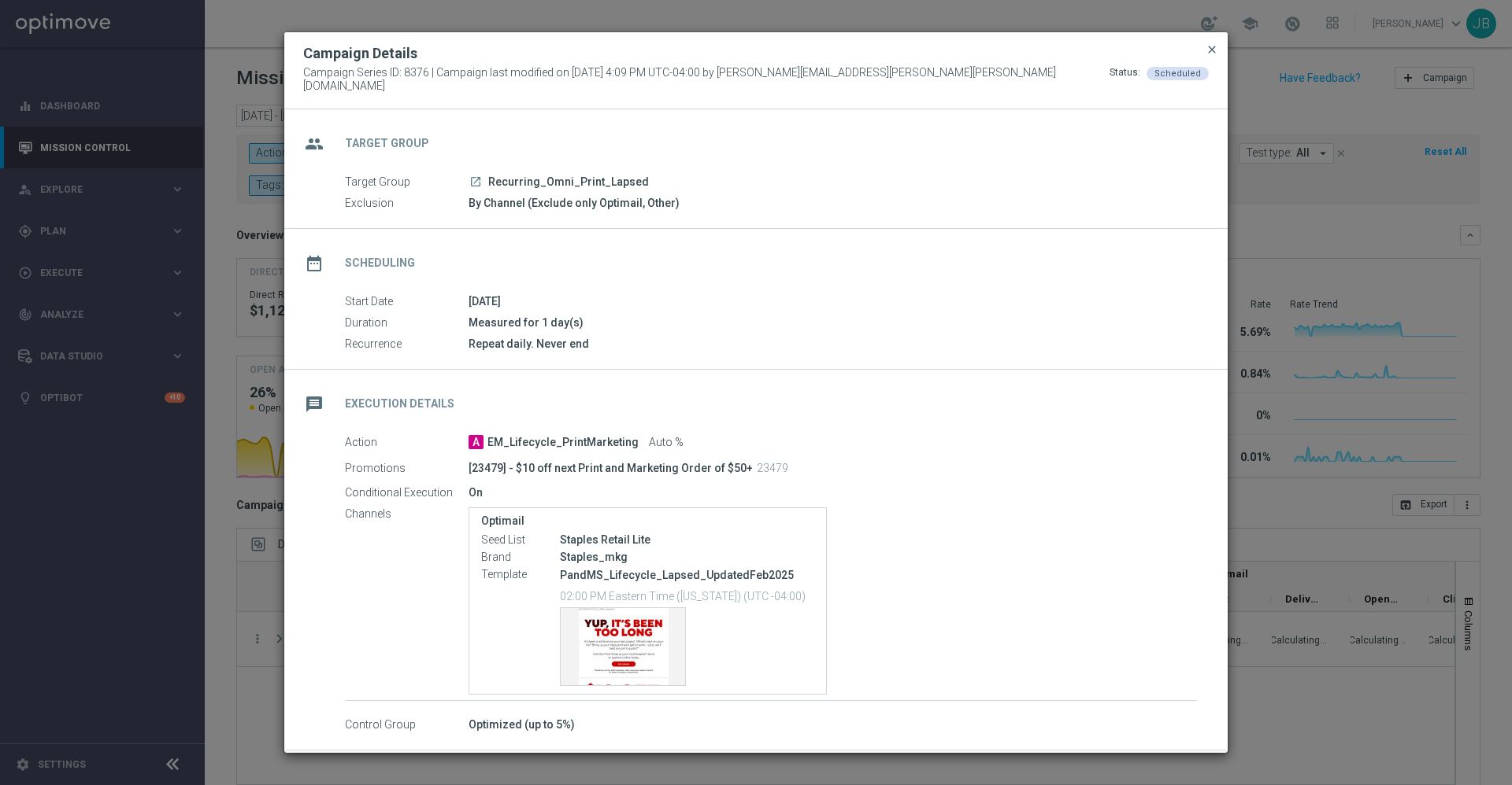
click at [1215, 53] on span "close" at bounding box center [1211, 50] width 13 height 13
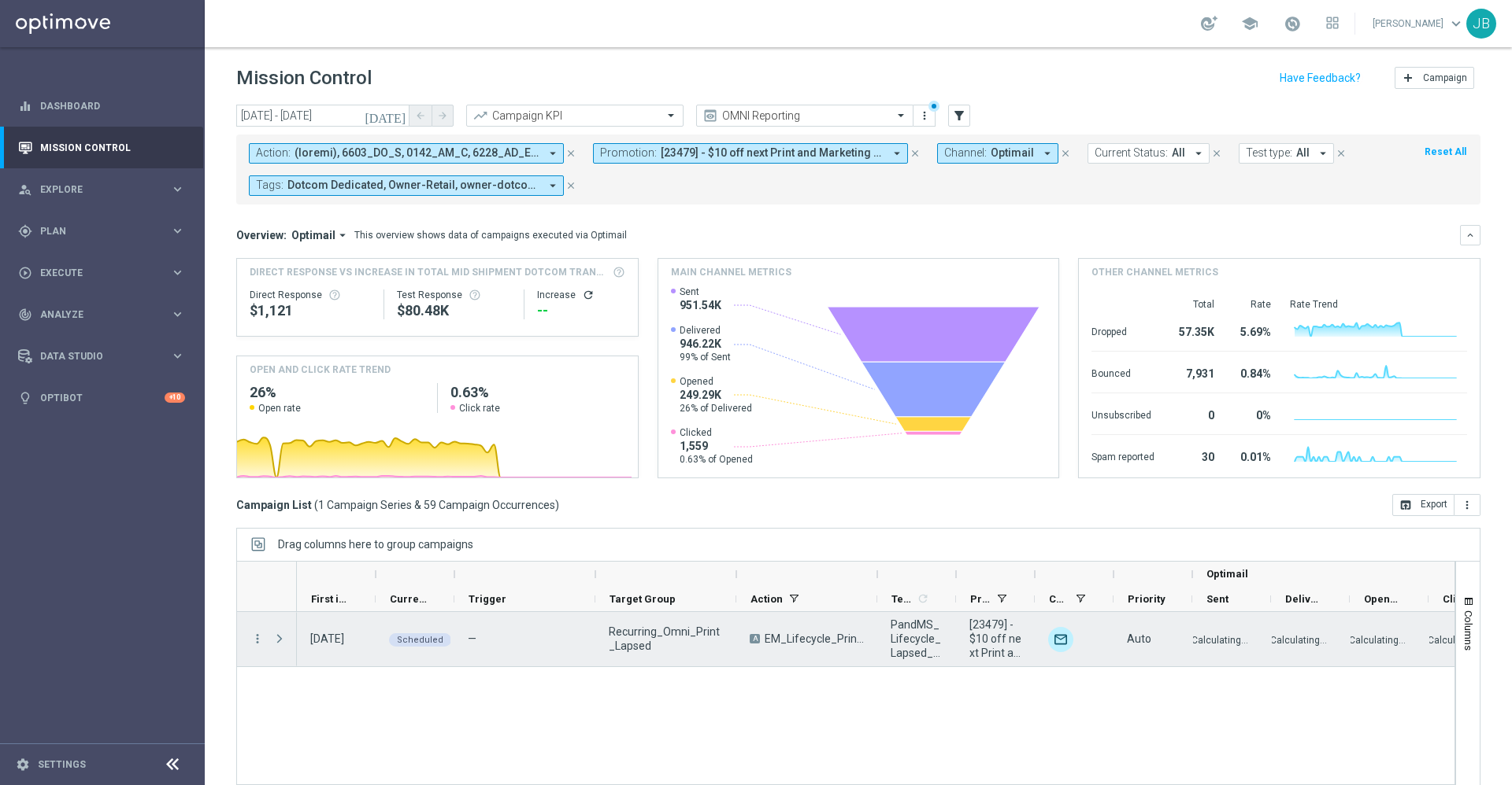
click at [278, 642] on span "Press SPACE to select this row." at bounding box center [279, 639] width 15 height 13
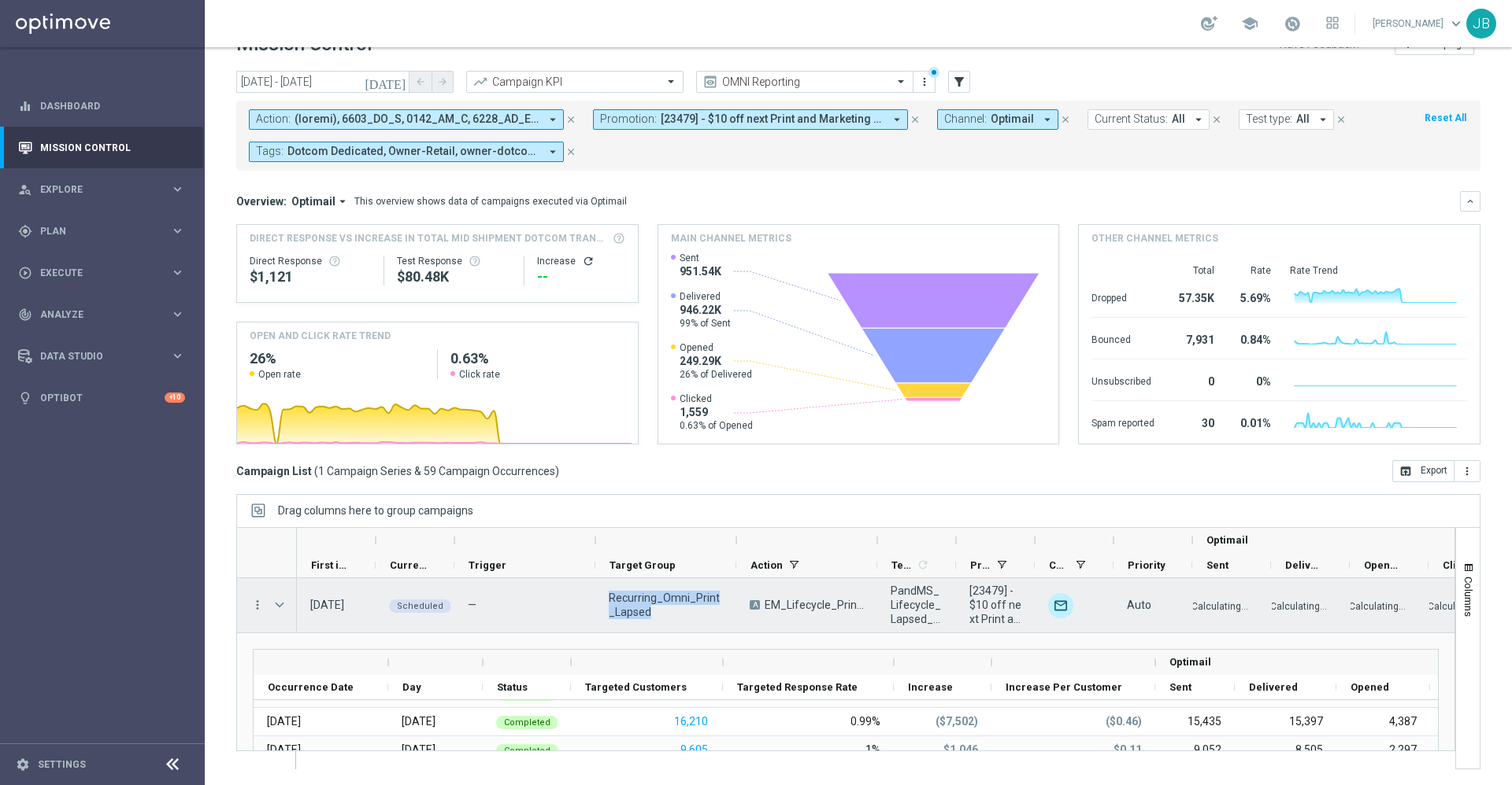
drag, startPoint x: 668, startPoint y: 615, endPoint x: 603, endPoint y: 593, distance: 68.6
click at [603, 593] on div "Recurring_Omni_Print_Lapsed" at bounding box center [665, 606] width 141 height 55
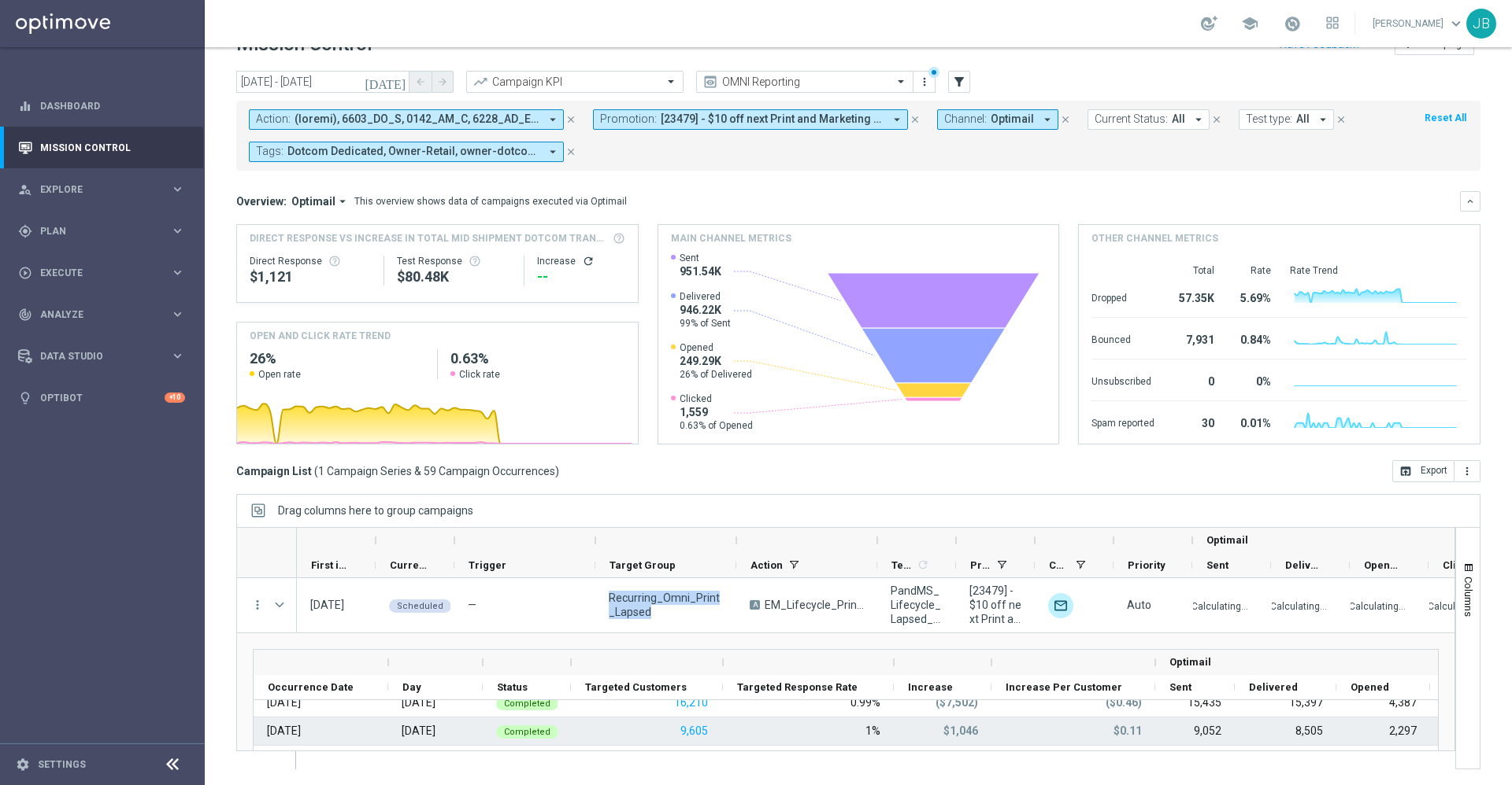
scroll to position [917, 0]
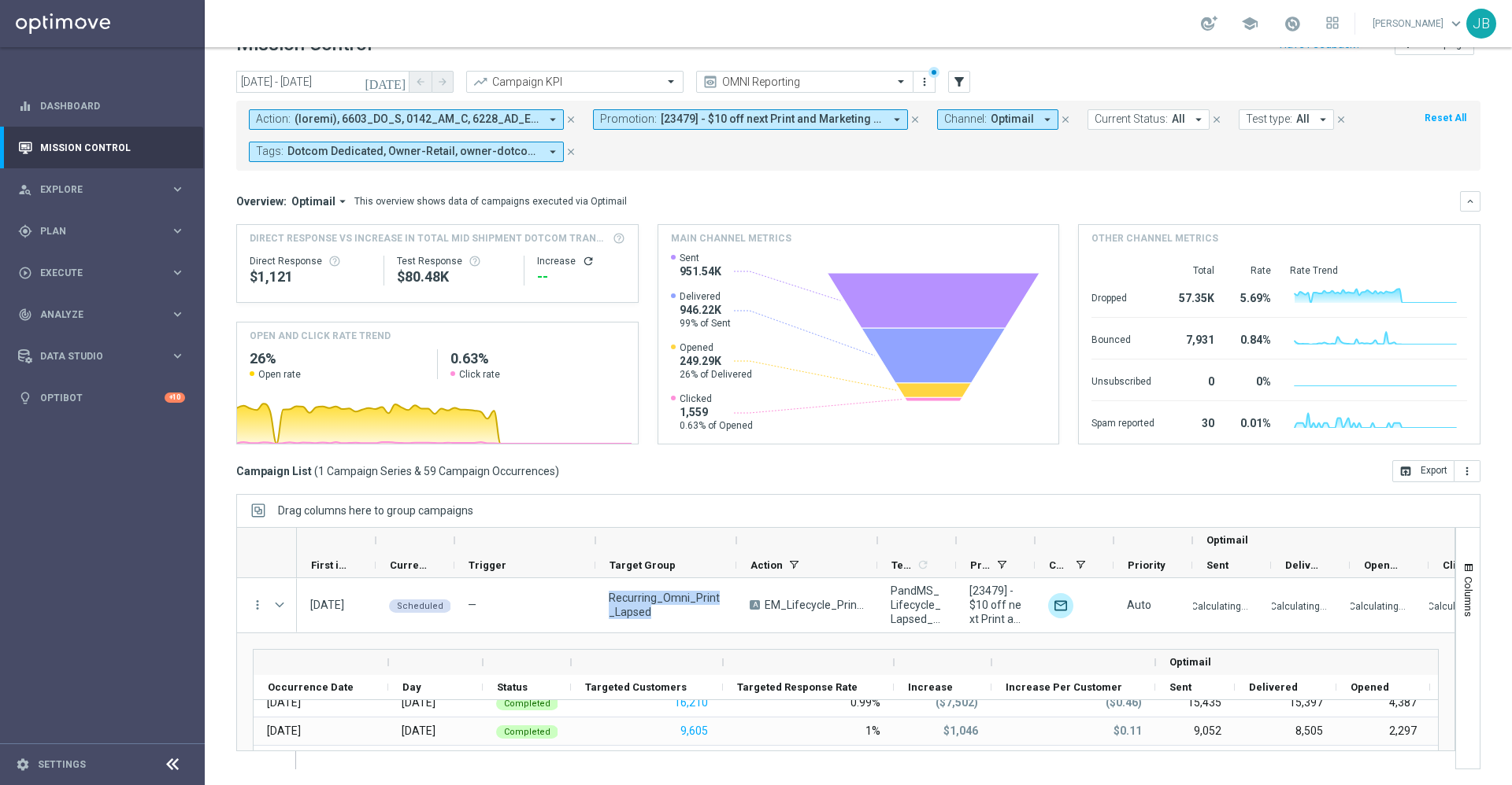
click at [398, 86] on icon "[DATE]" at bounding box center [386, 82] width 43 height 15
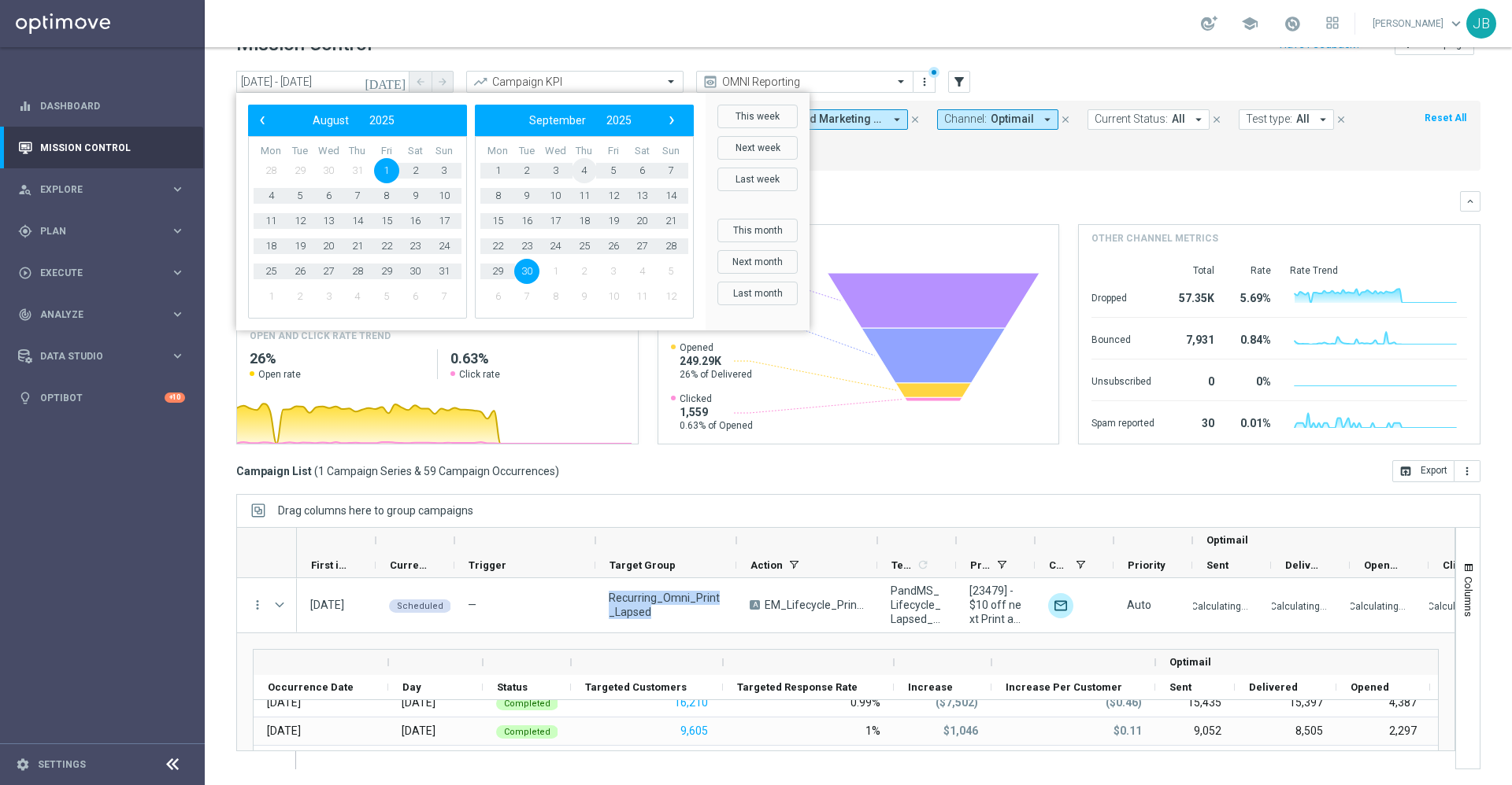
click at [591, 168] on span "4" at bounding box center [584, 170] width 25 height 25
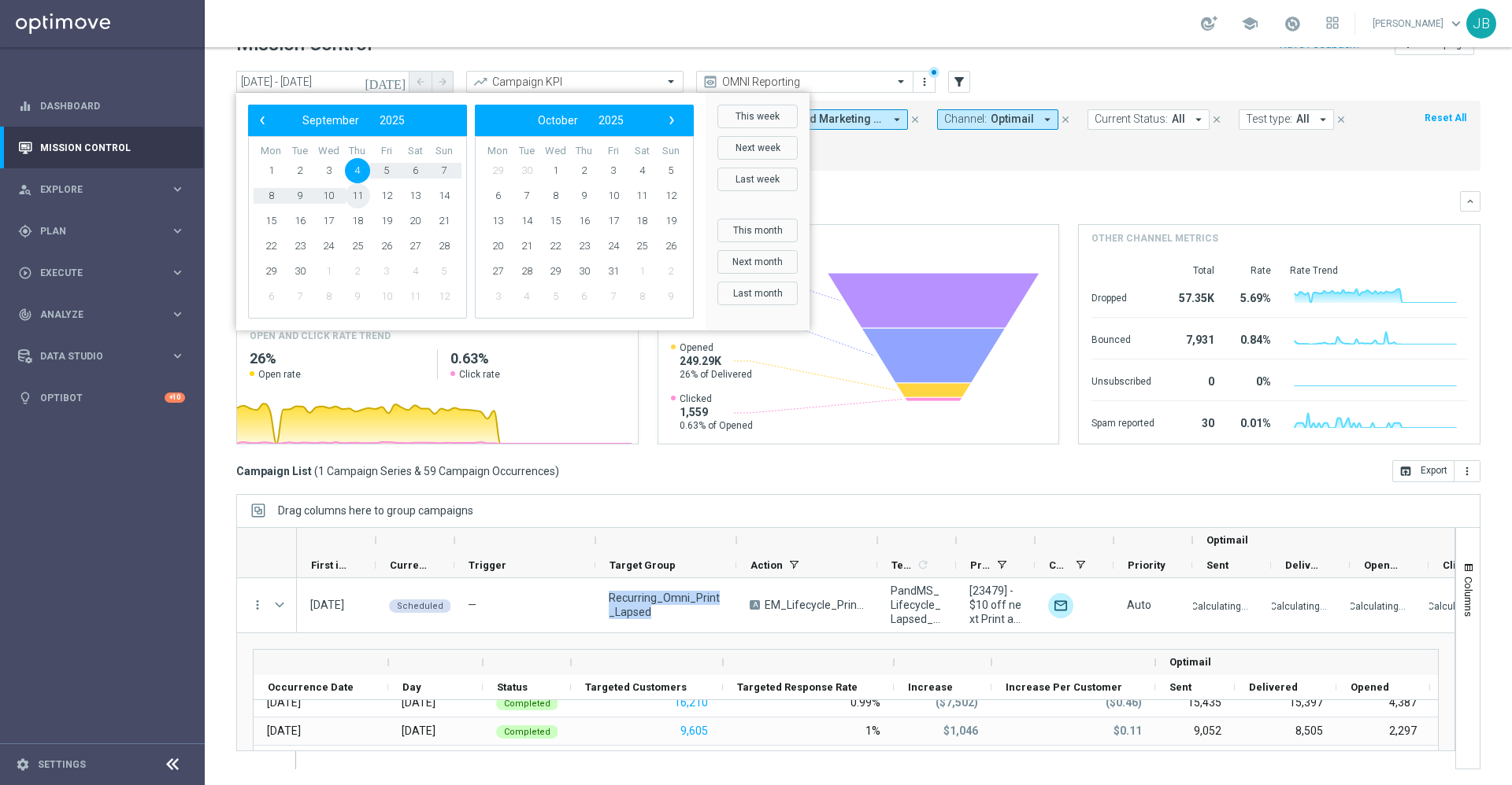
click at [357, 191] on span "11" at bounding box center [357, 196] width 25 height 25
type input "[DATE] - [DATE]"
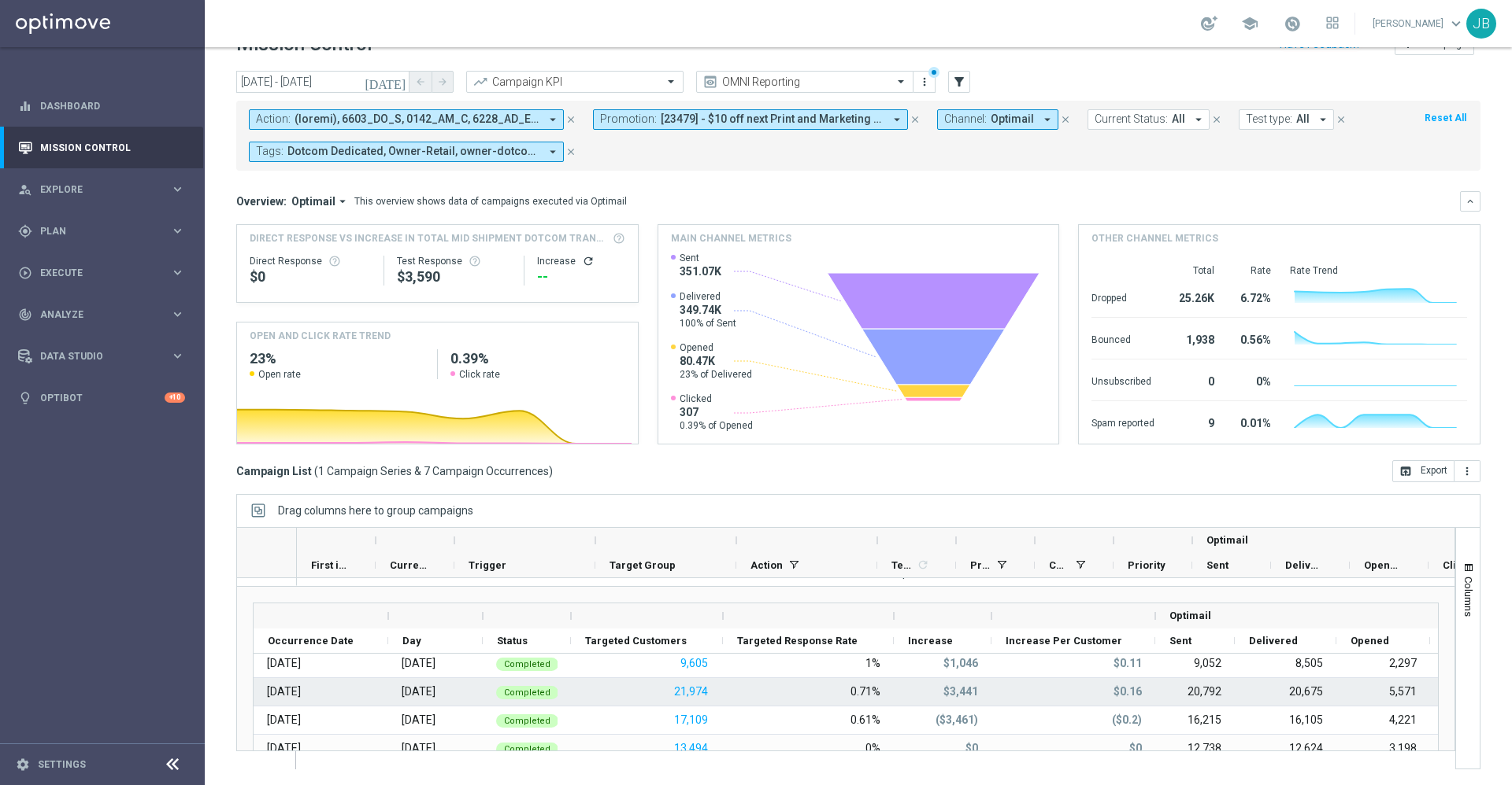
scroll to position [0, 0]
